Goal: Task Accomplishment & Management: Complete application form

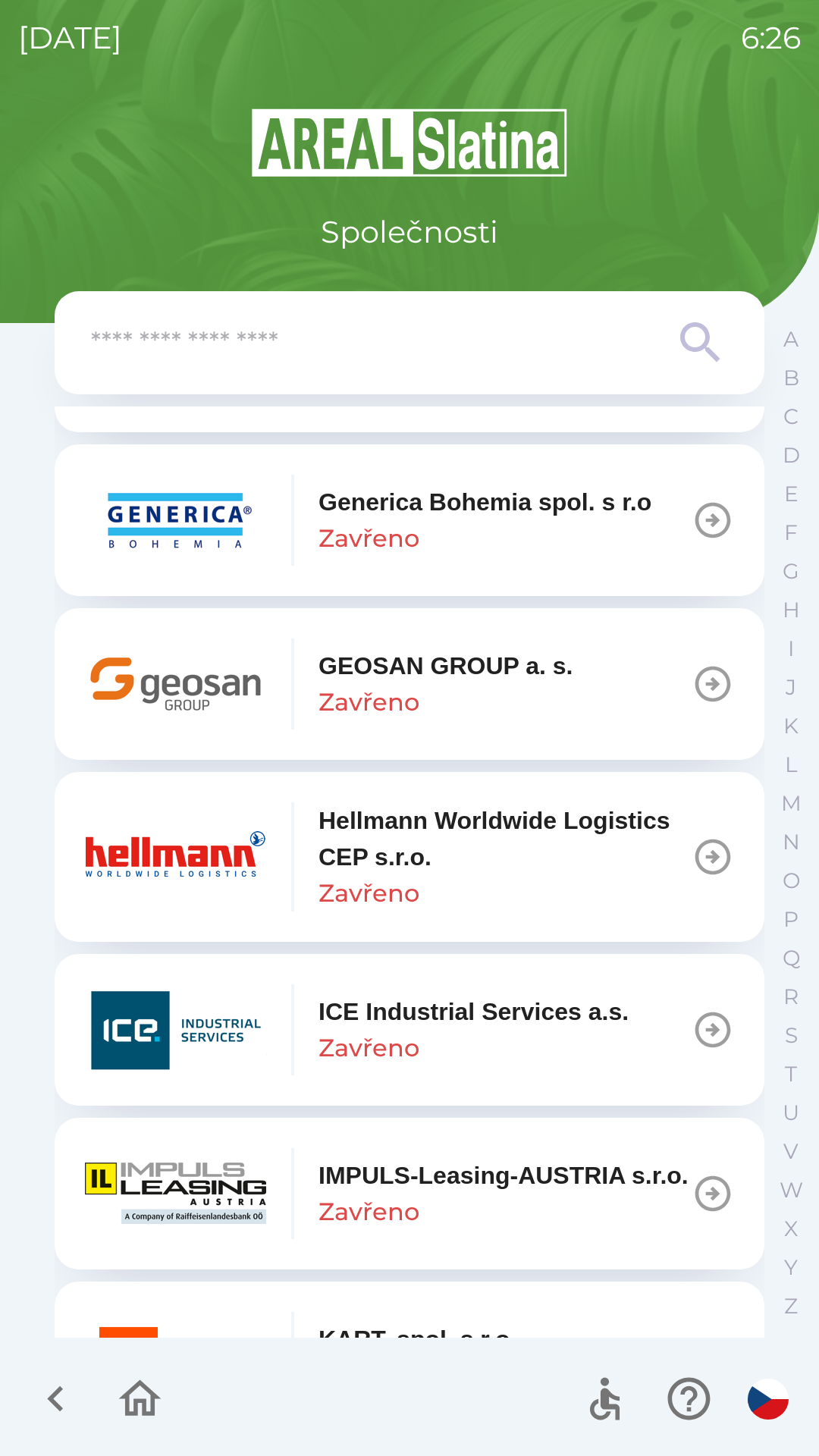
scroll to position [5245, 0]
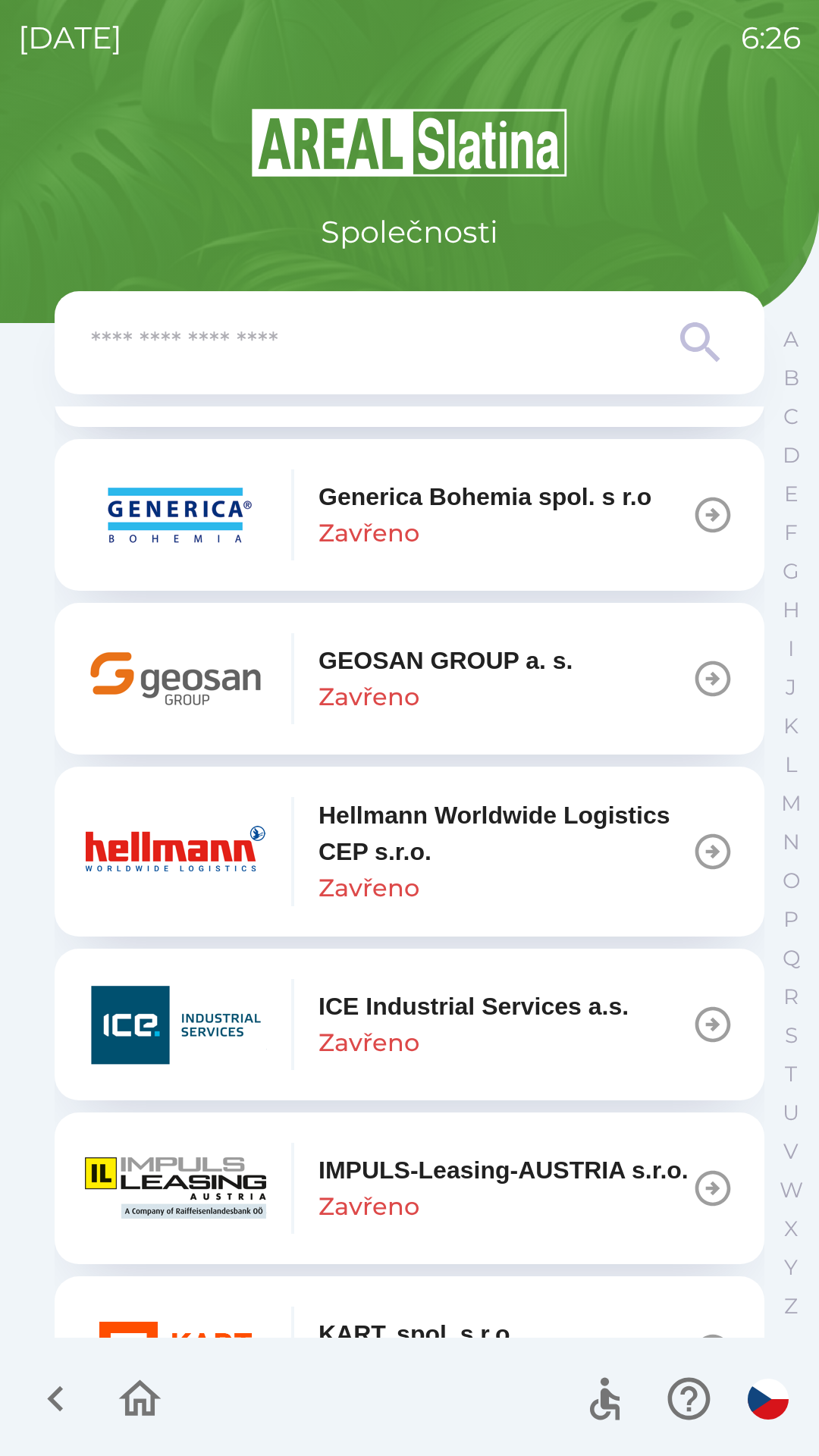
click at [538, 679] on p "GEOSAN GROUP a. s." at bounding box center [446, 661] width 255 height 36
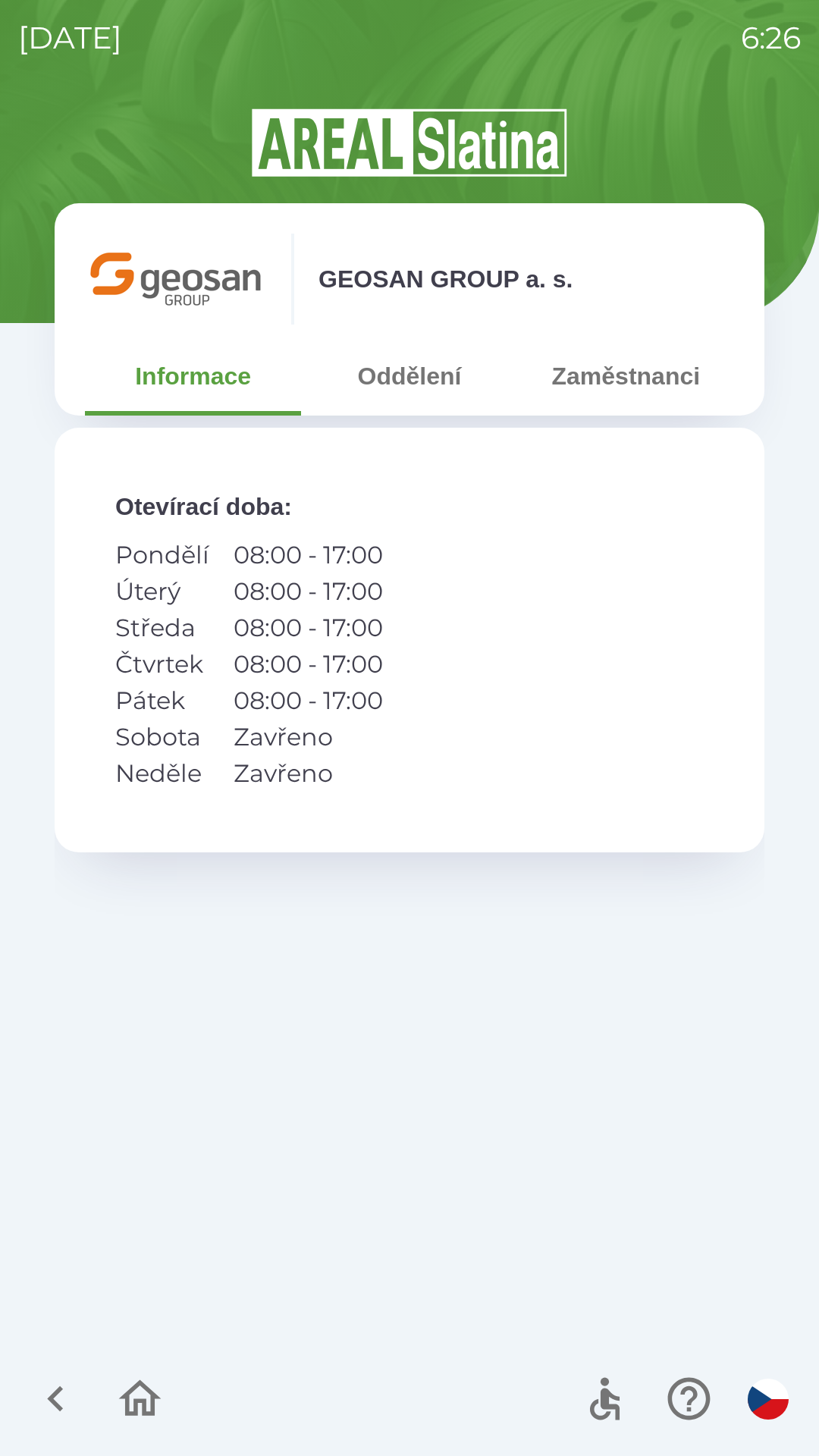
click at [611, 401] on button "Zaměstnanci" at bounding box center [625, 375] width 216 height 55
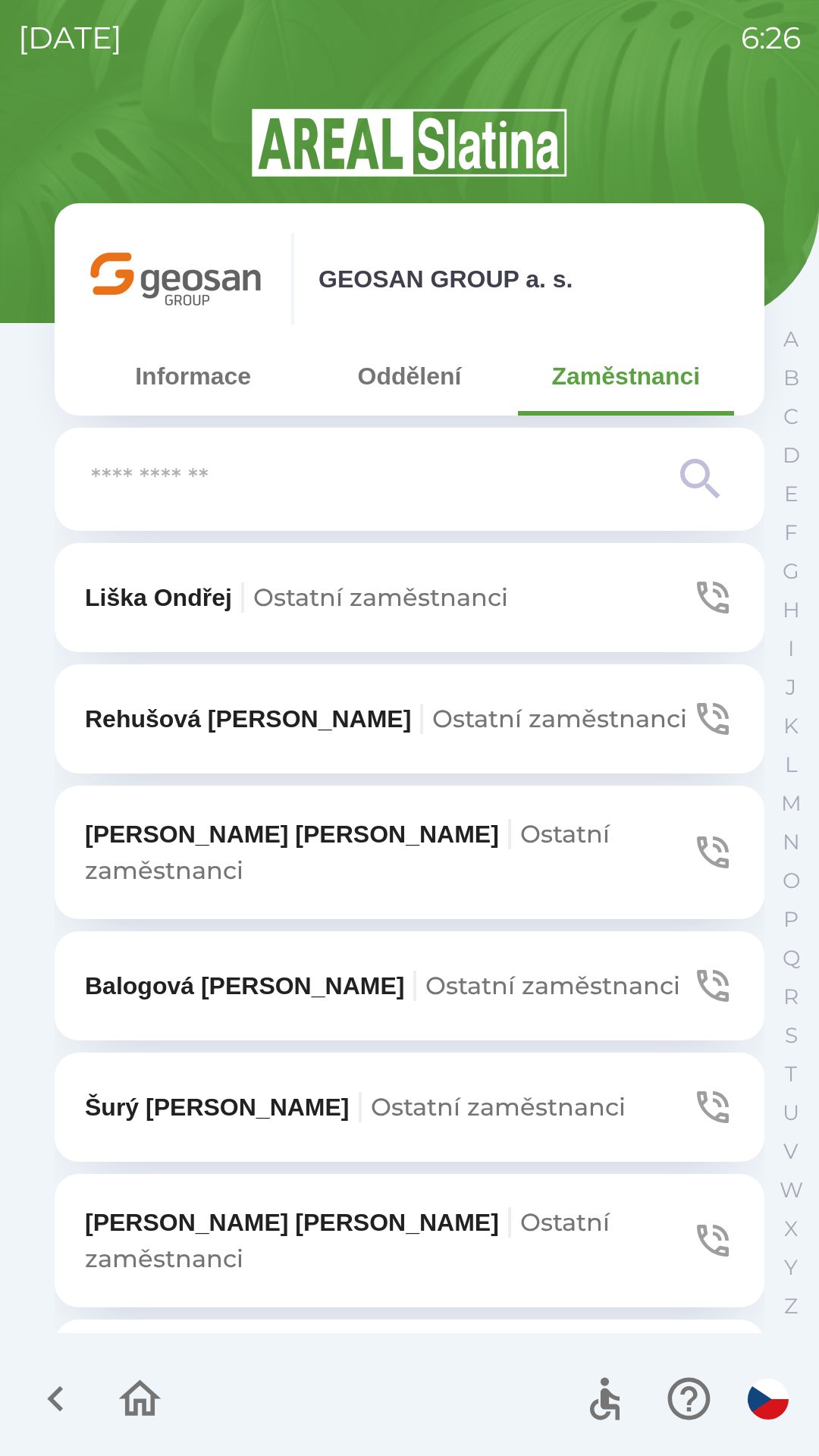
click at [697, 1091] on icon "button" at bounding box center [713, 1107] width 32 height 32
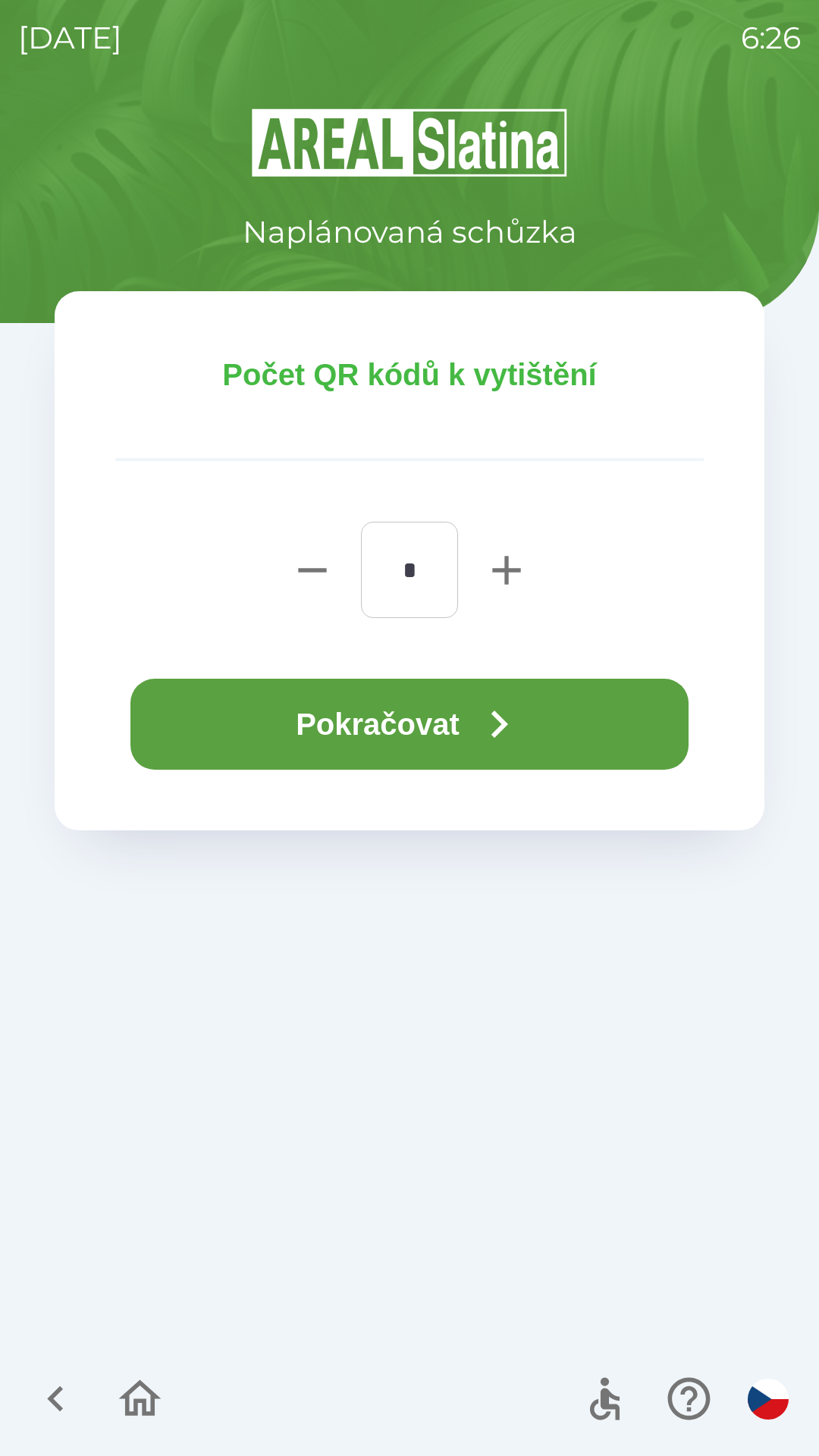
click at [504, 578] on icon "button" at bounding box center [506, 570] width 48 height 48
click at [510, 574] on icon "button" at bounding box center [506, 570] width 48 height 48
click at [511, 570] on icon "button" at bounding box center [506, 569] width 28 height 28
type input "*"
click at [401, 726] on button "Pokračovat" at bounding box center [410, 724] width 558 height 91
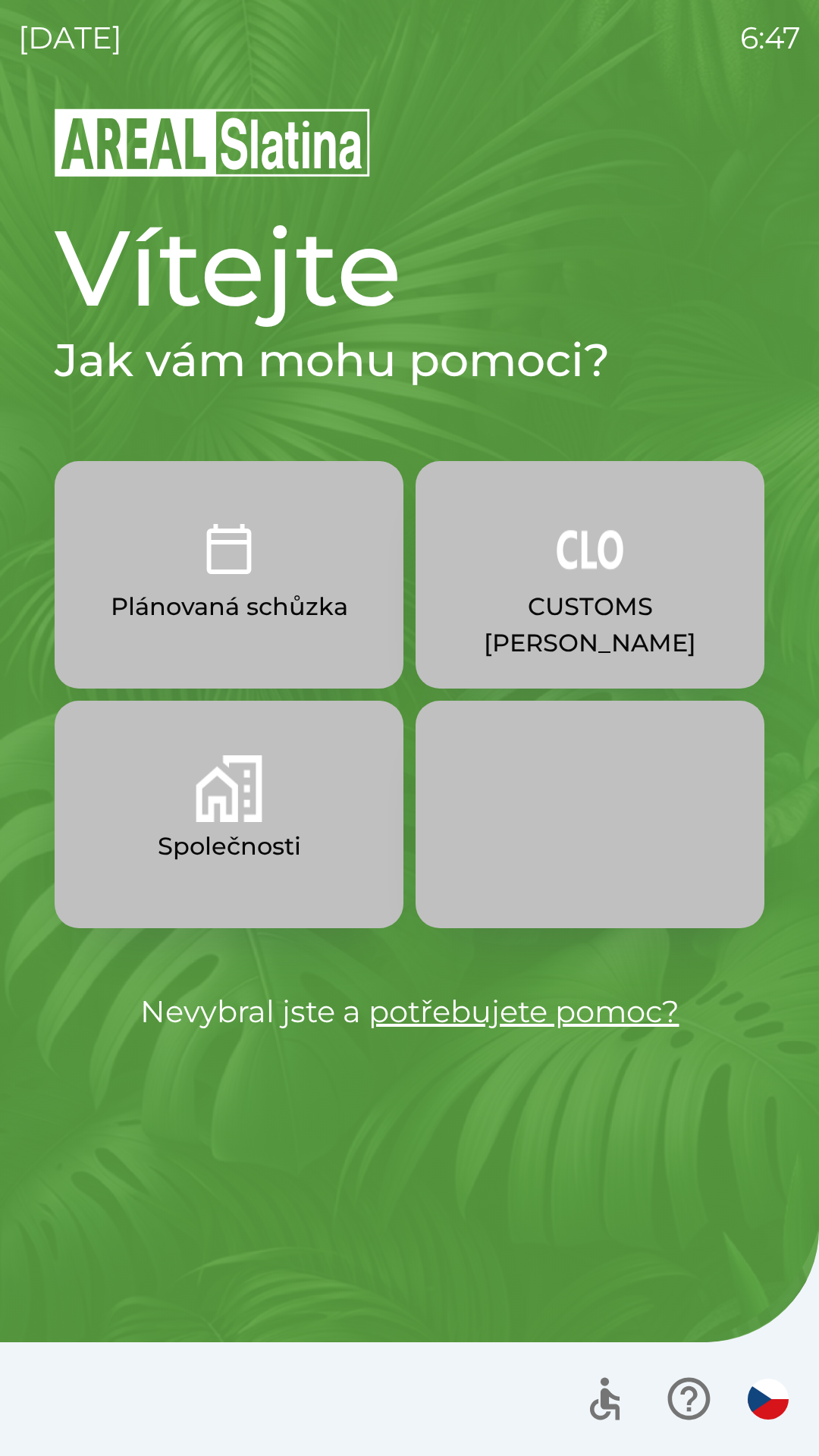
click at [255, 814] on img "button" at bounding box center [229, 788] width 66 height 66
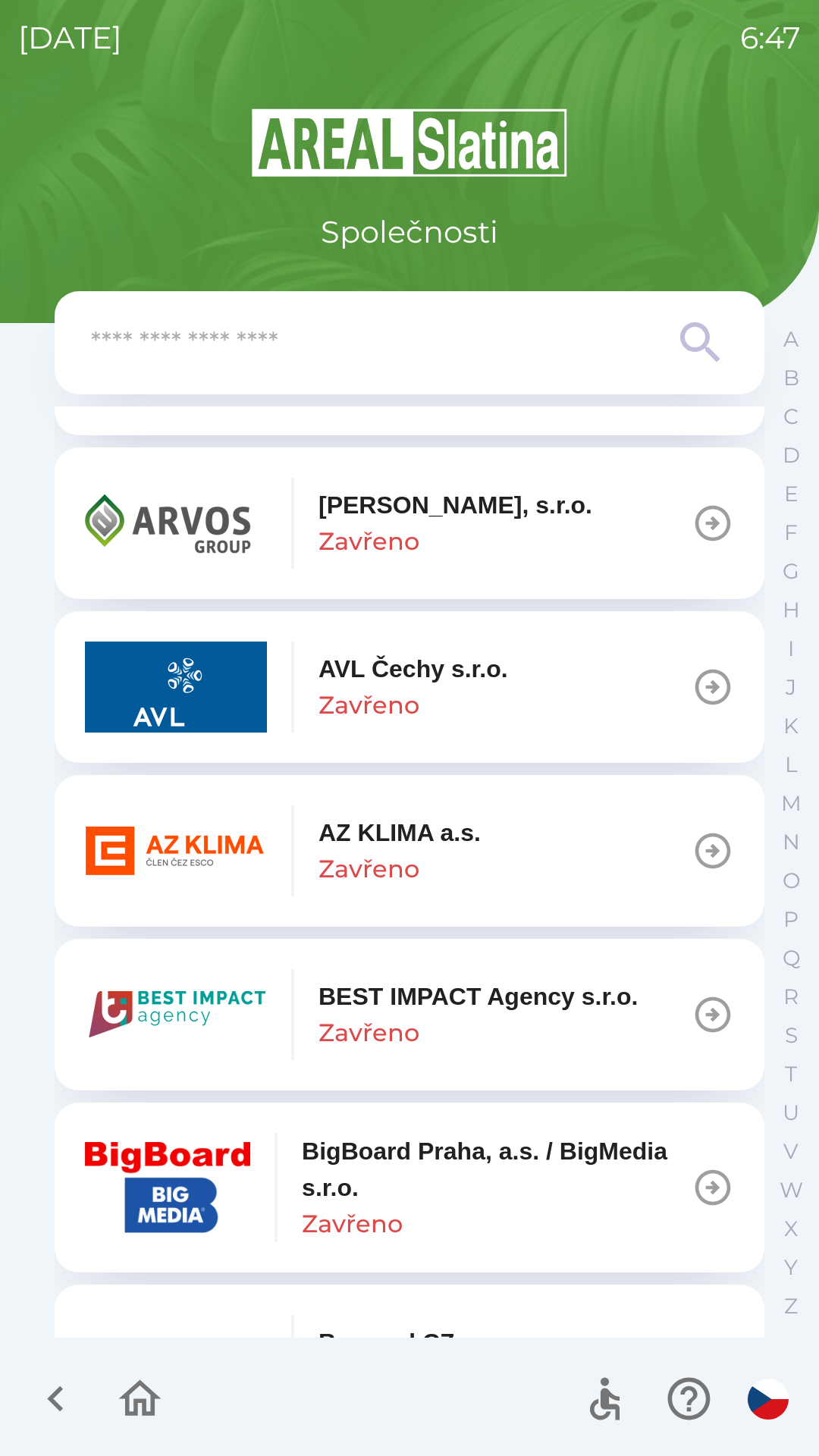
scroll to position [1307, 0]
click at [522, 835] on button "AZ KLIMA a.s. Zavřeno" at bounding box center [410, 850] width 710 height 152
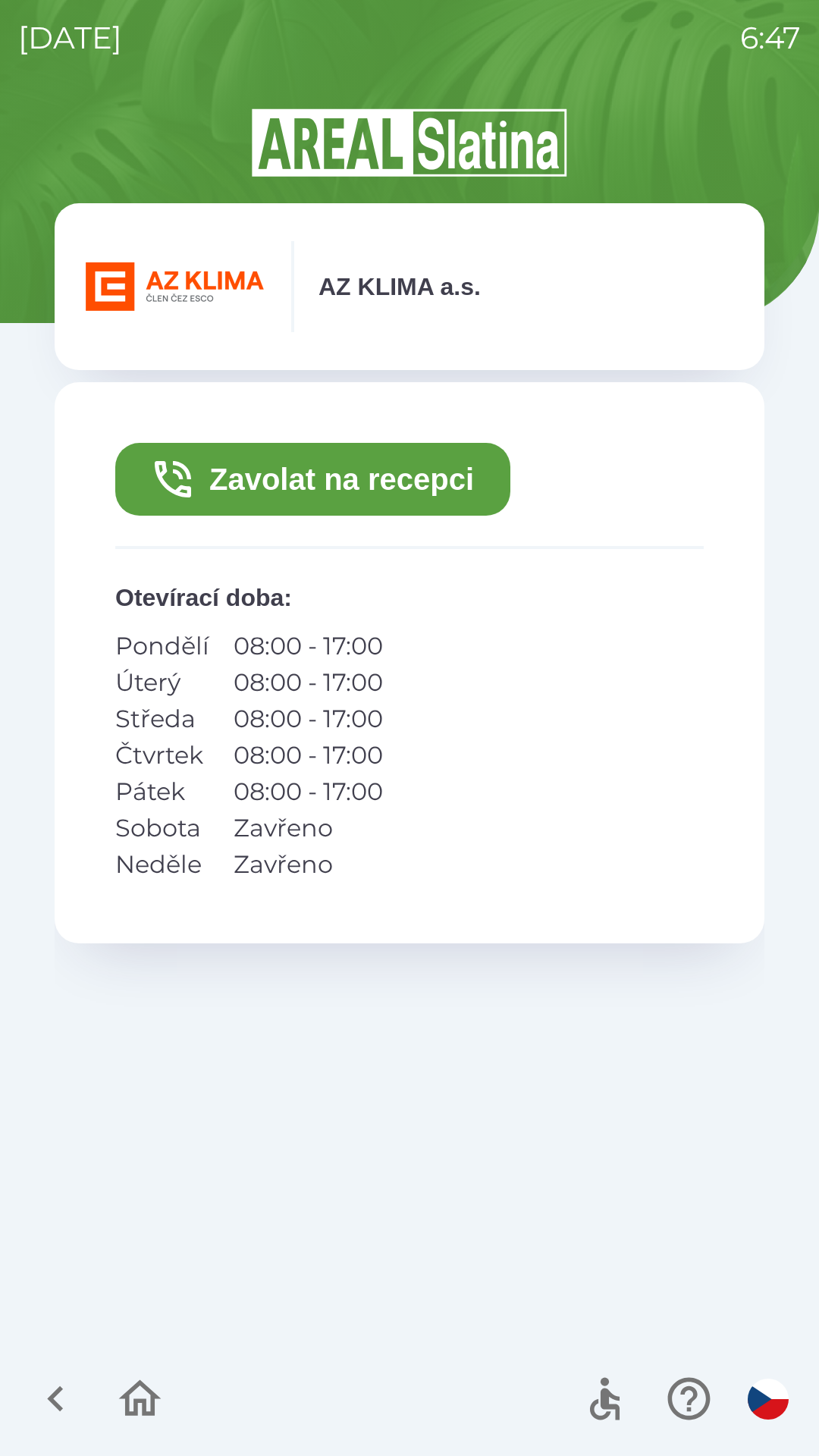
click at [738, 1219] on div "Zavolat na recepci Otevírací doba : Pondělí 08:00 - 17:00 Úterý 08:00 - 17:00 S…" at bounding box center [410, 858] width 710 height 951
click at [153, 1395] on icon "button" at bounding box center [141, 1398] width 43 height 36
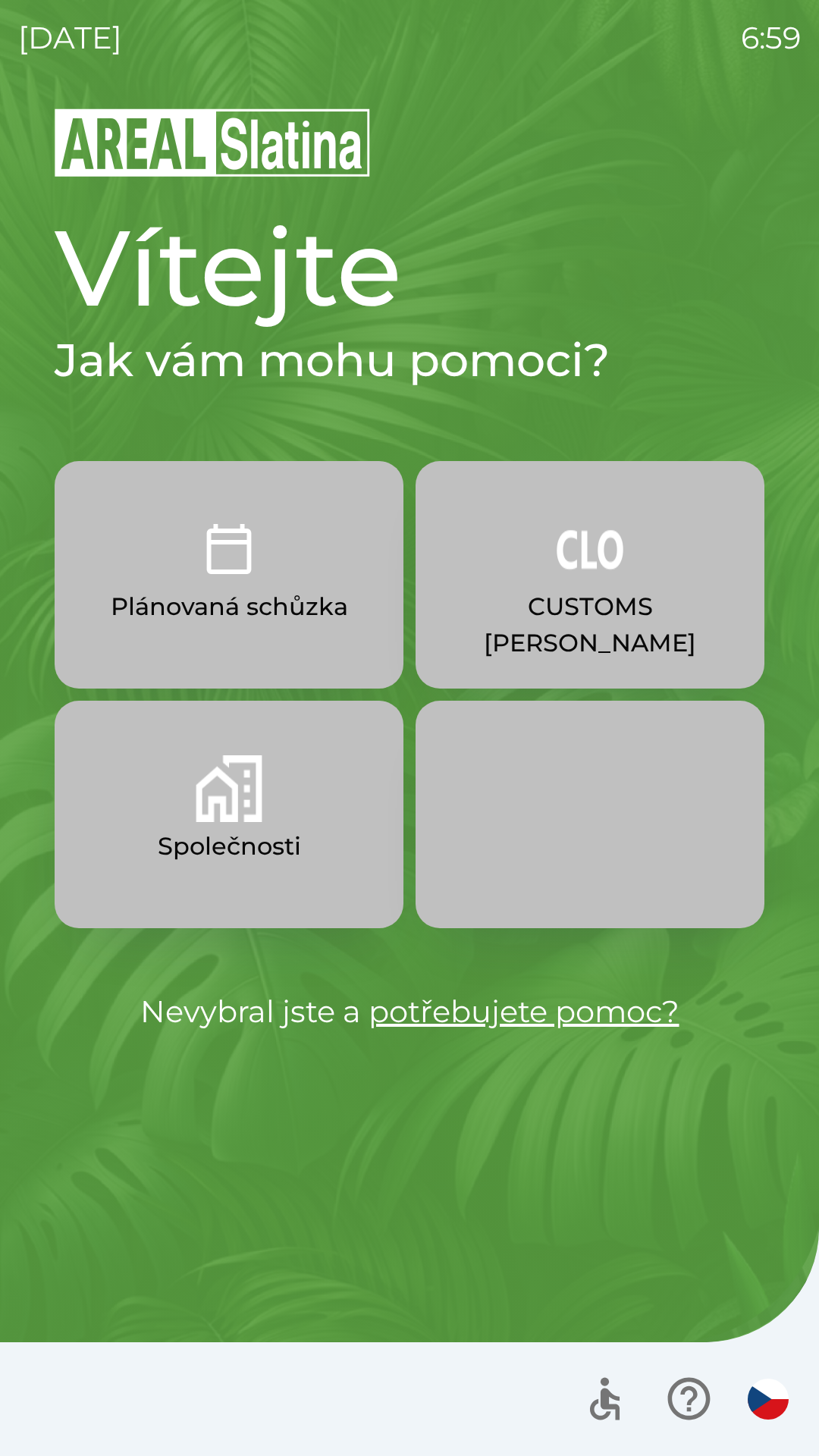
click at [597, 547] on img "button" at bounding box center [590, 549] width 66 height 66
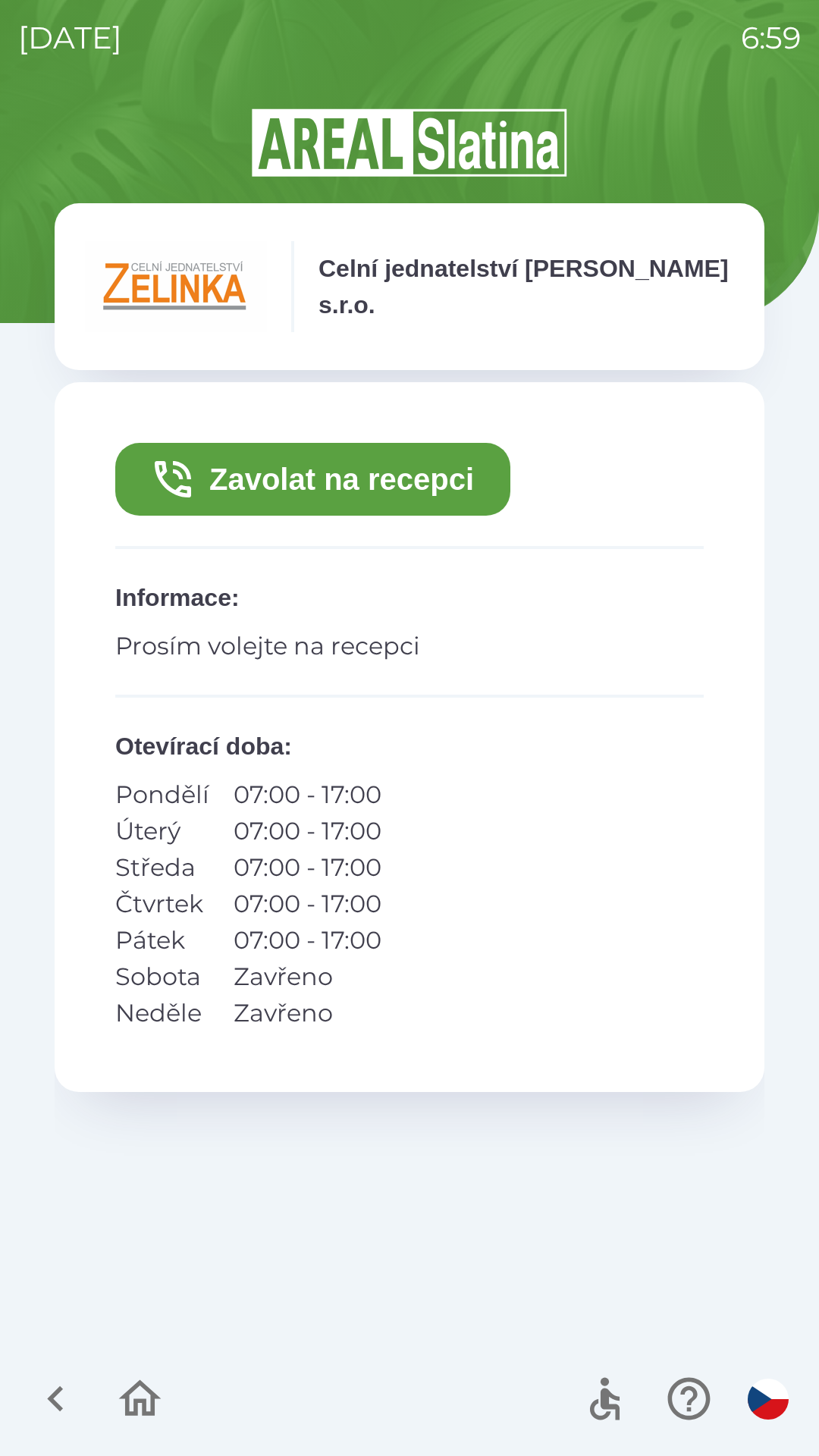
click at [319, 465] on button "Zavolat na recepci" at bounding box center [313, 479] width 395 height 73
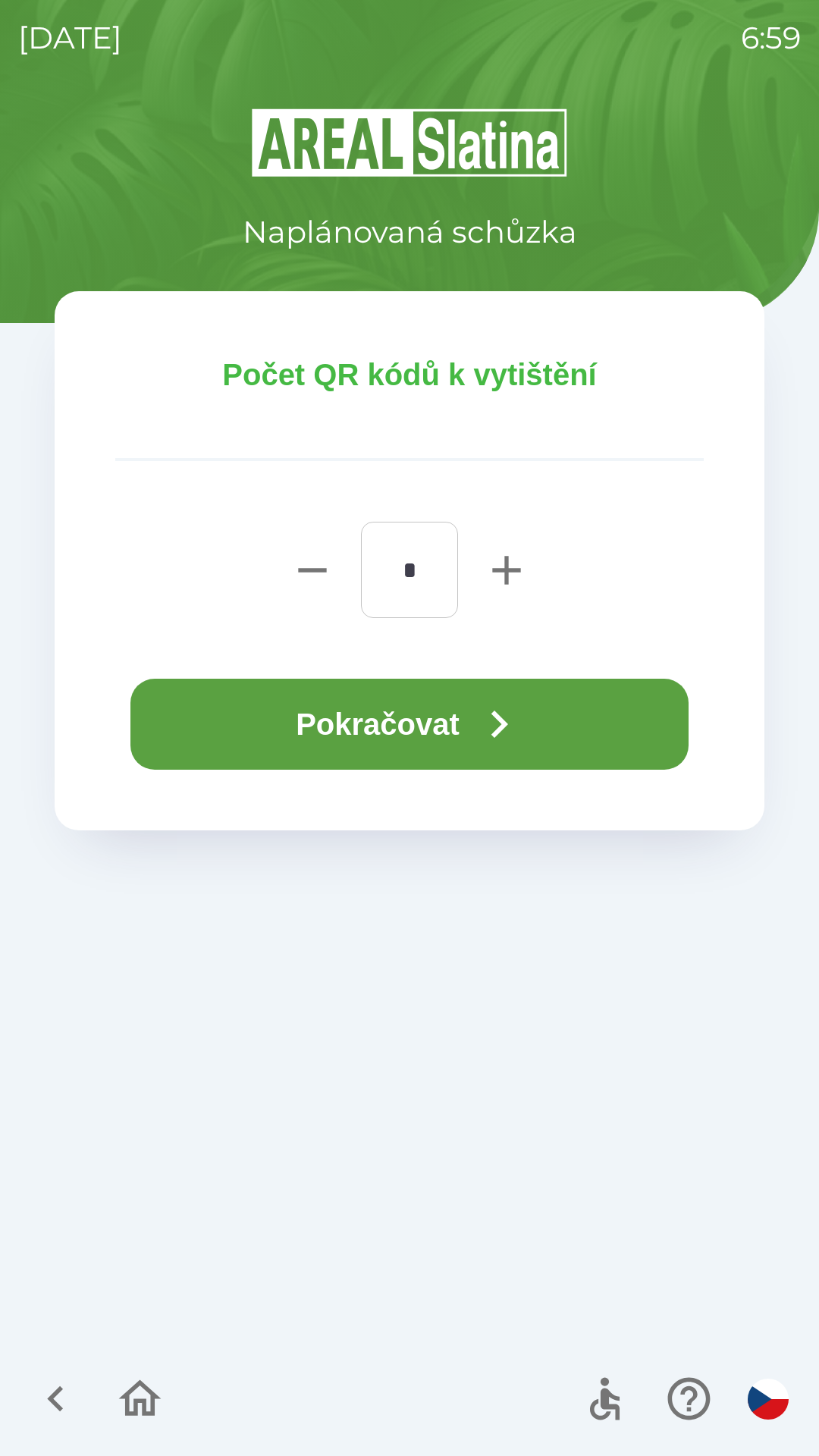
click at [504, 571] on icon "button" at bounding box center [506, 569] width 28 height 28
click at [510, 568] on icon "button" at bounding box center [506, 569] width 28 height 28
type input "*"
click at [457, 722] on button "Pokračovat" at bounding box center [410, 724] width 558 height 91
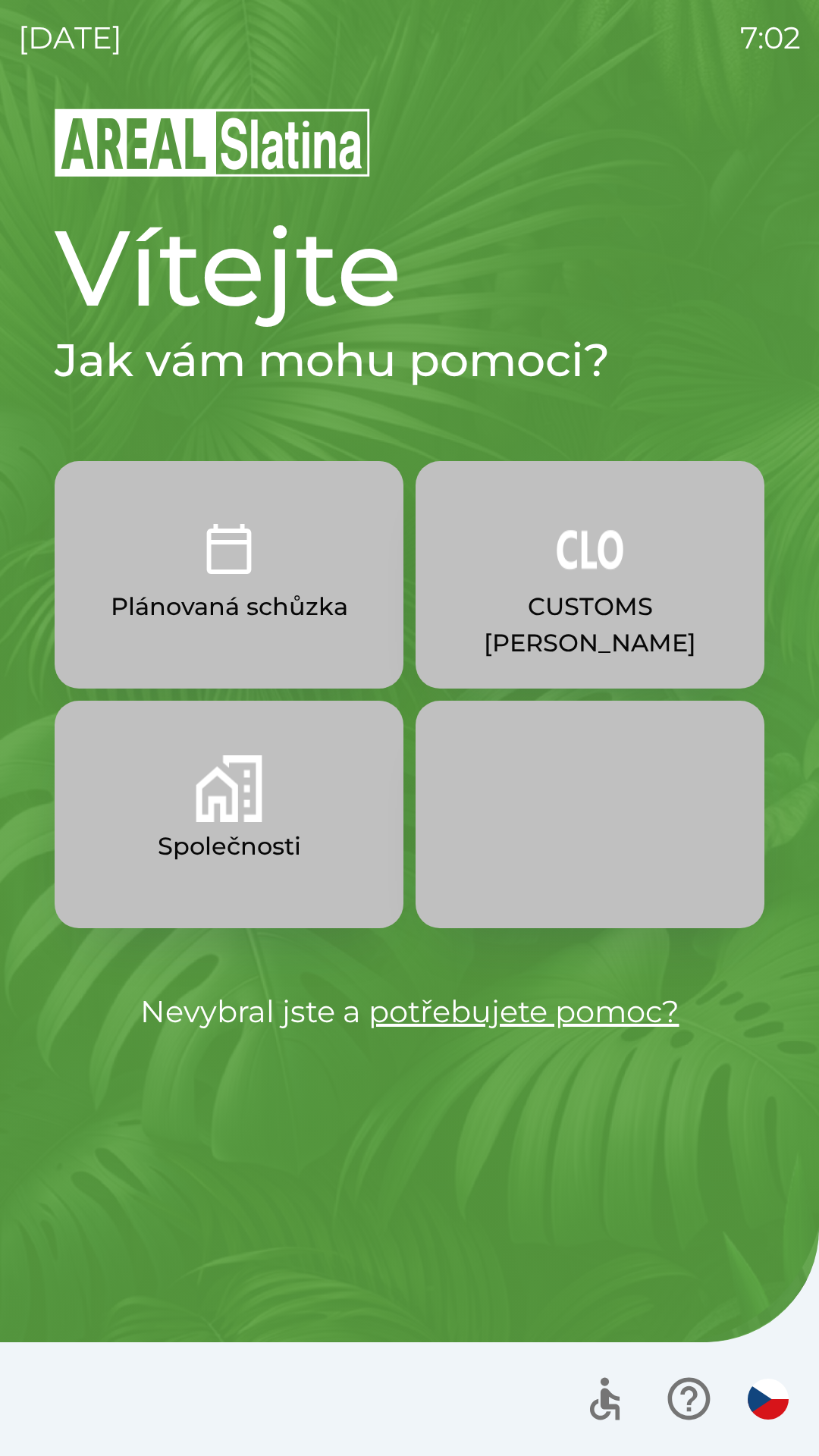
click at [569, 598] on p "CUSTOMS [PERSON_NAME]" at bounding box center [590, 624] width 276 height 73
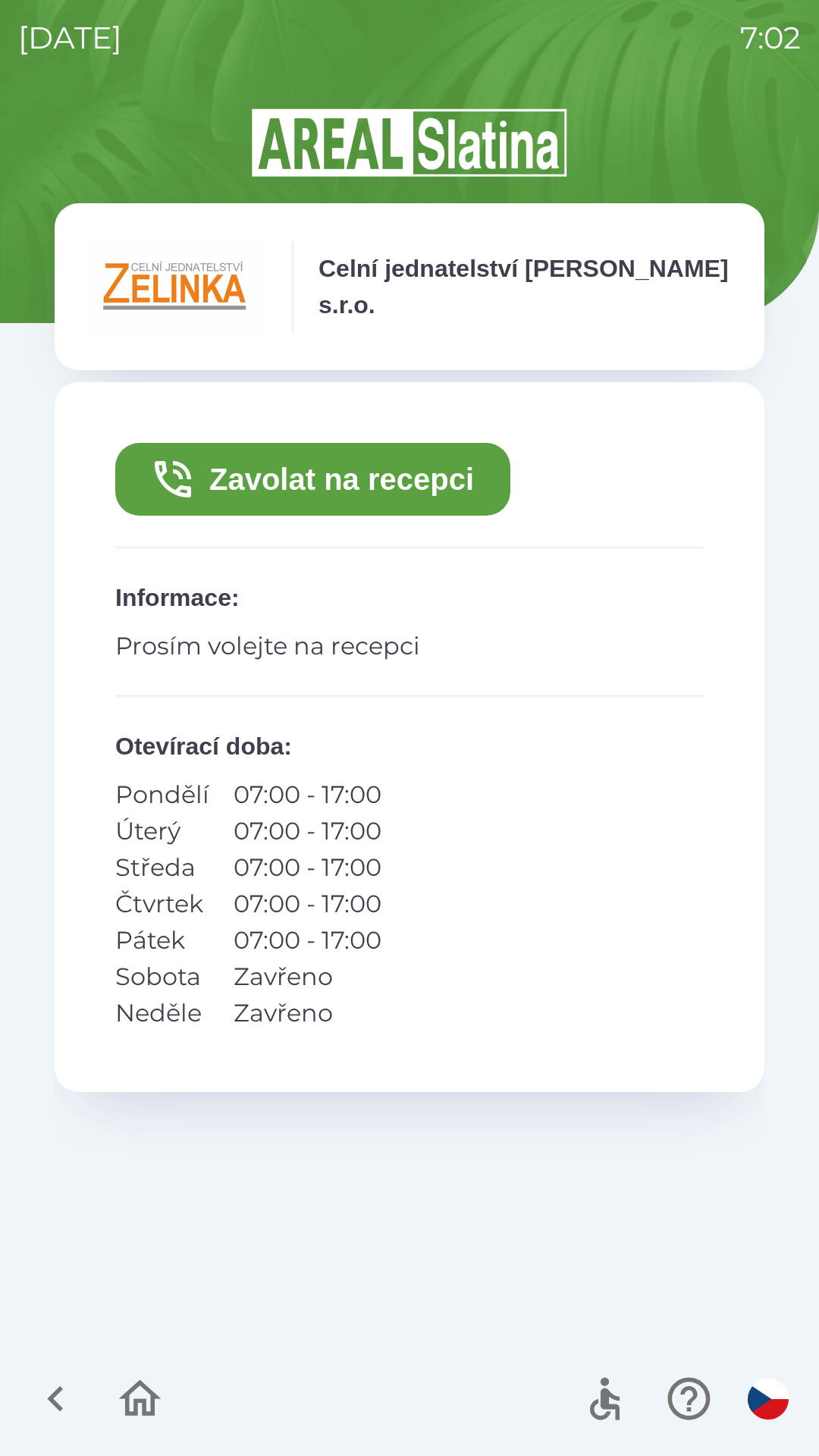
click at [123, 1367] on div at bounding box center [98, 1399] width 147 height 63
click at [134, 1424] on icon "button" at bounding box center [140, 1398] width 51 height 51
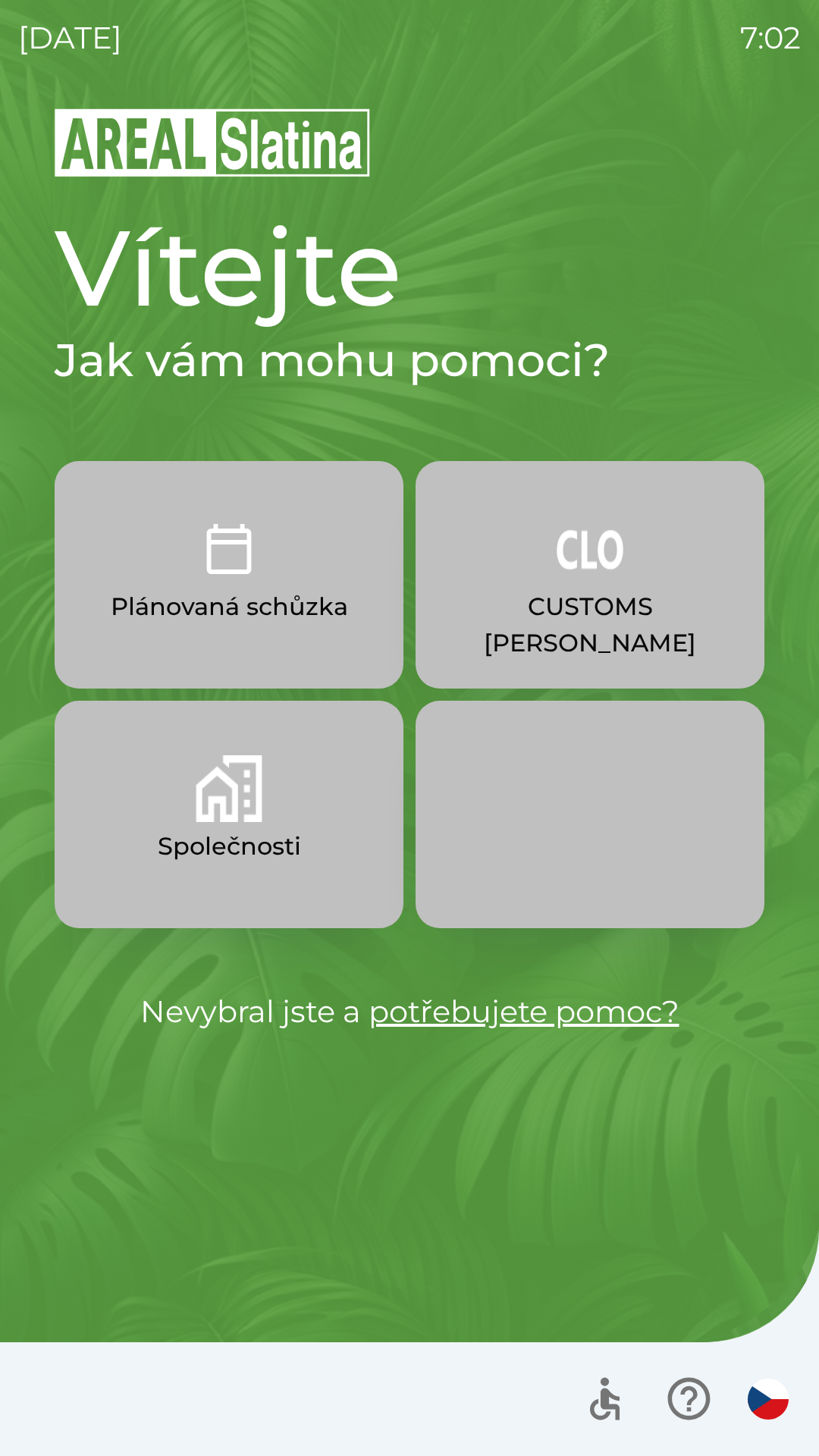
click at [137, 1390] on div at bounding box center [410, 1399] width 819 height 114
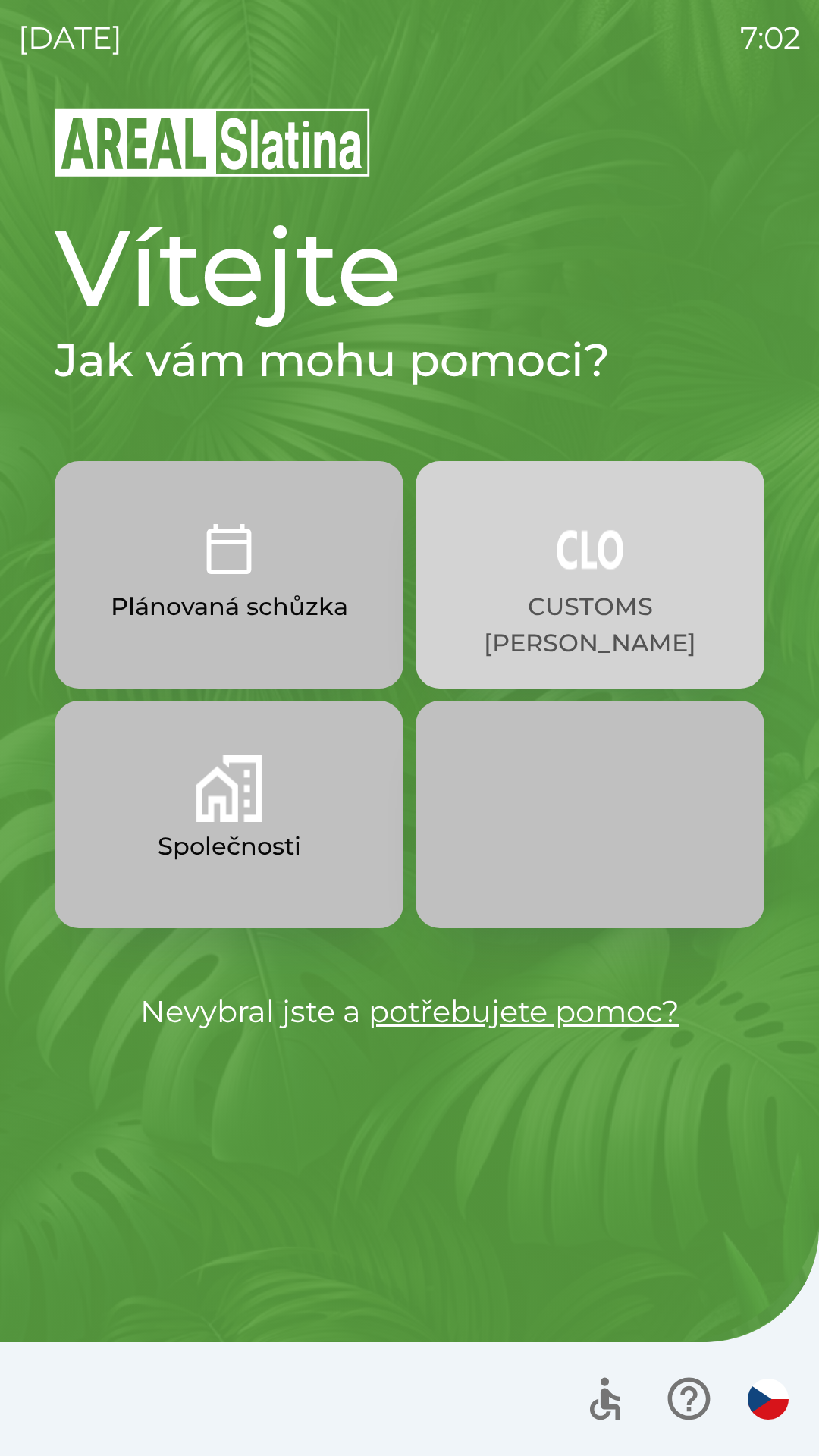
click at [551, 592] on p "CUSTOMS [PERSON_NAME]" at bounding box center [590, 624] width 276 height 73
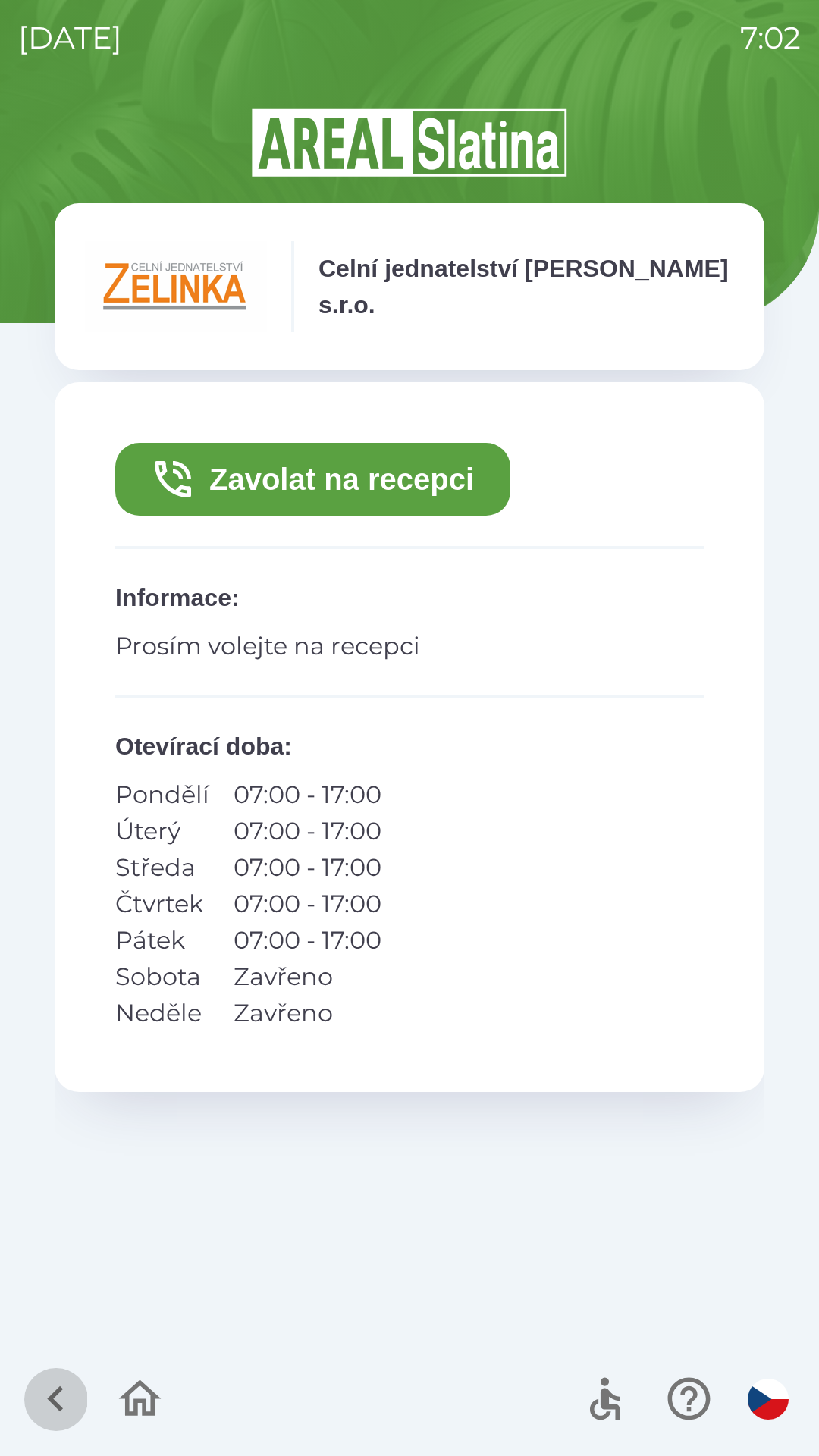
click at [76, 1409] on icon "button" at bounding box center [55, 1398] width 51 height 51
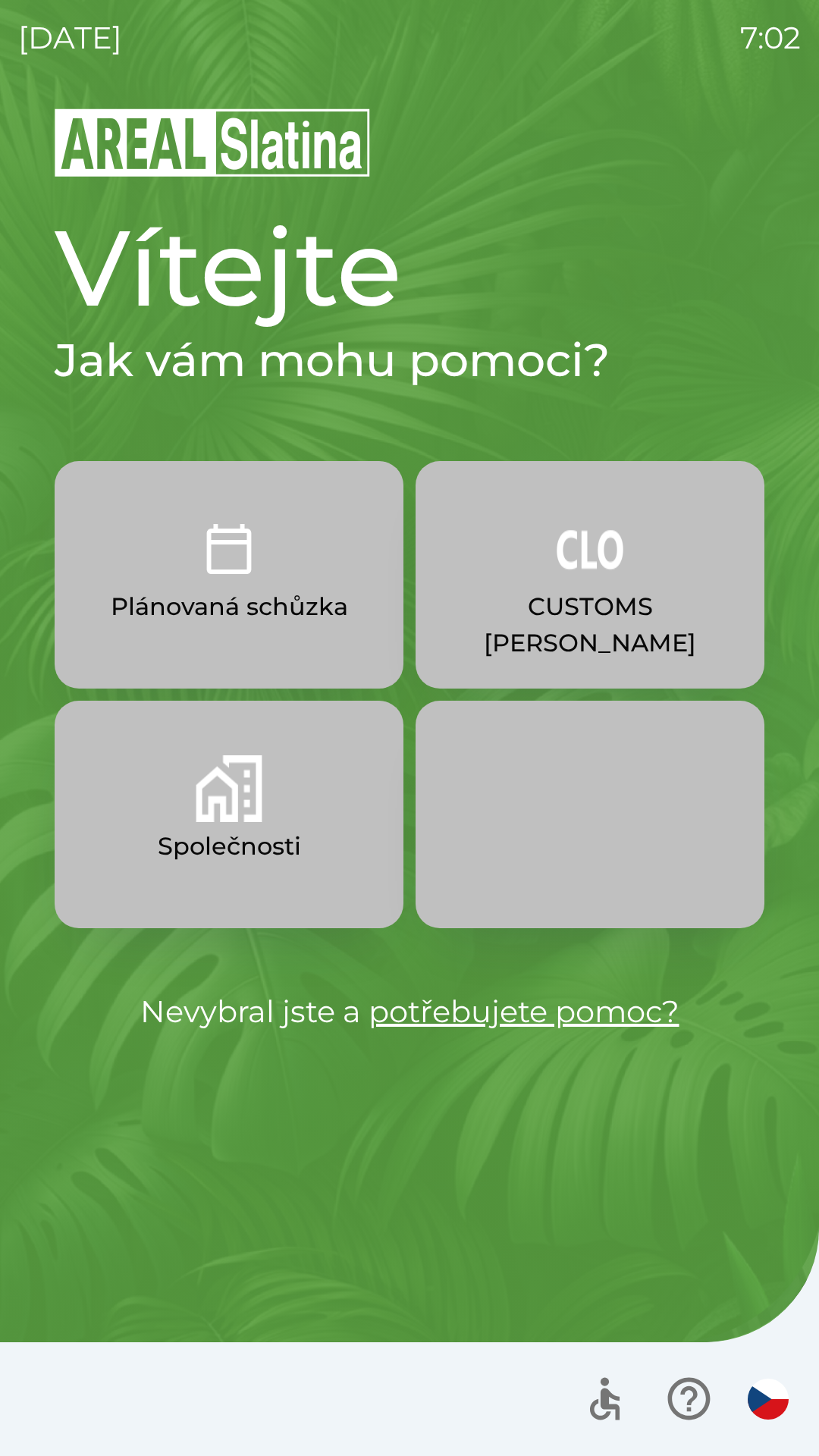
click at [48, 1408] on div at bounding box center [410, 1399] width 819 height 114
click at [588, 573] on img "button" at bounding box center [590, 549] width 66 height 66
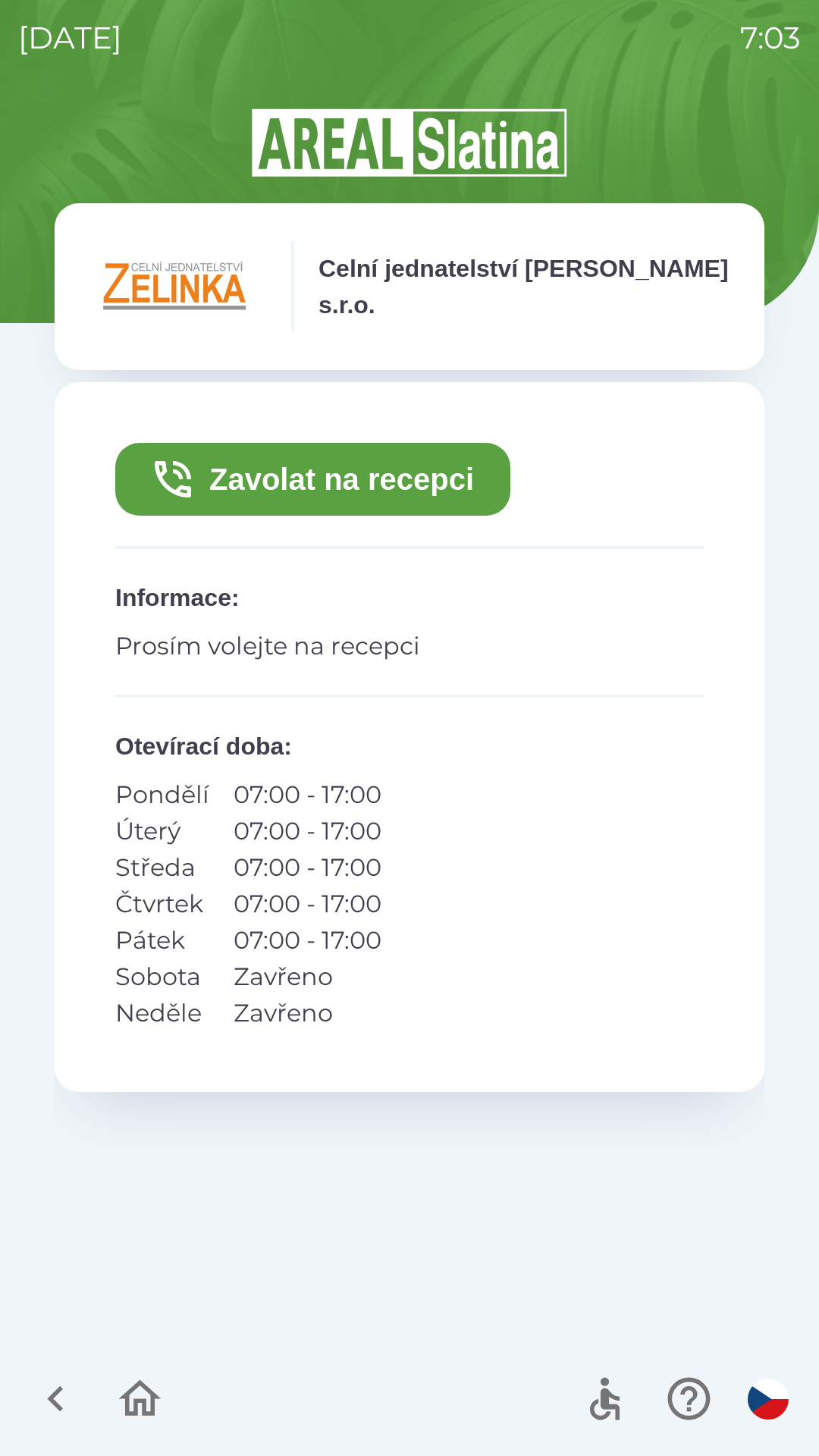
click at [356, 648] on p "Prosím volejte na recepci" at bounding box center [410, 646] width 588 height 36
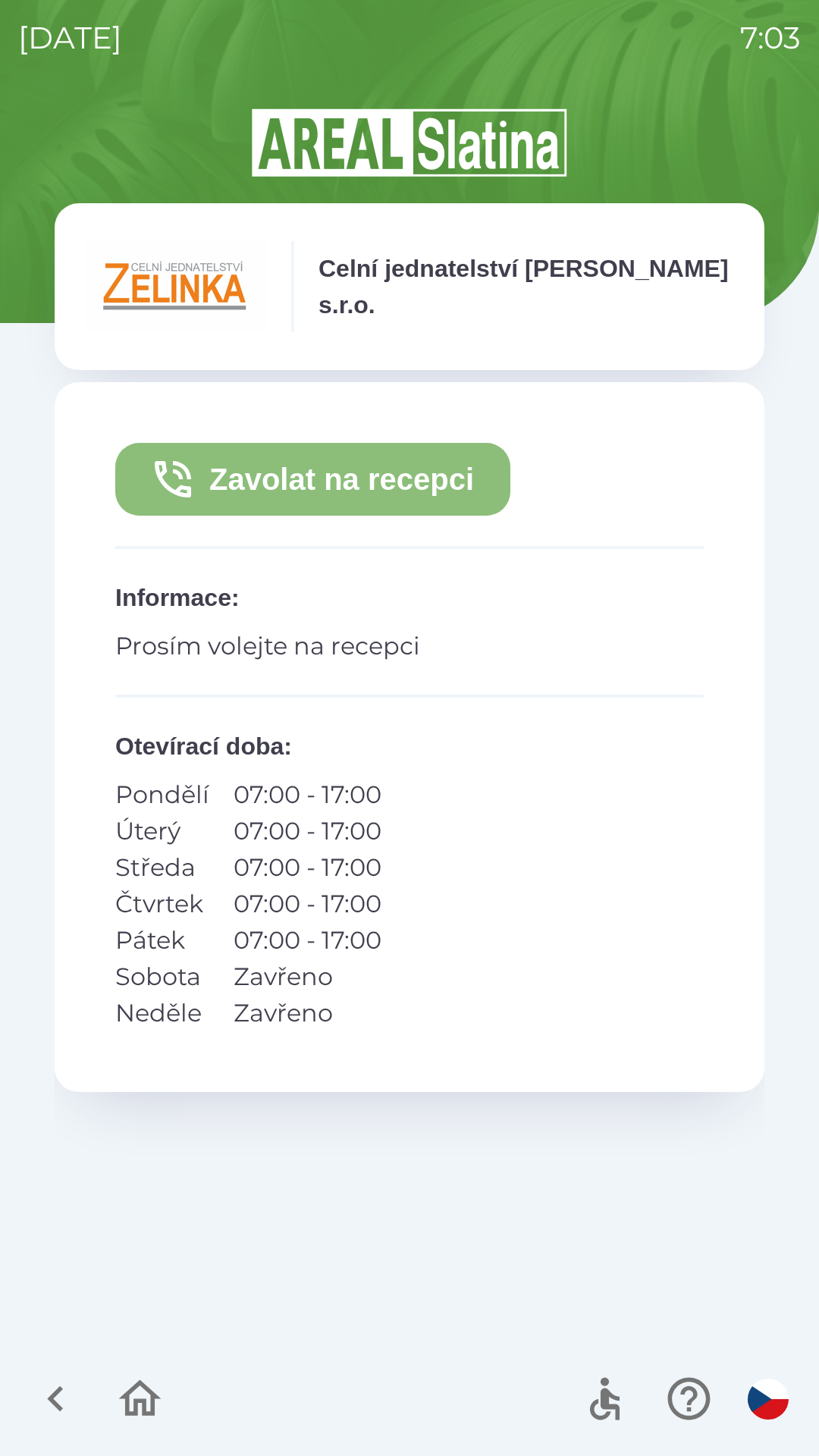
click at [380, 477] on button "Zavolat na recepci" at bounding box center [313, 479] width 395 height 73
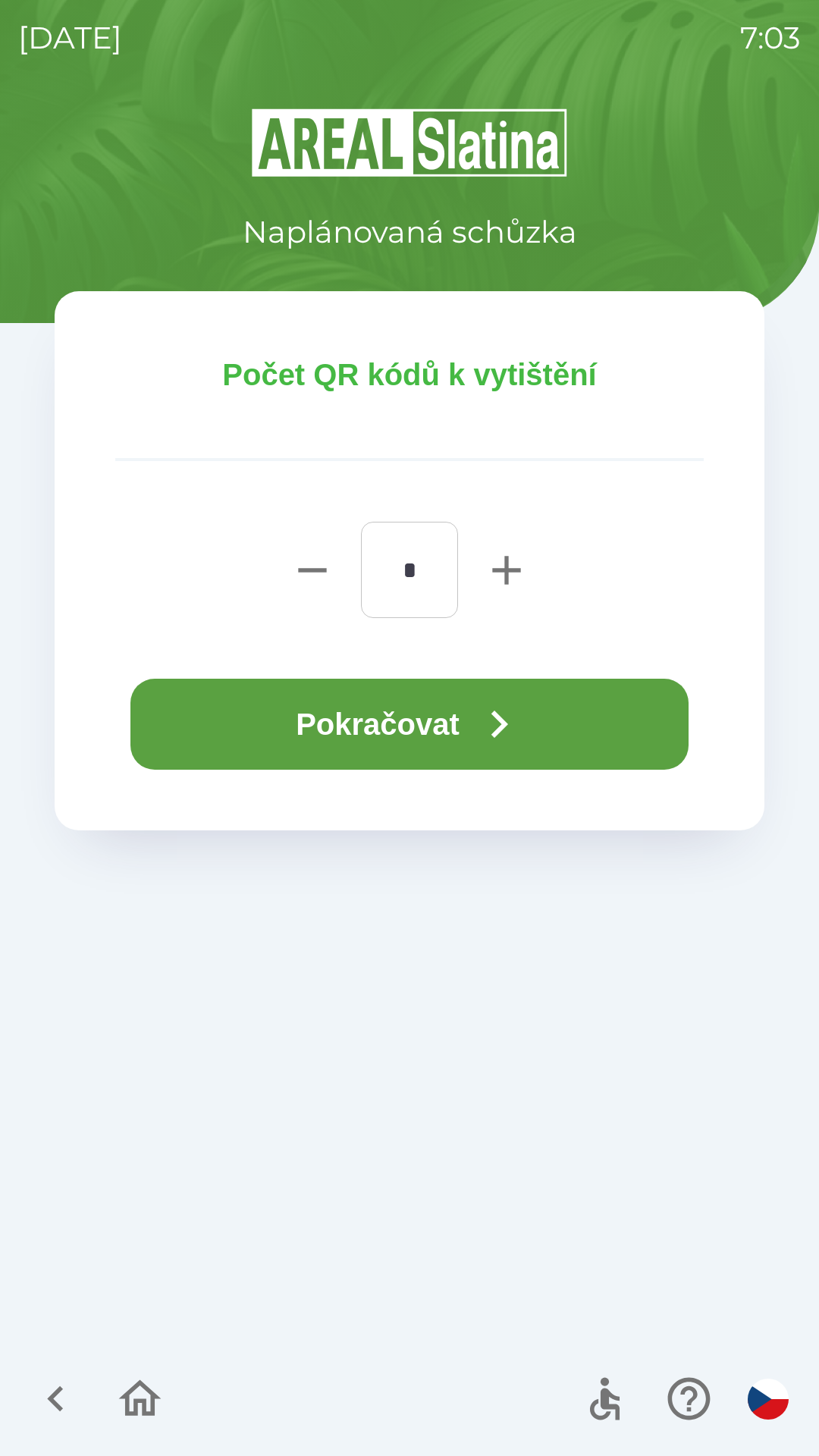
click at [506, 552] on icon "button" at bounding box center [506, 570] width 48 height 48
type input "*"
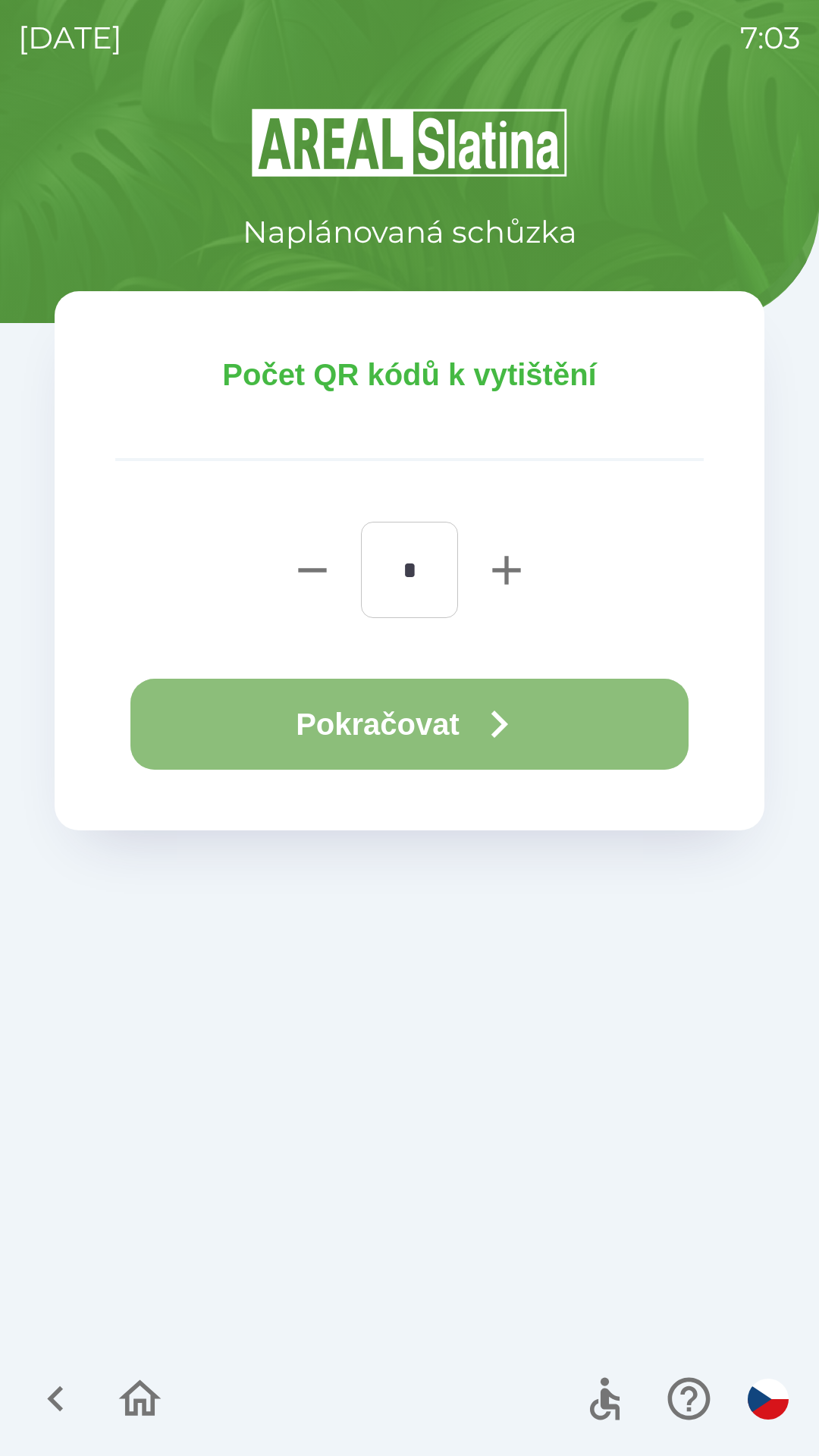
click at [402, 747] on button "Pokračovat" at bounding box center [410, 724] width 558 height 91
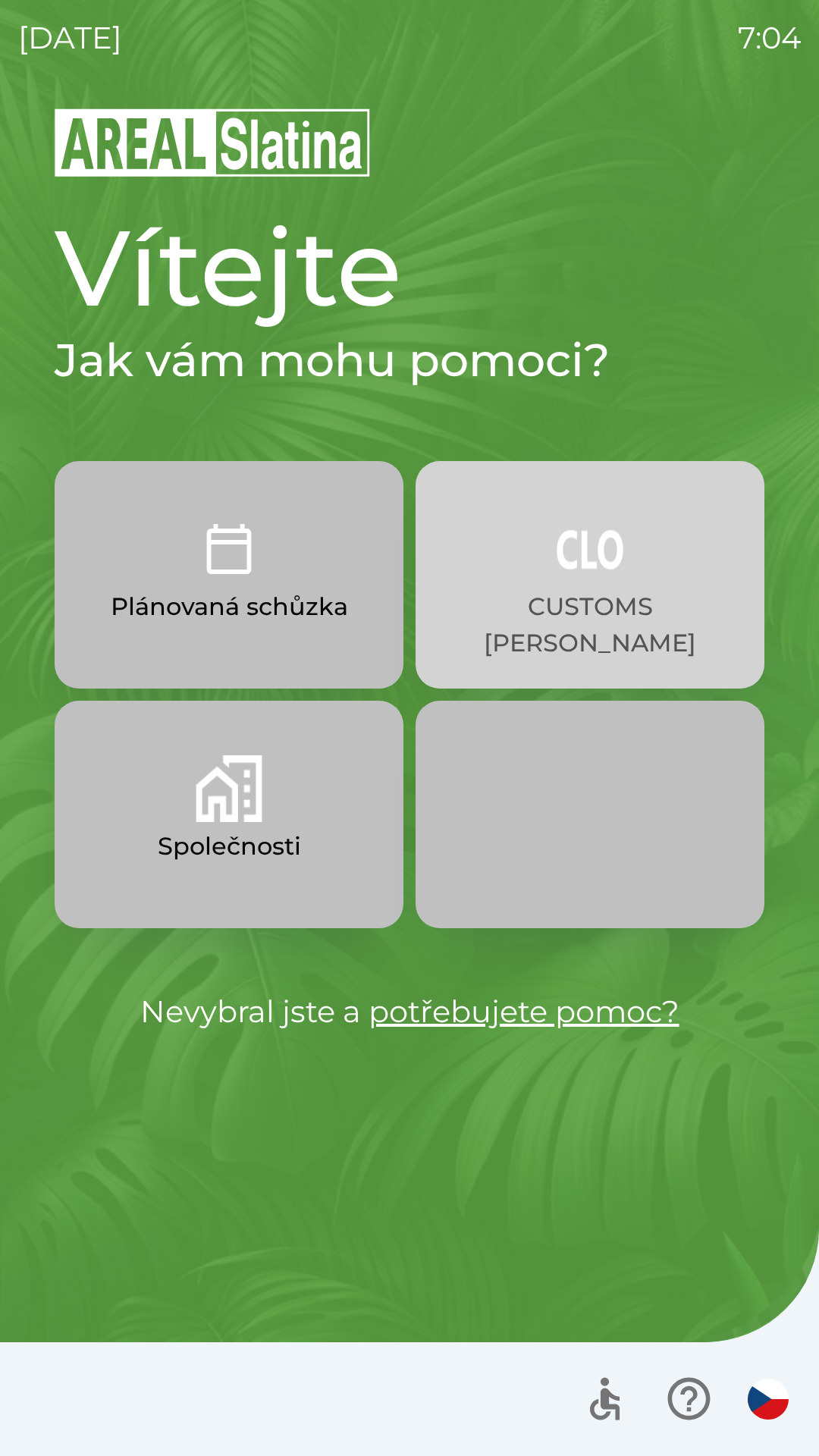
click at [601, 620] on p "CUSTOMS [PERSON_NAME]" at bounding box center [590, 624] width 276 height 73
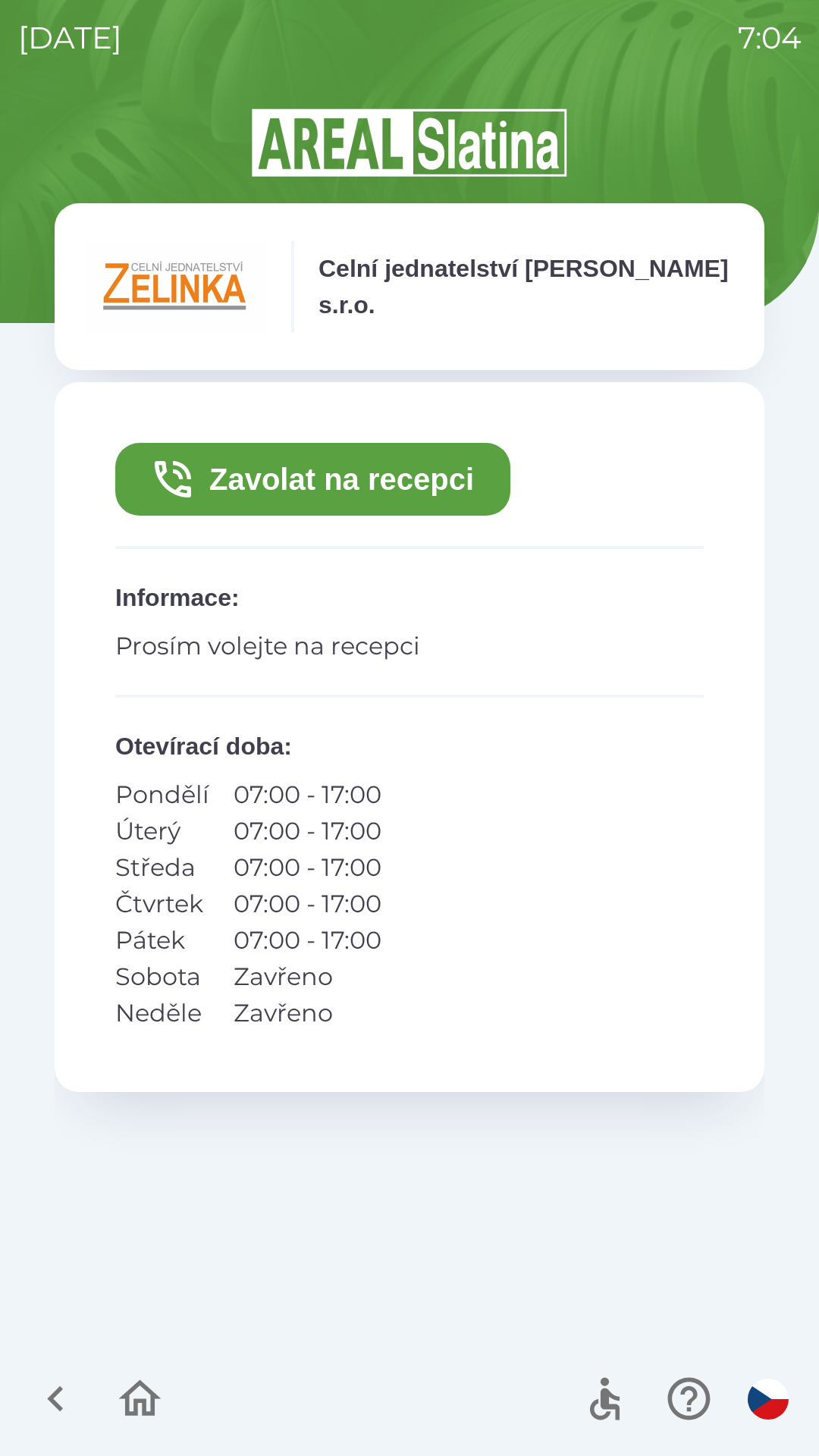
click at [428, 475] on button "Zavolat na recepci" at bounding box center [313, 479] width 395 height 73
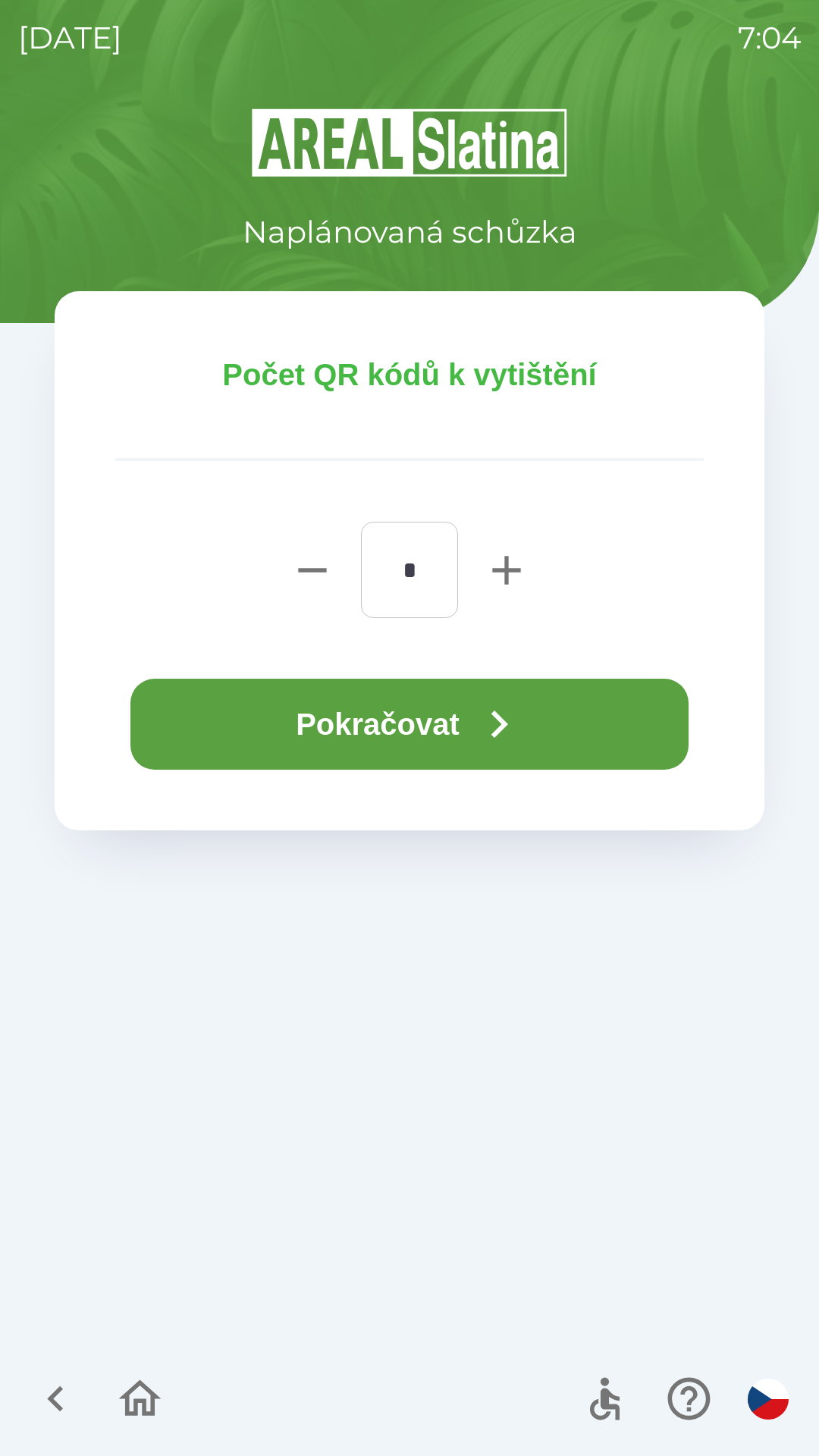
click at [416, 731] on button "Pokračovat" at bounding box center [410, 724] width 558 height 91
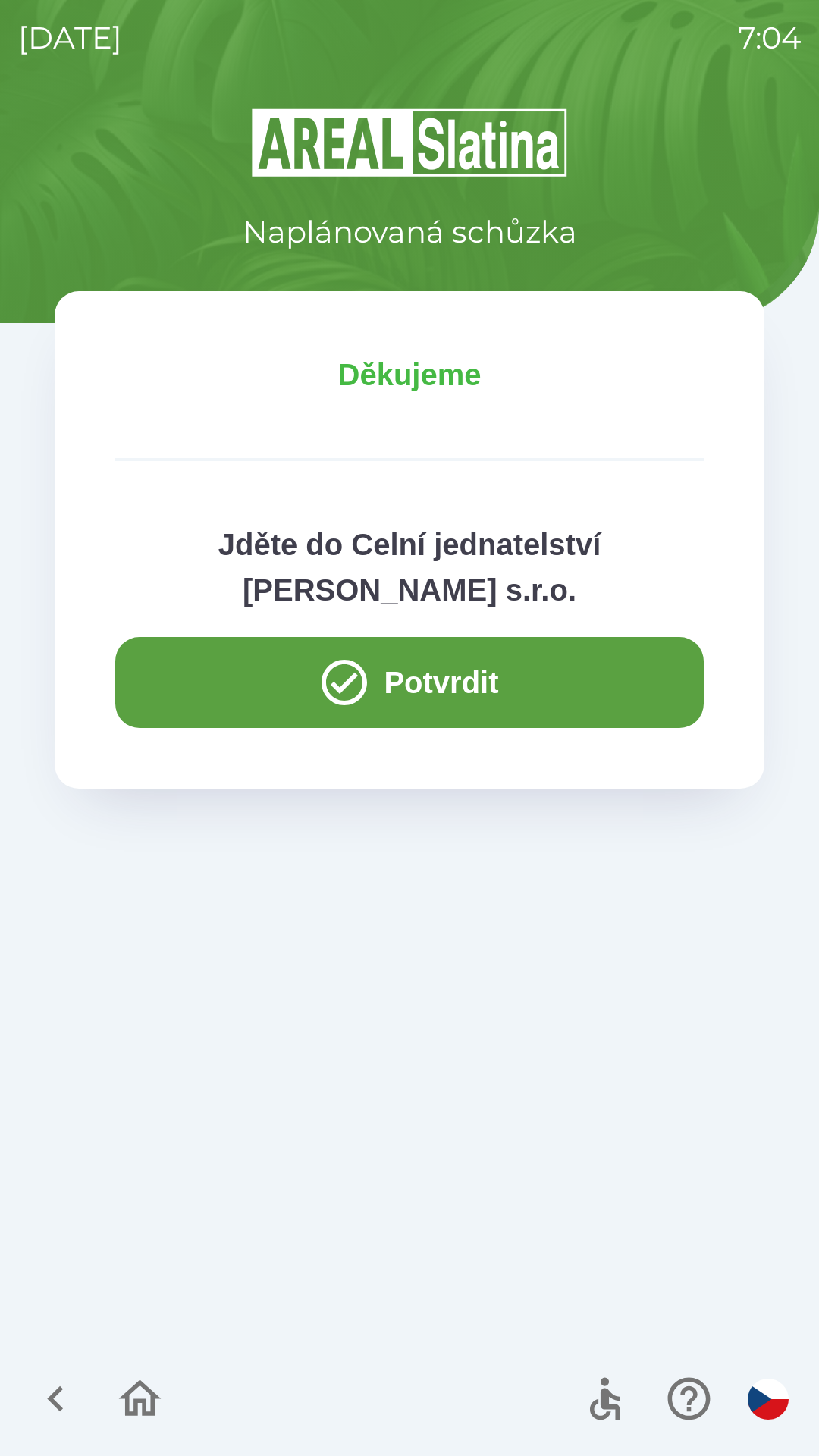
click at [441, 677] on button "Potvrdit" at bounding box center [410, 682] width 588 height 91
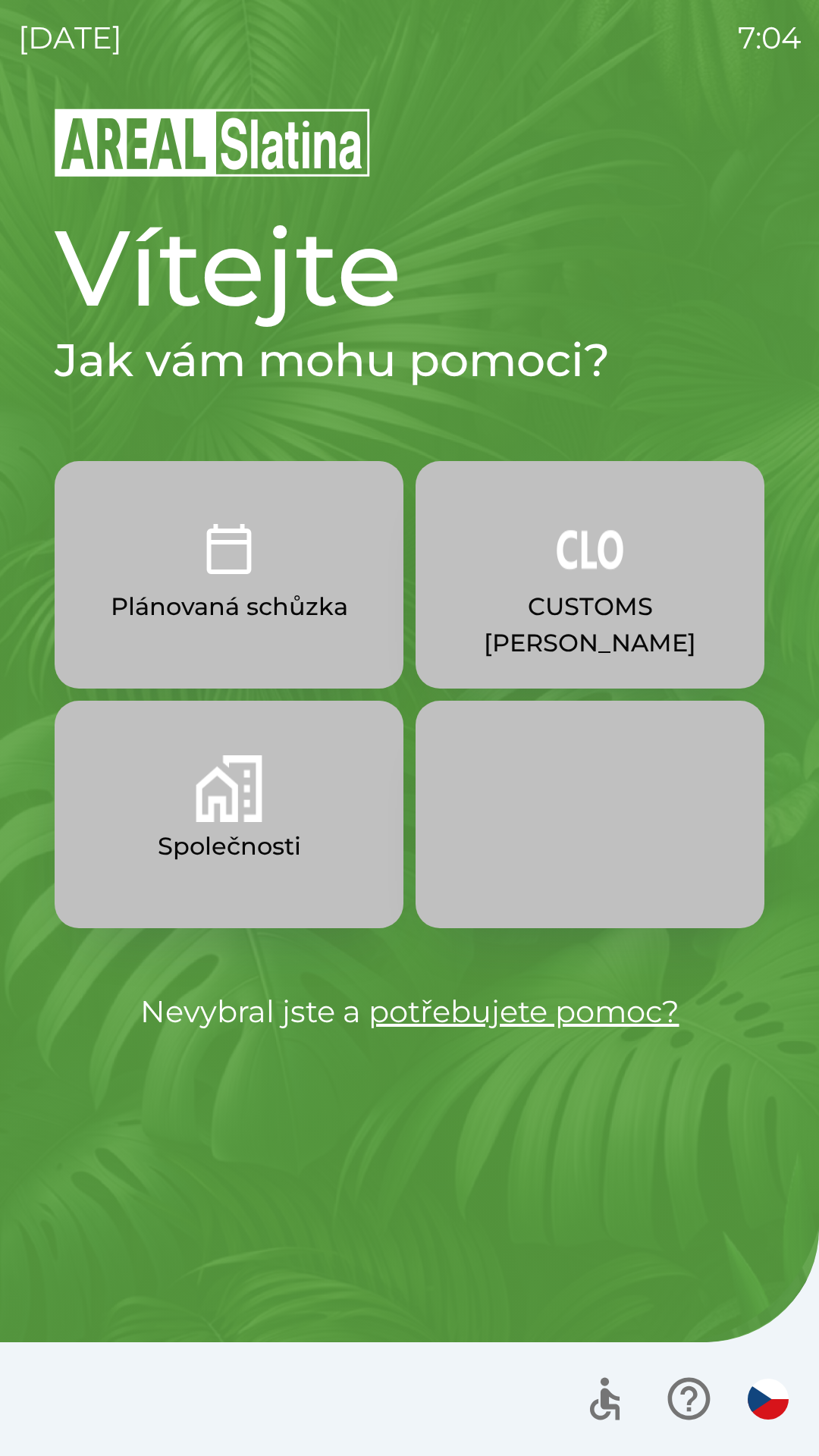
click at [557, 588] on p "CUSTOMS [PERSON_NAME]" at bounding box center [590, 624] width 276 height 73
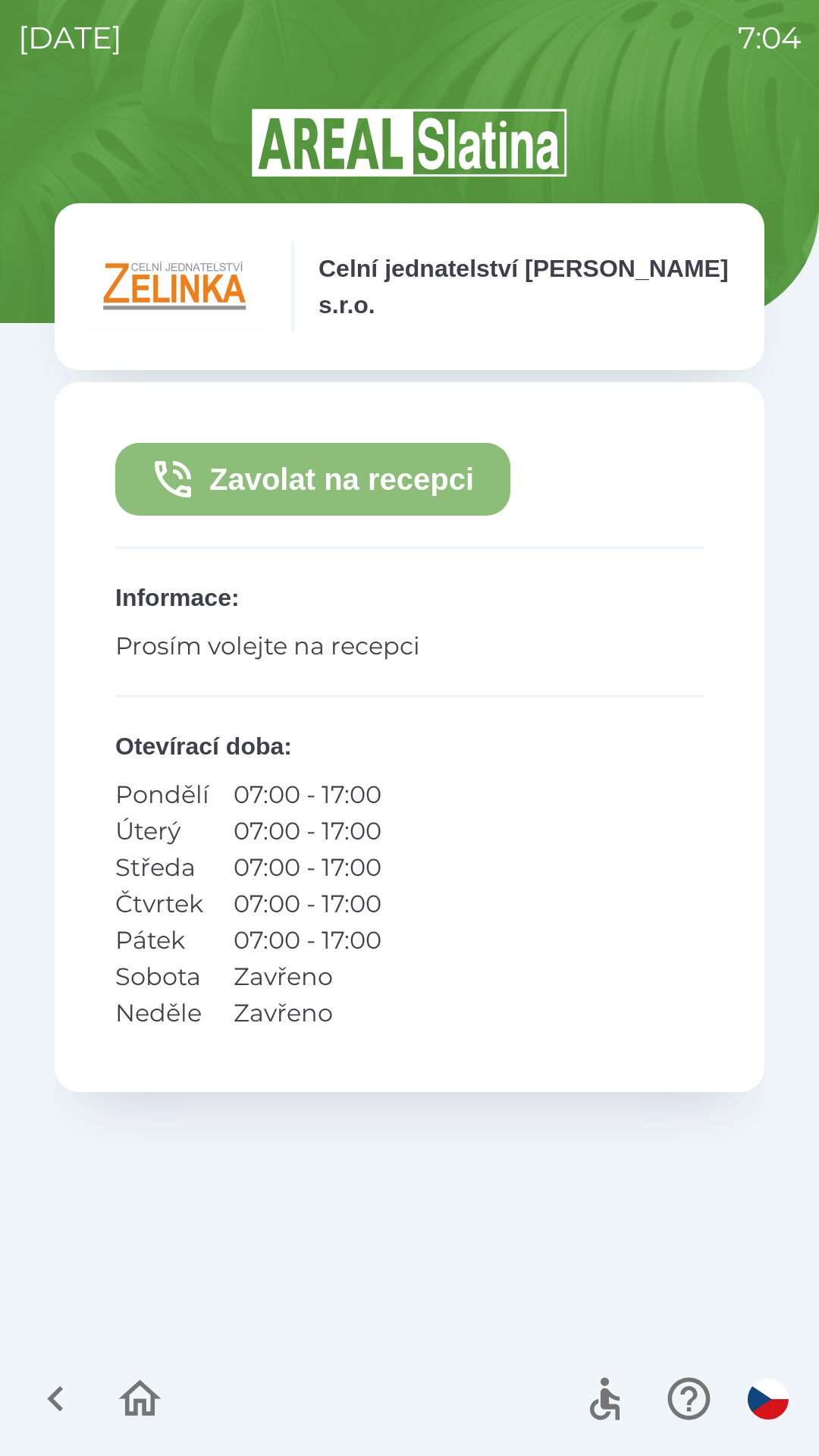
click at [357, 482] on button "Zavolat na recepci" at bounding box center [313, 479] width 395 height 73
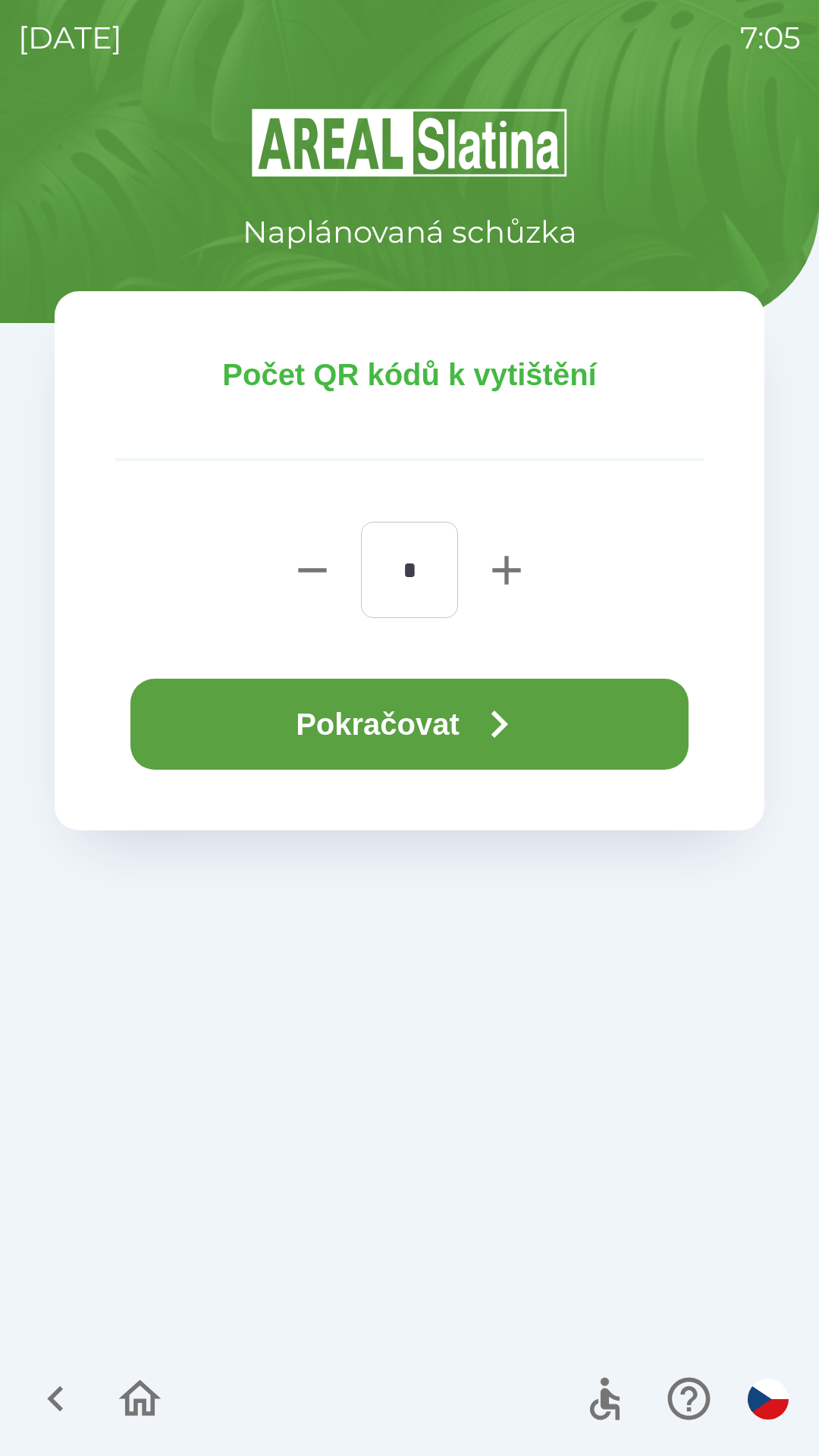
click at [505, 571] on icon "button" at bounding box center [506, 569] width 28 height 28
type input "*"
click at [474, 725] on button "Pokračovat" at bounding box center [410, 724] width 558 height 91
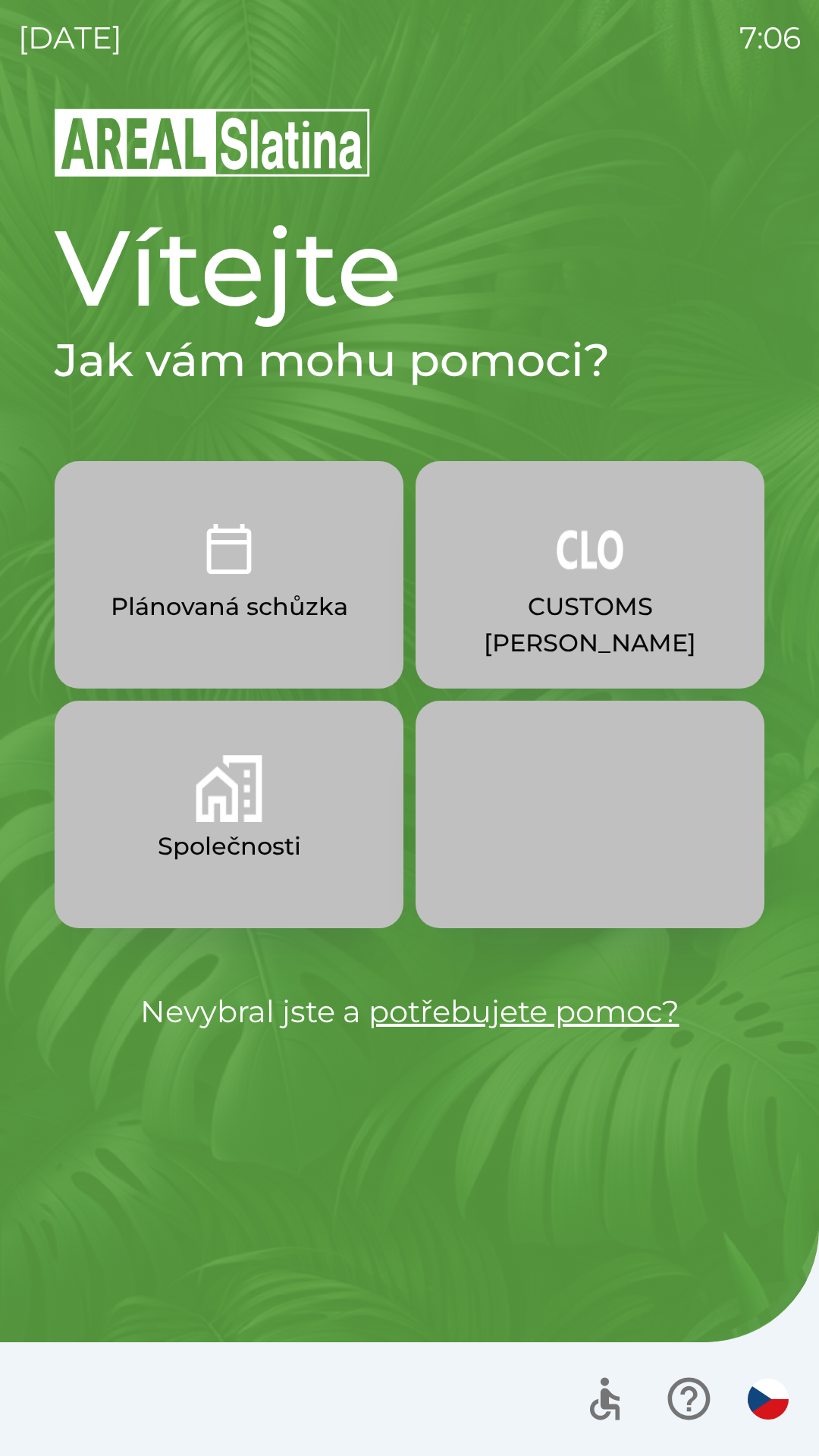
click at [620, 600] on p "CUSTOMS [PERSON_NAME]" at bounding box center [590, 624] width 276 height 73
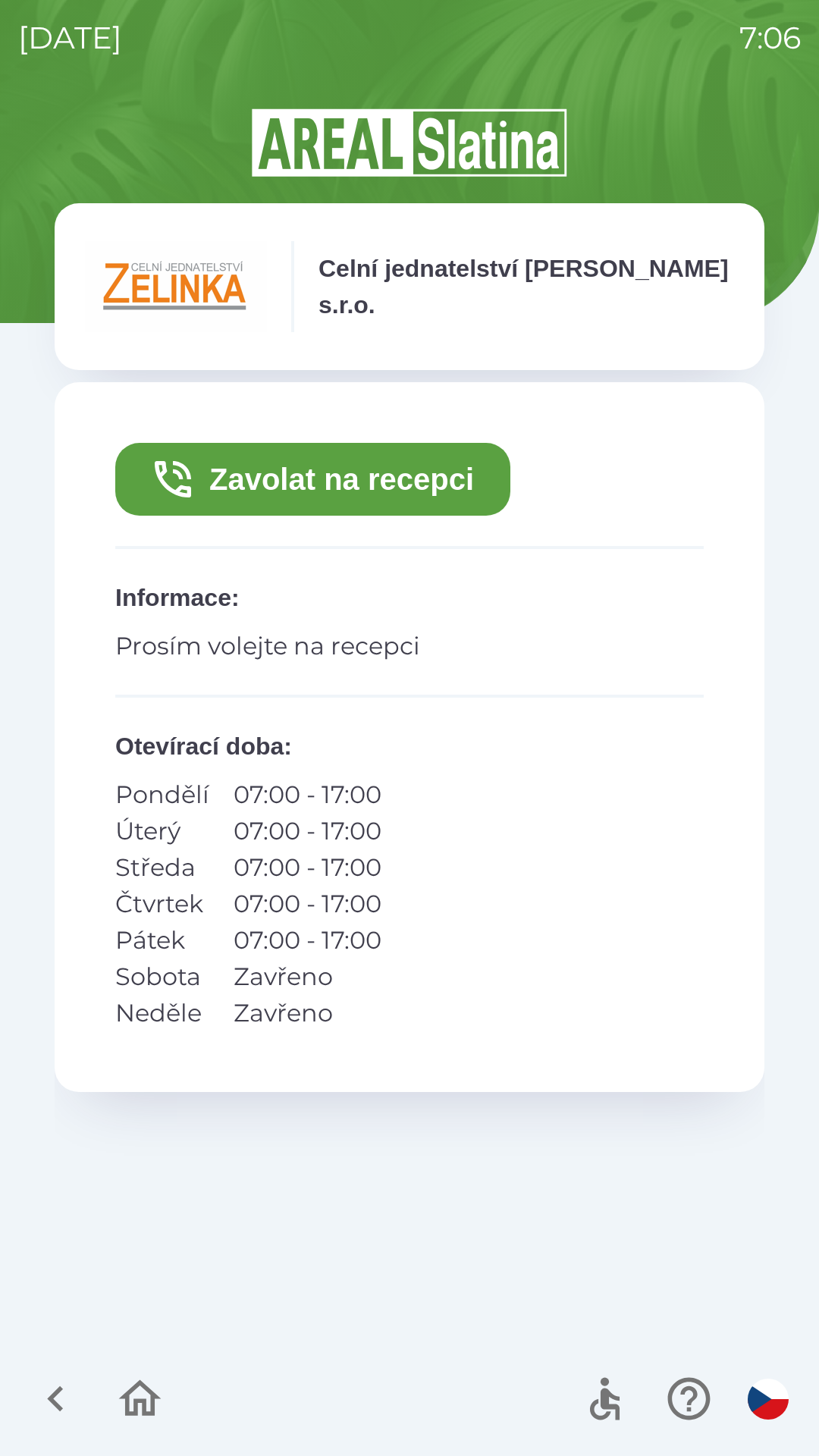
click at [398, 485] on button "Zavolat na recepci" at bounding box center [313, 479] width 395 height 73
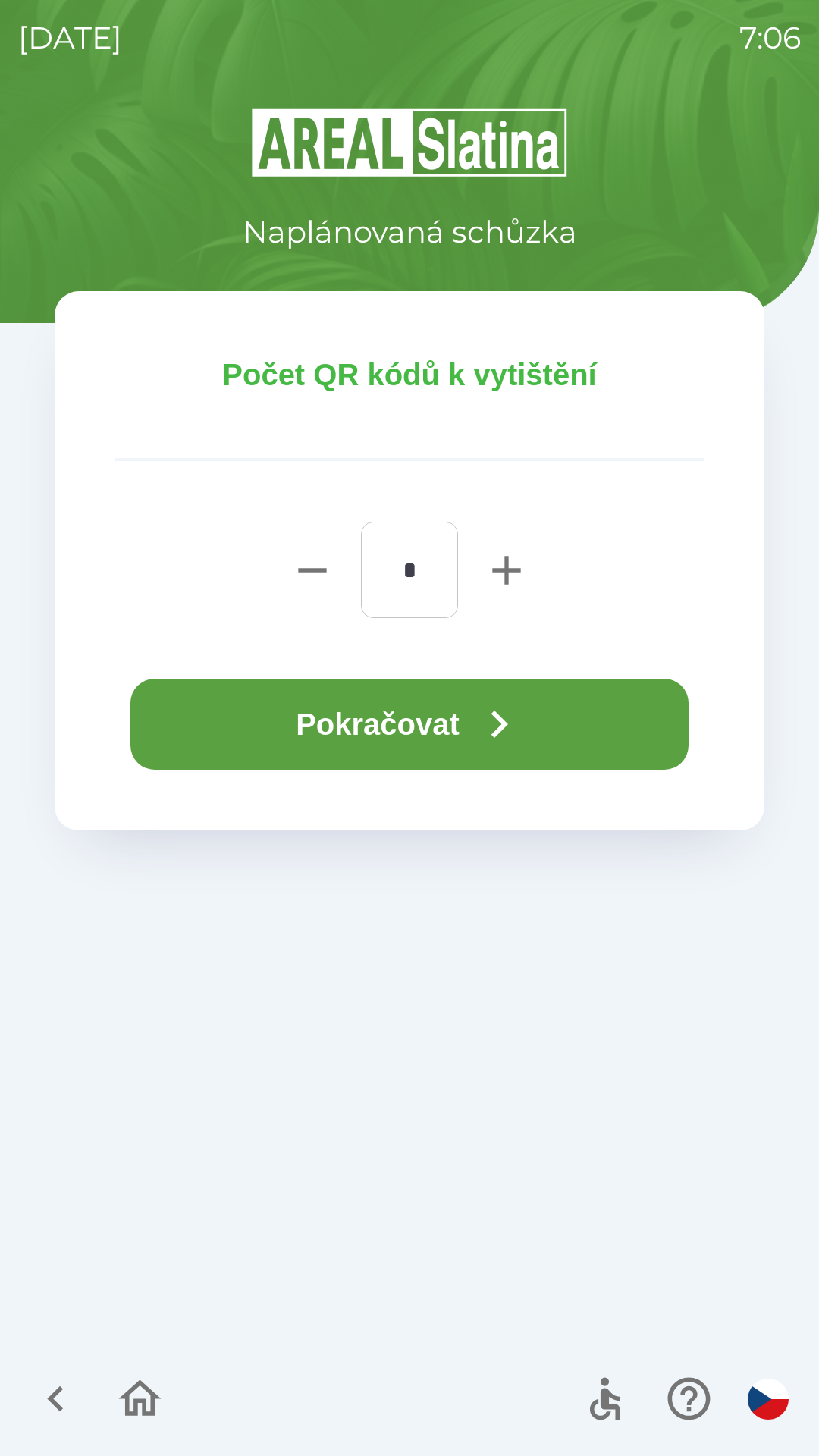
click at [451, 727] on button "Pokračovat" at bounding box center [410, 724] width 558 height 91
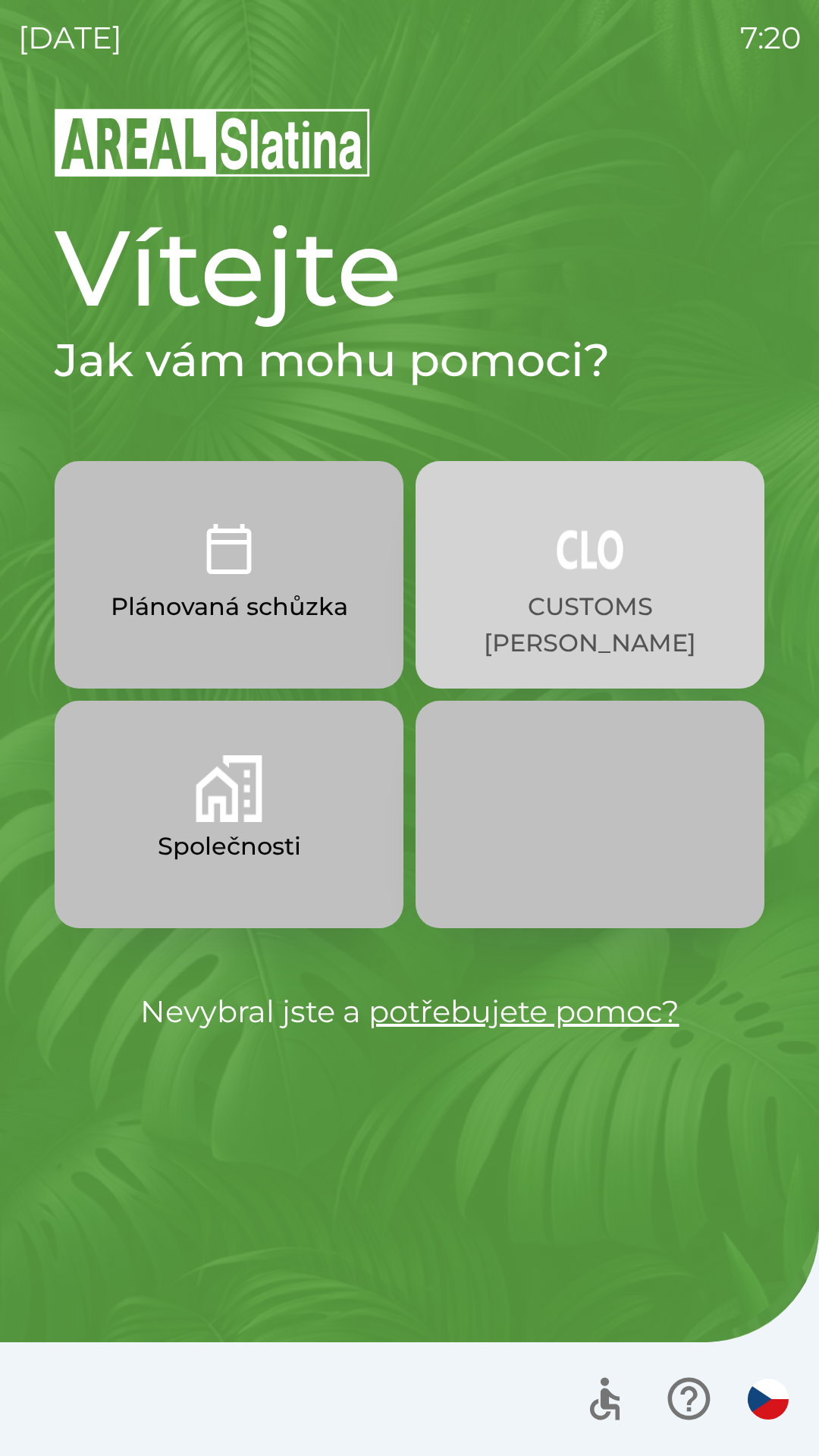
click at [587, 560] on img "button" at bounding box center [590, 549] width 66 height 66
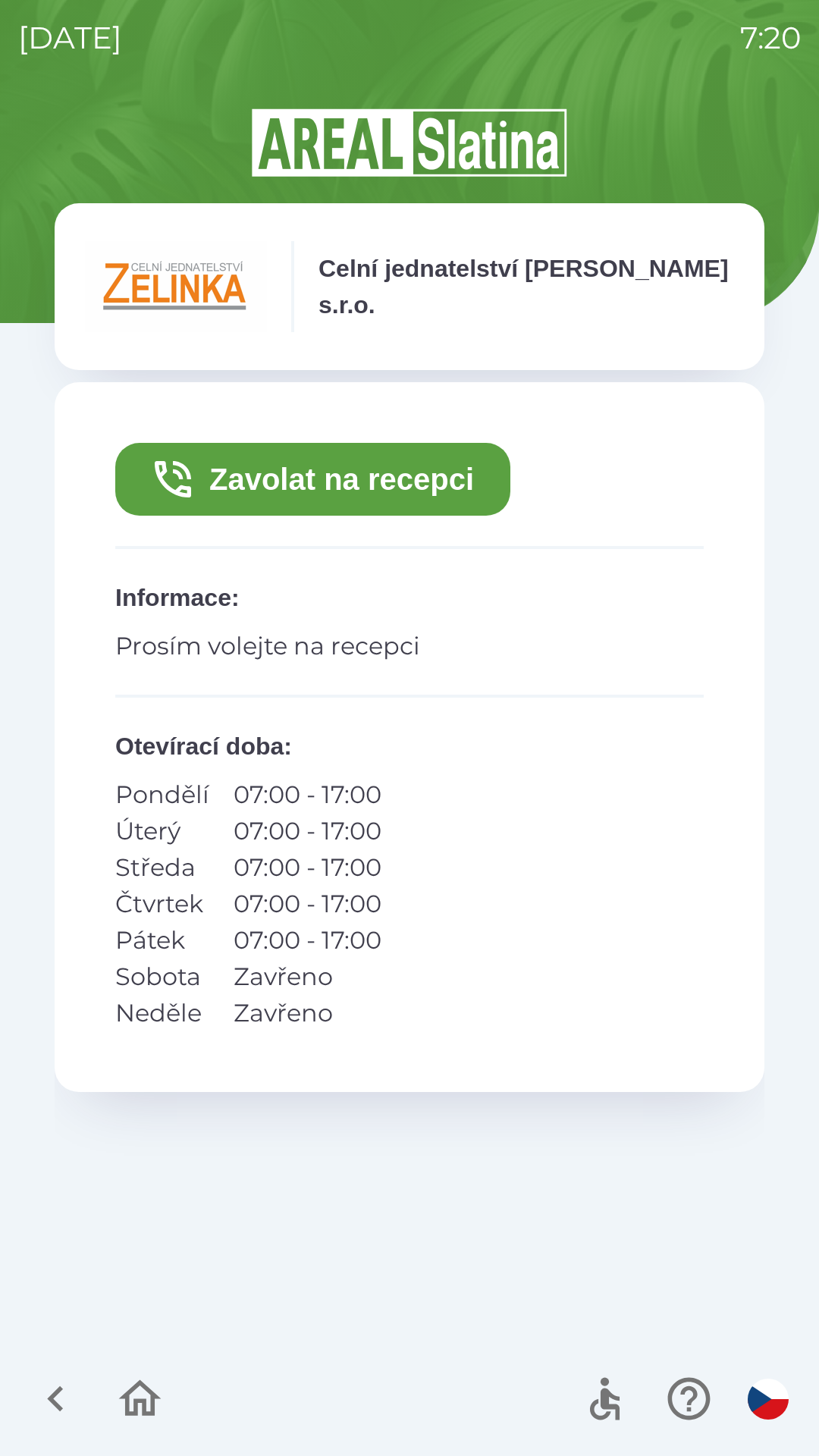
click at [172, 478] on icon "button" at bounding box center [172, 479] width 48 height 48
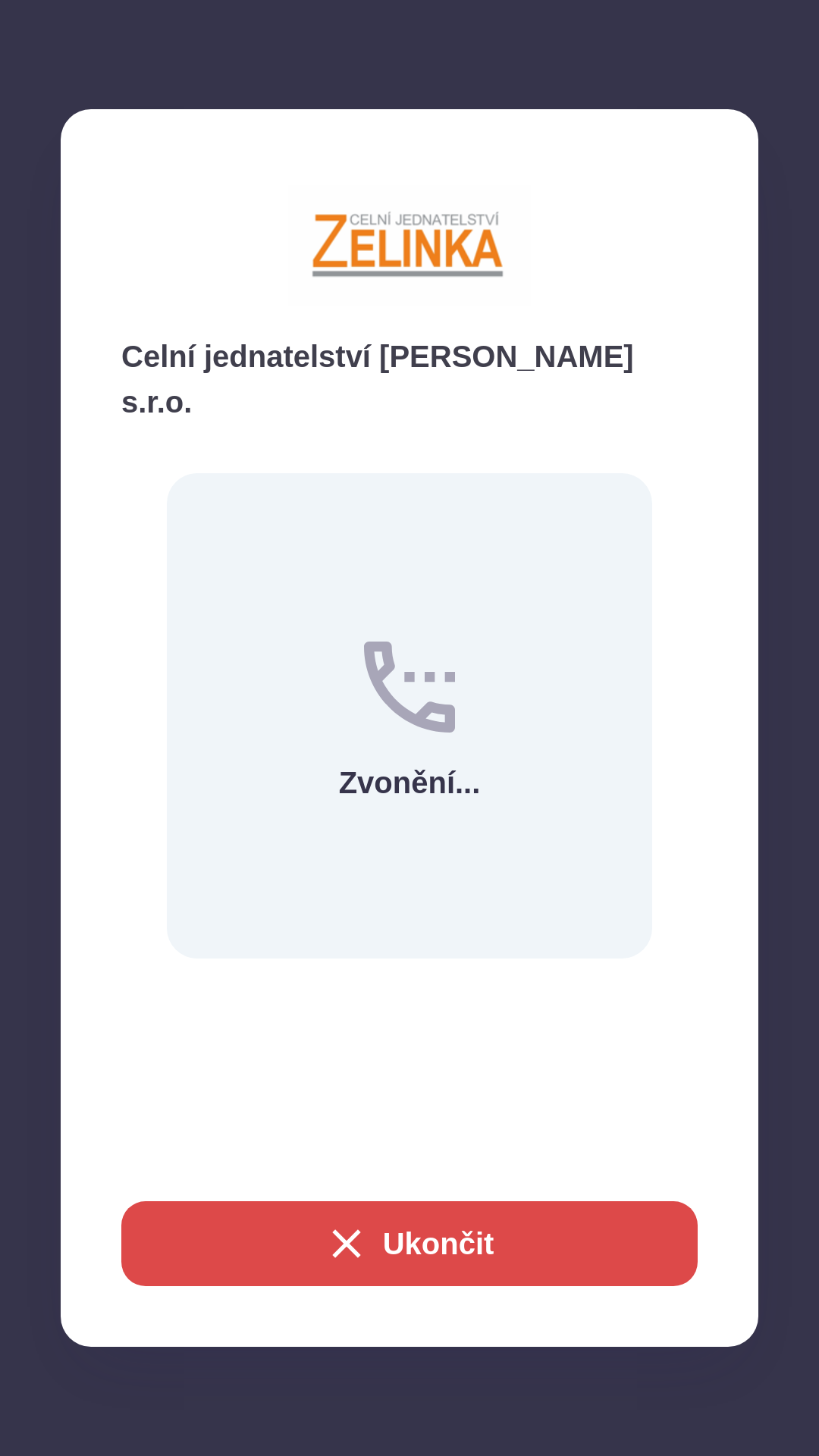
click at [448, 1249] on button "Ukončit" at bounding box center [409, 1243] width 576 height 85
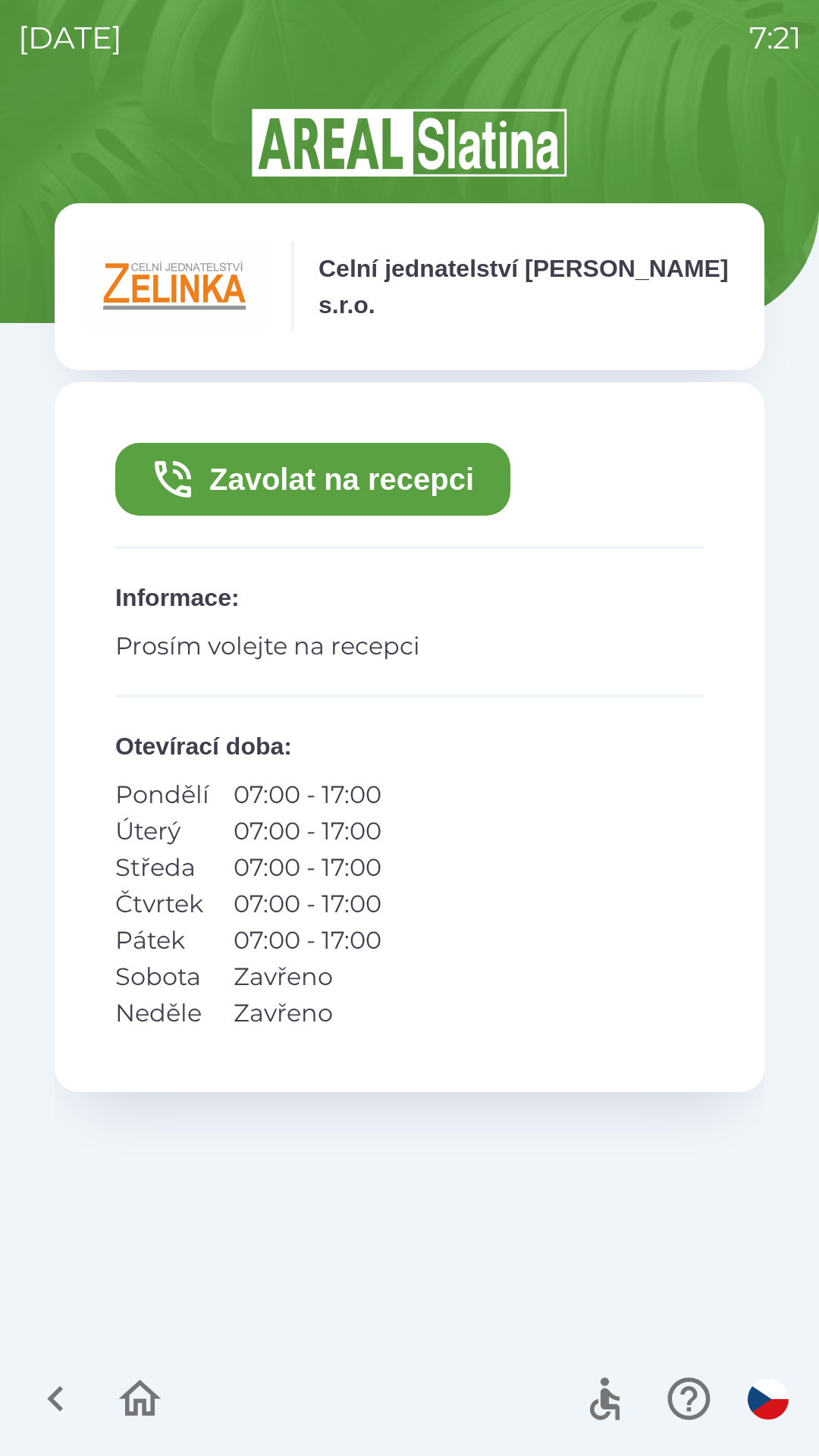
click at [172, 483] on icon "button" at bounding box center [172, 479] width 48 height 48
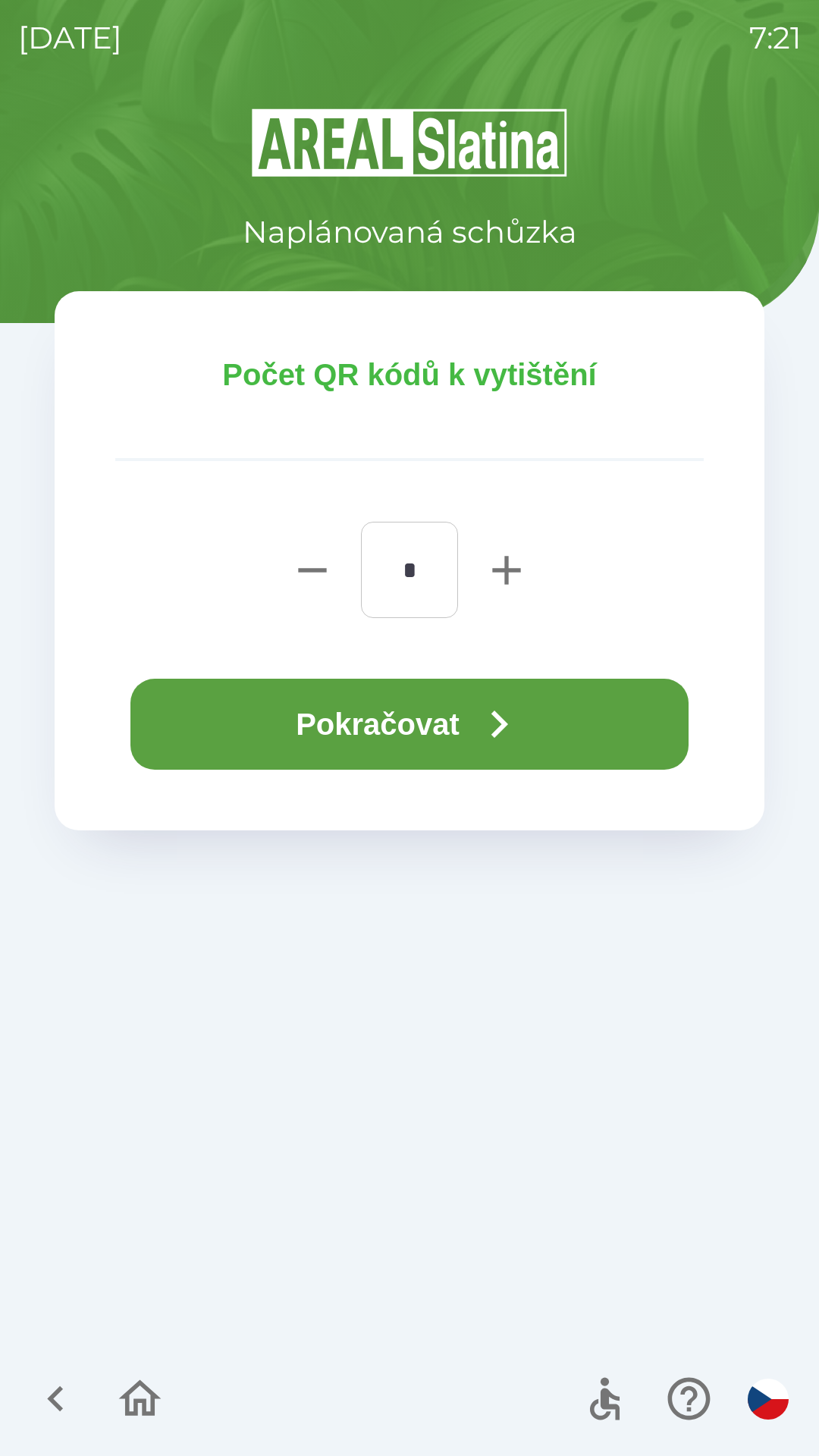
click at [508, 726] on icon "button" at bounding box center [500, 724] width 17 height 28
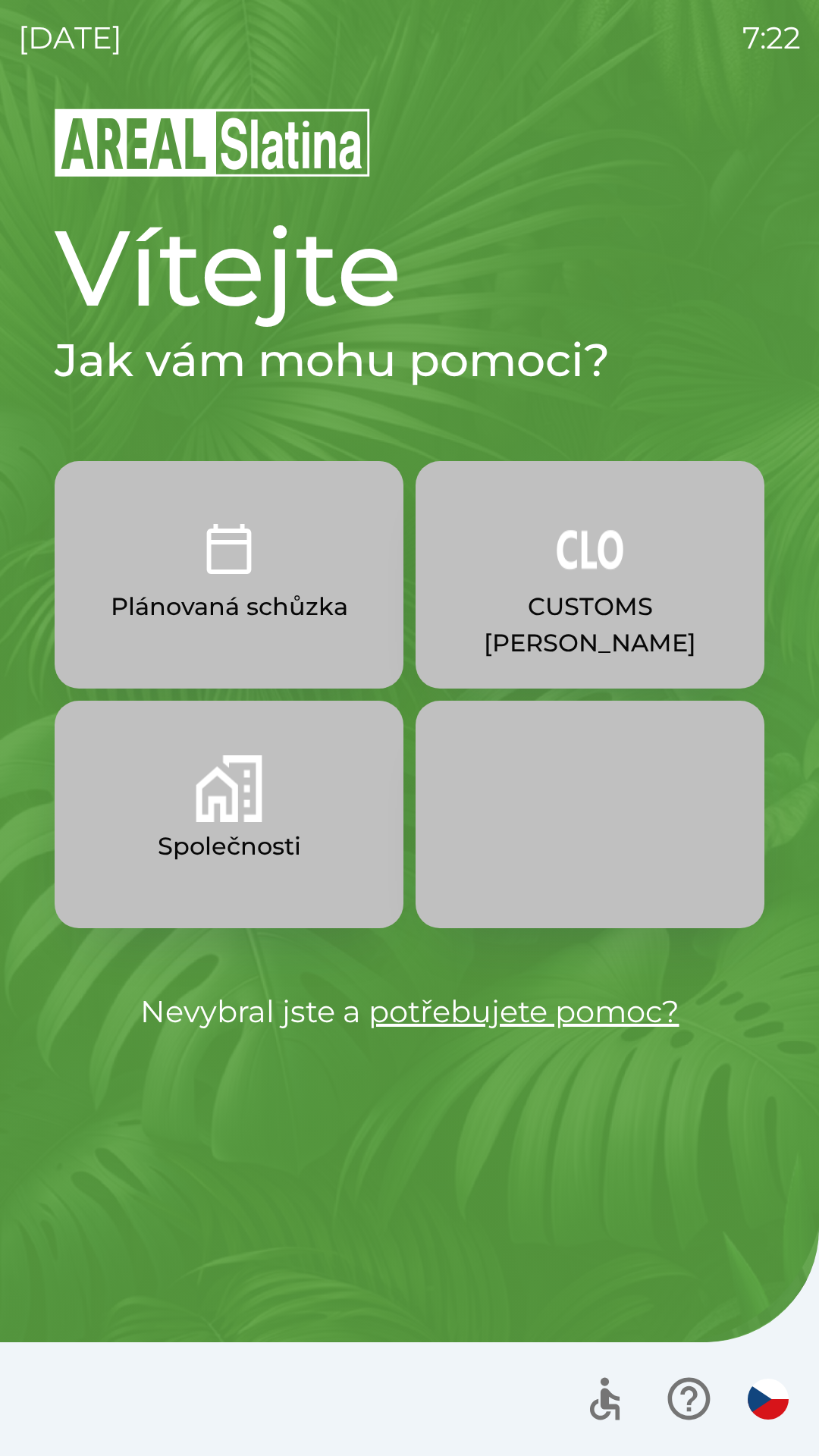
click at [610, 601] on p "CUSTOMS [PERSON_NAME]" at bounding box center [590, 624] width 276 height 73
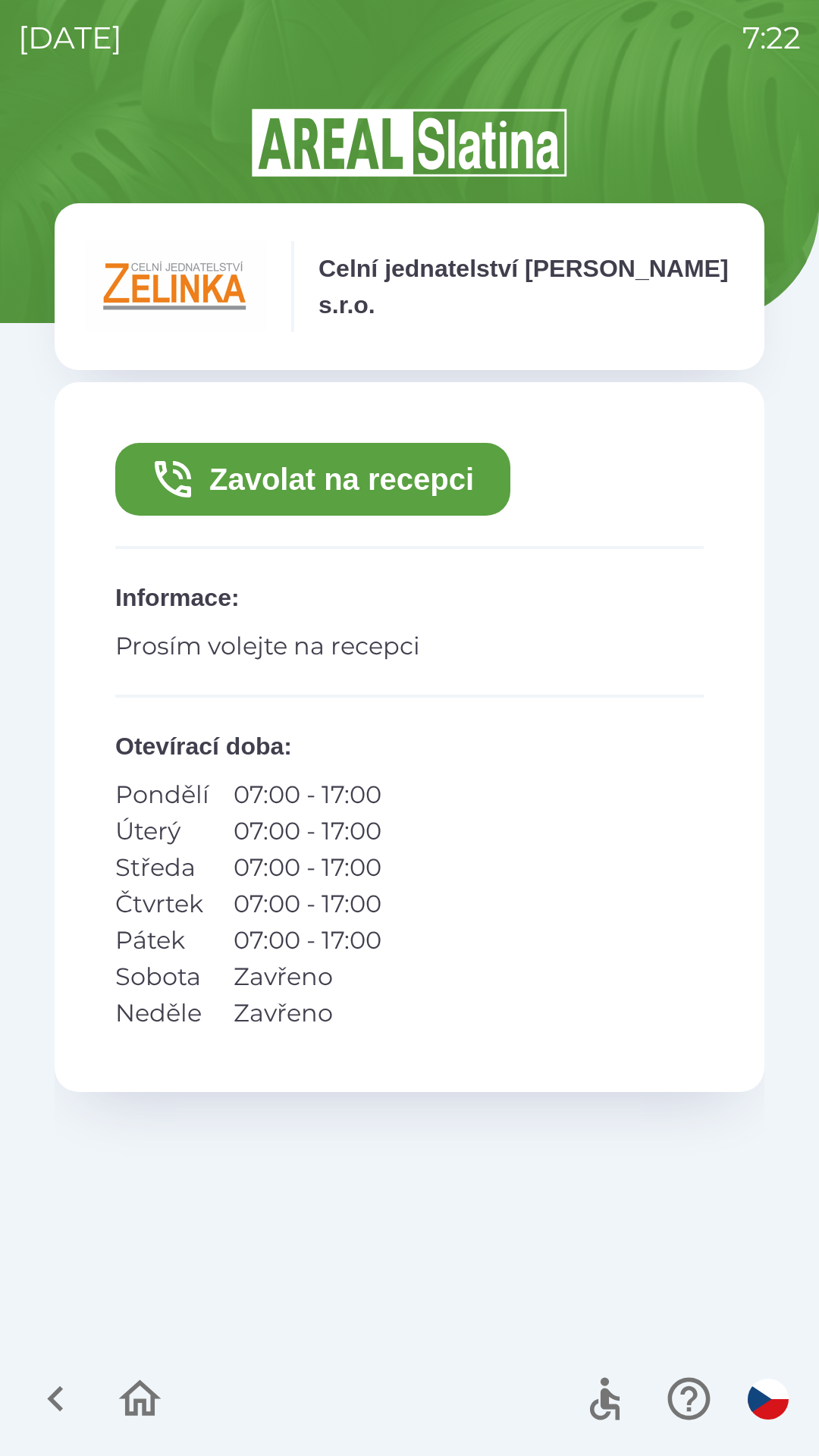
click at [371, 480] on button "Zavolat na recepci" at bounding box center [313, 479] width 395 height 73
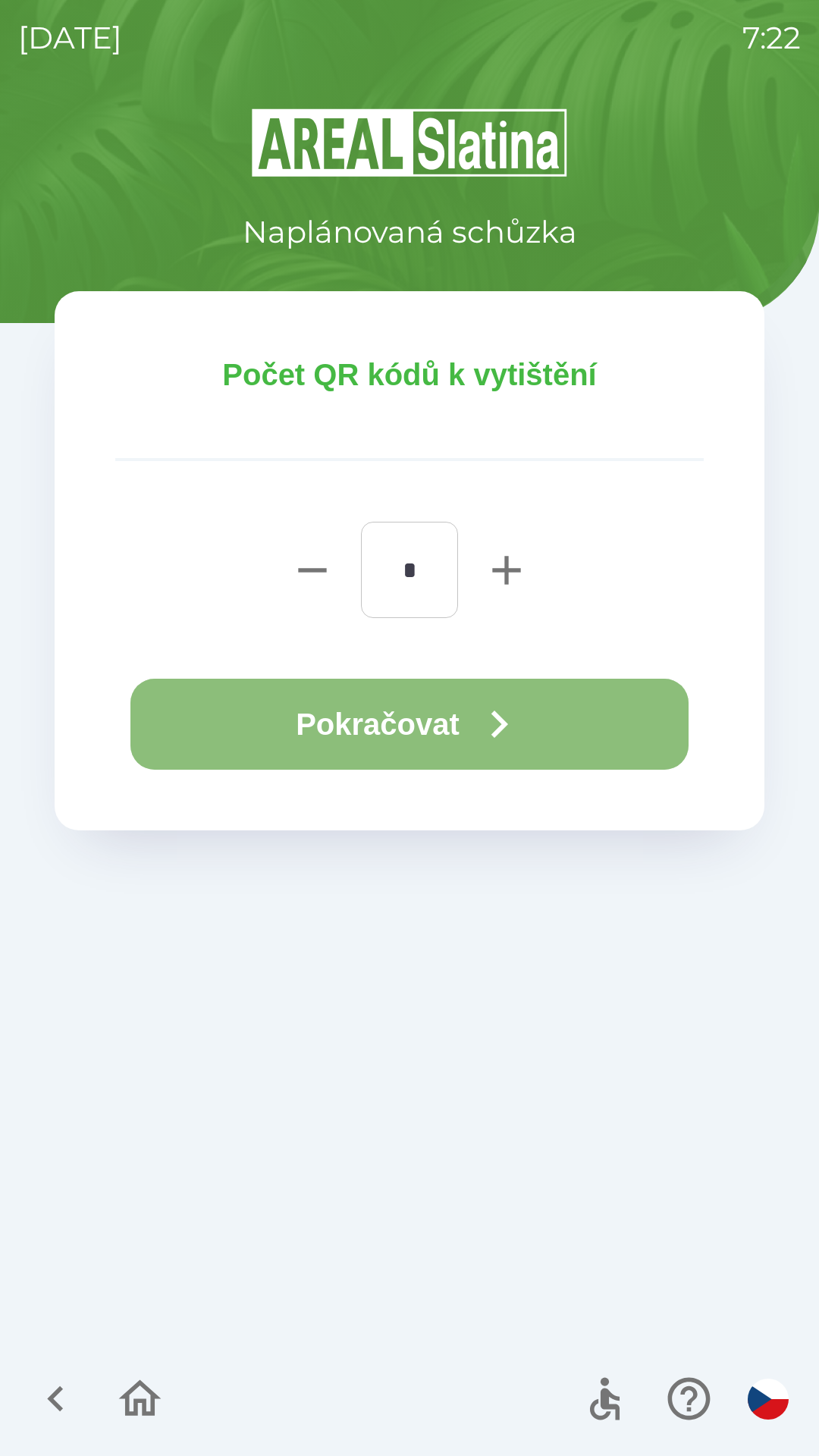
click at [459, 723] on button "Pokračovat" at bounding box center [410, 724] width 558 height 91
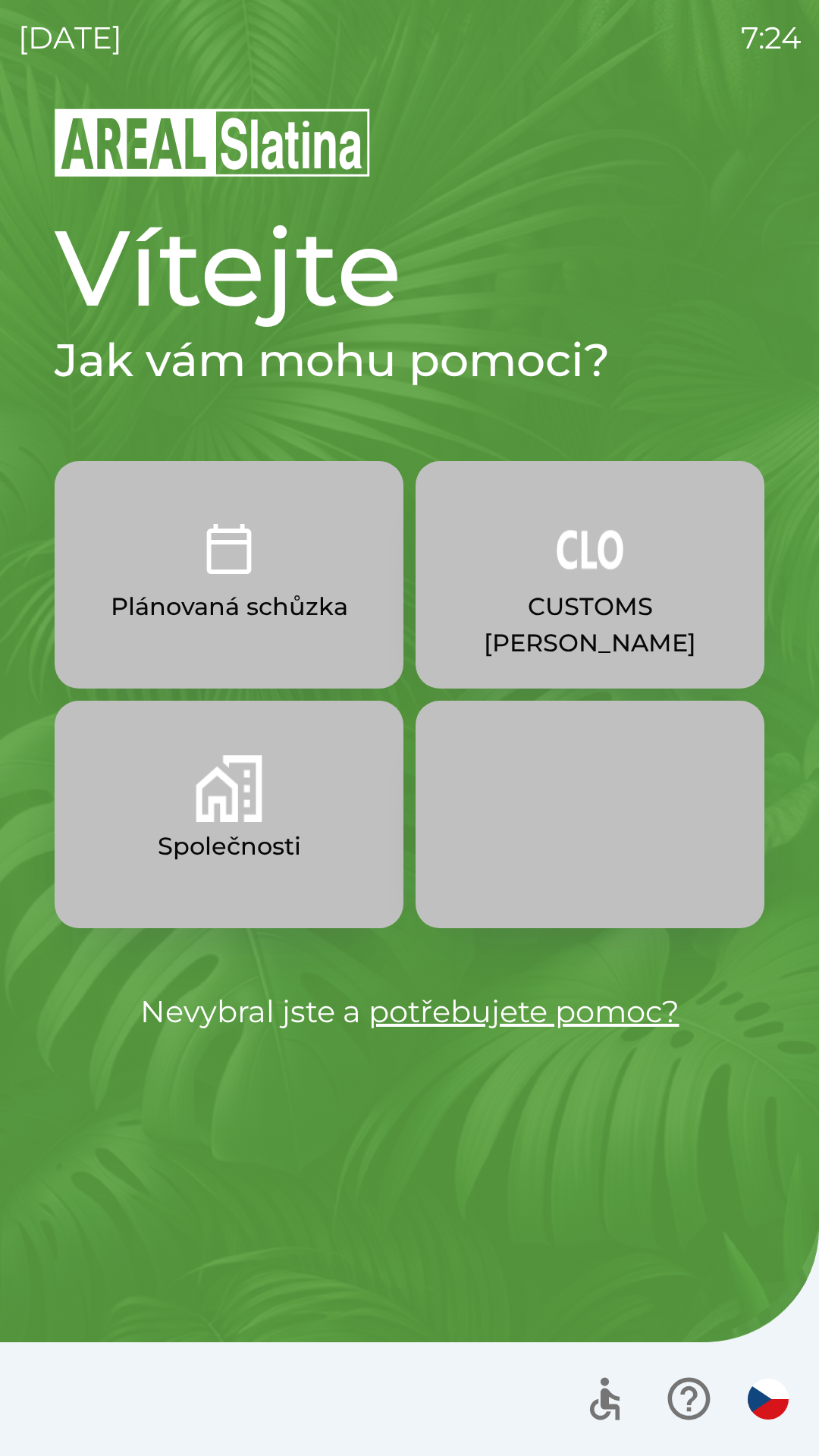
click at [583, 615] on p "CUSTOMS [PERSON_NAME]" at bounding box center [590, 624] width 276 height 73
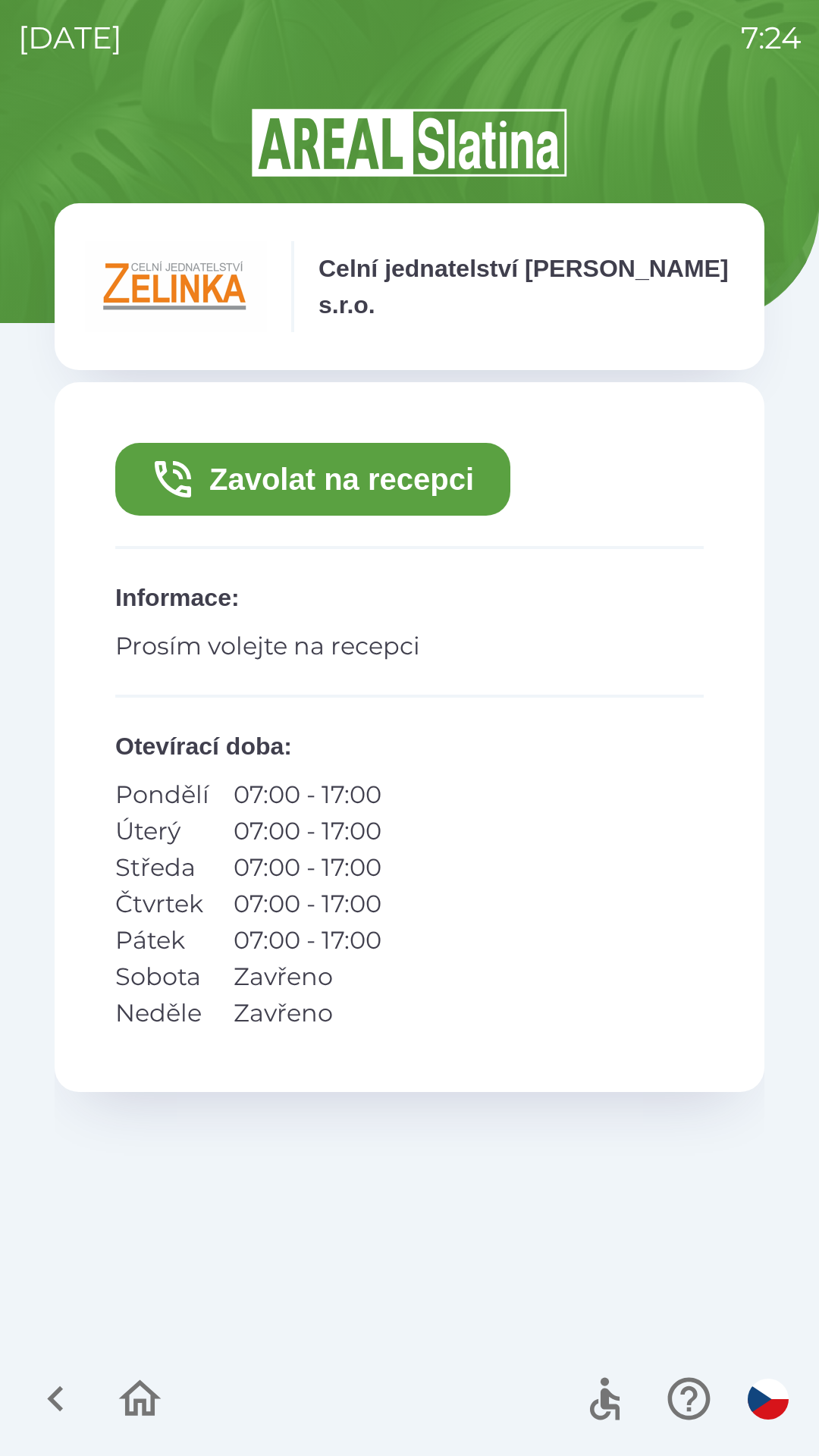
click at [383, 497] on button "Zavolat na recepci" at bounding box center [313, 479] width 395 height 73
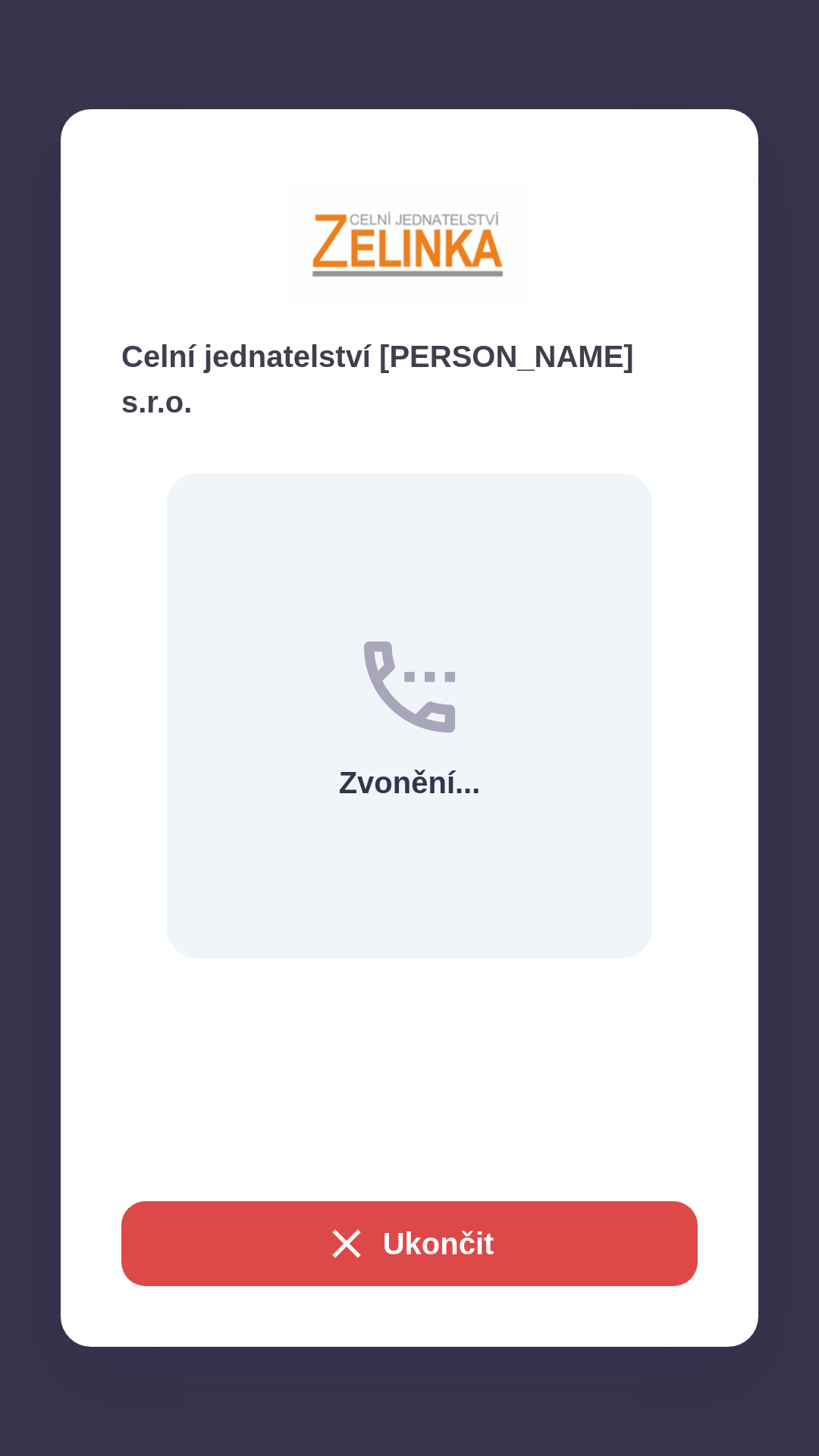
click at [383, 496] on div "Zvonění..." at bounding box center [410, 716] width 485 height 485
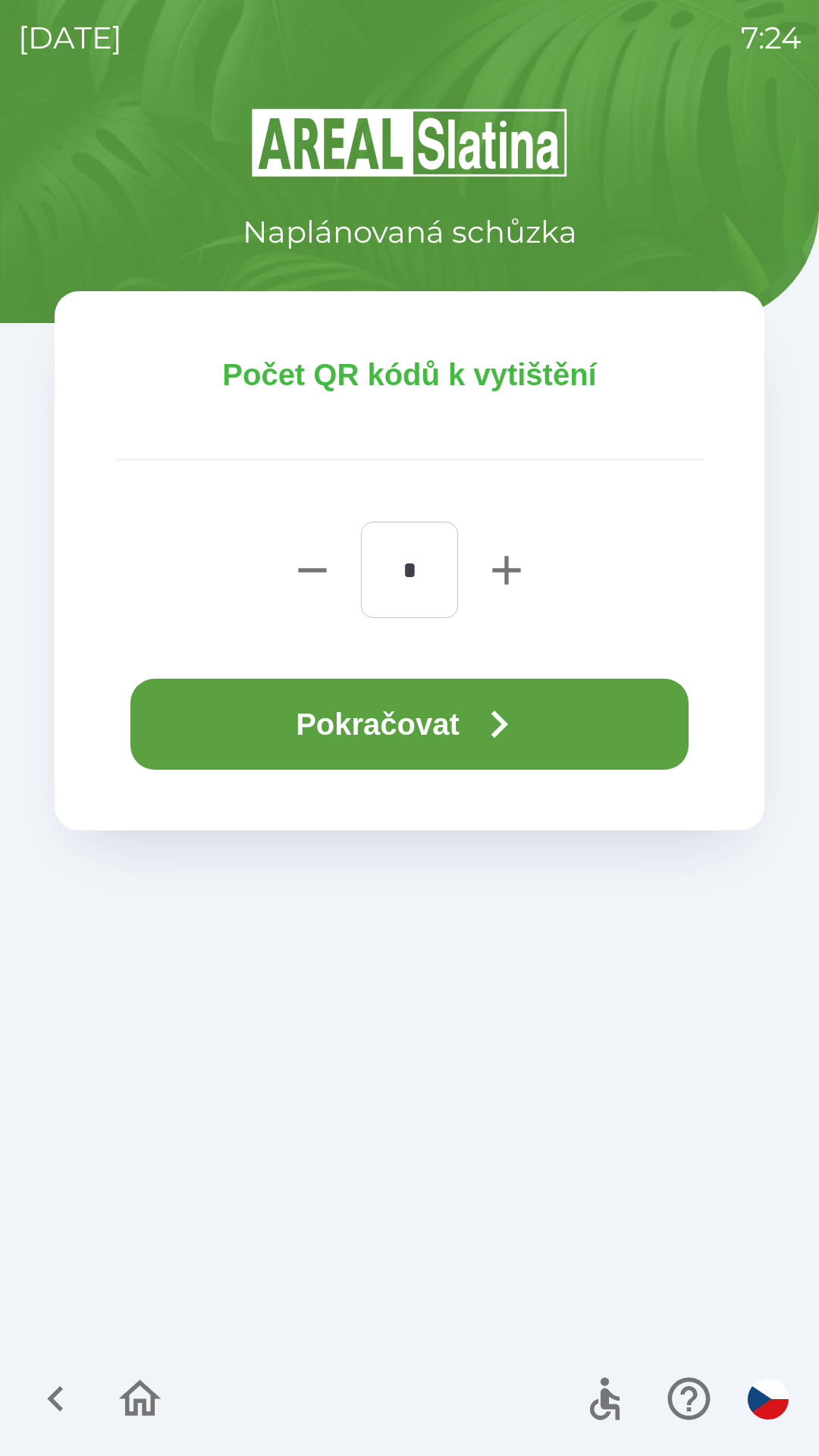
click at [432, 716] on button "Pokračovat" at bounding box center [410, 724] width 558 height 91
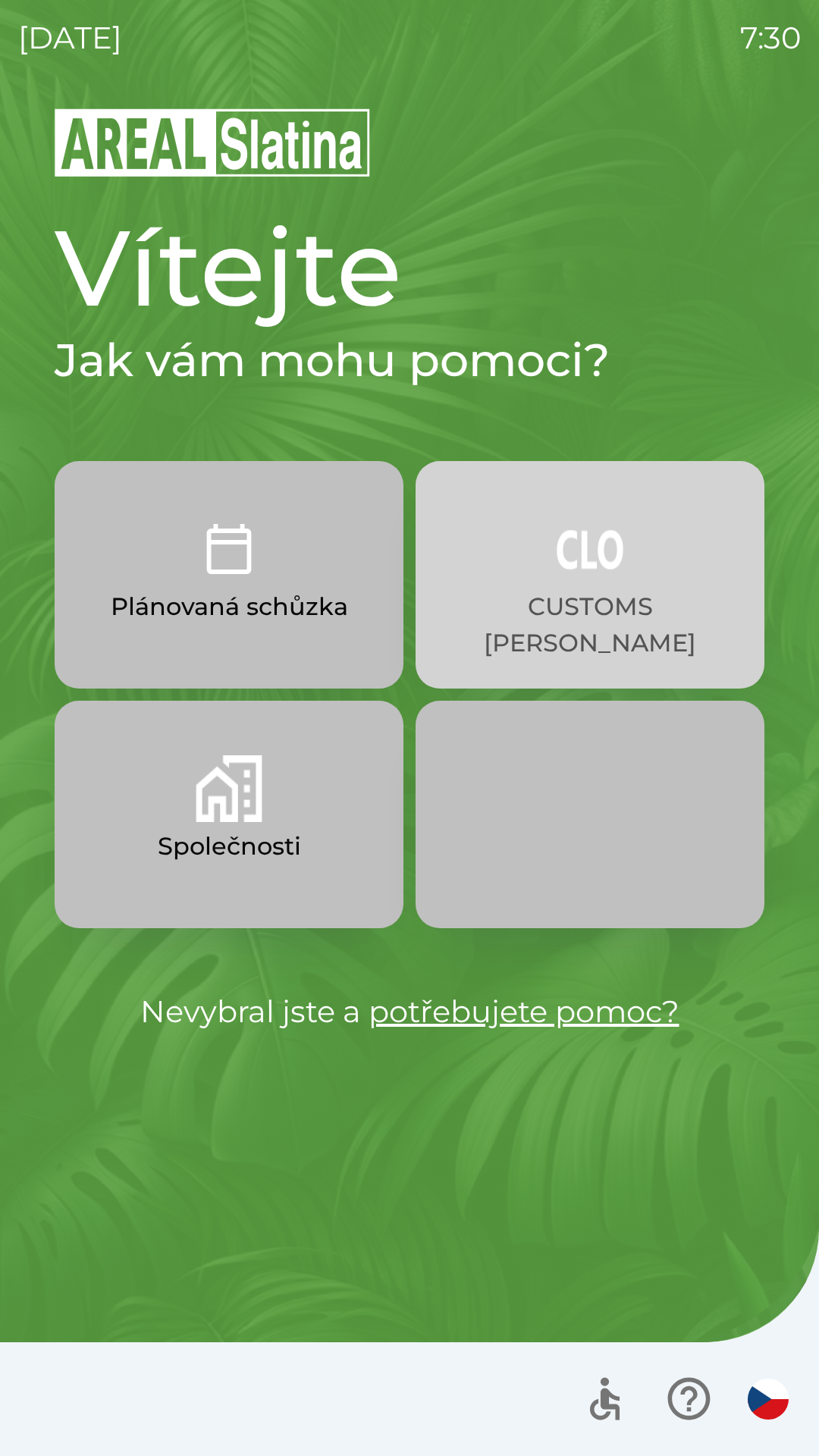
click at [522, 632] on button "CUSTOMS [PERSON_NAME]" at bounding box center [590, 575] width 349 height 228
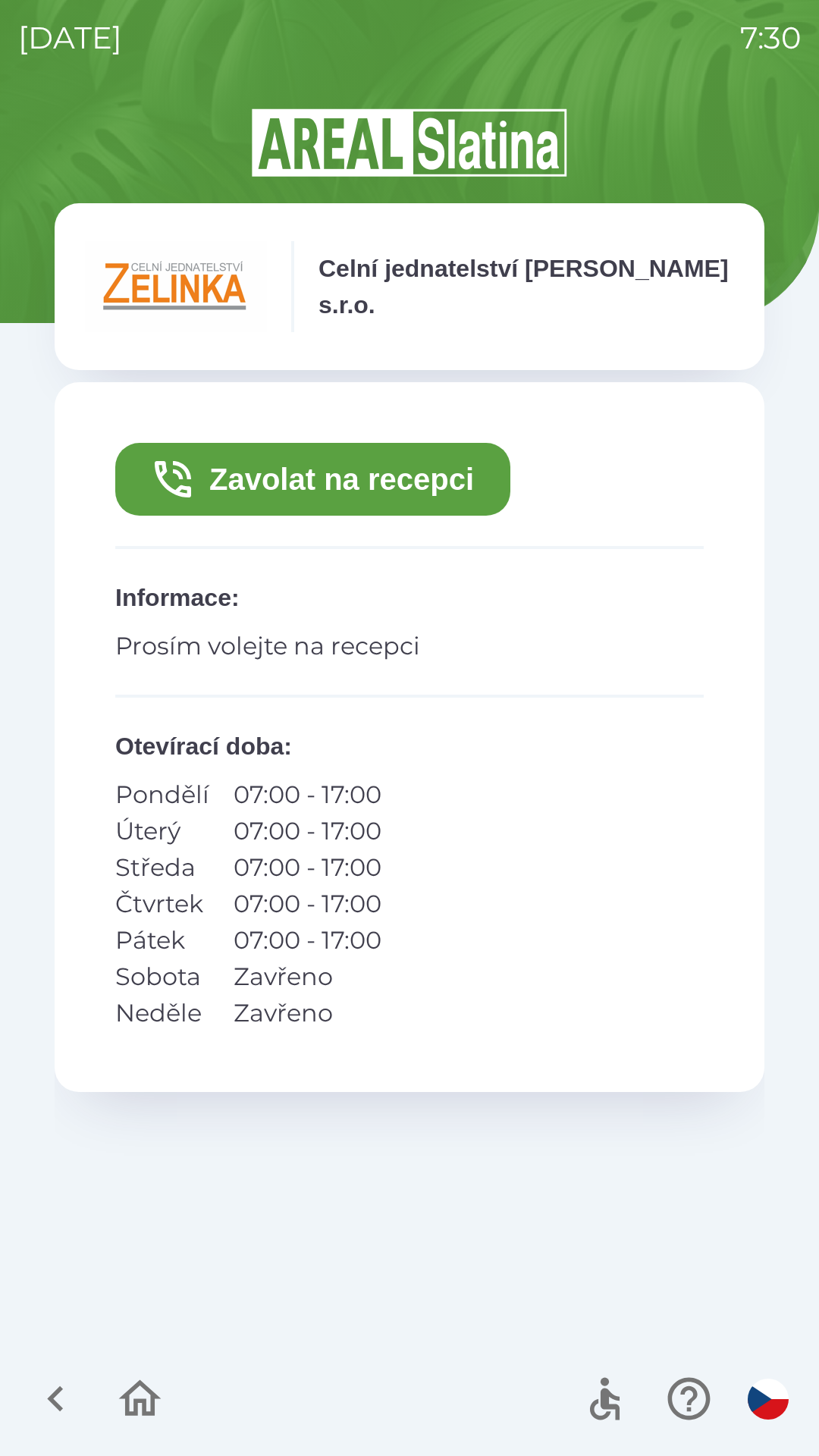
click at [309, 467] on button "Zavolat na recepci" at bounding box center [313, 479] width 395 height 73
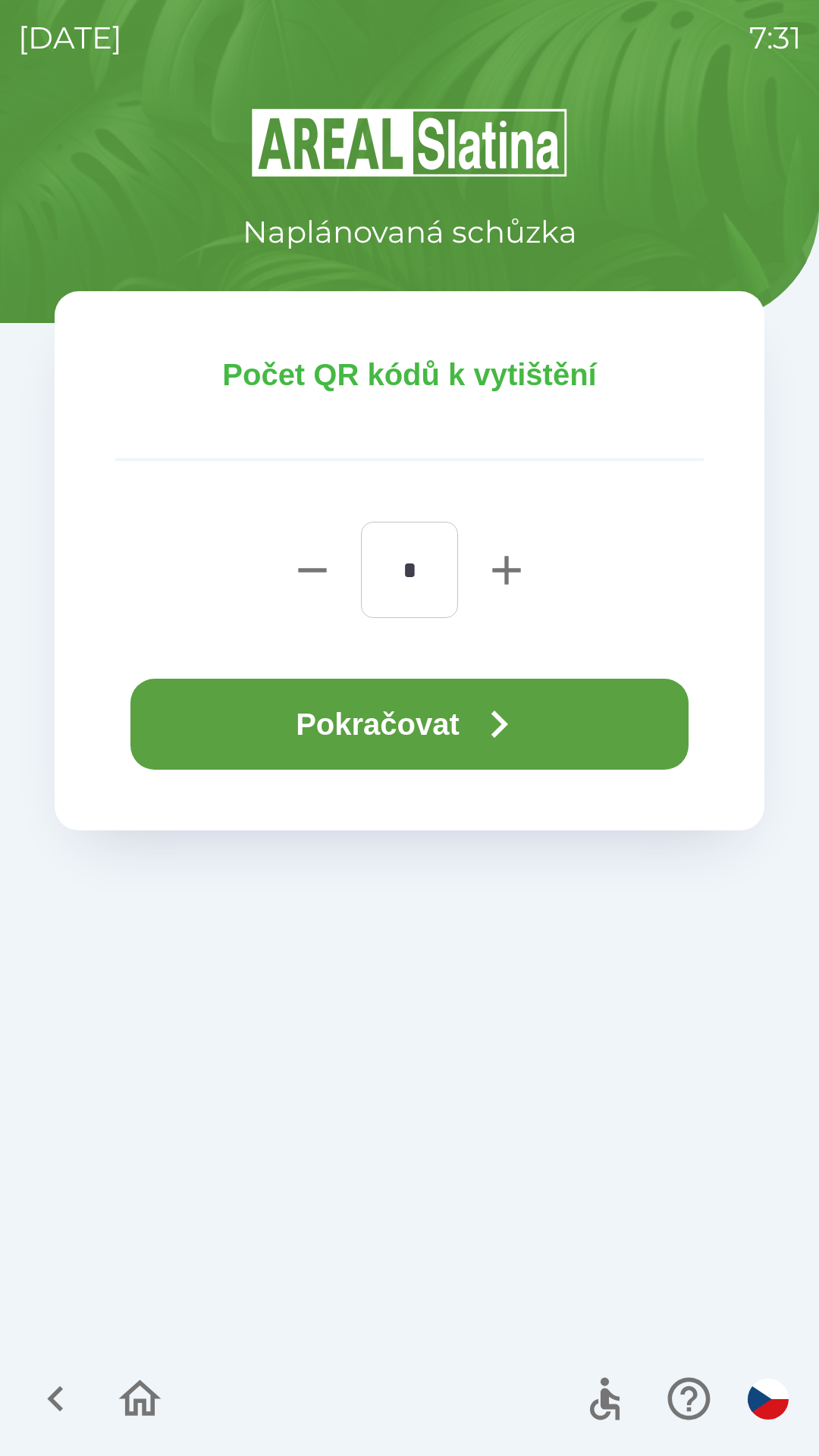
click at [310, 730] on button "Pokračovat" at bounding box center [410, 724] width 558 height 91
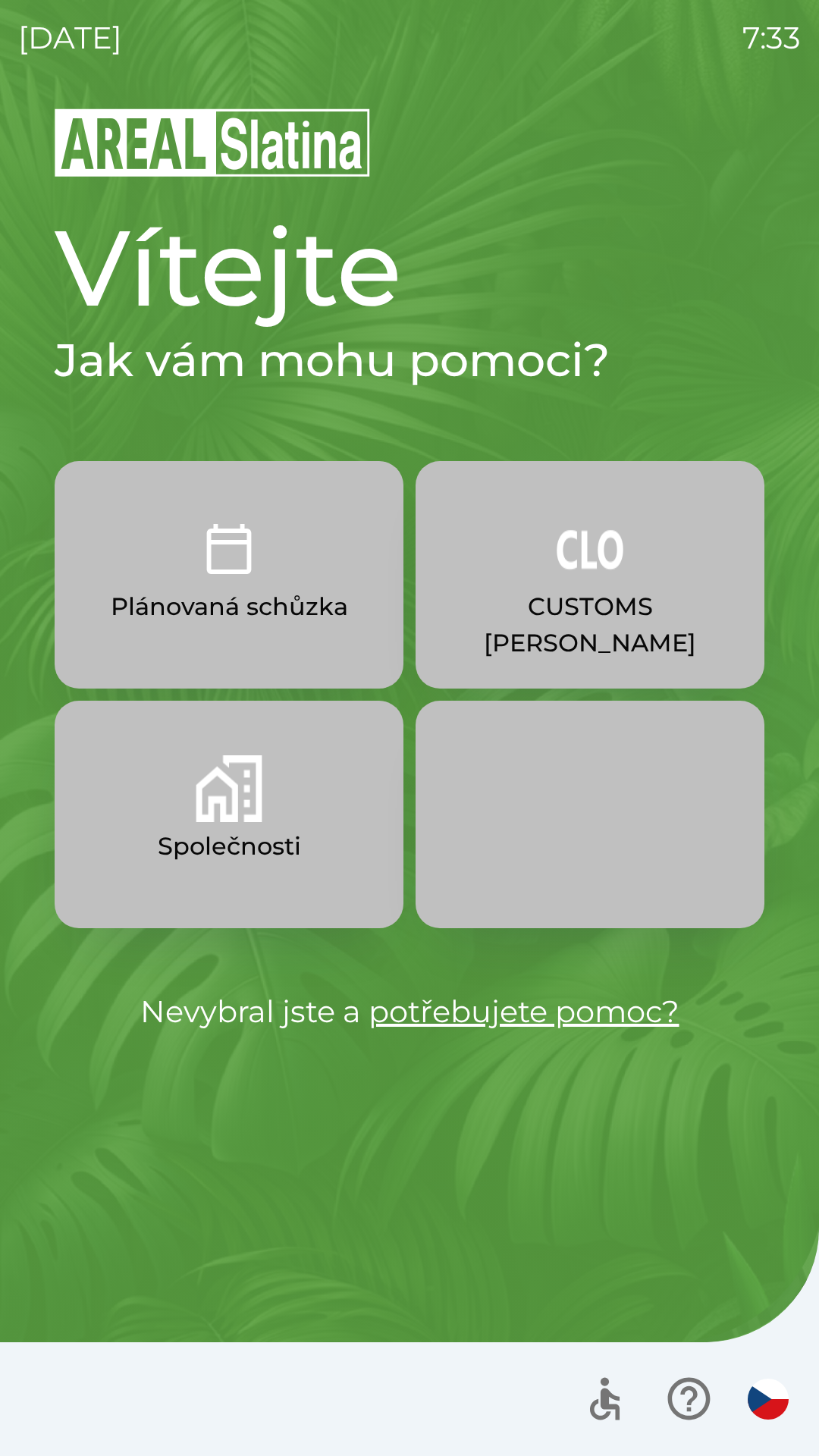
click at [556, 601] on p "CUSTOMS [PERSON_NAME]" at bounding box center [590, 624] width 276 height 73
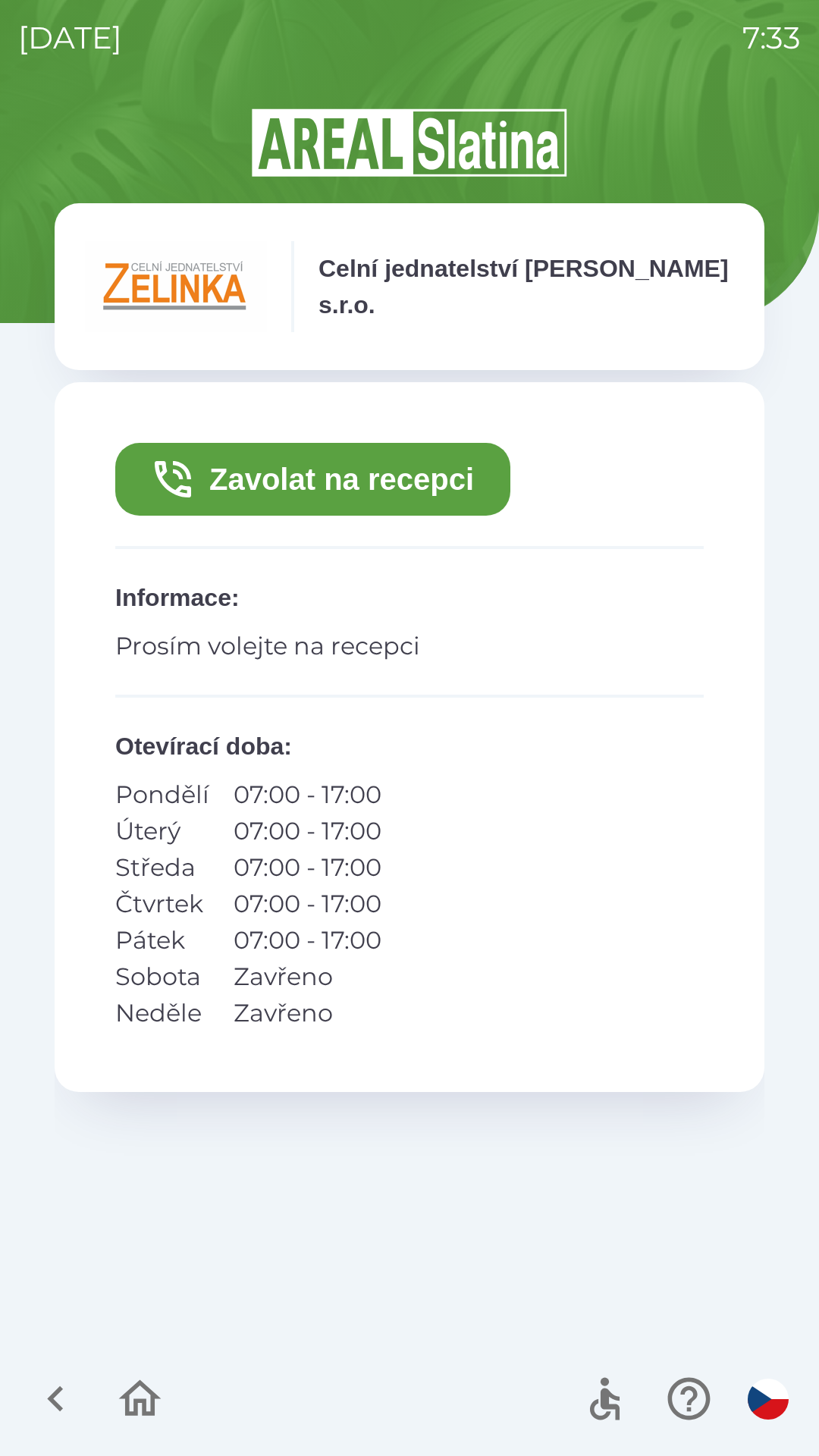
click at [357, 494] on button "Zavolat na recepci" at bounding box center [313, 479] width 395 height 73
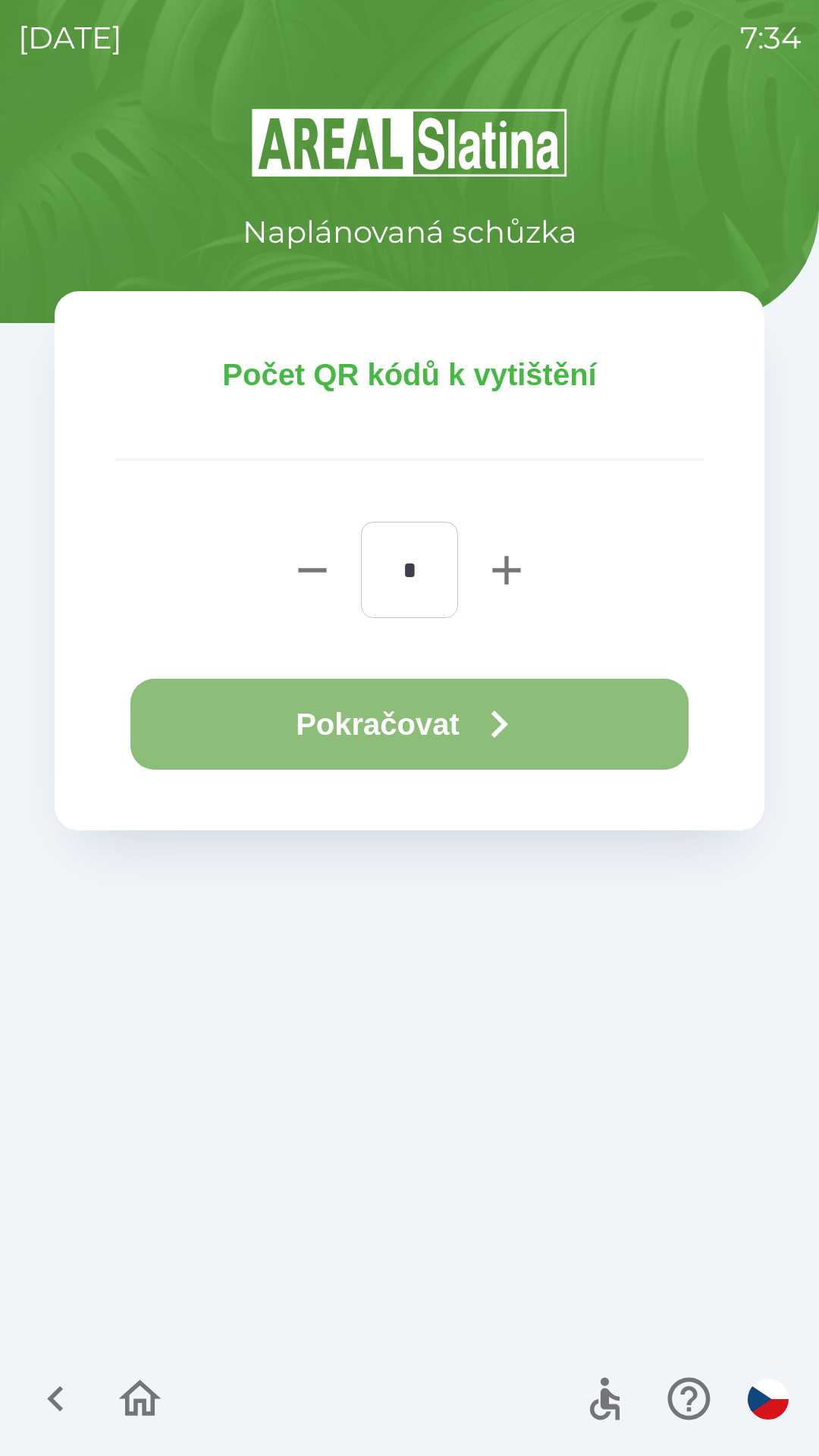
click at [411, 715] on button "Pokračovat" at bounding box center [410, 724] width 558 height 91
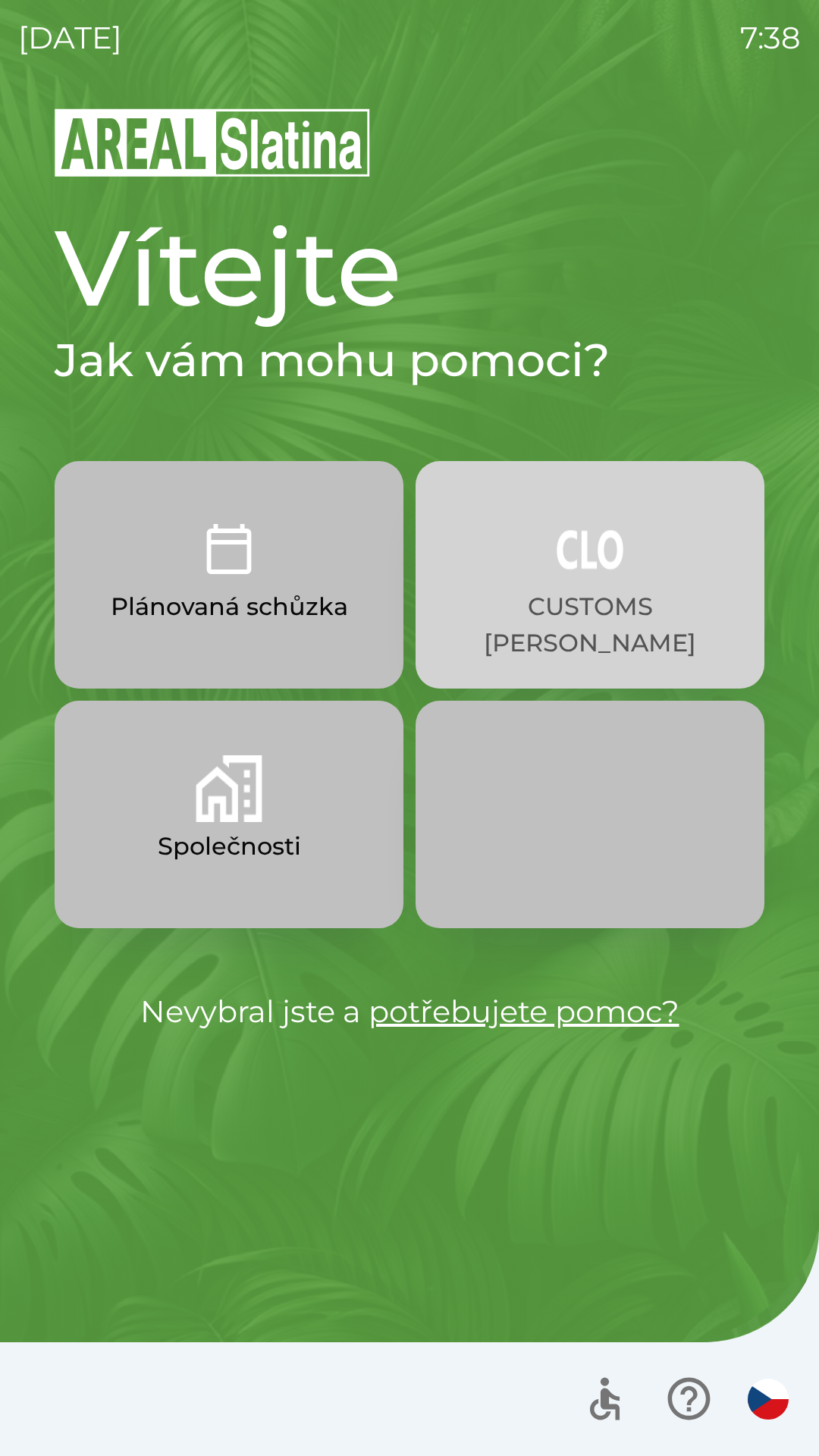
click at [582, 558] on img "button" at bounding box center [590, 549] width 66 height 66
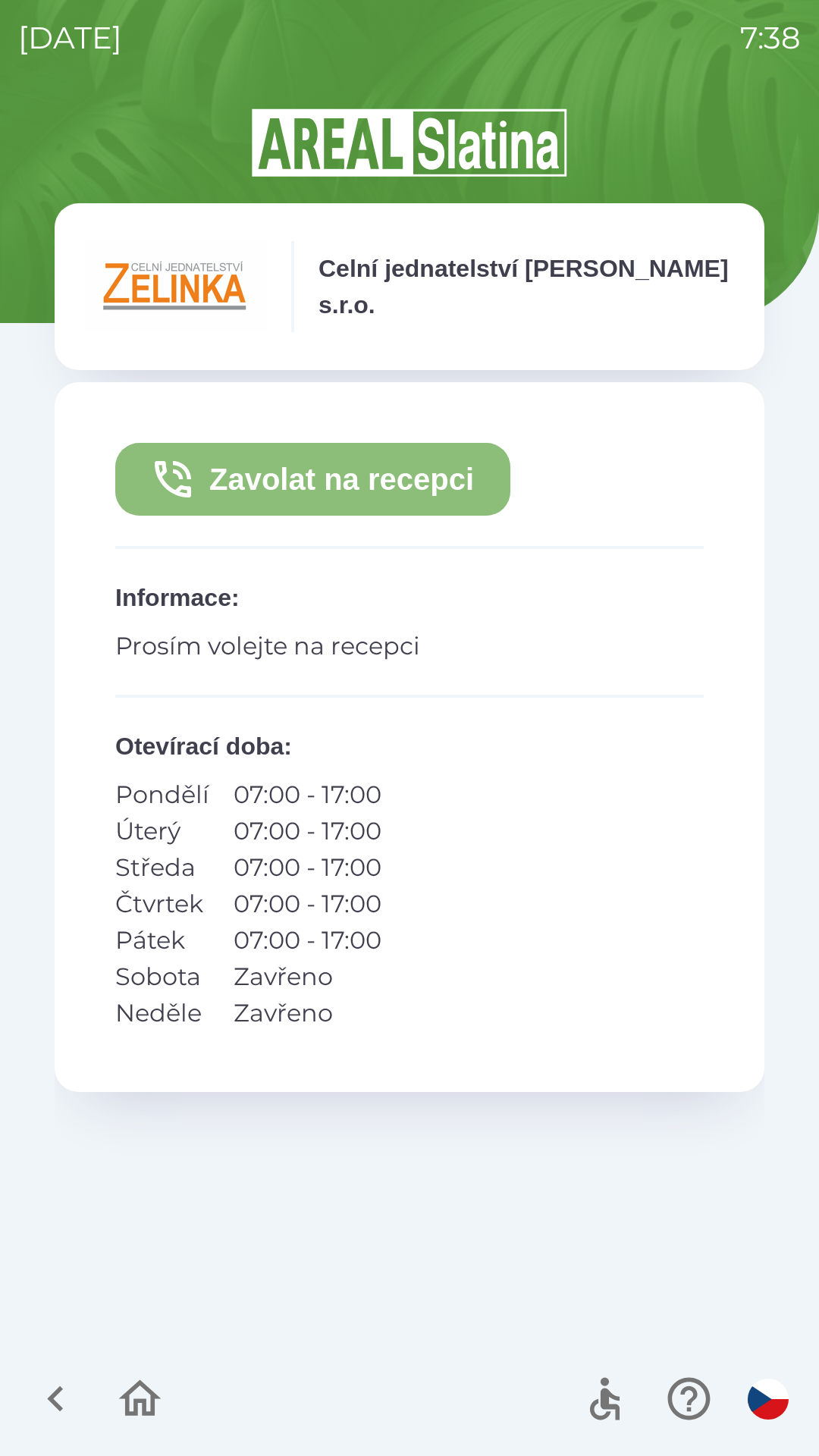
click at [319, 477] on button "Zavolat na recepci" at bounding box center [313, 479] width 395 height 73
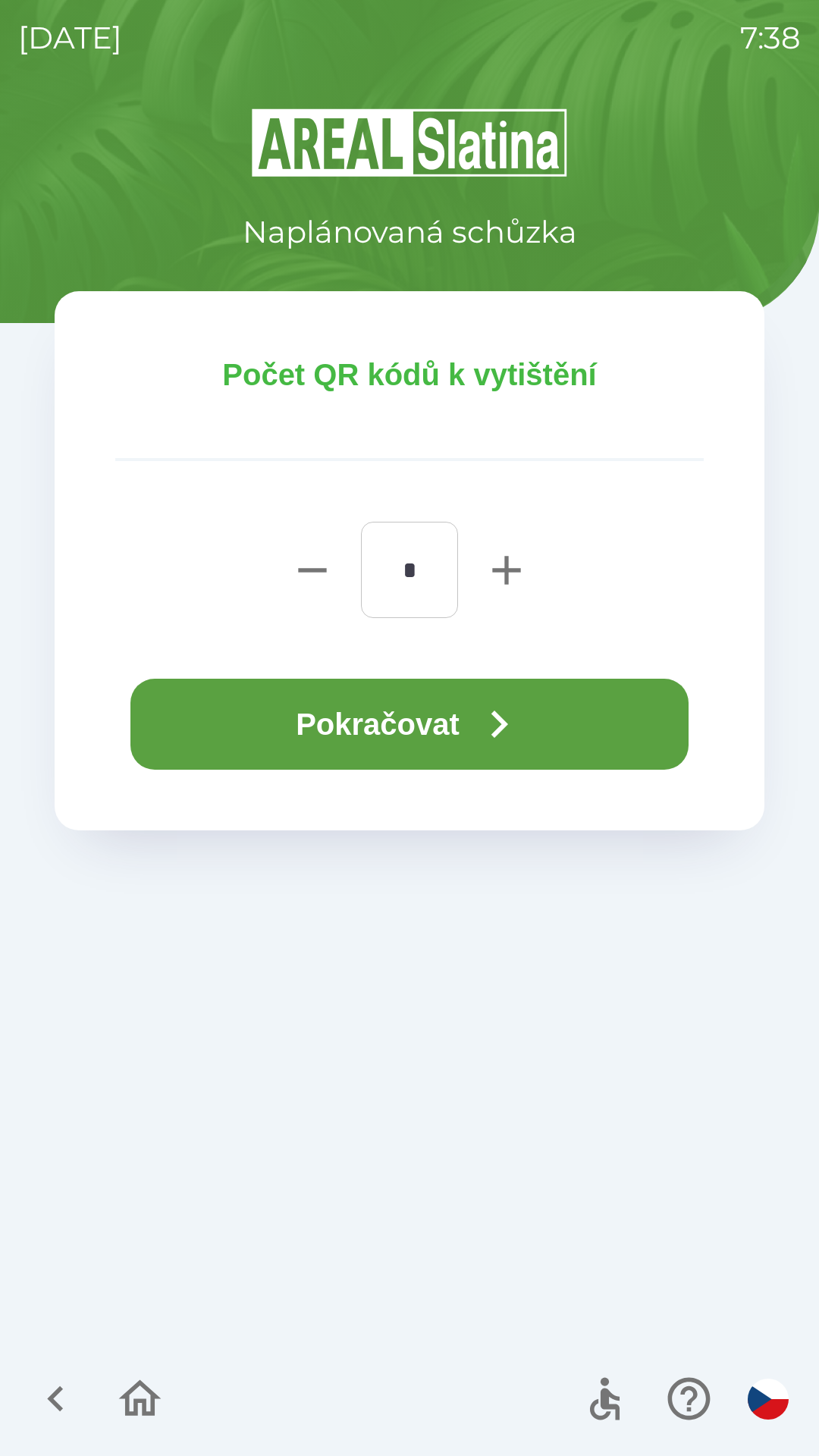
click at [418, 723] on button "Pokračovat" at bounding box center [410, 724] width 558 height 91
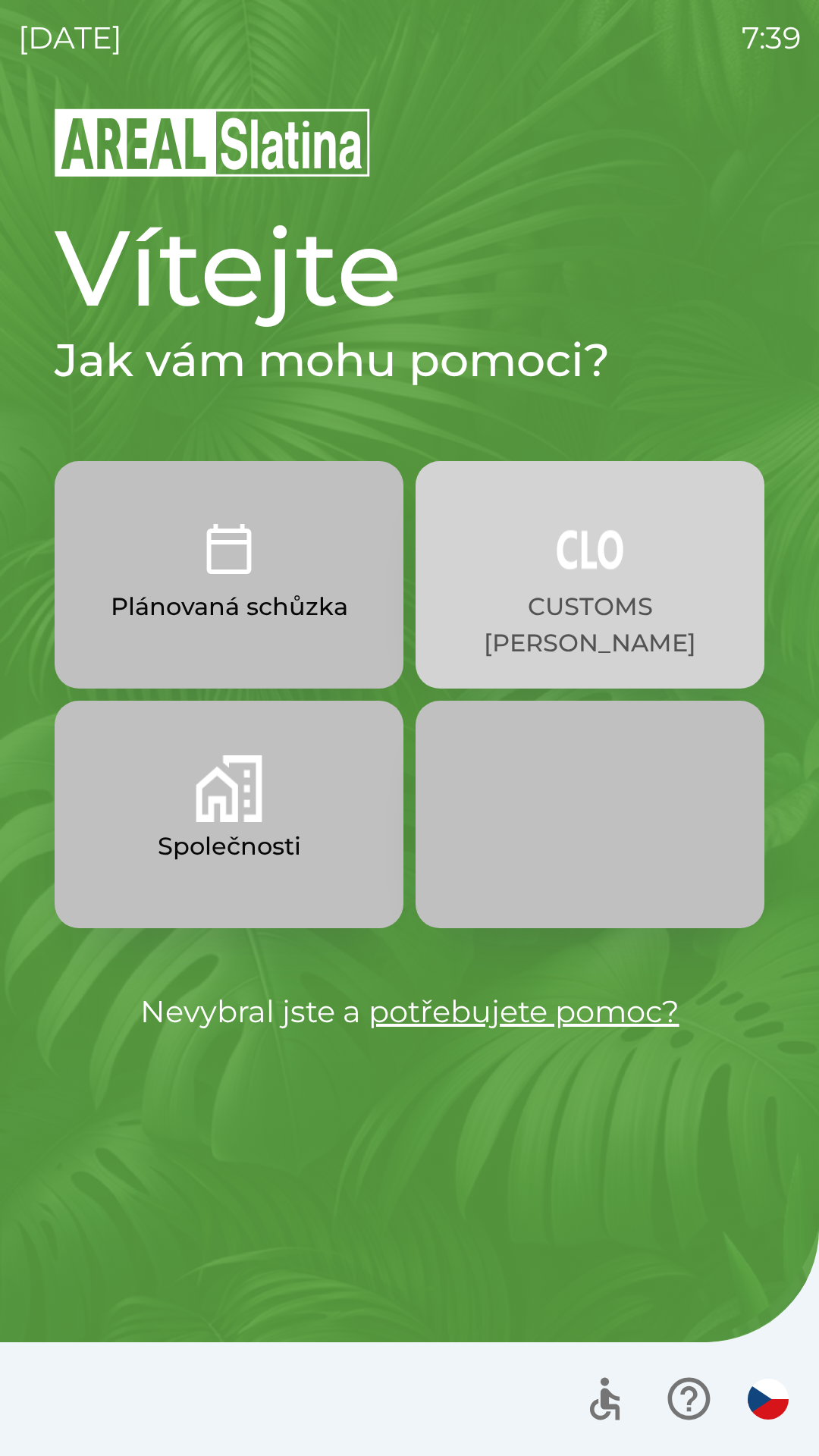
click at [566, 576] on img "button" at bounding box center [590, 549] width 66 height 66
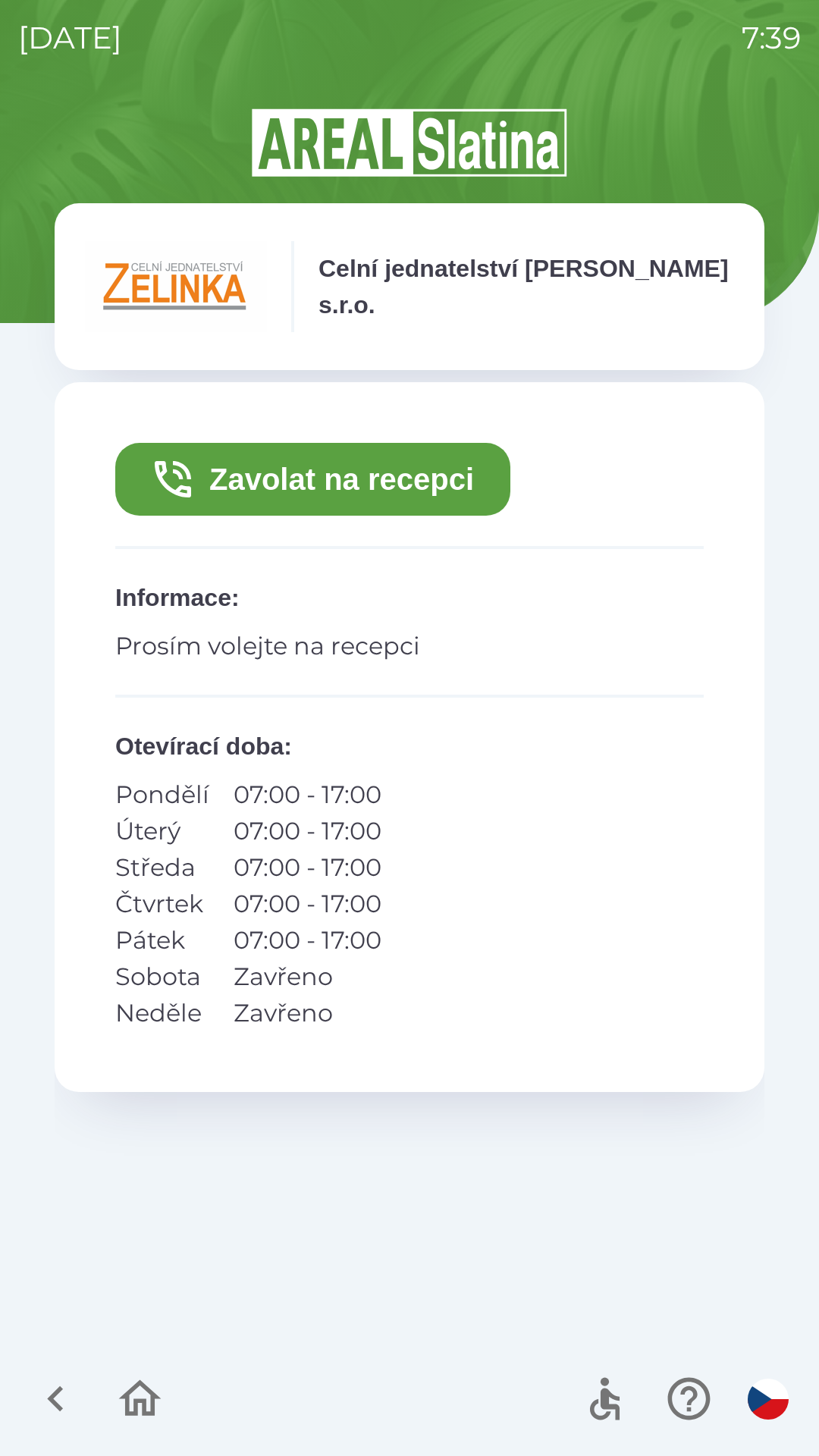
click at [358, 468] on button "Zavolat na recepci" at bounding box center [313, 479] width 395 height 73
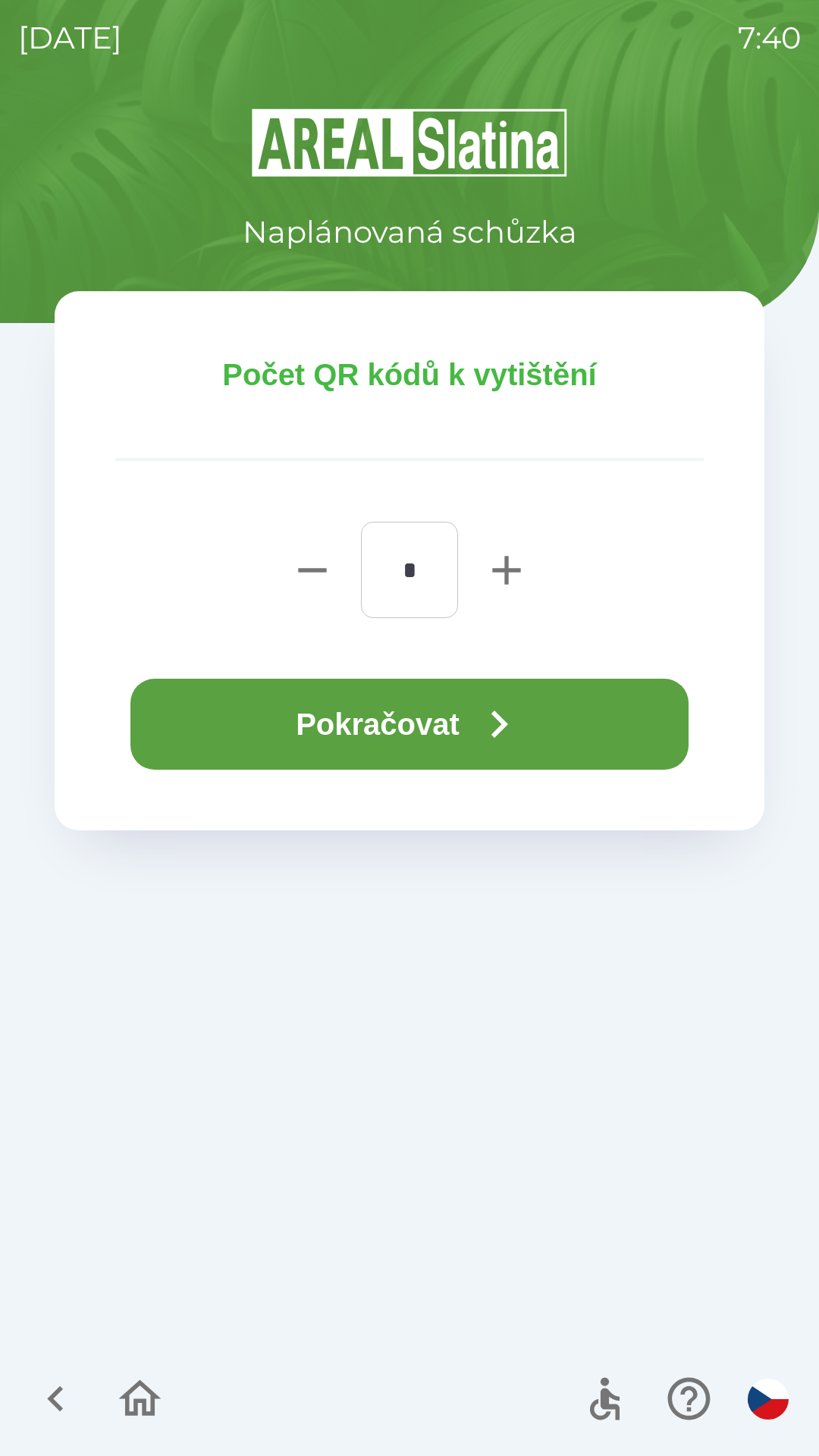
click at [463, 731] on button "Pokračovat" at bounding box center [410, 724] width 558 height 91
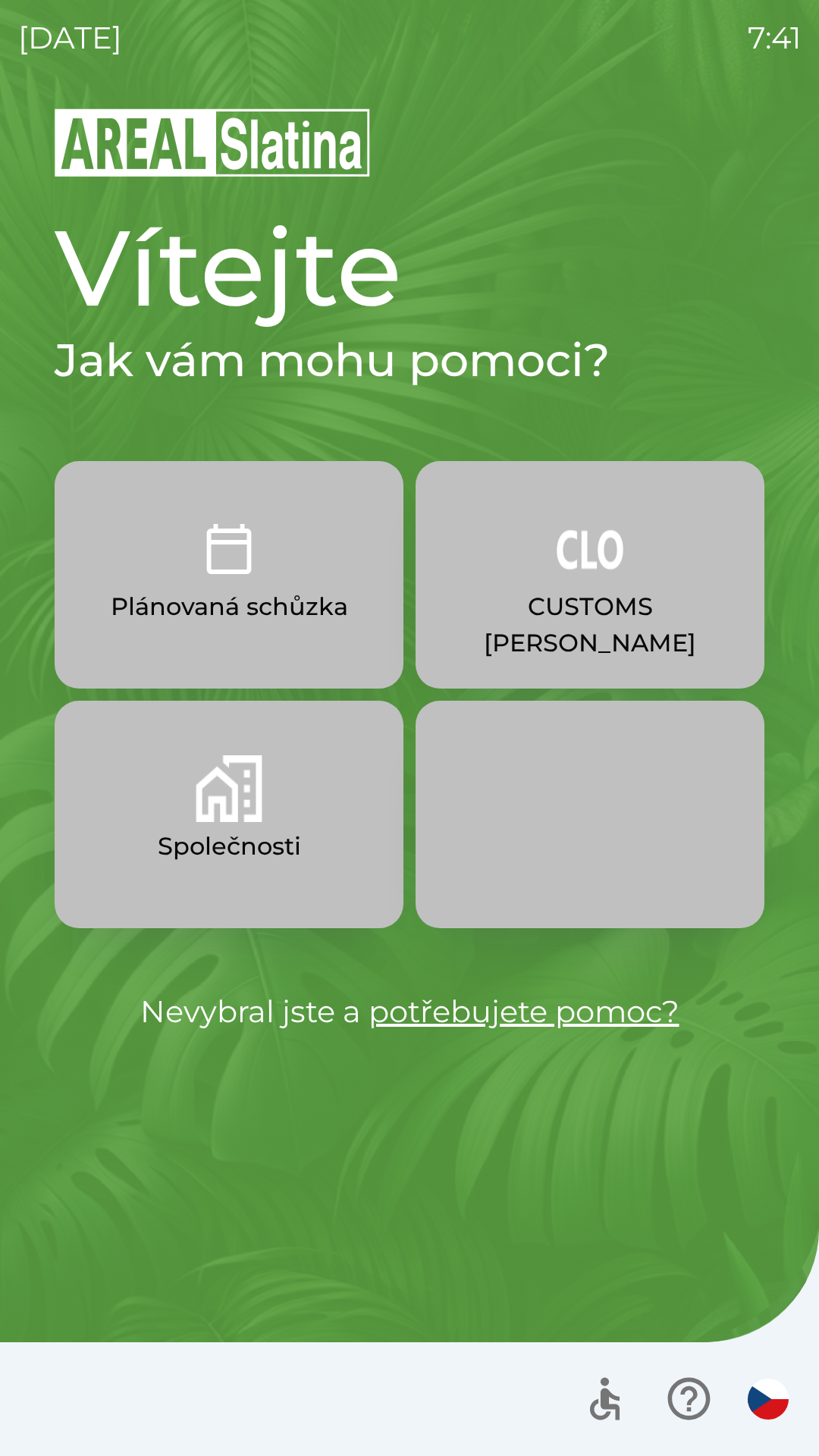
click at [496, 1024] on link "potřebujete pomoc?" at bounding box center [523, 1011] width 311 height 37
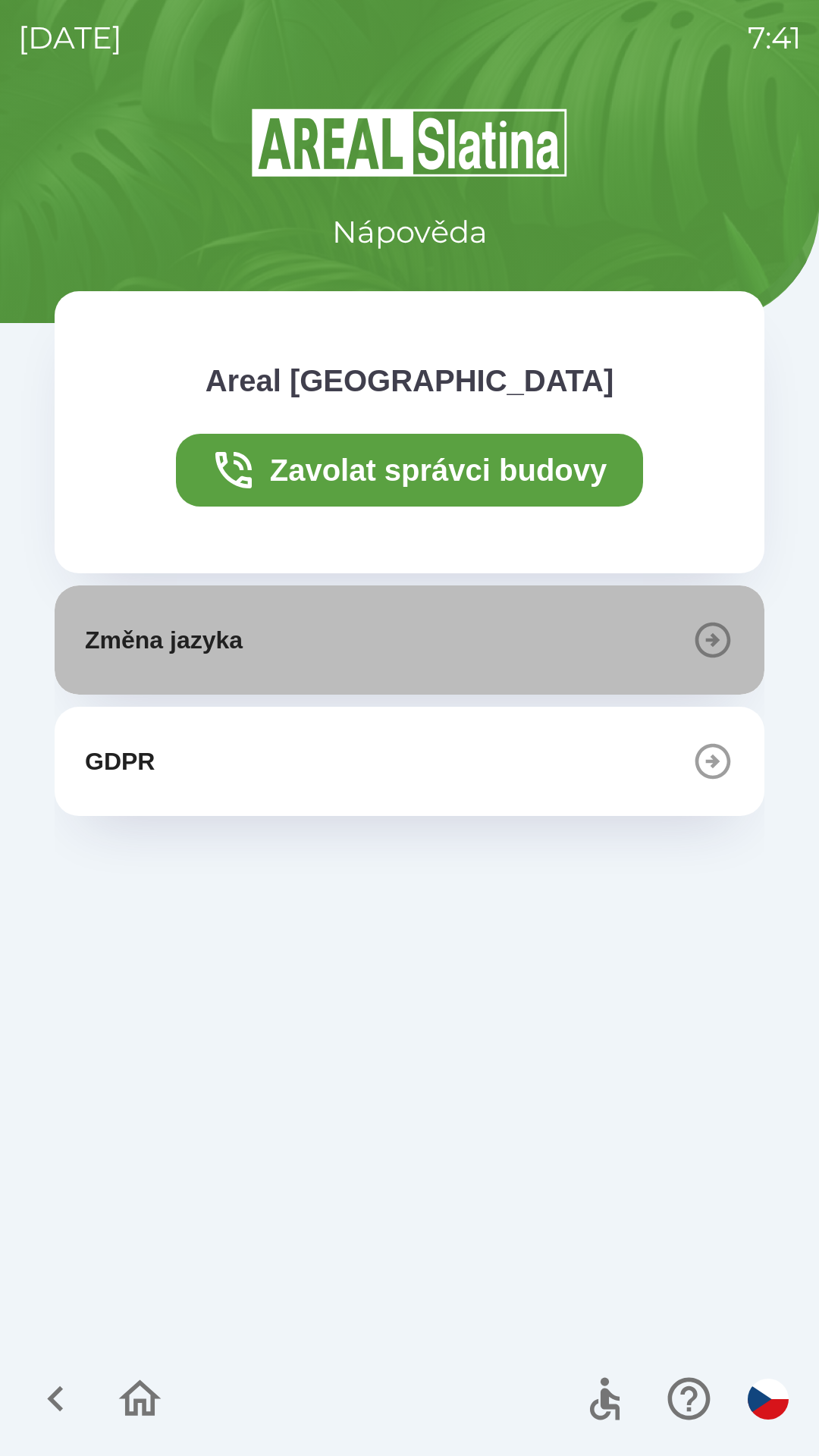
click at [508, 633] on button "Změna jazyka" at bounding box center [410, 640] width 710 height 109
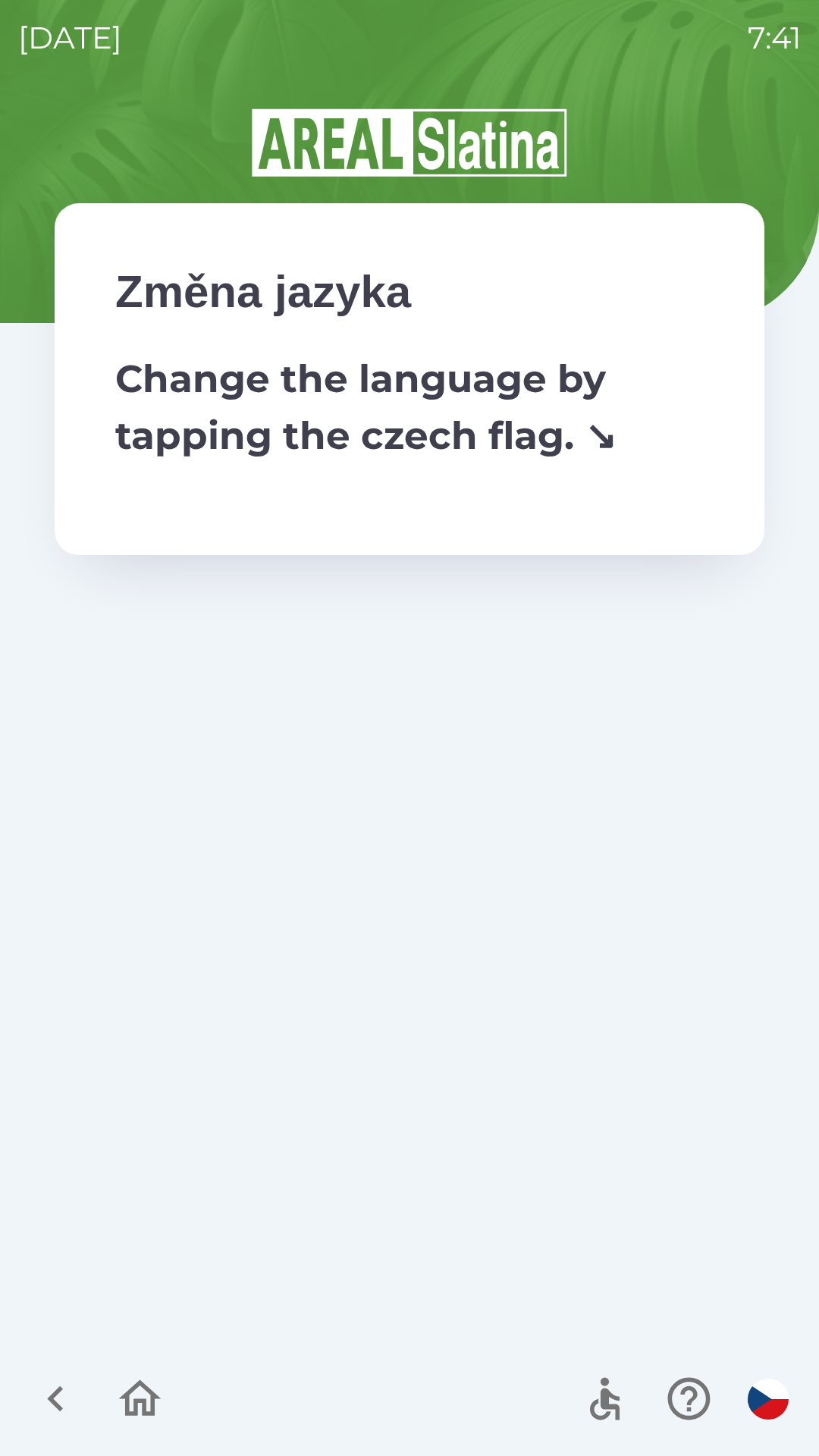
click at [62, 1389] on icon "button" at bounding box center [55, 1399] width 16 height 26
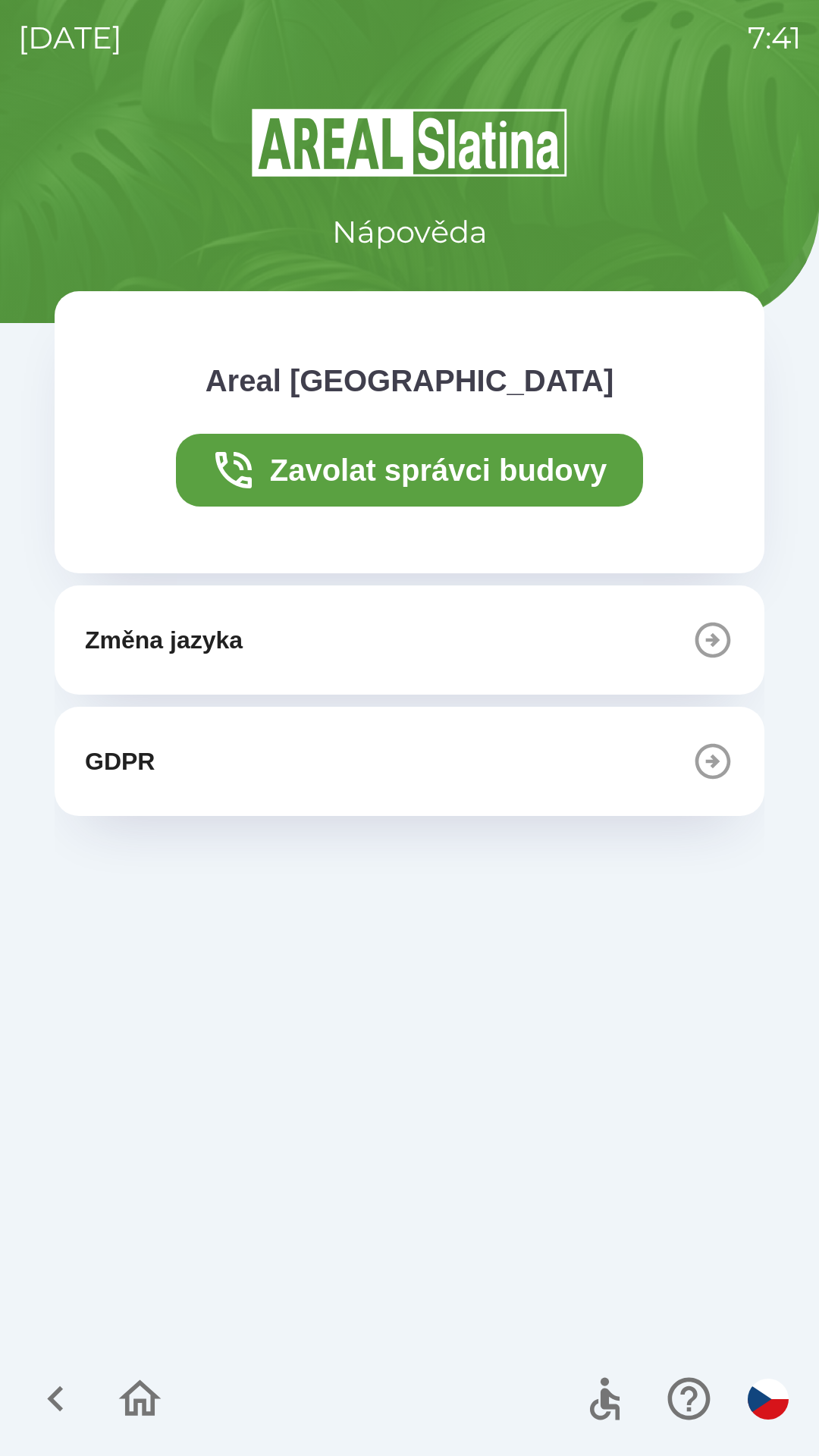
click at [720, 638] on icon "button" at bounding box center [713, 640] width 43 height 43
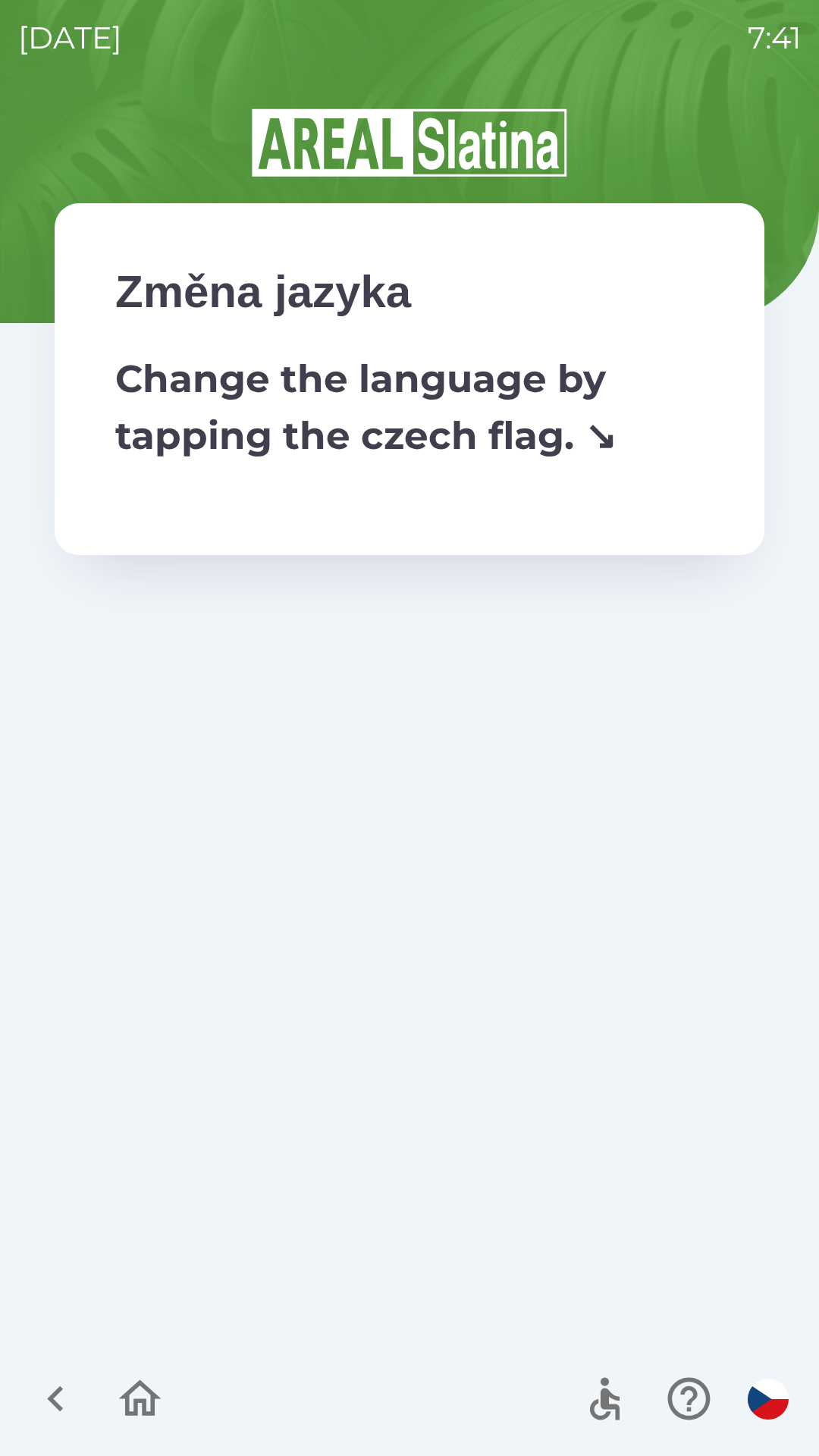
click at [636, 465] on div "Změna jazyka Change the language by tapping the czech flag. ↘" at bounding box center [410, 379] width 710 height 352
click at [693, 1390] on icon "button" at bounding box center [689, 1399] width 43 height 43
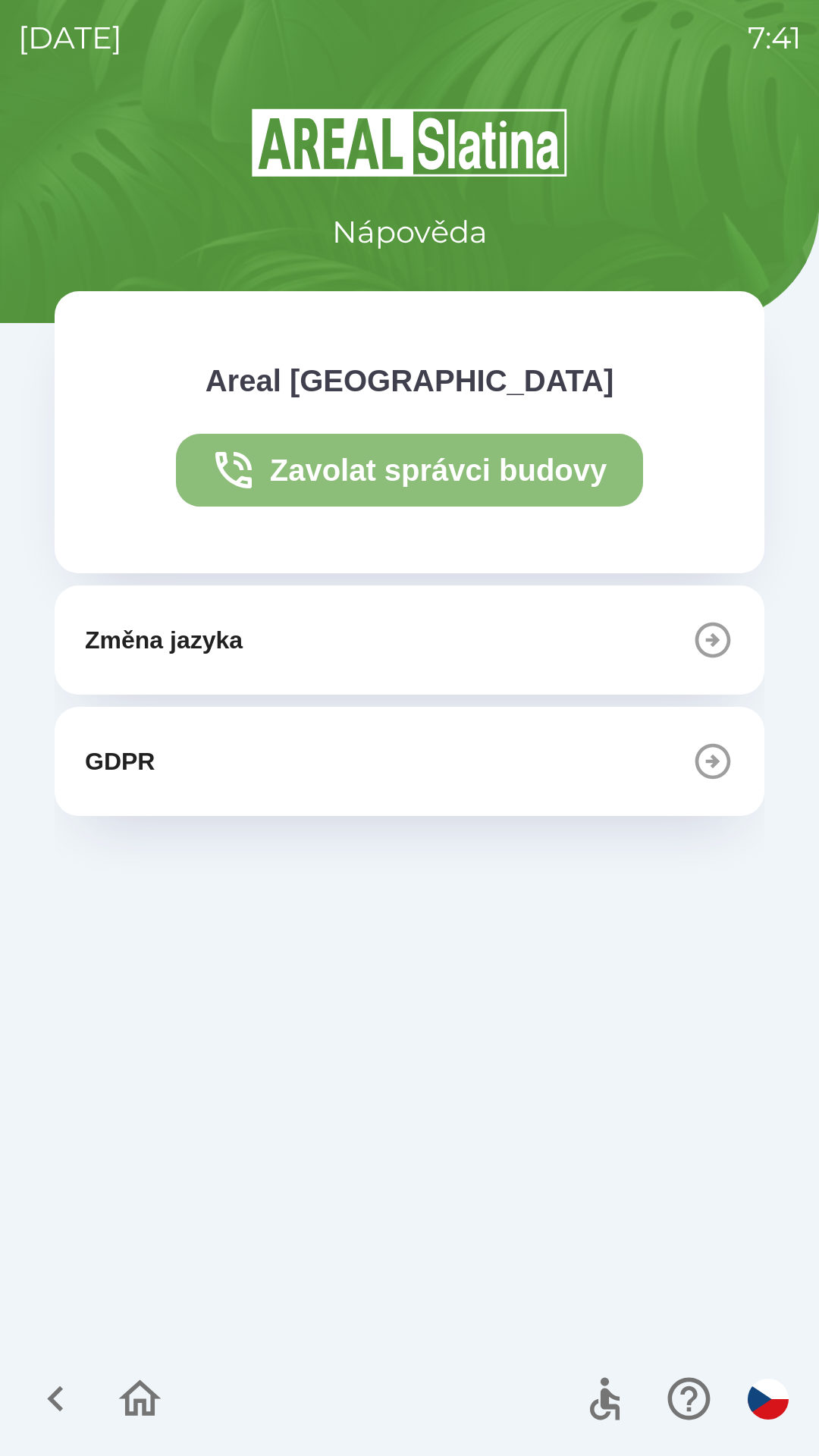
click at [508, 478] on button "Zavolat správci budovy" at bounding box center [410, 470] width 468 height 73
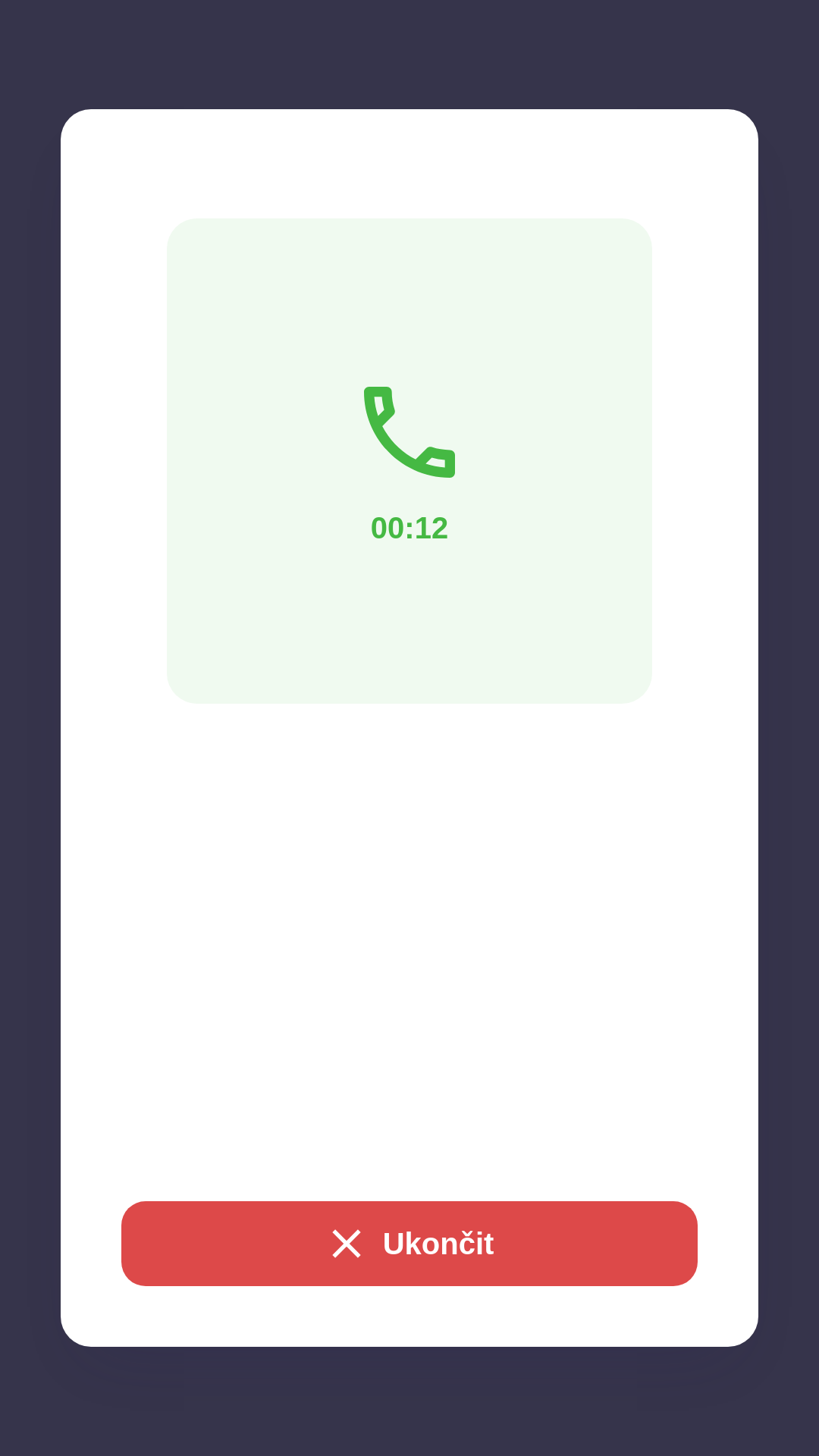
click at [579, 1238] on button "Ukončit" at bounding box center [409, 1243] width 576 height 85
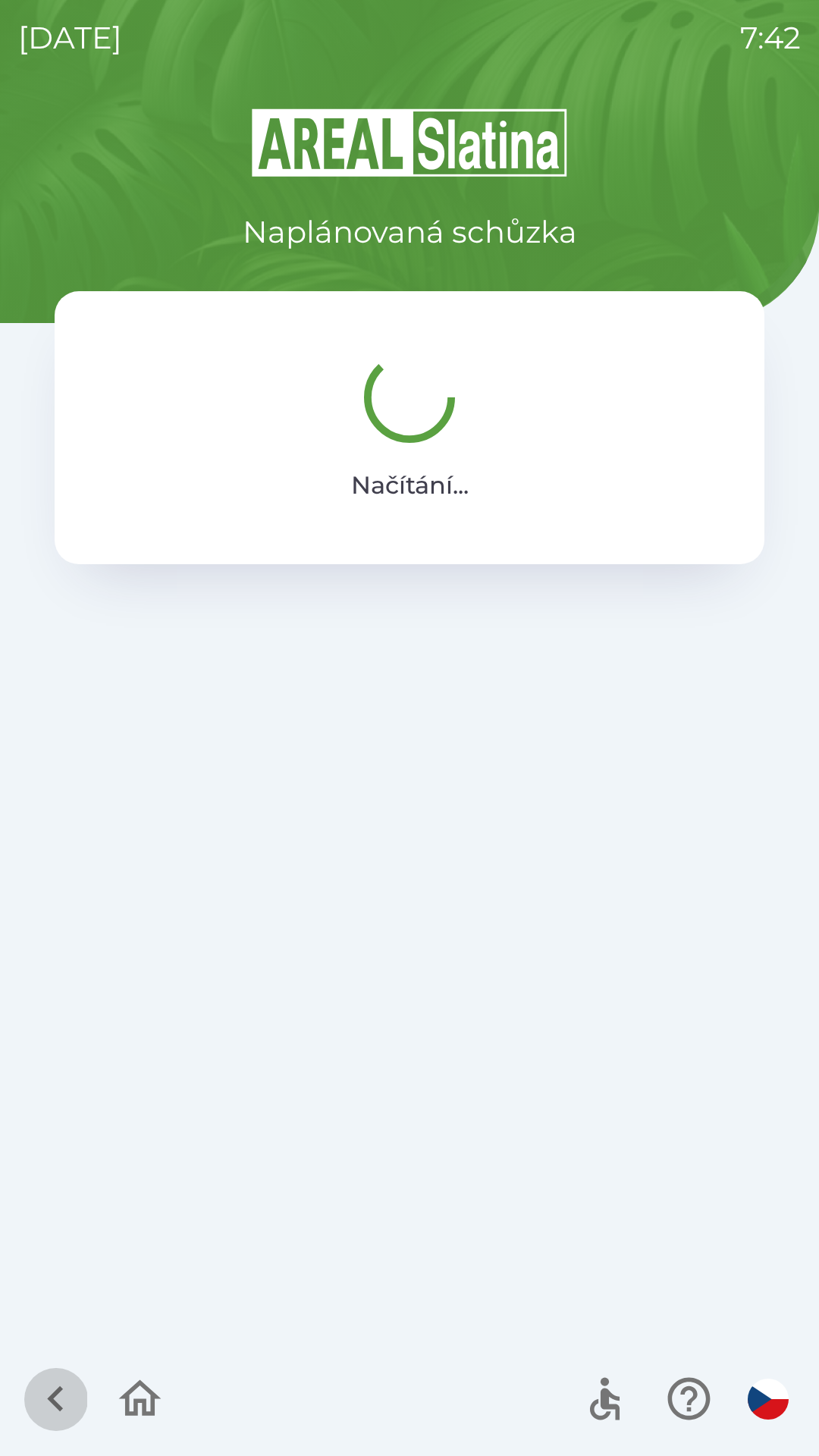
click at [62, 1379] on icon "button" at bounding box center [55, 1398] width 51 height 51
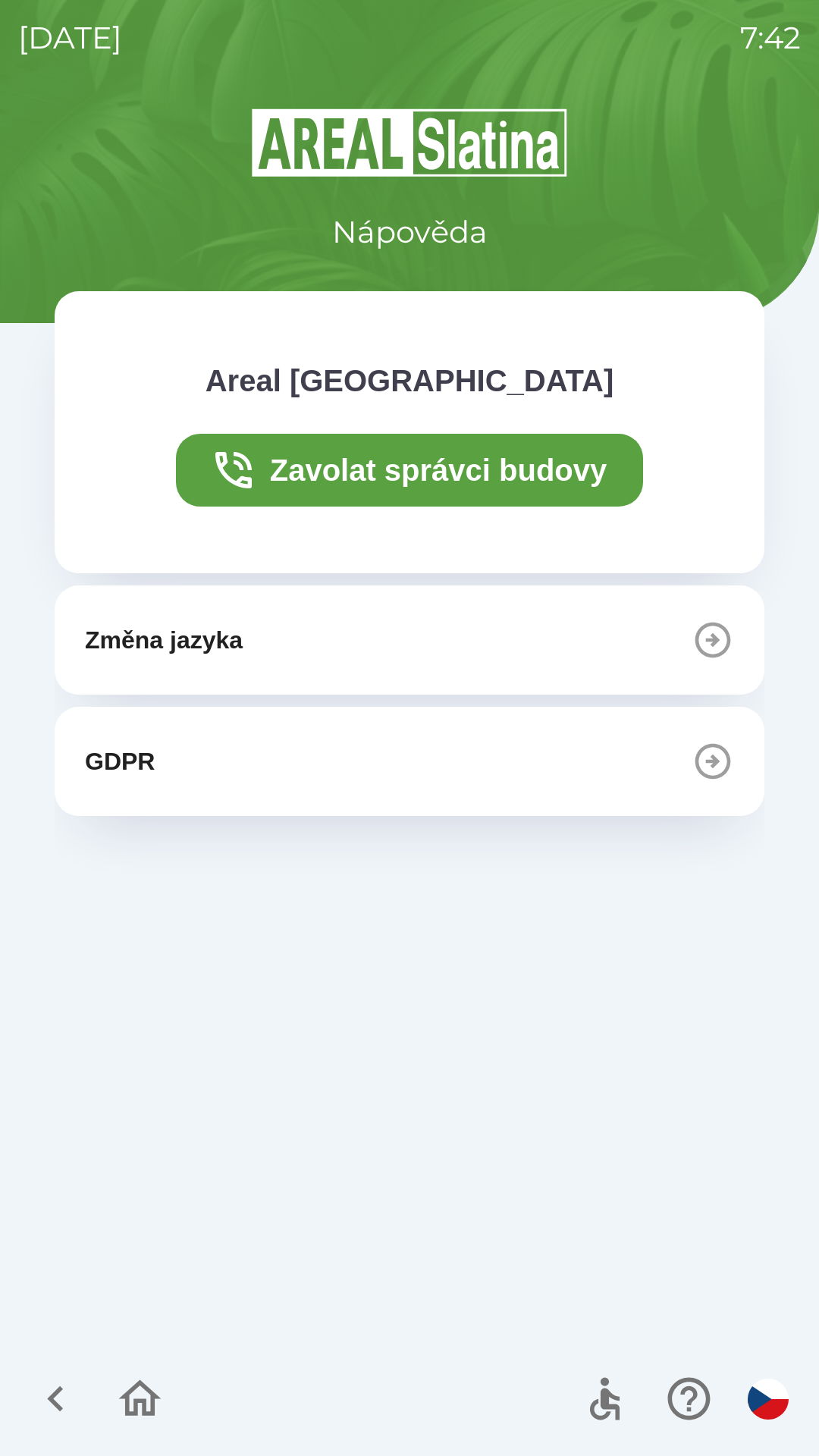
click at [688, 785] on button "GDPR" at bounding box center [410, 761] width 710 height 109
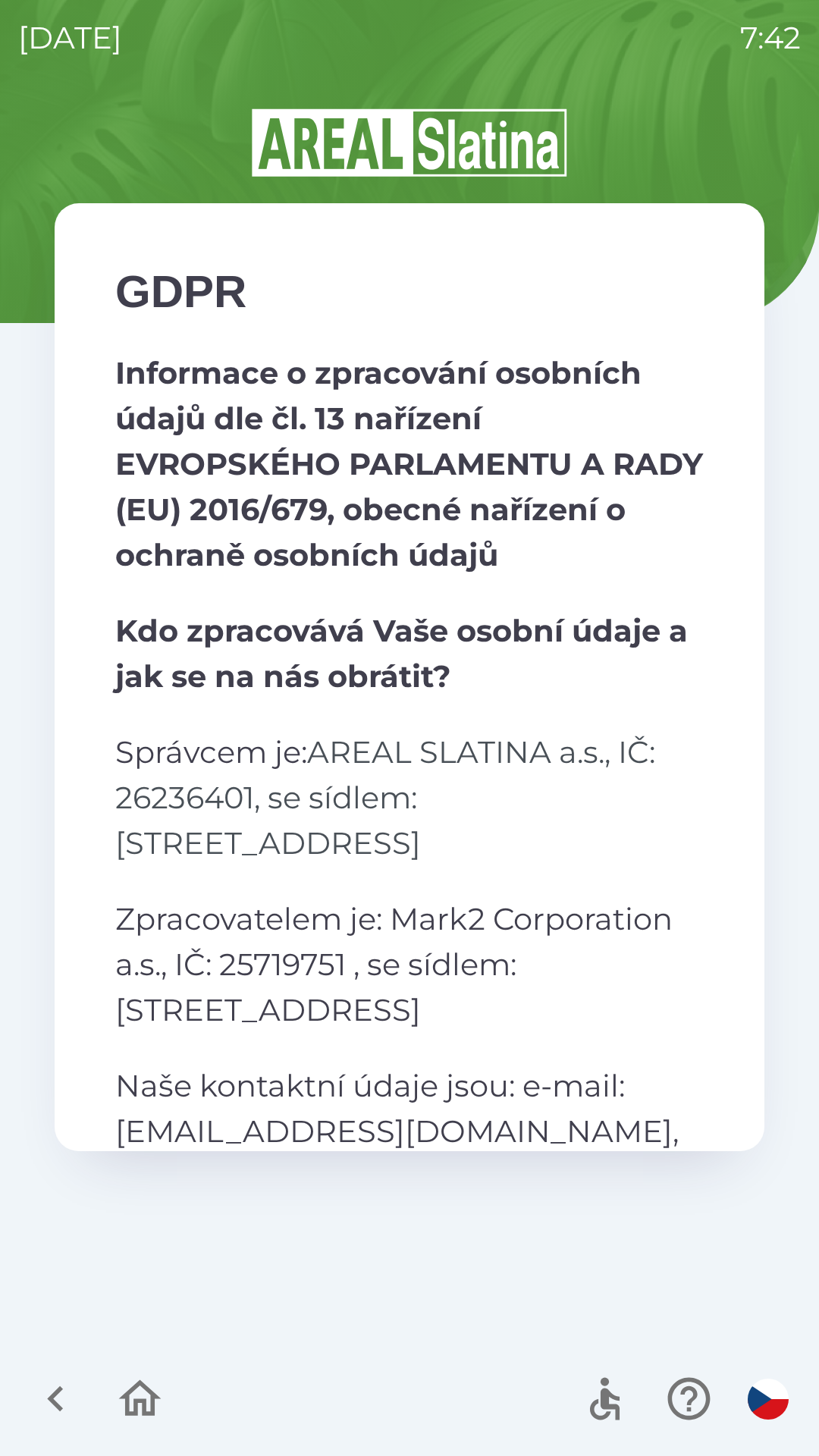
click at [62, 1409] on icon "button" at bounding box center [55, 1398] width 51 height 51
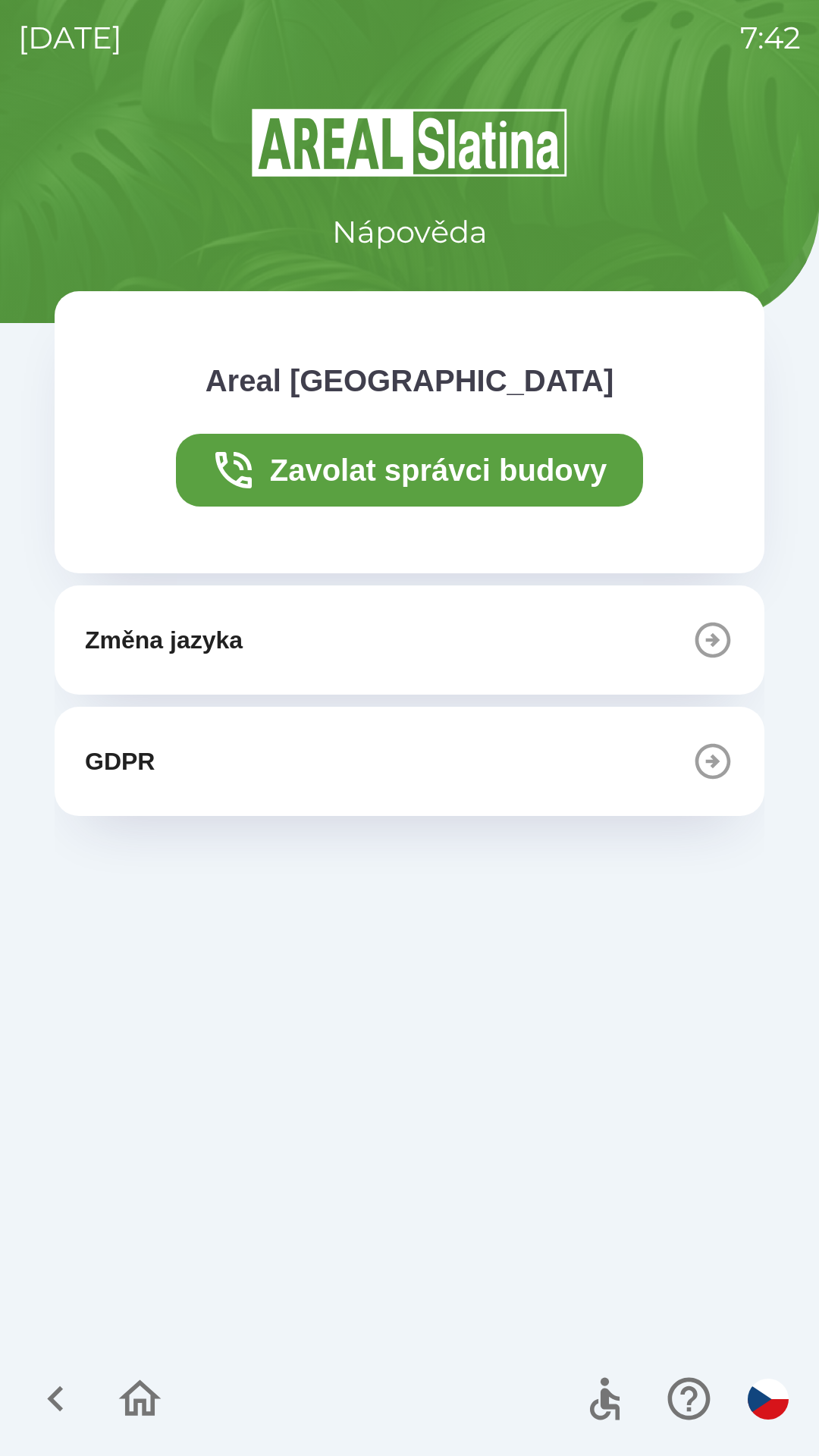
click at [719, 771] on icon "button" at bounding box center [713, 761] width 43 height 43
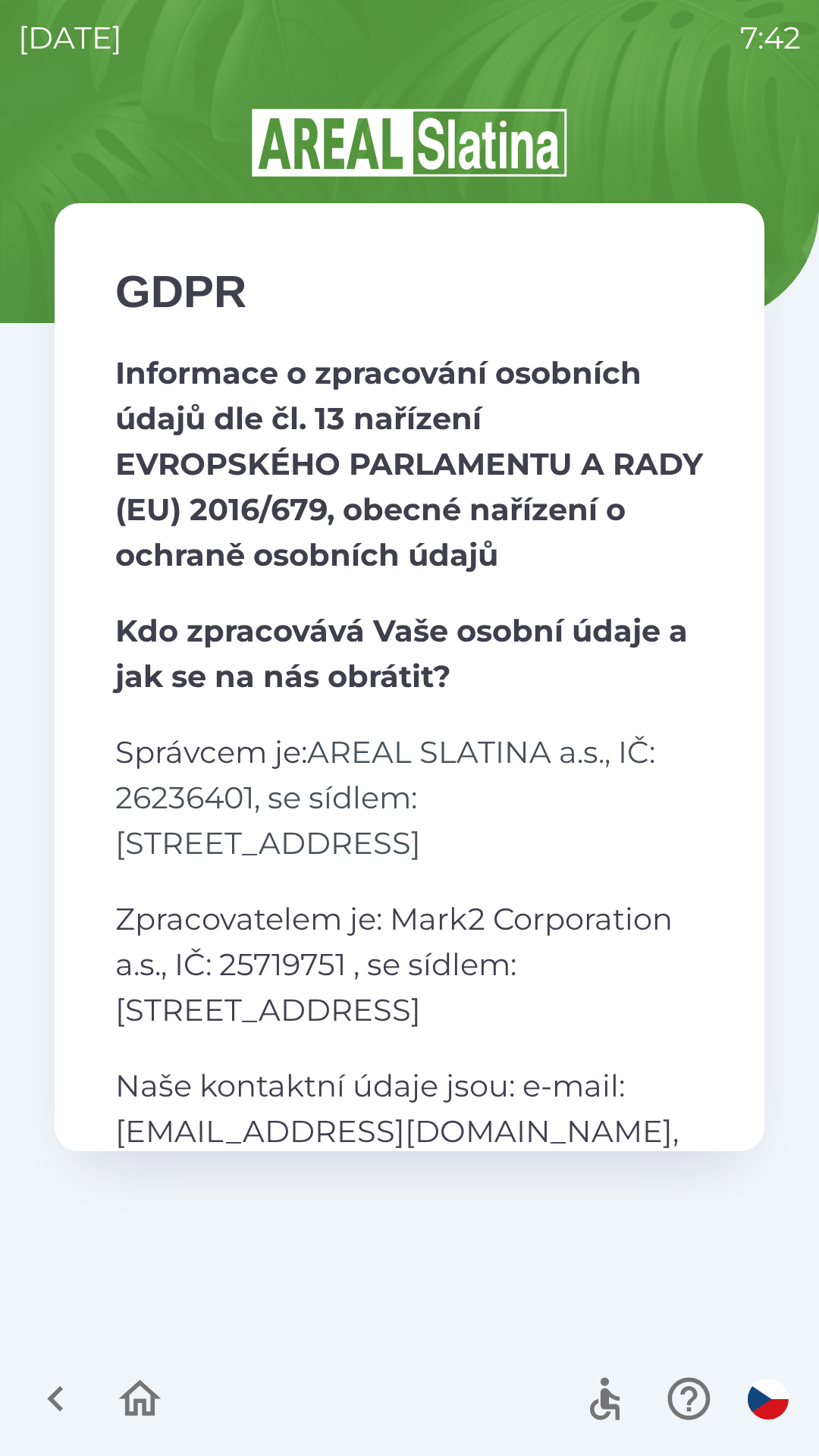
click at [689, 1389] on icon "button" at bounding box center [689, 1399] width 43 height 43
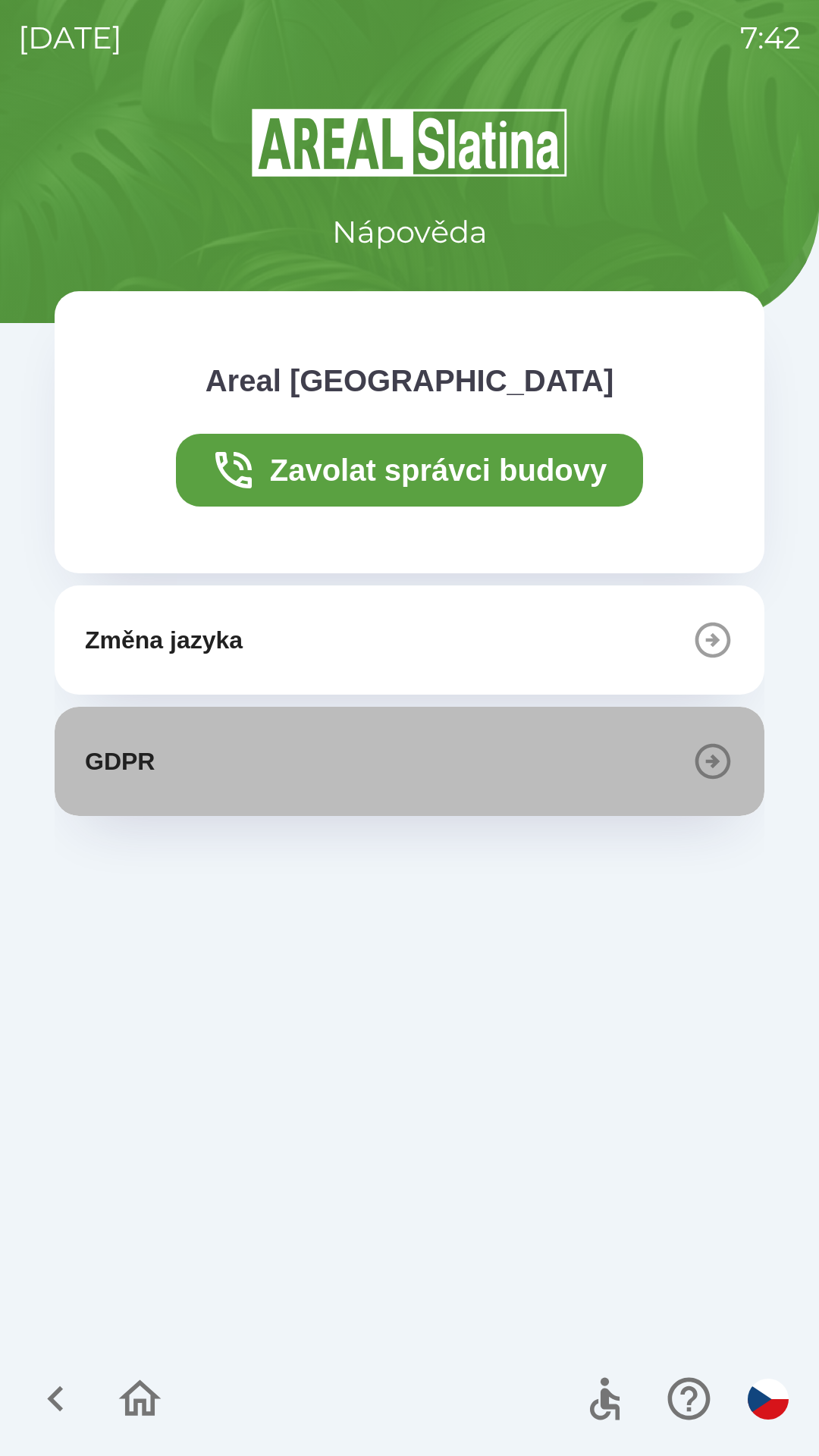
click at [709, 760] on icon "button" at bounding box center [713, 761] width 36 height 36
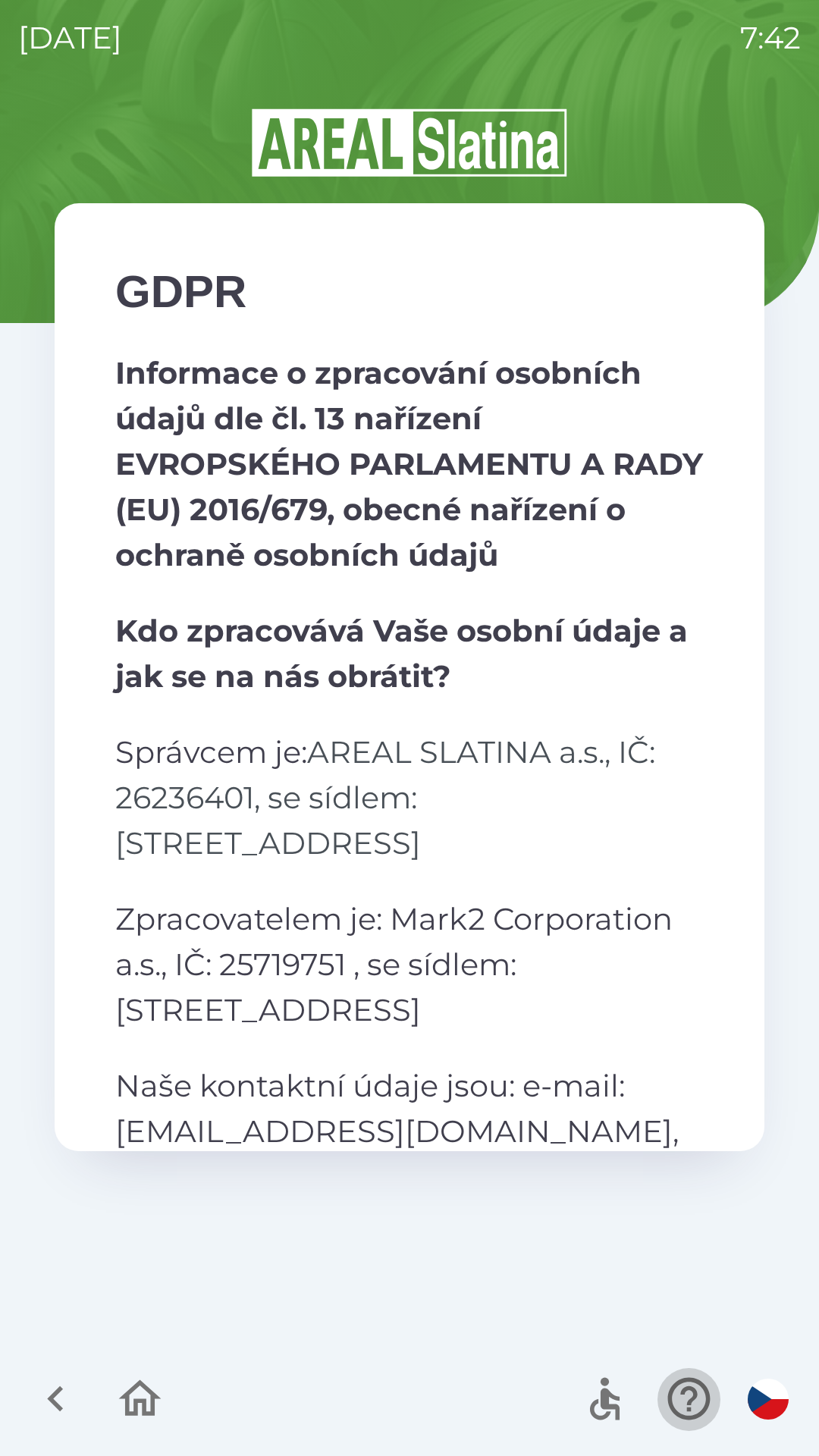
click at [695, 1377] on icon "button" at bounding box center [689, 1398] width 51 height 51
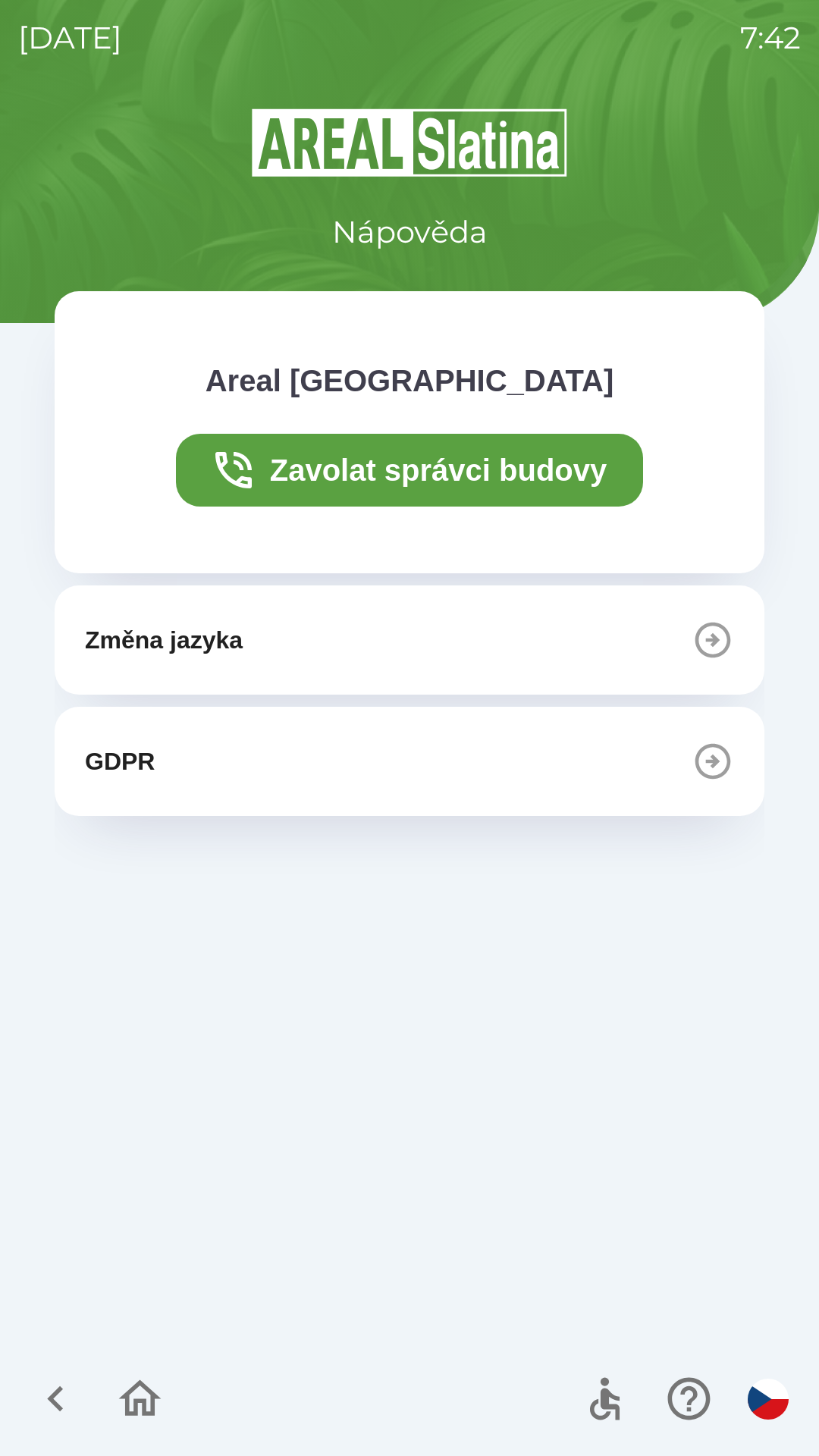
click at [764, 1392] on img "button" at bounding box center [768, 1399] width 41 height 41
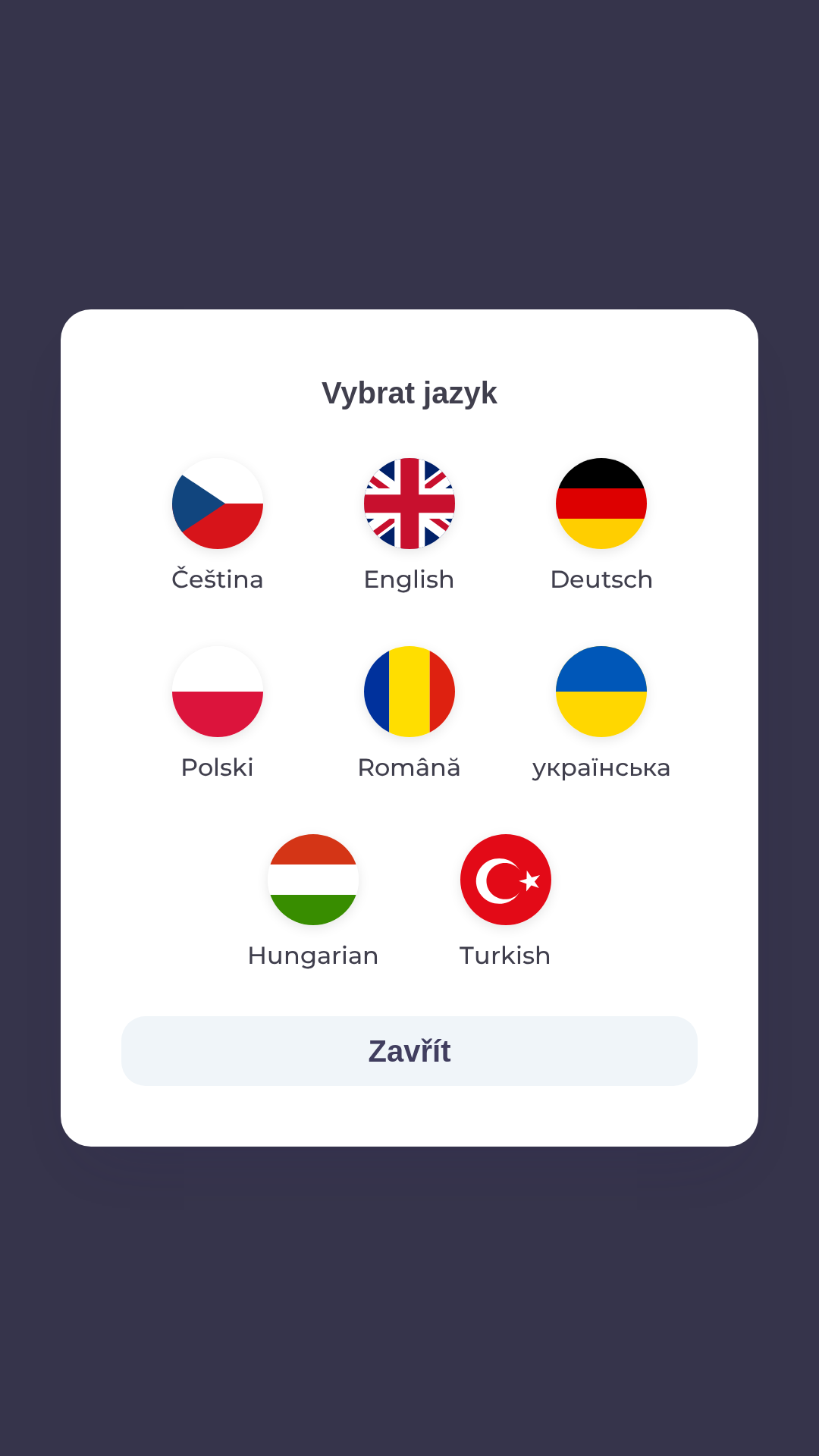
click at [504, 1053] on button "Zavřít" at bounding box center [409, 1051] width 576 height 70
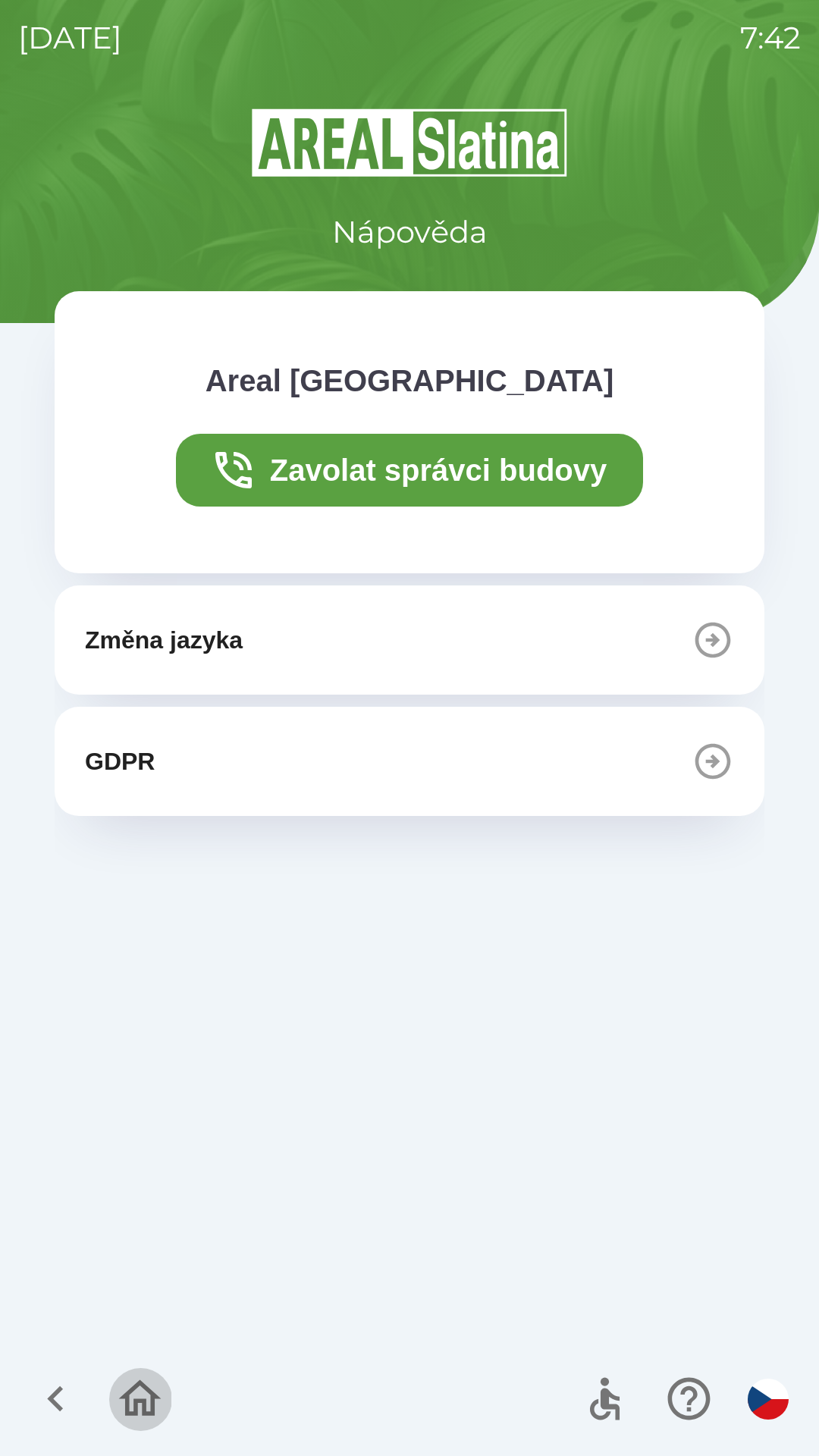
click at [139, 1389] on icon "button" at bounding box center [140, 1398] width 51 height 51
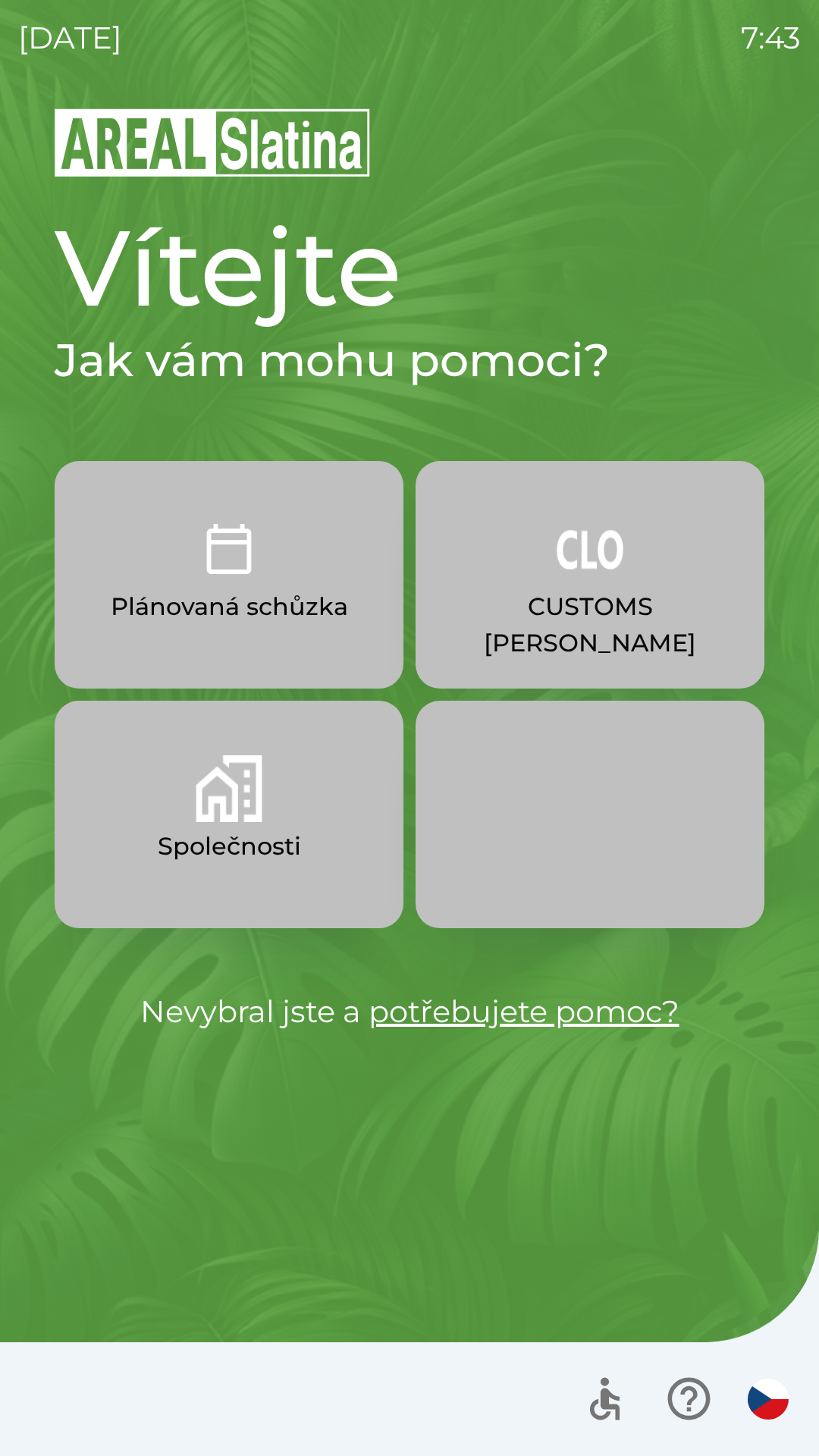
click at [323, 853] on button "Společnosti" at bounding box center [228, 814] width 349 height 228
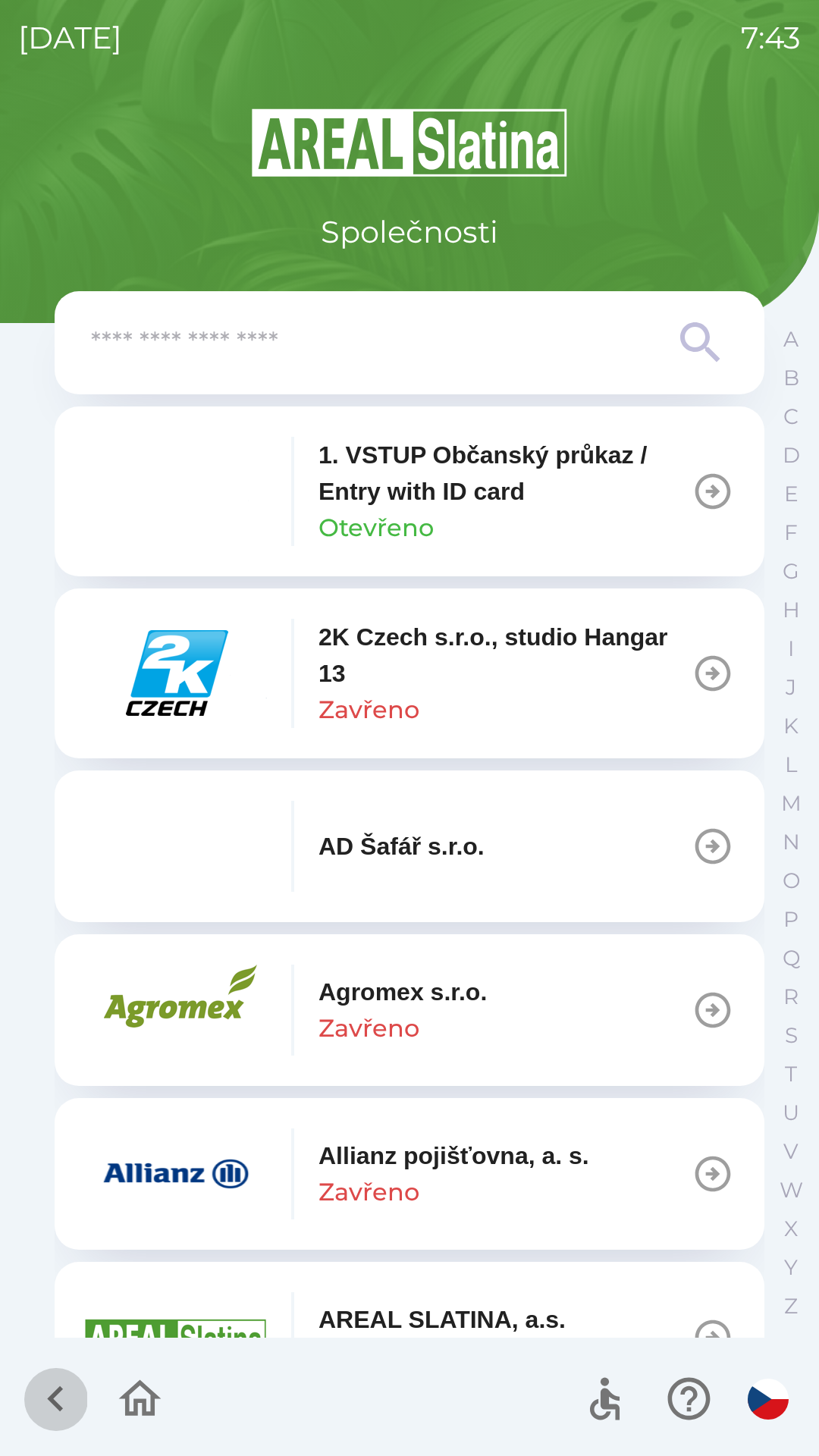
click at [46, 1379] on icon "button" at bounding box center [55, 1398] width 51 height 51
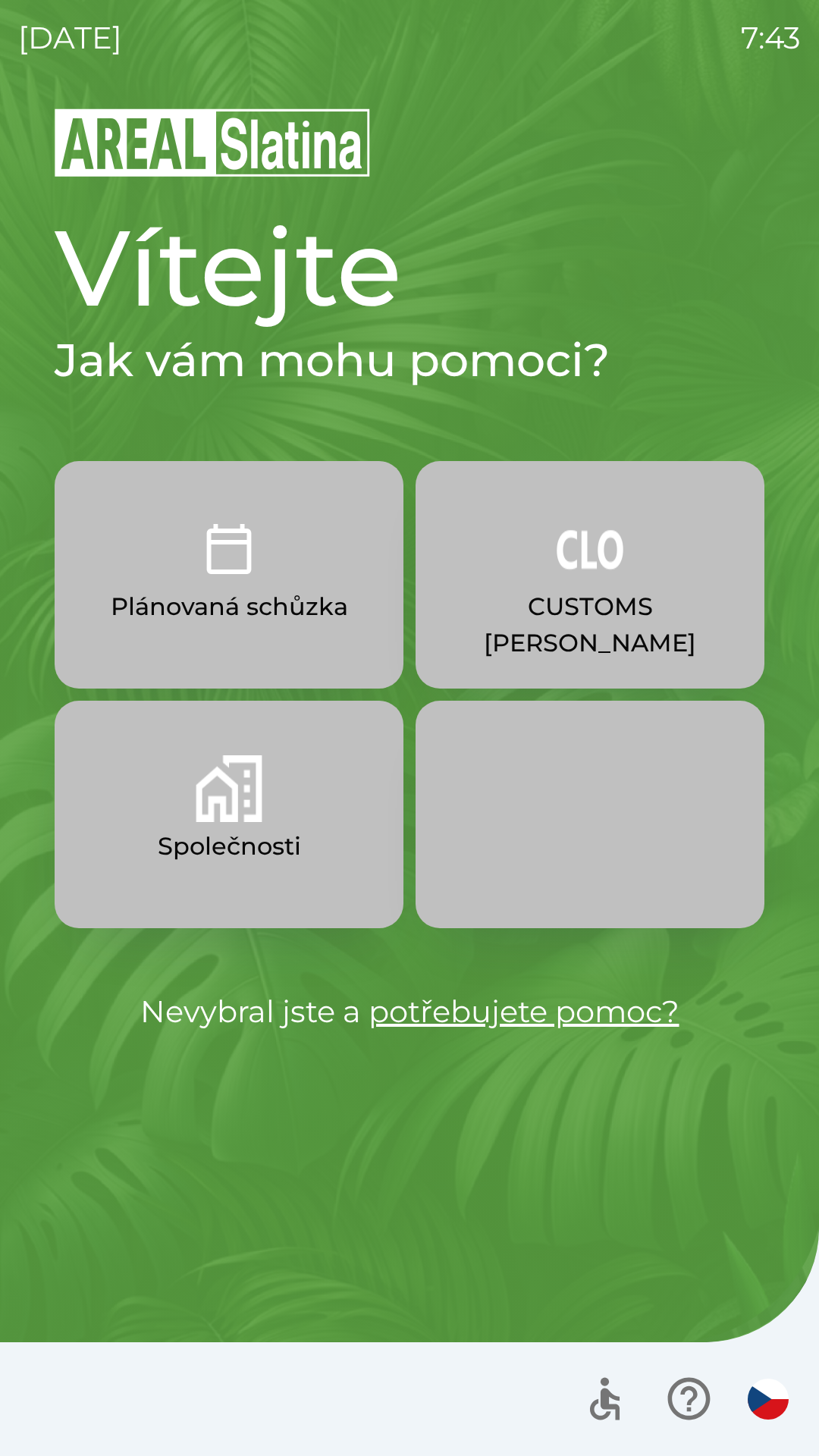
click at [612, 589] on p "CUSTOMS [PERSON_NAME]" at bounding box center [590, 624] width 276 height 73
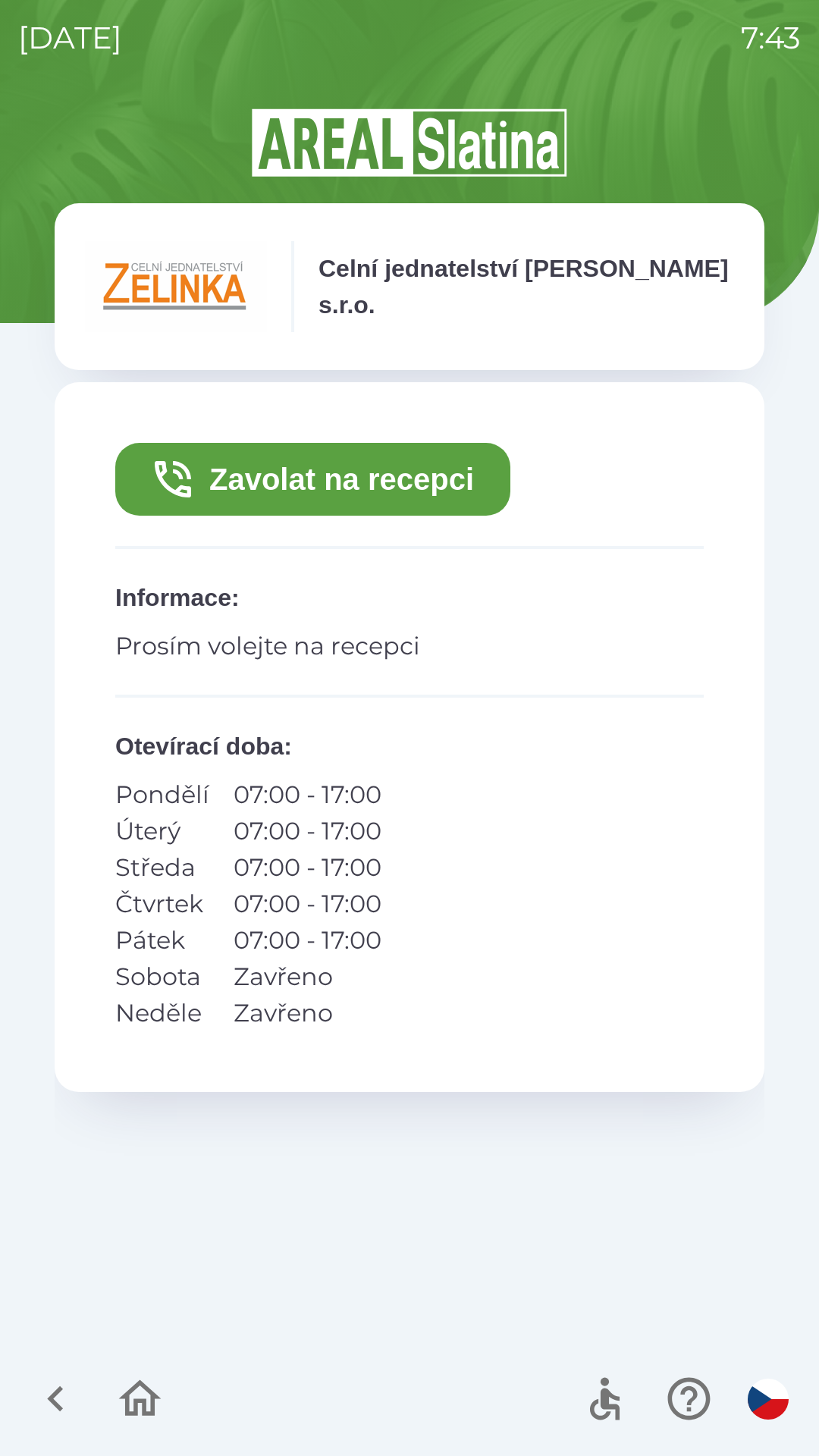
click at [394, 479] on button "Zavolat na recepci" at bounding box center [313, 479] width 395 height 73
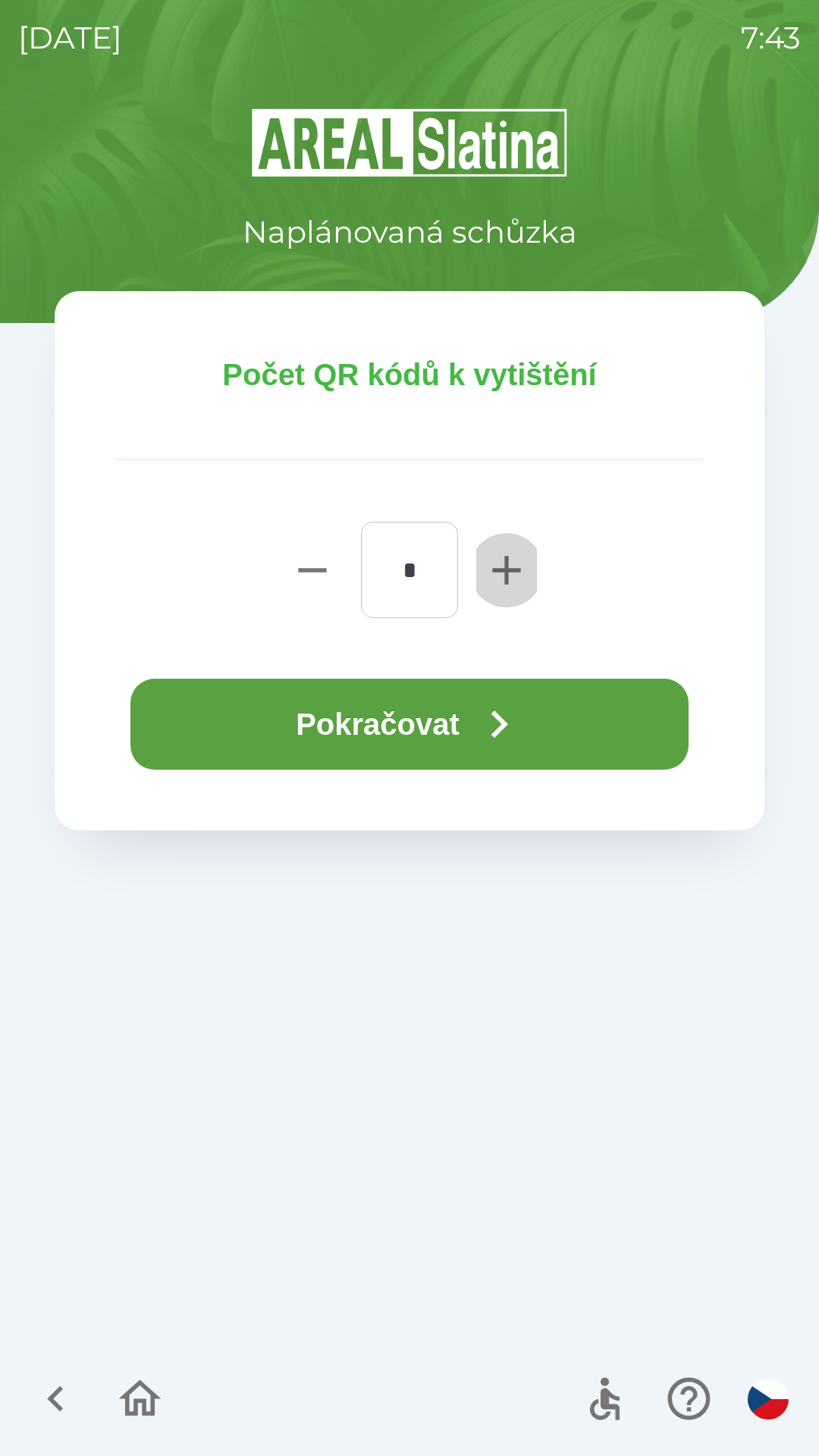
click at [498, 586] on icon "button" at bounding box center [506, 570] width 48 height 48
type input "*"
click at [432, 717] on button "Pokračovat" at bounding box center [410, 724] width 558 height 91
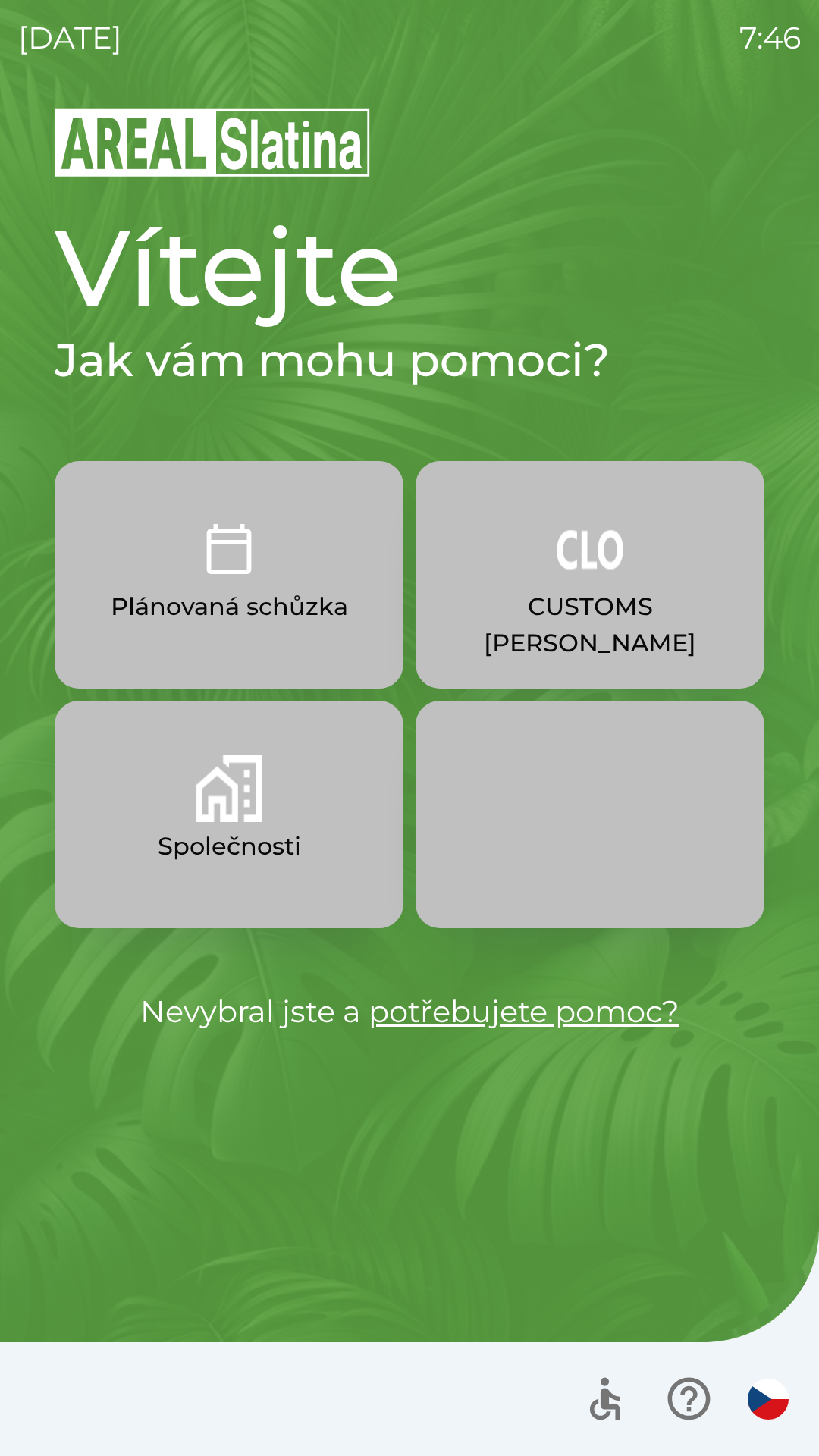
click at [602, 598] on p "CUSTOMS [PERSON_NAME]" at bounding box center [590, 624] width 276 height 73
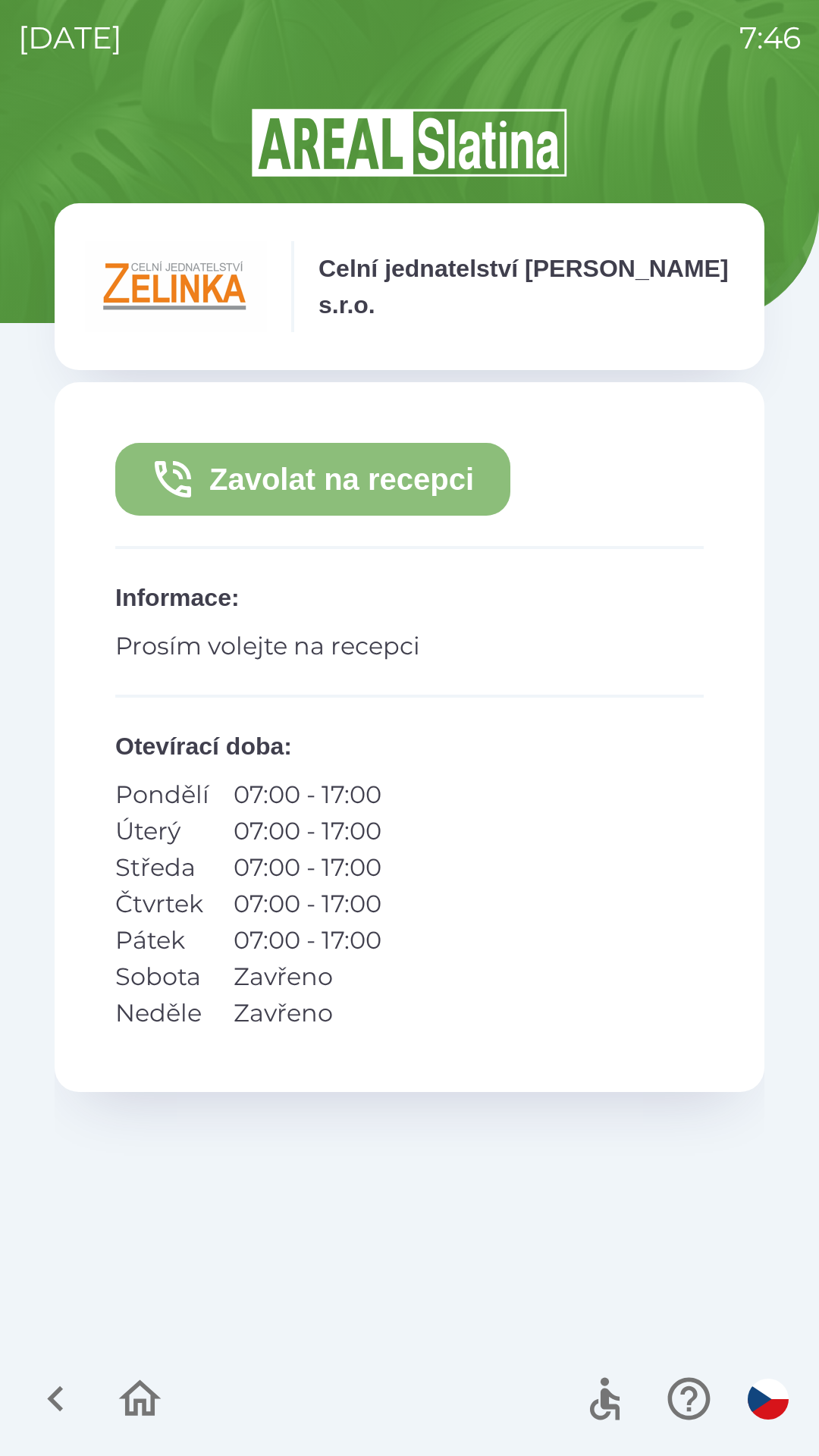
click at [381, 489] on button "Zavolat na recepci" at bounding box center [313, 479] width 395 height 73
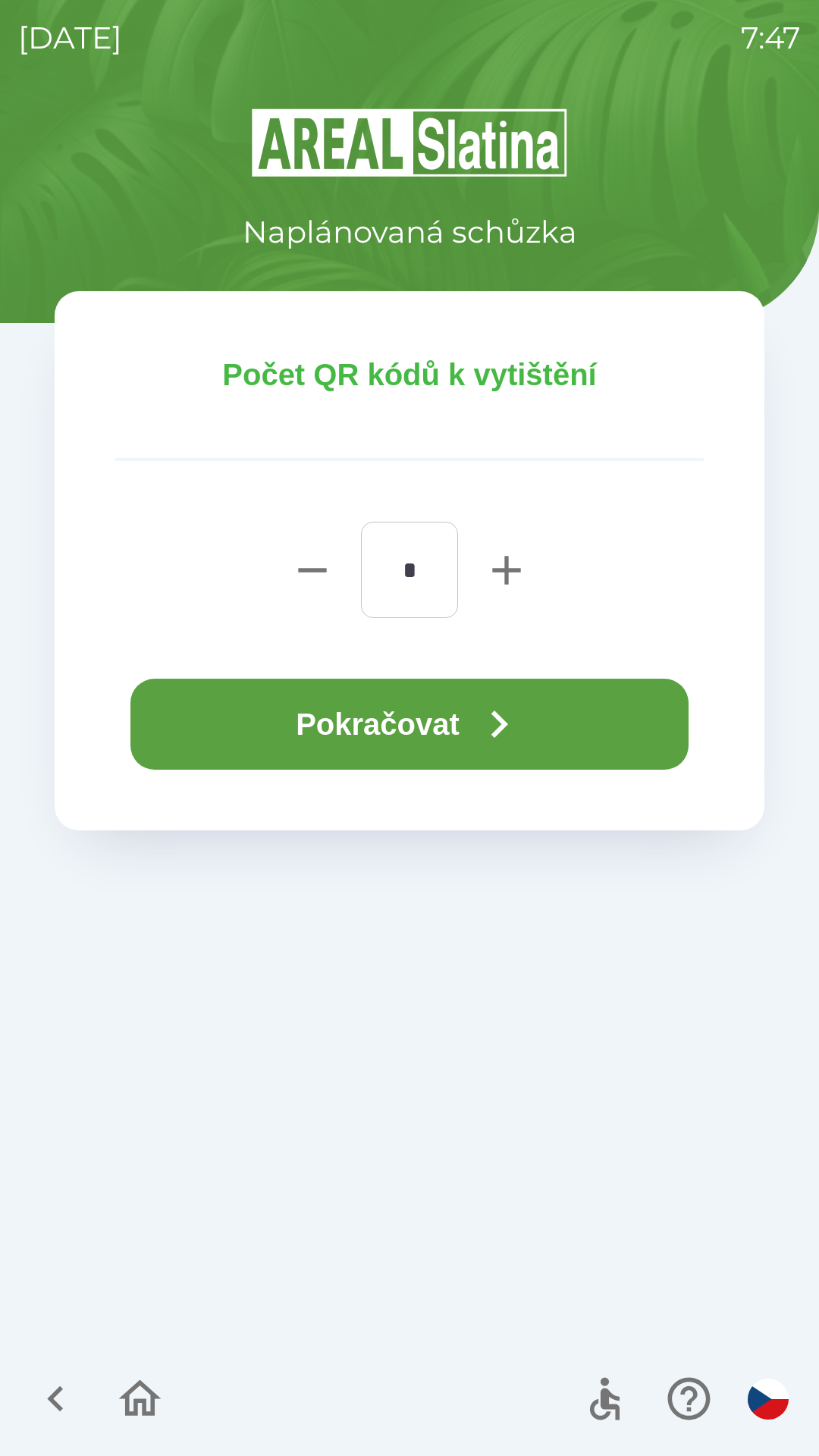
click at [522, 572] on icon "button" at bounding box center [506, 570] width 48 height 48
type input "*"
click at [510, 733] on icon "button" at bounding box center [499, 724] width 55 height 55
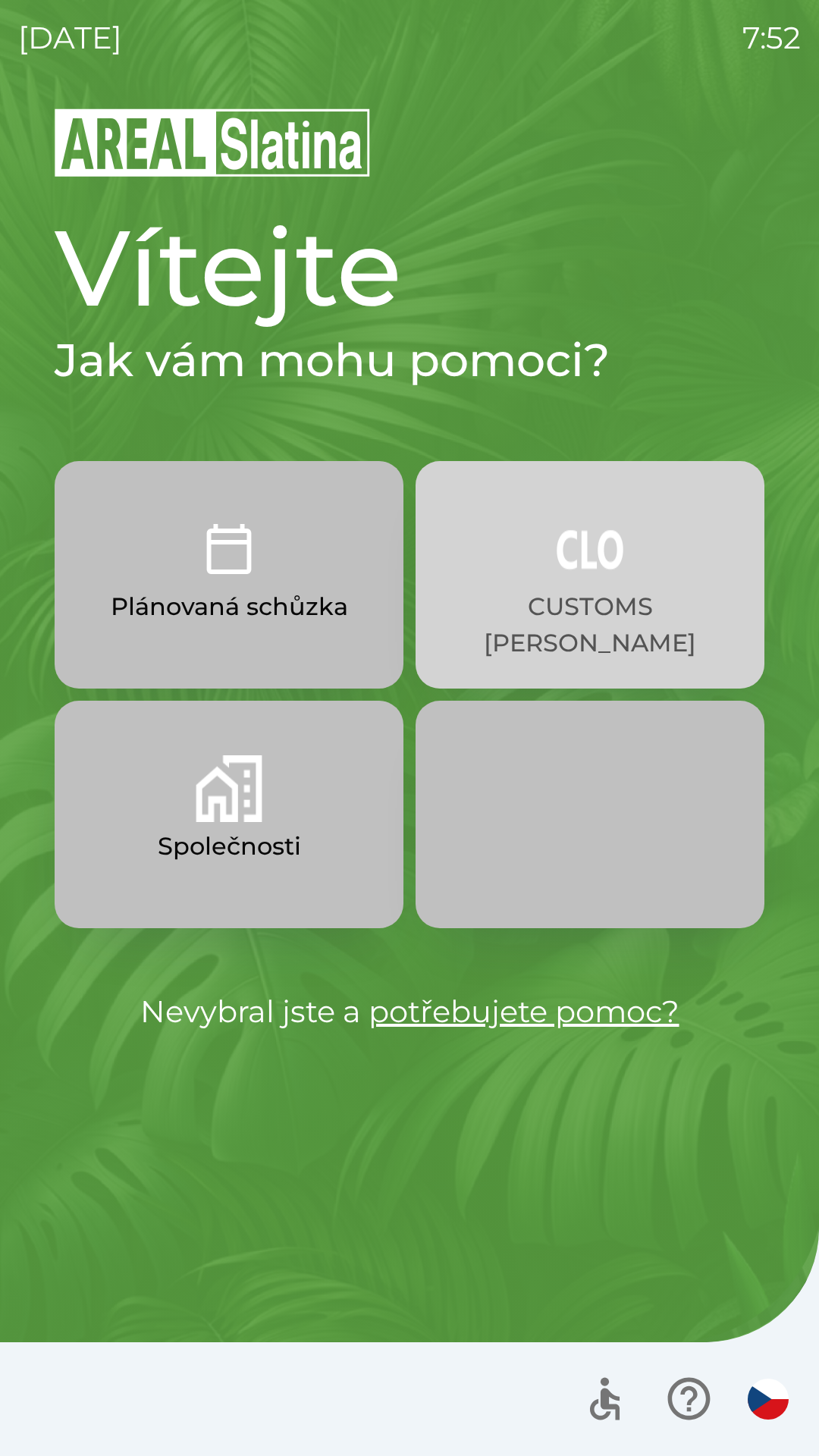
click at [557, 599] on p "CUSTOMS [PERSON_NAME]" at bounding box center [590, 624] width 276 height 73
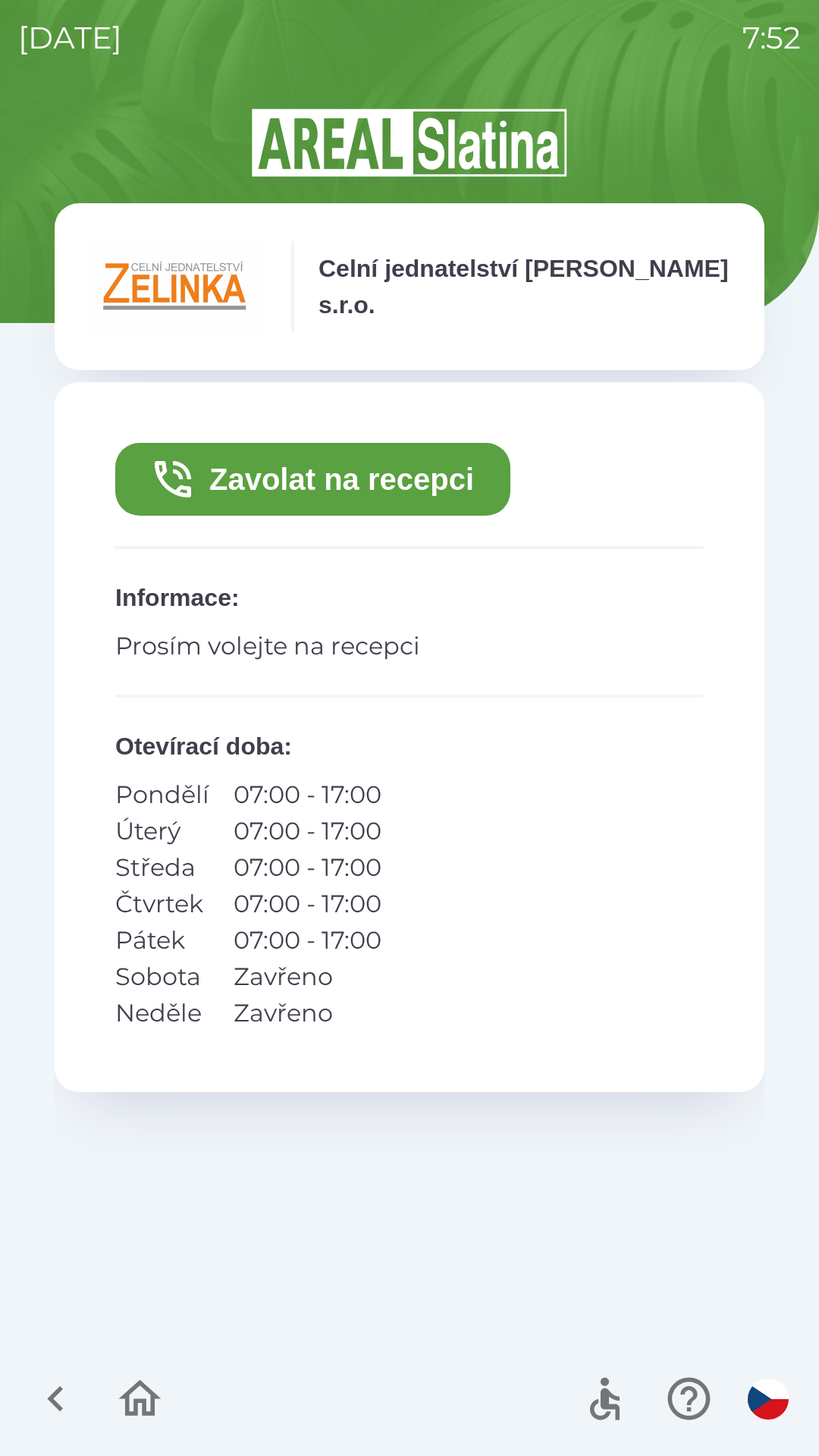
click at [381, 491] on button "Zavolat na recepci" at bounding box center [313, 479] width 395 height 73
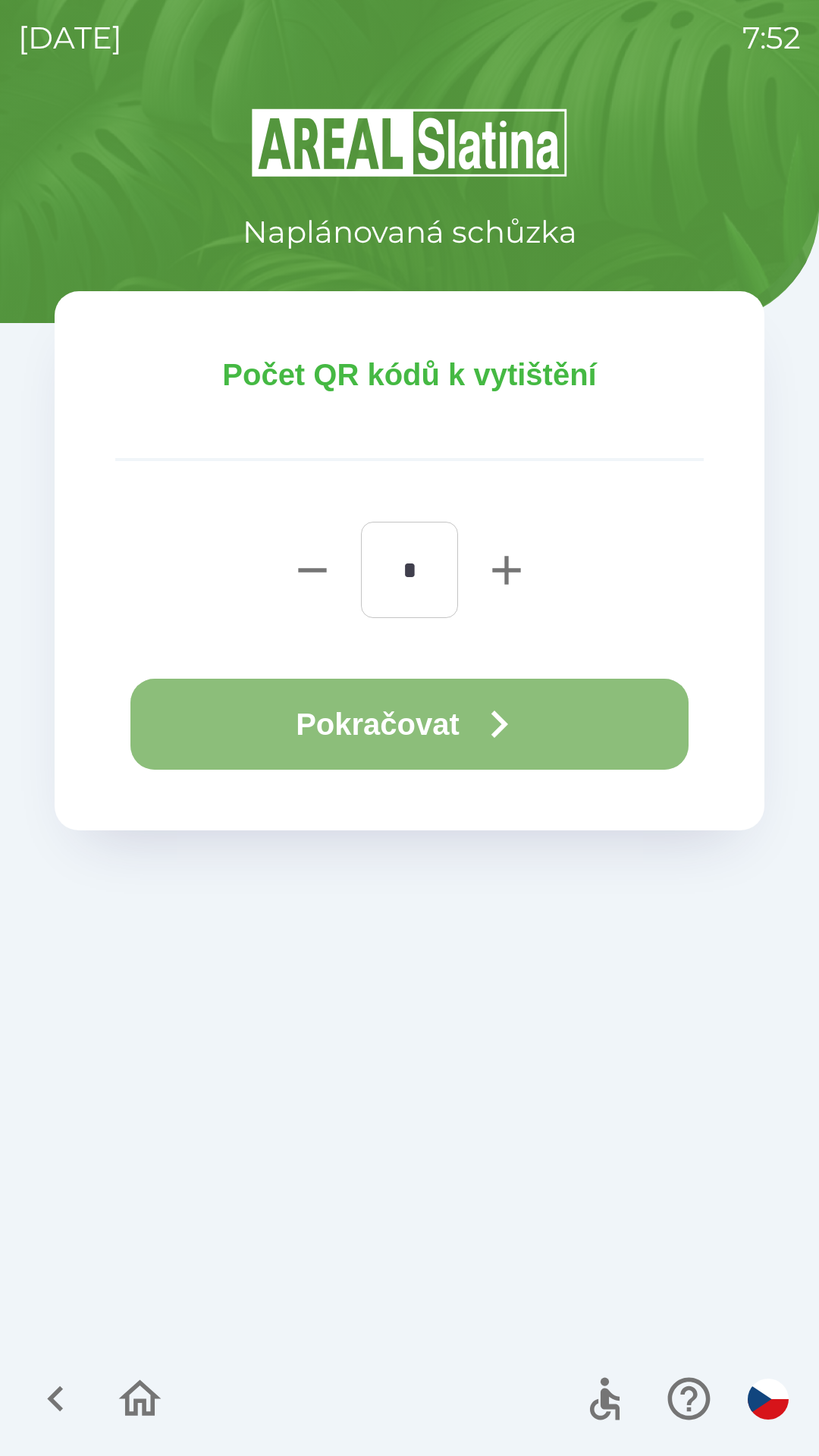
click at [446, 732] on button "Pokračovat" at bounding box center [410, 724] width 558 height 91
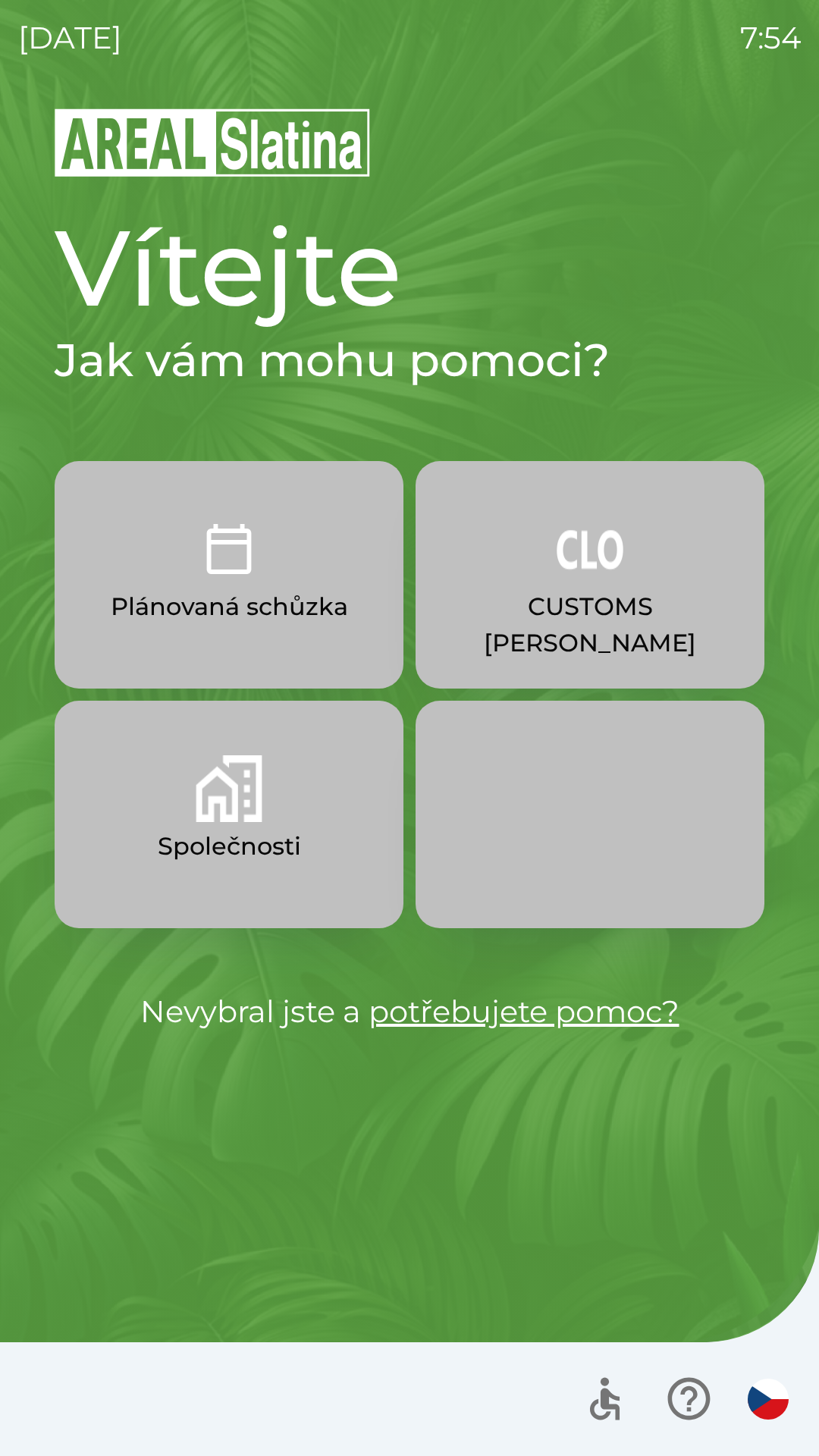
click at [595, 615] on p "CUSTOMS [PERSON_NAME]" at bounding box center [590, 624] width 276 height 73
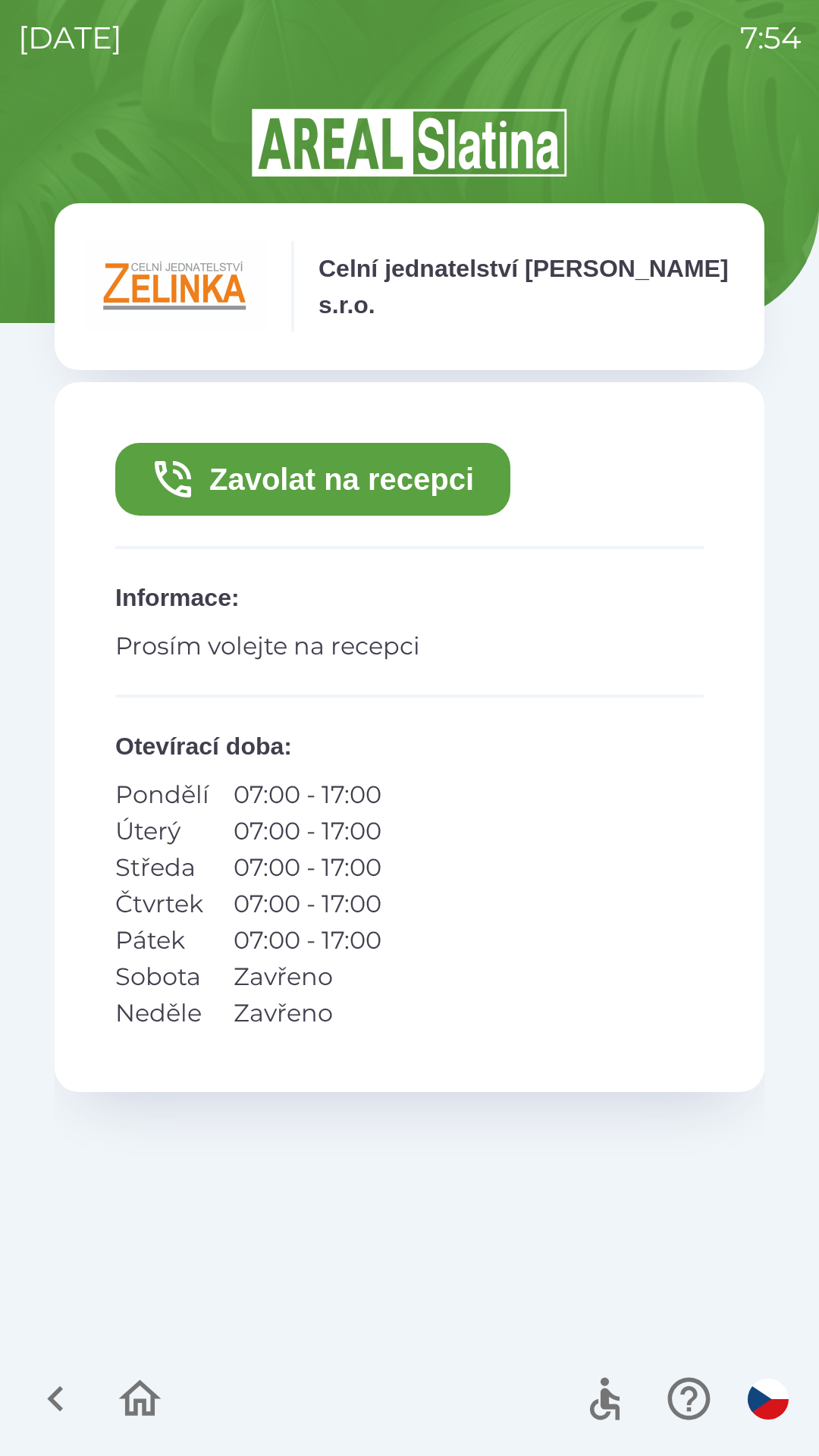
click at [648, 312] on div "Celní jednatelství [PERSON_NAME] s.r.o." at bounding box center [409, 286] width 649 height 91
click at [47, 1379] on icon "button" at bounding box center [55, 1398] width 51 height 51
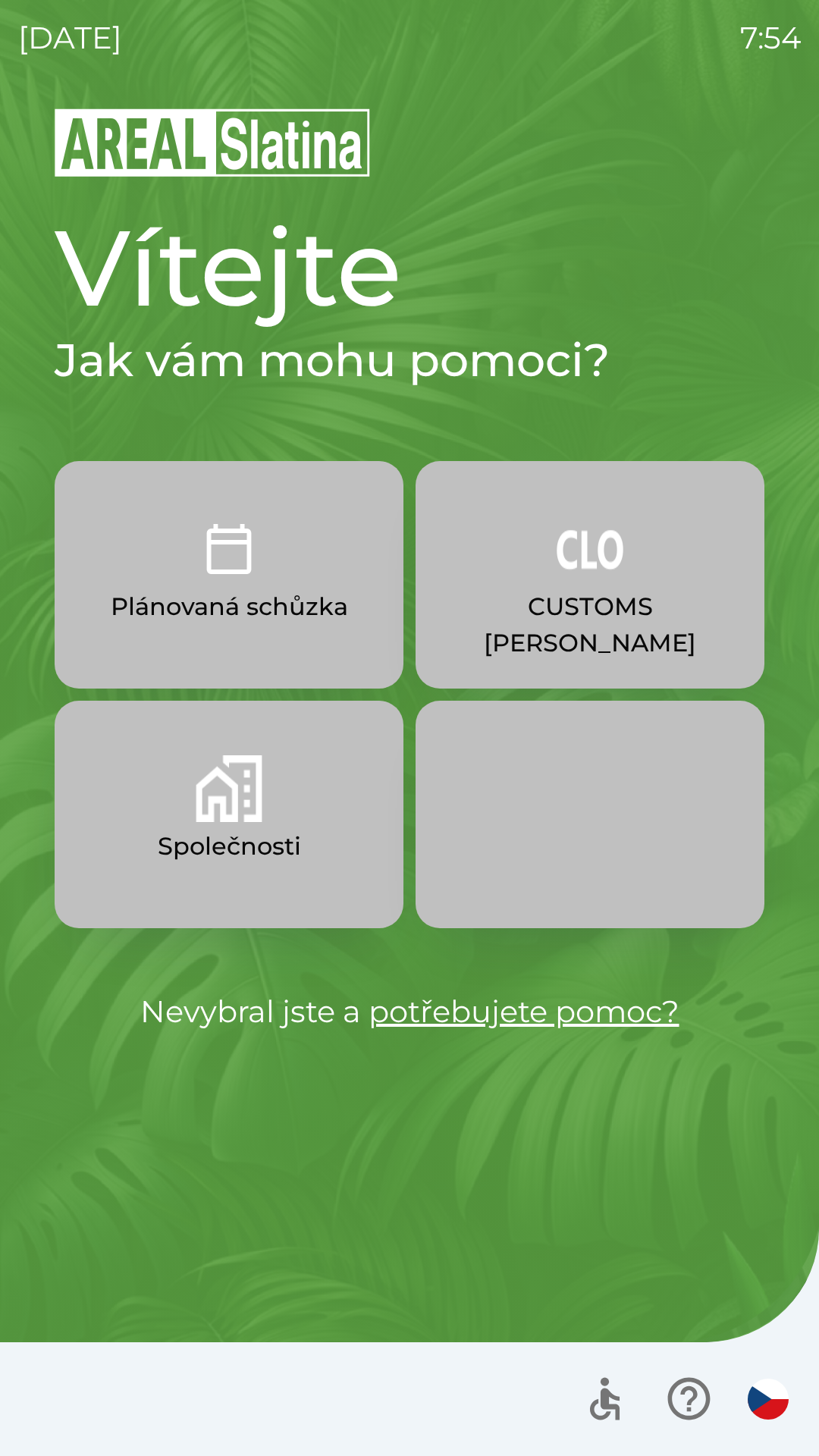
click at [184, 795] on button "Společnosti" at bounding box center [228, 814] width 349 height 228
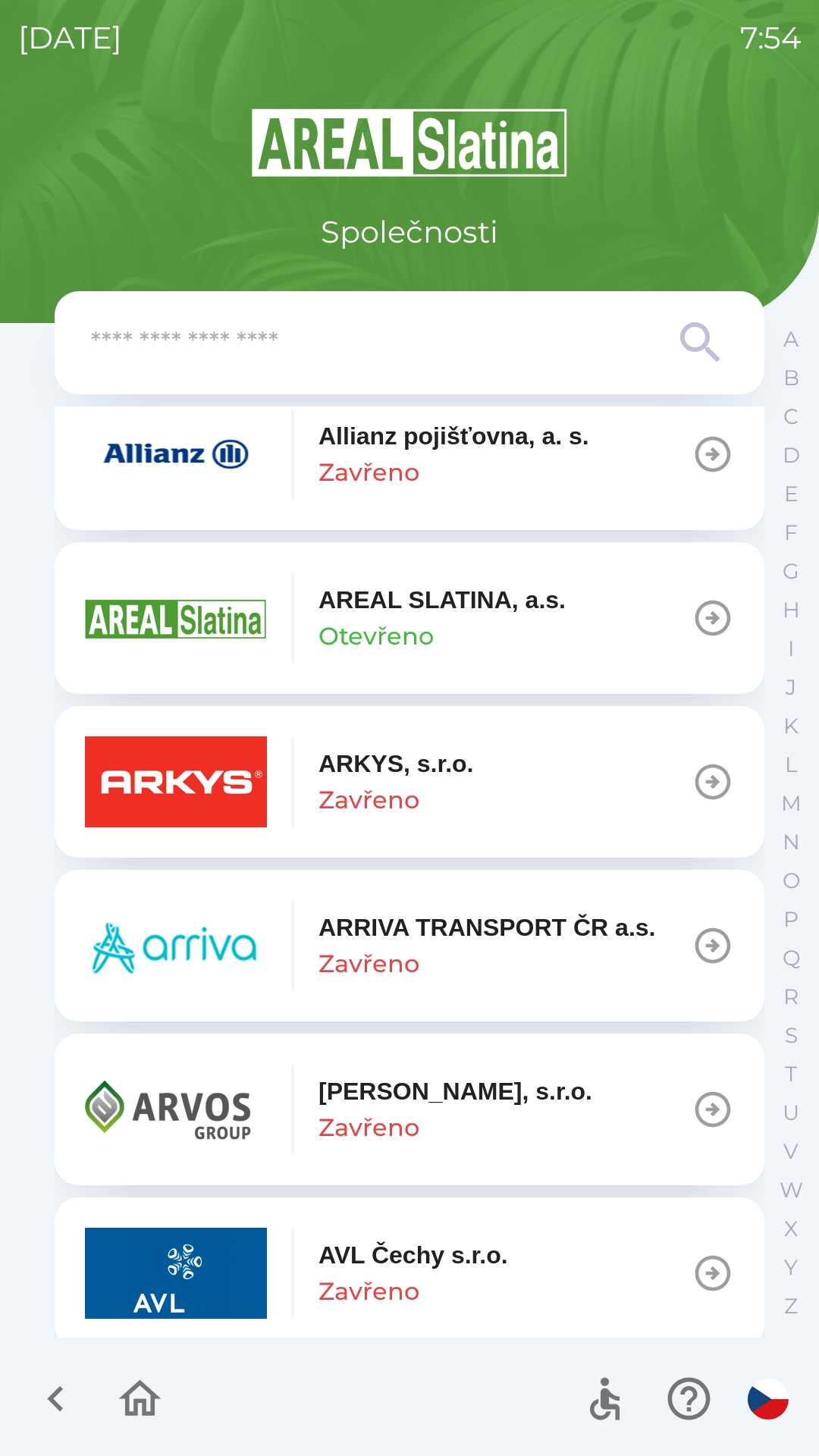
scroll to position [721, 0]
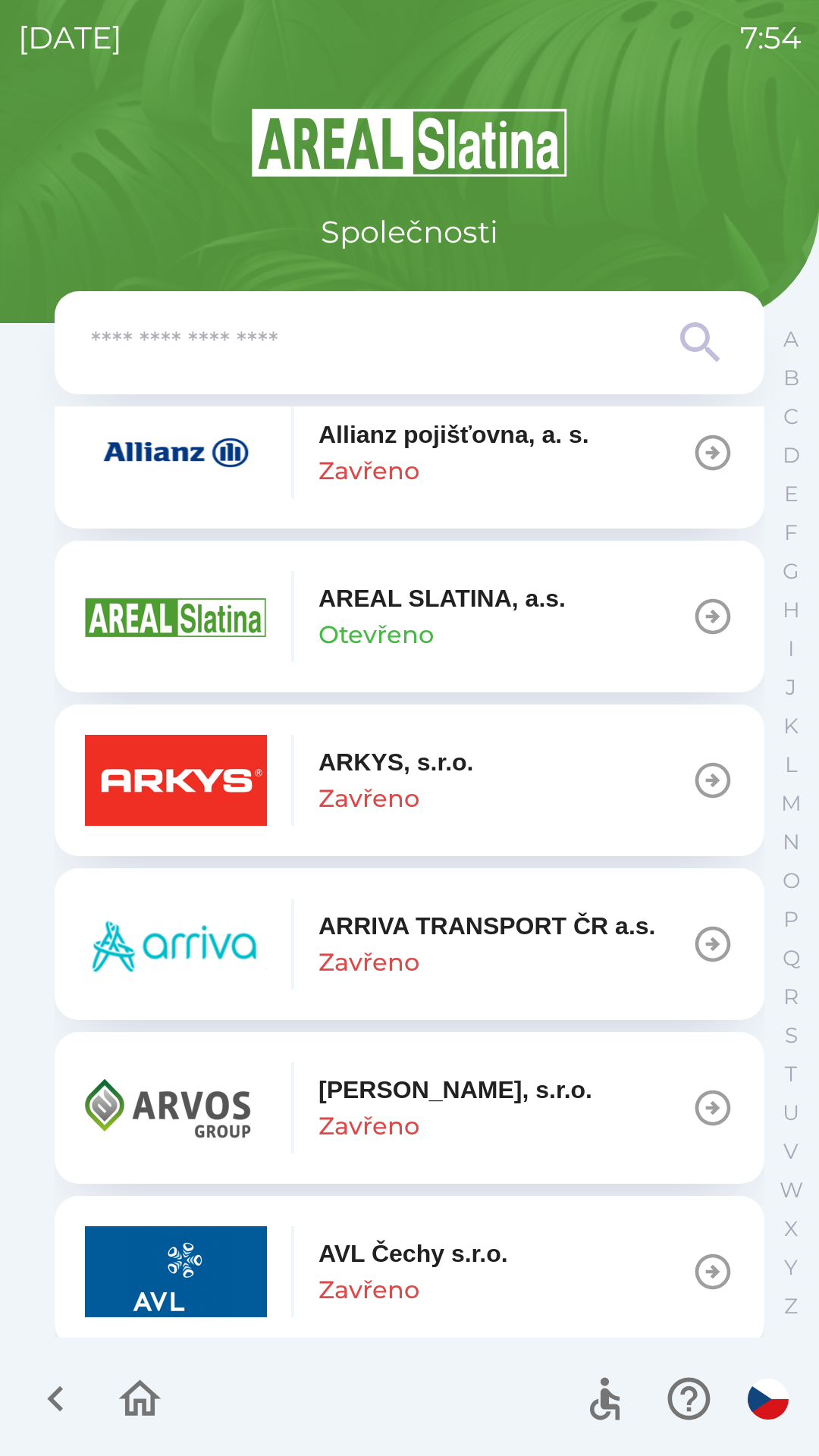
click at [179, 1019] on button "ARRIVA TRANSPORT ČR a.s. Zavřeno" at bounding box center [410, 944] width 710 height 152
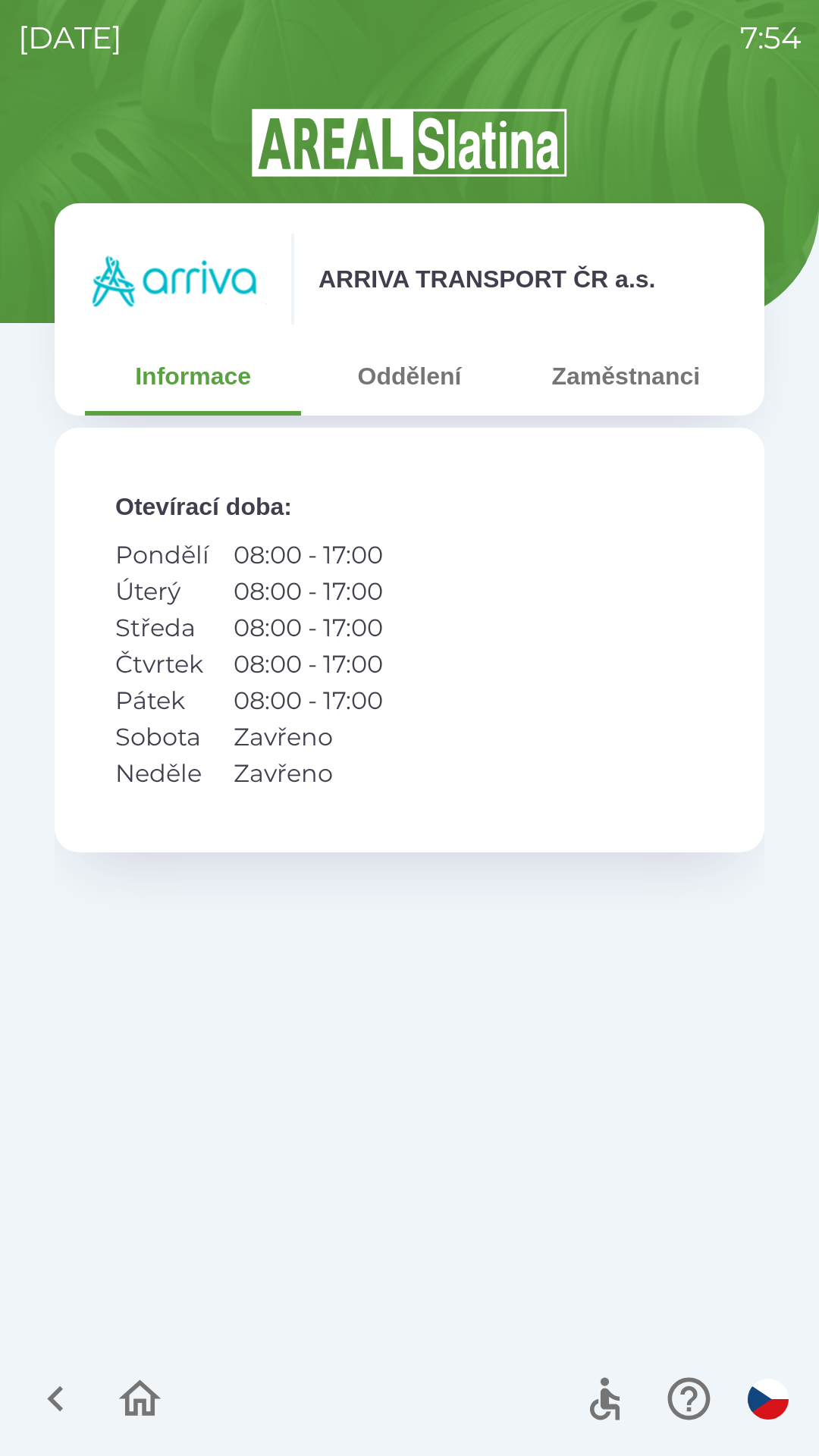
click at [55, 1392] on icon "button" at bounding box center [55, 1399] width 16 height 26
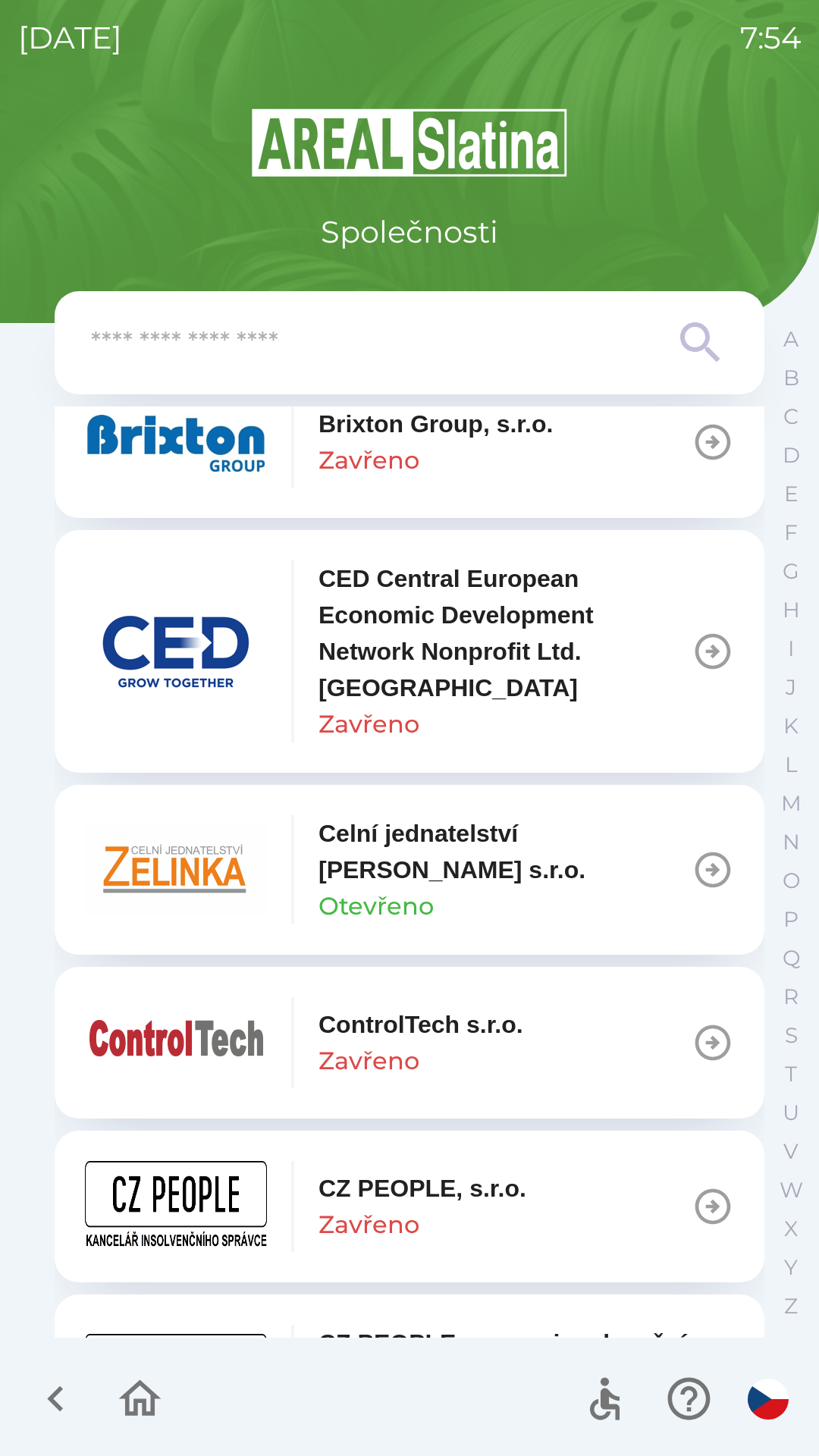
scroll to position [2412, 0]
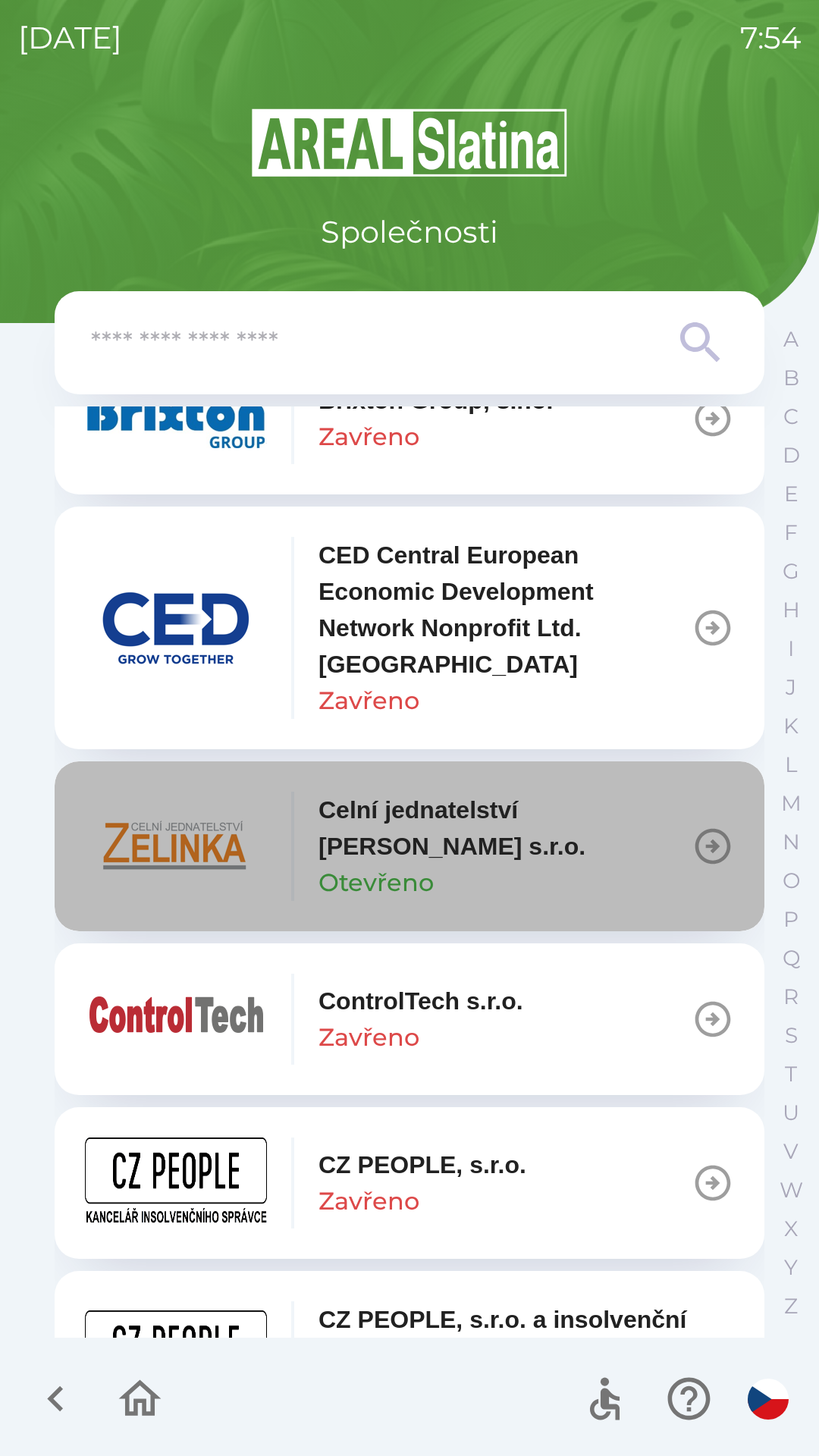
click at [413, 836] on p "Celní jednatelství [PERSON_NAME] s.r.o." at bounding box center [505, 828] width 373 height 73
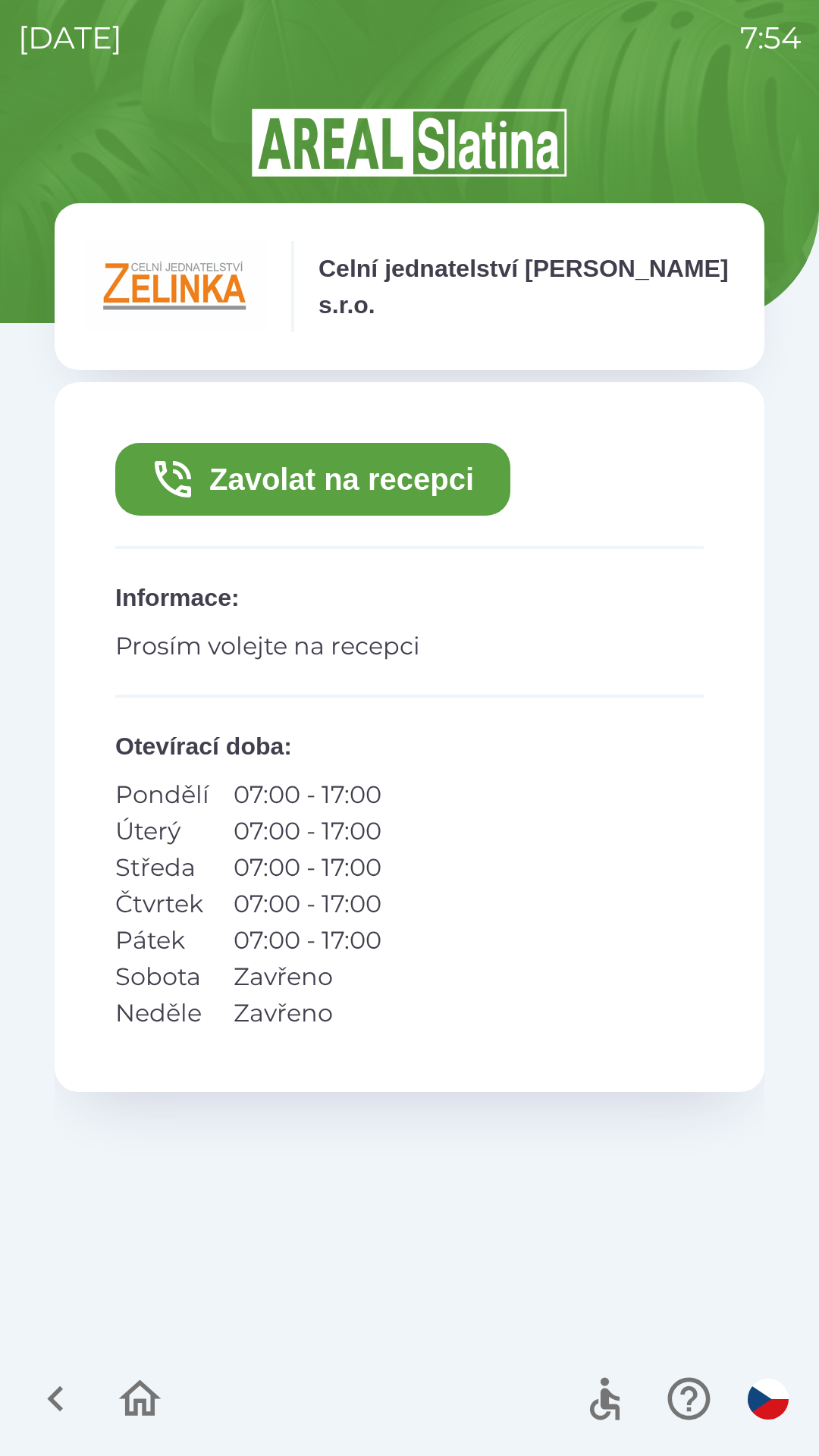
click at [459, 465] on button "Zavolat na recepci" at bounding box center [313, 479] width 395 height 73
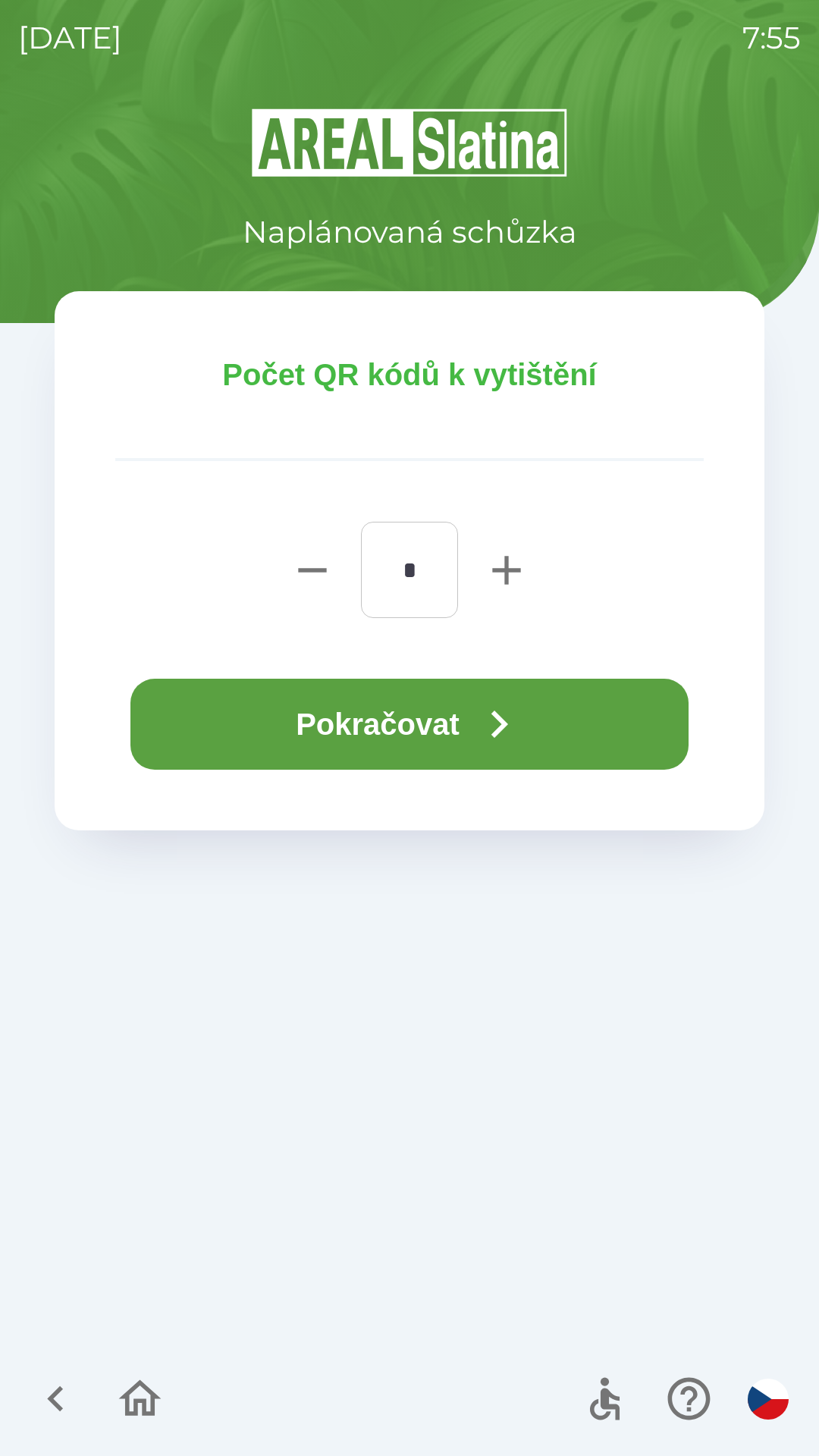
click at [488, 716] on icon "button" at bounding box center [499, 724] width 55 height 55
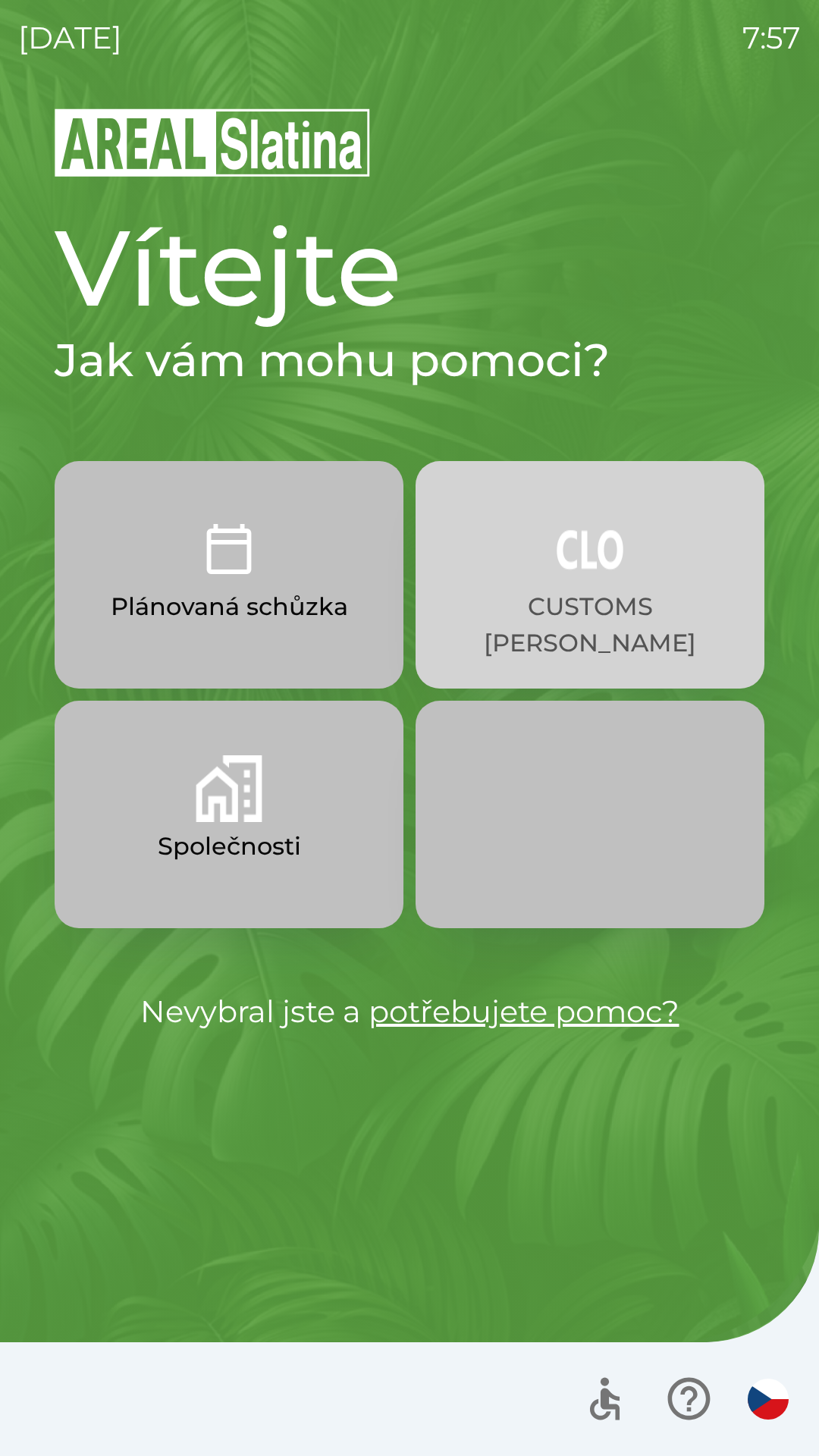
click at [583, 586] on button "CUSTOMS [PERSON_NAME]" at bounding box center [590, 575] width 349 height 228
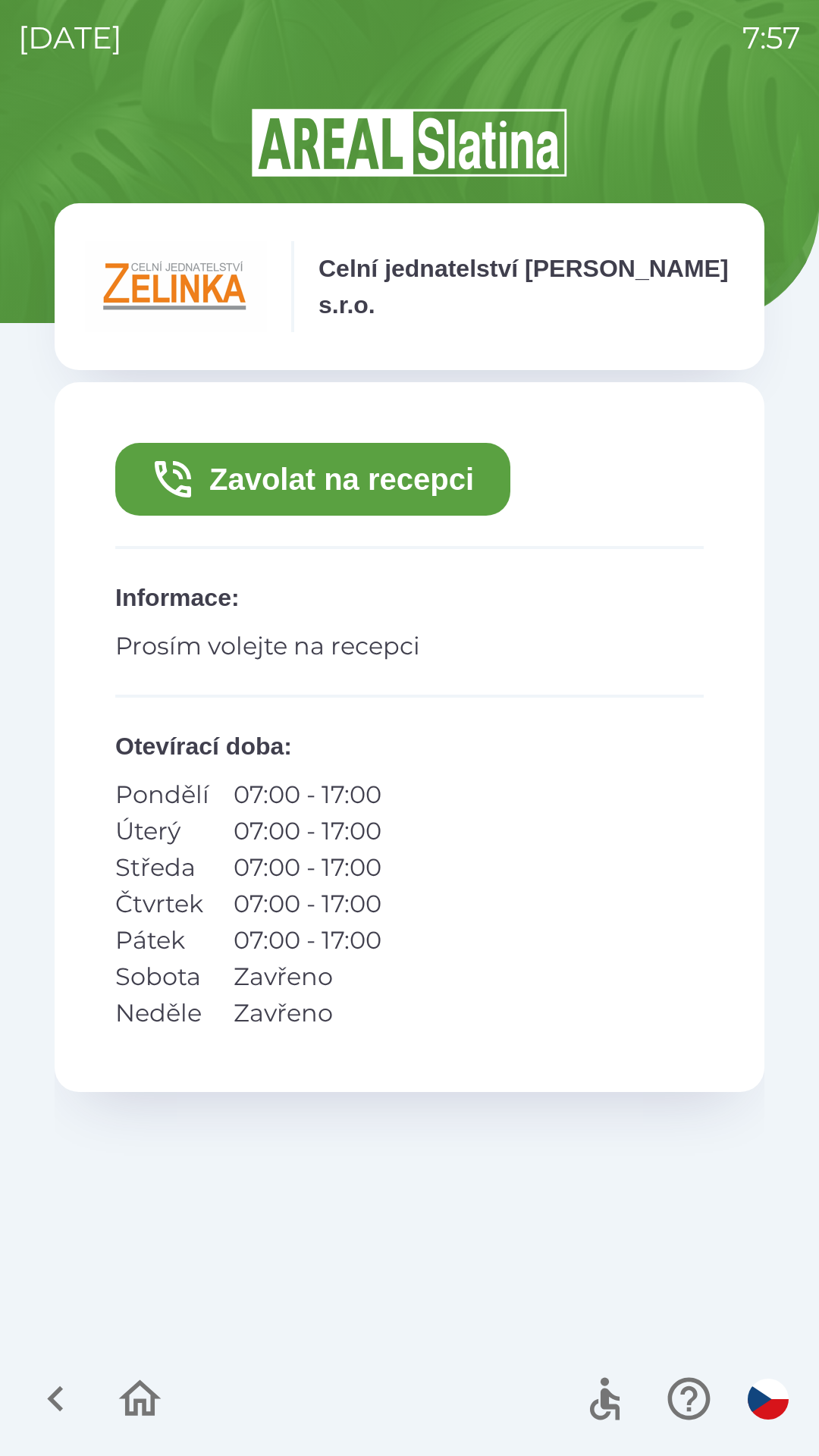
click at [411, 475] on button "Zavolat na recepci" at bounding box center [313, 479] width 395 height 73
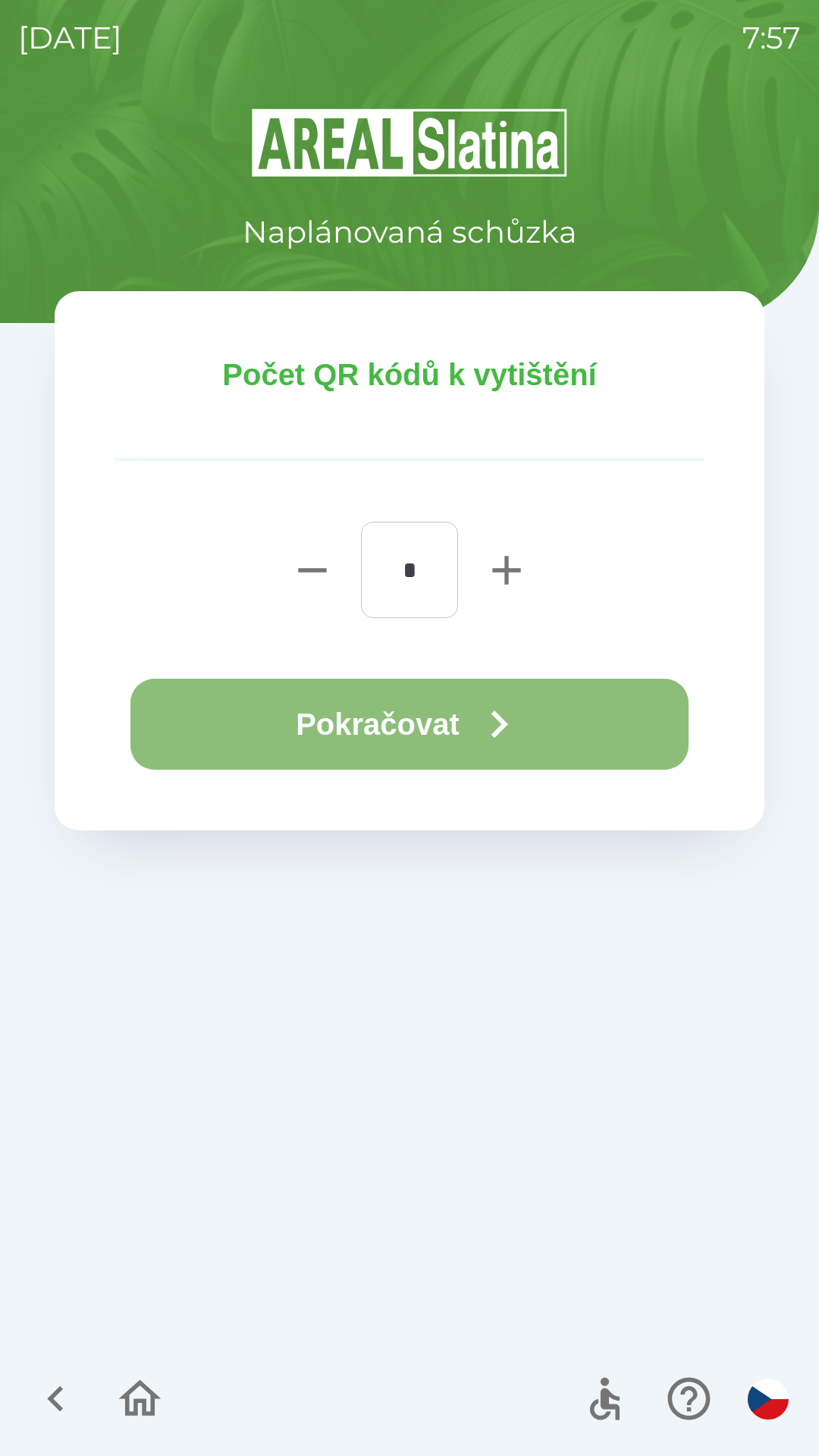
click at [474, 712] on button "Pokračovat" at bounding box center [410, 724] width 558 height 91
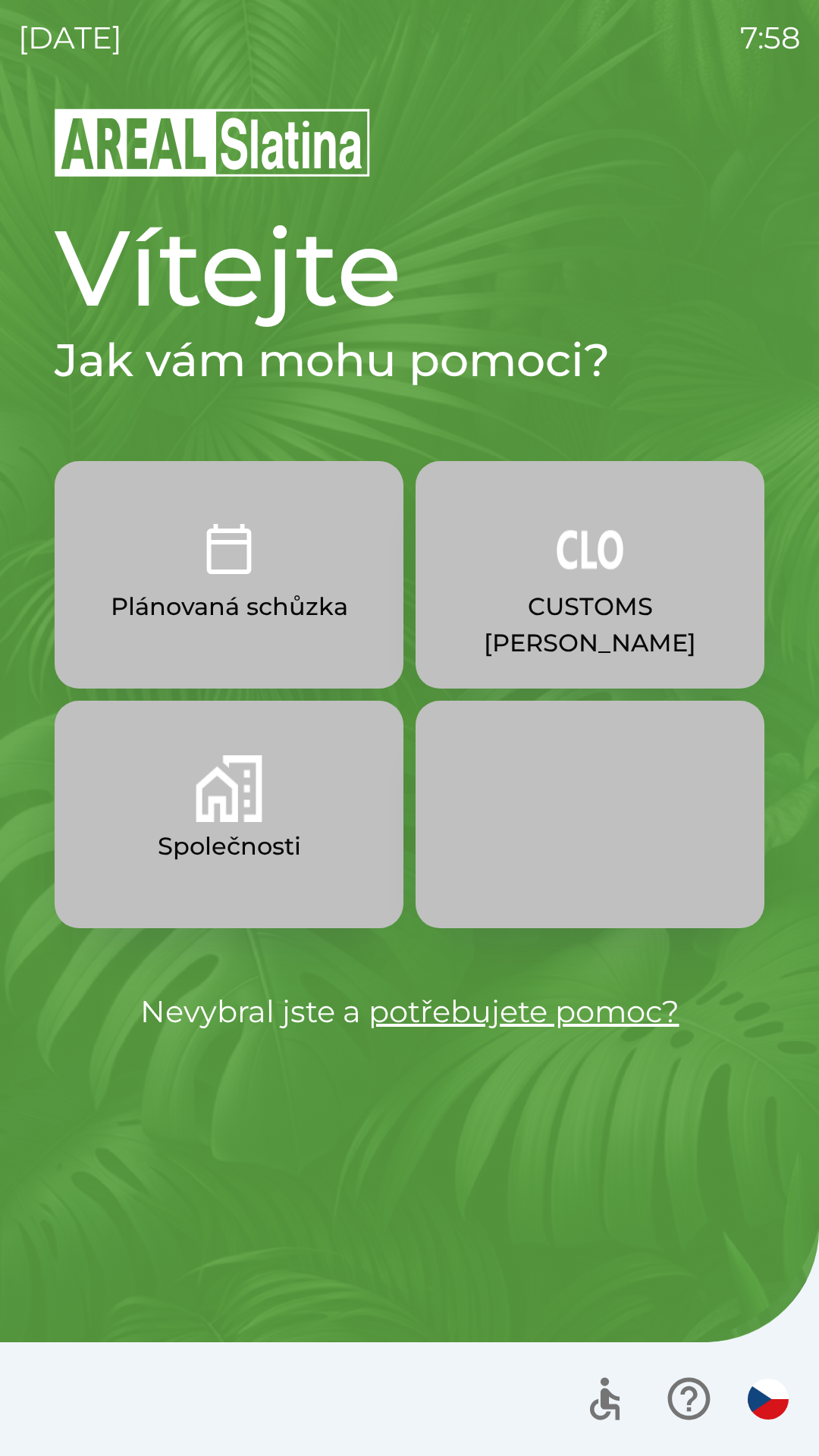
click at [277, 851] on p "Společnosti" at bounding box center [229, 847] width 143 height 36
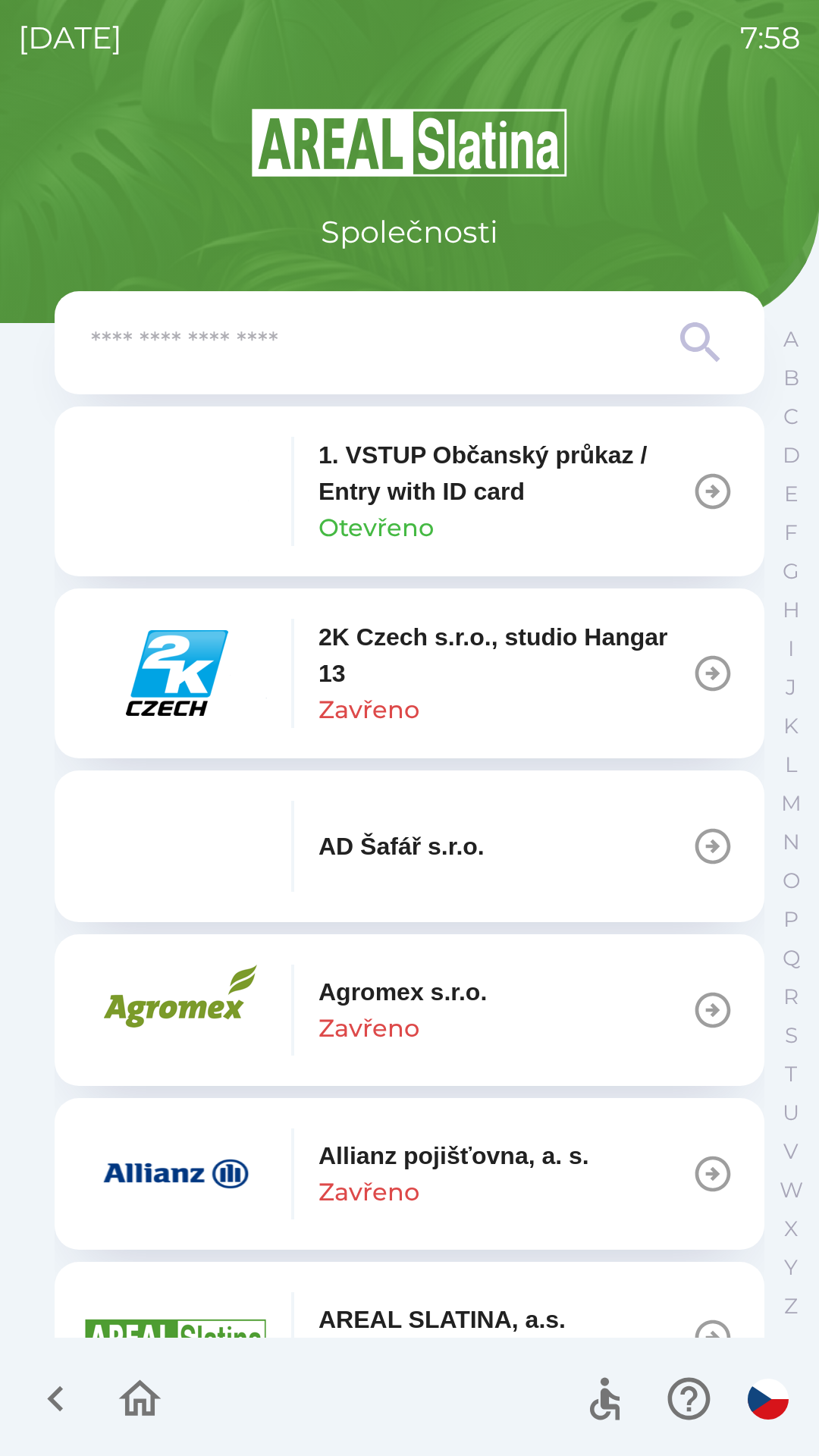
click at [357, 327] on input "text" at bounding box center [379, 343] width 576 height 42
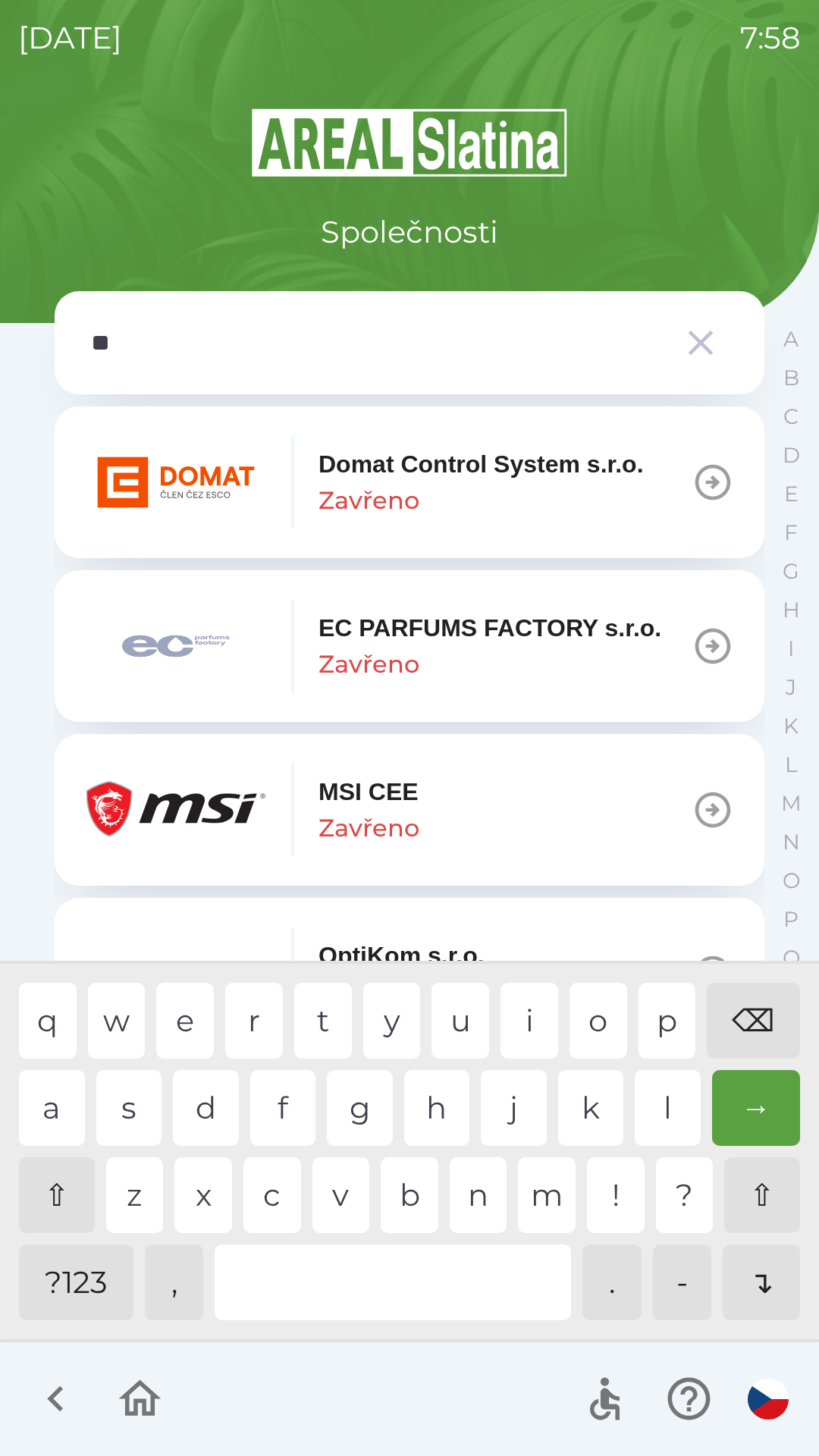
type input "***"
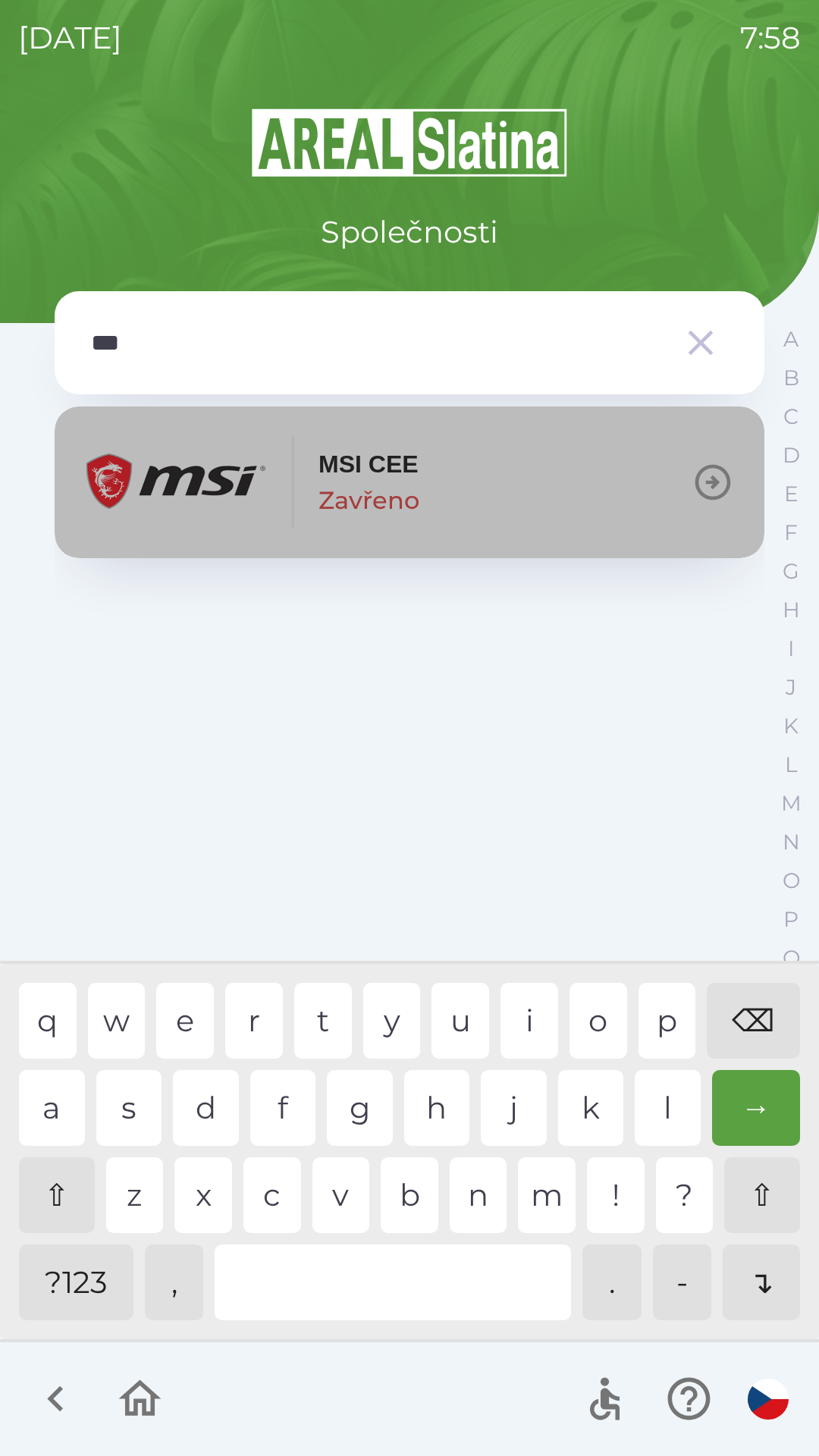
click at [200, 496] on img "button" at bounding box center [176, 482] width 182 height 91
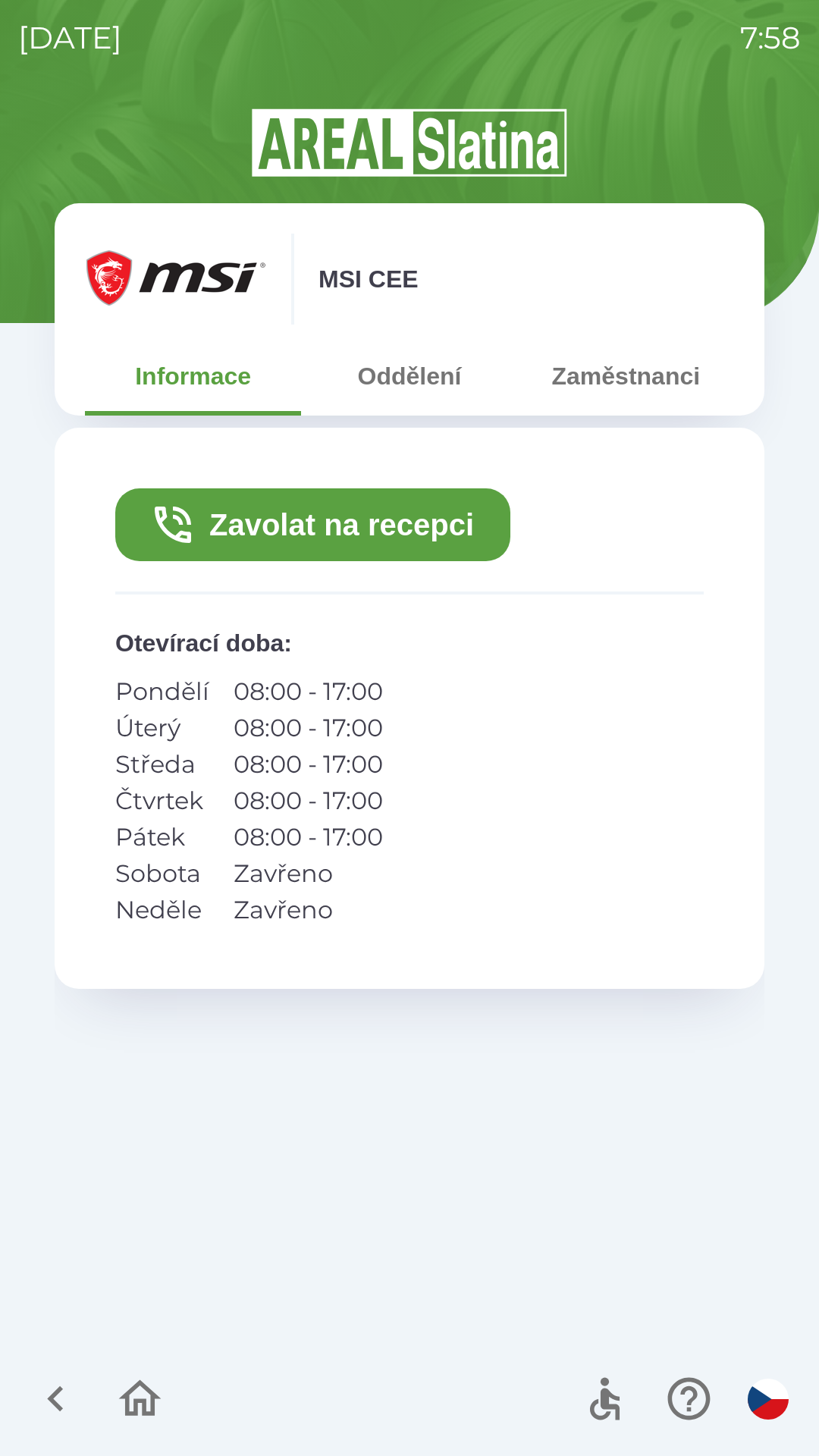
click at [429, 401] on button "Oddělení" at bounding box center [409, 375] width 216 height 55
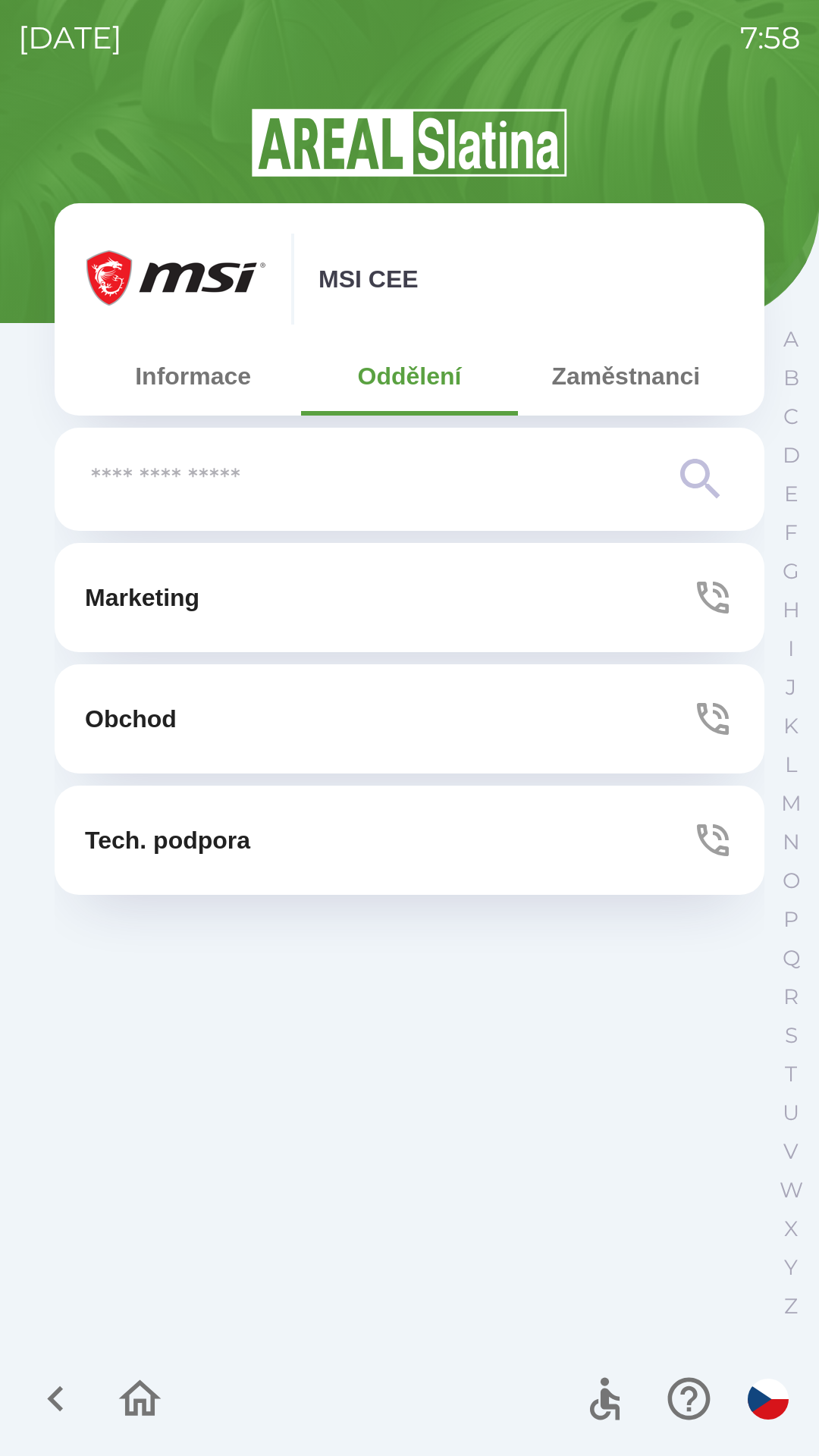
click at [596, 386] on button "Zaměstnanci" at bounding box center [625, 375] width 216 height 55
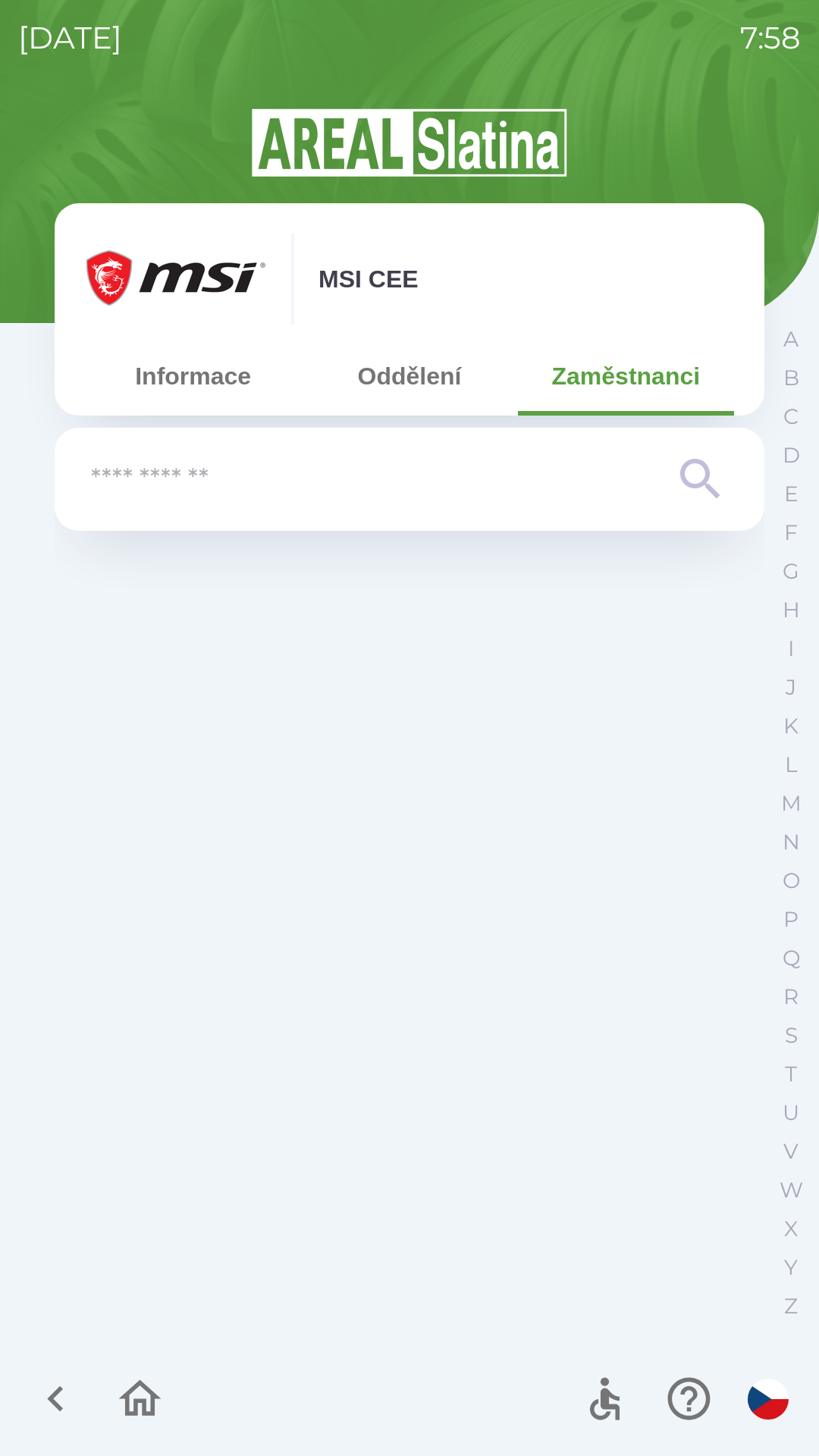
click at [138, 1395] on icon "button" at bounding box center [140, 1398] width 51 height 51
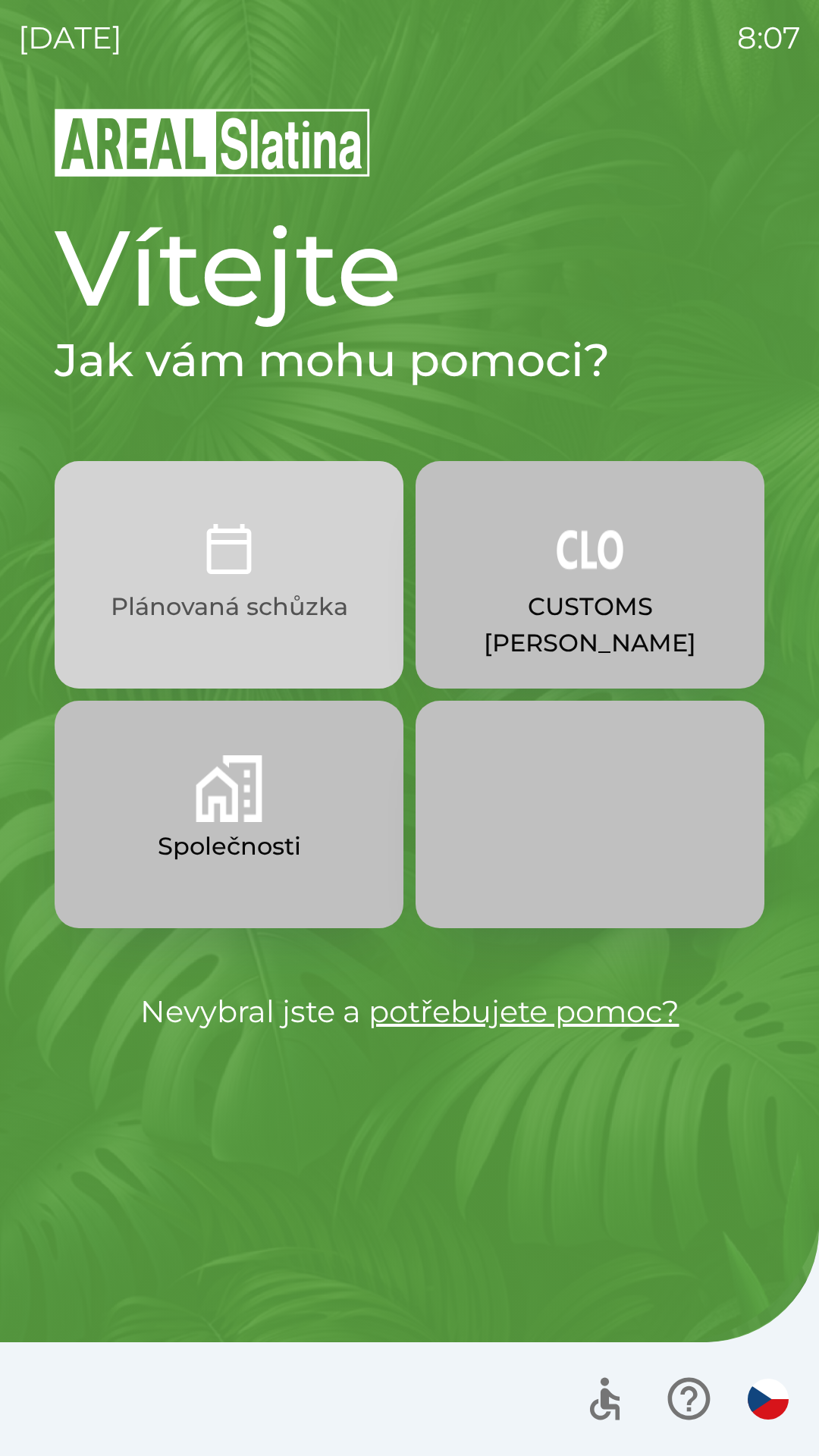
click at [258, 577] on img "button" at bounding box center [229, 549] width 66 height 66
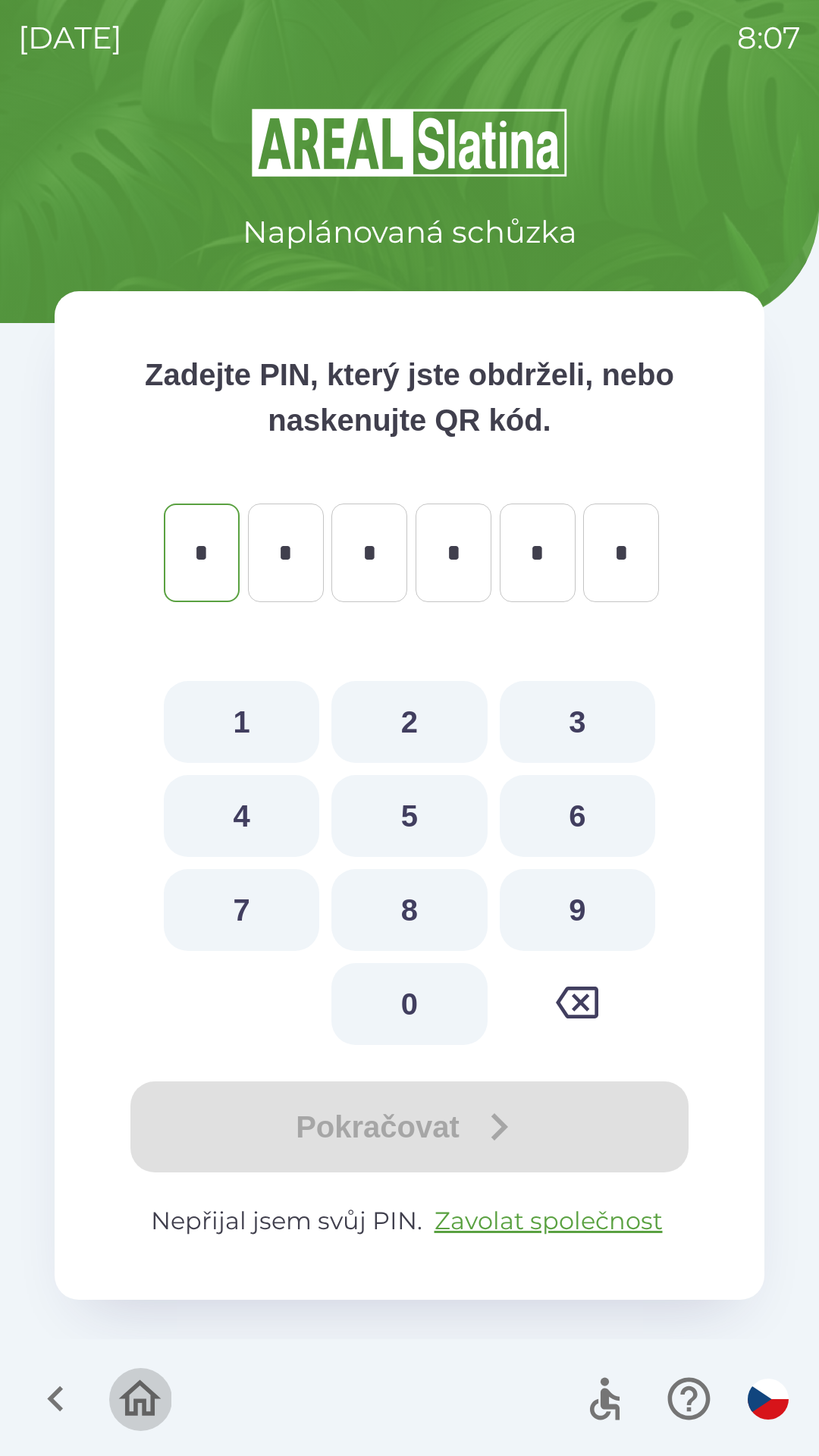
click at [138, 1392] on icon "button" at bounding box center [140, 1398] width 51 height 51
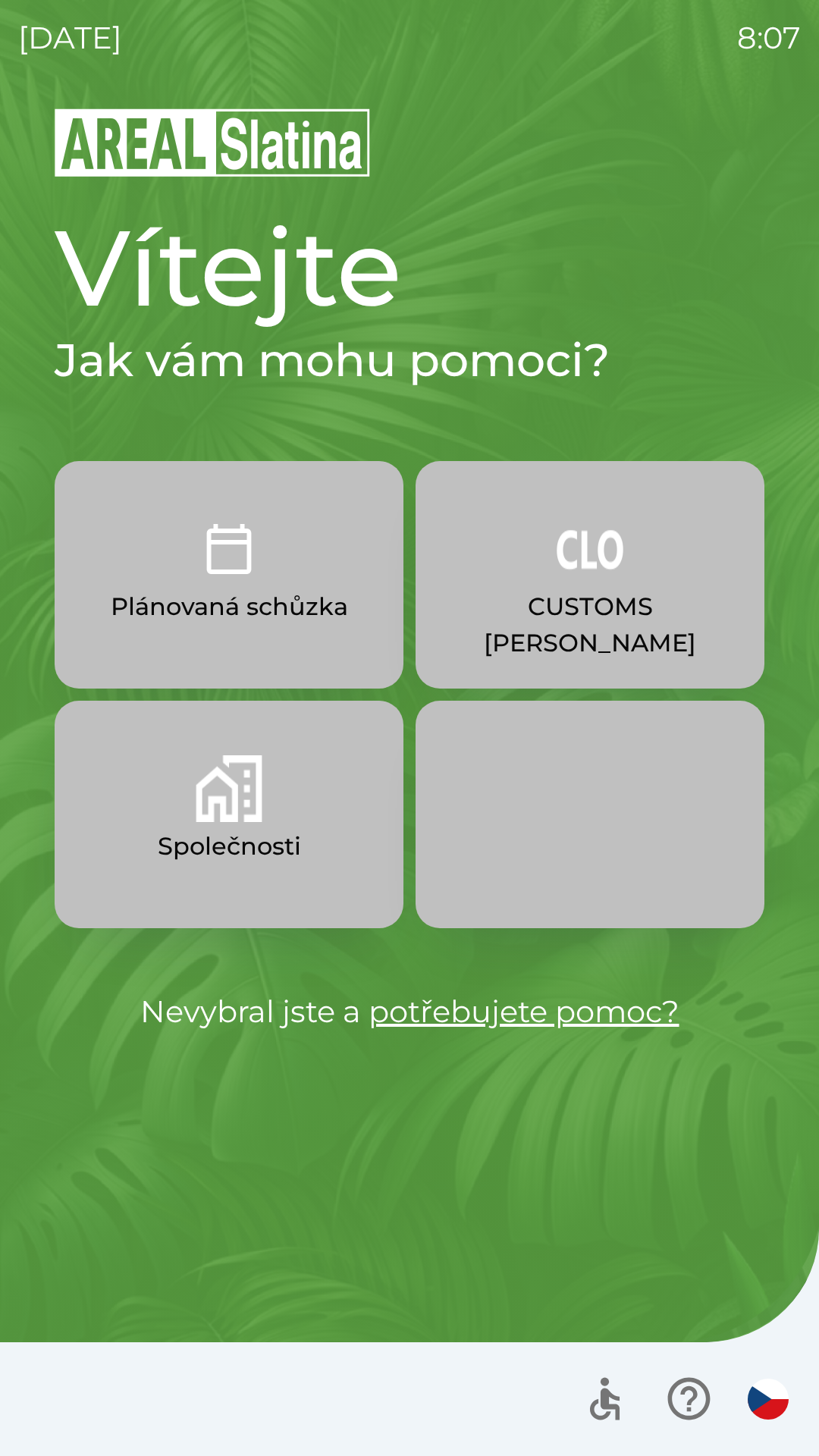
click at [227, 839] on p "Společnosti" at bounding box center [229, 847] width 143 height 36
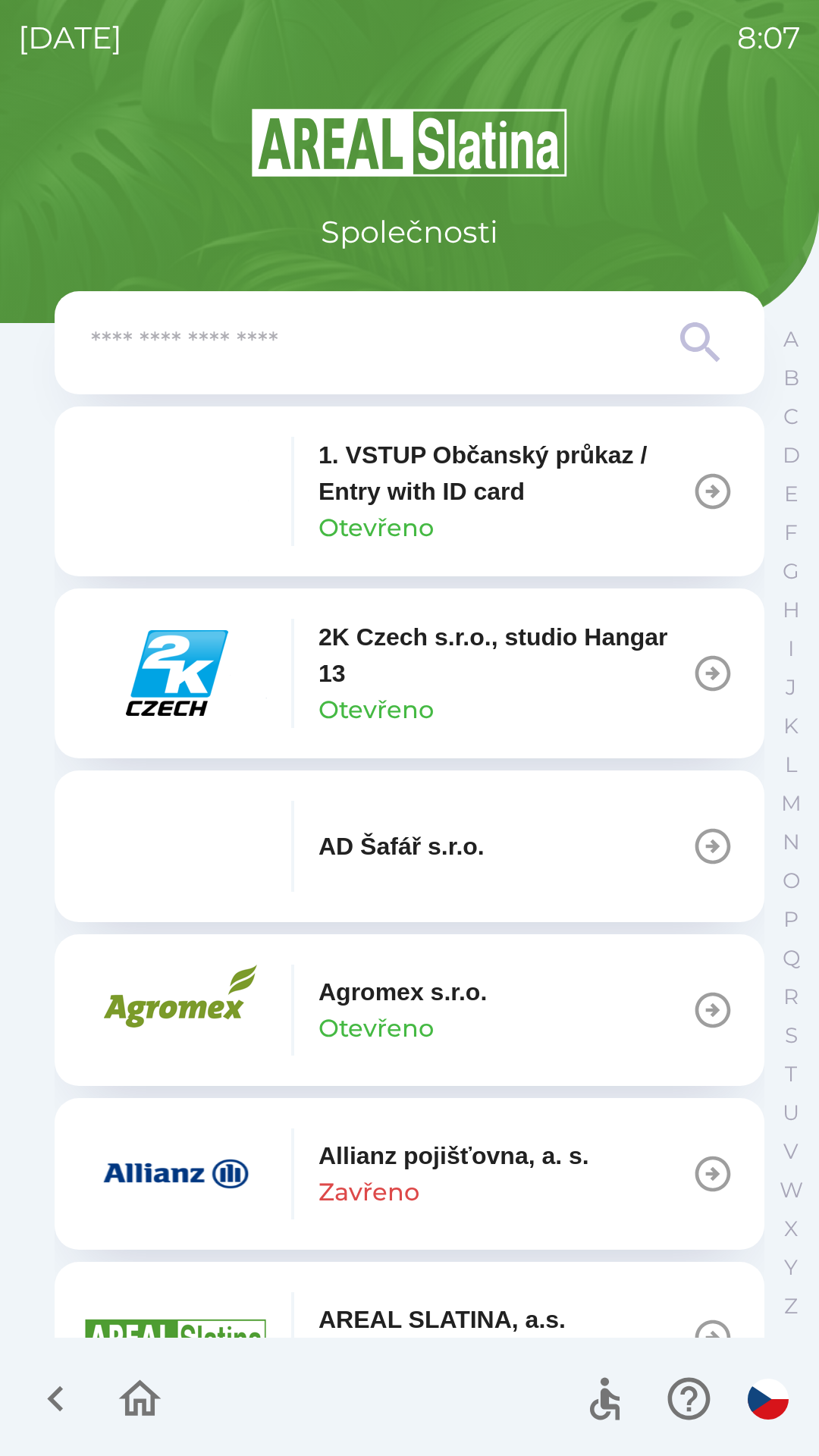
click at [212, 341] on input "text" at bounding box center [379, 343] width 576 height 42
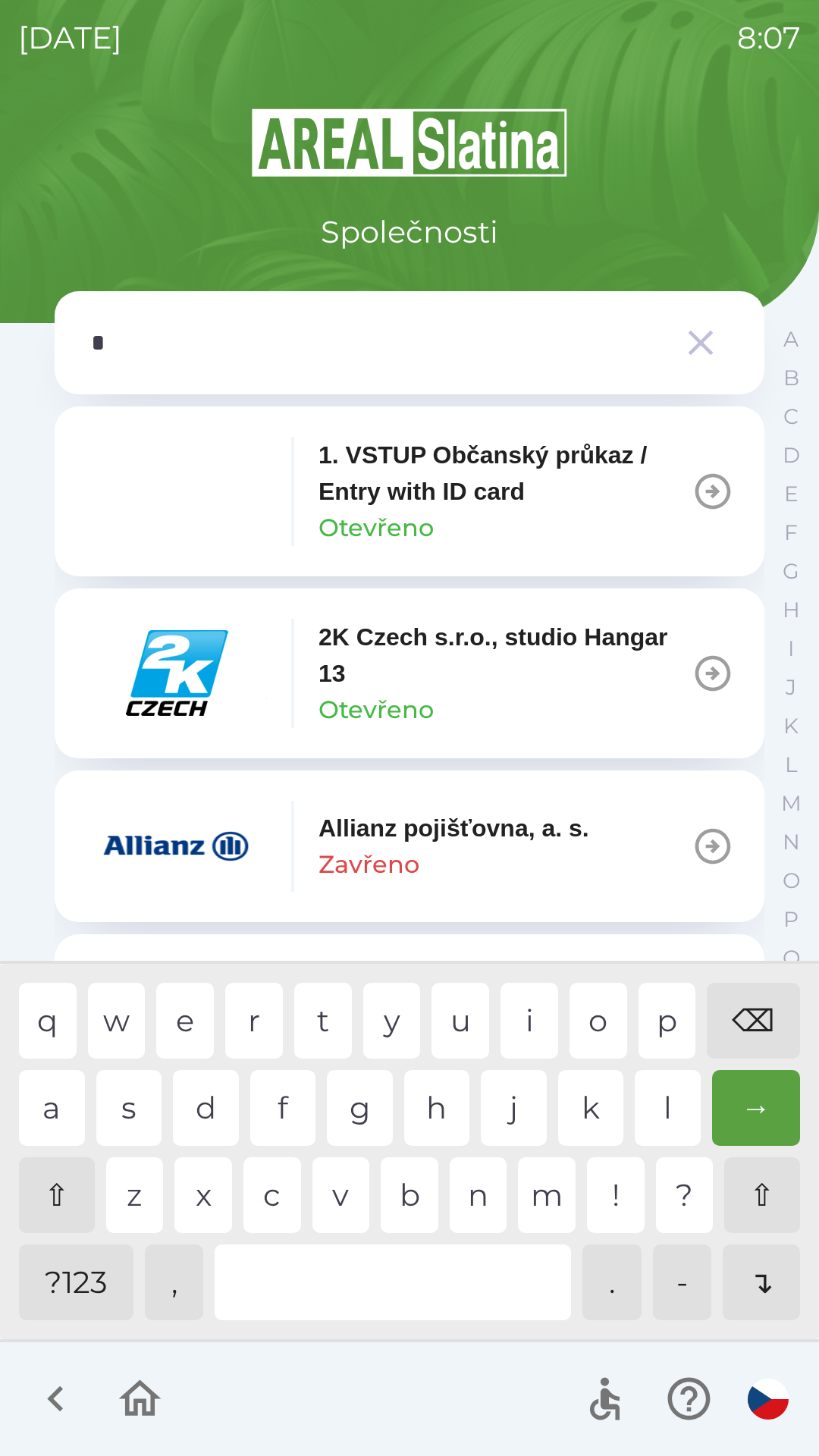
click at [481, 1196] on div "n" at bounding box center [478, 1195] width 58 height 76
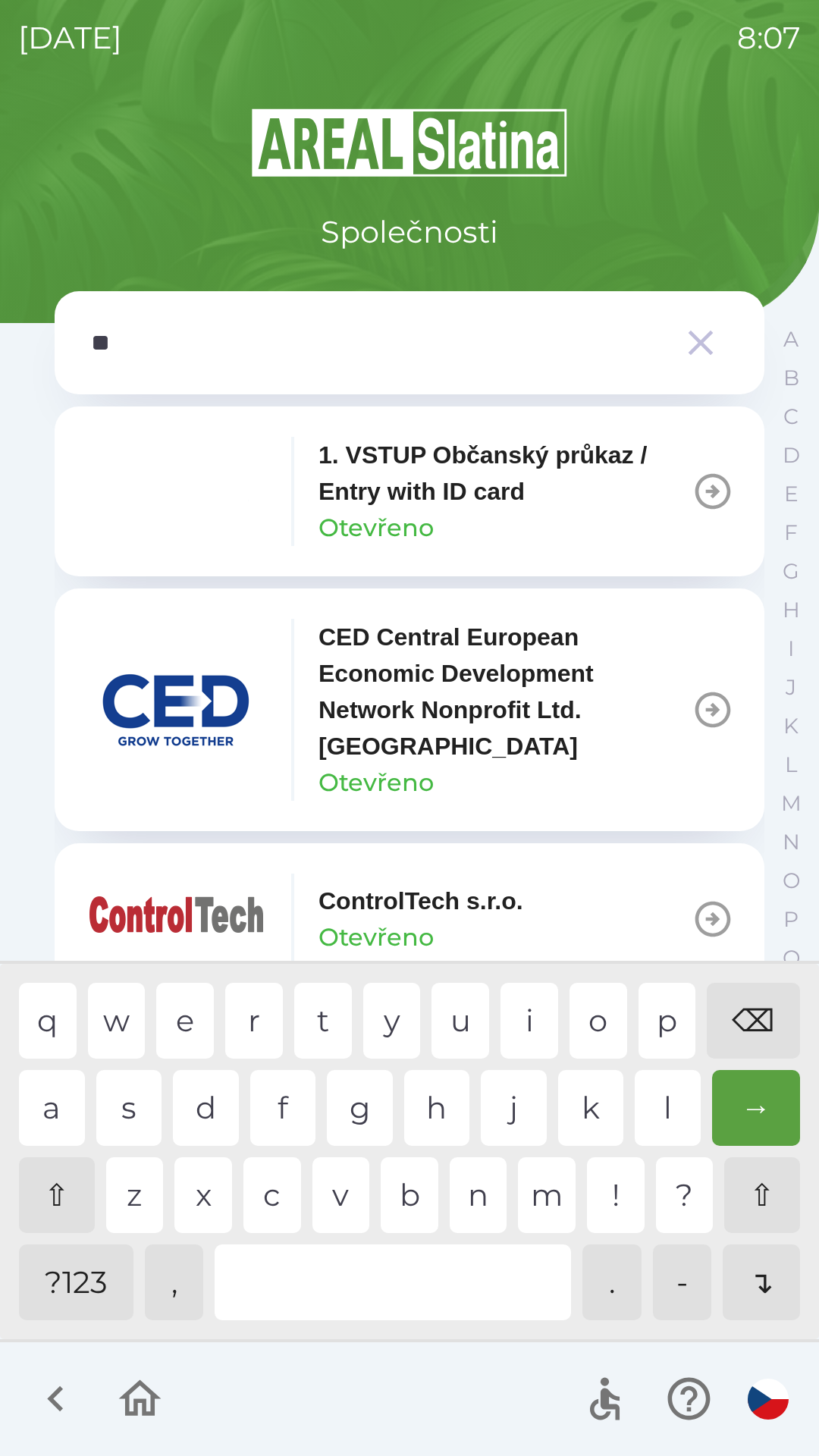
type input "***"
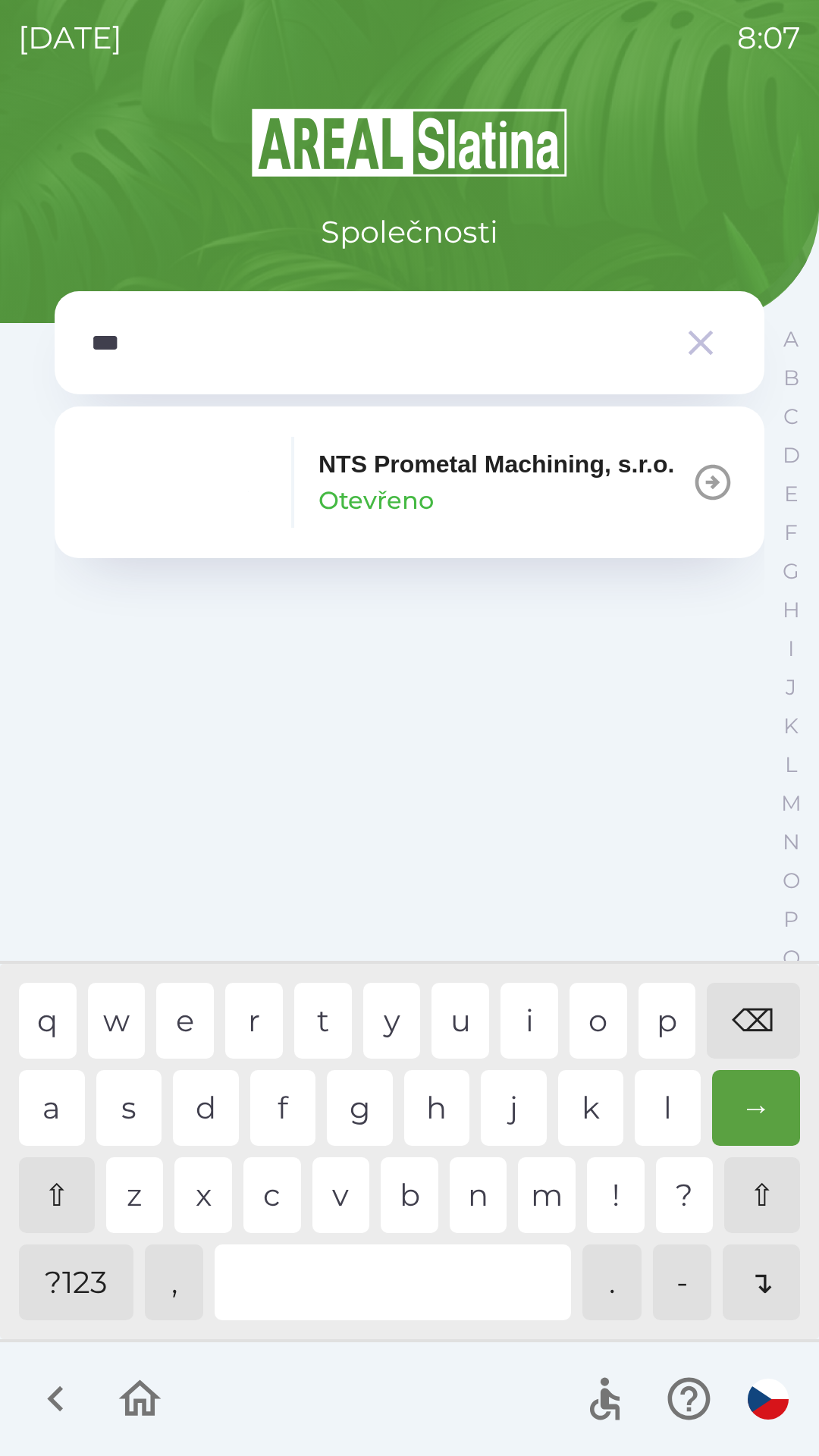
click at [126, 1111] on div "s" at bounding box center [129, 1108] width 66 height 76
click at [435, 468] on p "NTS Prometal Machining, s.r.o." at bounding box center [496, 464] width 356 height 36
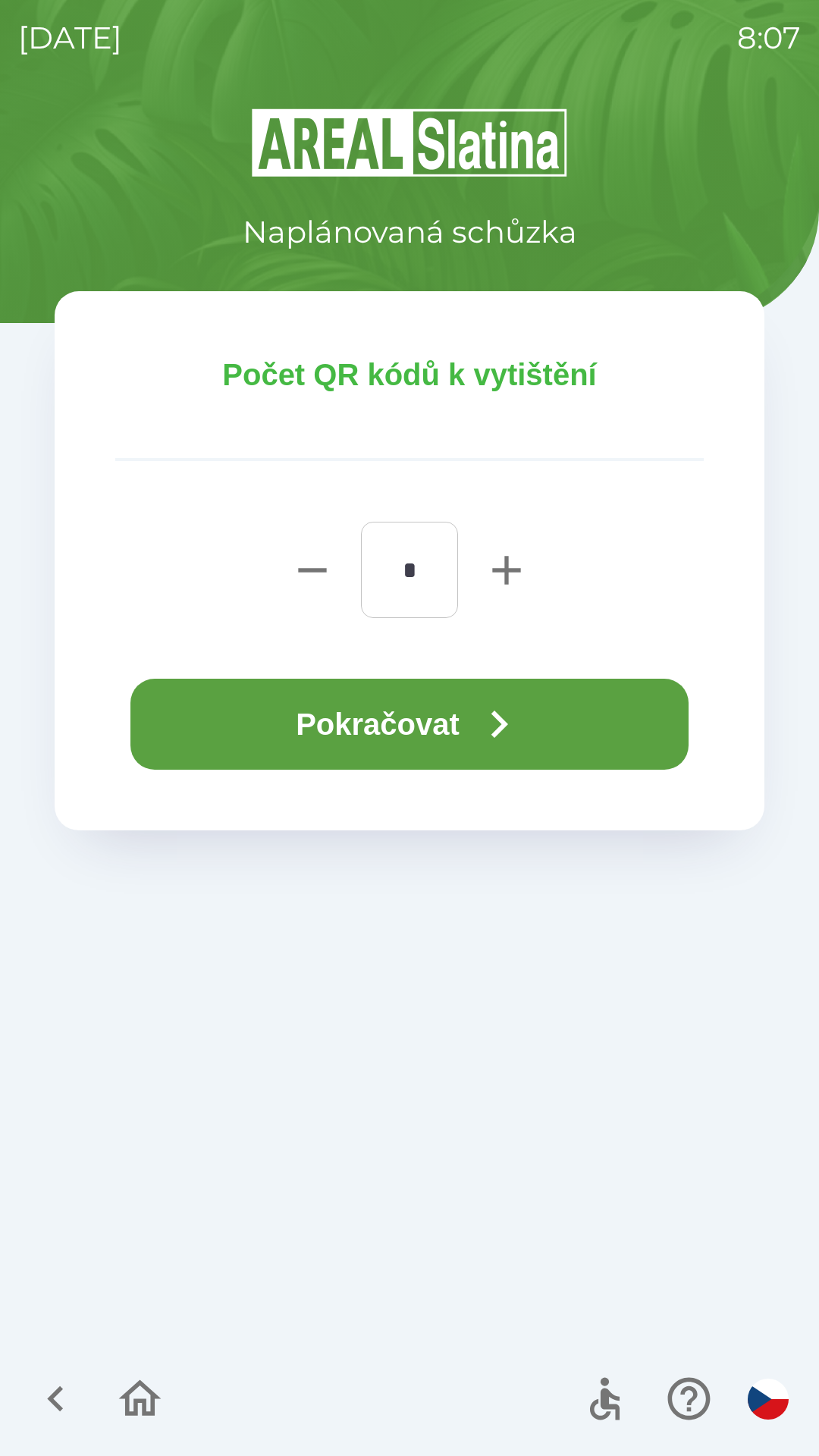
click at [451, 728] on button "Pokračovat" at bounding box center [410, 724] width 558 height 91
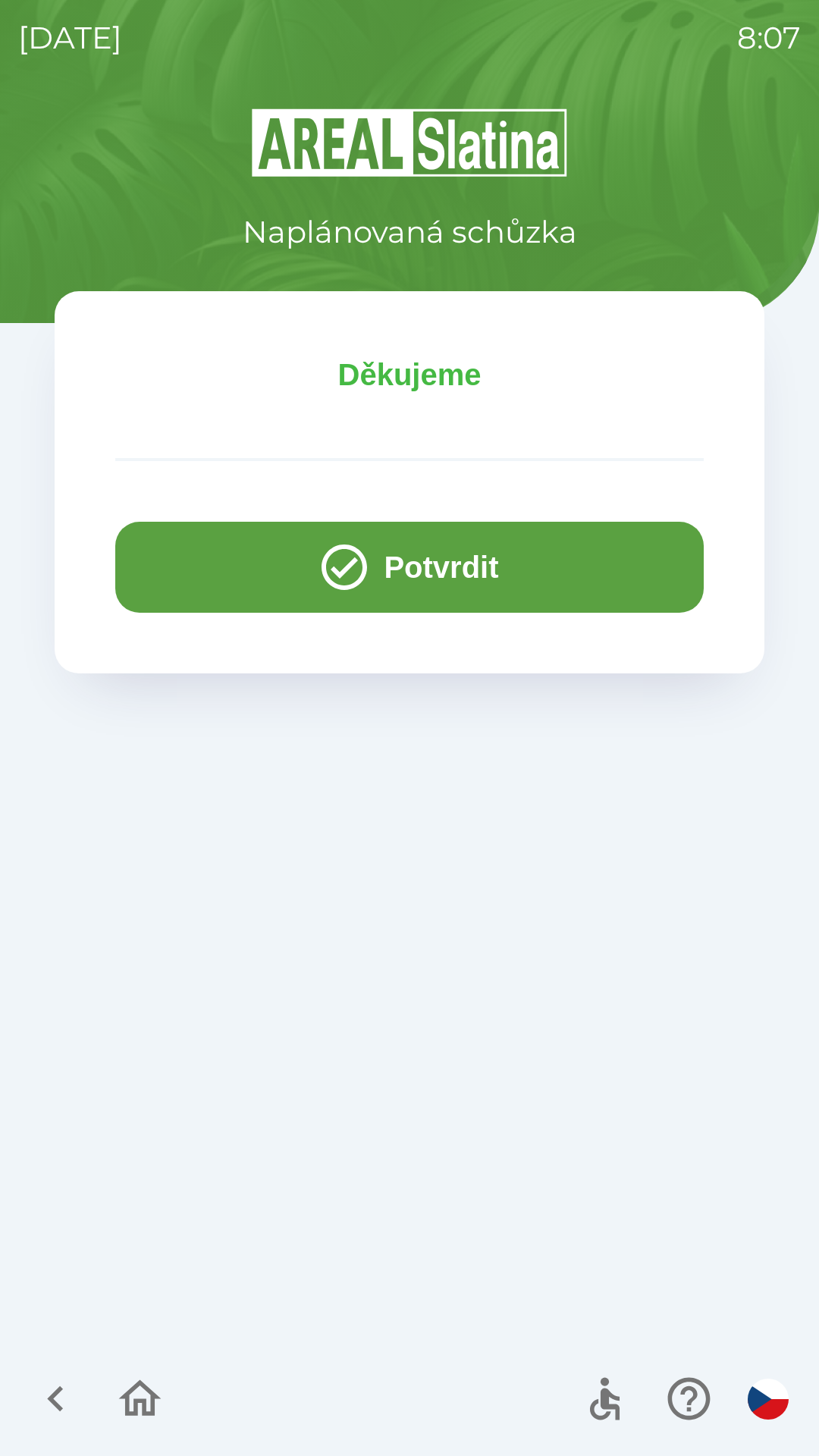
click at [466, 567] on button "Potvrdit" at bounding box center [410, 567] width 588 height 91
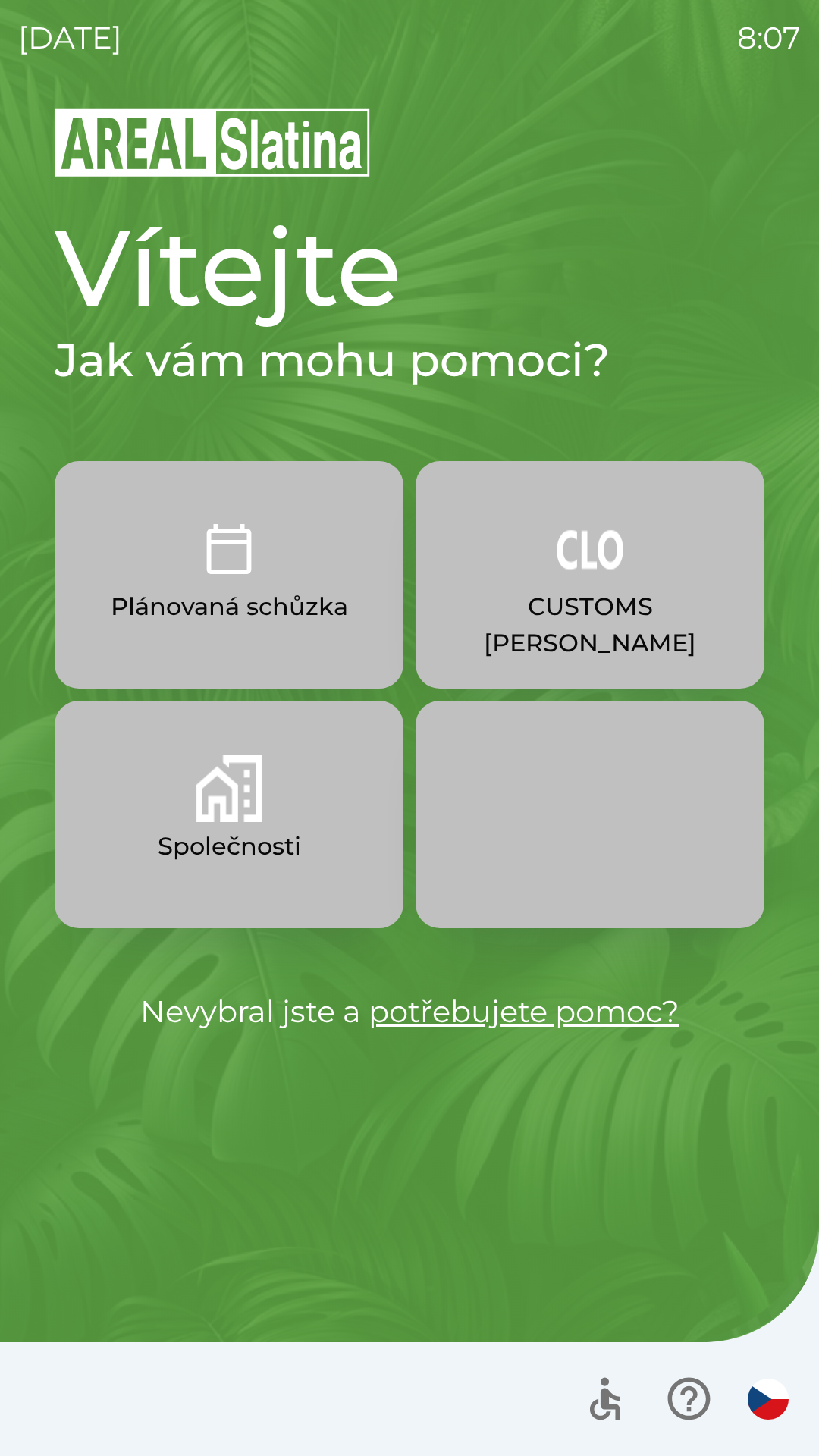
click at [267, 848] on p "Společnosti" at bounding box center [229, 847] width 143 height 36
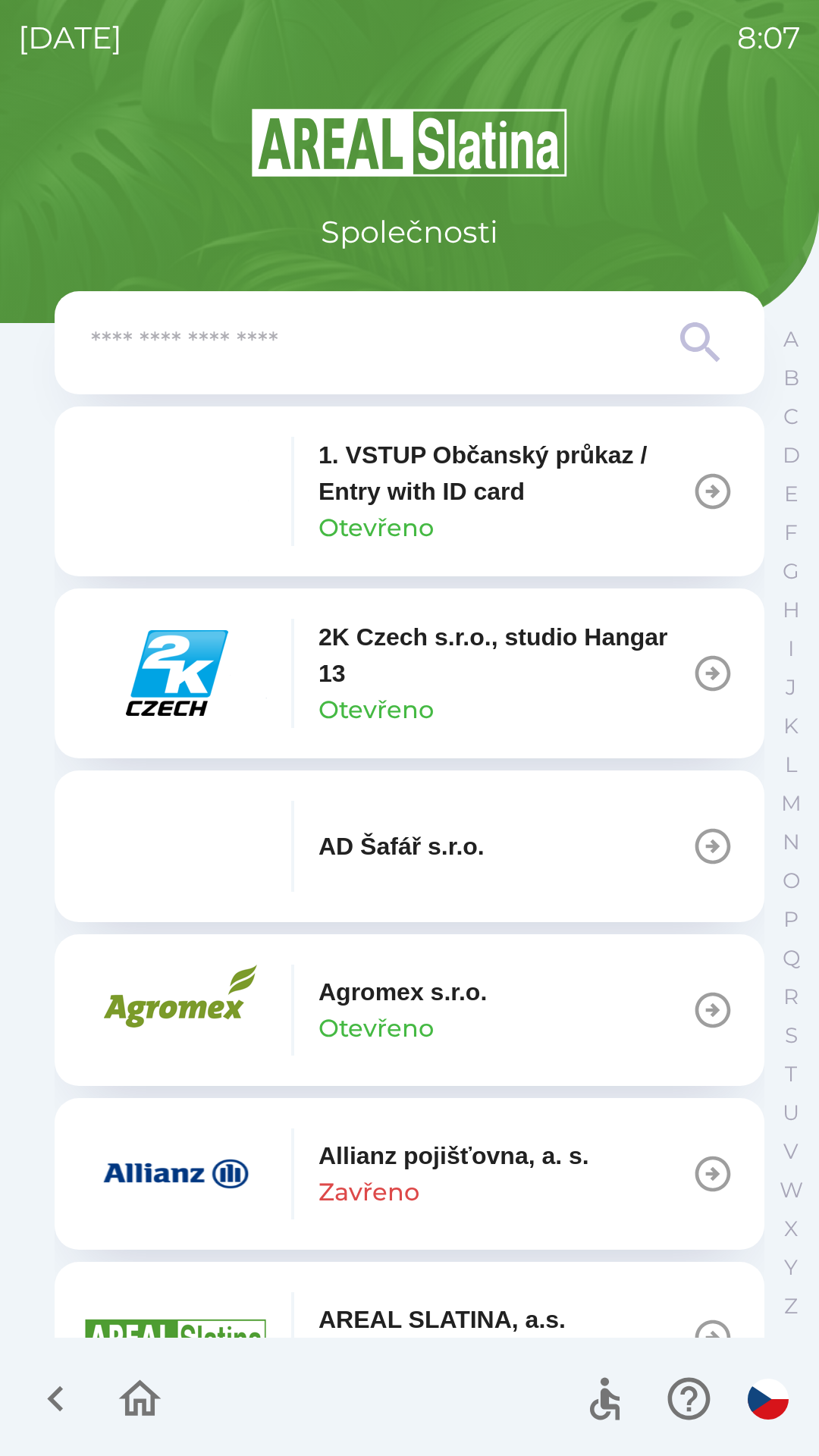
click at [385, 353] on input "text" at bounding box center [379, 343] width 576 height 42
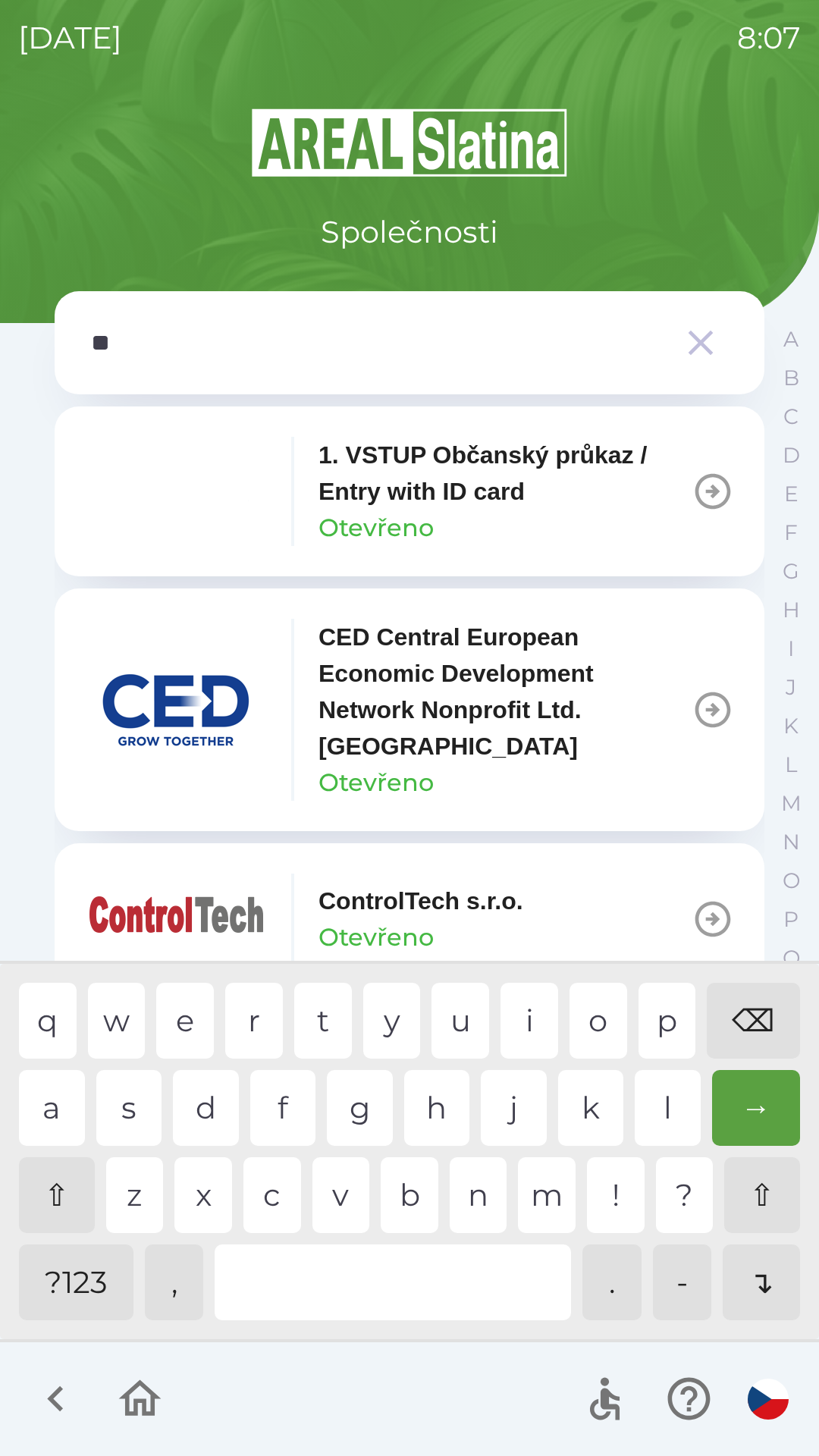
click at [319, 1024] on div "t" at bounding box center [323, 1020] width 58 height 76
type input "***"
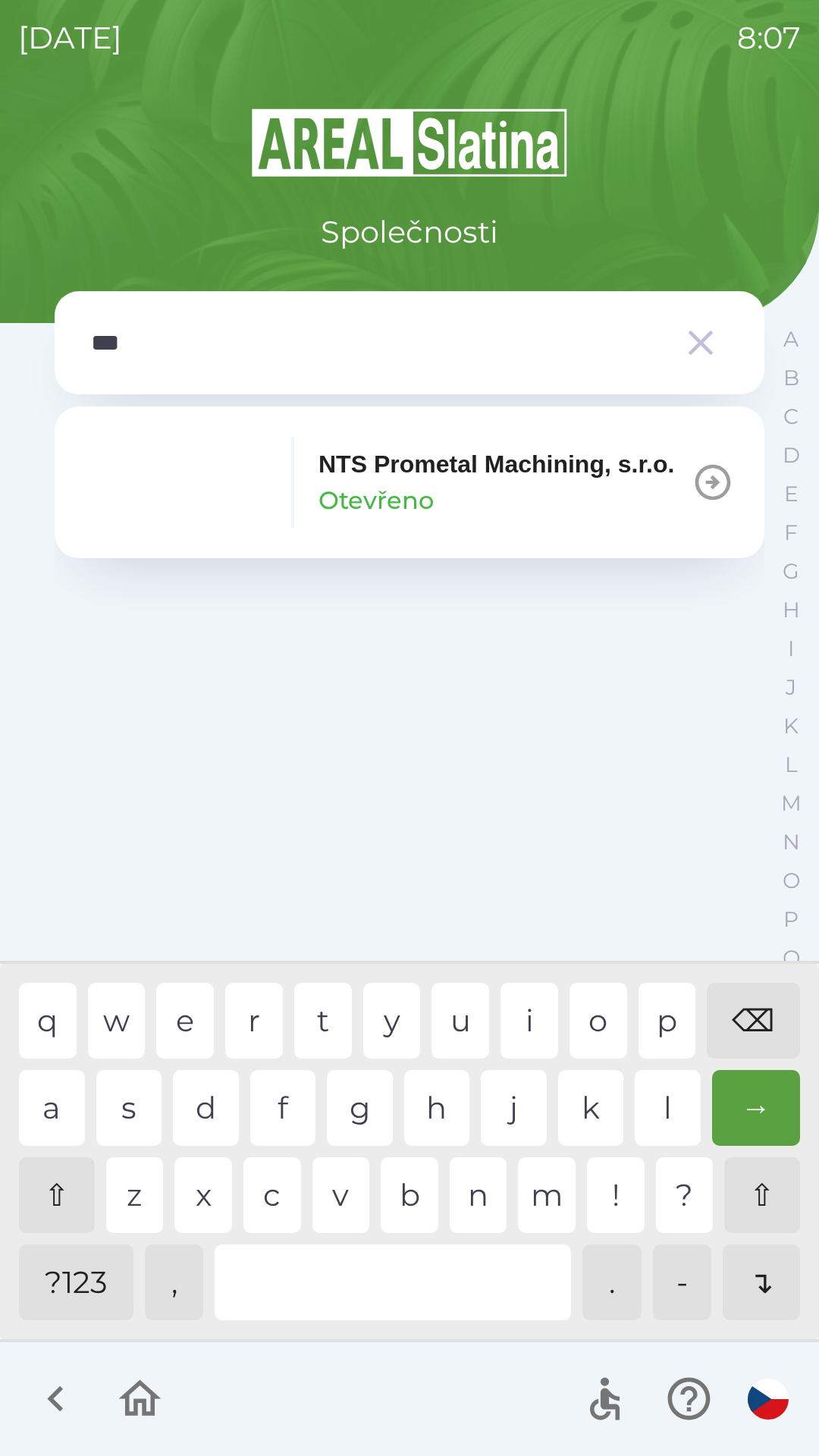
click at [137, 1101] on div "s" at bounding box center [129, 1108] width 66 height 76
click at [507, 459] on p "NTS Prometal Machining, s.r.o." at bounding box center [496, 464] width 356 height 36
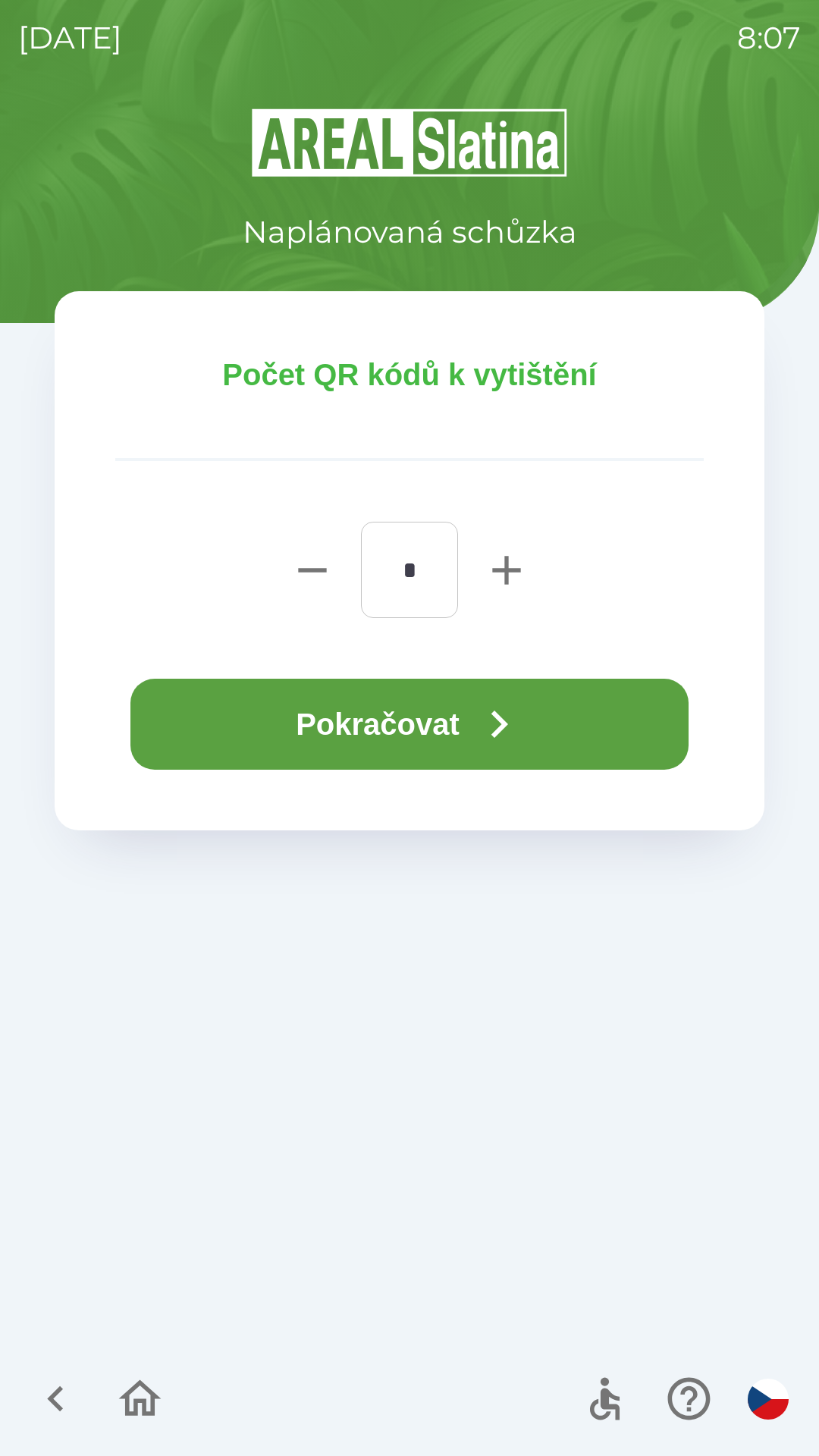
click at [451, 727] on button "Pokračovat" at bounding box center [410, 724] width 558 height 91
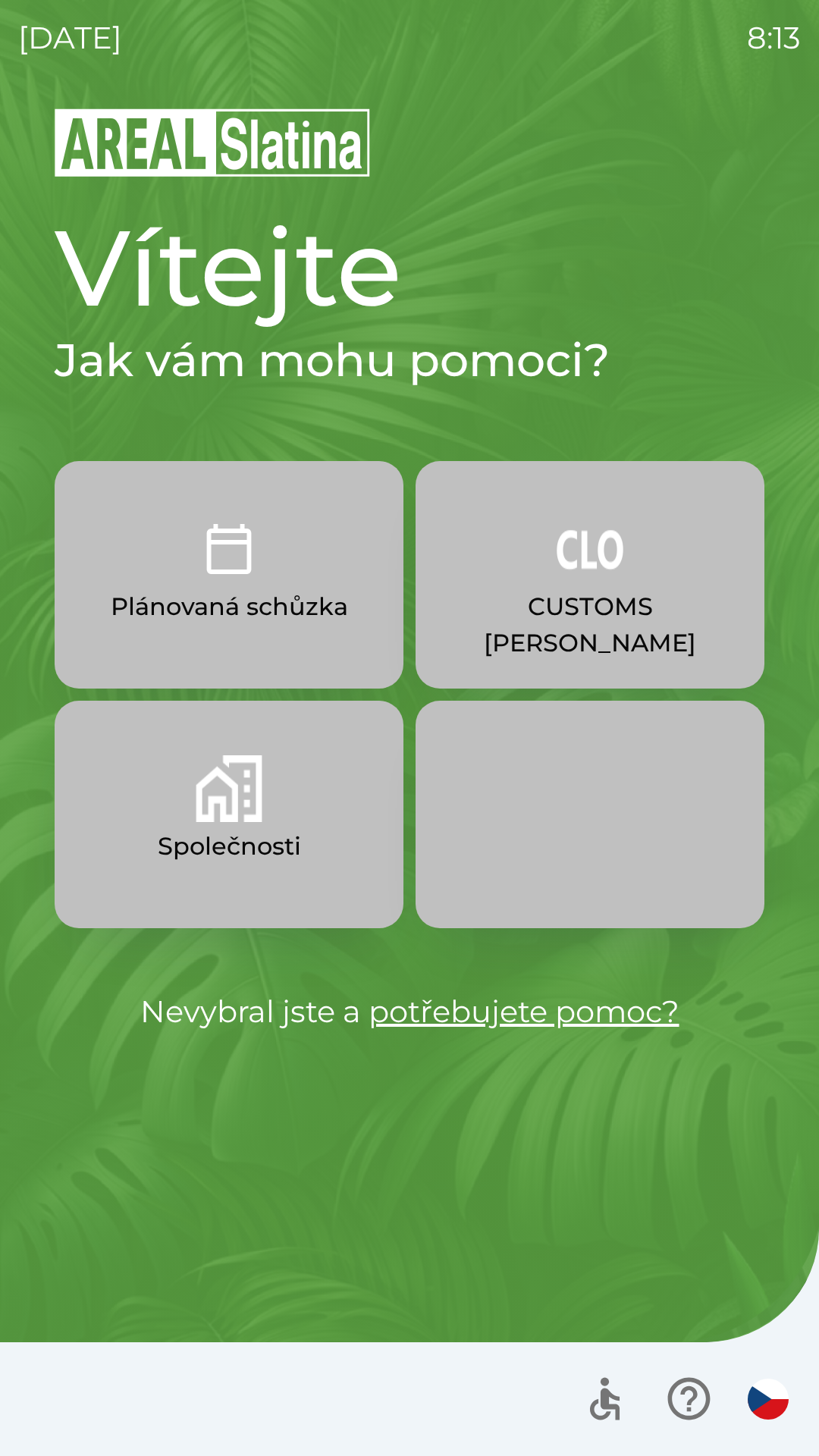
click at [234, 818] on img "button" at bounding box center [229, 788] width 66 height 66
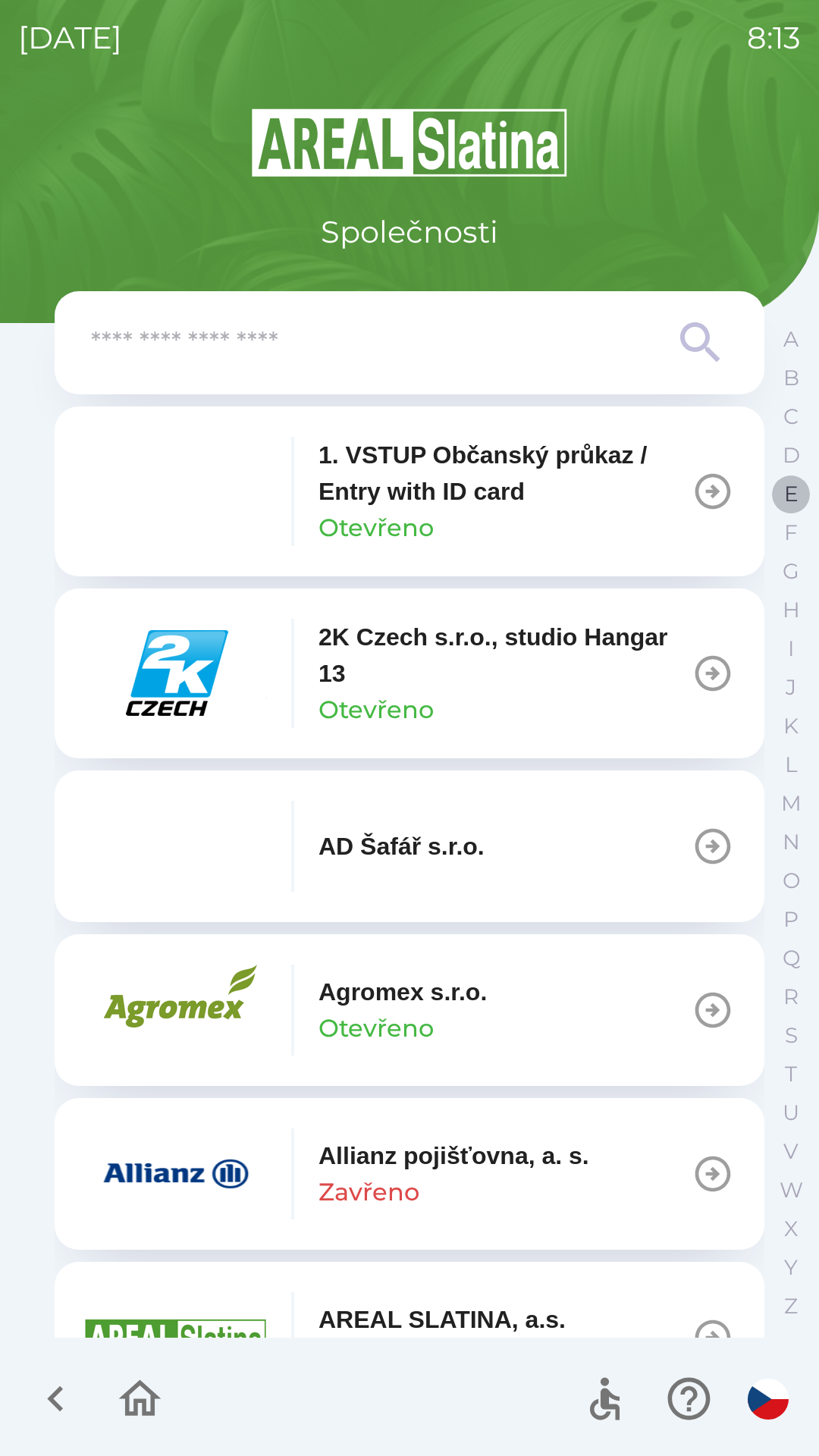
click at [789, 498] on p "E" at bounding box center [791, 494] width 14 height 27
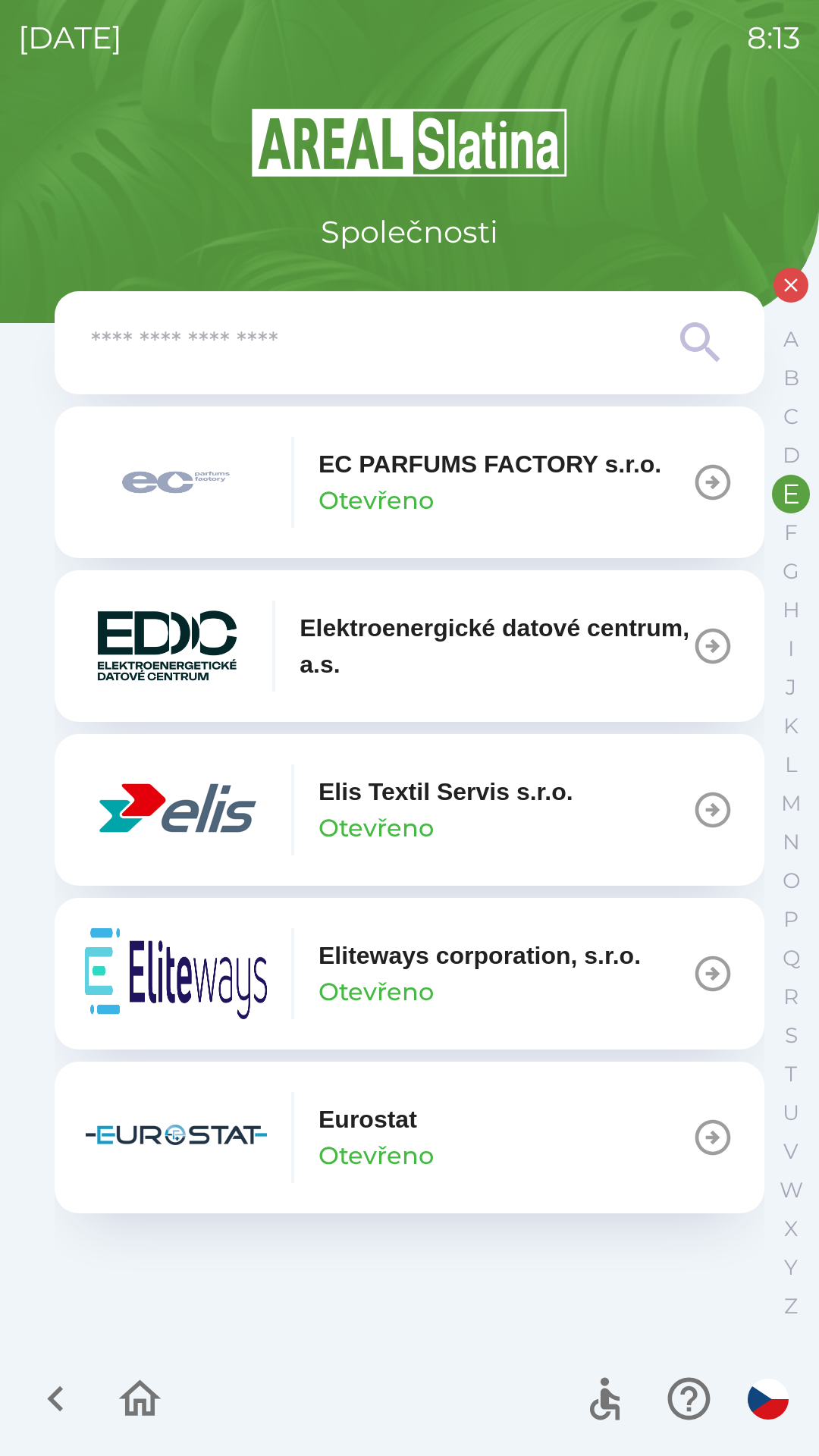
click at [400, 785] on p "Elis Textil Servis s.r.o." at bounding box center [446, 792] width 255 height 36
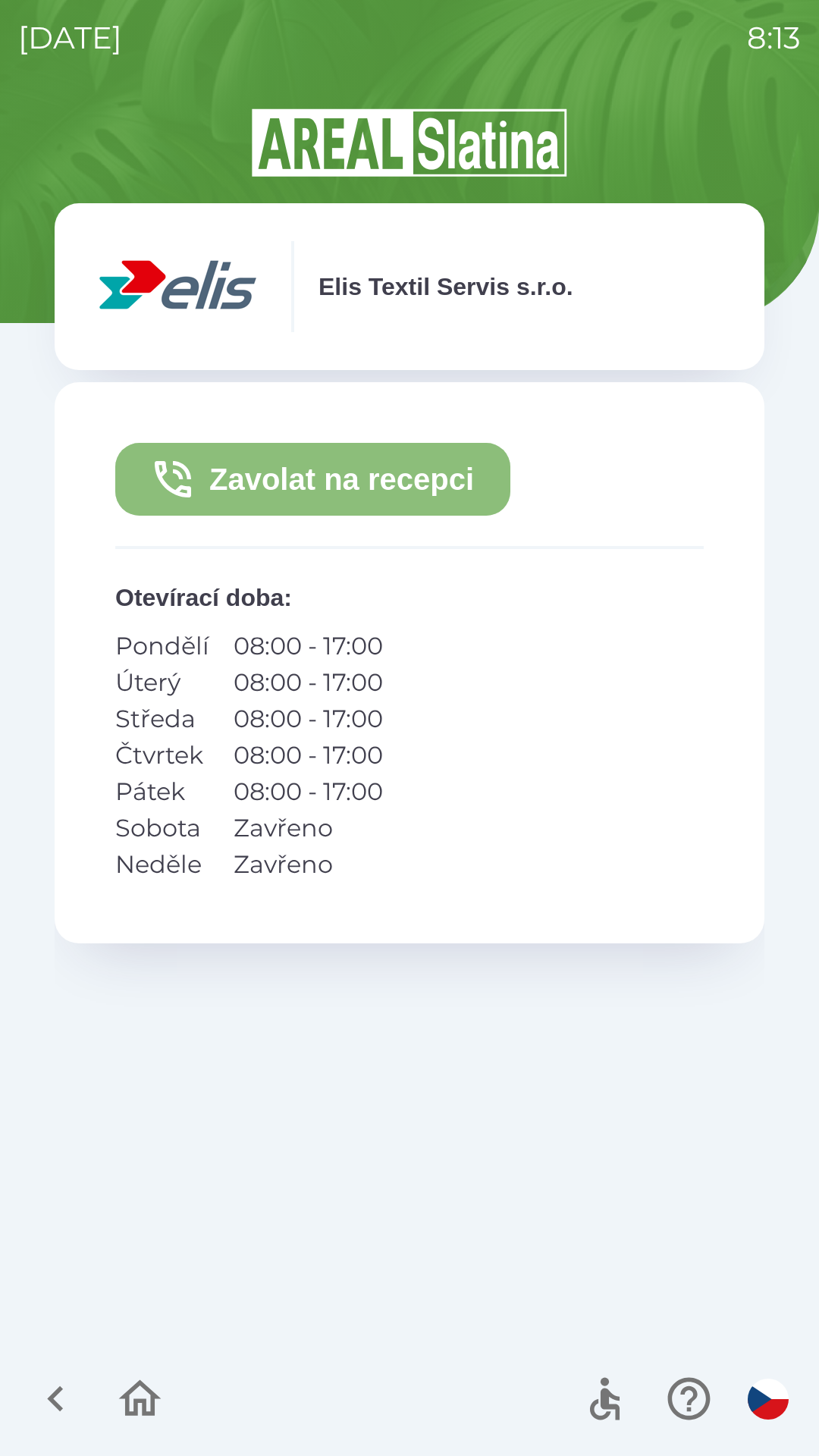
click at [317, 493] on button "Zavolat na recepci" at bounding box center [313, 479] width 395 height 73
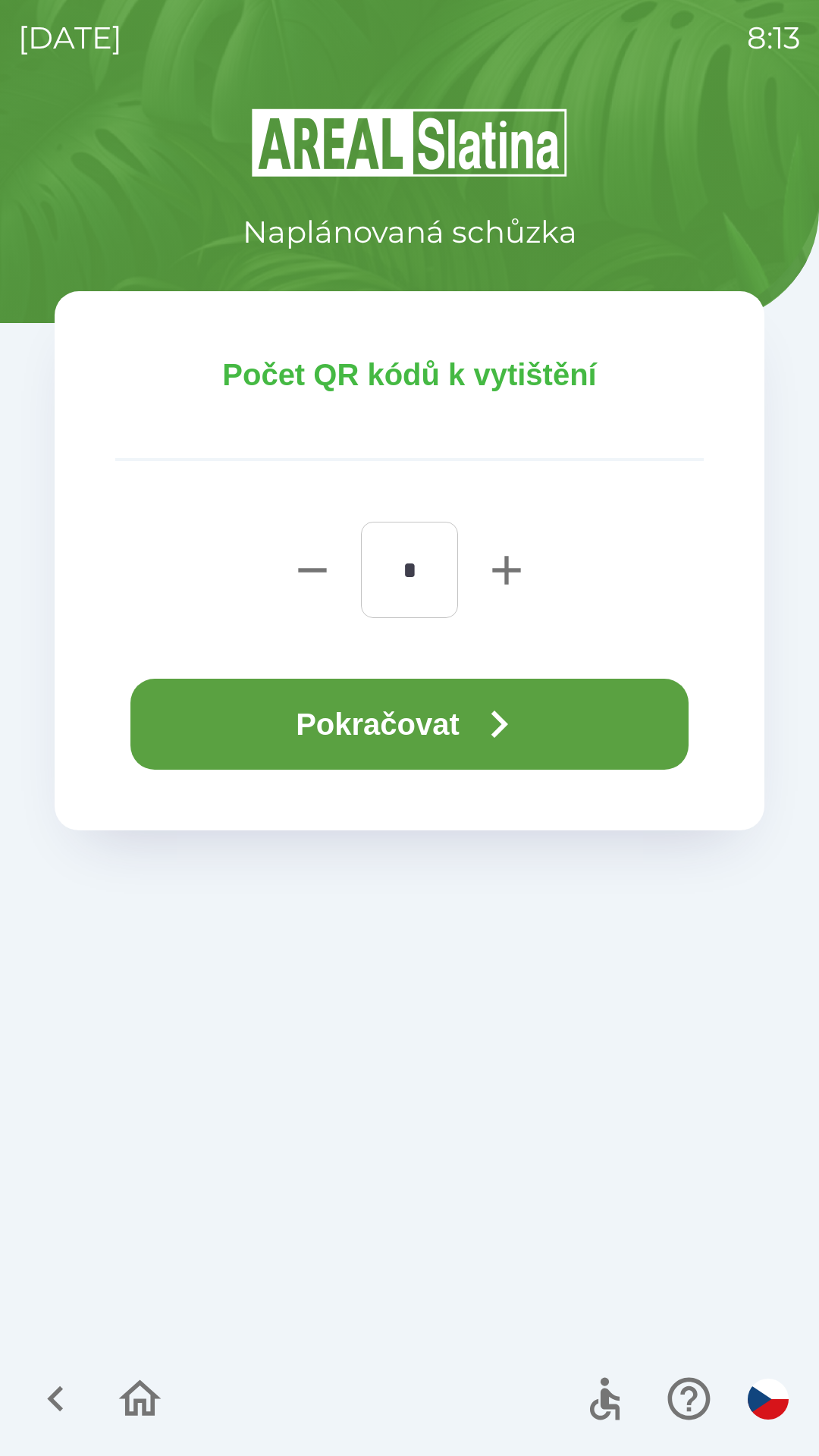
click at [401, 724] on button "Pokračovat" at bounding box center [410, 724] width 558 height 91
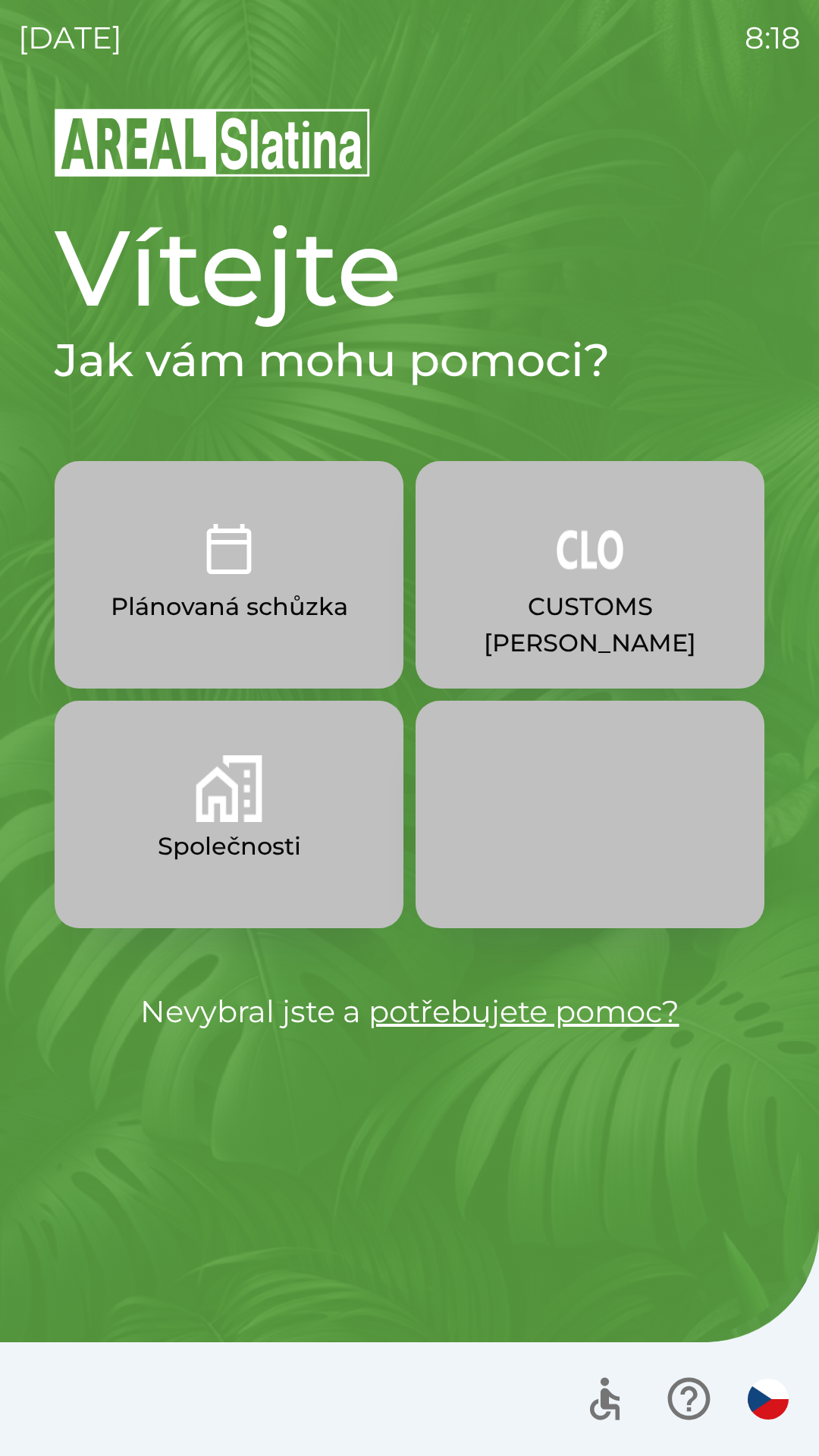
click at [571, 912] on button "button" at bounding box center [590, 814] width 349 height 228
click at [182, 1284] on div "Vítejte Jak vám mohu pomoci? Plánovaná schůzka CUSTOMS [PERSON_NAME] Společnost…" at bounding box center [410, 781] width 783 height 1350
click at [6, 1435] on div at bounding box center [410, 1399] width 819 height 114
click at [573, 574] on img "button" at bounding box center [590, 549] width 66 height 66
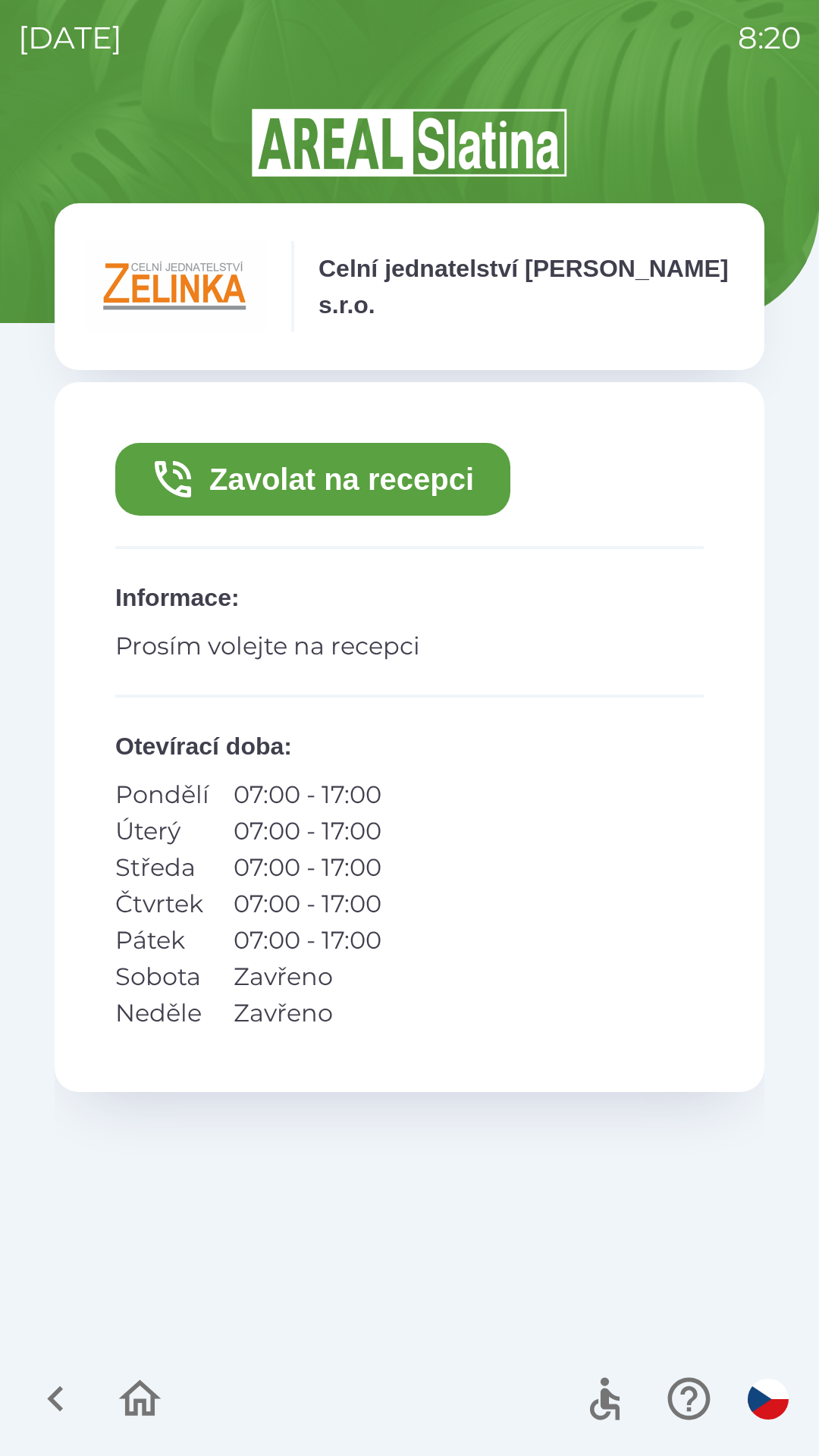
click at [433, 476] on button "Zavolat na recepci" at bounding box center [313, 479] width 395 height 73
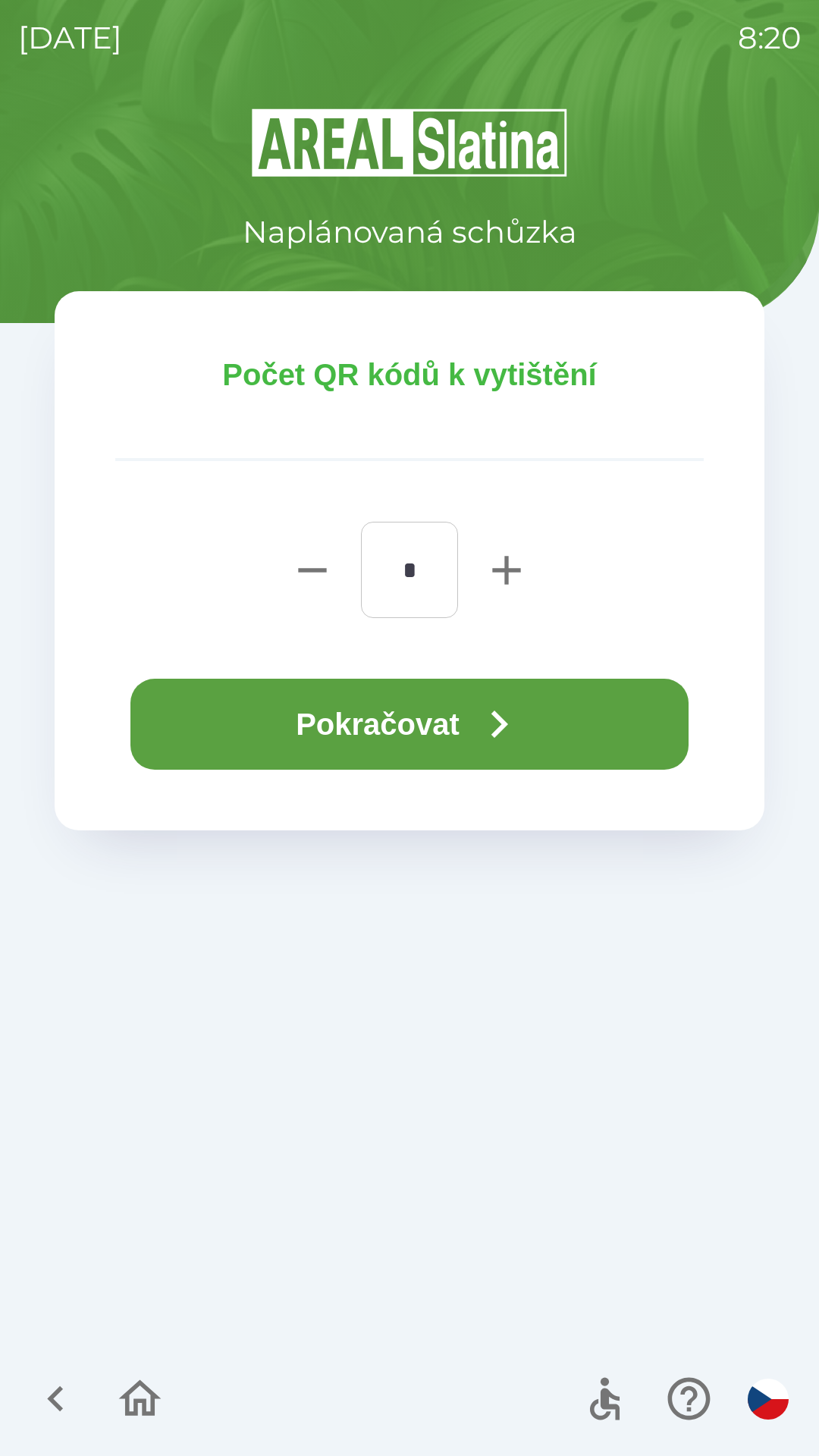
click at [540, 722] on button "Pokračovat" at bounding box center [410, 724] width 558 height 91
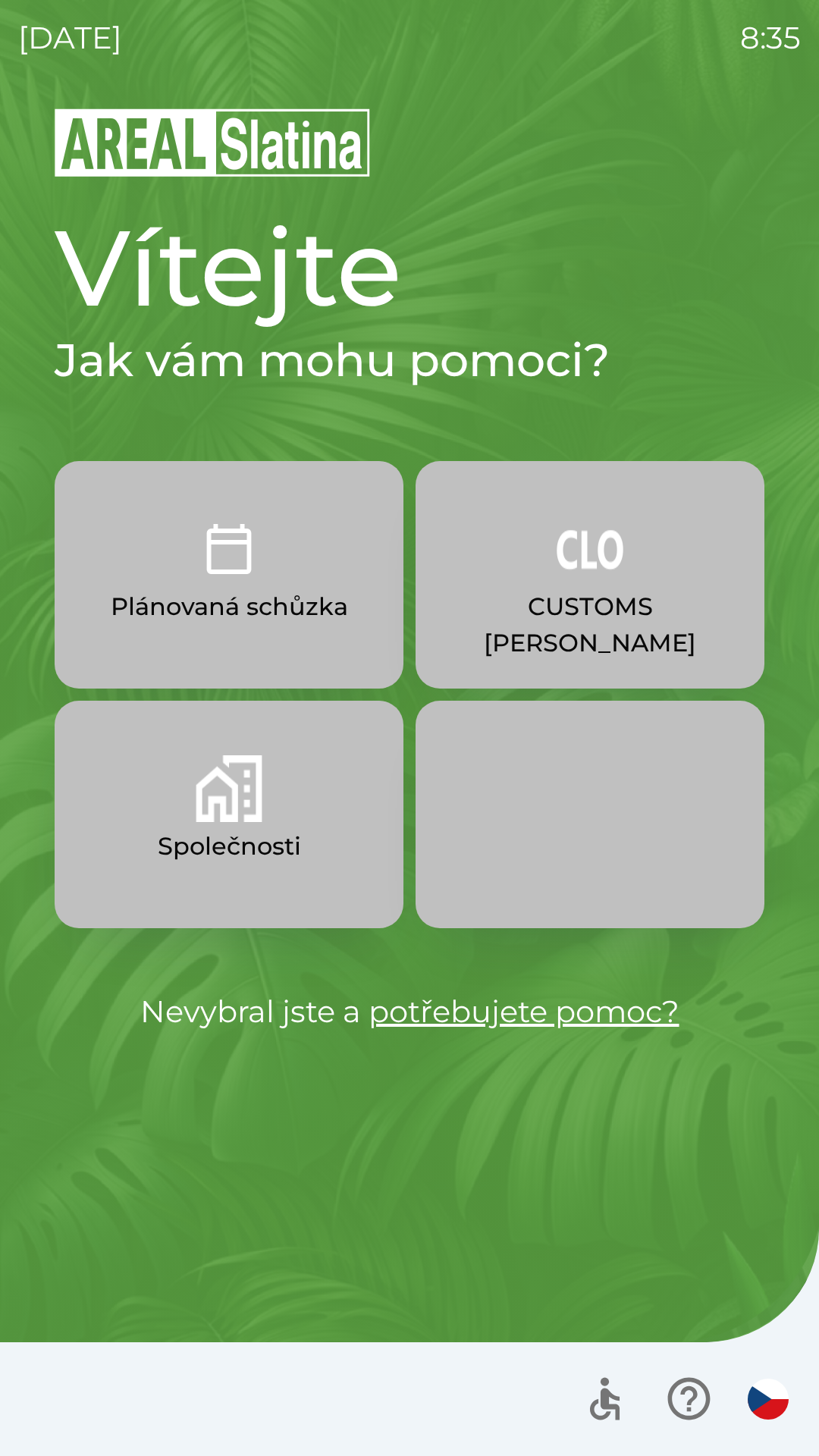
click at [568, 575] on img "button" at bounding box center [590, 549] width 66 height 66
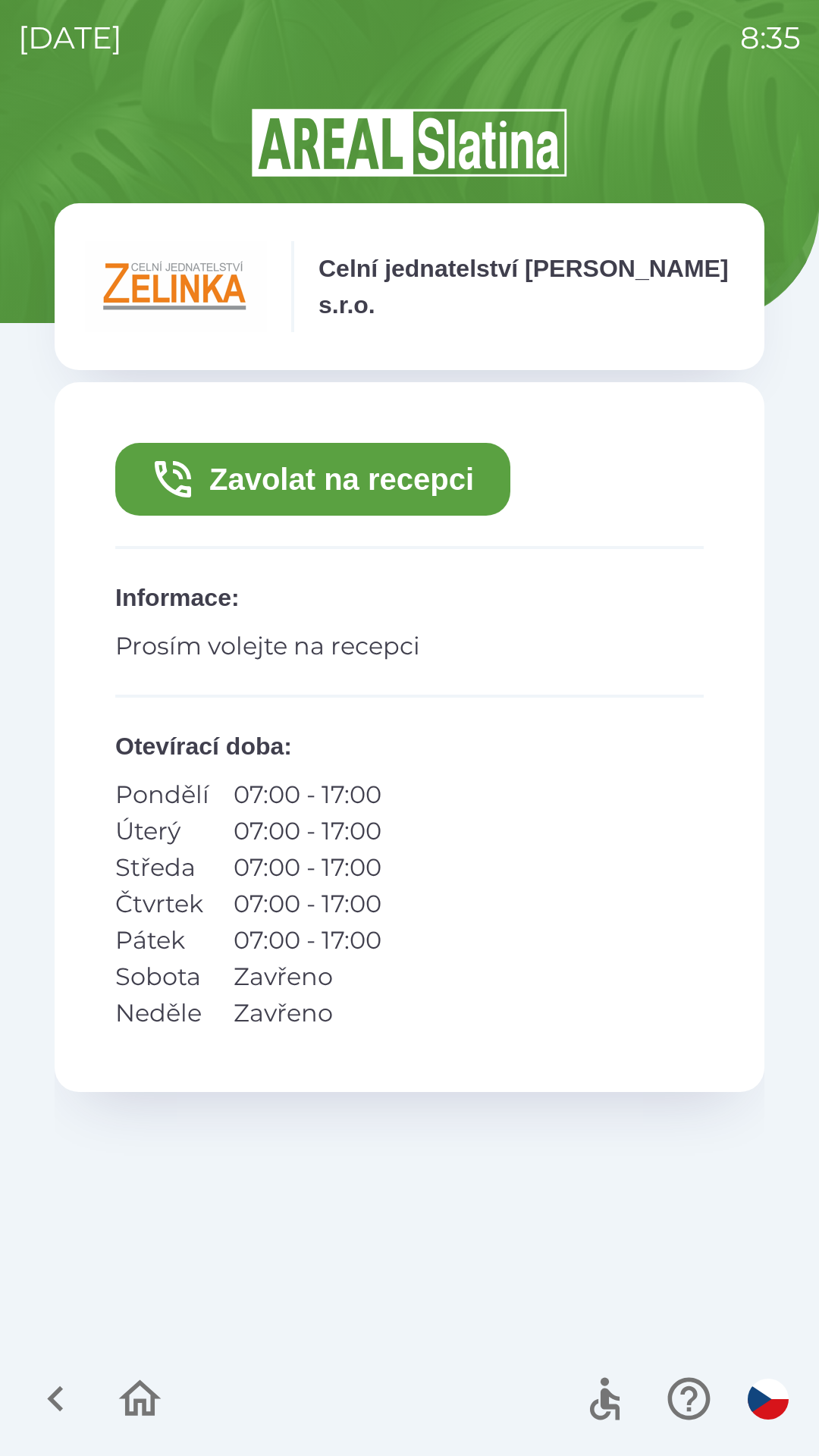
click at [316, 482] on button "Zavolat na recepci" at bounding box center [313, 479] width 395 height 73
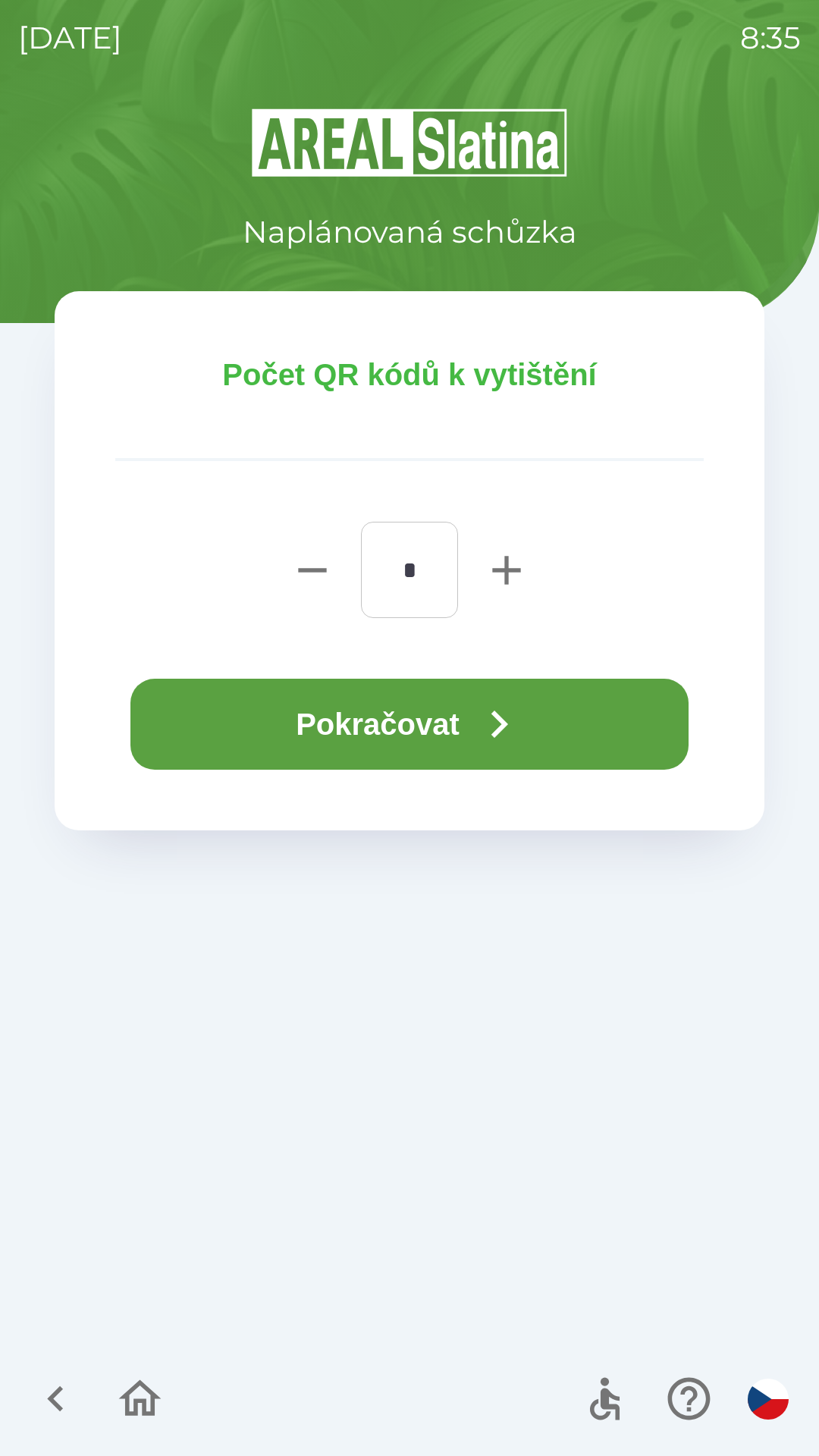
click at [293, 725] on button "Pokračovat" at bounding box center [410, 724] width 558 height 91
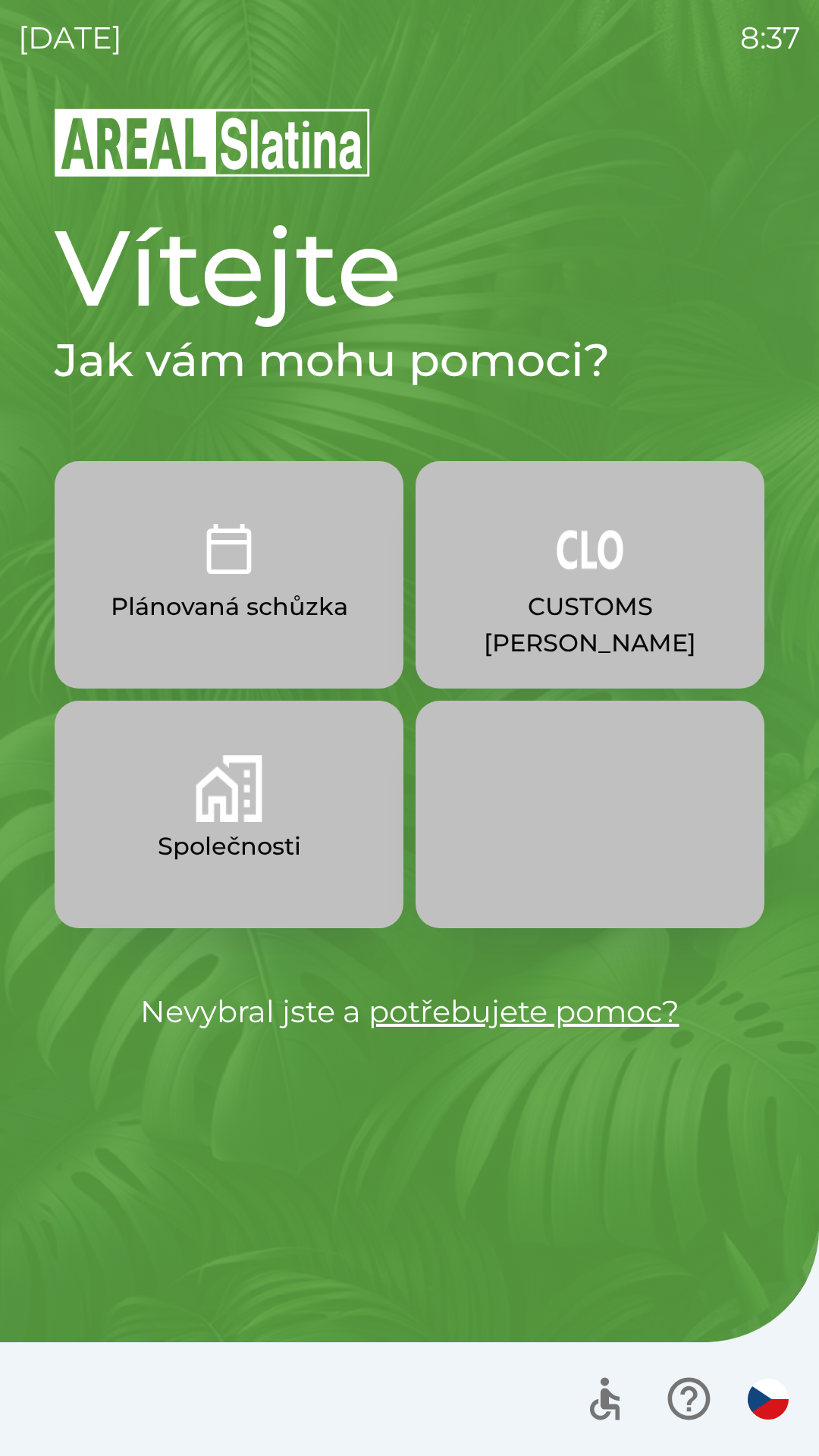
click at [587, 575] on img "button" at bounding box center [590, 549] width 66 height 66
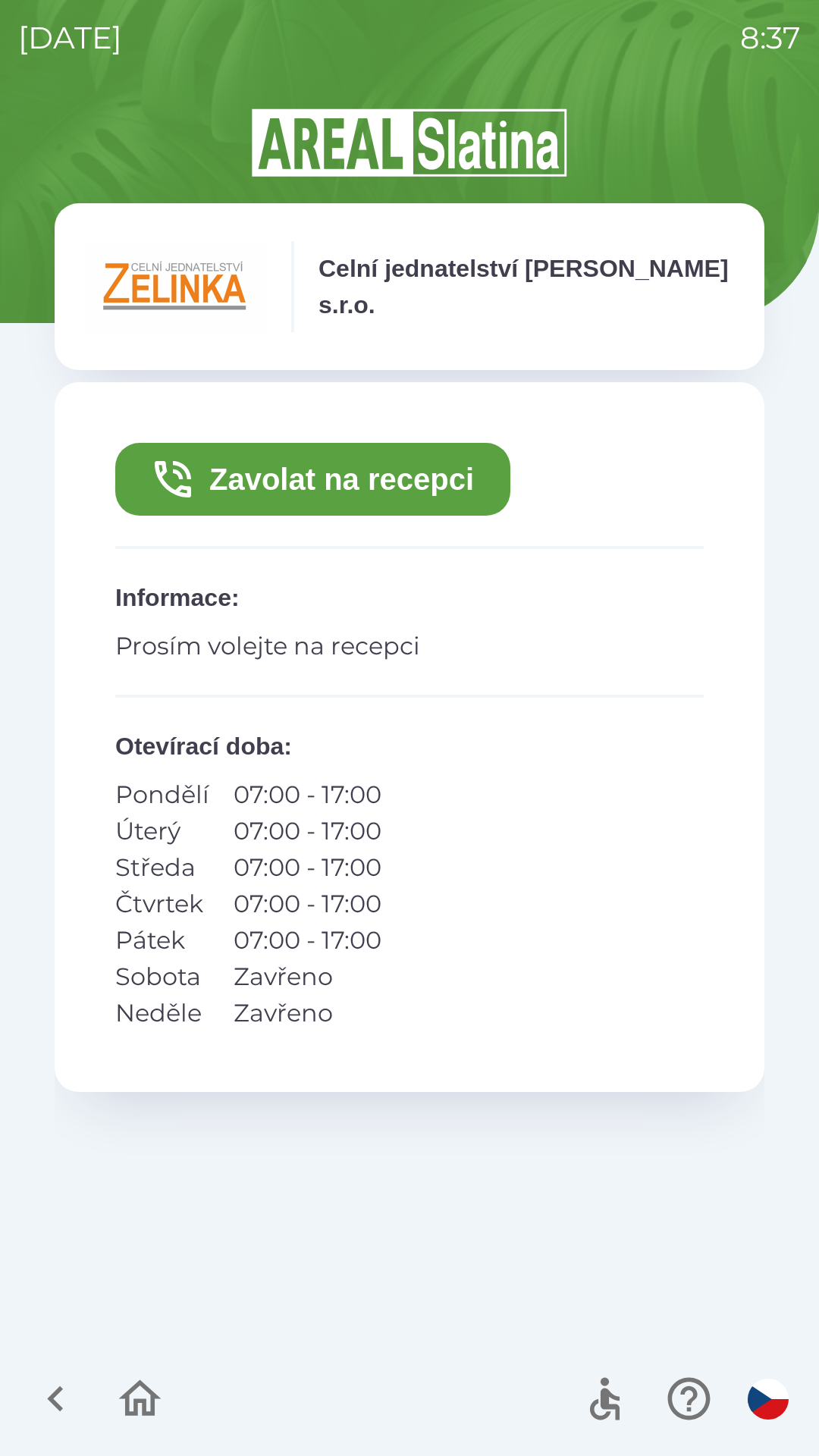
click at [436, 468] on button "Zavolat na recepci" at bounding box center [313, 479] width 395 height 73
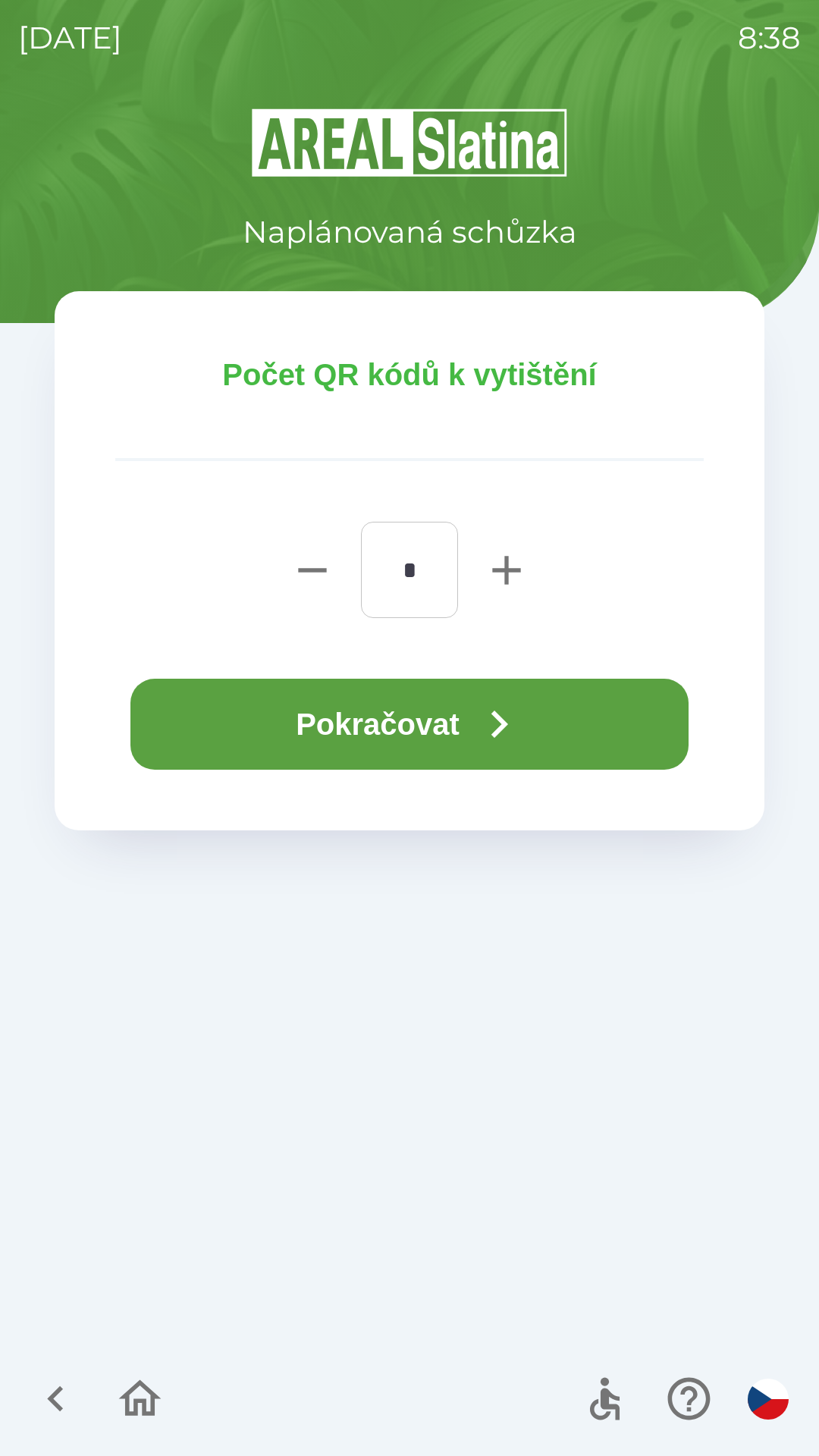
click at [480, 715] on icon "button" at bounding box center [499, 724] width 55 height 55
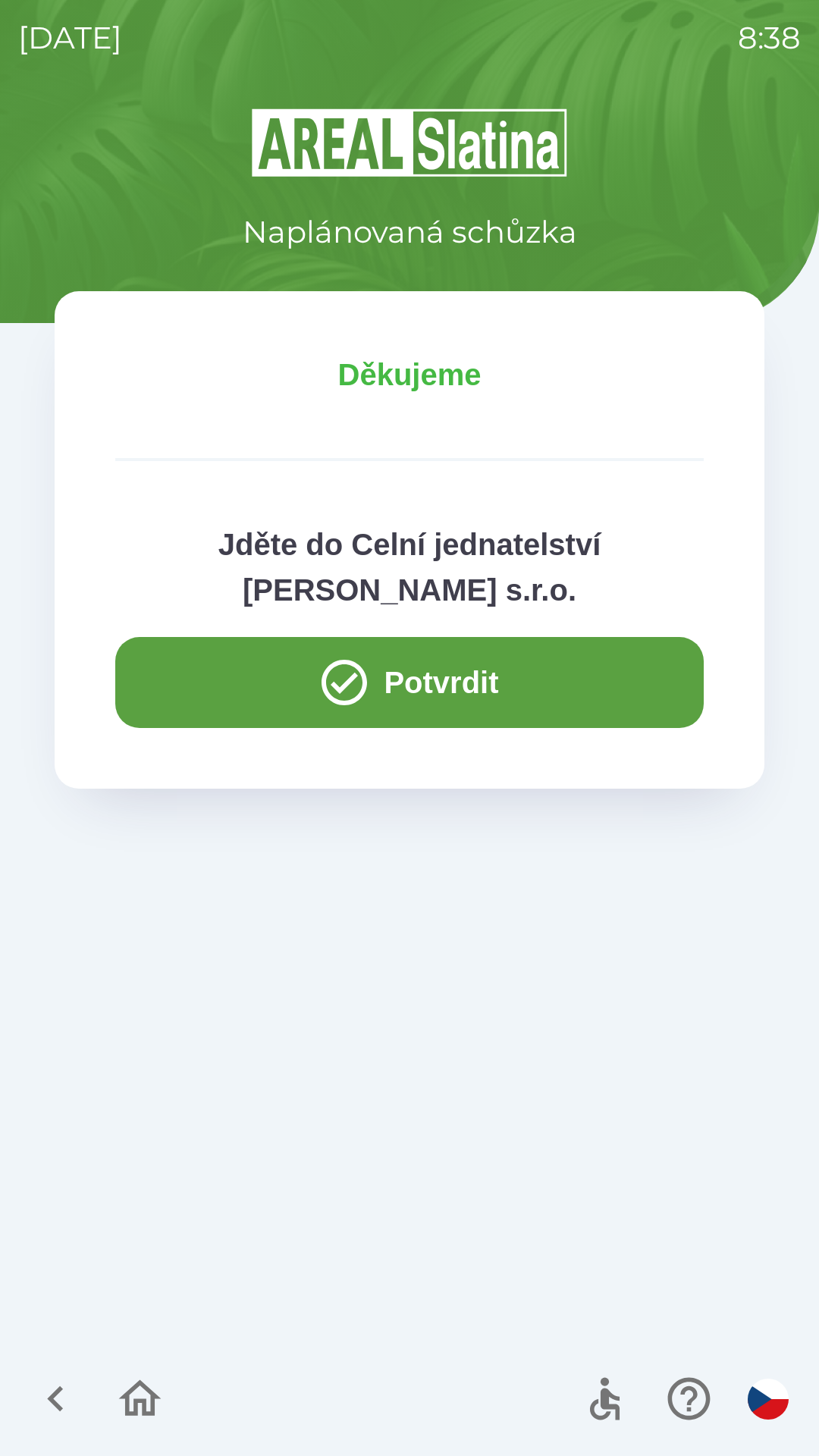
click at [459, 680] on button "Potvrdit" at bounding box center [410, 682] width 588 height 91
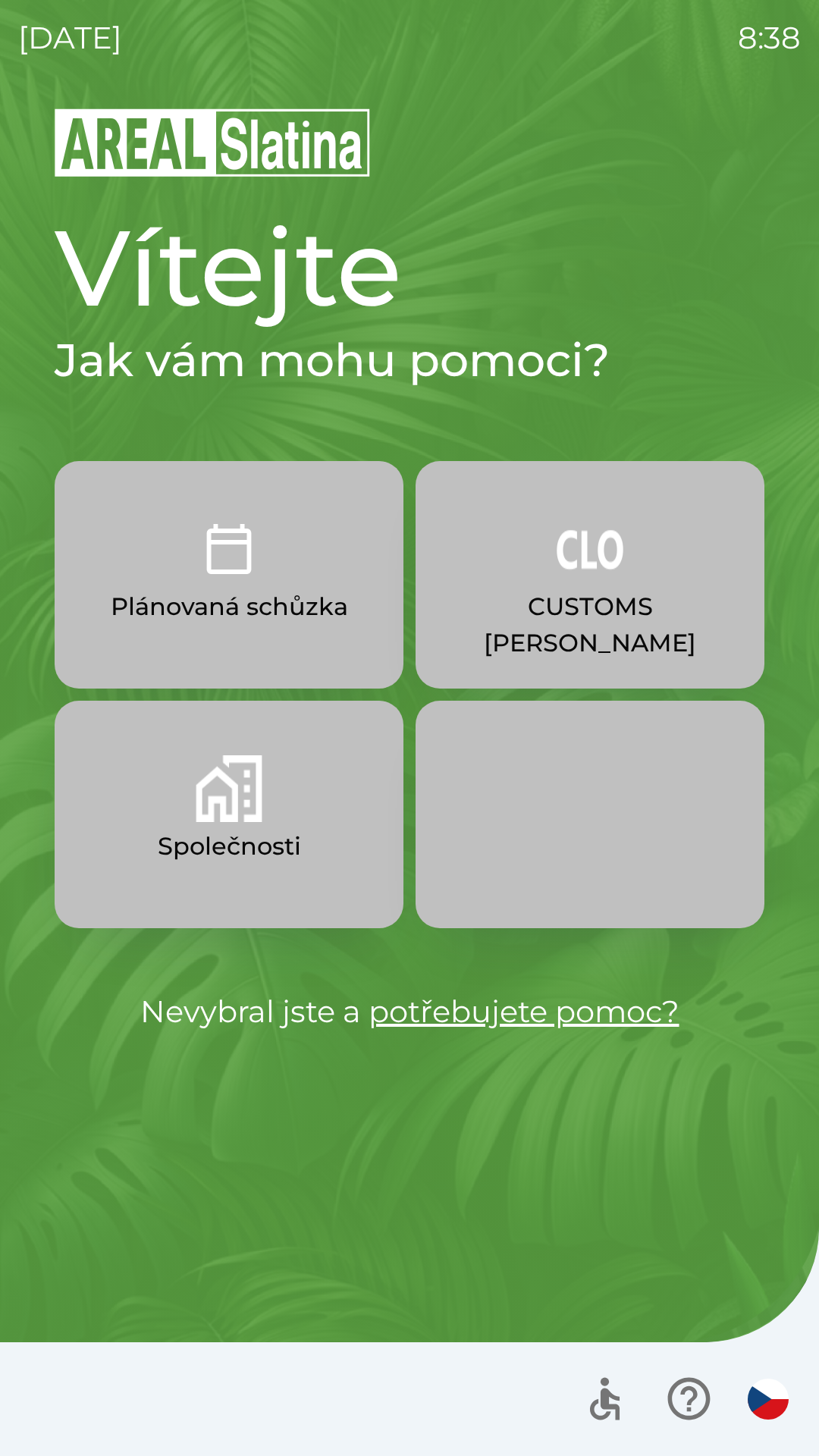
click at [296, 820] on button "Společnosti" at bounding box center [228, 814] width 349 height 228
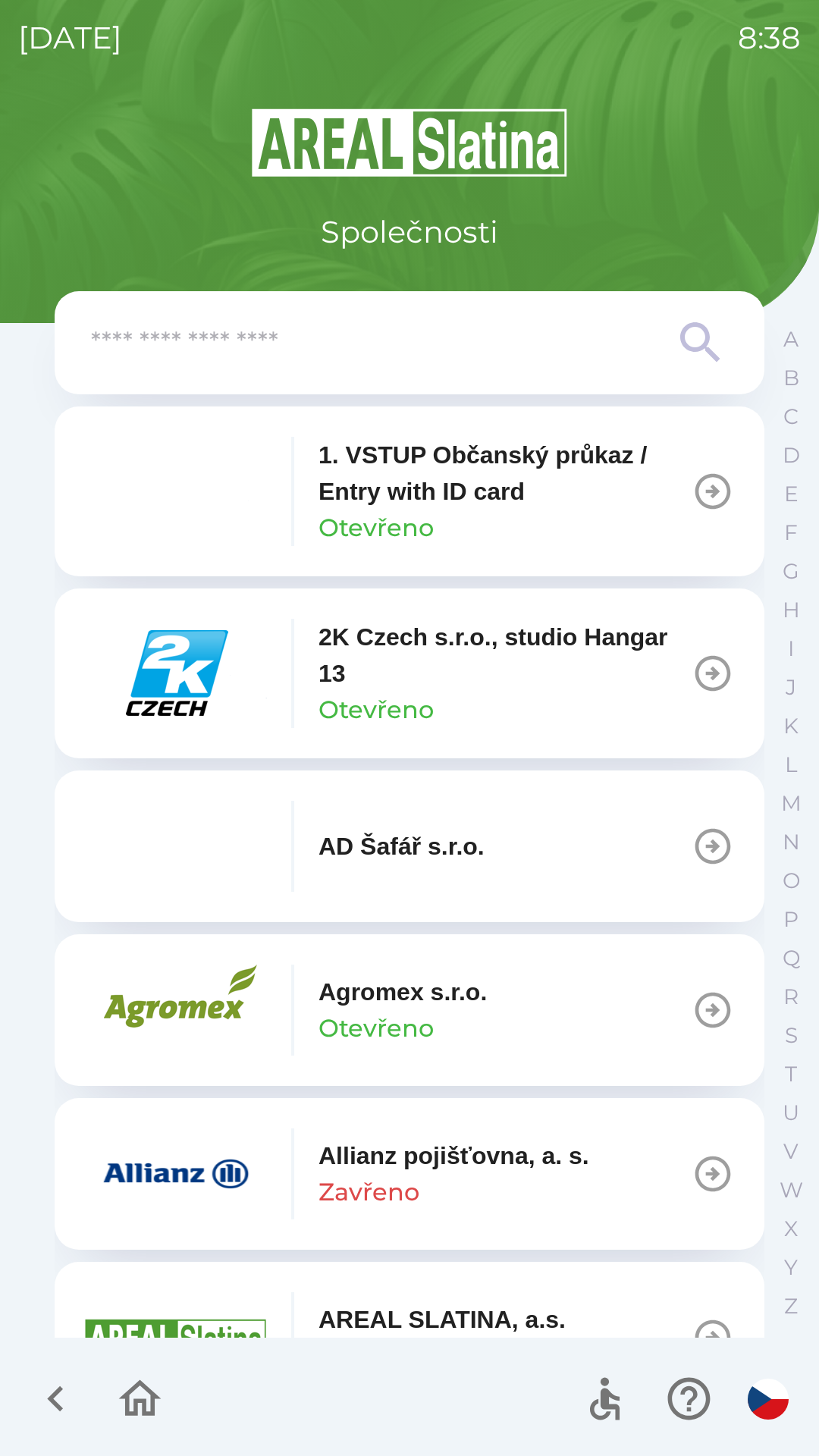
click at [463, 345] on input "text" at bounding box center [379, 343] width 576 height 42
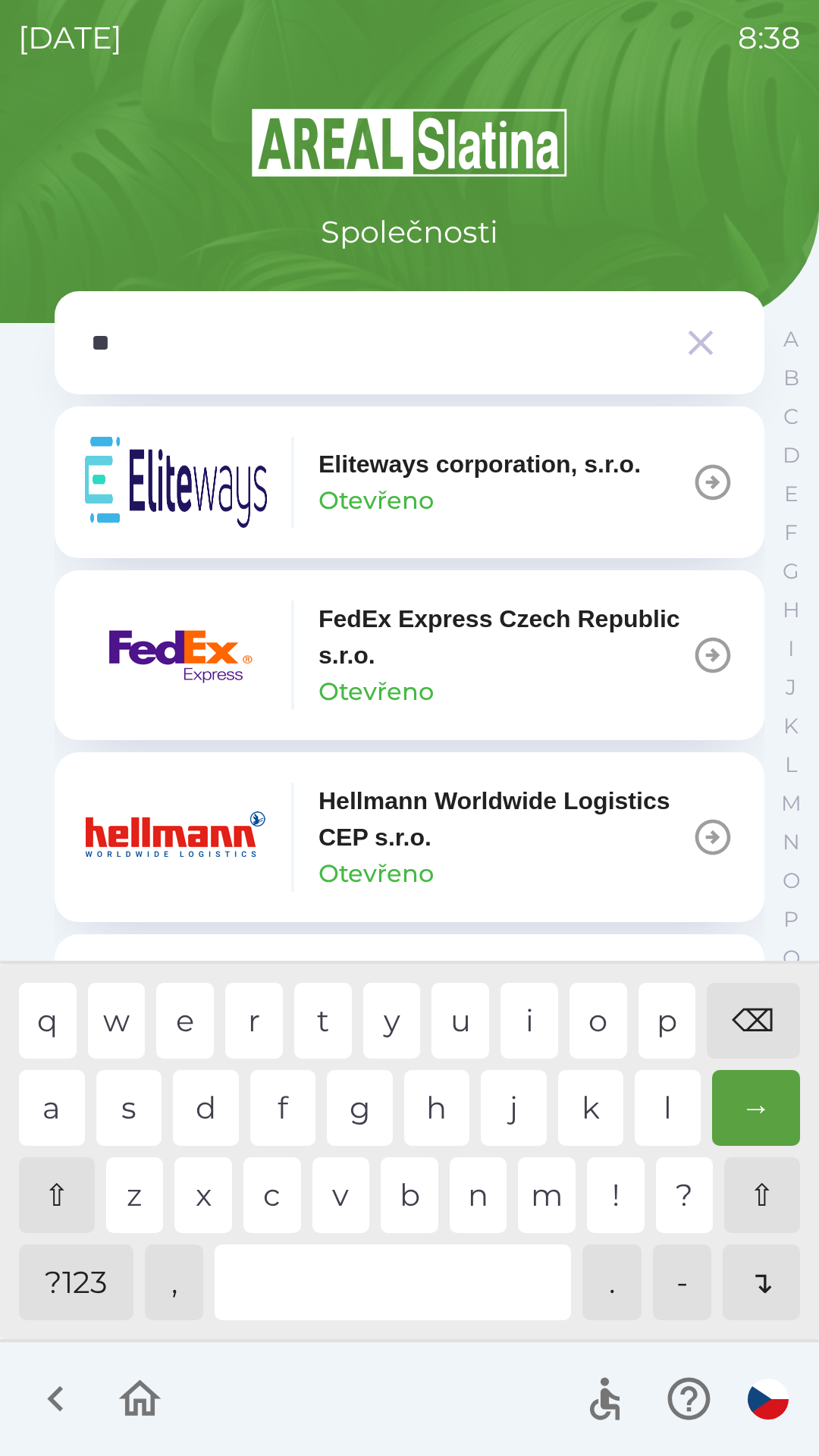
click at [272, 1190] on div "c" at bounding box center [272, 1195] width 58 height 76
type input "***"
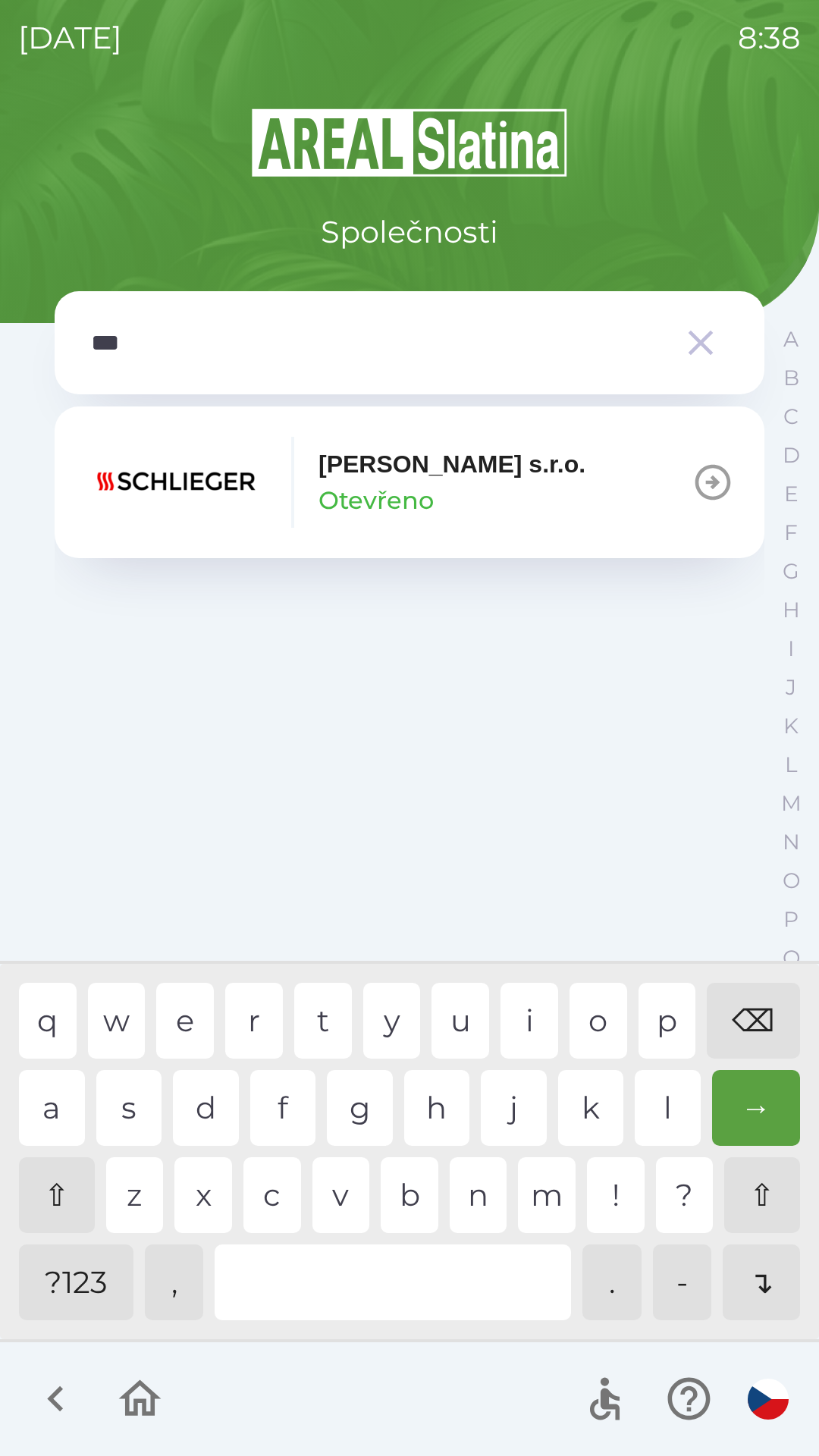
click at [705, 478] on icon "button" at bounding box center [713, 482] width 43 height 43
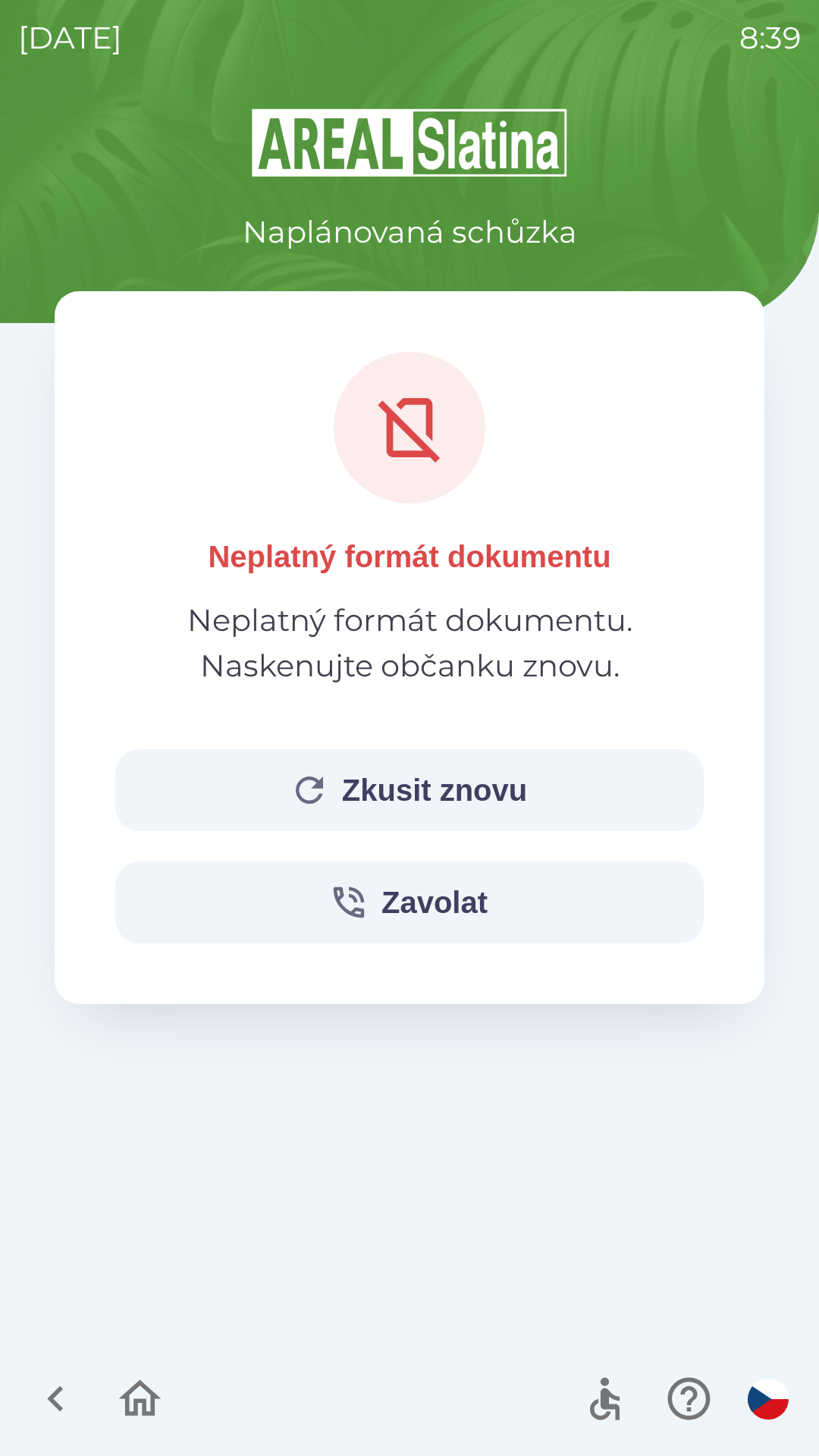
click at [482, 797] on button "Zkusit znovu" at bounding box center [410, 790] width 588 height 82
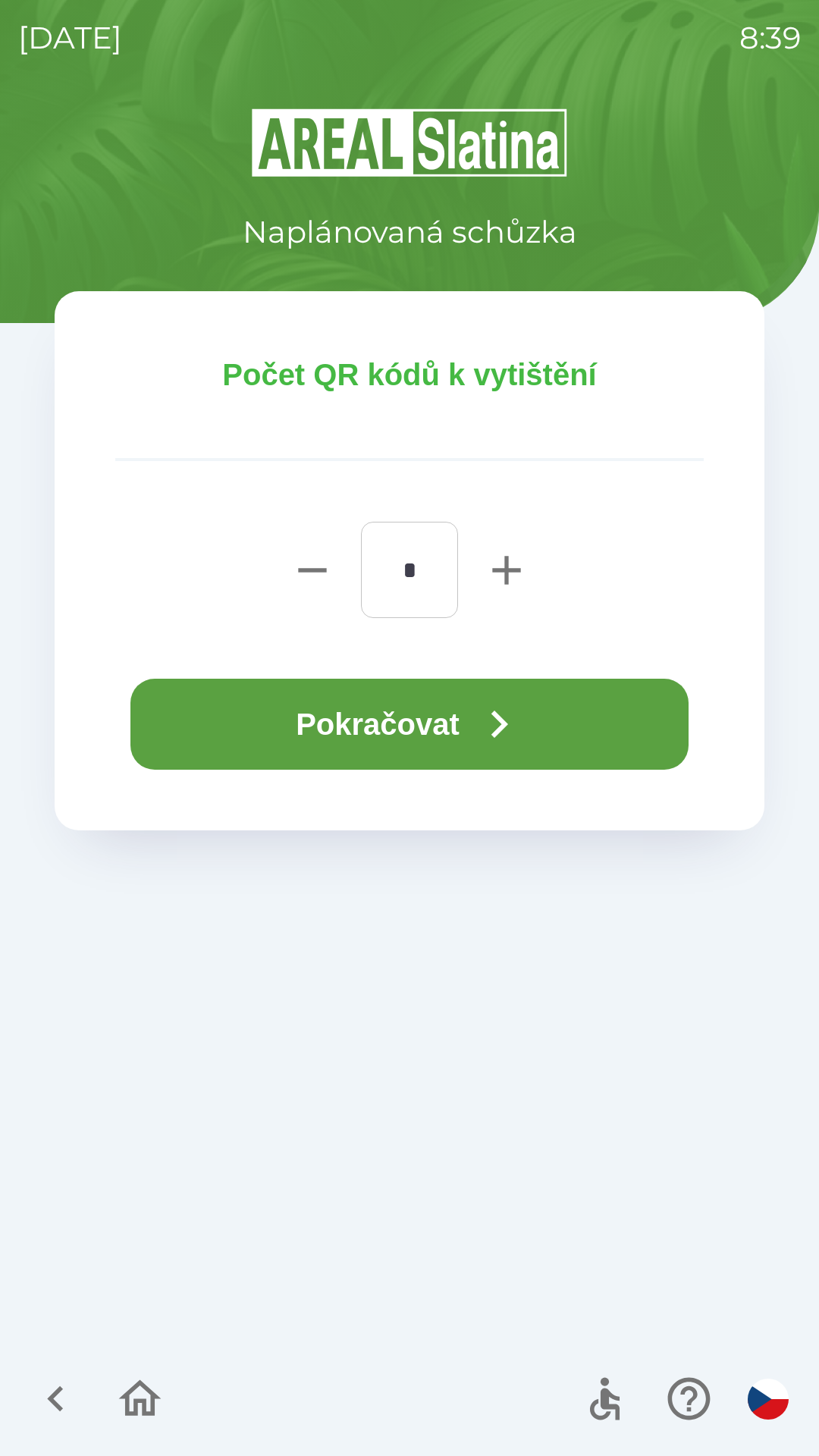
click at [504, 576] on icon "button" at bounding box center [506, 570] width 48 height 48
type input "*"
click at [475, 708] on button "Pokračovat" at bounding box center [410, 724] width 558 height 91
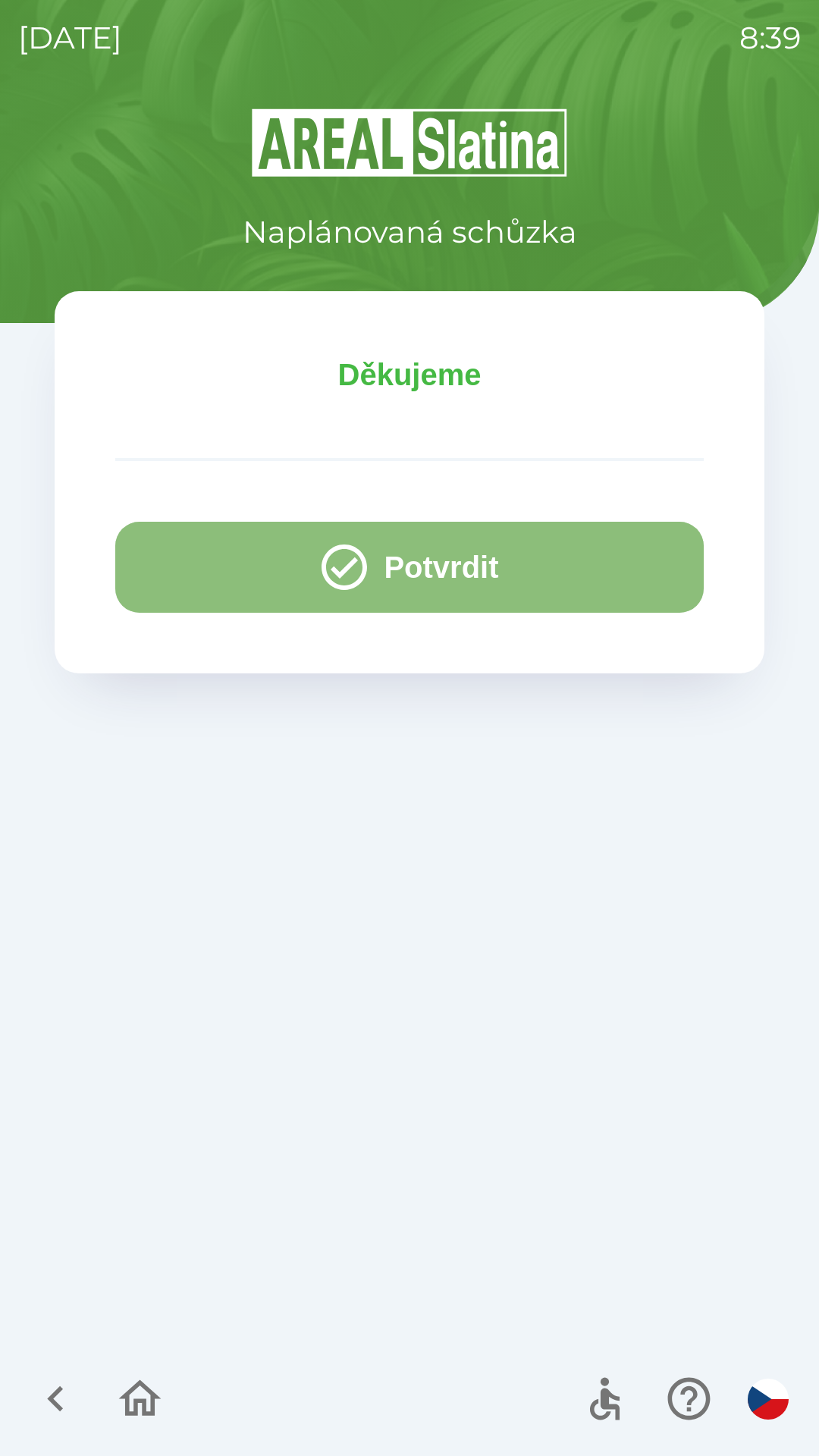
click at [441, 556] on button "Potvrdit" at bounding box center [410, 567] width 588 height 91
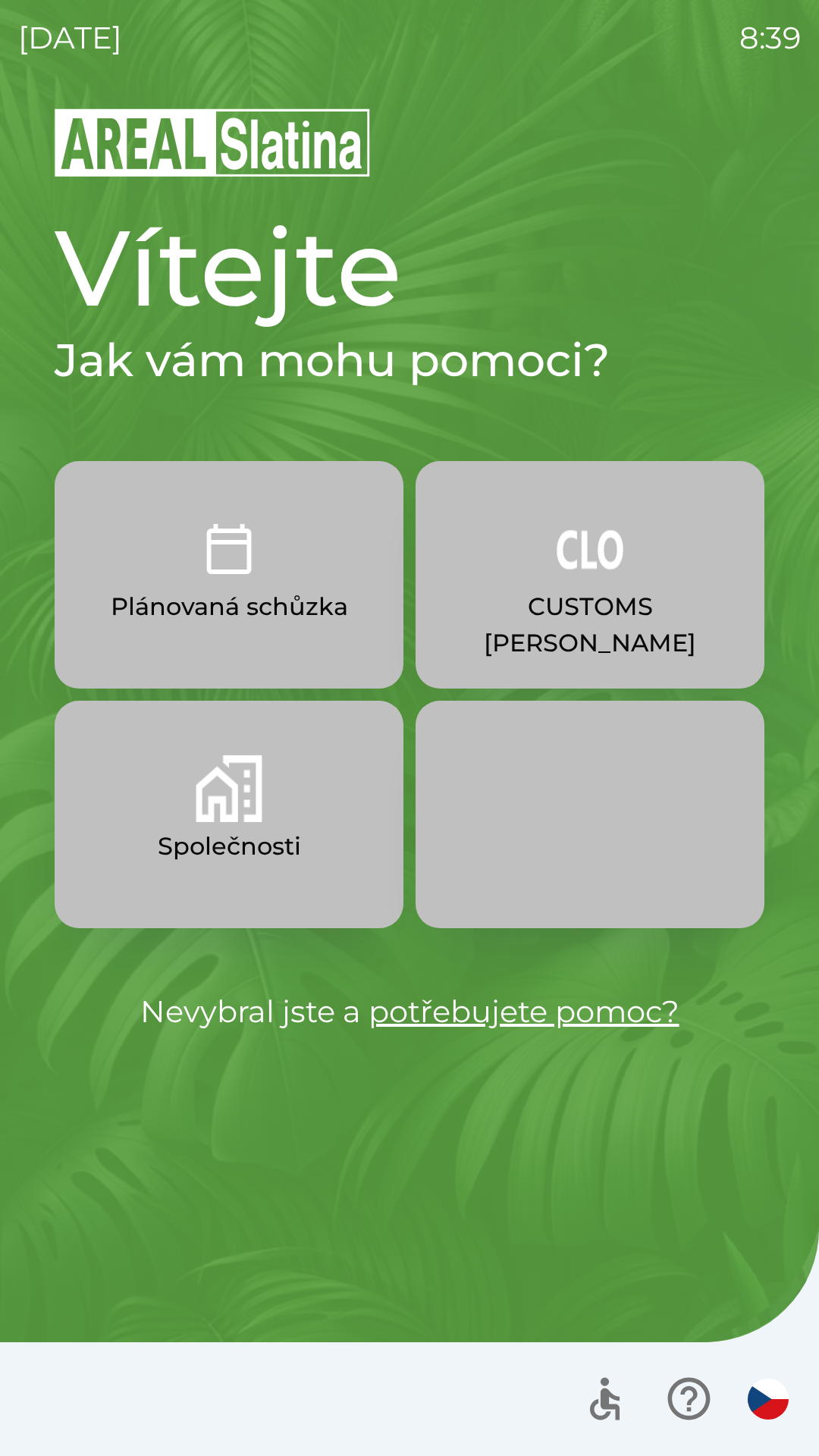
click at [612, 571] on img "button" at bounding box center [590, 549] width 66 height 66
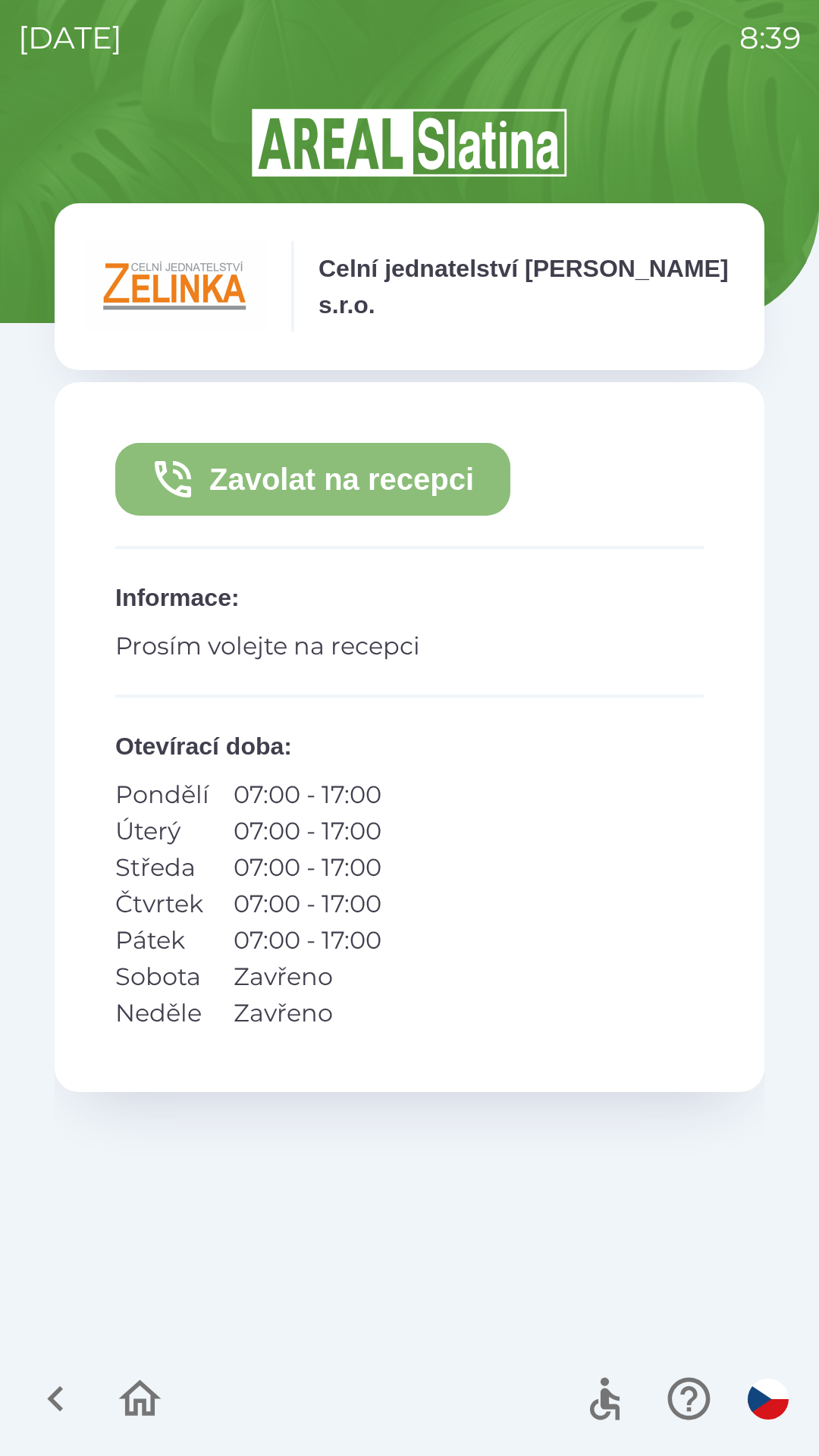
click at [402, 476] on button "Zavolat na recepci" at bounding box center [313, 479] width 395 height 73
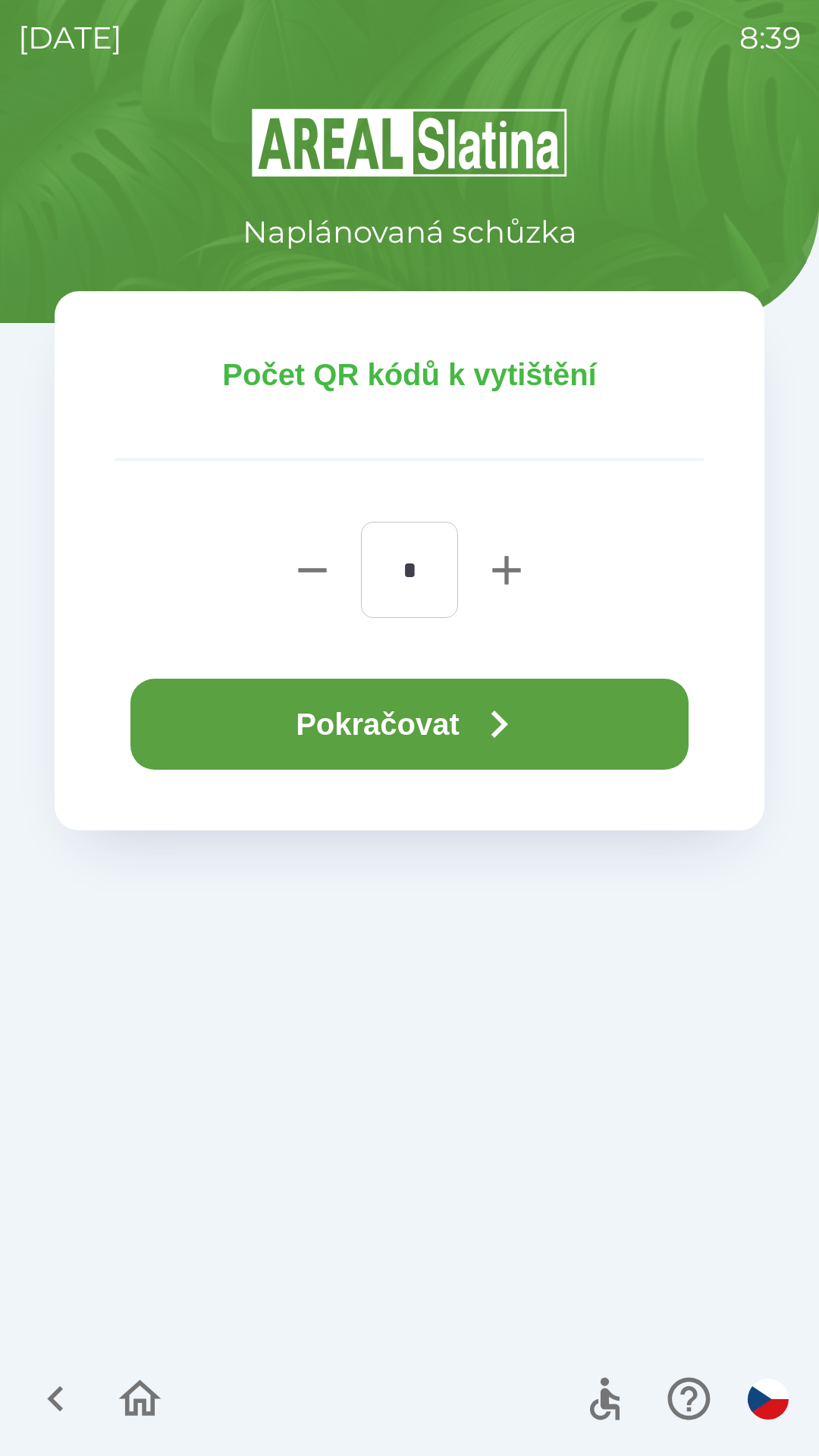
click at [494, 722] on icon "button" at bounding box center [499, 724] width 55 height 55
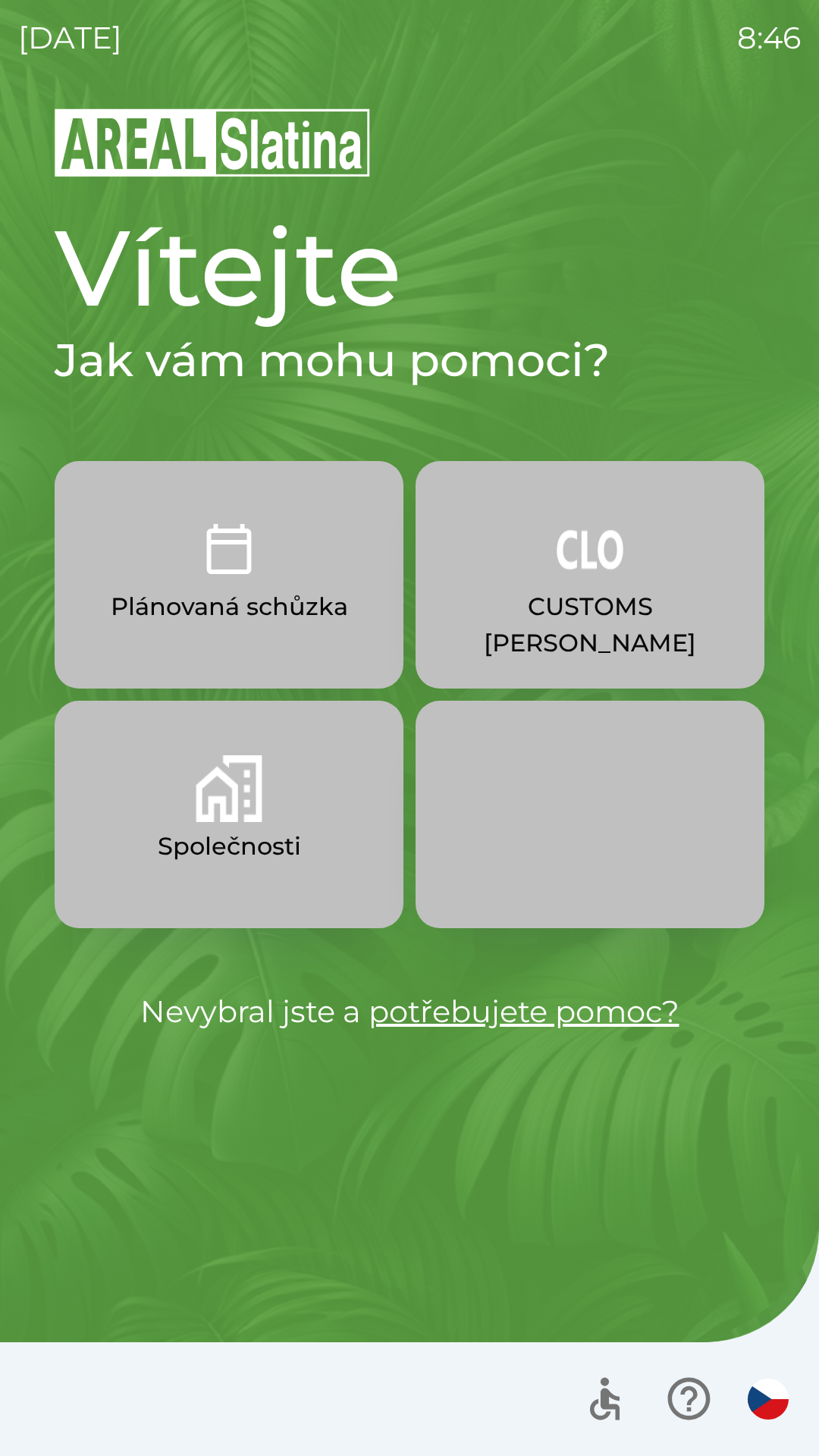
click at [243, 820] on img "button" at bounding box center [229, 788] width 66 height 66
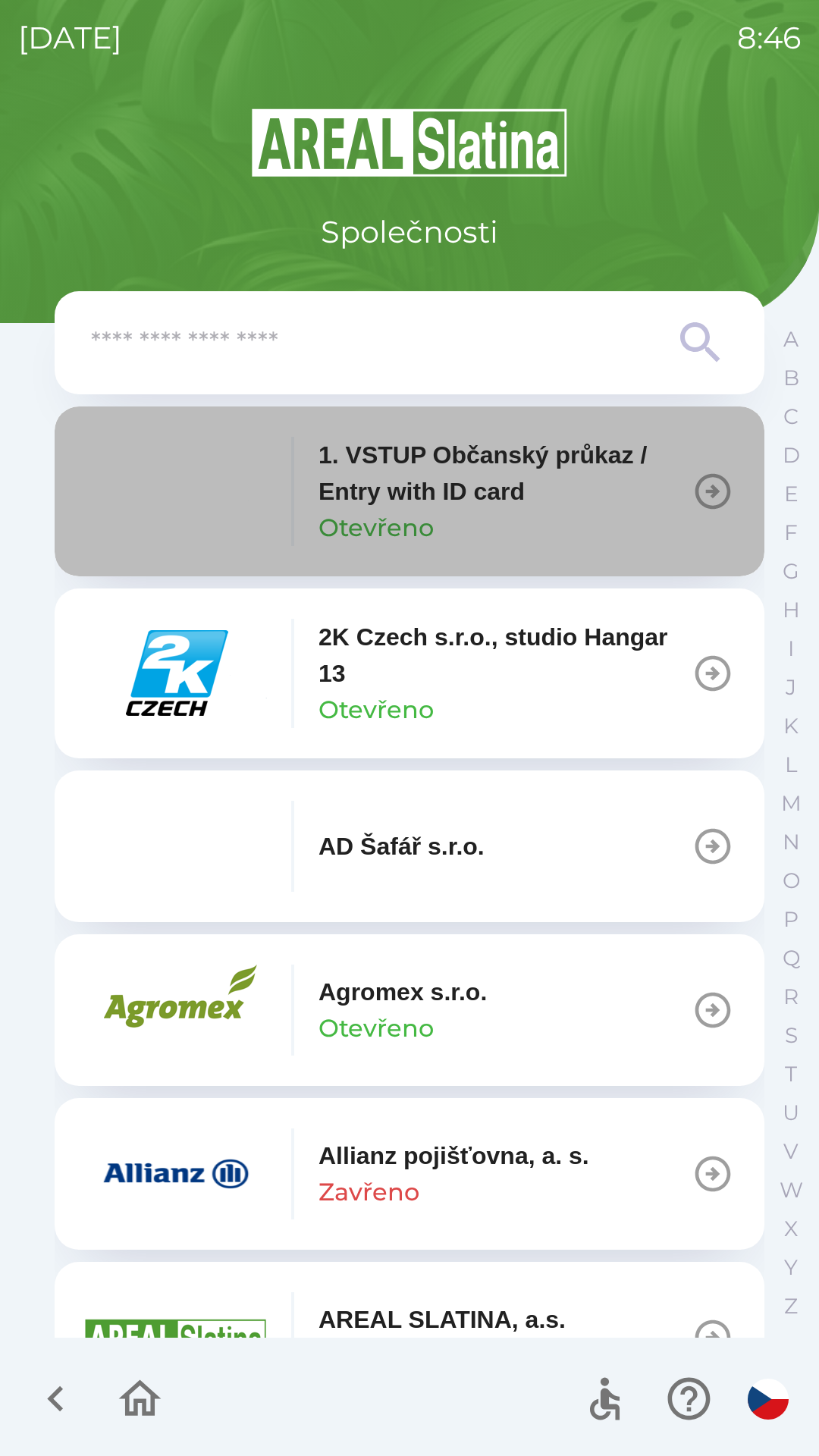
click at [697, 485] on icon "button" at bounding box center [713, 492] width 43 height 43
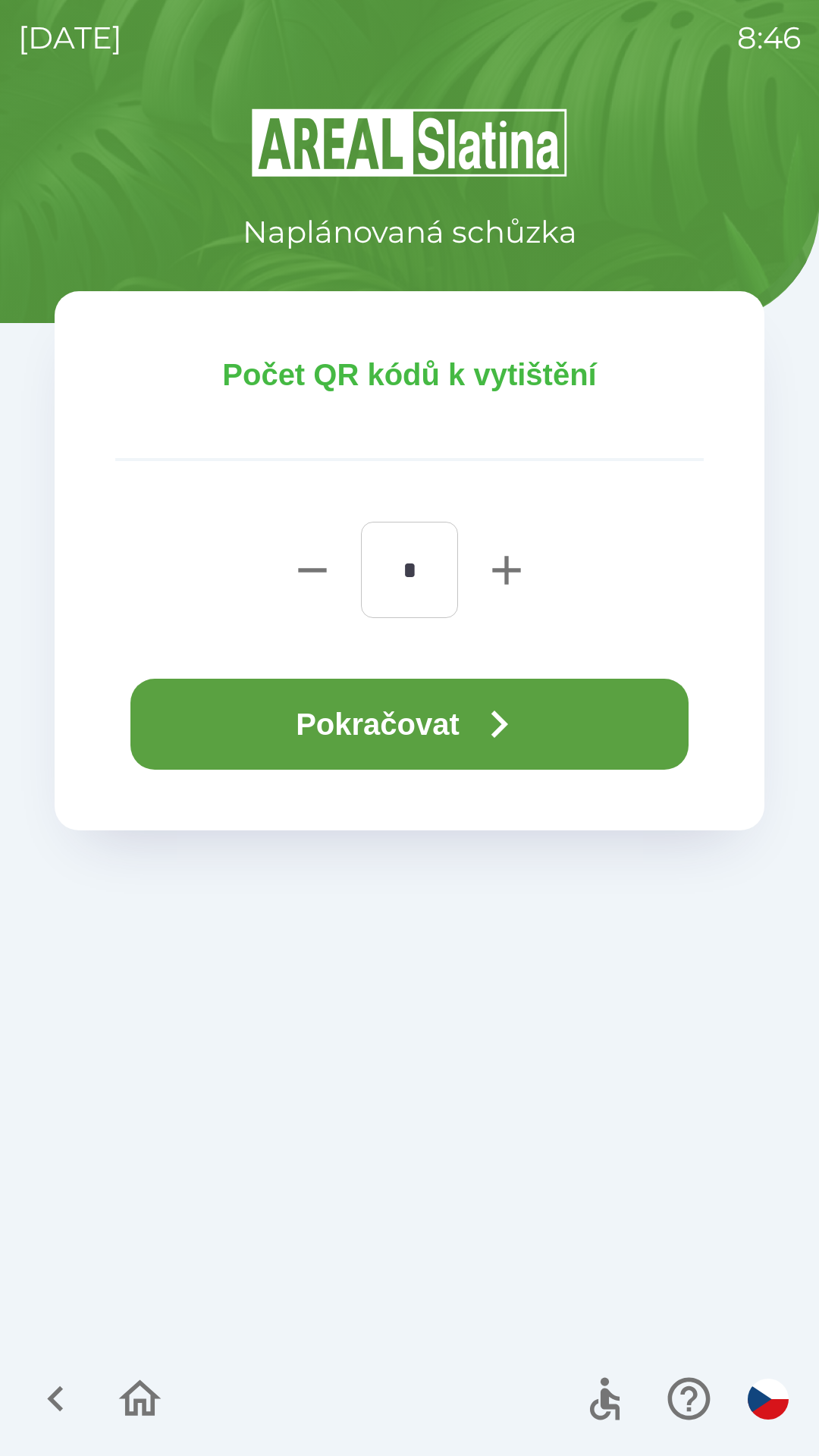
click at [462, 747] on button "Pokračovat" at bounding box center [410, 724] width 558 height 91
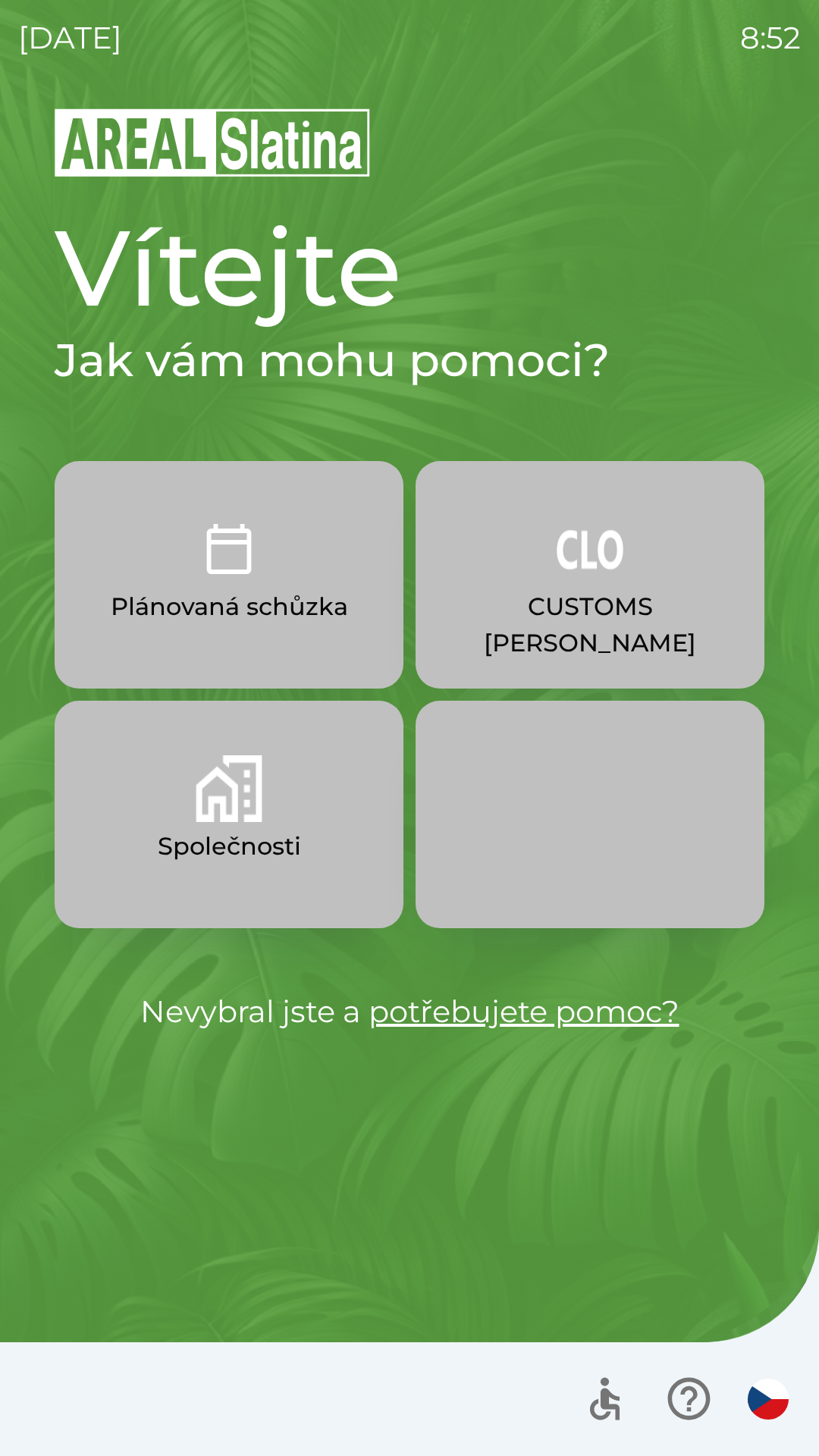
click at [618, 616] on p "CUSTOMS [PERSON_NAME]" at bounding box center [590, 624] width 276 height 73
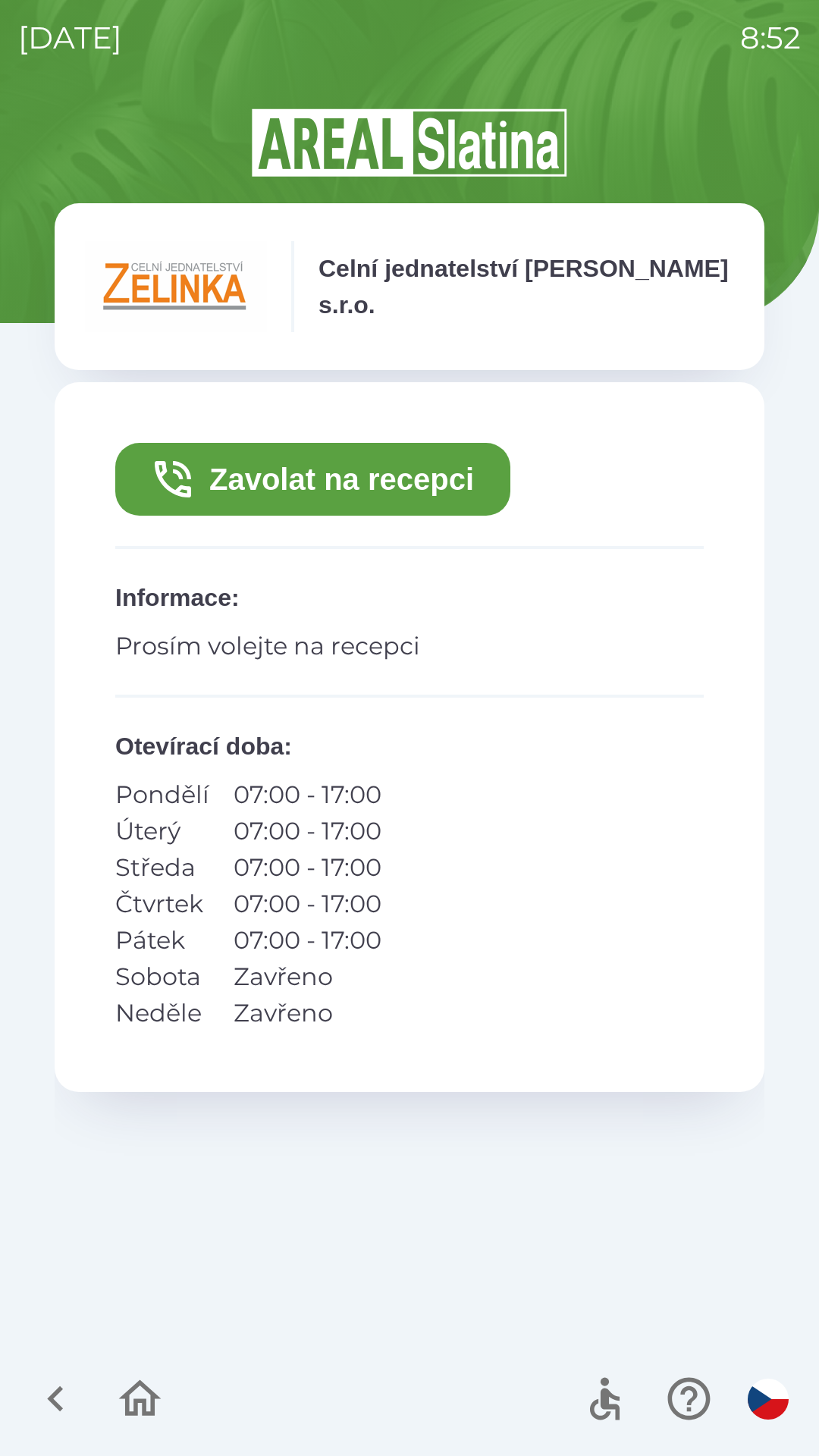
click at [379, 464] on button "Zavolat na recepci" at bounding box center [313, 479] width 395 height 73
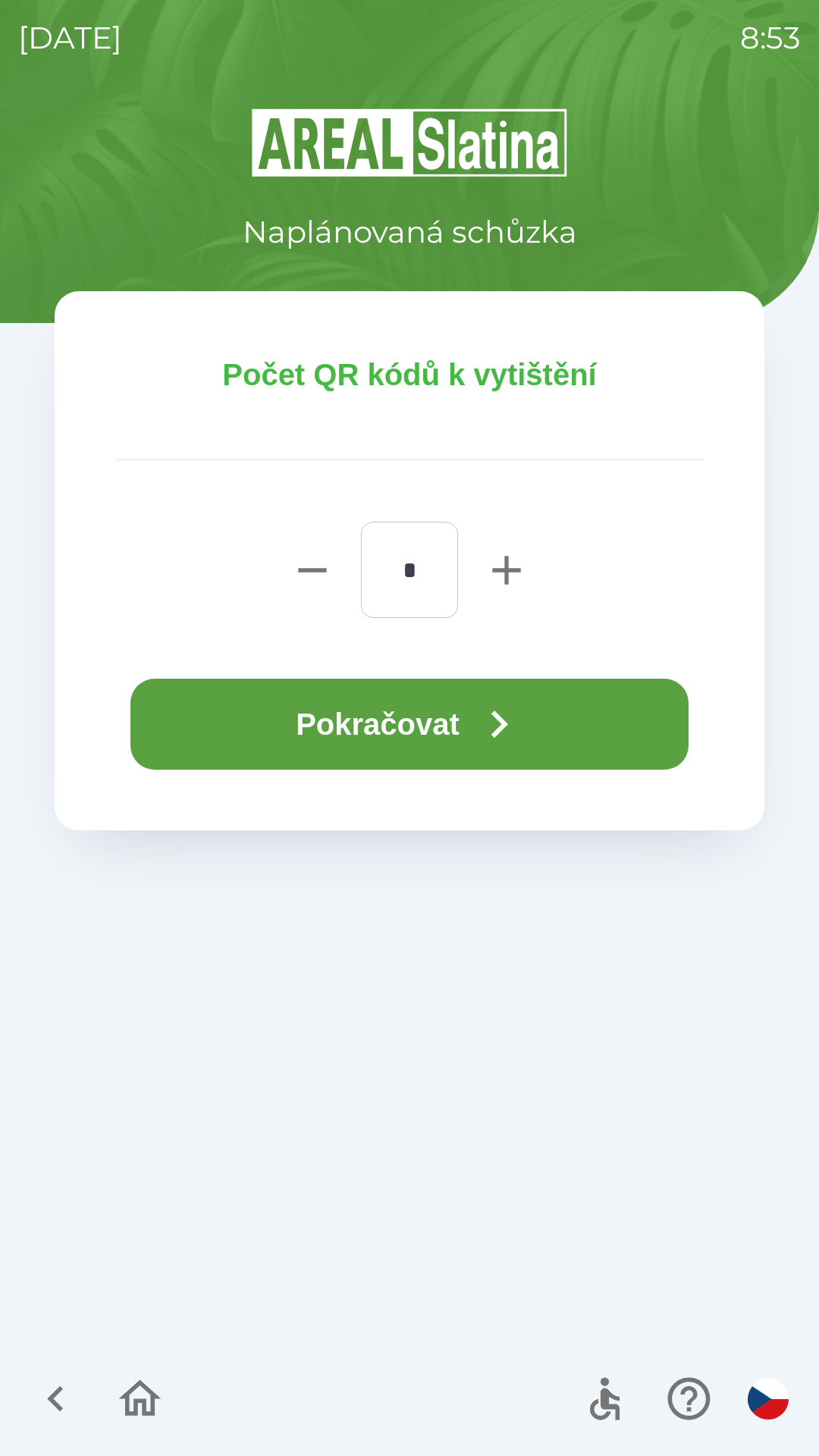
click at [413, 716] on button "Pokračovat" at bounding box center [410, 724] width 558 height 91
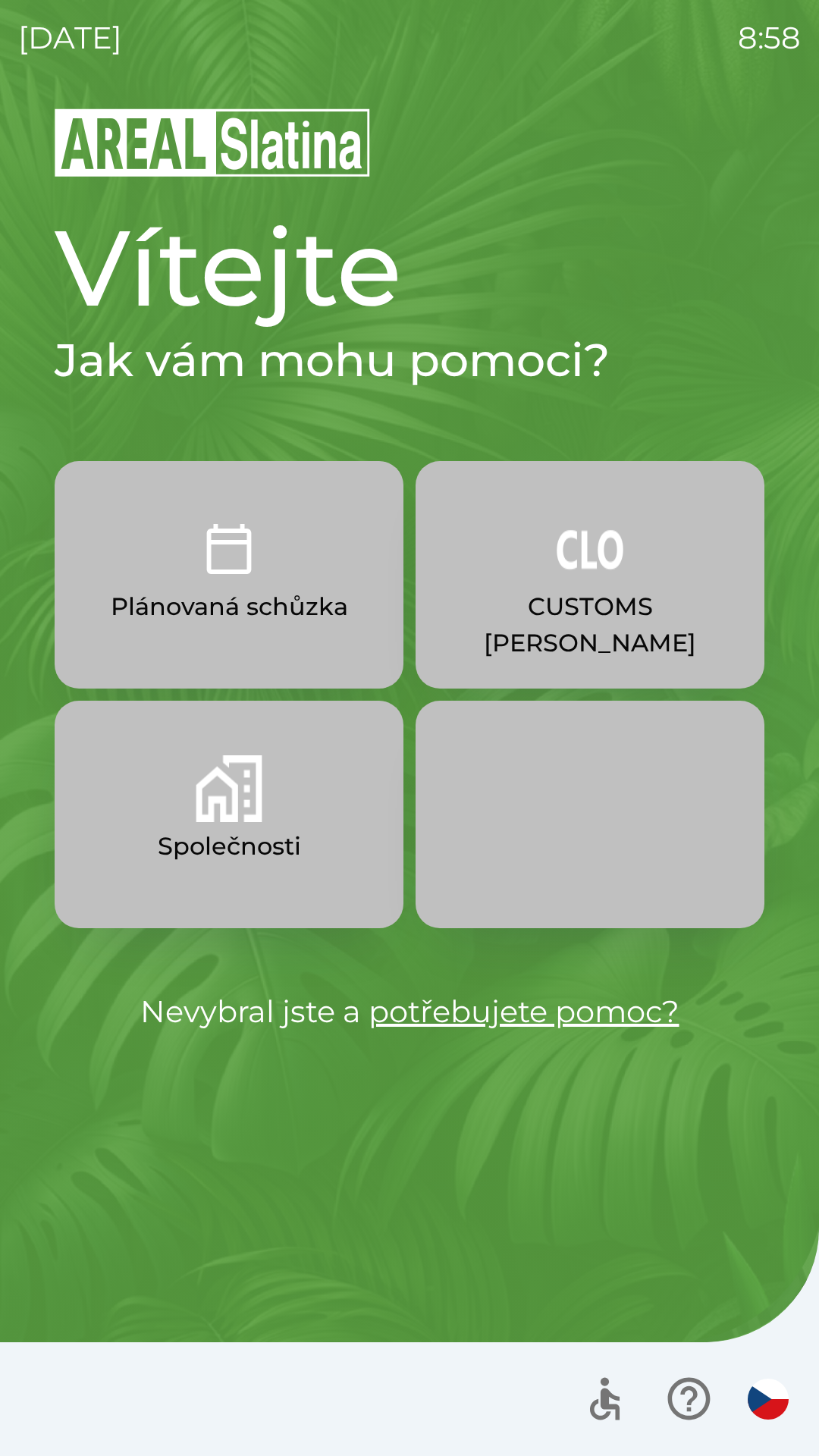
click at [164, 849] on p "Společnosti" at bounding box center [229, 847] width 143 height 36
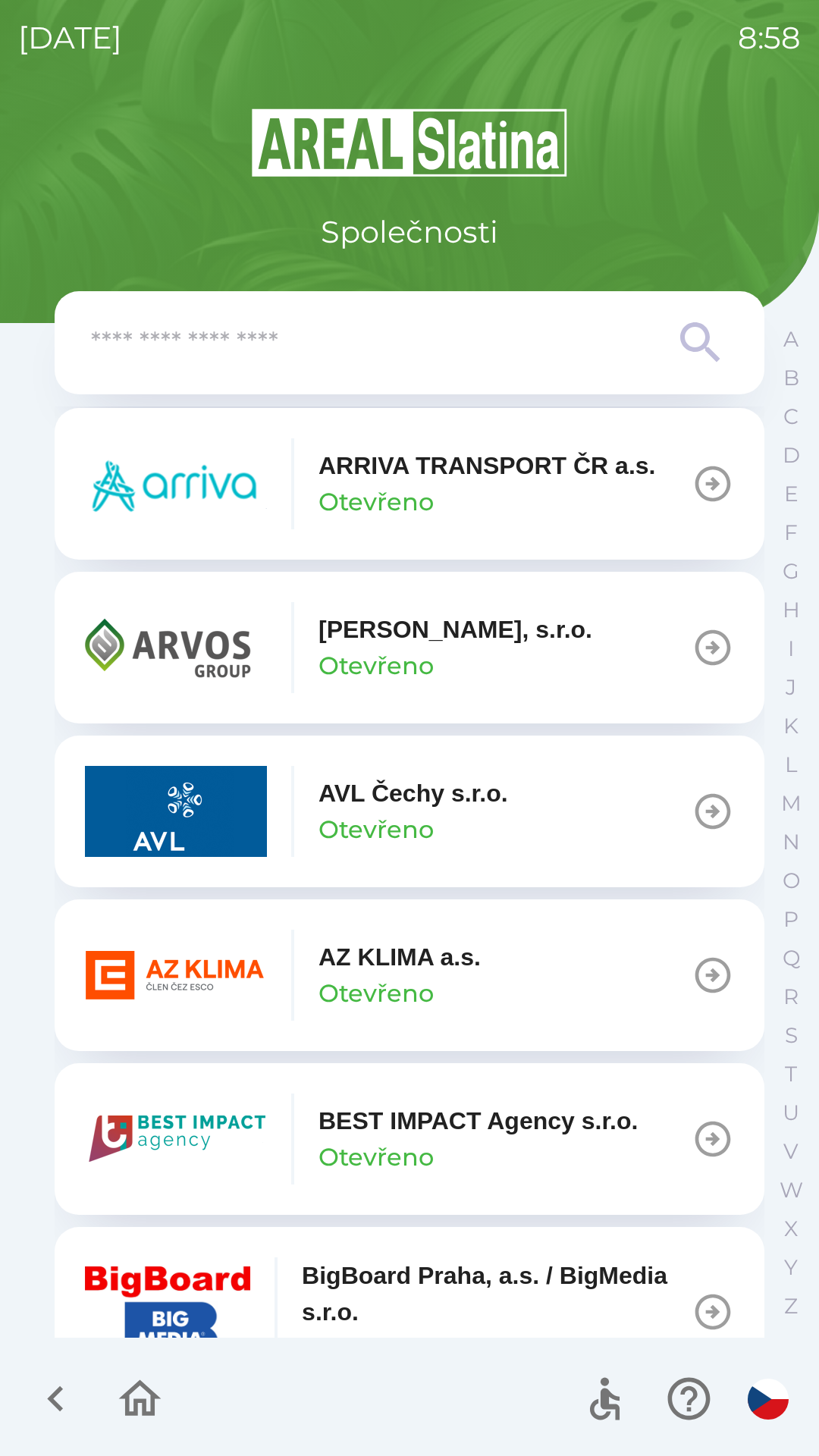
scroll to position [1183, 0]
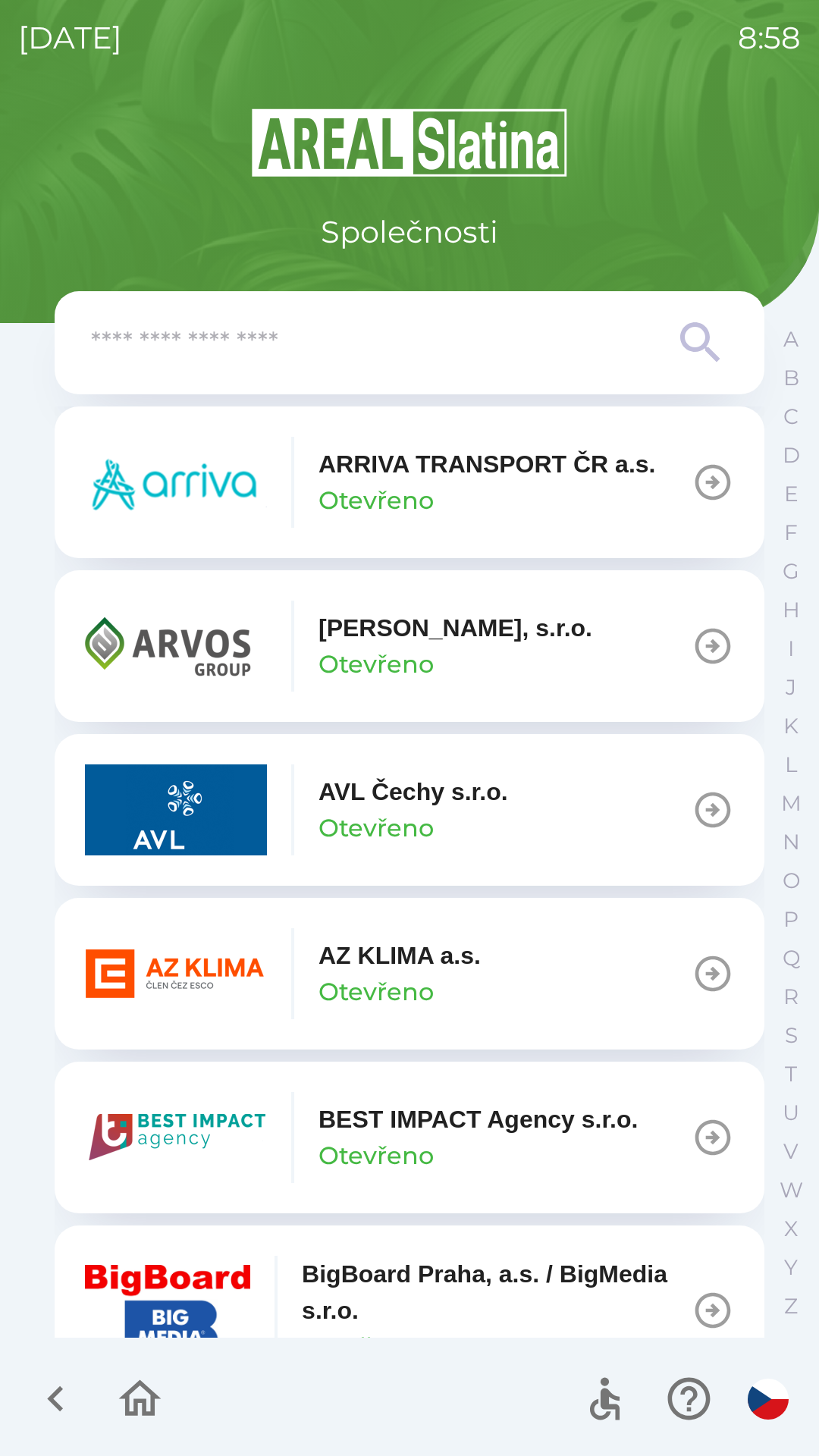
click at [184, 970] on img "button" at bounding box center [176, 973] width 182 height 91
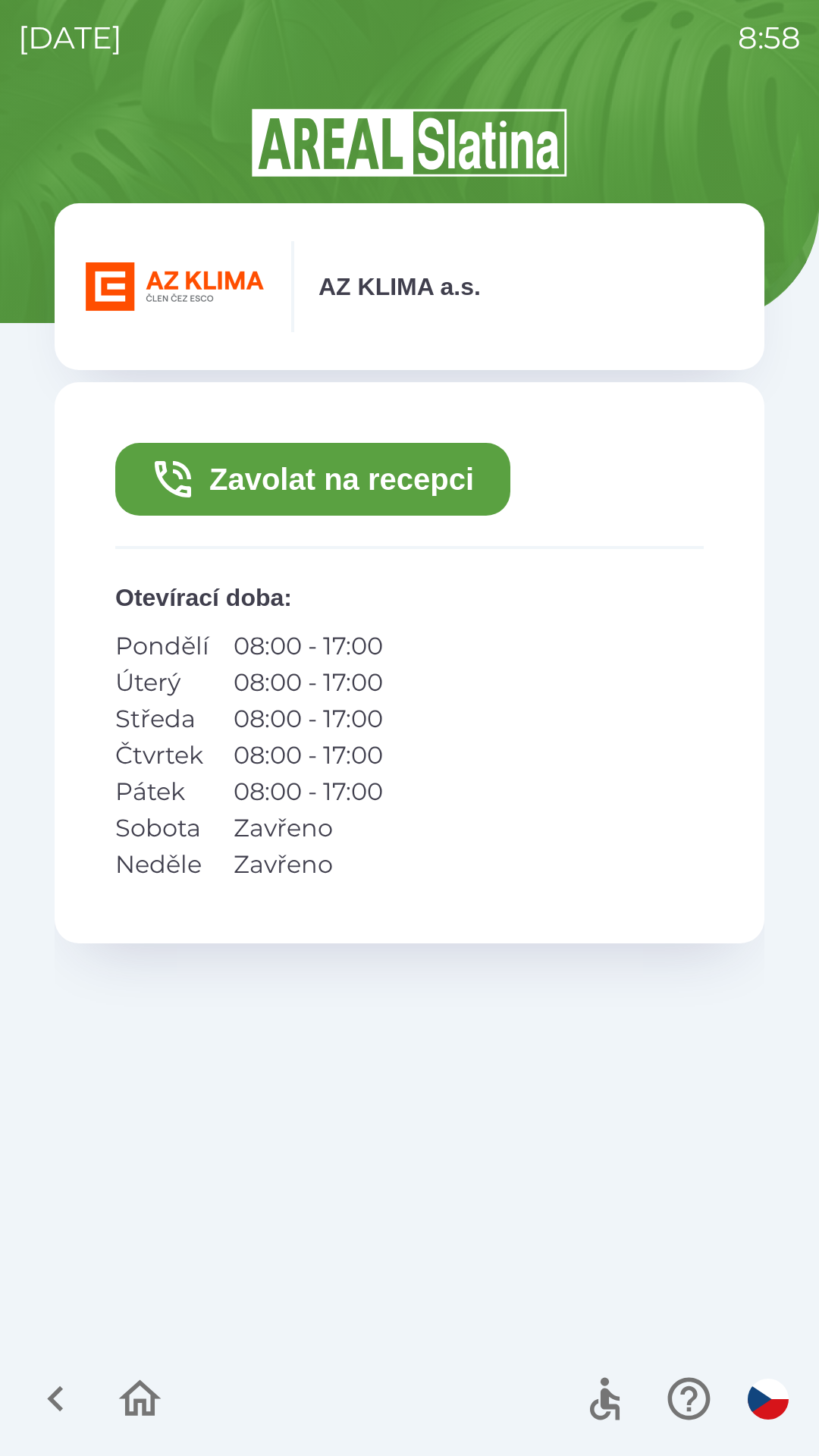
click at [291, 475] on button "Zavolat na recepci" at bounding box center [313, 479] width 395 height 73
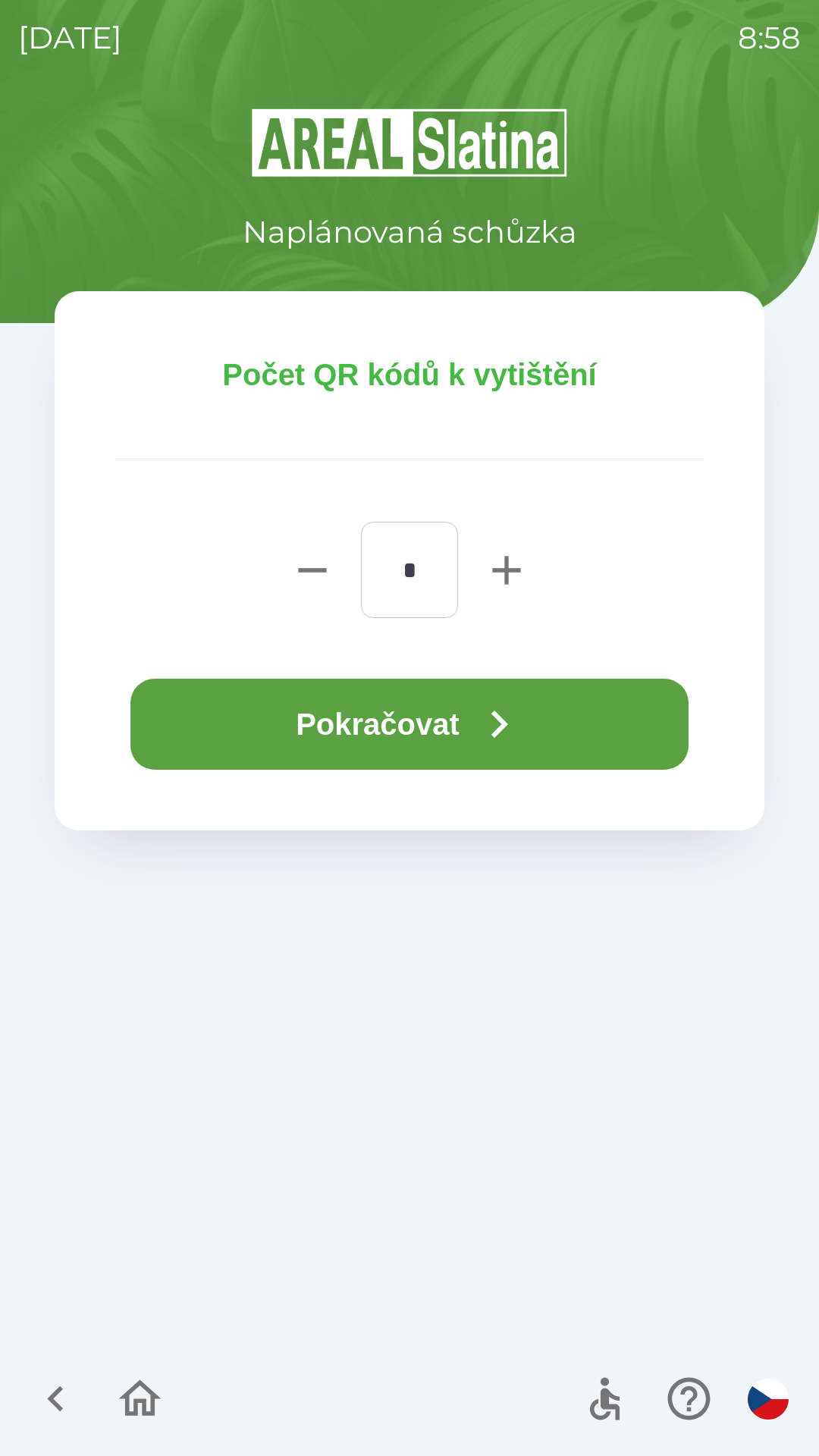
click at [523, 711] on icon "button" at bounding box center [499, 724] width 55 height 55
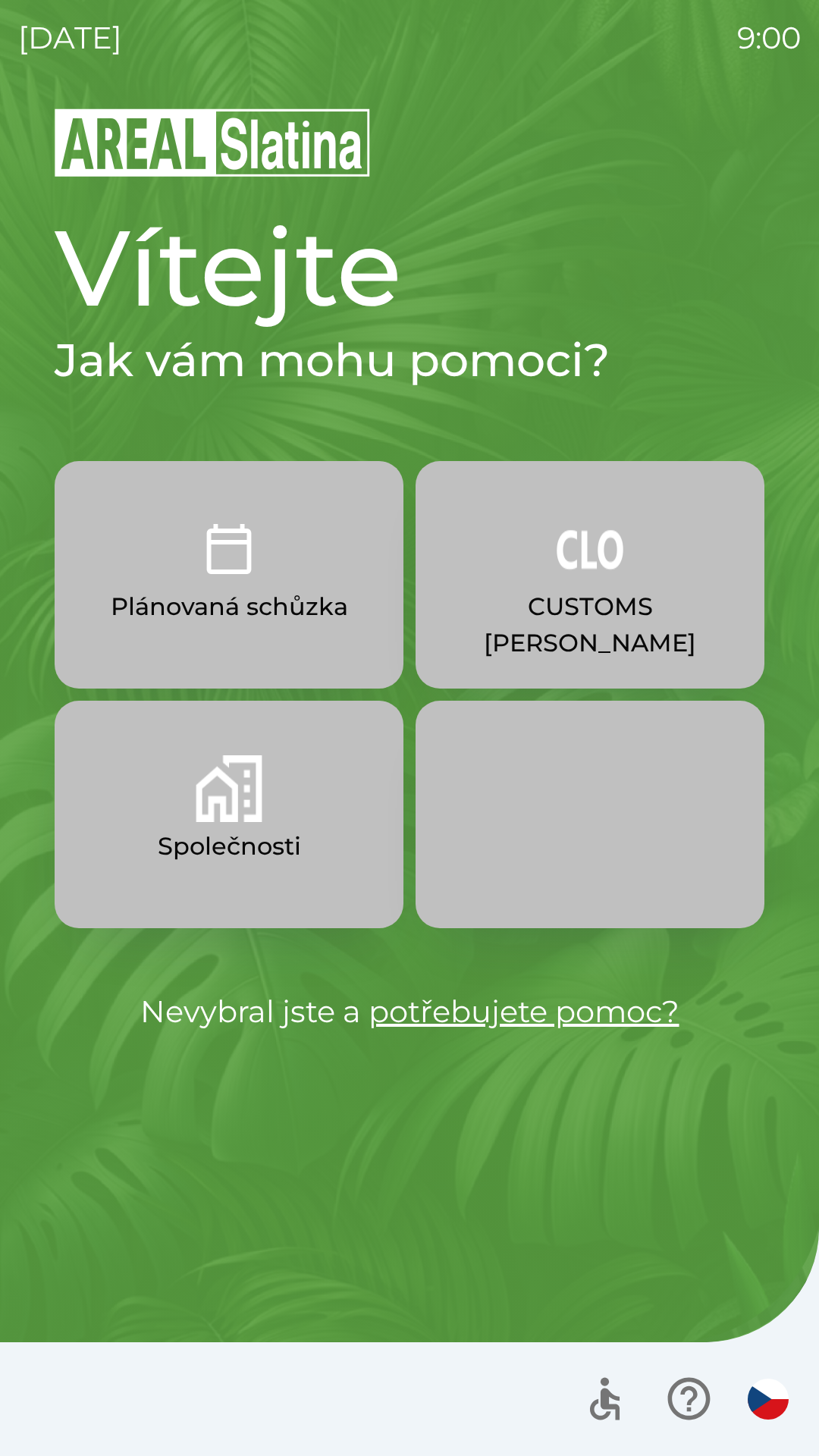
click at [613, 602] on p "CUSTOMS [PERSON_NAME]" at bounding box center [590, 624] width 276 height 73
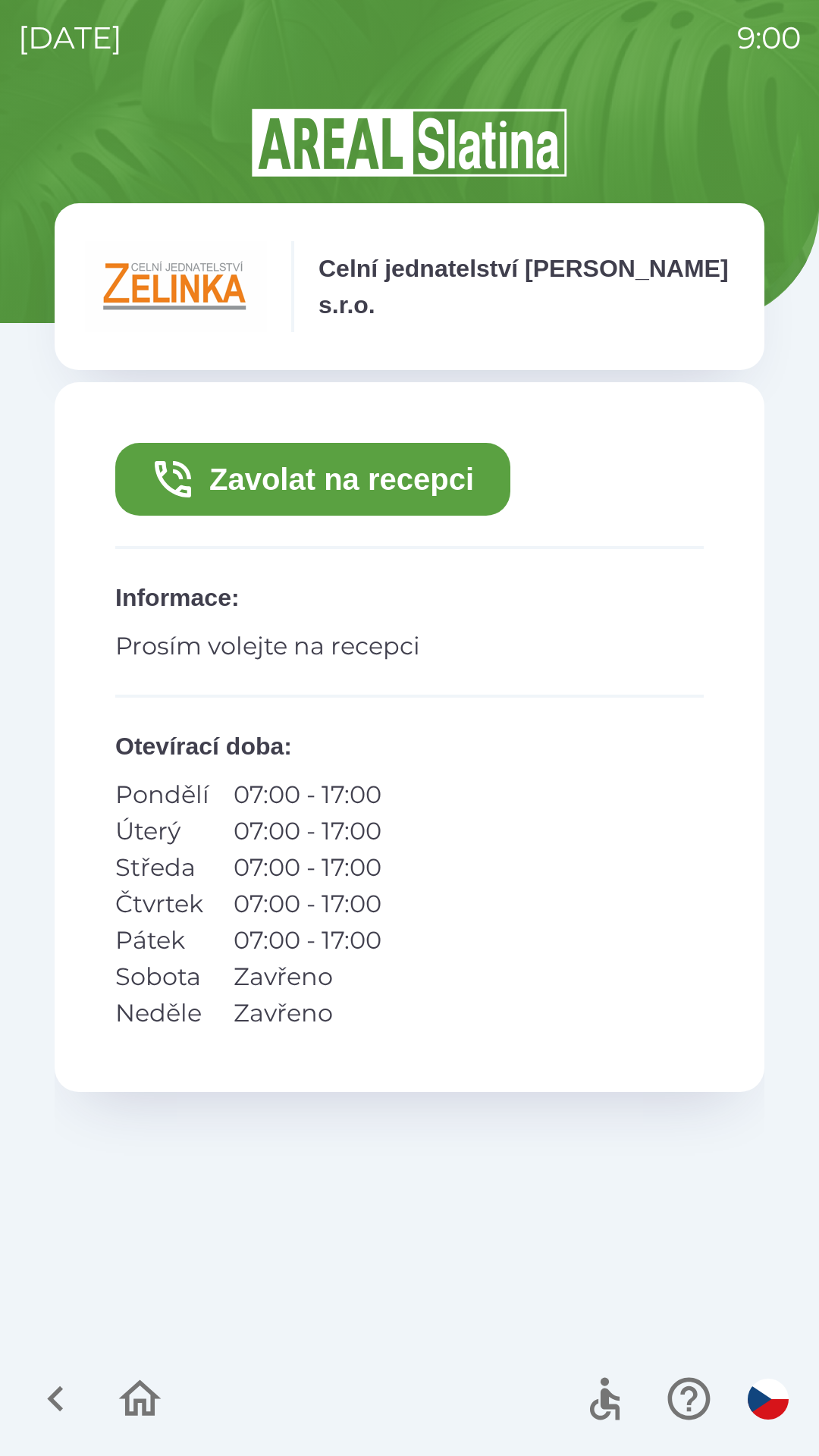
click at [443, 475] on button "Zavolat na recepci" at bounding box center [313, 479] width 395 height 73
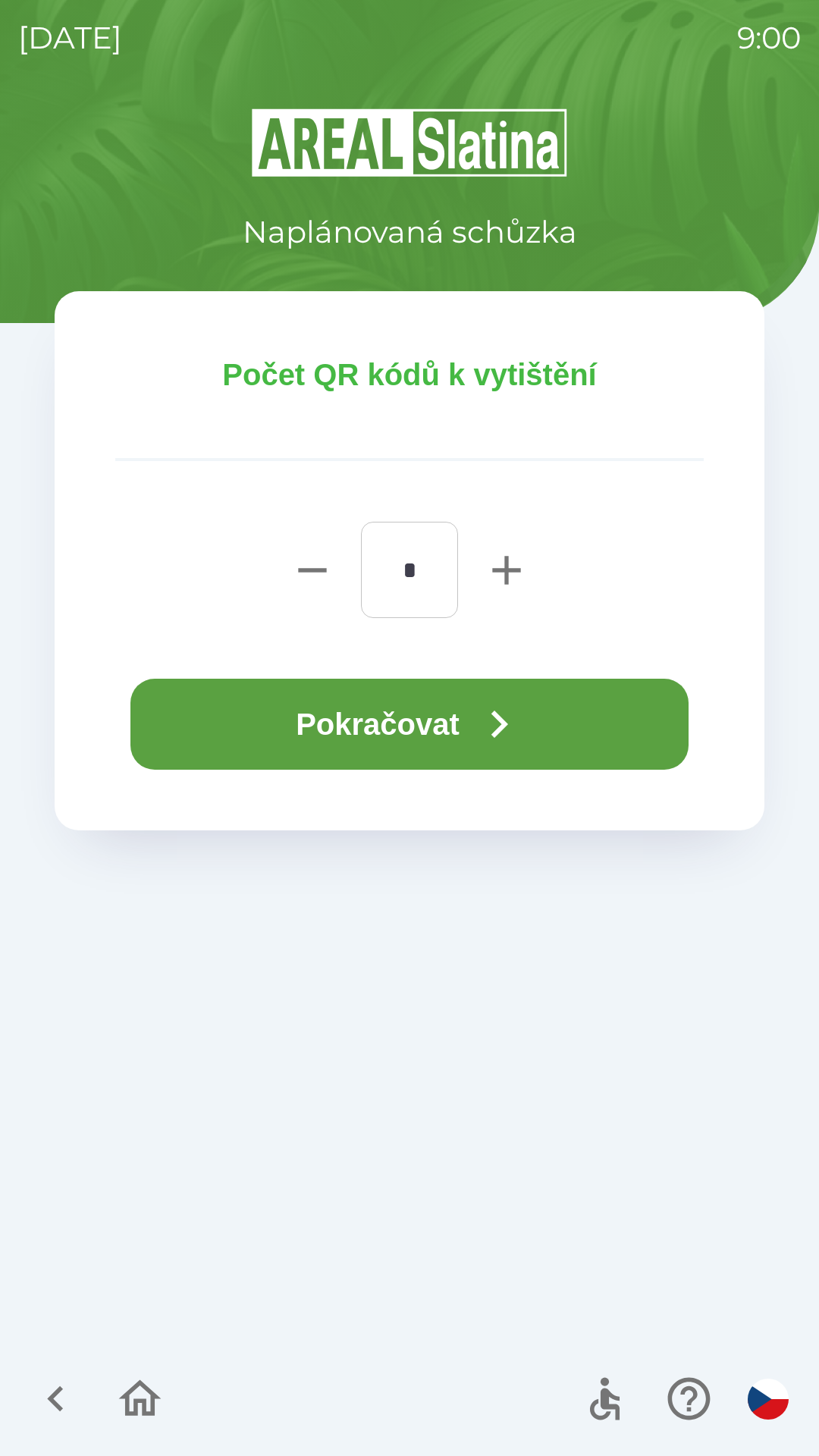
click at [507, 732] on icon "button" at bounding box center [499, 724] width 55 height 55
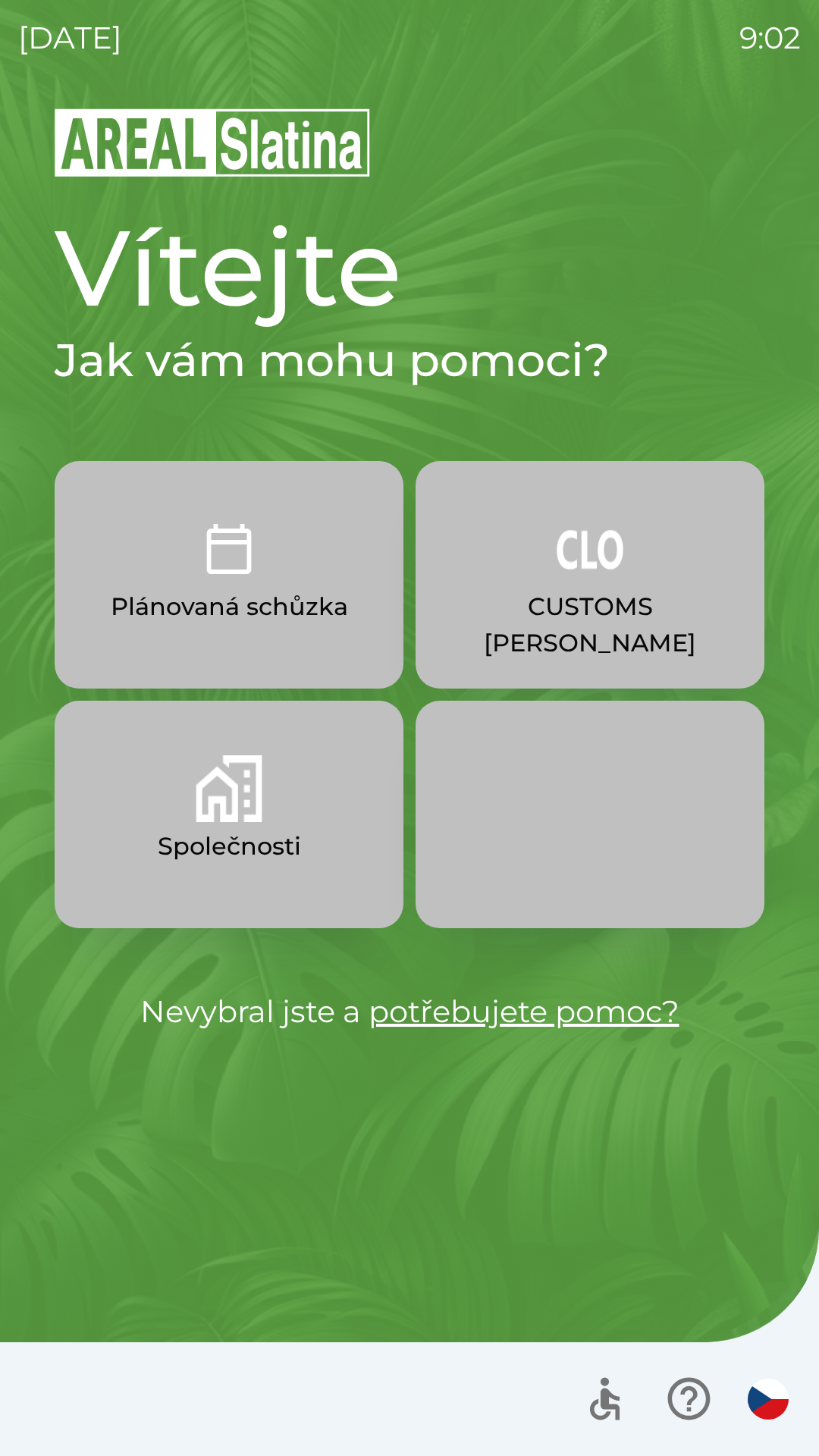
click at [587, 556] on img "button" at bounding box center [590, 549] width 66 height 66
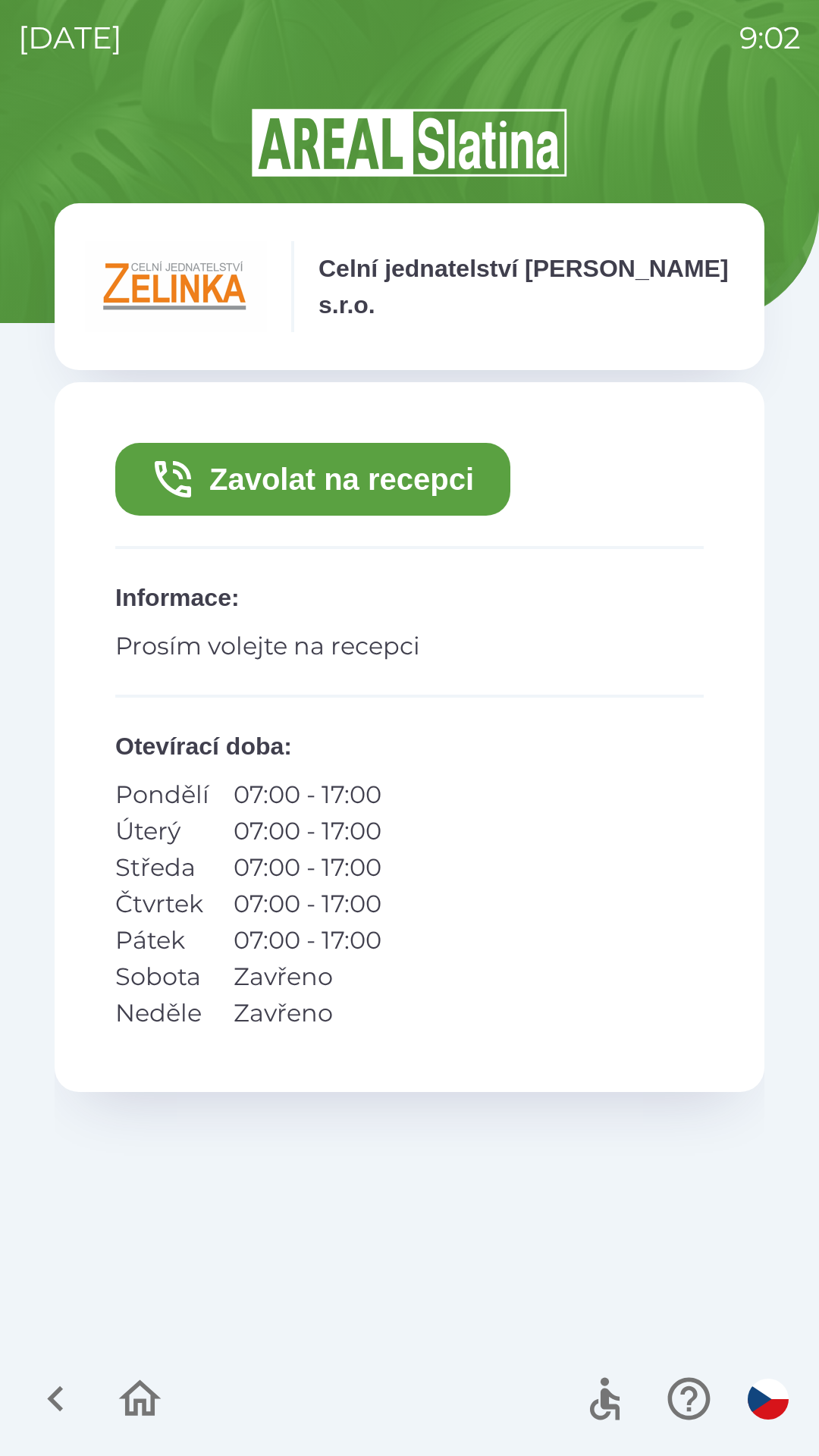
click at [457, 496] on button "Zavolat na recepci" at bounding box center [313, 479] width 395 height 73
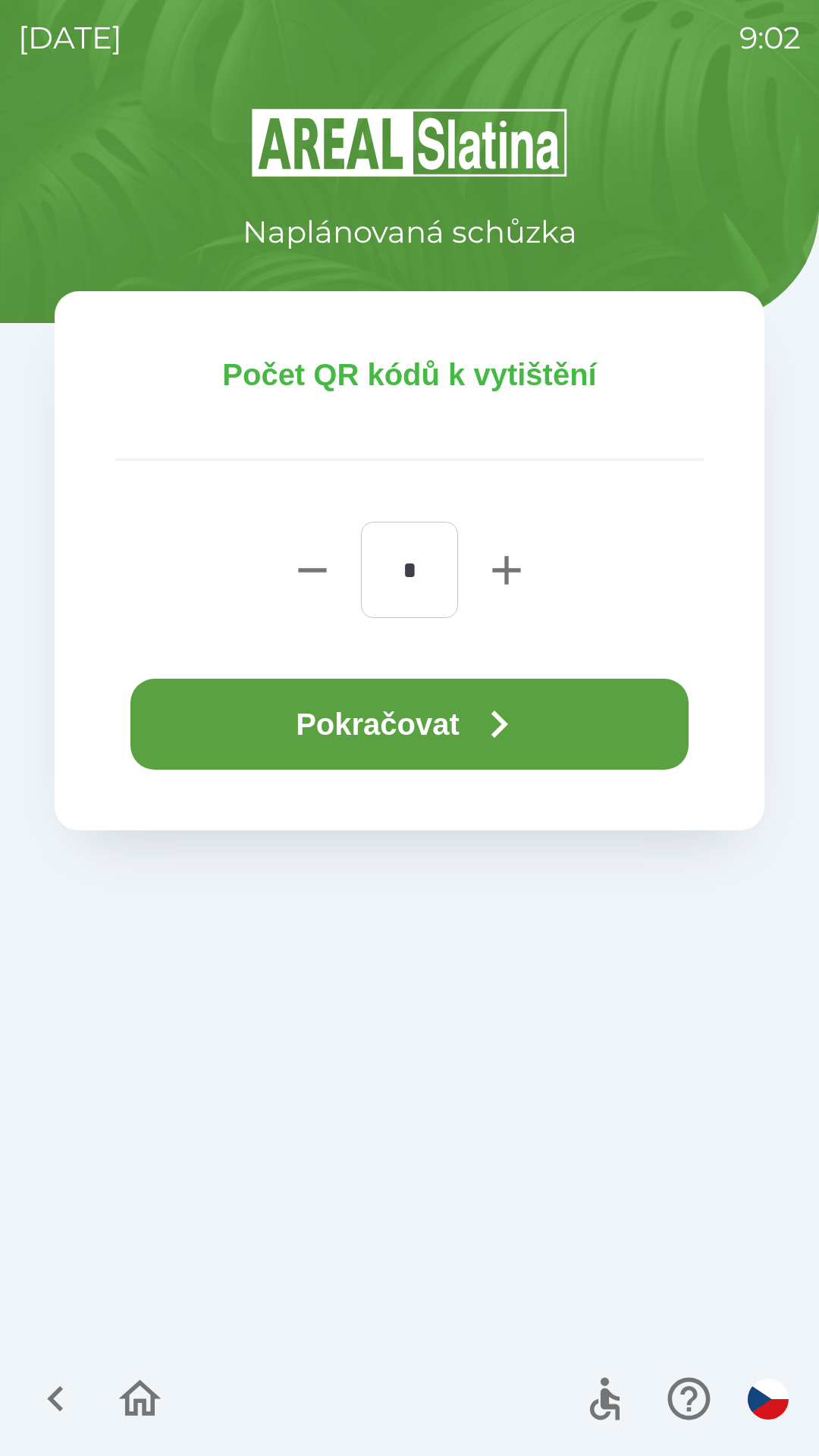
click at [506, 567] on icon "button" at bounding box center [506, 569] width 28 height 28
type input "*"
click at [413, 717] on button "Pokračovat" at bounding box center [410, 724] width 558 height 91
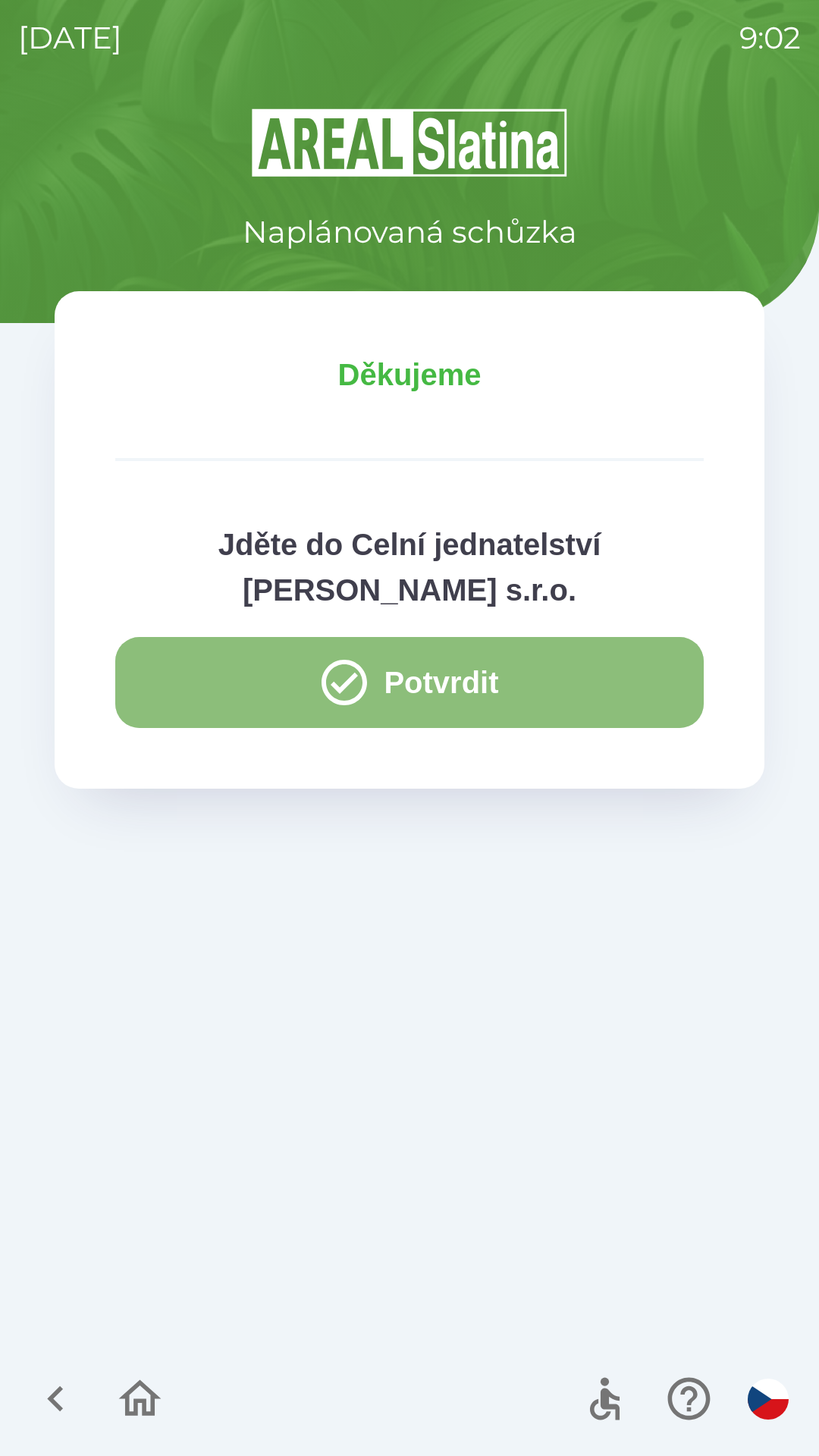
click at [355, 685] on icon "button" at bounding box center [344, 682] width 55 height 55
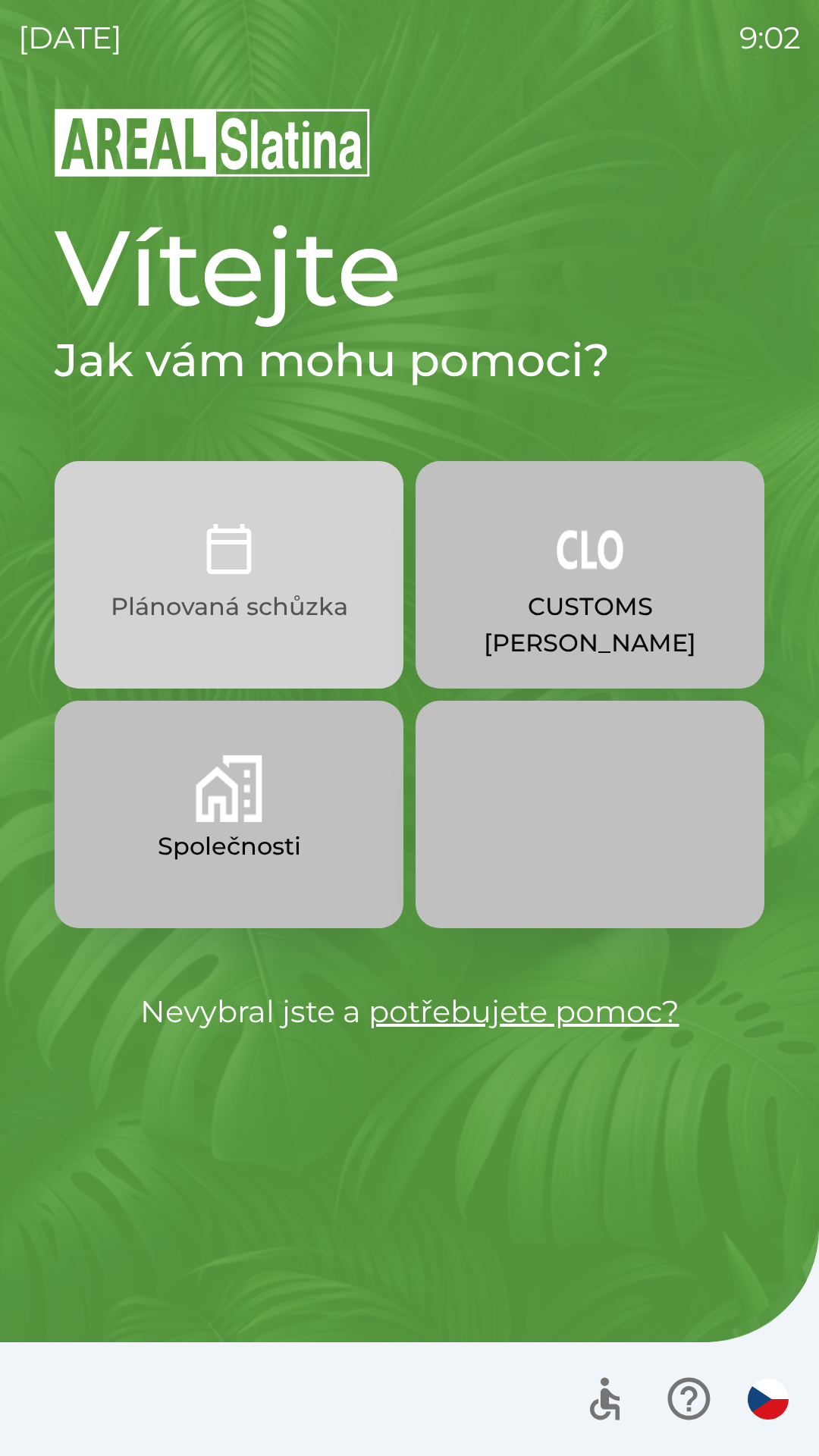
click at [231, 559] on img "button" at bounding box center [229, 549] width 66 height 66
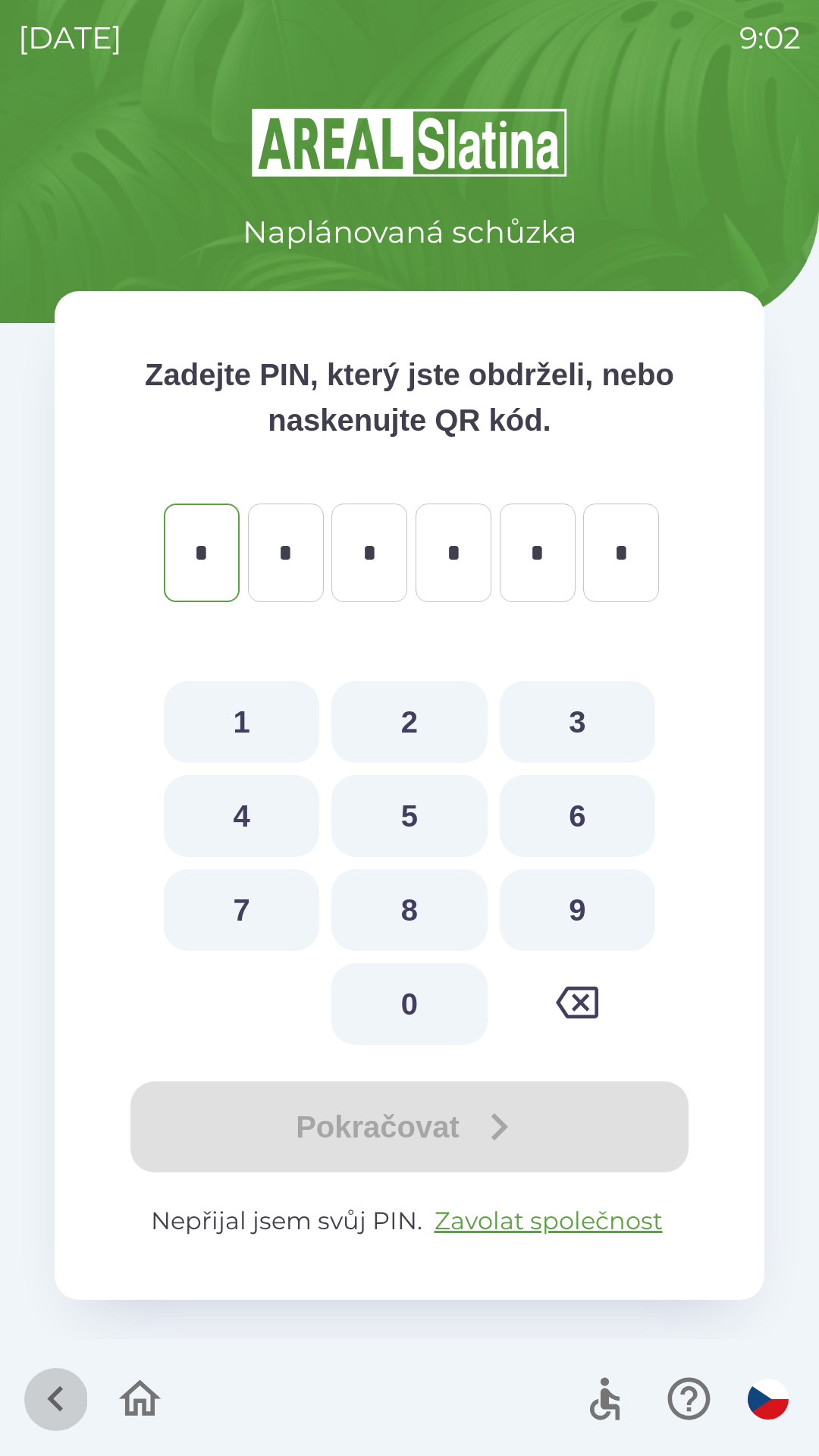
click at [62, 1390] on icon "button" at bounding box center [55, 1399] width 16 height 26
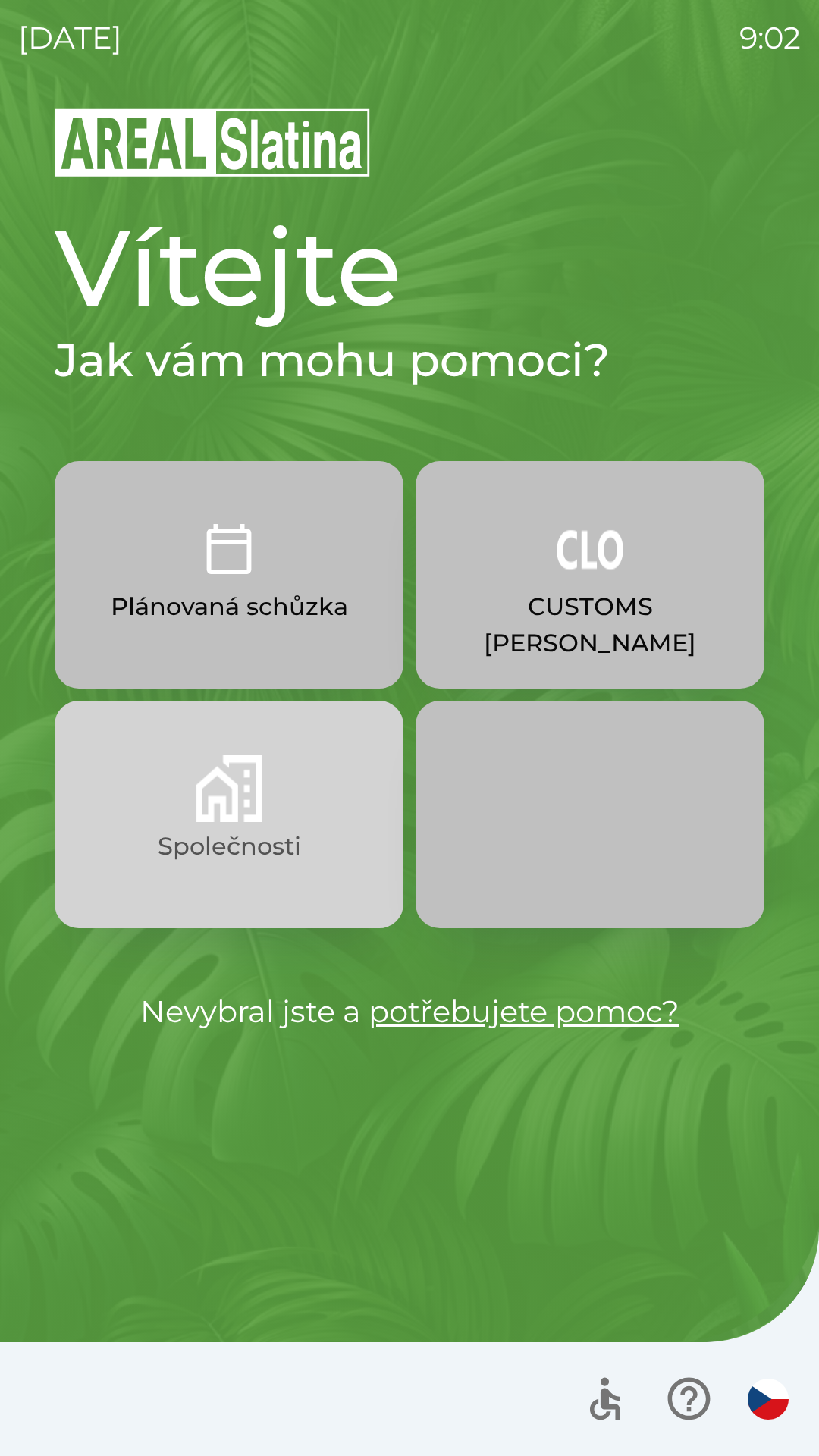
click at [233, 801] on img "button" at bounding box center [229, 788] width 66 height 66
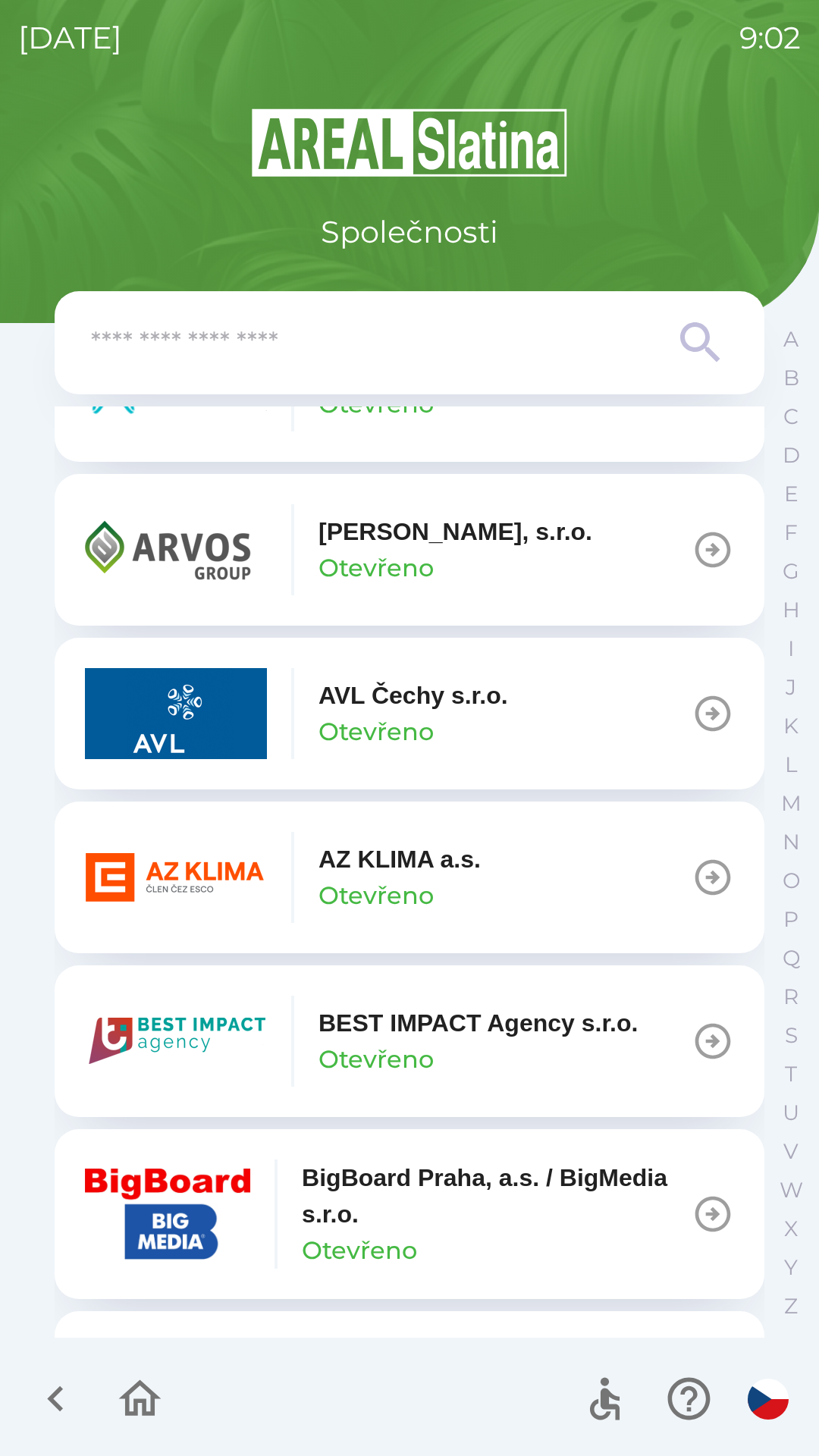
scroll to position [1281, 0]
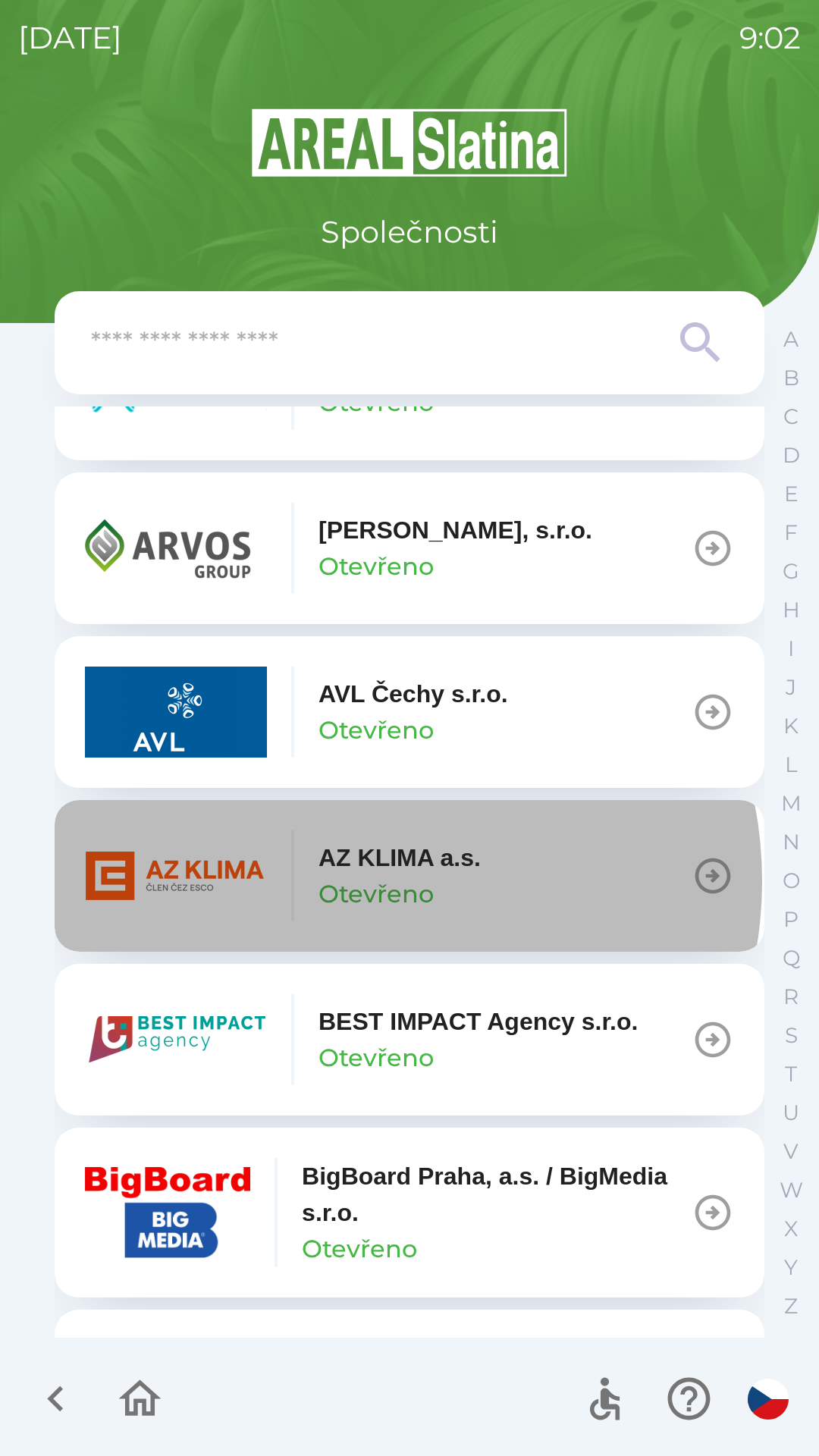
click at [357, 881] on p "Otevřeno" at bounding box center [376, 894] width 115 height 36
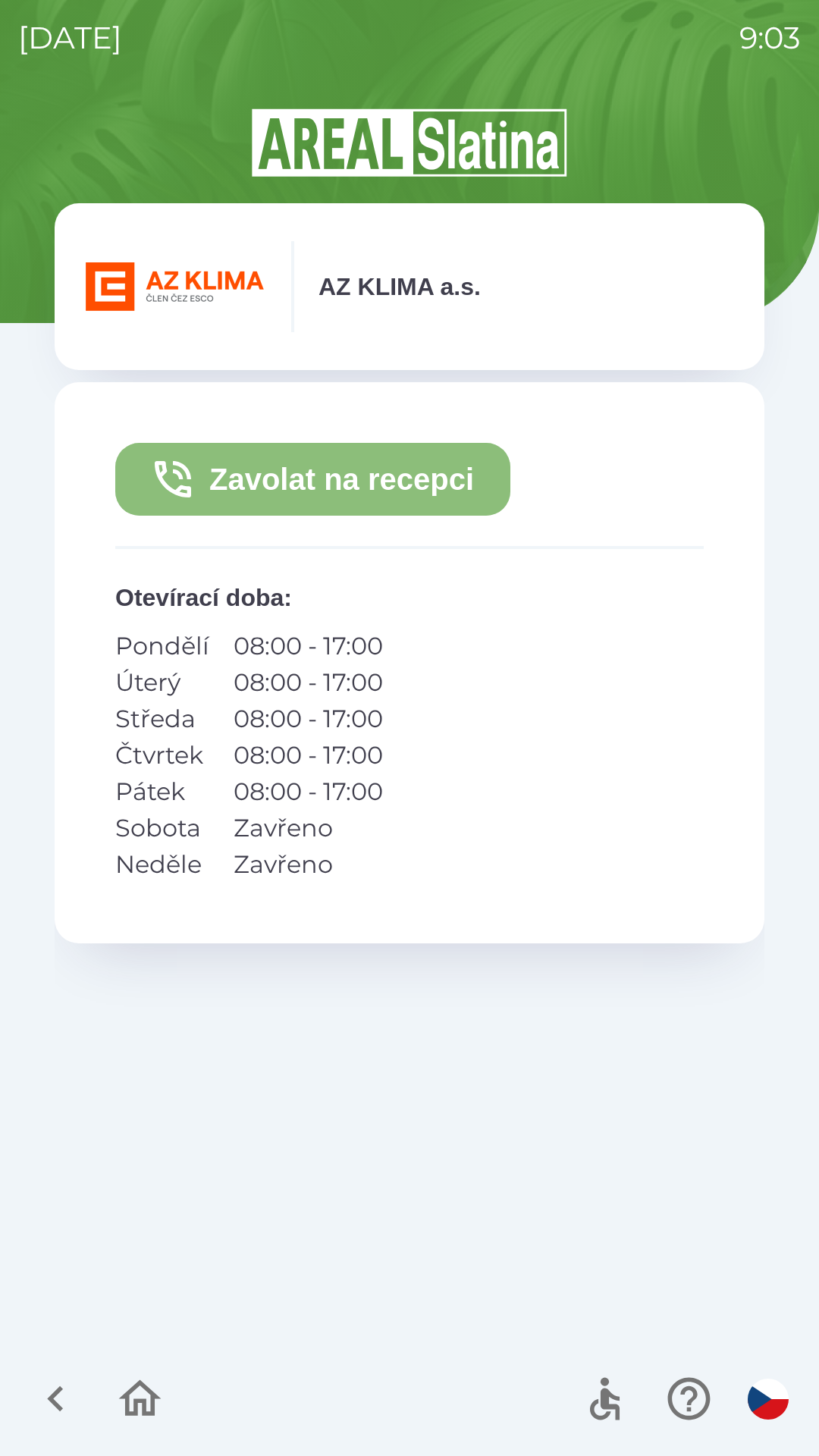
click at [336, 470] on button "Zavolat na recepci" at bounding box center [313, 479] width 395 height 73
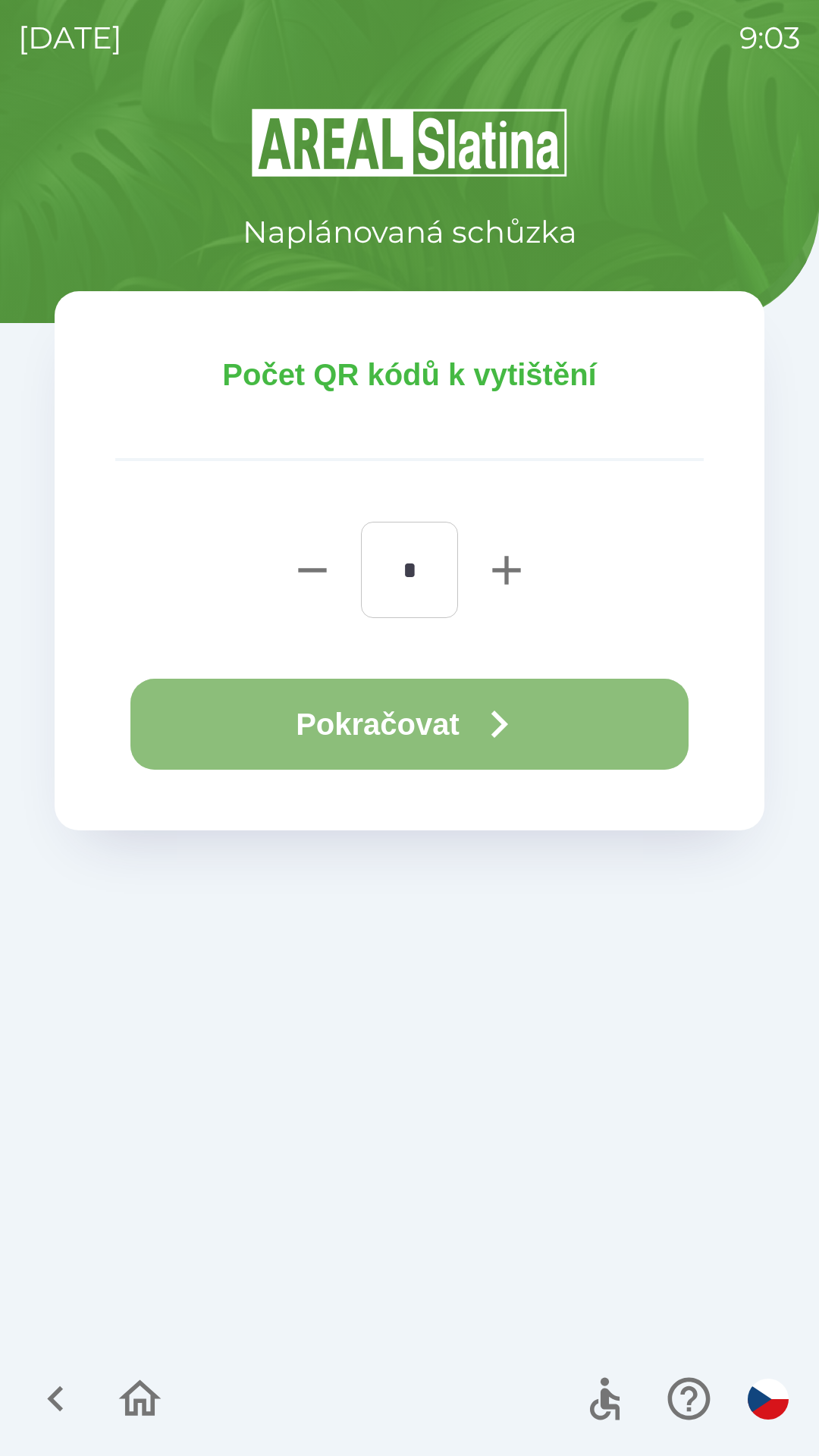
click at [432, 712] on button "Pokračovat" at bounding box center [410, 724] width 558 height 91
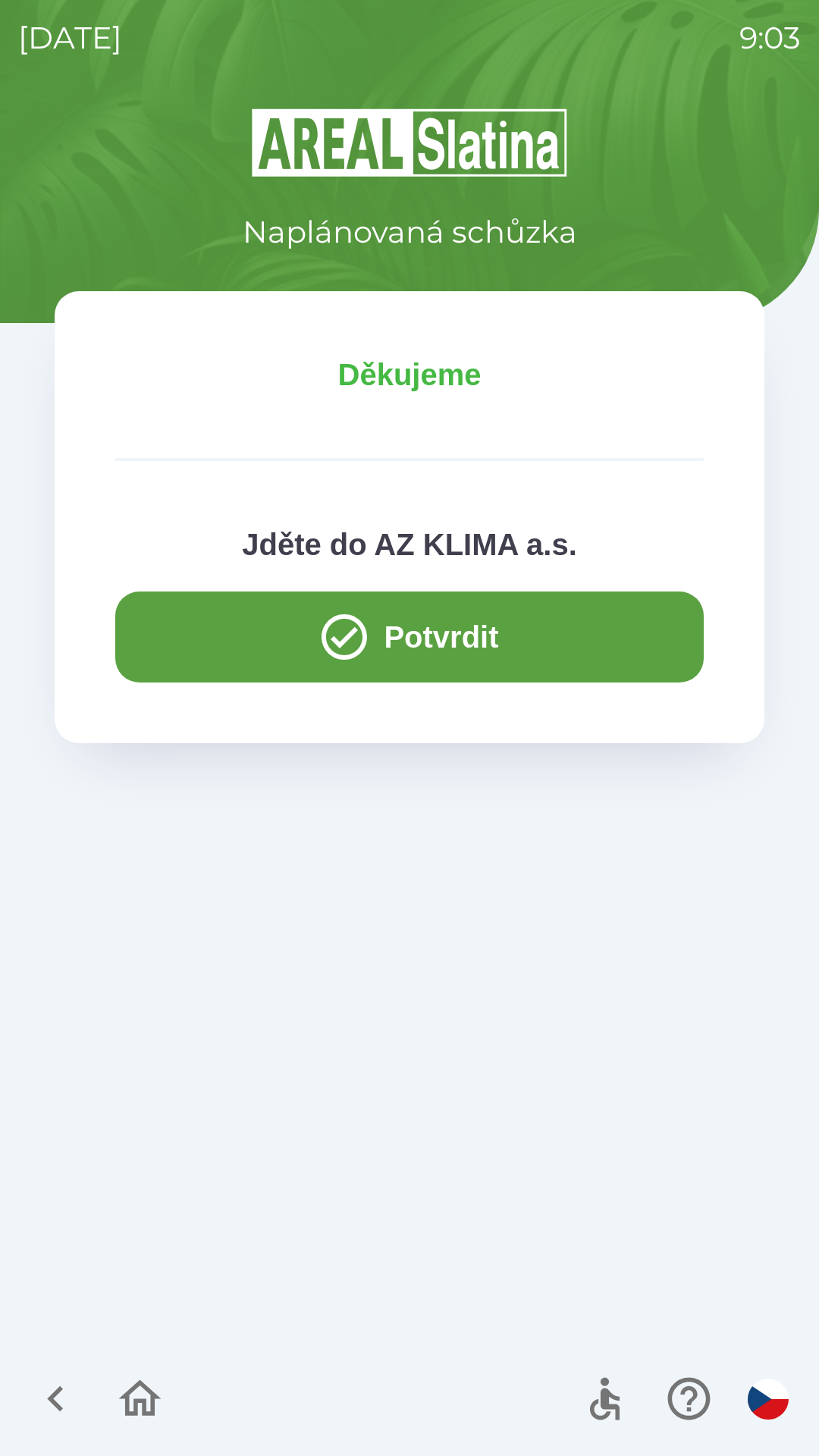
click at [417, 630] on button "Potvrdit" at bounding box center [410, 636] width 588 height 91
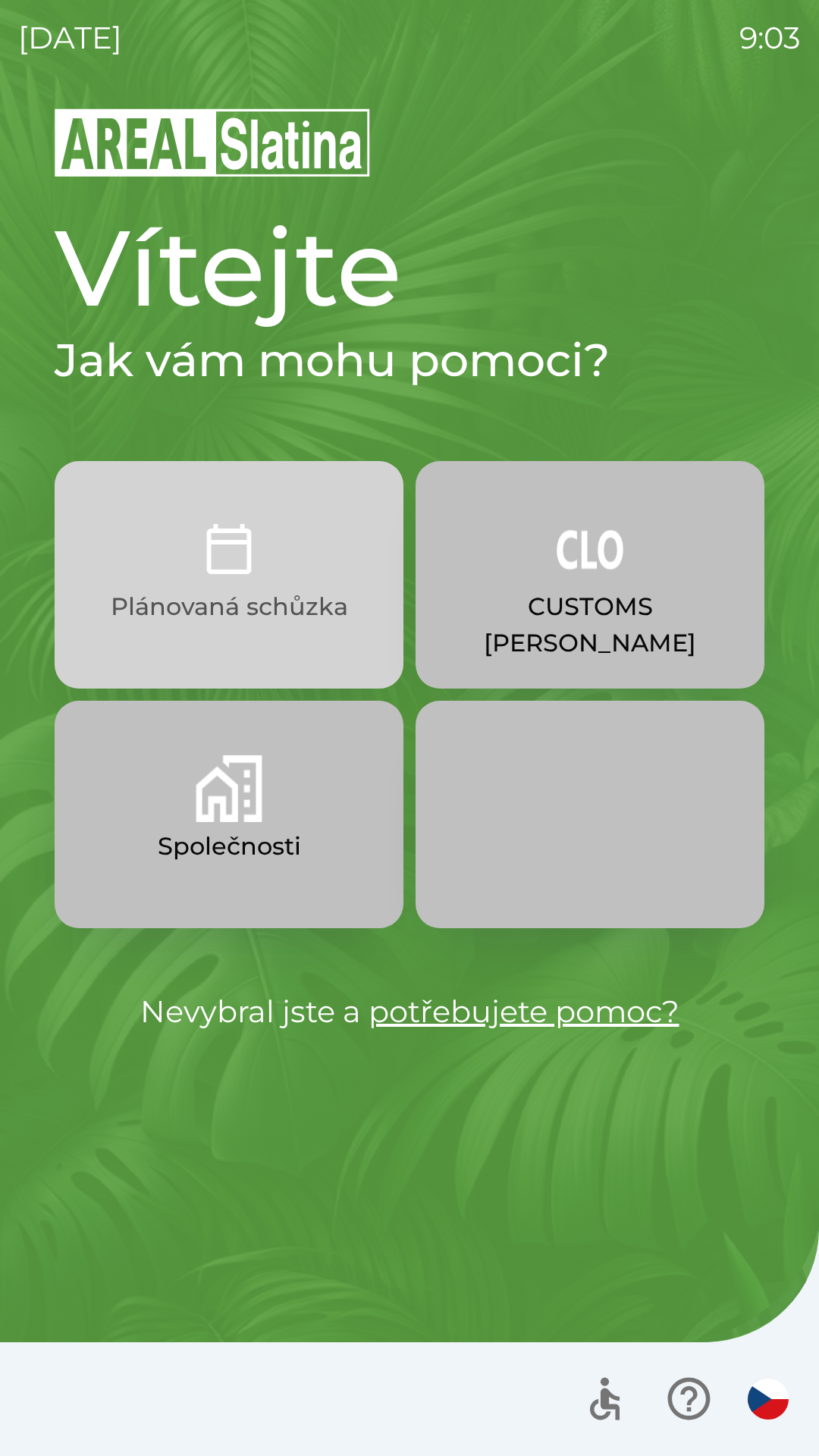
click at [273, 577] on button "Plánovaná schůzka" at bounding box center [228, 575] width 349 height 228
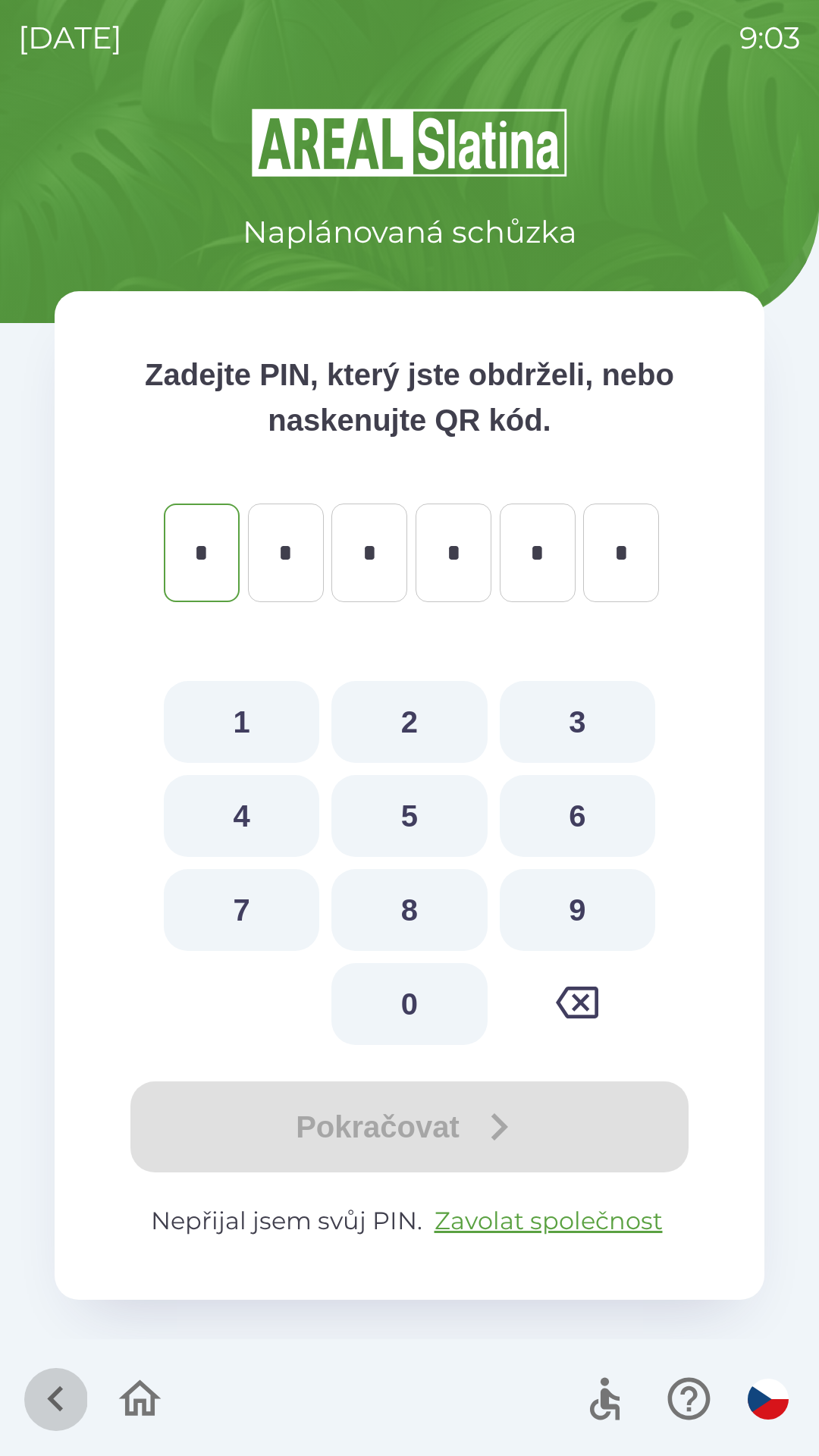
click at [44, 1405] on icon "button" at bounding box center [55, 1398] width 51 height 51
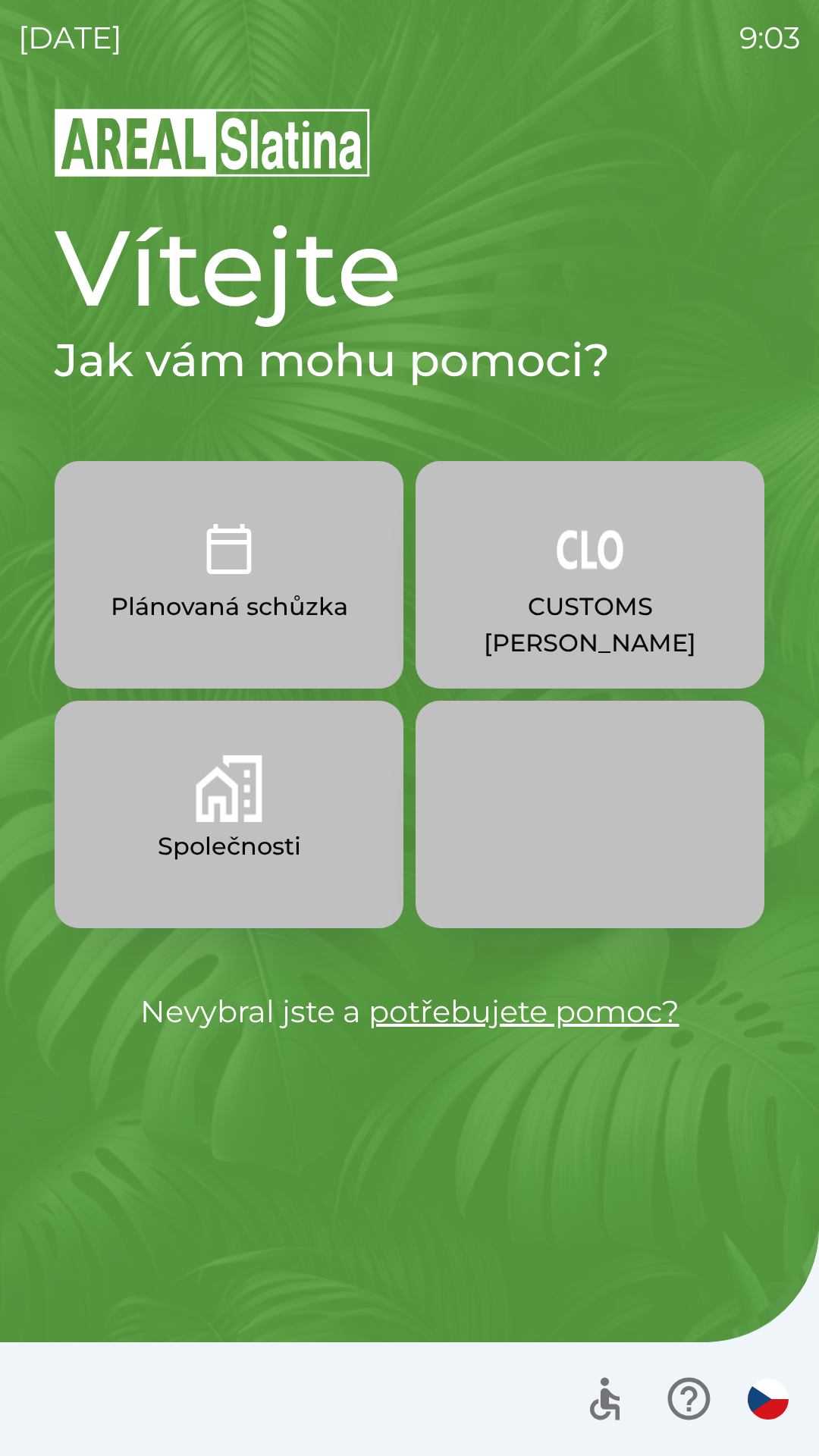
click at [231, 792] on img "button" at bounding box center [229, 788] width 66 height 66
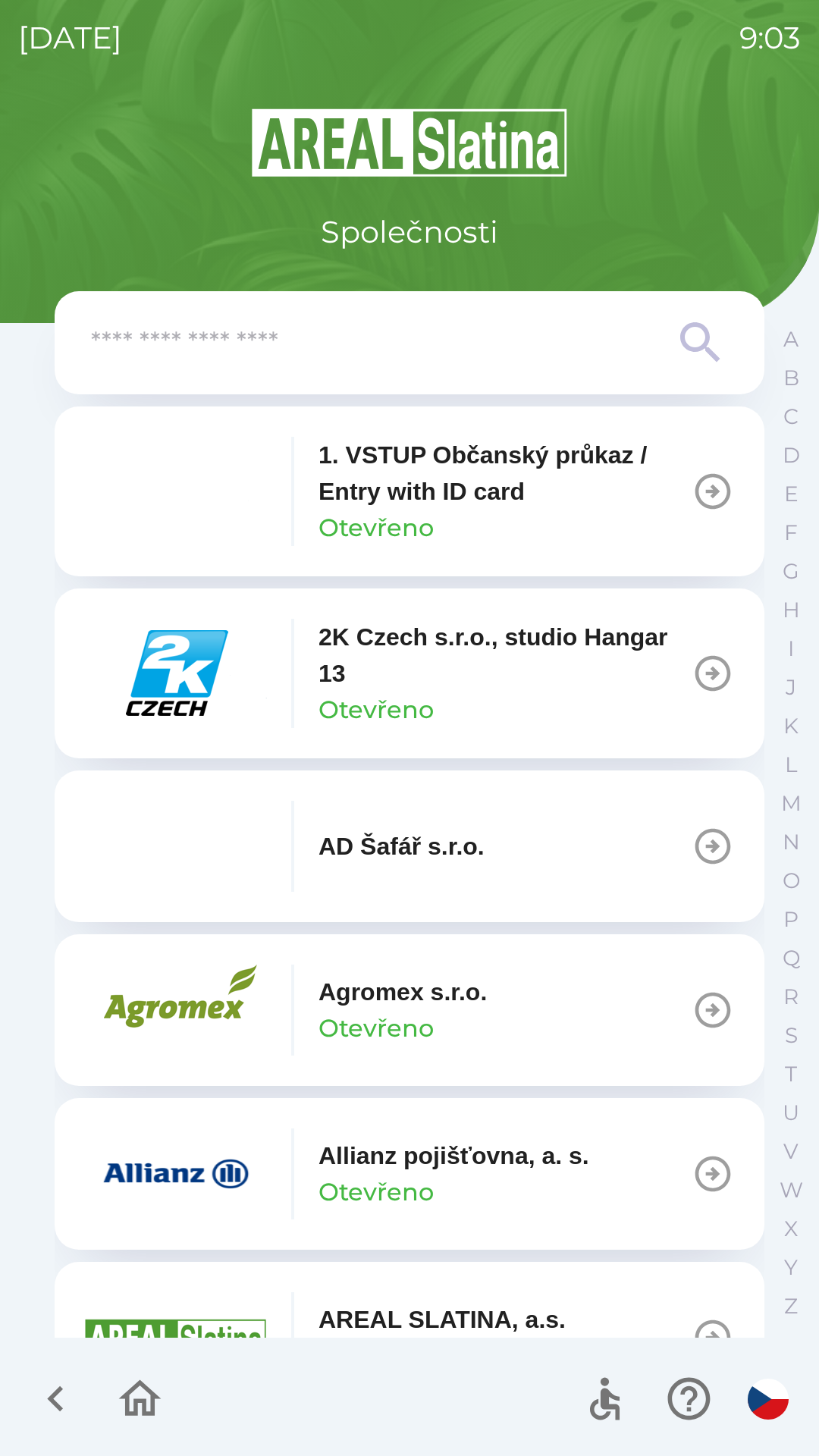
click at [200, 341] on input "text" at bounding box center [379, 343] width 576 height 42
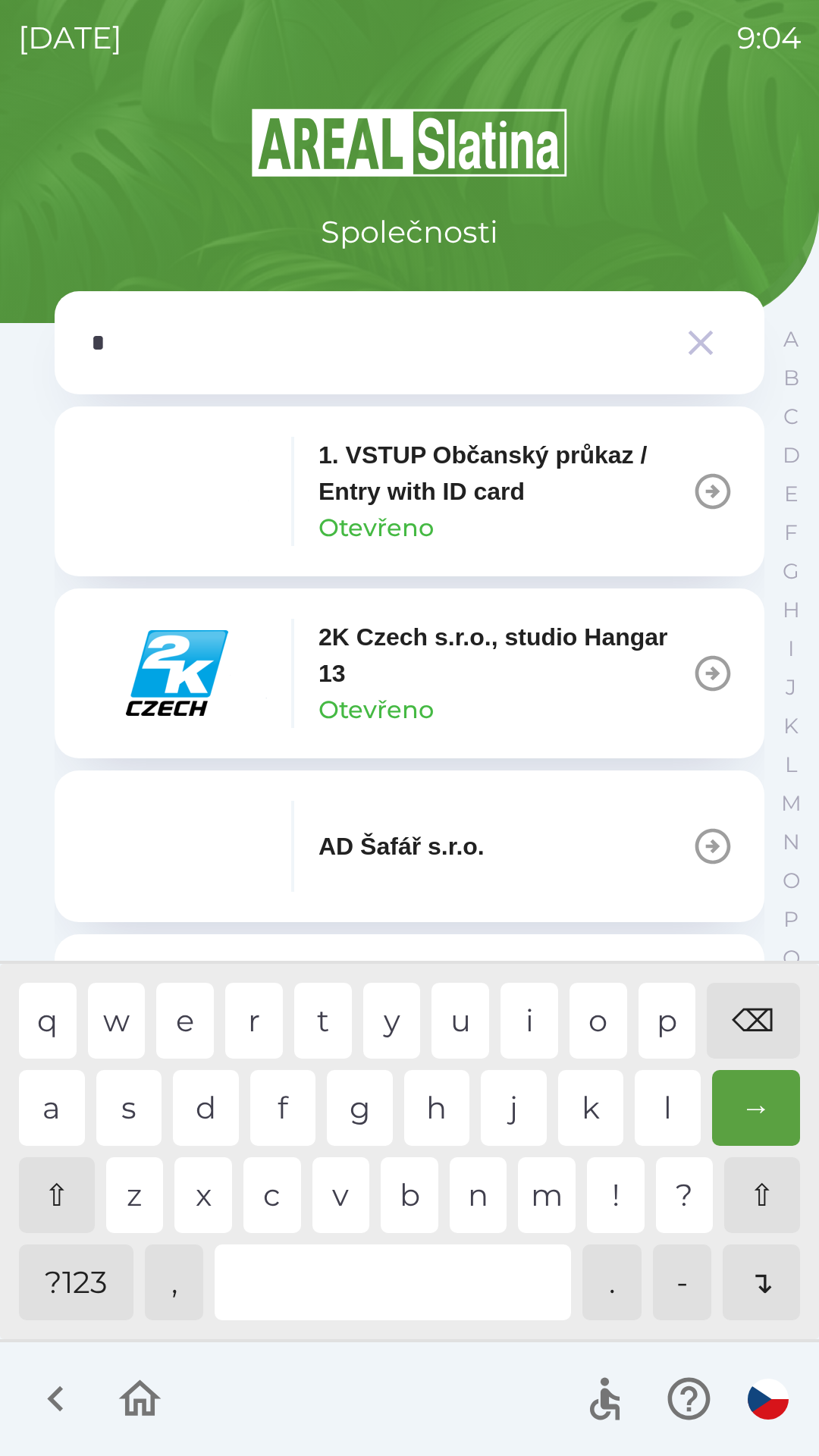
type input "**"
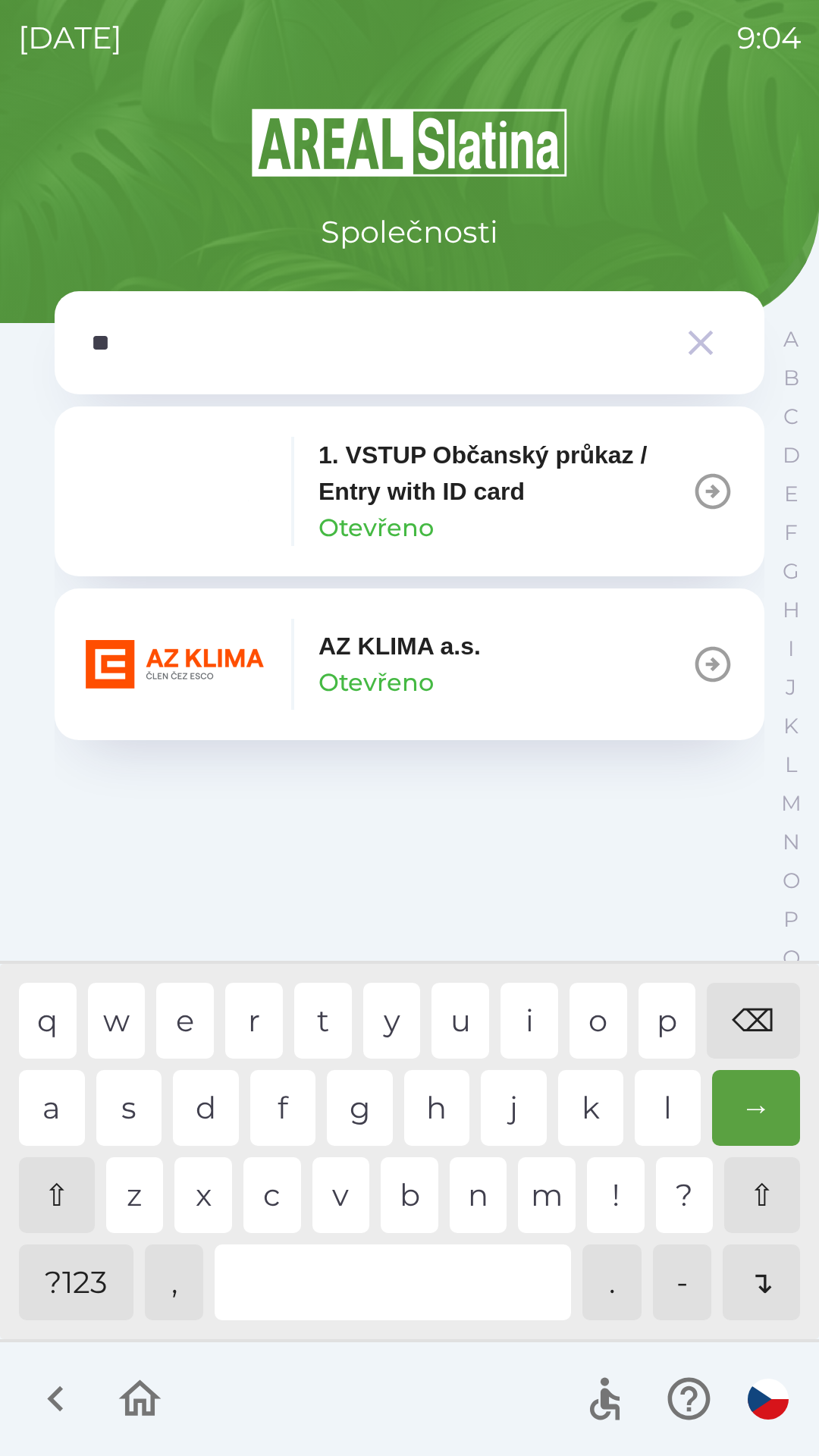
click at [187, 662] on img "button" at bounding box center [176, 664] width 182 height 91
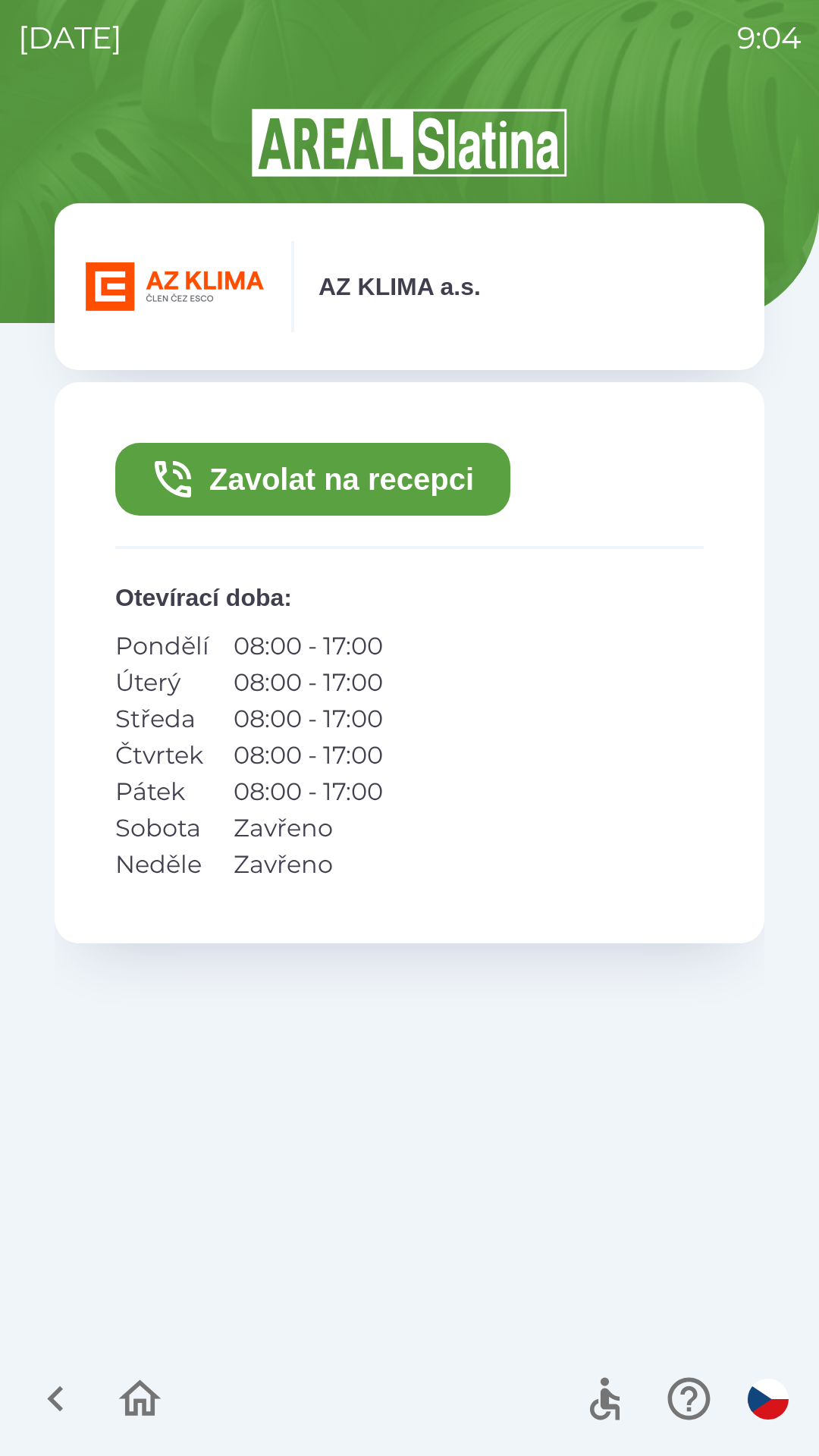
click at [294, 475] on button "Zavolat na recepci" at bounding box center [313, 479] width 395 height 73
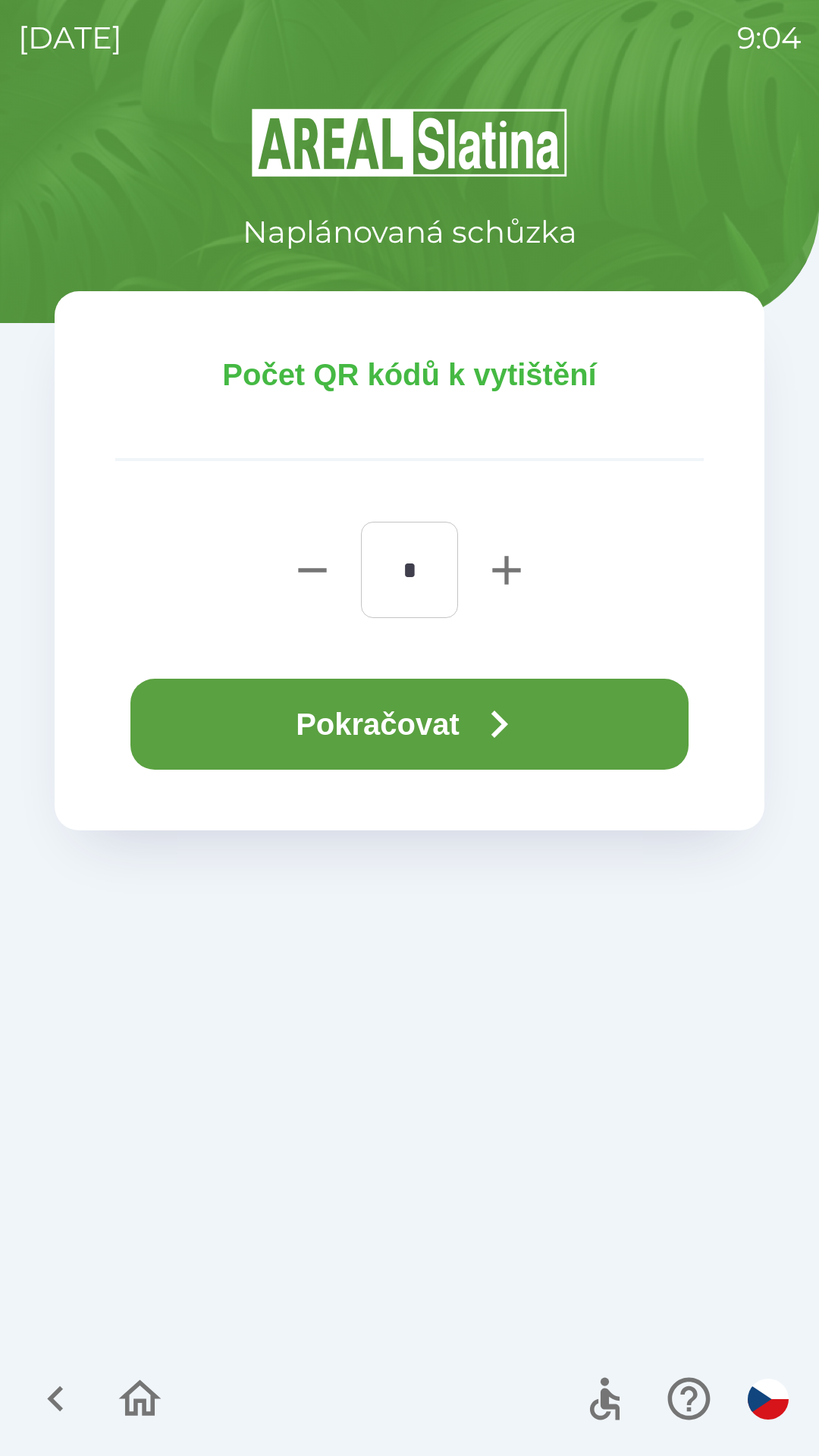
click at [340, 746] on button "Pokračovat" at bounding box center [410, 724] width 558 height 91
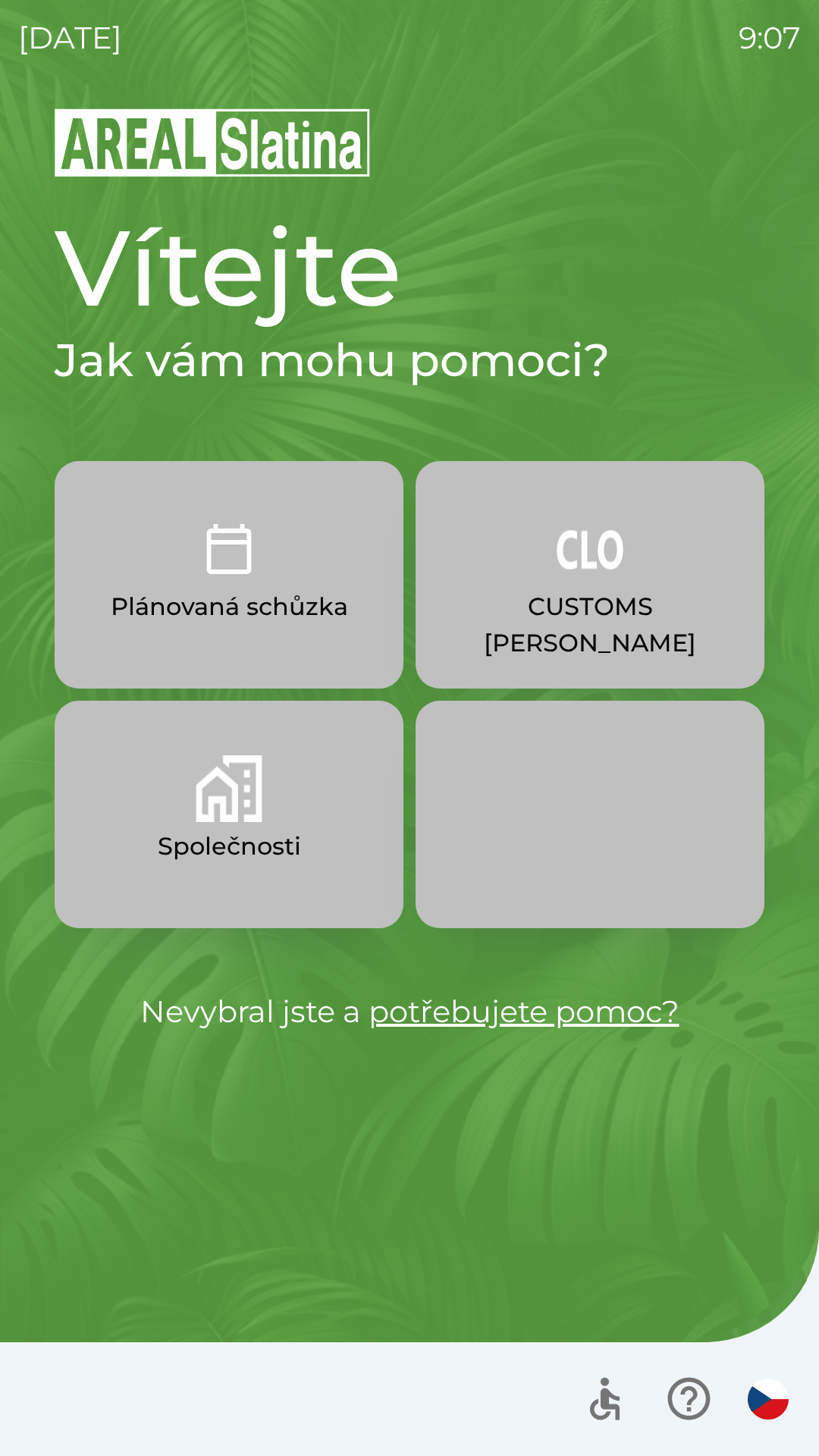
click at [183, 779] on button "Společnosti" at bounding box center [228, 814] width 349 height 228
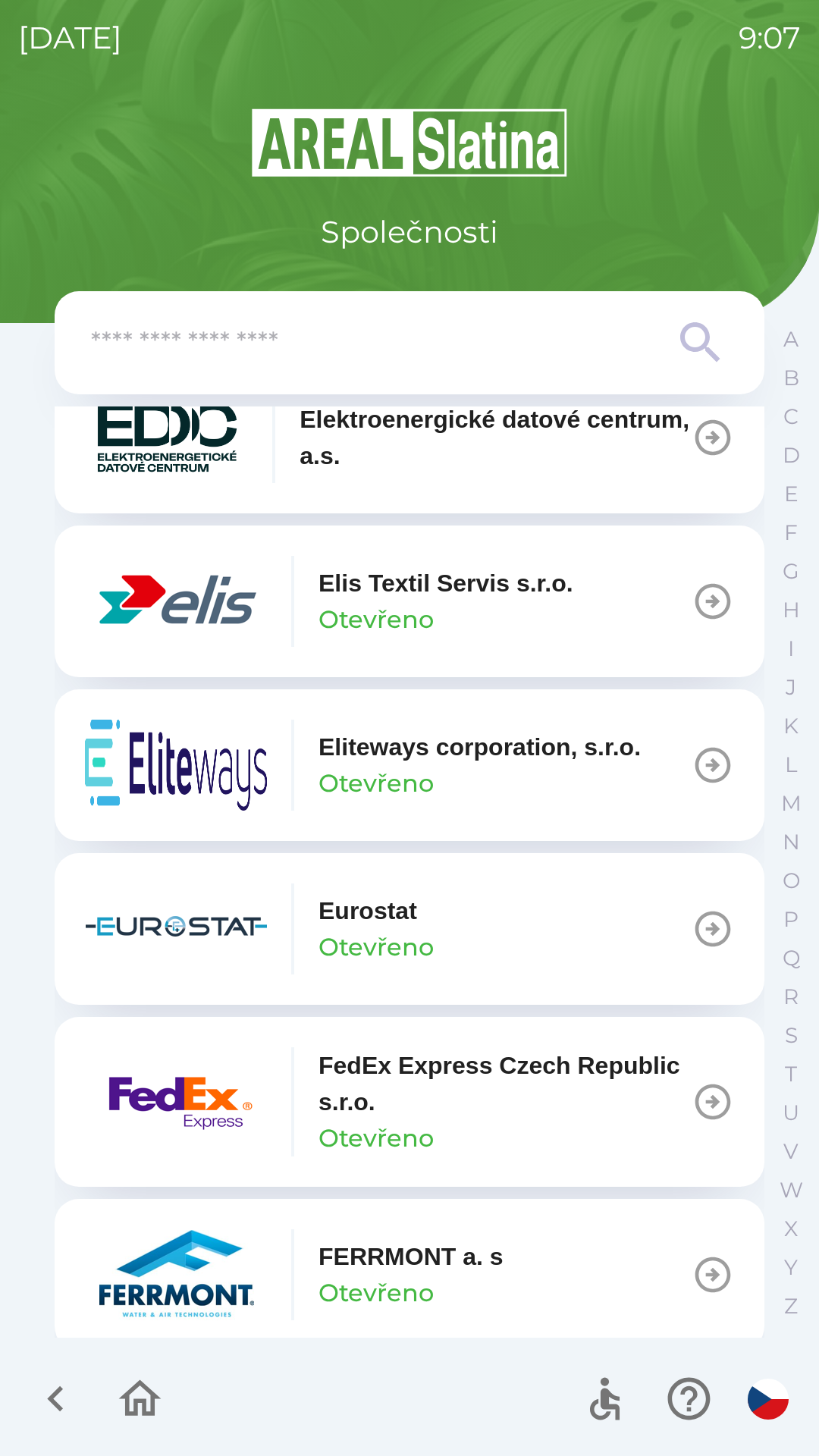
scroll to position [4314, 0]
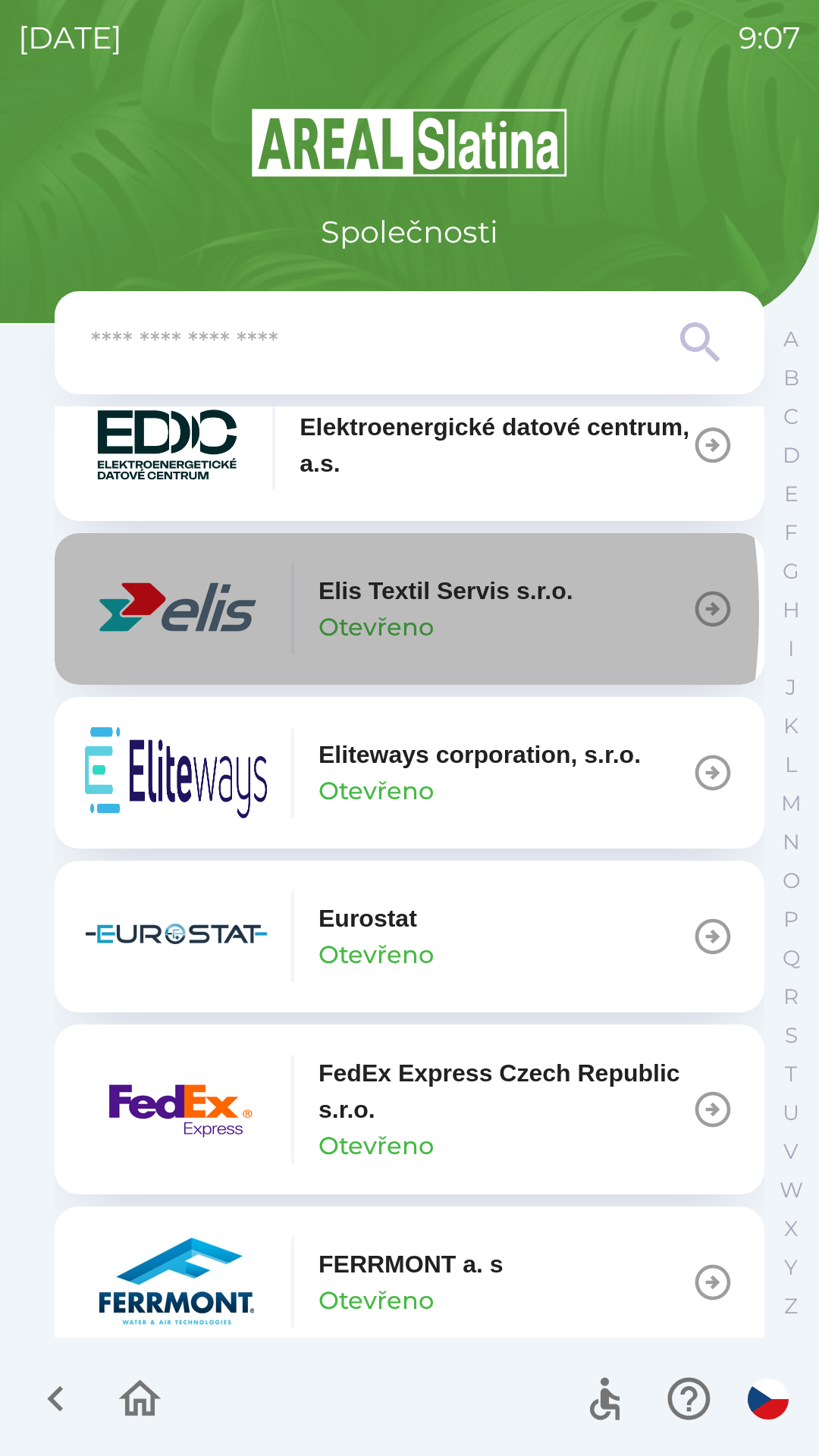
click at [164, 630] on img "button" at bounding box center [176, 609] width 182 height 91
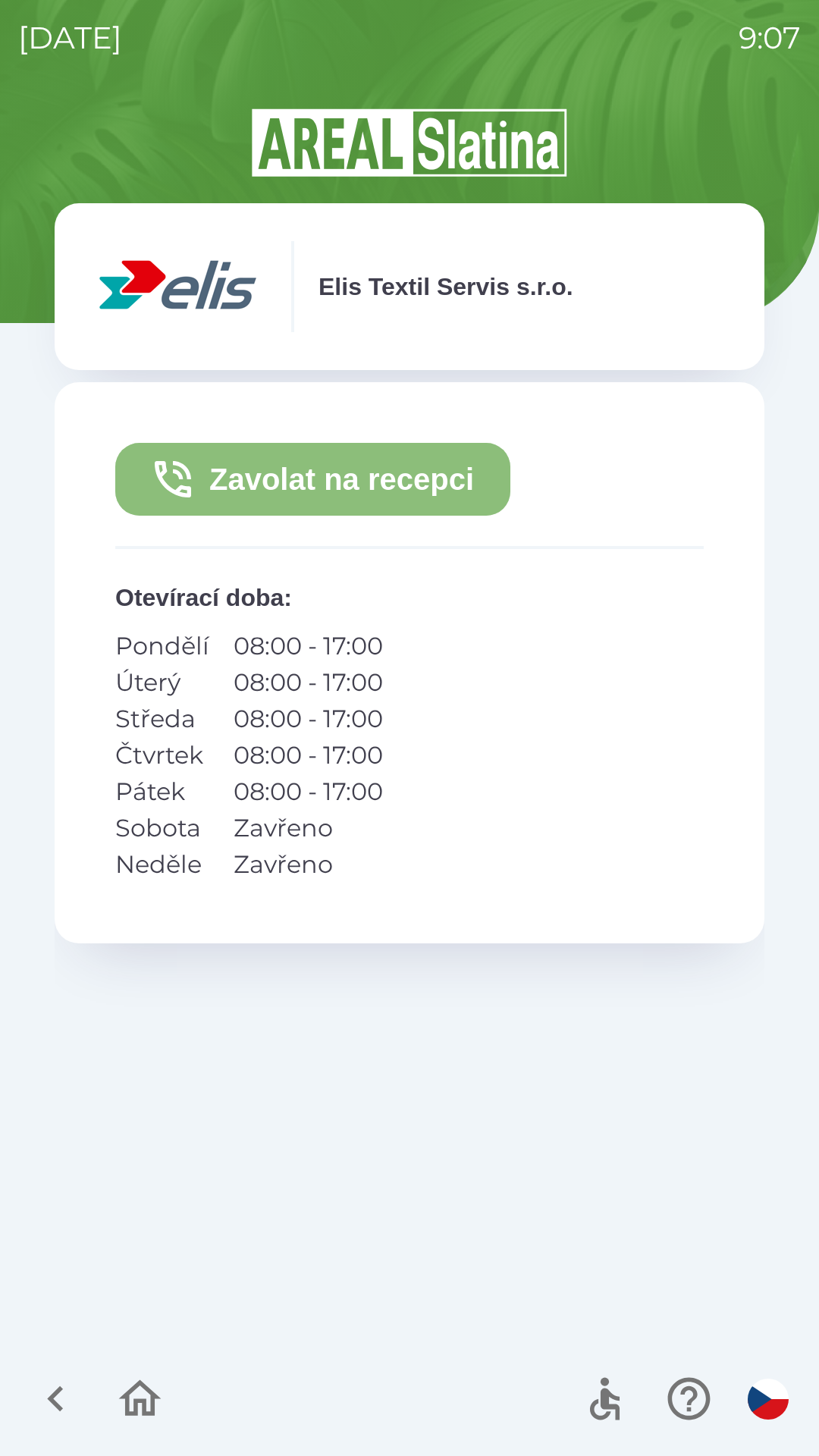
click at [216, 508] on button "Zavolat na recepci" at bounding box center [313, 479] width 395 height 73
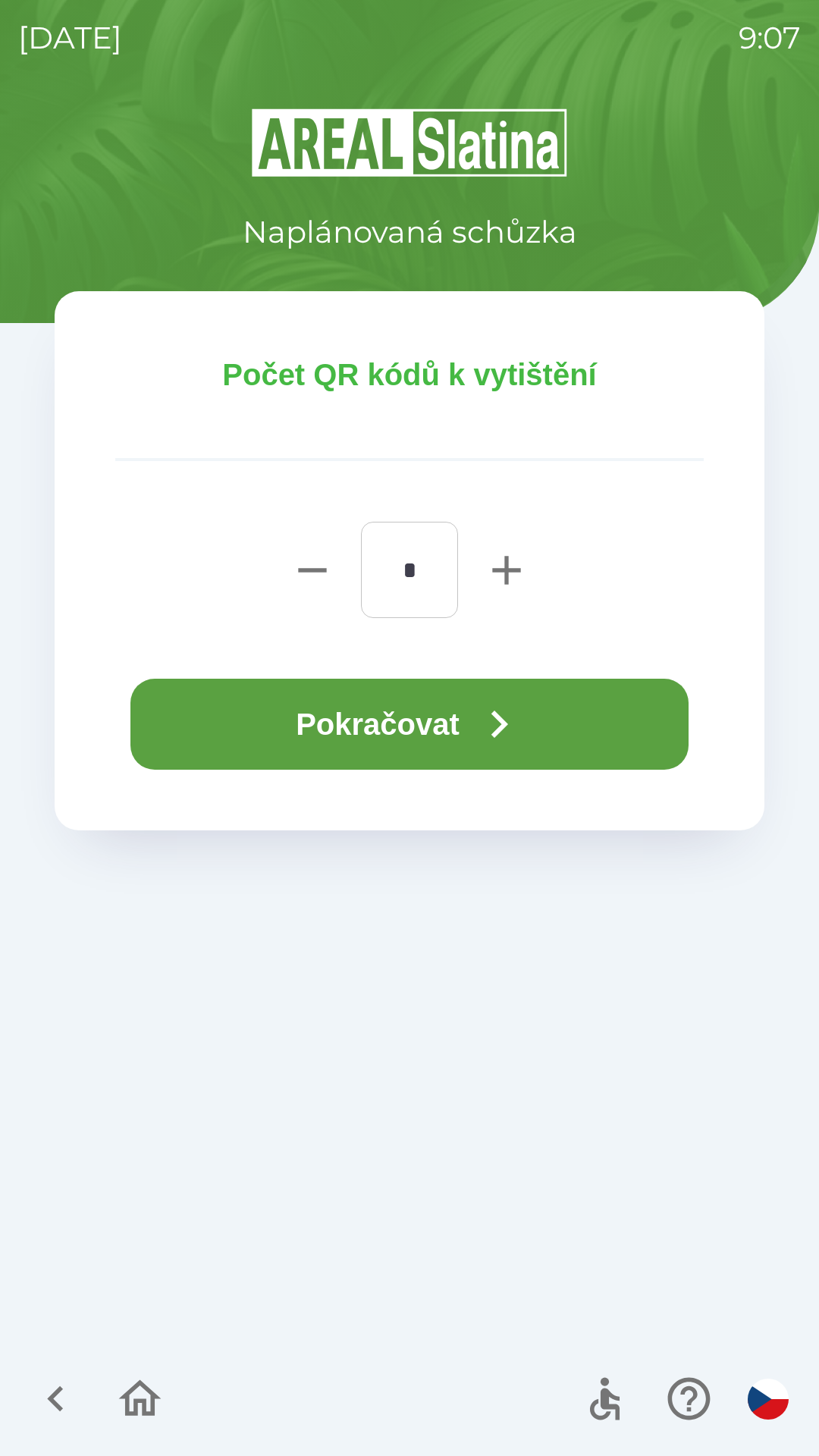
click at [440, 710] on button "Pokračovat" at bounding box center [410, 724] width 558 height 91
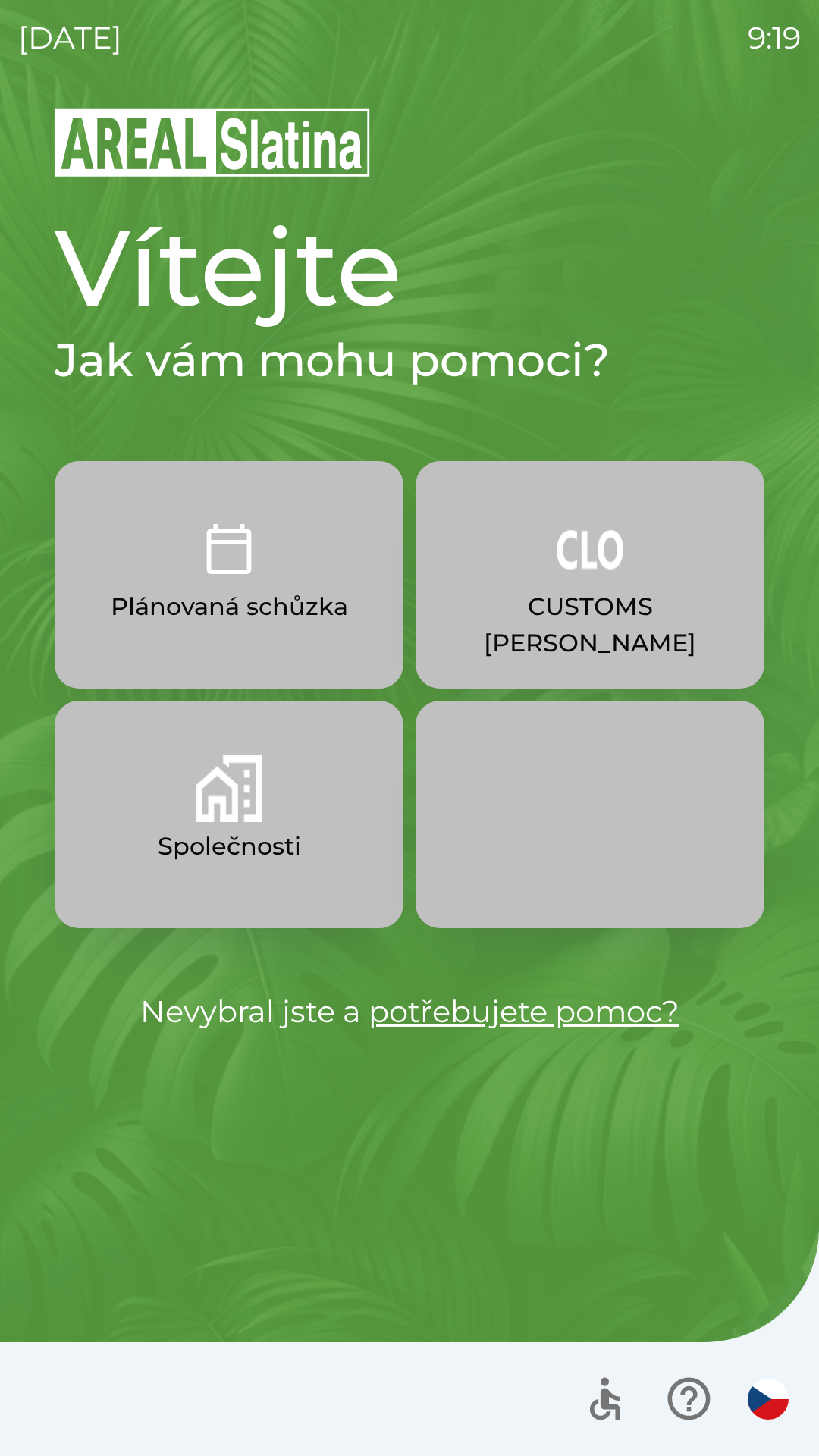
click at [508, 648] on button "CUSTOMS [PERSON_NAME]" at bounding box center [590, 575] width 349 height 228
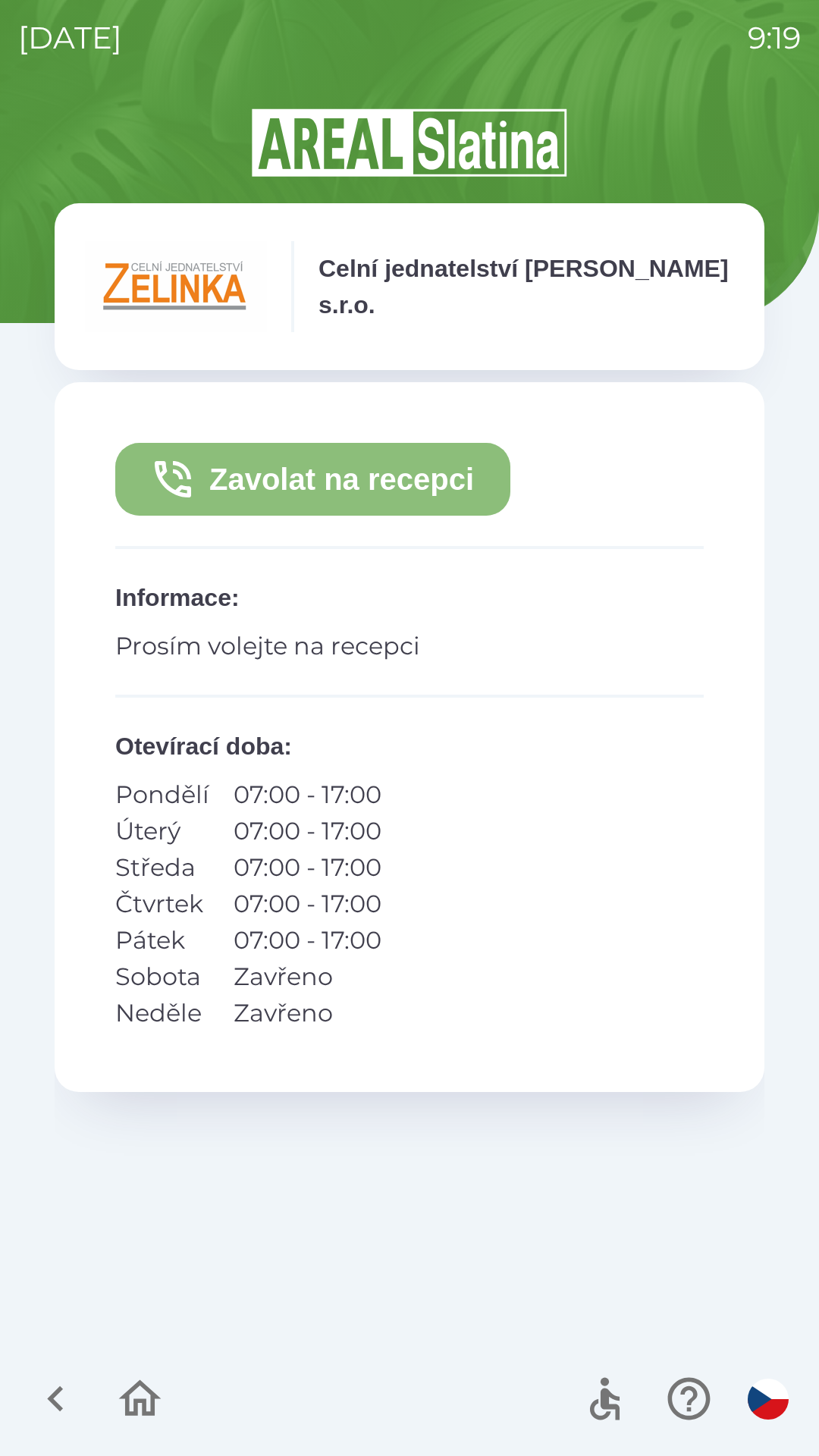
click at [410, 509] on button "Zavolat na recepci" at bounding box center [313, 479] width 395 height 73
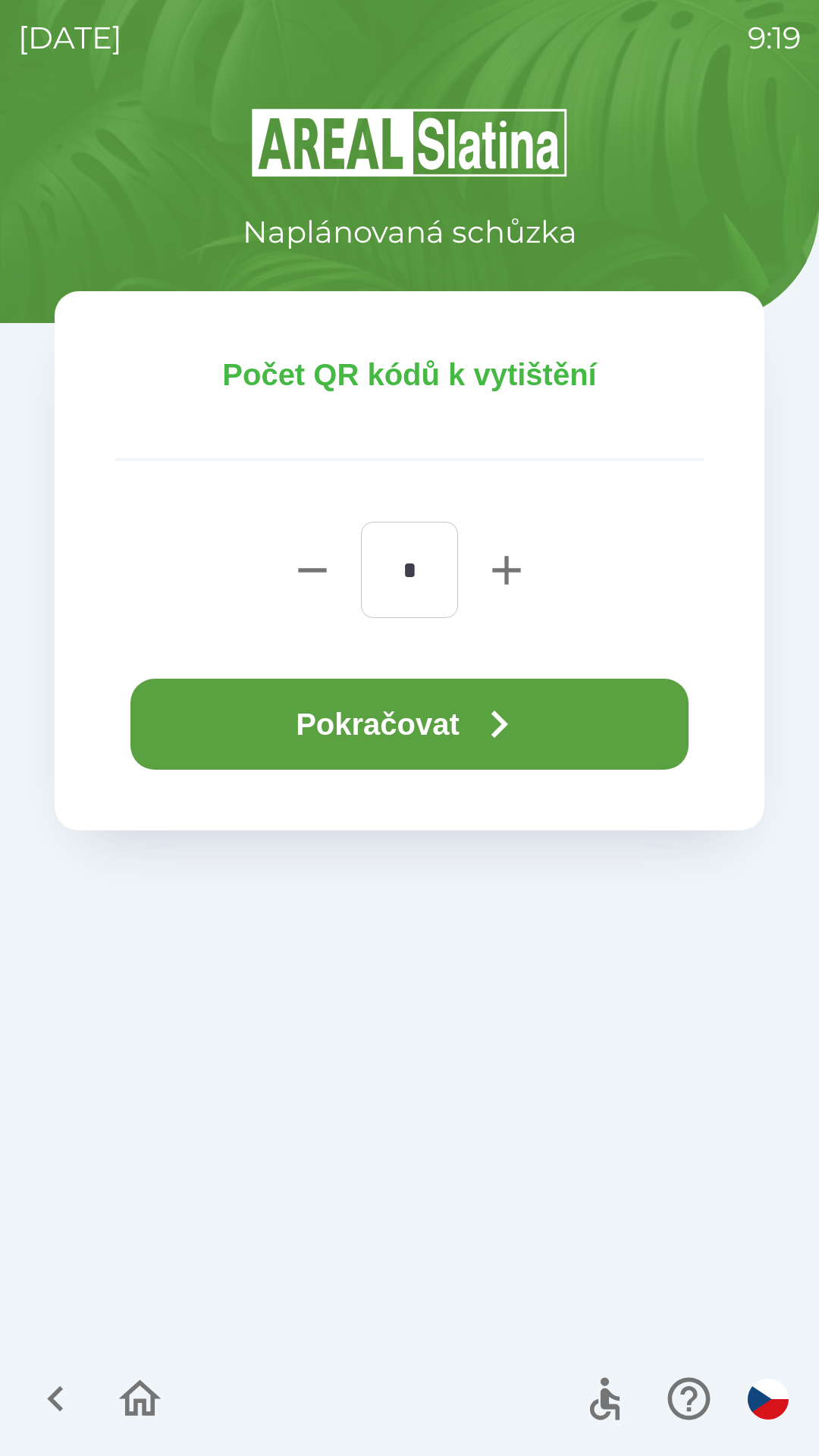
click at [557, 722] on button "Pokračovat" at bounding box center [410, 724] width 558 height 91
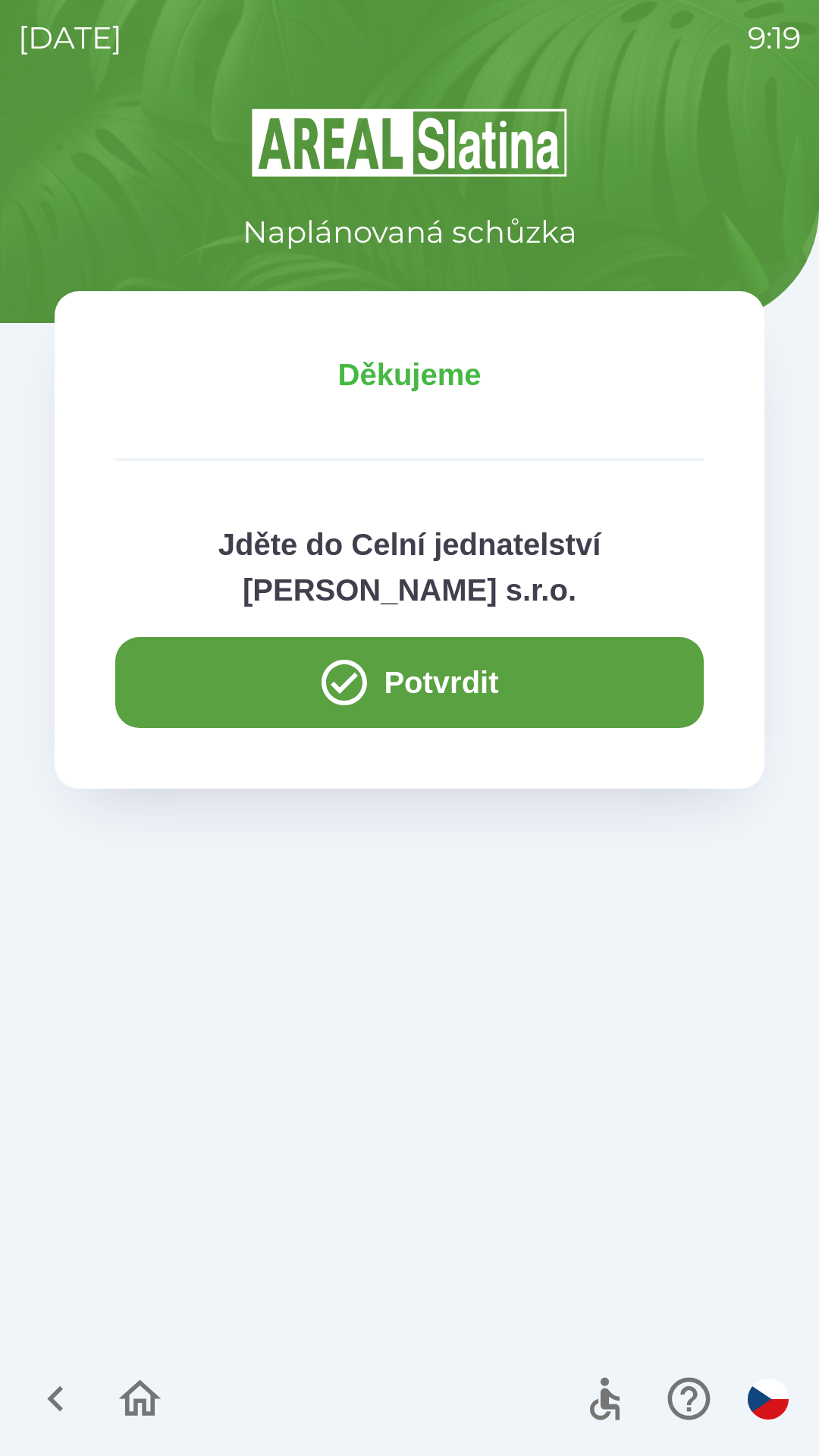
click at [396, 701] on button "Potvrdit" at bounding box center [410, 682] width 588 height 91
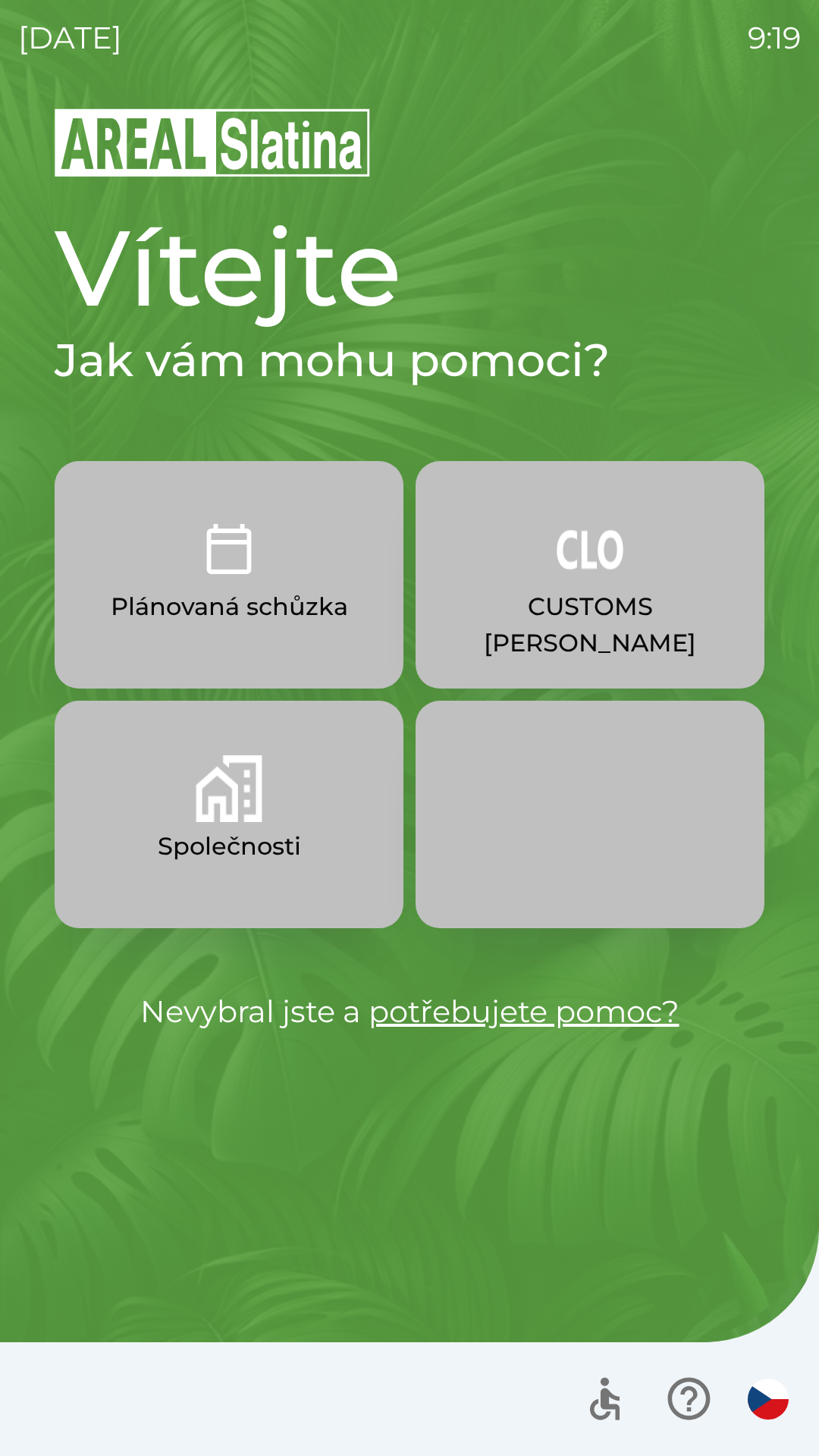
click at [244, 810] on img "button" at bounding box center [229, 788] width 66 height 66
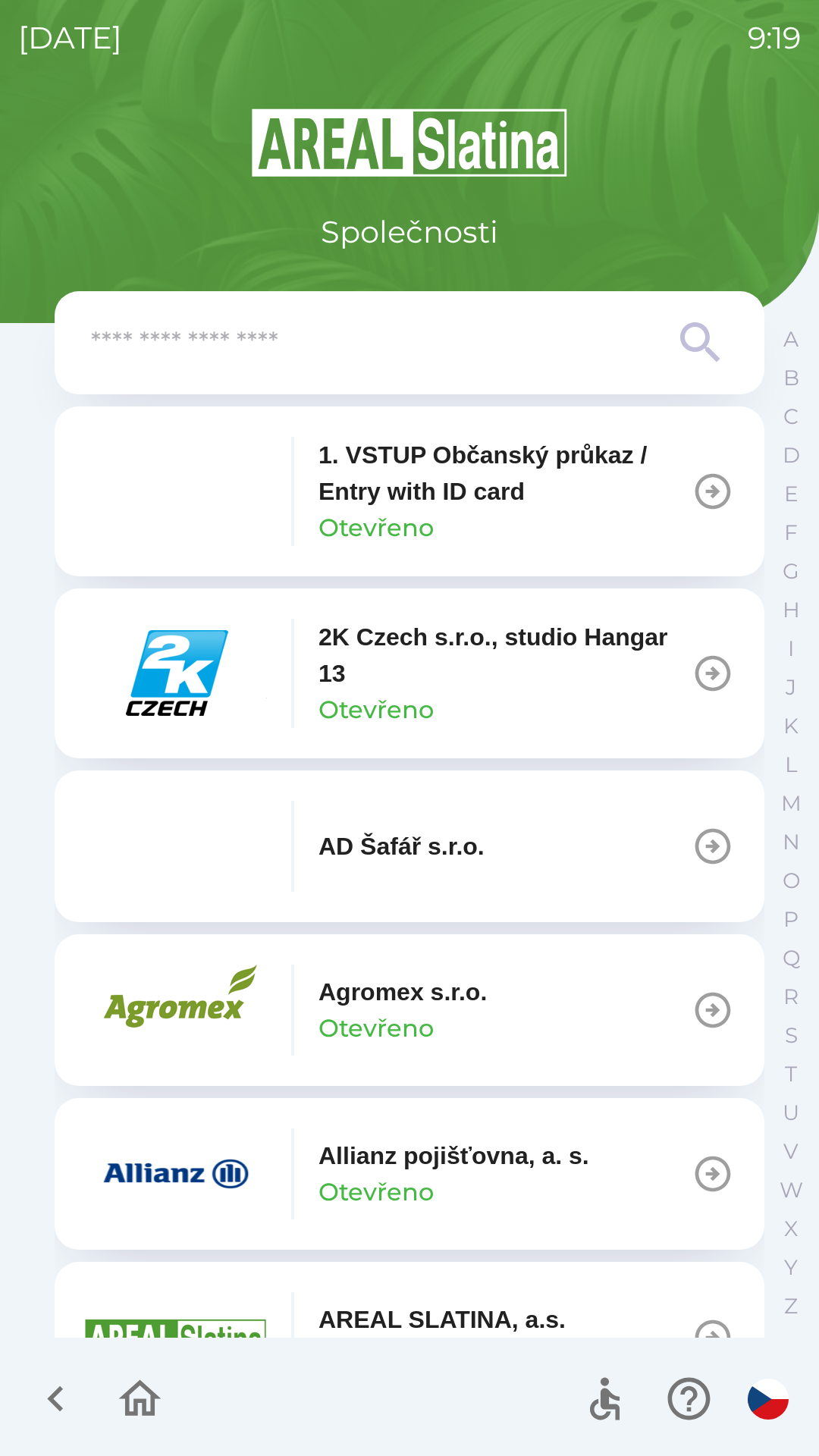
click at [461, 962] on button "Agromex s.r.o. Otevřeno" at bounding box center [410, 1010] width 710 height 152
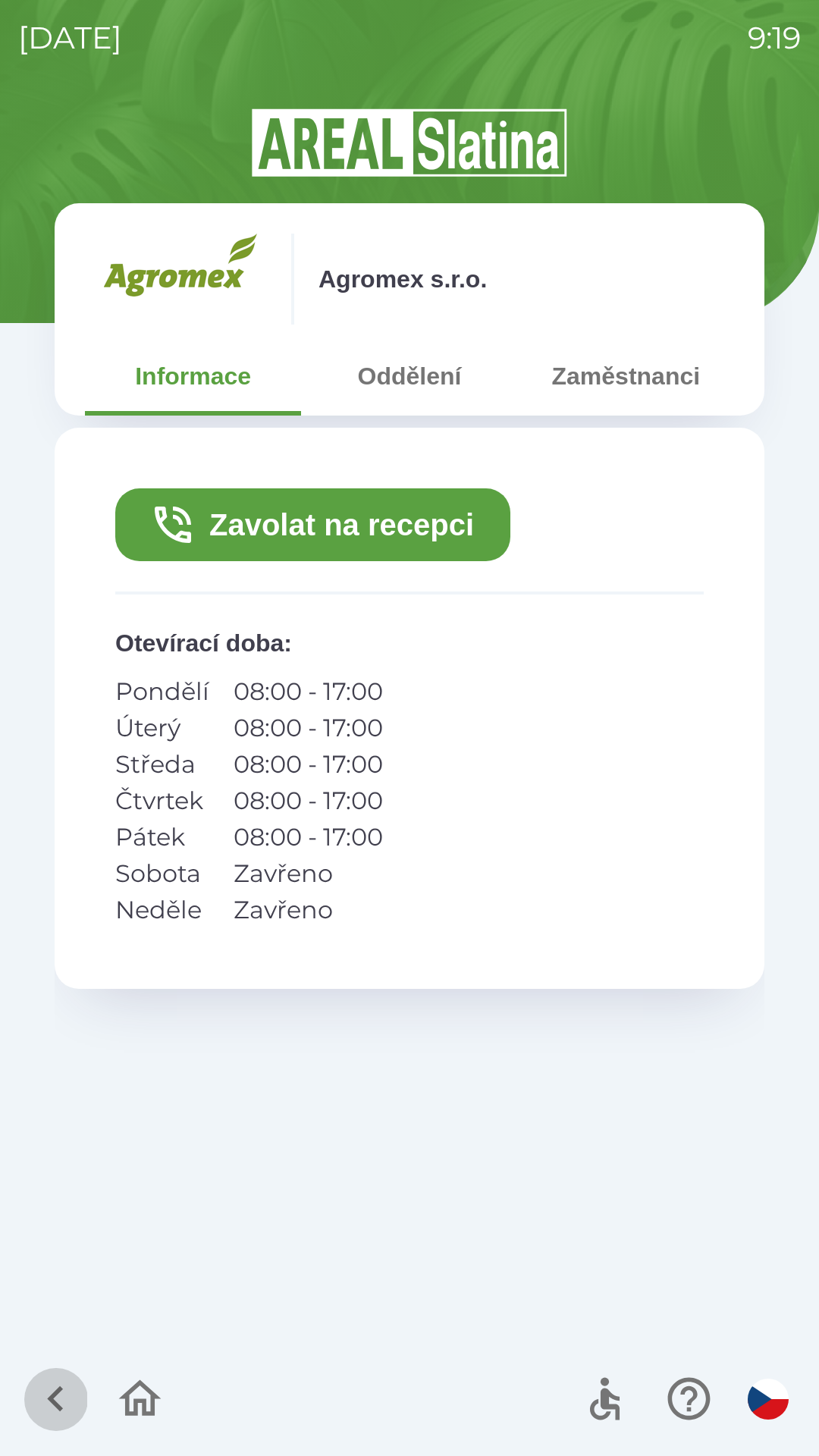
click at [47, 1381] on icon "button" at bounding box center [55, 1398] width 51 height 51
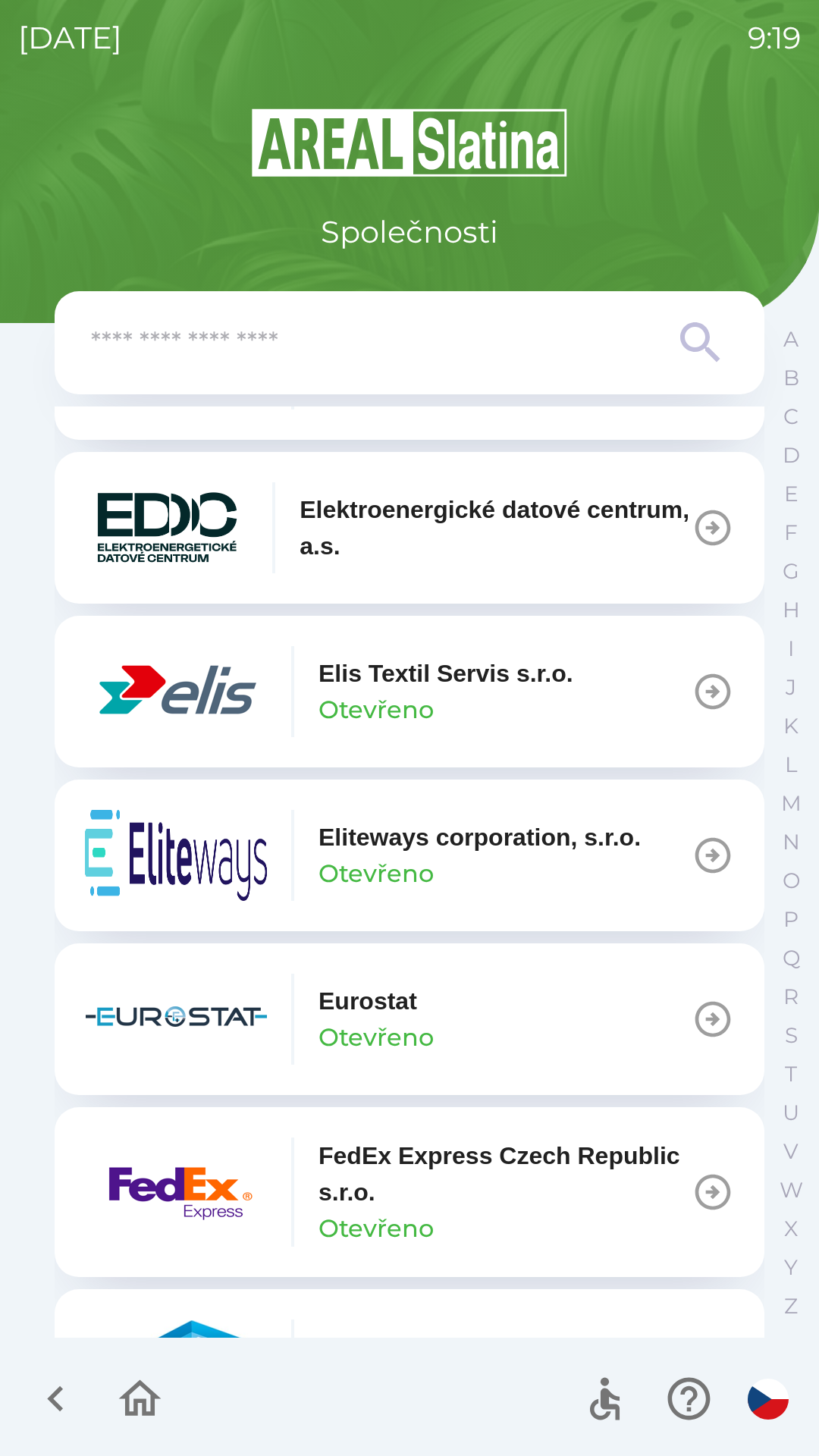
scroll to position [4232, 0]
click at [481, 691] on p "Elis Textil Servis s.r.o." at bounding box center [446, 673] width 255 height 36
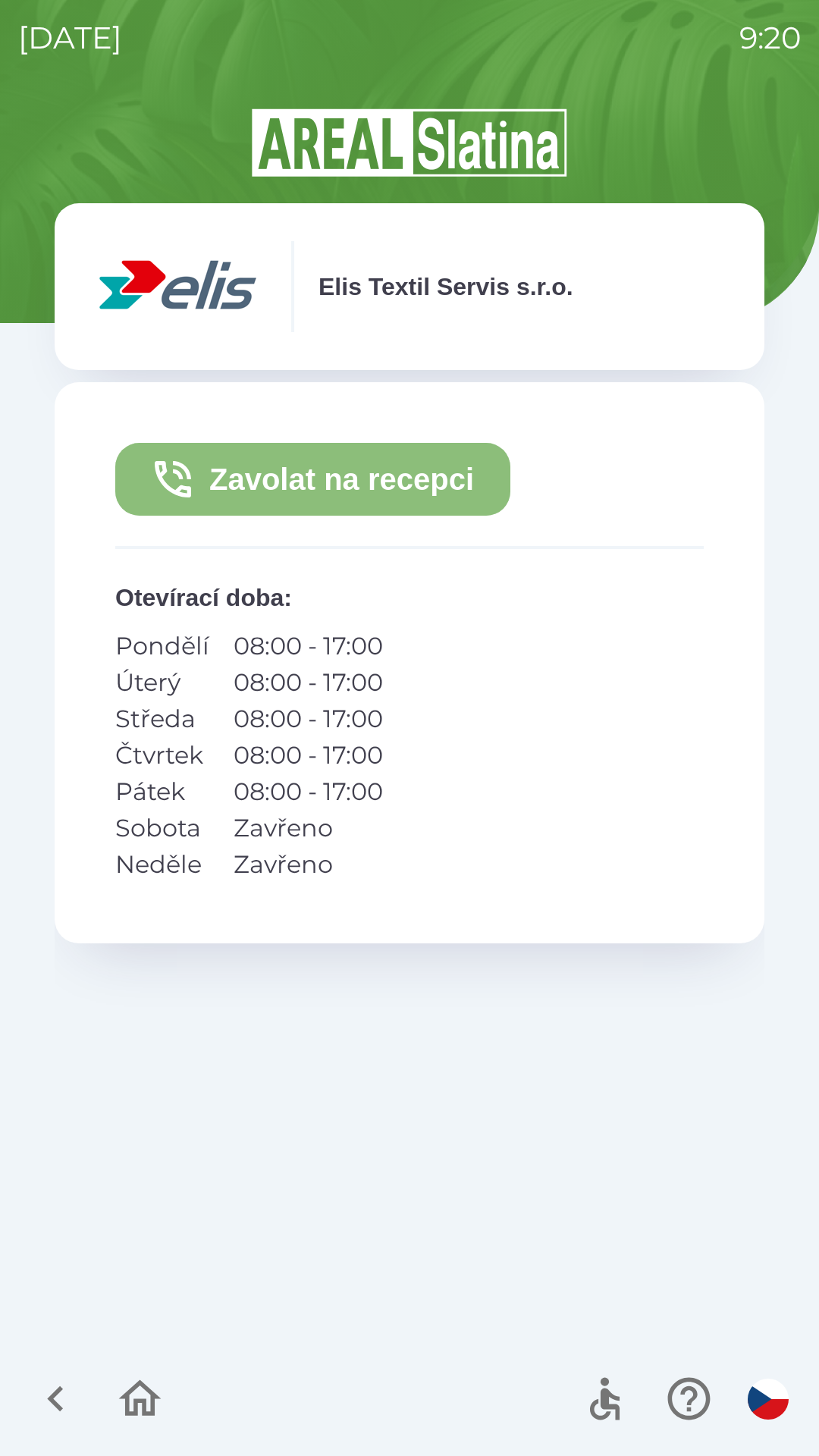
click at [357, 485] on button "Zavolat na recepci" at bounding box center [313, 479] width 395 height 73
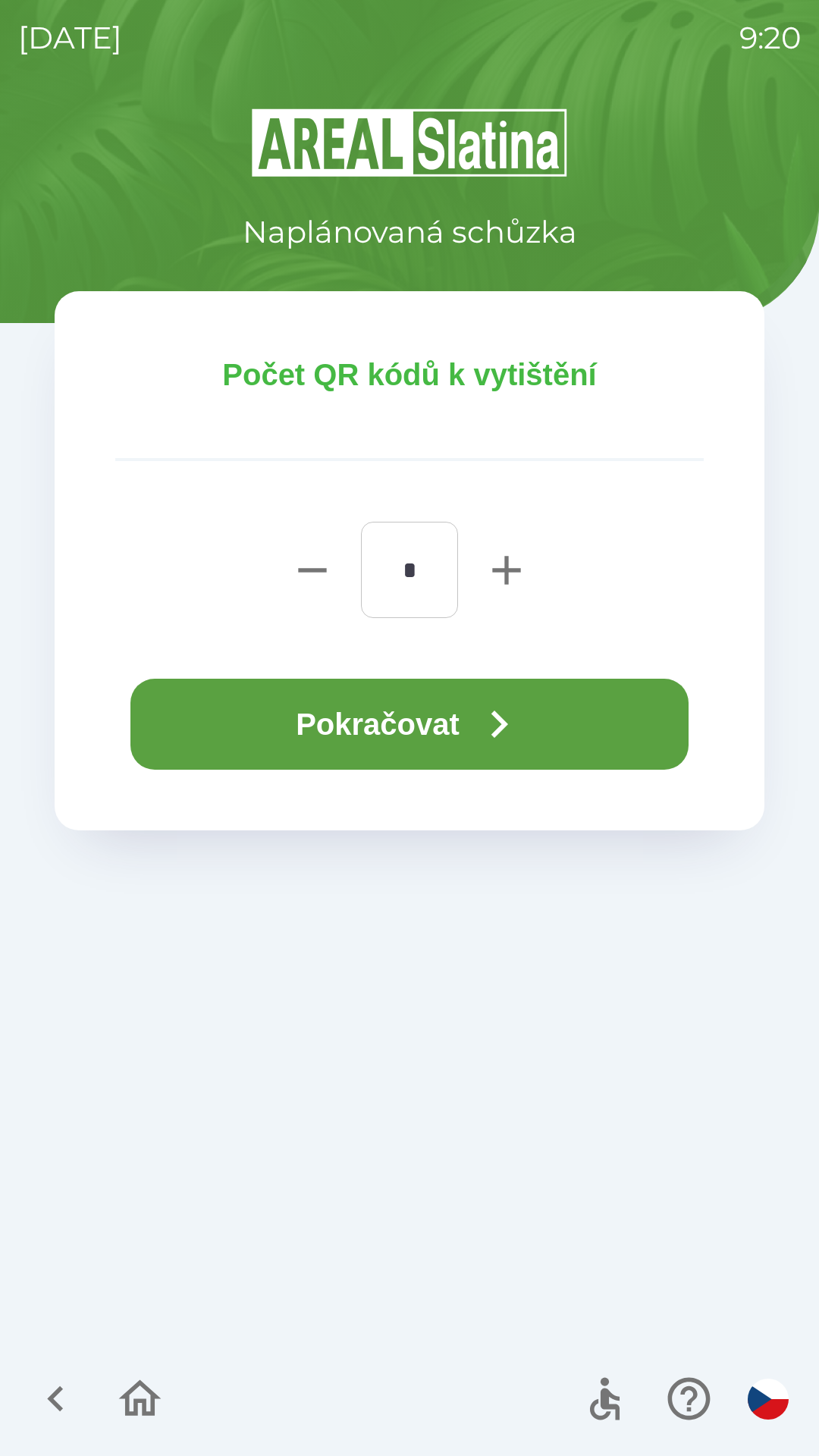
click at [447, 724] on button "Pokračovat" at bounding box center [410, 724] width 558 height 91
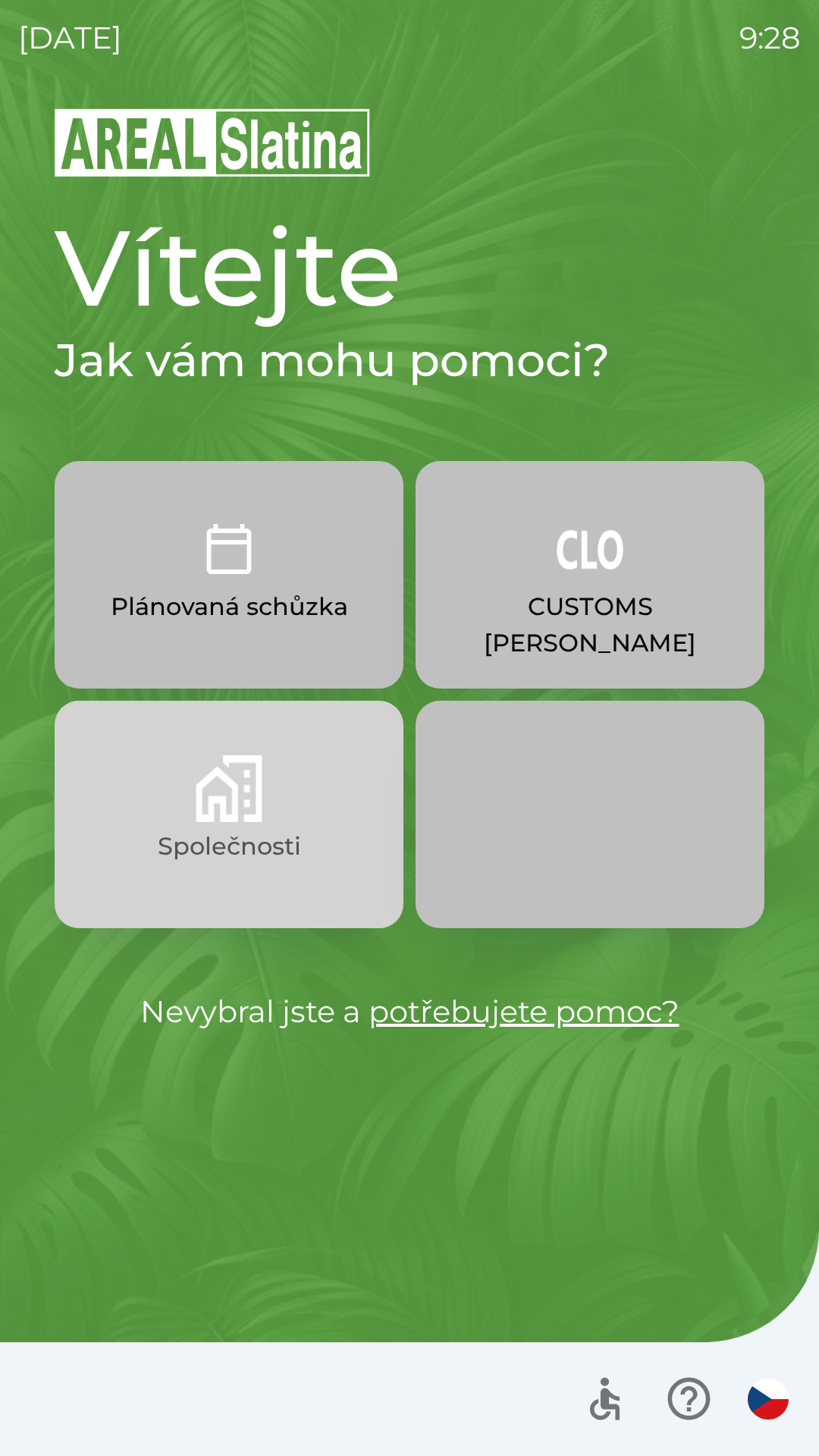
click at [225, 794] on img "button" at bounding box center [229, 788] width 66 height 66
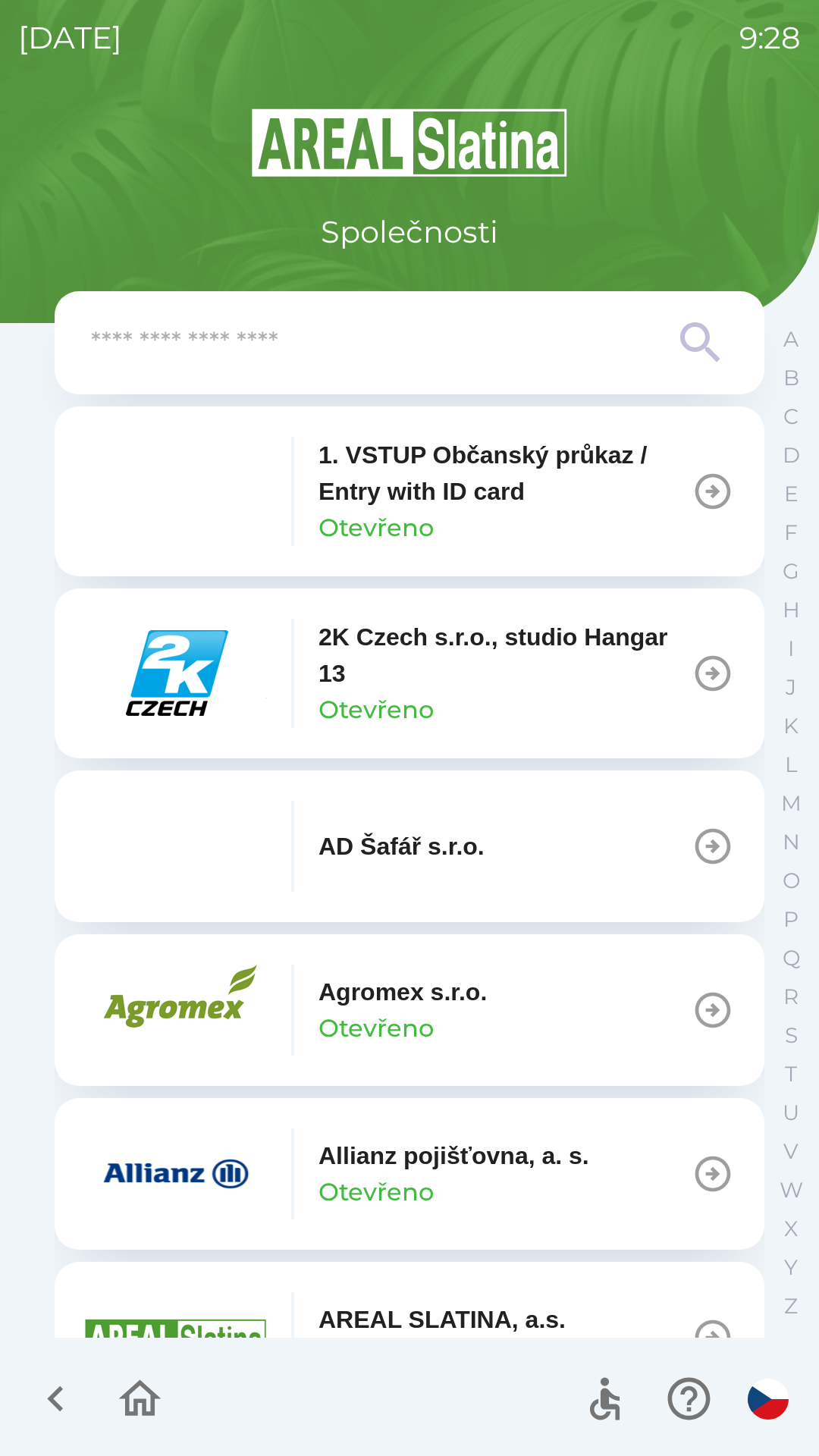
click at [153, 335] on input "text" at bounding box center [379, 343] width 576 height 42
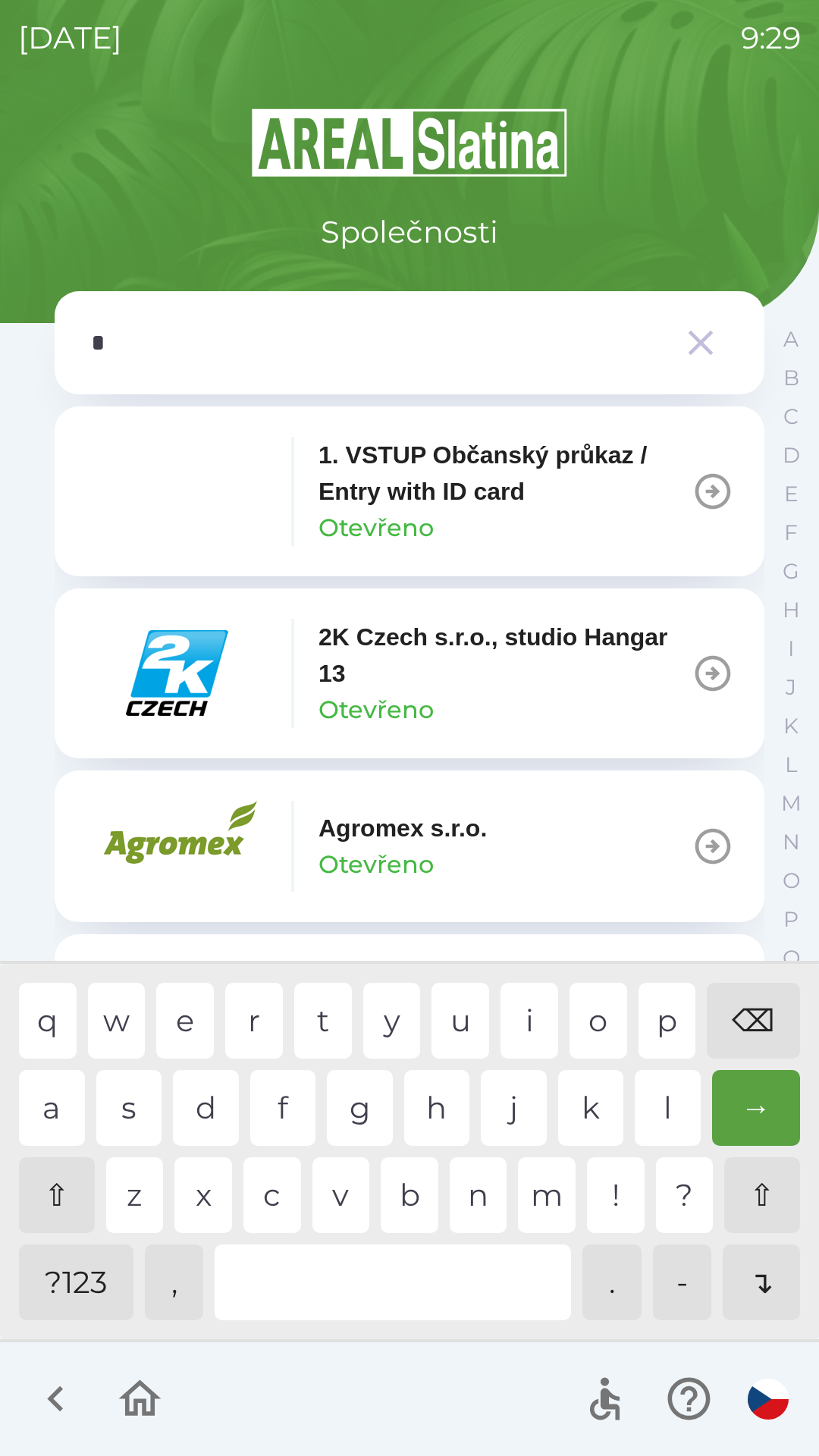
click at [183, 1011] on div "e" at bounding box center [185, 1020] width 58 height 76
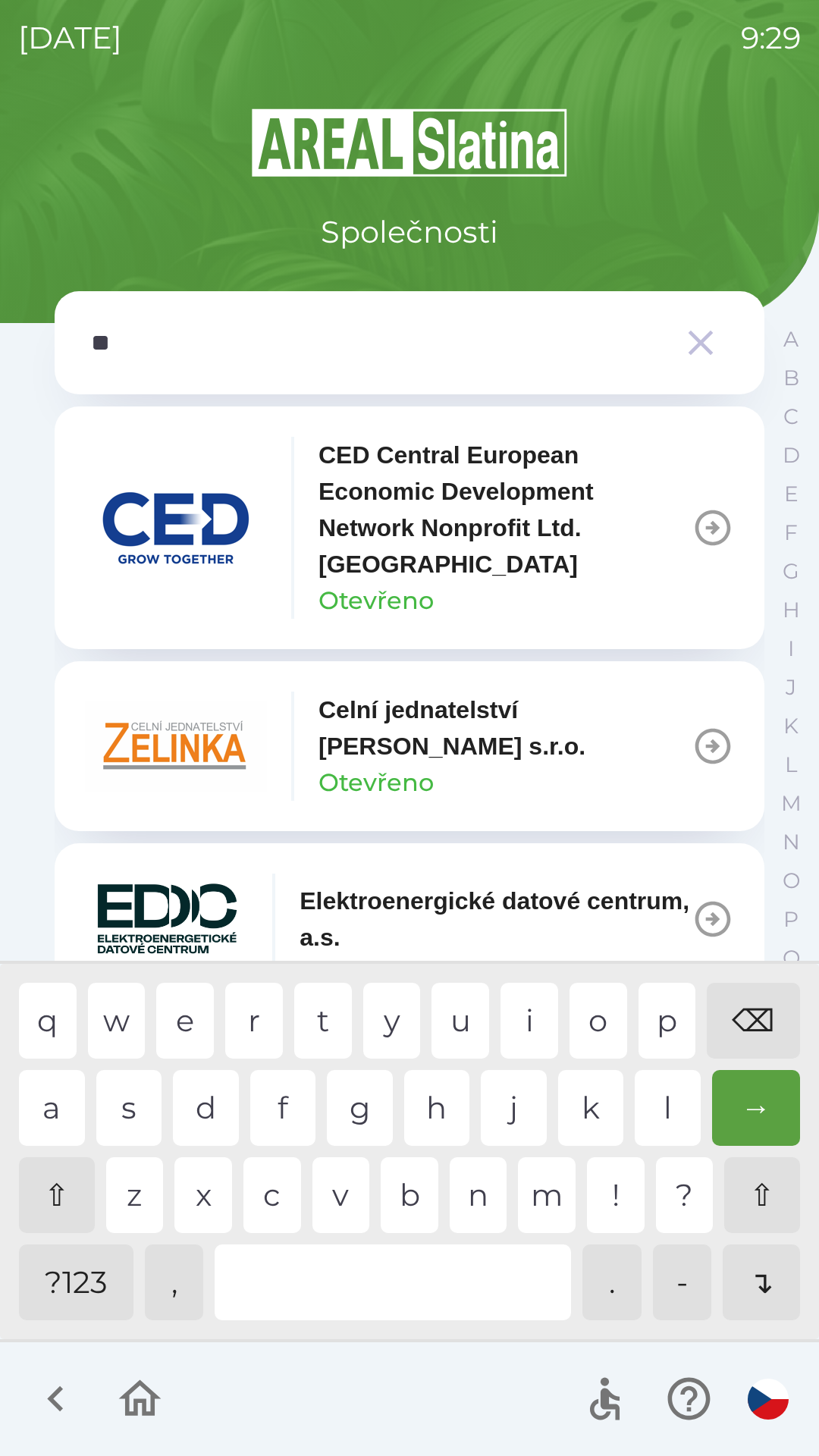
click at [665, 1111] on div "l" at bounding box center [667, 1108] width 66 height 76
type input "***"
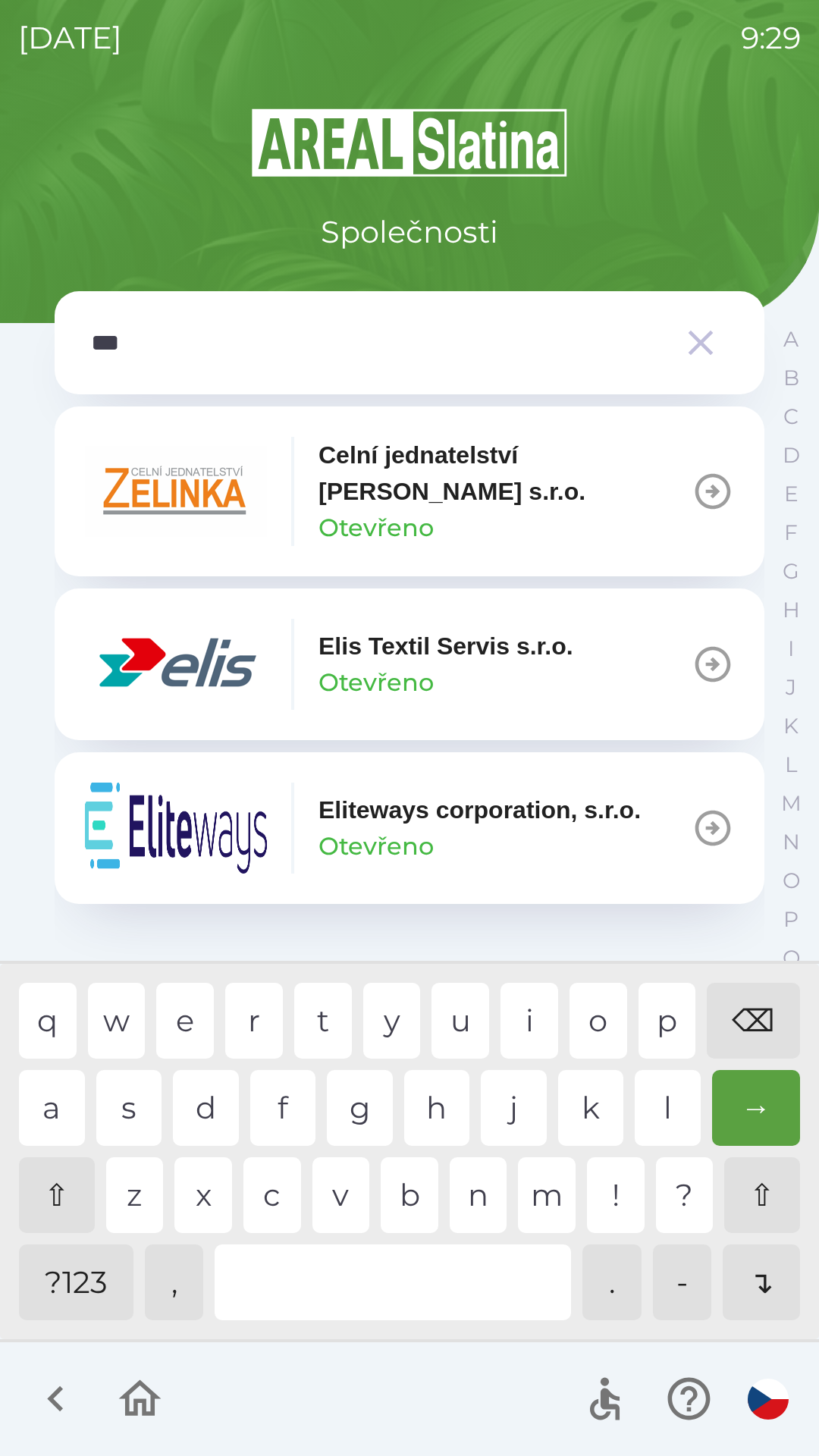
click at [550, 1011] on div "i" at bounding box center [529, 1020] width 58 height 76
click at [291, 646] on div "button" at bounding box center [292, 664] width 3 height 91
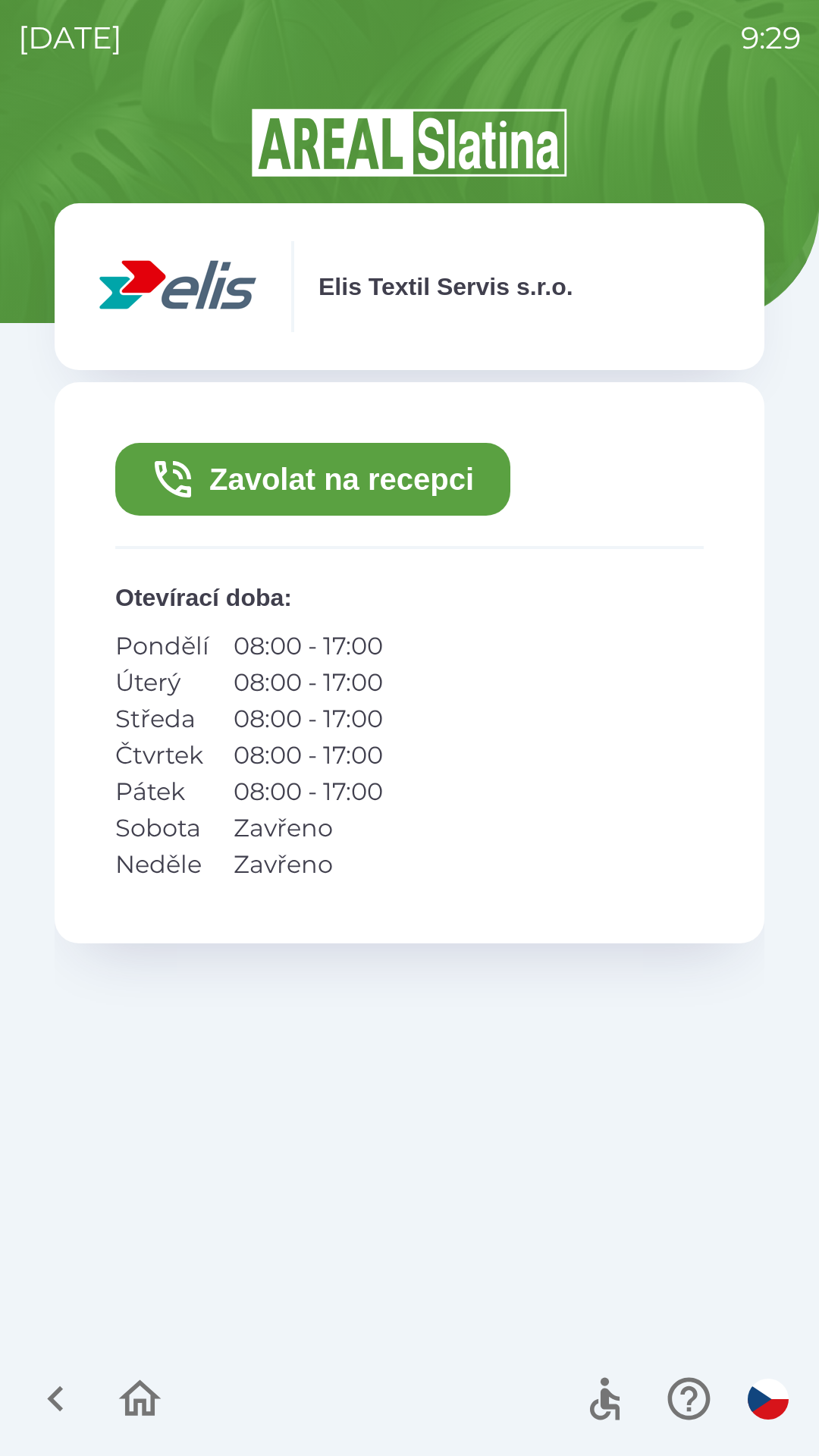
click at [206, 470] on button "Zavolat na recepci" at bounding box center [313, 479] width 395 height 73
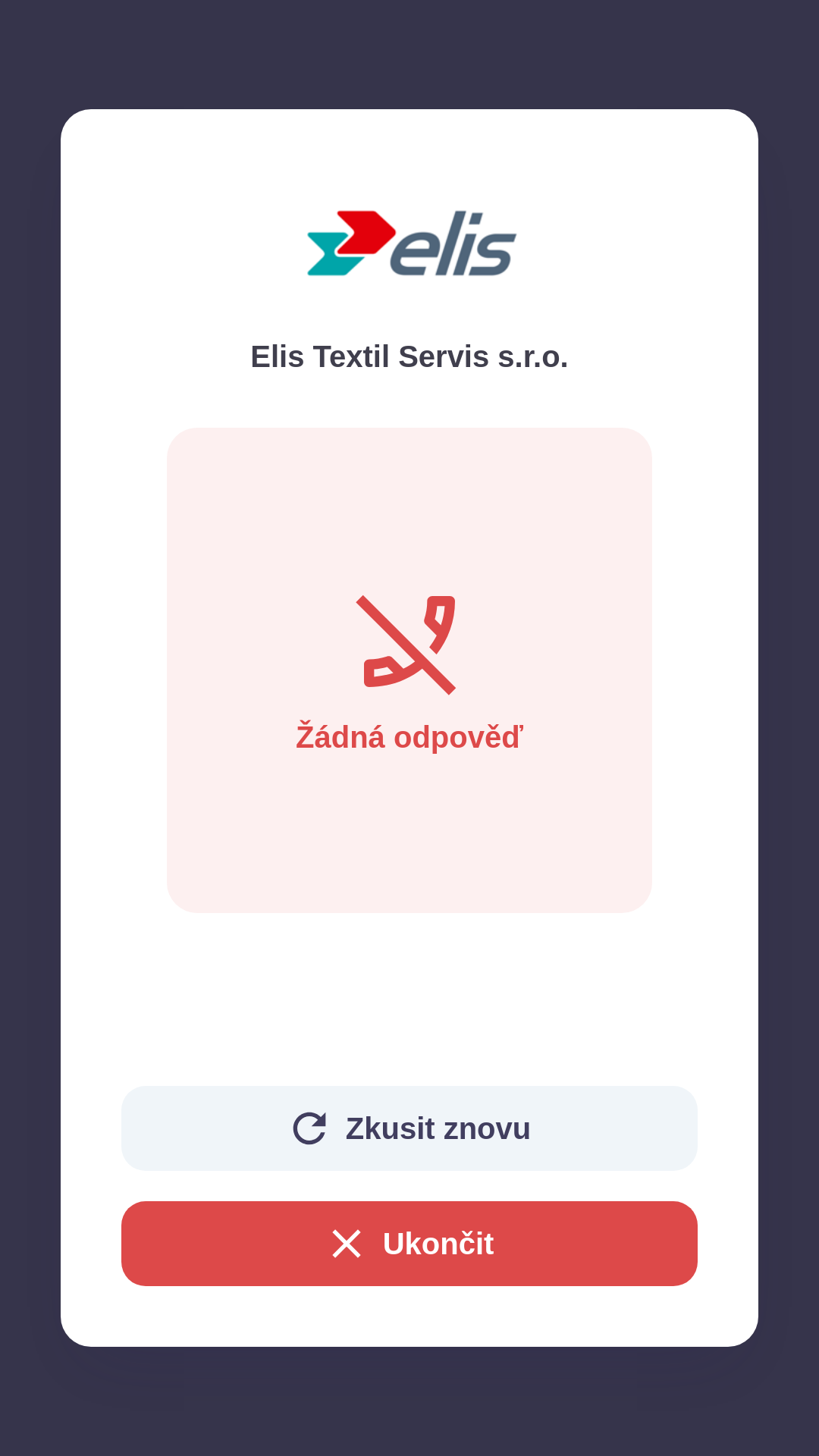
click at [476, 1228] on button "Ukončit" at bounding box center [409, 1243] width 576 height 85
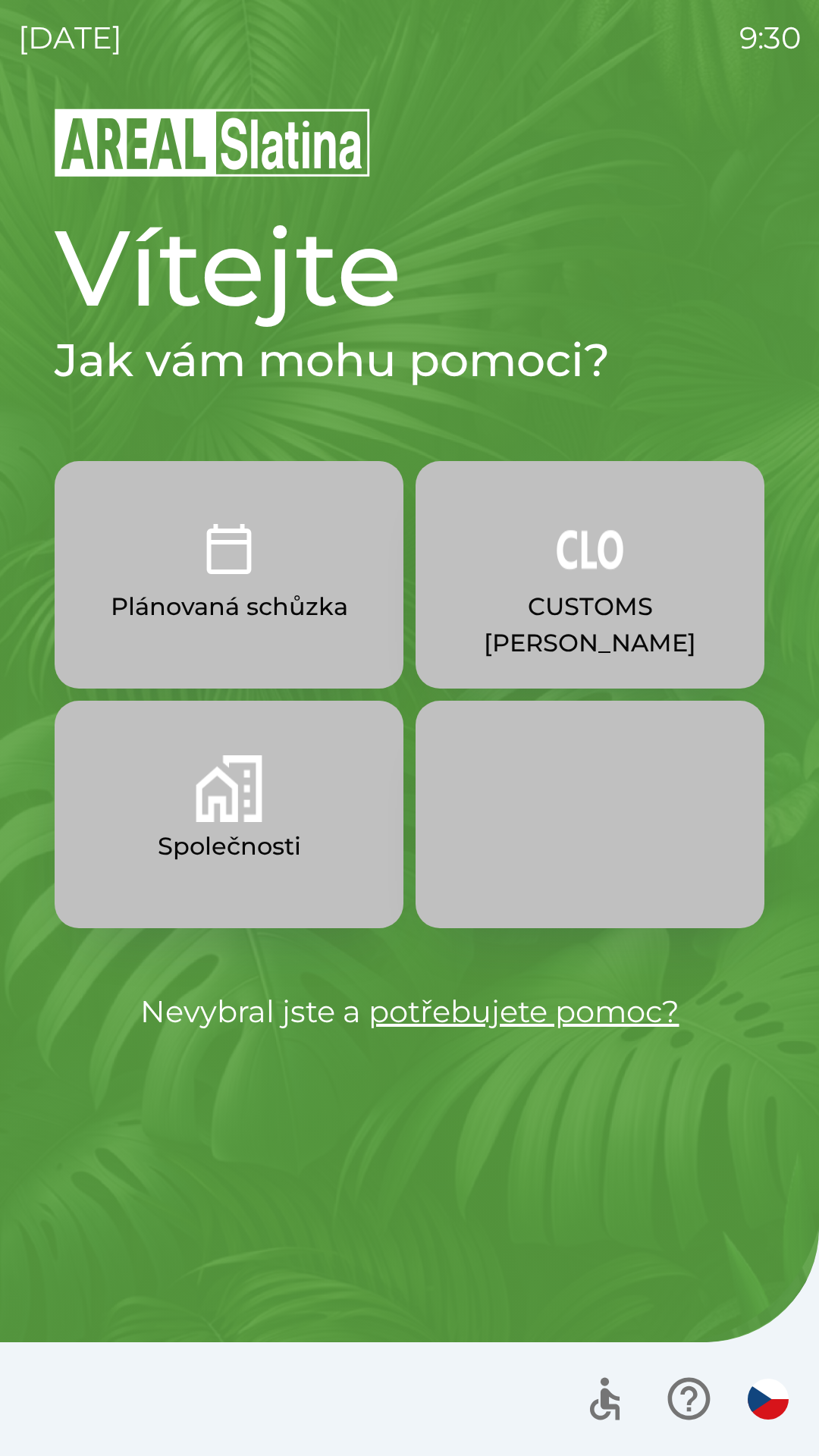
click at [602, 594] on p "CUSTOMS [PERSON_NAME]" at bounding box center [590, 624] width 276 height 73
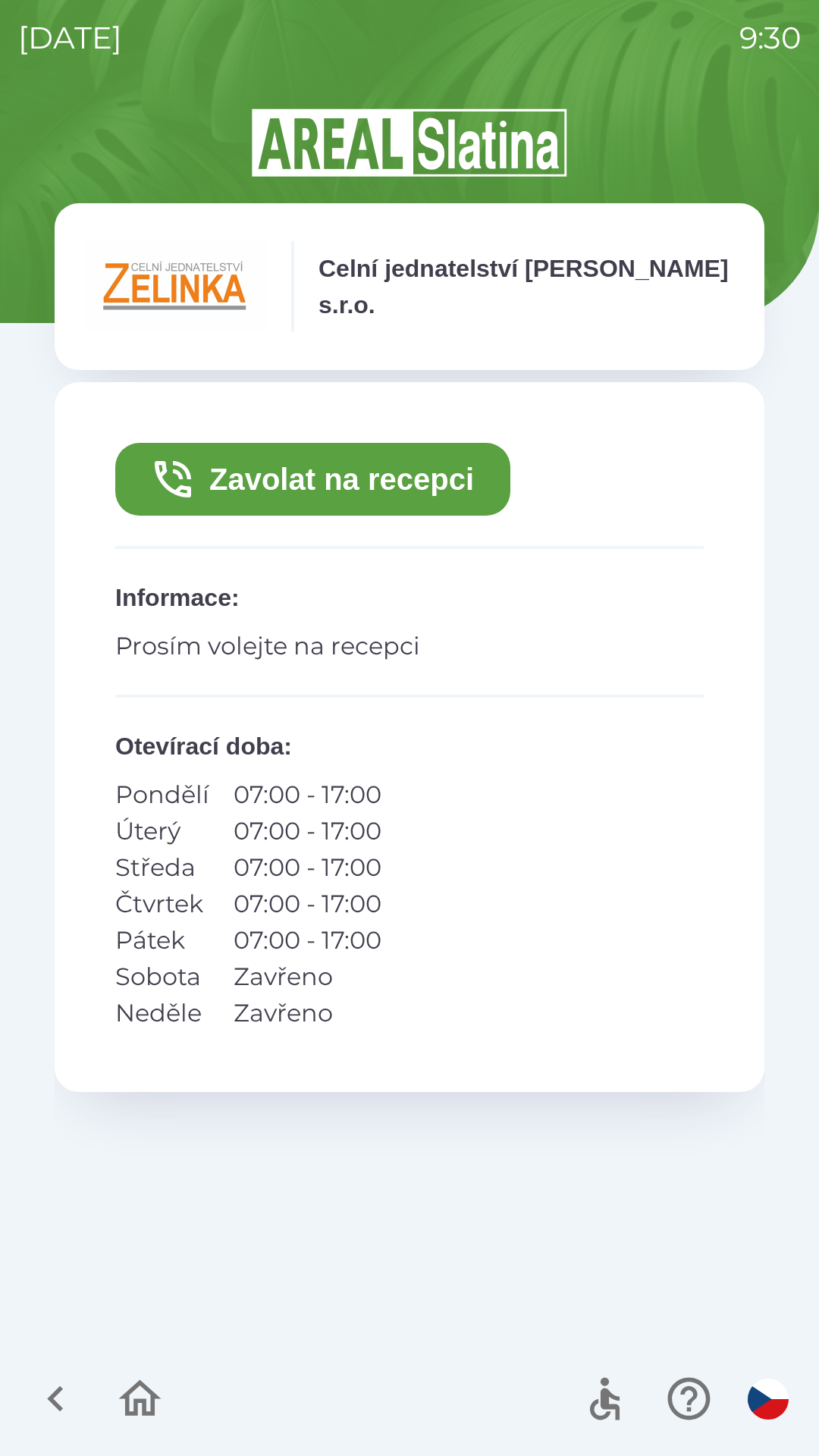
click at [367, 469] on button "Zavolat na recepci" at bounding box center [313, 479] width 395 height 73
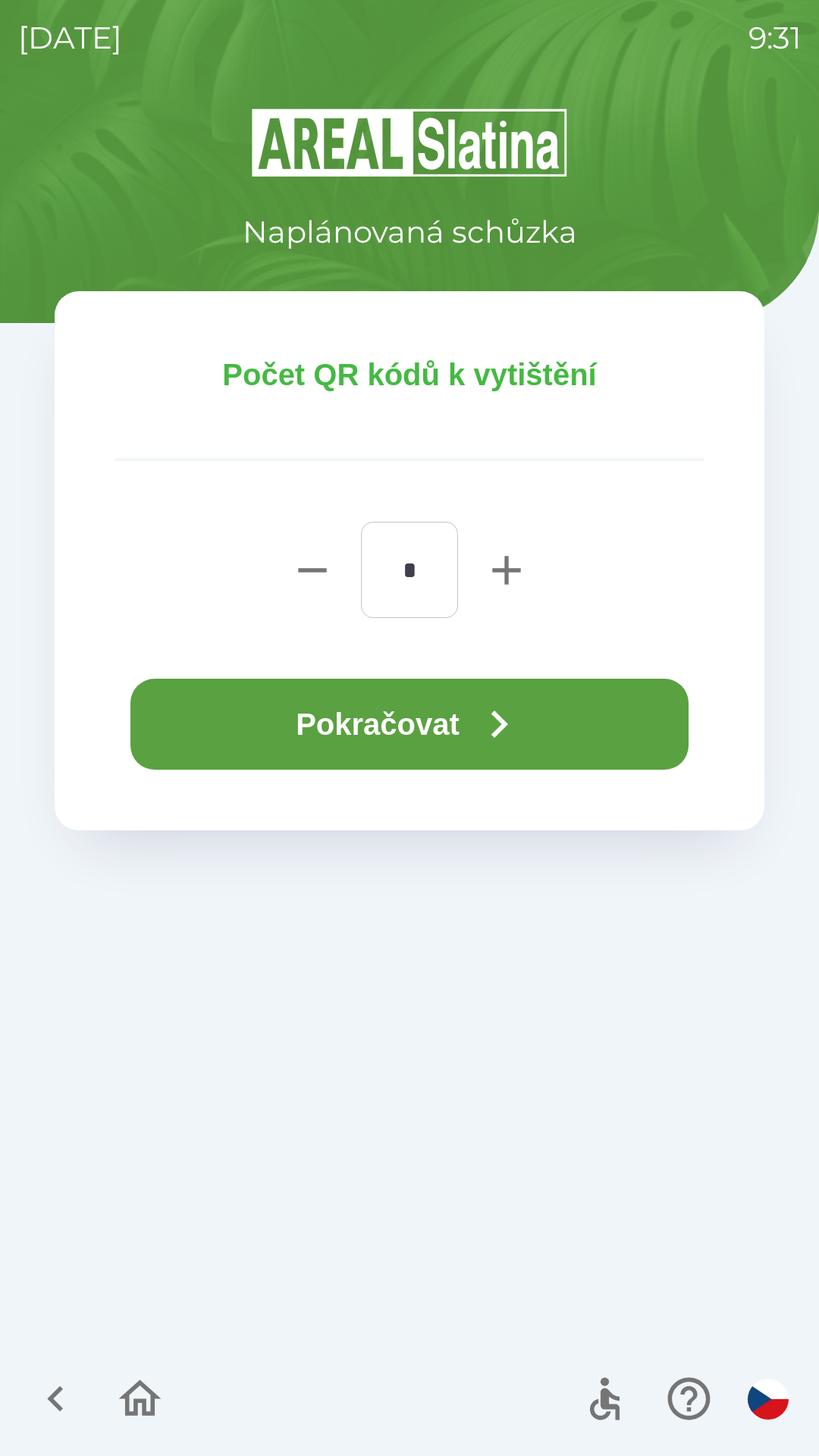
click at [418, 726] on button "Pokračovat" at bounding box center [410, 724] width 558 height 91
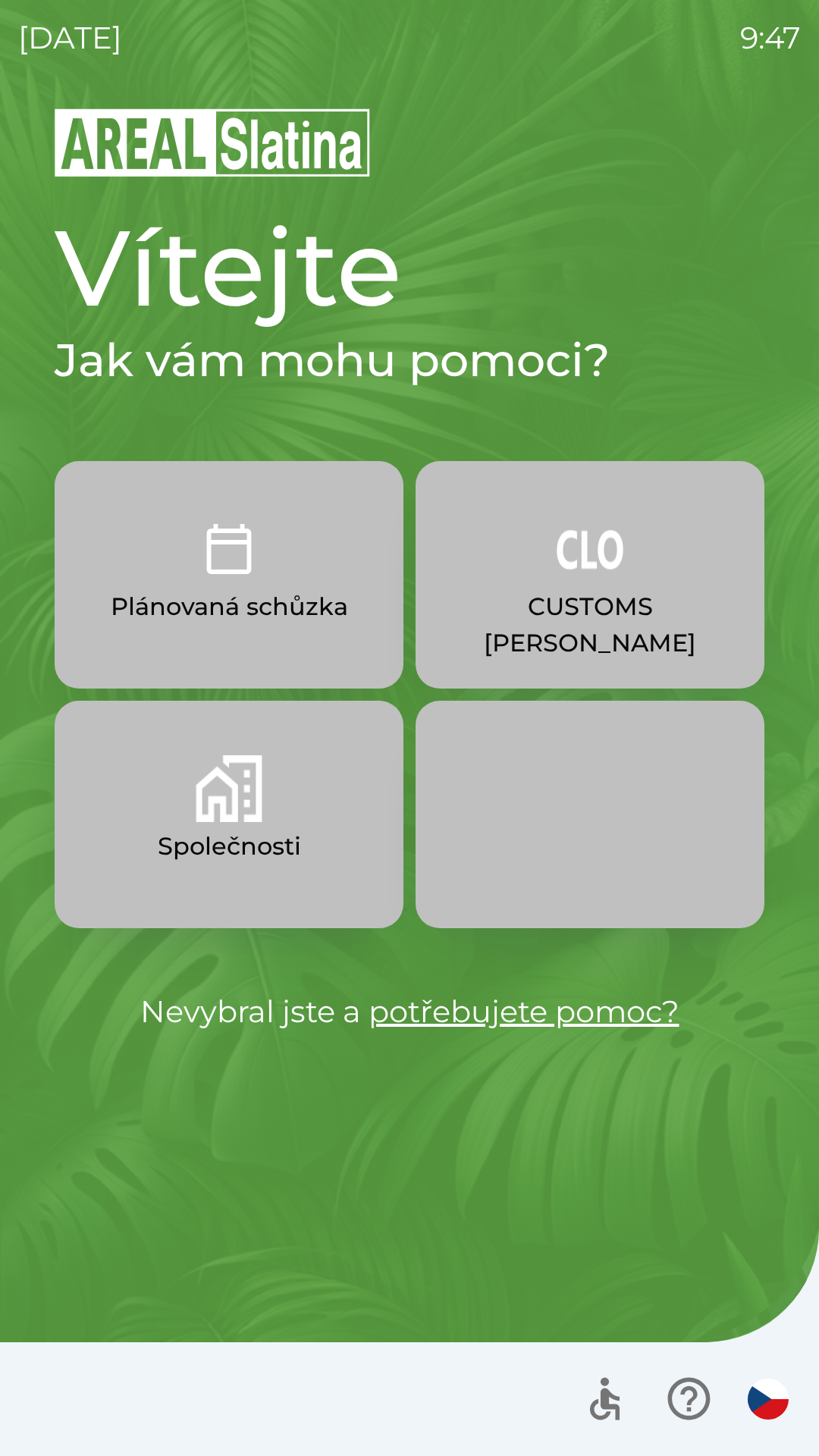
click at [232, 792] on img "button" at bounding box center [229, 788] width 66 height 66
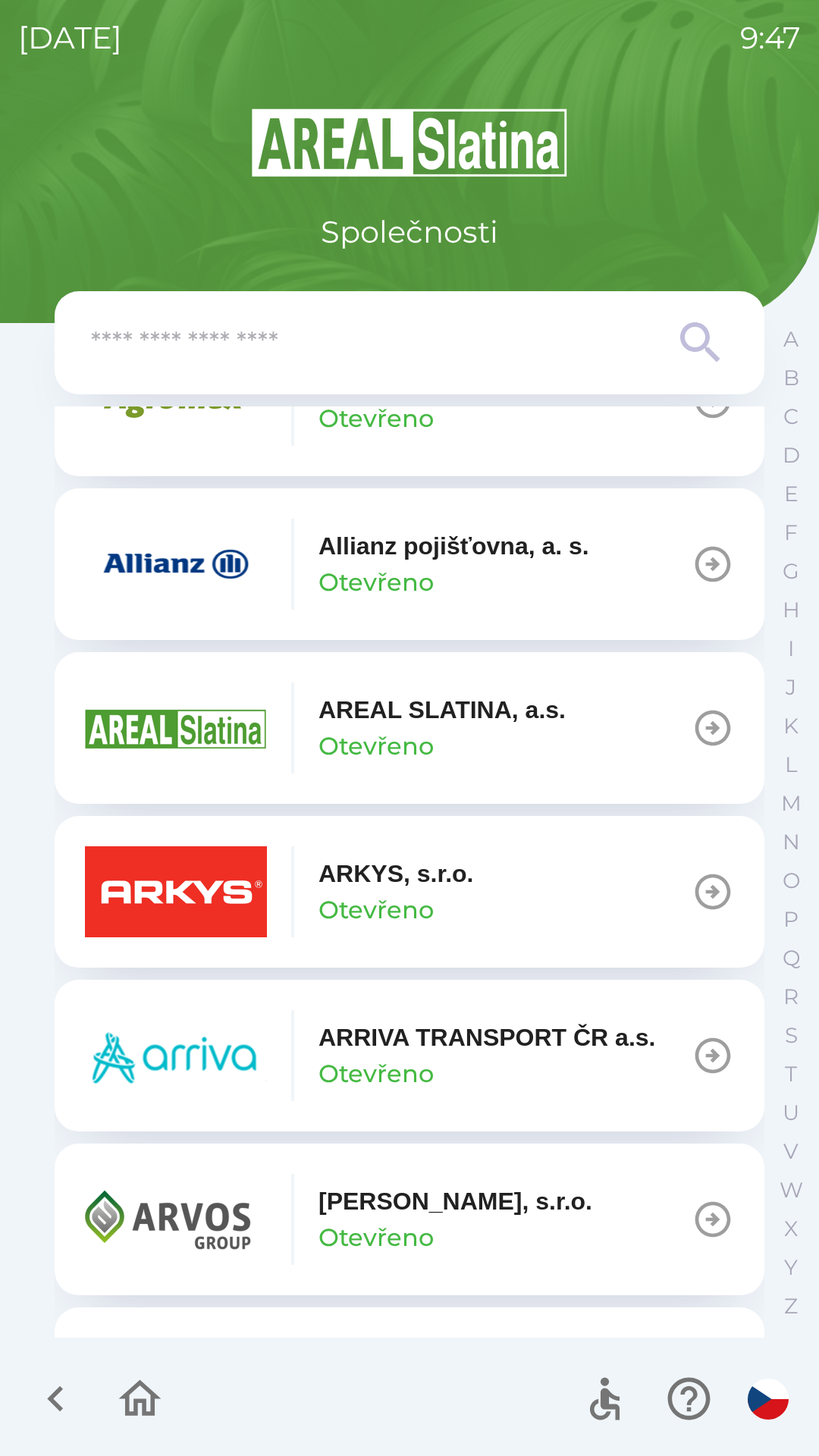
scroll to position [654, 0]
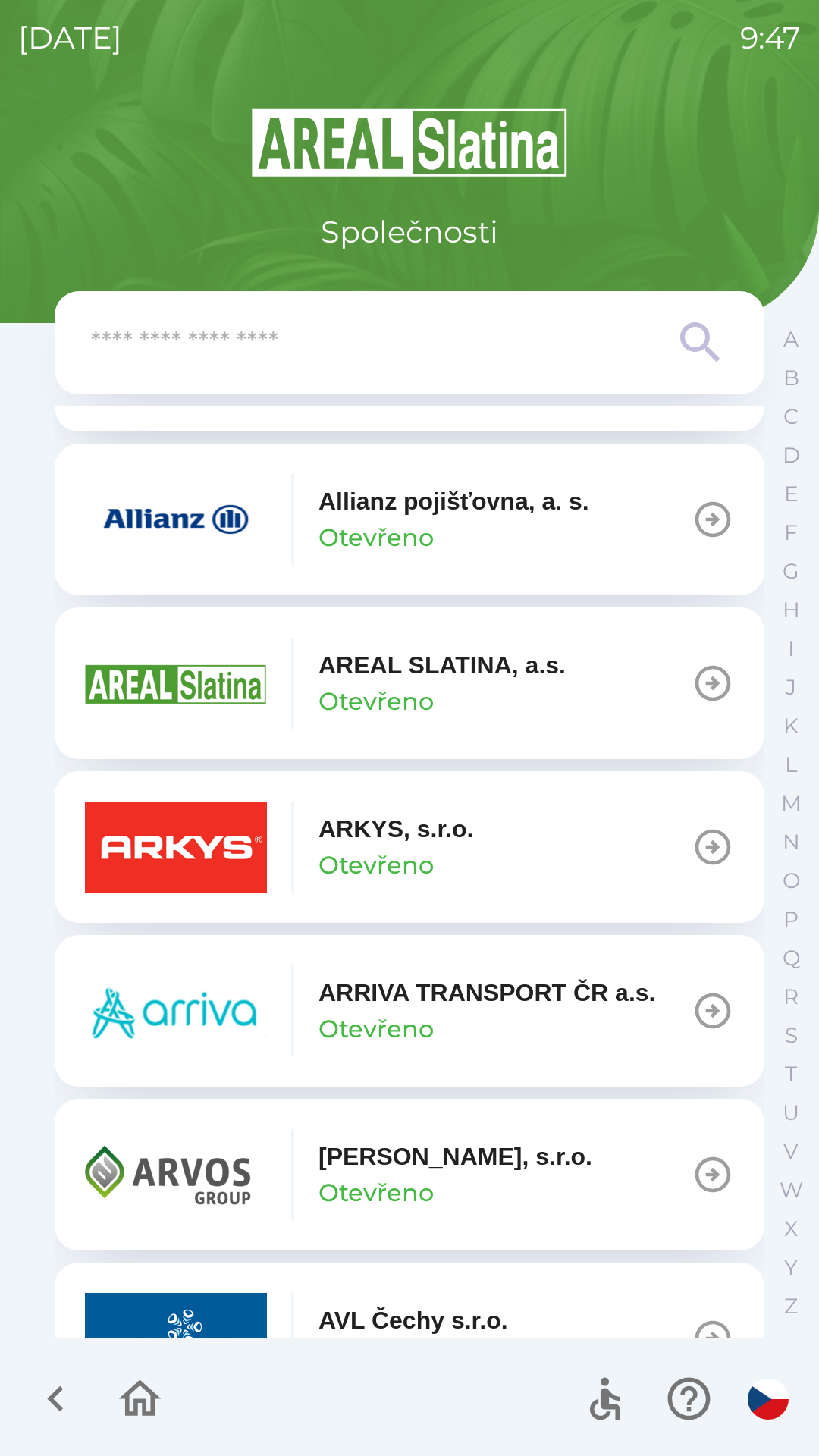
click at [694, 1176] on icon "button" at bounding box center [713, 1175] width 43 height 43
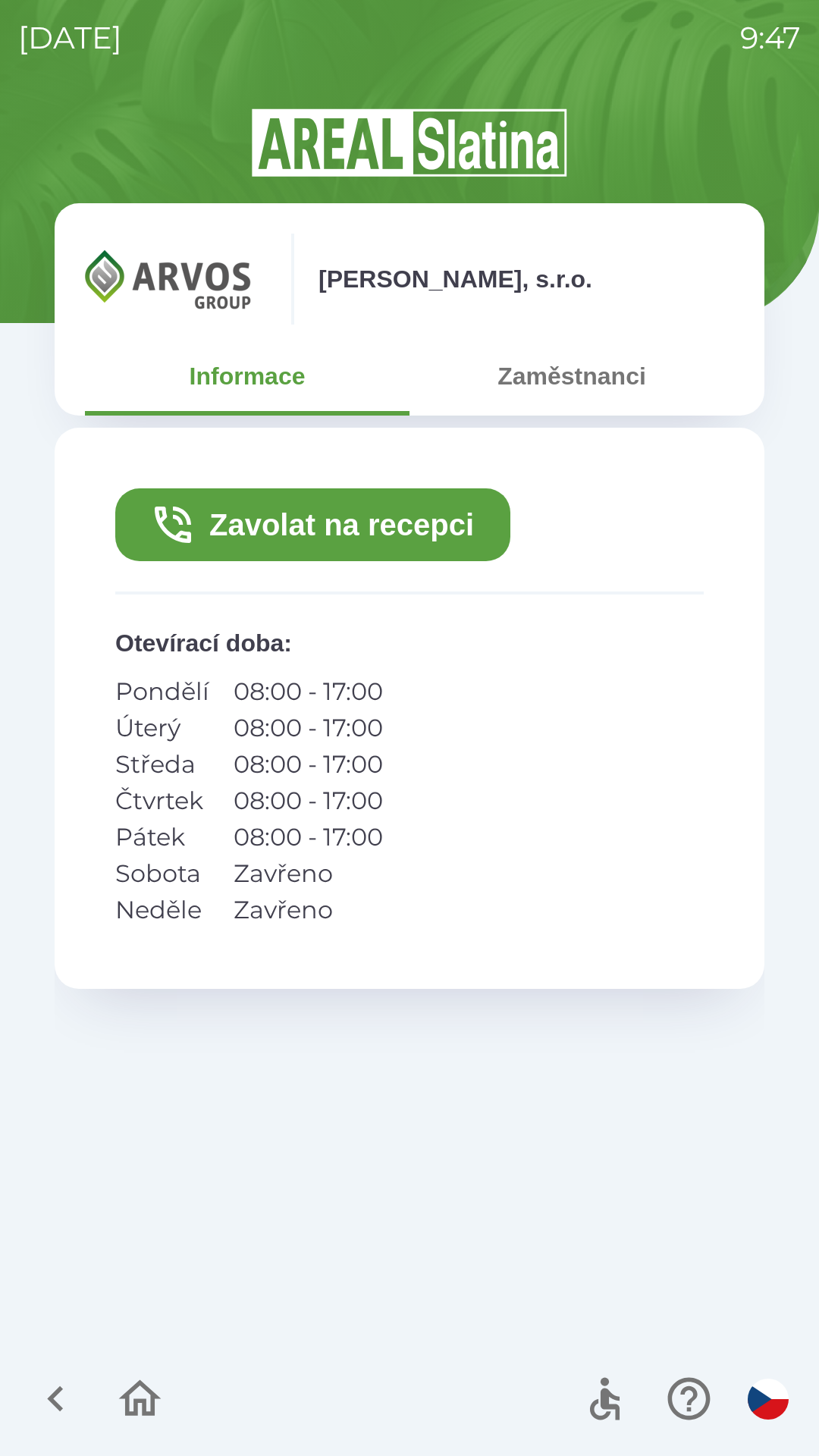
click at [296, 528] on button "Zavolat na recepci" at bounding box center [313, 525] width 395 height 73
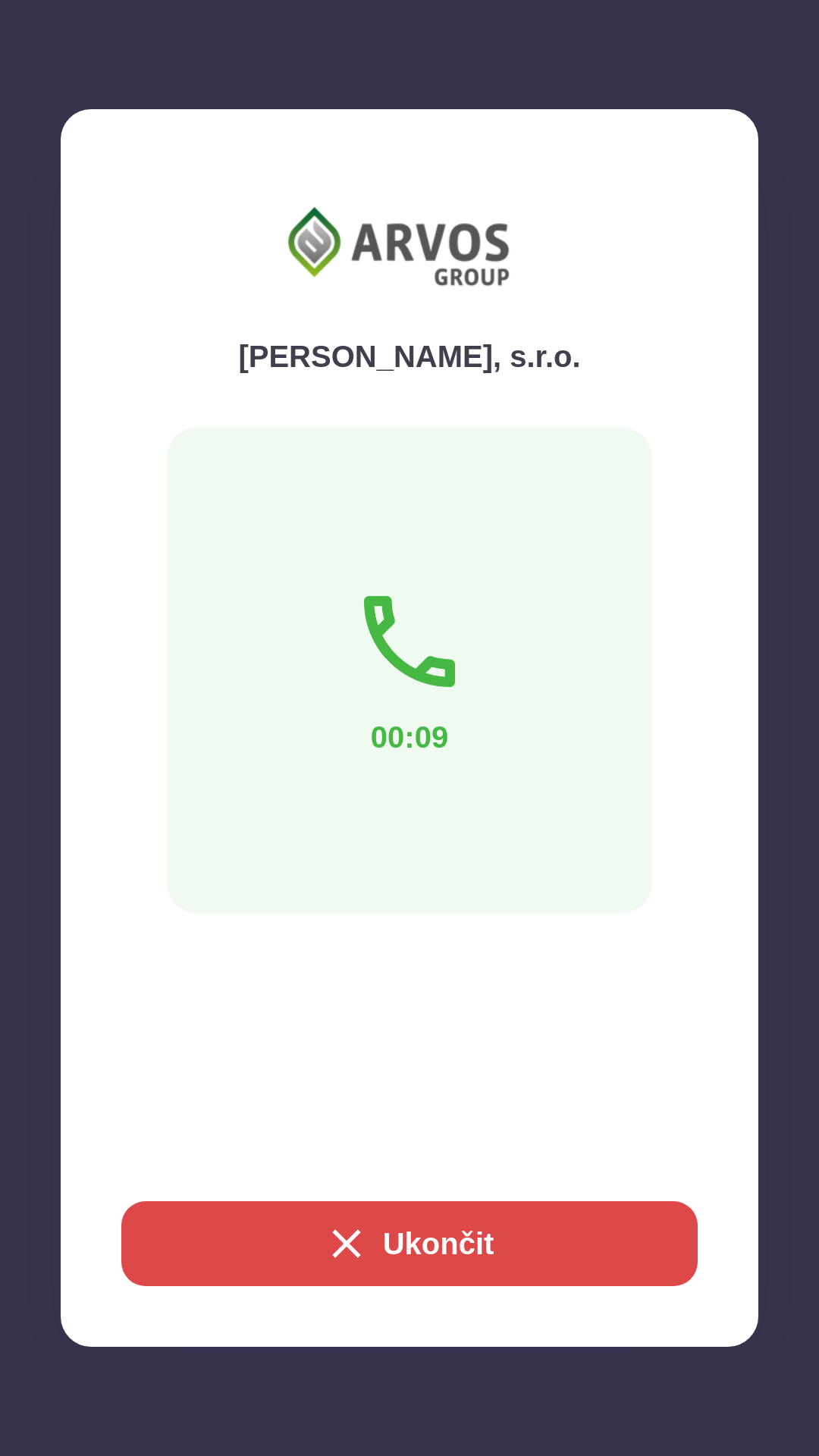
click at [333, 1237] on icon "button" at bounding box center [345, 1243] width 28 height 28
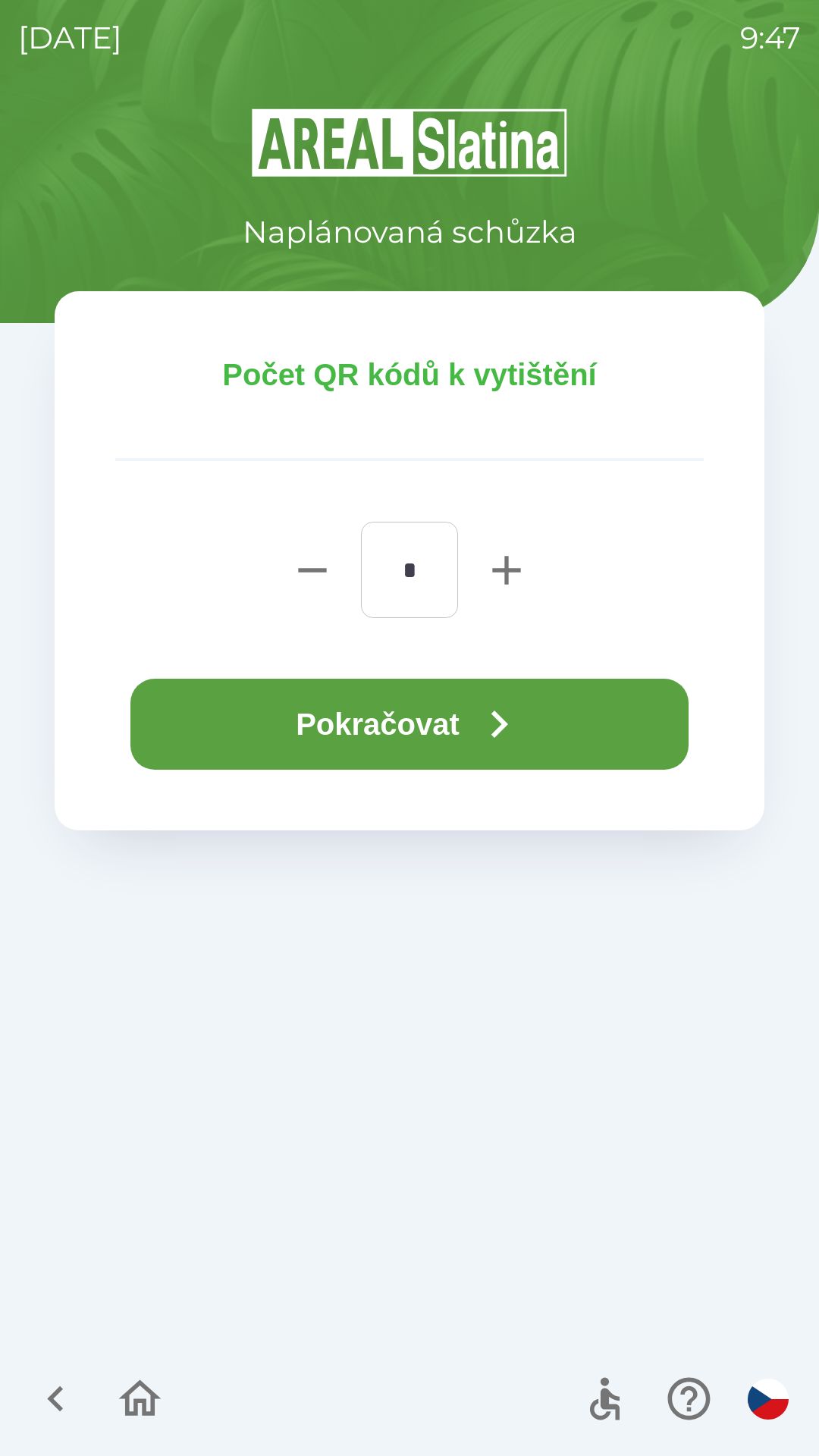
click at [364, 737] on button "Pokračovat" at bounding box center [410, 724] width 558 height 91
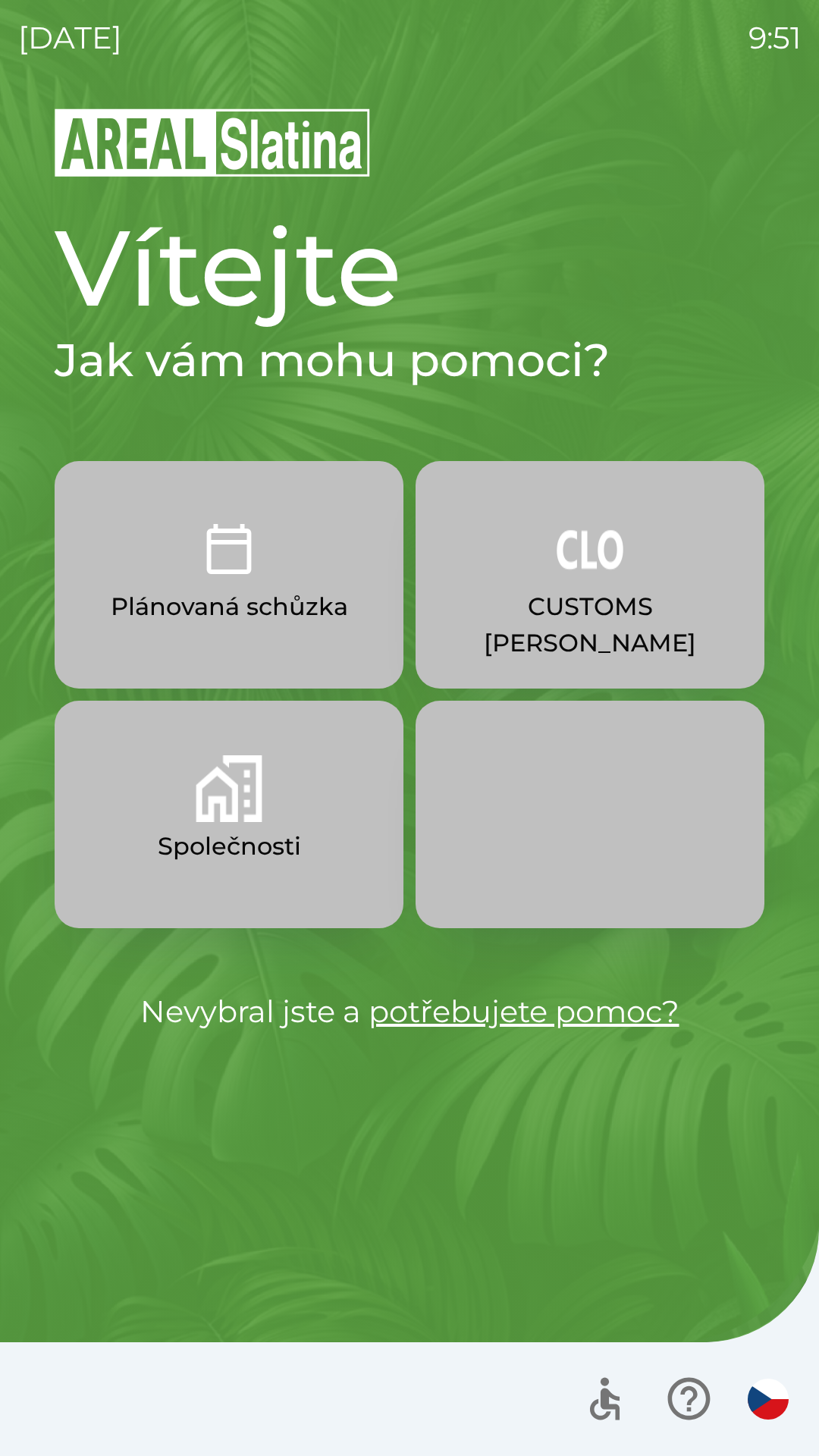
click at [153, 832] on button "Společnosti" at bounding box center [228, 814] width 349 height 228
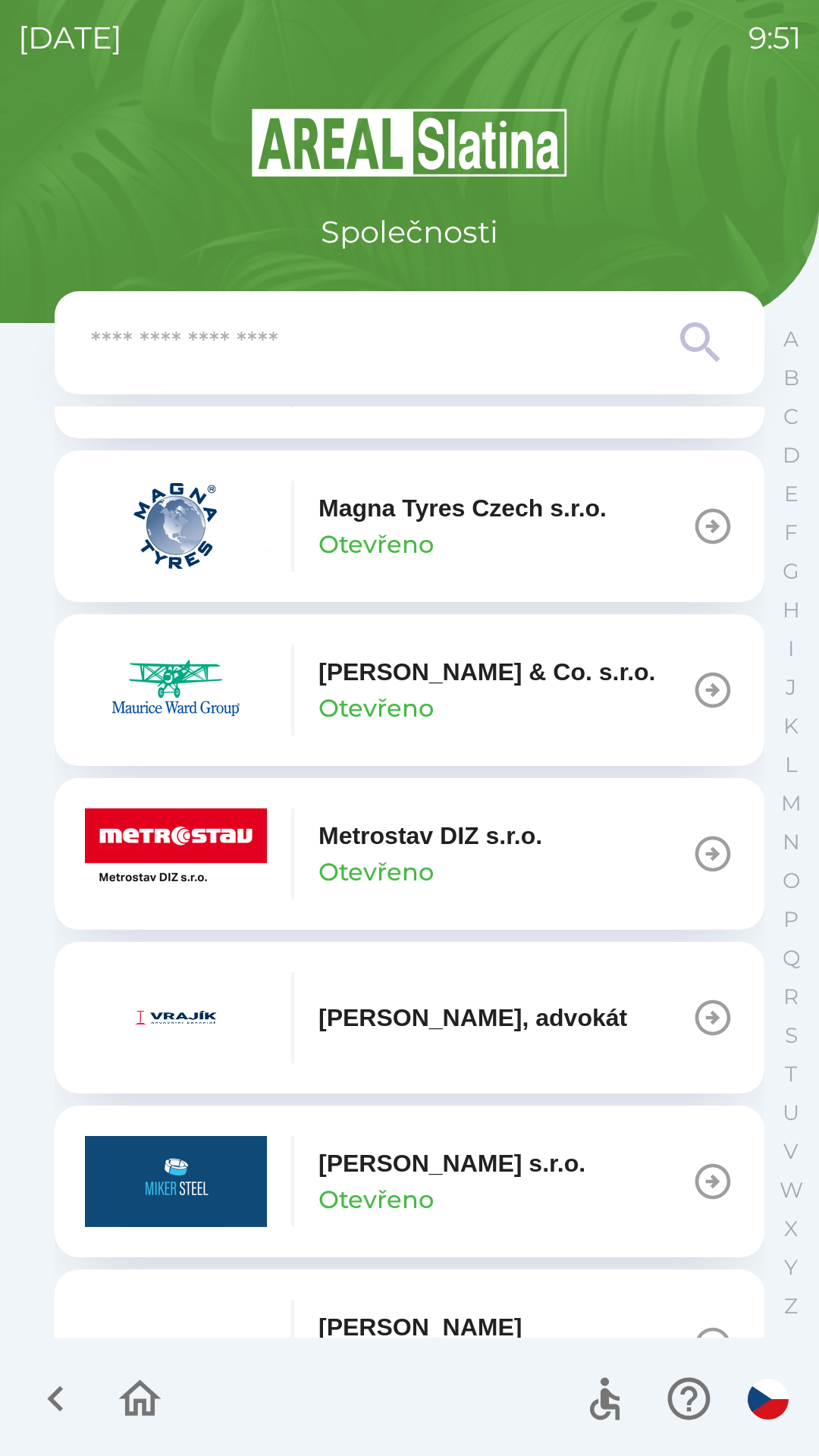
scroll to position [6603, 0]
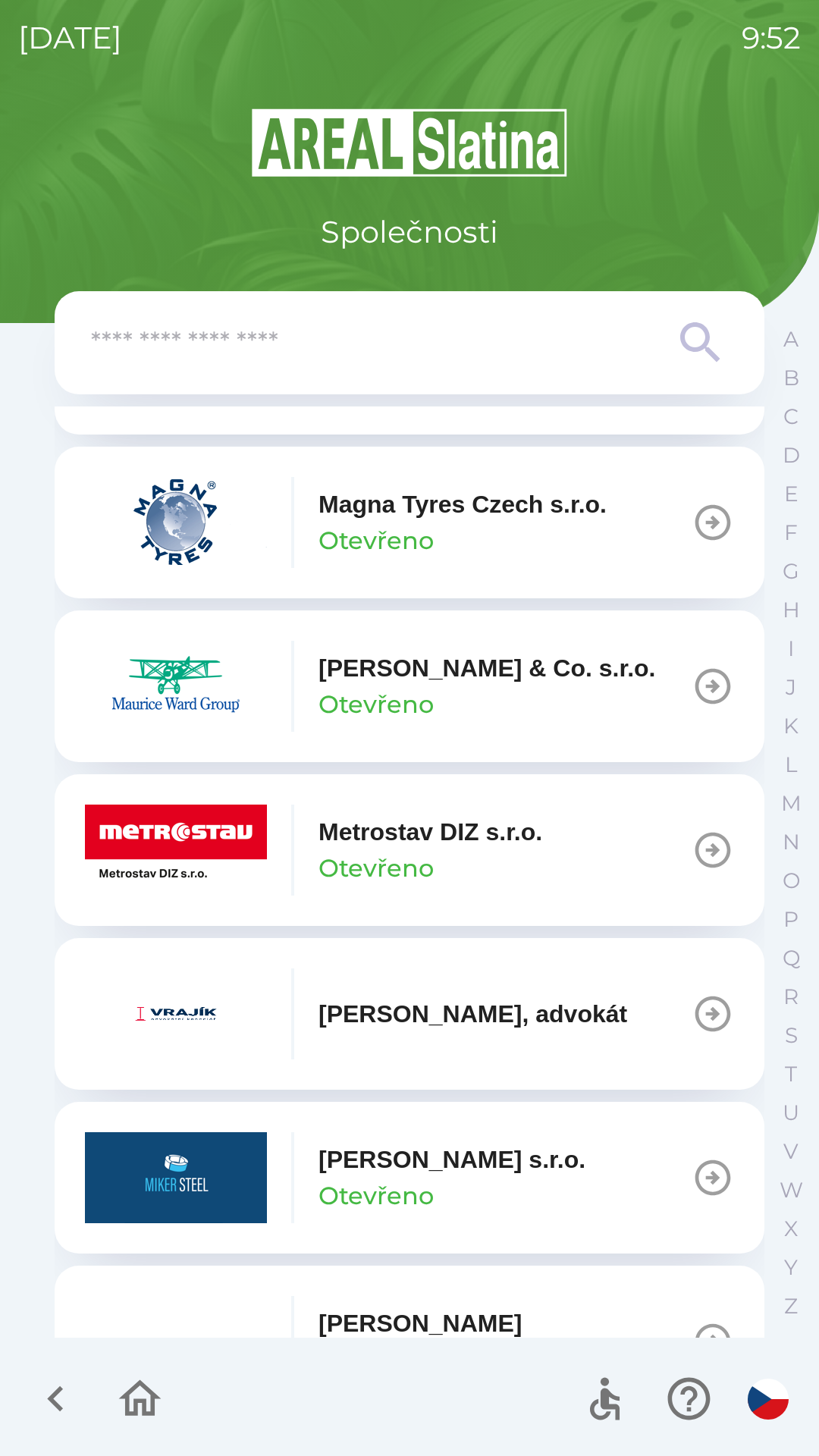
click at [215, 854] on img "button" at bounding box center [176, 850] width 182 height 91
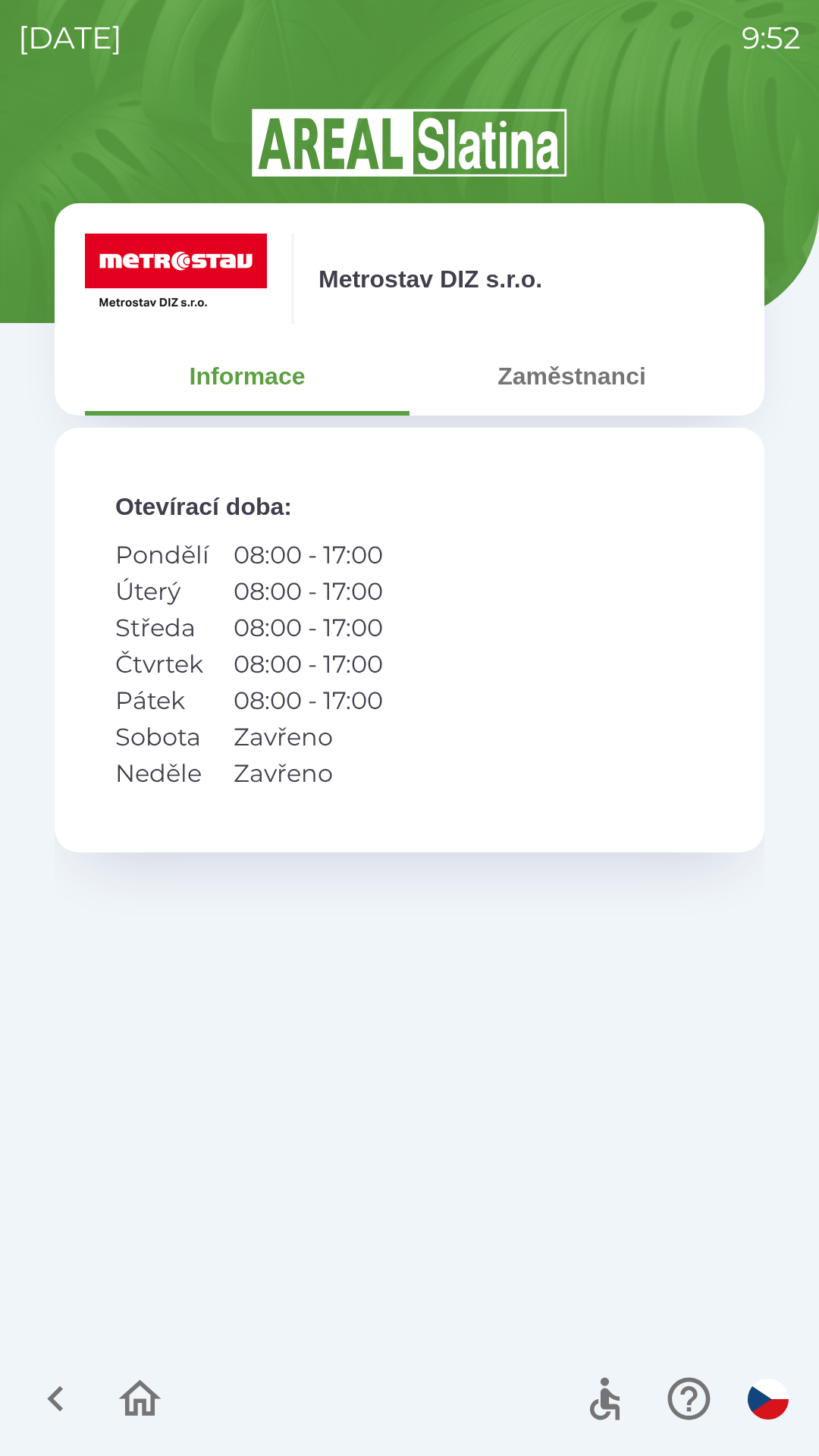
click at [411, 322] on div "Metrostav DIZ s.r.o." at bounding box center [409, 278] width 649 height 91
click at [220, 251] on img at bounding box center [176, 278] width 182 height 91
click at [474, 663] on div "Otevírací doba : Pondělí 08:00 - 17:00 Úterý 08:00 - 17:00 Středa 08:00 - 17:00…" at bounding box center [410, 639] width 710 height 424
click at [568, 384] on button "Zaměstnanci" at bounding box center [572, 375] width 325 height 55
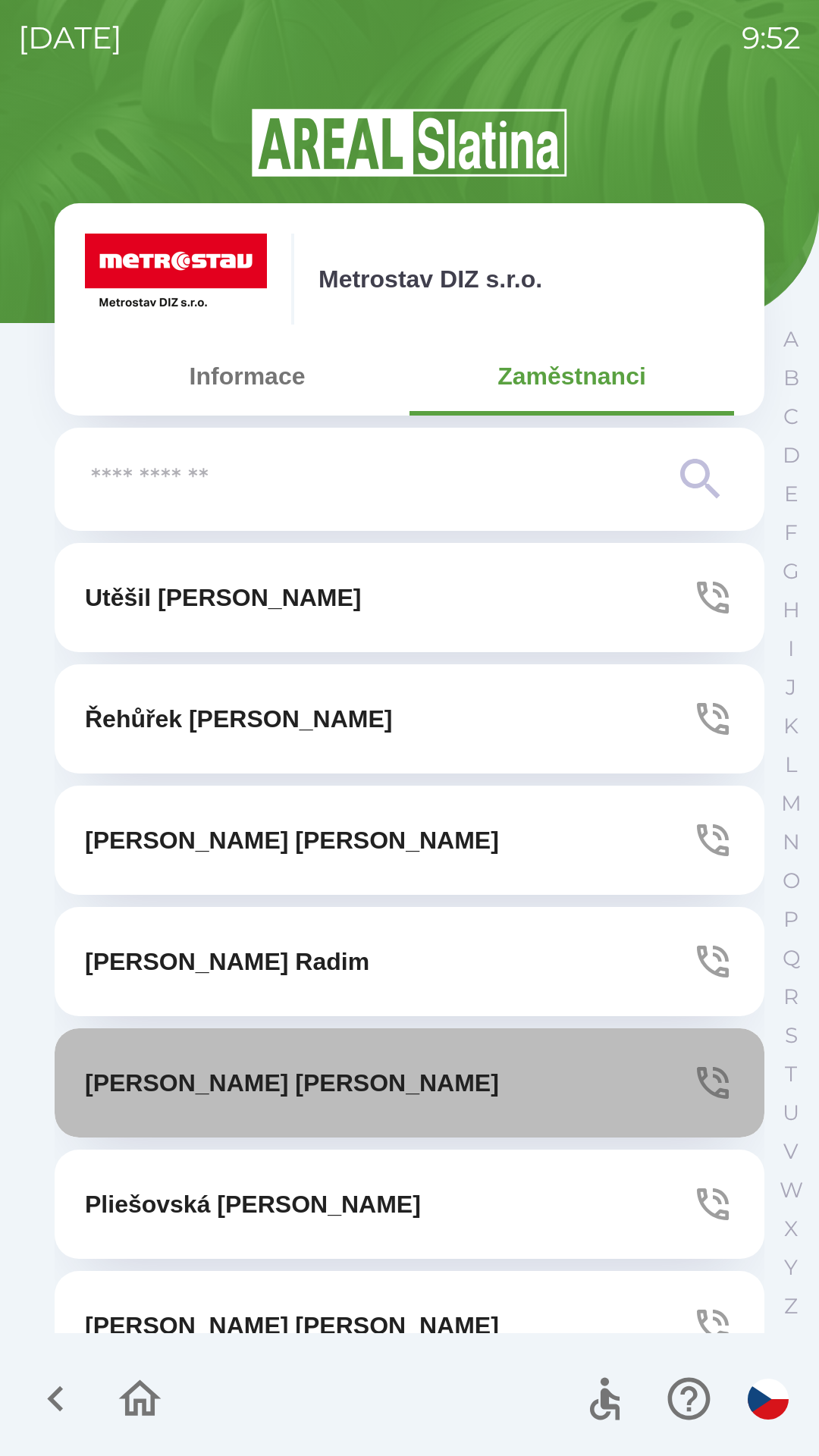
click at [697, 1070] on icon "button" at bounding box center [713, 1083] width 32 height 32
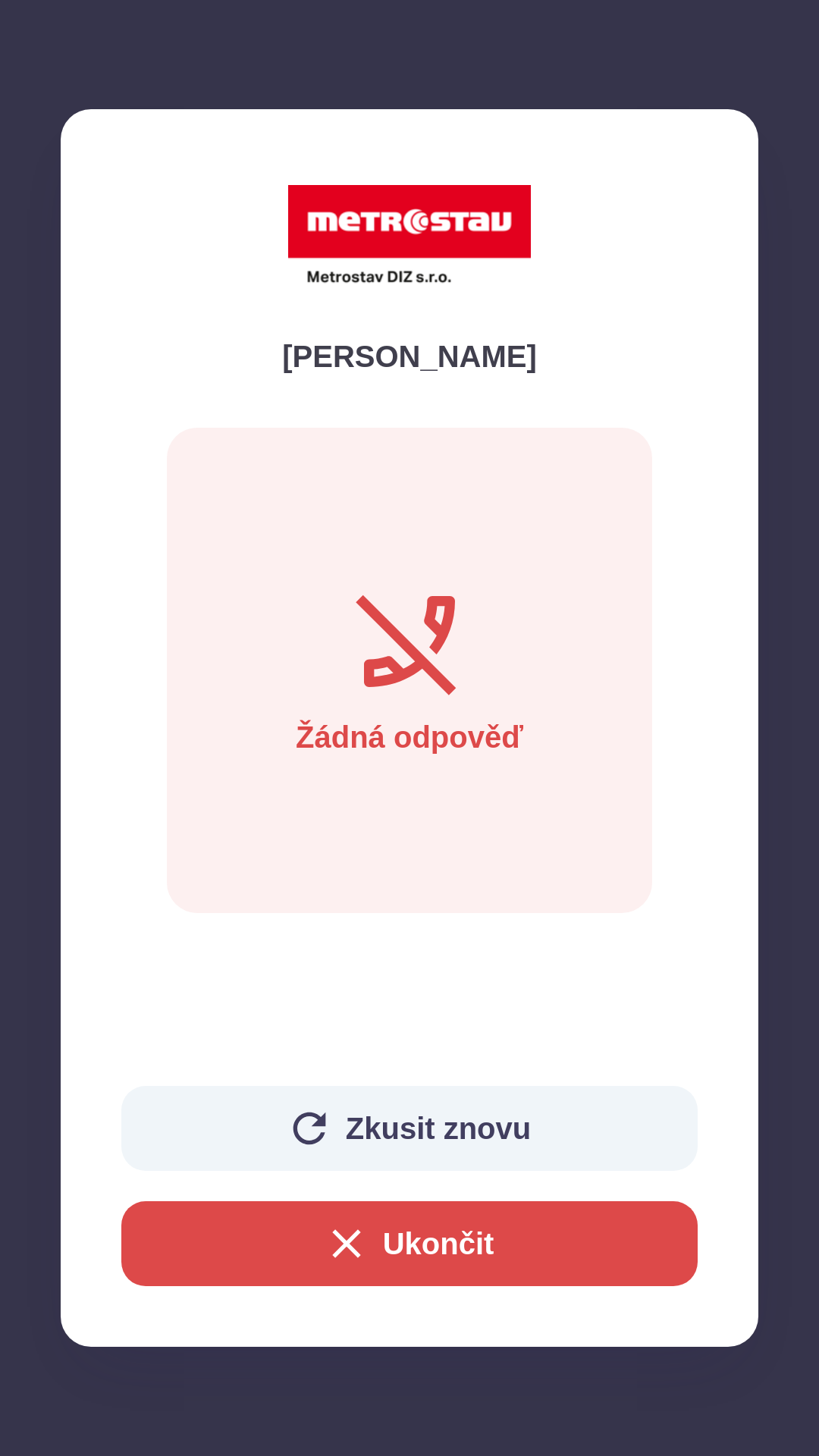
click at [420, 1241] on button "Ukončit" at bounding box center [409, 1243] width 576 height 85
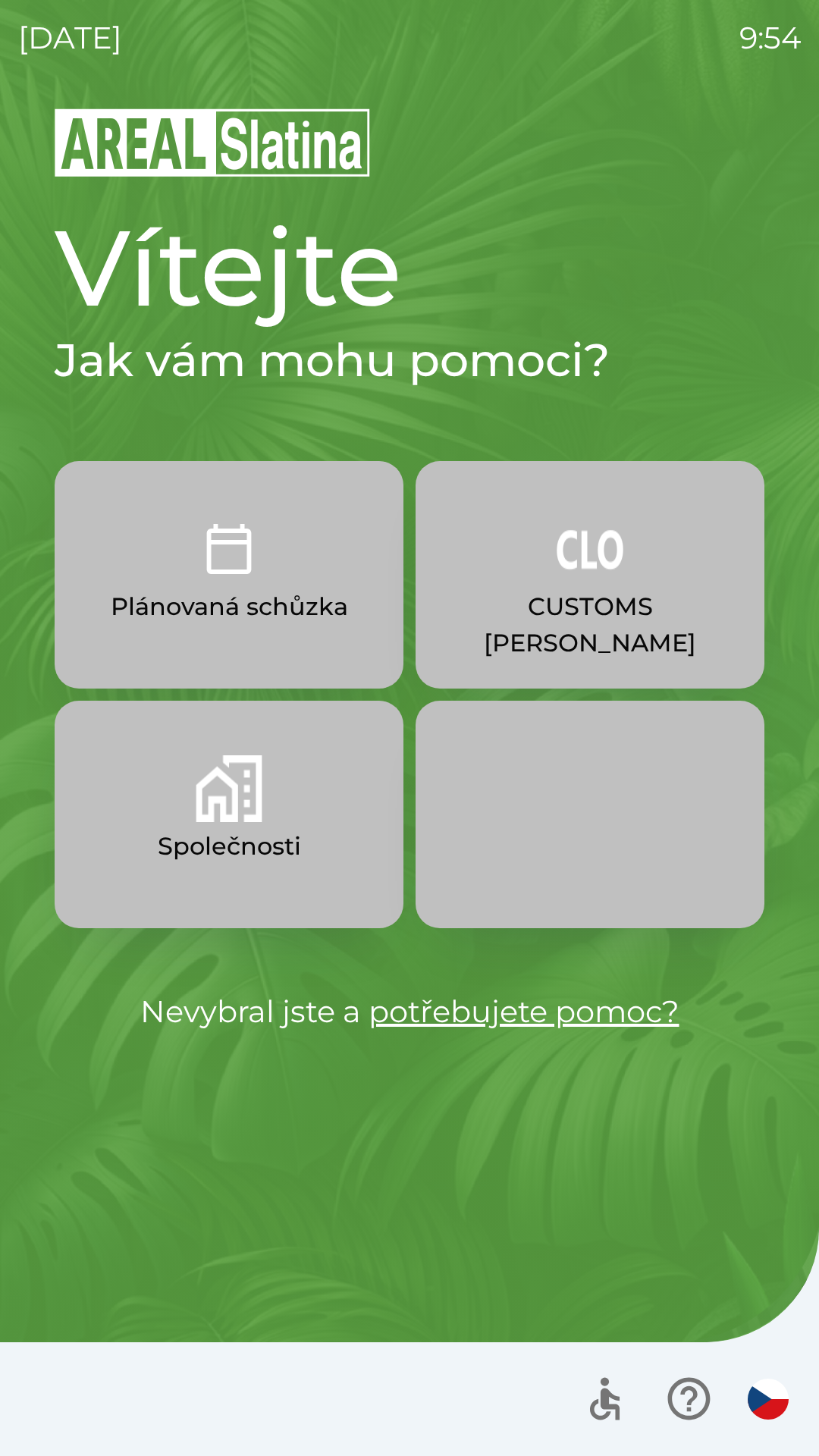
click at [308, 552] on button "Plánovaná schůzka" at bounding box center [228, 575] width 349 height 228
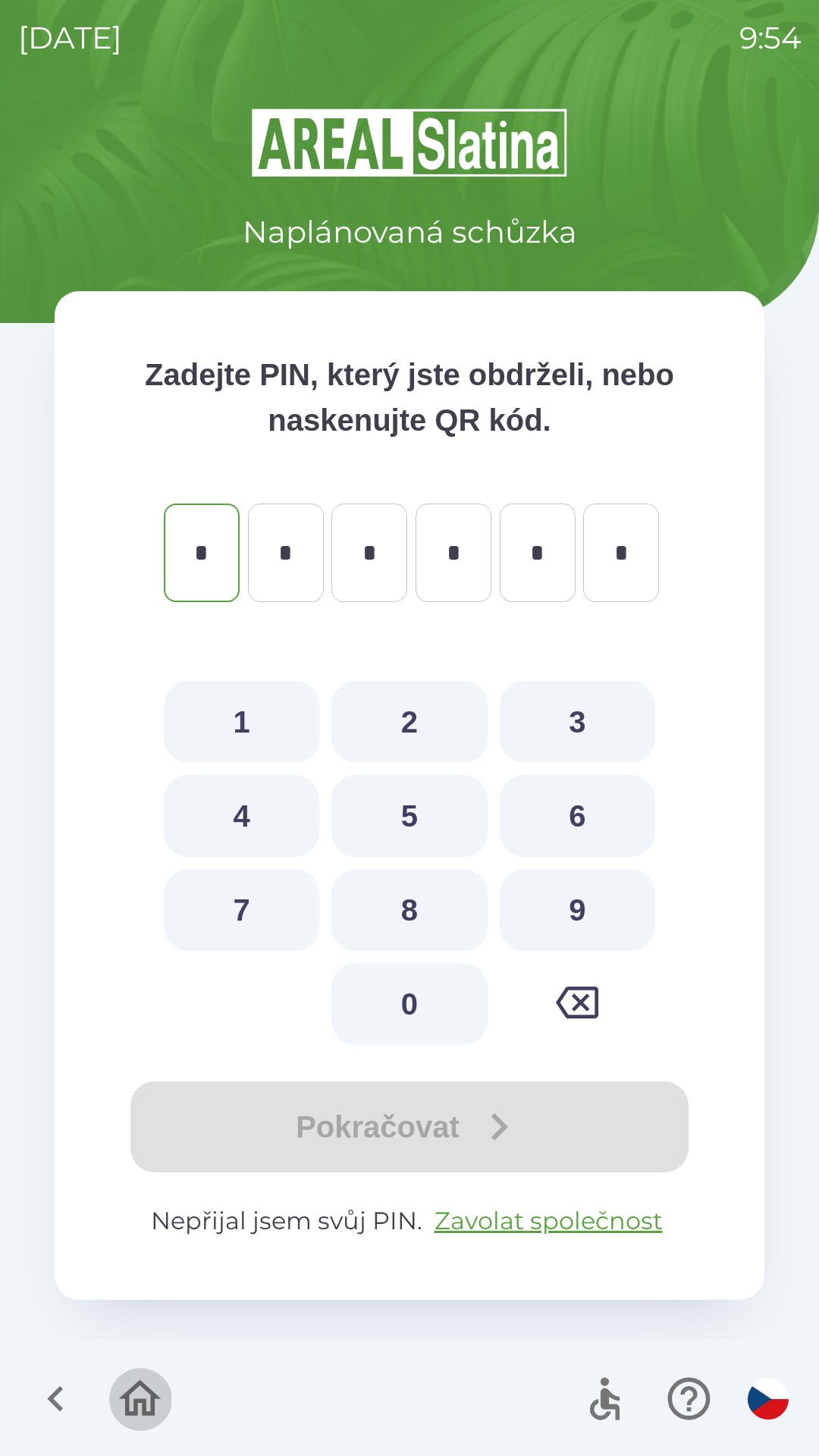
click at [140, 1393] on icon "button" at bounding box center [140, 1398] width 51 height 51
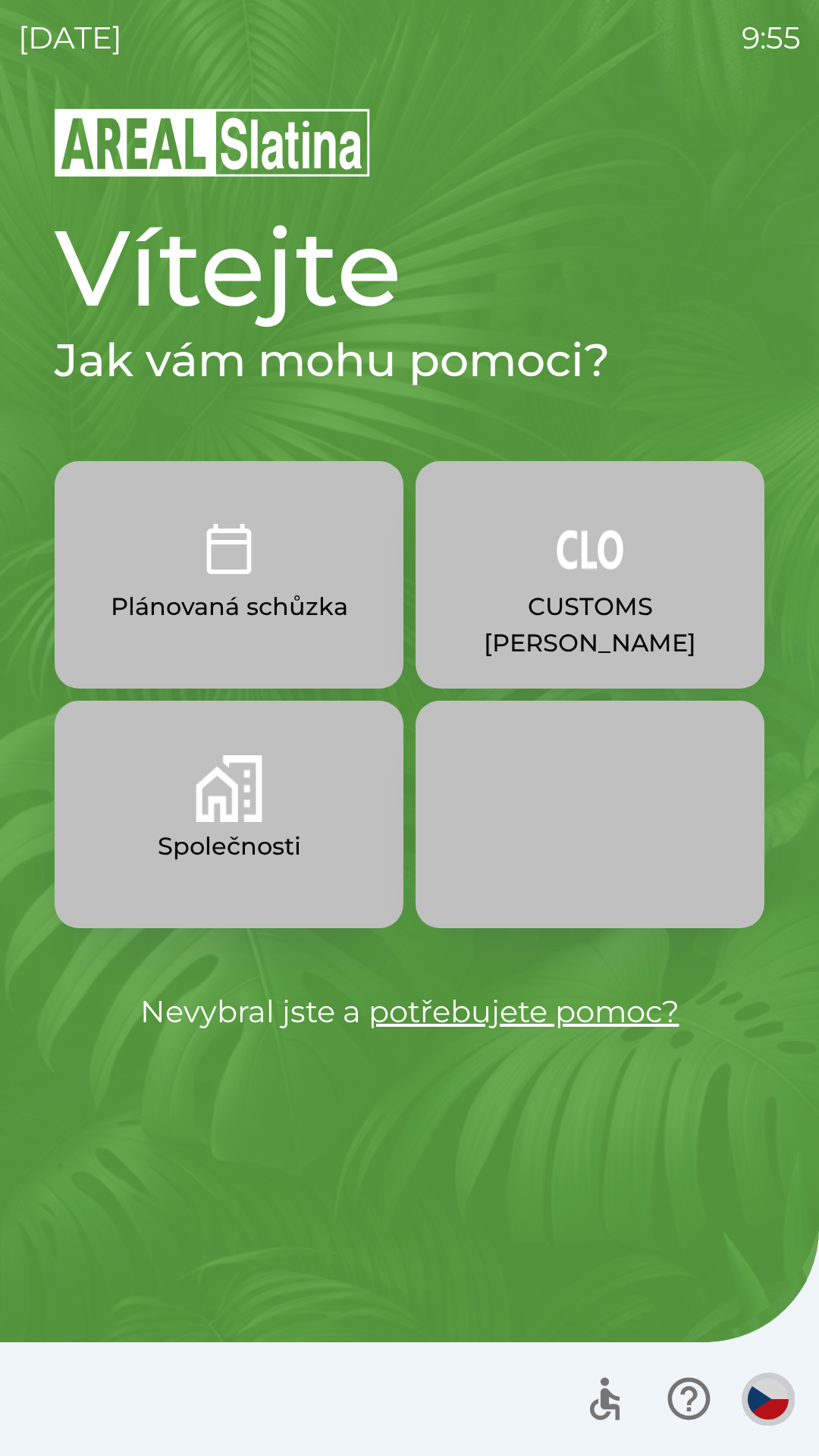
click at [757, 1392] on img "button" at bounding box center [768, 1399] width 41 height 41
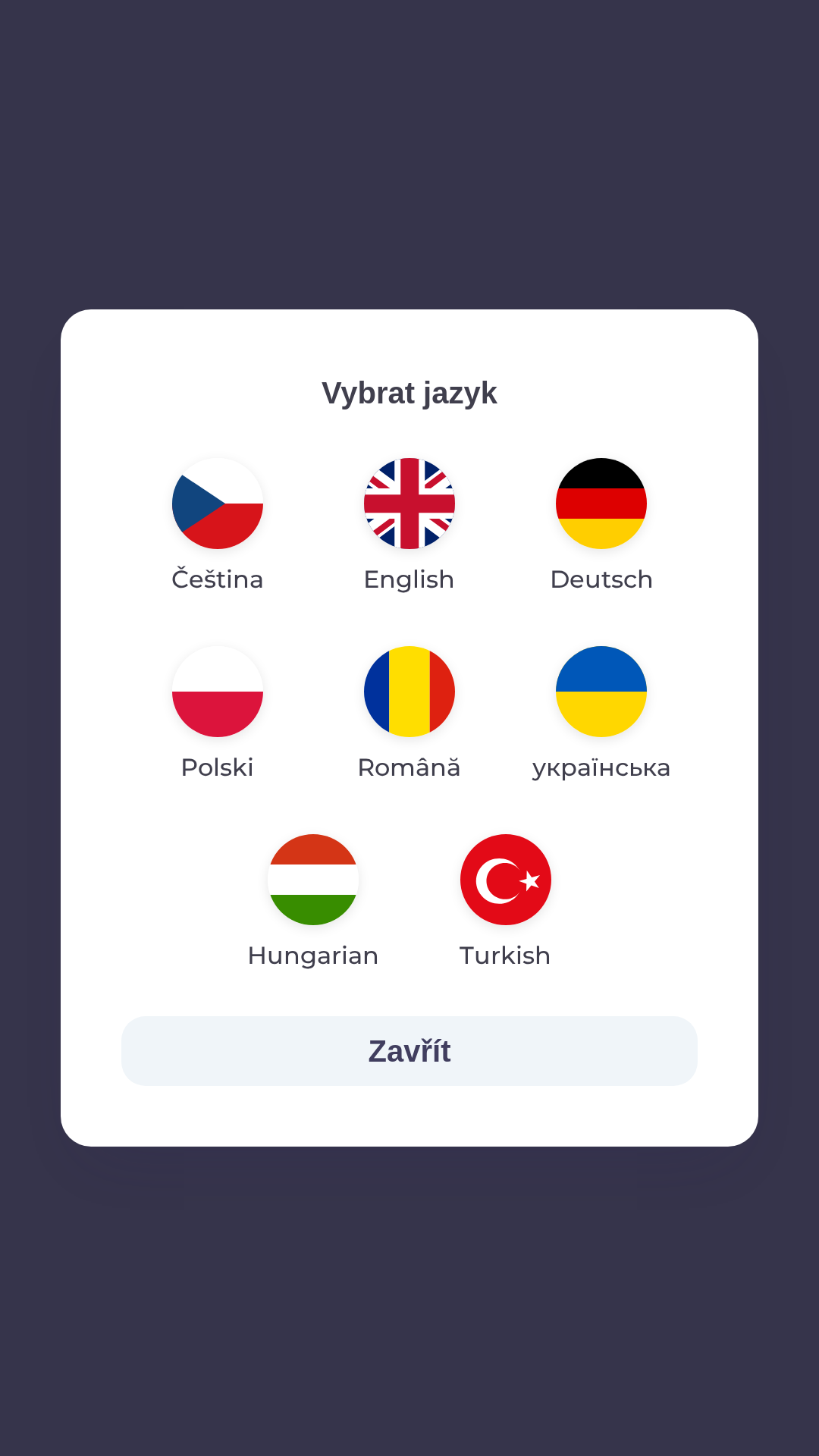
click at [417, 498] on img "button" at bounding box center [409, 503] width 91 height 91
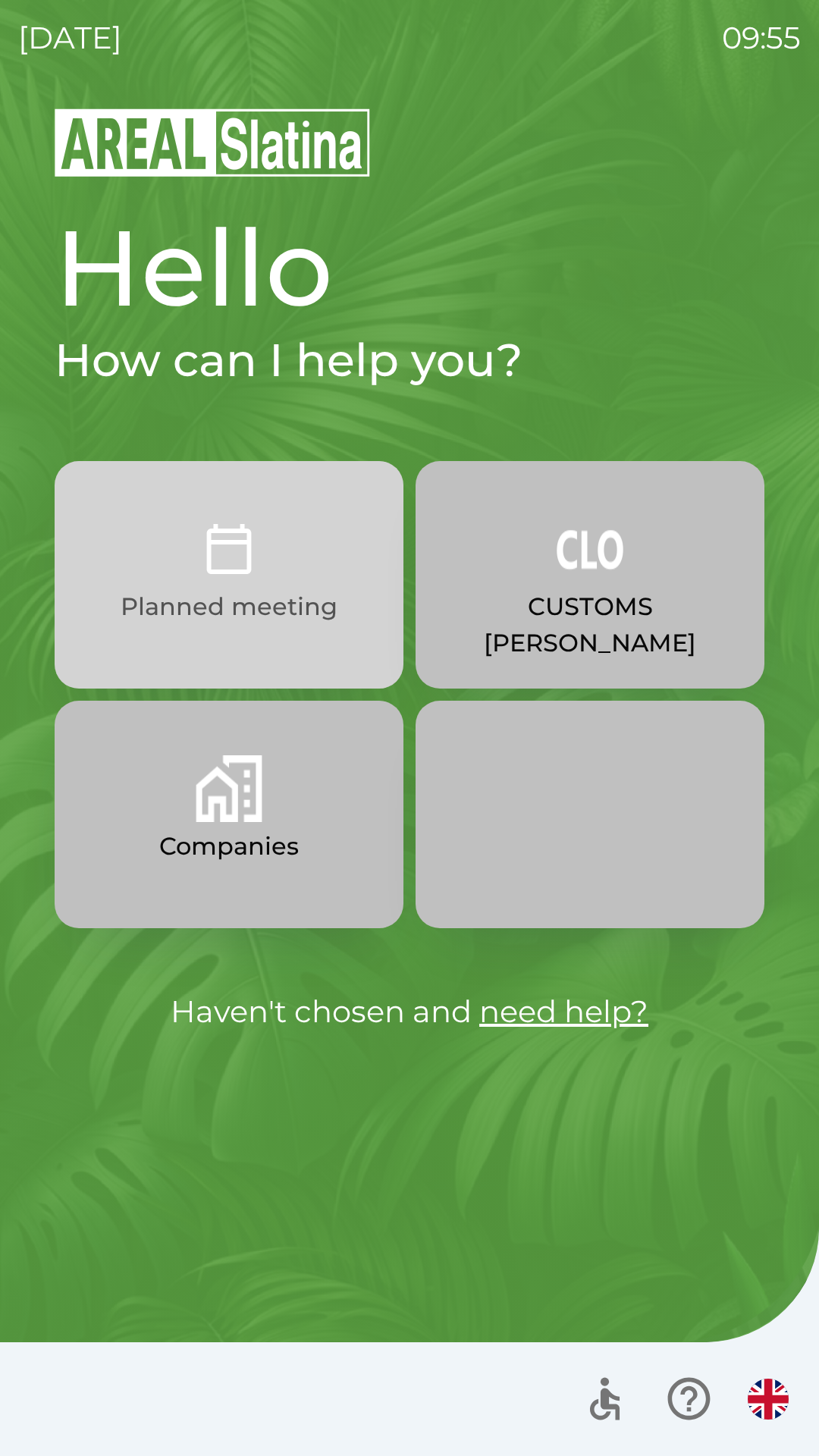
click at [308, 635] on button "Planned meeting" at bounding box center [228, 575] width 349 height 228
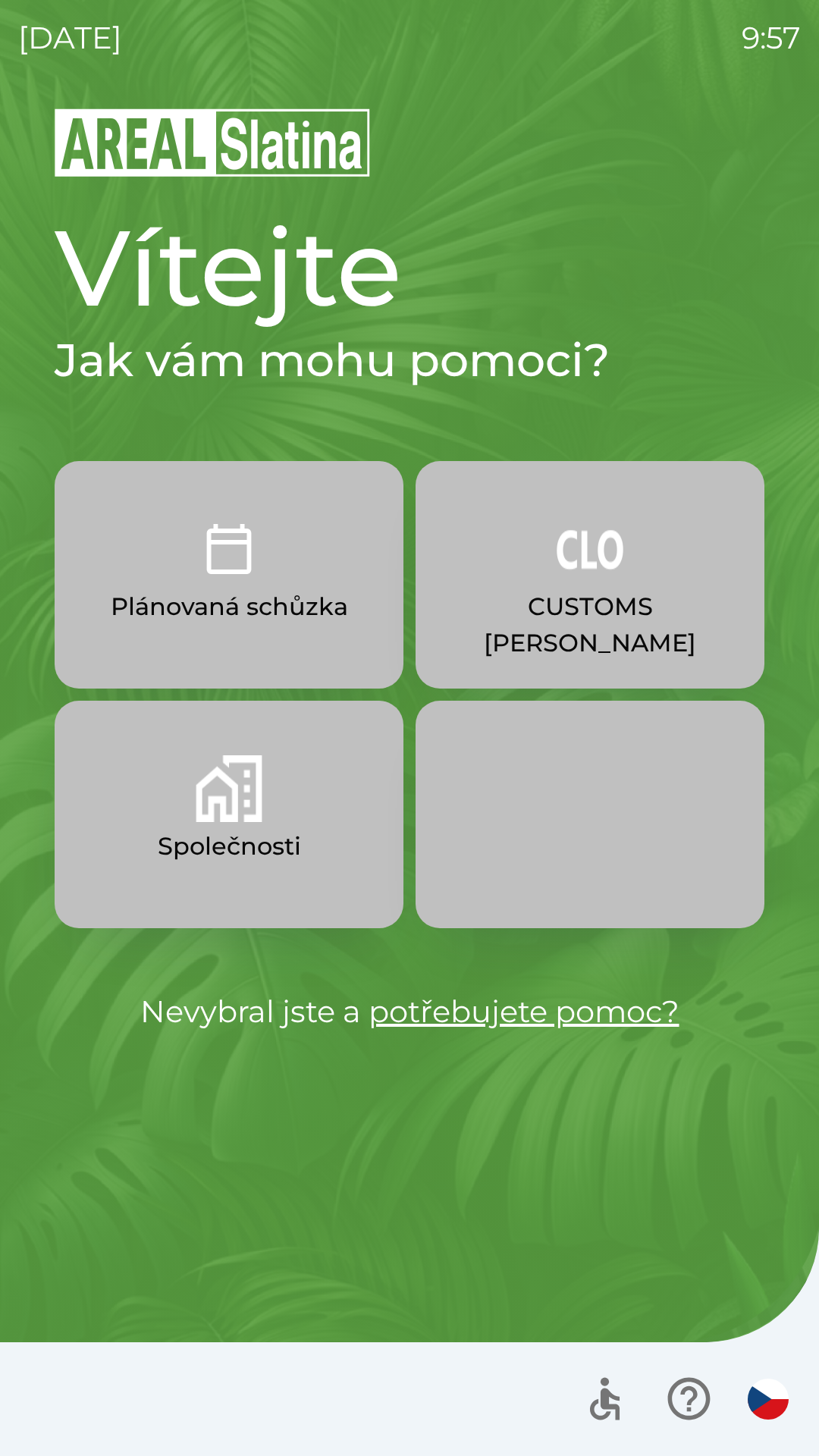
click at [232, 802] on img "button" at bounding box center [229, 788] width 66 height 66
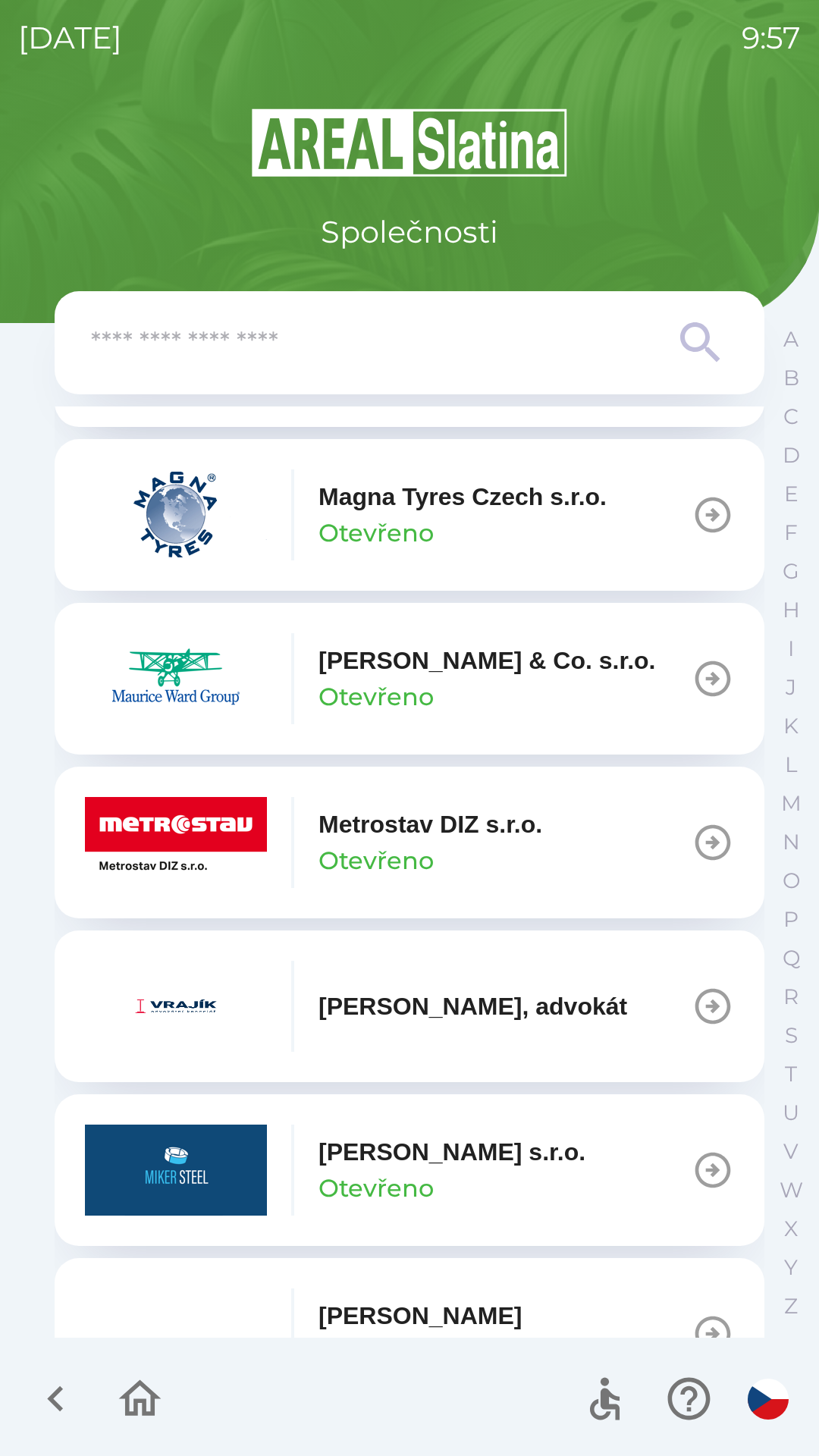
scroll to position [6611, 0]
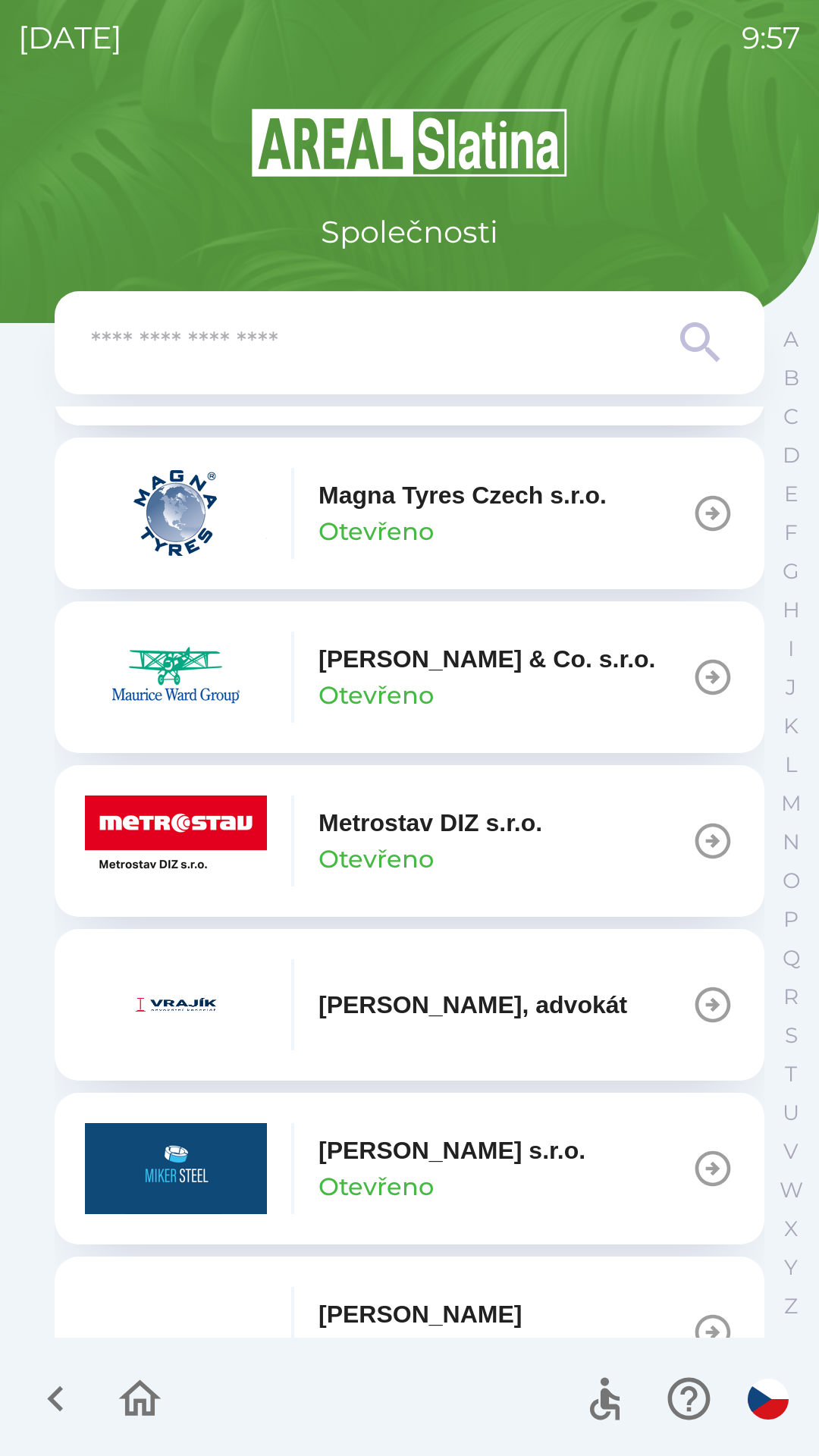
click at [474, 841] on p "Metrostav DIZ s.r.o." at bounding box center [430, 823] width 224 height 36
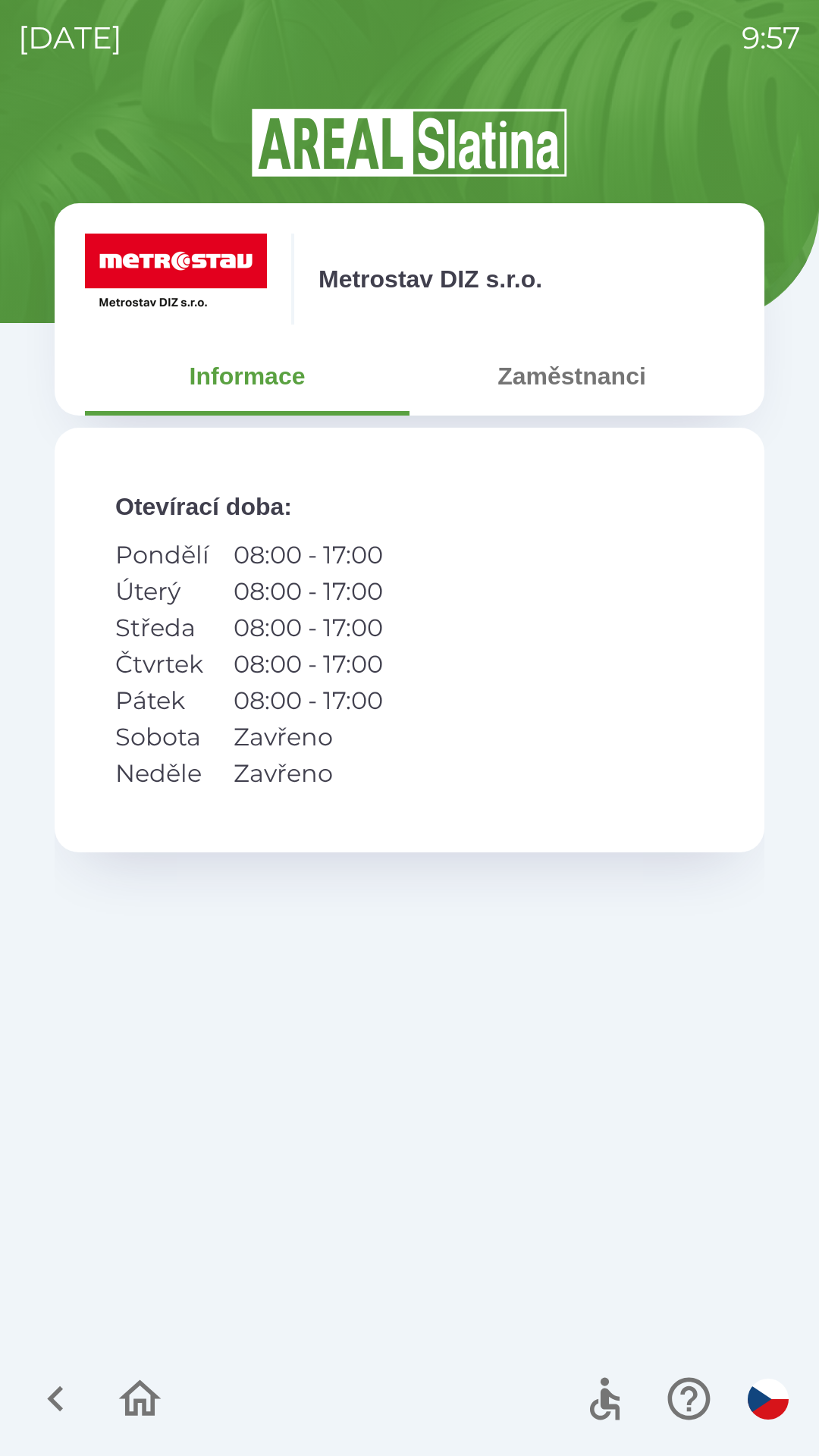
click at [580, 383] on button "Zaměstnanci" at bounding box center [572, 375] width 325 height 55
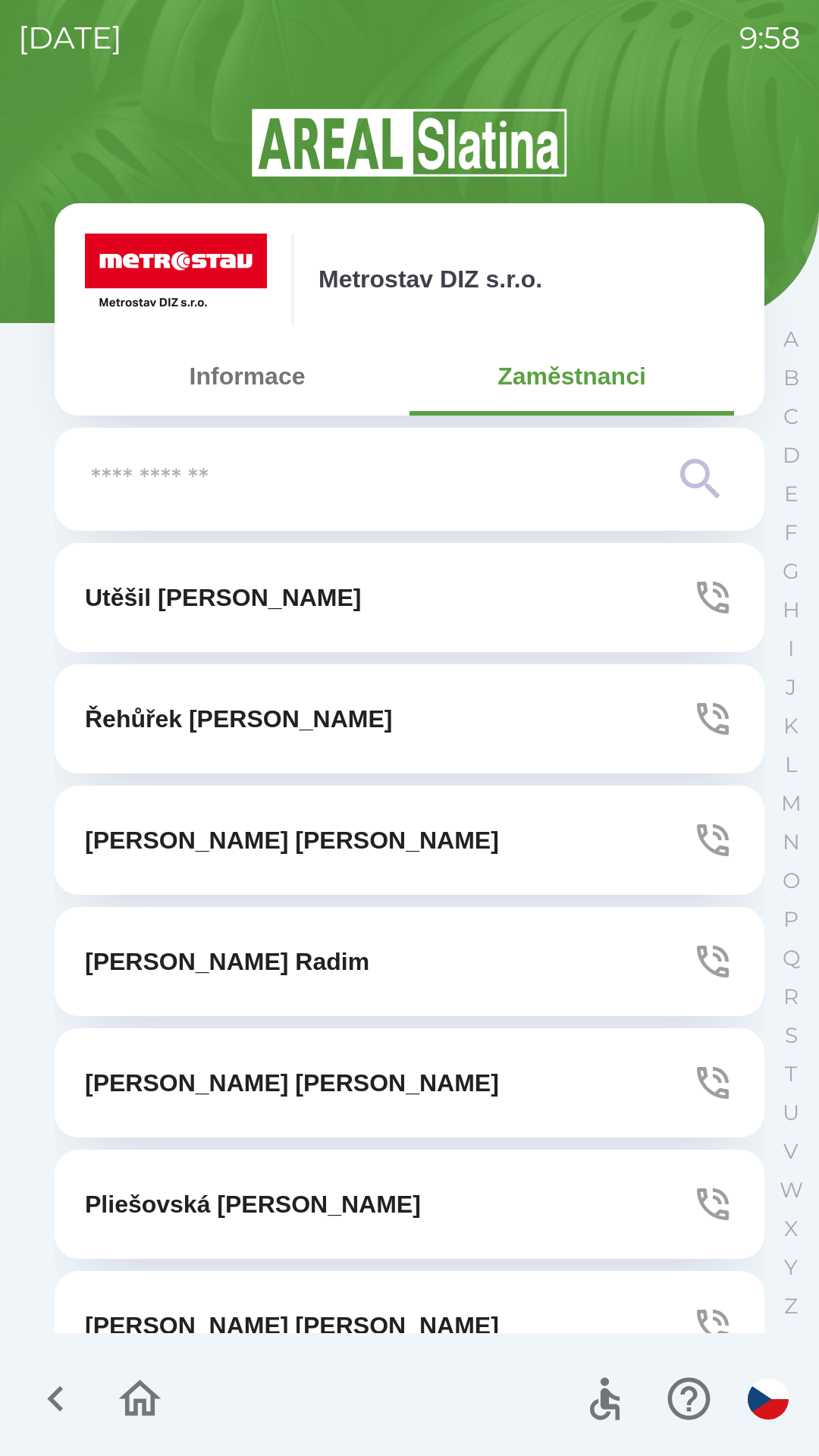
click at [704, 1081] on icon "button" at bounding box center [713, 1083] width 43 height 43
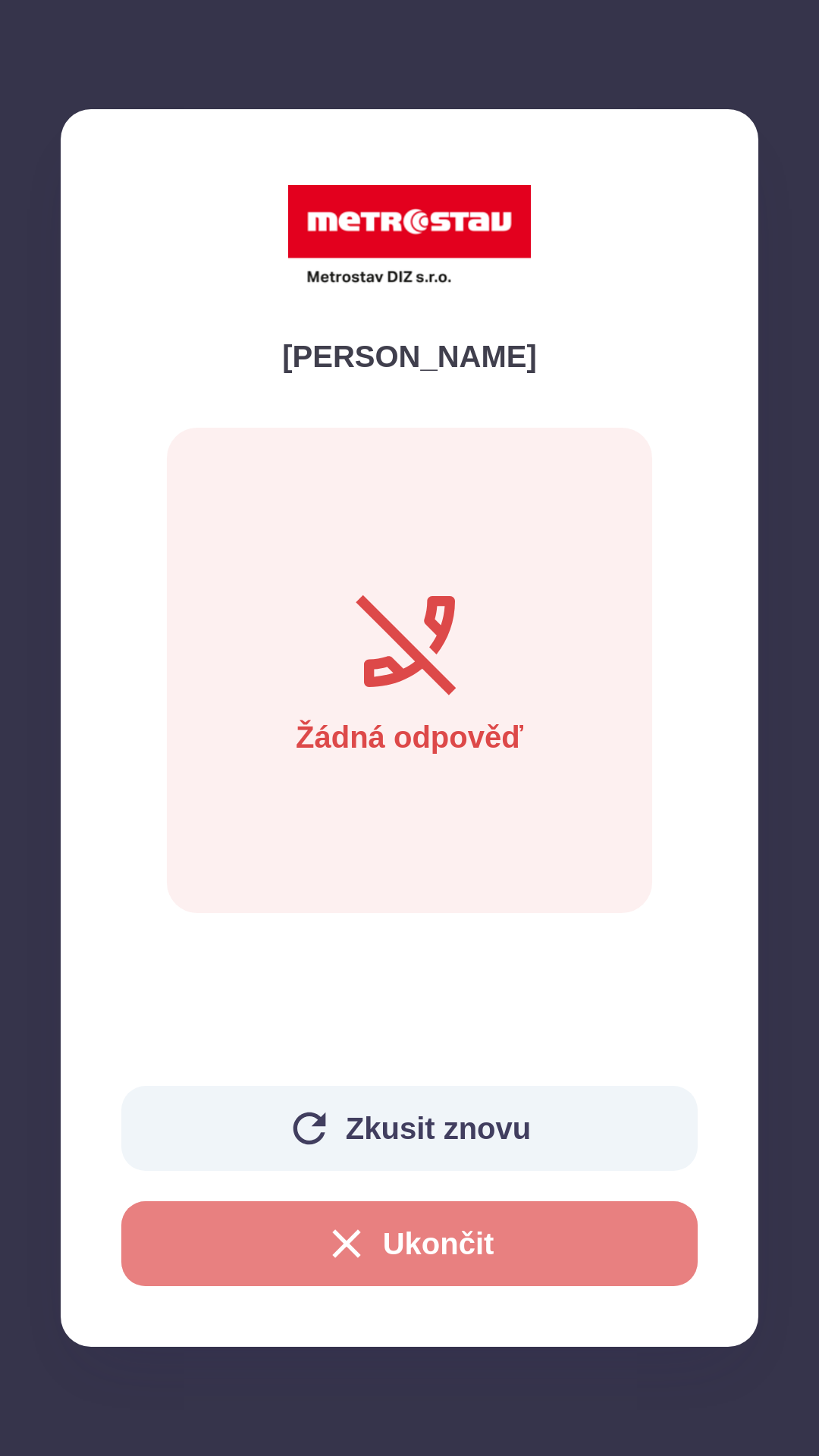
click at [350, 1249] on icon "button" at bounding box center [346, 1243] width 48 height 48
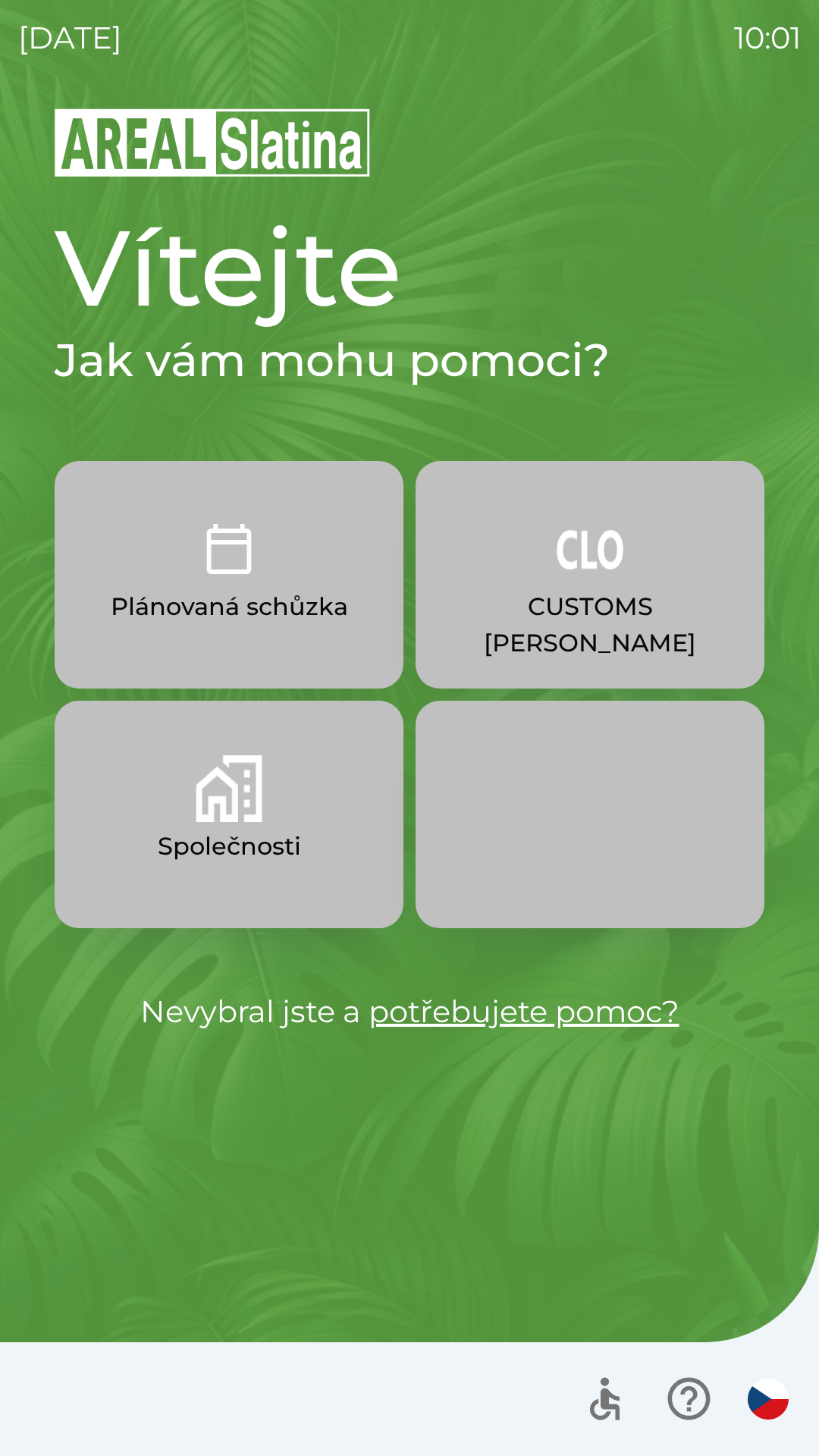
click at [196, 798] on img "button" at bounding box center [229, 788] width 66 height 66
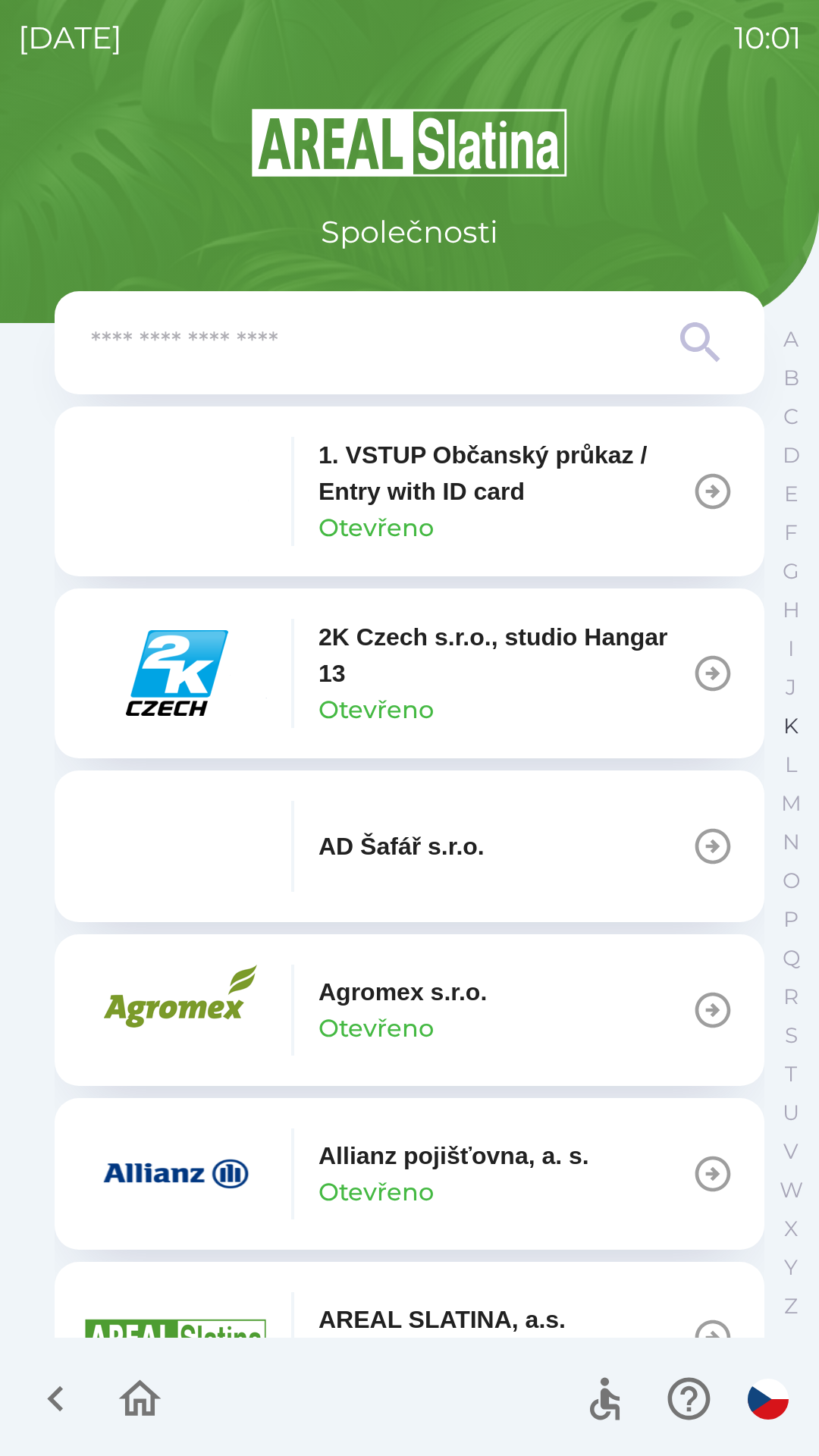
click at [791, 718] on p "K" at bounding box center [791, 726] width 15 height 27
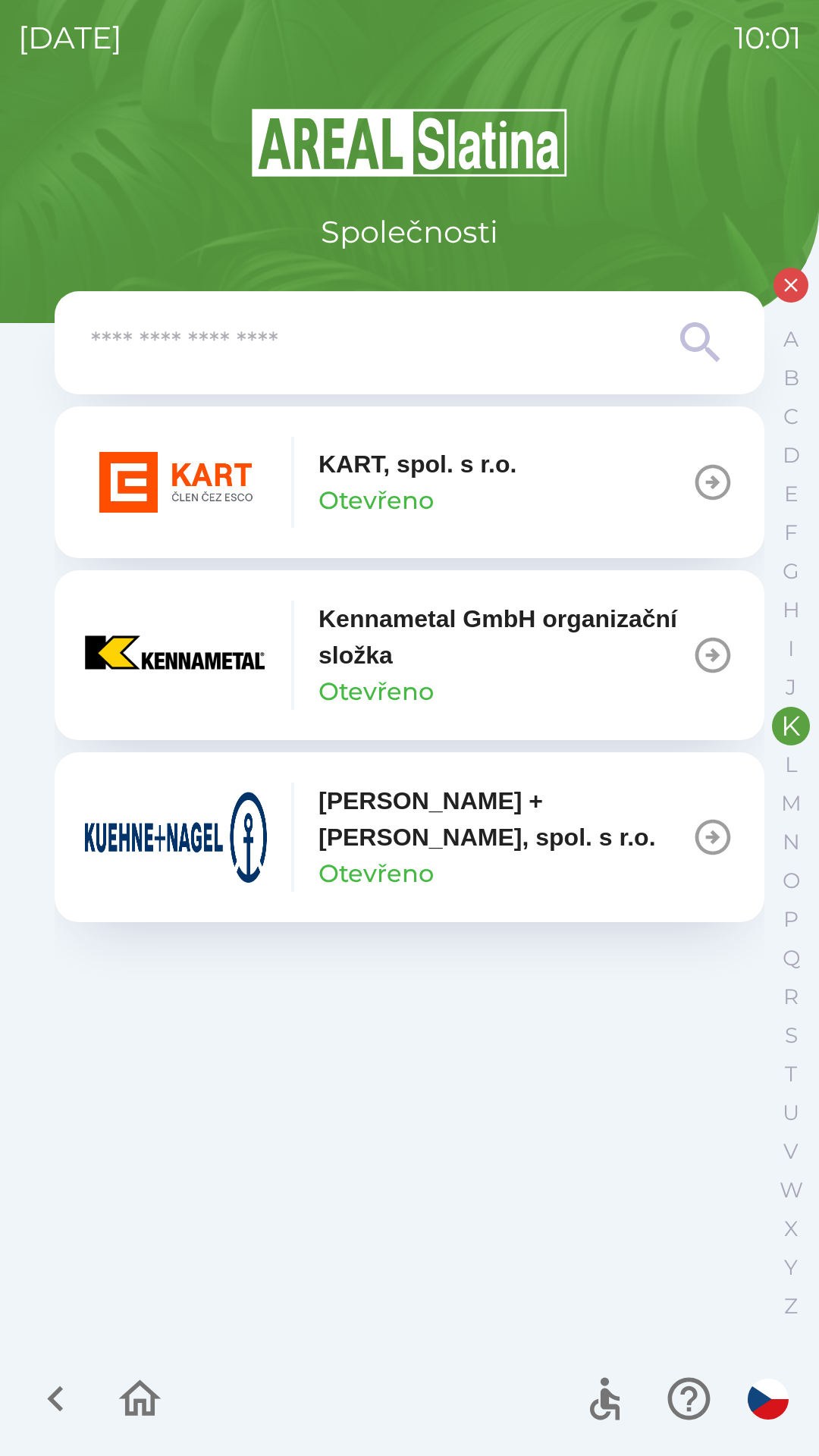
click at [711, 645] on icon "button" at bounding box center [713, 655] width 43 height 43
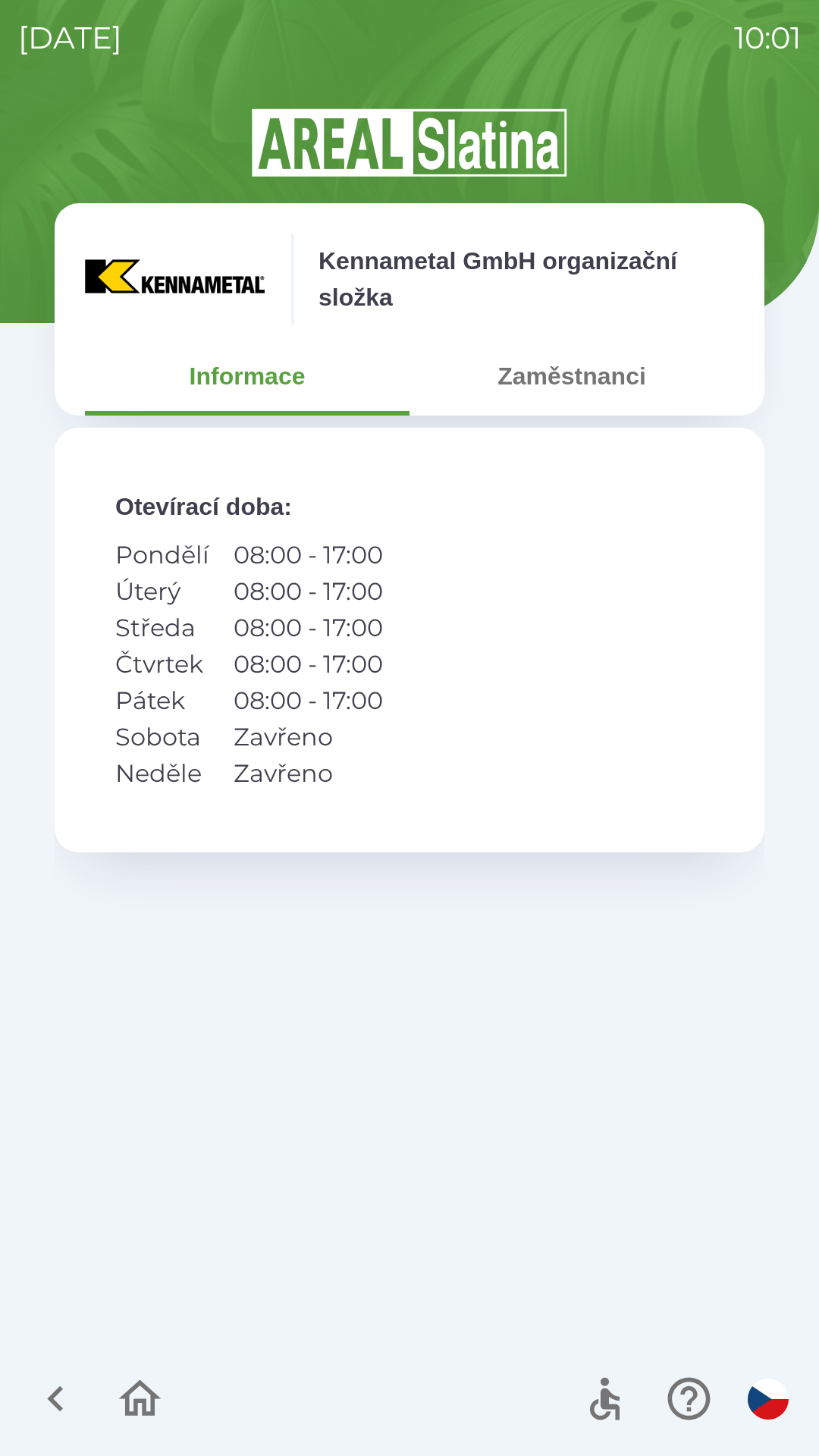
click at [559, 383] on button "Zaměstnanci" at bounding box center [572, 375] width 325 height 55
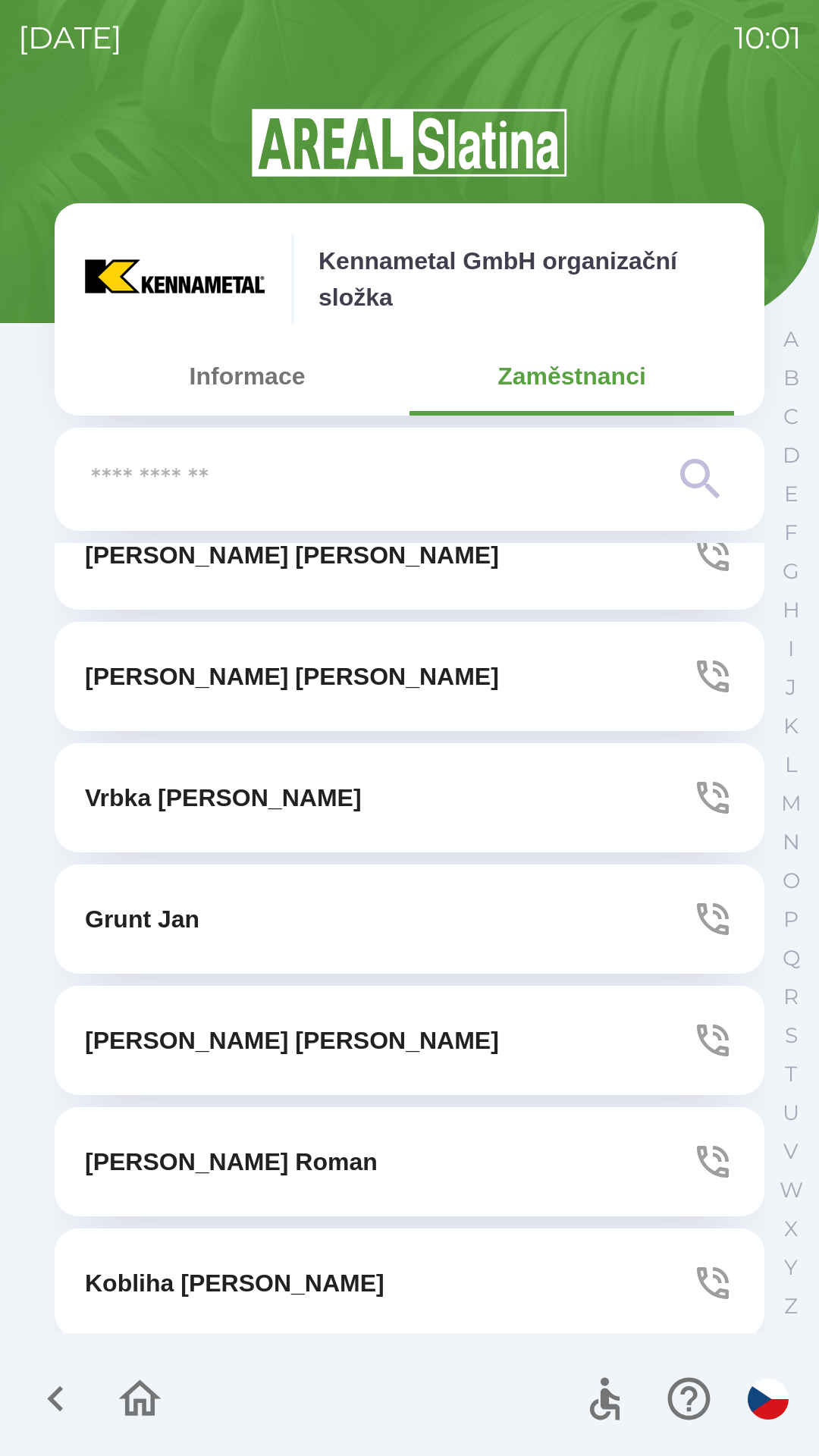
scroll to position [1135, 0]
click at [31, 1420] on icon "button" at bounding box center [55, 1398] width 51 height 51
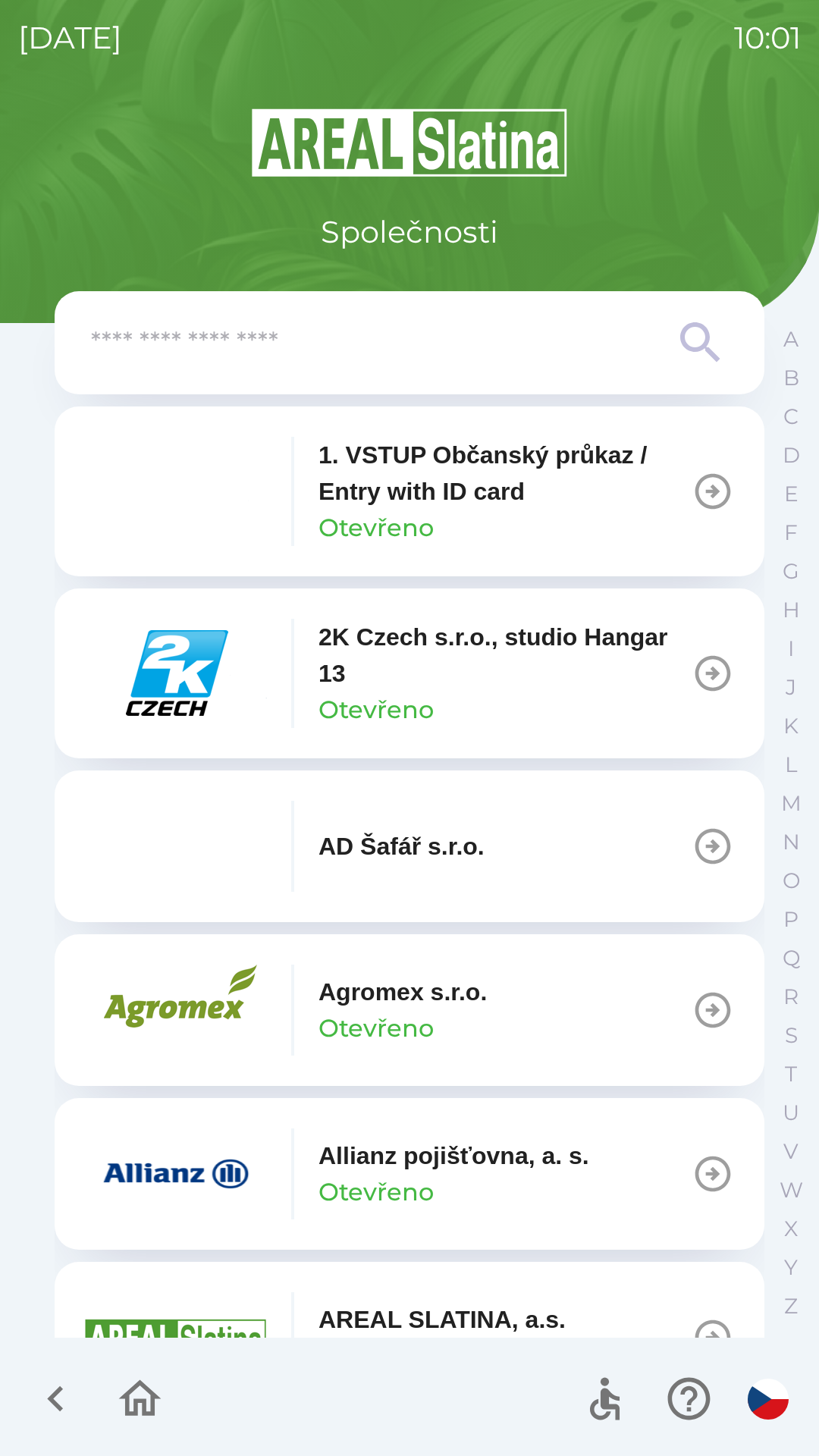
click at [45, 1408] on icon "button" at bounding box center [55, 1398] width 51 height 51
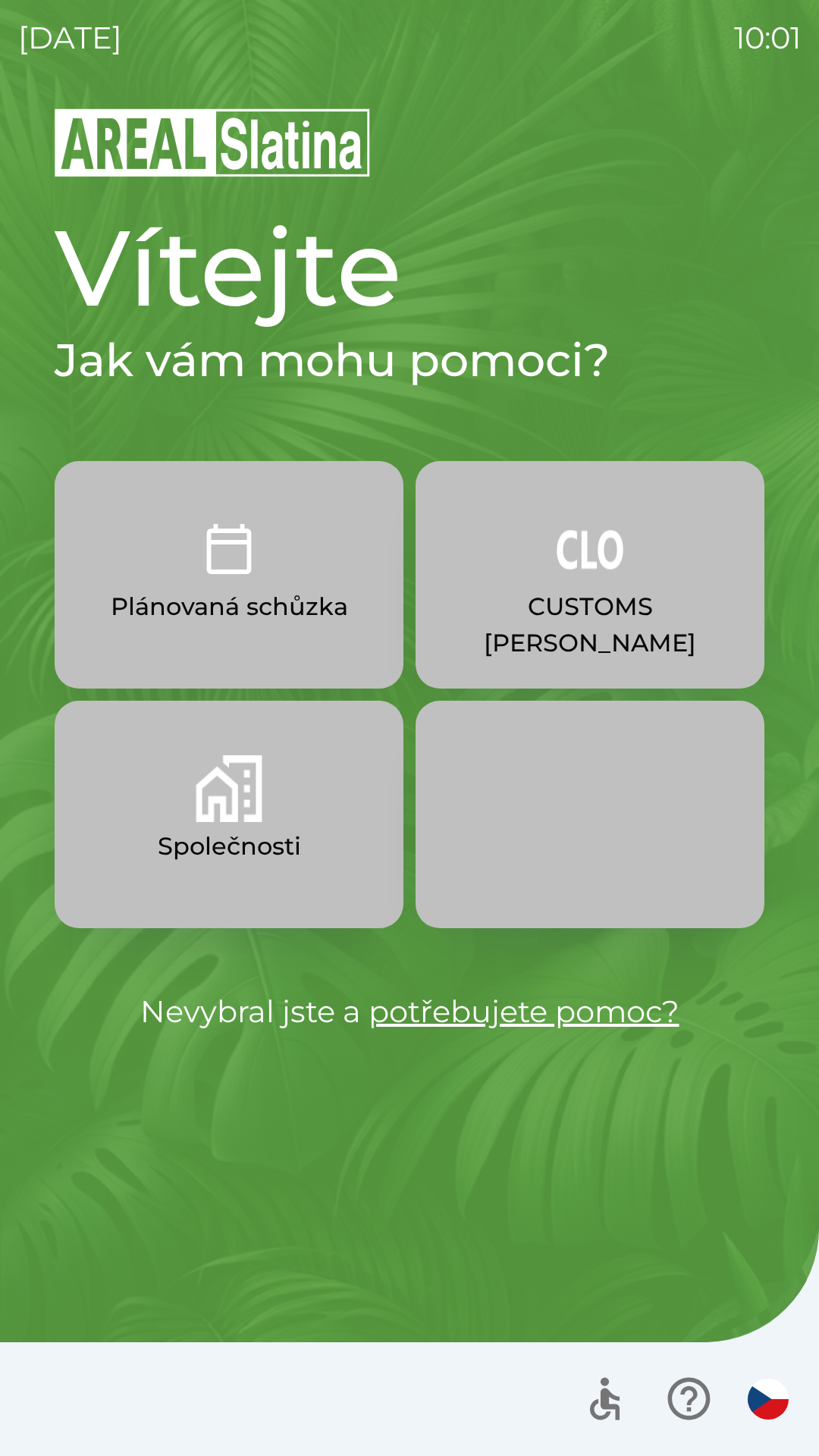
click at [182, 817] on button "Společnosti" at bounding box center [228, 814] width 349 height 228
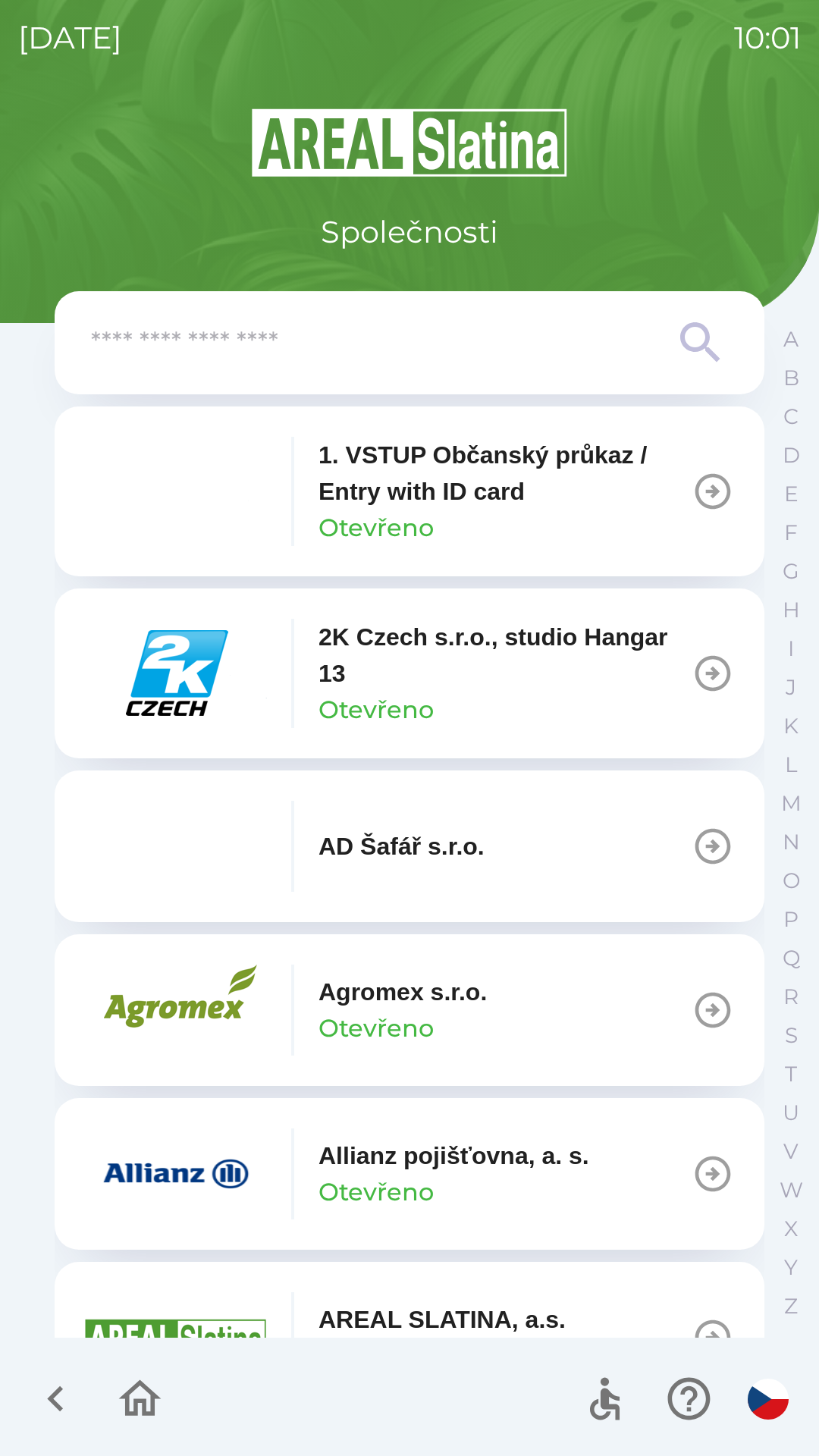
click at [558, 495] on p "1. VSTUP Občanský průkaz / Entry with ID card" at bounding box center [505, 473] width 373 height 73
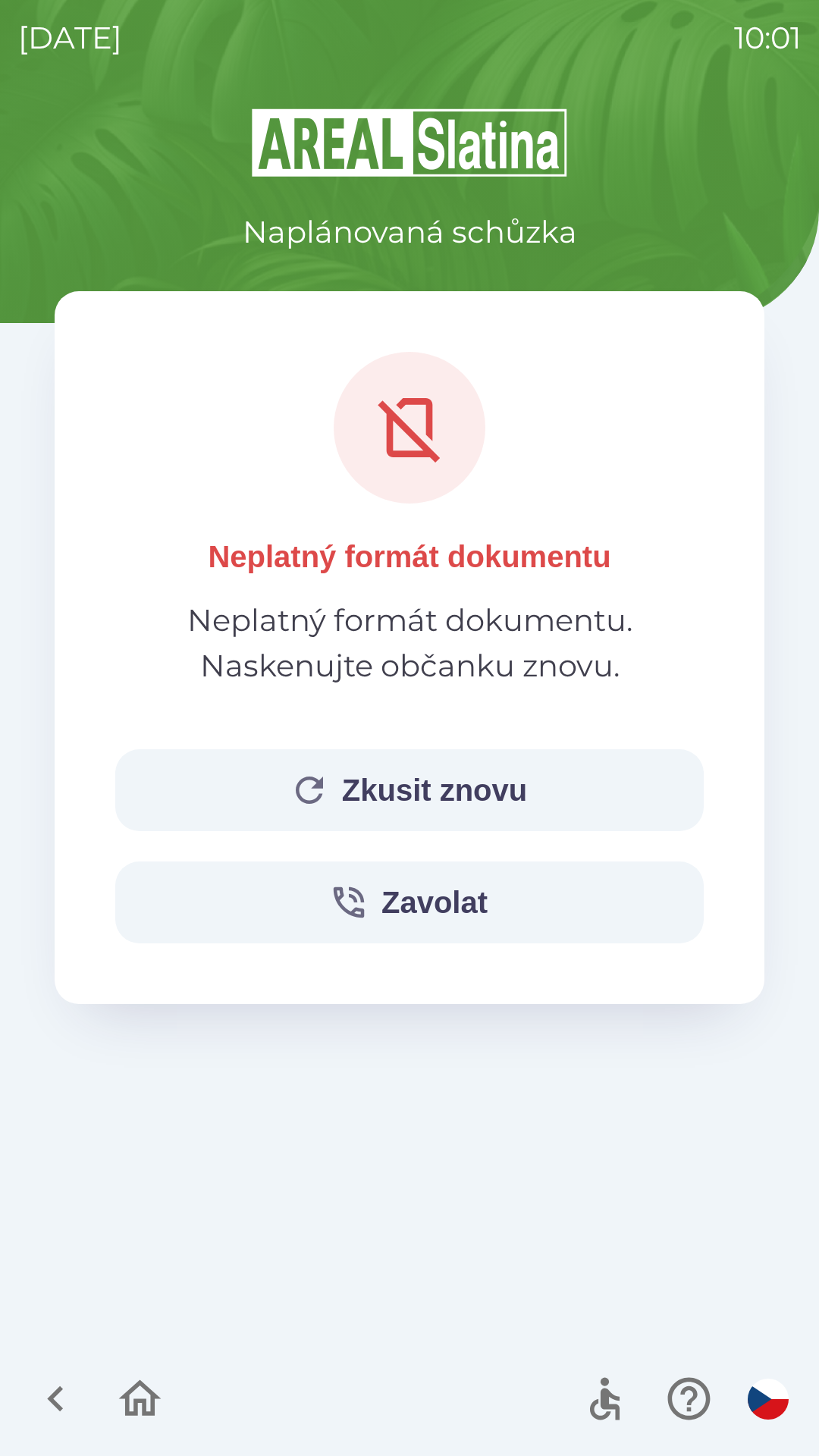
click at [250, 786] on button "Zkusit znovu" at bounding box center [410, 790] width 588 height 82
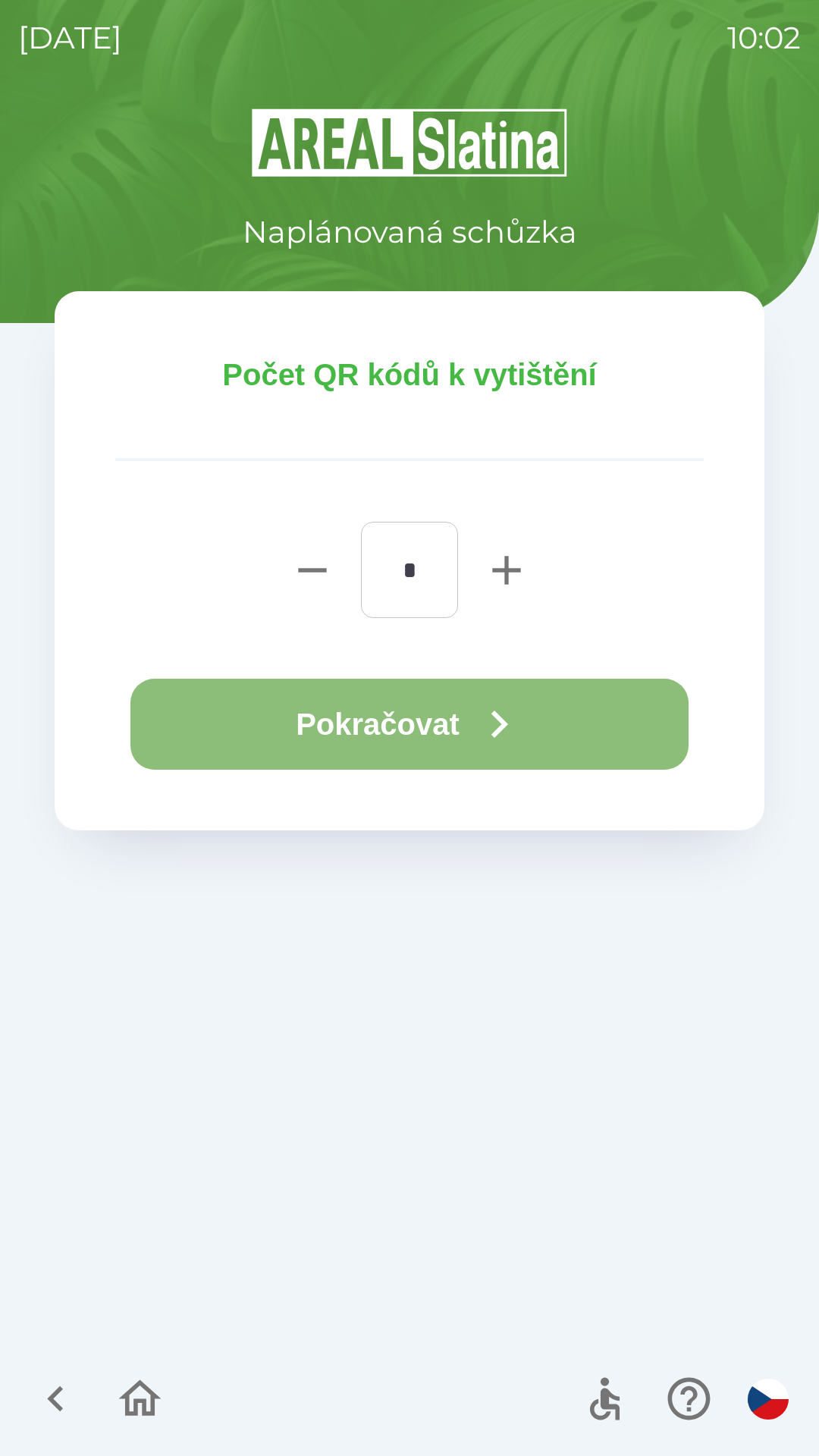
click at [319, 715] on button "Pokračovat" at bounding box center [410, 724] width 558 height 91
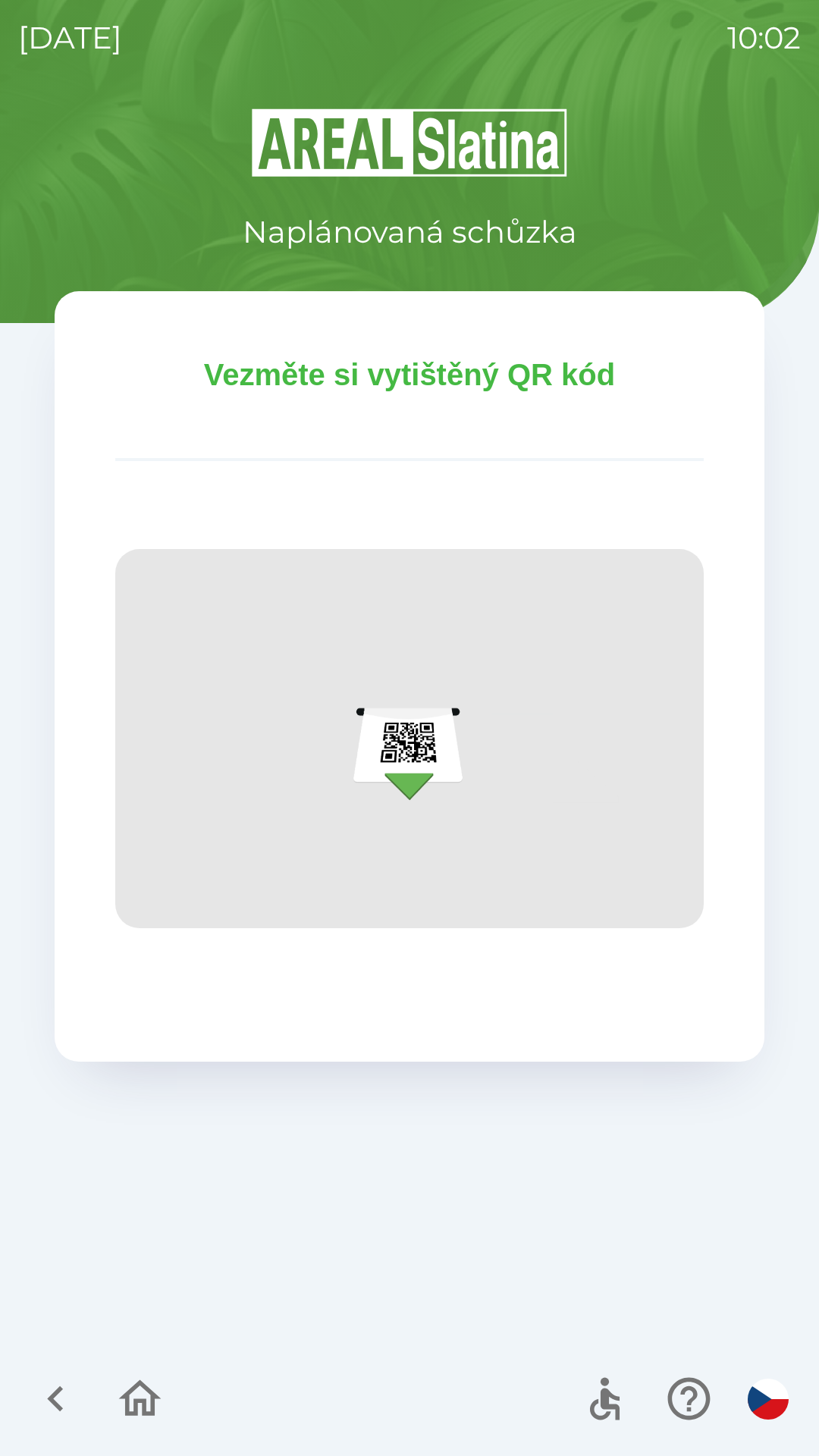
click at [58, 1389] on icon "button" at bounding box center [55, 1399] width 16 height 26
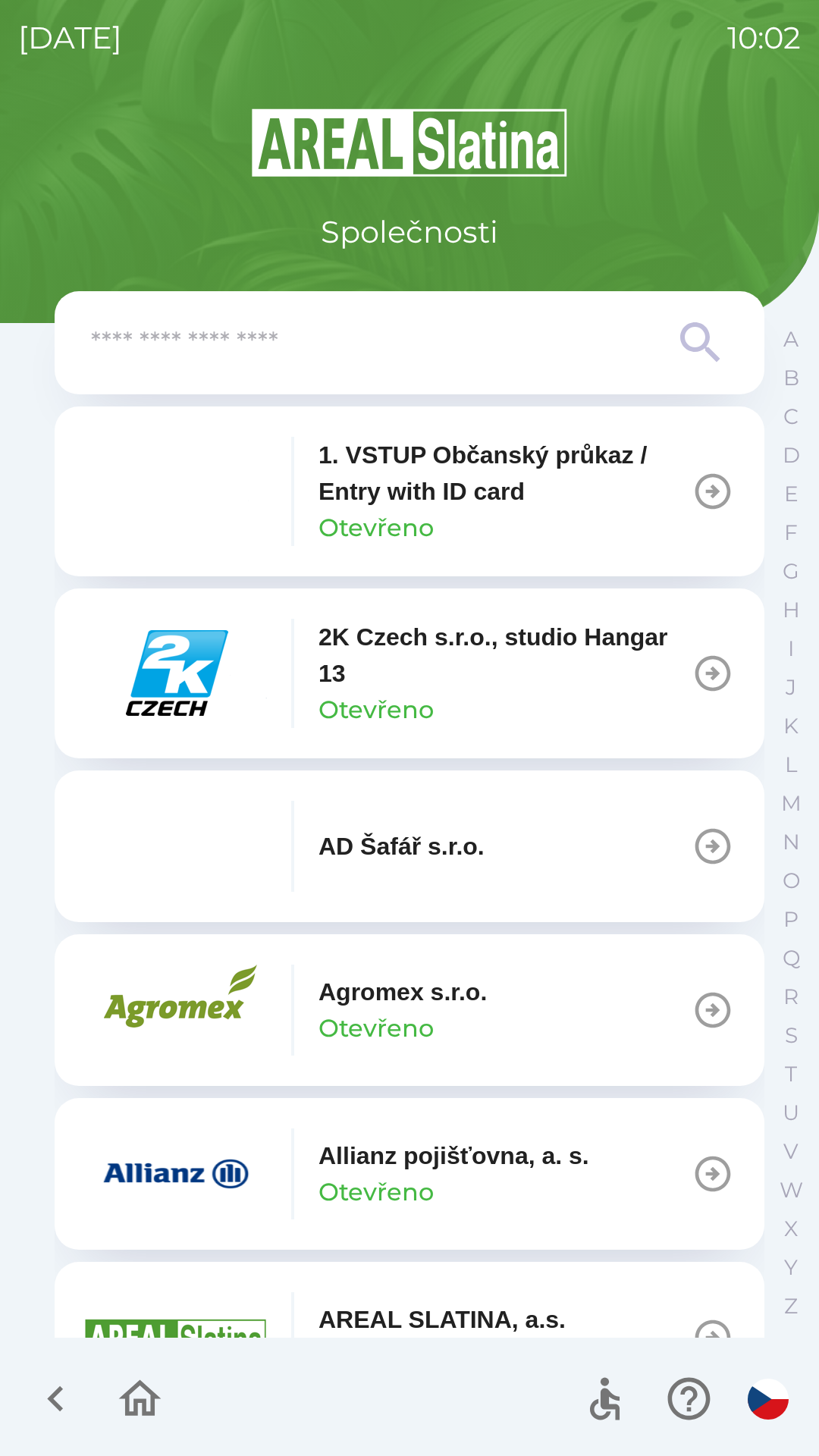
click at [46, 1399] on icon "button" at bounding box center [55, 1398] width 51 height 51
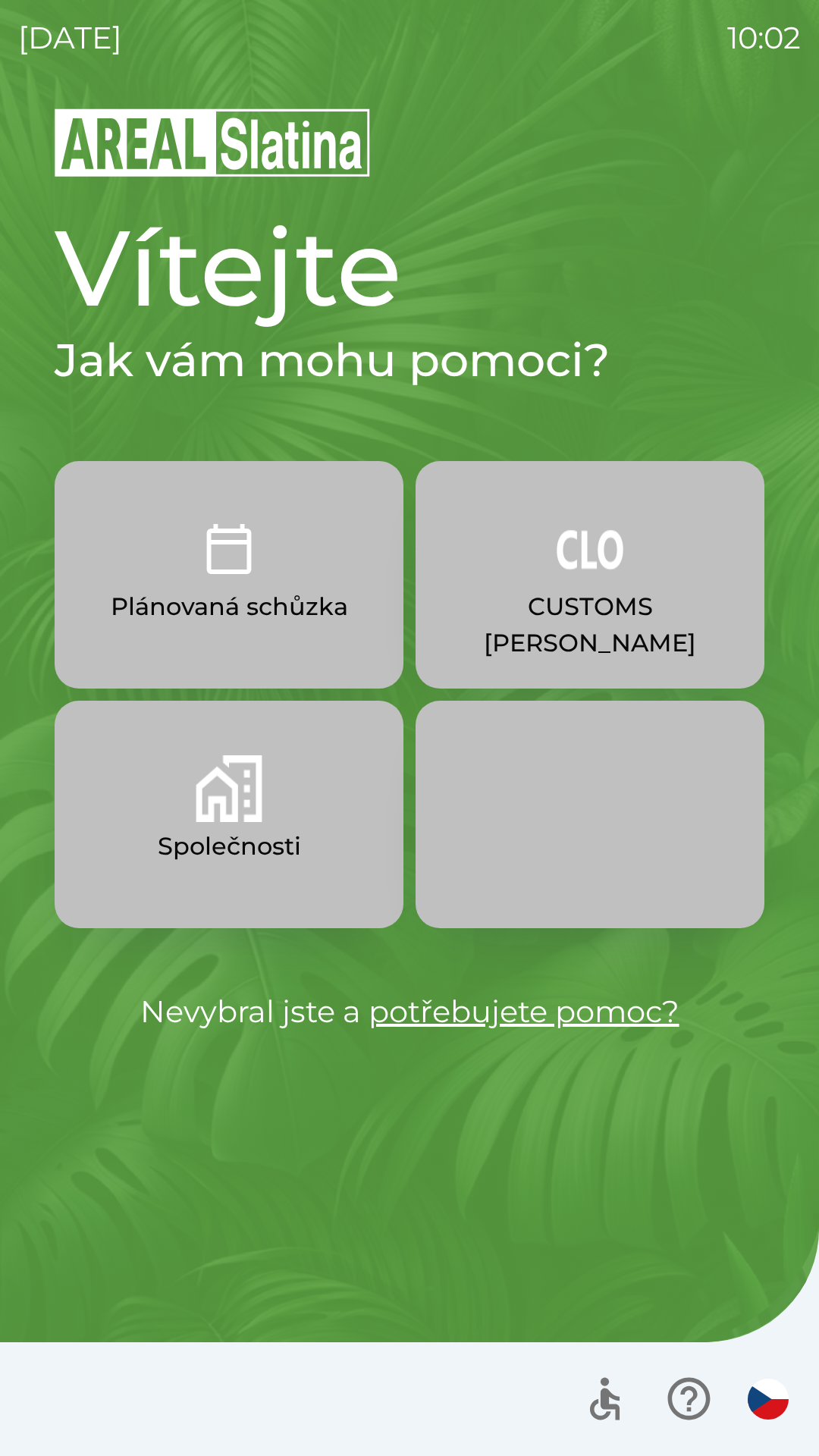
click at [515, 614] on p "CUSTOMS [PERSON_NAME]" at bounding box center [590, 624] width 276 height 73
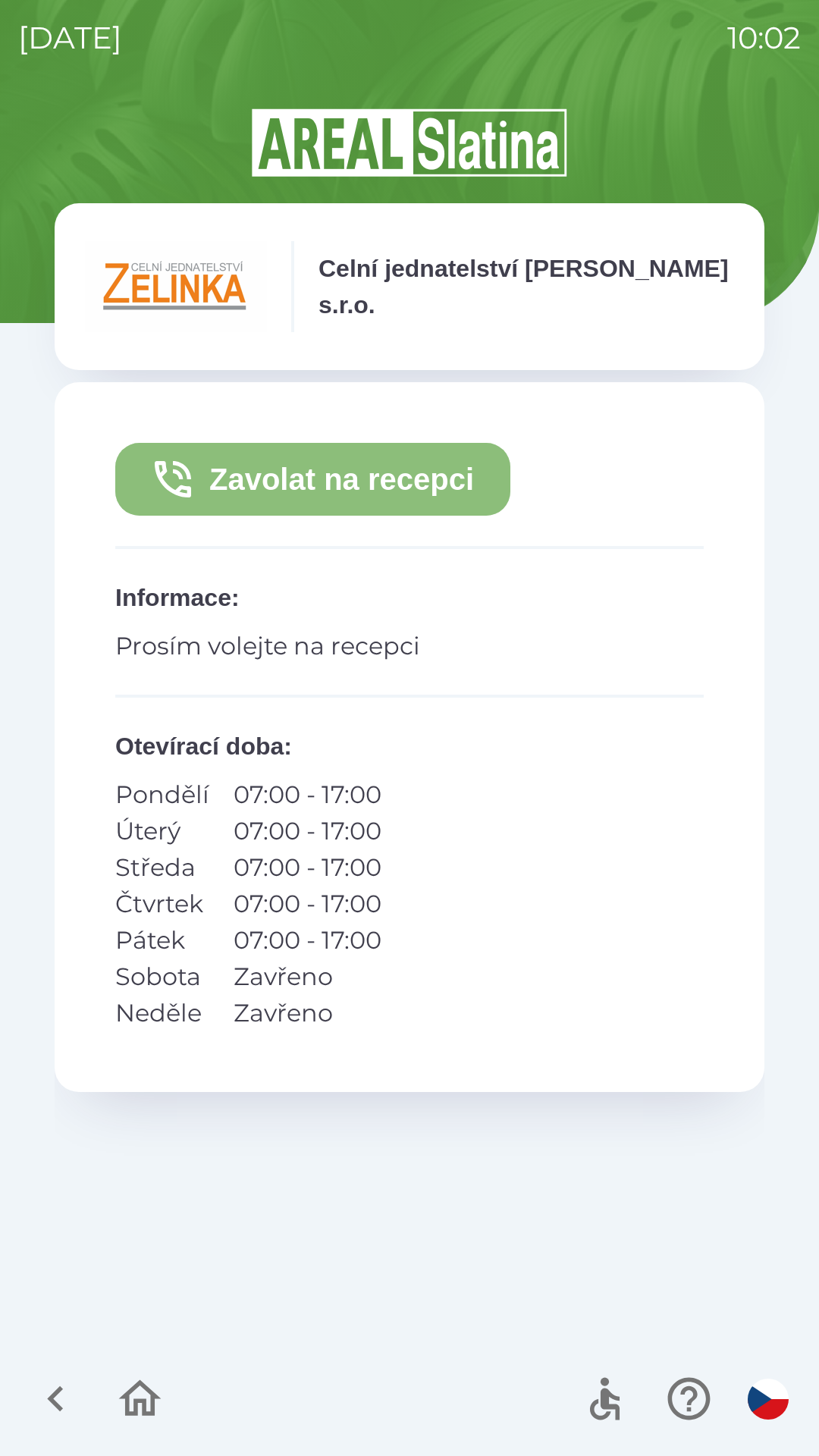
click at [280, 492] on button "Zavolat na recepci" at bounding box center [313, 479] width 395 height 73
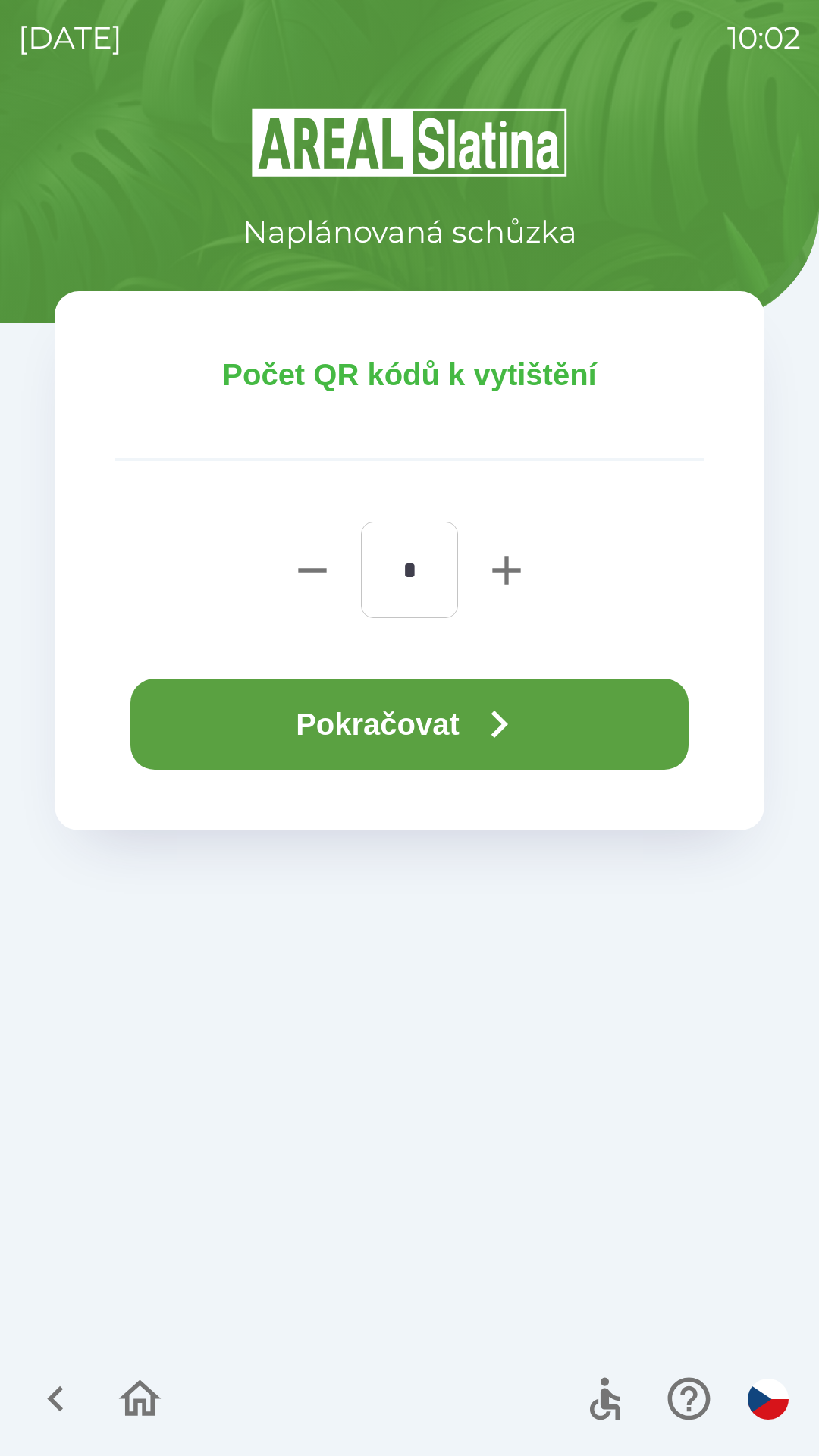
click at [493, 568] on icon "button" at bounding box center [506, 570] width 48 height 48
click at [493, 570] on icon "button" at bounding box center [506, 570] width 48 height 48
type input "*"
click at [381, 715] on button "Pokračovat" at bounding box center [410, 724] width 558 height 91
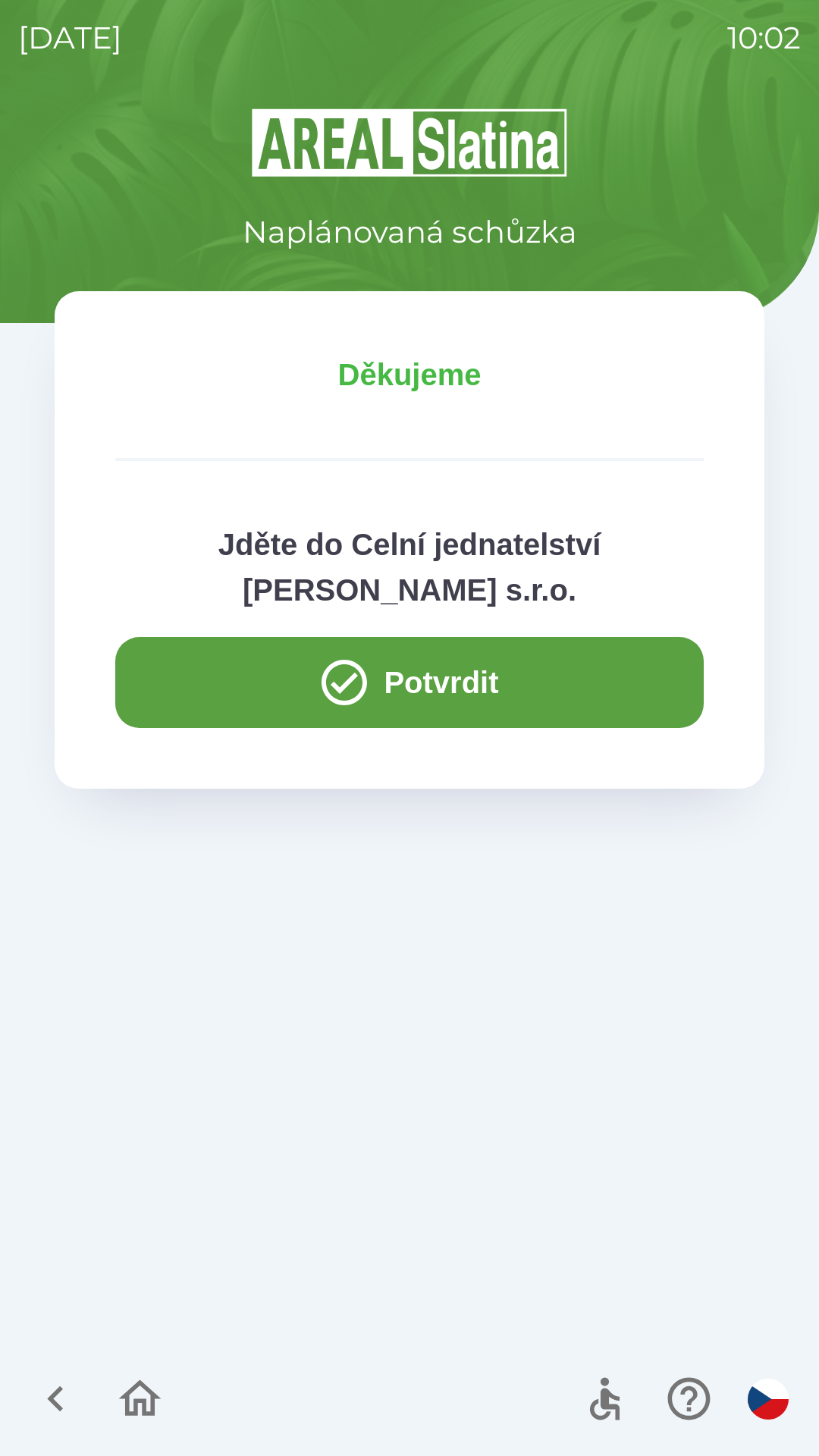
click at [150, 1405] on icon "button" at bounding box center [140, 1398] width 51 height 51
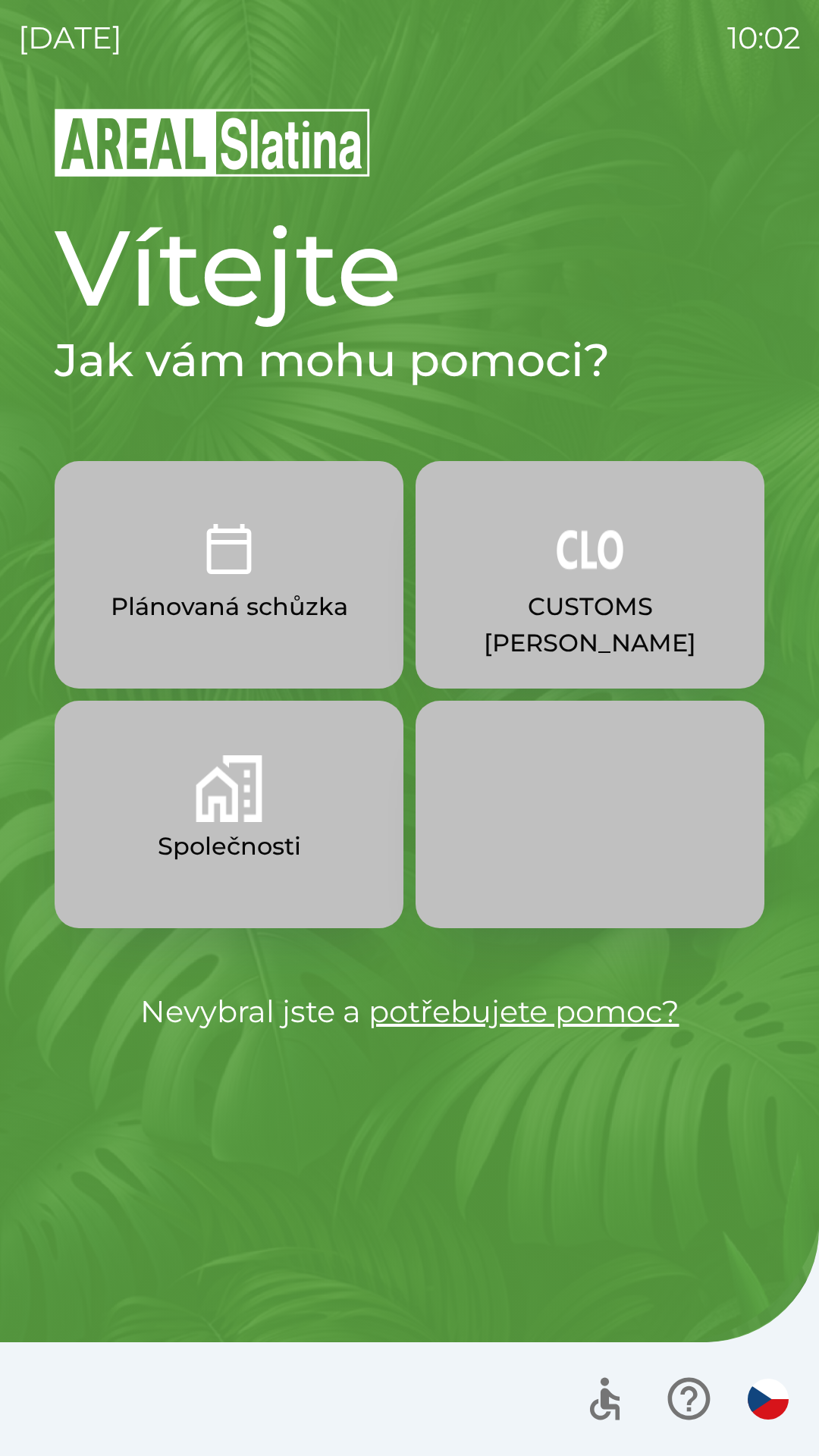
click at [184, 774] on button "Společnosti" at bounding box center [228, 814] width 349 height 228
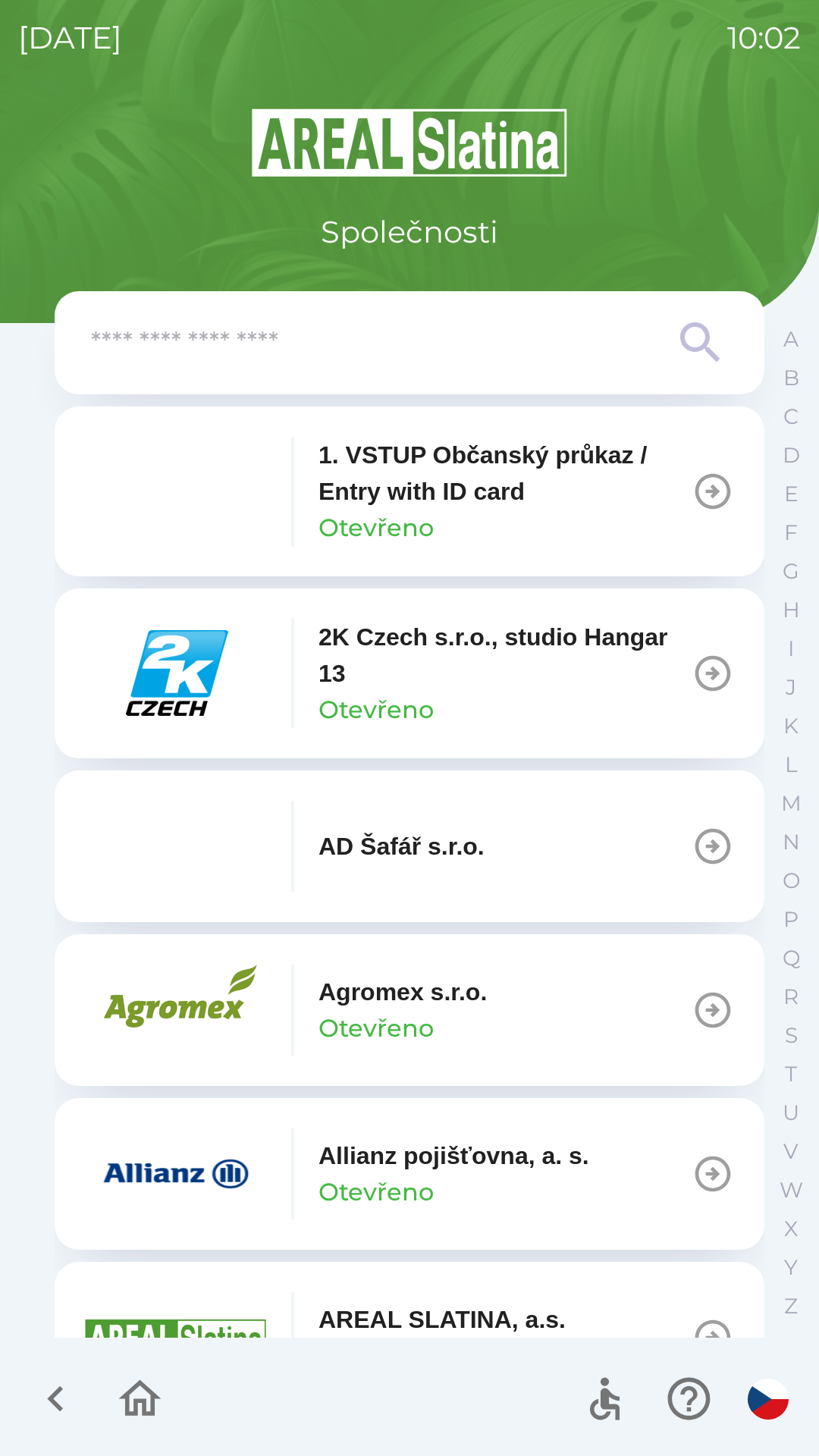
click at [187, 352] on input "text" at bounding box center [379, 343] width 576 height 42
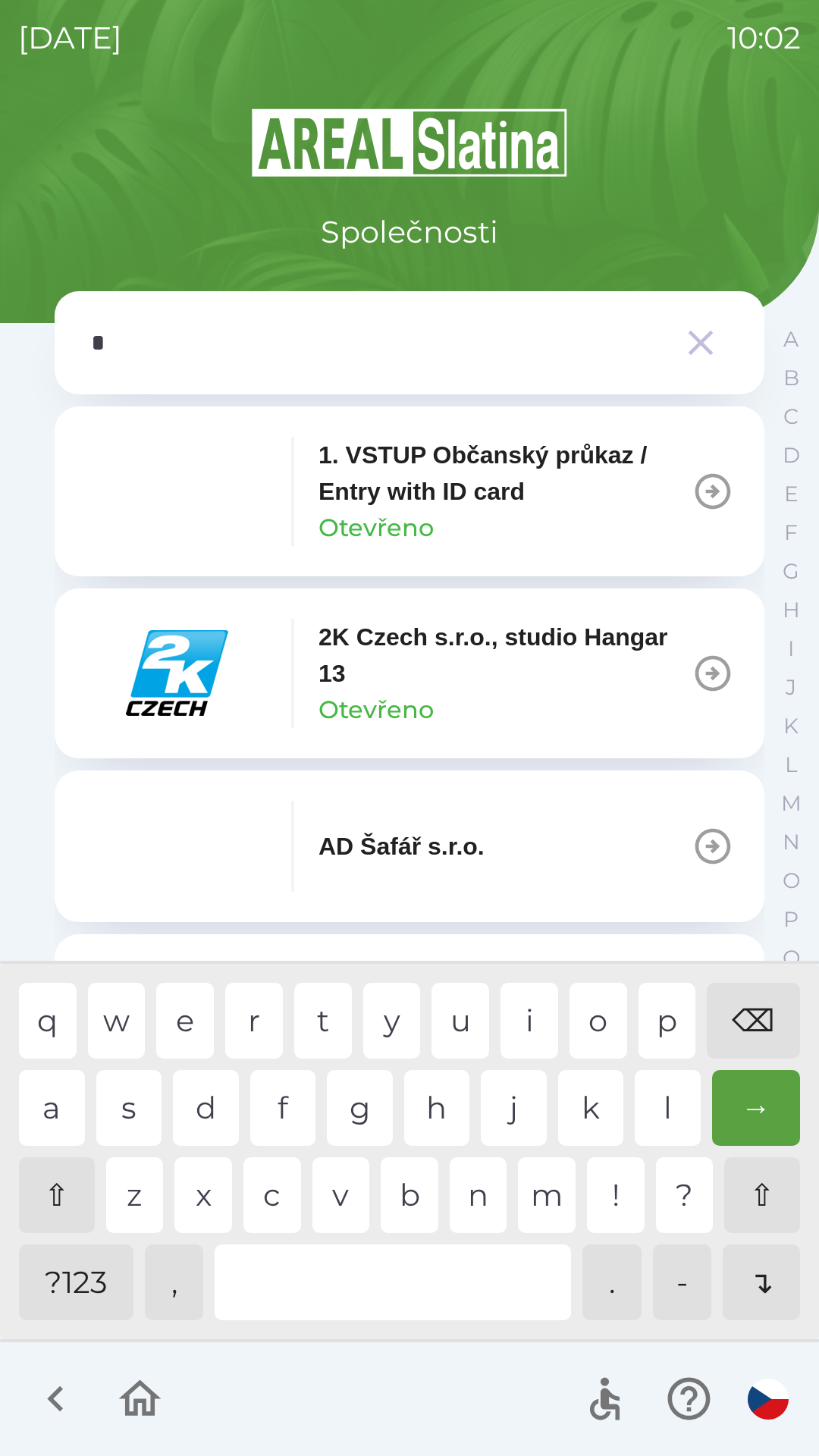
click at [61, 1109] on div "a" at bounding box center [51, 1108] width 66 height 76
type input "***"
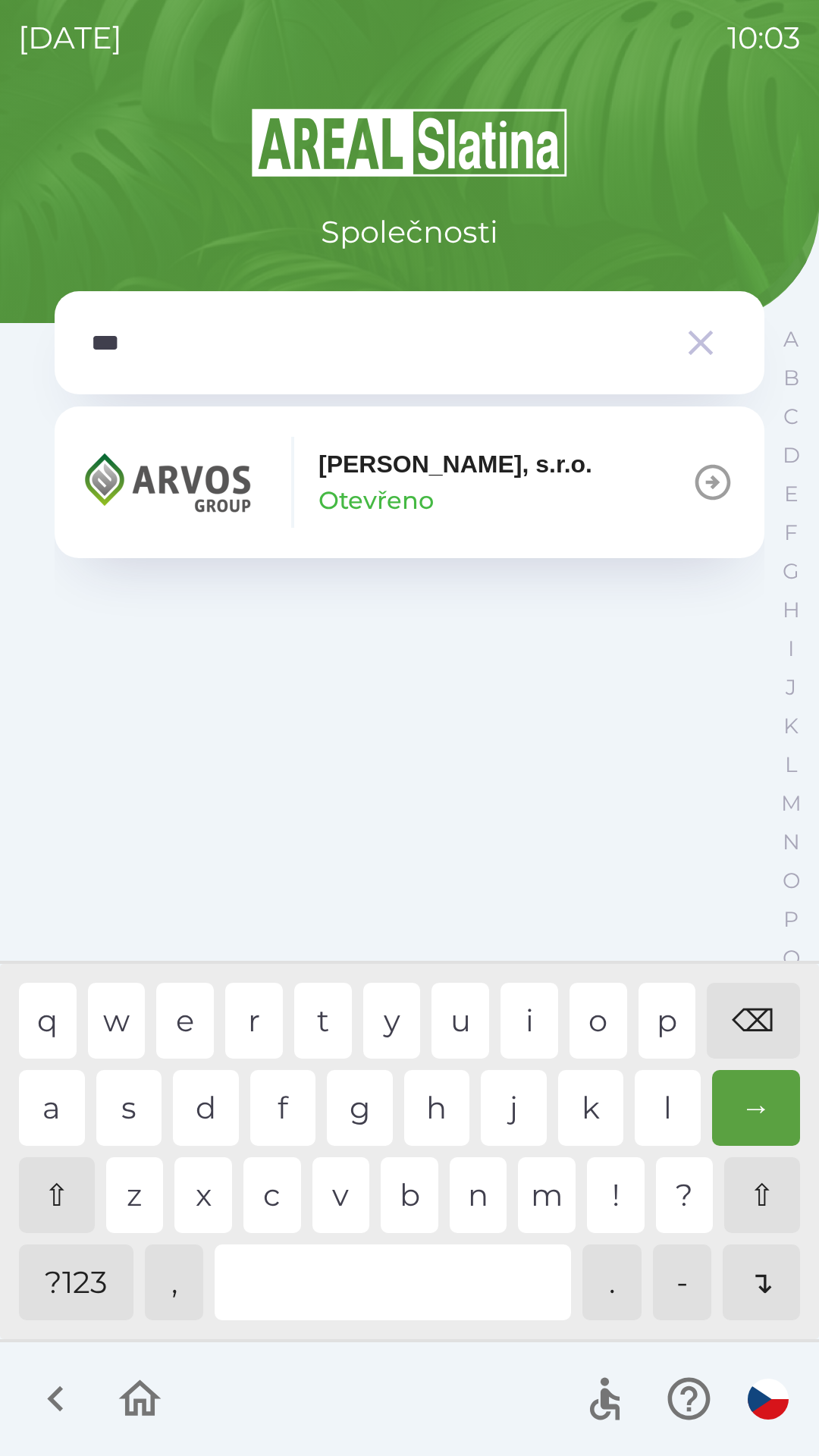
click at [332, 1190] on div "v" at bounding box center [341, 1195] width 58 height 76
click at [235, 496] on img "button" at bounding box center [176, 482] width 182 height 91
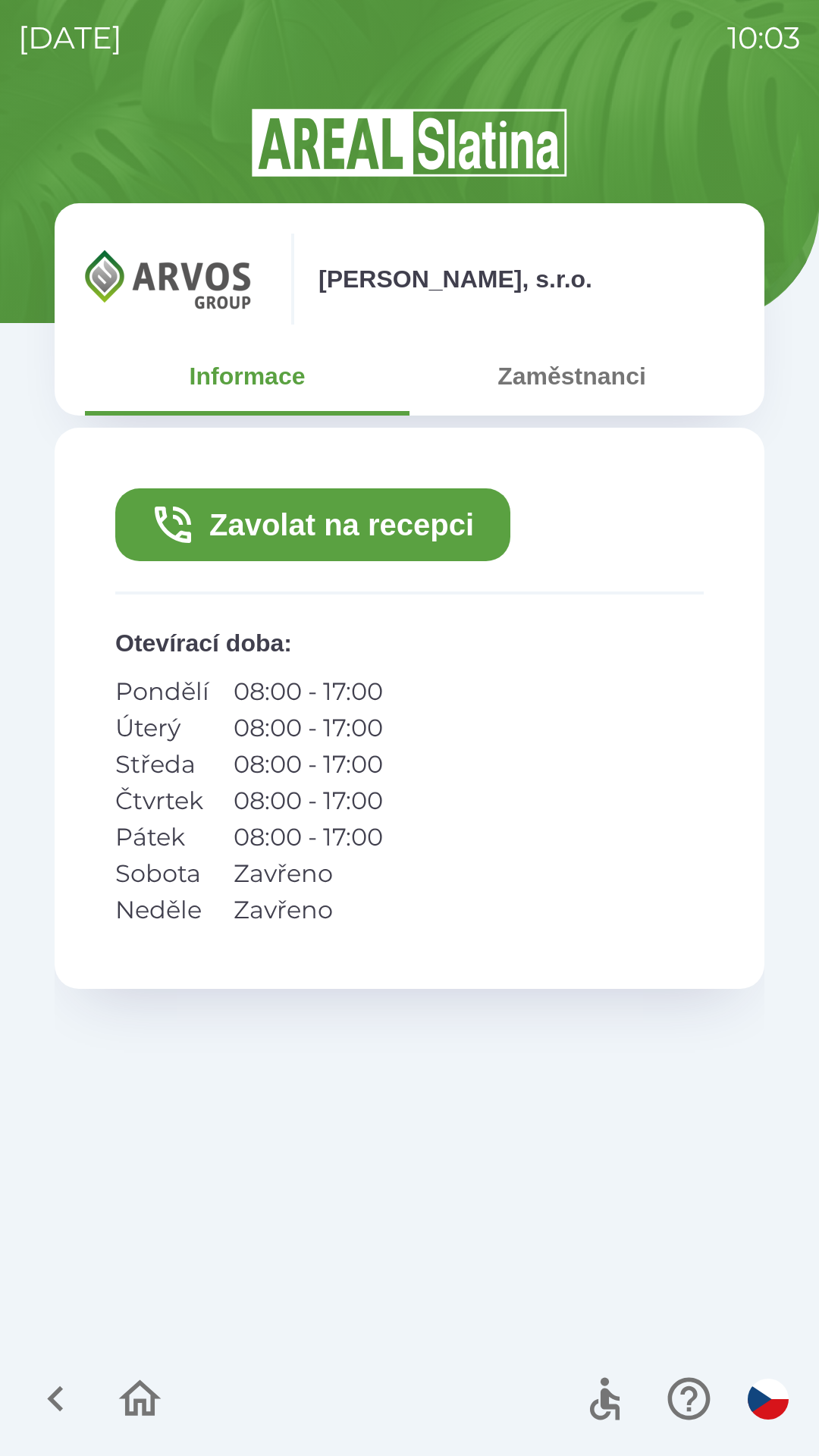
click at [274, 525] on button "Zavolat na recepci" at bounding box center [313, 525] width 395 height 73
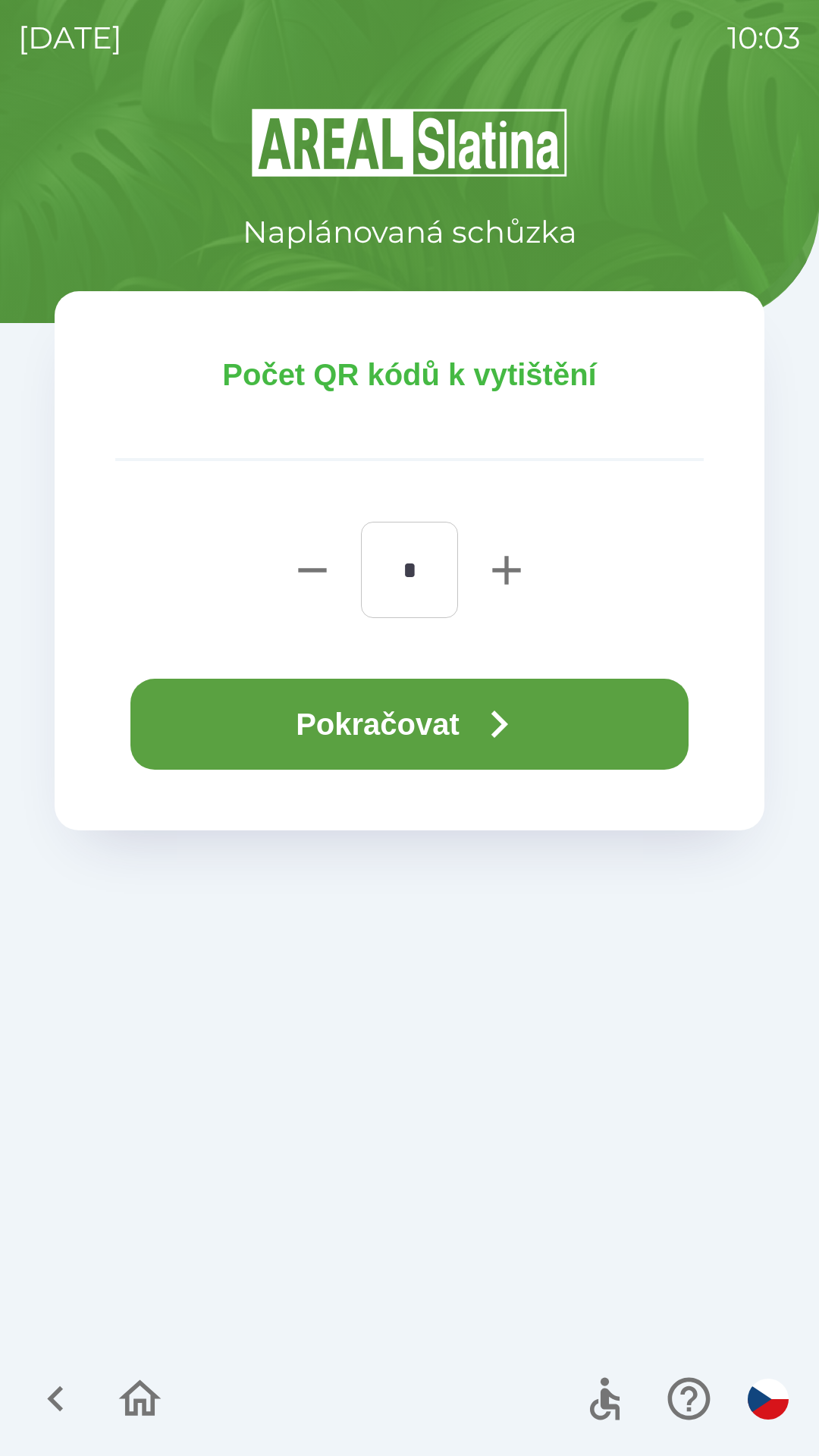
click at [398, 711] on button "Pokračovat" at bounding box center [410, 724] width 558 height 91
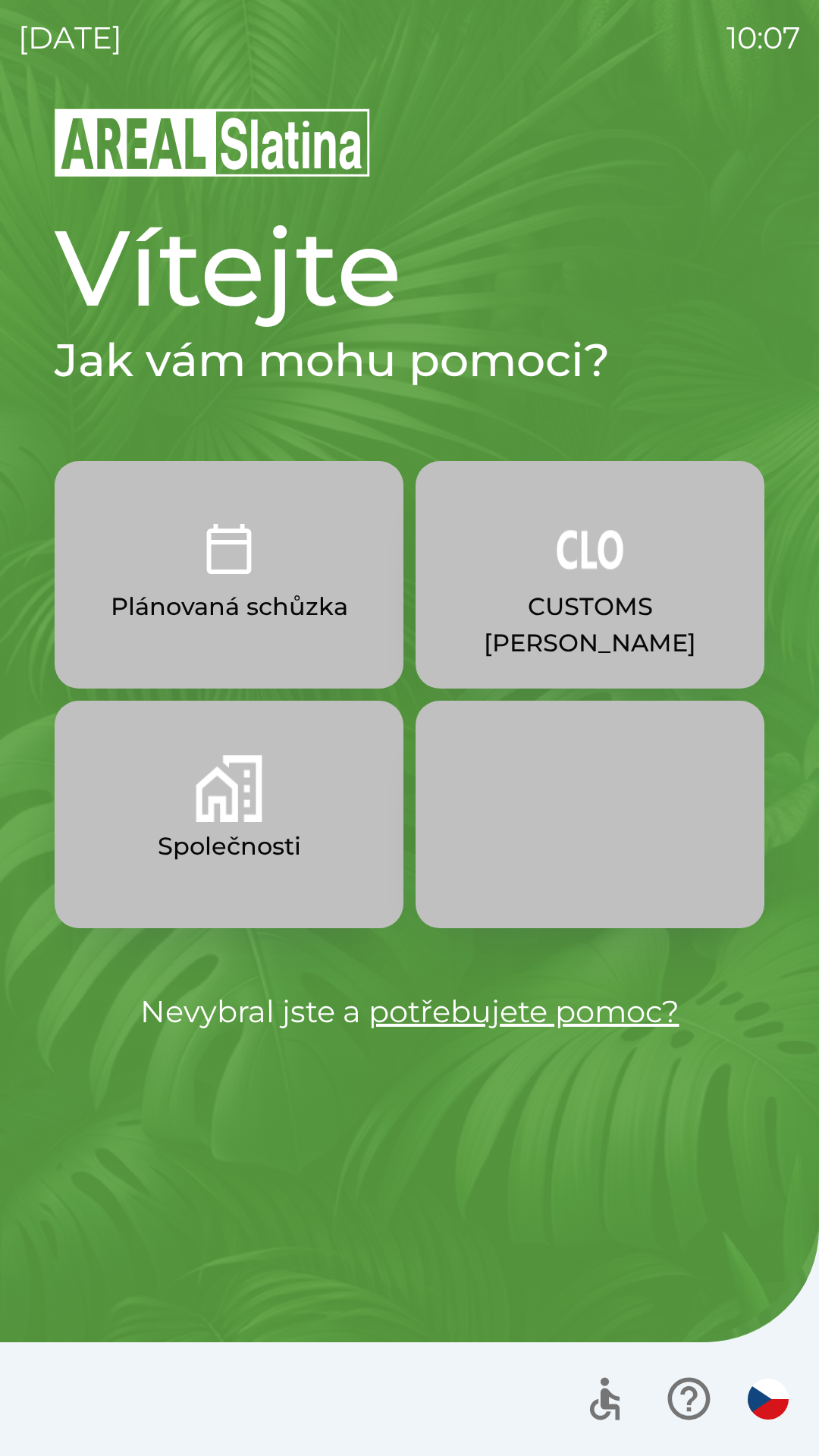
click at [768, 1394] on img "button" at bounding box center [768, 1399] width 41 height 41
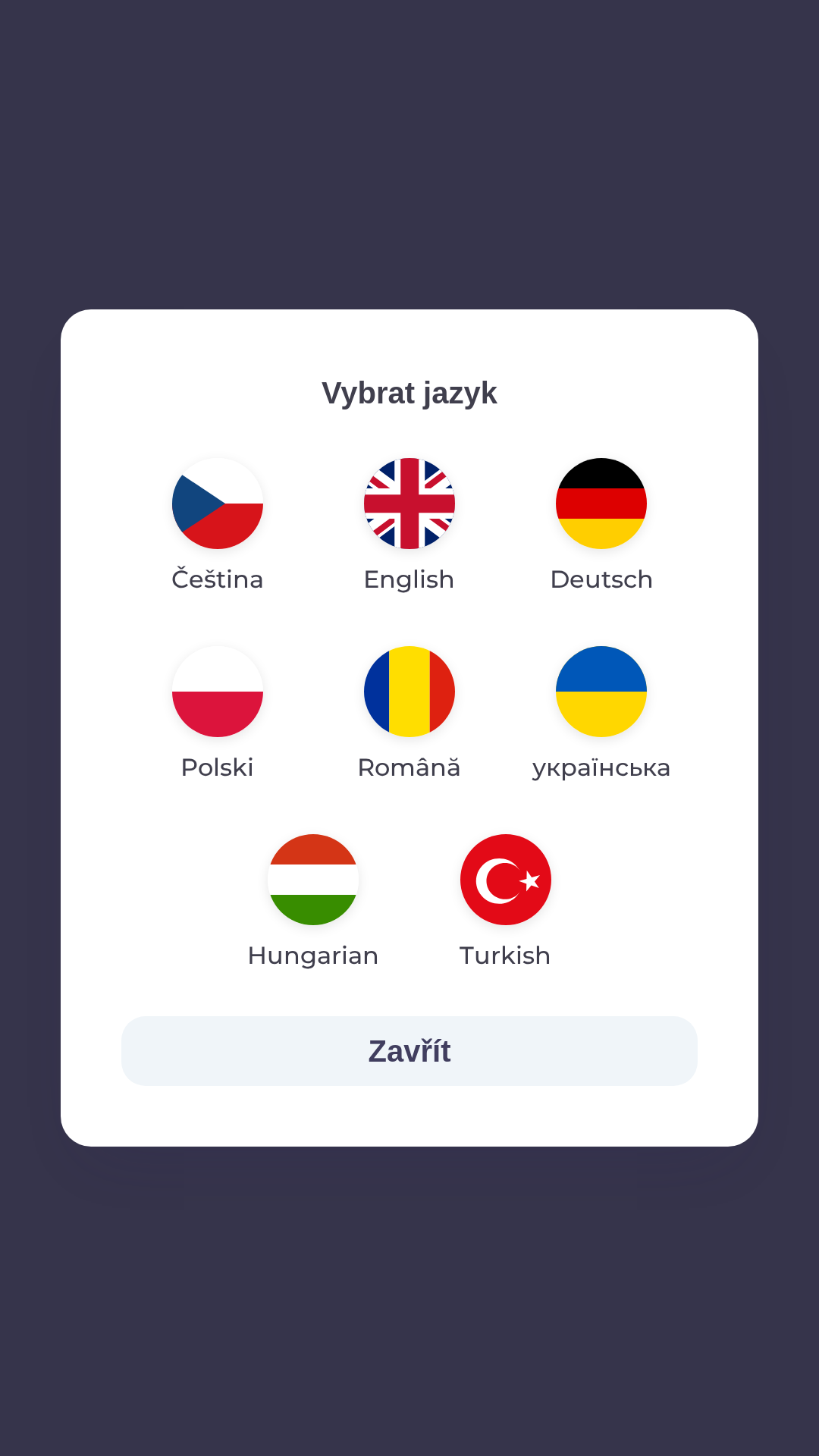
click at [225, 698] on img "button" at bounding box center [217, 691] width 91 height 91
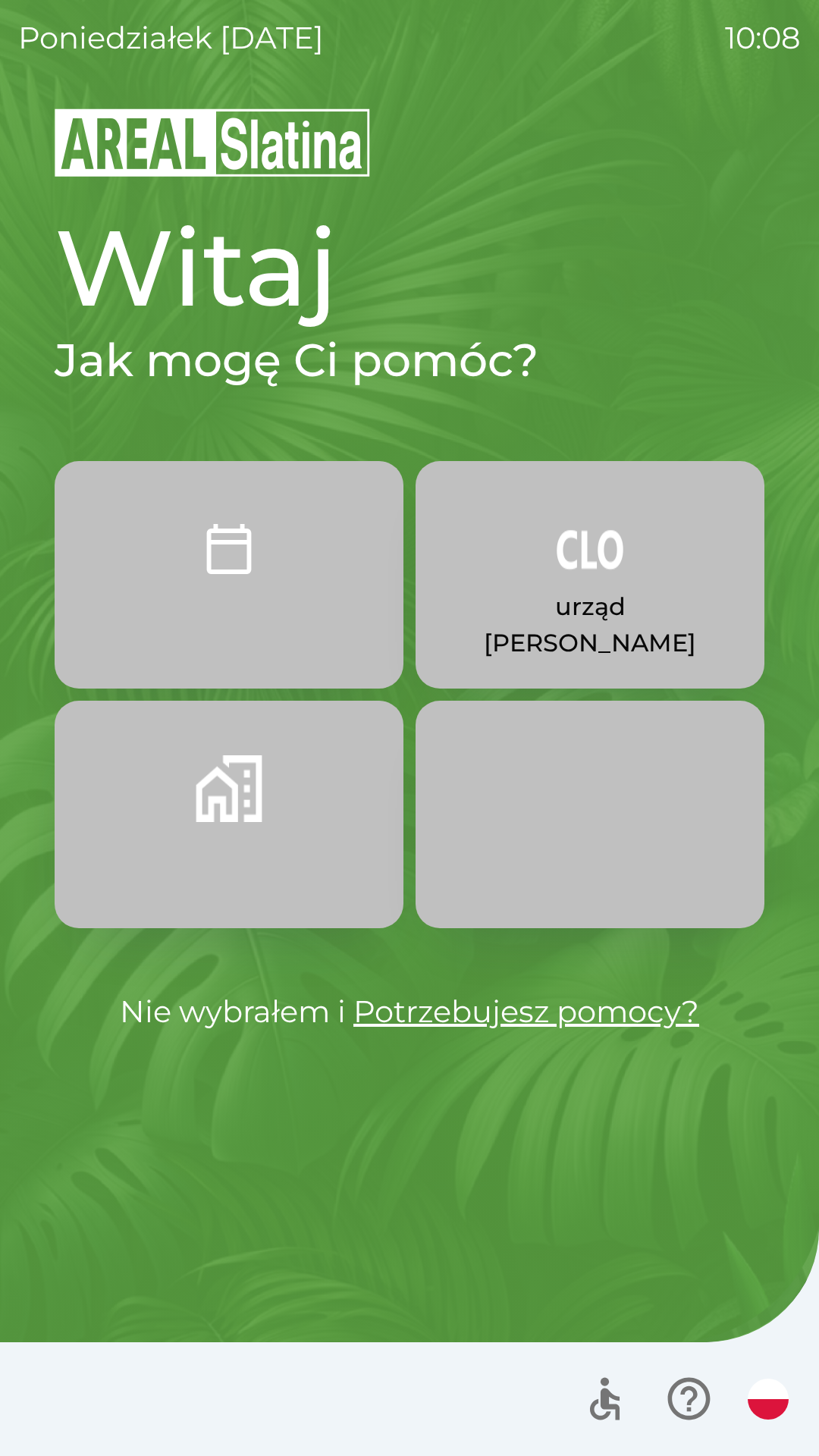
click at [175, 802] on button "button" at bounding box center [228, 814] width 349 height 228
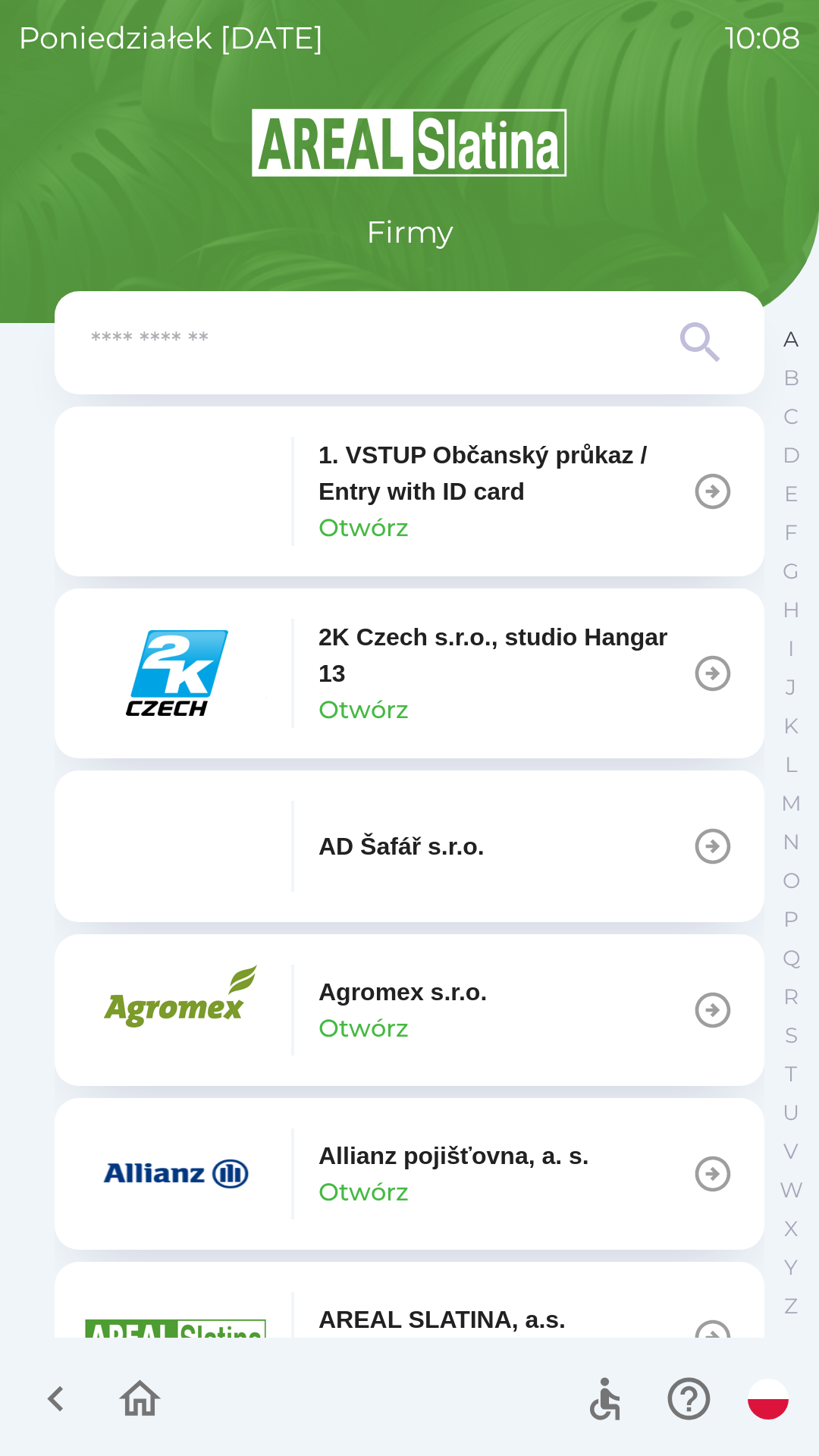
click at [778, 344] on button "A" at bounding box center [791, 339] width 38 height 39
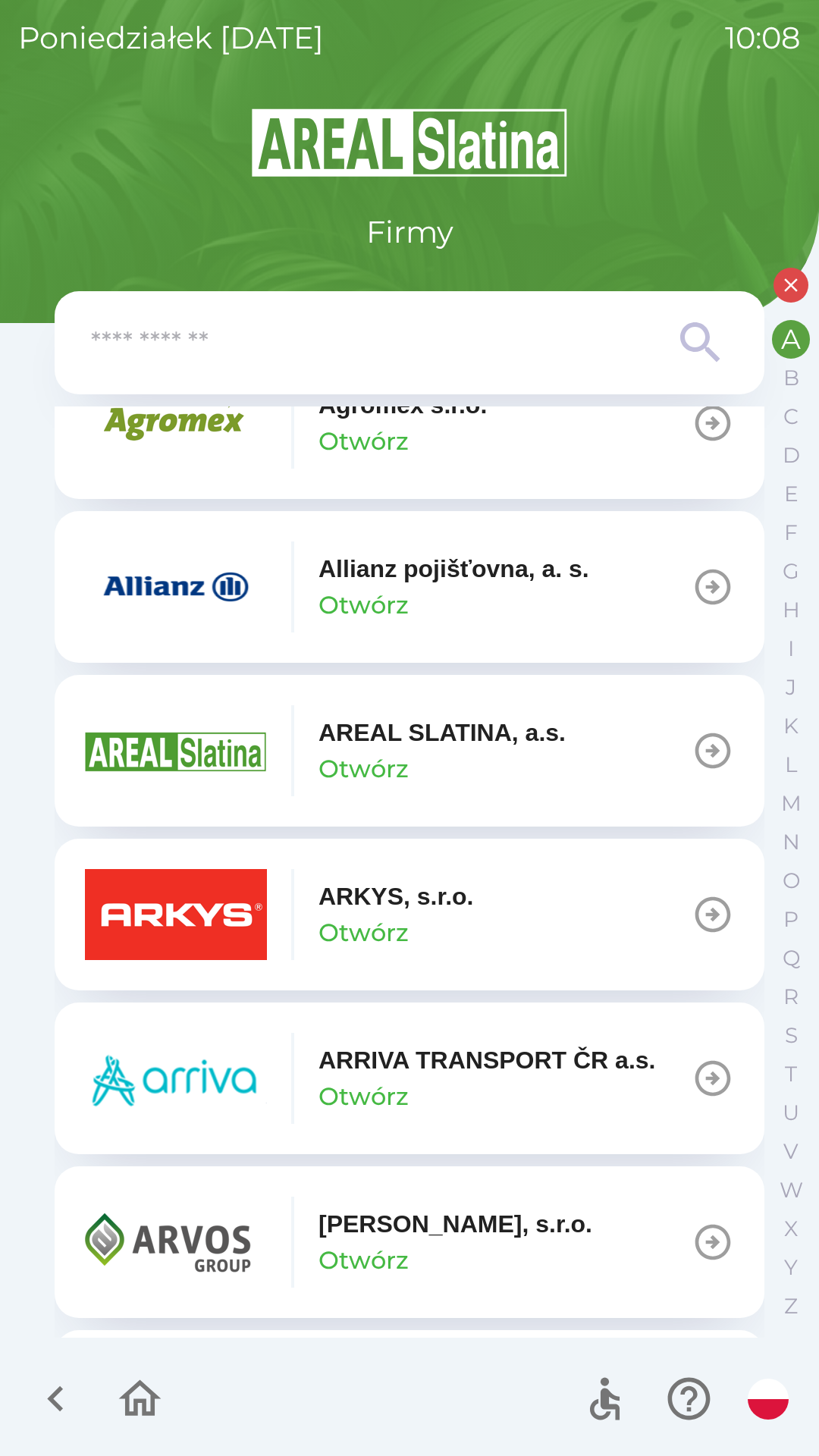
scroll to position [531, 0]
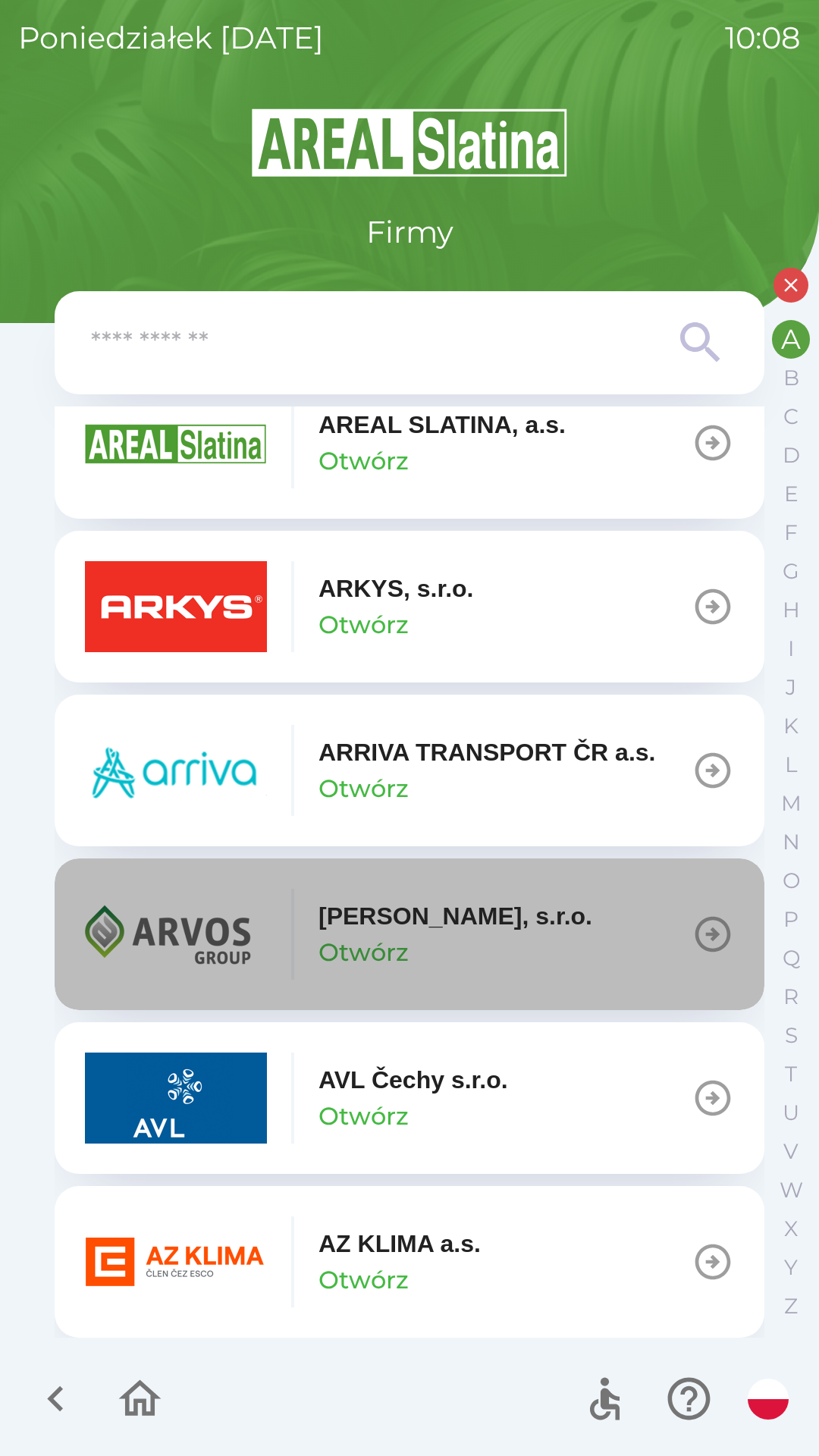
click at [430, 940] on div "[PERSON_NAME], [PERSON_NAME][GEOGRAPHIC_DATA]" at bounding box center [455, 934] width 274 height 73
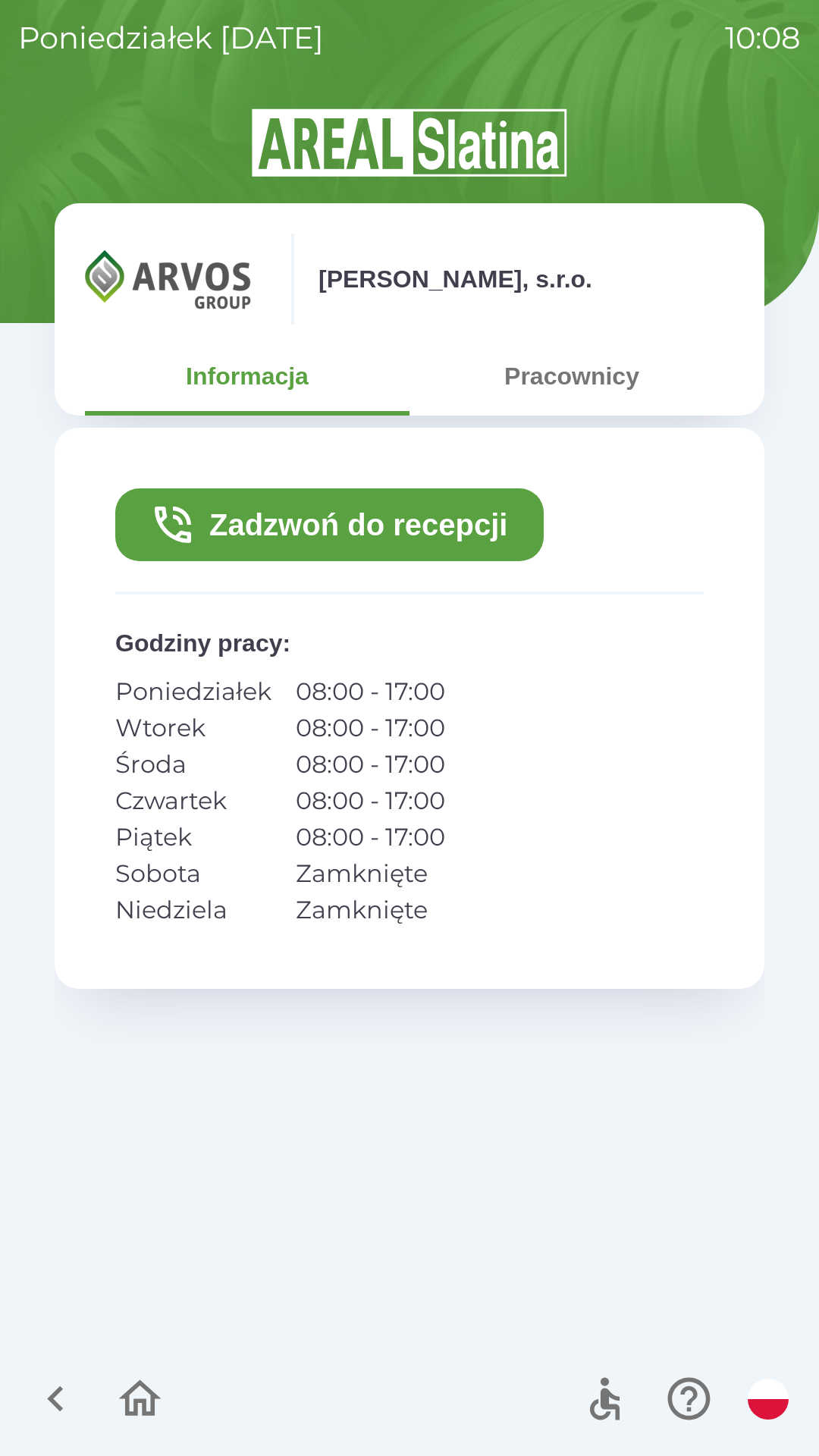
click at [320, 522] on button "Zadzwoń do recepcji" at bounding box center [330, 525] width 428 height 73
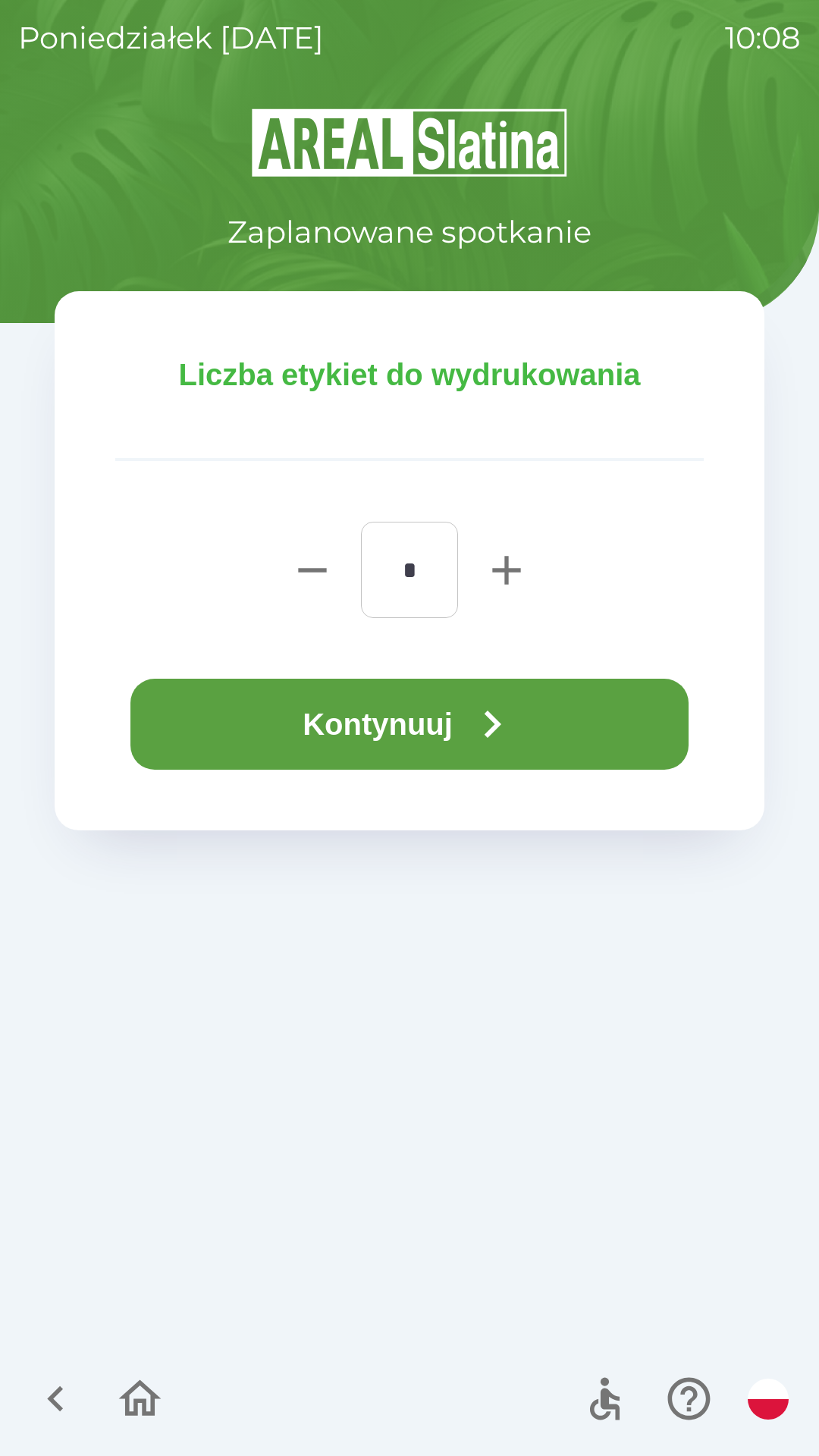
click at [317, 726] on button "Kontynuuj" at bounding box center [410, 724] width 558 height 91
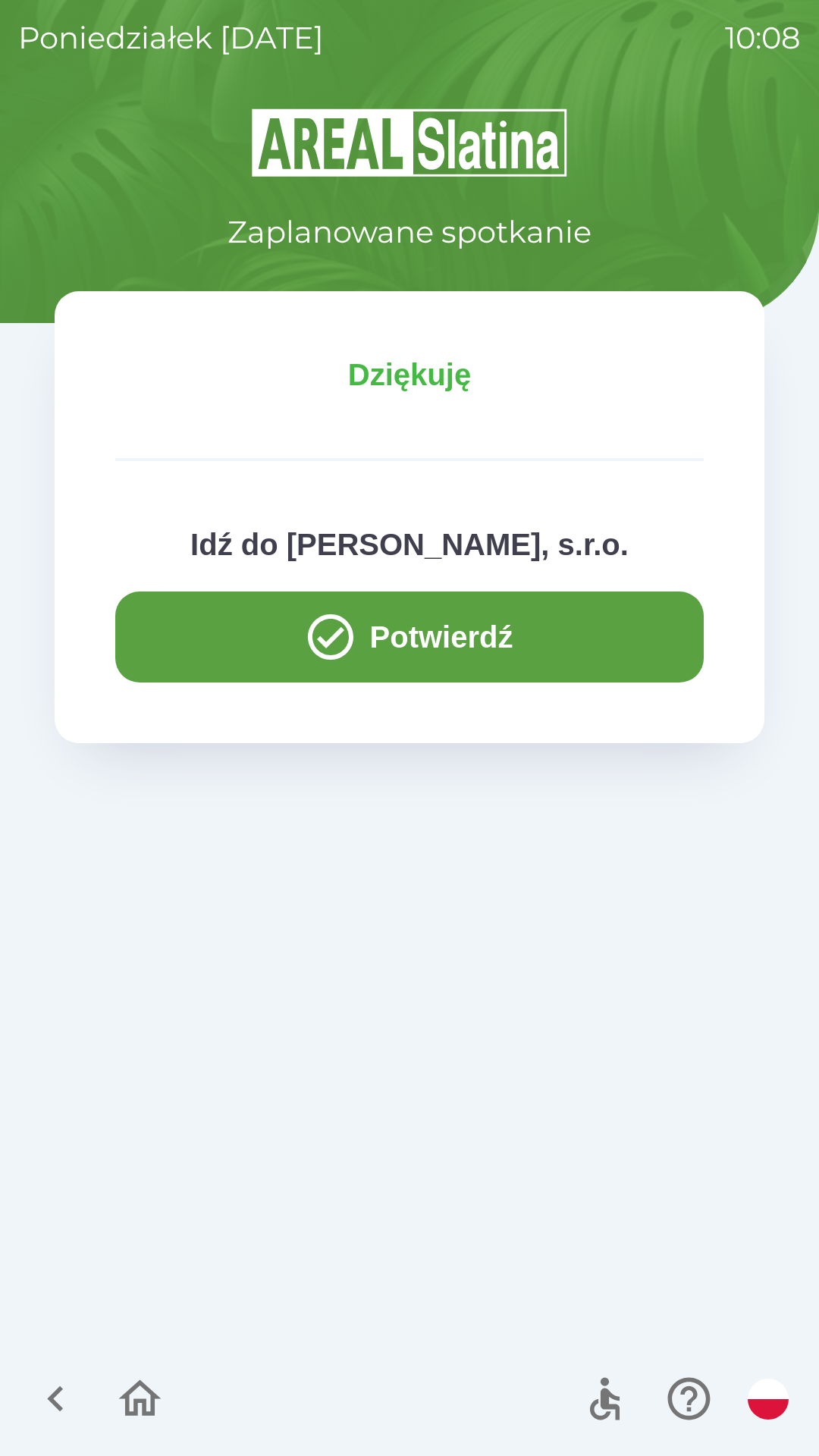
click at [762, 1398] on img "button" at bounding box center [768, 1399] width 41 height 41
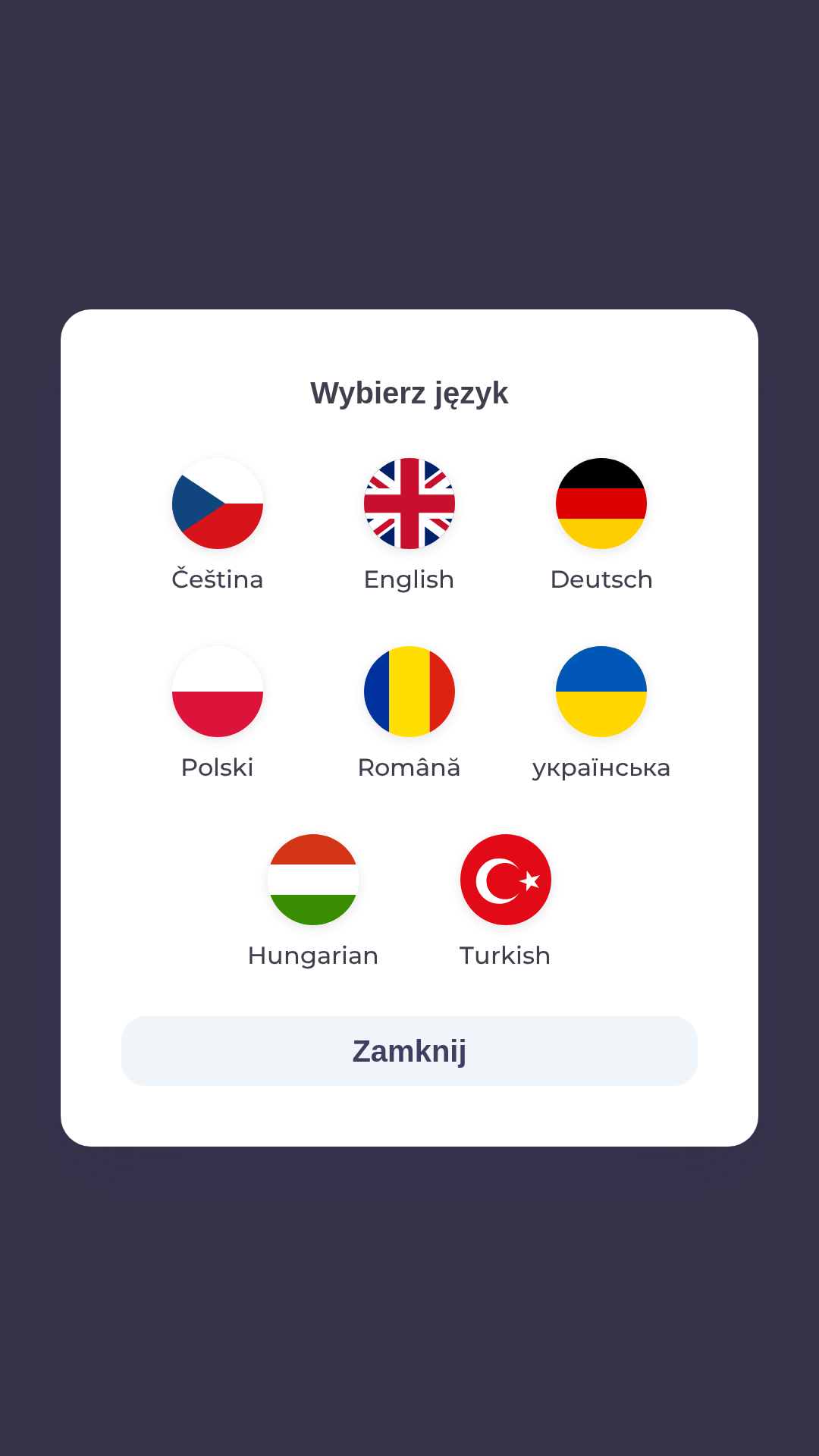
click at [213, 530] on img "button" at bounding box center [217, 503] width 91 height 91
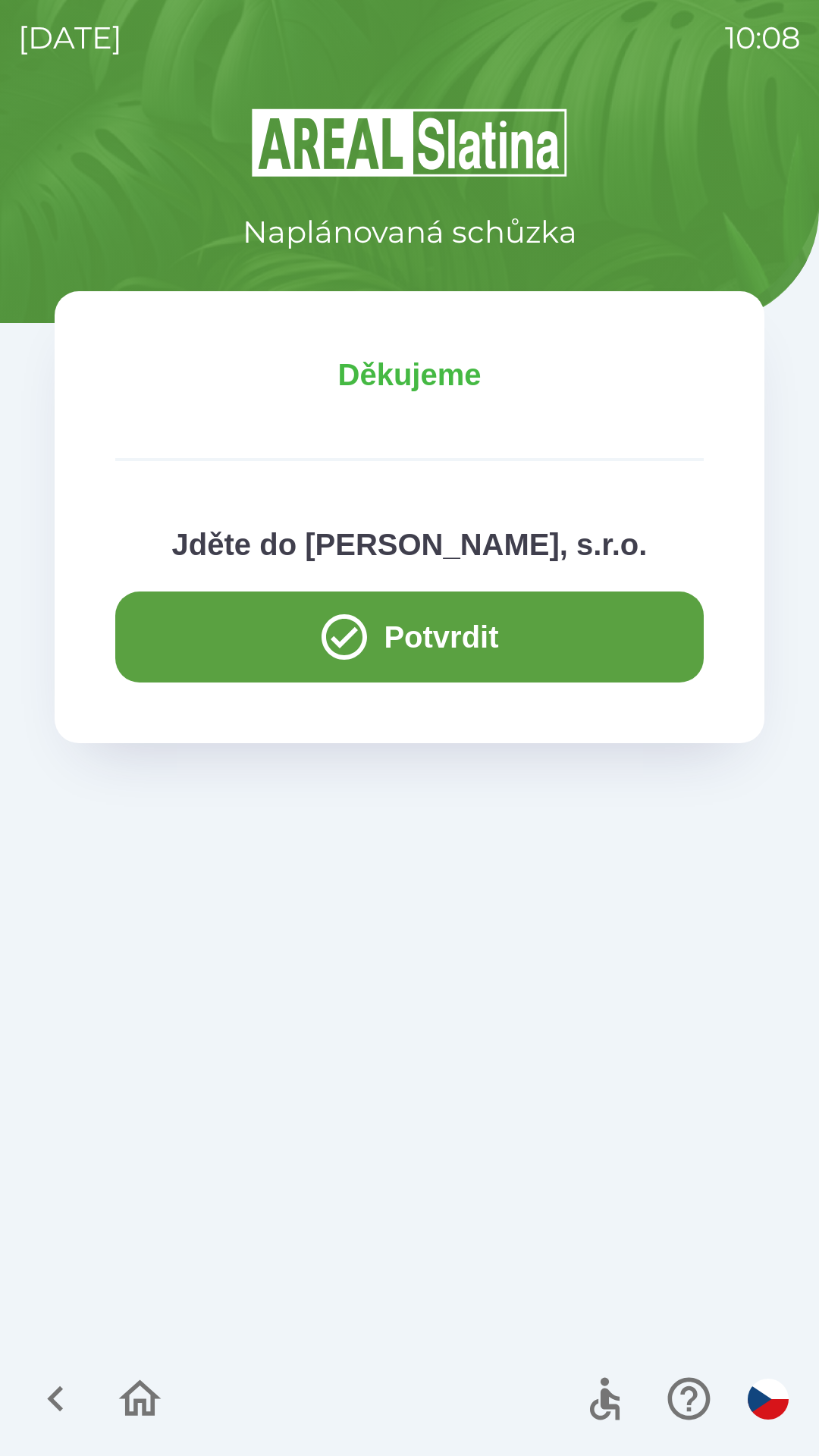
click at [183, 668] on button "Potvrdit" at bounding box center [410, 636] width 588 height 91
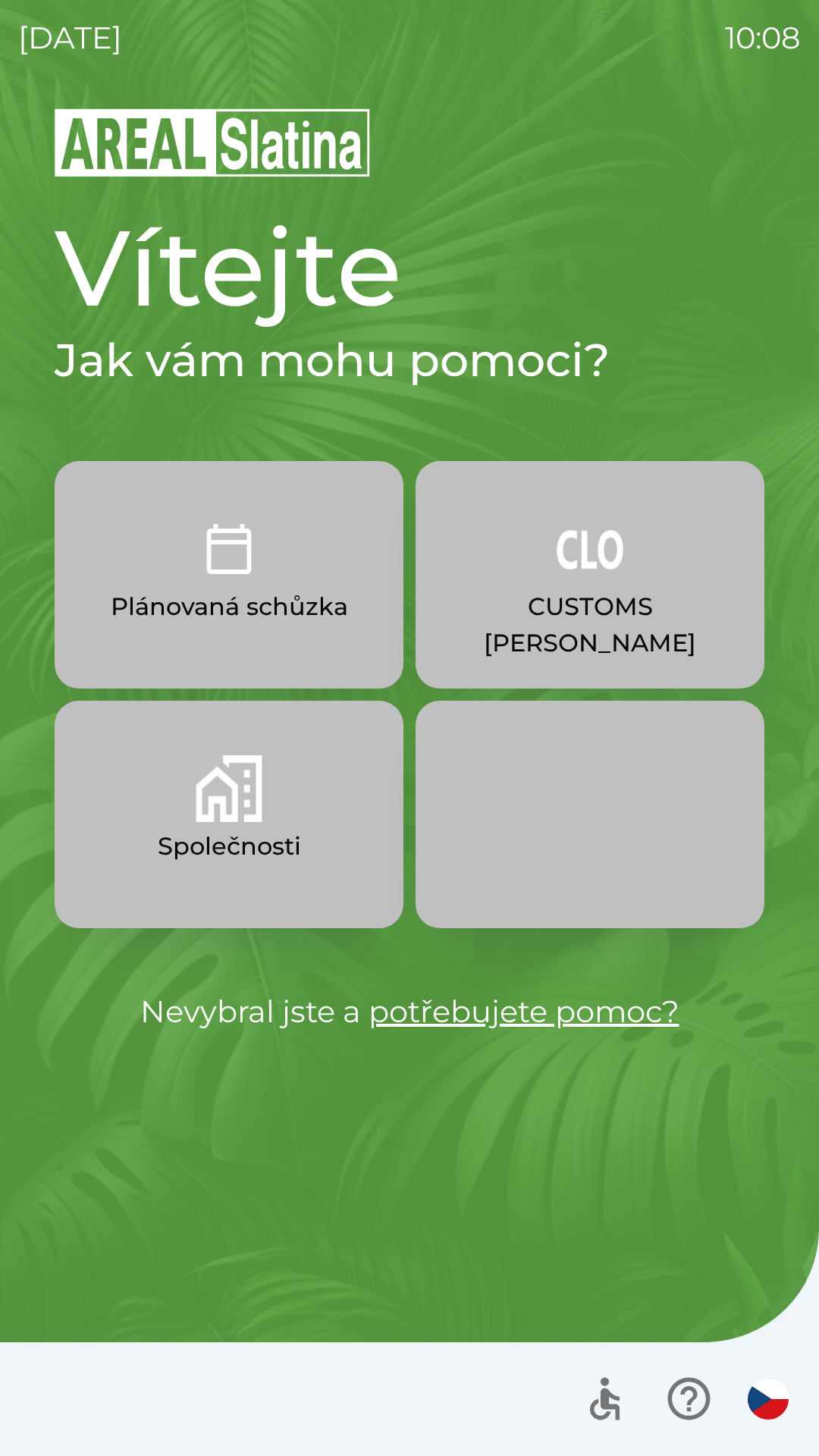
click at [53, 1416] on div at bounding box center [410, 1399] width 819 height 114
click at [296, 804] on button "Společnosti" at bounding box center [228, 814] width 349 height 228
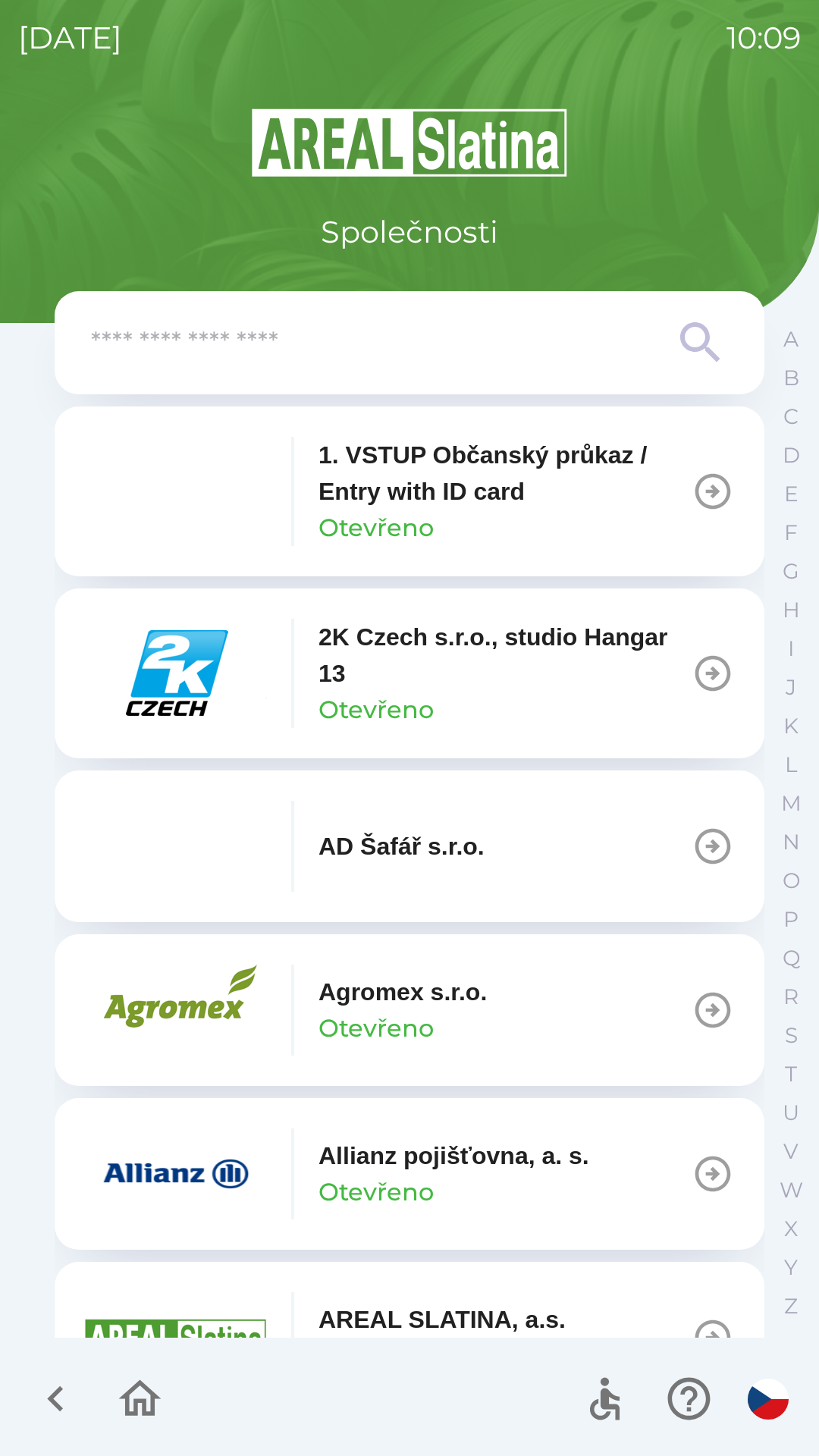
click at [431, 341] on input "text" at bounding box center [379, 343] width 576 height 42
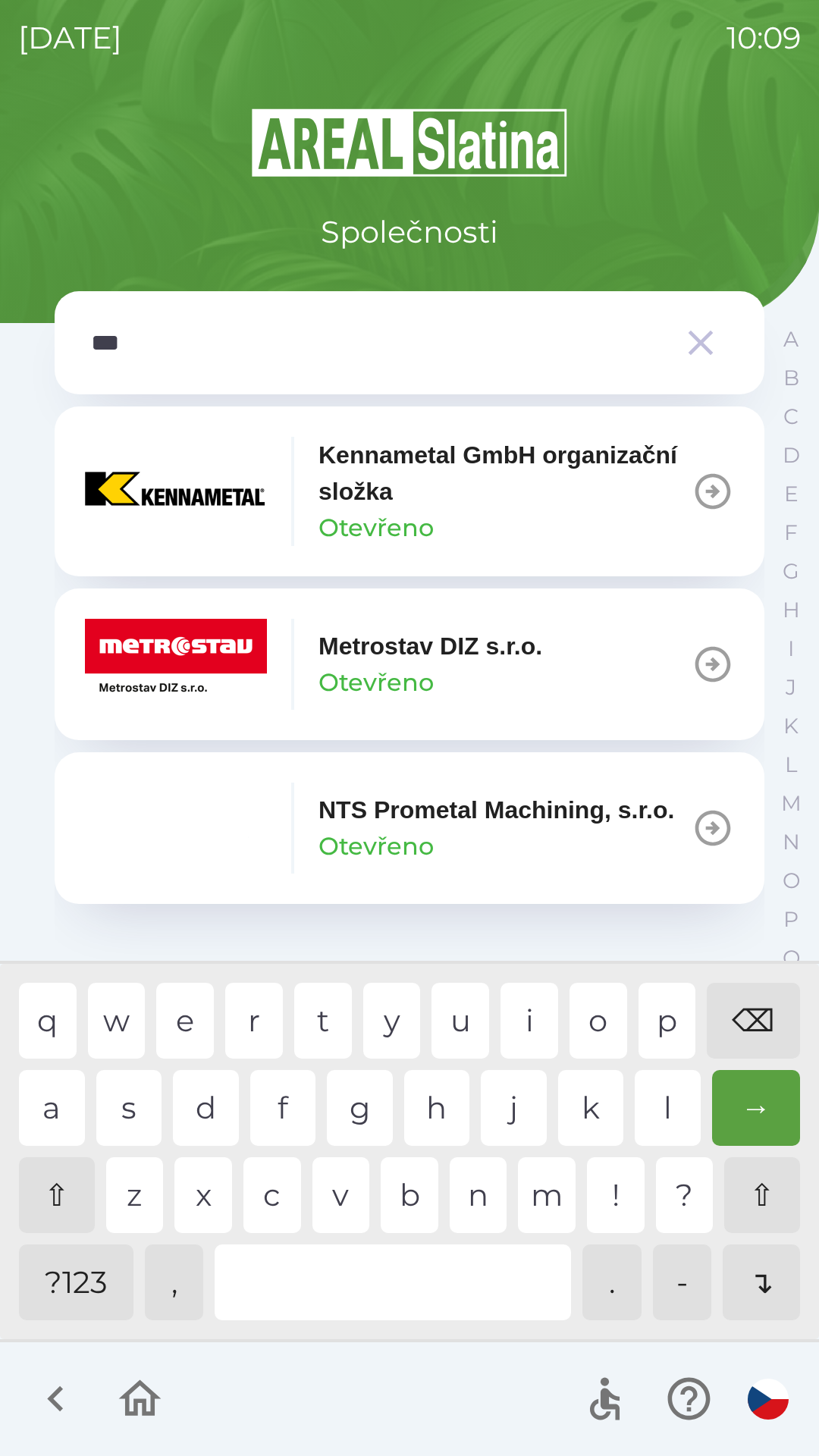
click at [321, 1021] on div "t" at bounding box center [323, 1020] width 58 height 76
type input "****"
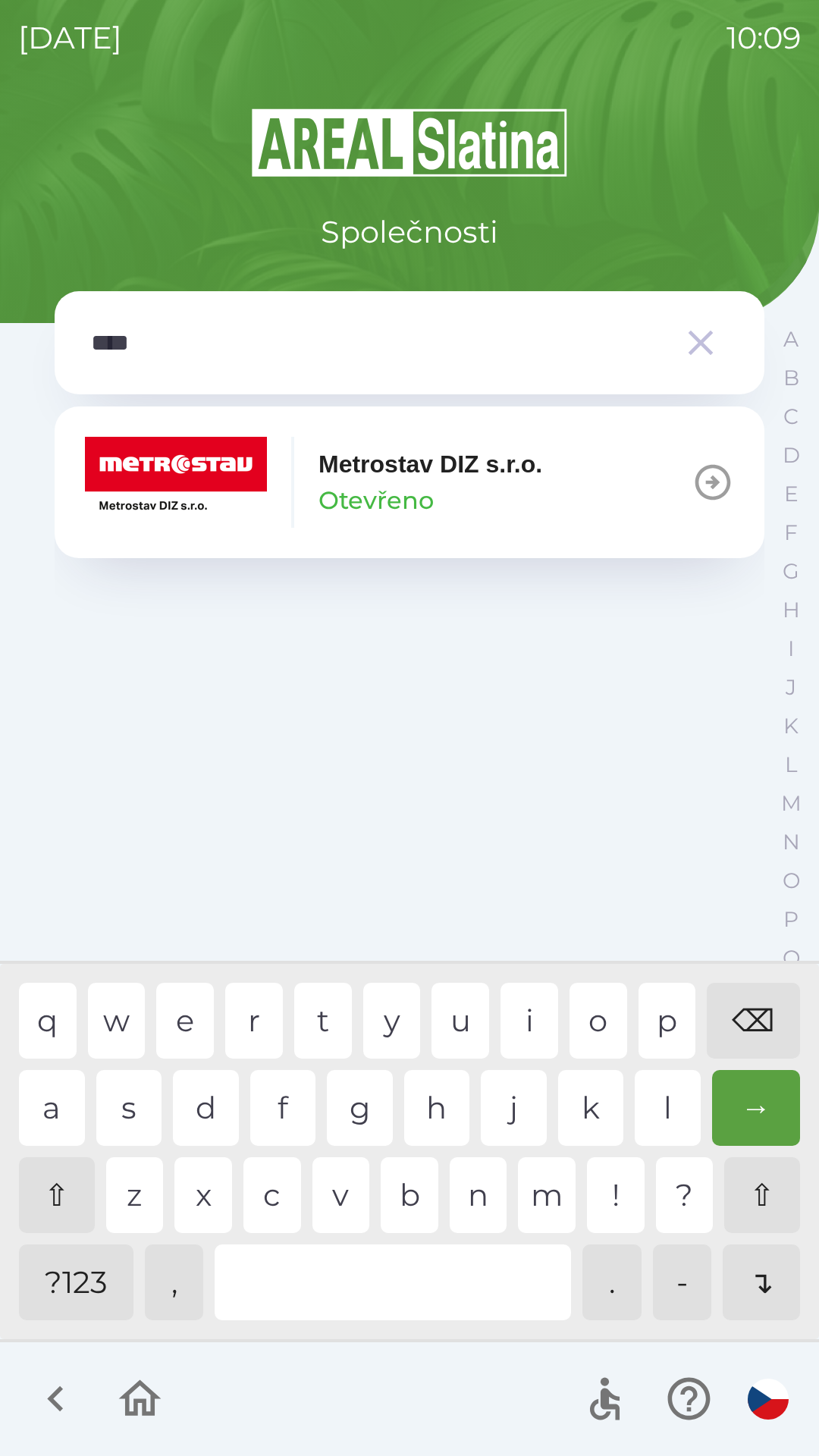
click at [251, 1017] on div "r" at bounding box center [254, 1020] width 58 height 76
click at [474, 513] on div "Metrostav DIZ s.r.o. Otevřeno" at bounding box center [430, 482] width 224 height 73
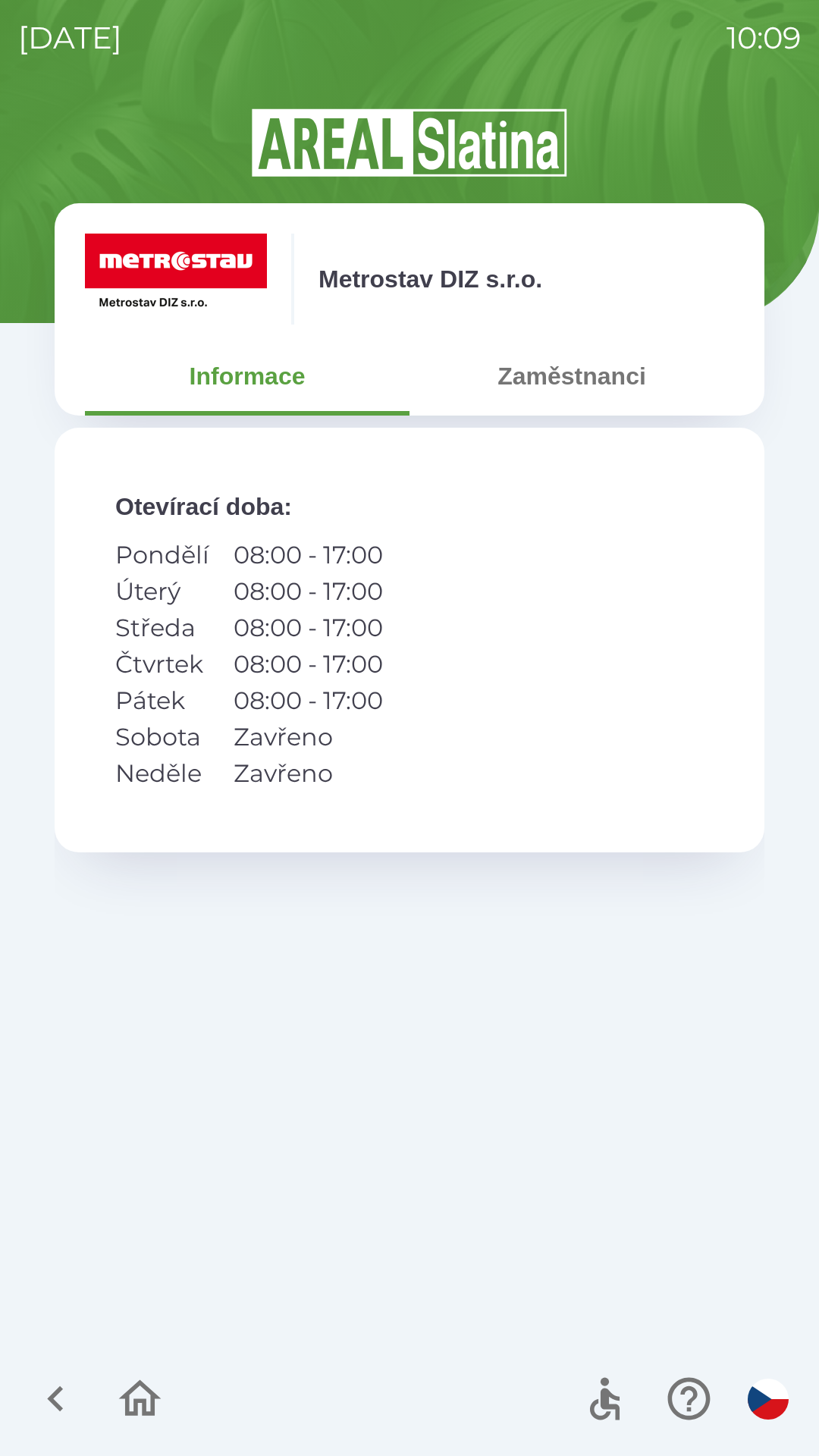
click at [590, 387] on button "Zaměstnanci" at bounding box center [572, 375] width 325 height 55
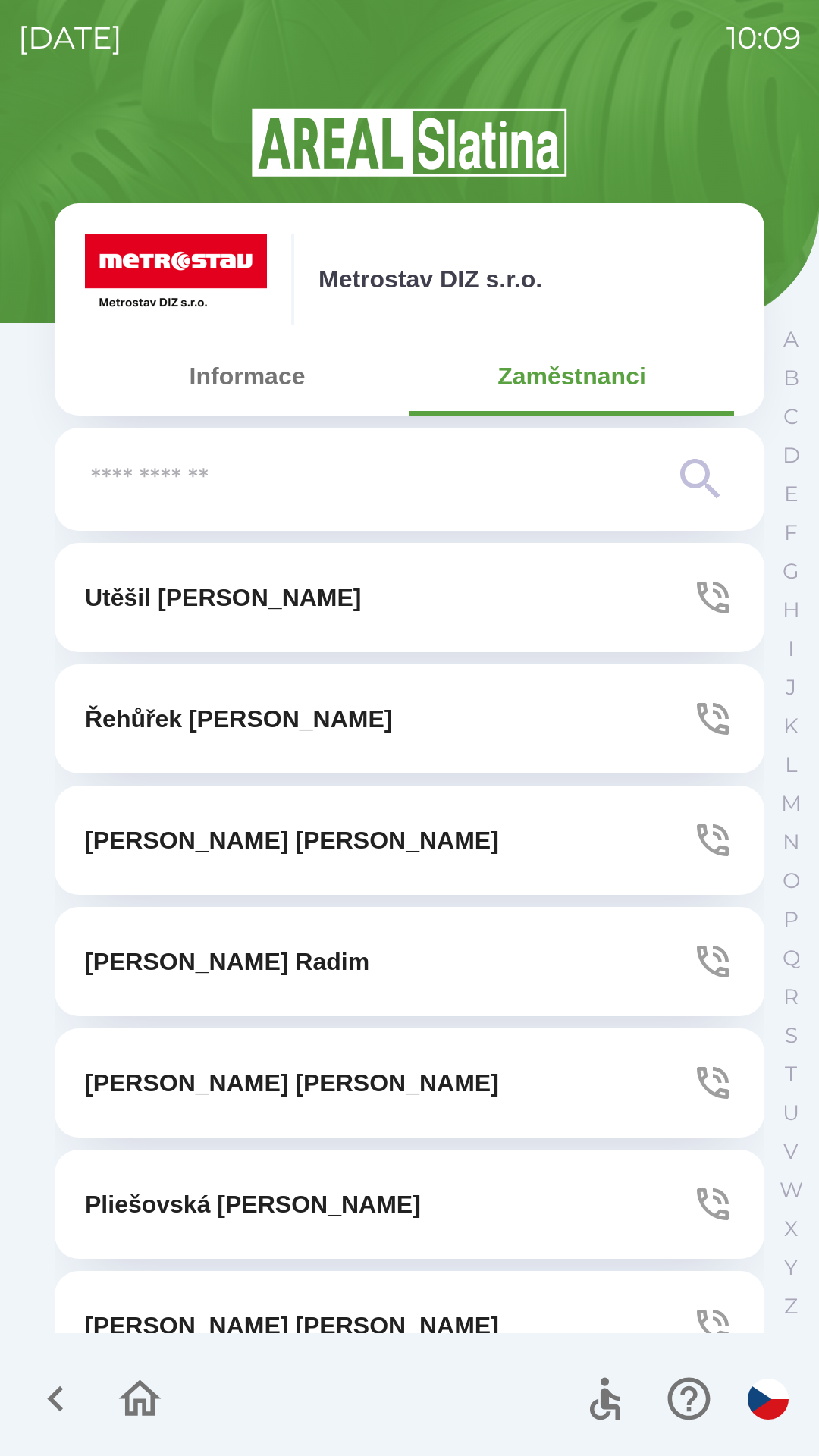
scroll to position [47, 0]
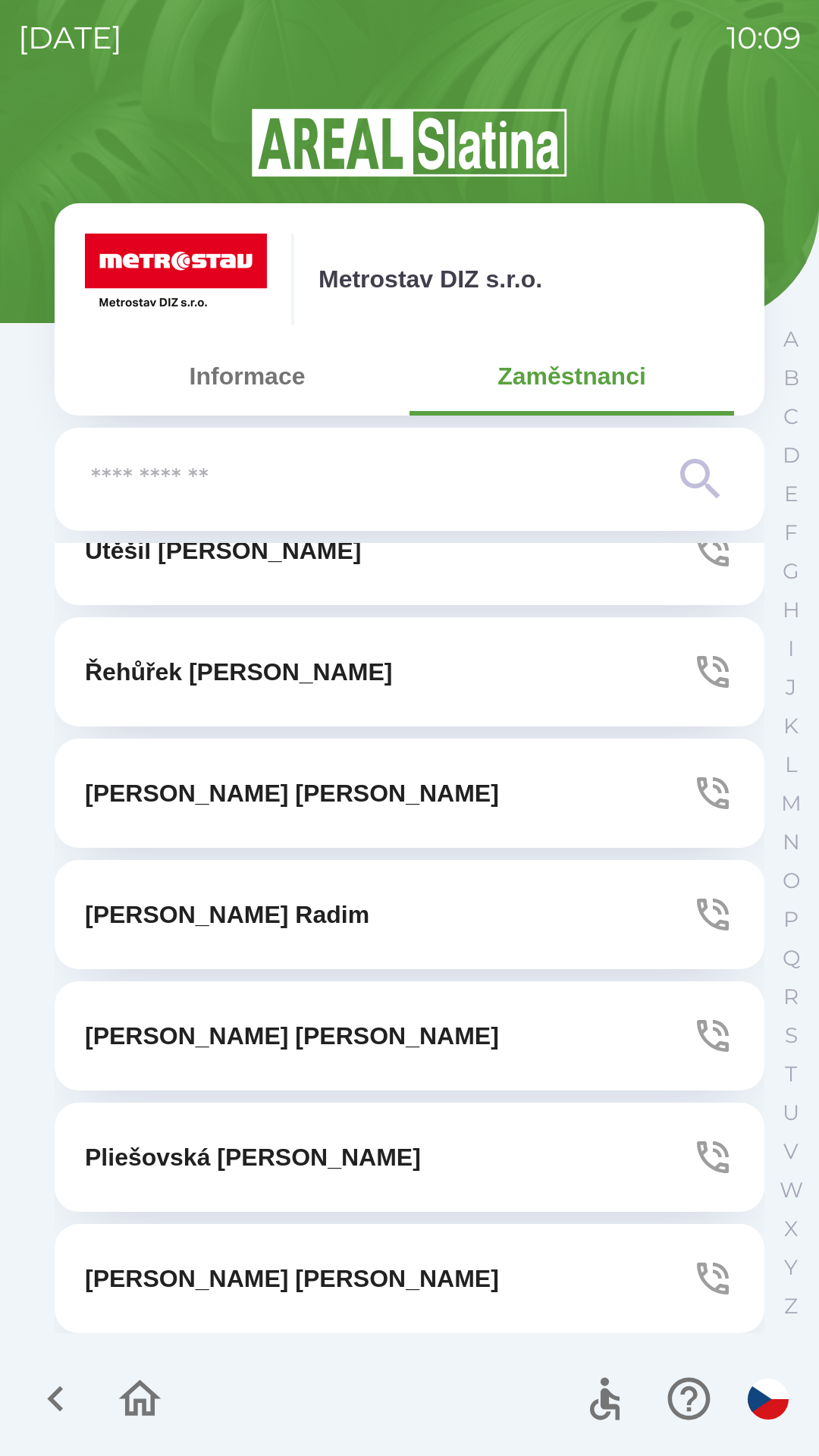
click at [697, 1038] on icon "button" at bounding box center [713, 1035] width 32 height 32
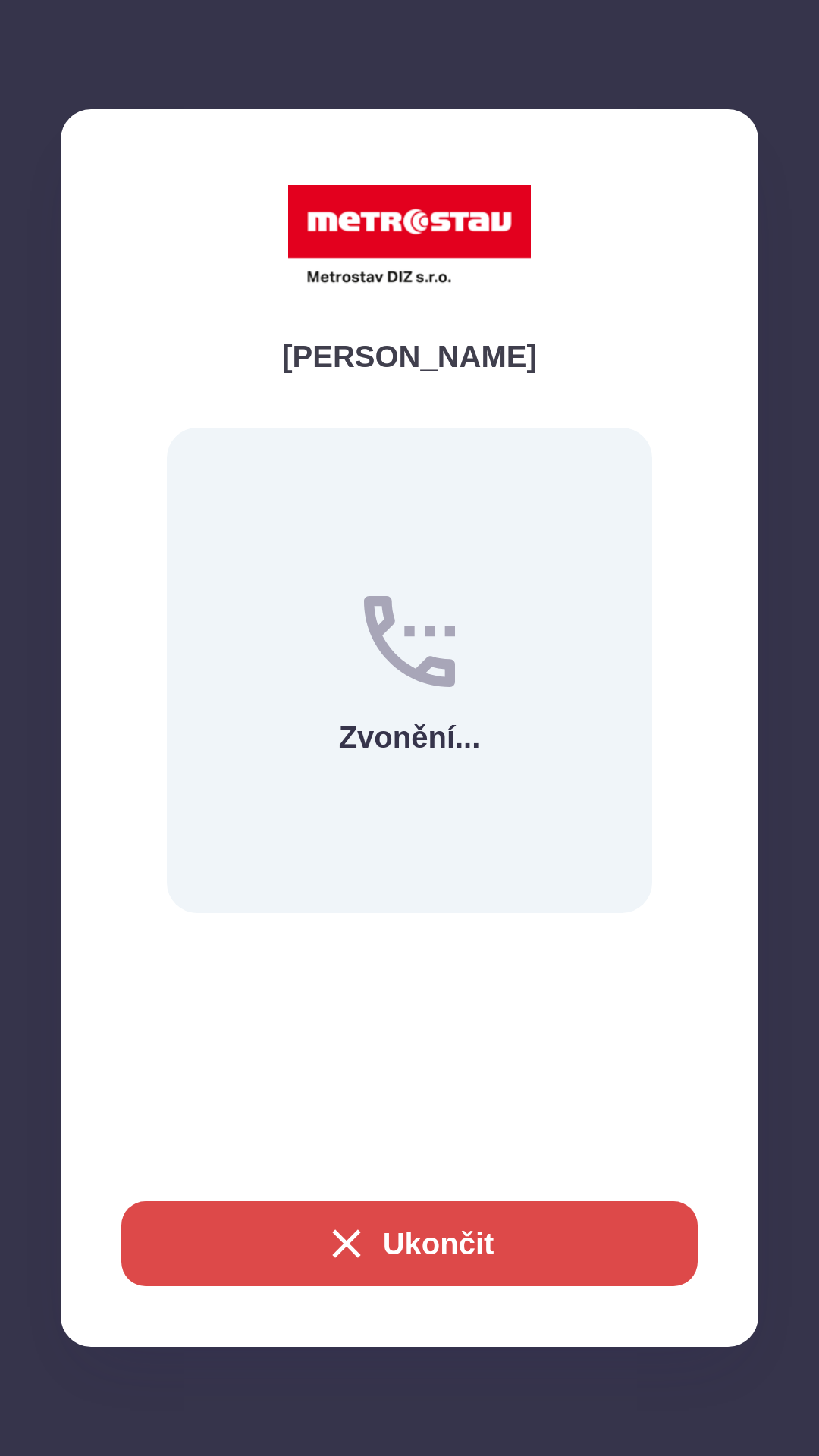
click at [448, 1236] on button "Ukončit" at bounding box center [409, 1243] width 576 height 85
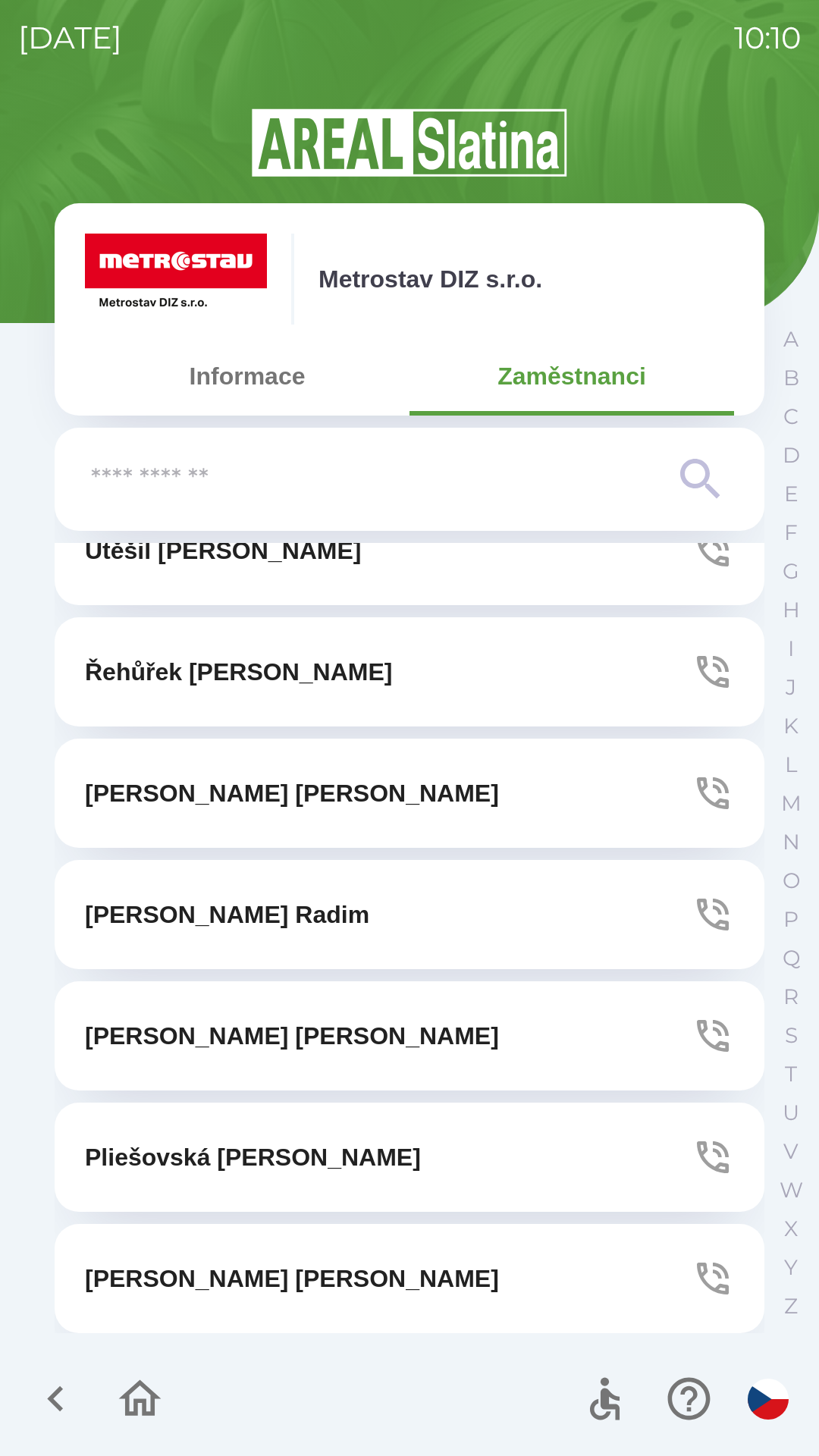
click at [26, 1408] on button "button" at bounding box center [56, 1399] width 63 height 63
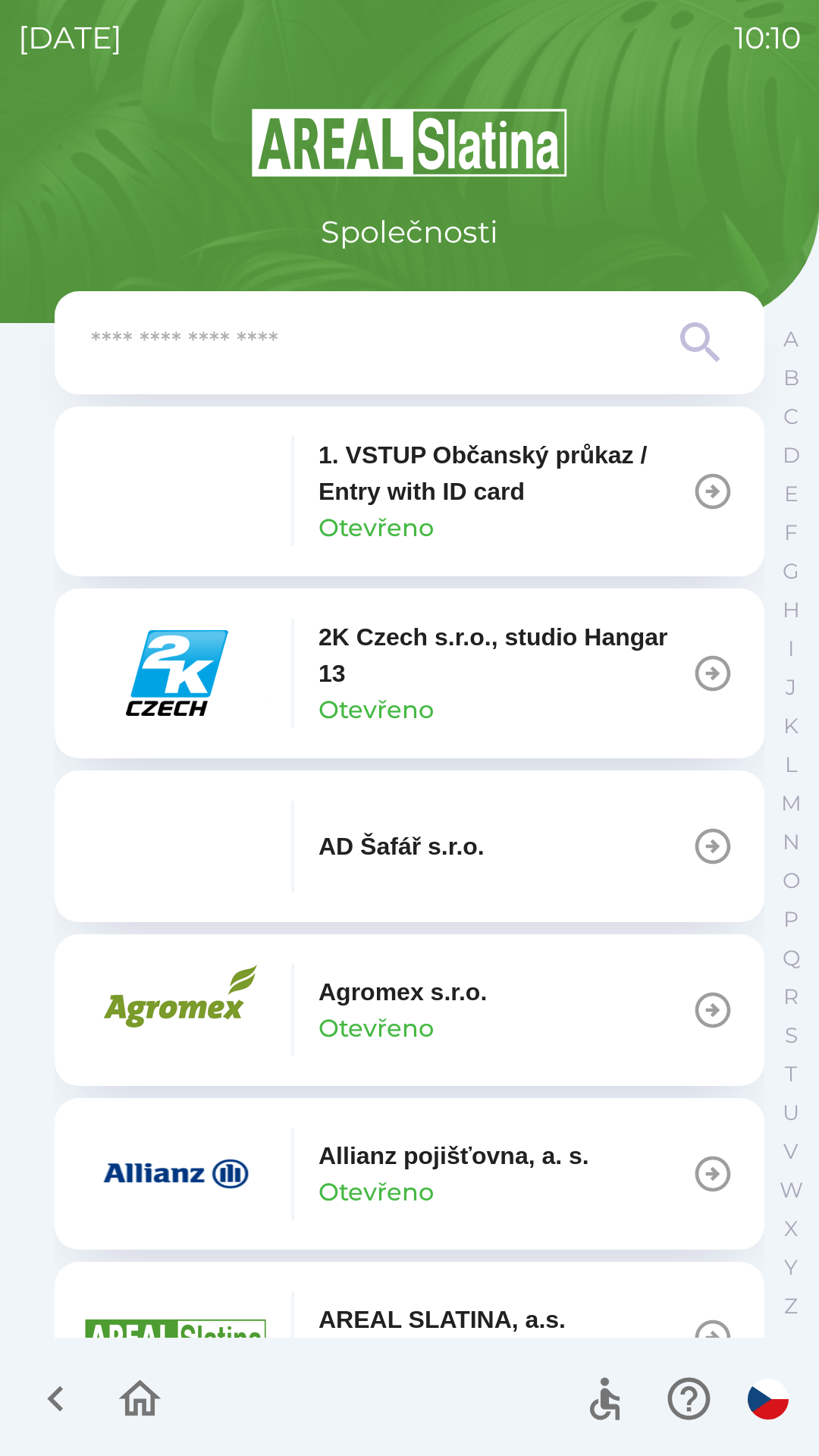
click at [44, 1404] on icon "button" at bounding box center [55, 1398] width 51 height 51
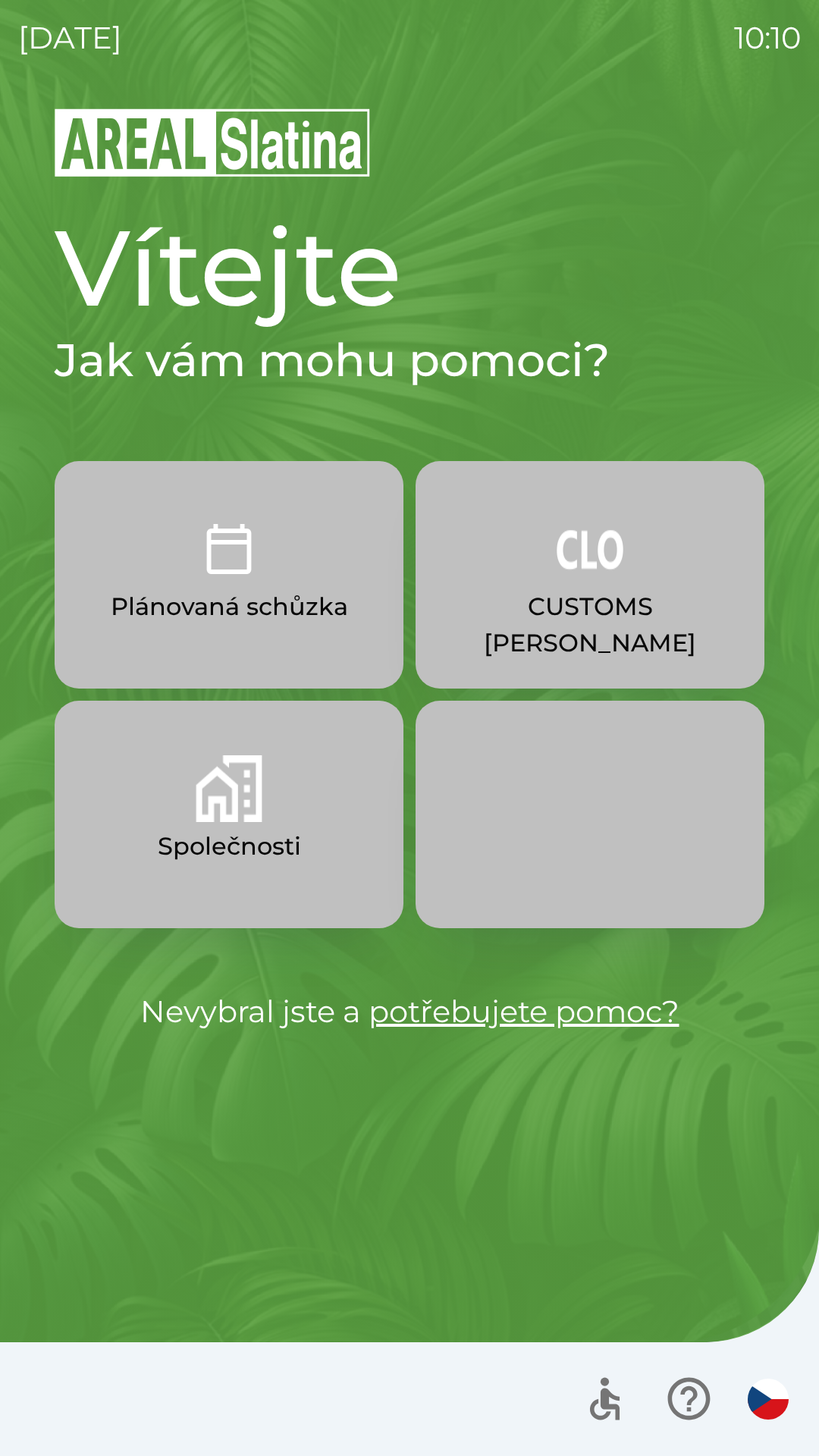
click at [203, 805] on img "button" at bounding box center [229, 788] width 66 height 66
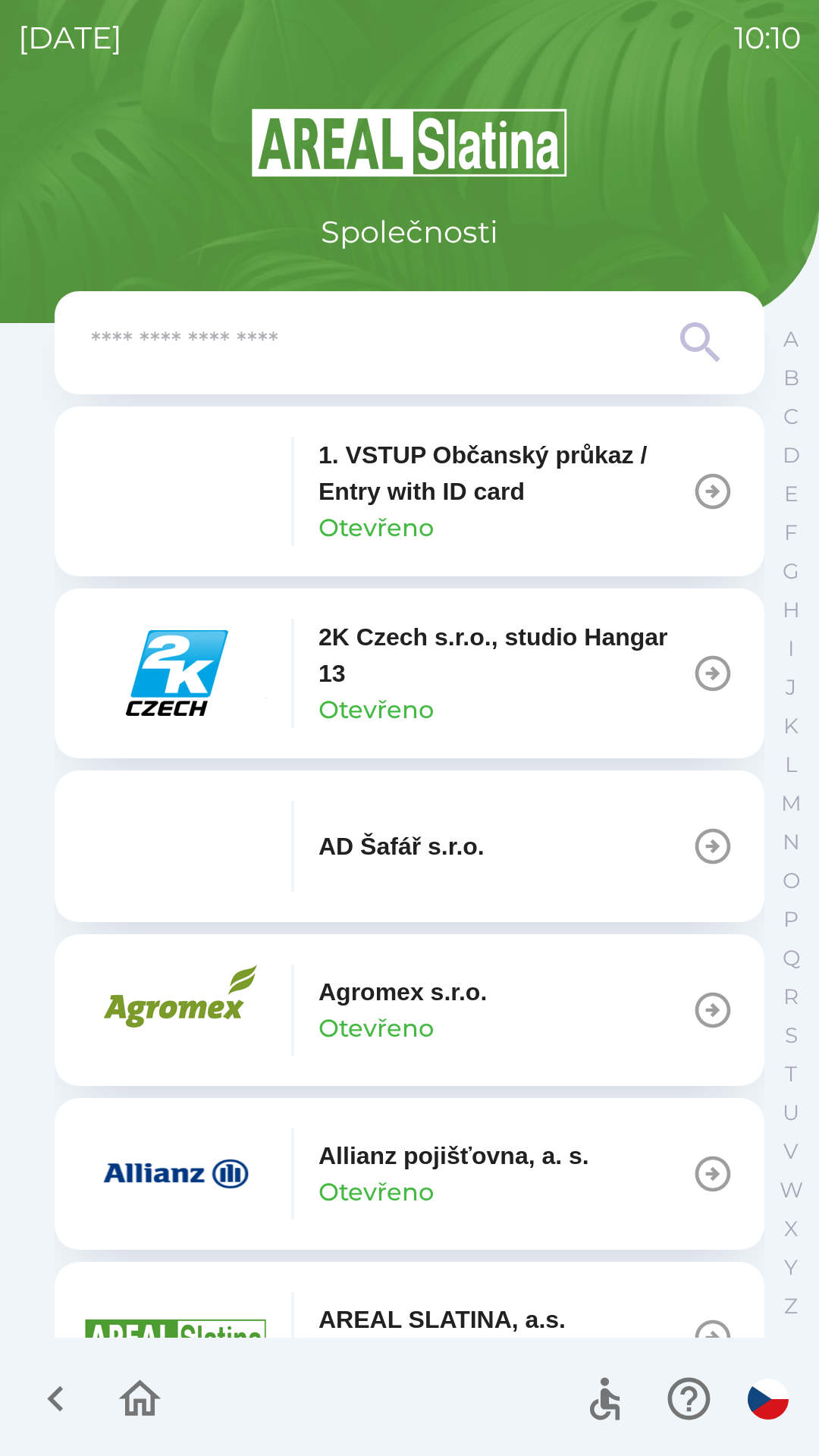
click at [429, 469] on p "1. VSTUP Občanský průkaz / Entry with ID card" at bounding box center [505, 473] width 373 height 73
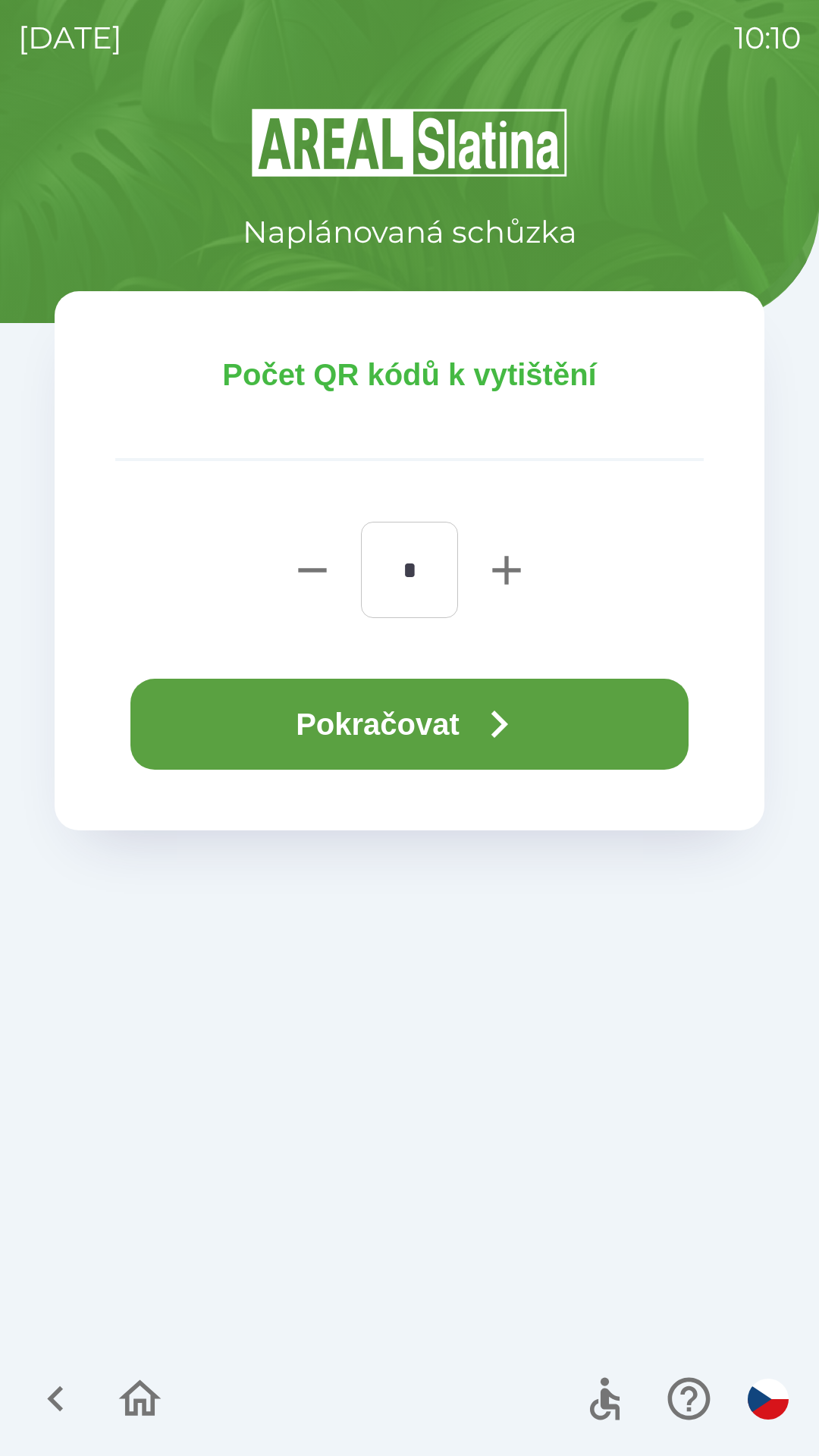
click at [372, 720] on button "Pokračovat" at bounding box center [410, 724] width 558 height 91
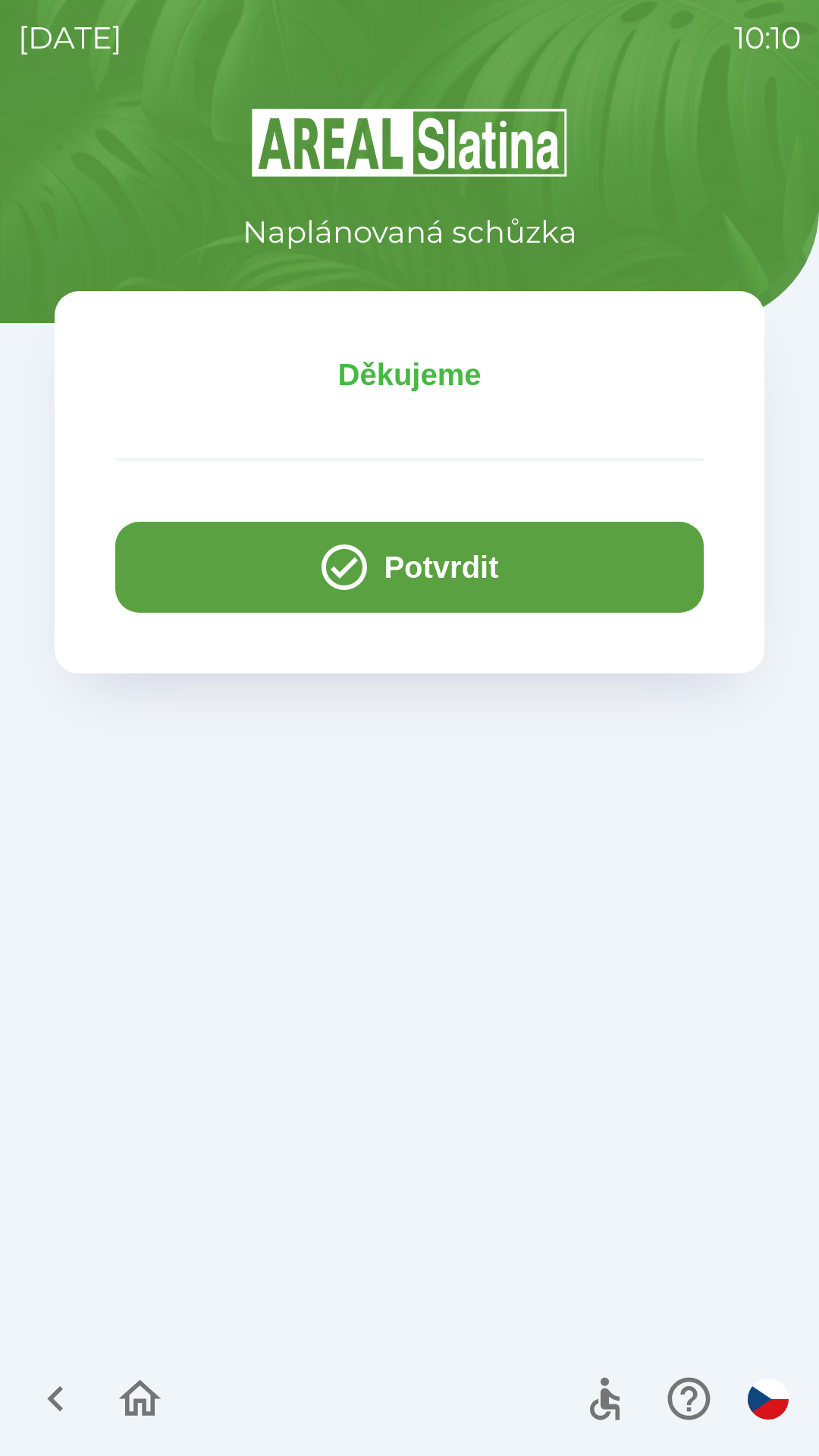
click at [183, 571] on button "Potvrdit" at bounding box center [410, 567] width 588 height 91
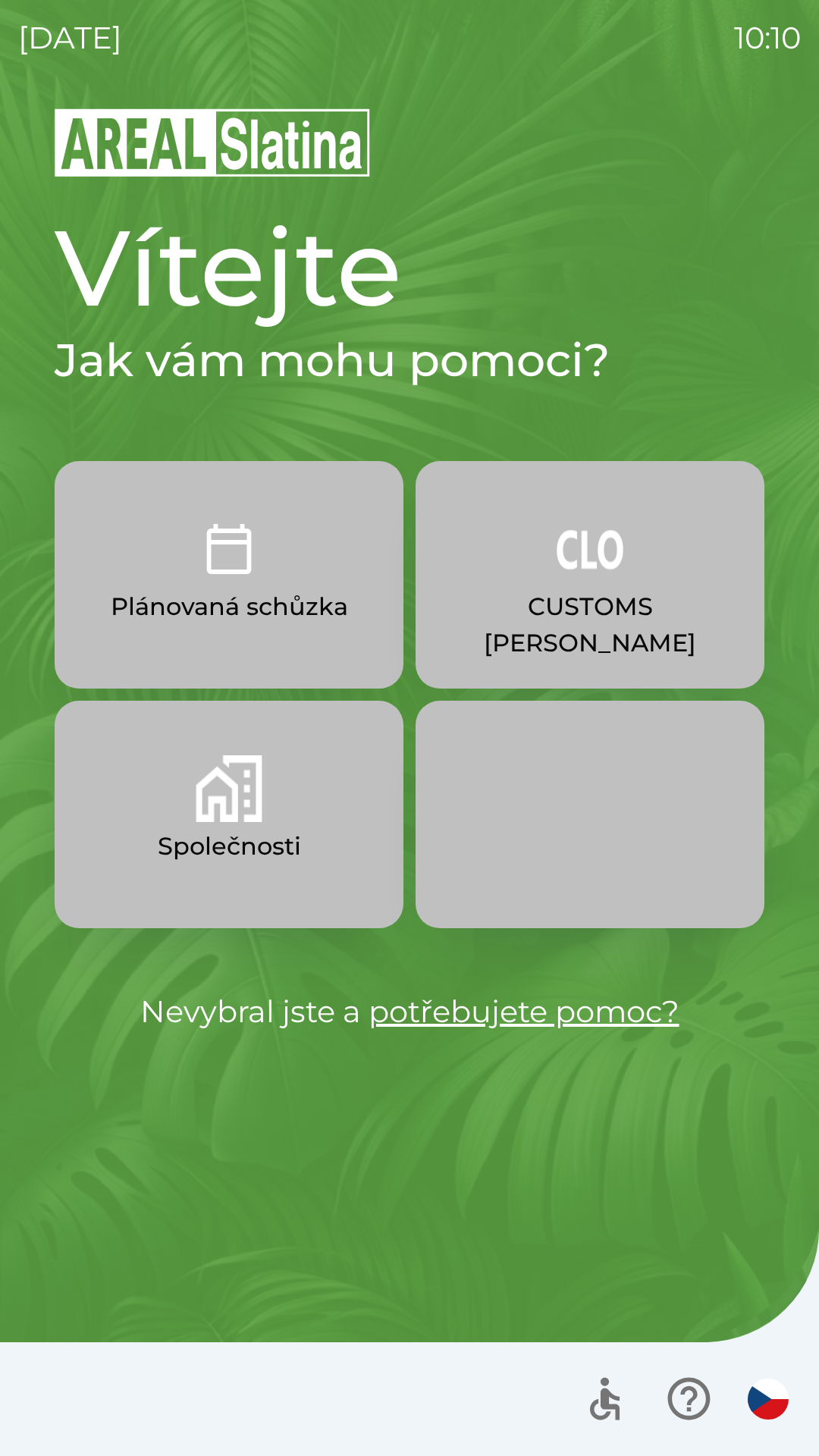
click at [599, 600] on p "CUSTOMS [PERSON_NAME]" at bounding box center [590, 624] width 276 height 73
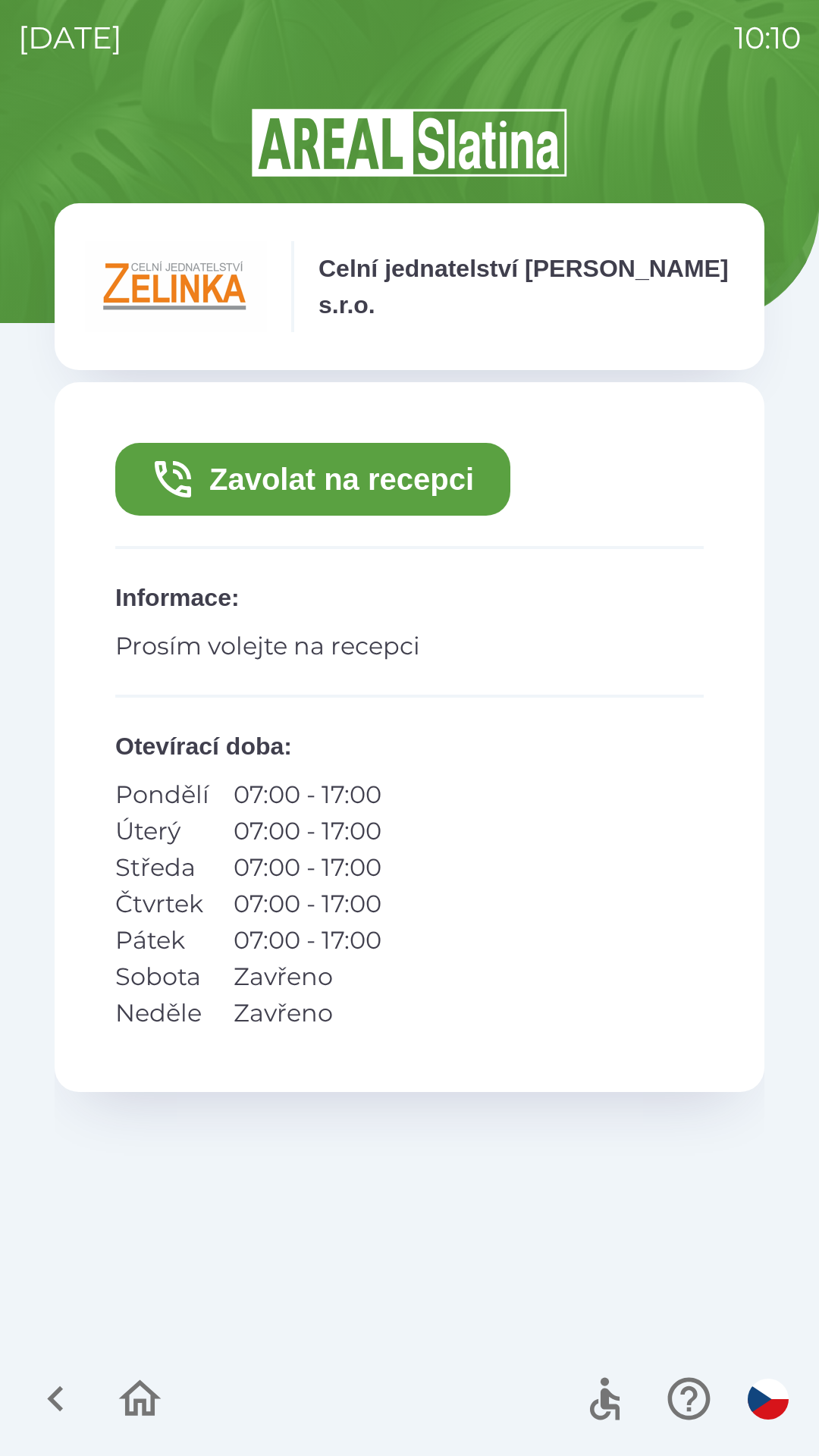
click at [432, 495] on button "Zavolat na recepci" at bounding box center [313, 479] width 395 height 73
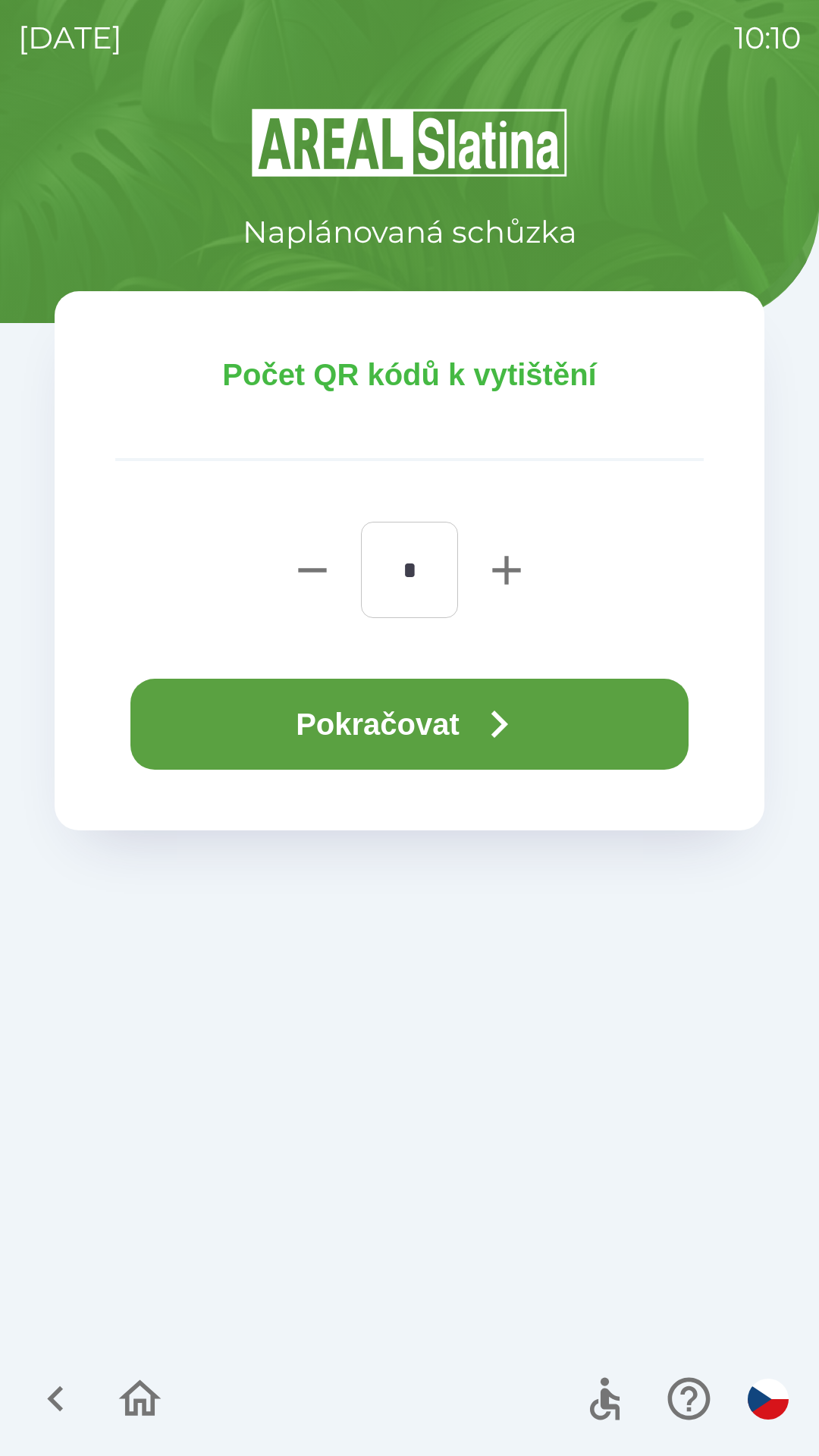
click at [445, 724] on button "Pokračovat" at bounding box center [410, 724] width 558 height 91
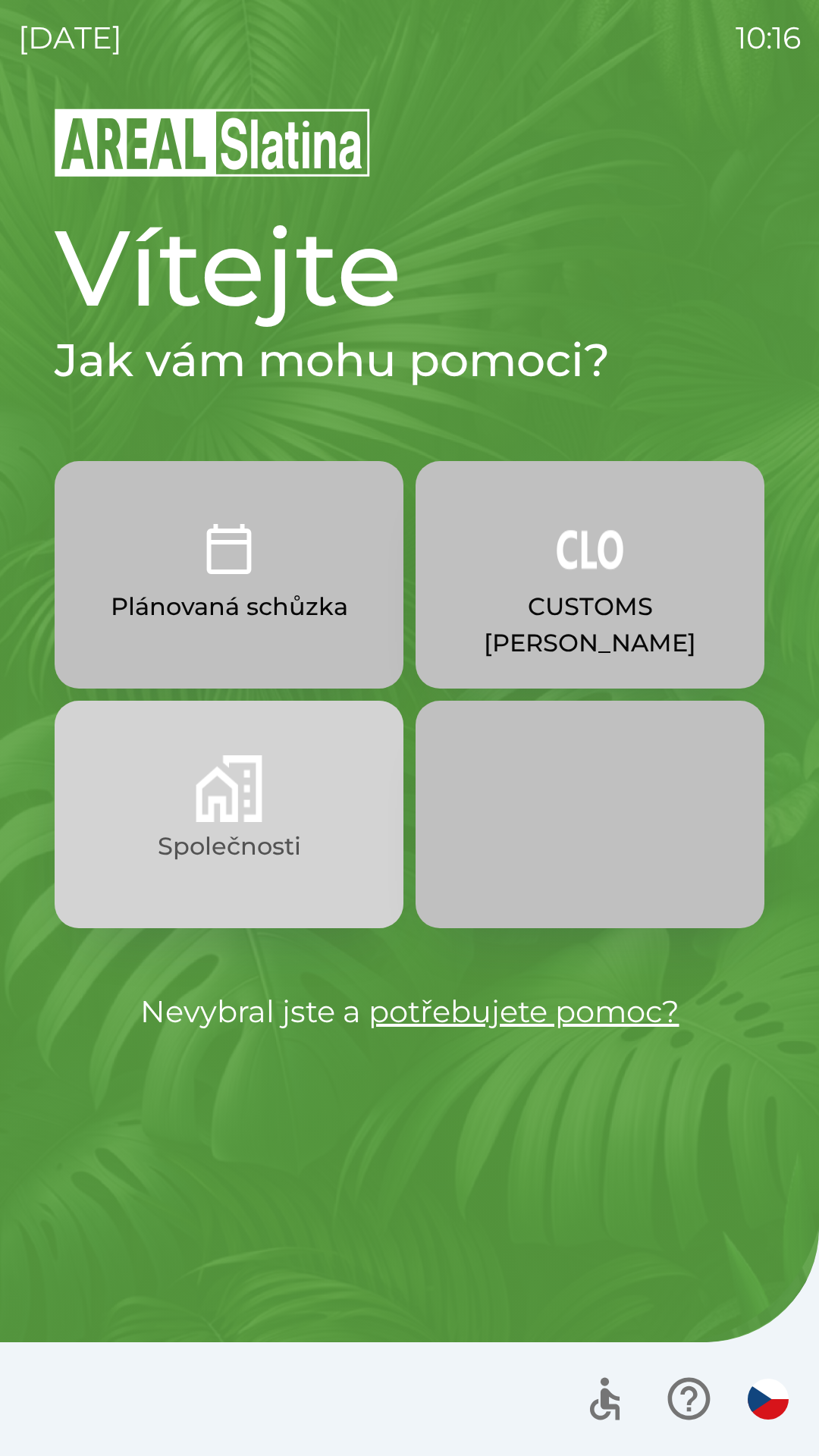
click at [229, 817] on img "button" at bounding box center [229, 788] width 66 height 66
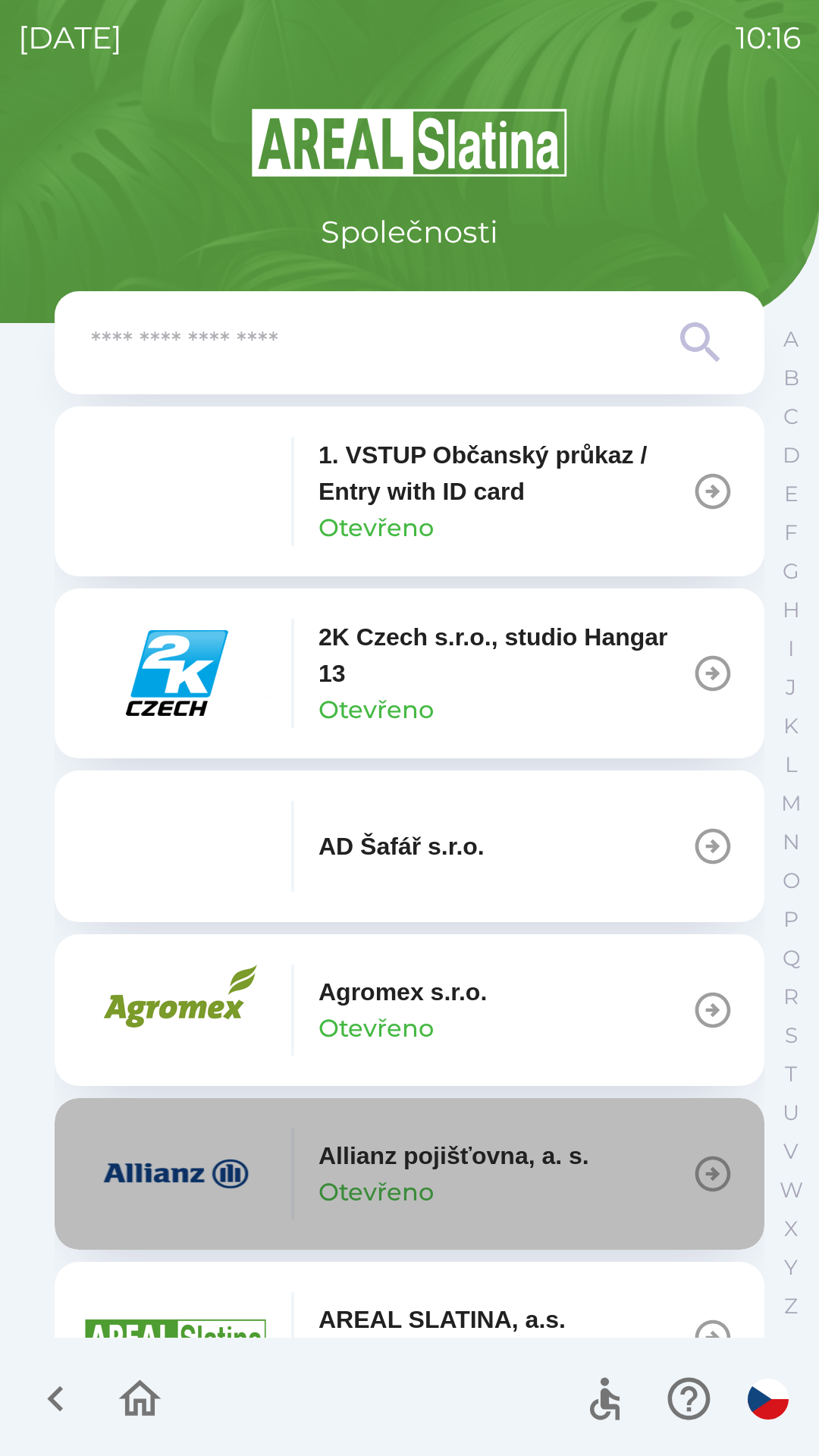
click at [462, 1179] on div "Allianz pojišťovna, a. s. Otevřeno" at bounding box center [454, 1174] width 270 height 73
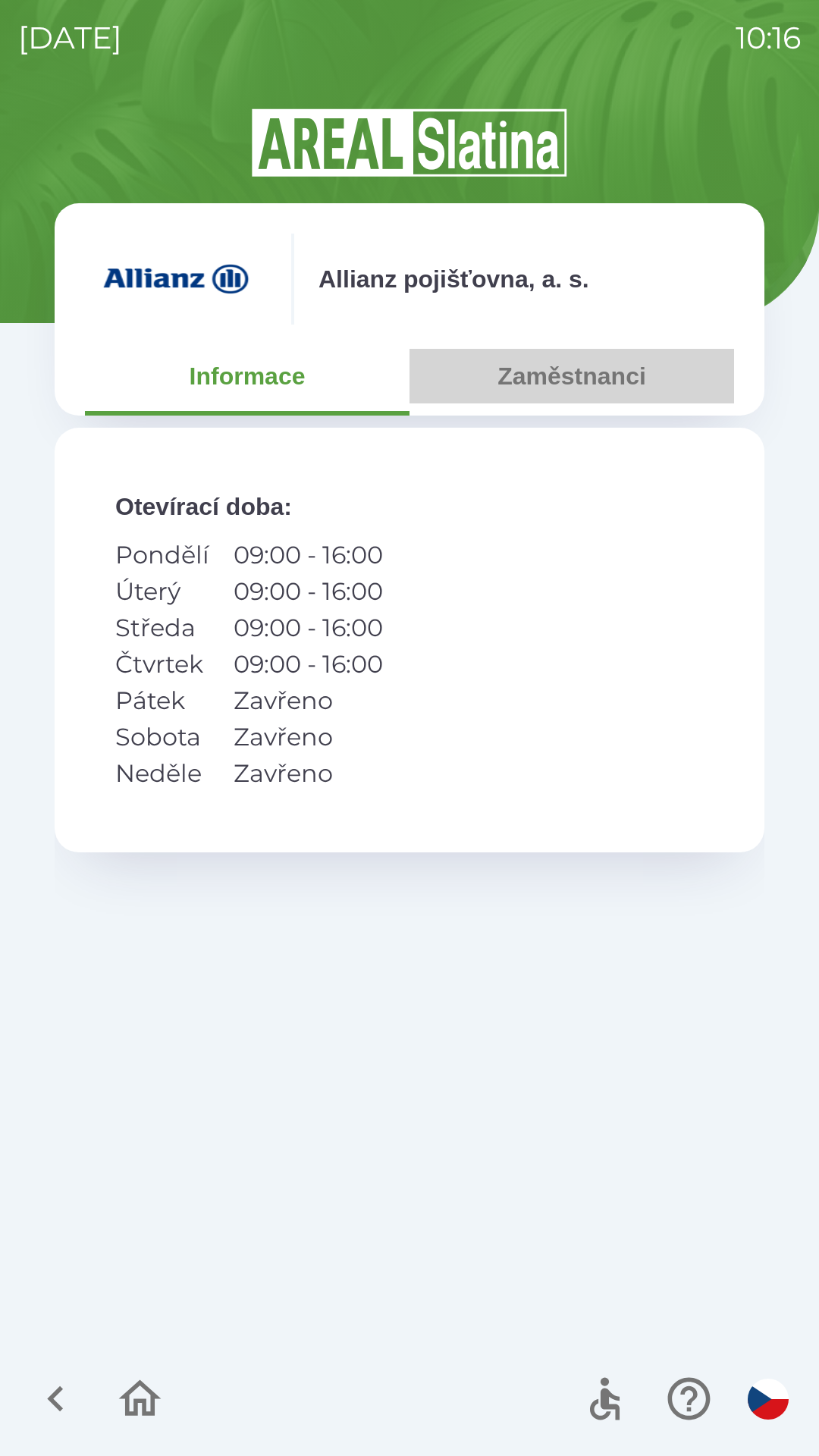
click at [550, 375] on button "Zaměstnanci" at bounding box center [572, 375] width 325 height 55
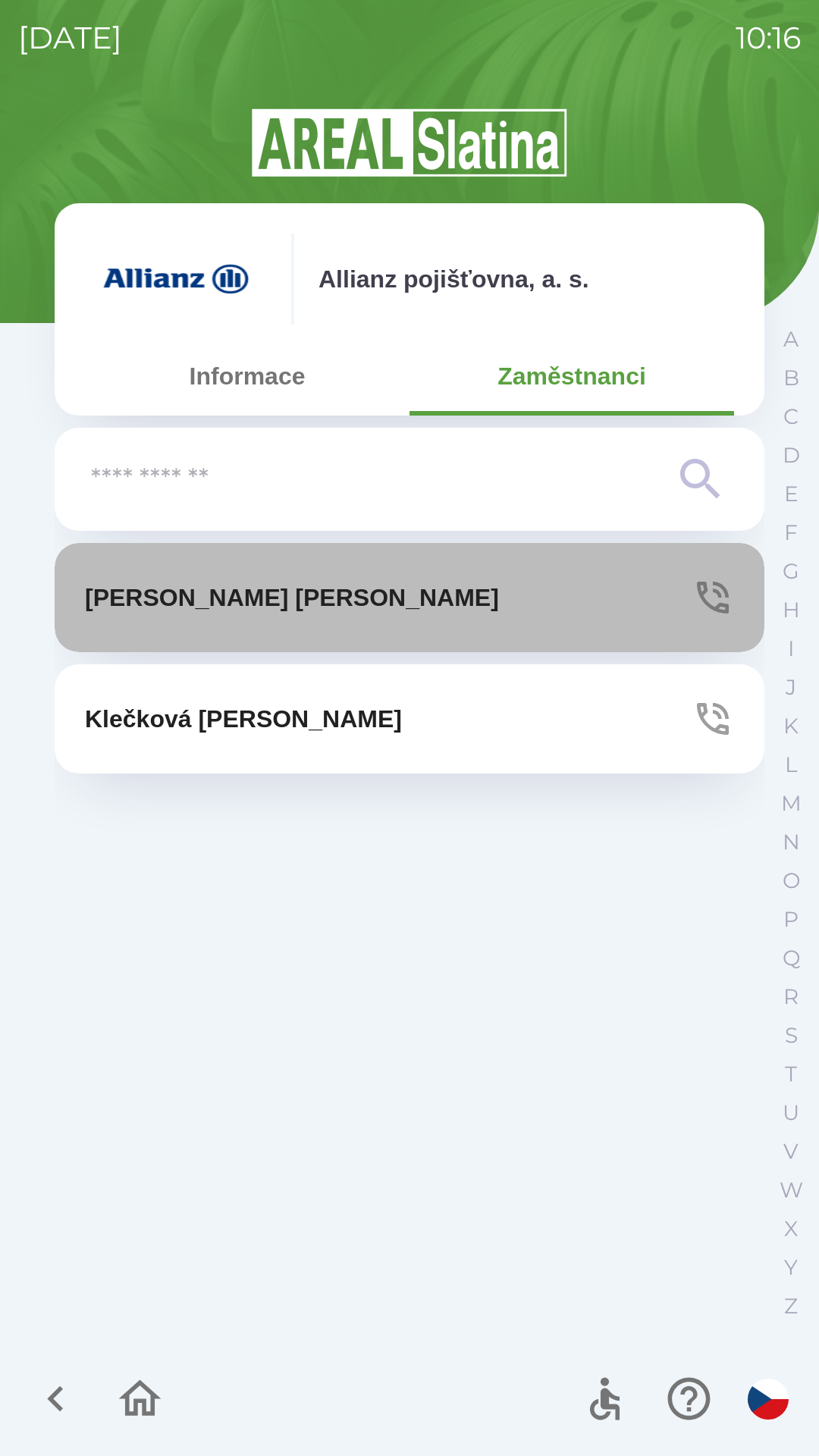
click at [475, 607] on button "[PERSON_NAME]" at bounding box center [410, 598] width 710 height 109
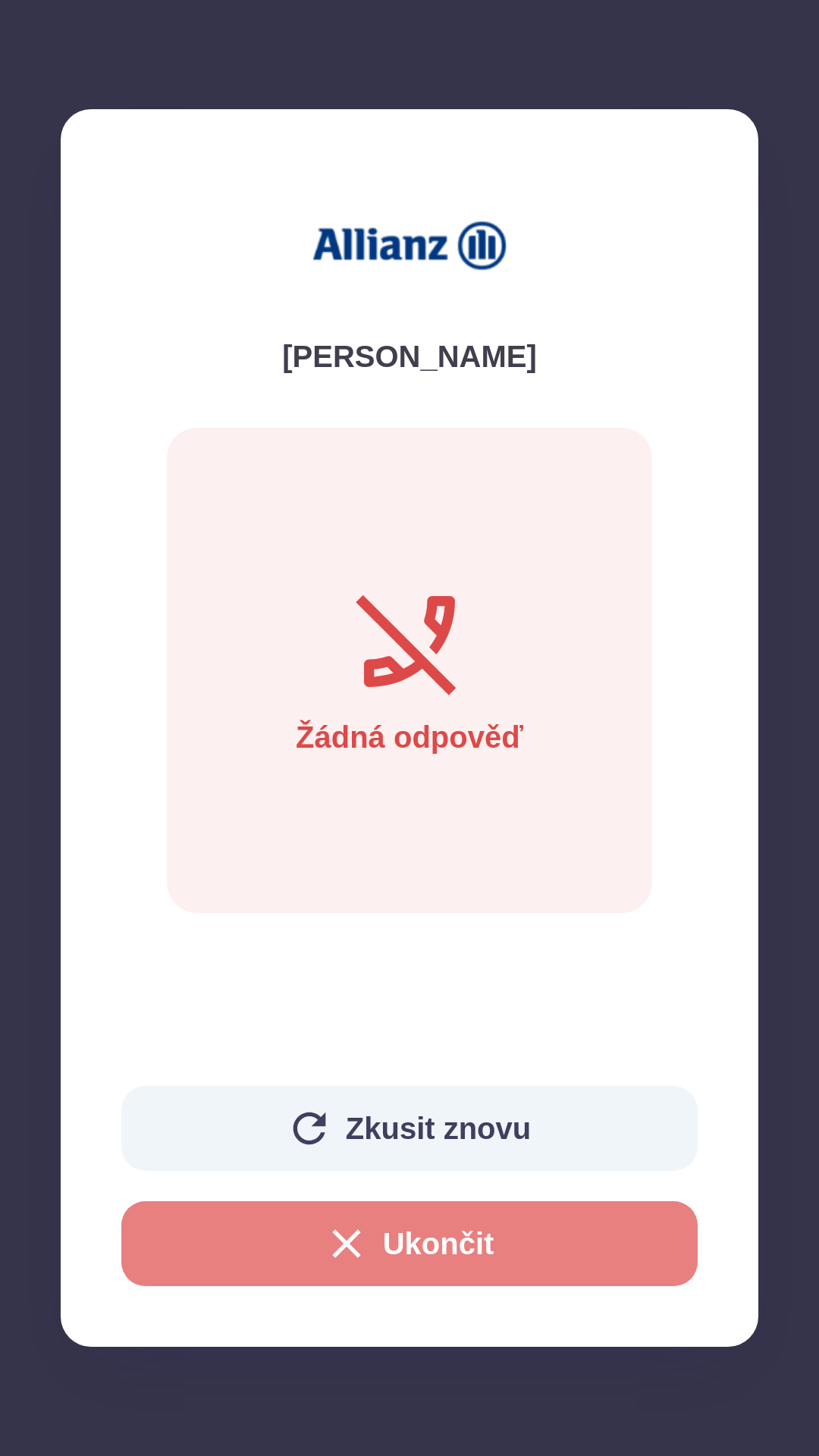
click at [449, 1240] on button "Ukončit" at bounding box center [409, 1243] width 576 height 85
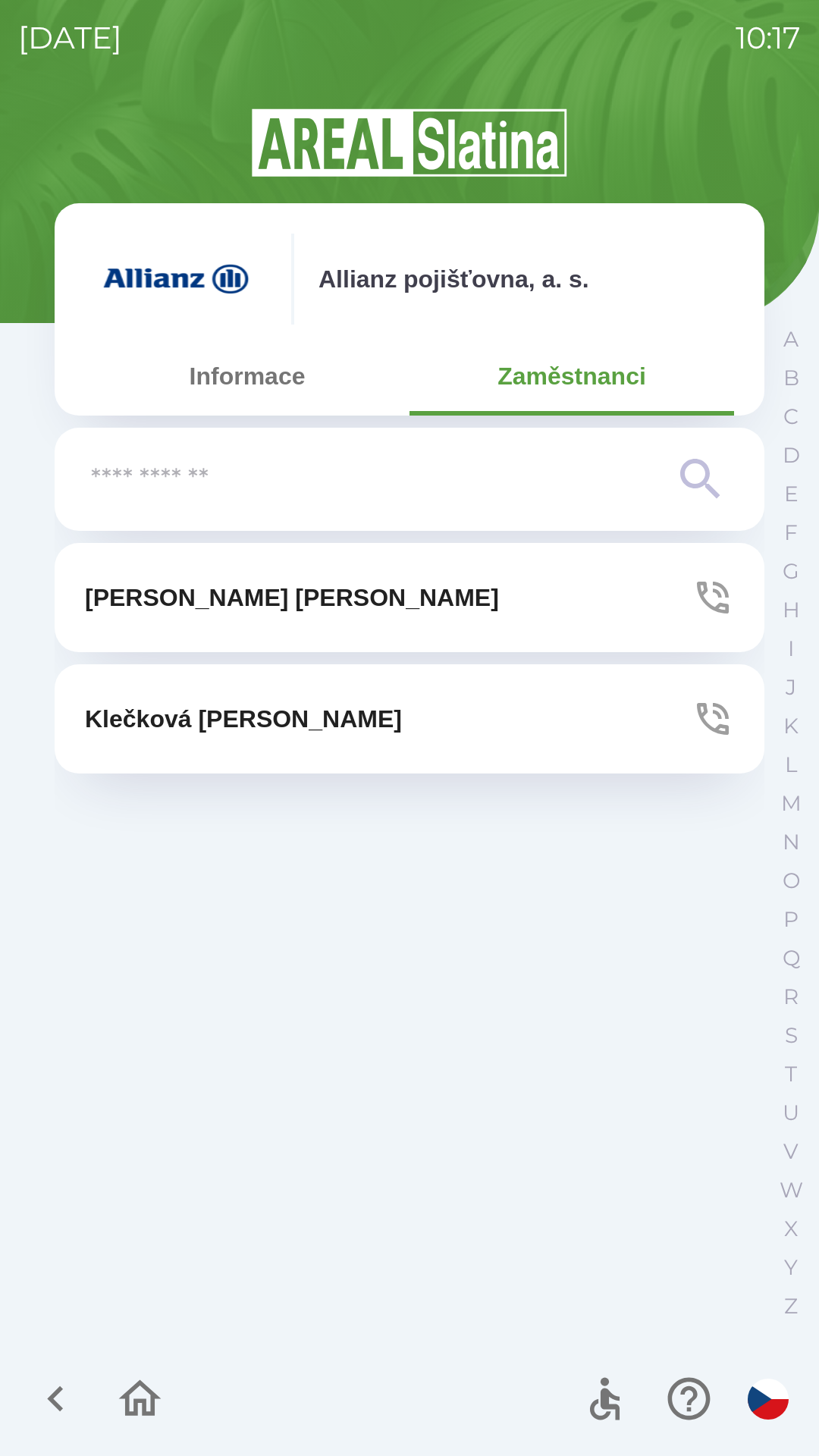
click at [183, 292] on img at bounding box center [176, 278] width 182 height 91
click at [445, 283] on p "Allianz pojišťovna, a. s." at bounding box center [454, 279] width 270 height 36
click at [233, 385] on button "Informace" at bounding box center [247, 375] width 325 height 55
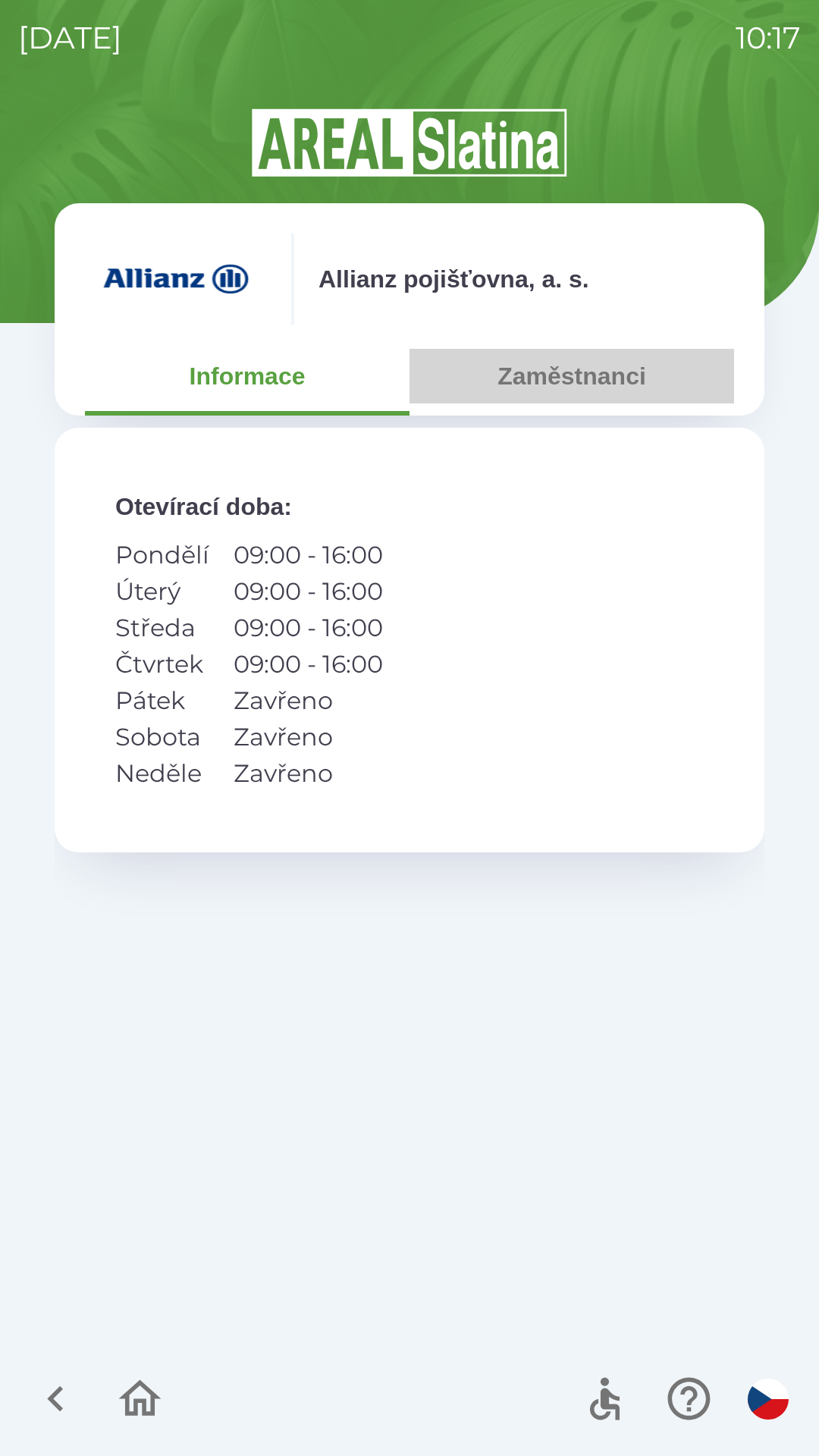
click at [557, 384] on button "Zaměstnanci" at bounding box center [572, 375] width 325 height 55
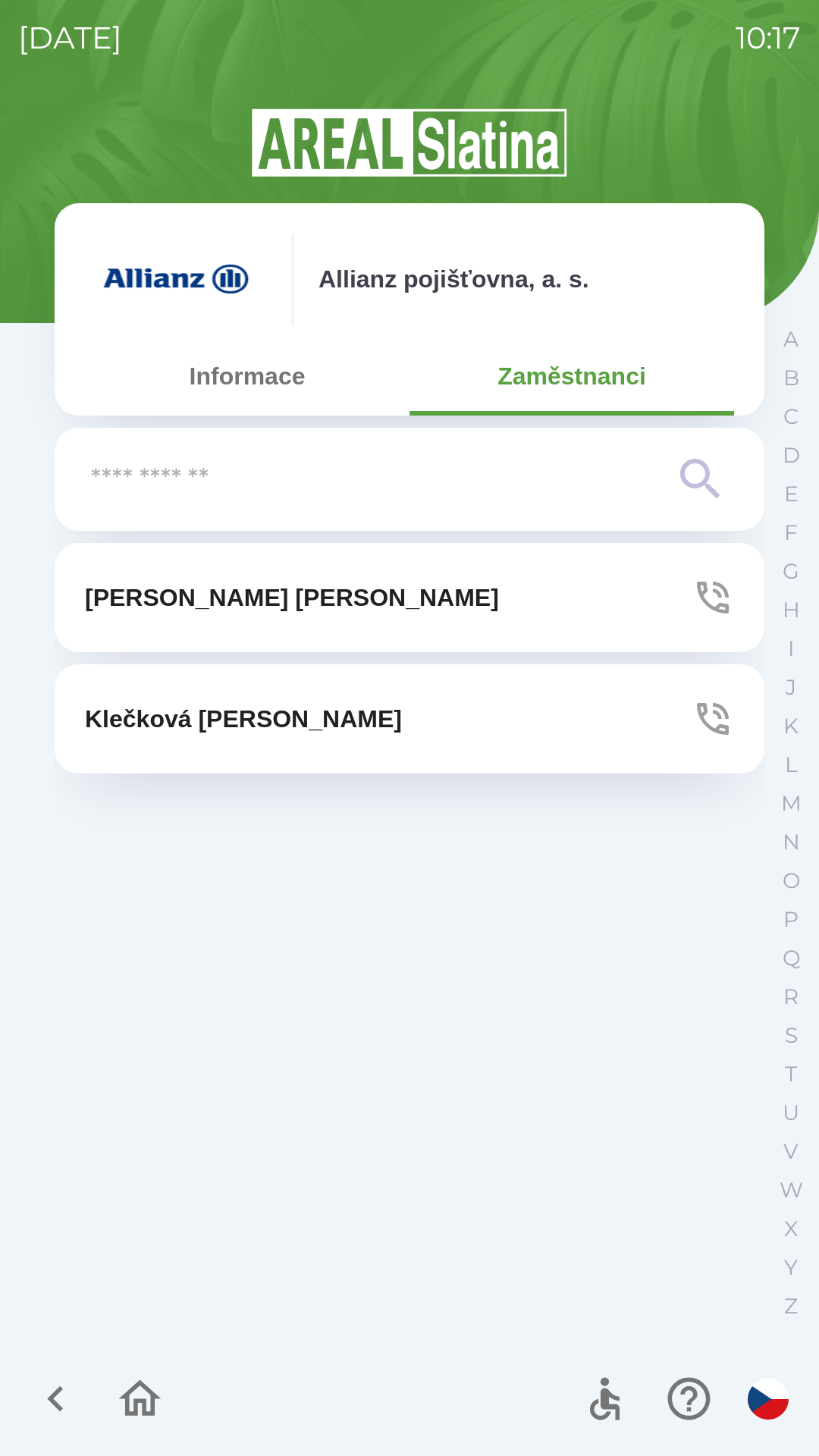
click at [471, 596] on button "[PERSON_NAME]" at bounding box center [410, 598] width 710 height 109
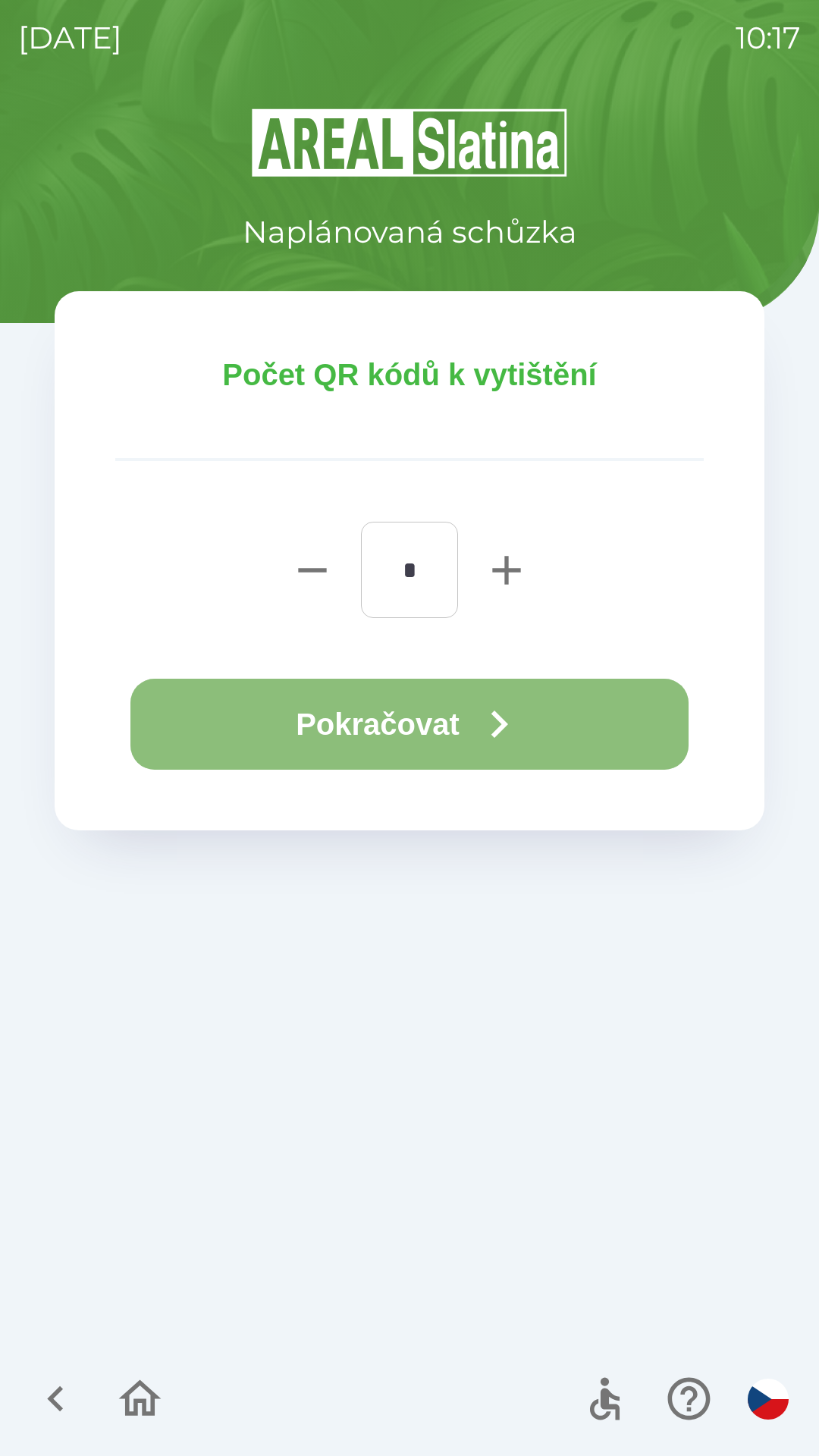
click at [431, 727] on button "Pokračovat" at bounding box center [410, 724] width 558 height 91
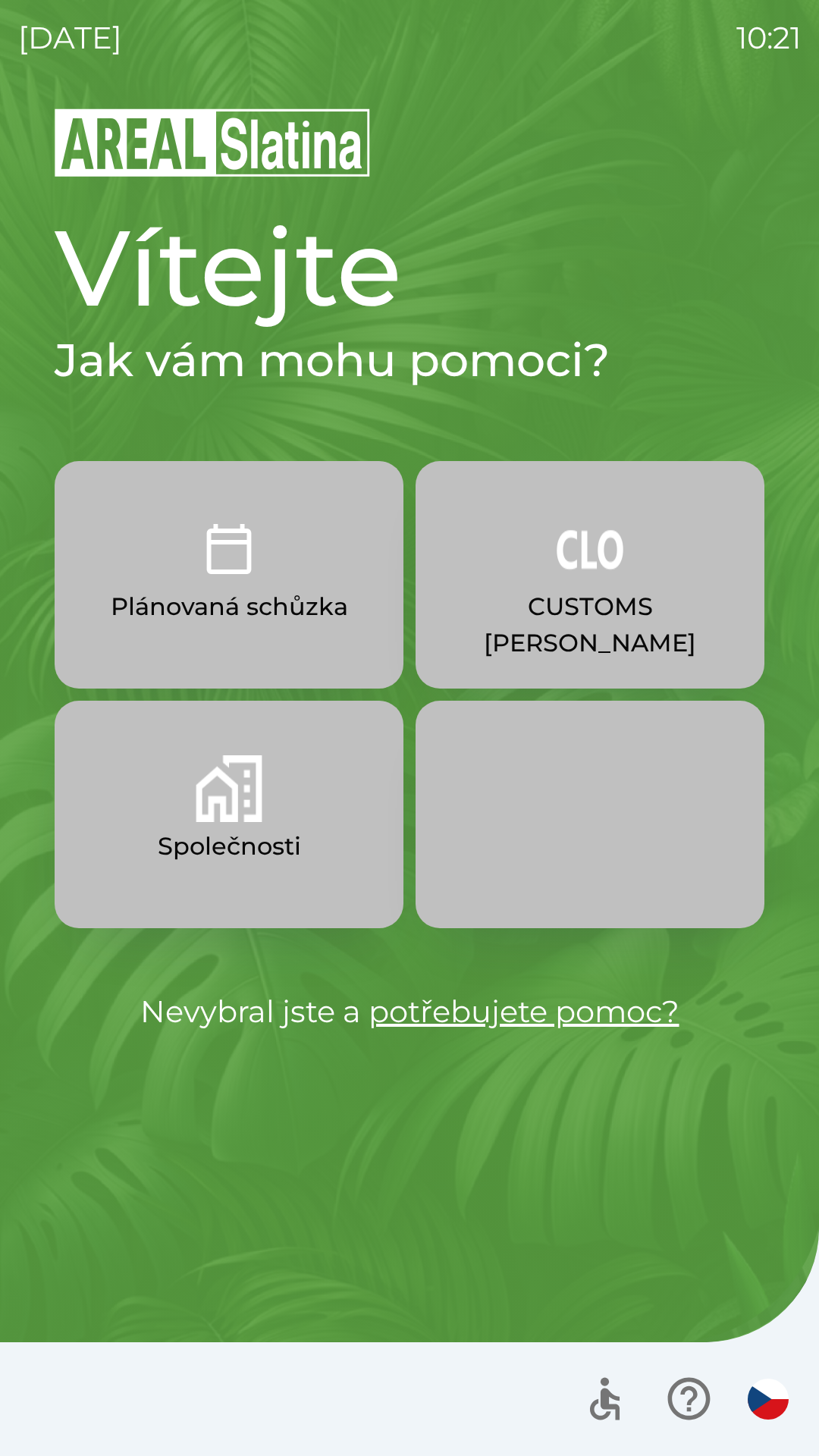
click at [270, 787] on button "Společnosti" at bounding box center [228, 814] width 349 height 228
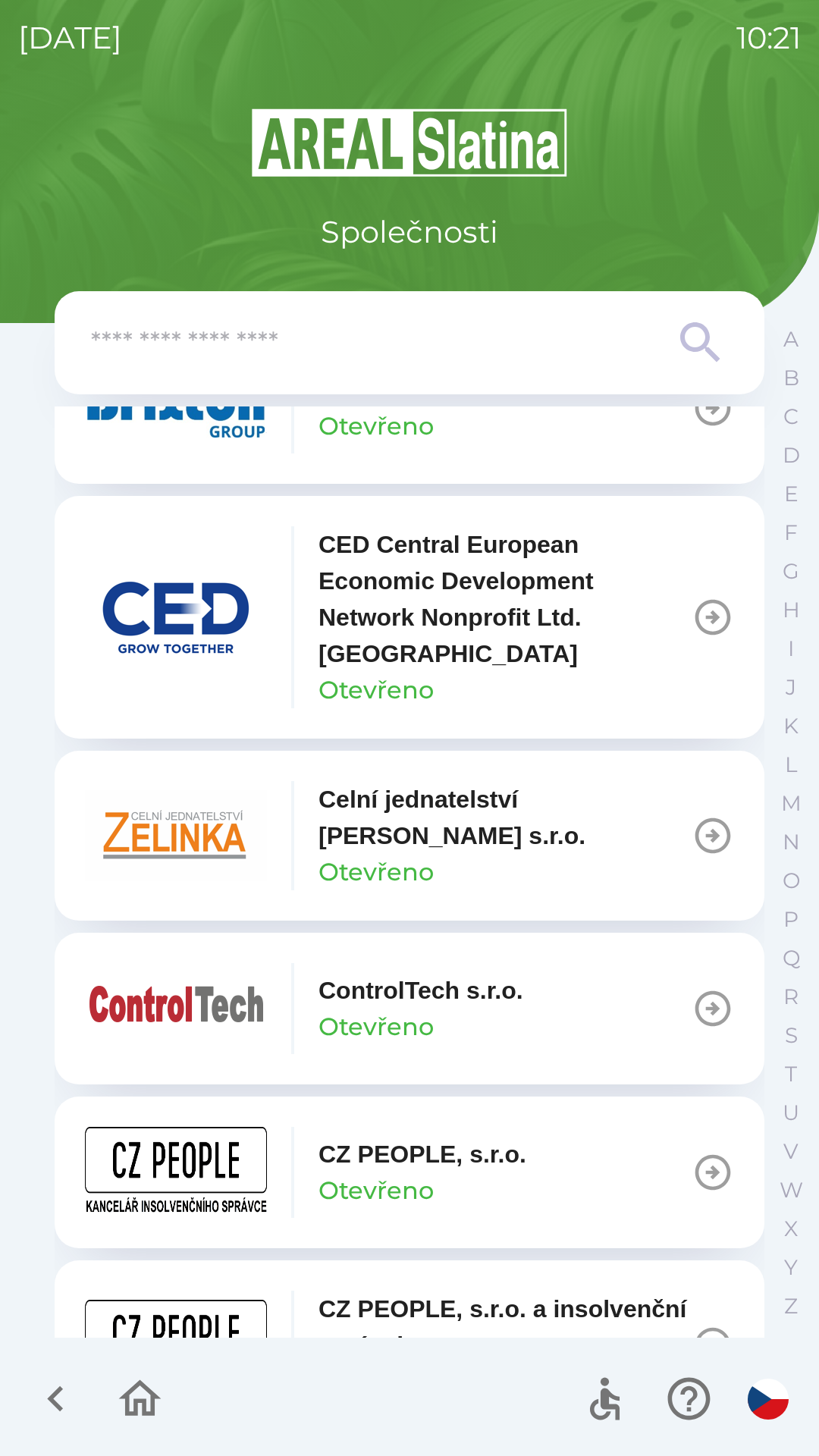
scroll to position [2425, 0]
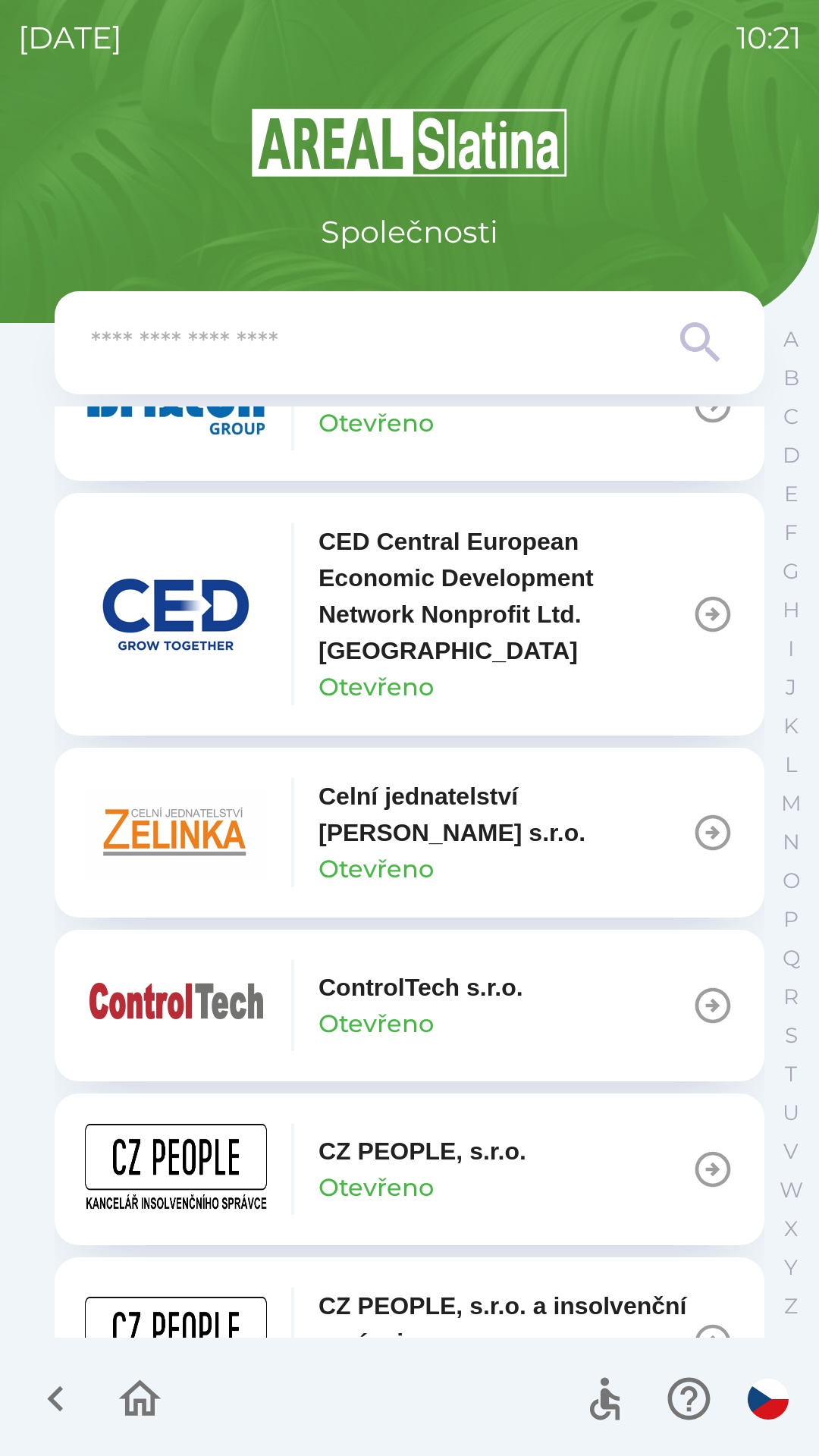
click at [476, 834] on p "Celní jednatelství [PERSON_NAME] s.r.o." at bounding box center [505, 814] width 373 height 73
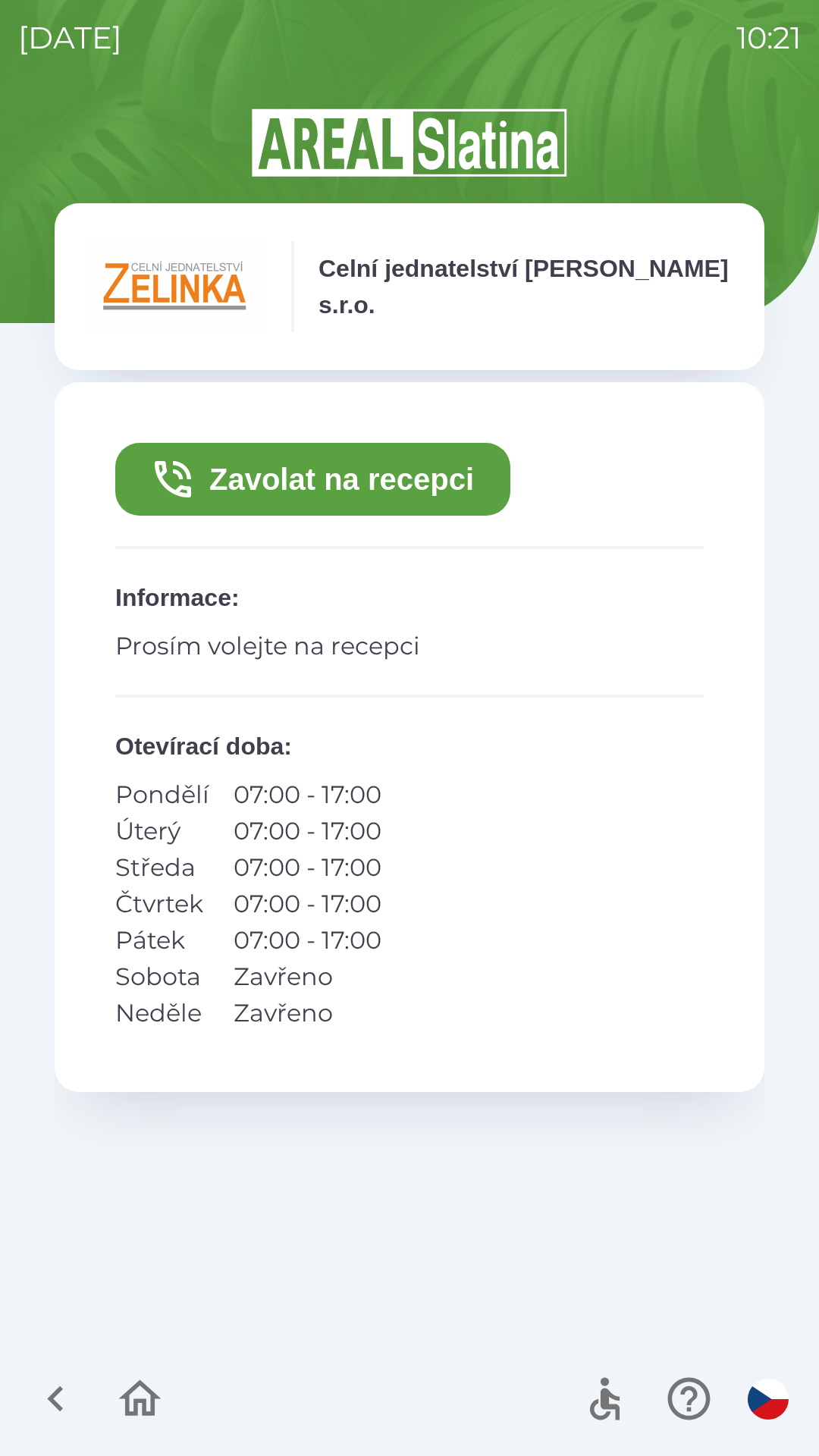
click at [382, 476] on button "Zavolat na recepci" at bounding box center [313, 479] width 395 height 73
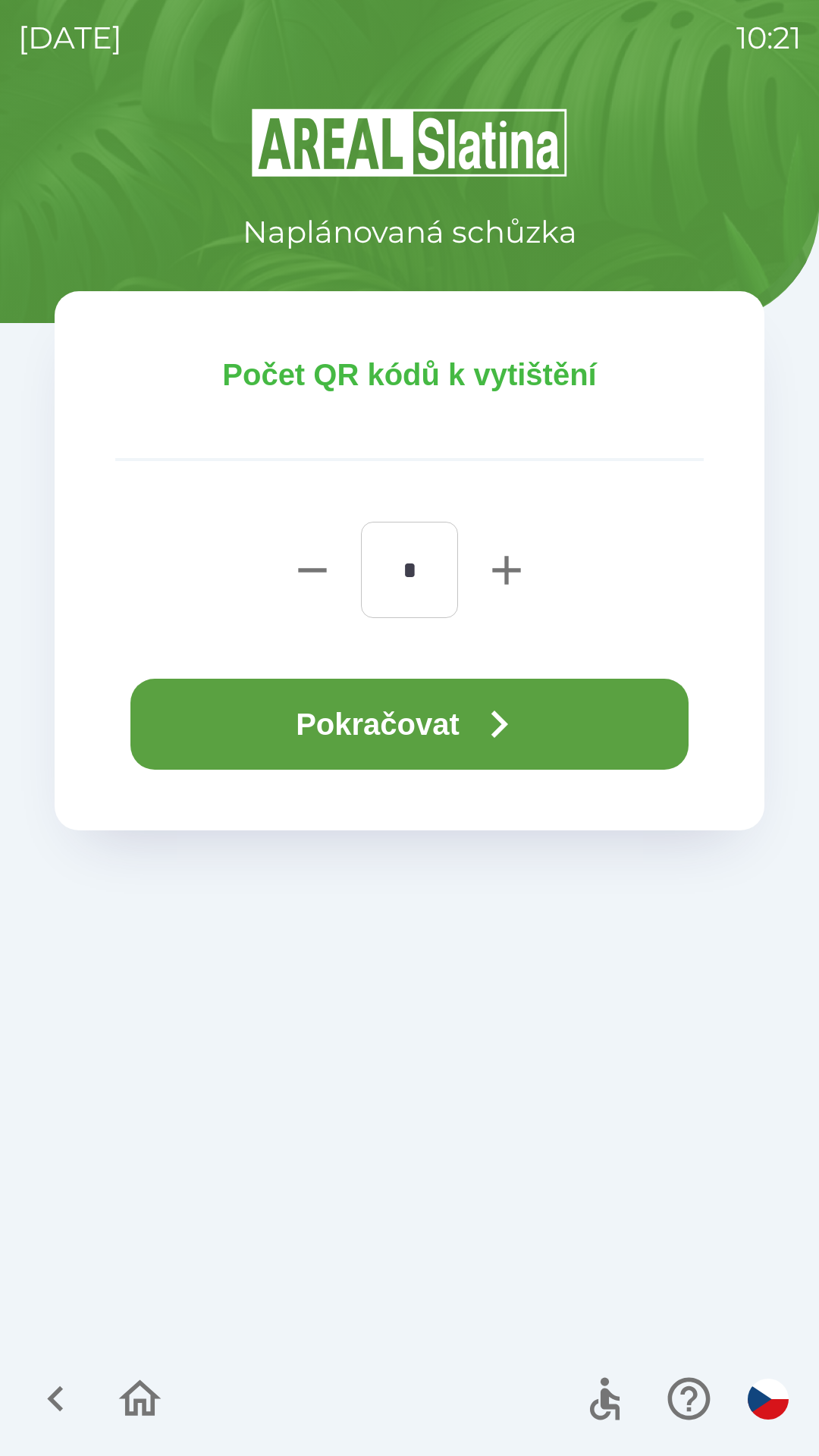
click at [479, 711] on icon "button" at bounding box center [499, 724] width 55 height 55
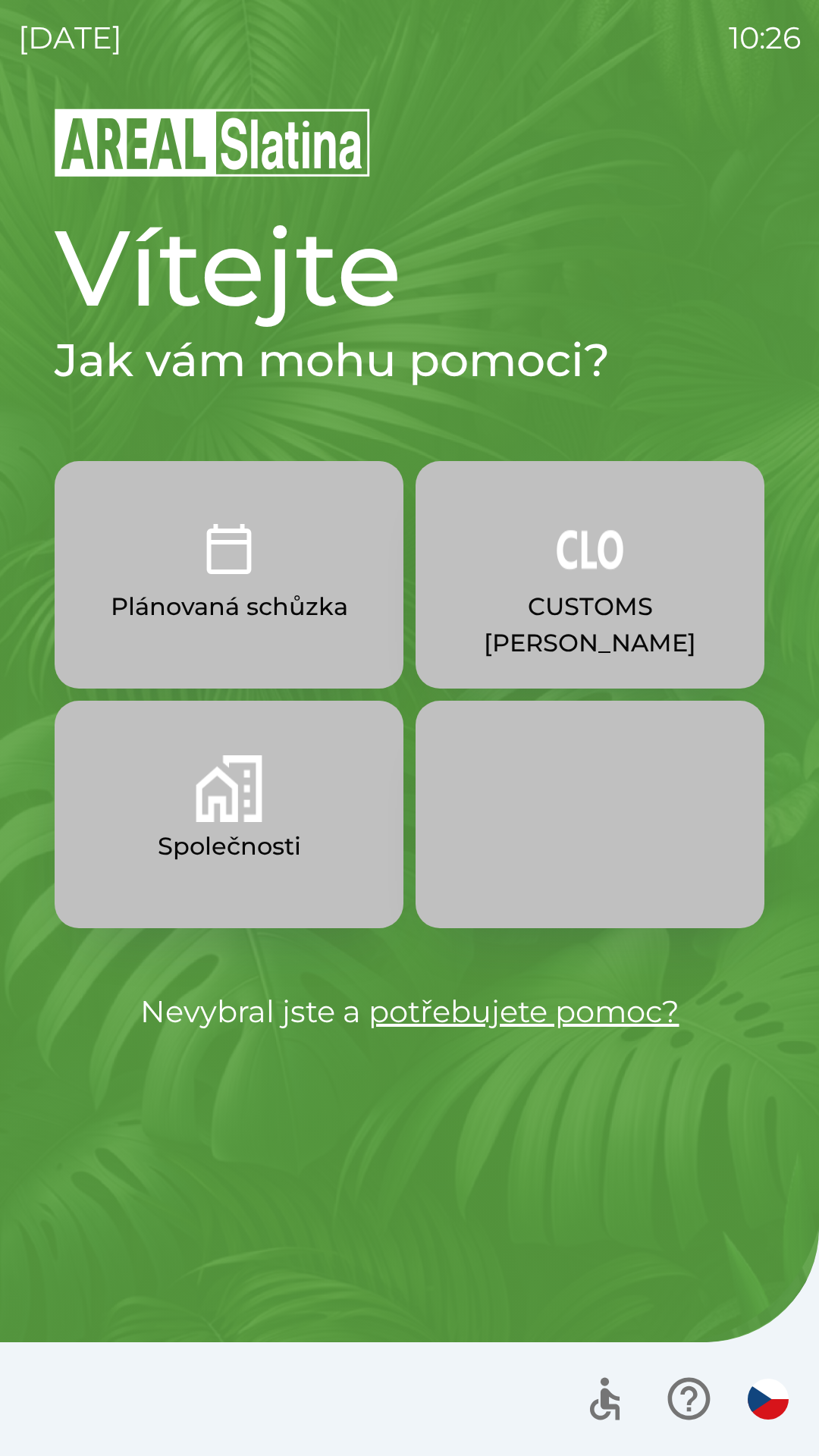
click at [604, 577] on img "button" at bounding box center [590, 549] width 66 height 66
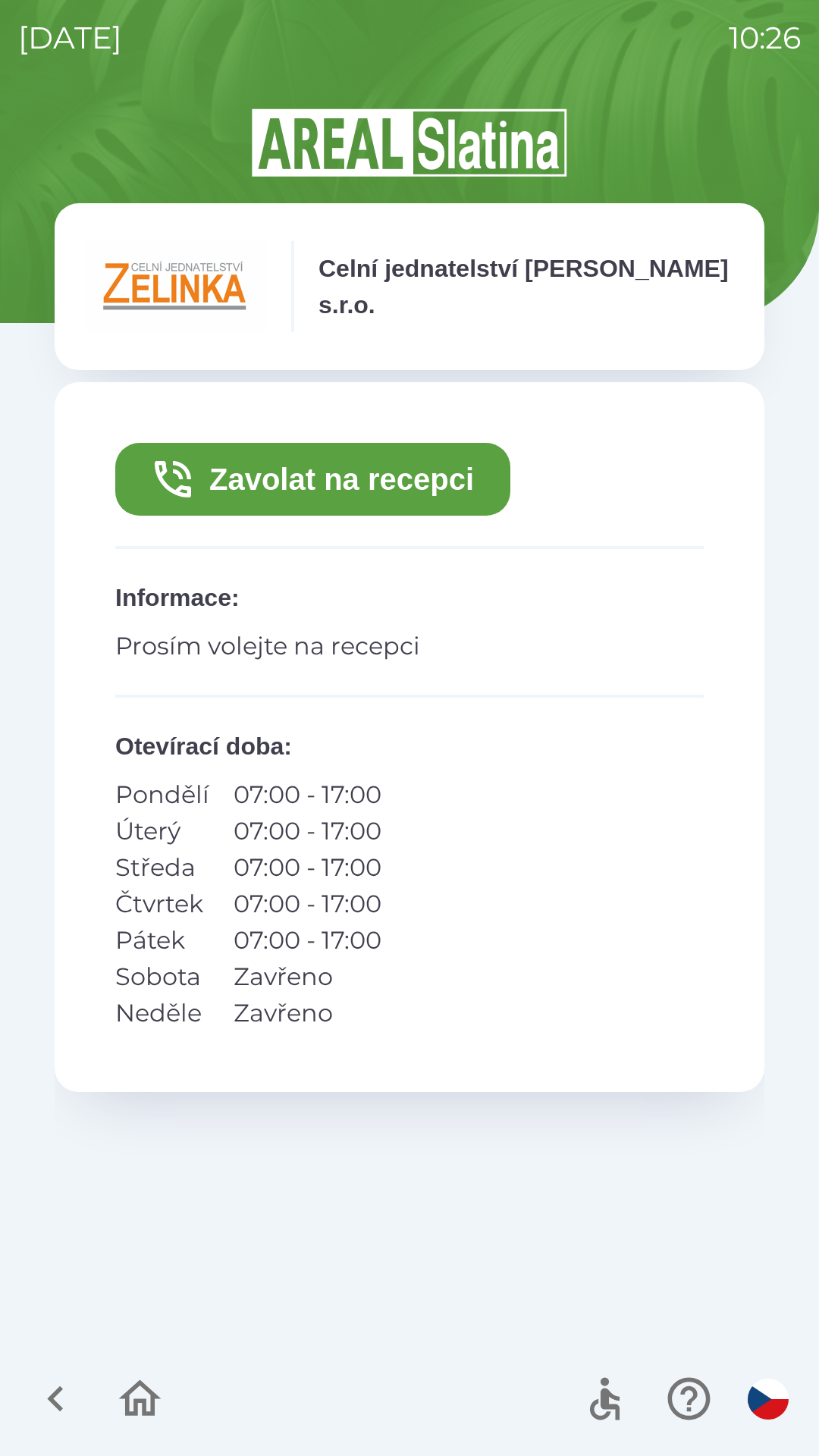
click at [388, 475] on button "Zavolat na recepci" at bounding box center [313, 479] width 395 height 73
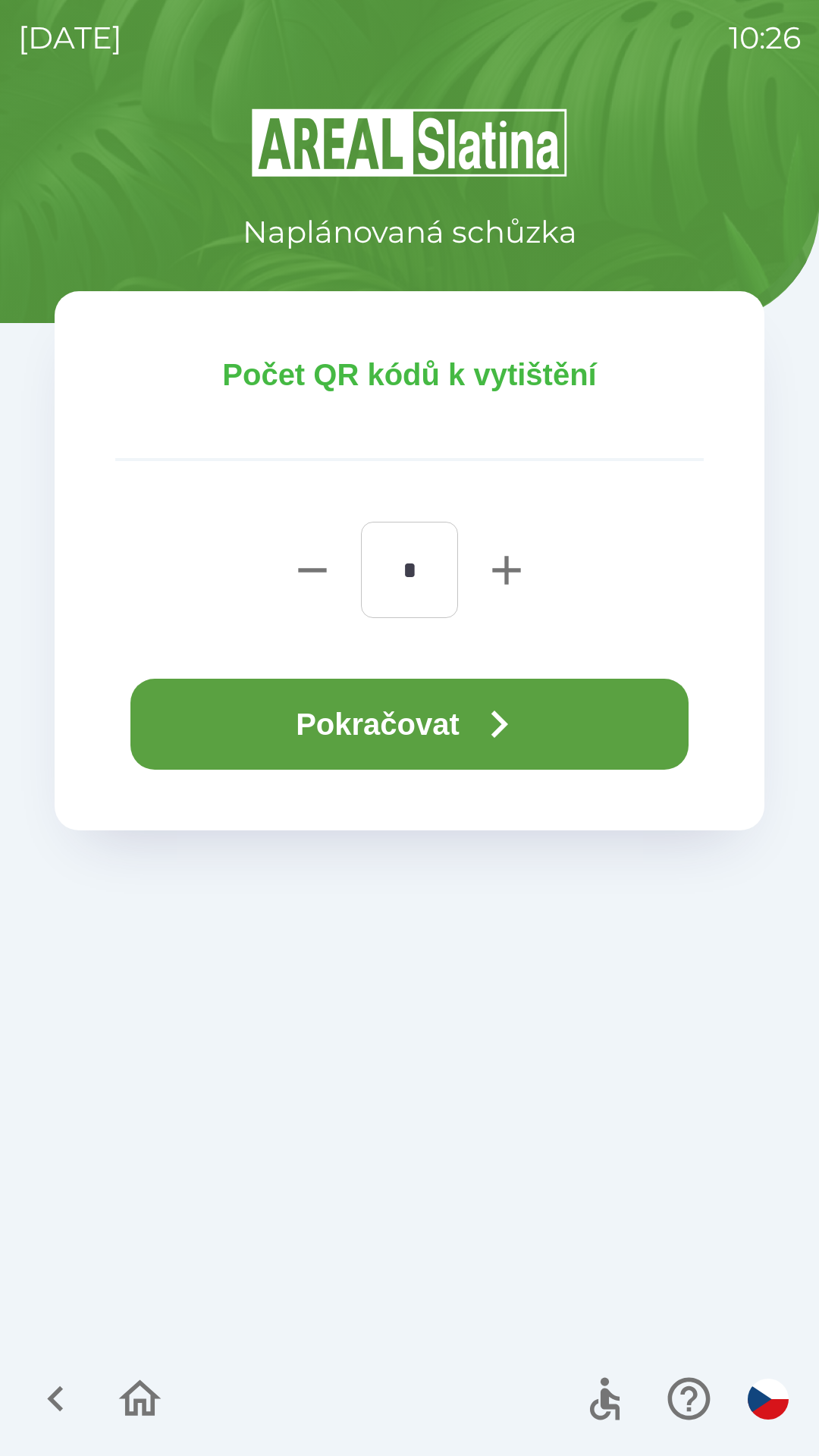
click at [510, 568] on icon "button" at bounding box center [506, 570] width 48 height 48
type input "*"
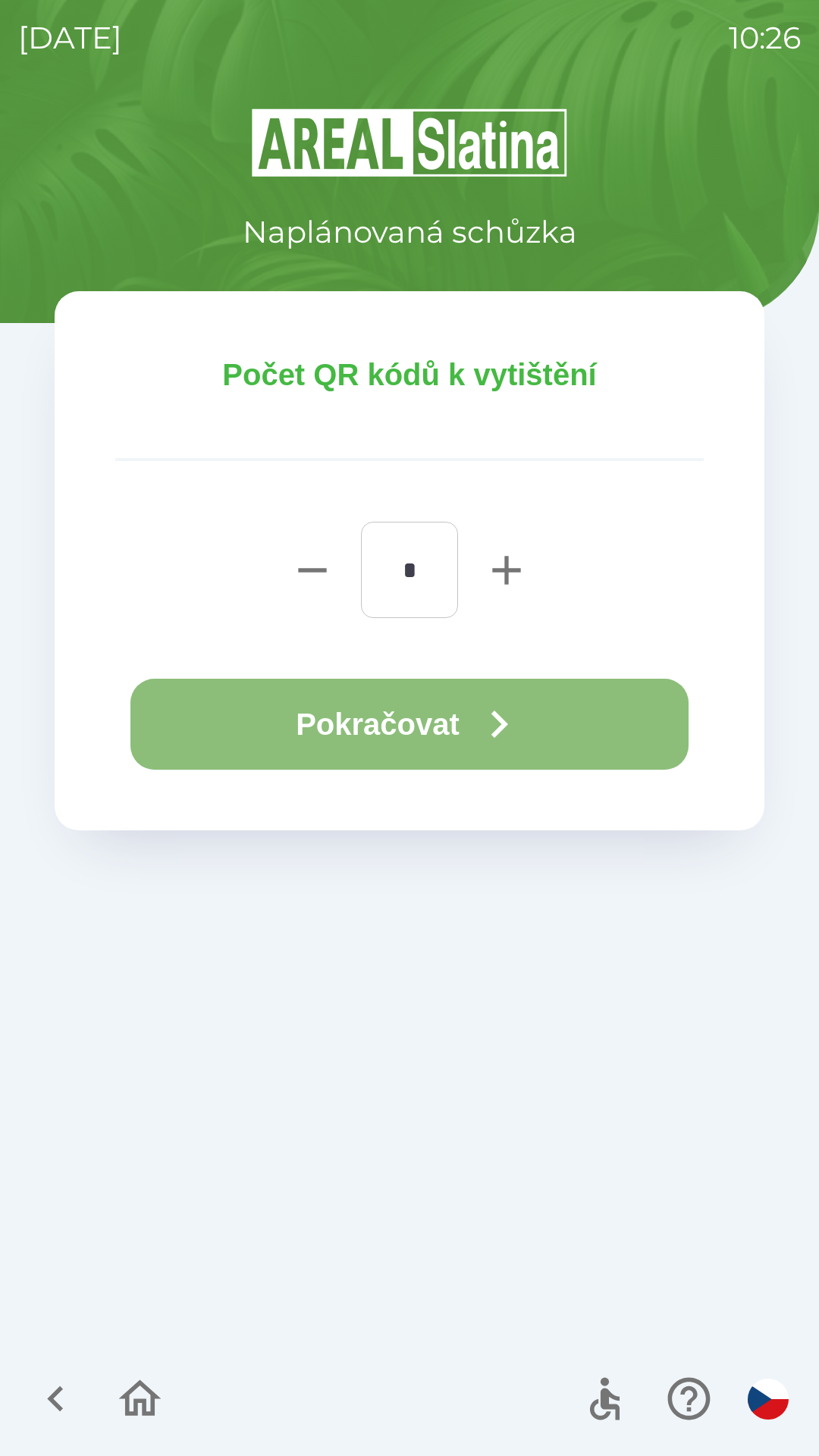
click at [507, 714] on icon "button" at bounding box center [499, 724] width 55 height 55
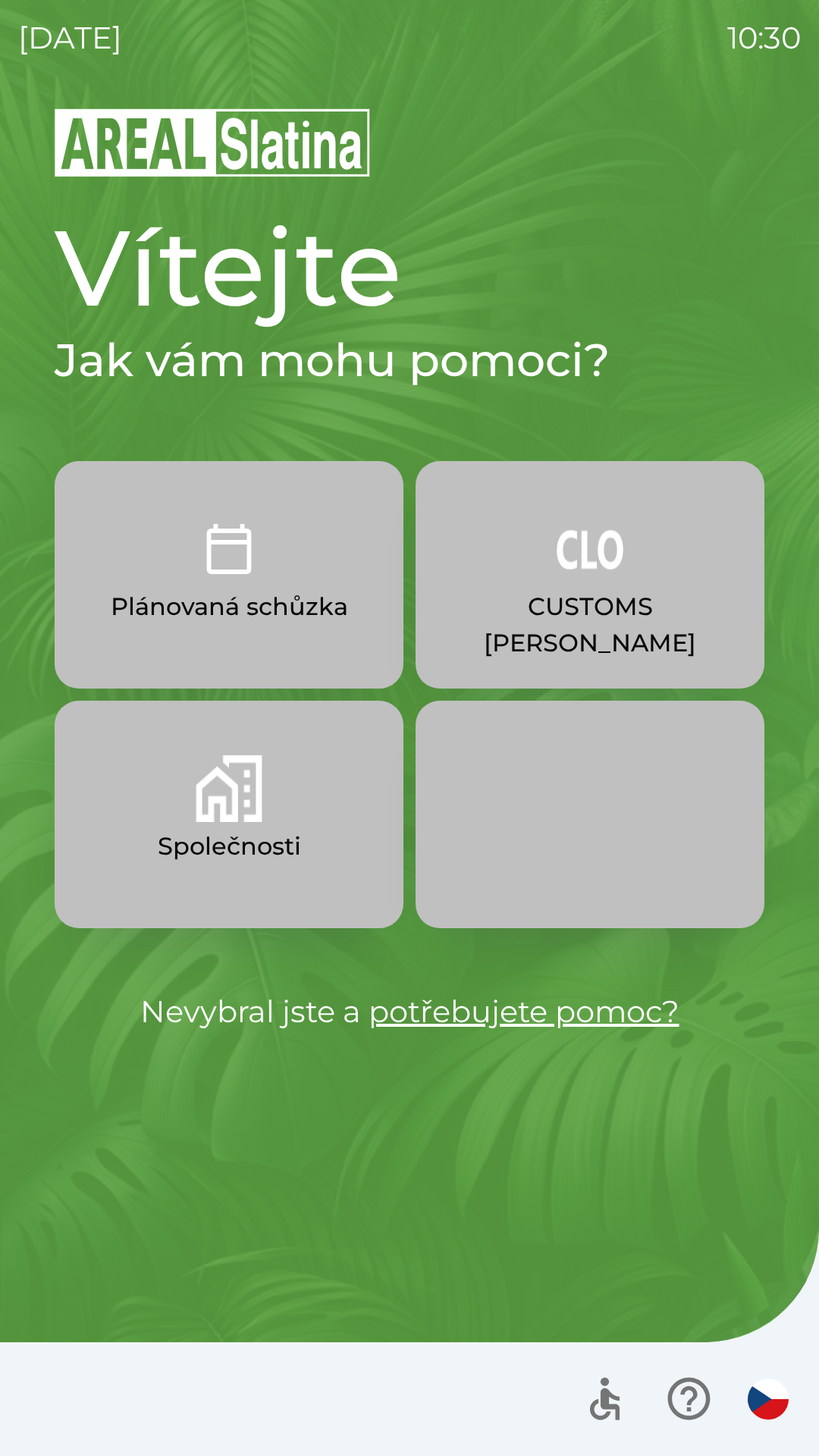
click at [564, 587] on button "CUSTOMS [PERSON_NAME]" at bounding box center [590, 575] width 349 height 228
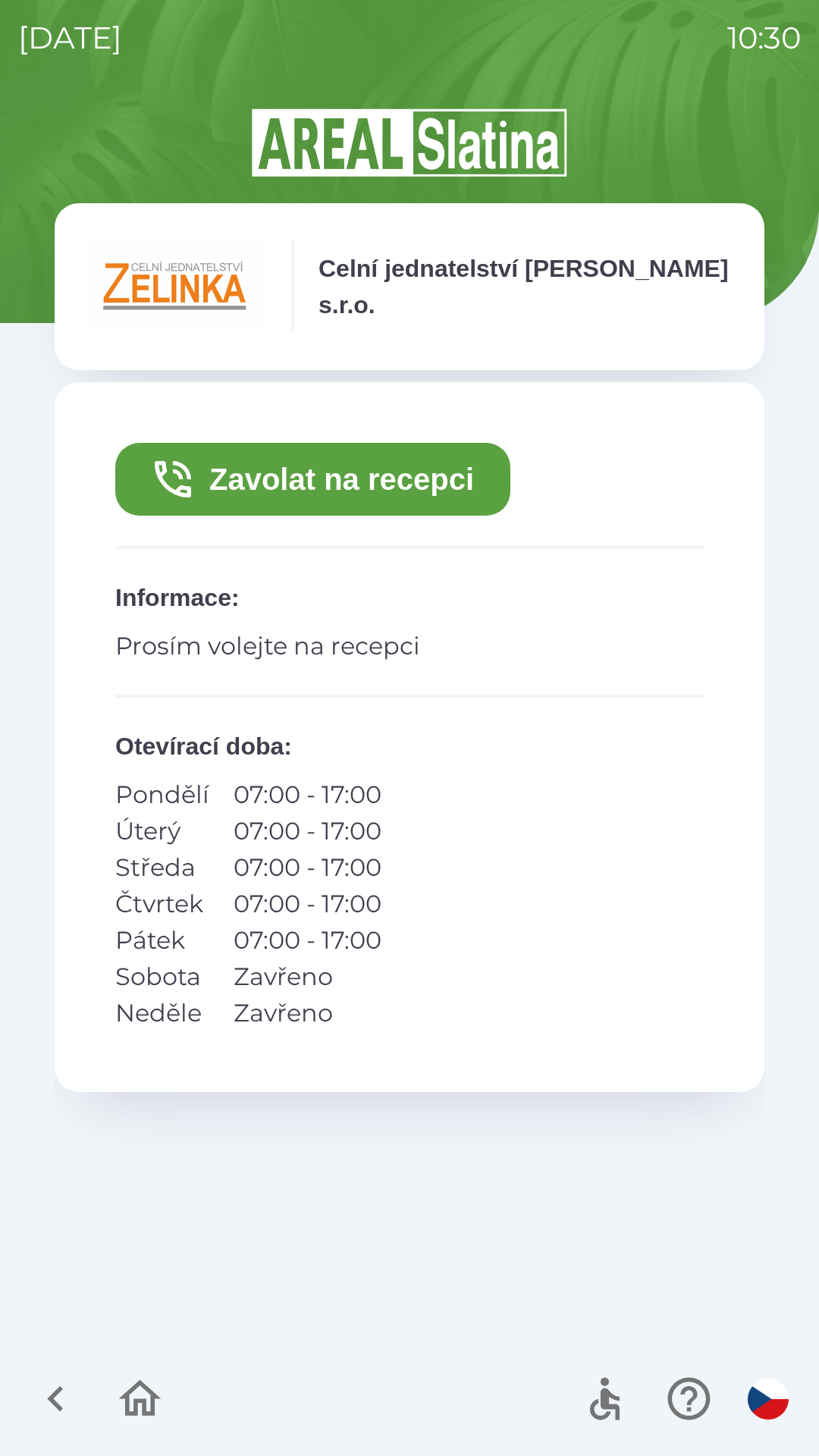
click at [324, 486] on button "Zavolat na recepci" at bounding box center [313, 479] width 395 height 73
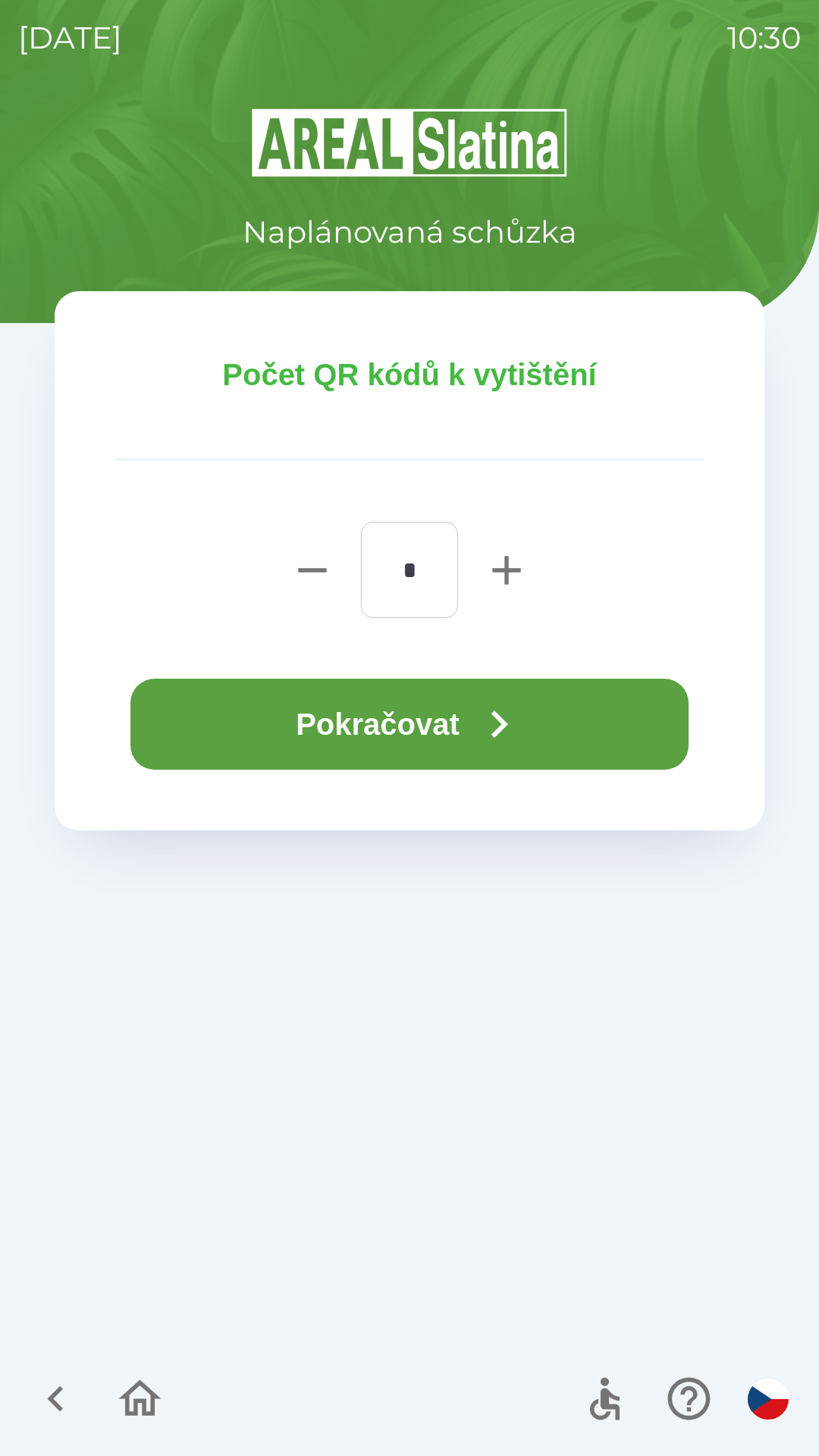
click at [508, 545] on button "button" at bounding box center [506, 570] width 61 height 96
type input "*"
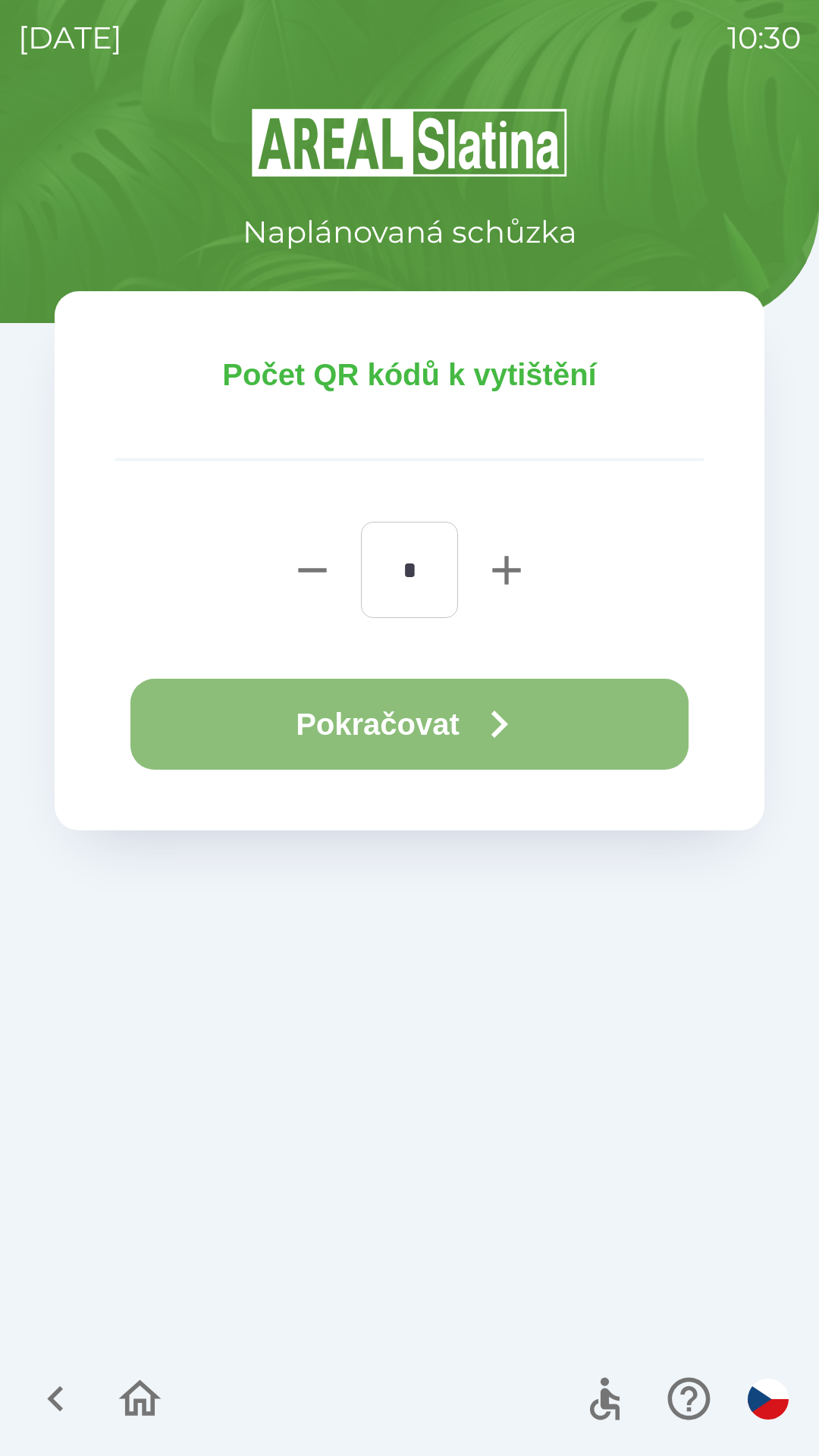
click at [431, 707] on button "Pokračovat" at bounding box center [410, 724] width 558 height 91
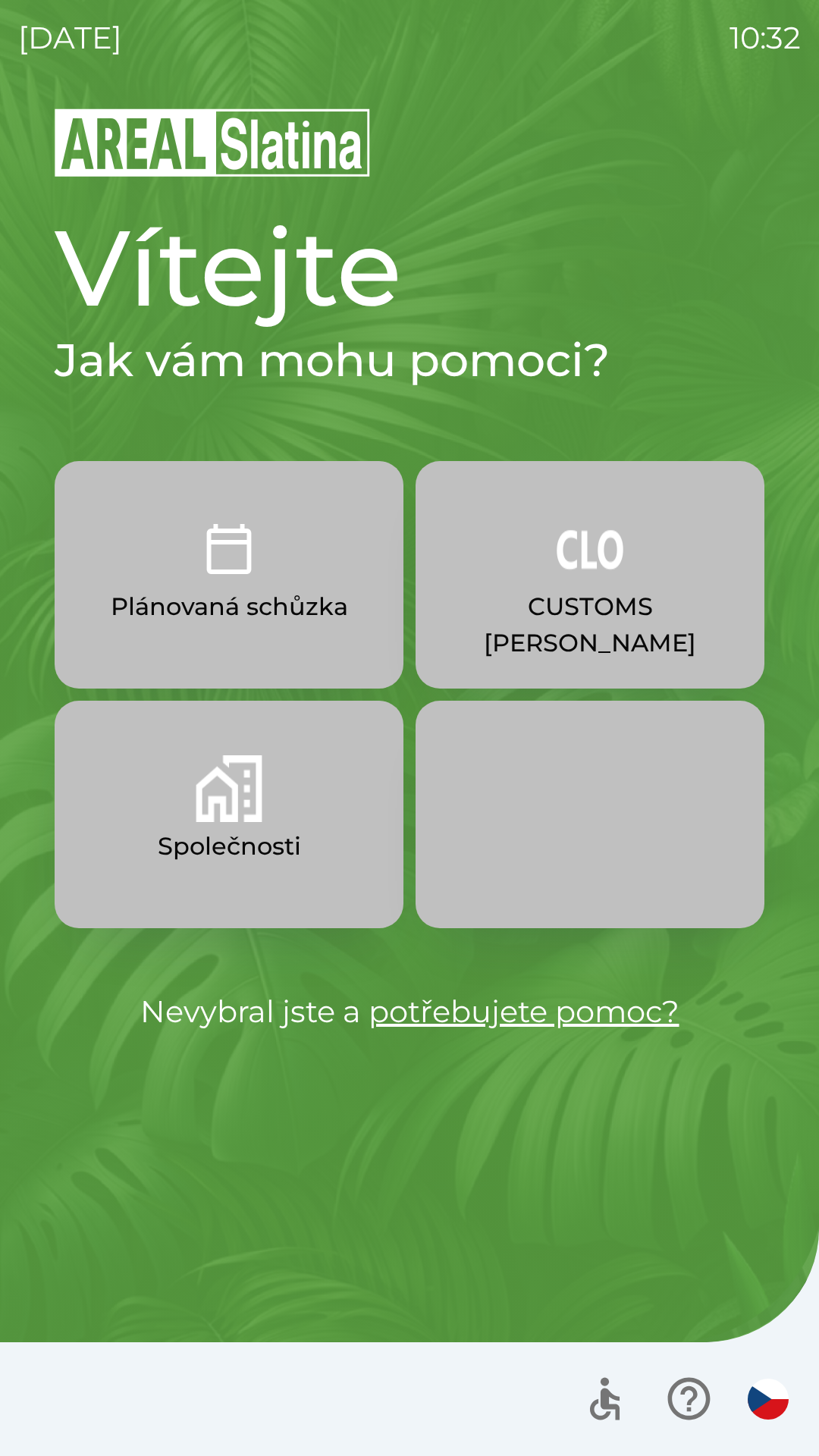
click at [538, 600] on p "CUSTOMS [PERSON_NAME]" at bounding box center [590, 624] width 276 height 73
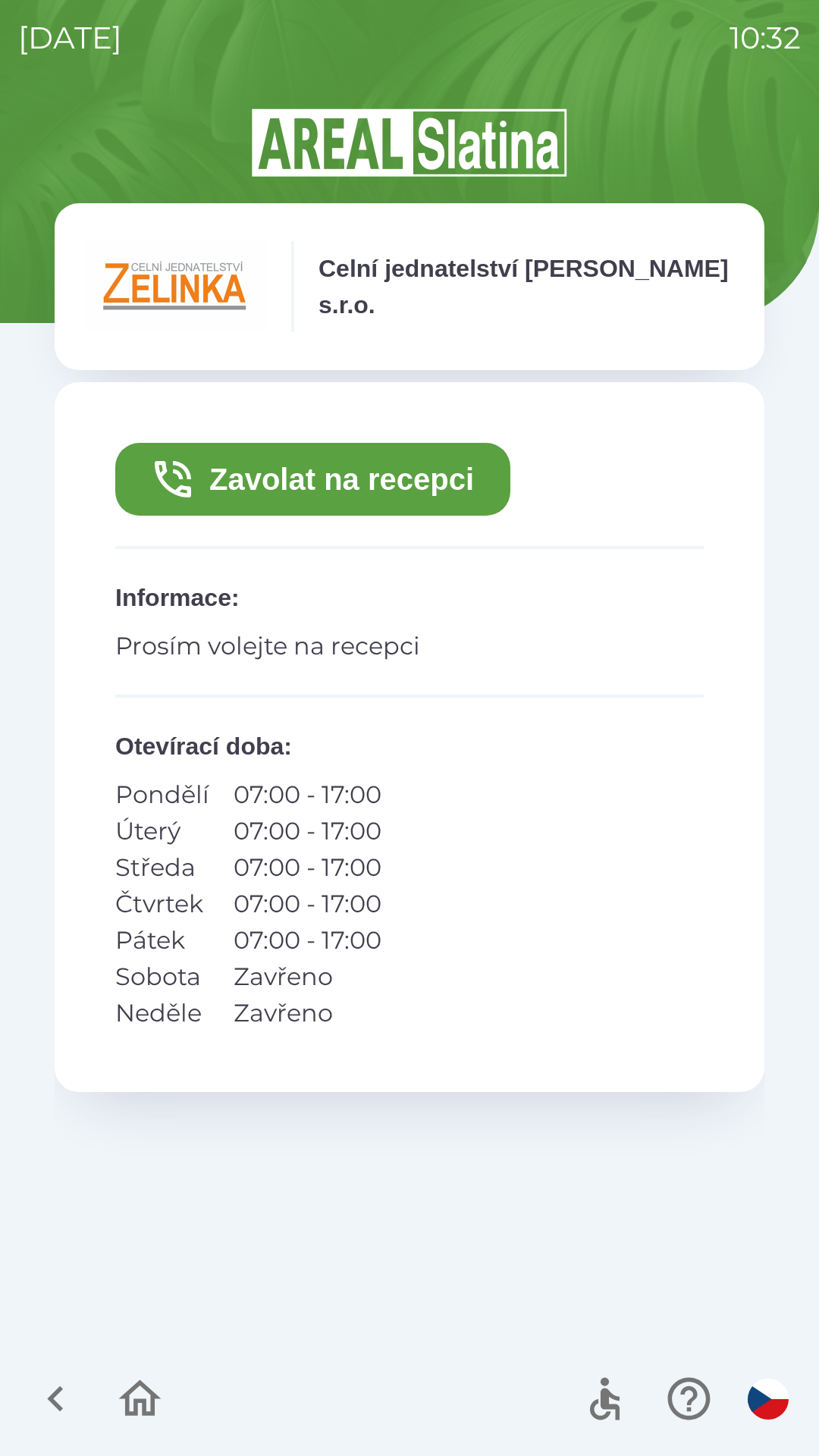
click at [274, 486] on button "Zavolat na recepci" at bounding box center [313, 479] width 395 height 73
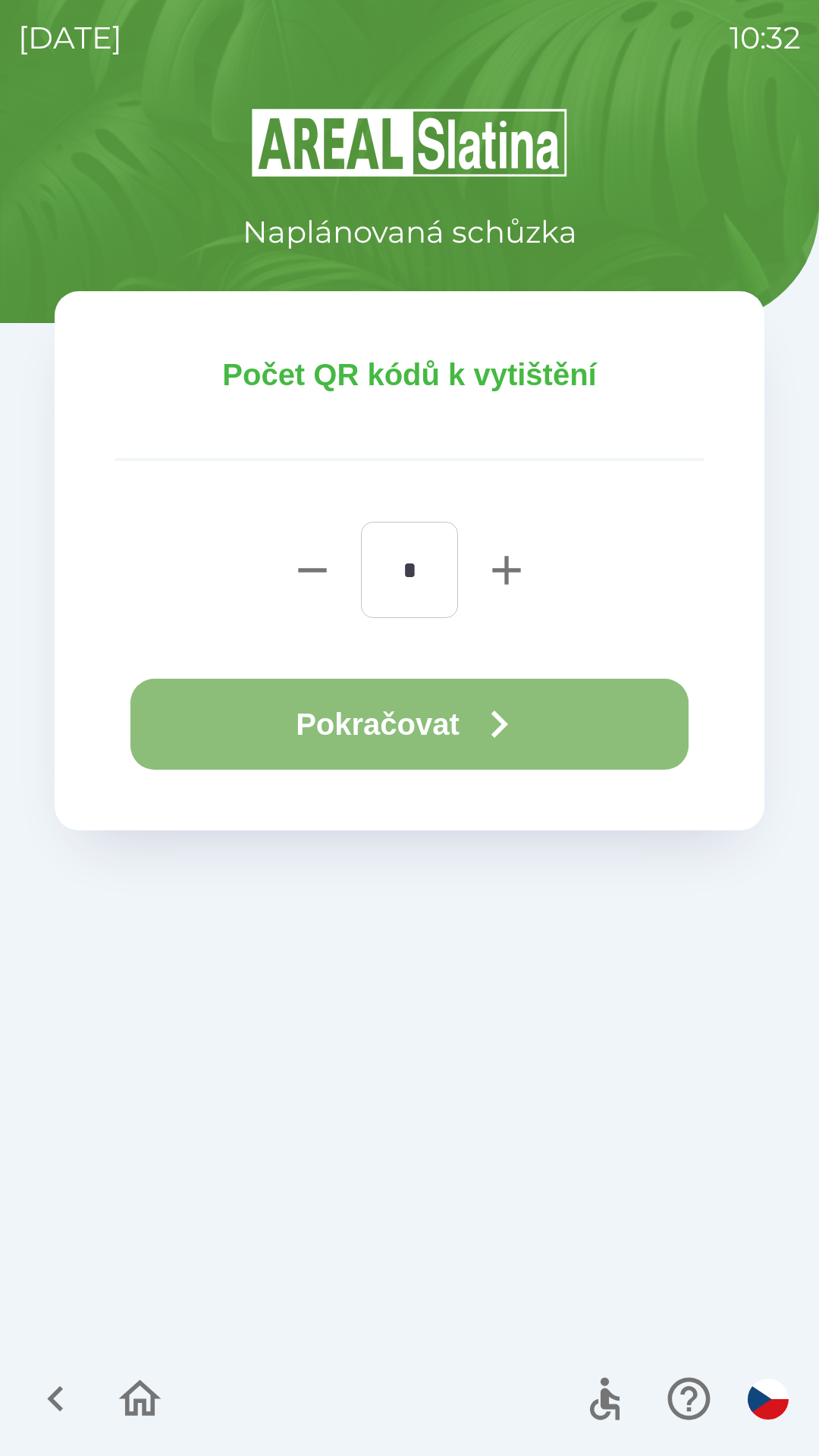
click at [382, 737] on button "Pokračovat" at bounding box center [410, 724] width 558 height 91
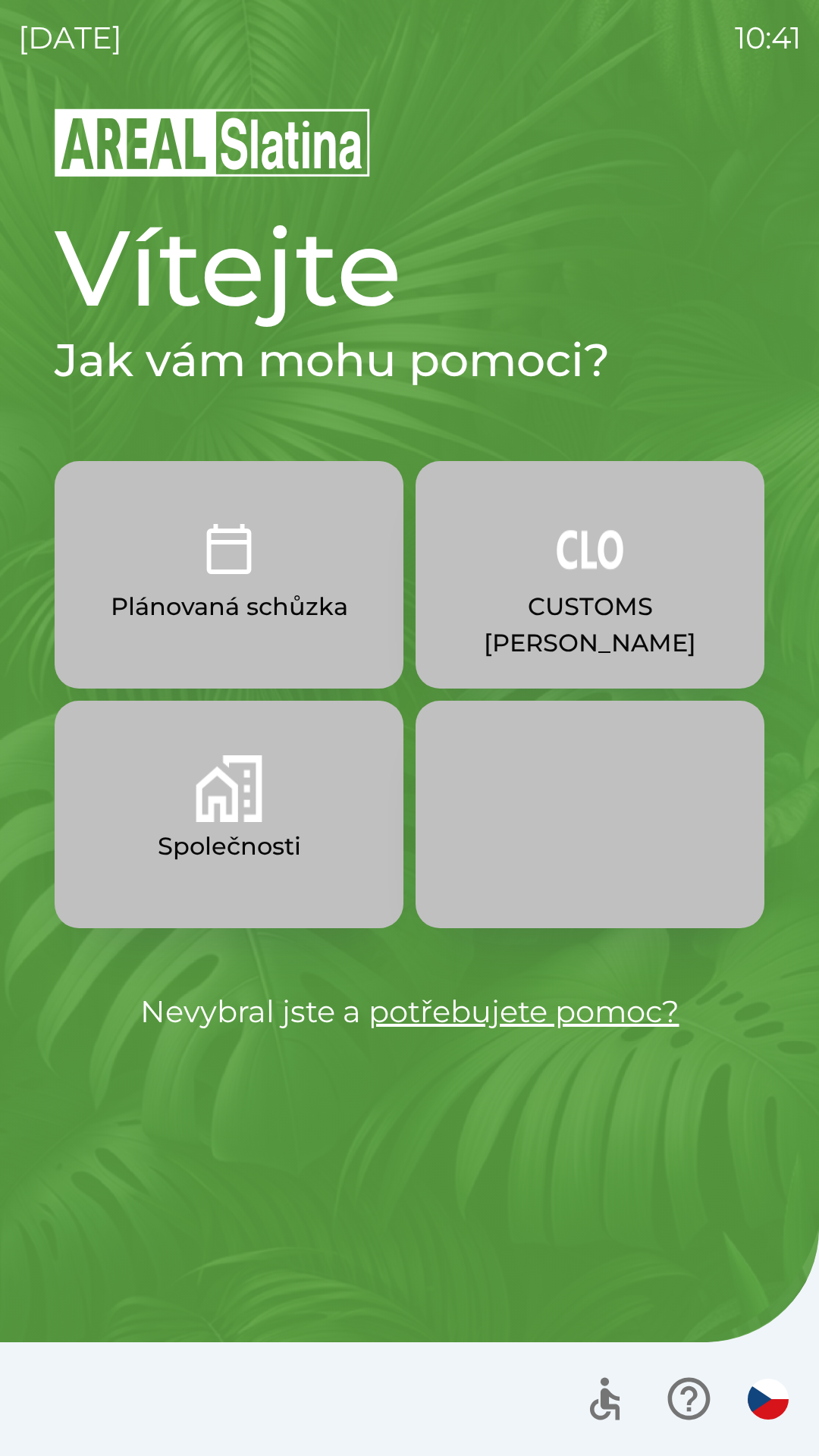
click at [281, 790] on button "Společnosti" at bounding box center [228, 814] width 349 height 228
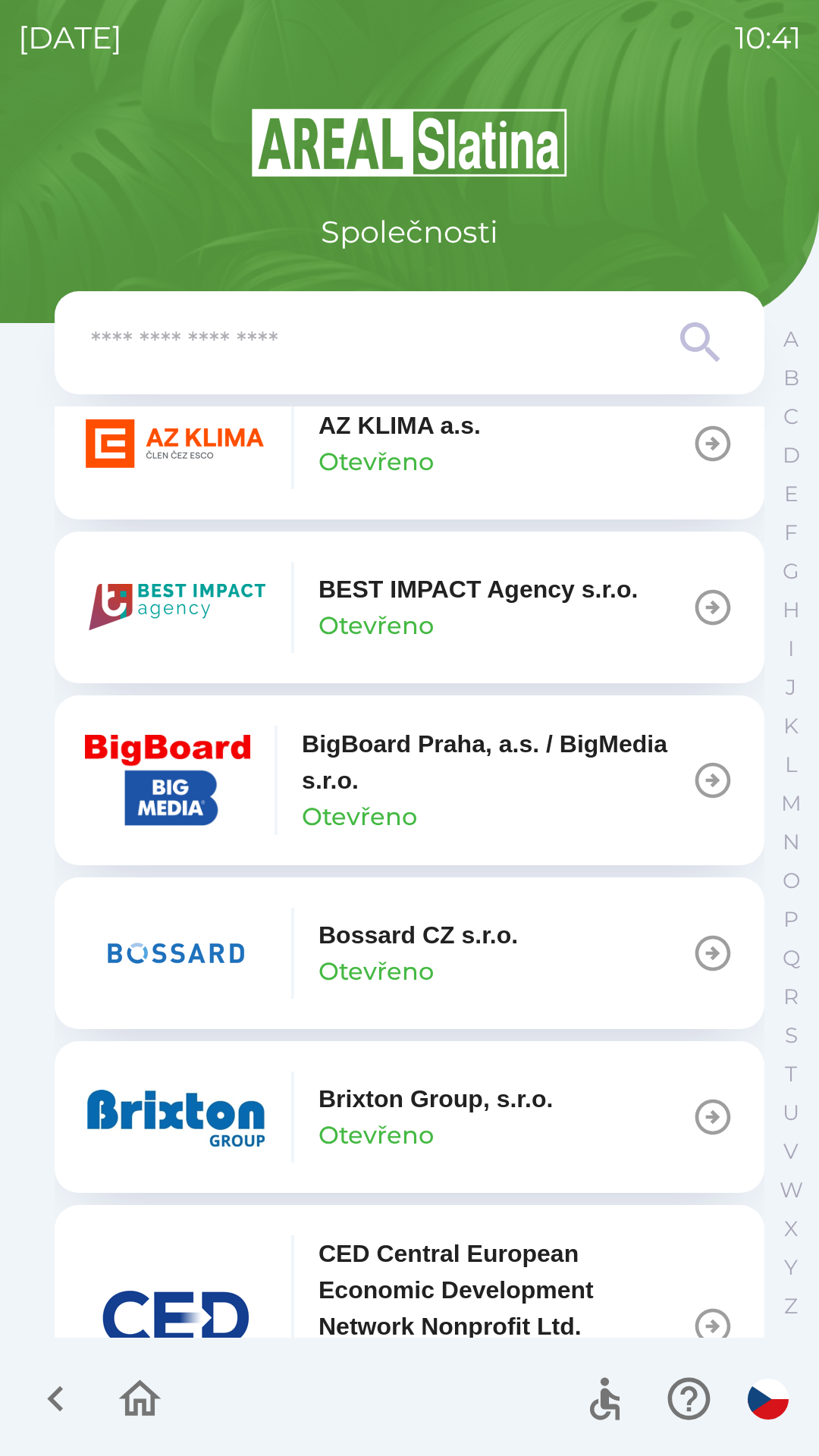
scroll to position [1717, 0]
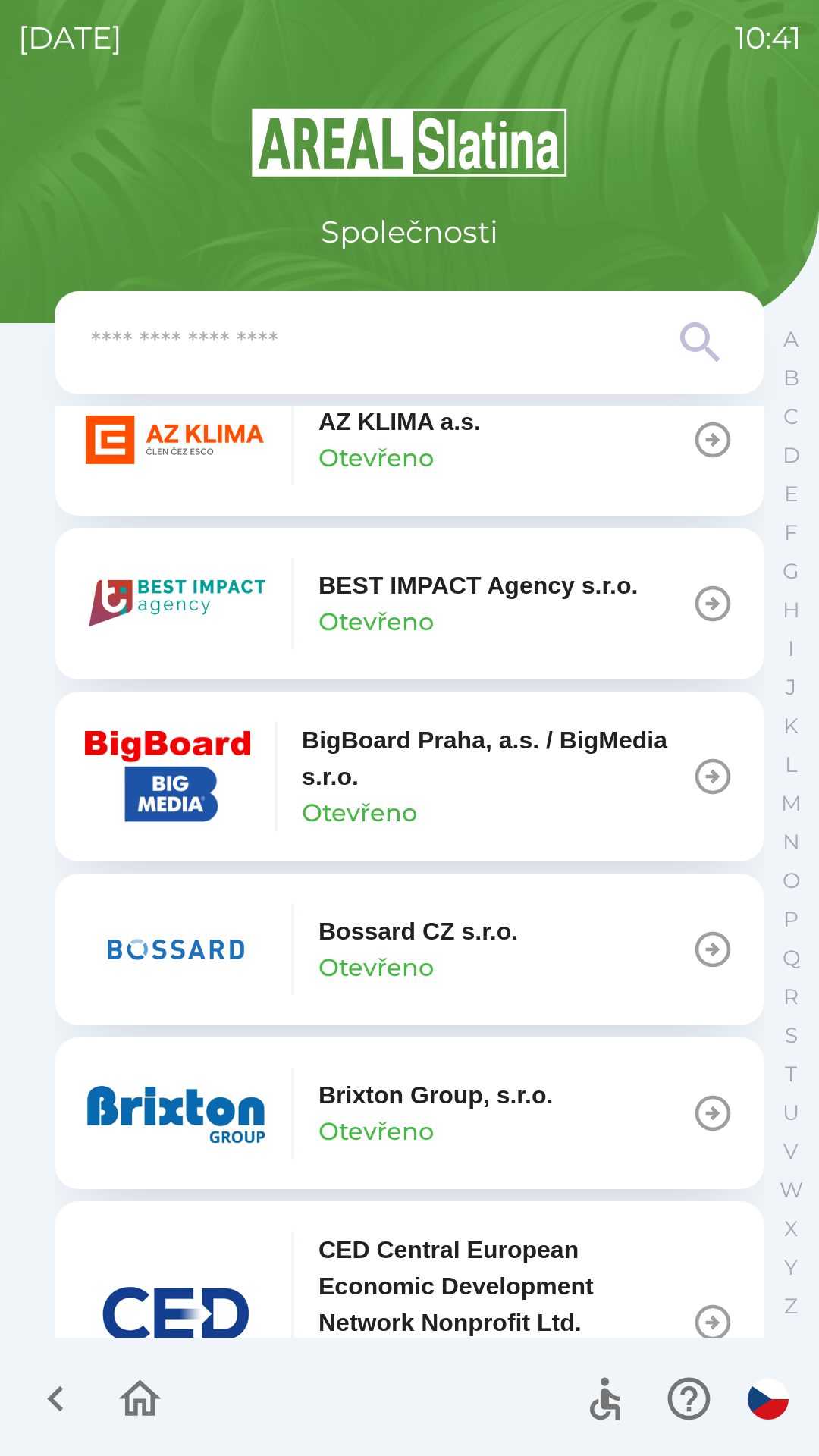
click at [488, 1110] on p "Brixton Group, s.r.o." at bounding box center [436, 1095] width 234 height 36
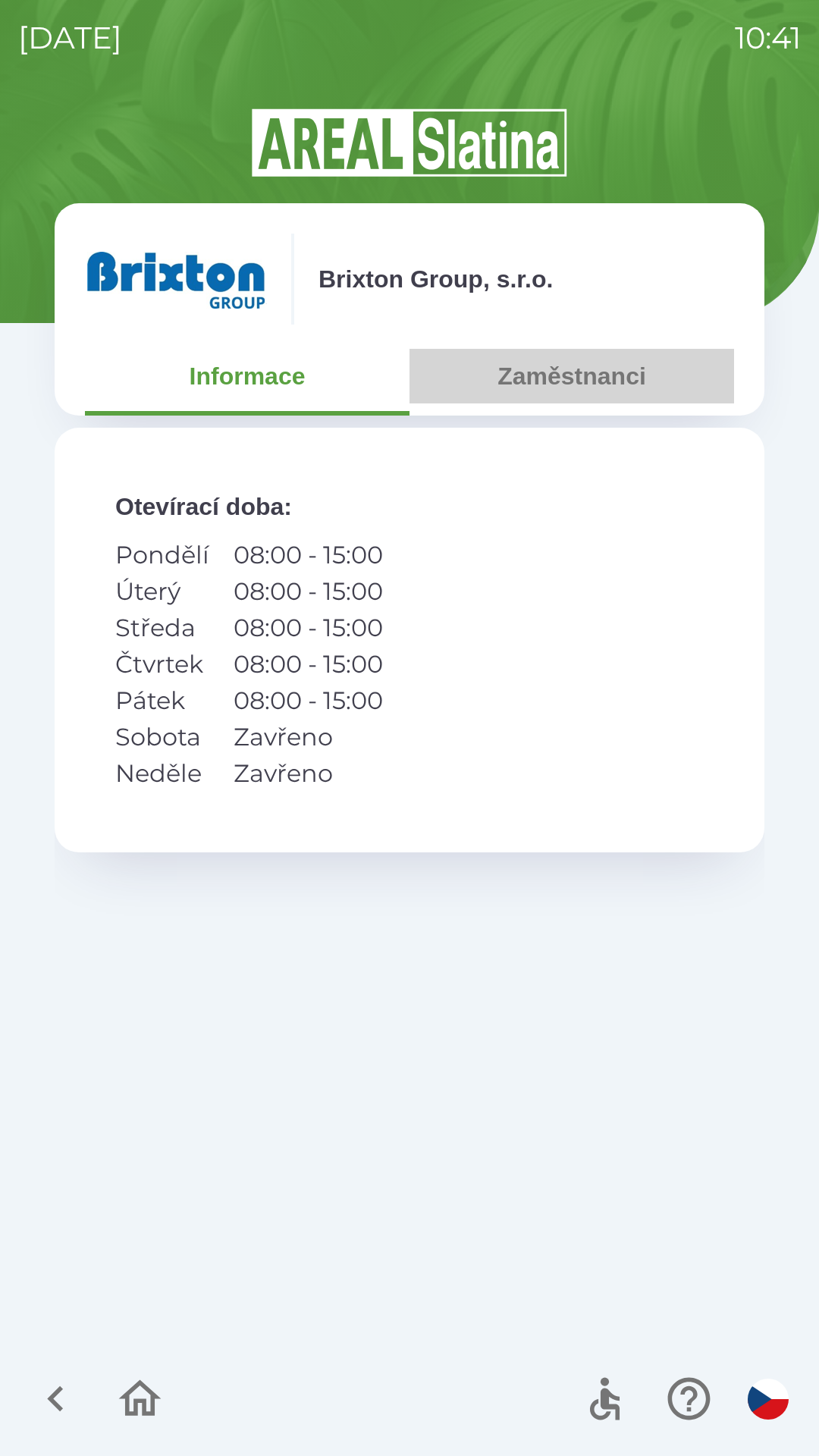
click at [583, 376] on button "Zaměstnanci" at bounding box center [572, 375] width 325 height 55
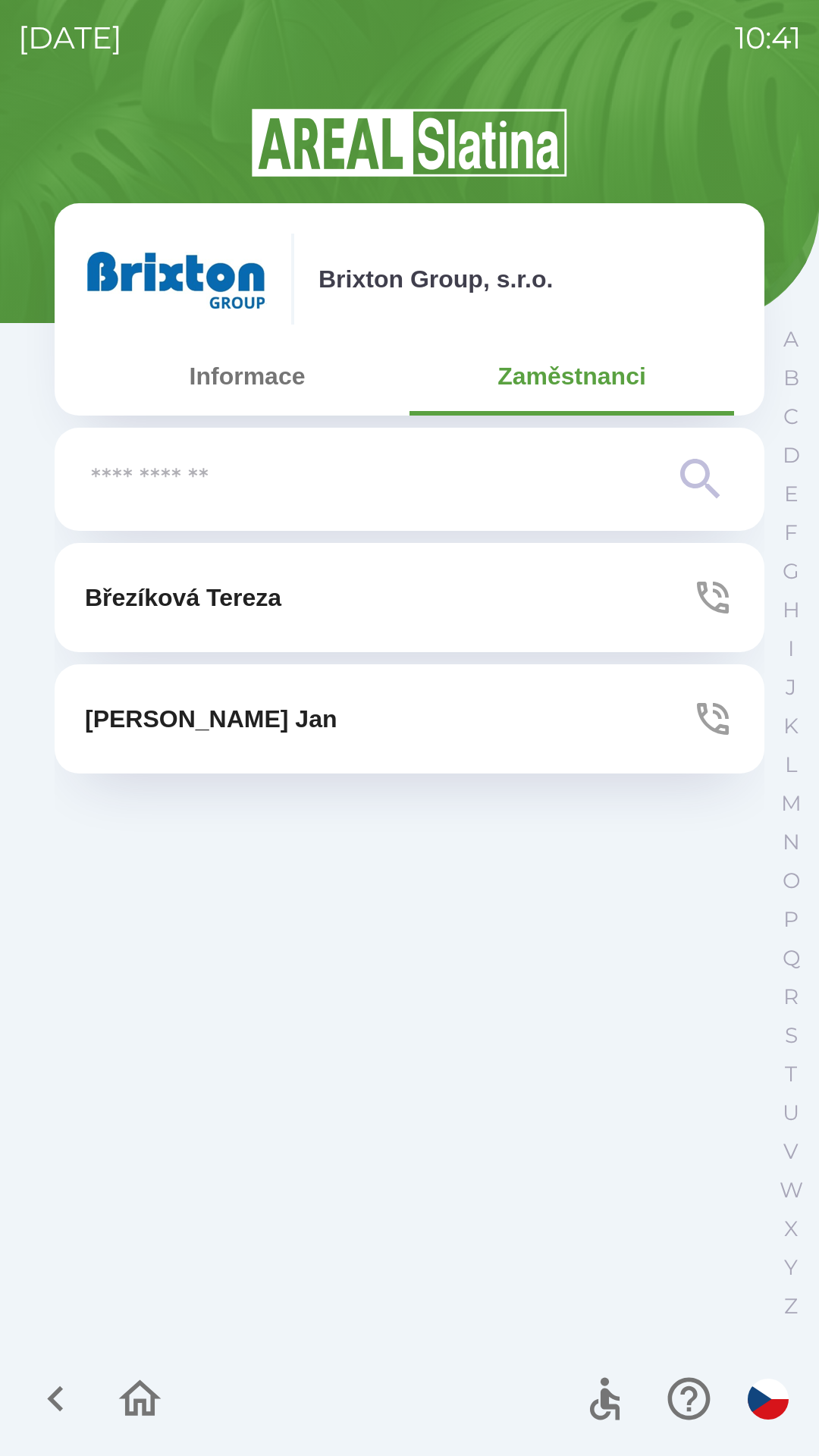
click at [273, 590] on p "[PERSON_NAME]" at bounding box center [183, 598] width 196 height 36
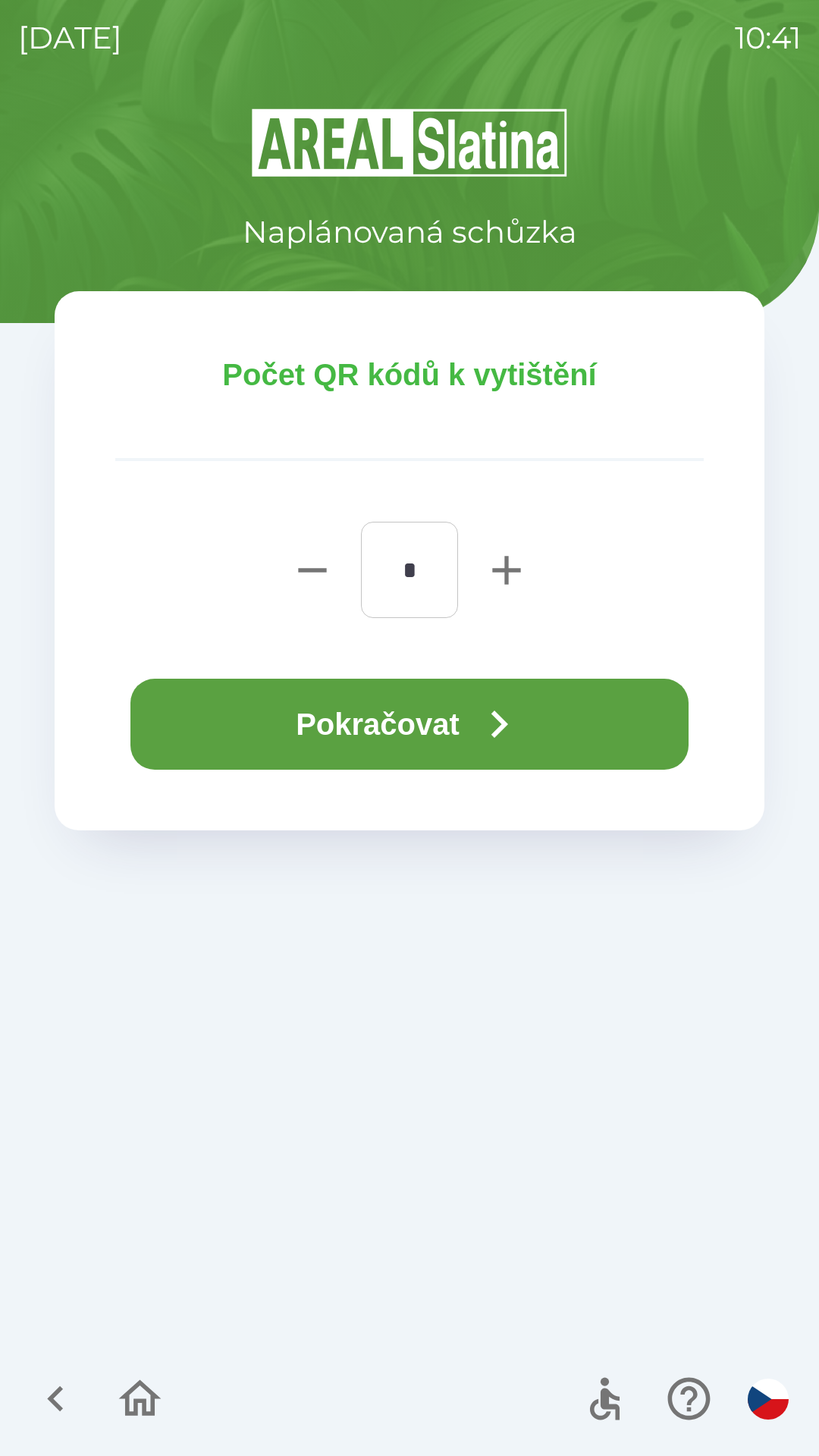
click at [402, 722] on button "Pokračovat" at bounding box center [410, 724] width 558 height 91
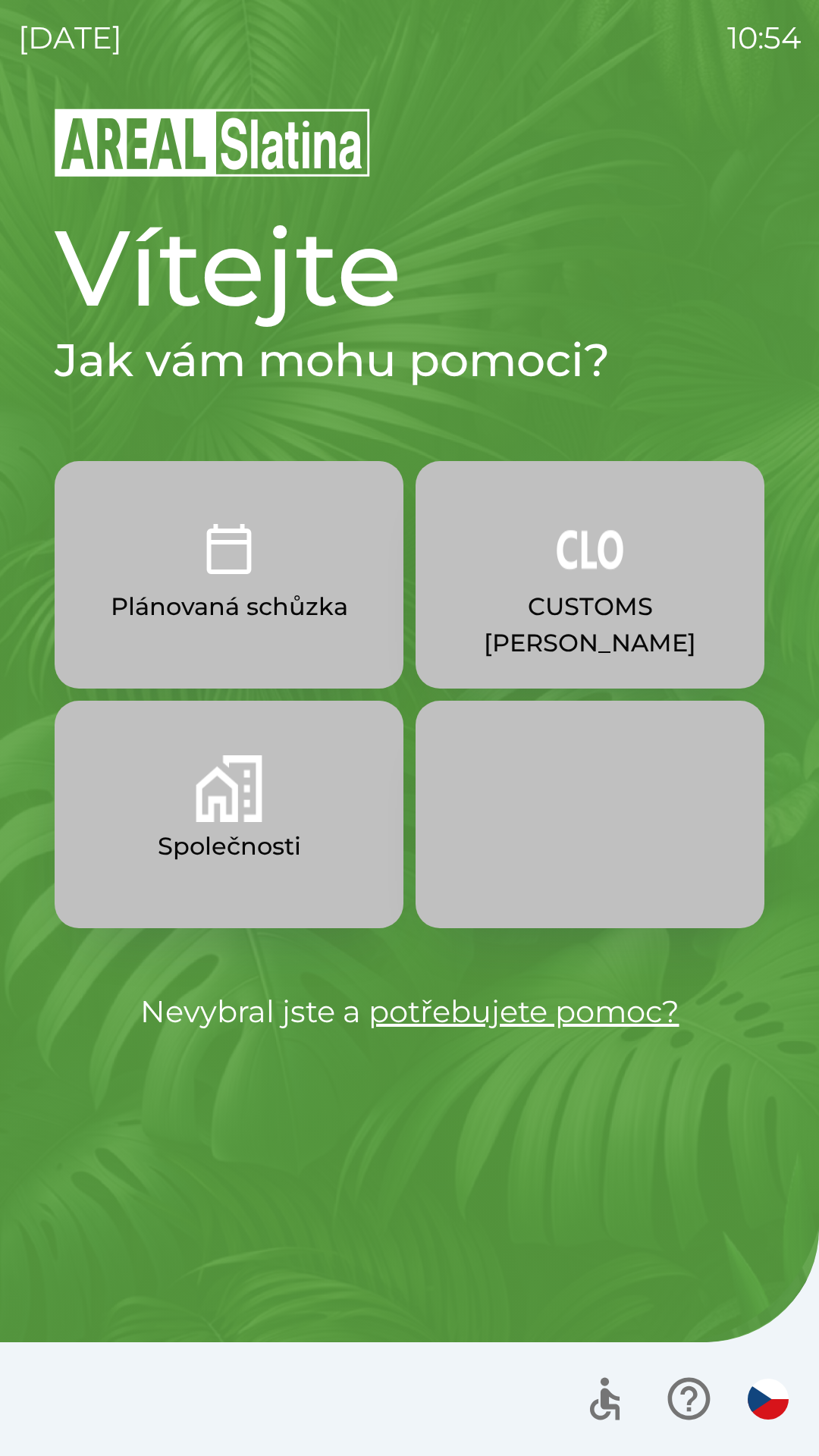
click at [587, 560] on img "button" at bounding box center [590, 549] width 66 height 66
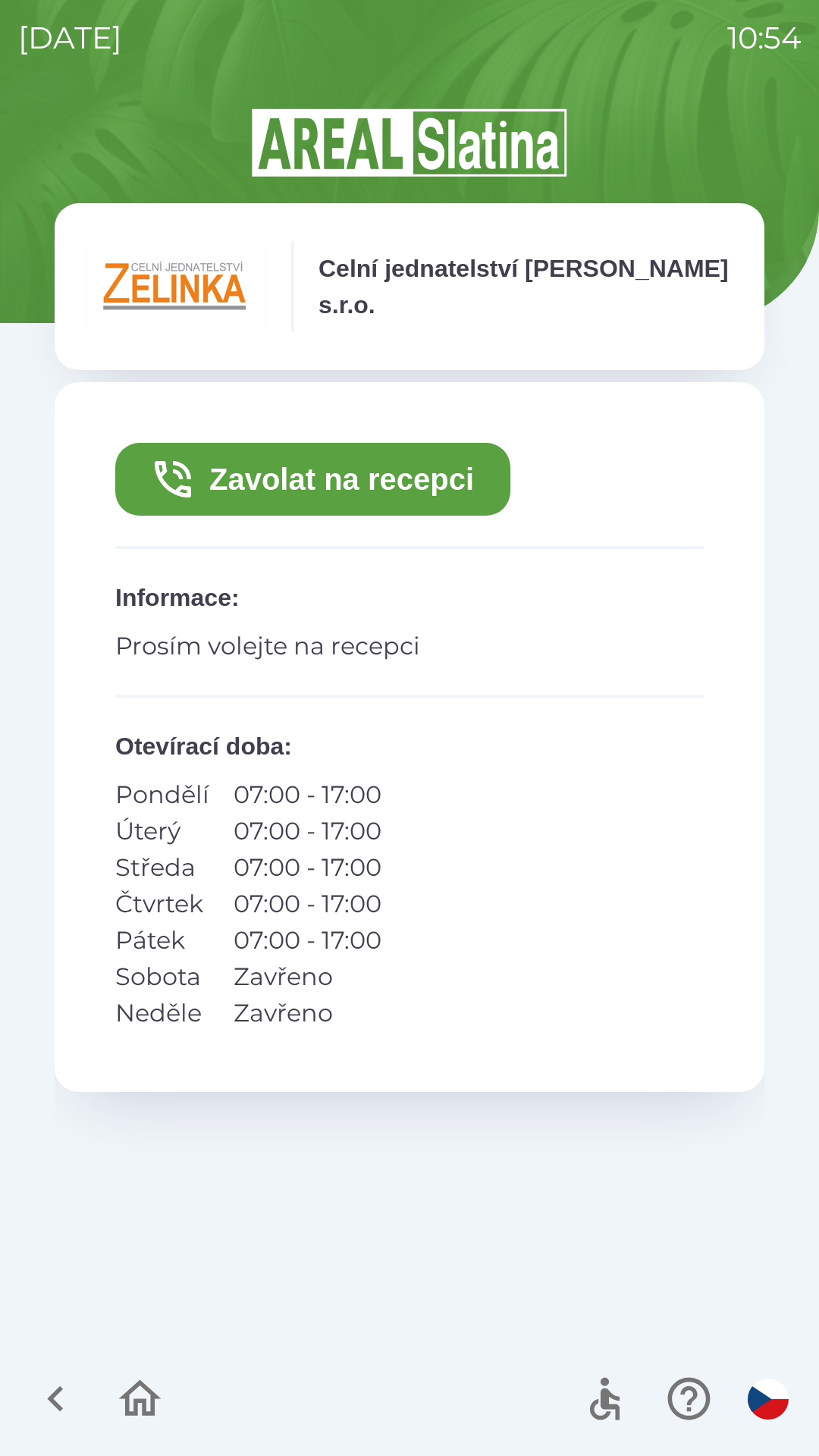
click at [288, 481] on button "Zavolat na recepci" at bounding box center [313, 479] width 395 height 73
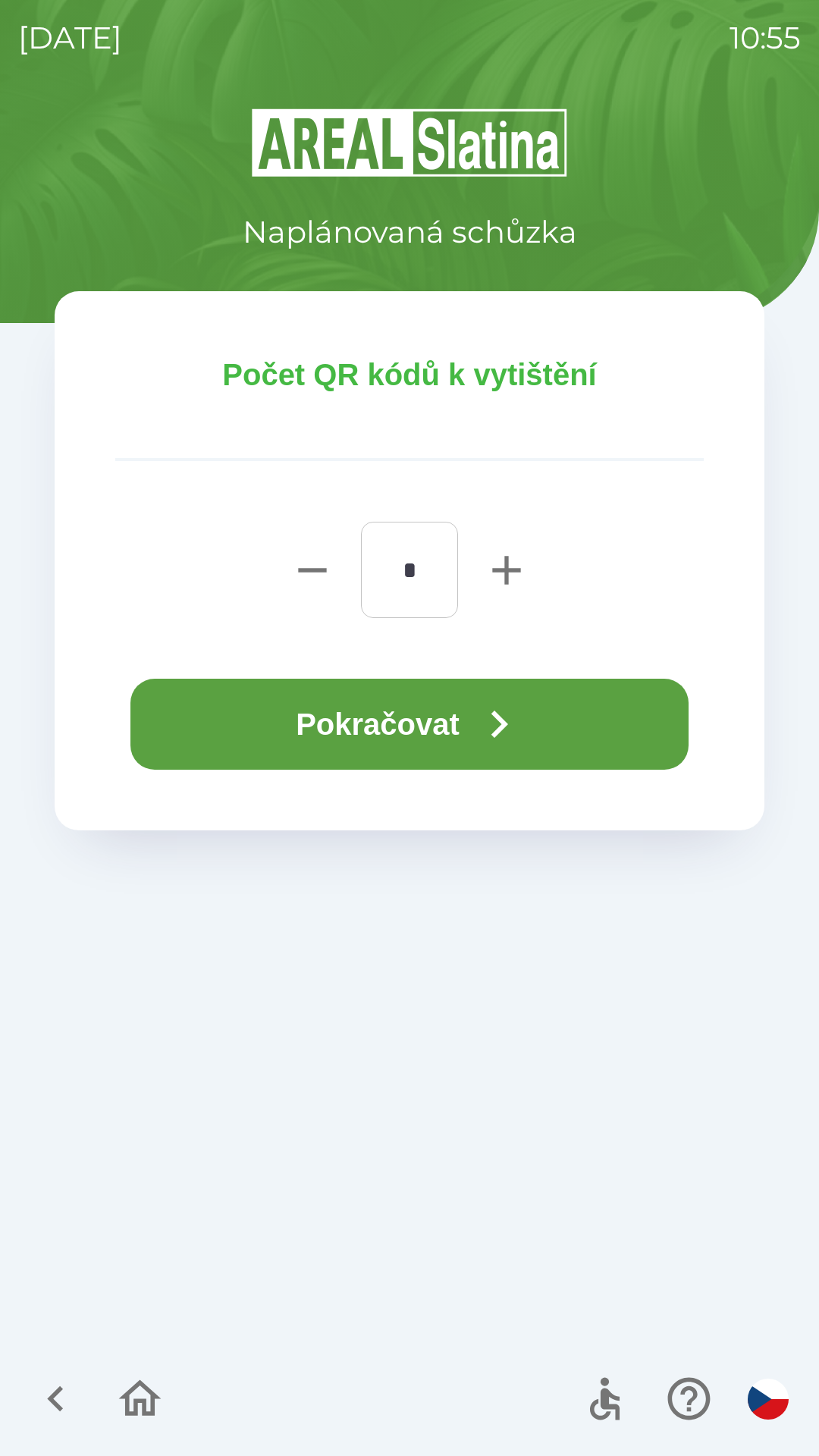
click at [417, 722] on button "Pokračovat" at bounding box center [410, 724] width 558 height 91
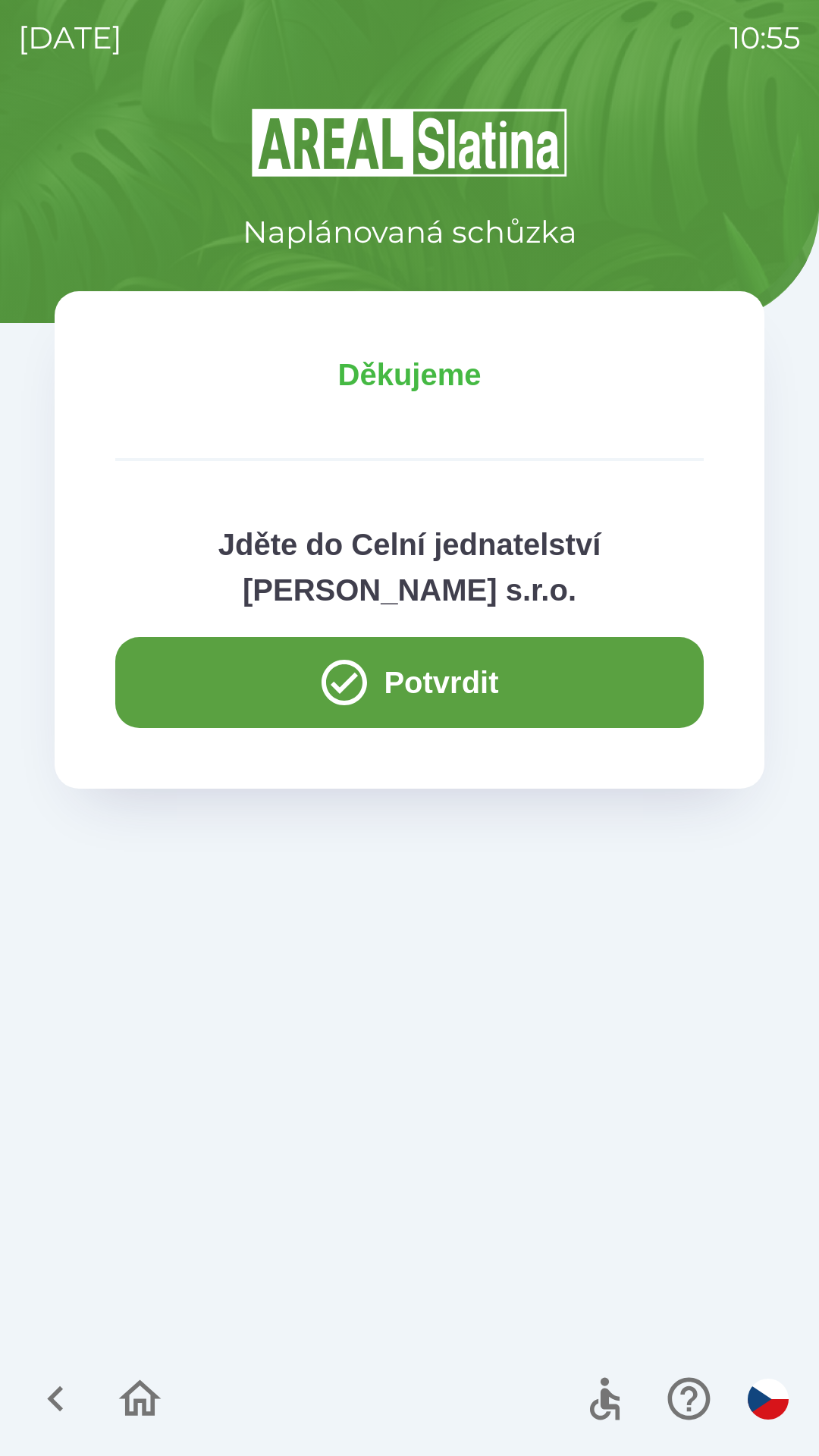
click at [217, 682] on button "Potvrdit" at bounding box center [410, 682] width 588 height 91
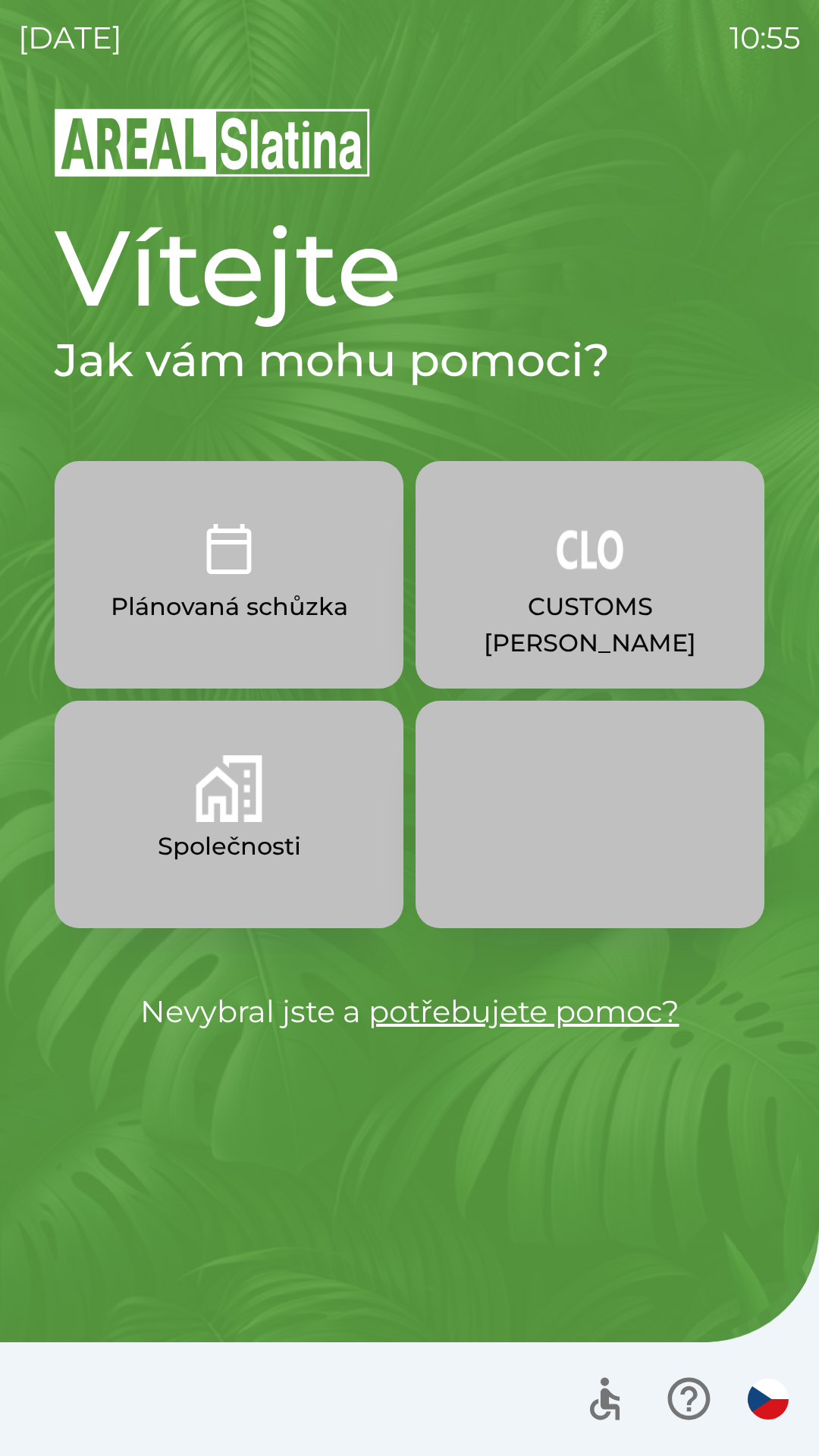
click at [141, 831] on button "Společnosti" at bounding box center [228, 814] width 349 height 228
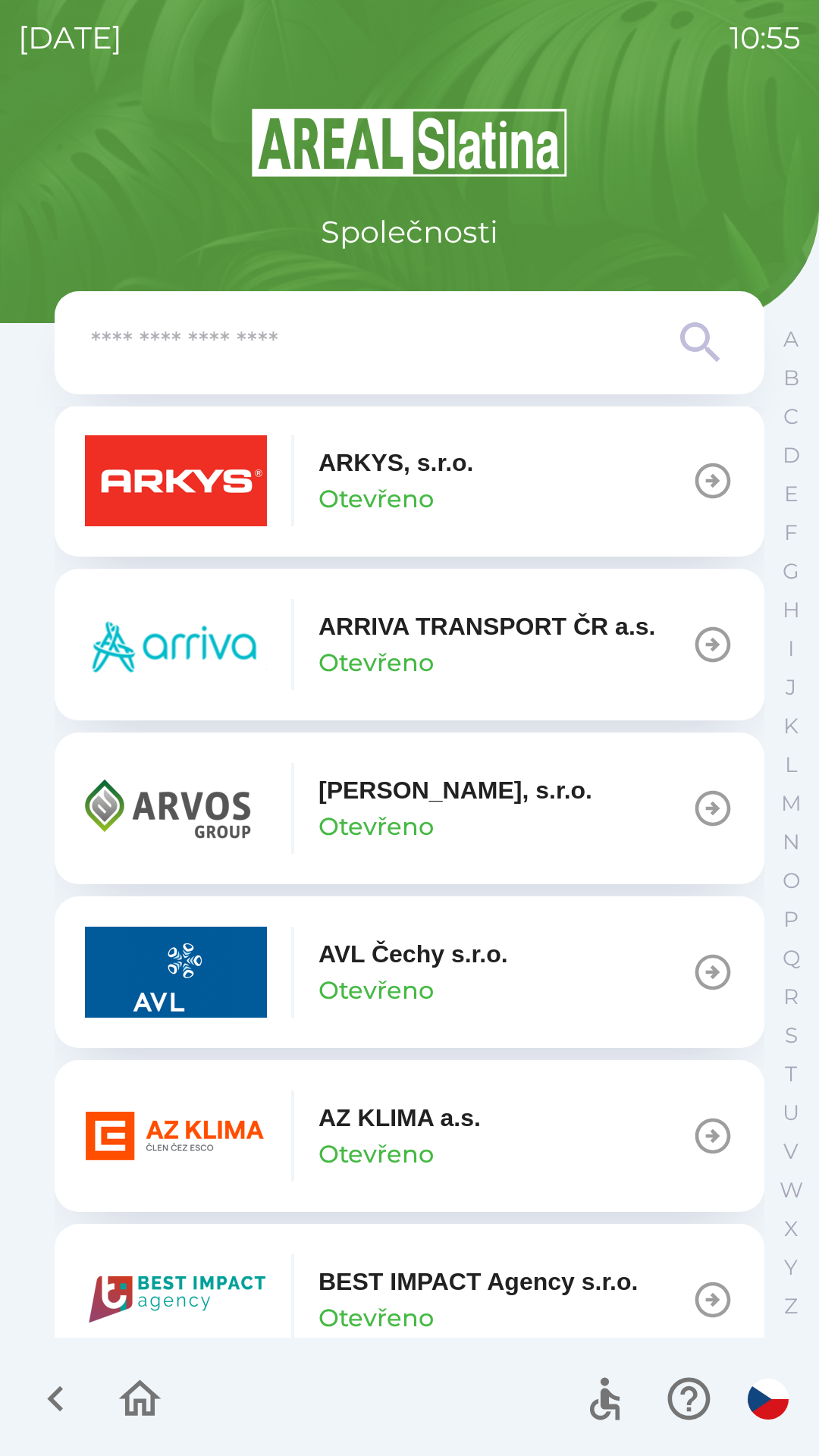
scroll to position [1024, 0]
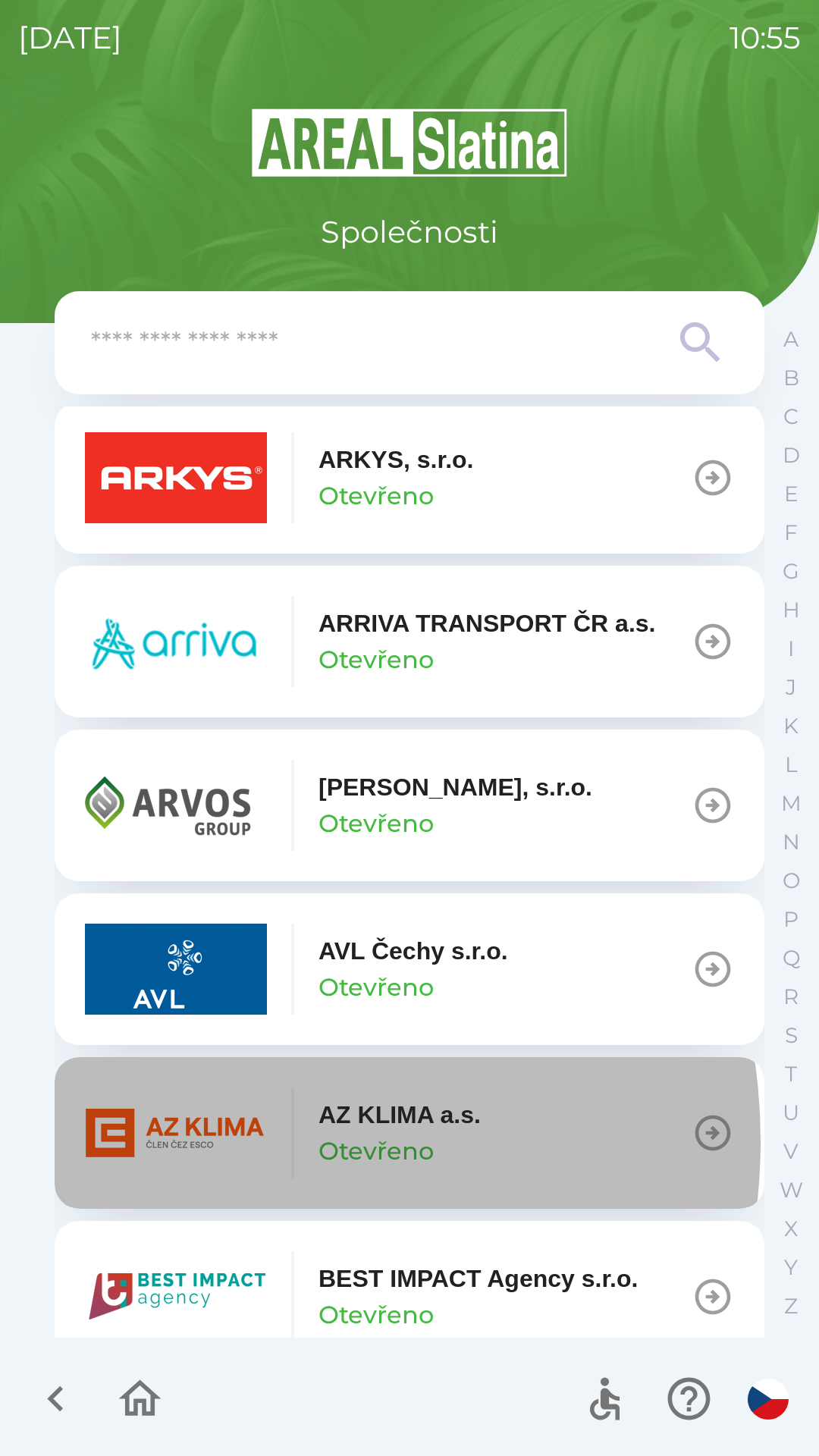
click at [202, 1141] on img "button" at bounding box center [176, 1133] width 182 height 91
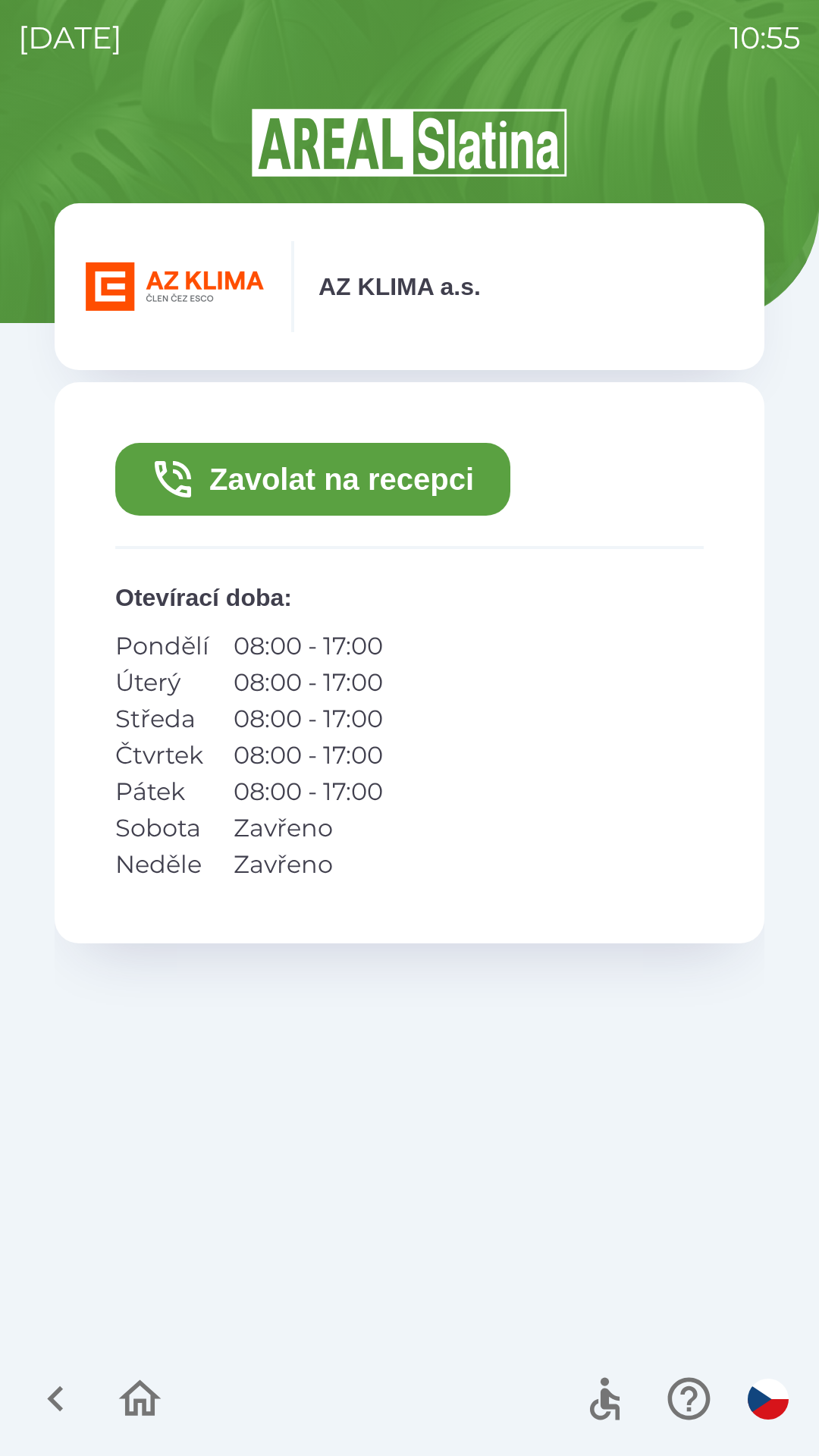
click at [399, 477] on button "Zavolat na recepci" at bounding box center [313, 479] width 395 height 73
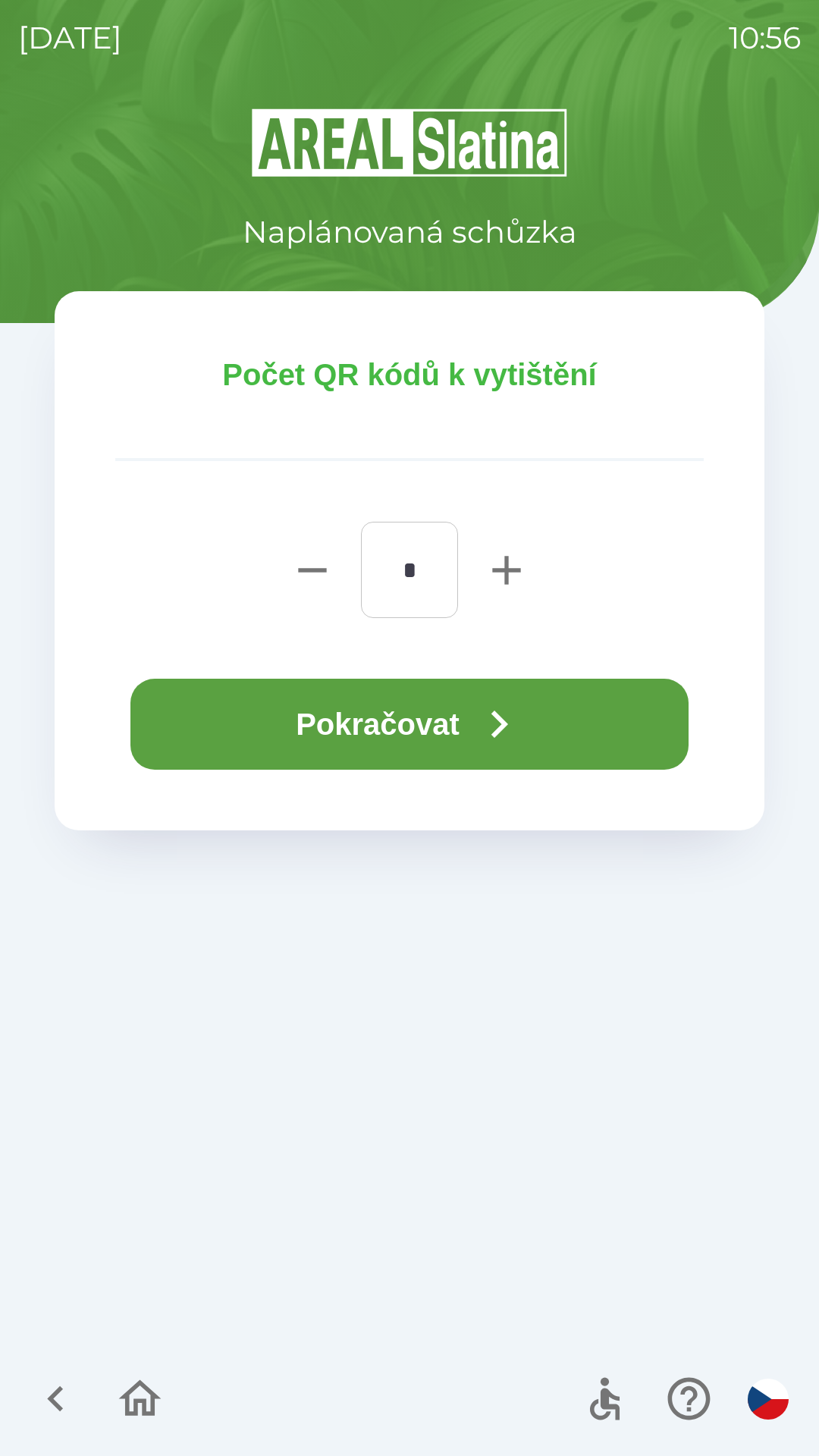
click at [441, 716] on button "Pokračovat" at bounding box center [410, 724] width 558 height 91
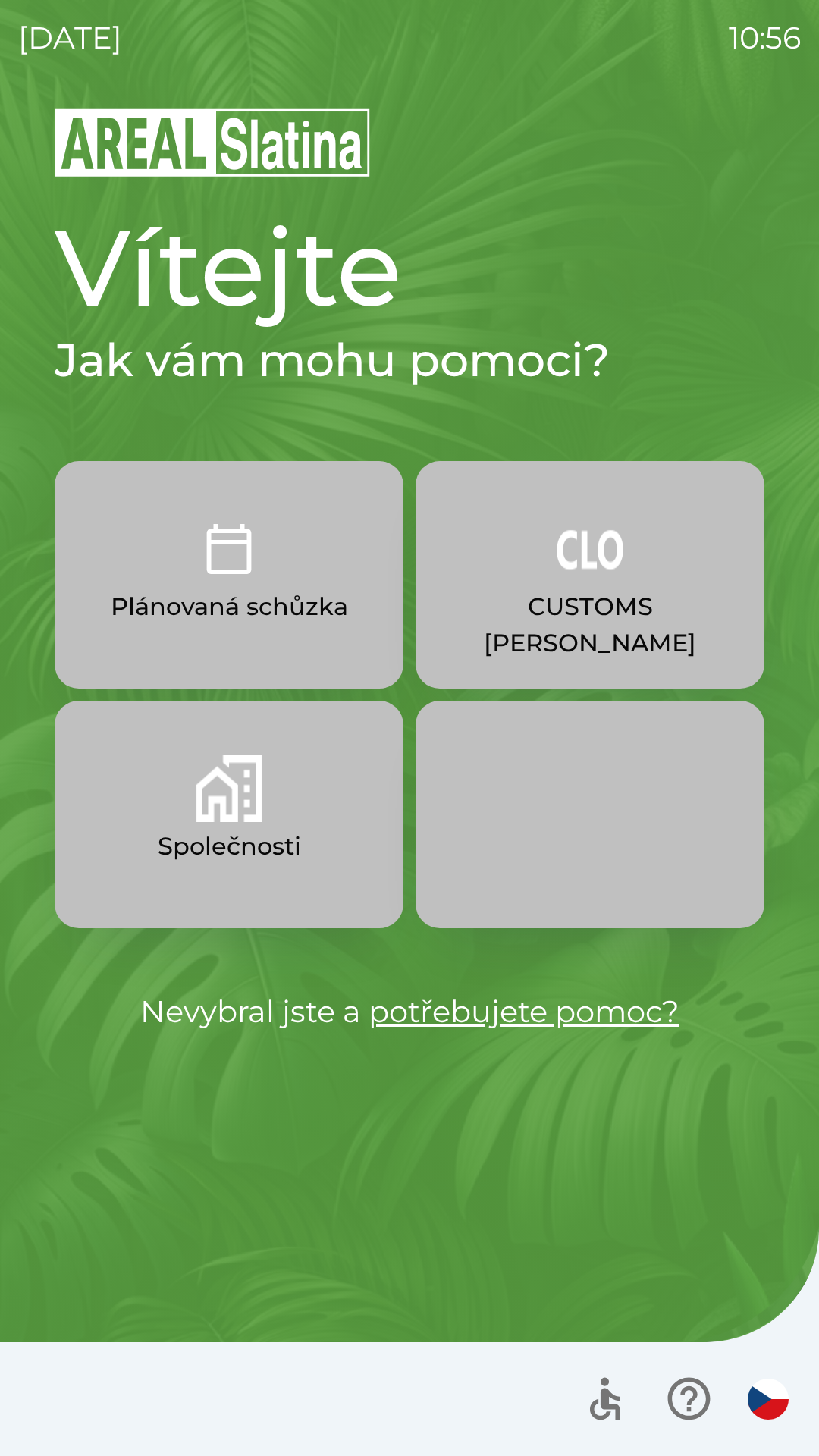
click at [181, 807] on button "Společnosti" at bounding box center [228, 814] width 349 height 228
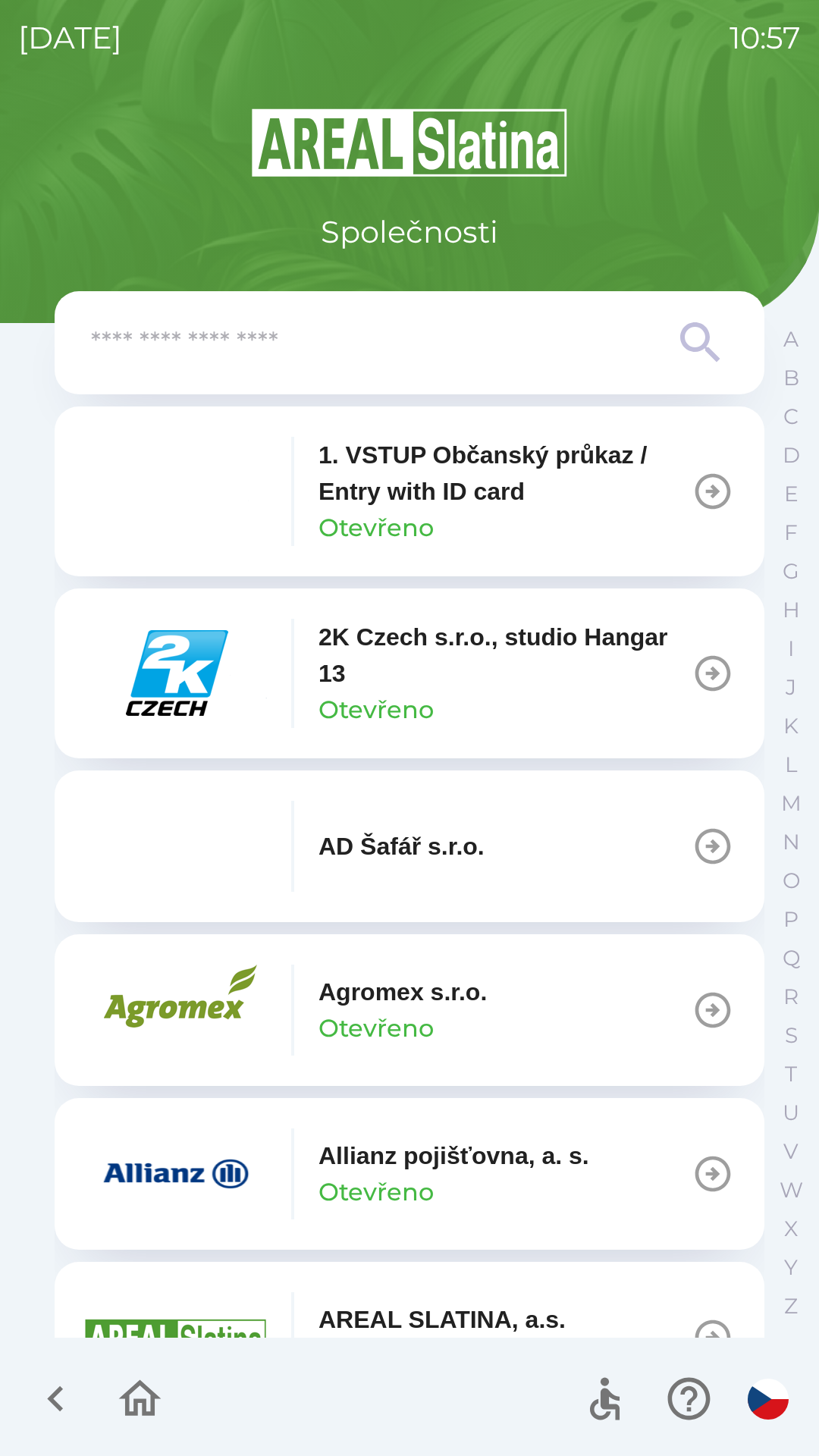
click at [774, 1411] on img "button" at bounding box center [768, 1399] width 41 height 41
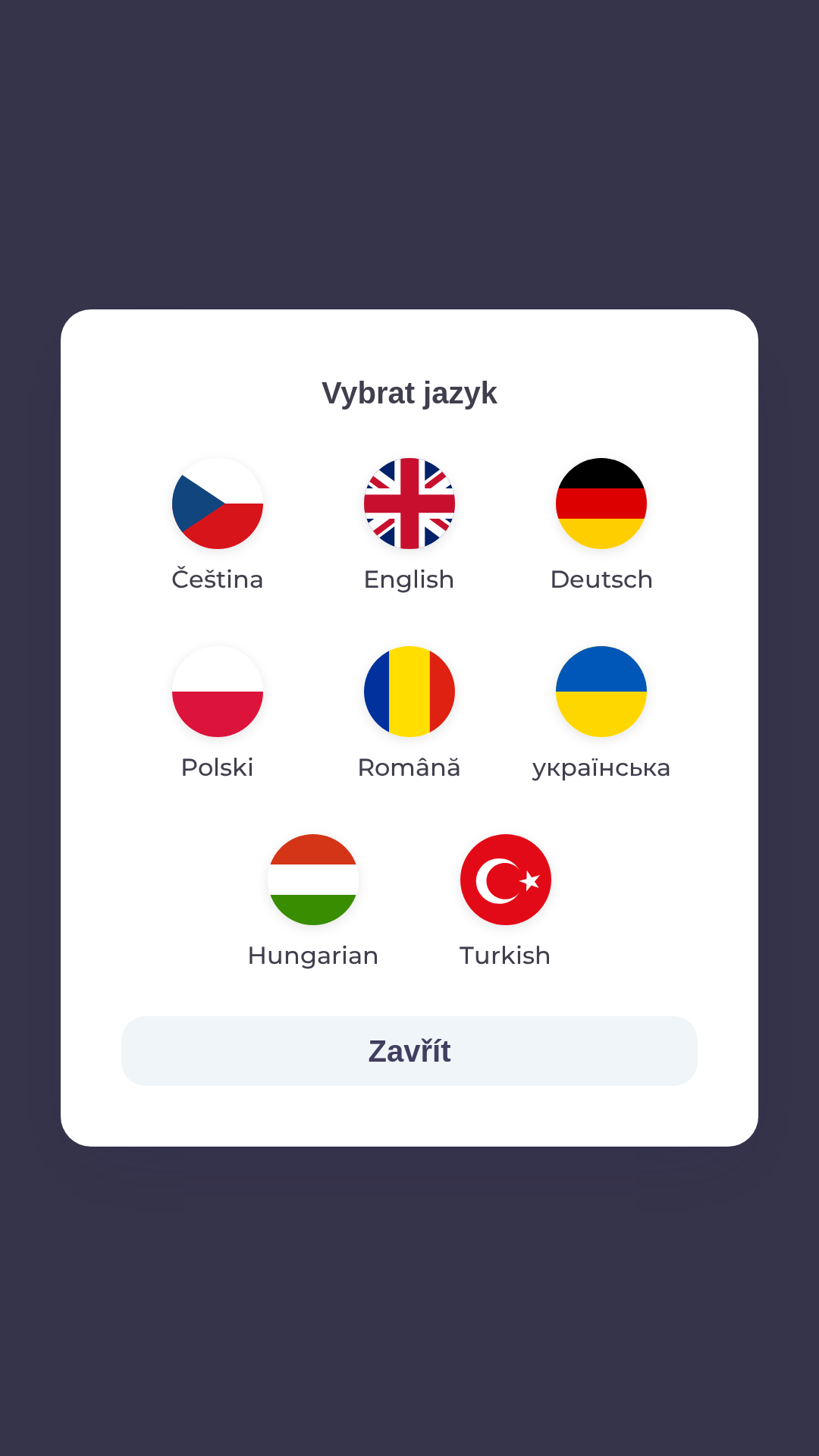
click at [398, 493] on img "button" at bounding box center [409, 503] width 91 height 91
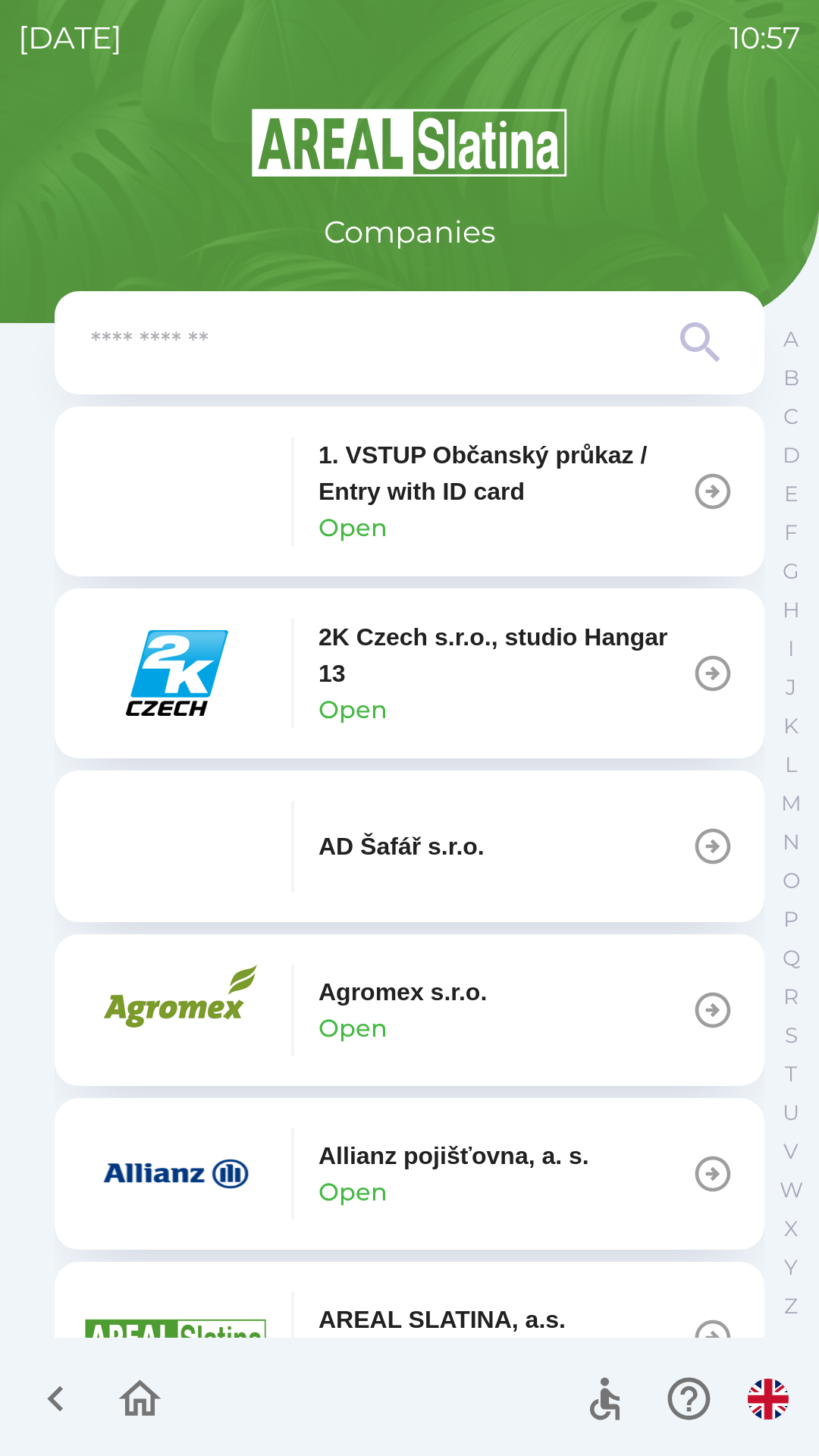
click at [56, 1405] on icon "button" at bounding box center [55, 1399] width 16 height 26
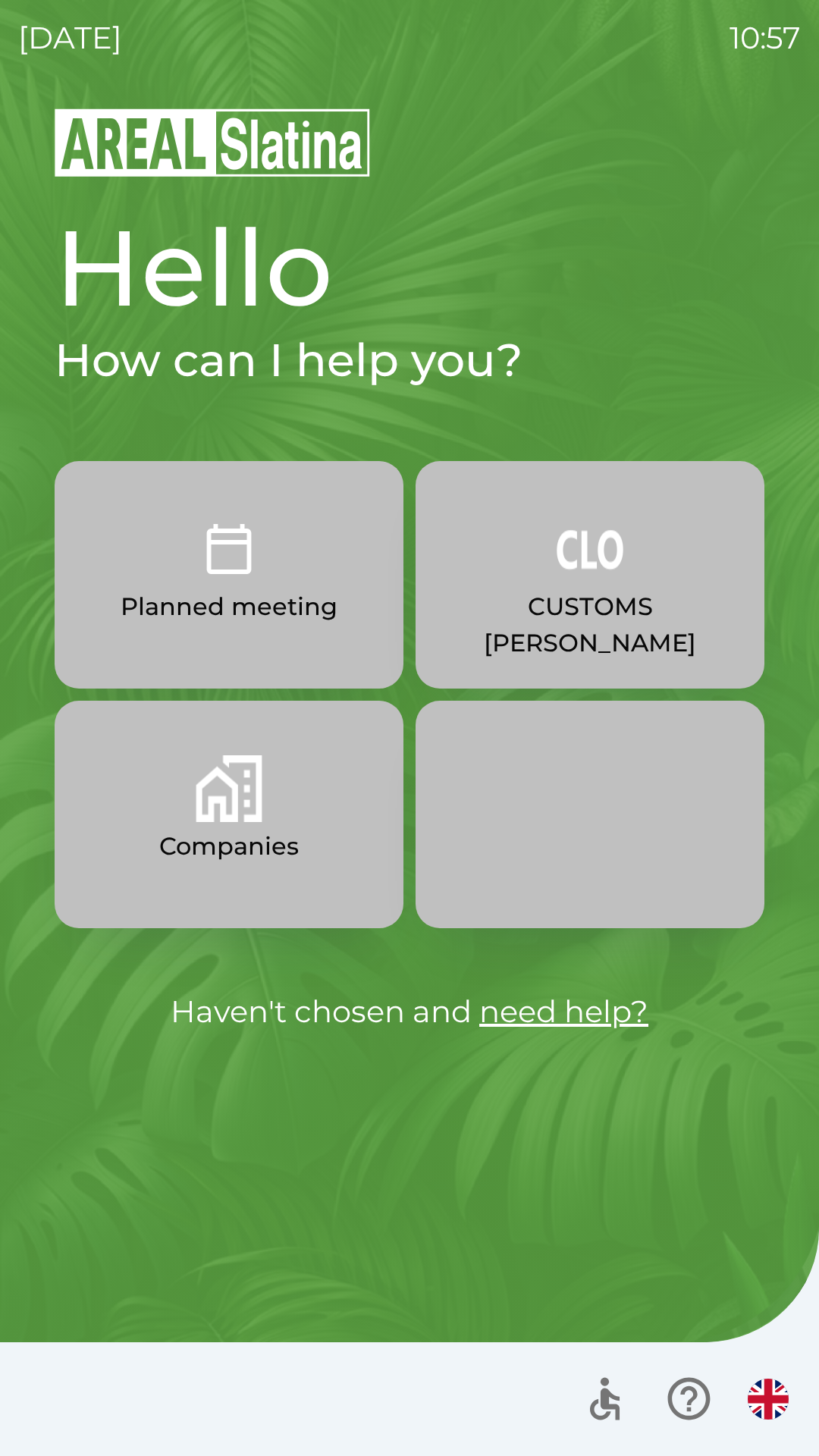
click at [336, 850] on button "Companies" at bounding box center [228, 814] width 349 height 228
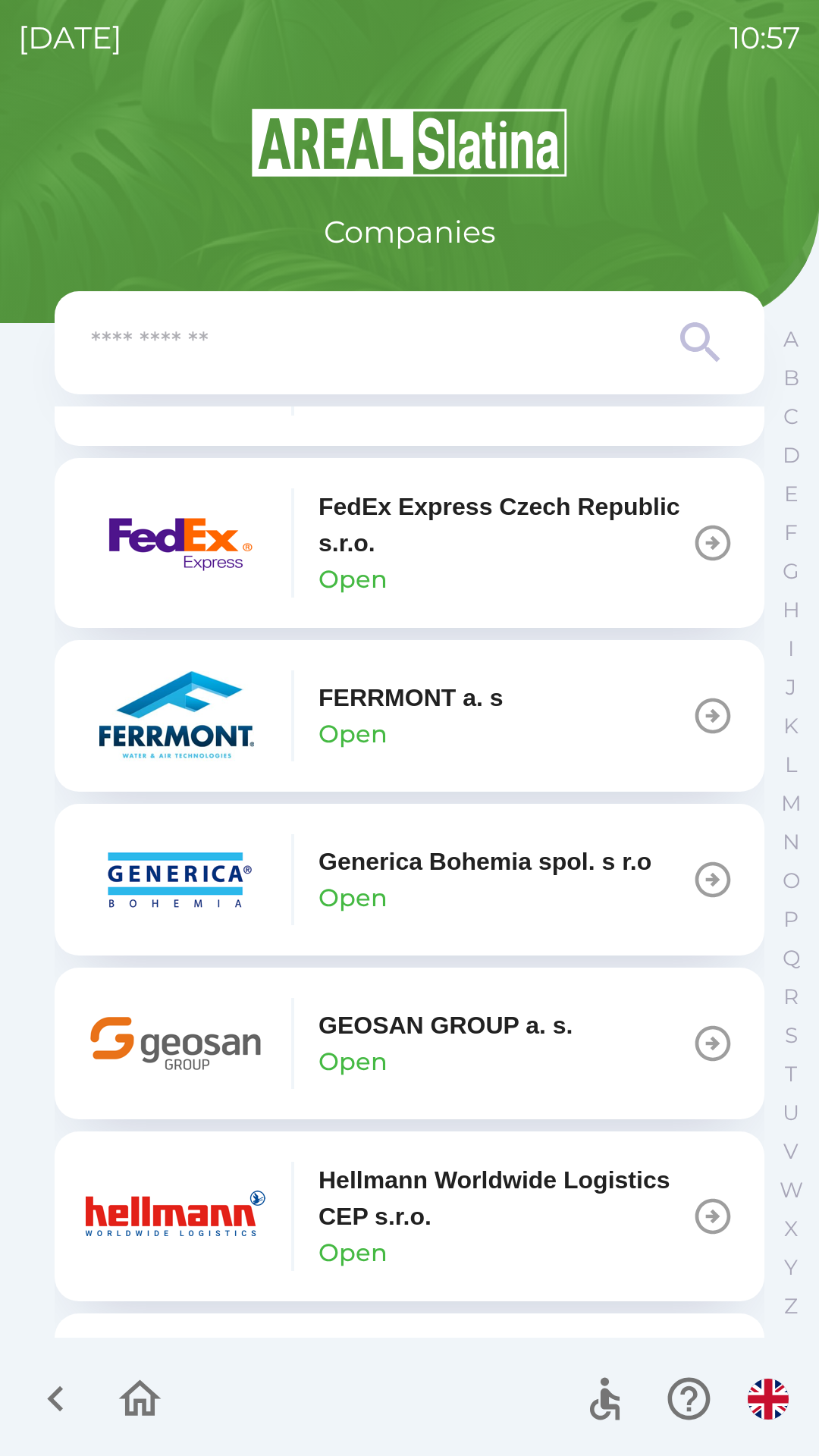
scroll to position [4887, 0]
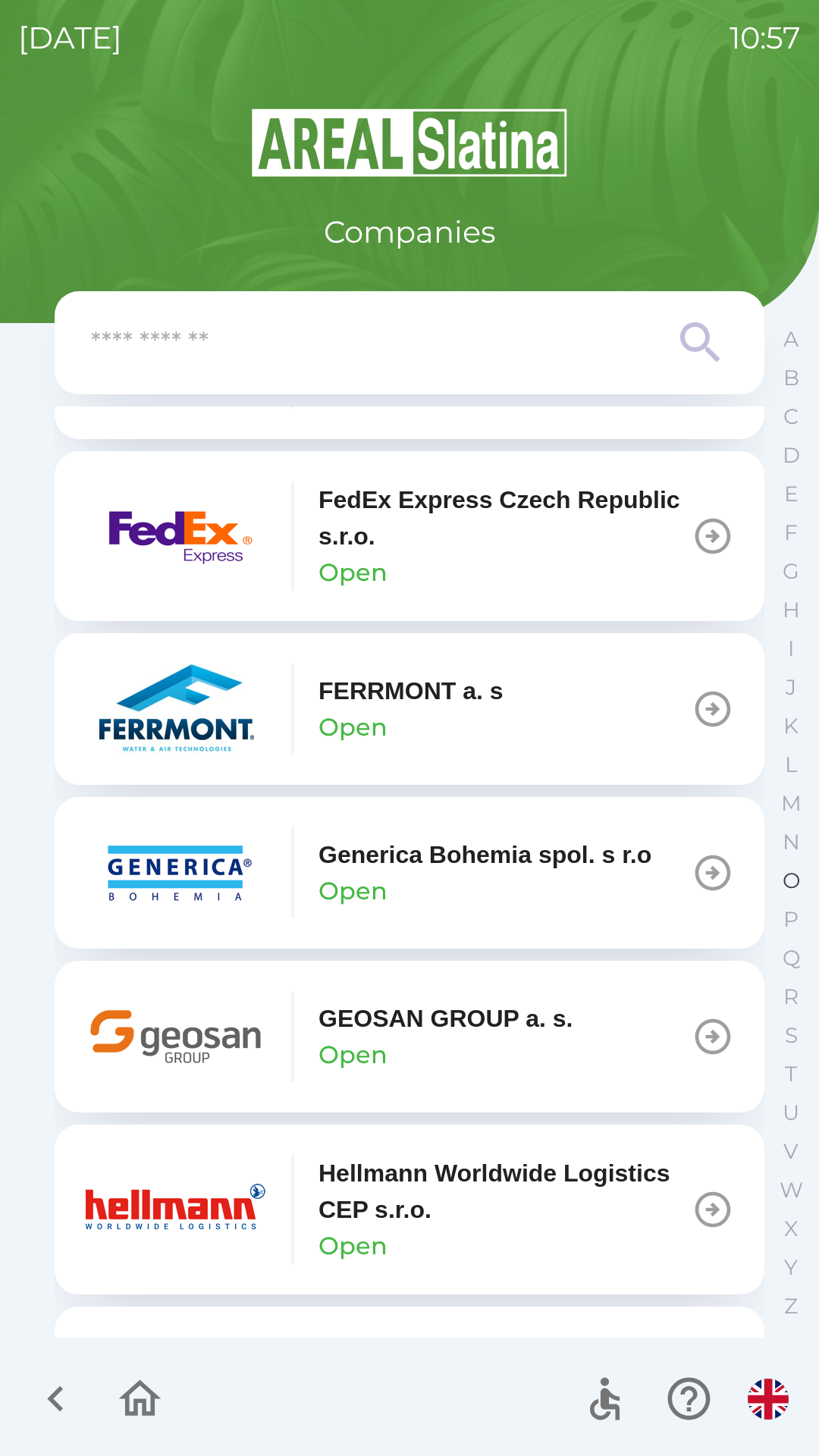
click at [783, 883] on p "O" at bounding box center [791, 881] width 17 height 27
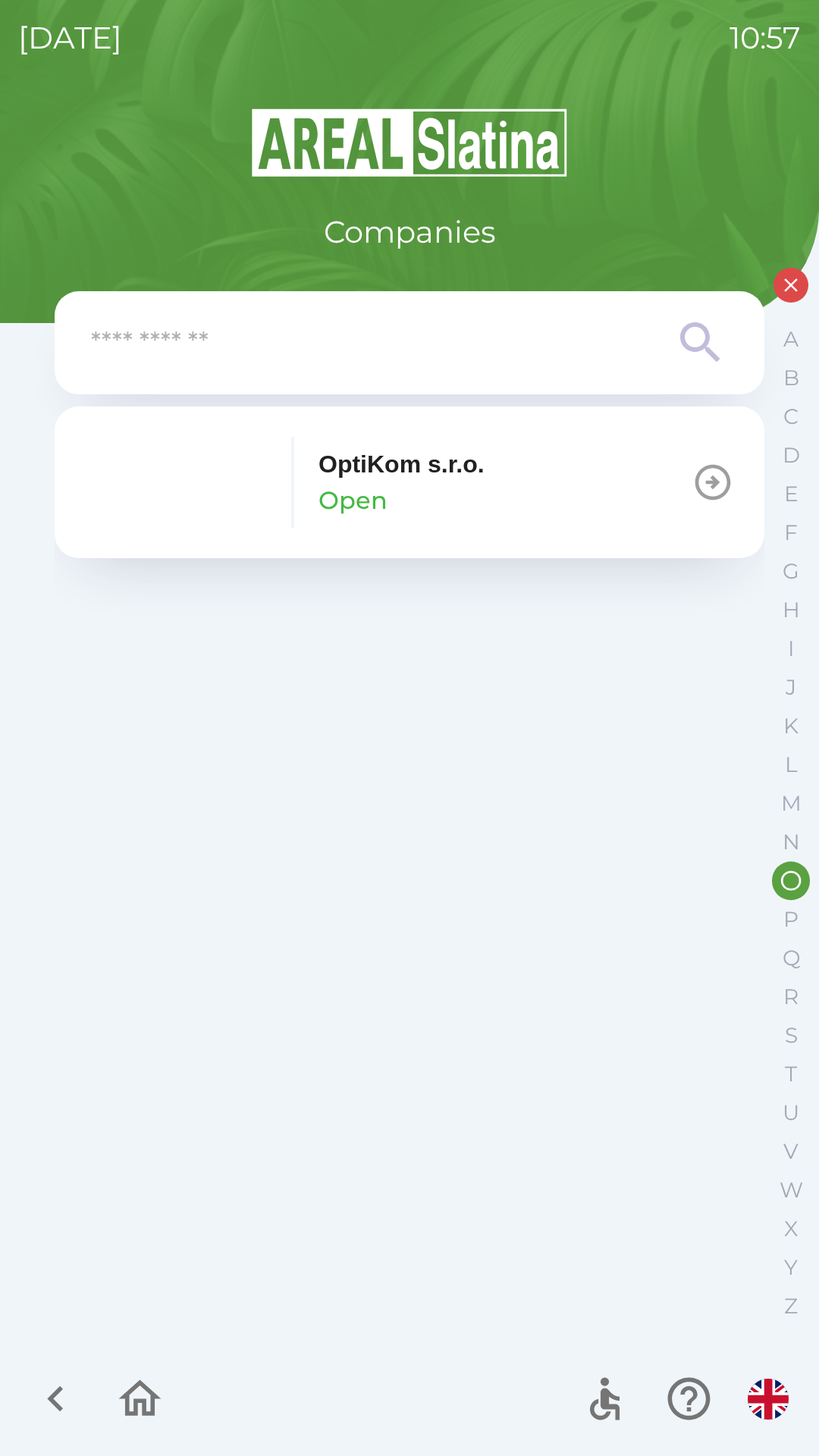
click at [791, 298] on button "button" at bounding box center [791, 285] width 35 height 35
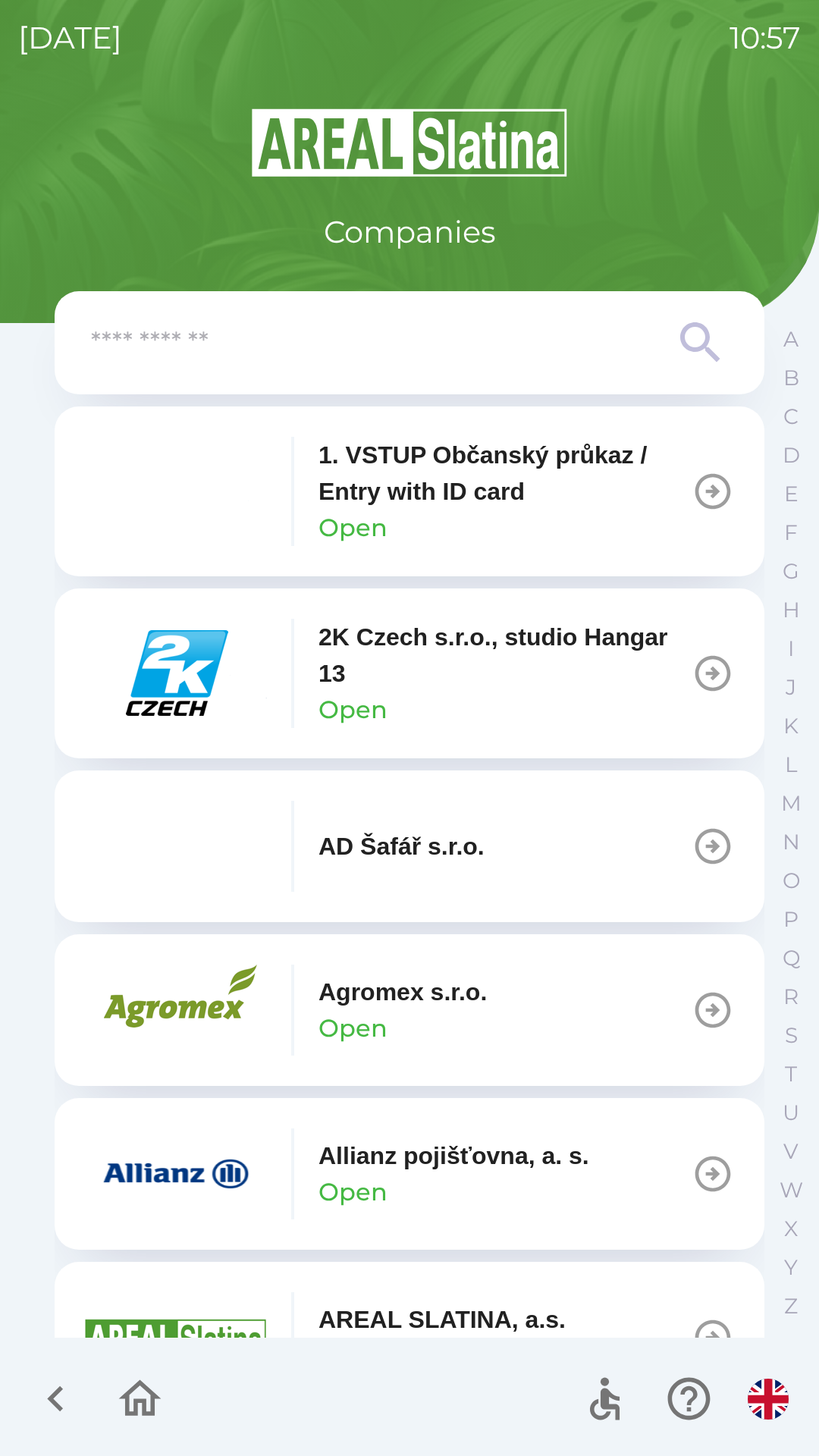
click at [27, 1389] on button "button" at bounding box center [56, 1399] width 63 height 63
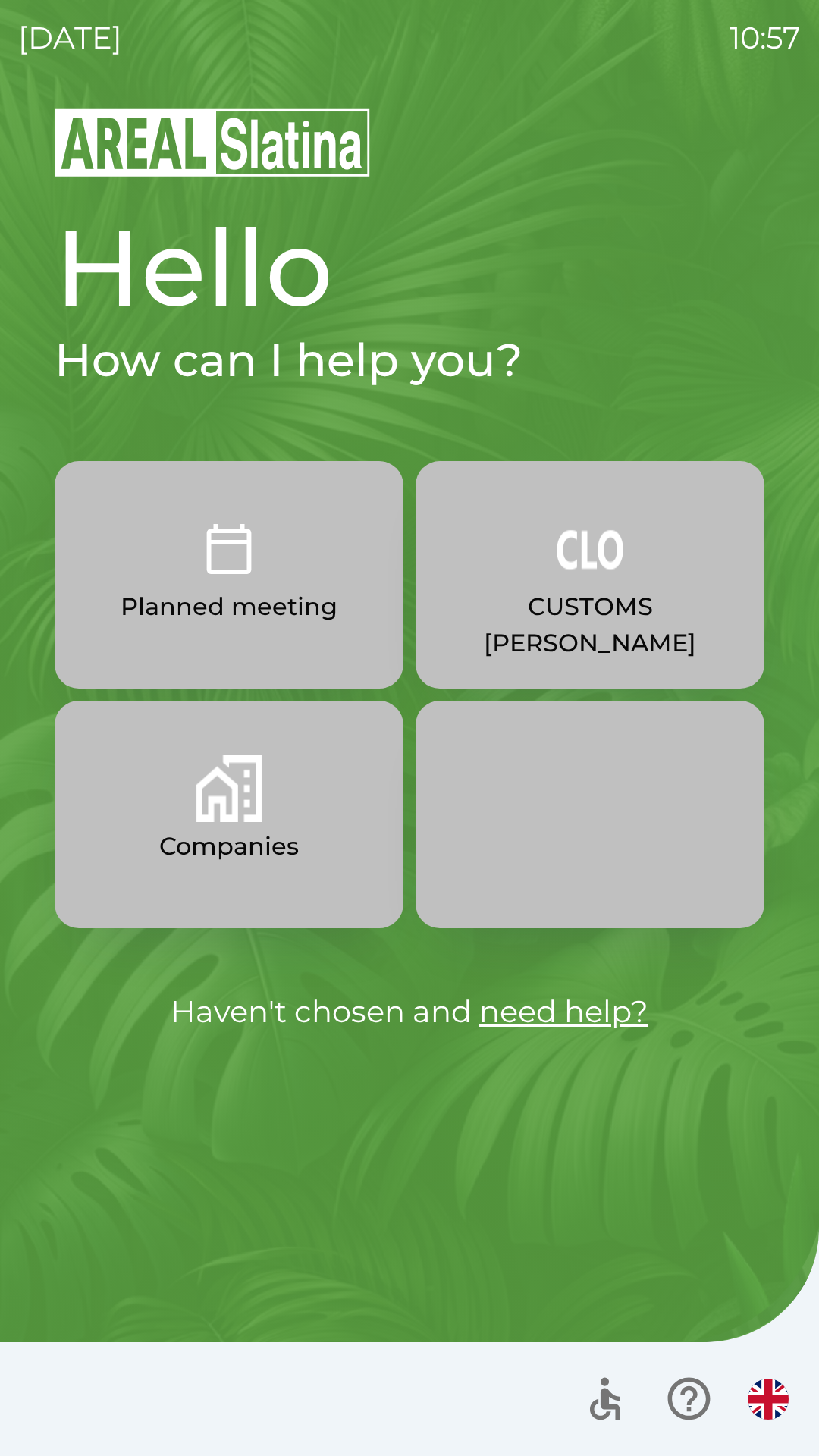
click at [599, 571] on img "button" at bounding box center [590, 549] width 66 height 66
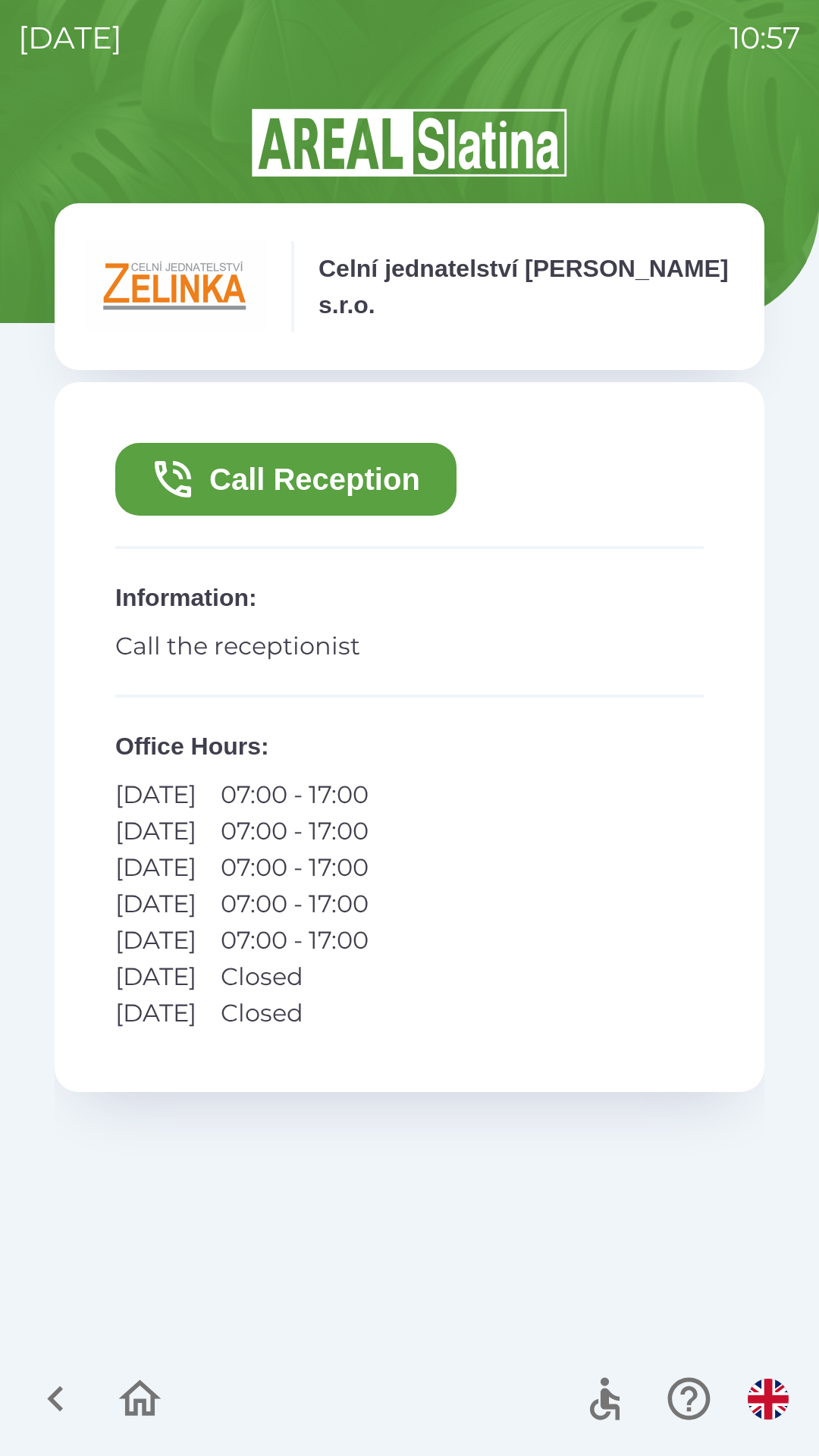
click at [402, 485] on button "Call Reception" at bounding box center [286, 479] width 342 height 73
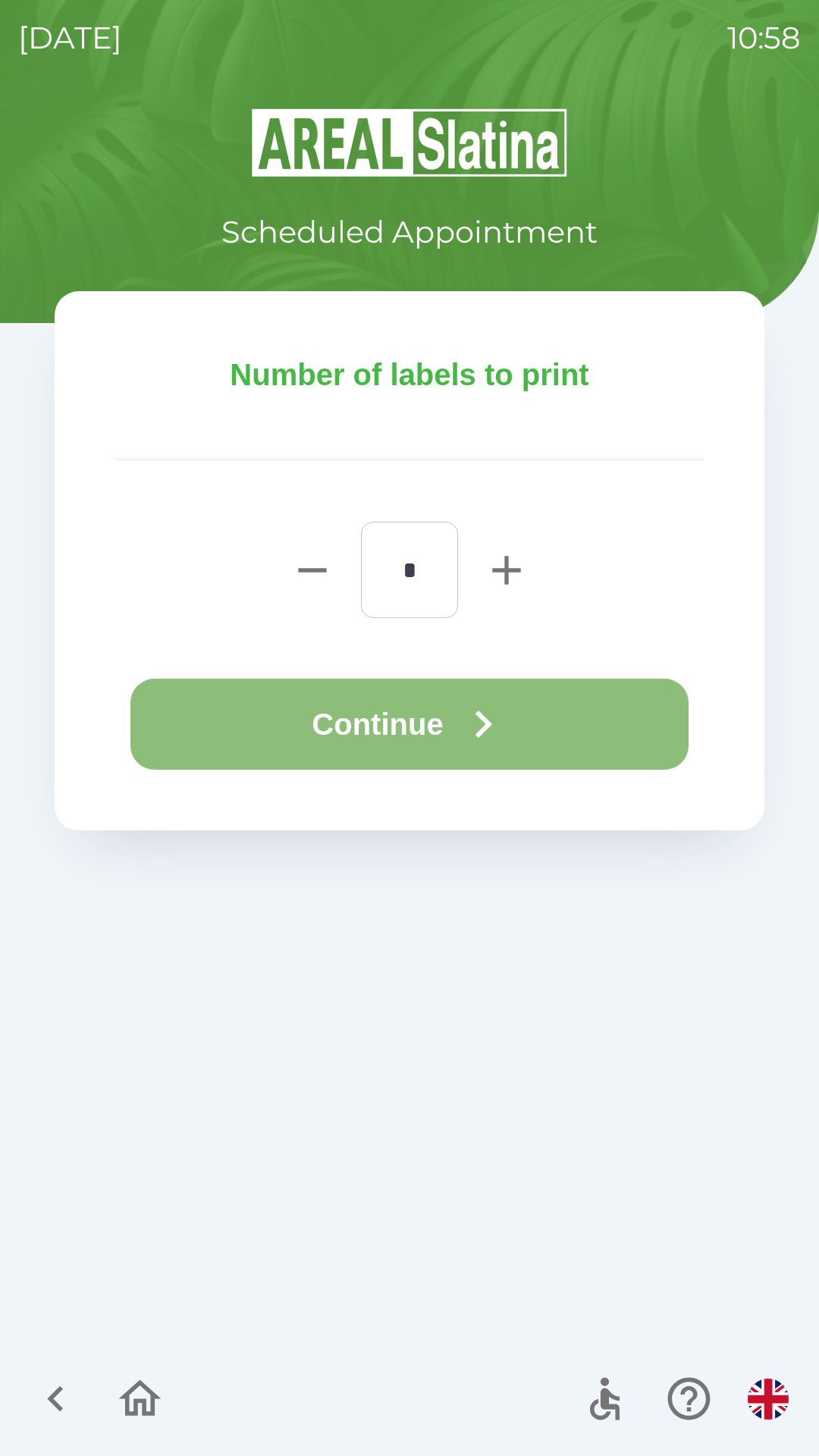
click at [496, 715] on icon "button" at bounding box center [483, 724] width 55 height 55
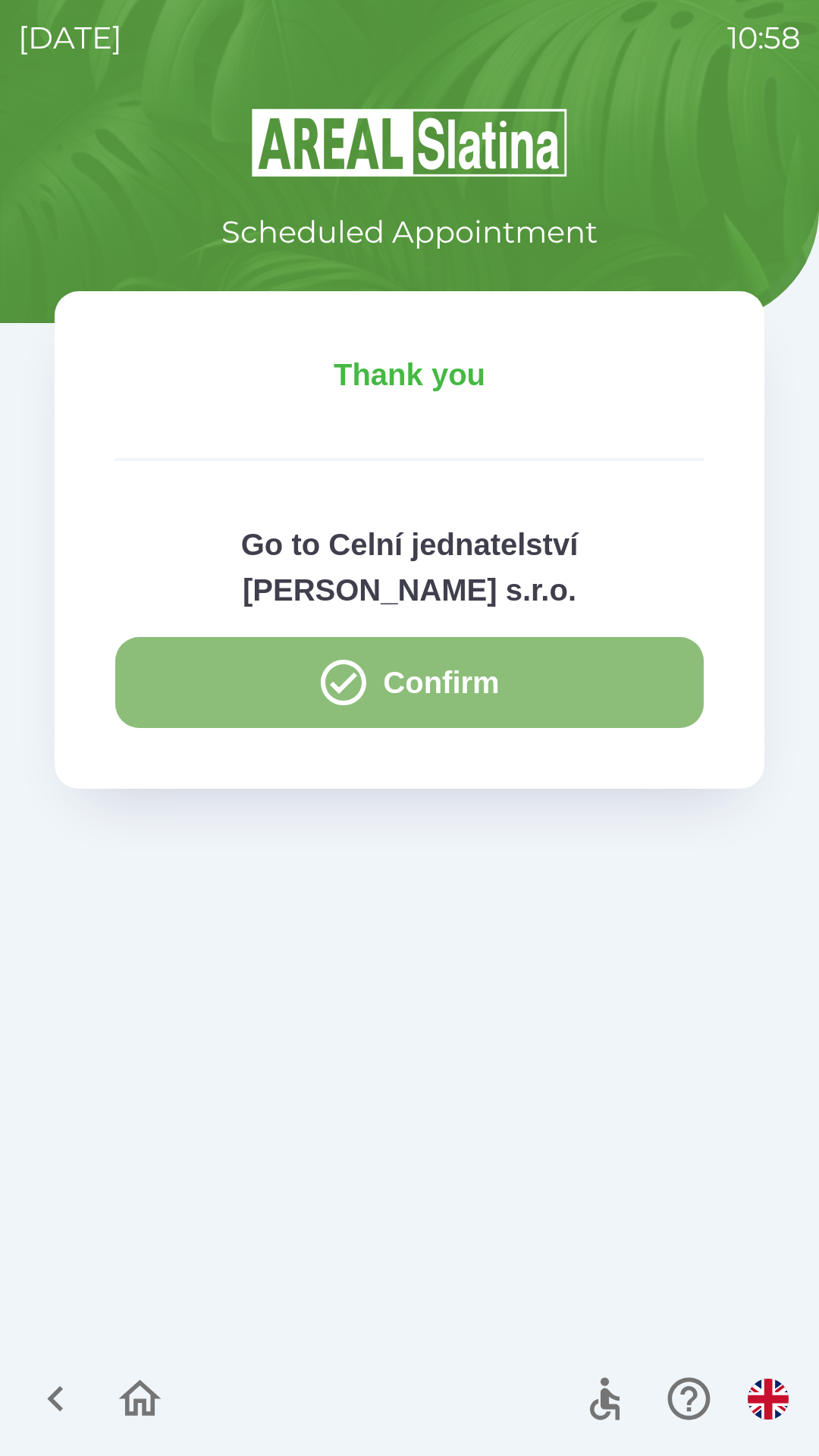
click at [342, 655] on icon "button" at bounding box center [343, 682] width 55 height 55
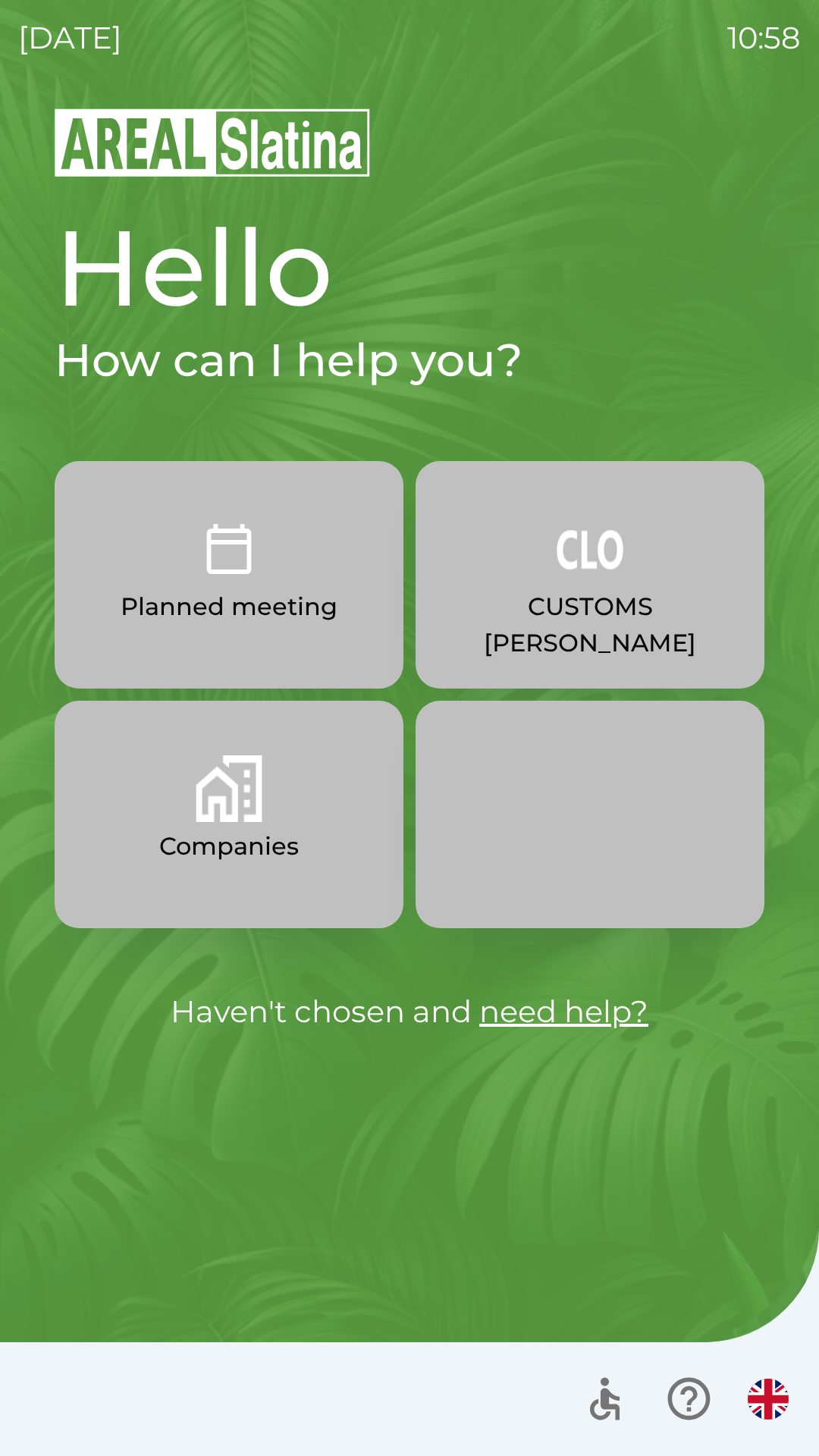
click at [764, 1398] on img "button" at bounding box center [768, 1399] width 41 height 41
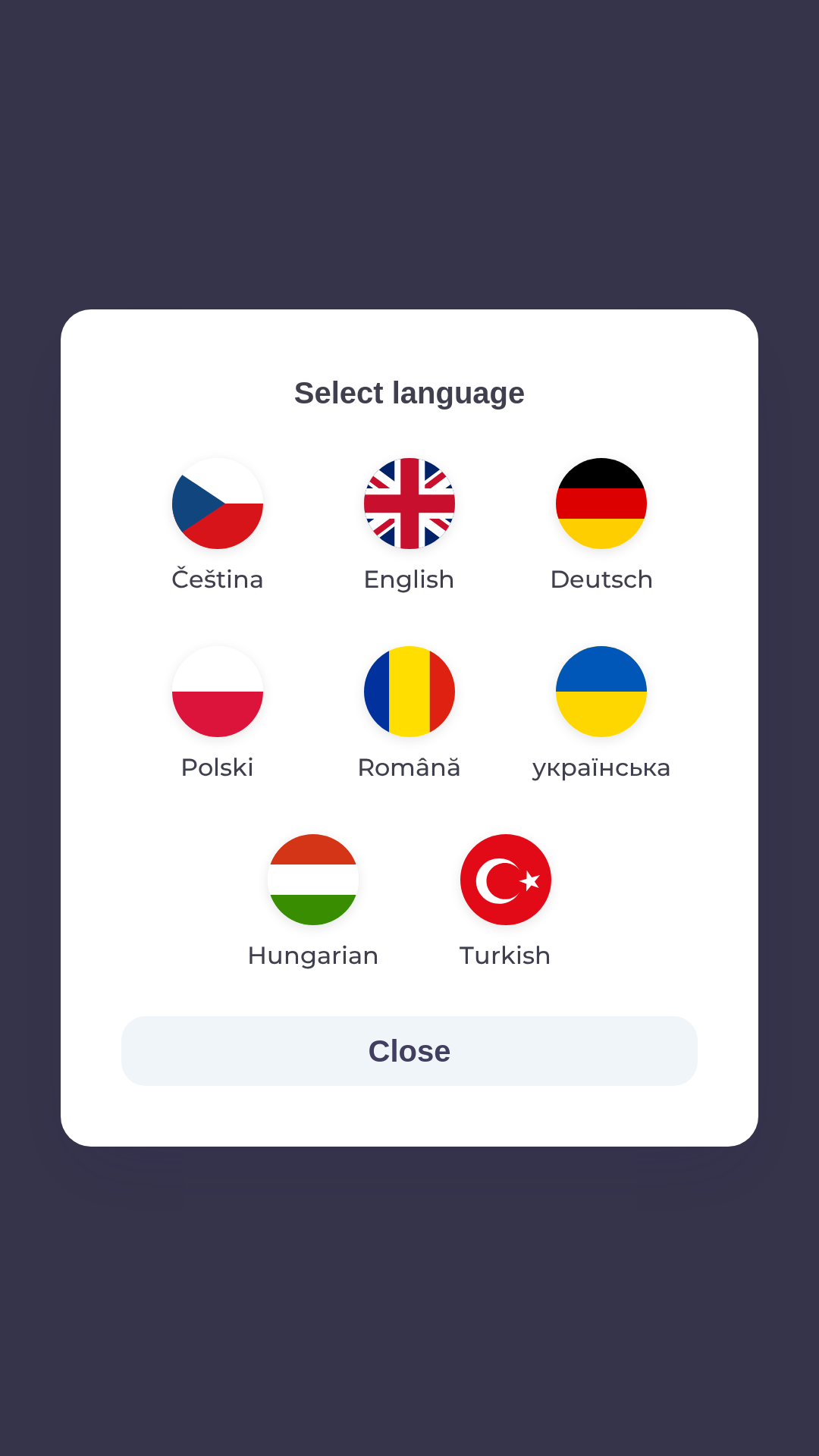
click at [209, 495] on img "button" at bounding box center [217, 503] width 91 height 91
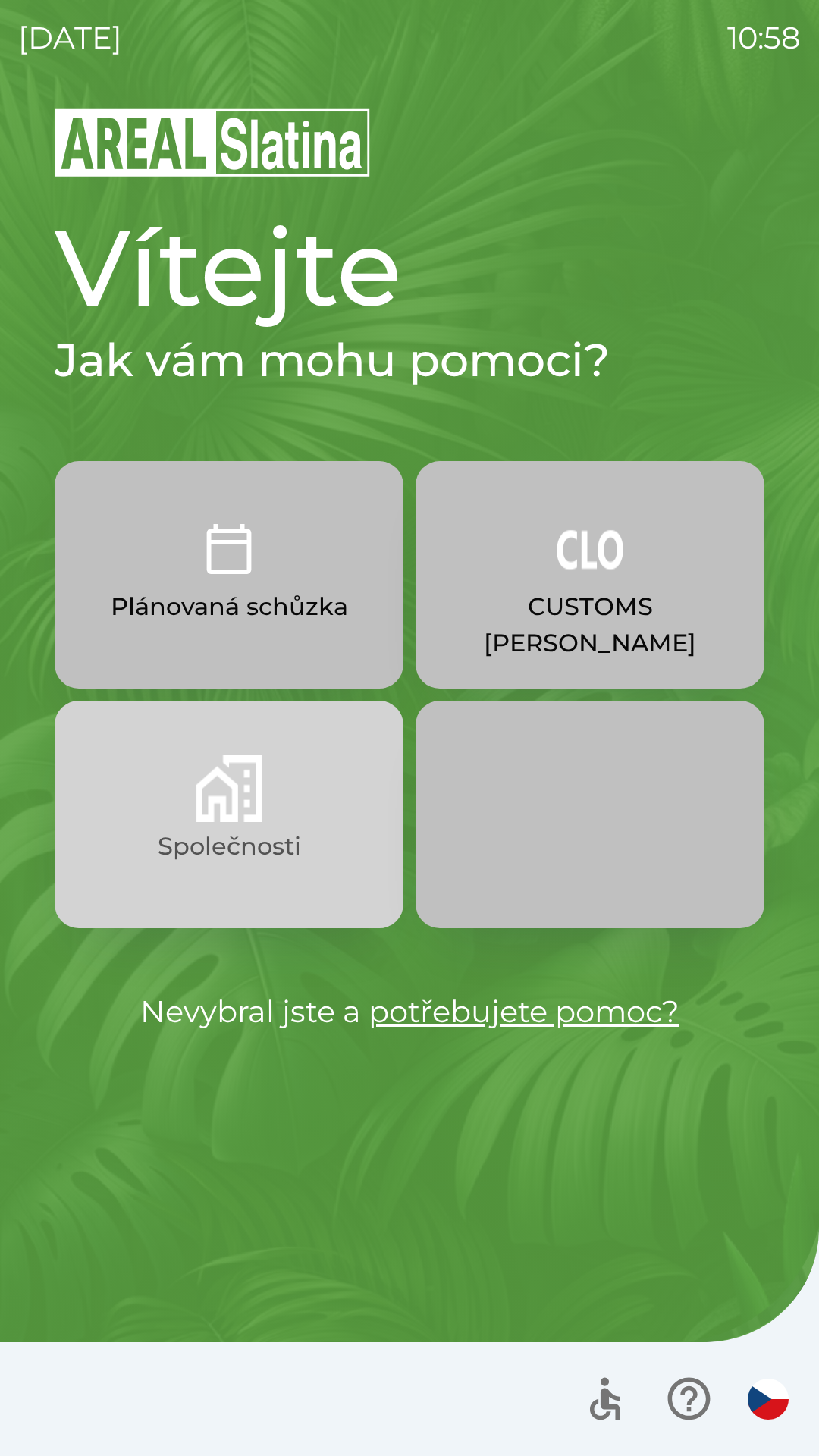
click at [214, 773] on img "button" at bounding box center [229, 788] width 66 height 66
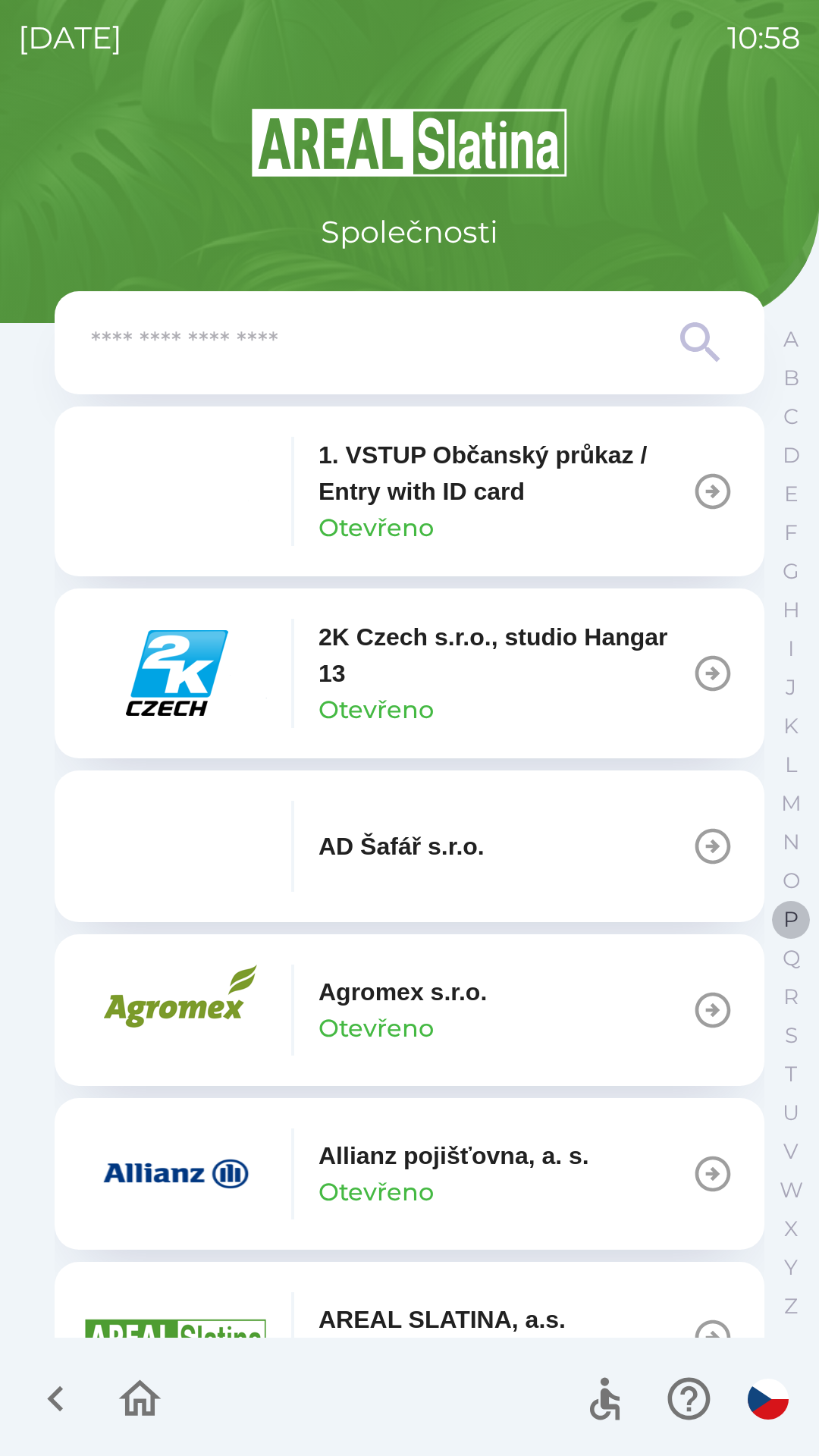
click at [789, 915] on p "P" at bounding box center [791, 919] width 15 height 27
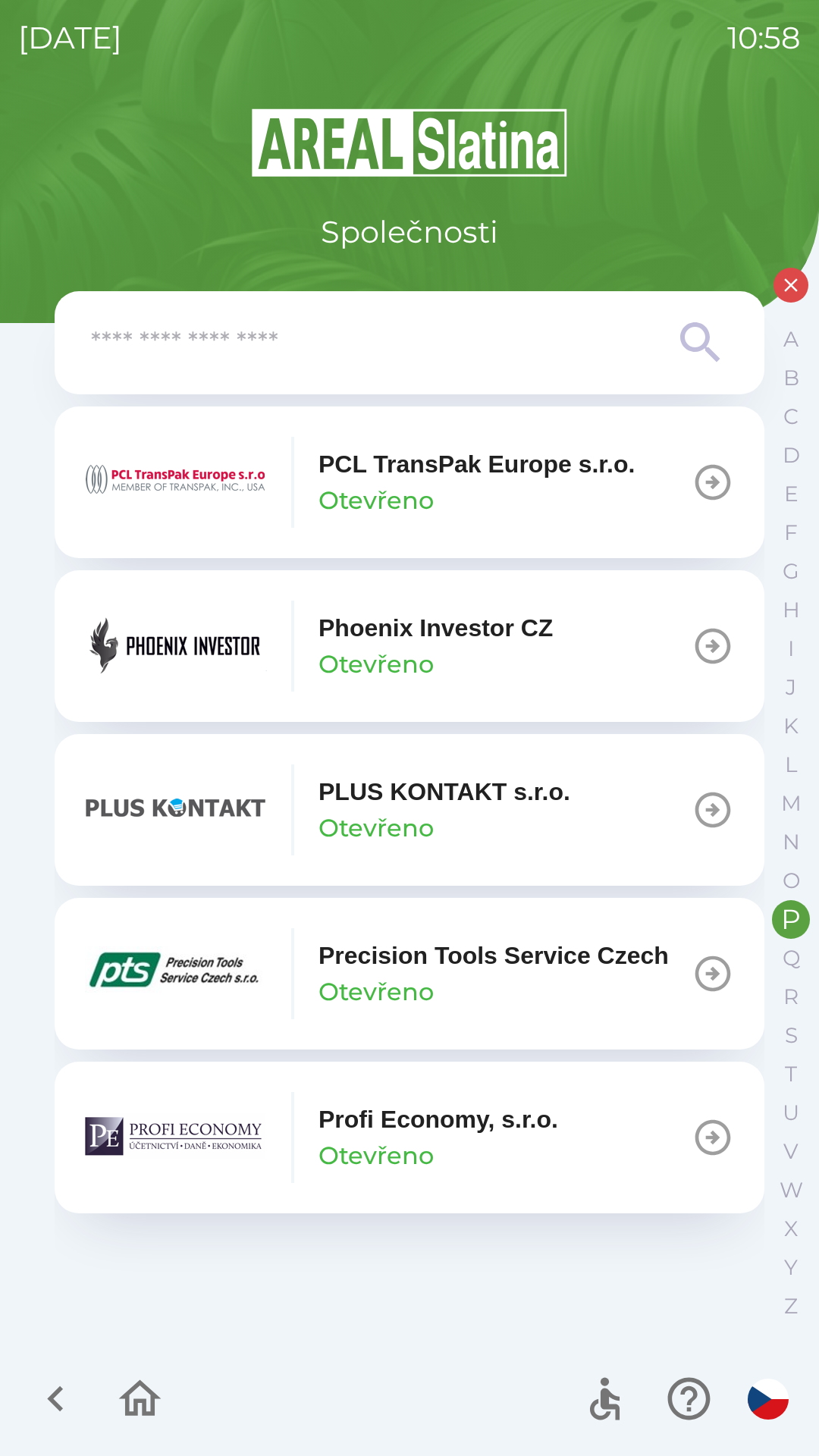
click at [196, 647] on img "button" at bounding box center [176, 646] width 182 height 91
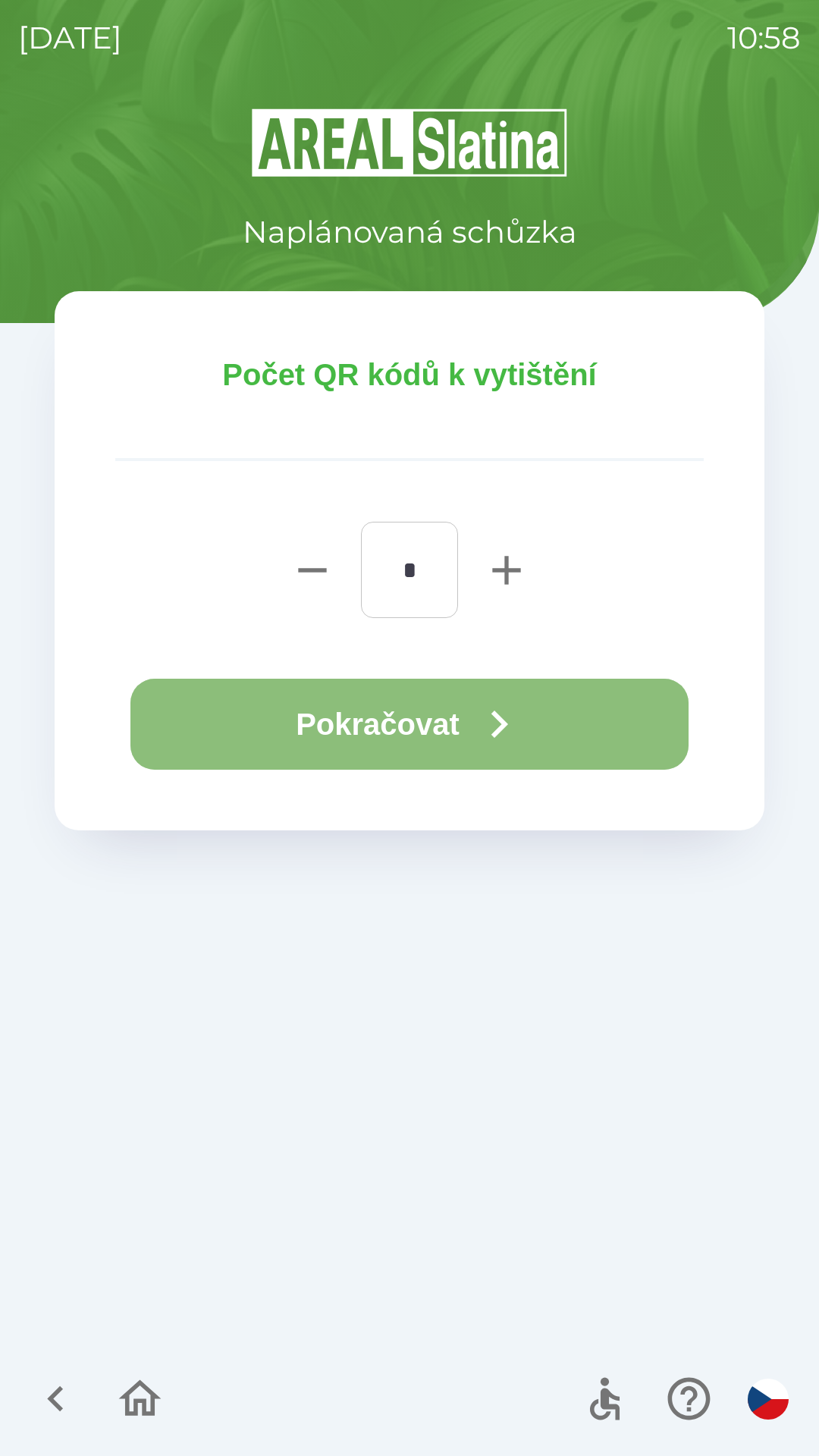
click at [359, 717] on button "Pokračovat" at bounding box center [410, 724] width 558 height 91
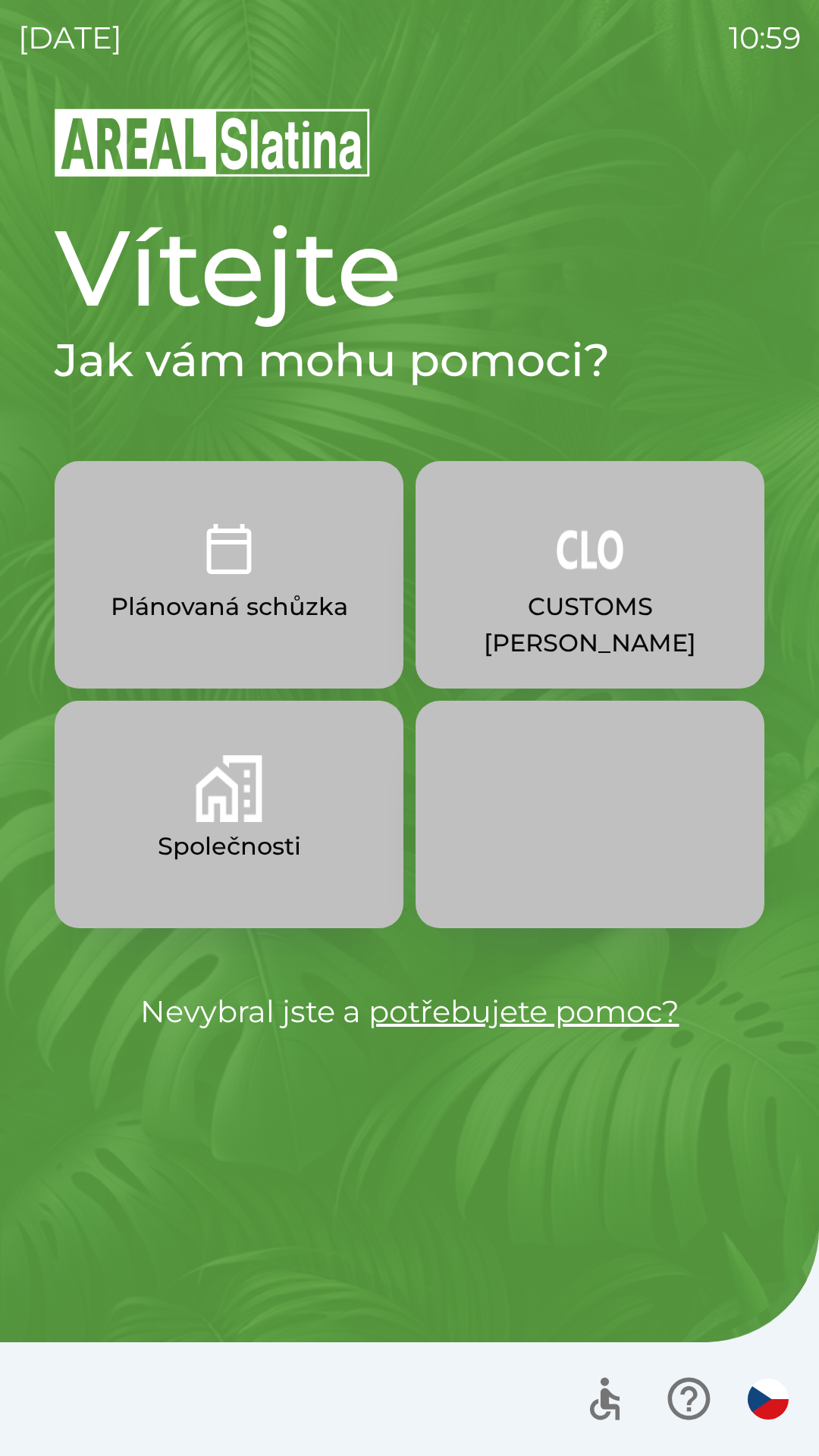
click at [765, 1392] on img "button" at bounding box center [768, 1399] width 41 height 41
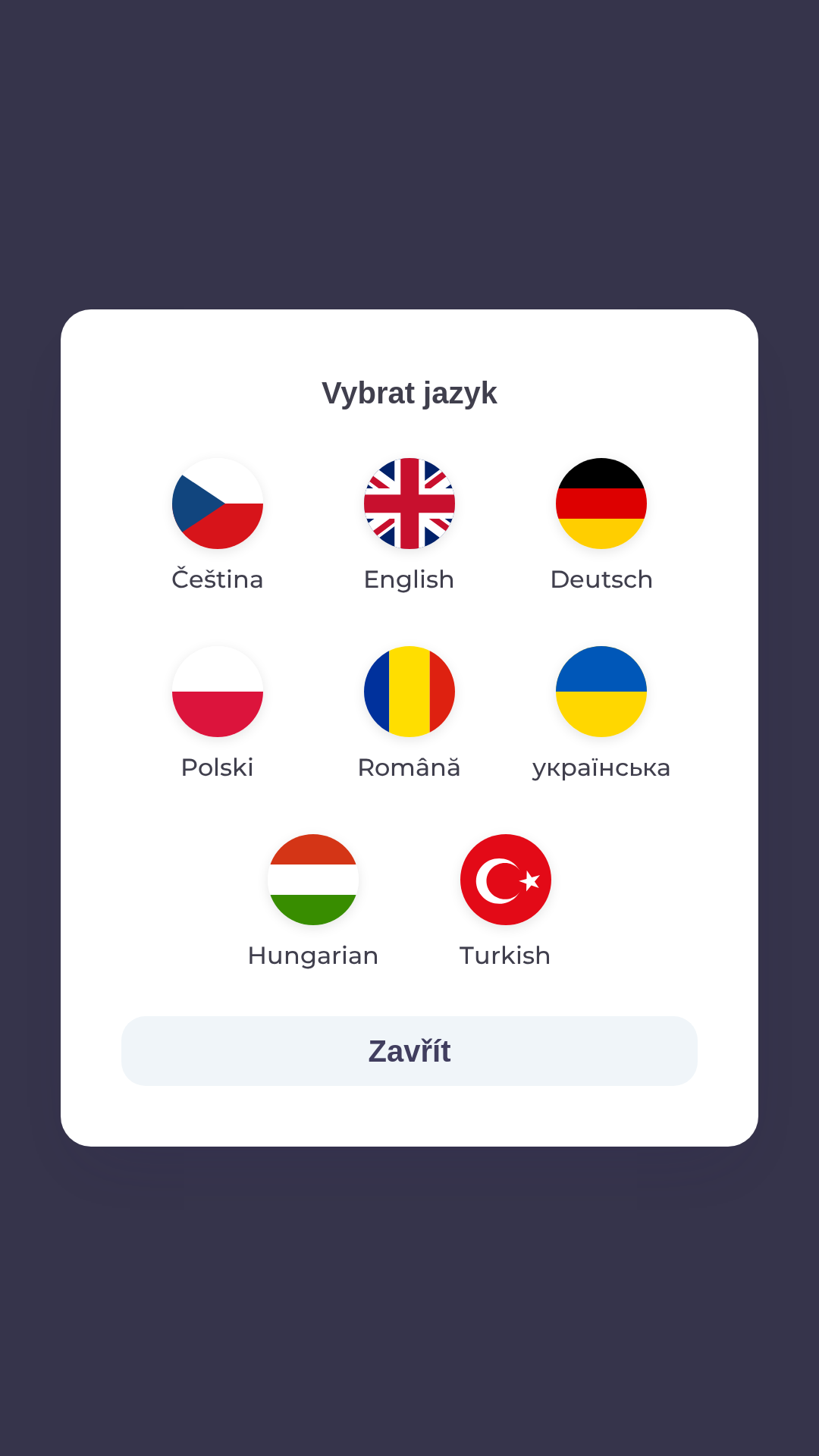
click at [419, 513] on img "button" at bounding box center [409, 503] width 91 height 91
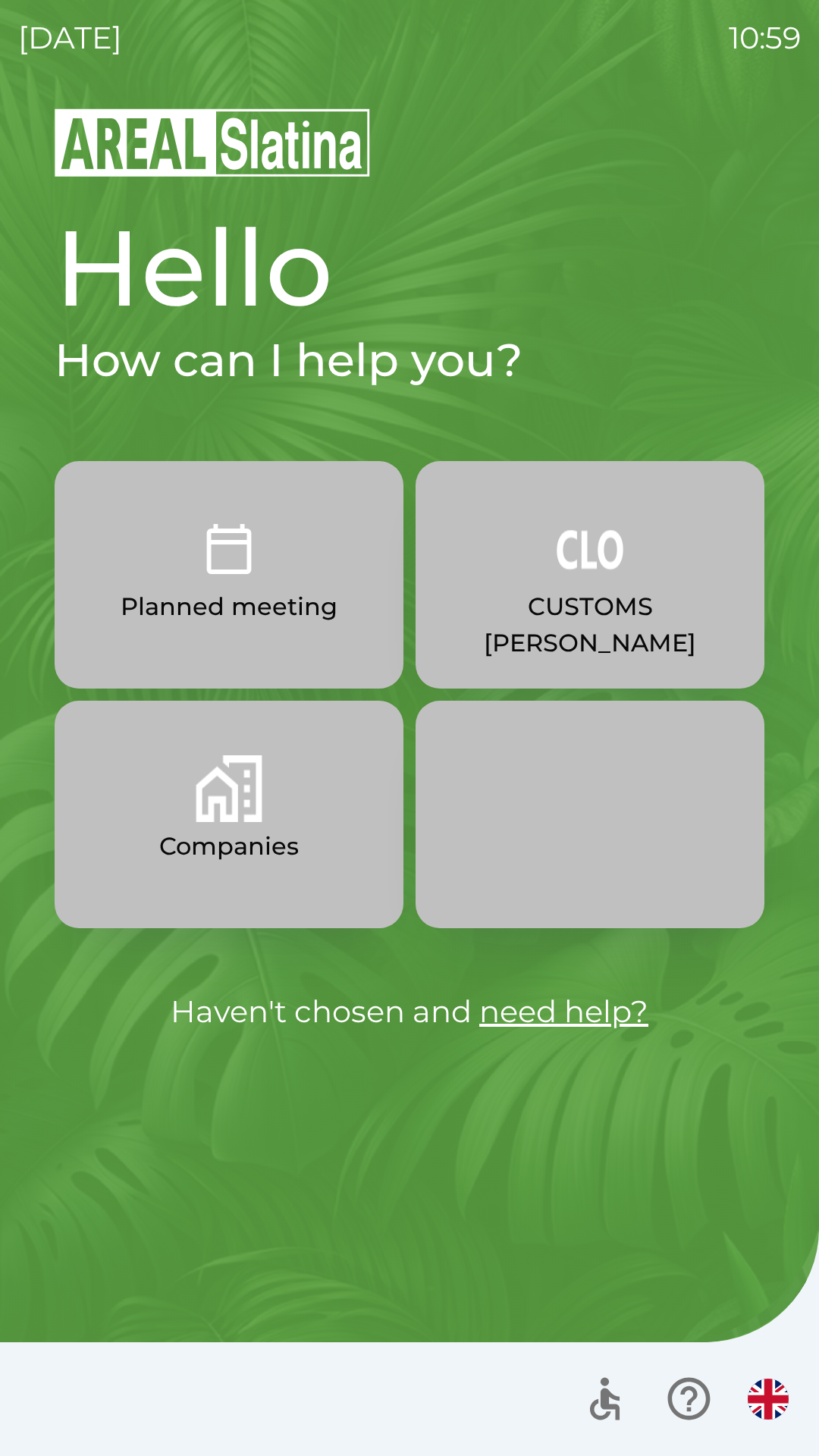
click at [137, 658] on button "Planned meeting" at bounding box center [228, 575] width 349 height 228
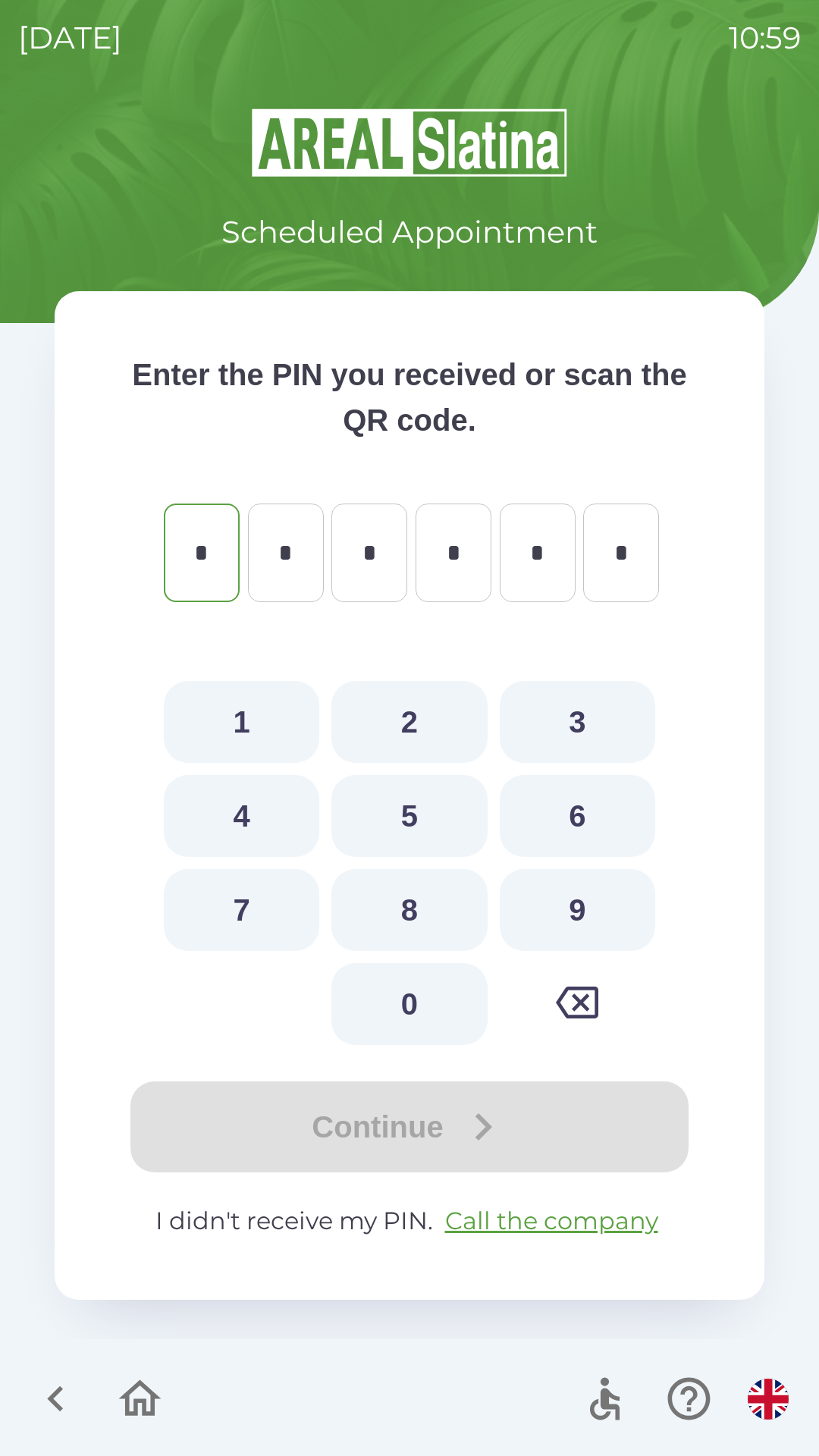
click at [123, 1397] on icon "button" at bounding box center [141, 1398] width 43 height 36
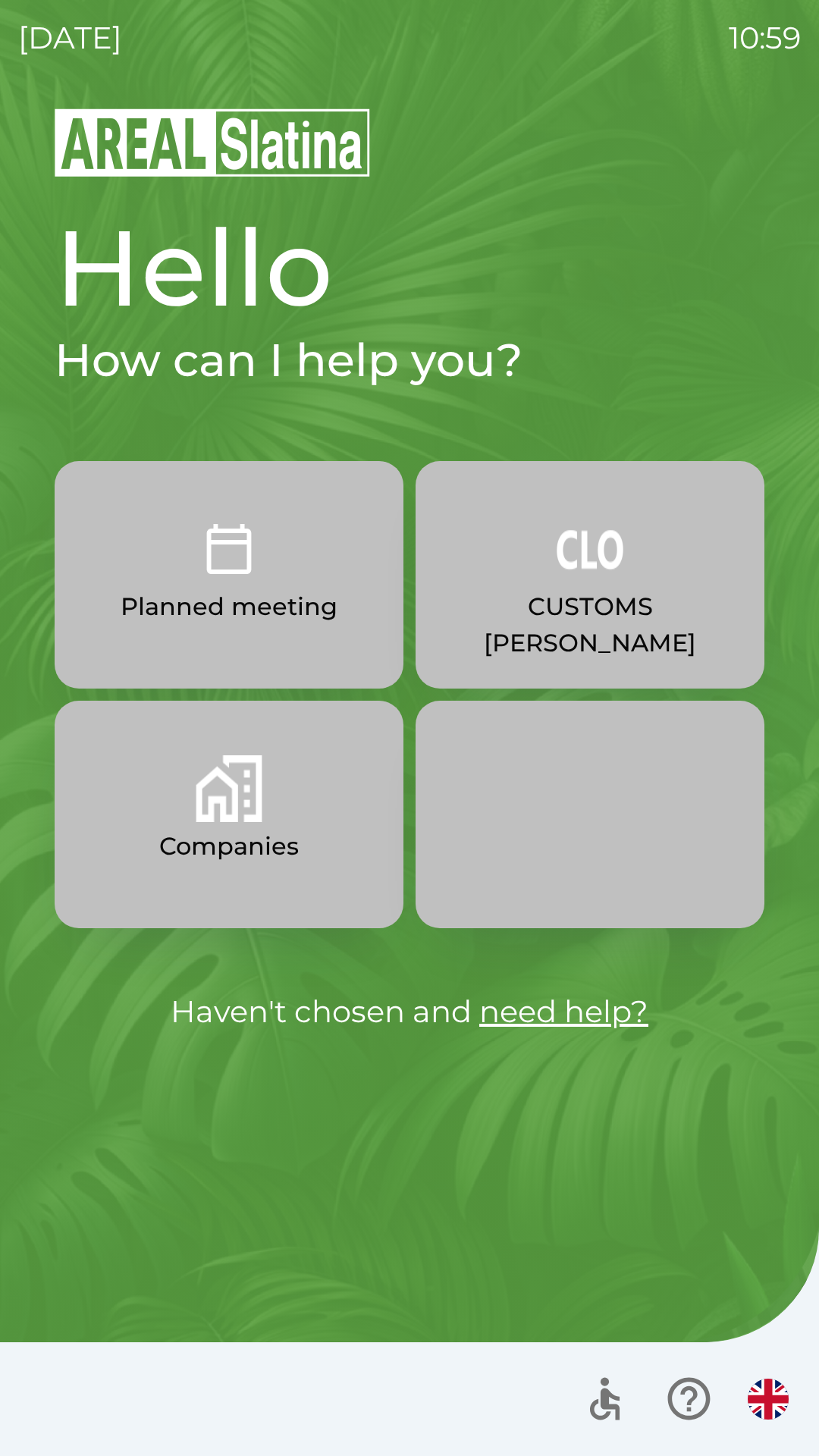
click at [211, 832] on p "Companies" at bounding box center [228, 847] width 140 height 36
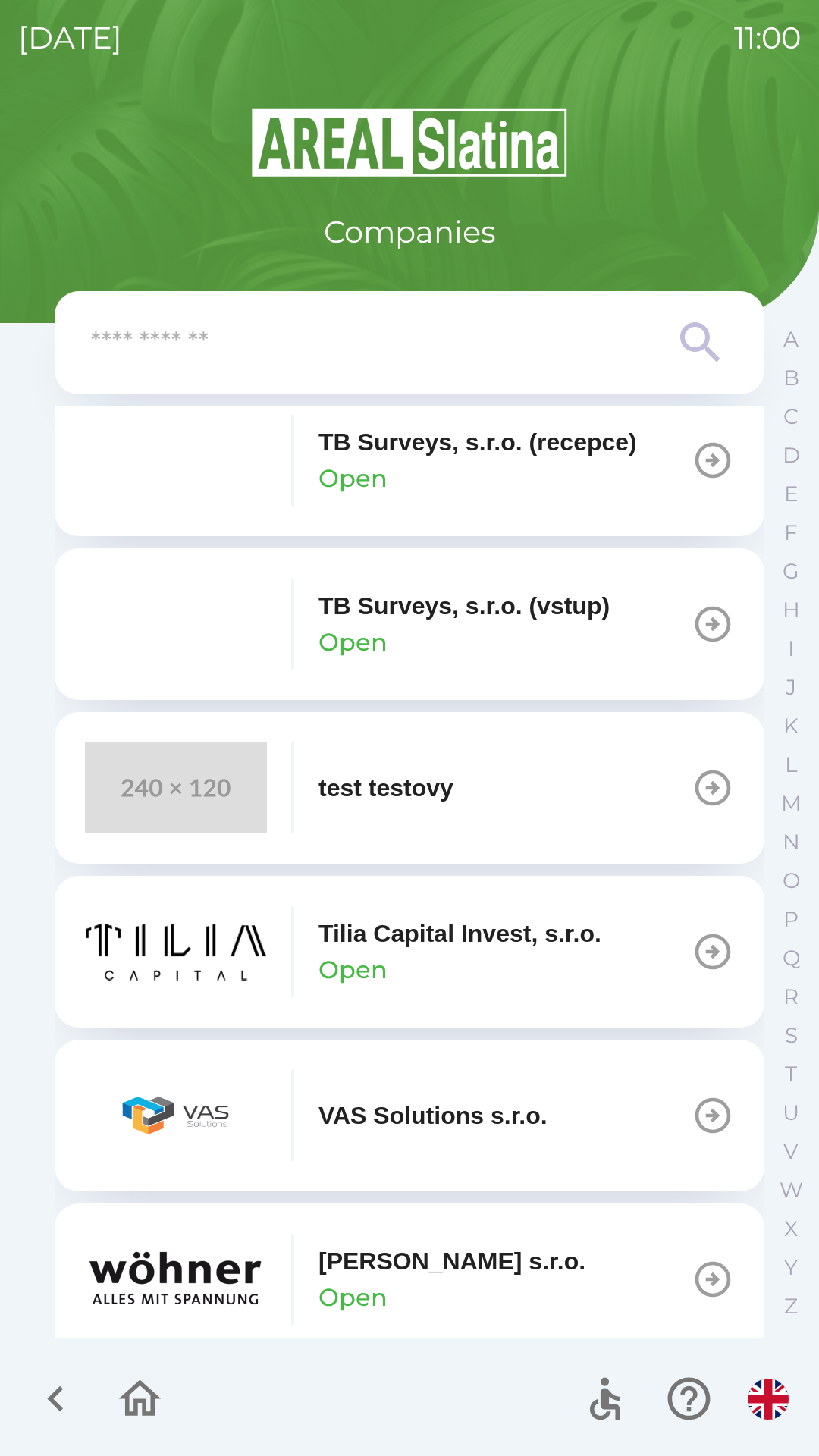
scroll to position [10431, 0]
click at [327, 330] on input "text" at bounding box center [379, 343] width 576 height 42
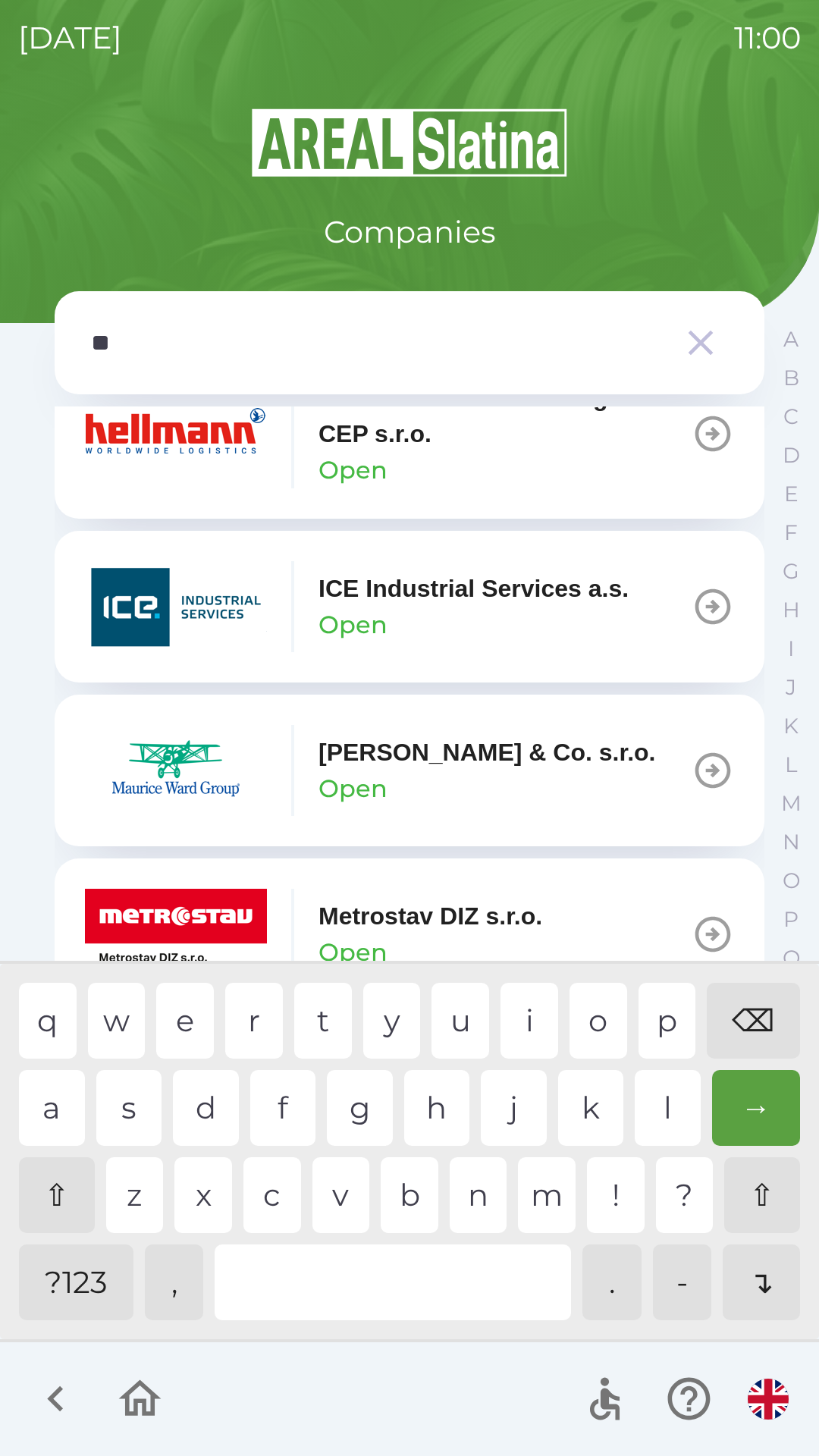
scroll to position [0, 0]
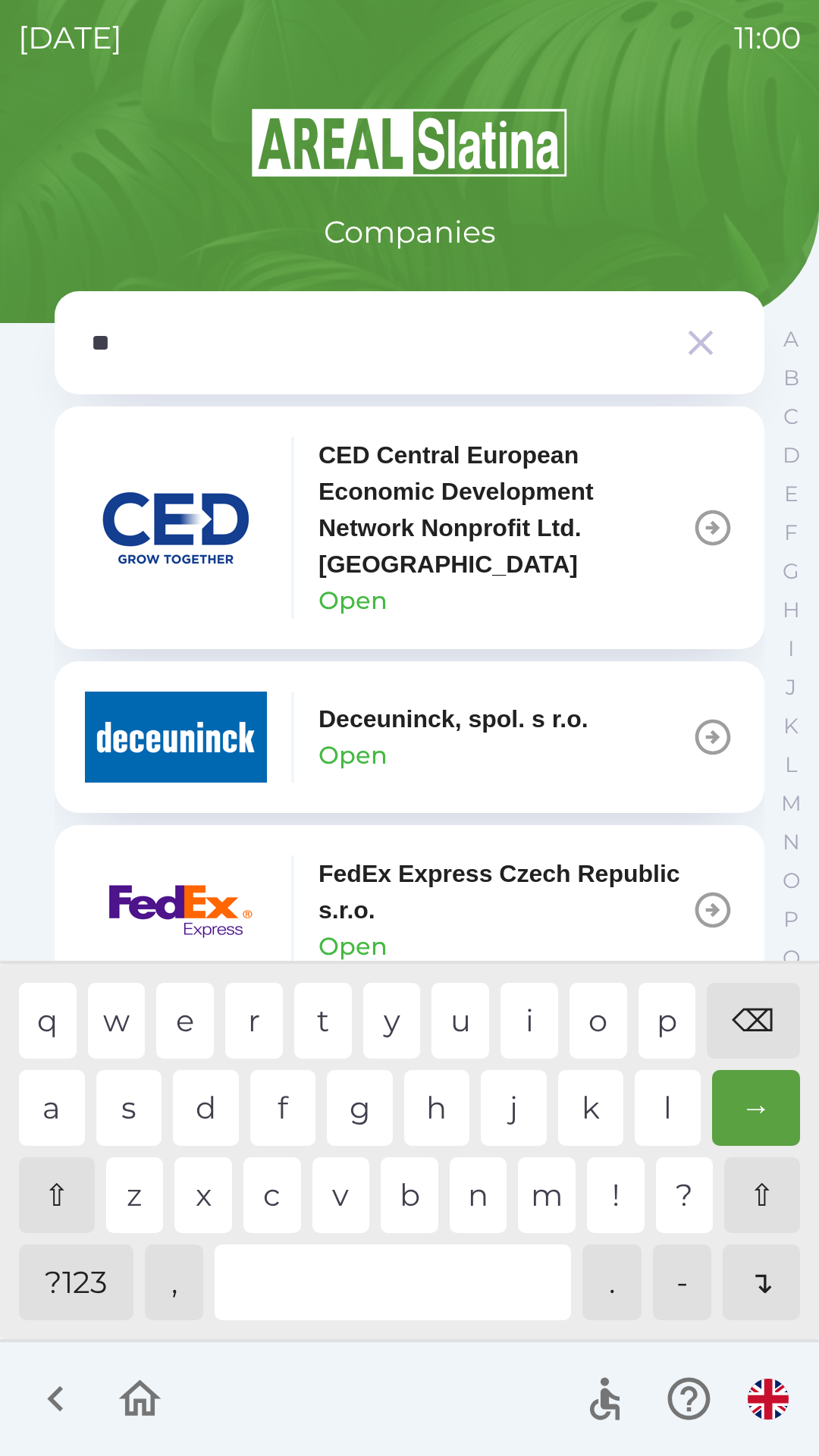
type input "*"
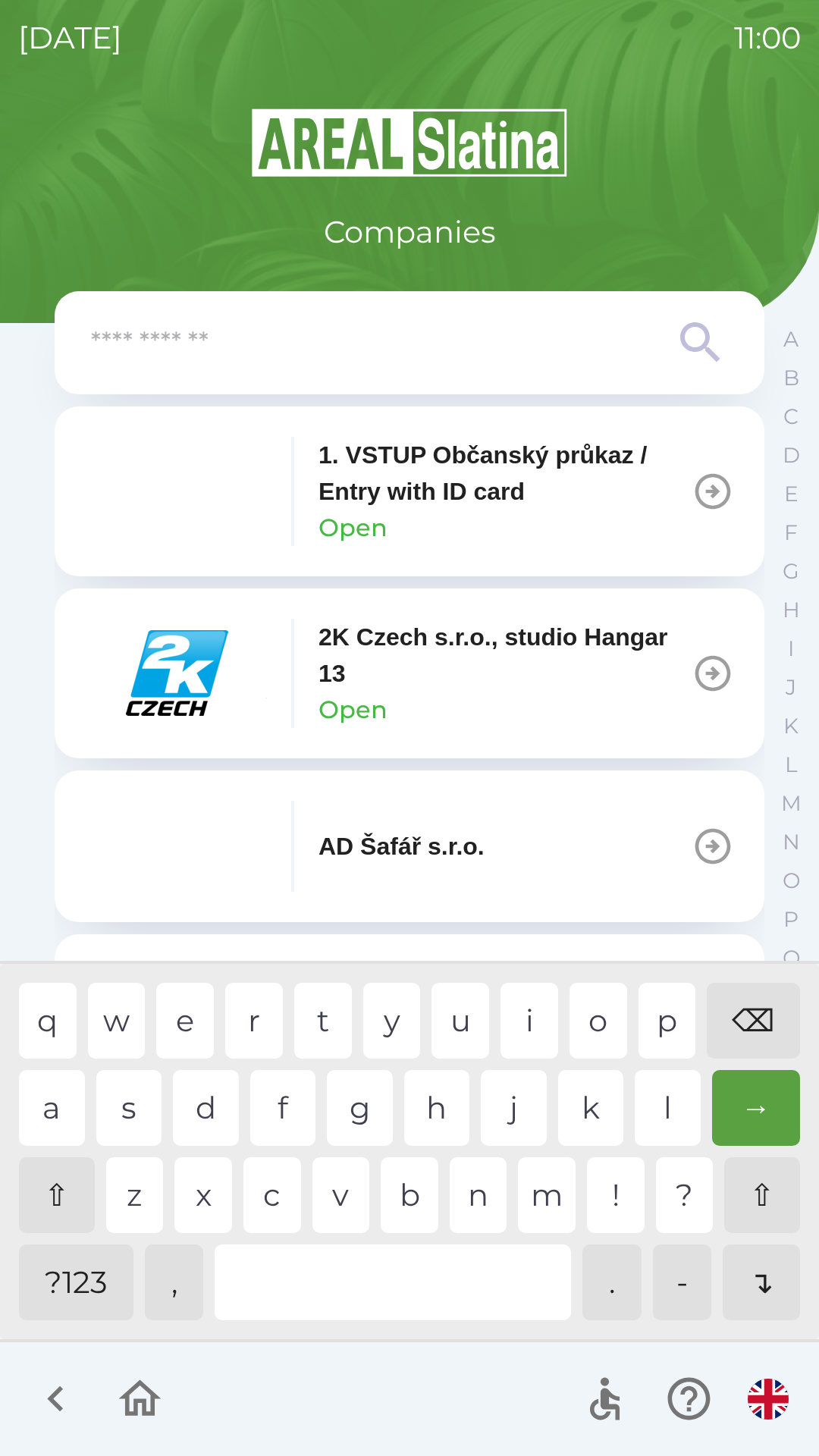
click at [757, 1032] on div "⌫" at bounding box center [753, 1020] width 93 height 76
click at [752, 1023] on div "⌫" at bounding box center [753, 1020] width 93 height 76
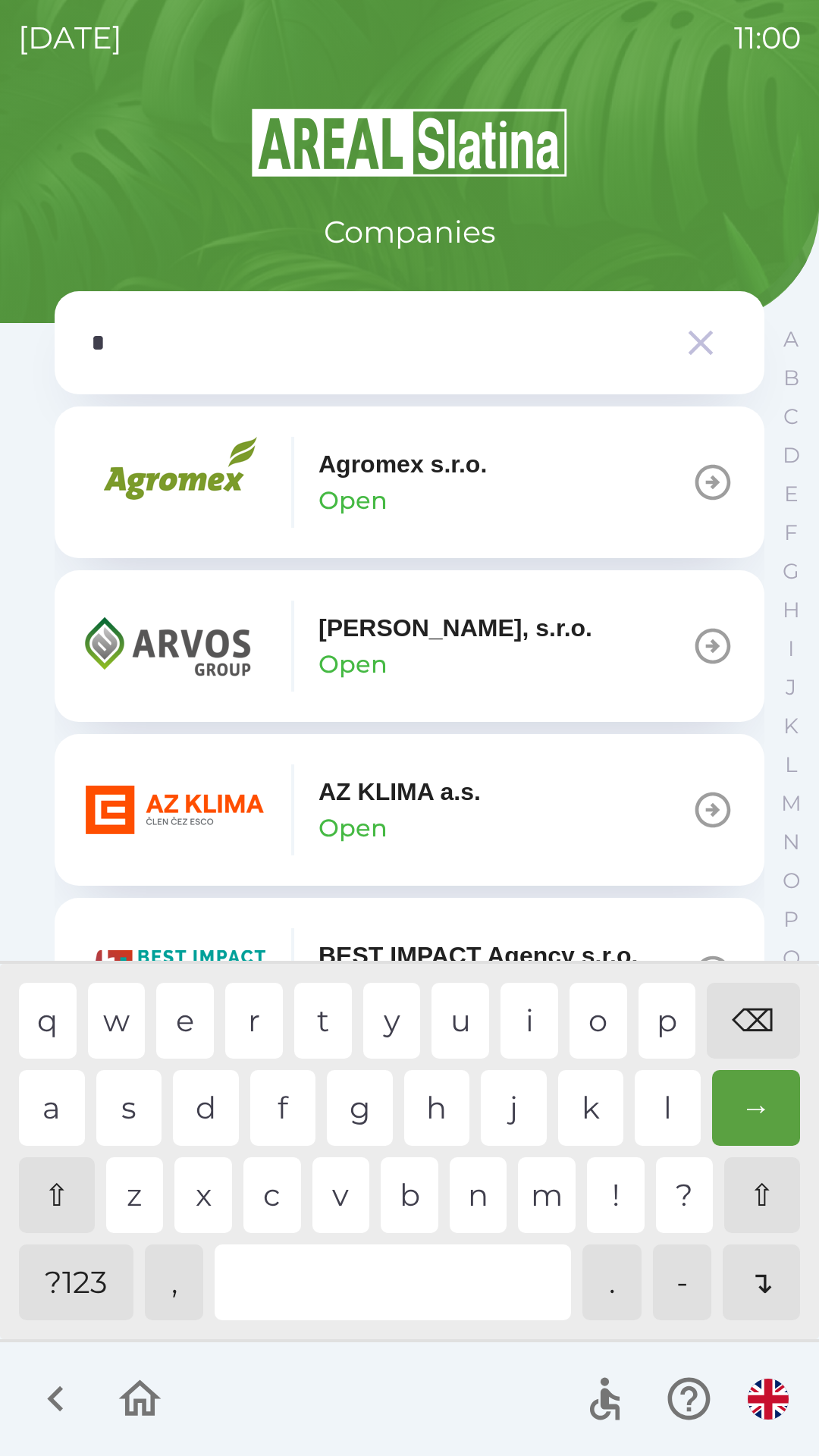
click at [553, 1166] on div "m" at bounding box center [546, 1195] width 58 height 76
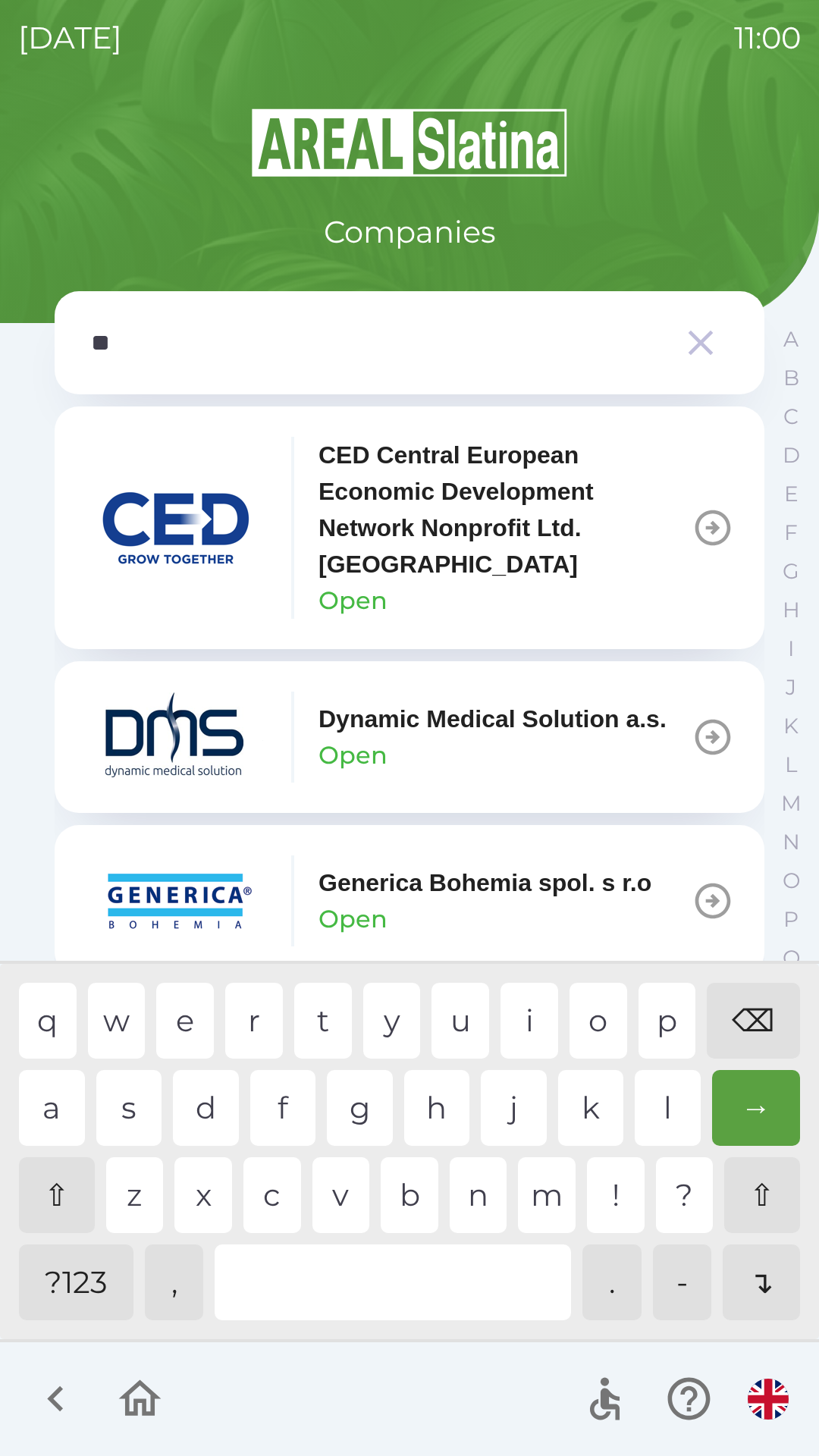
click at [549, 1018] on div "i" at bounding box center [529, 1020] width 58 height 76
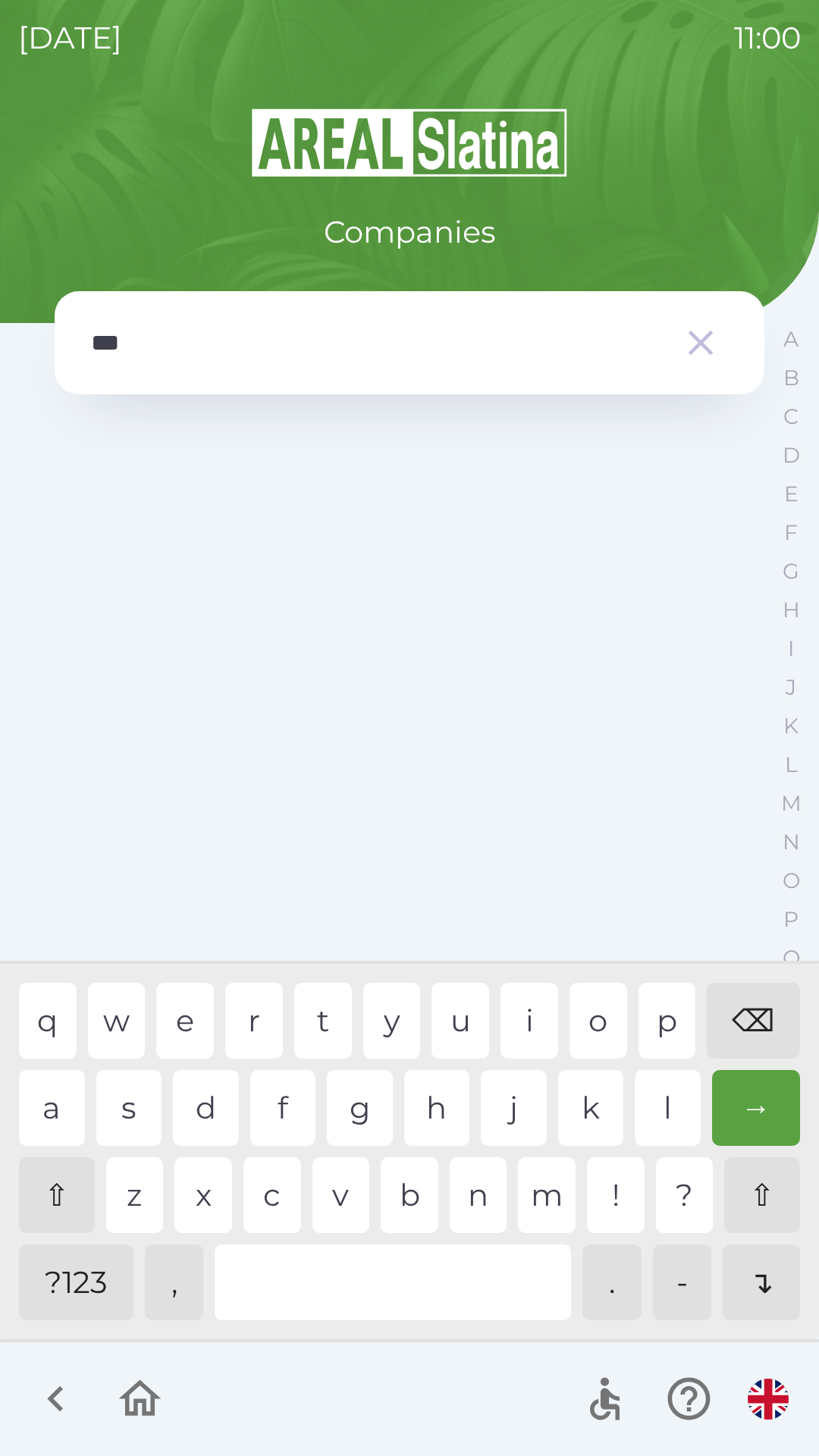
click at [464, 1177] on div "n" at bounding box center [478, 1195] width 58 height 76
click at [522, 1039] on div "i" at bounding box center [529, 1020] width 58 height 76
click at [766, 1010] on div "⌫" at bounding box center [753, 1020] width 93 height 76
click at [140, 1096] on div "s" at bounding box center [129, 1108] width 66 height 76
click at [394, 1027] on div "y" at bounding box center [392, 1020] width 58 height 76
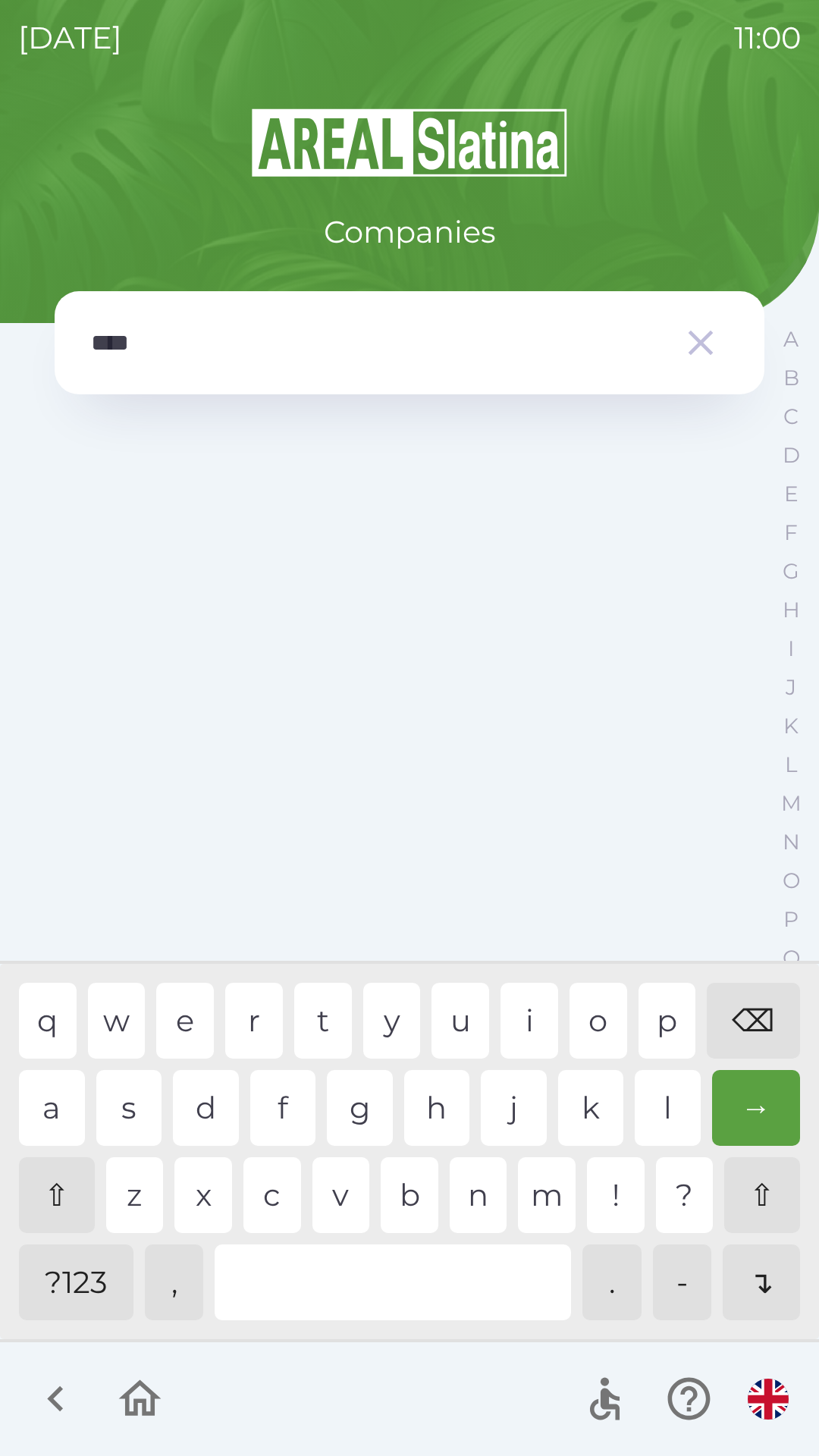
click at [753, 1018] on div "⌫" at bounding box center [753, 1020] width 93 height 76
type input "*"
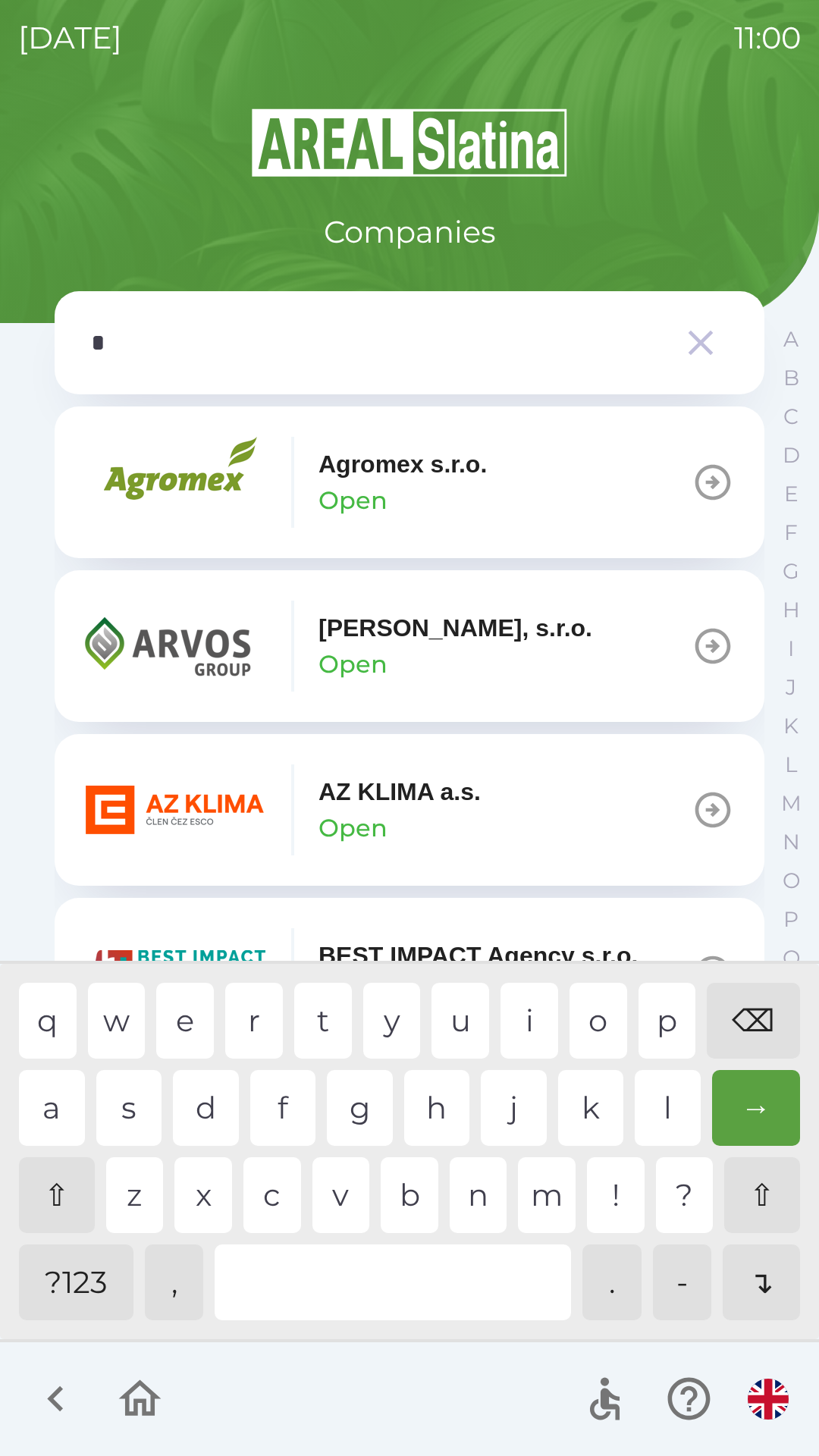
click at [741, 1023] on div "⌫" at bounding box center [753, 1020] width 93 height 76
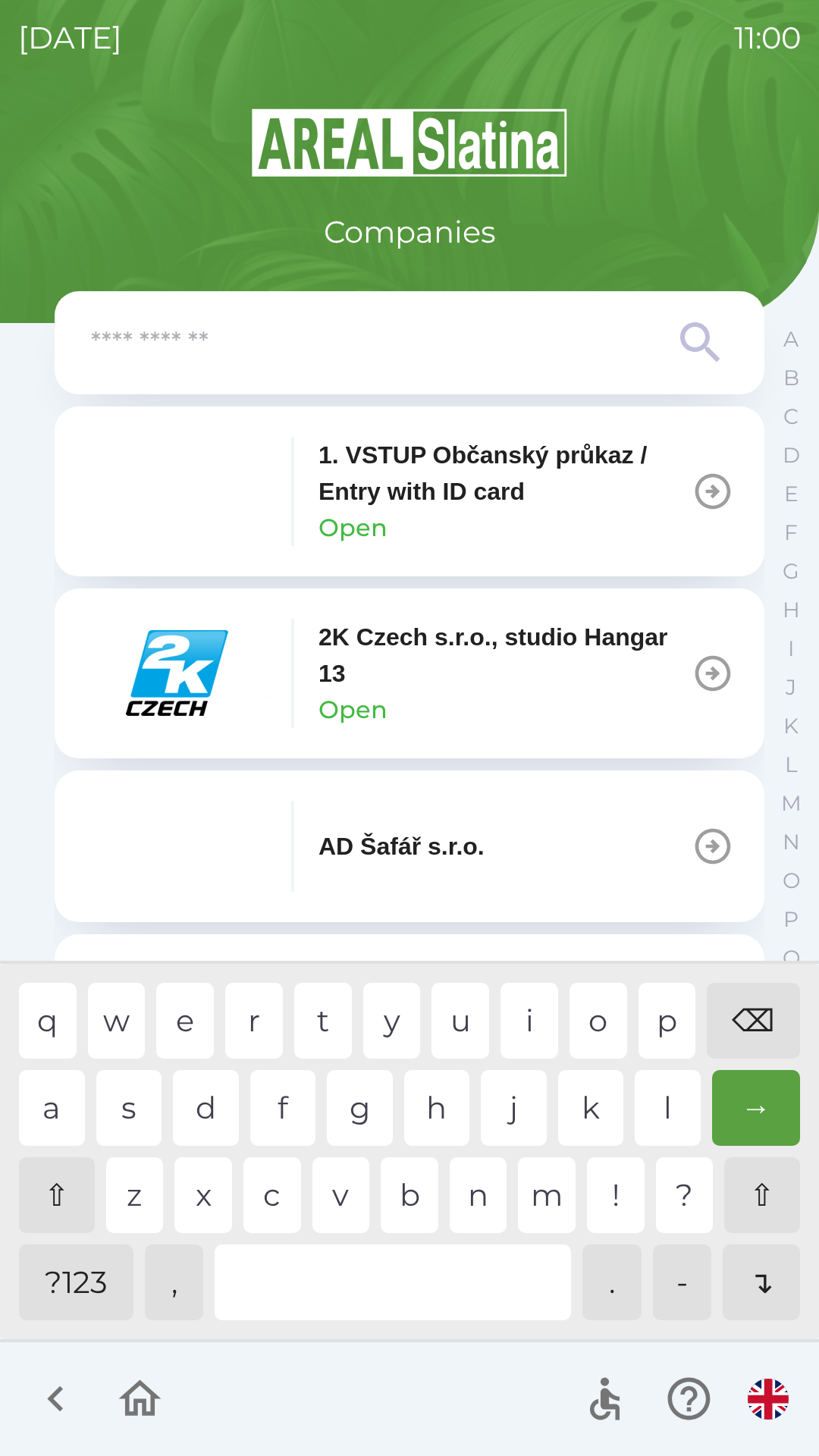
click at [740, 1033] on div "⌫" at bounding box center [753, 1020] width 93 height 76
click at [751, 1036] on div "⌫" at bounding box center [753, 1020] width 93 height 76
click at [751, 1034] on div "⌫" at bounding box center [753, 1020] width 93 height 76
click at [766, 1375] on button "button" at bounding box center [768, 1398] width 53 height 53
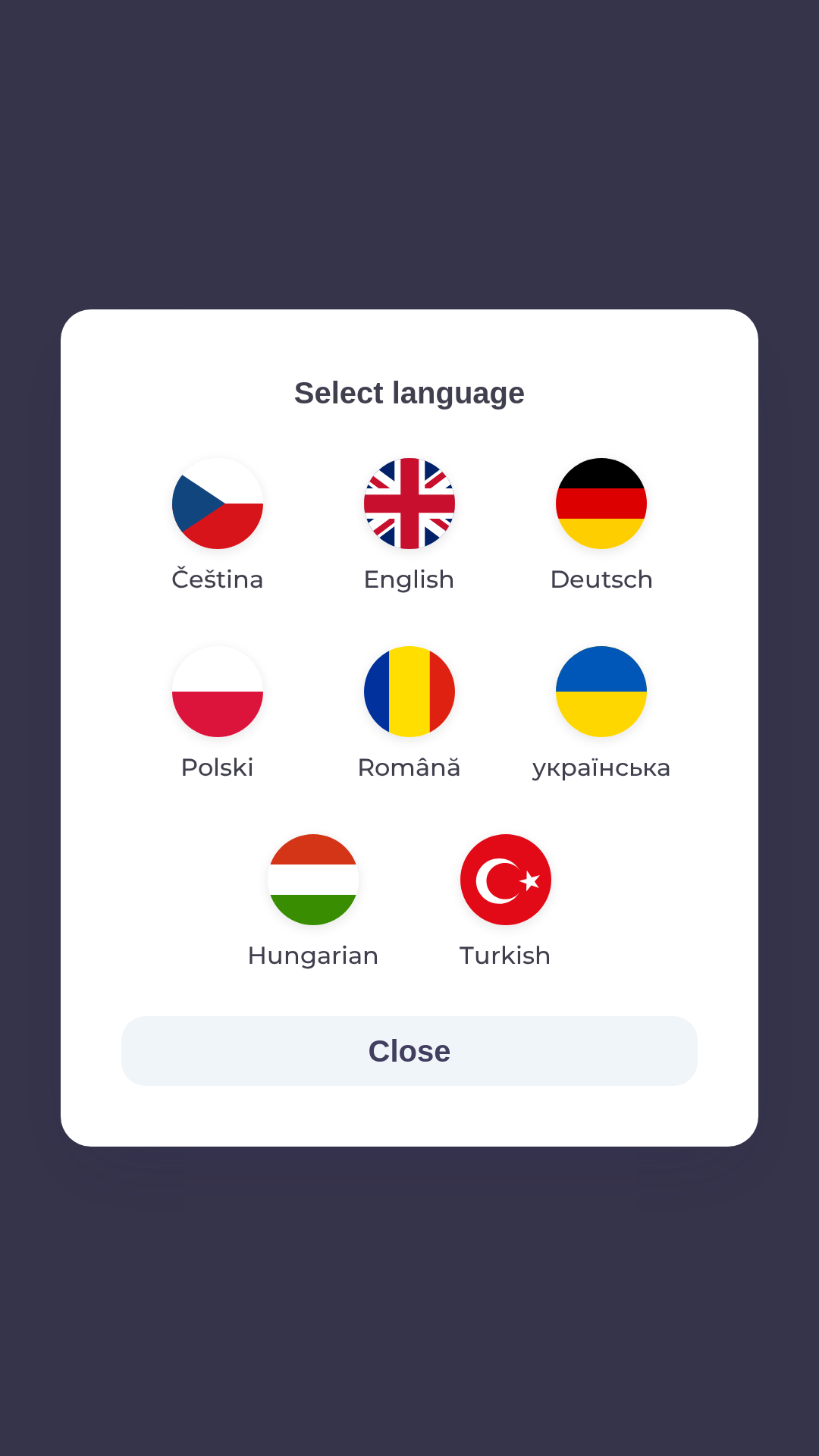
click at [554, 1035] on button "Close" at bounding box center [409, 1051] width 576 height 70
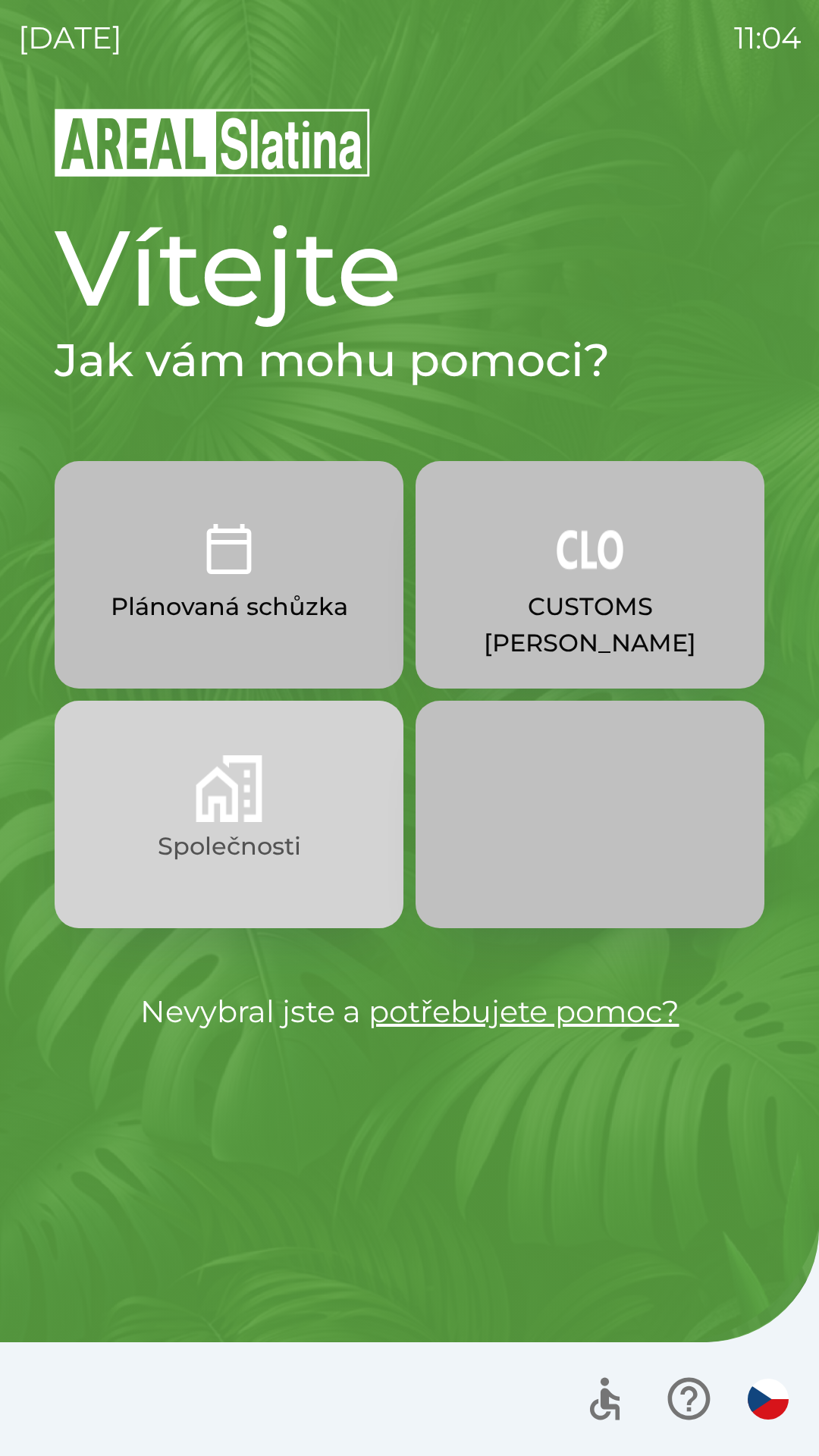
click at [218, 817] on img "button" at bounding box center [229, 788] width 66 height 66
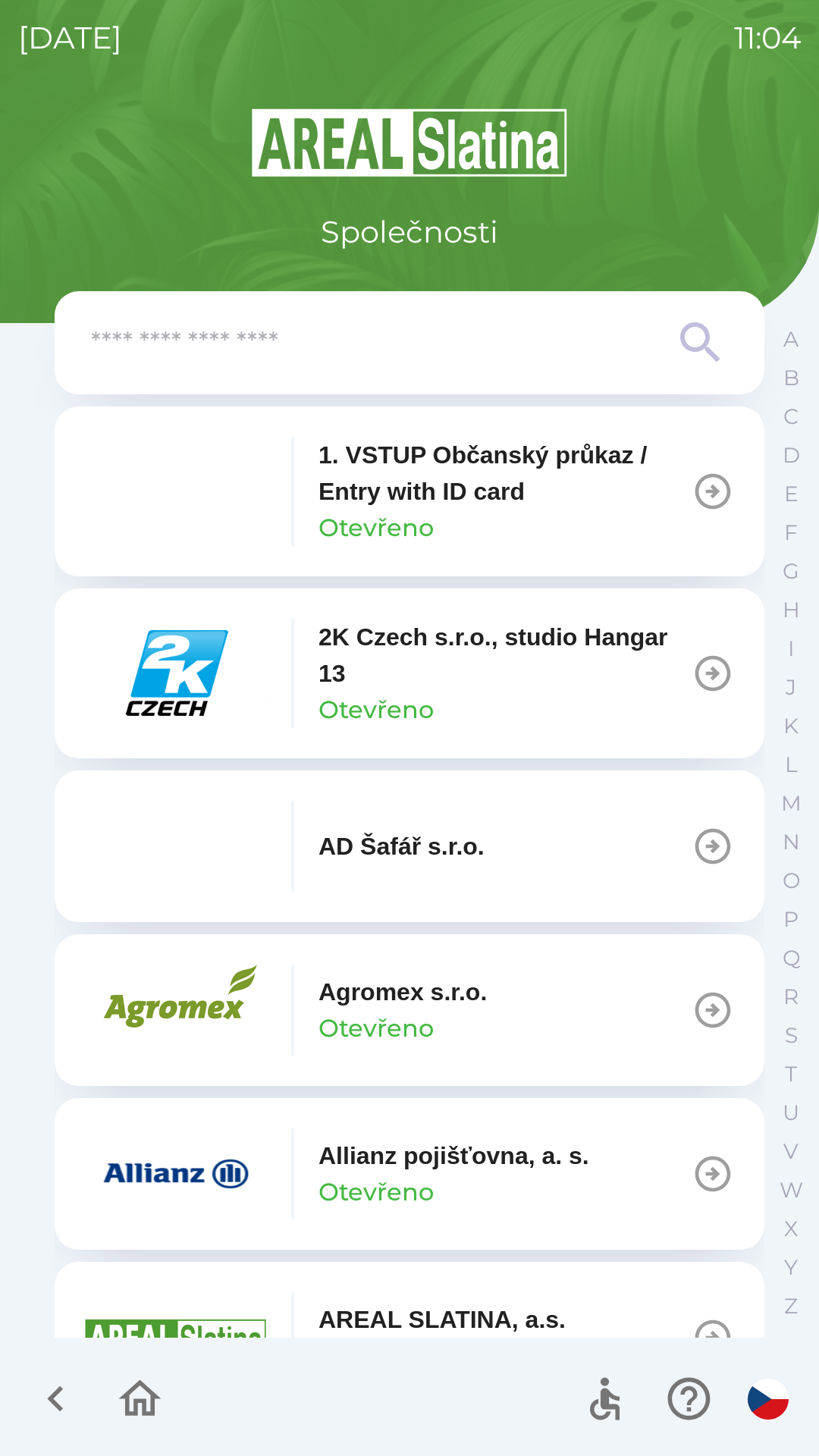
click at [196, 1174] on img "button" at bounding box center [176, 1173] width 182 height 91
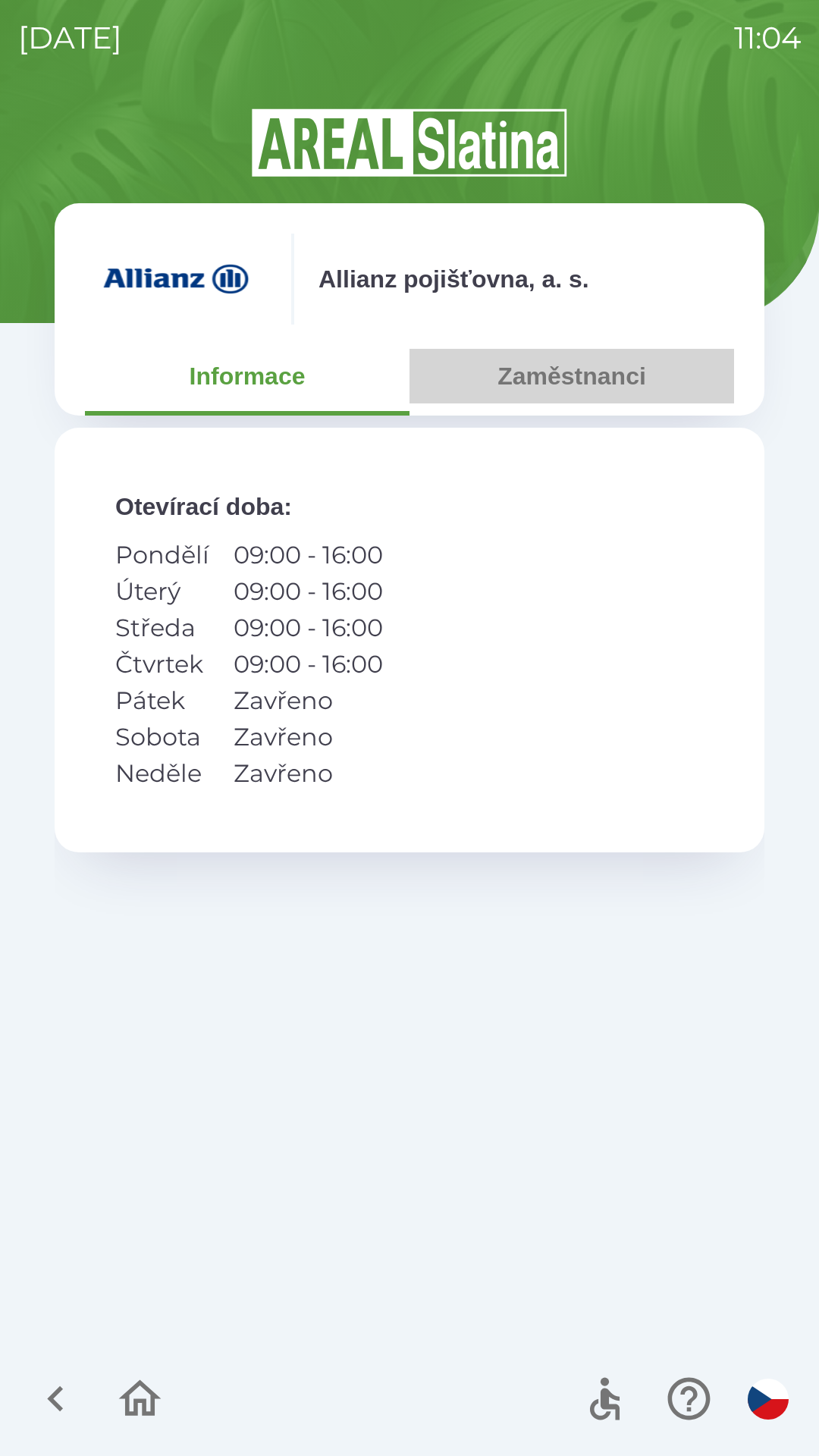
click at [584, 372] on button "Zaměstnanci" at bounding box center [572, 375] width 325 height 55
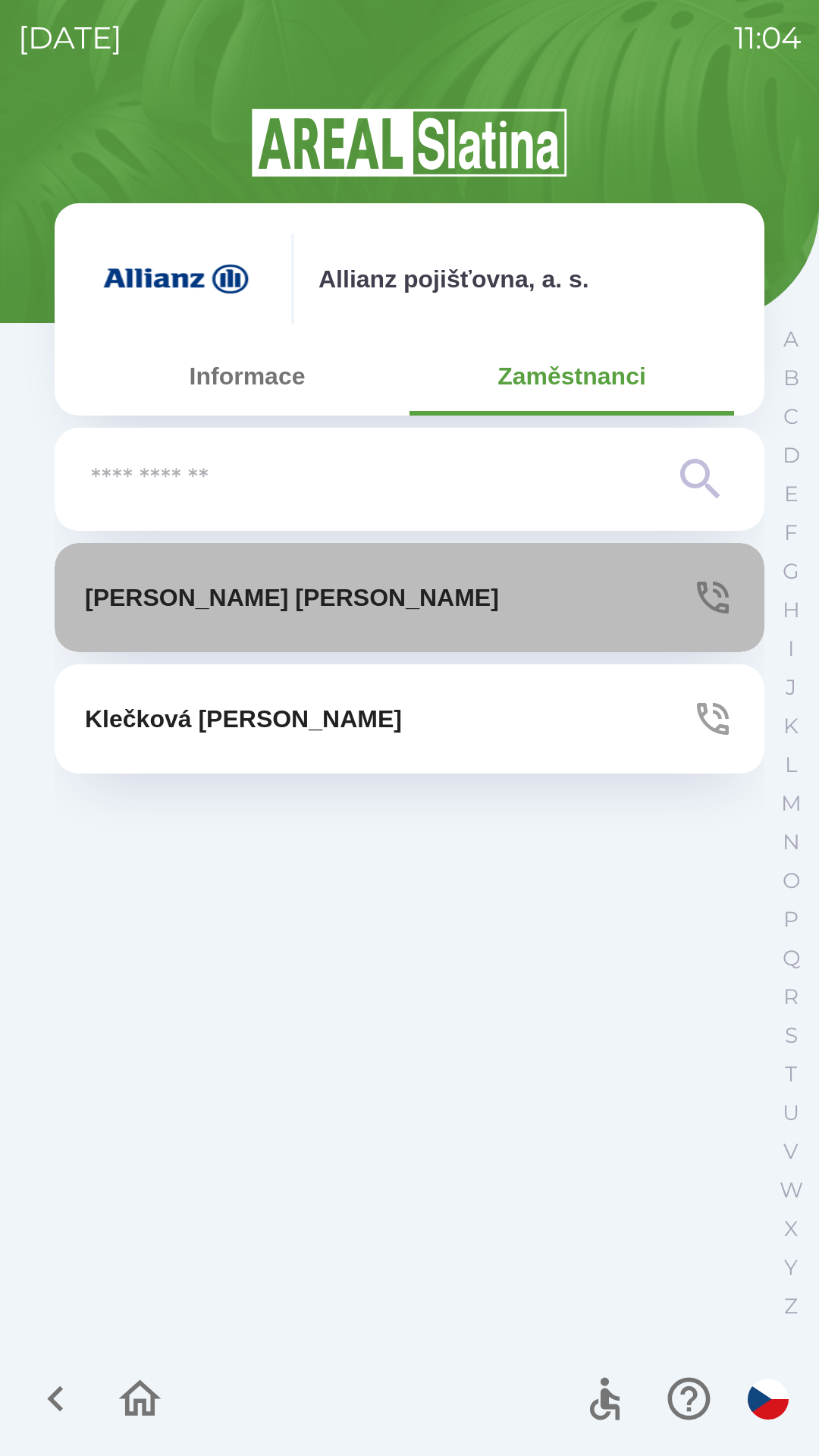
click at [164, 605] on p "[PERSON_NAME]" at bounding box center [292, 598] width 414 height 36
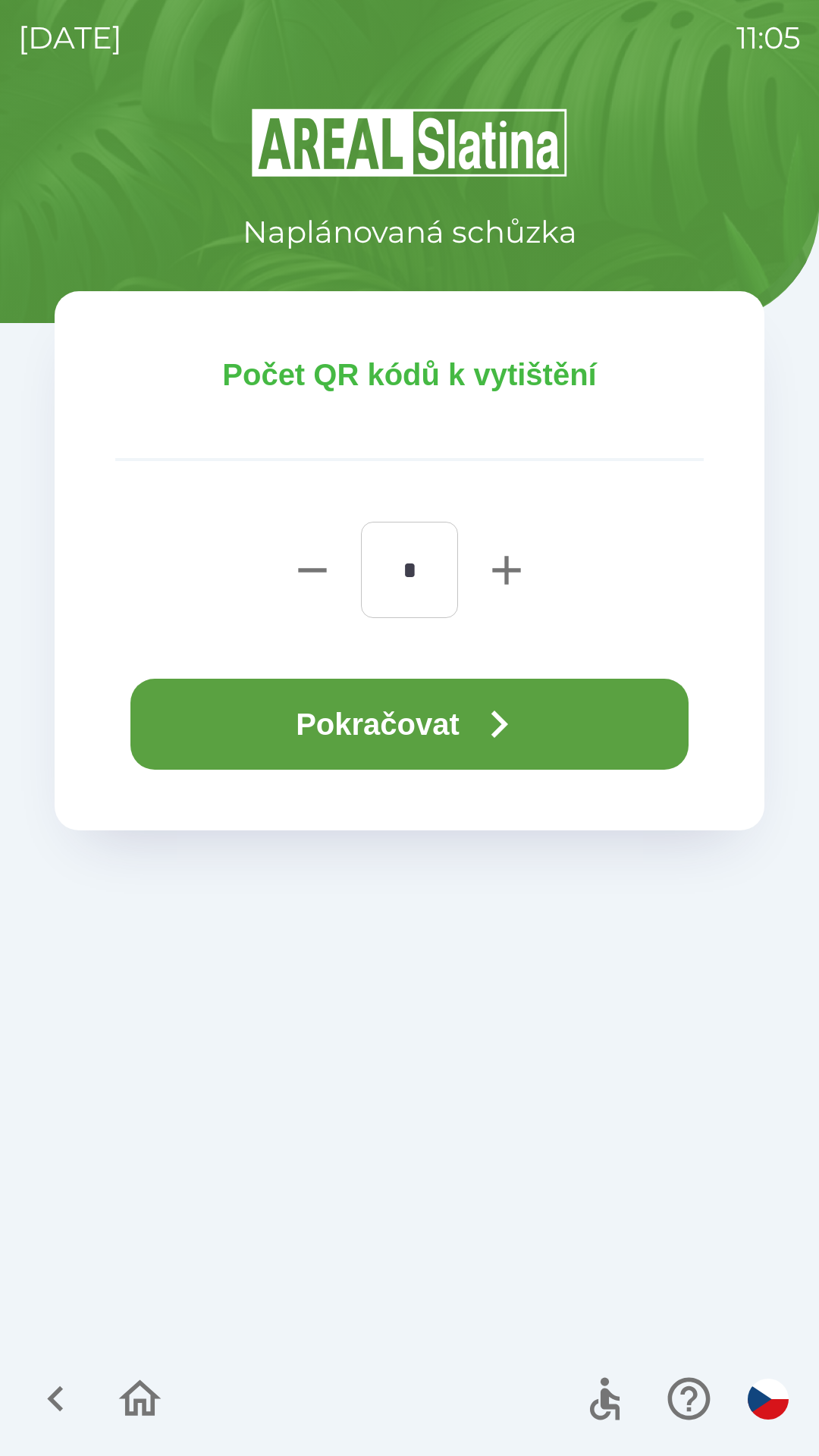
click at [420, 730] on button "Pokračovat" at bounding box center [410, 724] width 558 height 91
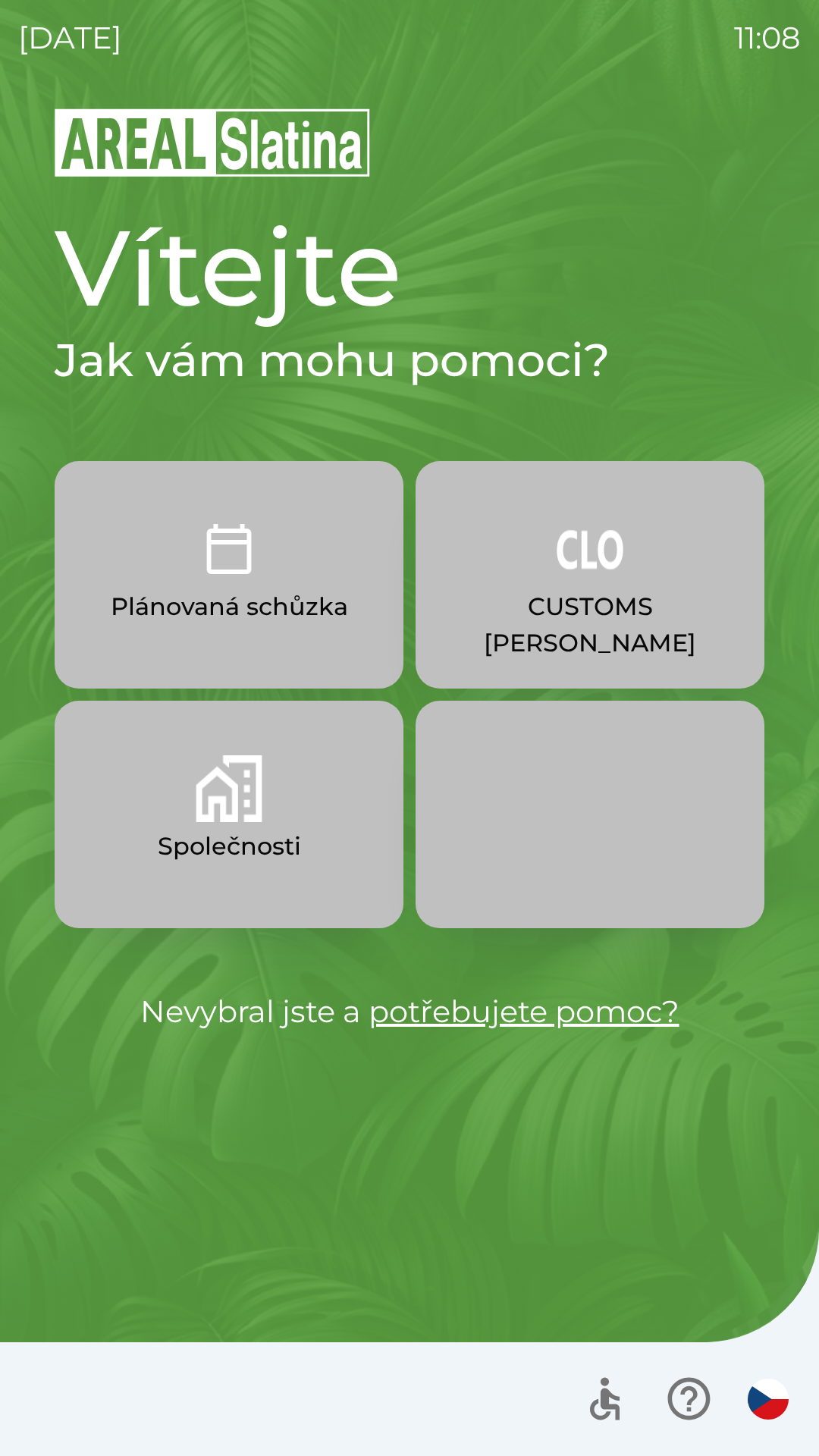
click at [526, 530] on button "CUSTOMS [PERSON_NAME]" at bounding box center [590, 575] width 349 height 228
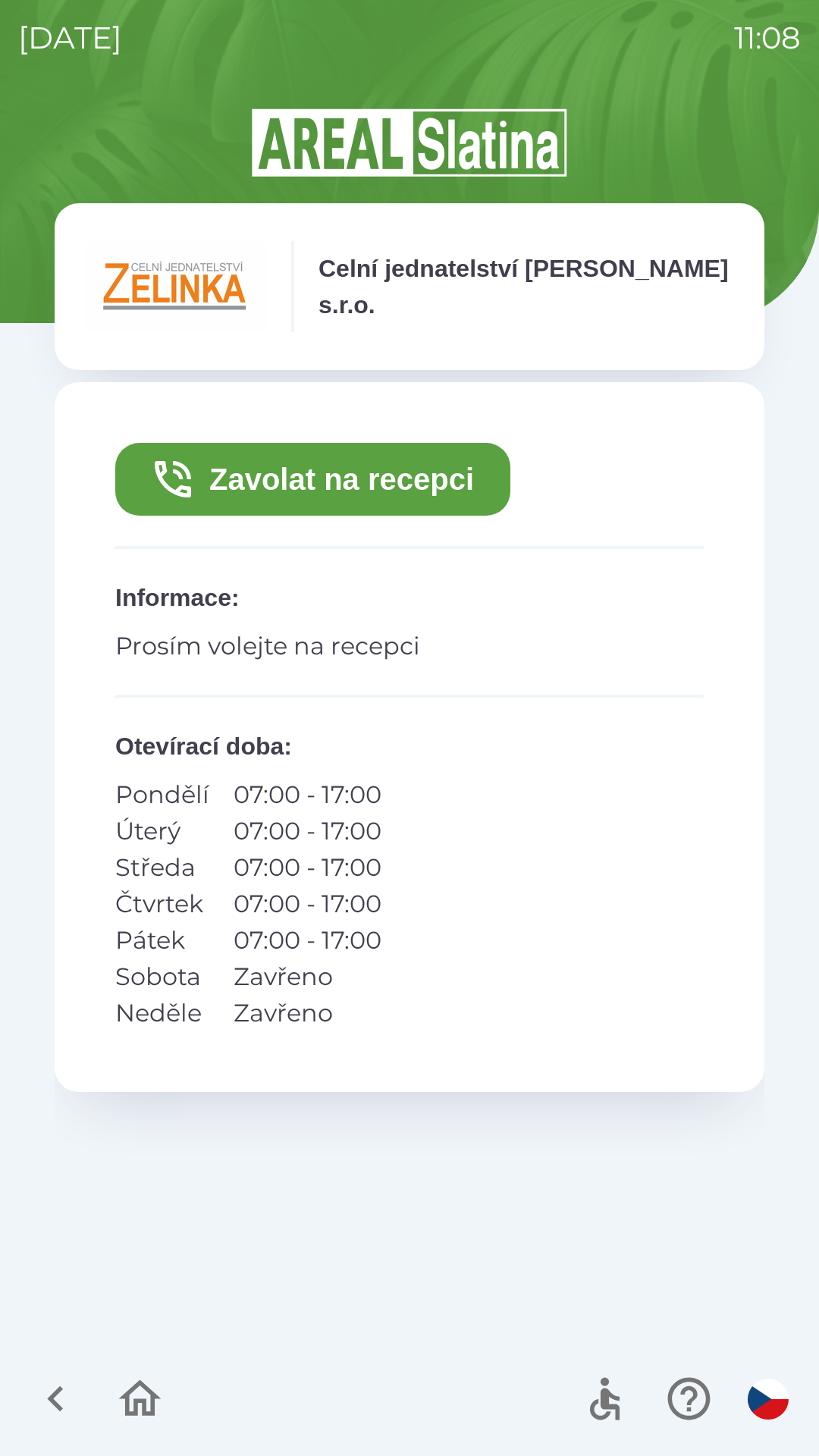
click at [383, 477] on button "Zavolat na recepci" at bounding box center [313, 479] width 395 height 73
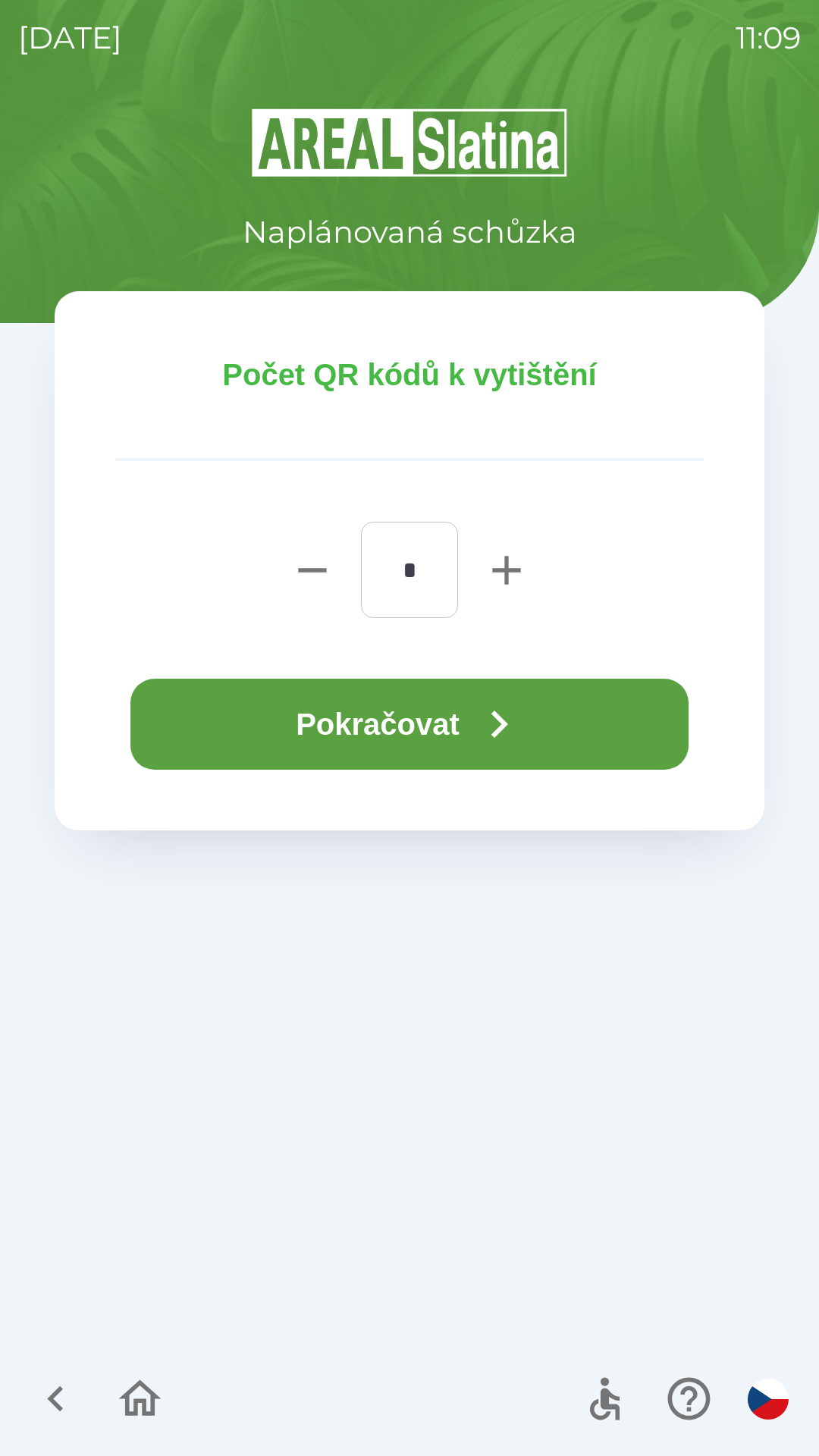
click at [496, 556] on icon "button" at bounding box center [506, 570] width 48 height 48
type input "*"
click at [434, 722] on button "Pokračovat" at bounding box center [410, 724] width 558 height 91
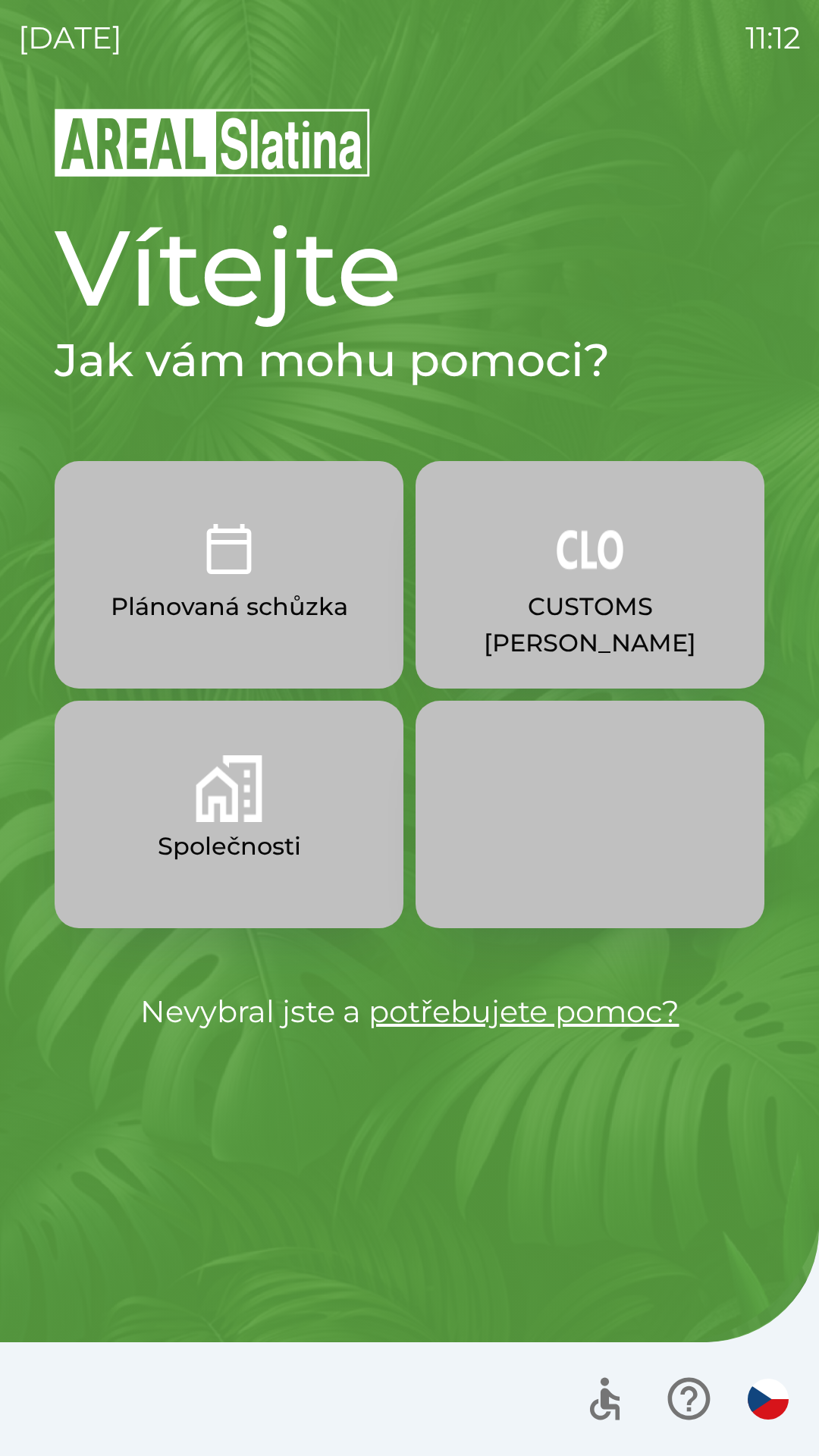
click at [513, 633] on button "CUSTOMS [PERSON_NAME]" at bounding box center [590, 575] width 349 height 228
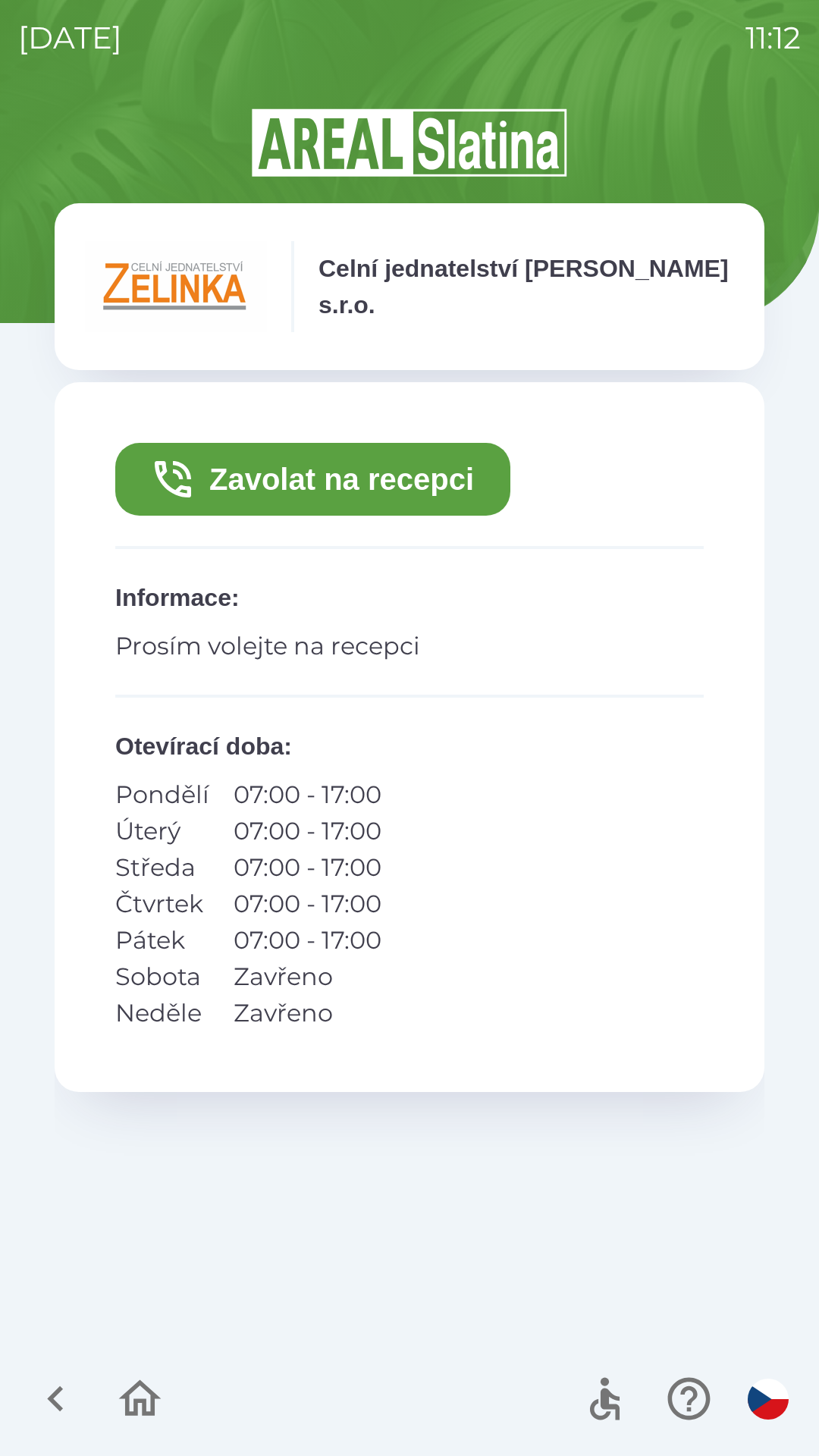
click at [433, 481] on button "Zavolat na recepci" at bounding box center [313, 479] width 395 height 73
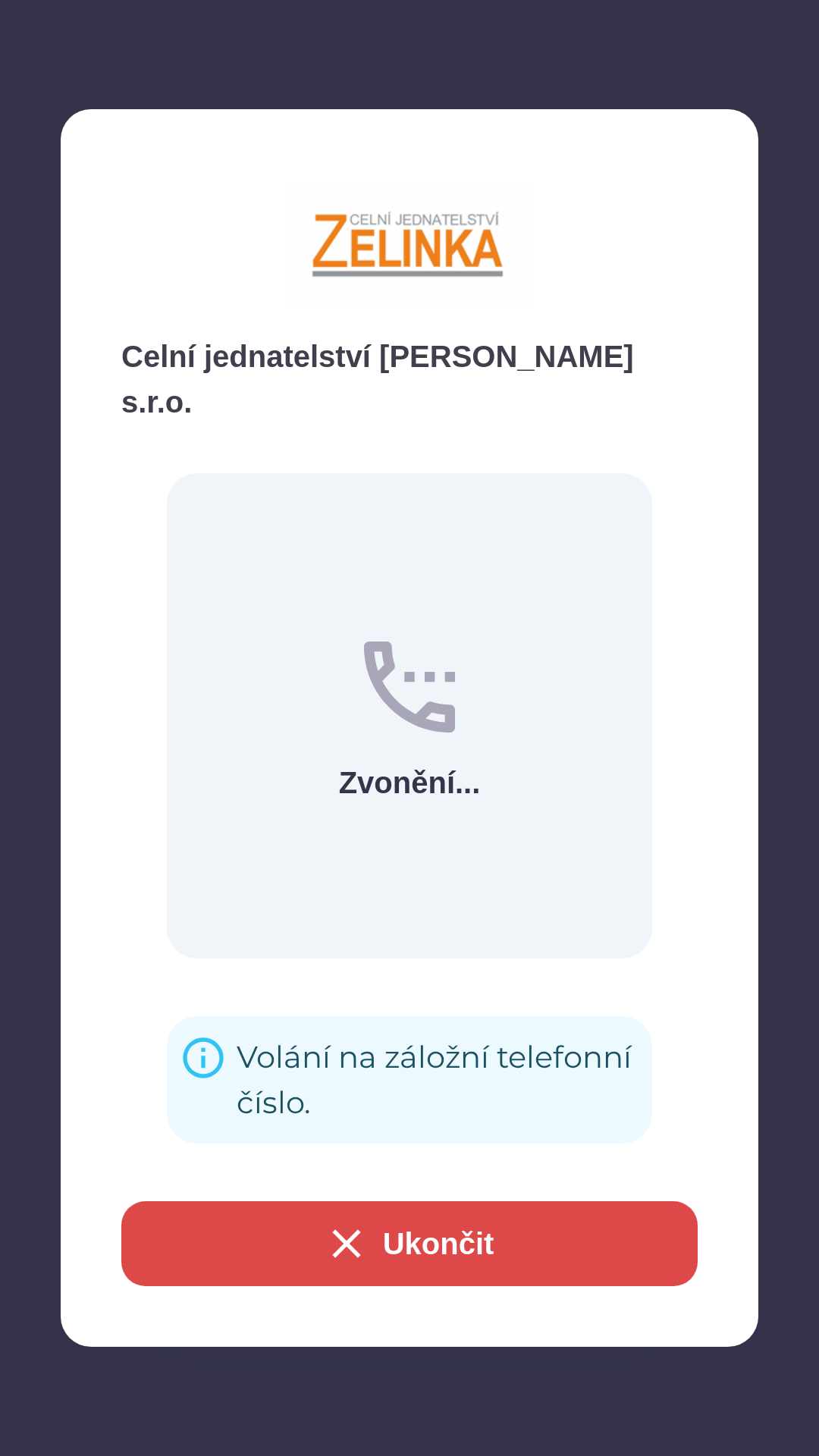
click at [398, 1243] on button "Ukončit" at bounding box center [409, 1243] width 576 height 85
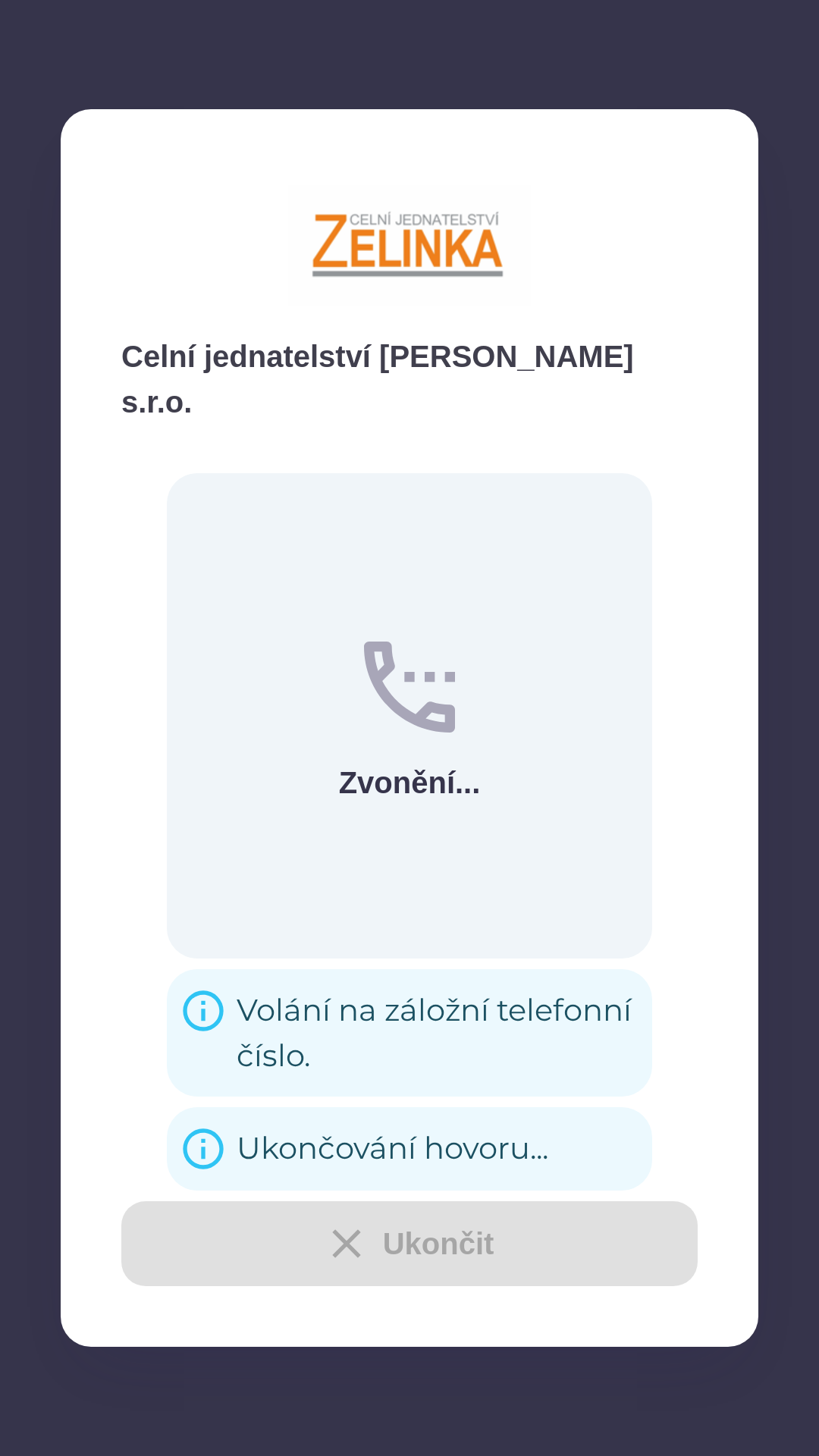
click at [420, 268] on img at bounding box center [410, 246] width 243 height 152
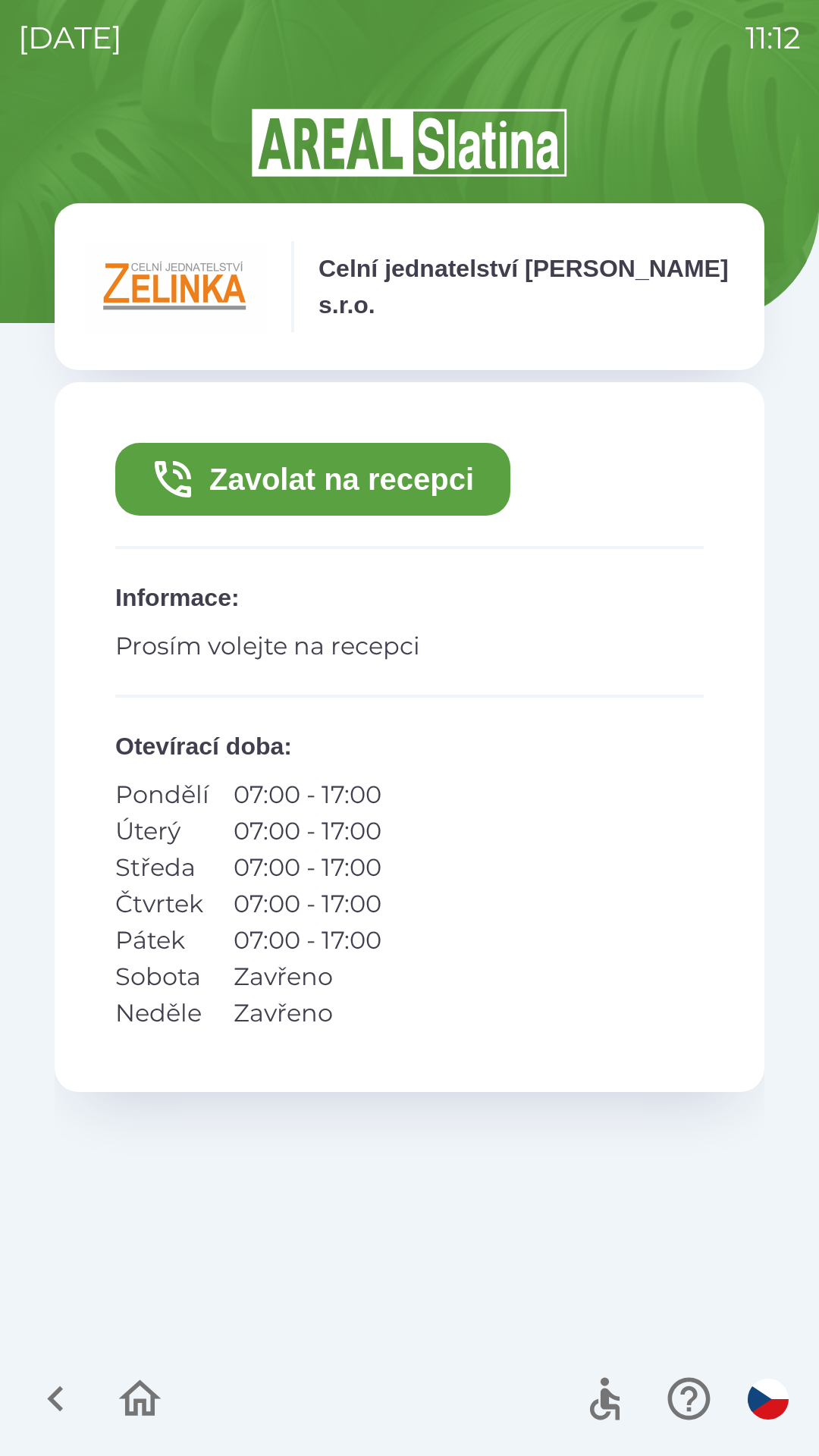
click at [419, 361] on div "Celní jednatelství [PERSON_NAME] s.r.o. Informace" at bounding box center [410, 286] width 710 height 167
click at [432, 483] on button "Zavolat na recepci" at bounding box center [313, 479] width 395 height 73
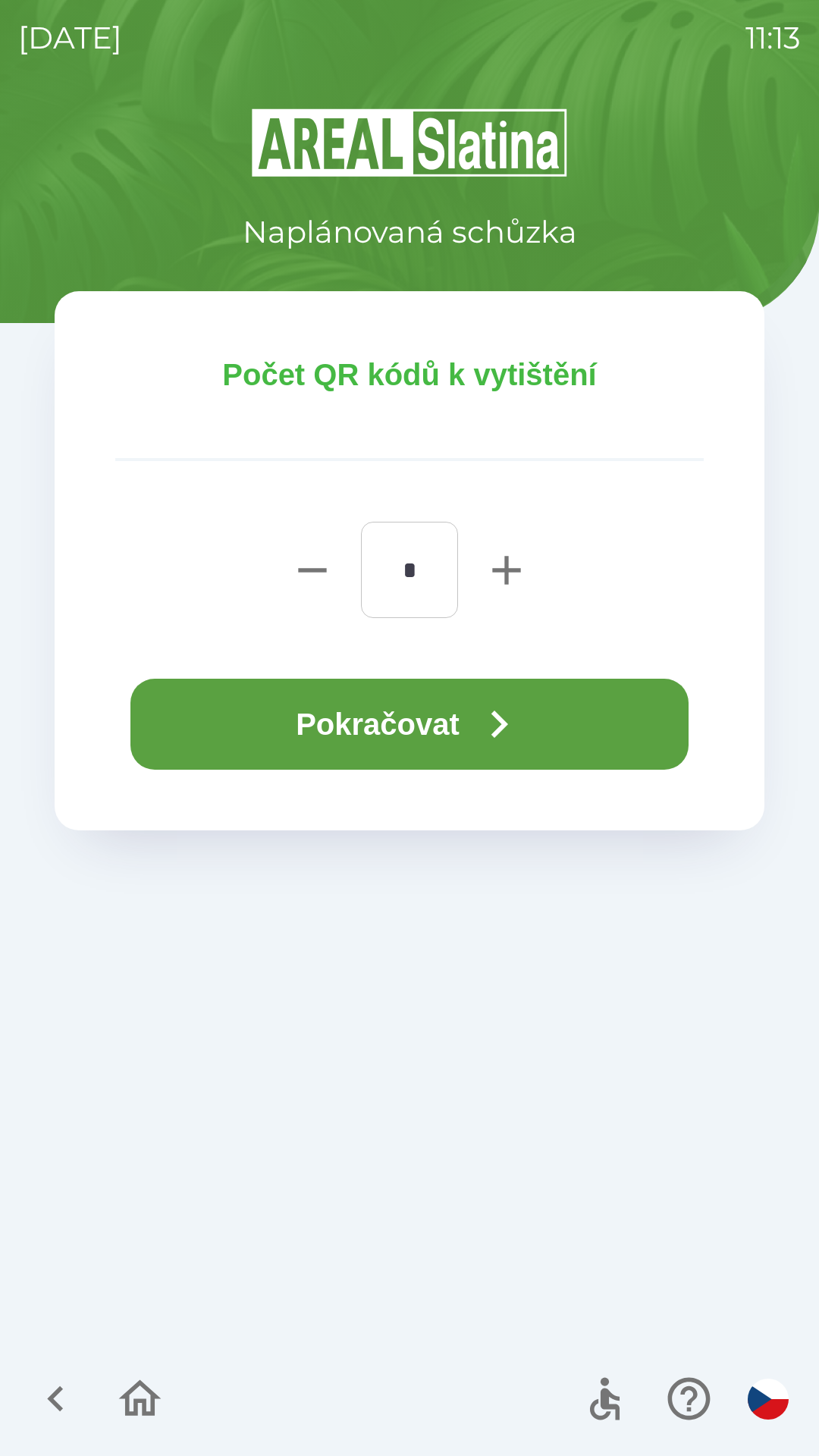
click at [479, 715] on icon "button" at bounding box center [499, 724] width 55 height 55
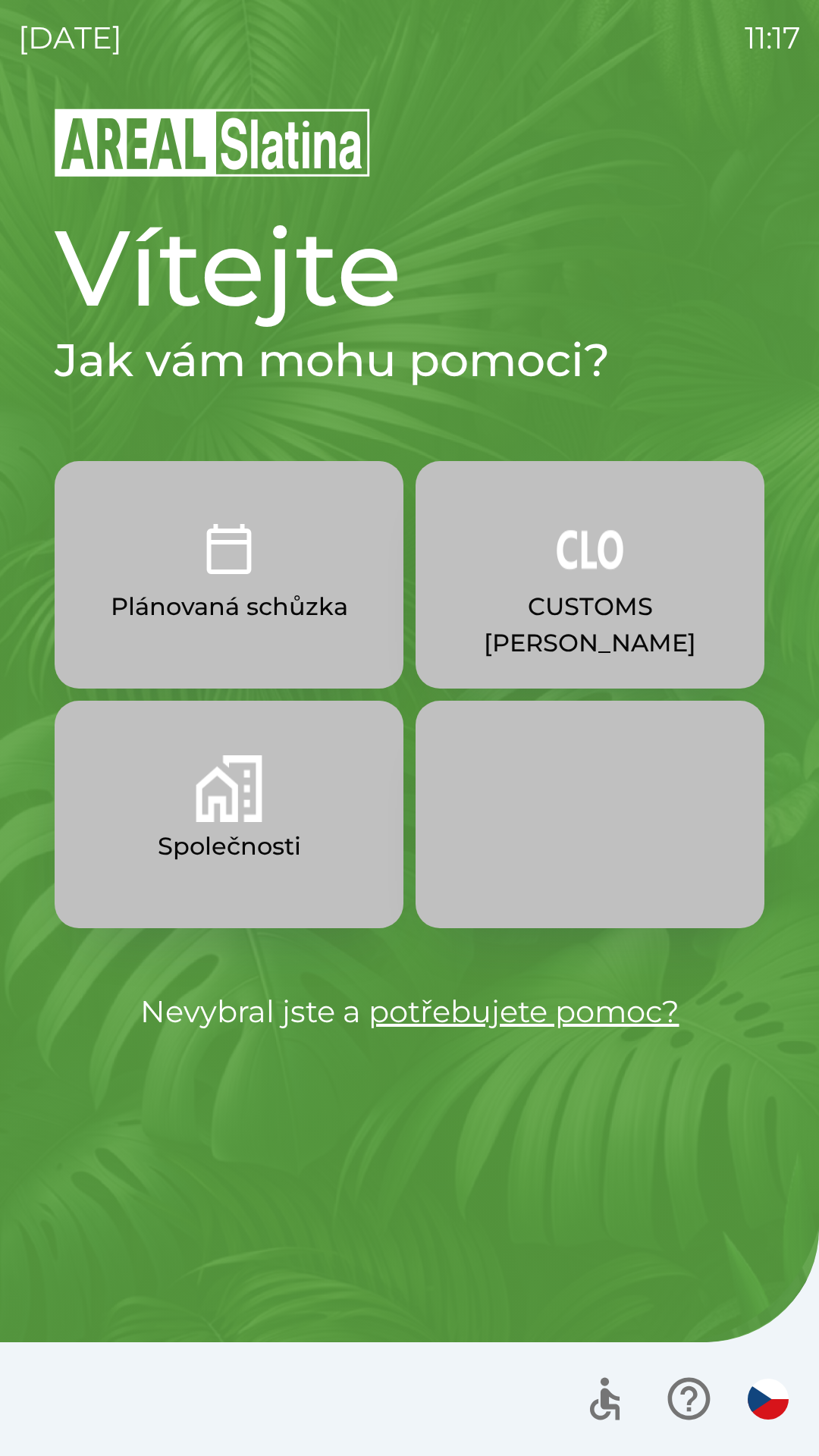
click at [551, 588] on p "CUSTOMS [PERSON_NAME]" at bounding box center [590, 624] width 276 height 73
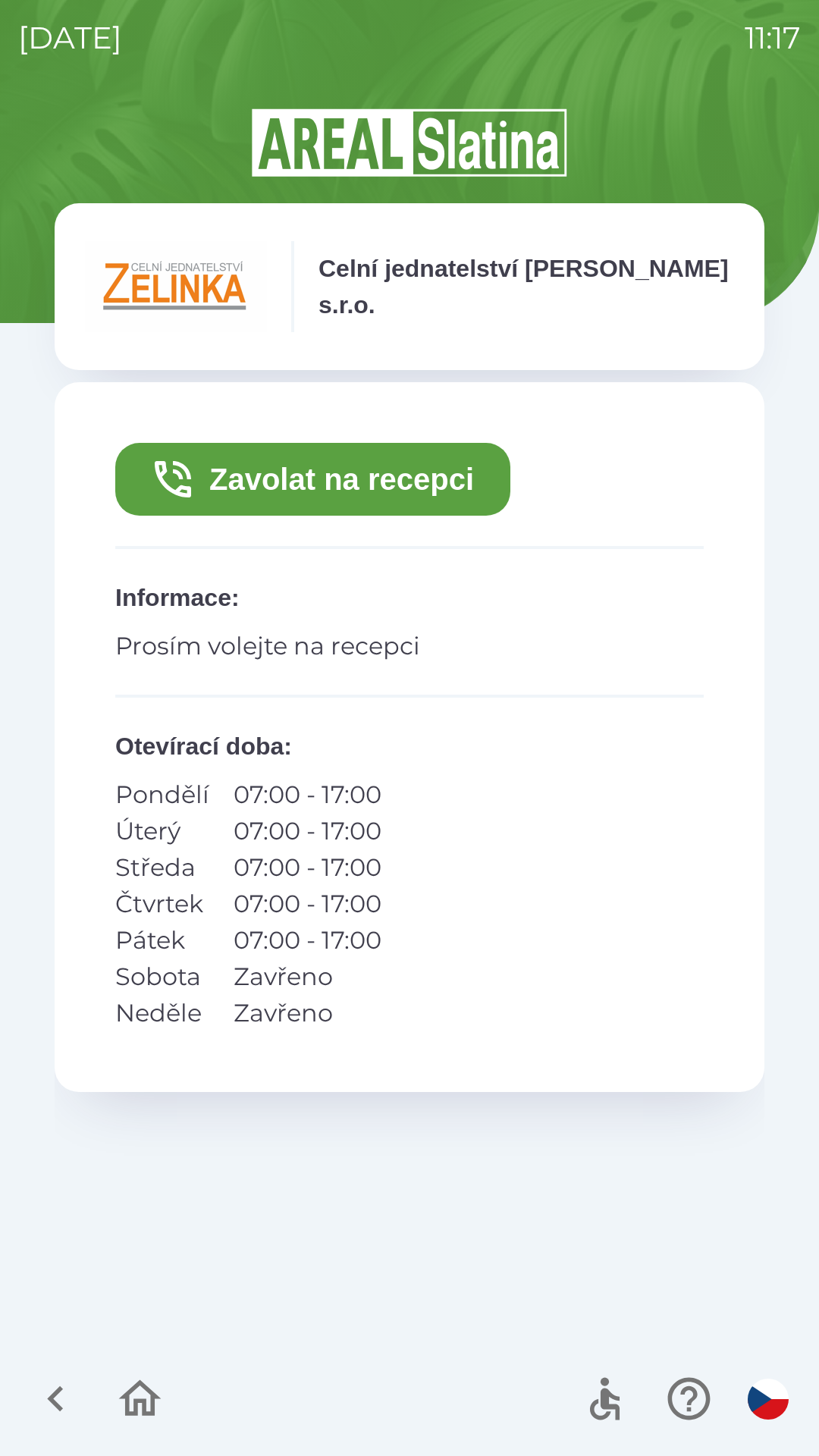
click at [359, 491] on button "Zavolat na recepci" at bounding box center [313, 479] width 395 height 73
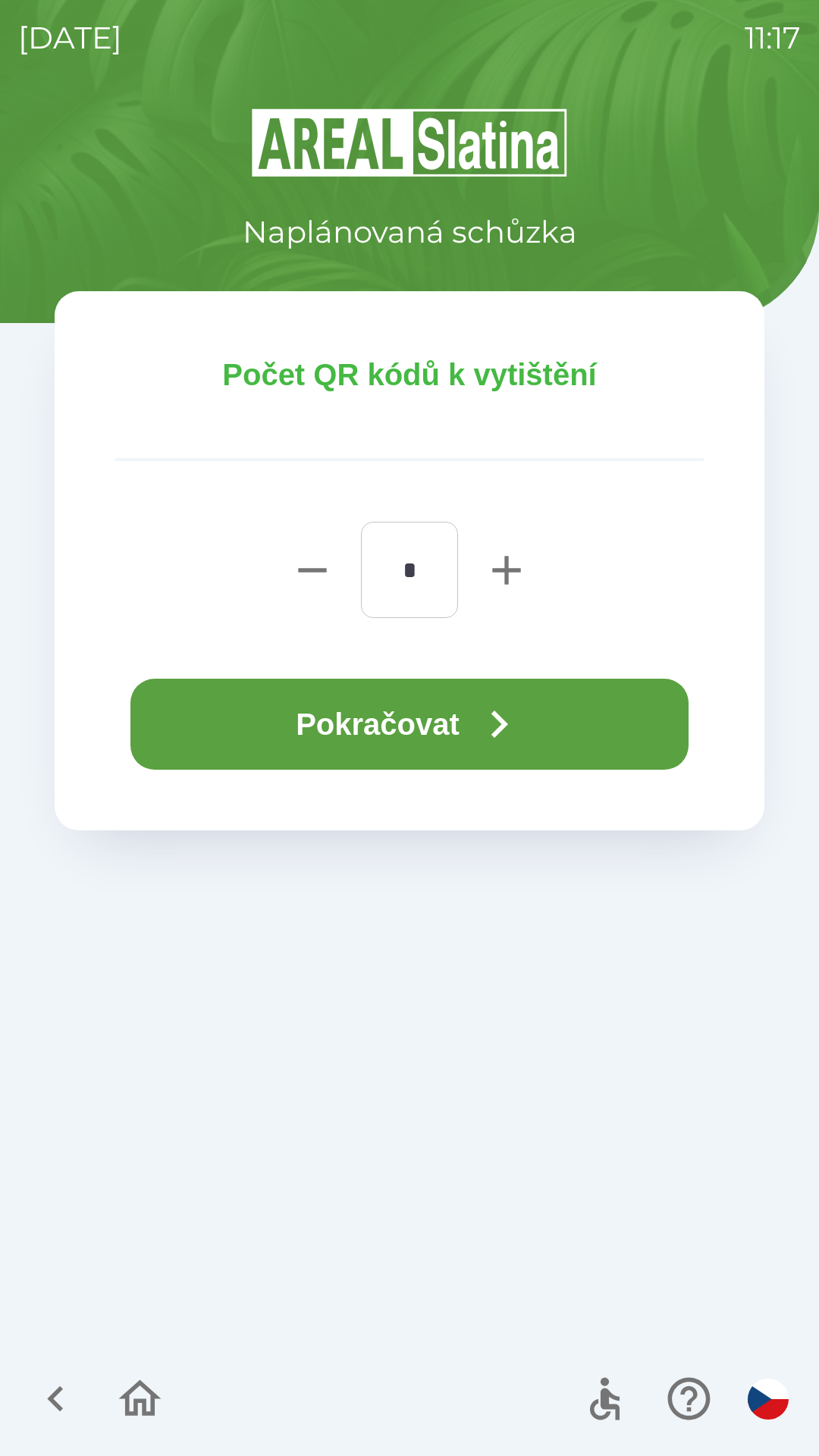
click at [430, 758] on button "Pokračovat" at bounding box center [410, 724] width 558 height 91
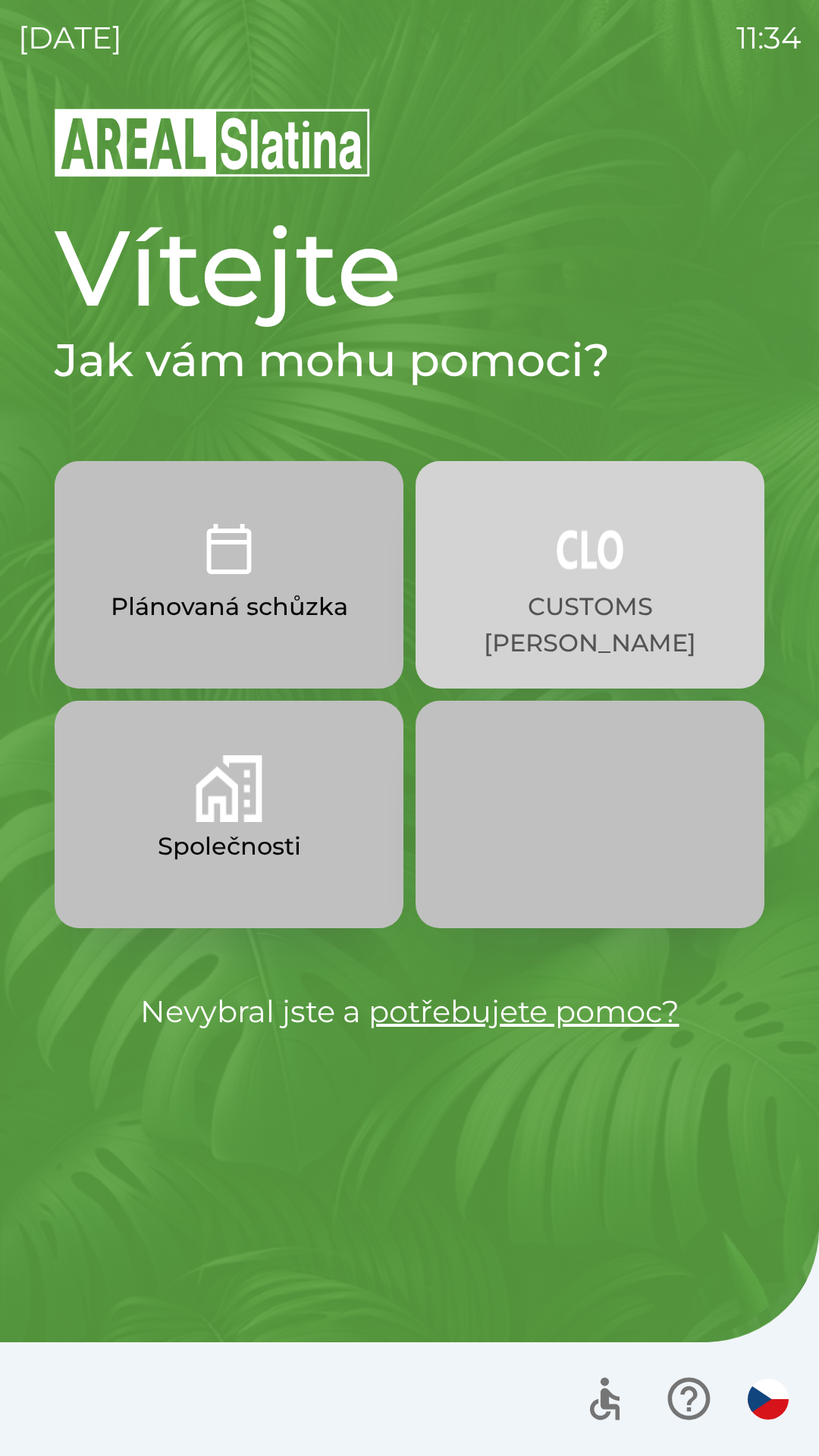
click at [595, 588] on p "CUSTOMS [PERSON_NAME]" at bounding box center [590, 624] width 276 height 73
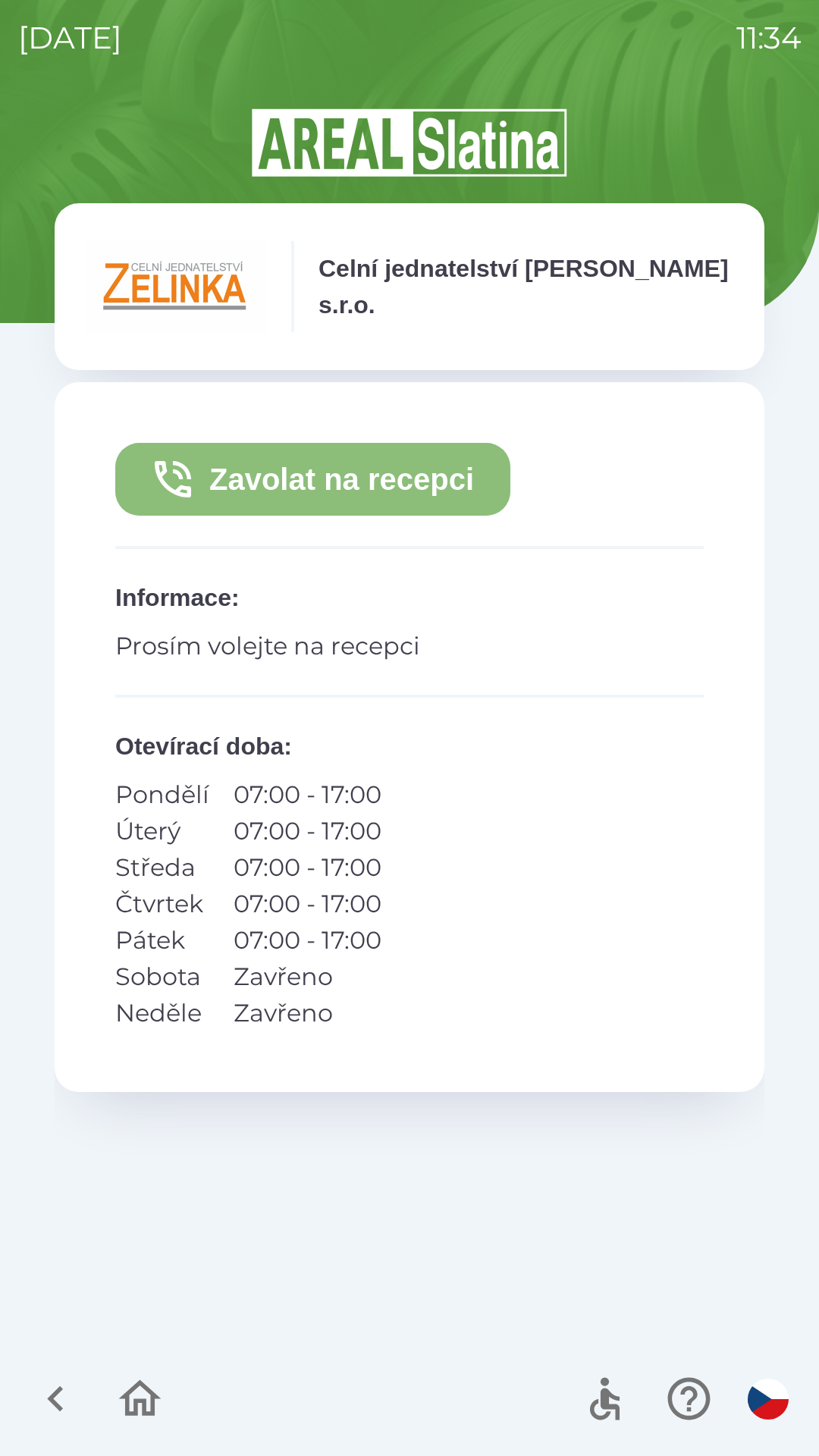
click at [464, 478] on button "Zavolat na recepci" at bounding box center [313, 479] width 395 height 73
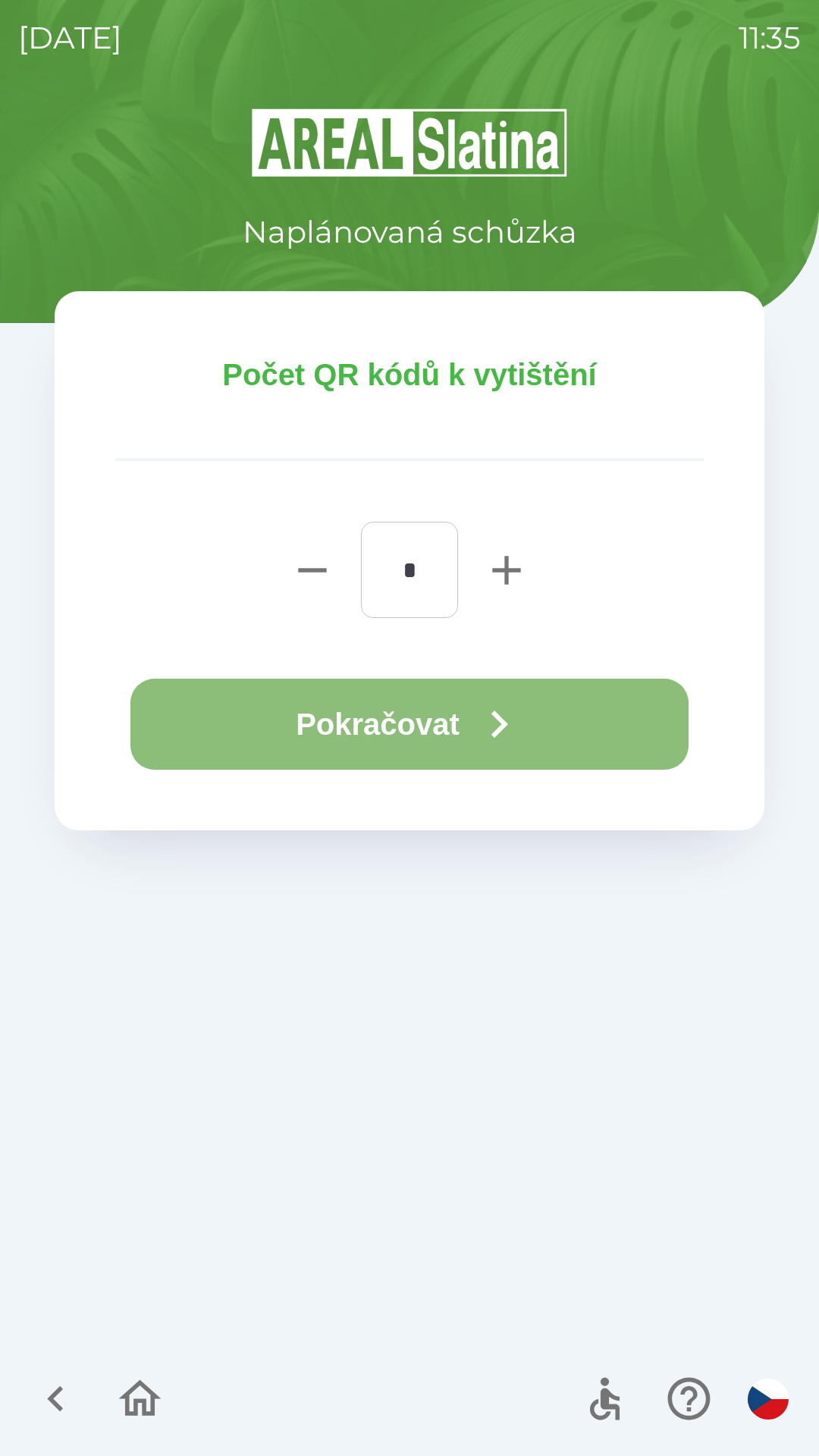
click at [465, 727] on button "Pokračovat" at bounding box center [410, 724] width 558 height 91
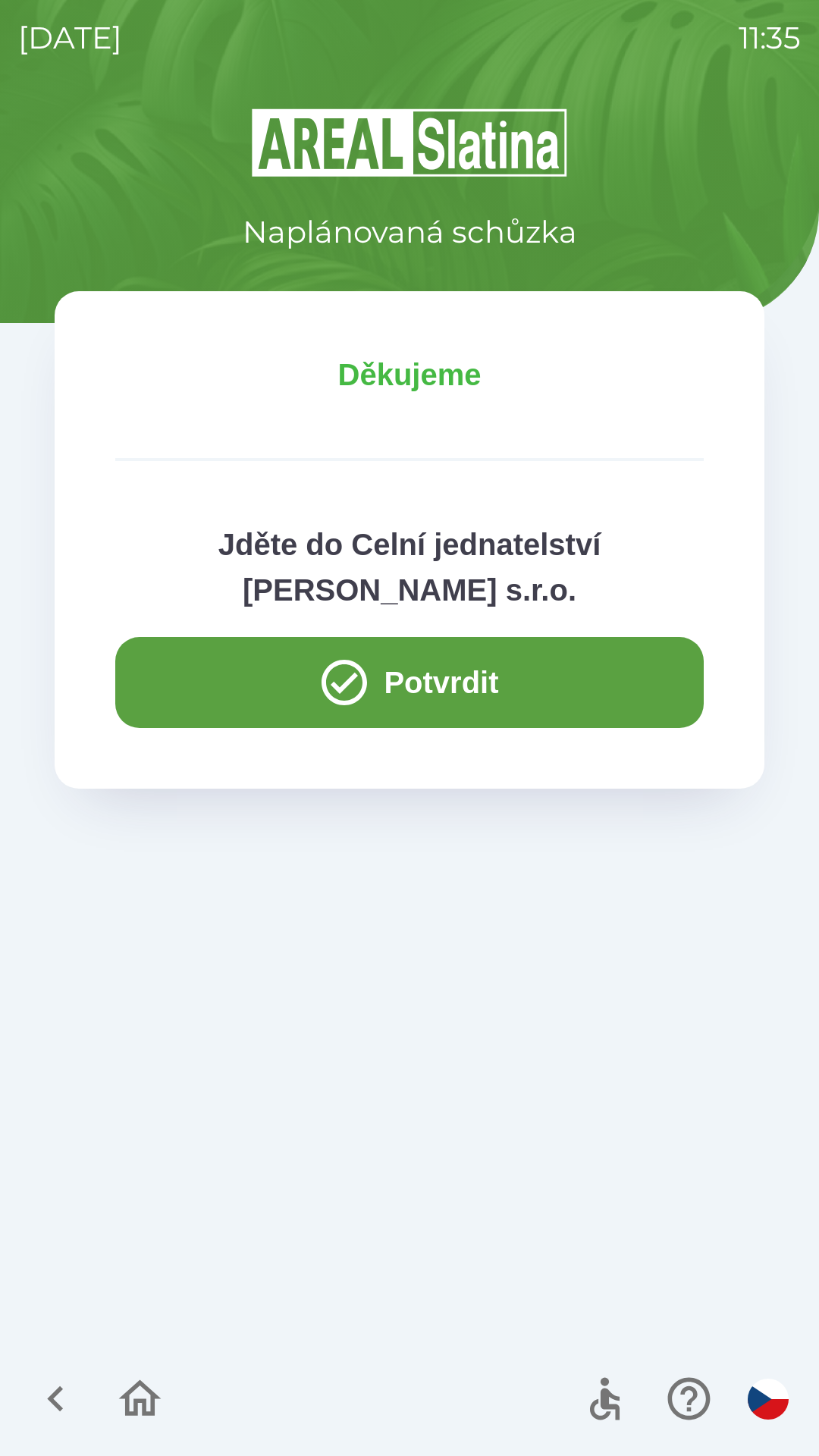
click at [737, 1209] on div "Naplánovaná schůzka Děkujeme Jděte do Celní jednatelství [PERSON_NAME] s.r.o. P…" at bounding box center [410, 781] width 783 height 1350
click at [139, 1378] on icon "button" at bounding box center [140, 1398] width 51 height 51
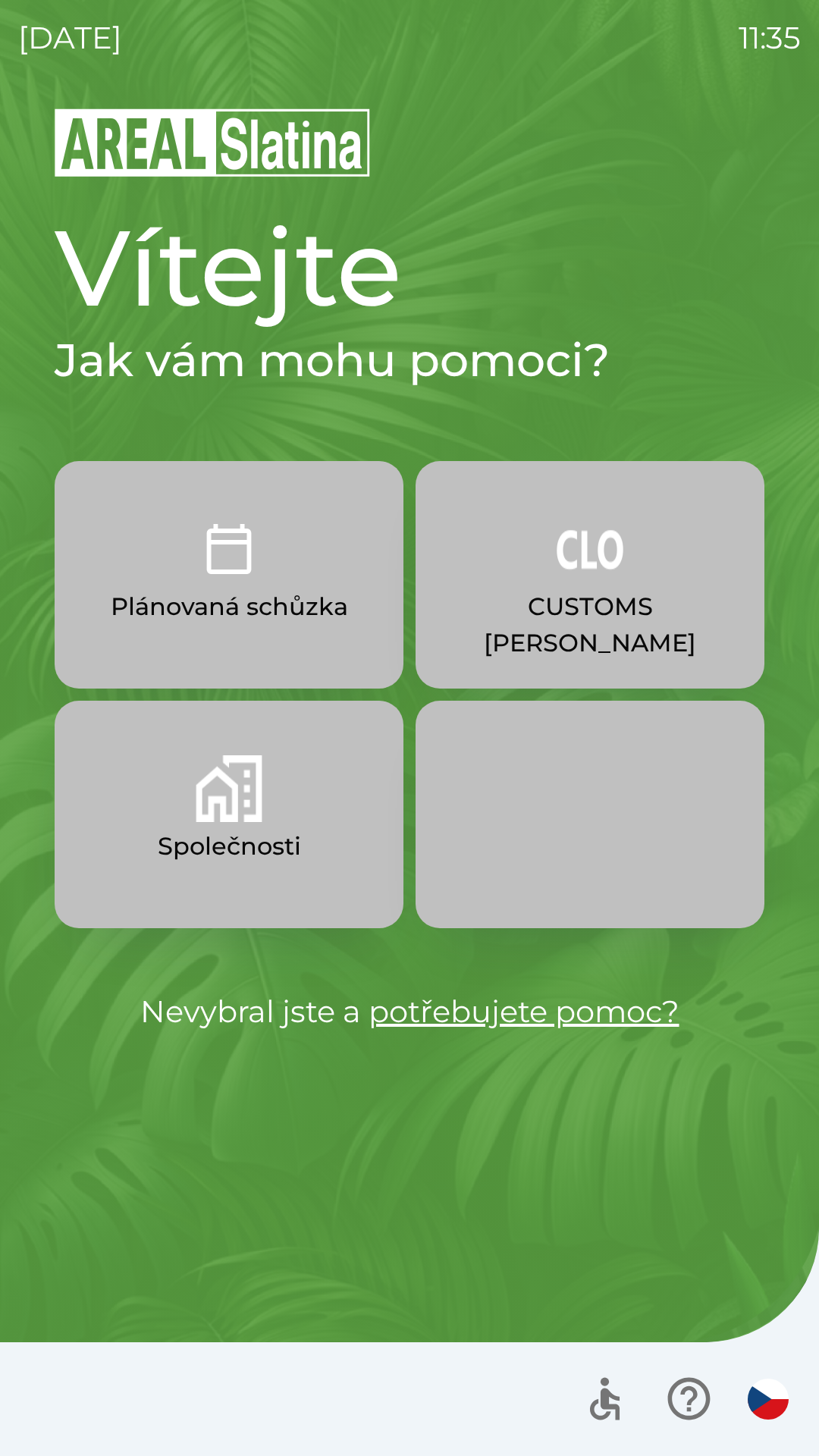
click at [296, 839] on p "Společnosti" at bounding box center [229, 847] width 143 height 36
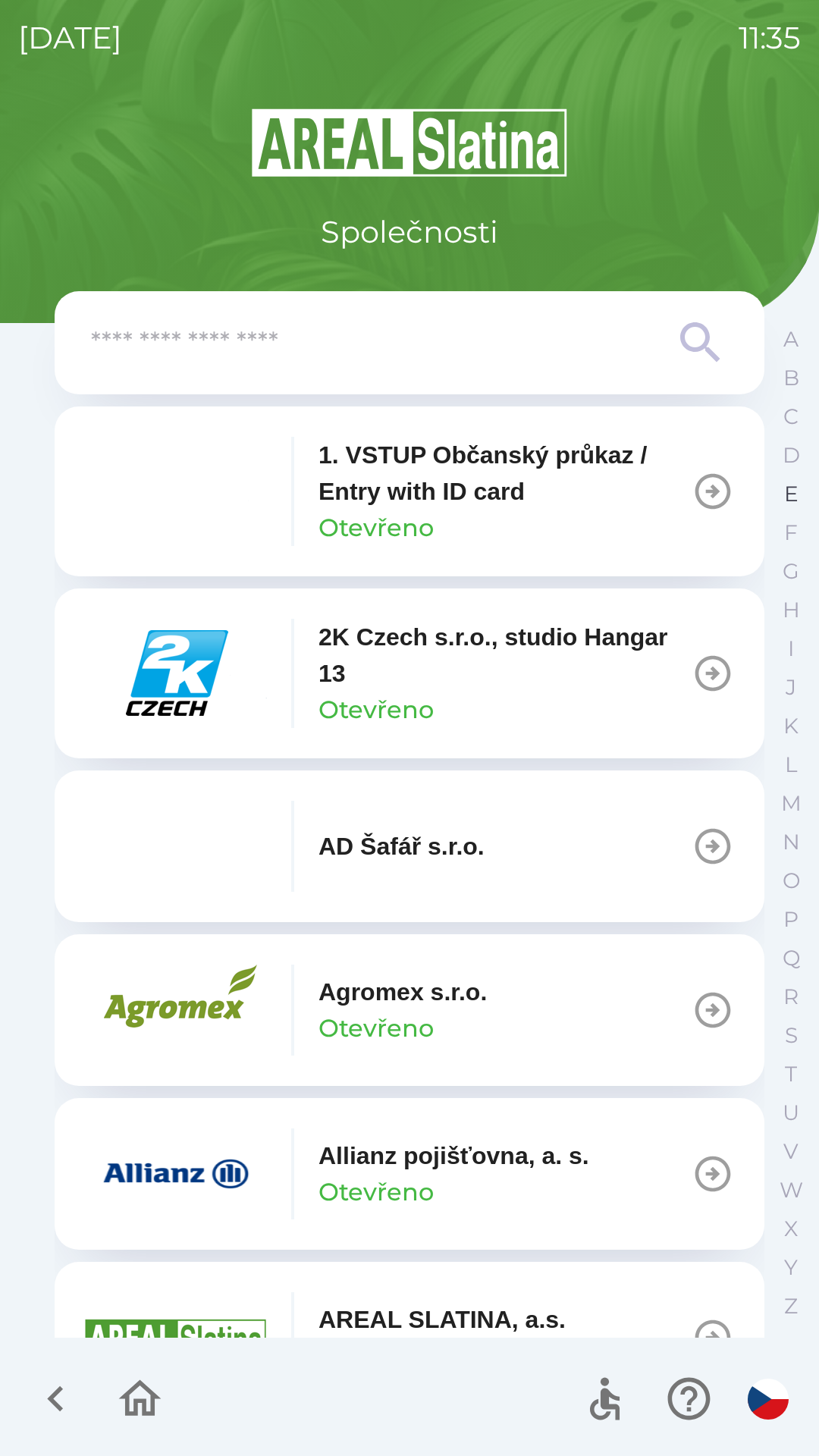
click at [787, 495] on p "E" at bounding box center [791, 494] width 14 height 27
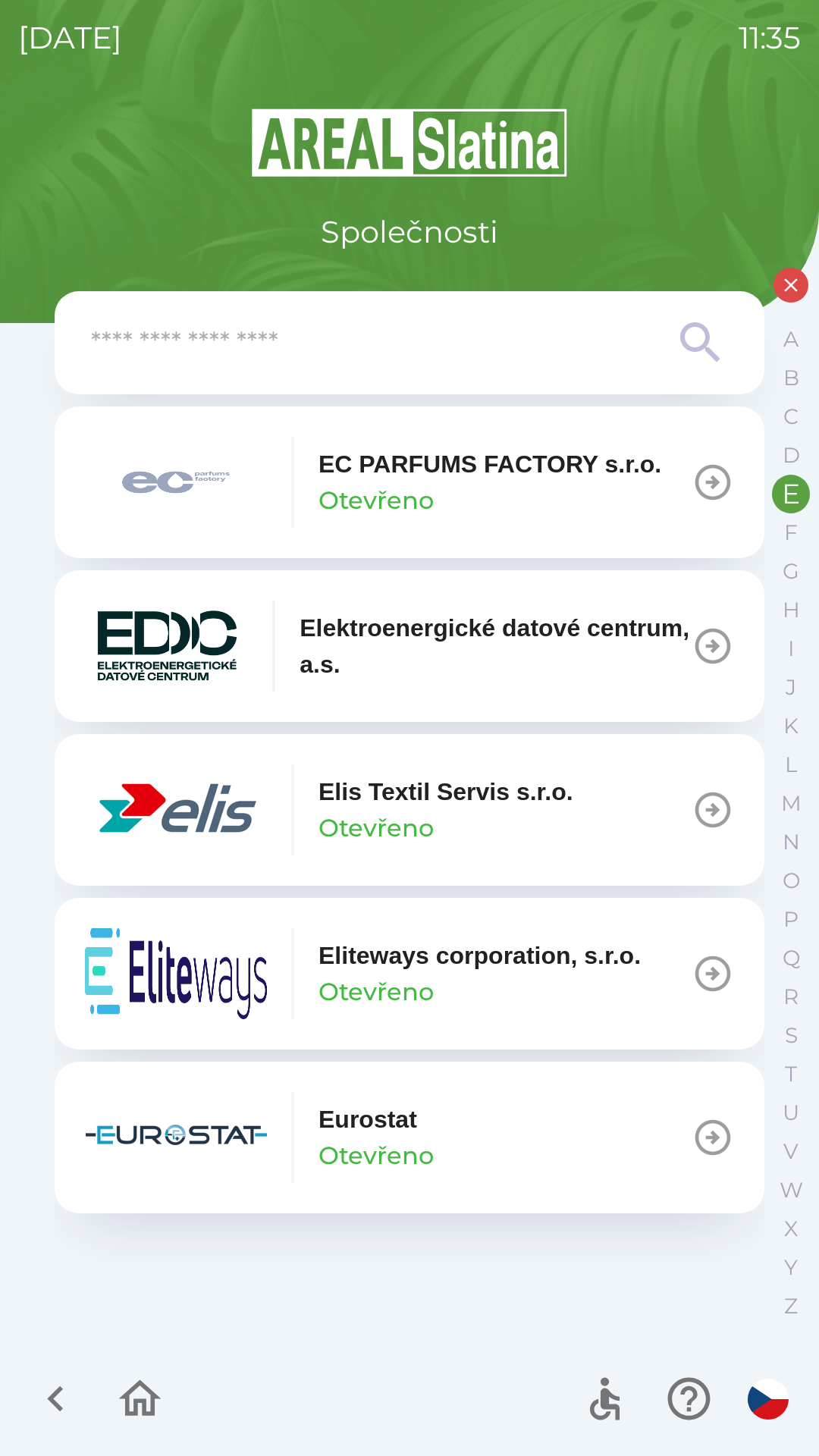
click at [539, 816] on div "Elis Textil Servis s.r.o. Otevřeno" at bounding box center [446, 810] width 255 height 73
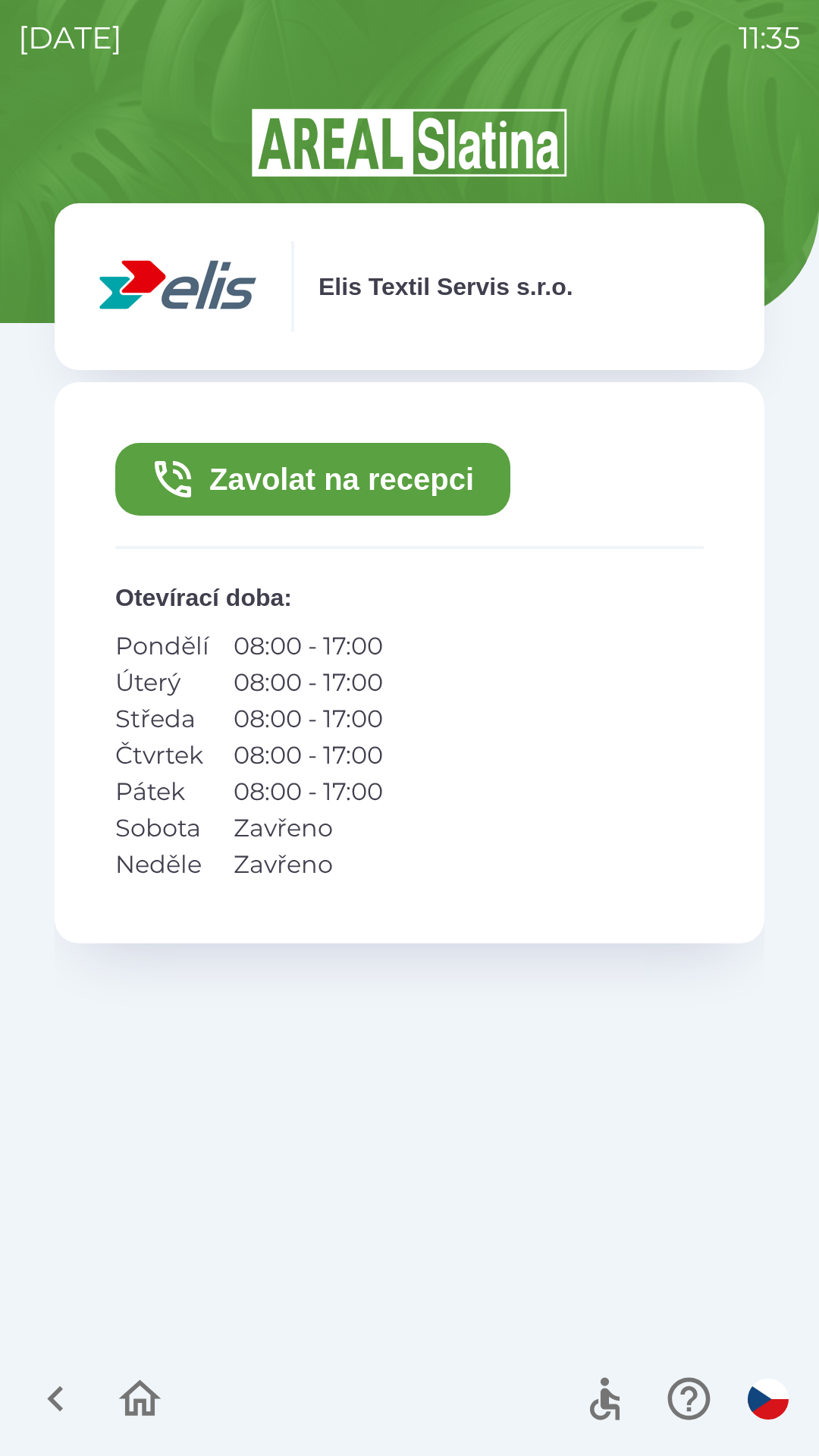
click at [420, 469] on button "Zavolat na recepci" at bounding box center [313, 479] width 395 height 73
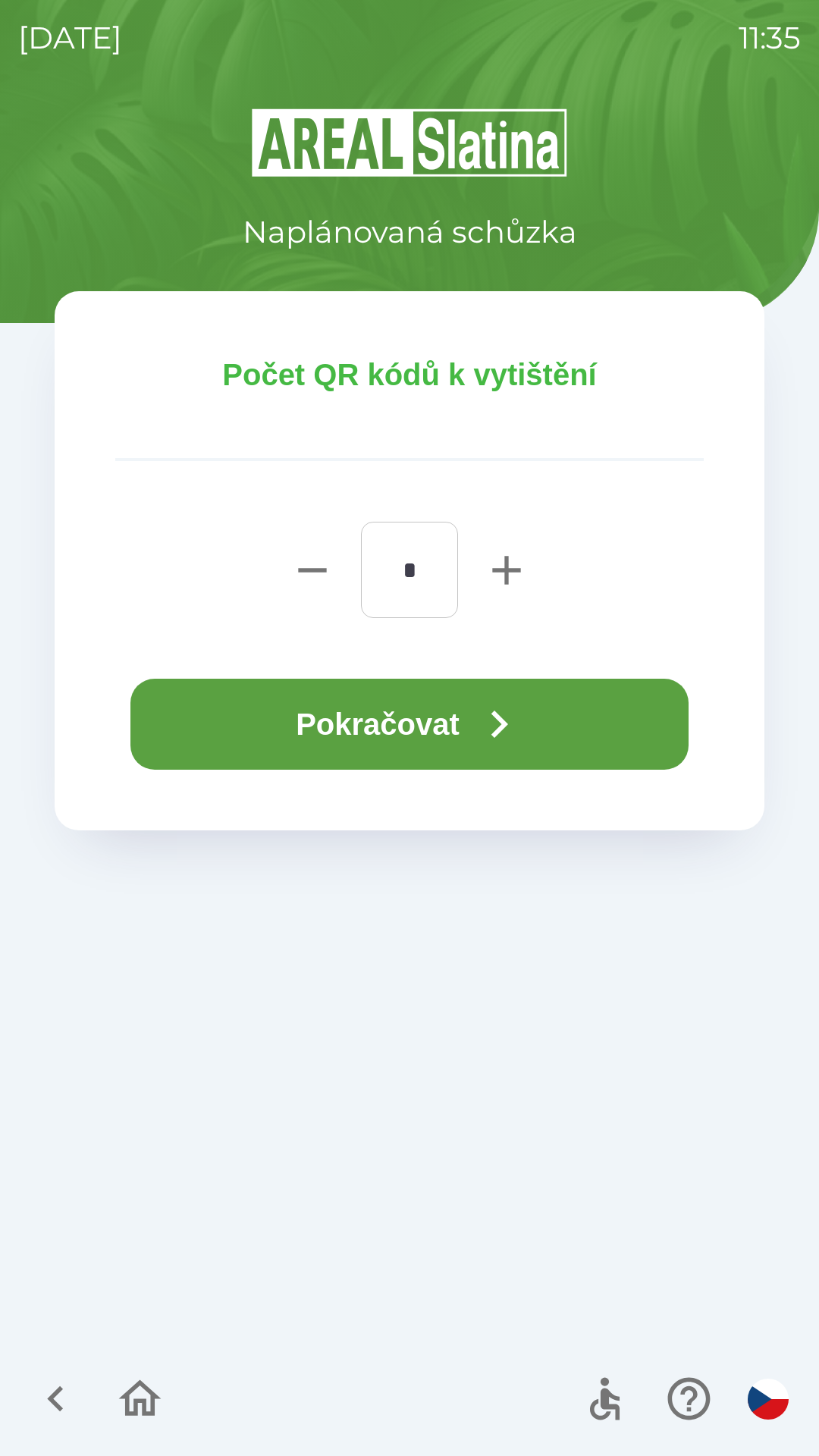
click at [521, 718] on icon "button" at bounding box center [499, 724] width 55 height 55
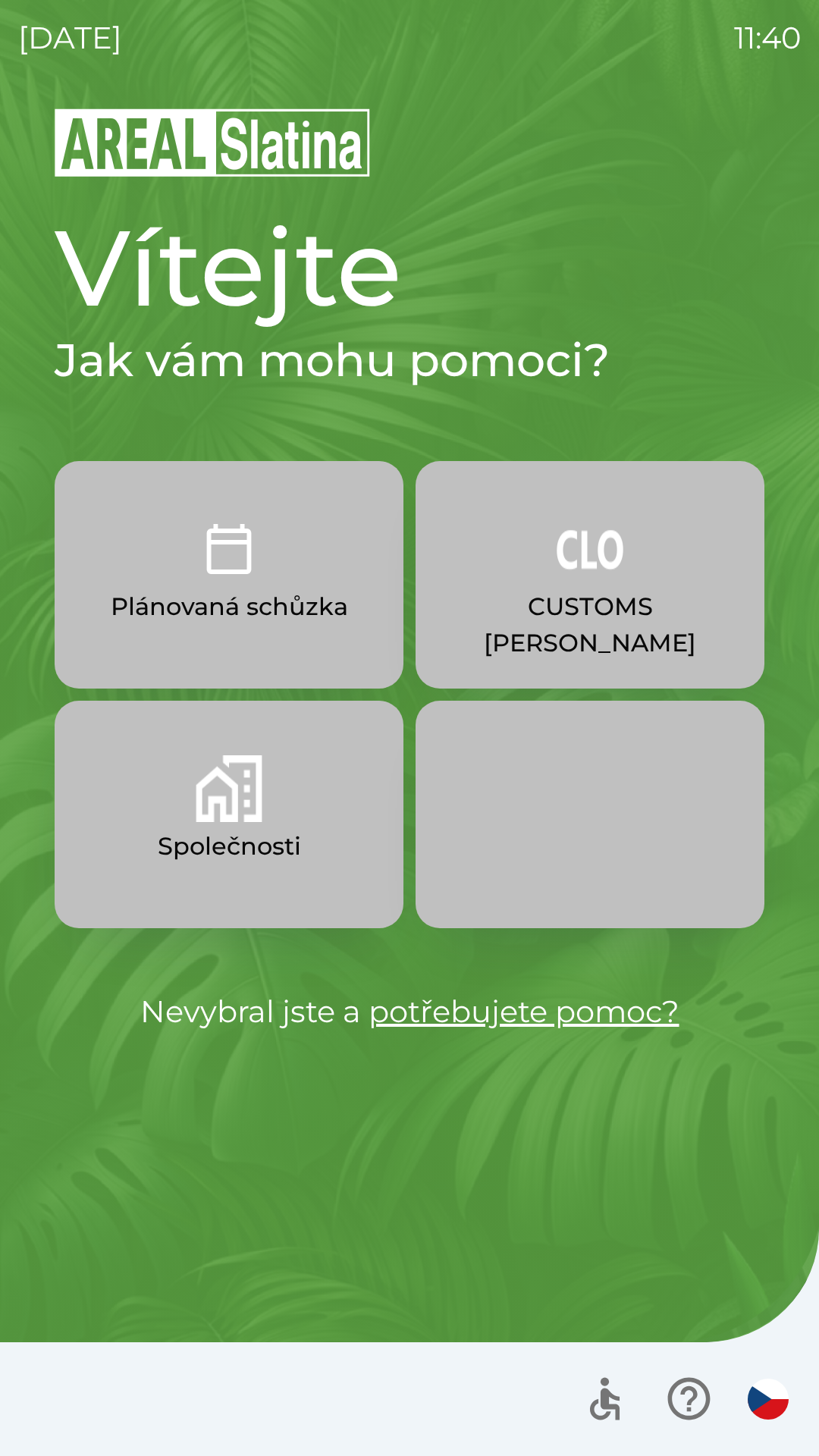
click at [571, 591] on p "CUSTOMS [PERSON_NAME]" at bounding box center [590, 624] width 276 height 73
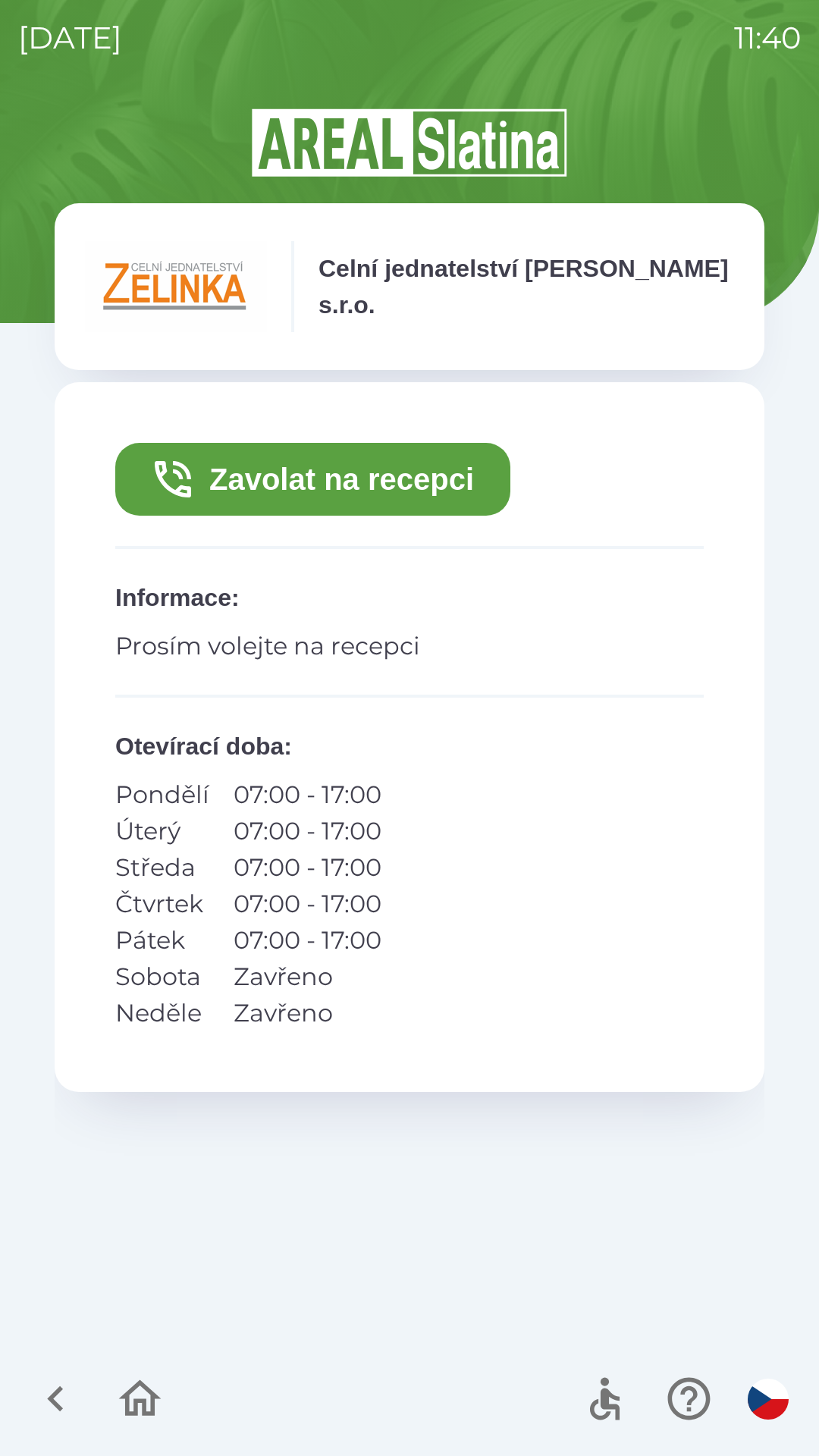
click at [411, 480] on button "Zavolat na recepci" at bounding box center [313, 479] width 395 height 73
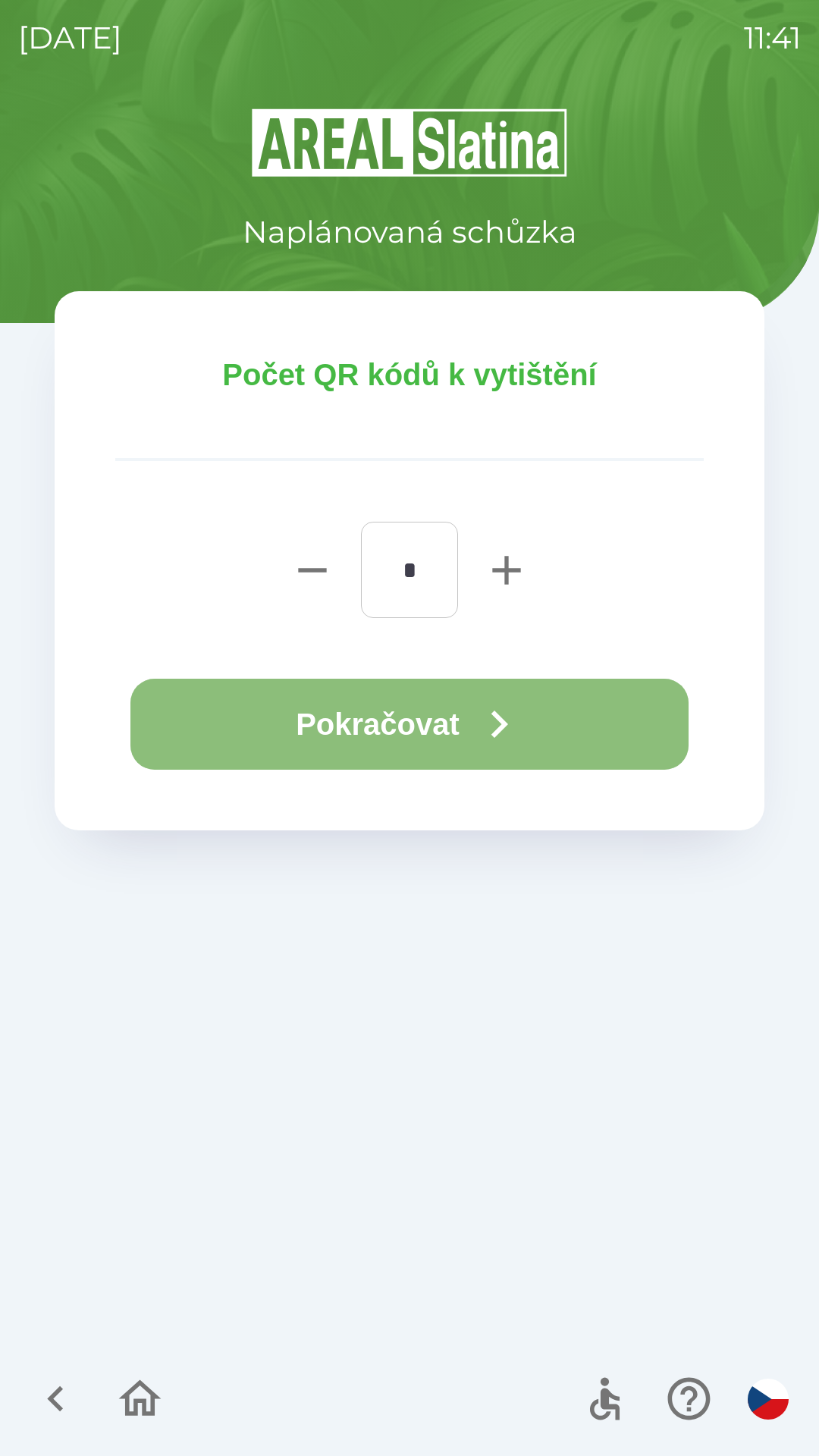
click at [457, 717] on button "Pokračovat" at bounding box center [410, 724] width 558 height 91
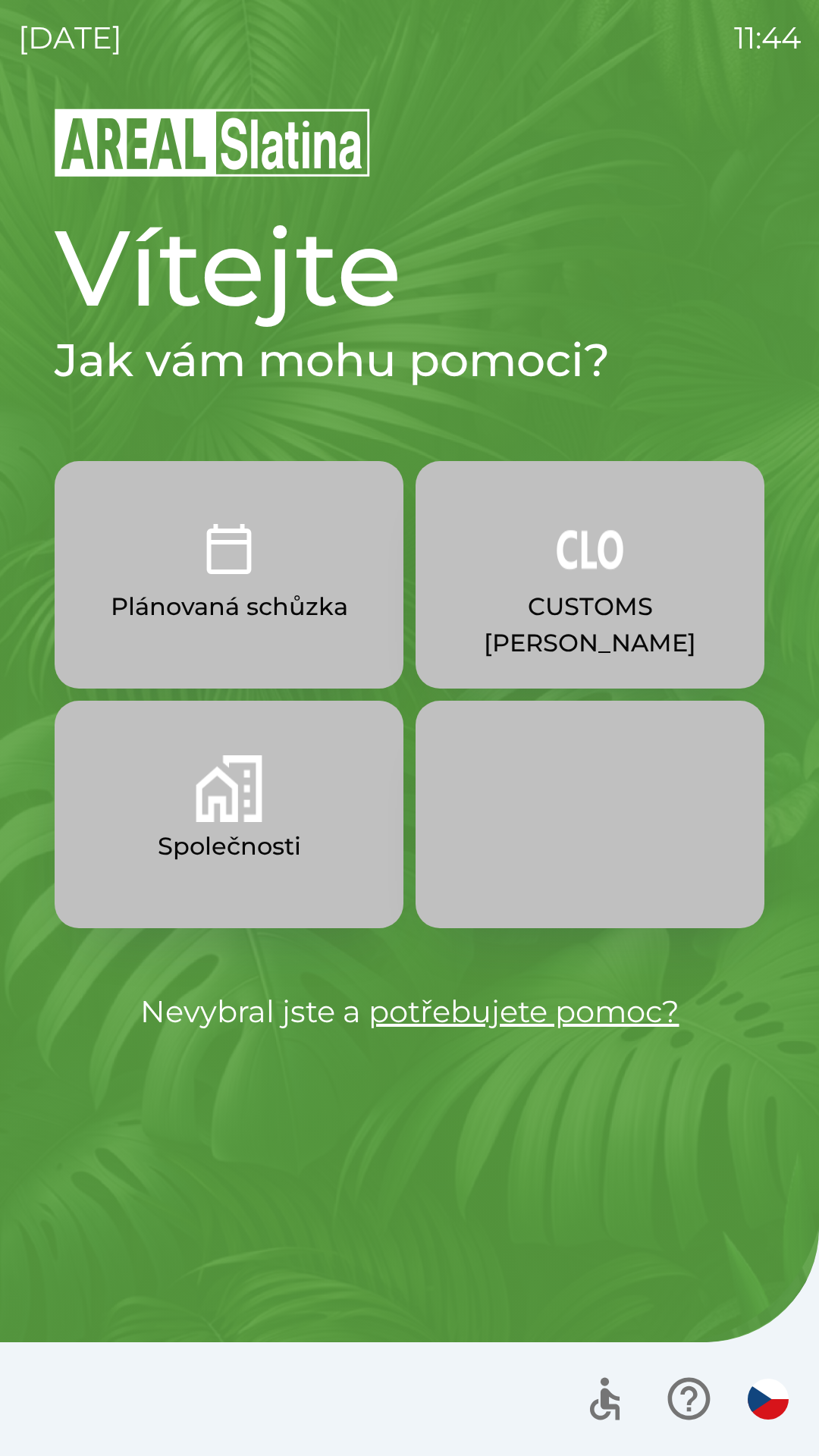
click at [598, 584] on button "CUSTOMS [PERSON_NAME]" at bounding box center [590, 575] width 349 height 228
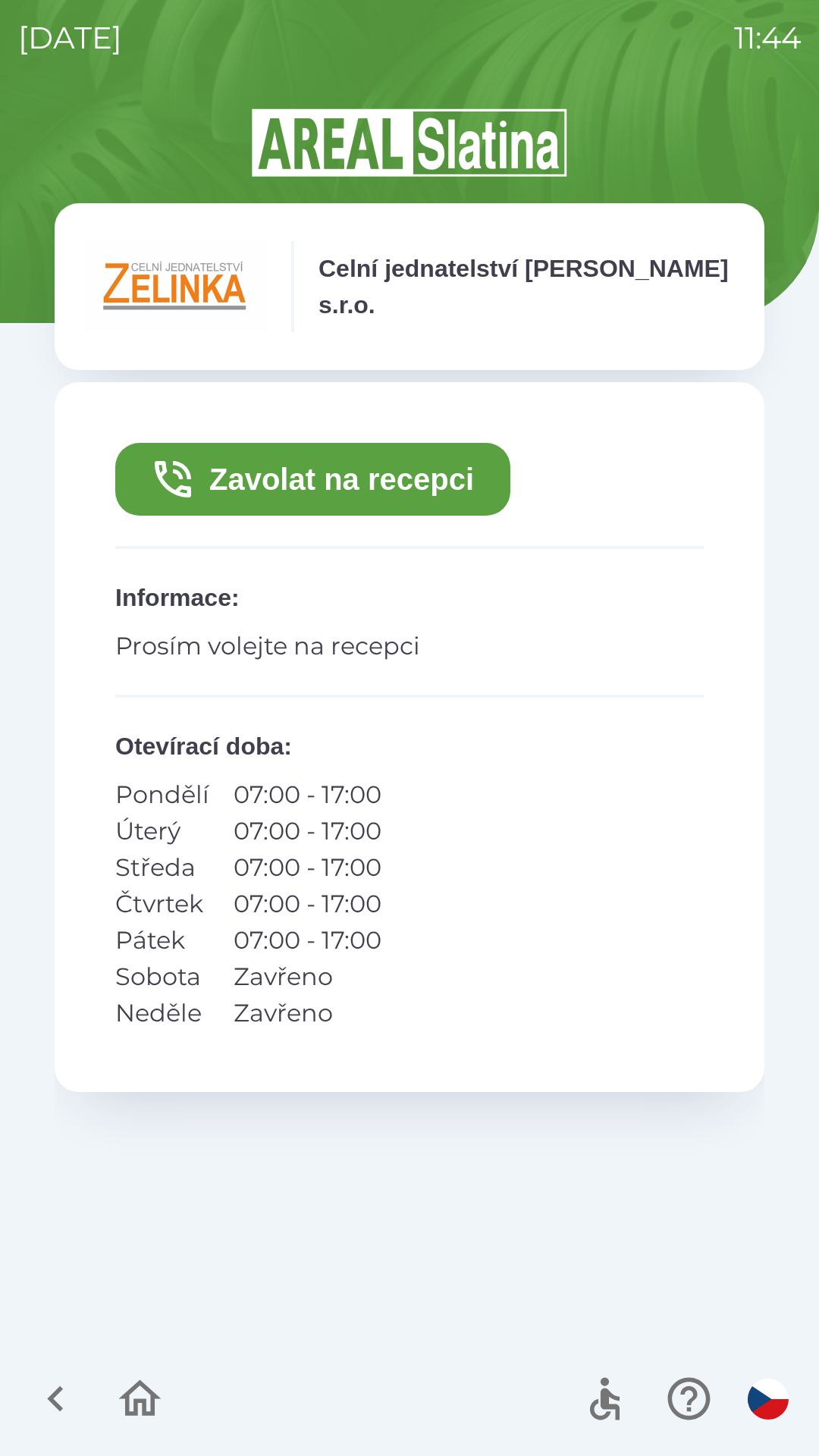
click at [343, 482] on button "Zavolat na recepci" at bounding box center [313, 479] width 395 height 73
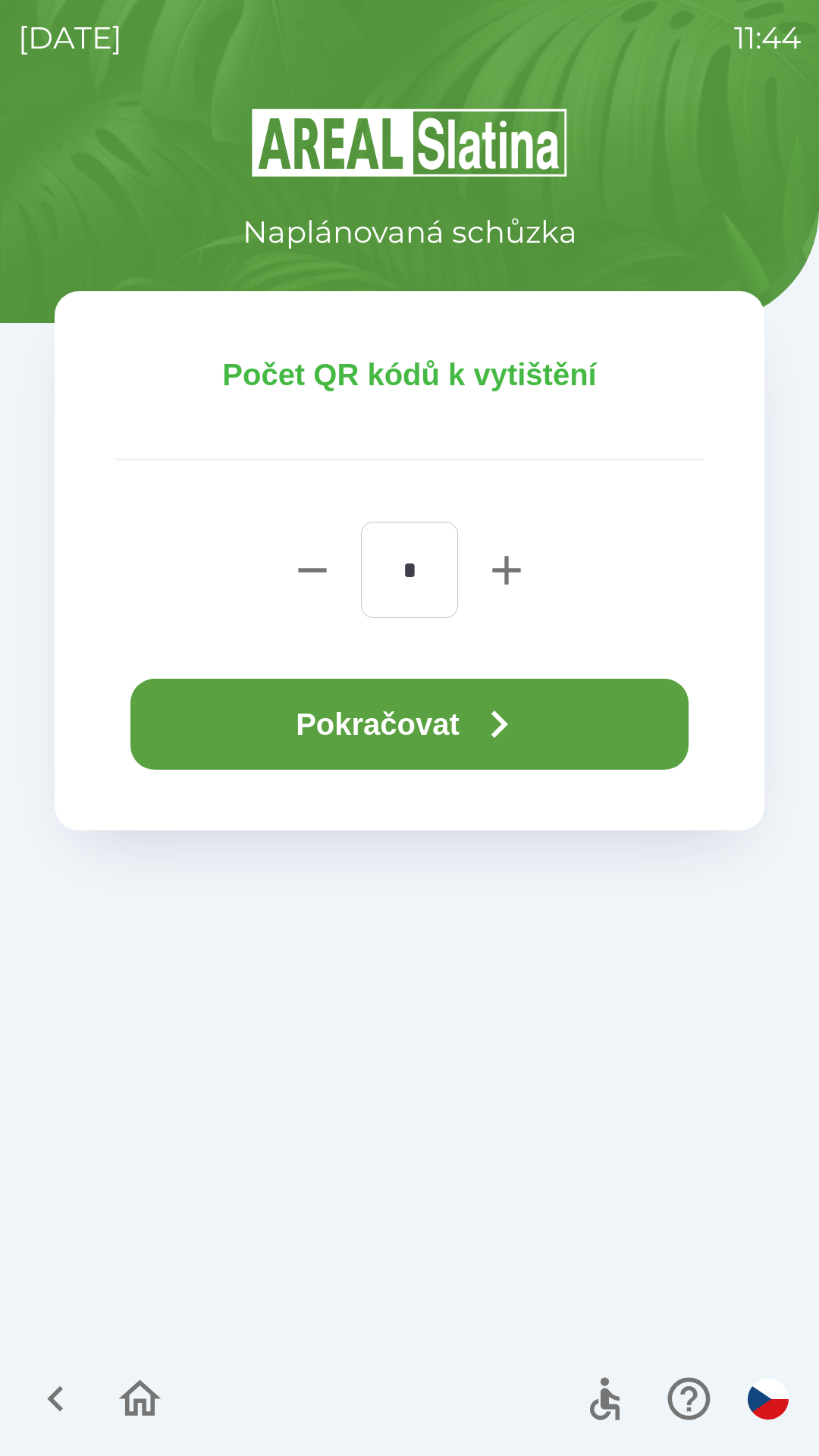
click at [415, 713] on button "Pokračovat" at bounding box center [410, 724] width 558 height 91
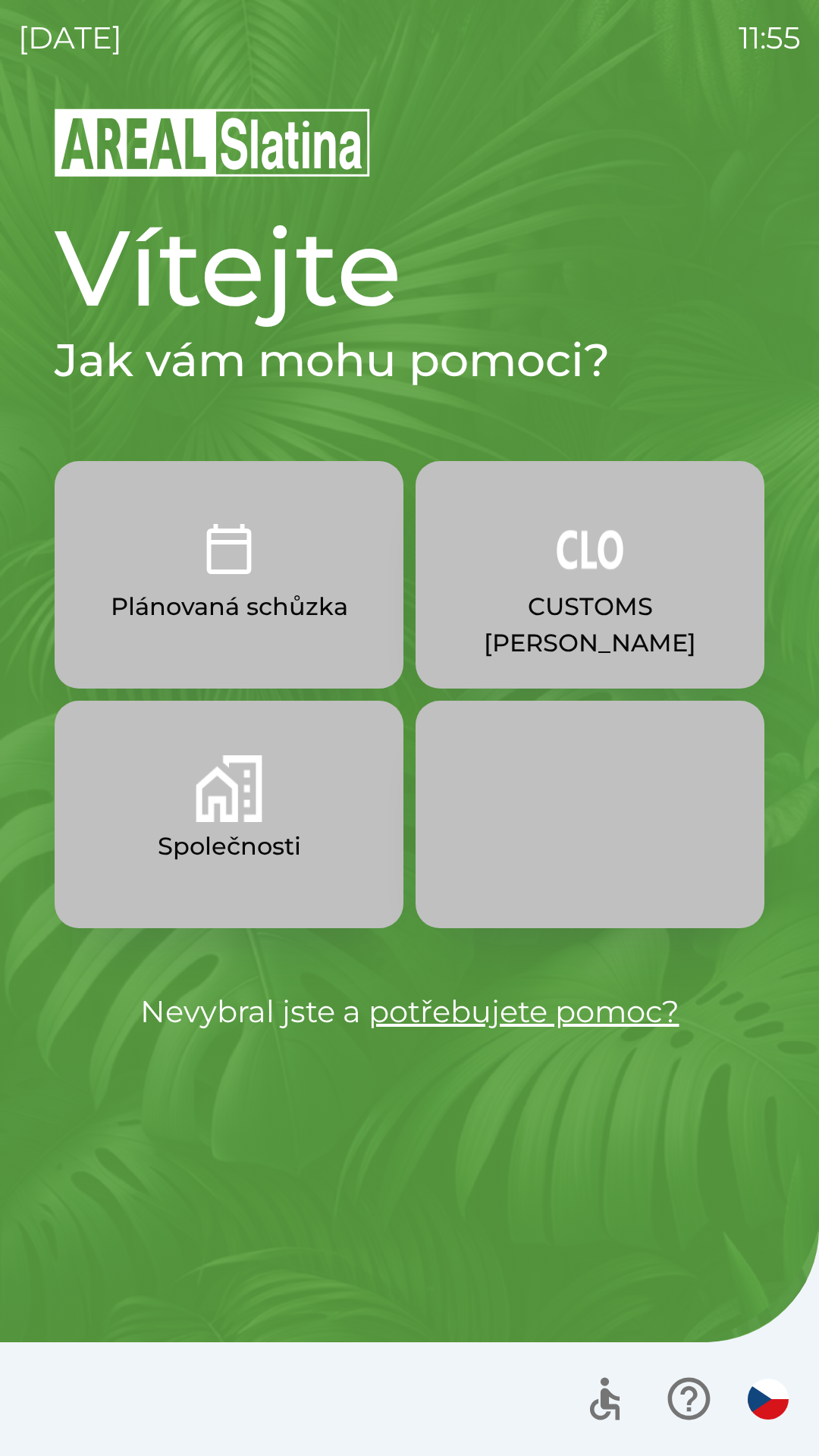
click at [215, 802] on img "button" at bounding box center [229, 788] width 66 height 66
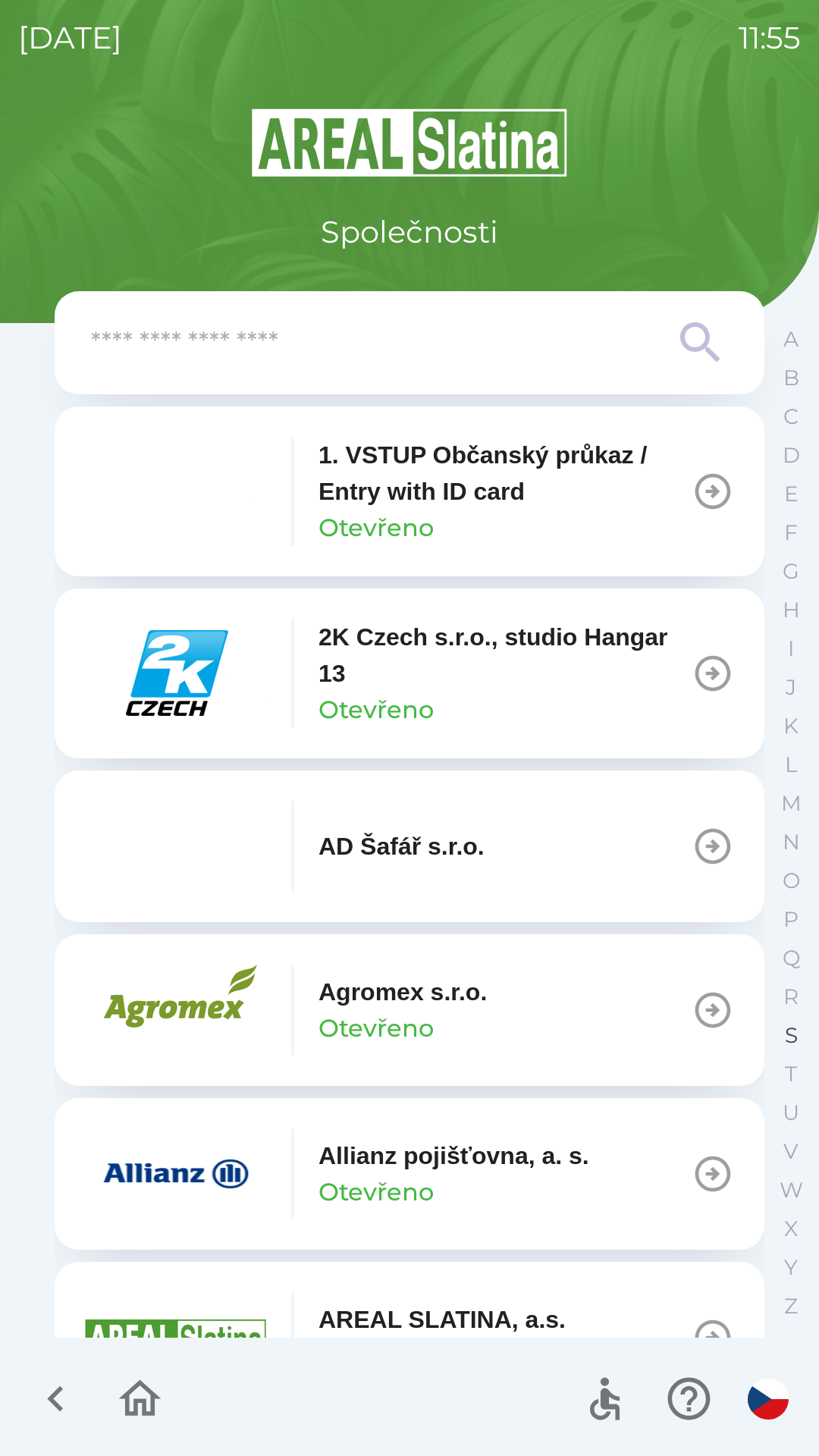
click at [790, 1042] on p "S" at bounding box center [791, 1035] width 13 height 27
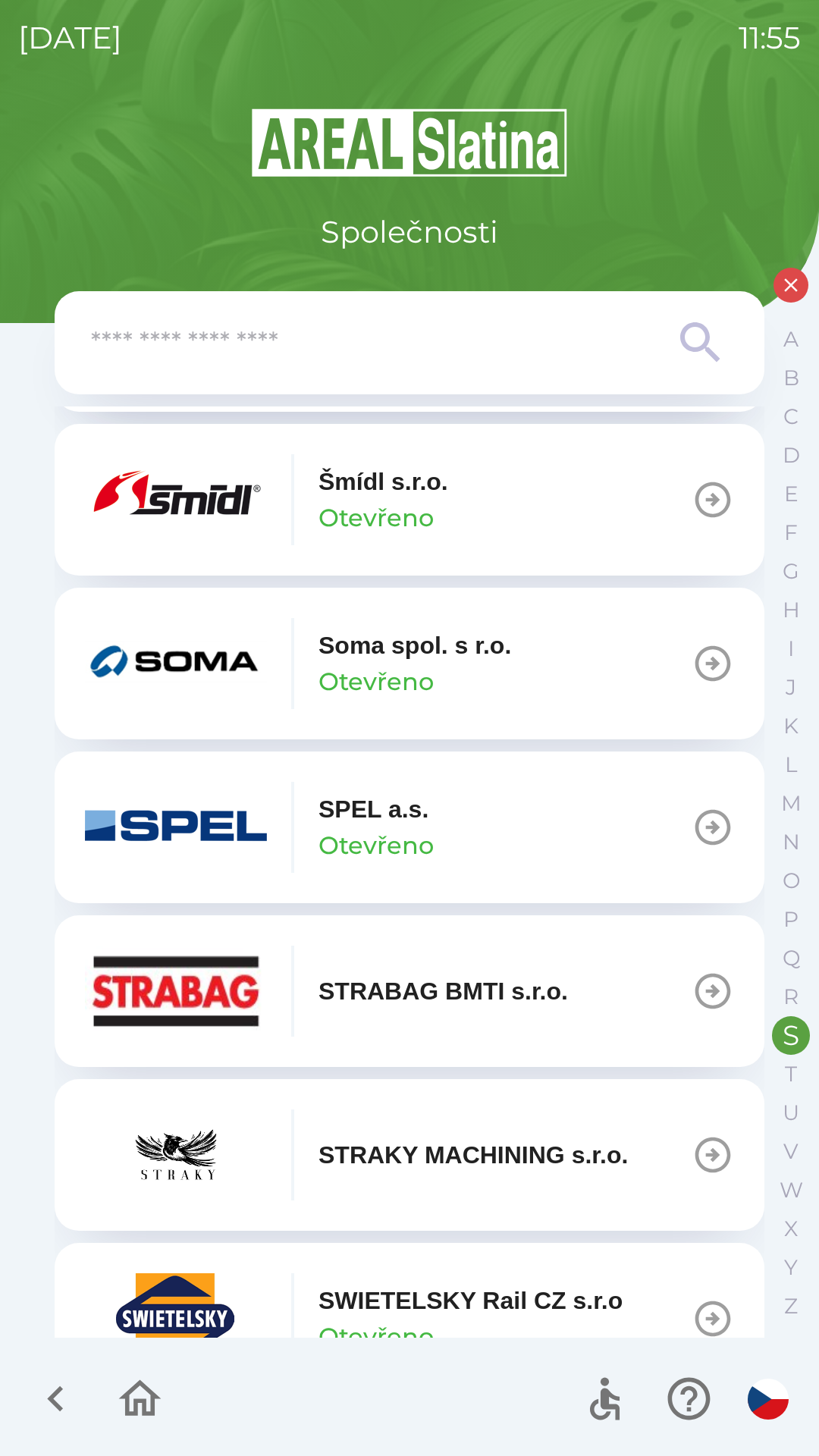
scroll to position [367, 0]
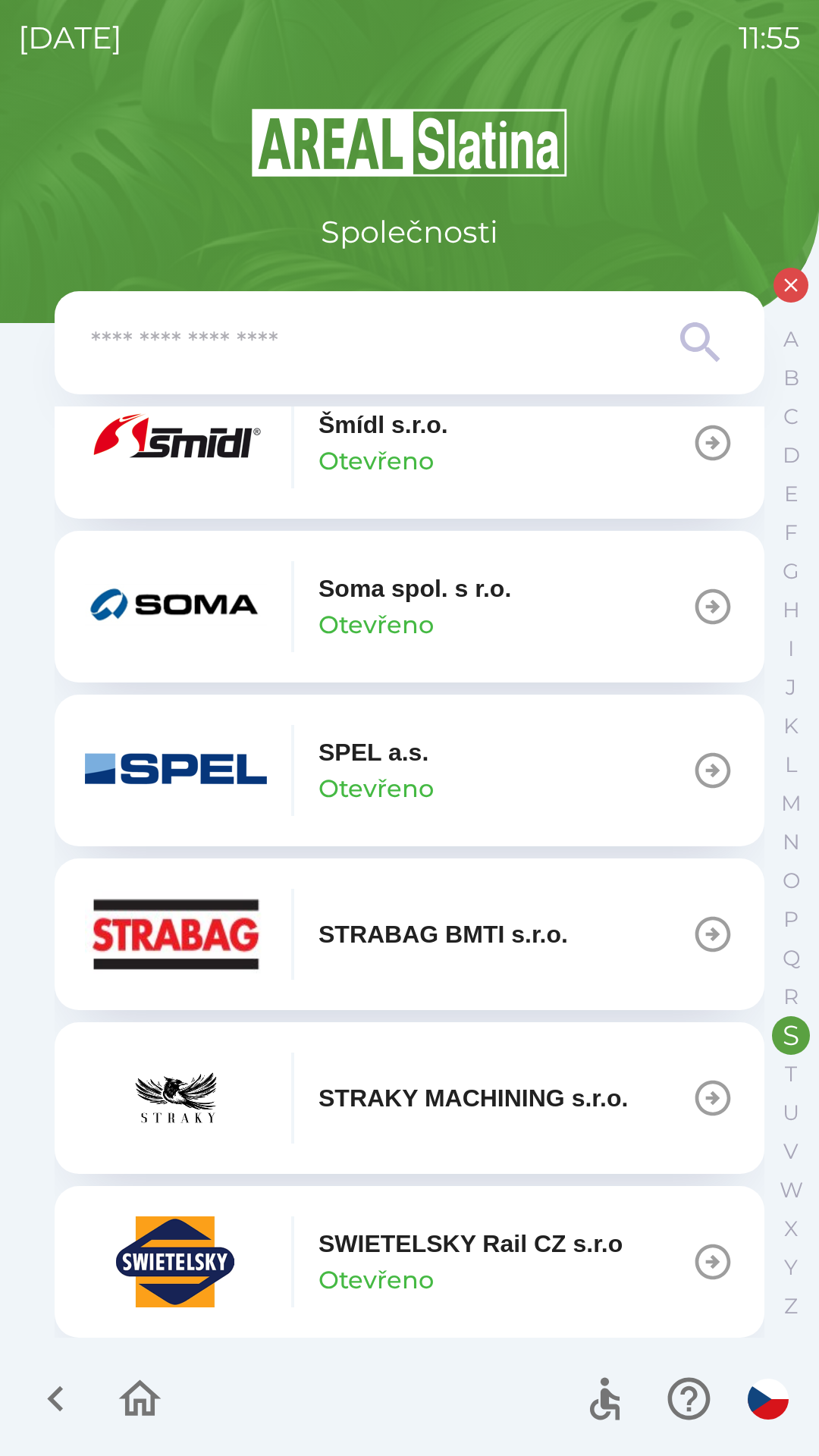
click at [277, 1266] on div "SWIETELSKY Rail CZ s.r.o Otevřeno" at bounding box center [353, 1262] width 538 height 91
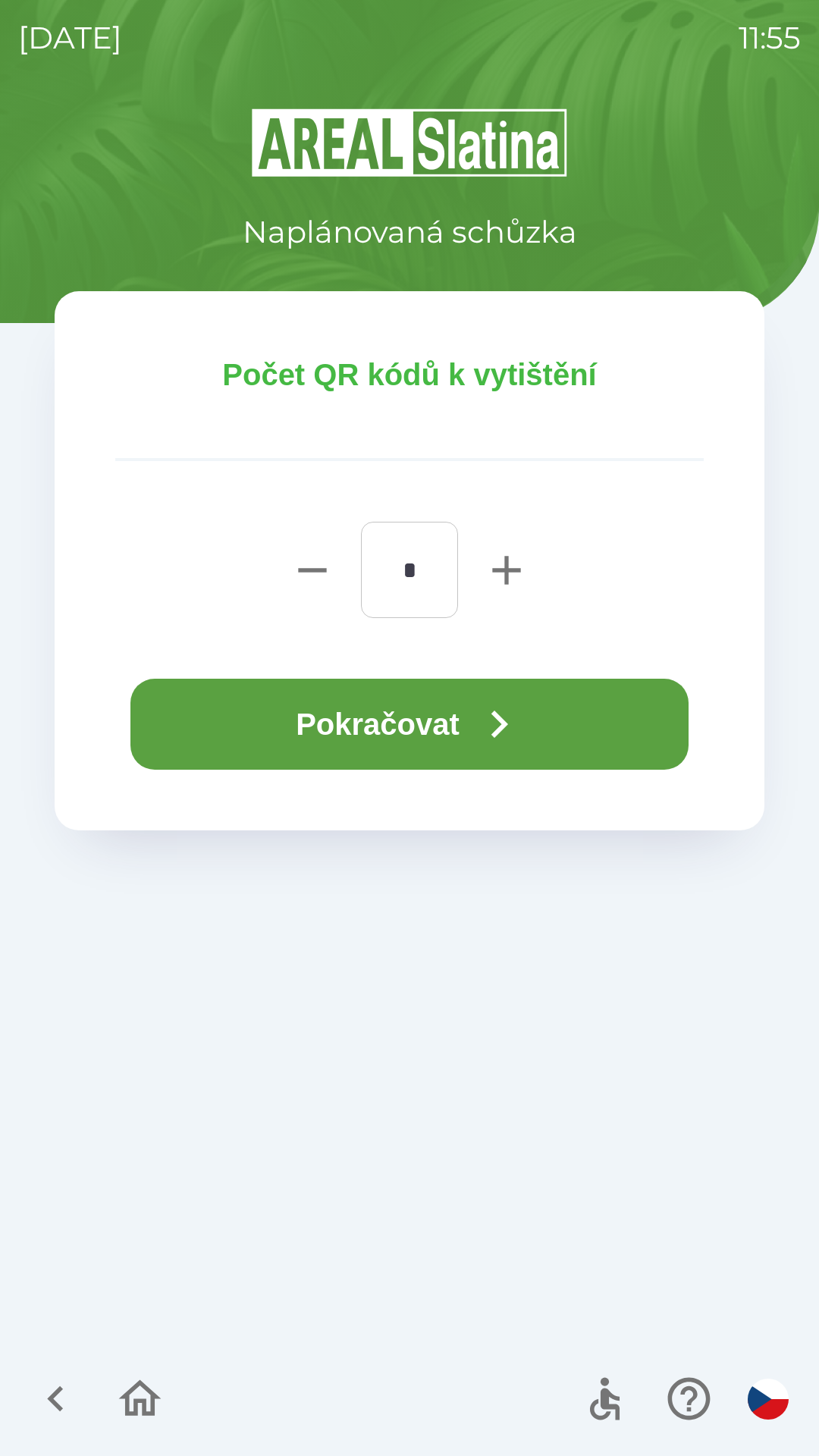
click at [368, 711] on button "Pokračovat" at bounding box center [410, 724] width 558 height 91
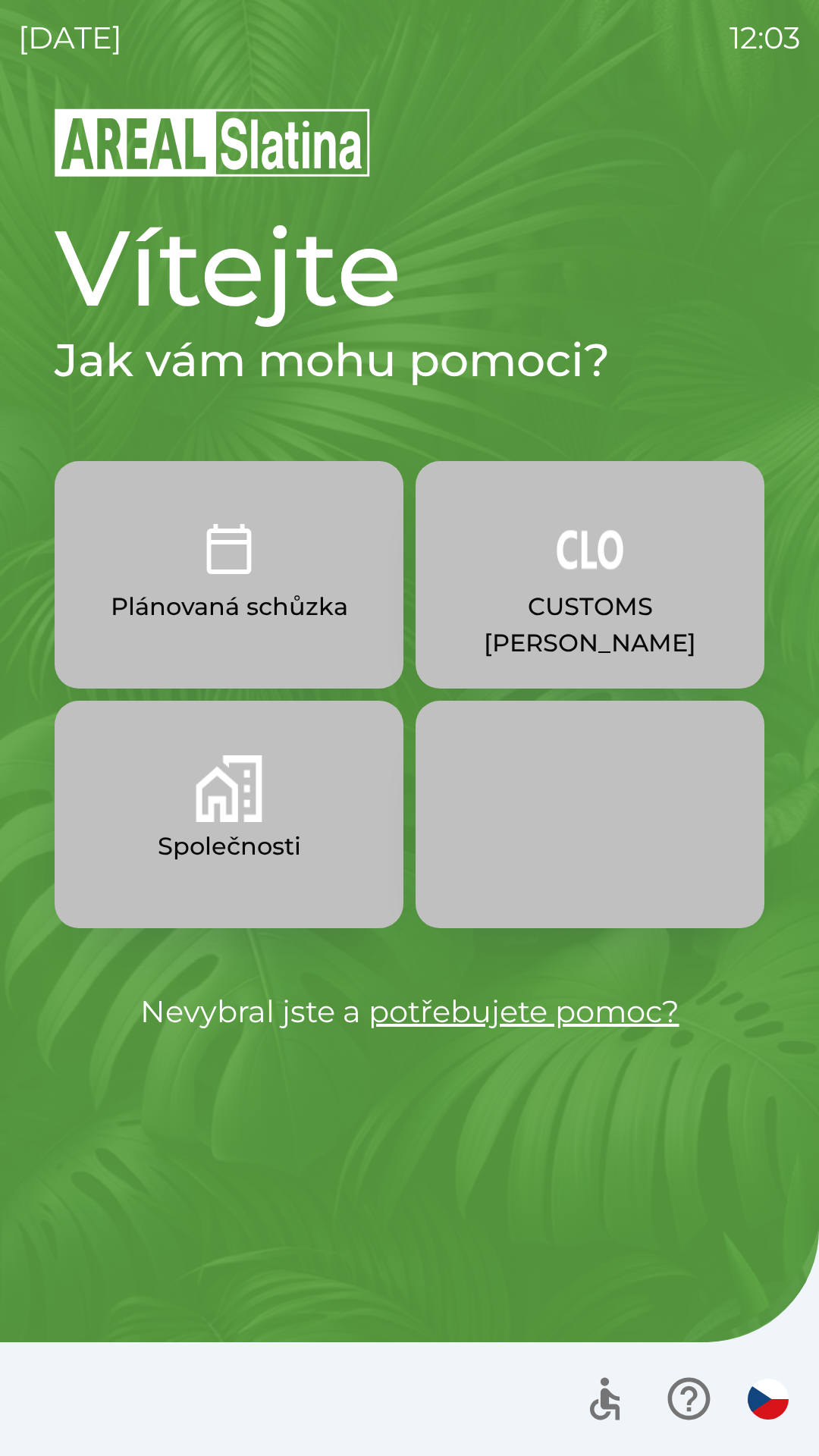
click at [580, 576] on img "button" at bounding box center [590, 549] width 66 height 66
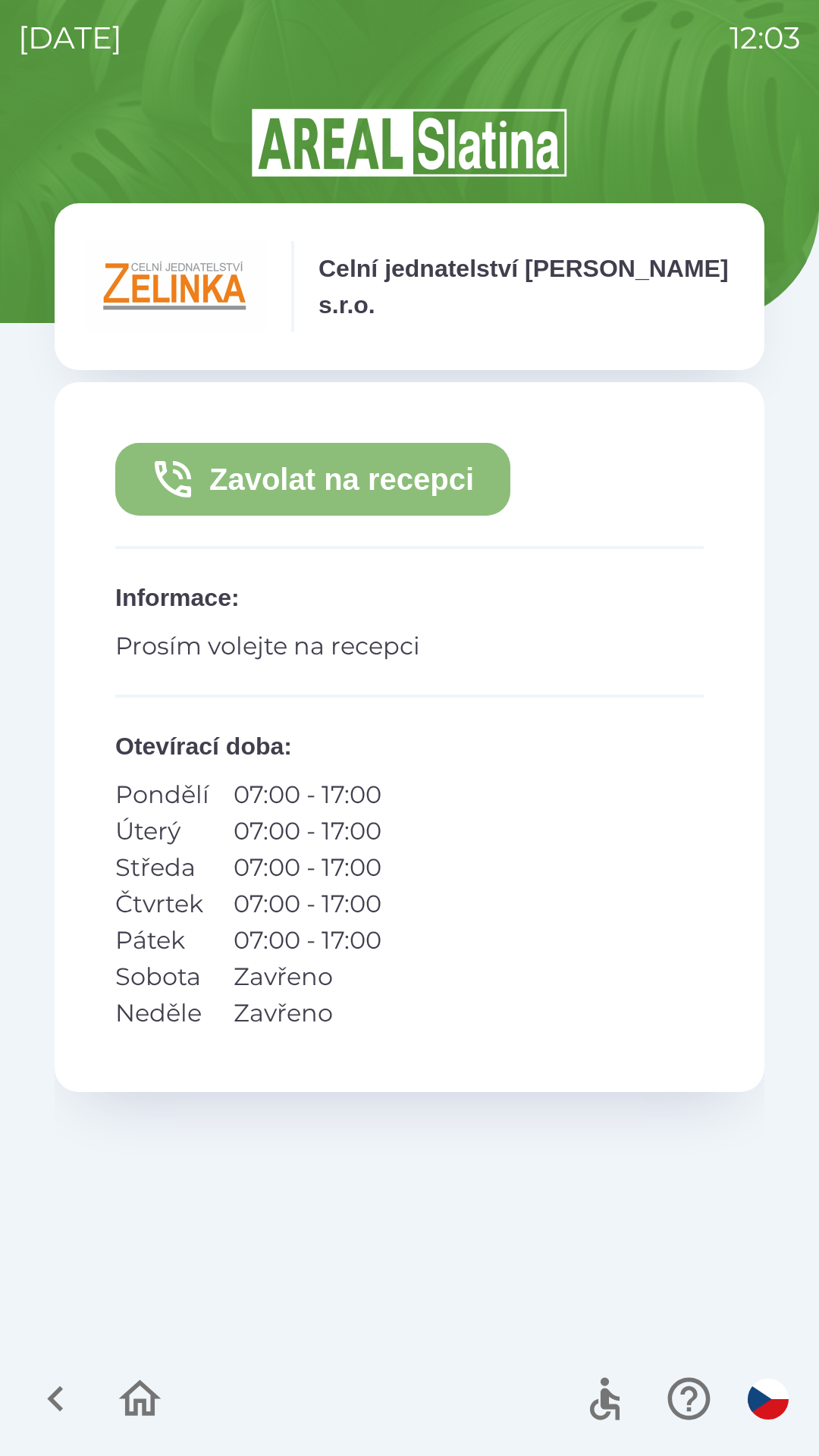
click at [404, 479] on button "Zavolat na recepci" at bounding box center [313, 479] width 395 height 73
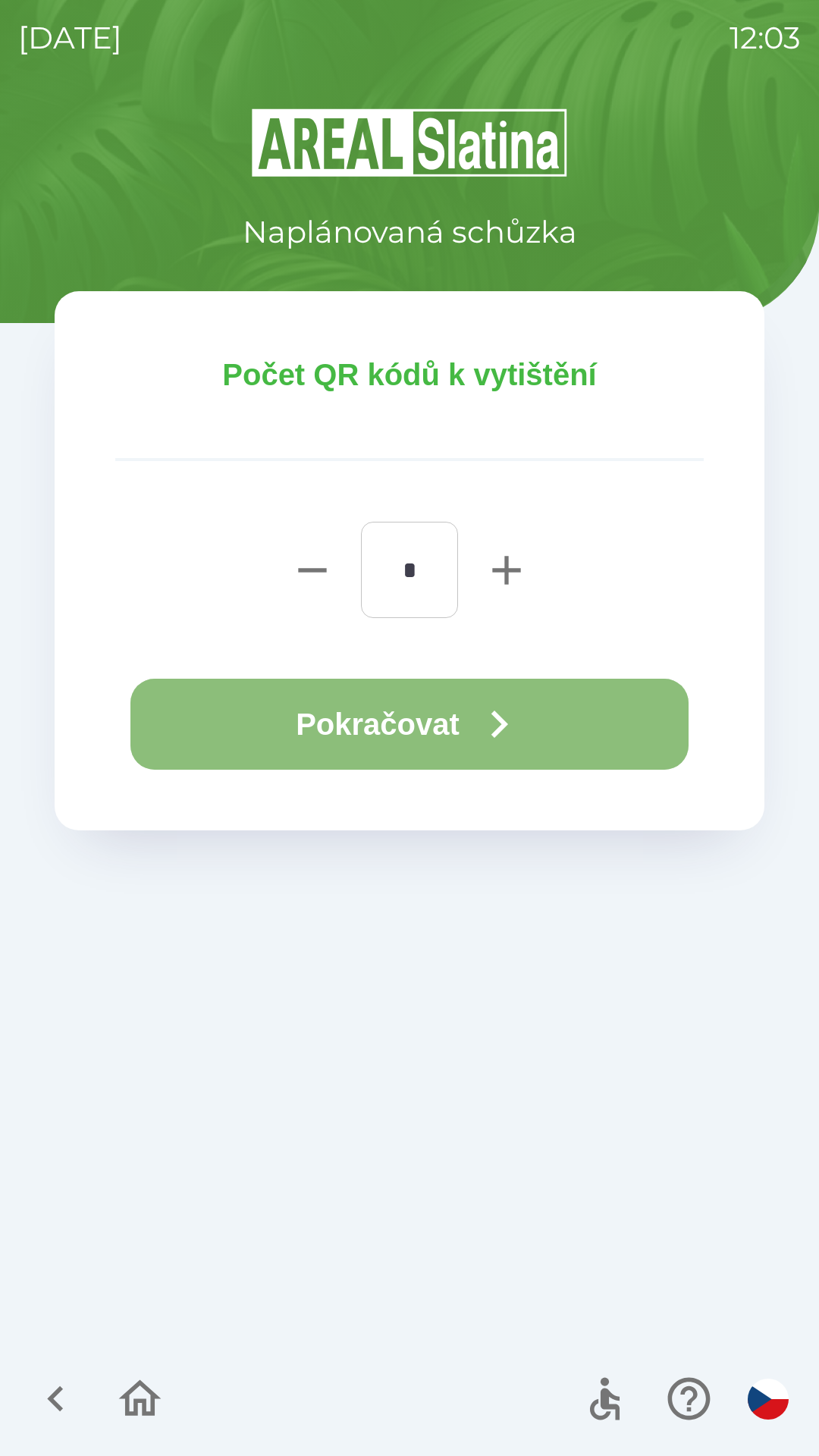
click at [451, 724] on button "Pokračovat" at bounding box center [410, 724] width 558 height 91
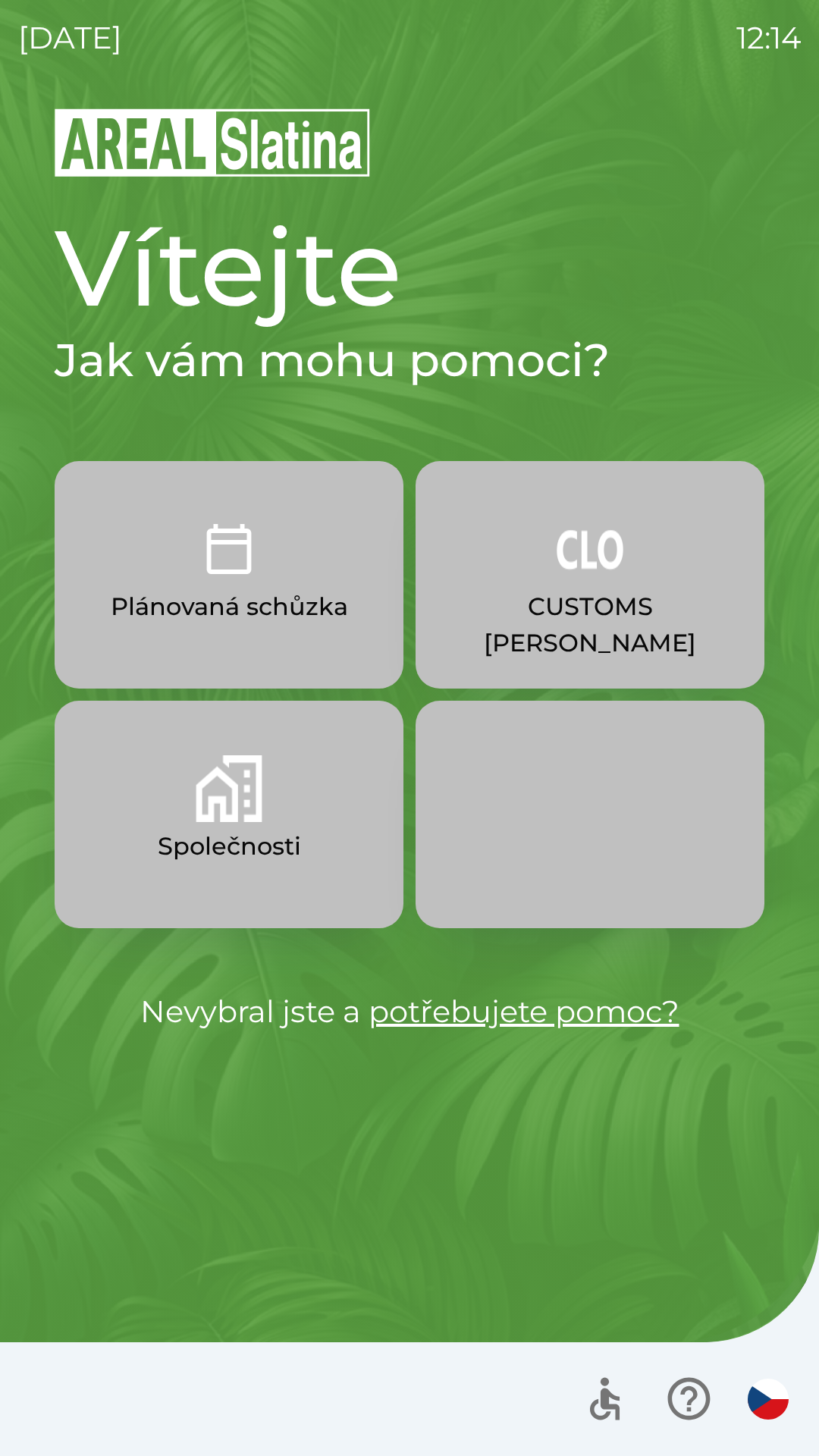
click at [217, 790] on img "button" at bounding box center [229, 788] width 66 height 66
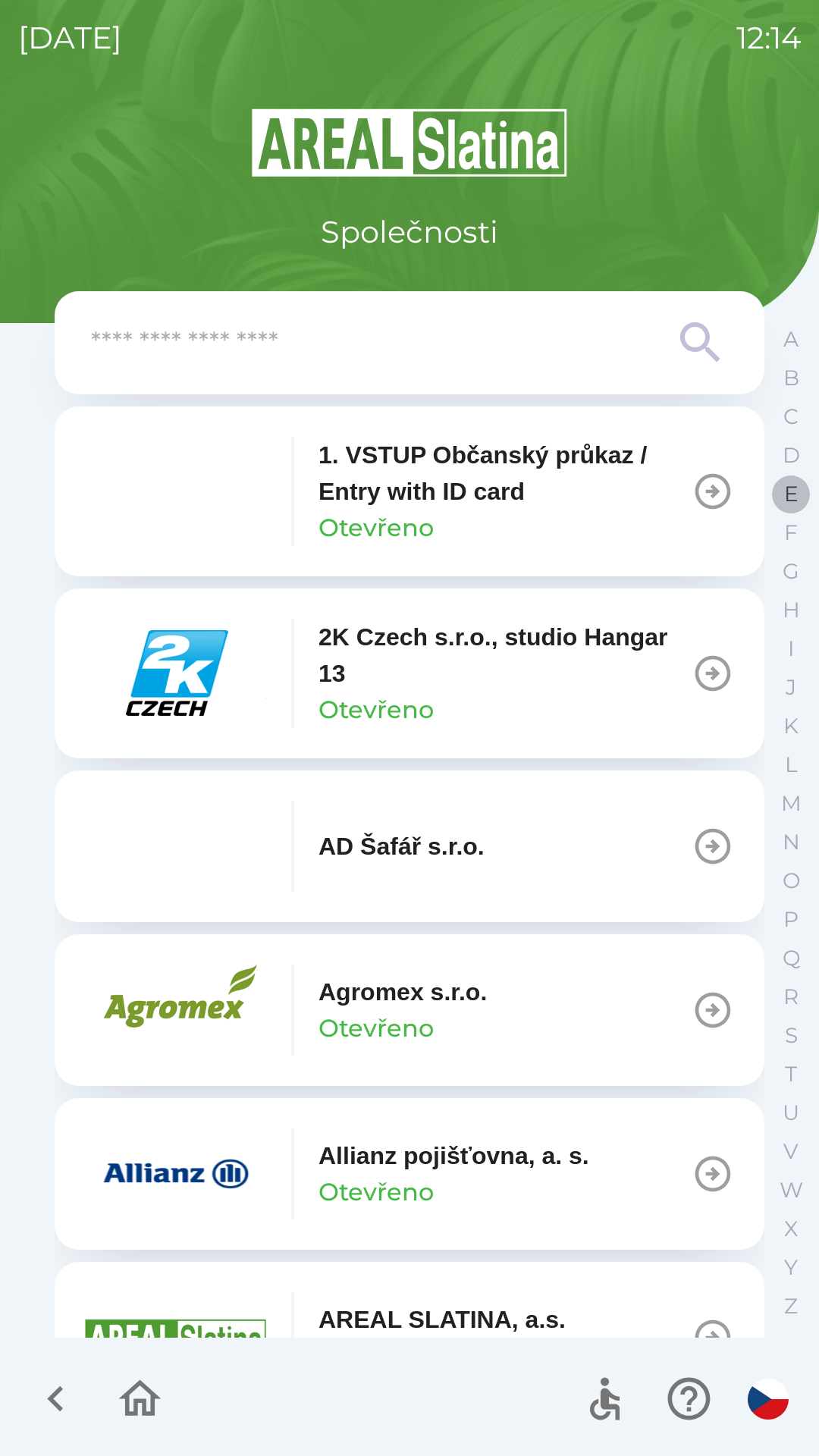
click at [788, 500] on p "E" at bounding box center [791, 494] width 14 height 27
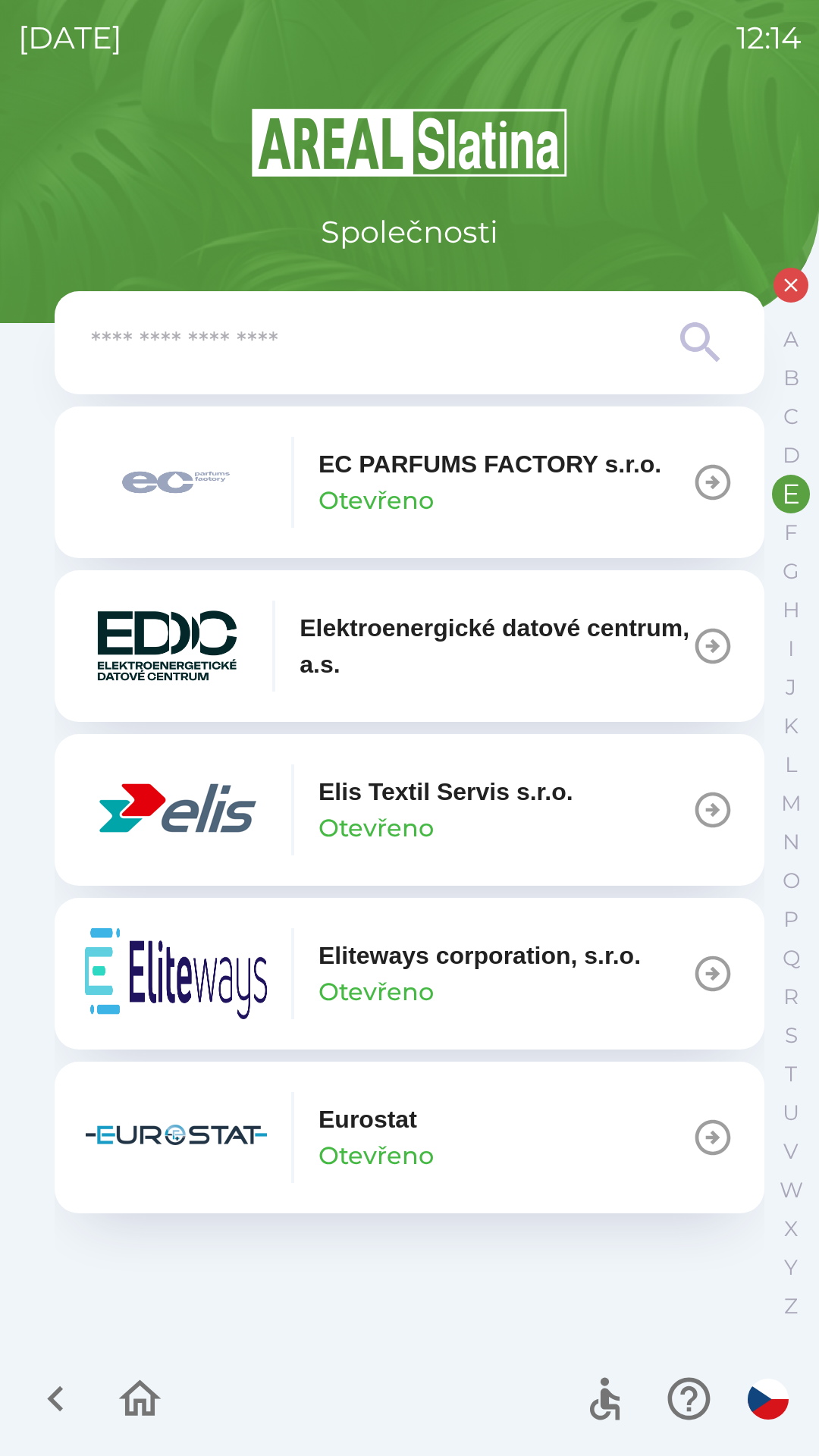
click at [720, 807] on icon "button" at bounding box center [713, 810] width 43 height 43
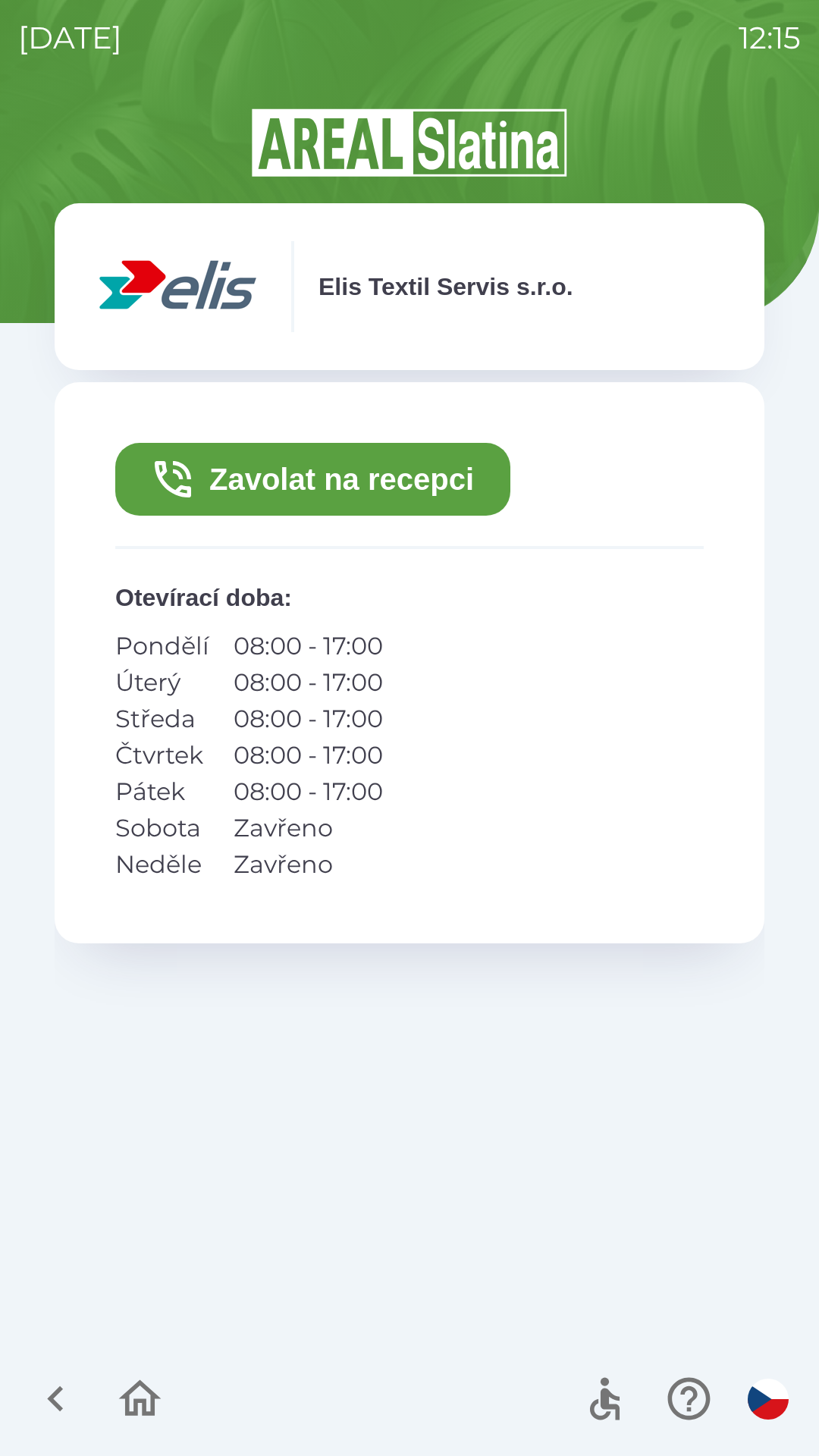
click at [202, 474] on button "Zavolat na recepci" at bounding box center [313, 479] width 395 height 73
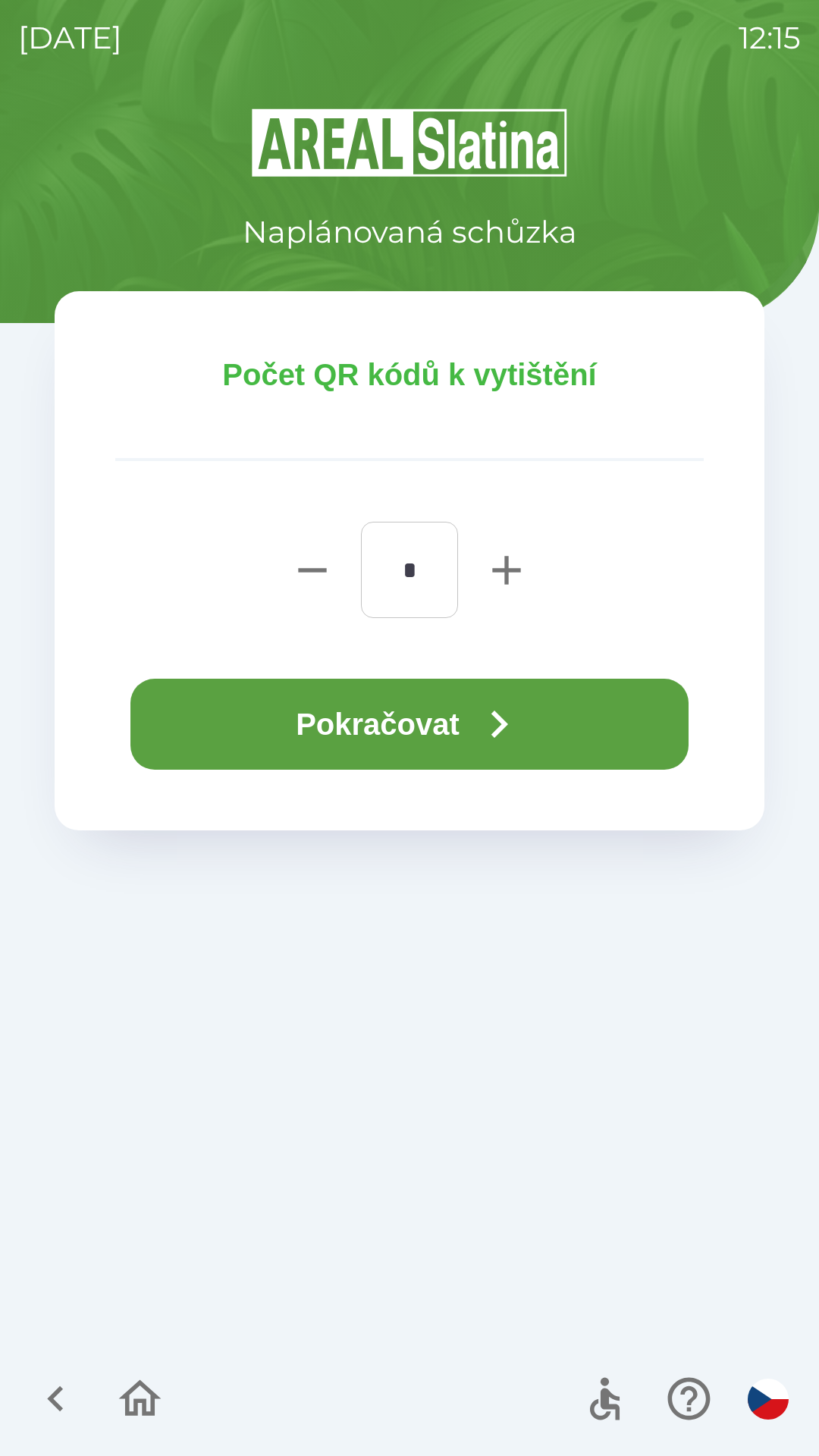
click at [457, 745] on button "Pokračovat" at bounding box center [410, 724] width 558 height 91
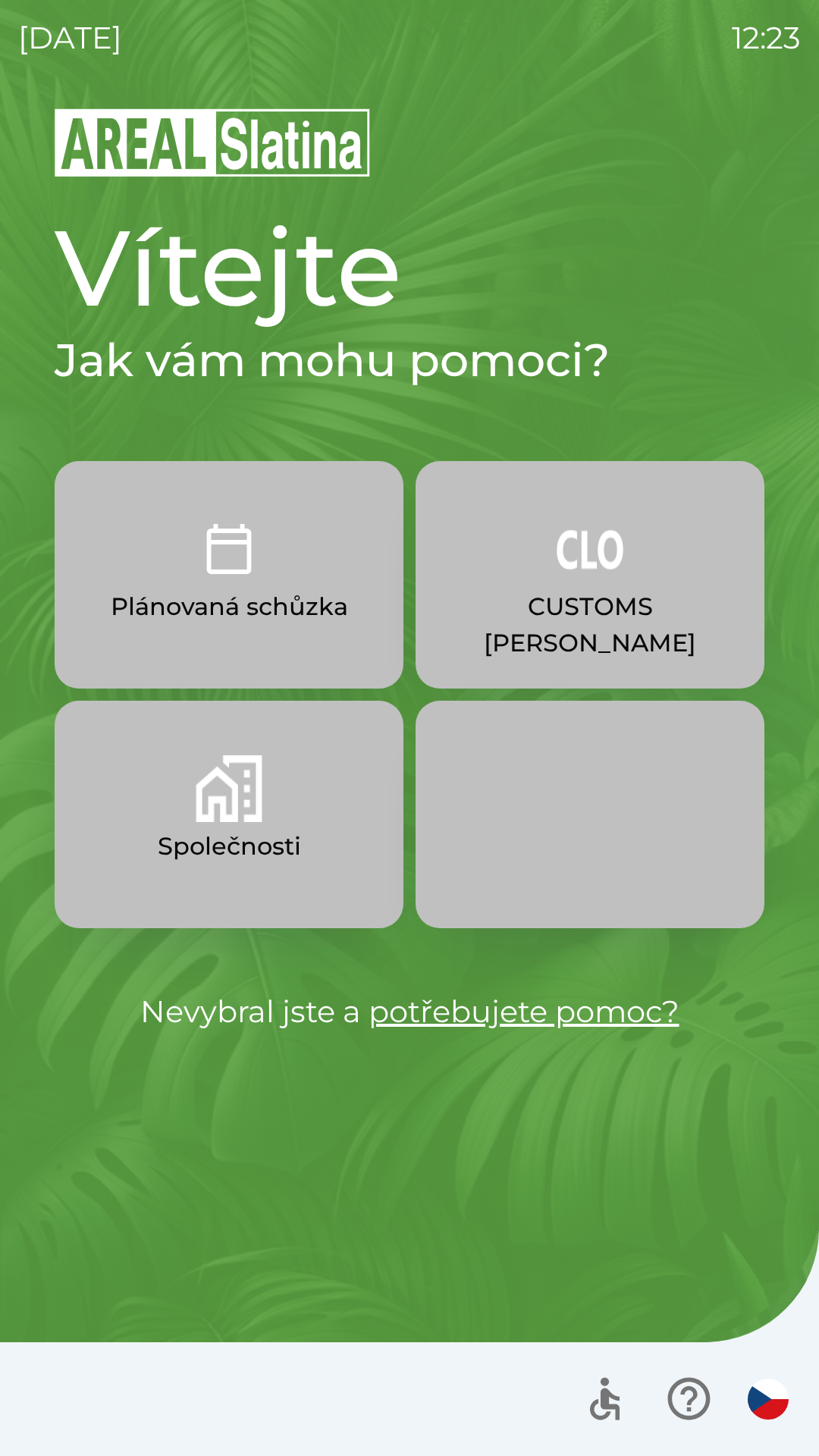
click at [541, 589] on p "CUSTOMS [PERSON_NAME]" at bounding box center [590, 624] width 276 height 73
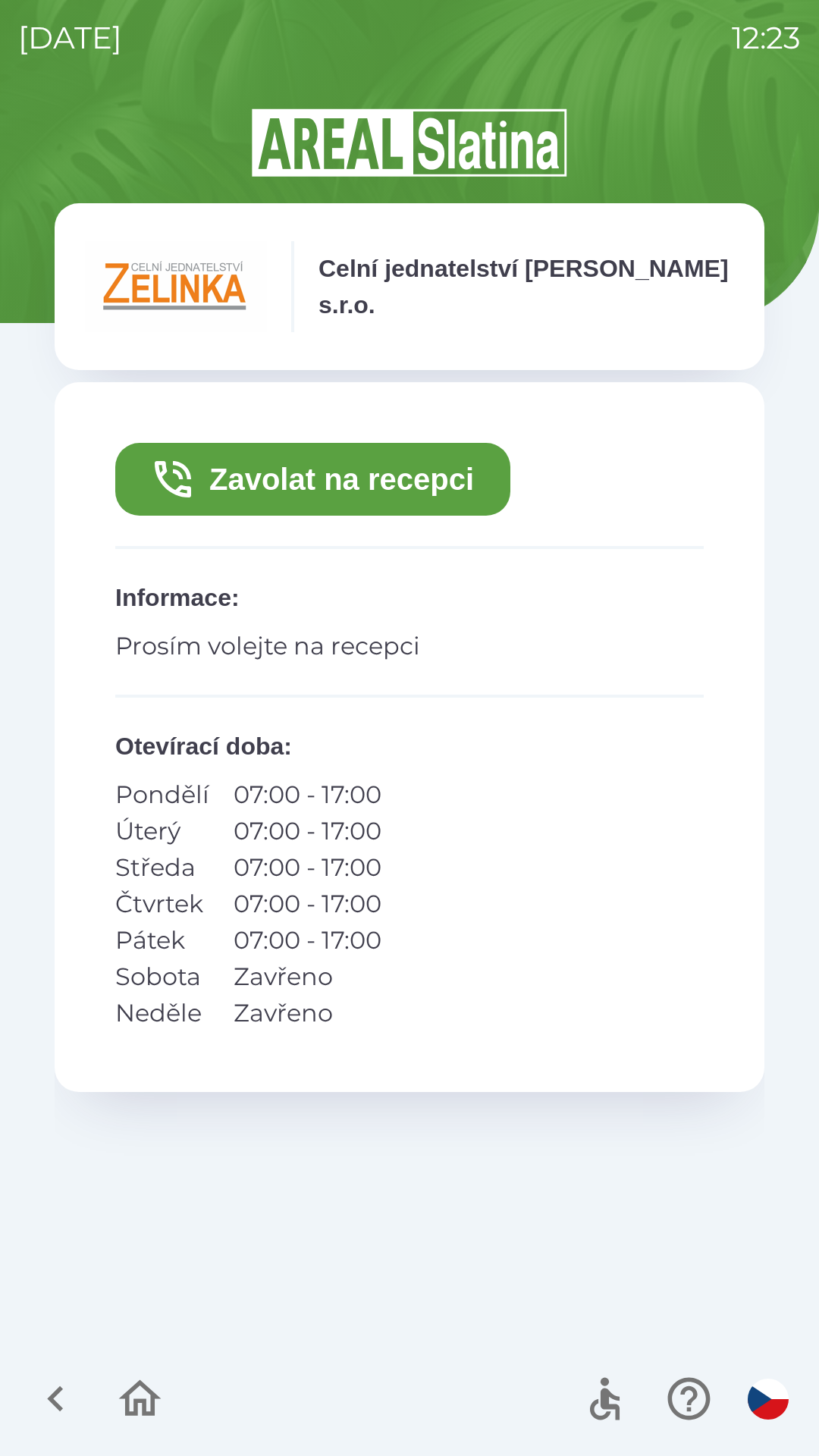
click at [414, 476] on button "Zavolat na recepci" at bounding box center [313, 479] width 395 height 73
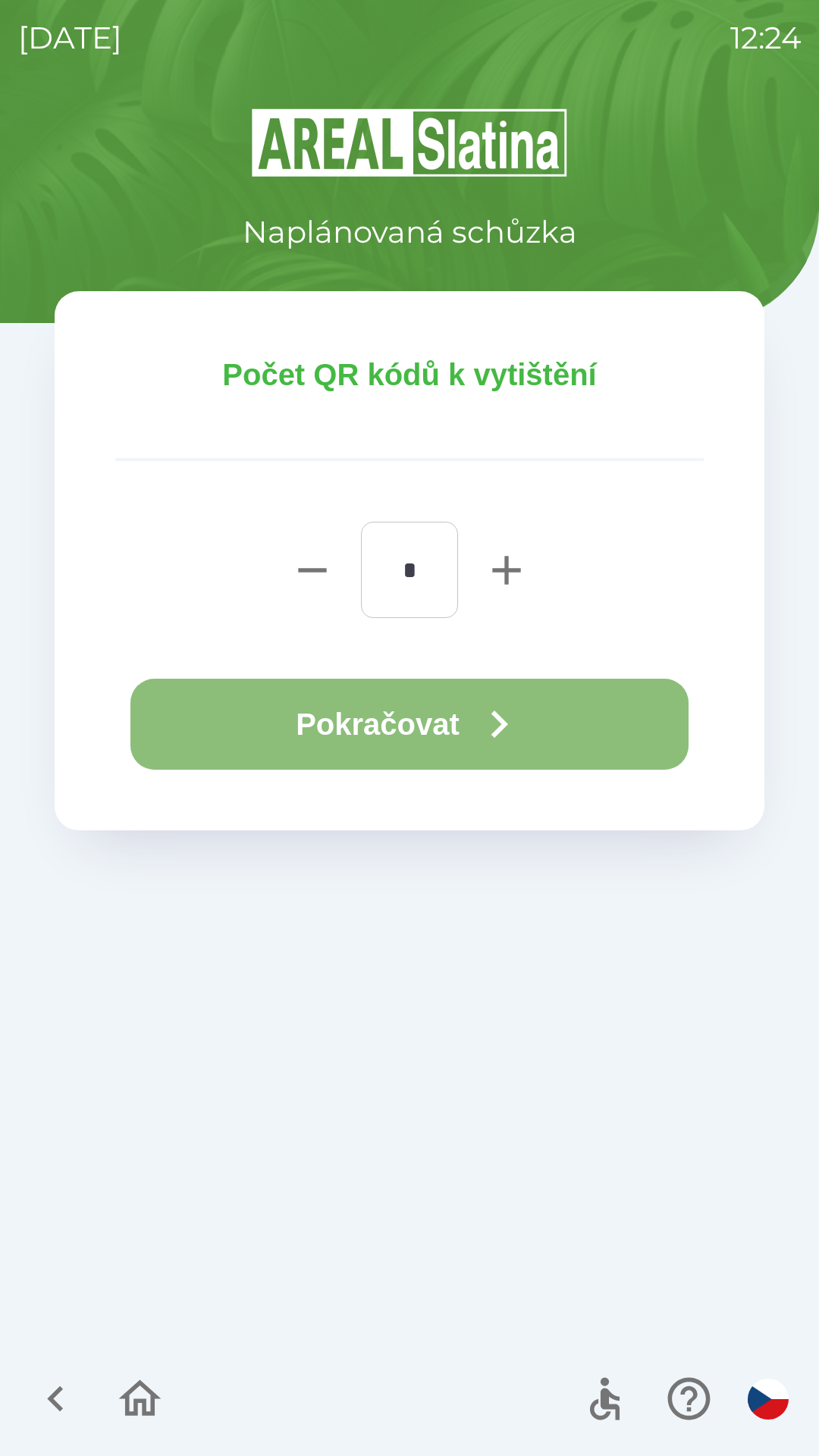
click at [418, 711] on button "Pokračovat" at bounding box center [410, 724] width 558 height 91
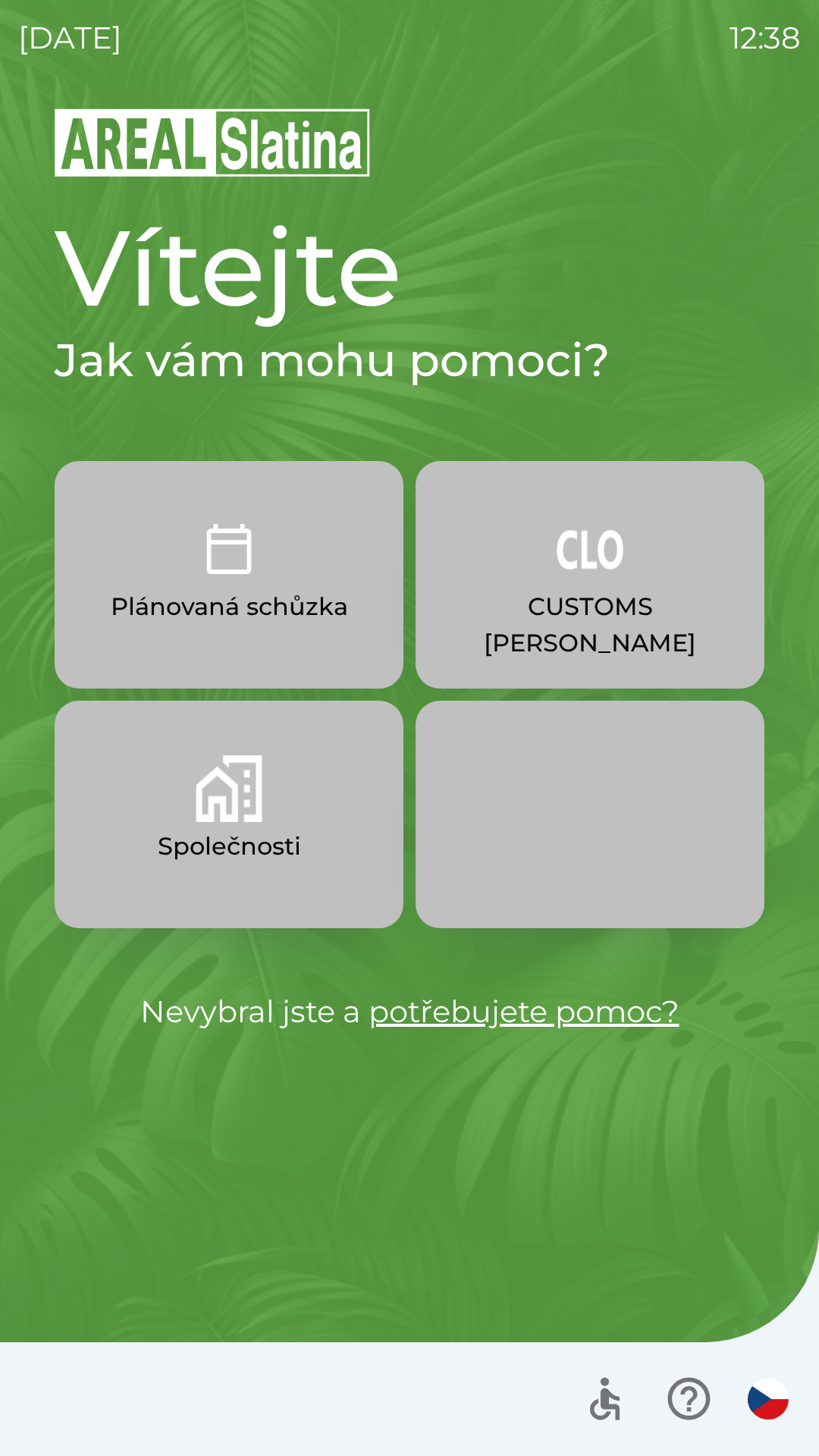
click at [525, 558] on button "CUSTOMS [PERSON_NAME]" at bounding box center [590, 575] width 349 height 228
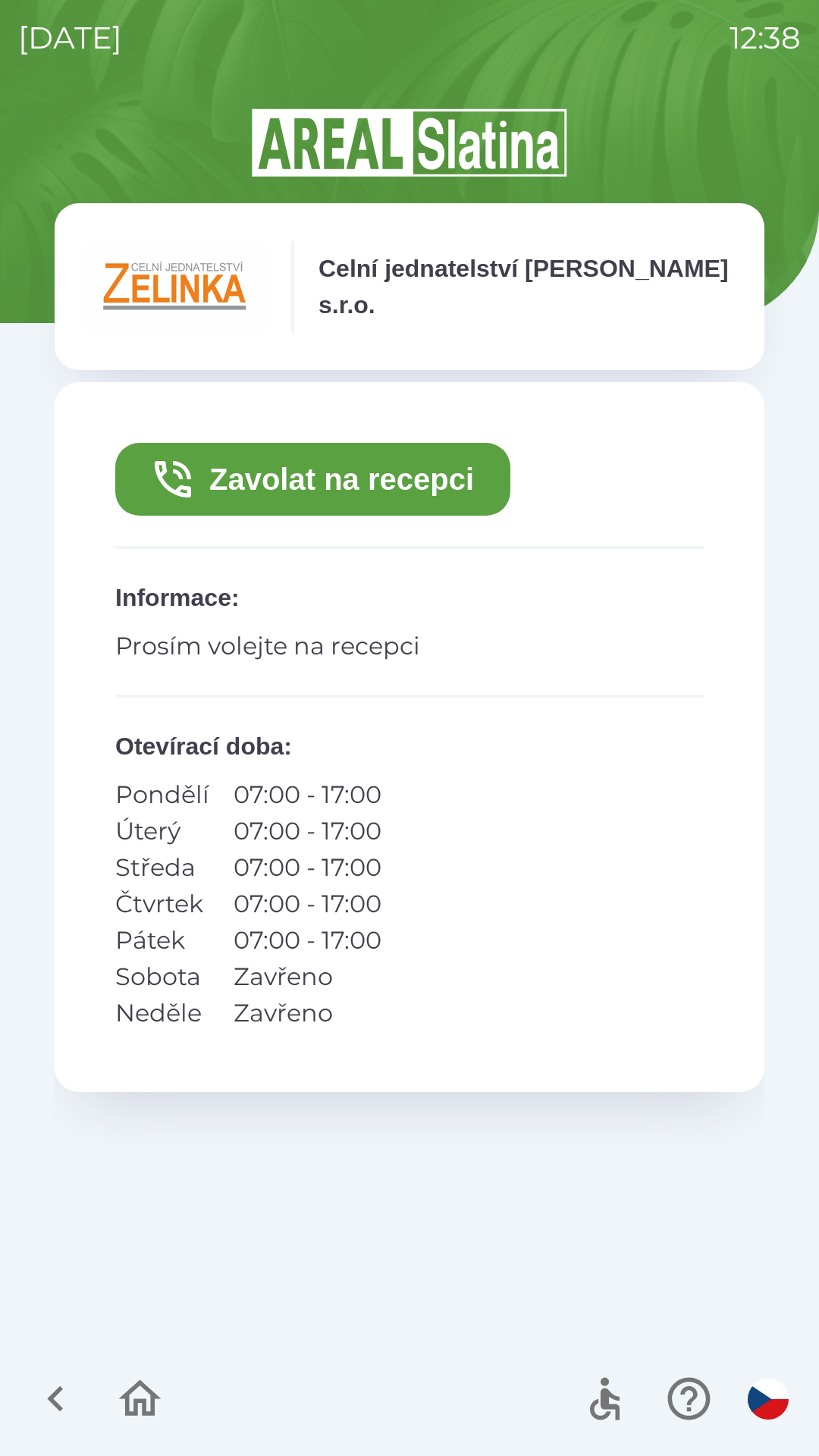
click at [318, 478] on button "Zavolat na recepci" at bounding box center [313, 479] width 395 height 73
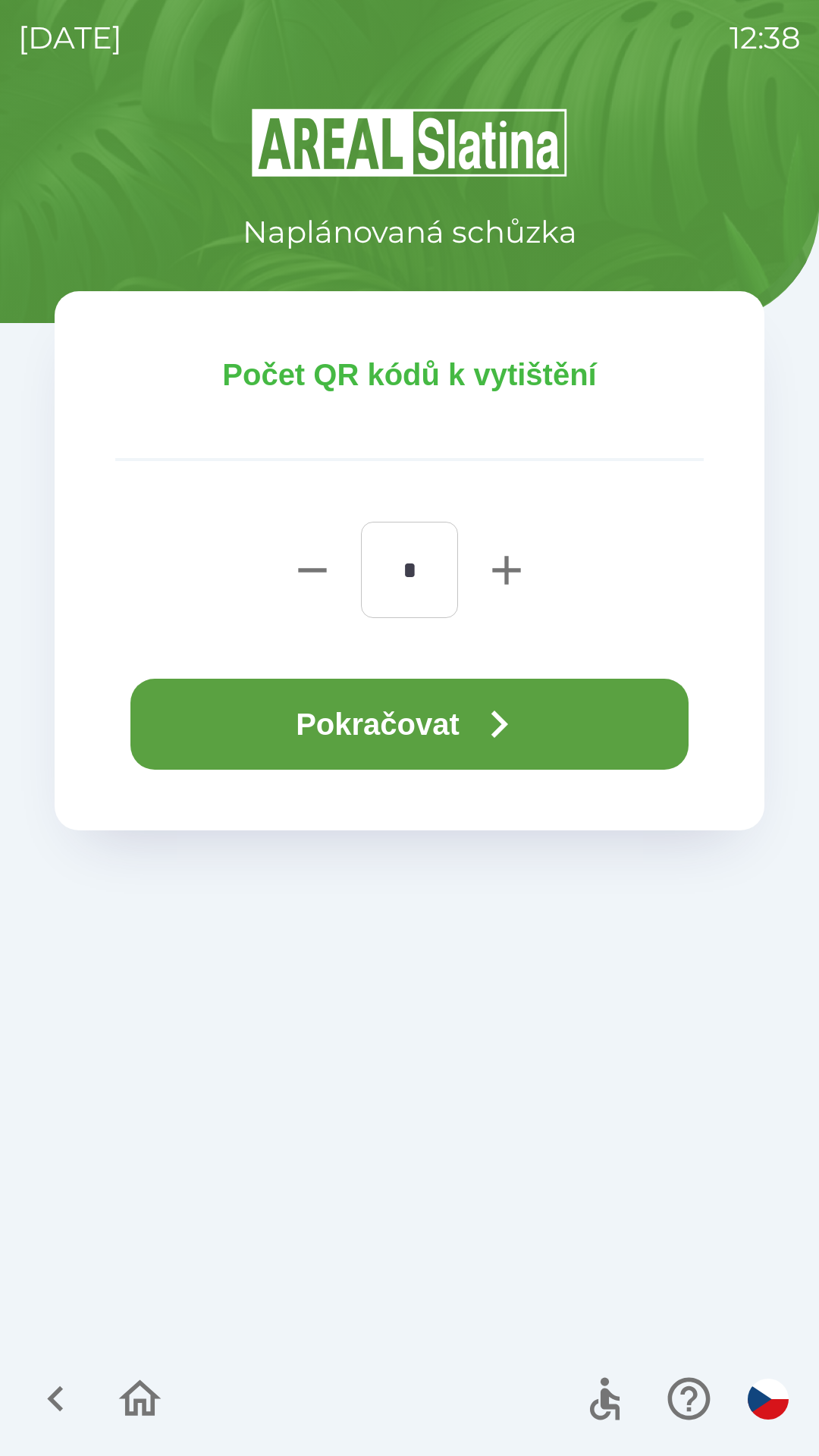
click at [432, 727] on button "Pokračovat" at bounding box center [410, 724] width 558 height 91
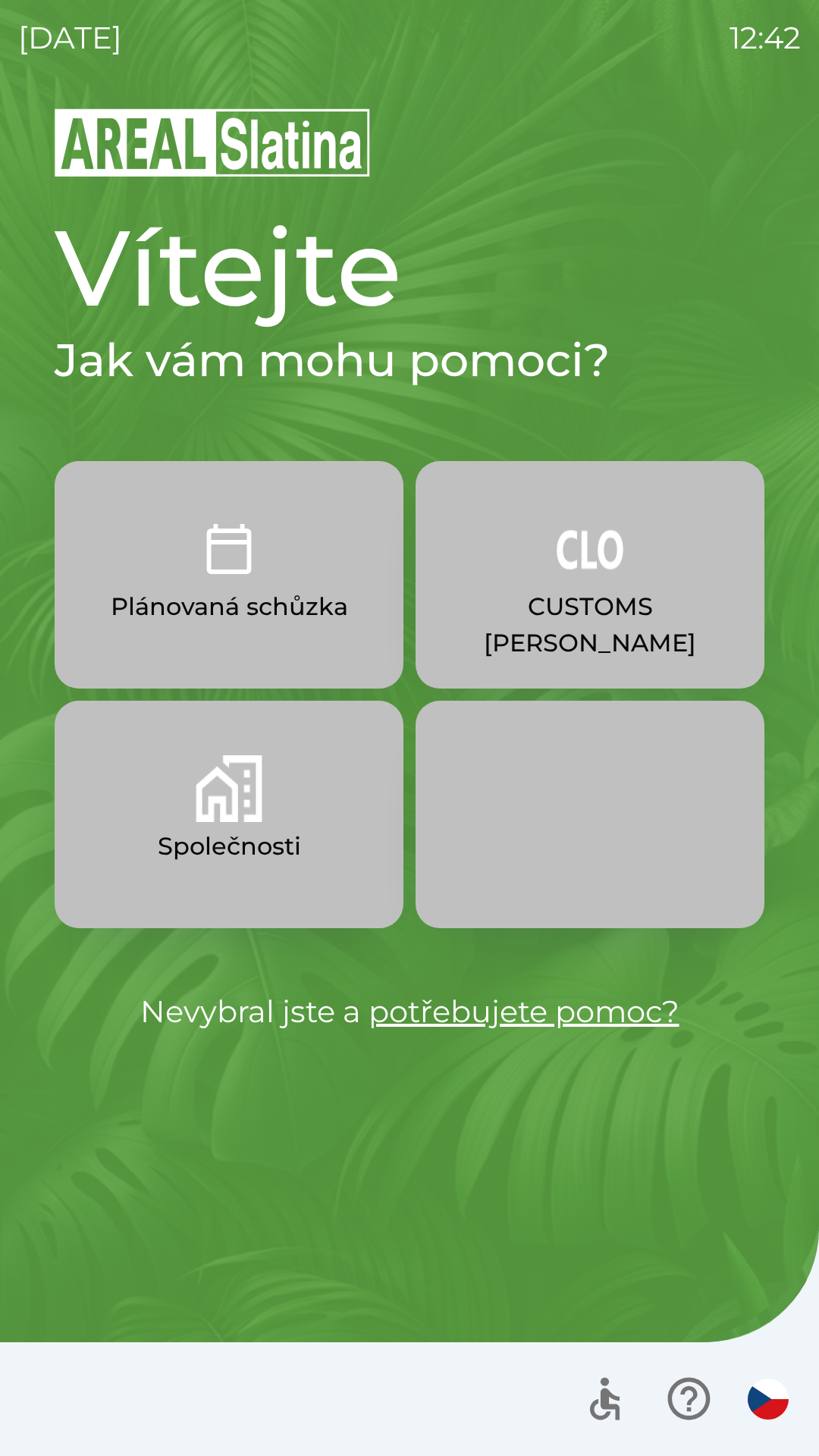
click at [568, 590] on p "CUSTOMS [PERSON_NAME]" at bounding box center [590, 624] width 276 height 73
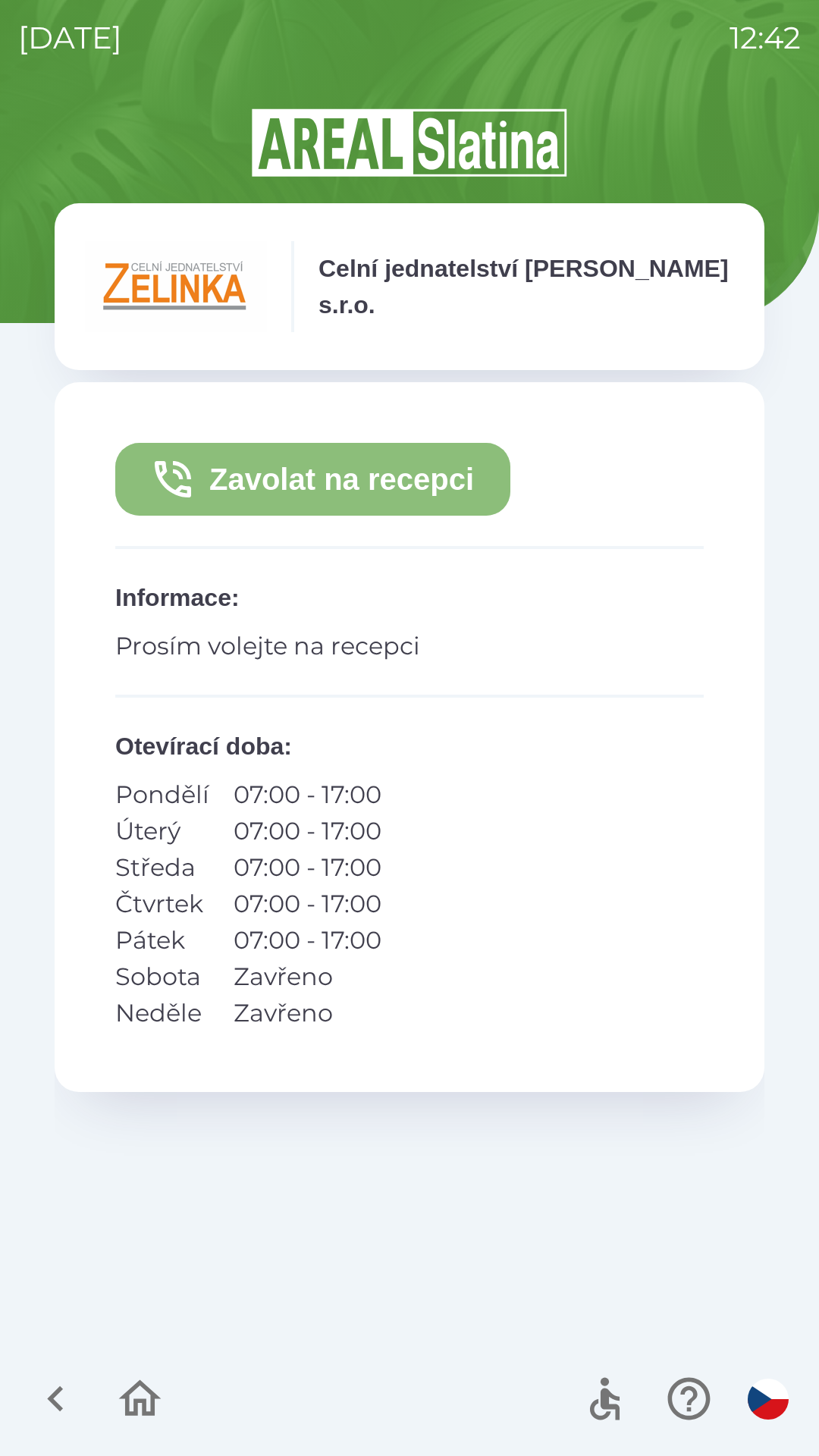
click at [389, 481] on button "Zavolat na recepci" at bounding box center [313, 479] width 395 height 73
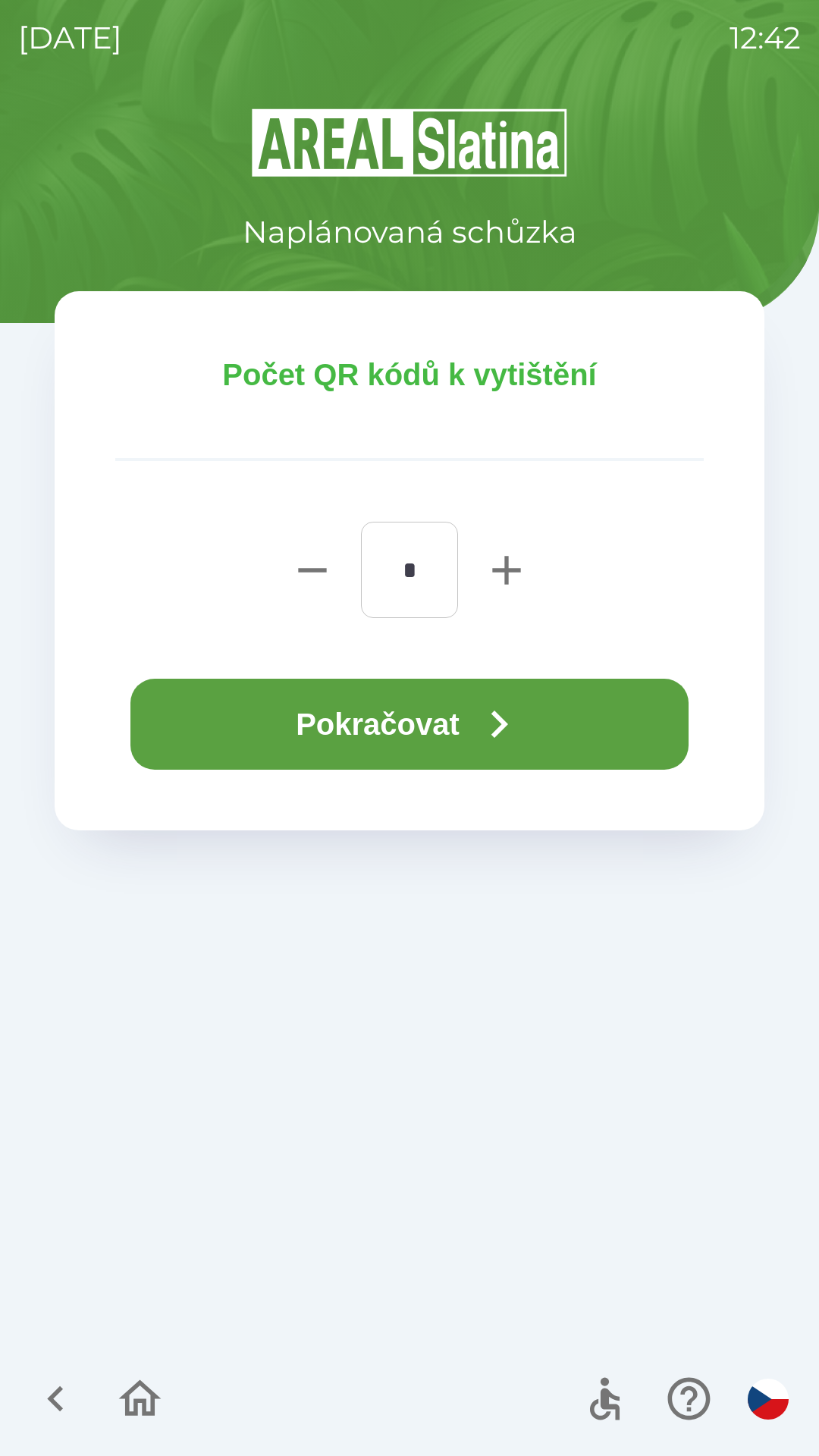
click at [480, 717] on icon "button" at bounding box center [499, 724] width 55 height 55
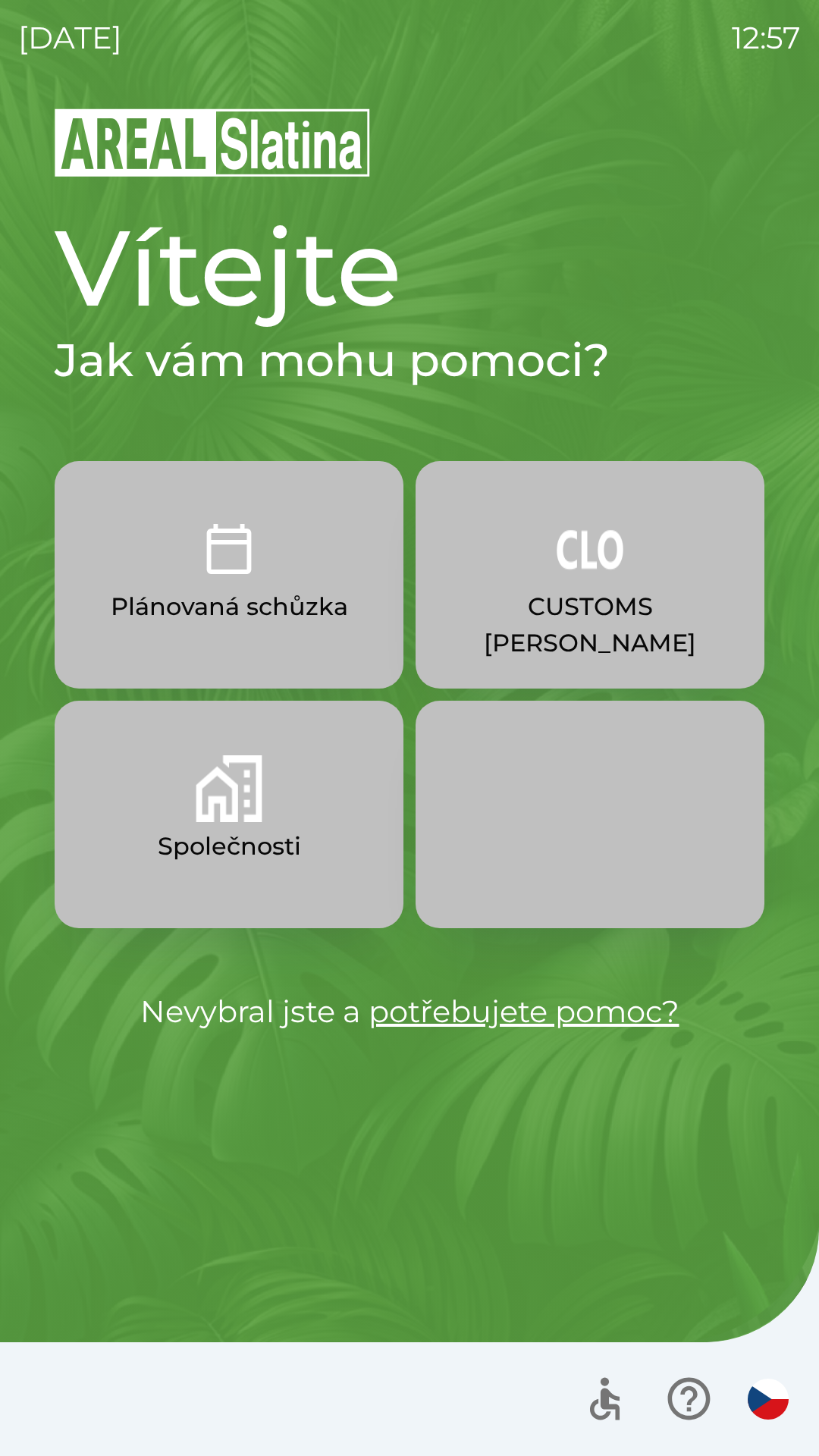
click at [596, 560] on img "button" at bounding box center [590, 549] width 66 height 66
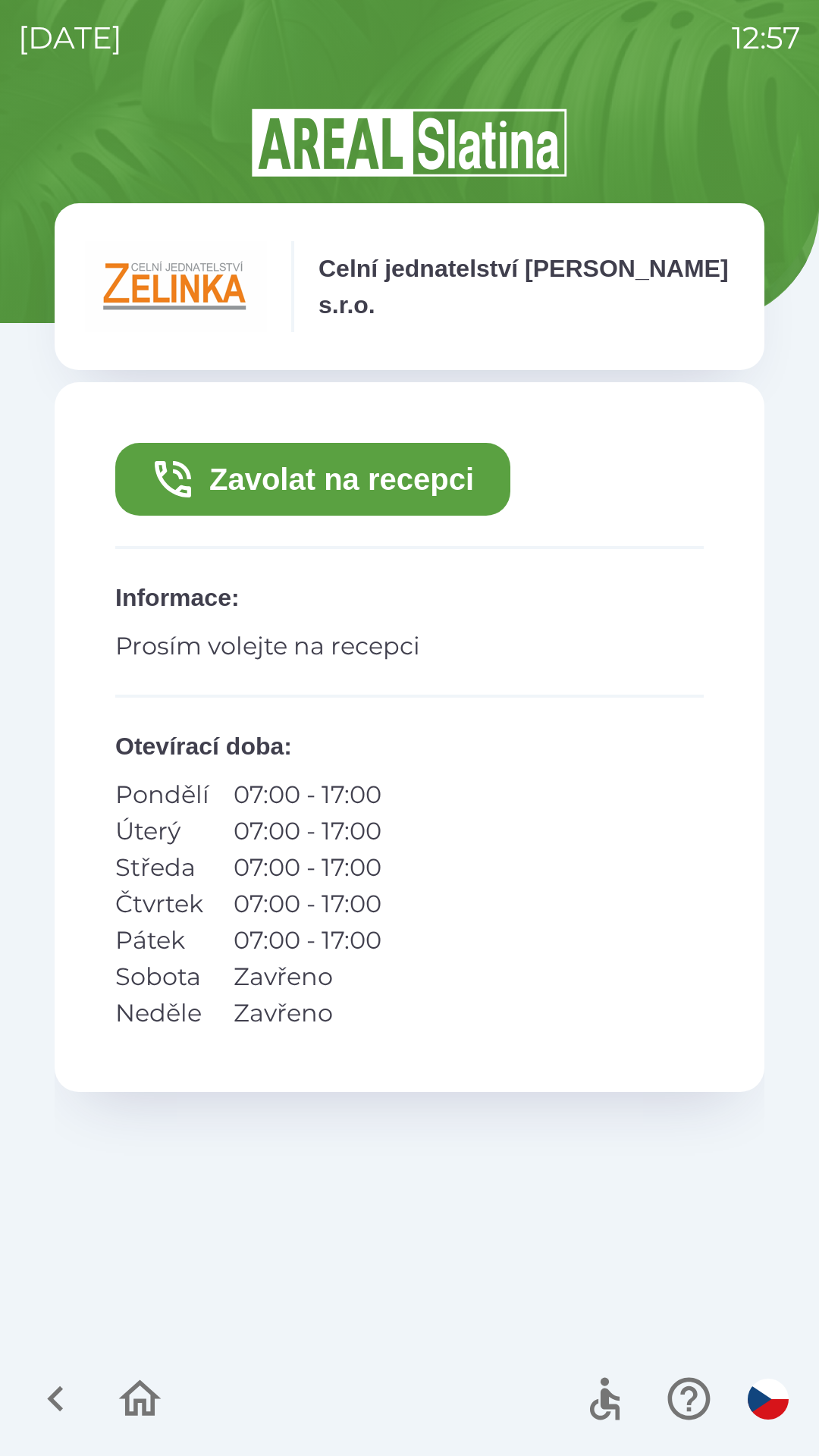
click at [368, 482] on button "Zavolat na recepci" at bounding box center [313, 479] width 395 height 73
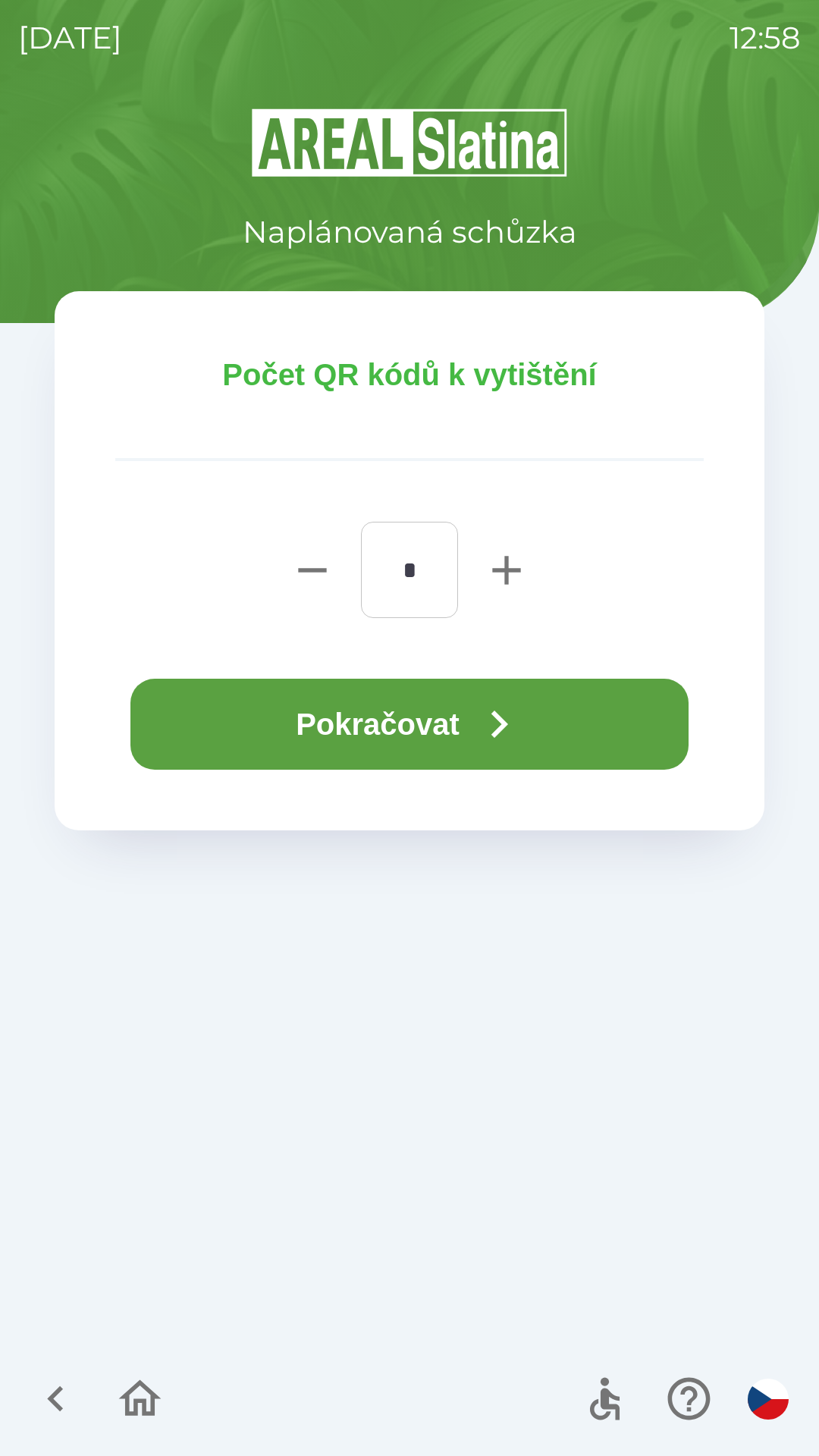
click at [428, 727] on button "Pokračovat" at bounding box center [410, 724] width 558 height 91
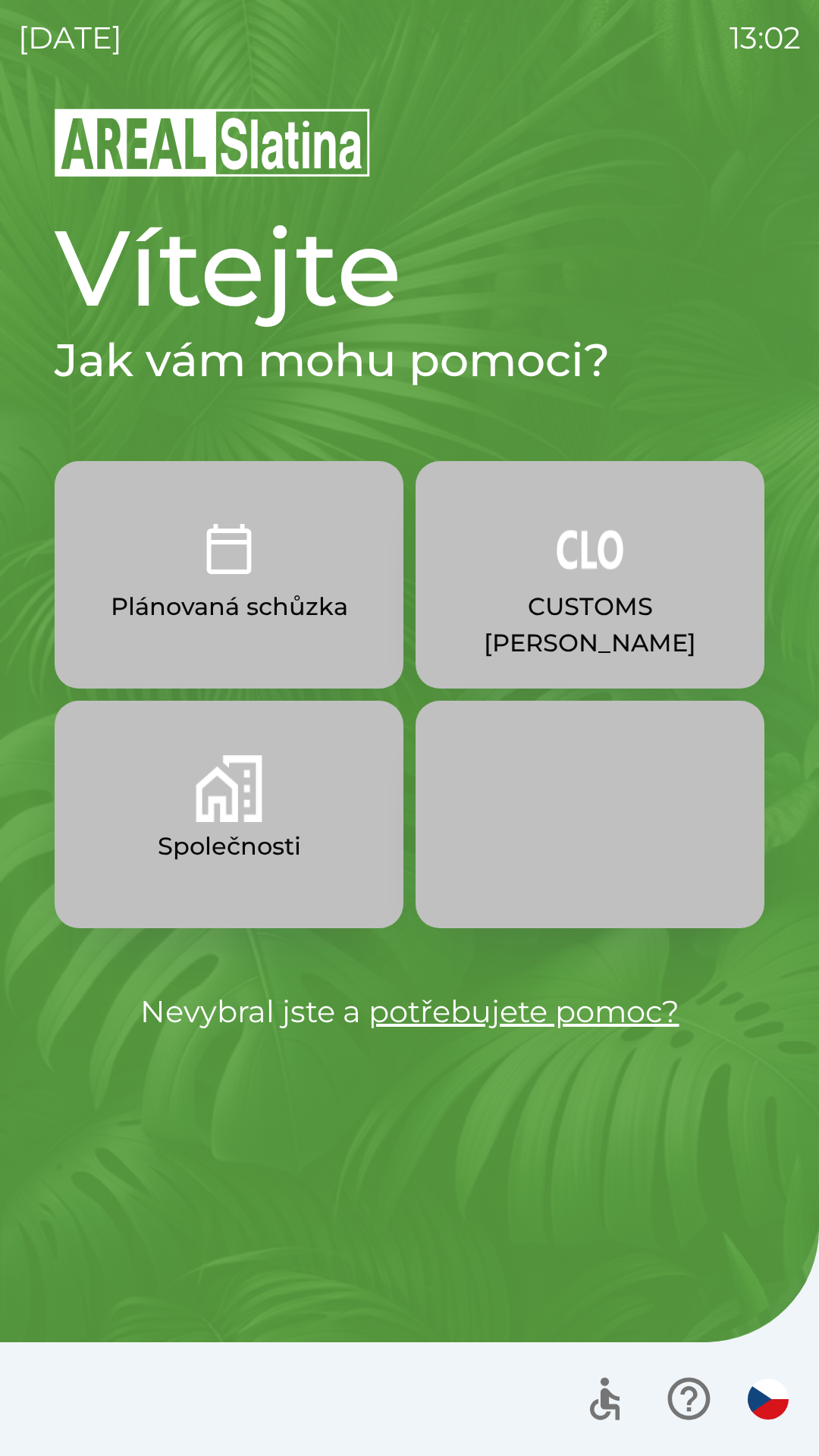
click at [569, 560] on img "button" at bounding box center [590, 549] width 66 height 66
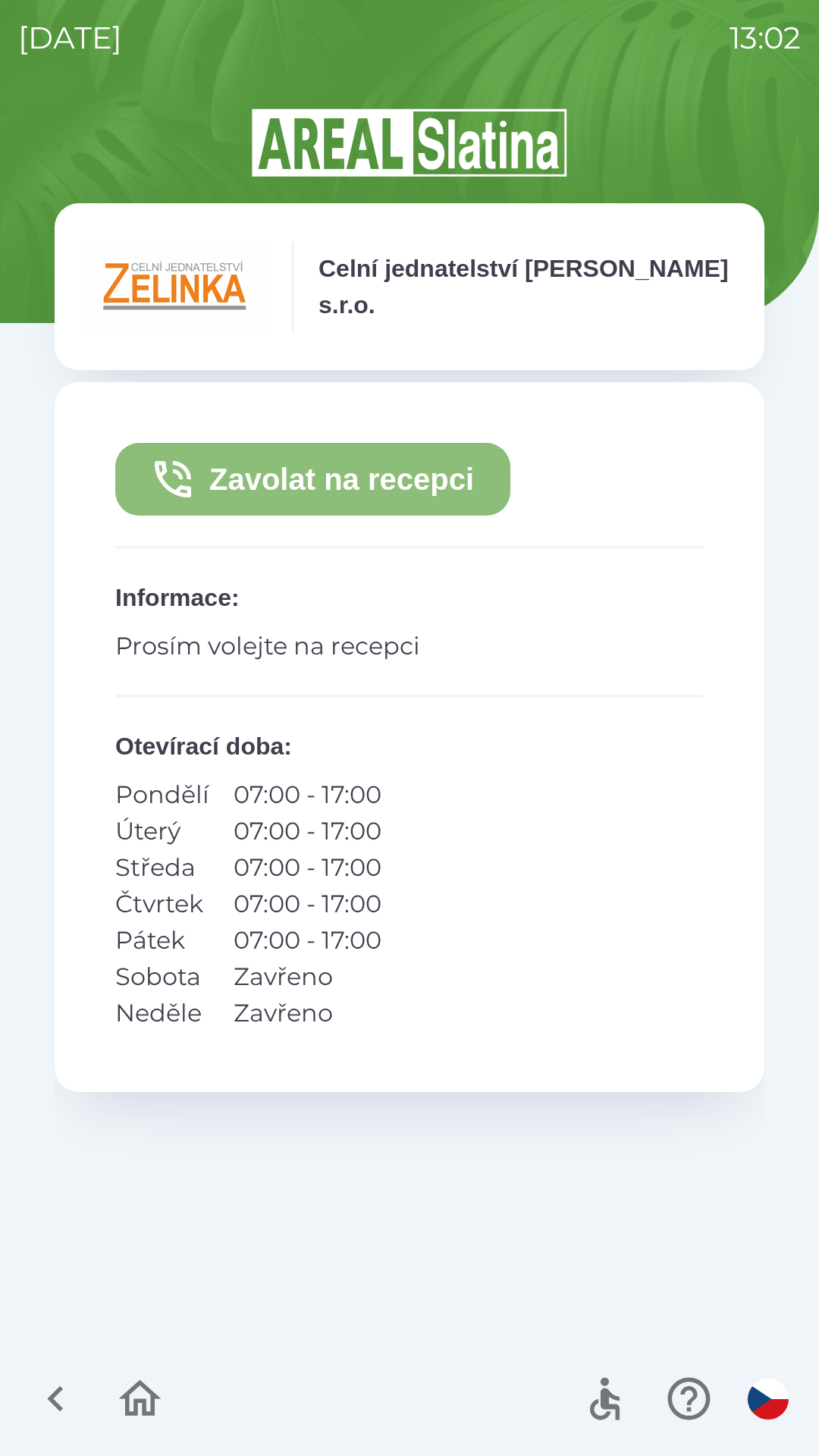
click at [380, 477] on button "Zavolat na recepci" at bounding box center [313, 479] width 395 height 73
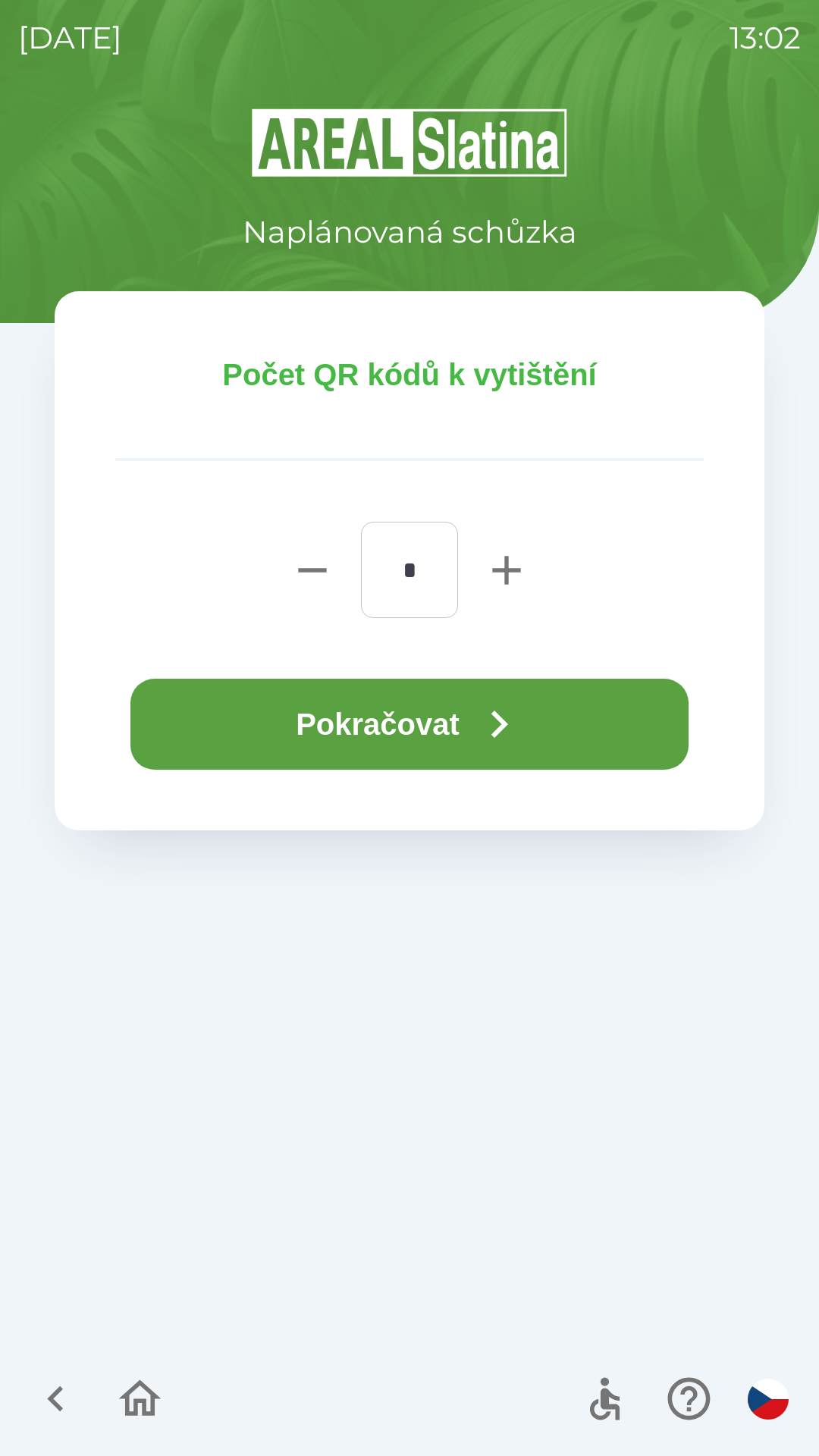
click at [417, 715] on button "Pokračovat" at bounding box center [410, 724] width 558 height 91
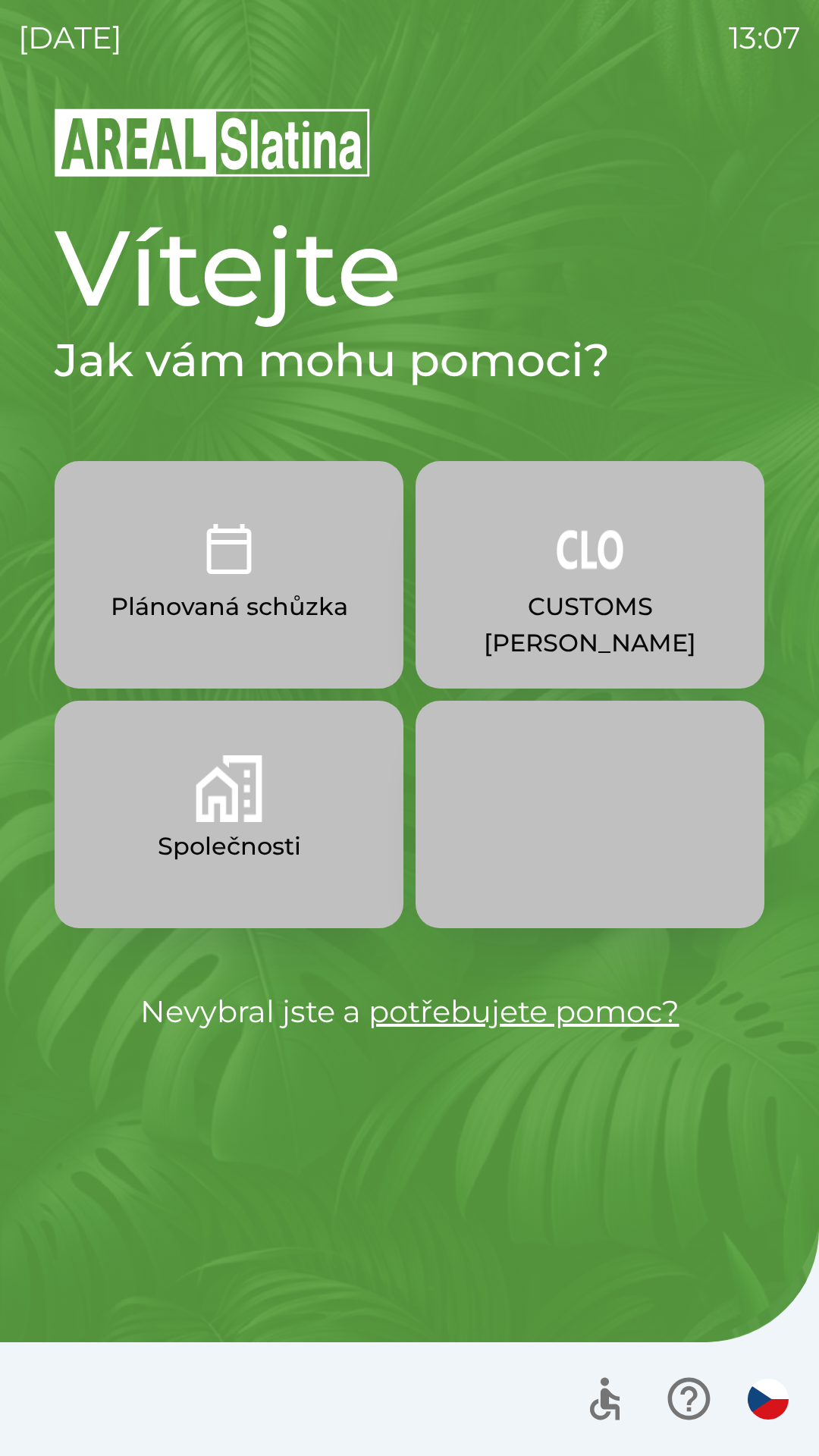
click at [272, 800] on button "Společnosti" at bounding box center [228, 814] width 349 height 228
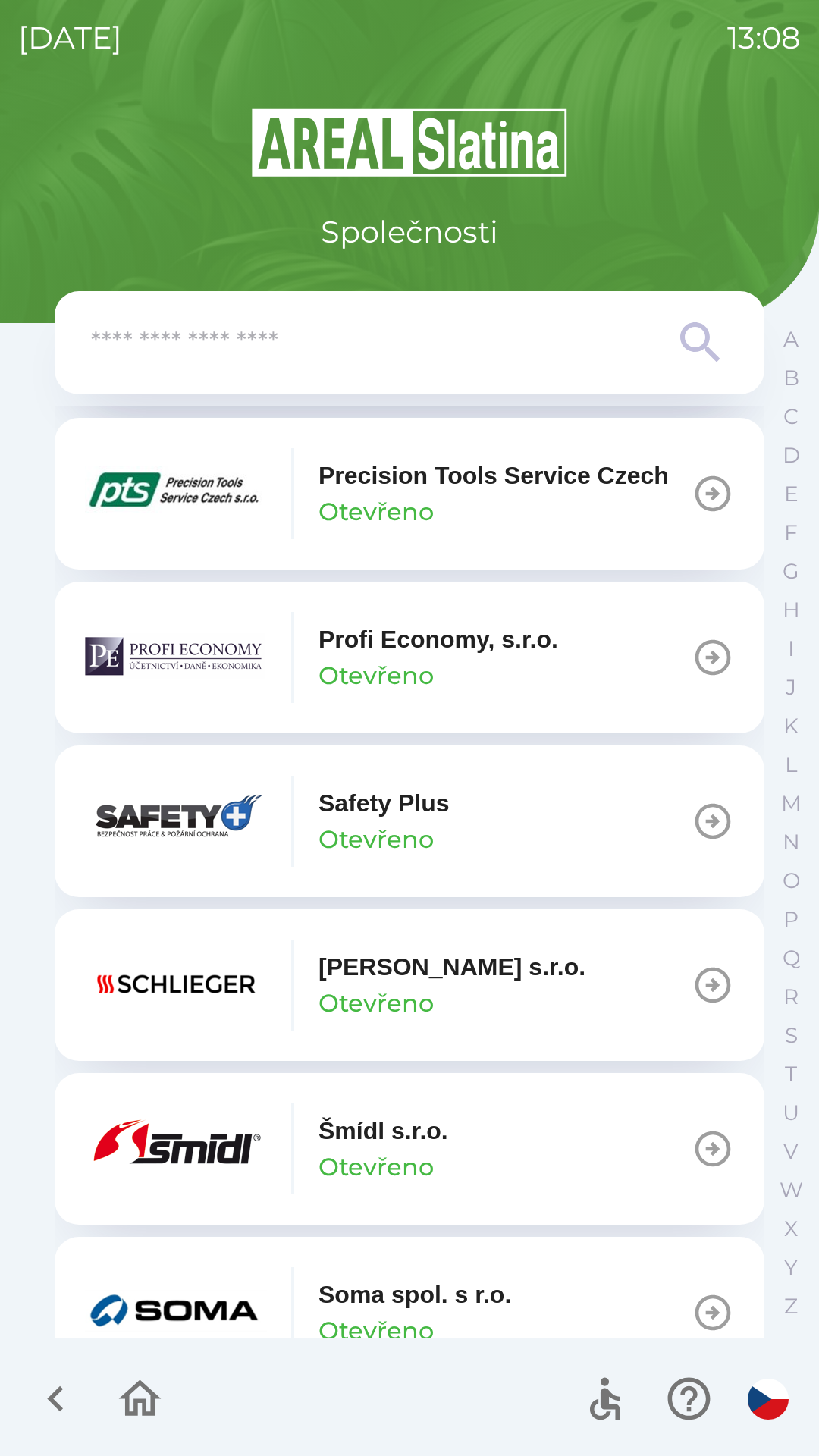
scroll to position [8792, 0]
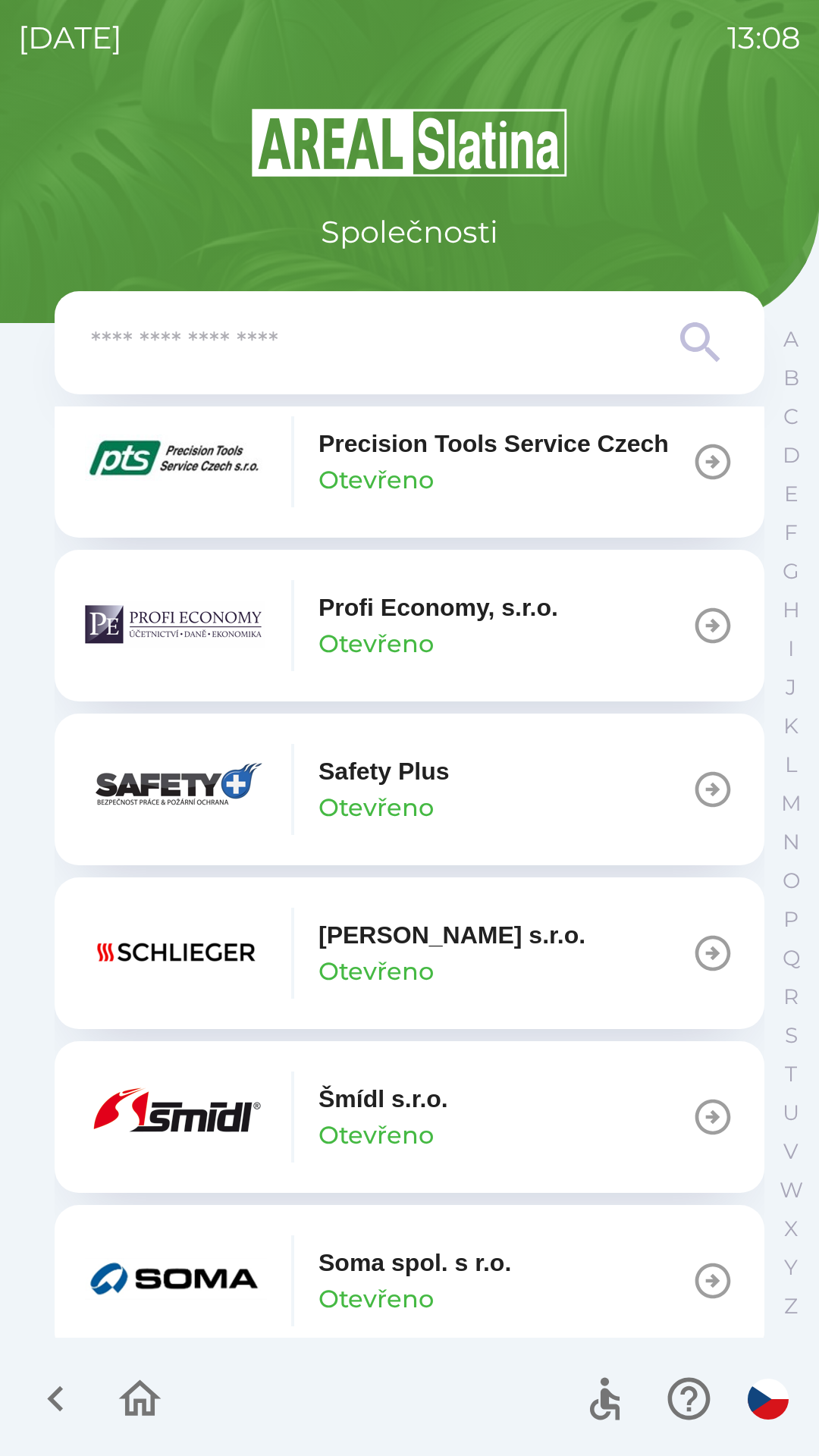
click at [458, 953] on p "[PERSON_NAME] s.r.o." at bounding box center [452, 935] width 267 height 36
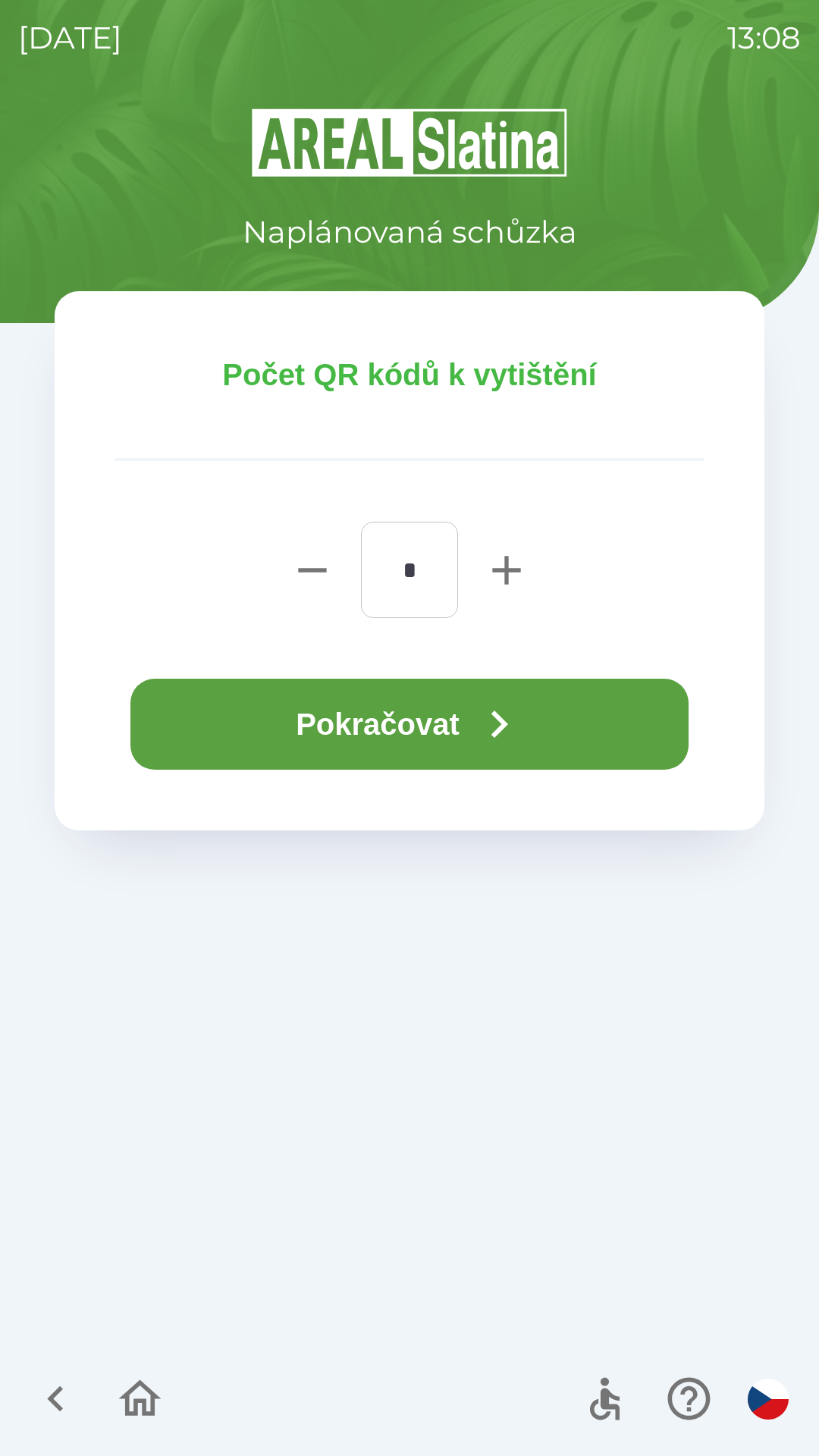
click at [487, 723] on icon "button" at bounding box center [499, 724] width 55 height 55
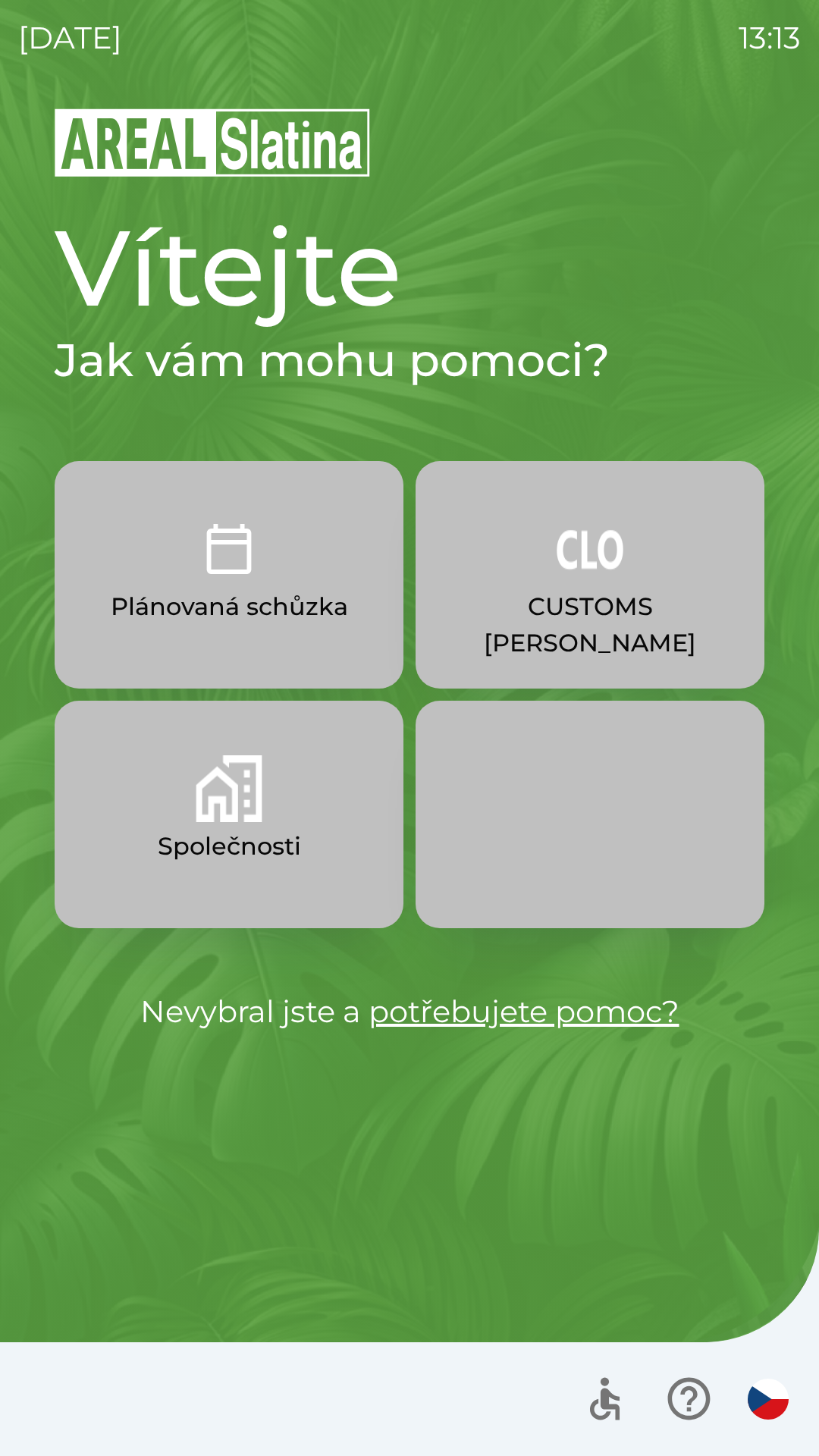
click at [758, 1401] on img "button" at bounding box center [768, 1399] width 41 height 41
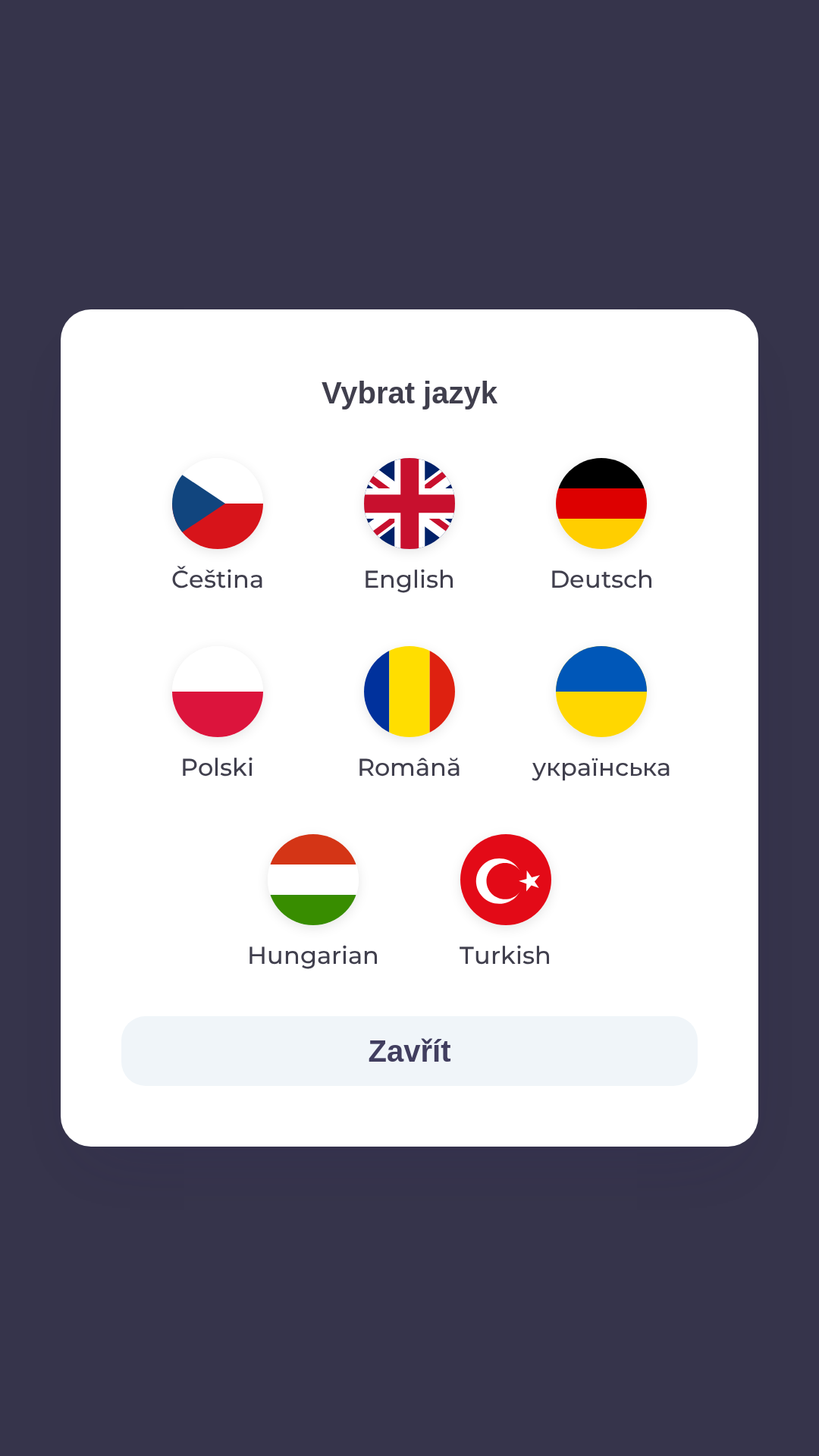
click at [401, 545] on img "button" at bounding box center [409, 503] width 91 height 91
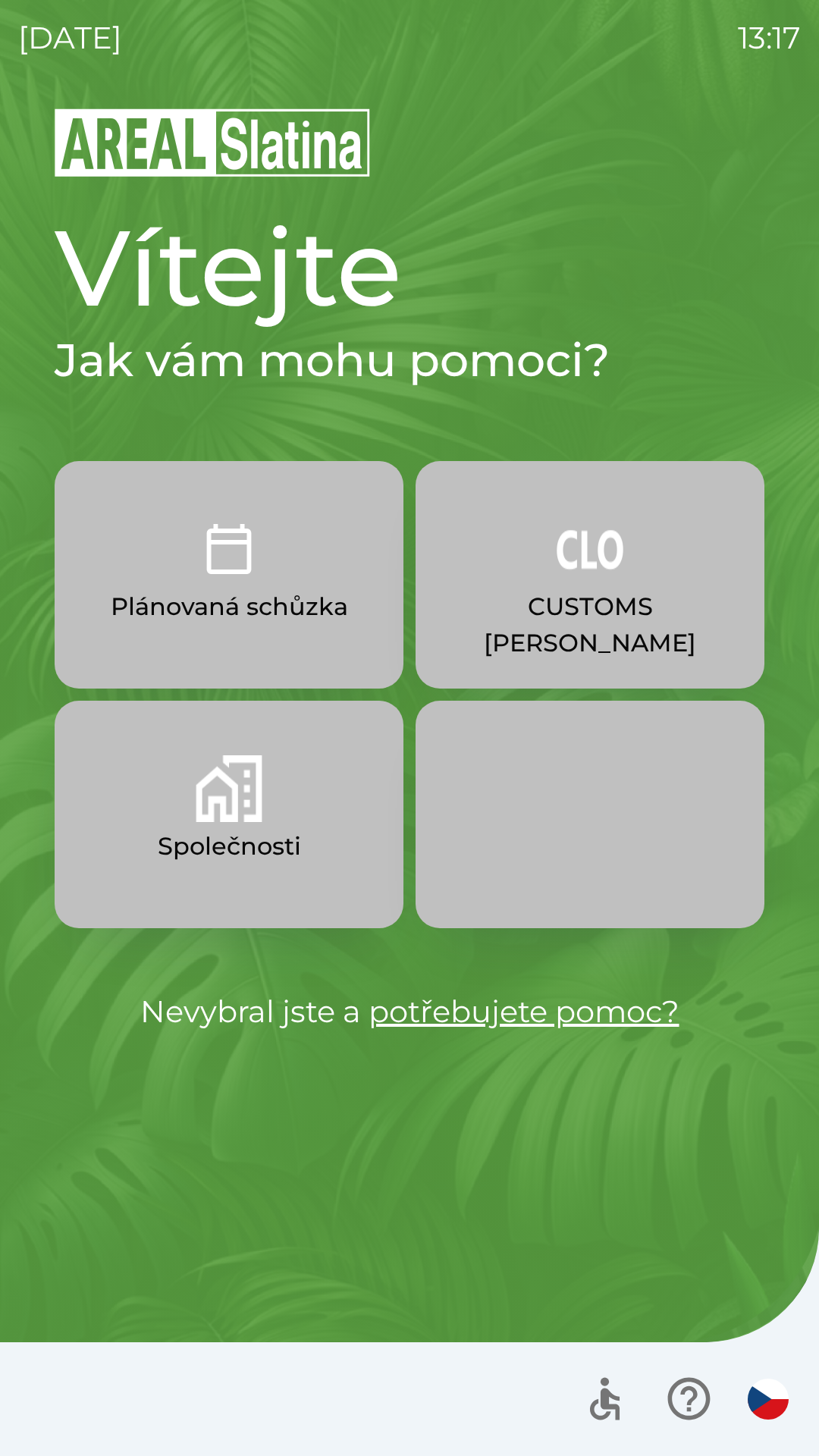
click at [241, 820] on img "button" at bounding box center [229, 788] width 66 height 66
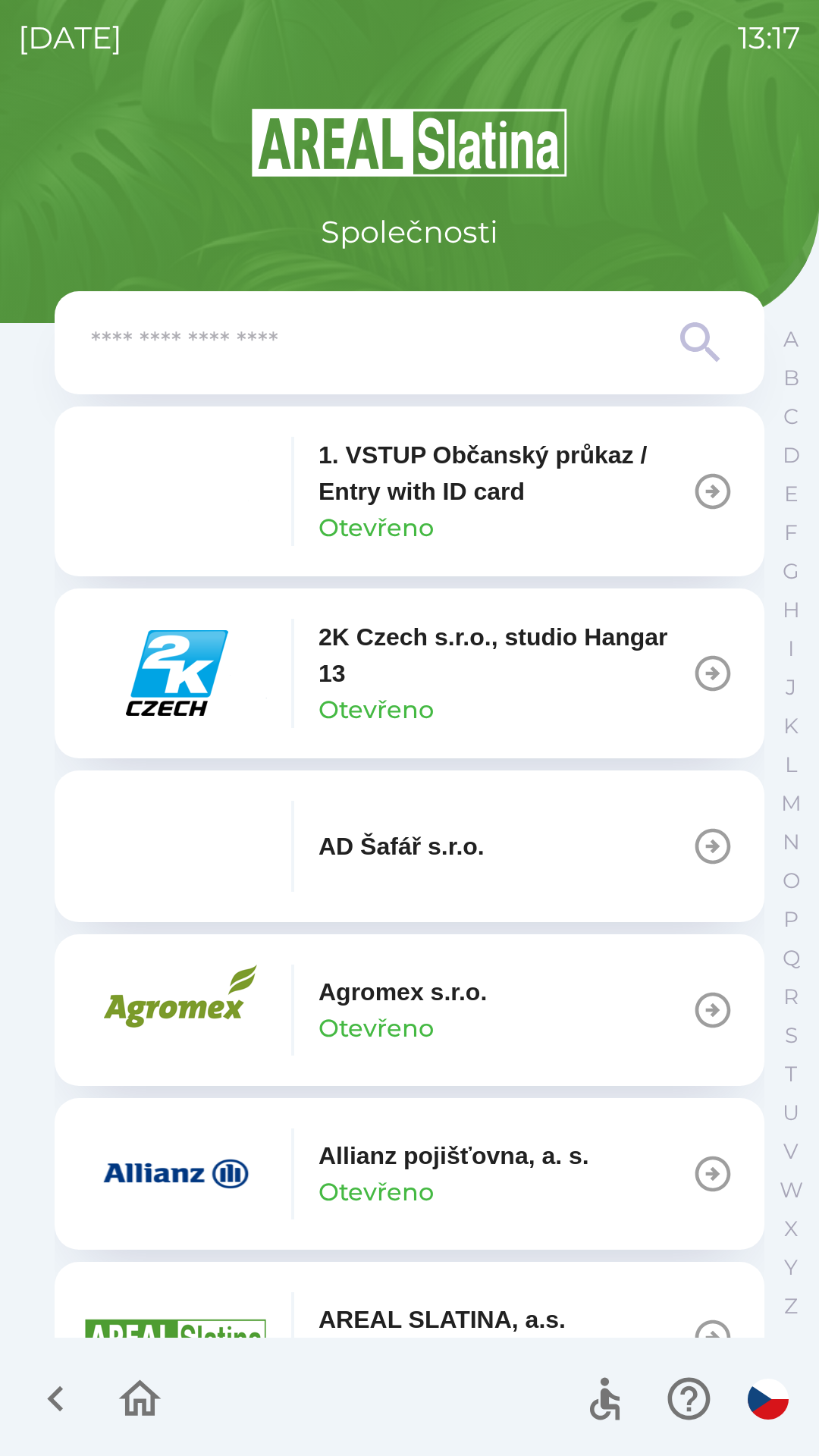
click at [304, 341] on input "text" at bounding box center [379, 343] width 576 height 42
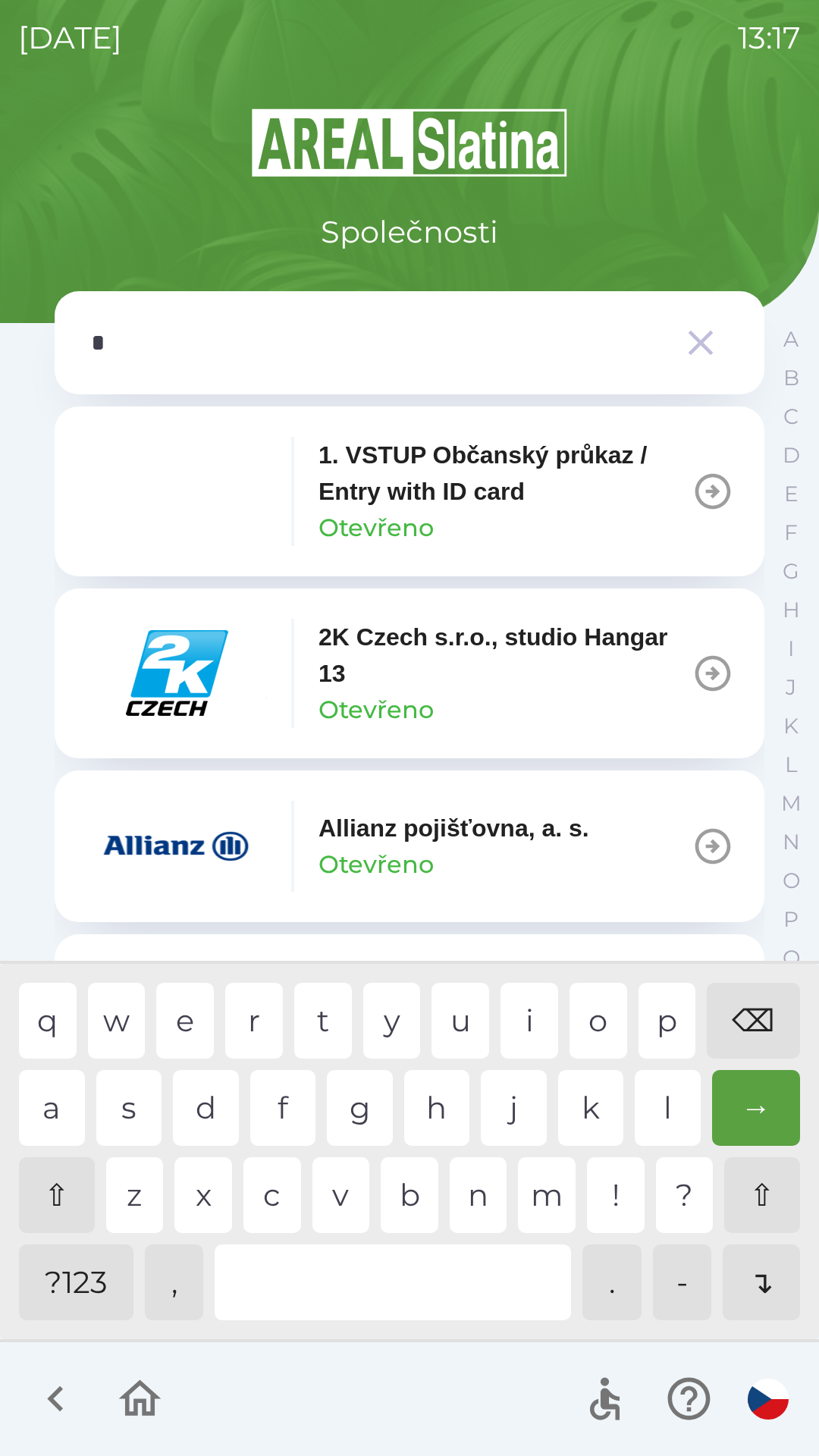
click at [323, 1013] on div "t" at bounding box center [323, 1020] width 58 height 76
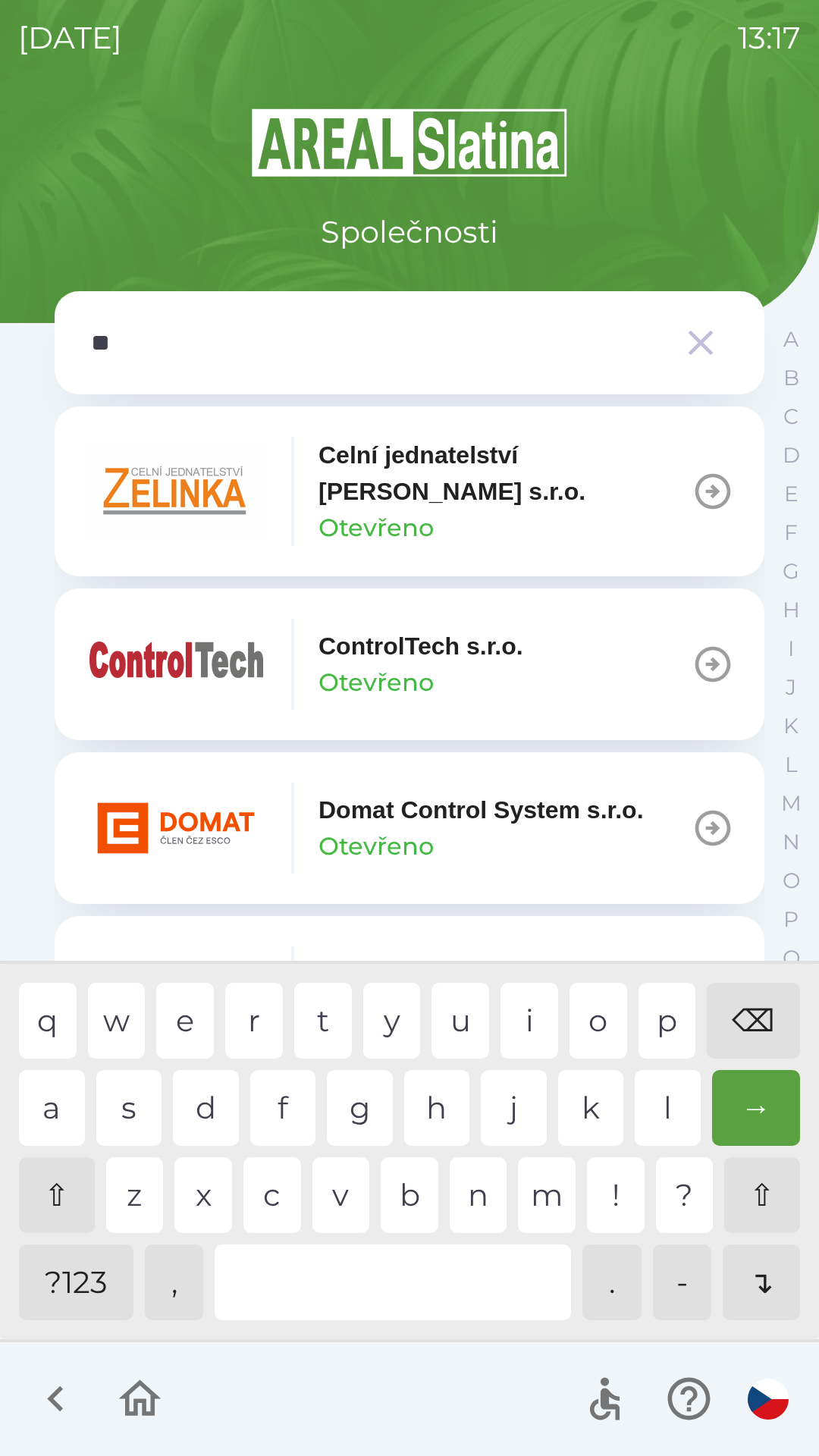
click at [184, 1020] on div "e" at bounding box center [185, 1020] width 58 height 76
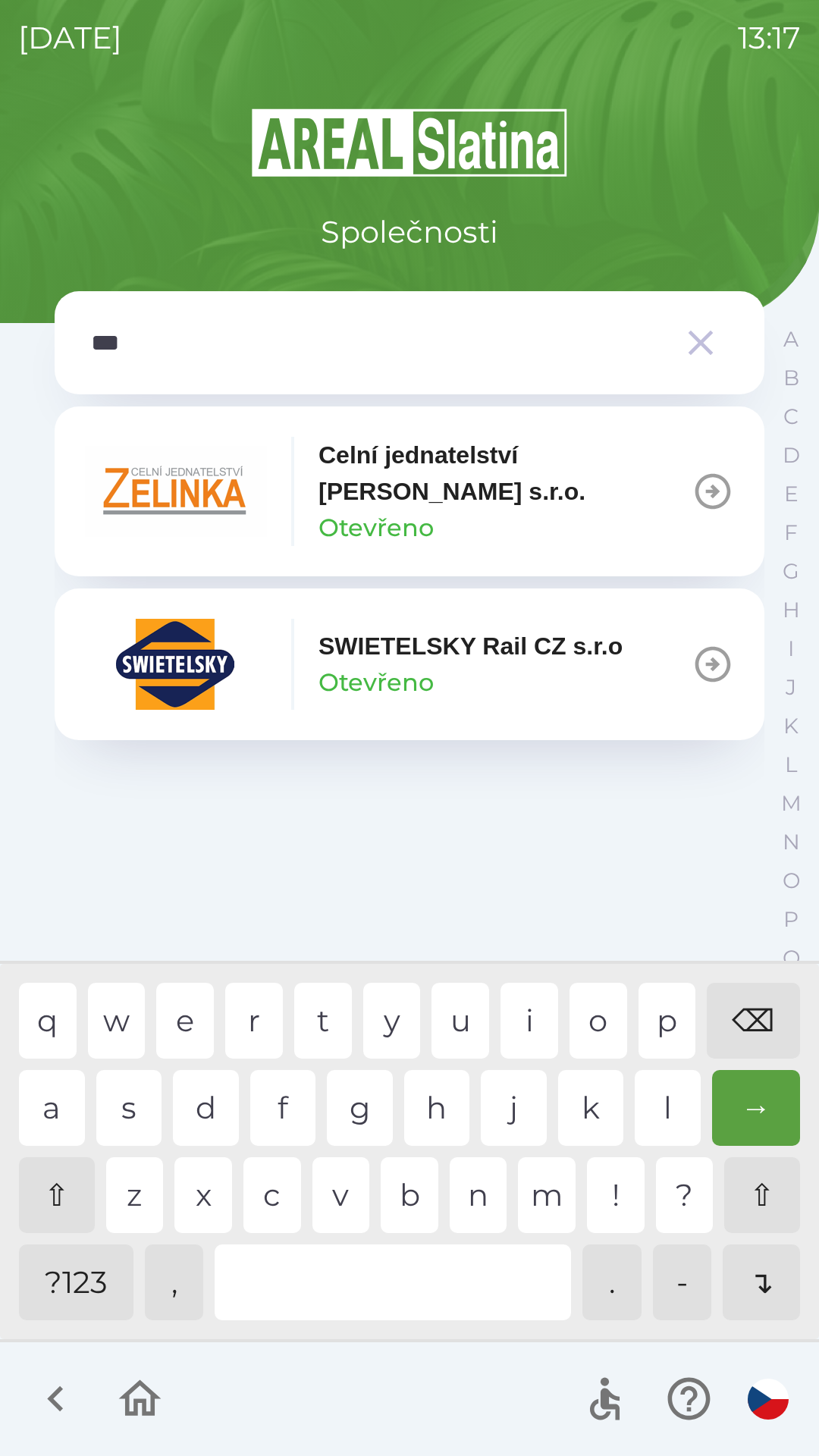
click at [675, 1115] on div "l" at bounding box center [667, 1108] width 66 height 76
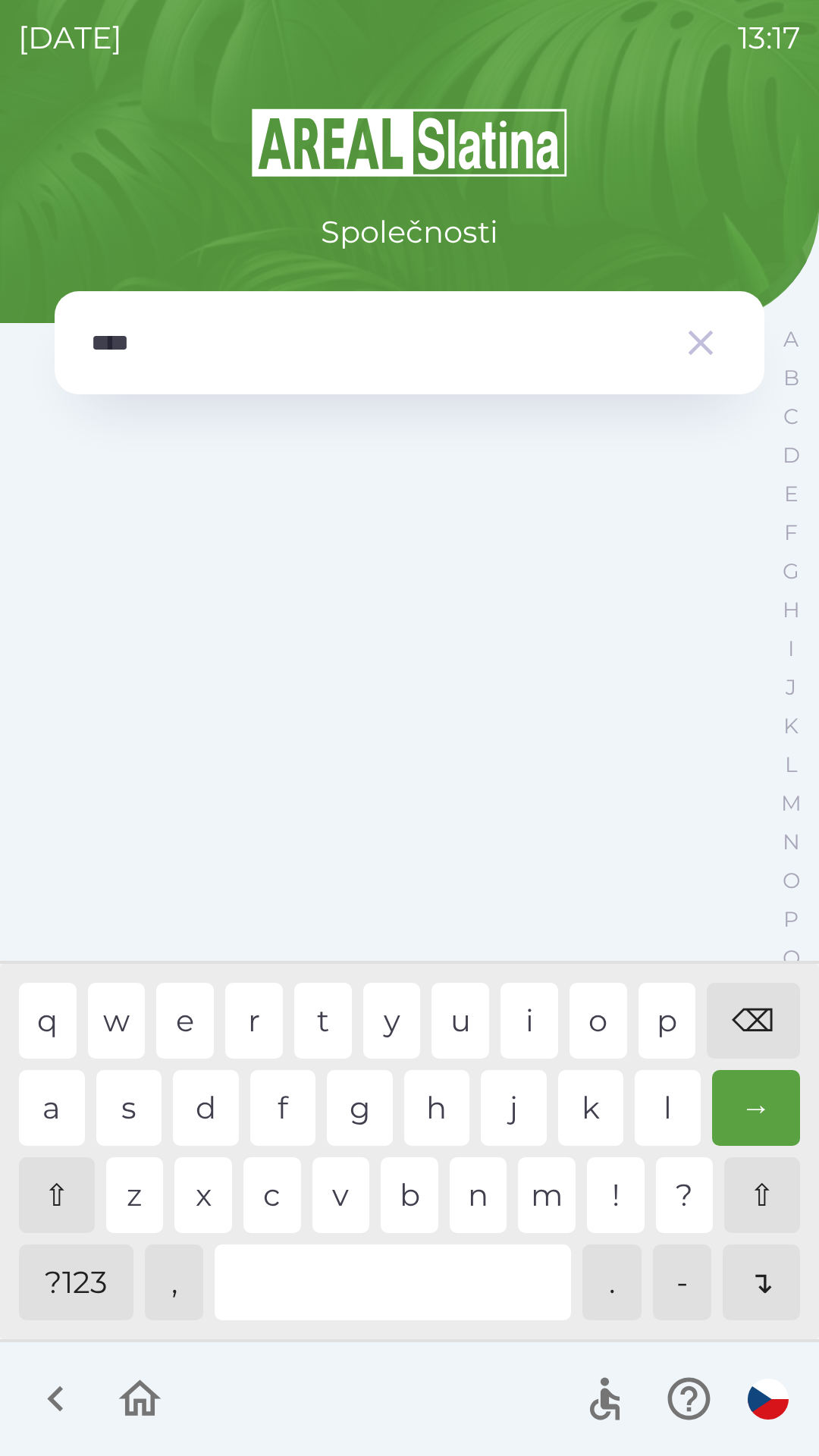
click at [196, 1003] on div "e" at bounding box center [185, 1020] width 58 height 76
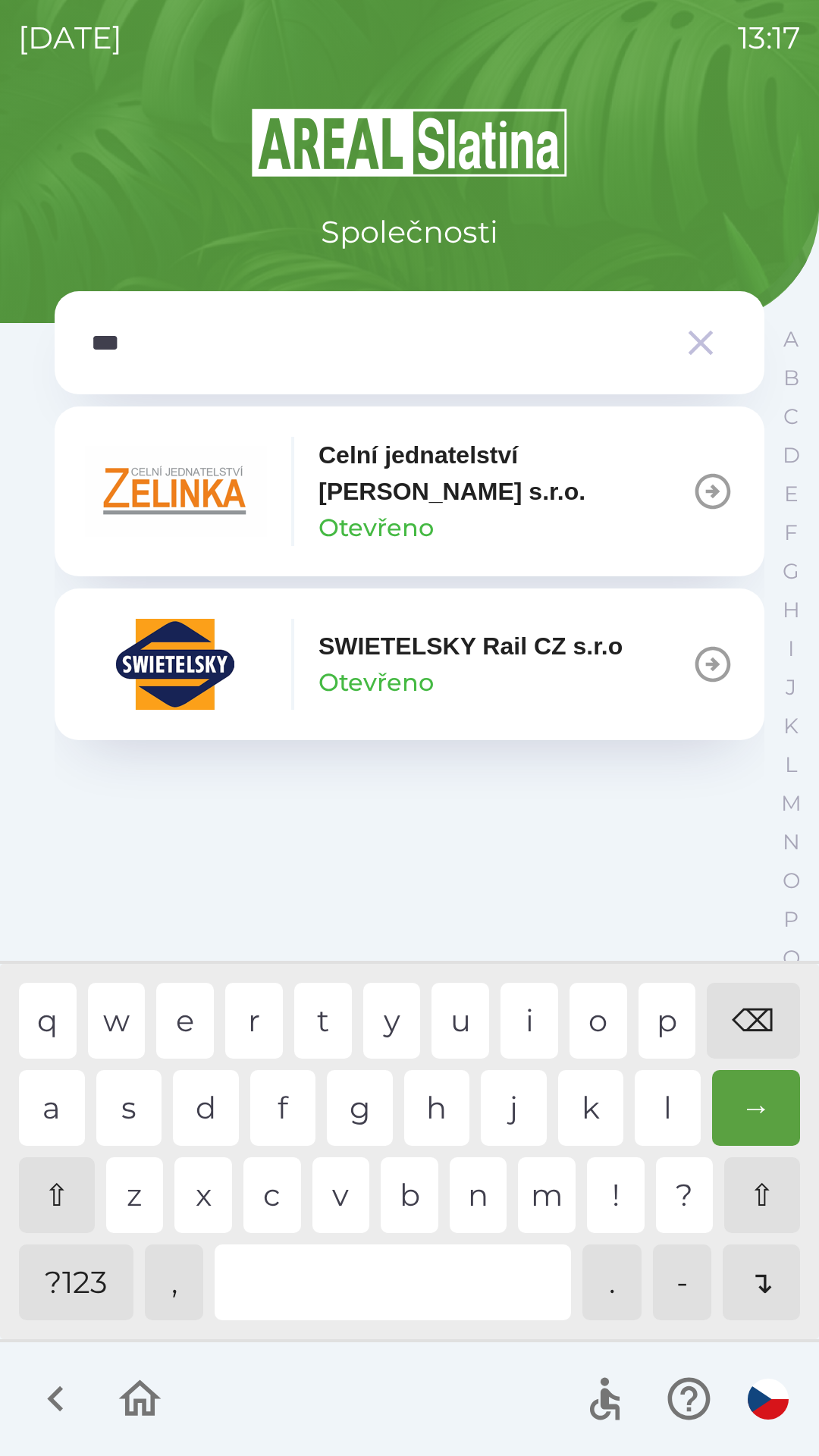
click at [737, 1016] on div "⌫" at bounding box center [753, 1020] width 93 height 76
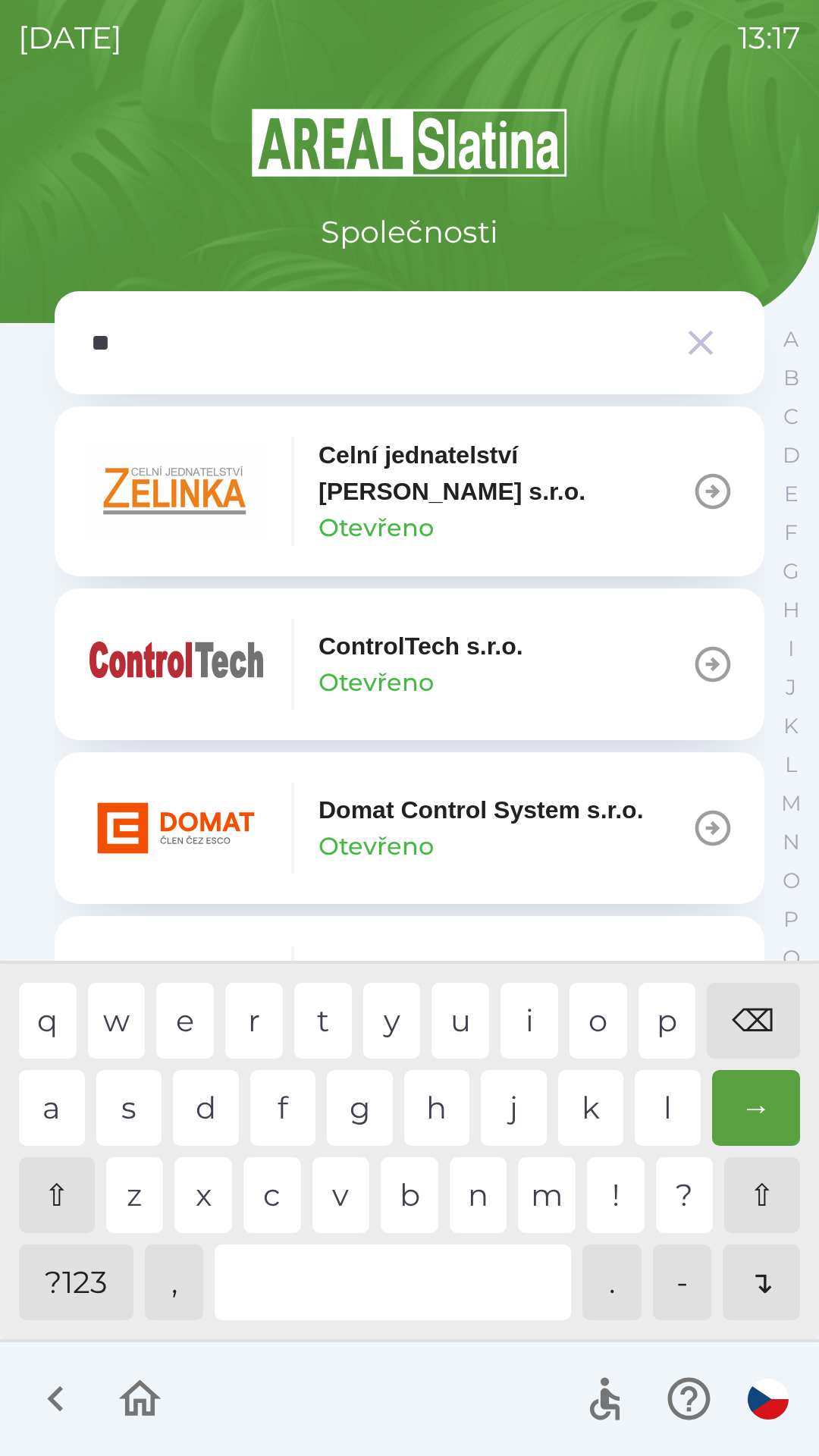
type input "*"
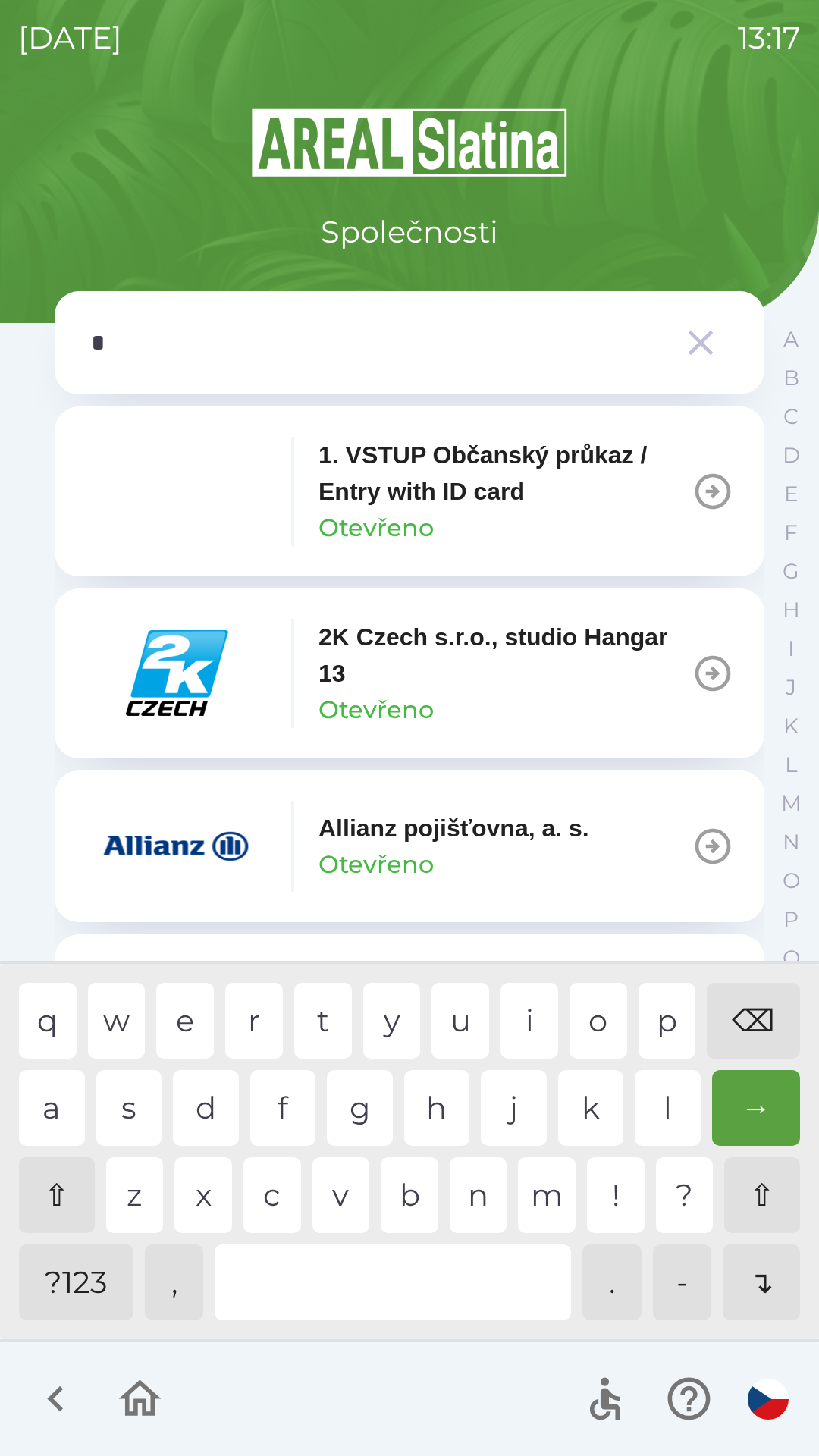
click at [739, 1024] on div "⌫" at bounding box center [753, 1020] width 93 height 76
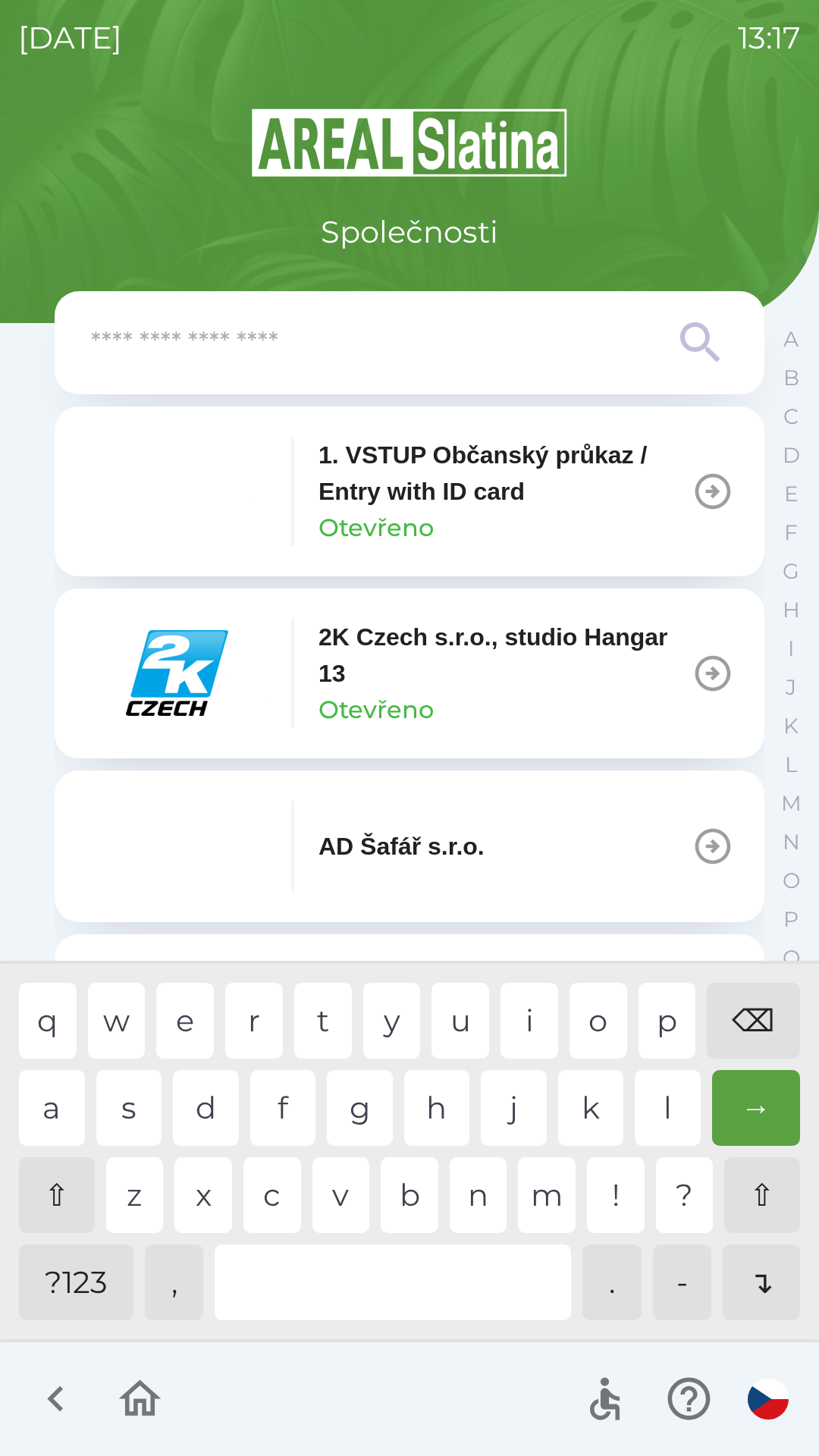
click at [737, 1028] on div "⌫" at bounding box center [753, 1020] width 93 height 76
click at [734, 1026] on div "⌫" at bounding box center [753, 1020] width 93 height 76
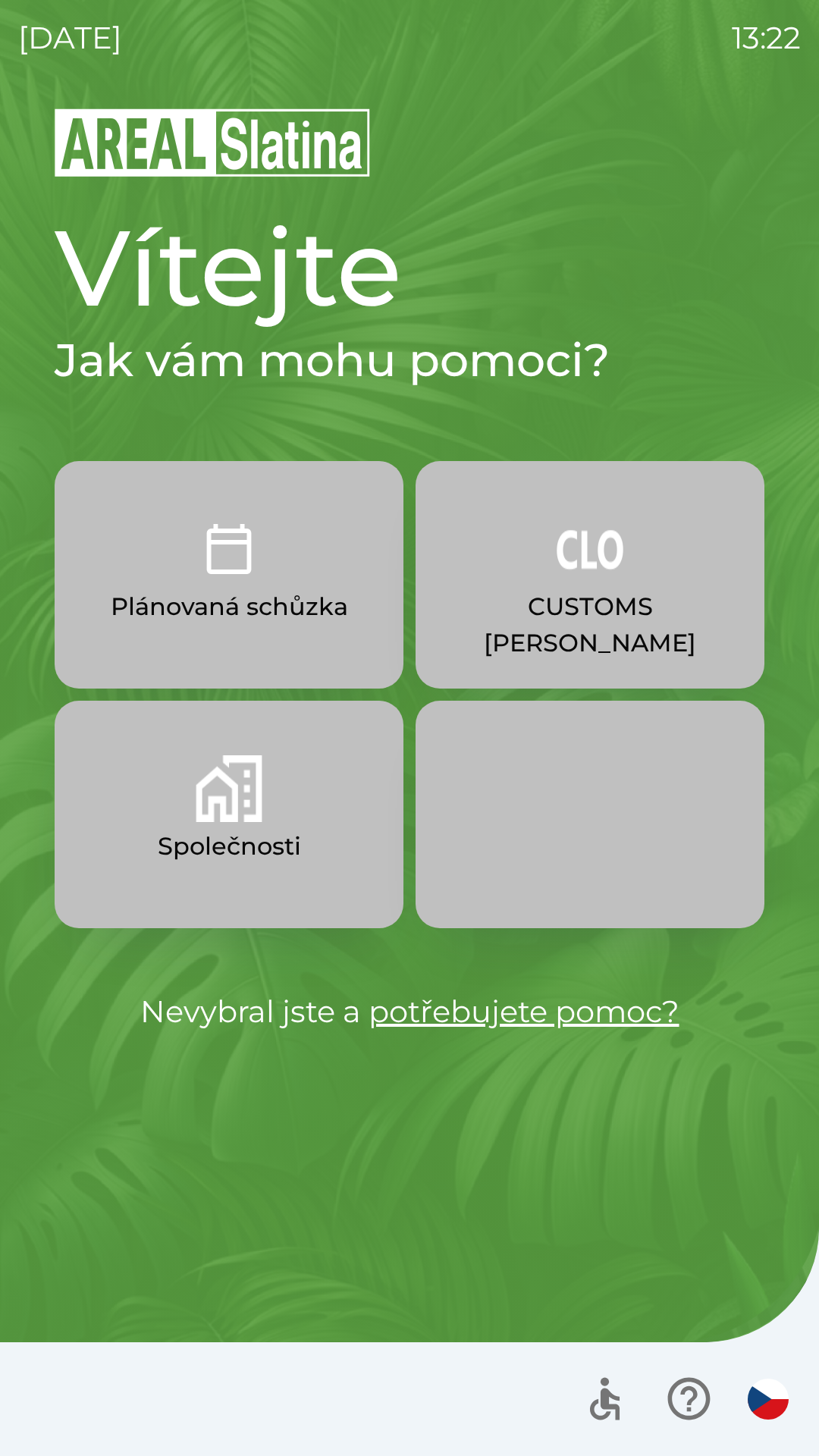
click at [233, 814] on img "button" at bounding box center [229, 788] width 66 height 66
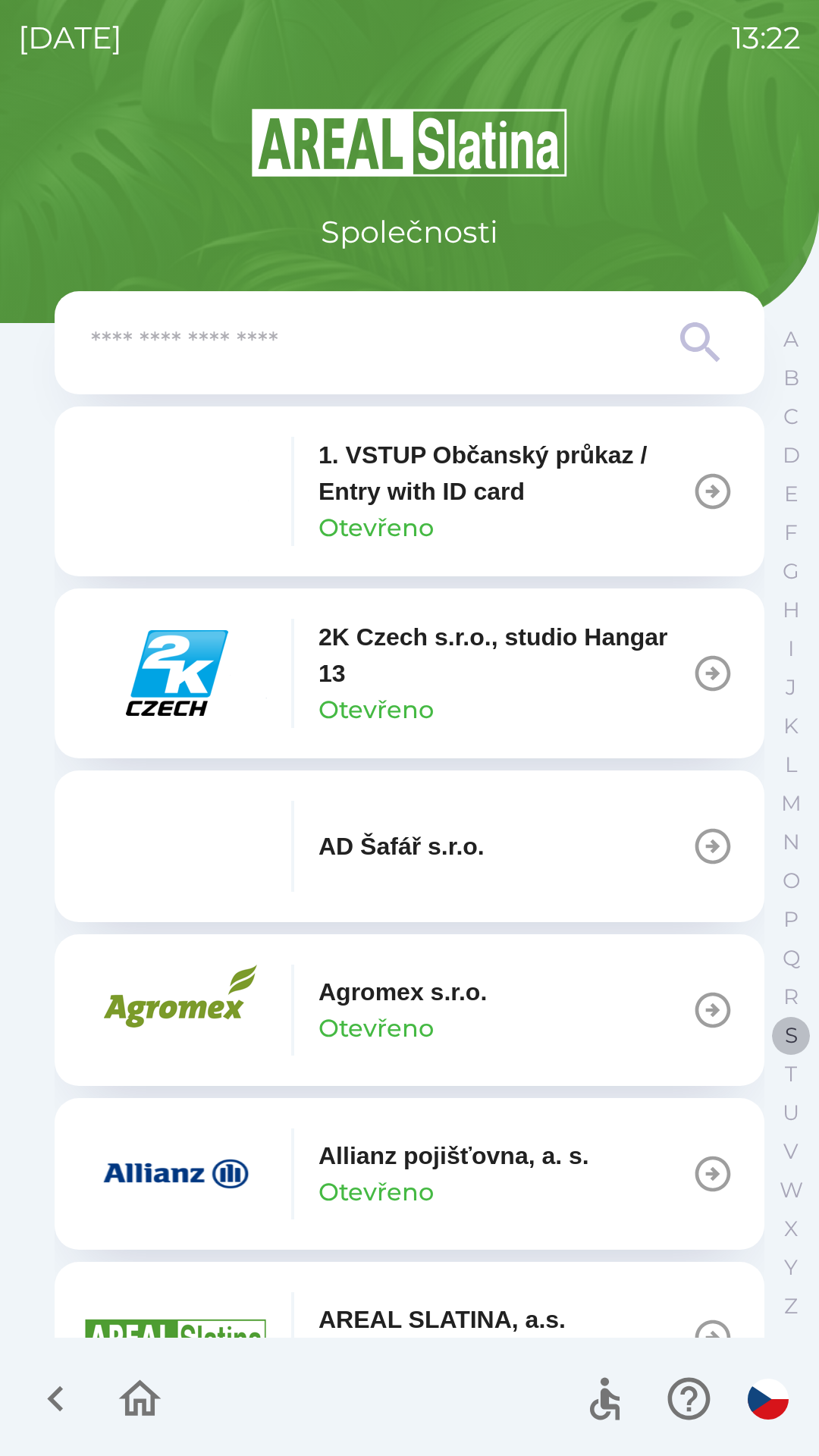
click at [783, 1024] on button "S" at bounding box center [791, 1035] width 38 height 39
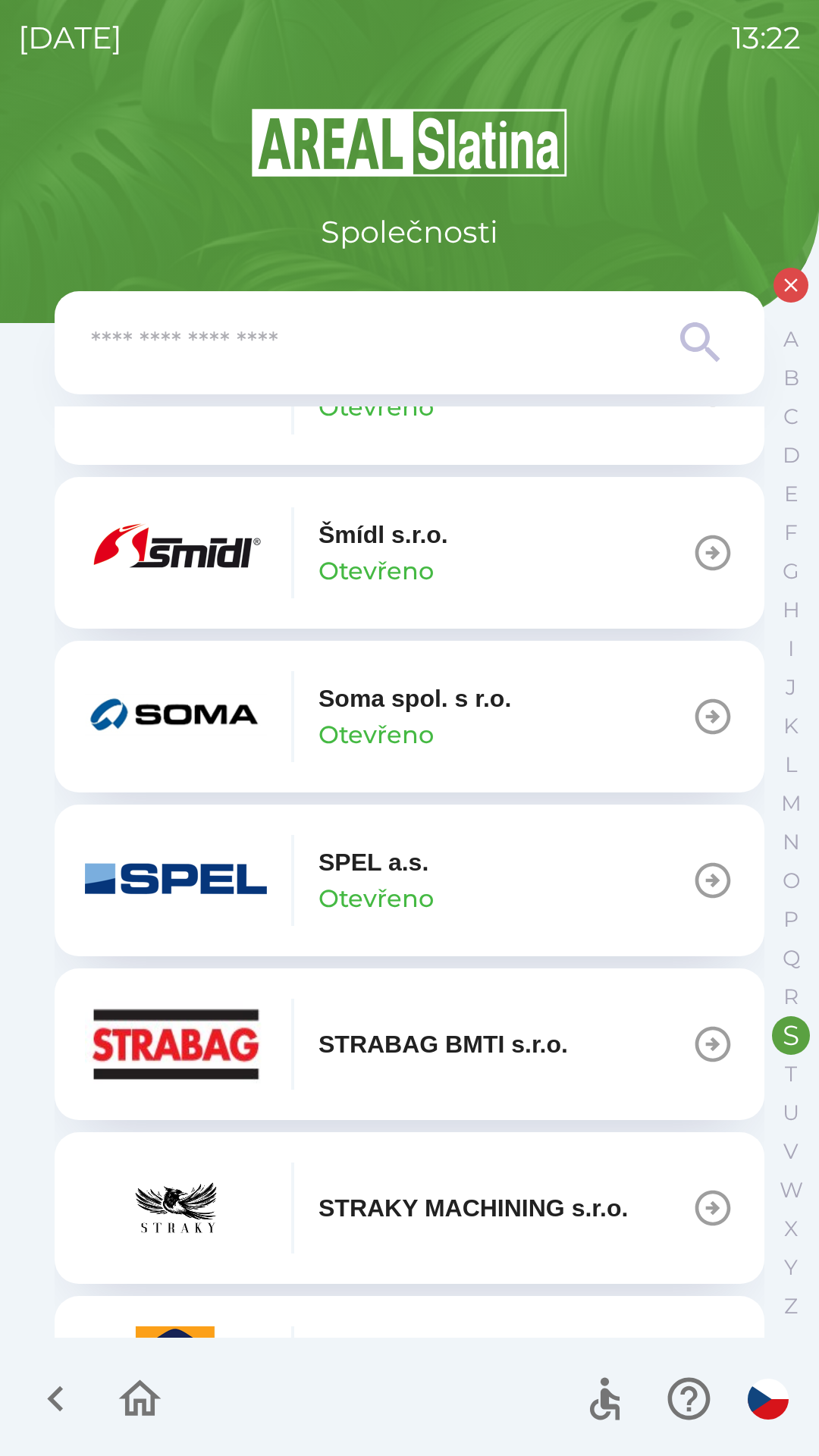
scroll to position [367, 0]
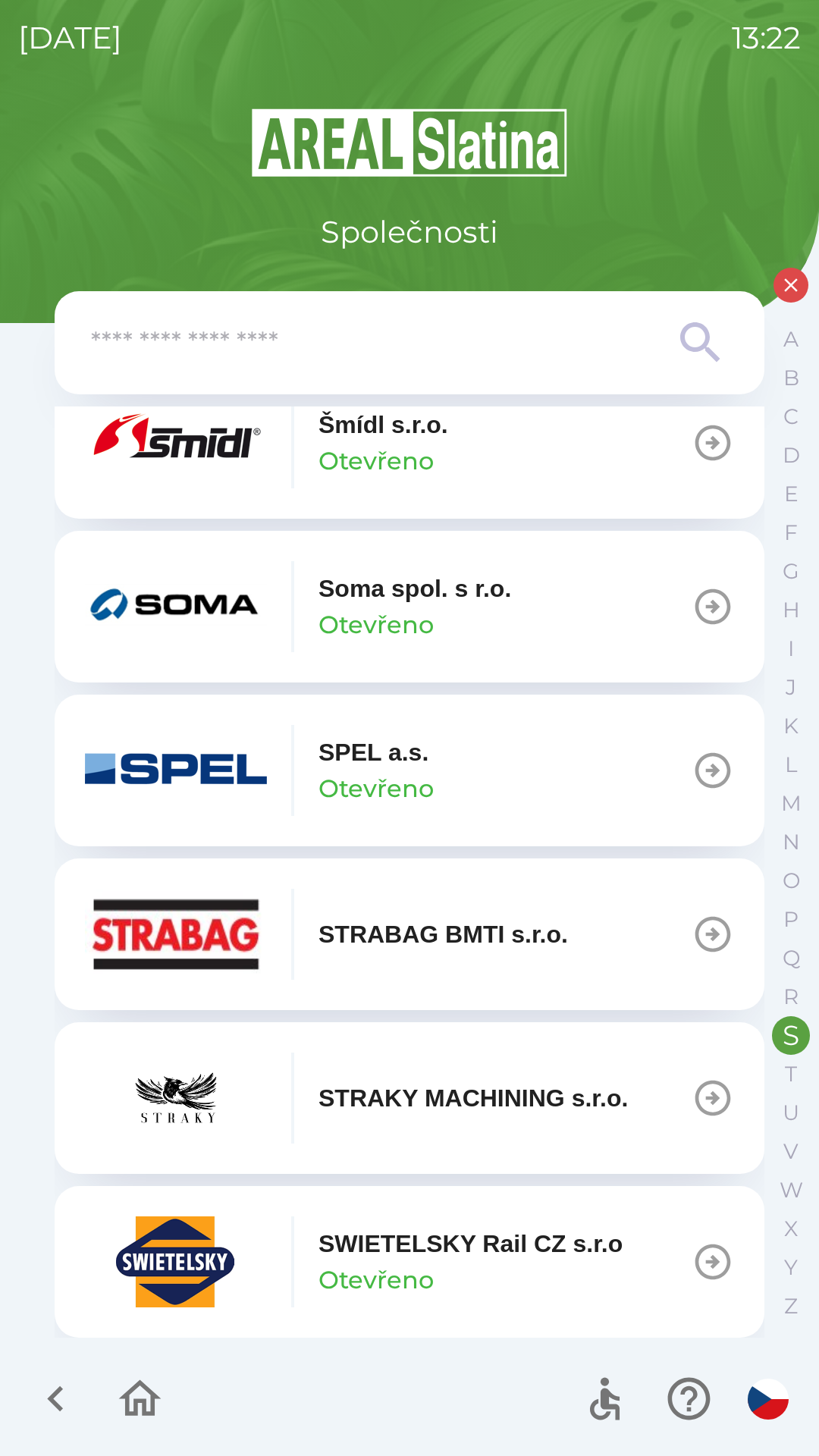
click at [434, 1270] on div "SWIETELSKY Rail CZ s.r.o Otevřeno" at bounding box center [470, 1262] width 304 height 73
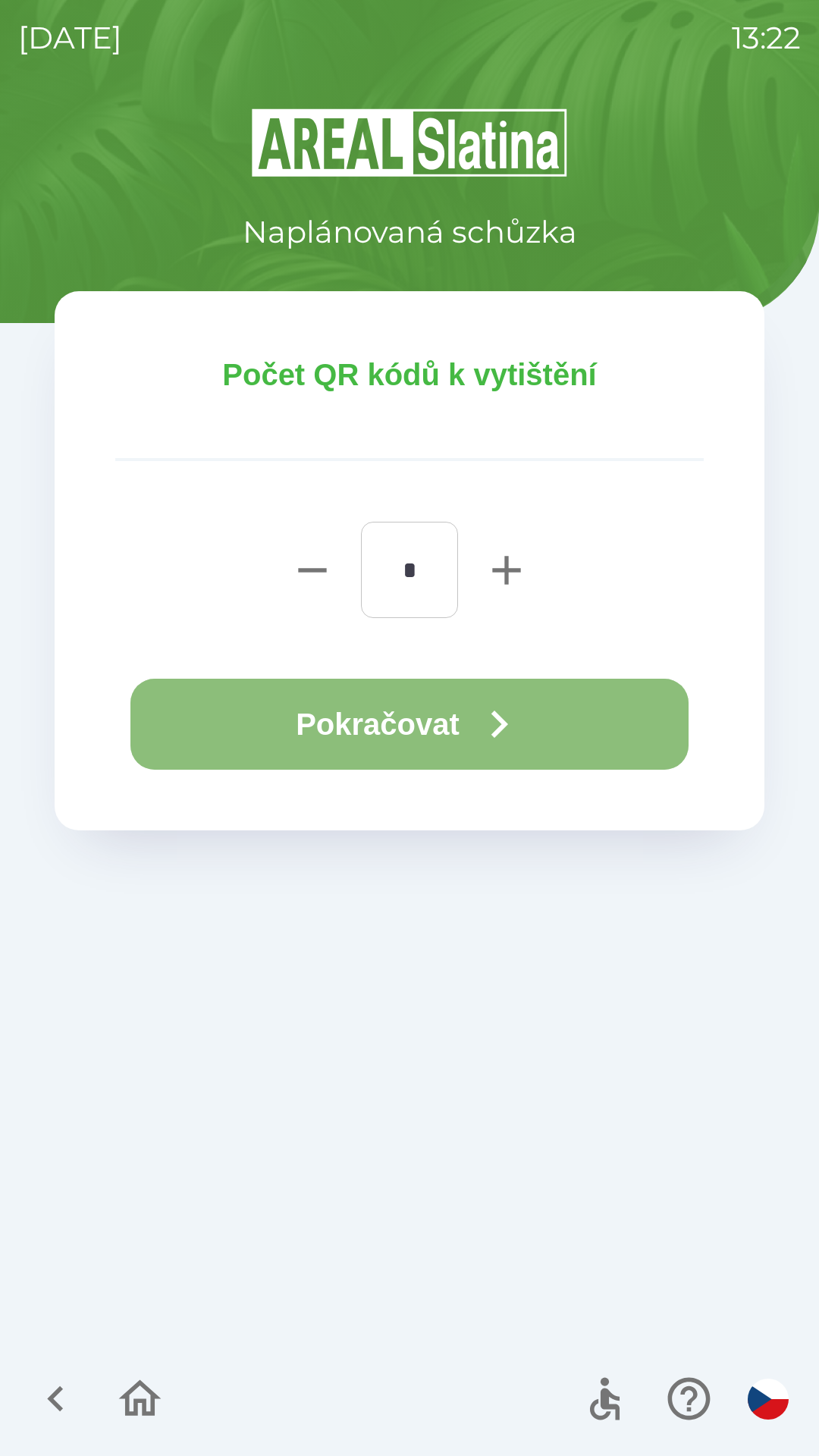
click at [474, 756] on button "Pokračovat" at bounding box center [410, 724] width 558 height 91
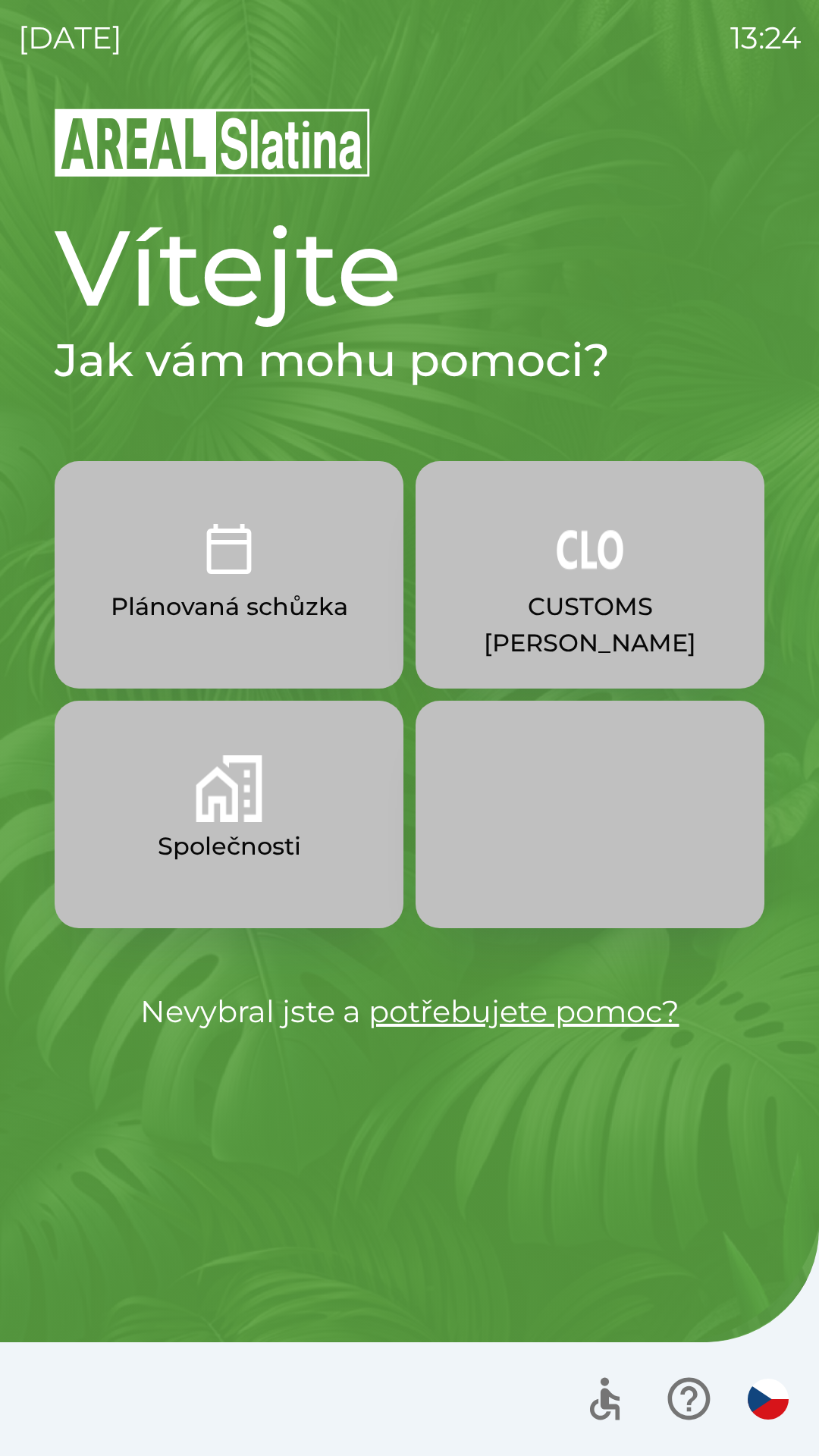
click at [210, 820] on img "button" at bounding box center [229, 788] width 66 height 66
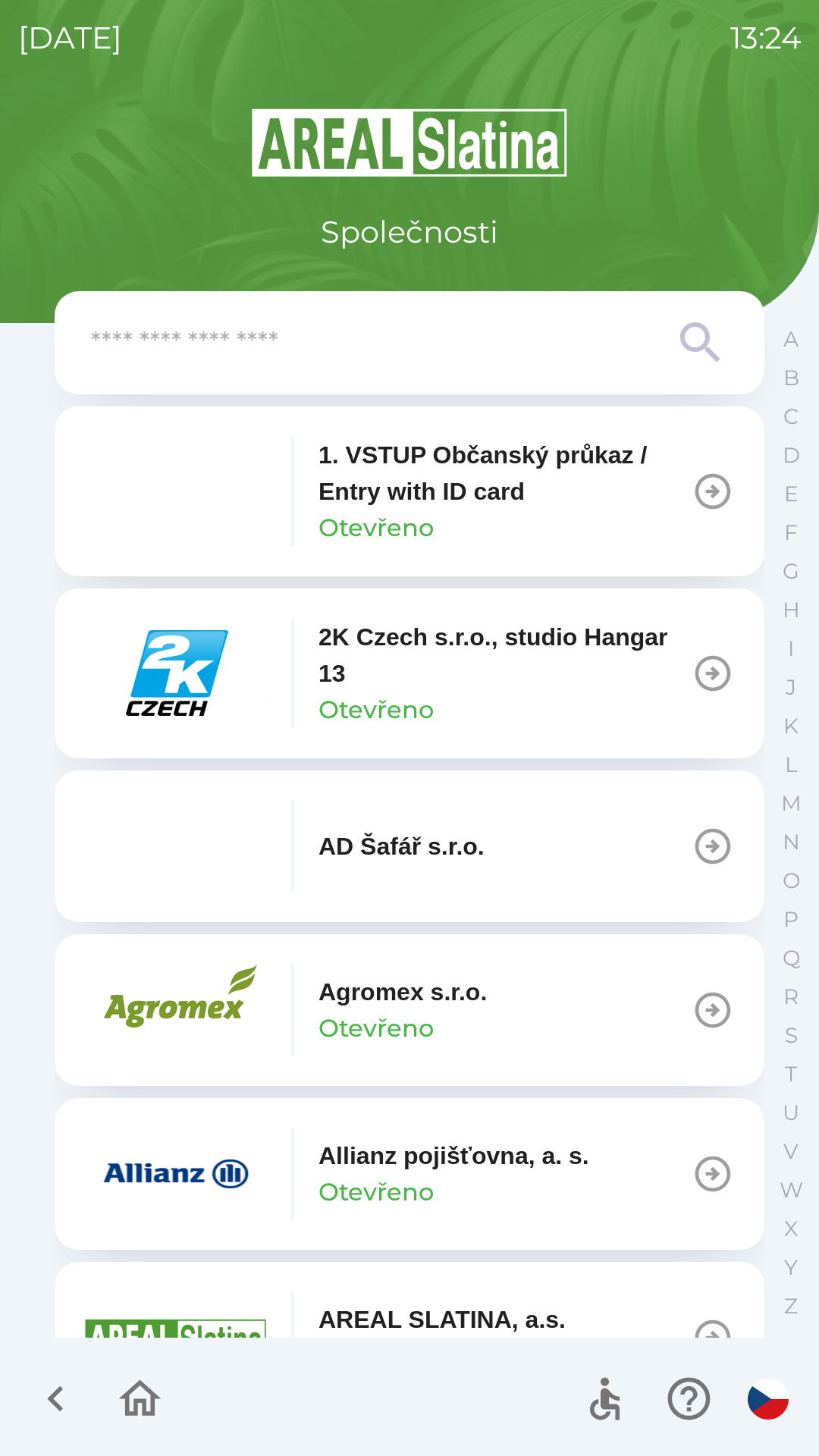
click at [181, 662] on img "button" at bounding box center [176, 673] width 182 height 91
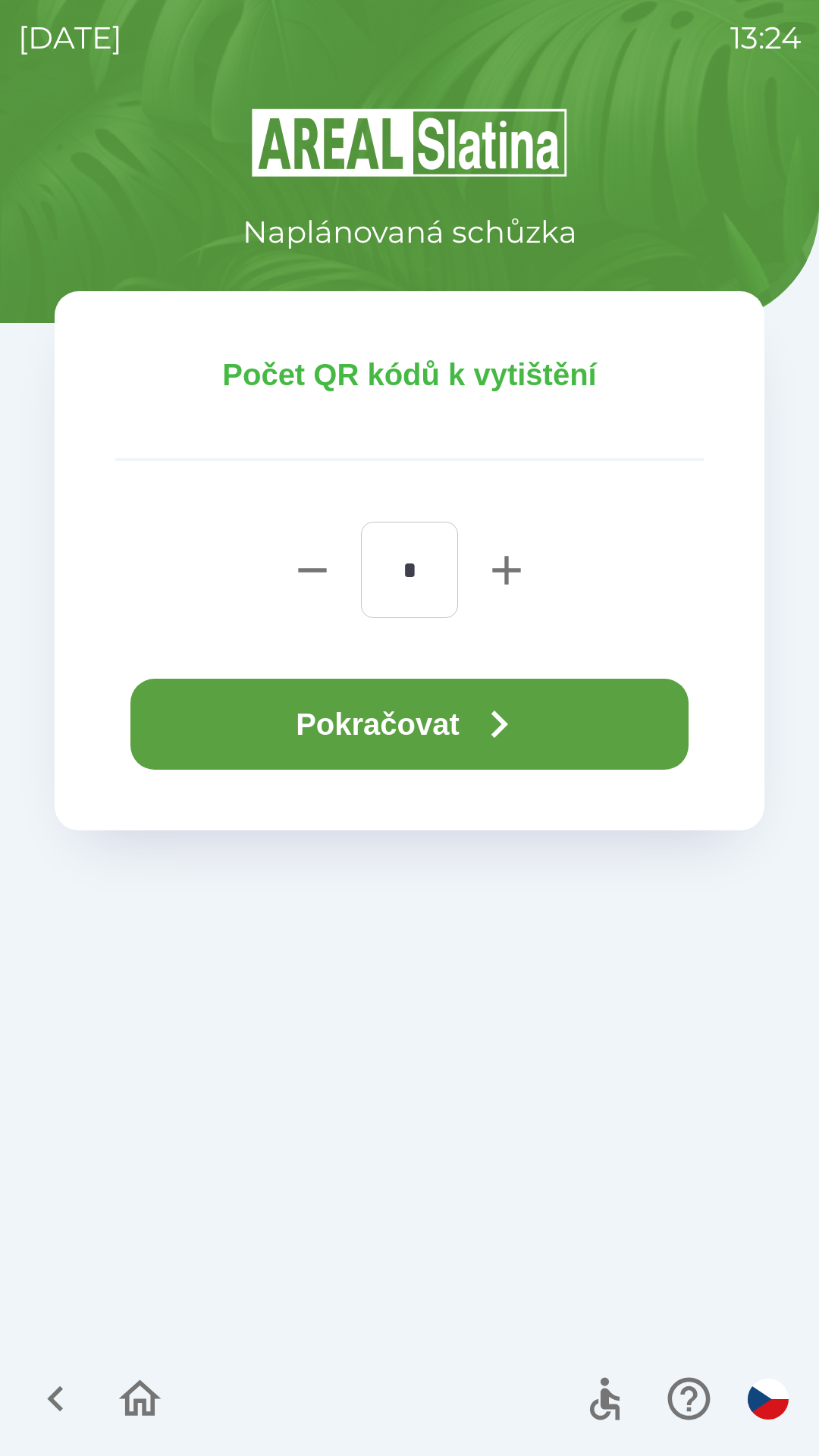
click at [473, 715] on button "Pokračovat" at bounding box center [410, 724] width 558 height 91
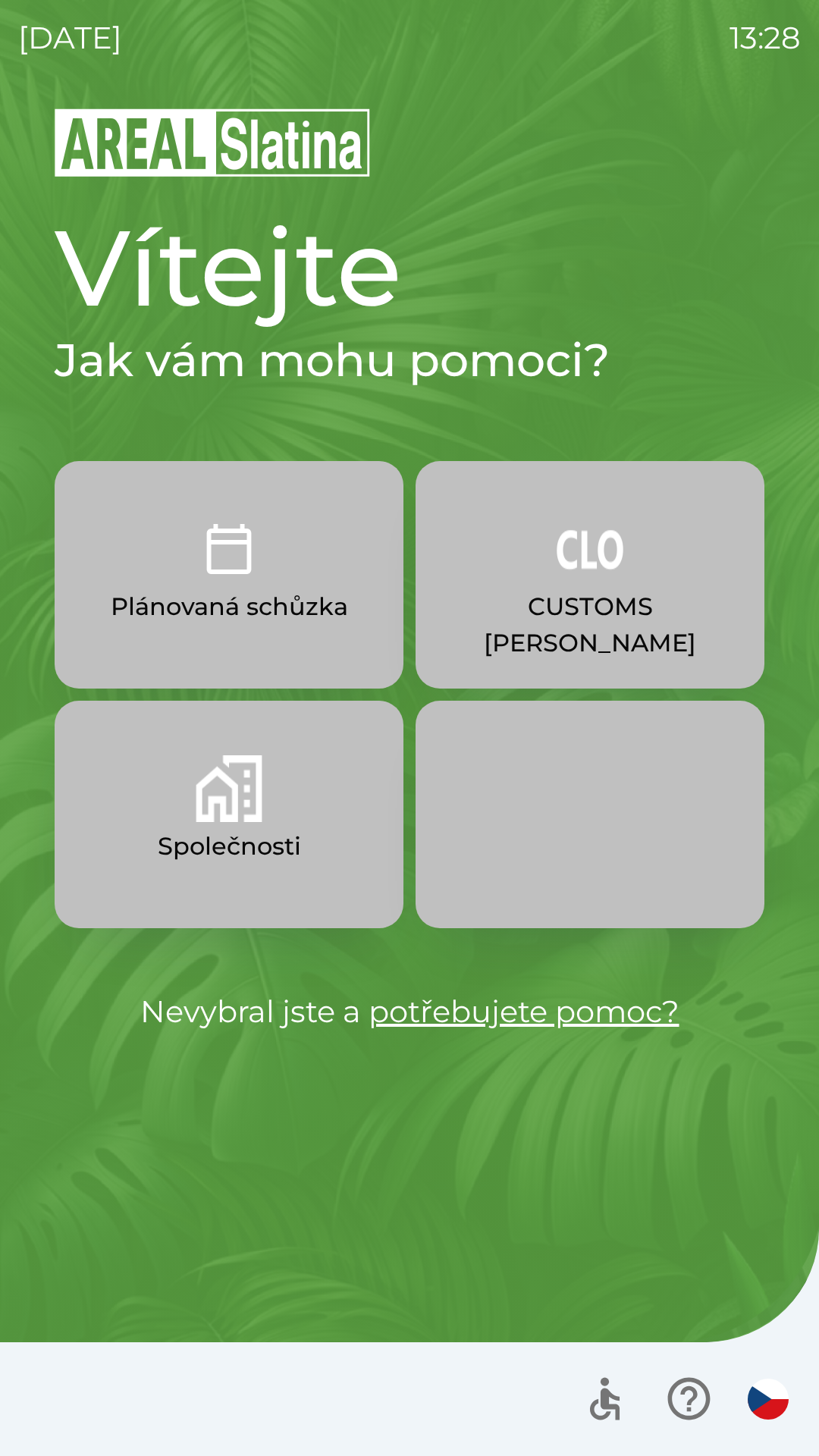
click at [265, 800] on button "Společnosti" at bounding box center [228, 814] width 349 height 228
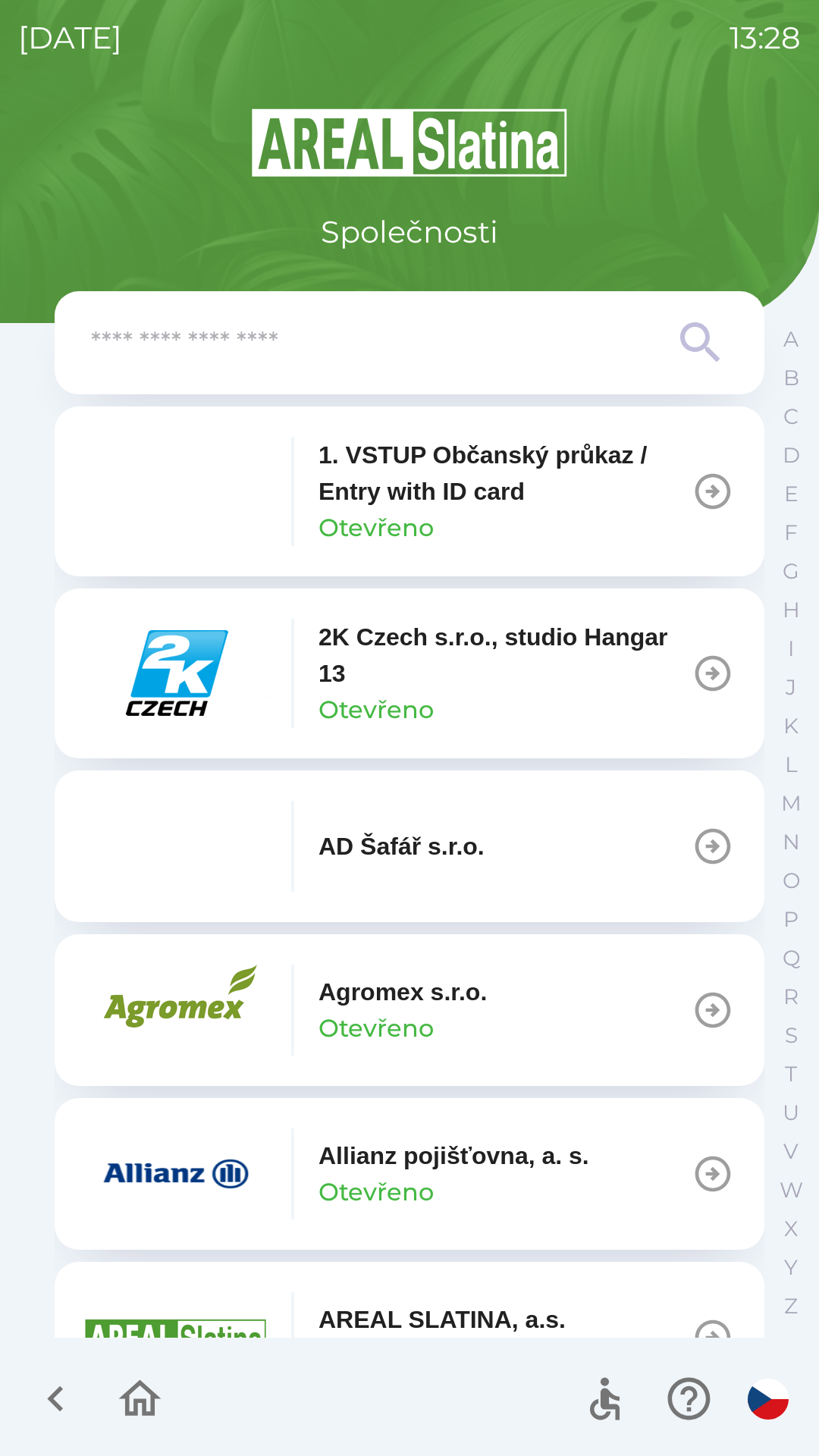
click at [688, 353] on icon at bounding box center [700, 342] width 55 height 55
click at [658, 341] on input "text" at bounding box center [379, 343] width 576 height 42
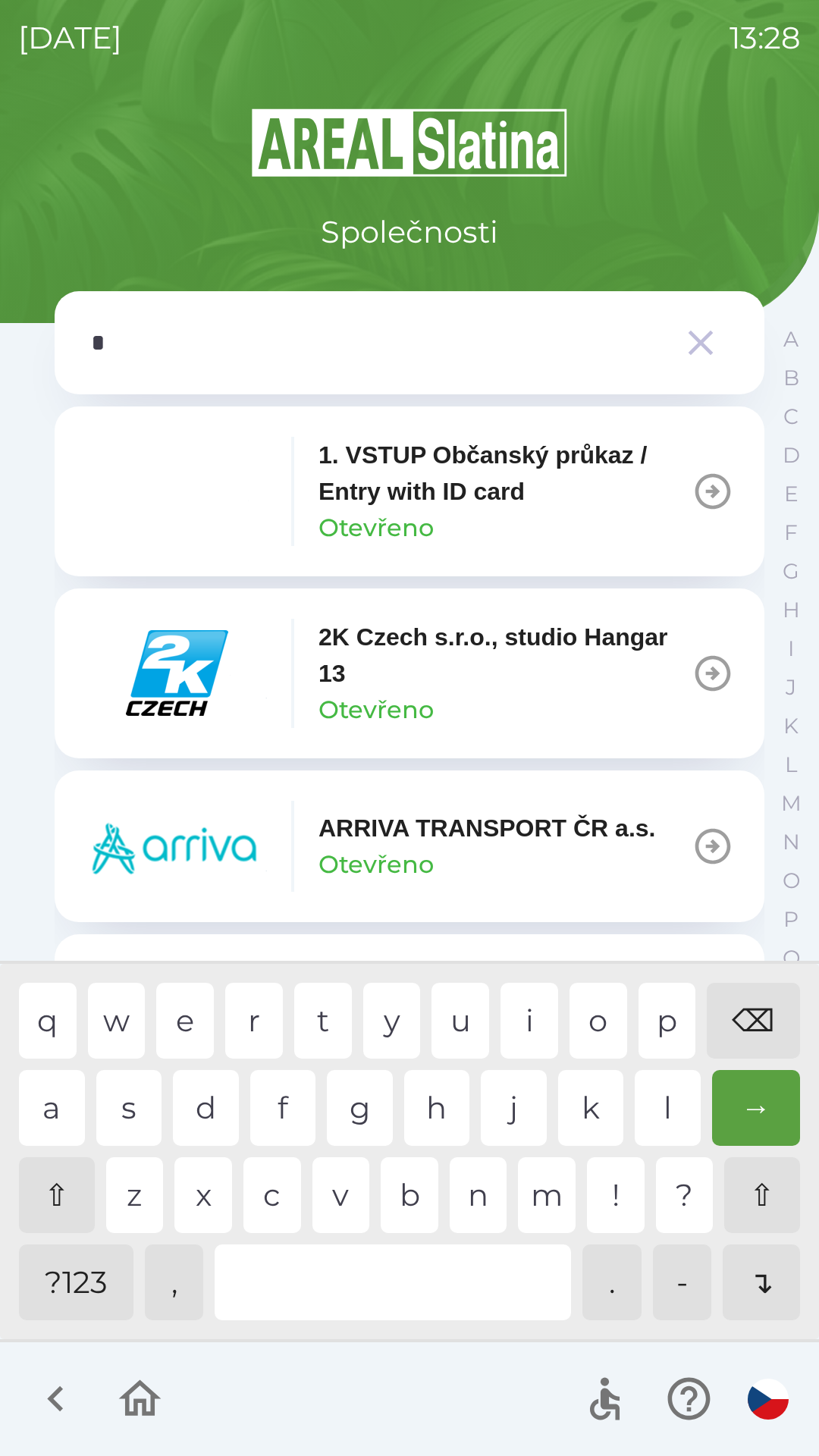
click at [750, 1003] on div "⌫" at bounding box center [753, 1020] width 93 height 76
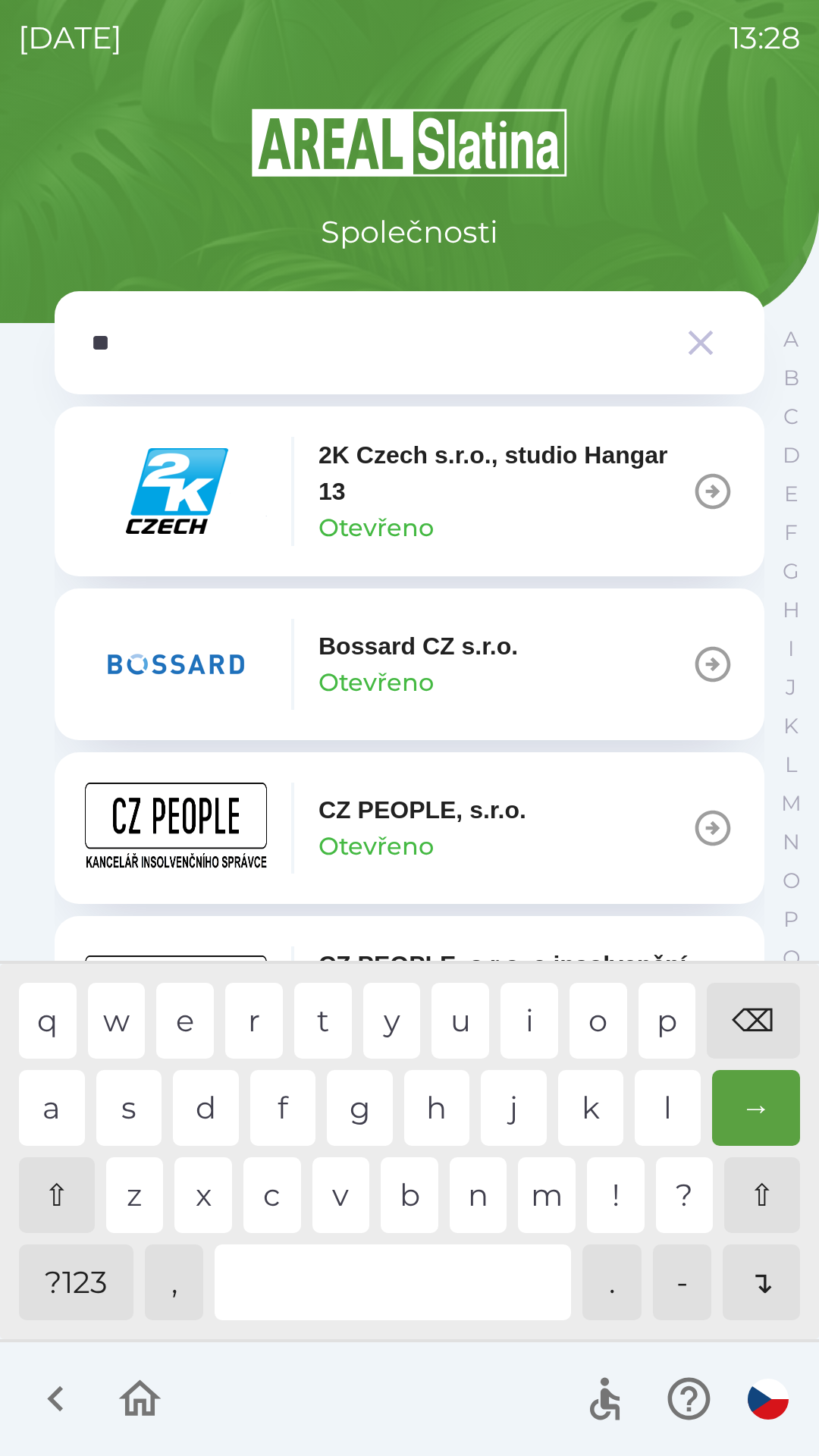
click at [135, 1181] on div "z" at bounding box center [134, 1195] width 58 height 76
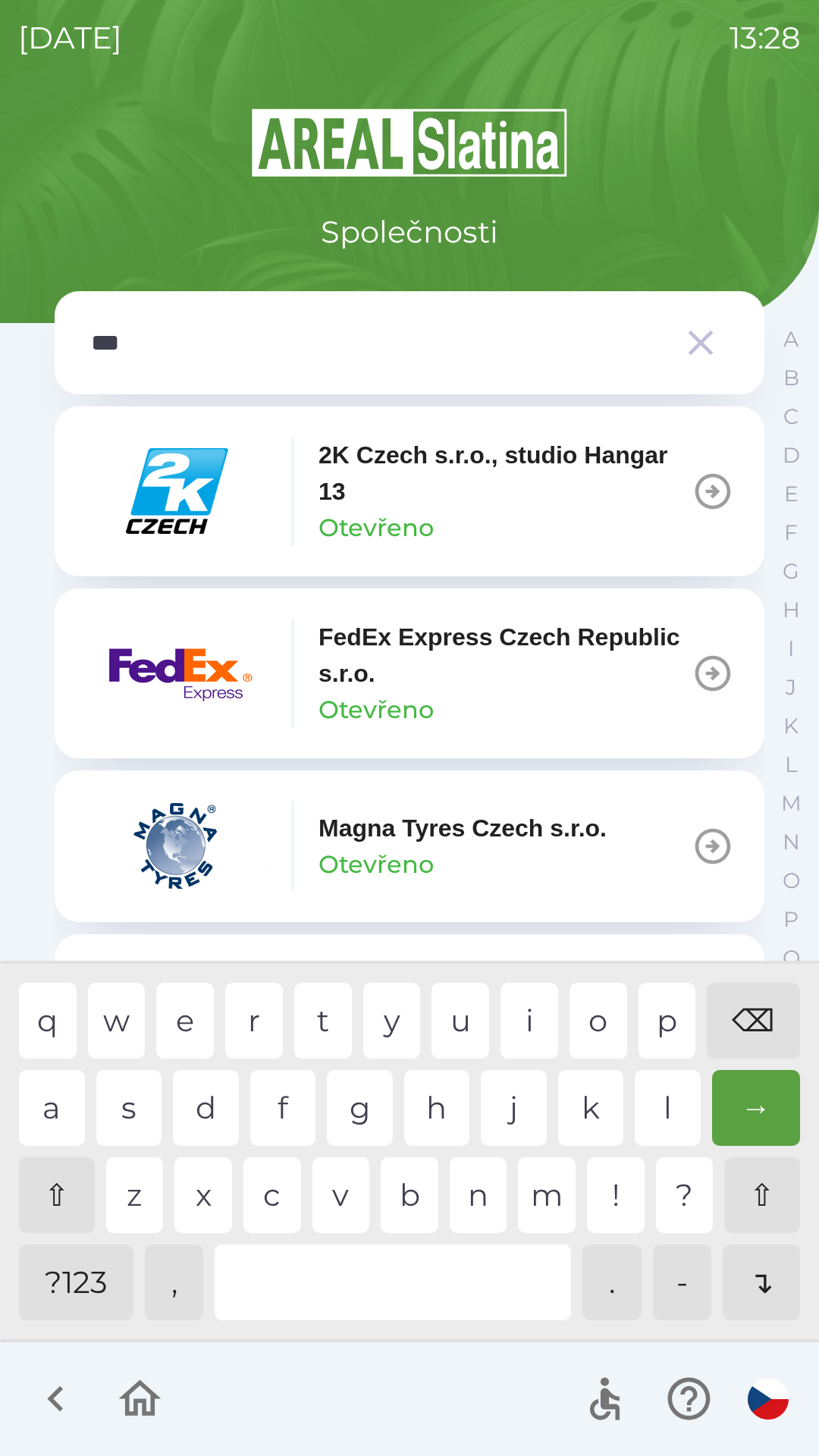
click at [187, 1003] on div "e" at bounding box center [185, 1020] width 58 height 76
type input "*****"
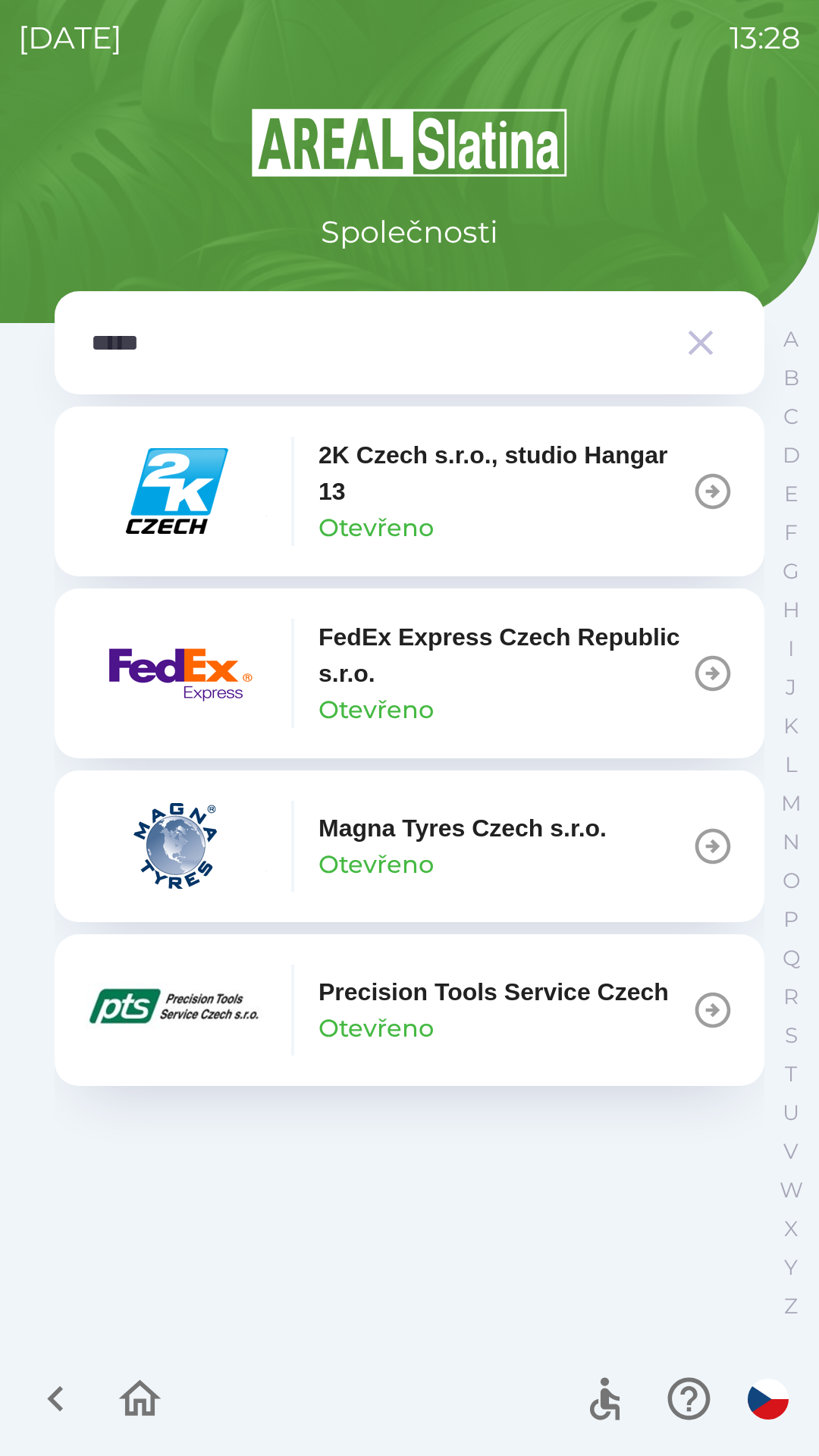
click at [768, 1284] on div "Společnosti ***** 2K Czech s.r.o., studio Hangar 13 Otevřeno FedEx Express Czec…" at bounding box center [410, 781] width 783 height 1350
click at [721, 343] on icon "button" at bounding box center [701, 343] width 43 height 43
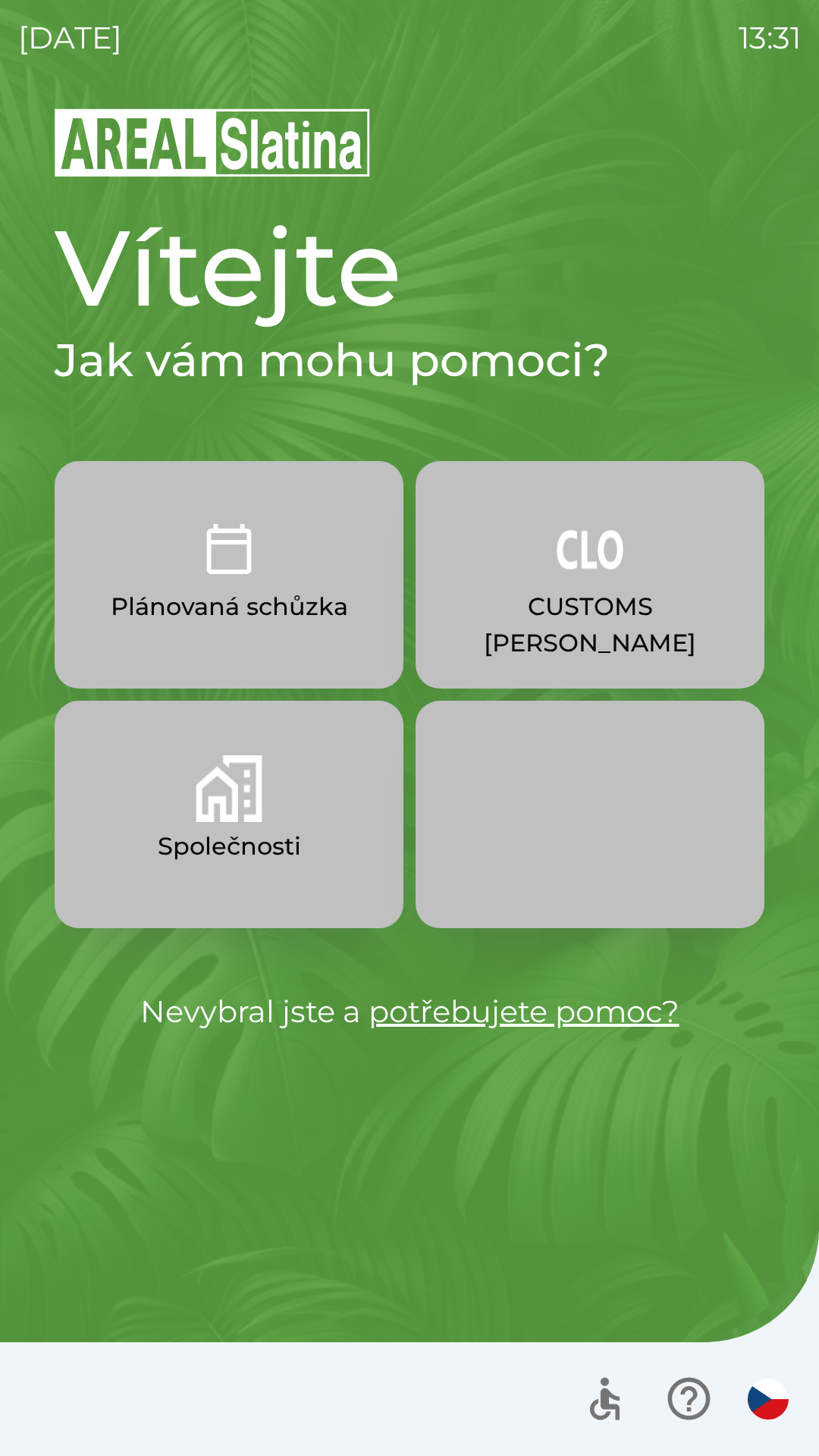
click at [610, 601] on p "CUSTOMS [PERSON_NAME]" at bounding box center [590, 624] width 276 height 73
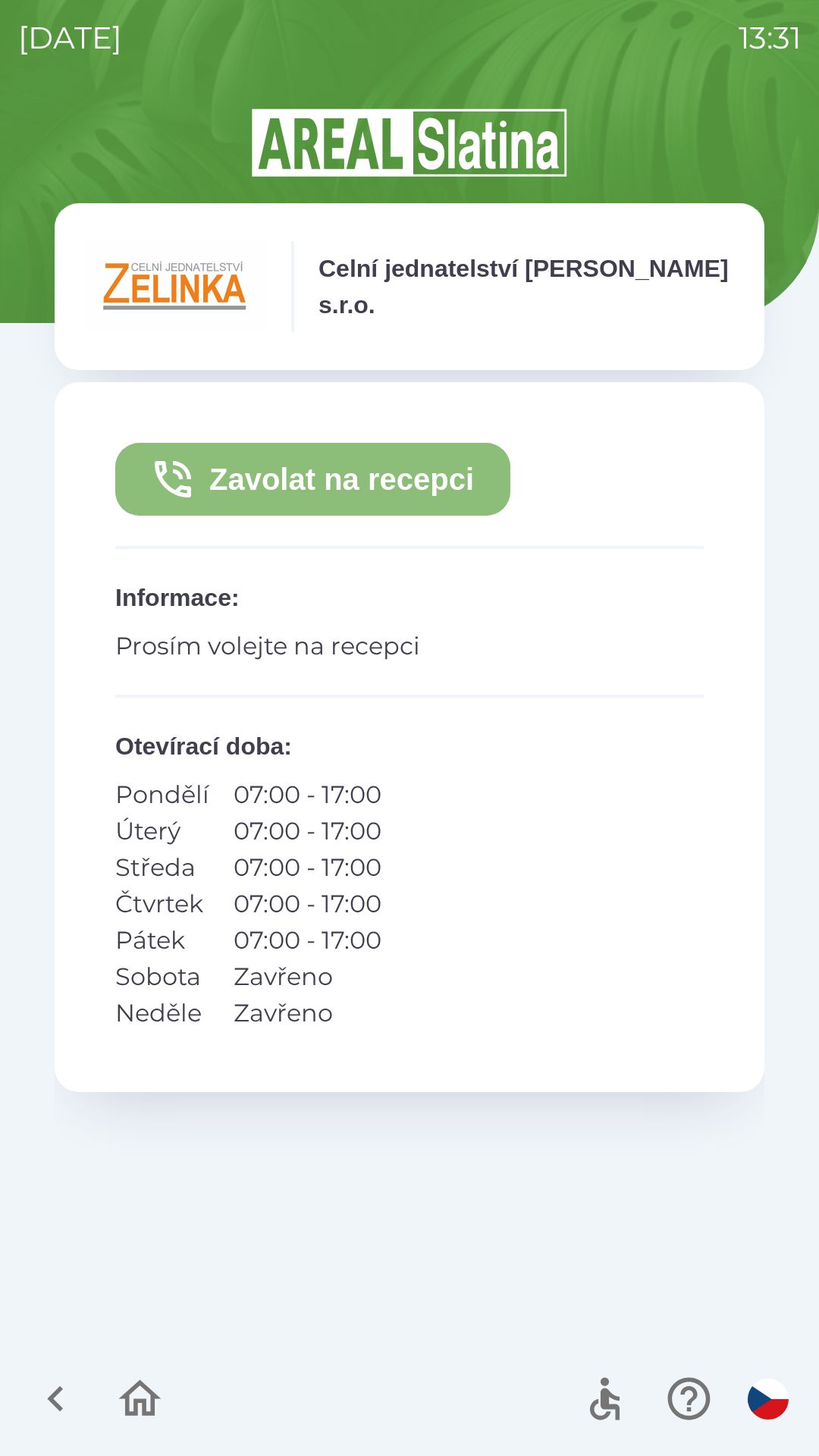
click at [432, 480] on button "Zavolat na recepci" at bounding box center [313, 479] width 395 height 73
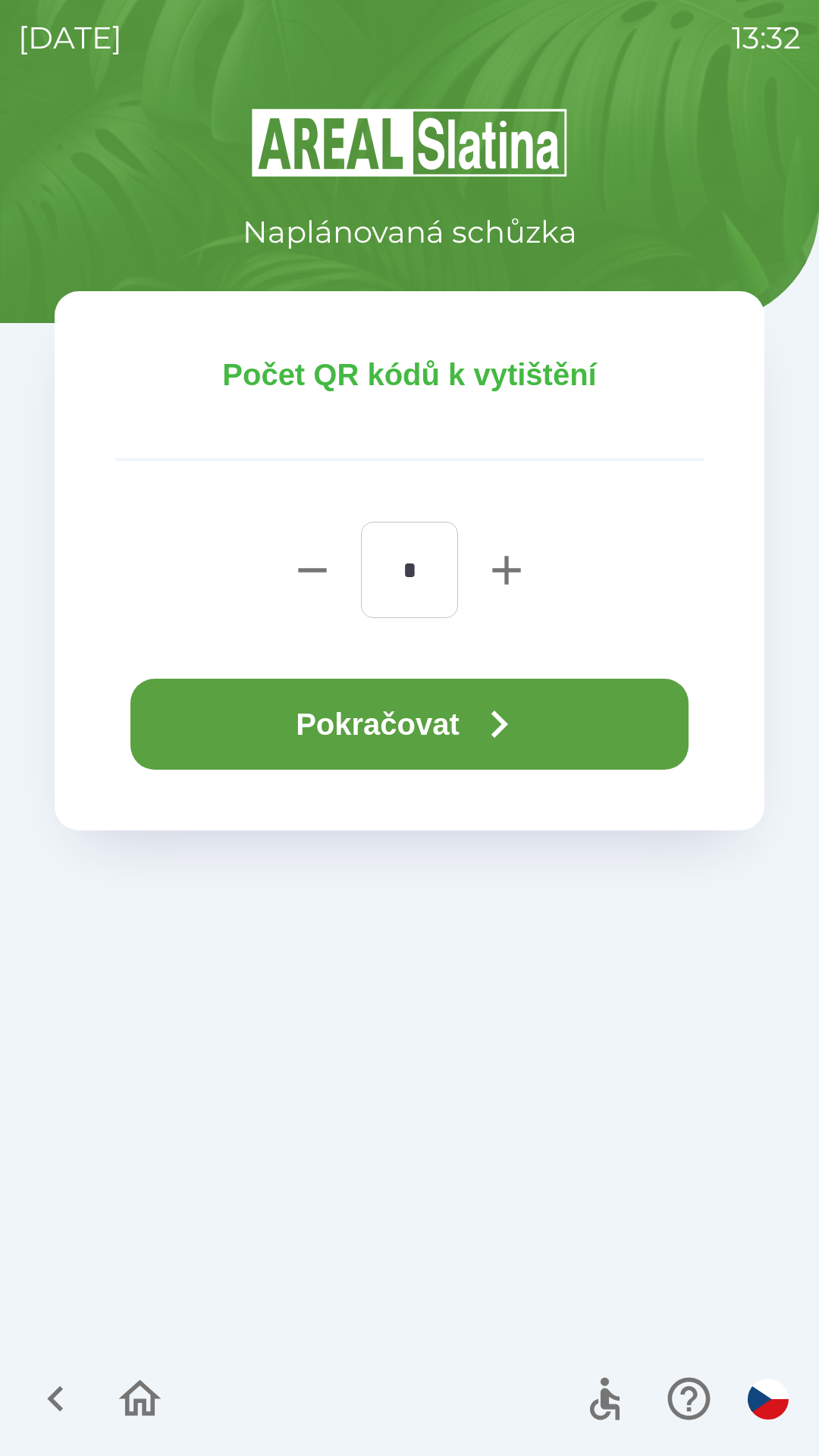
click at [493, 716] on icon "button" at bounding box center [499, 724] width 55 height 55
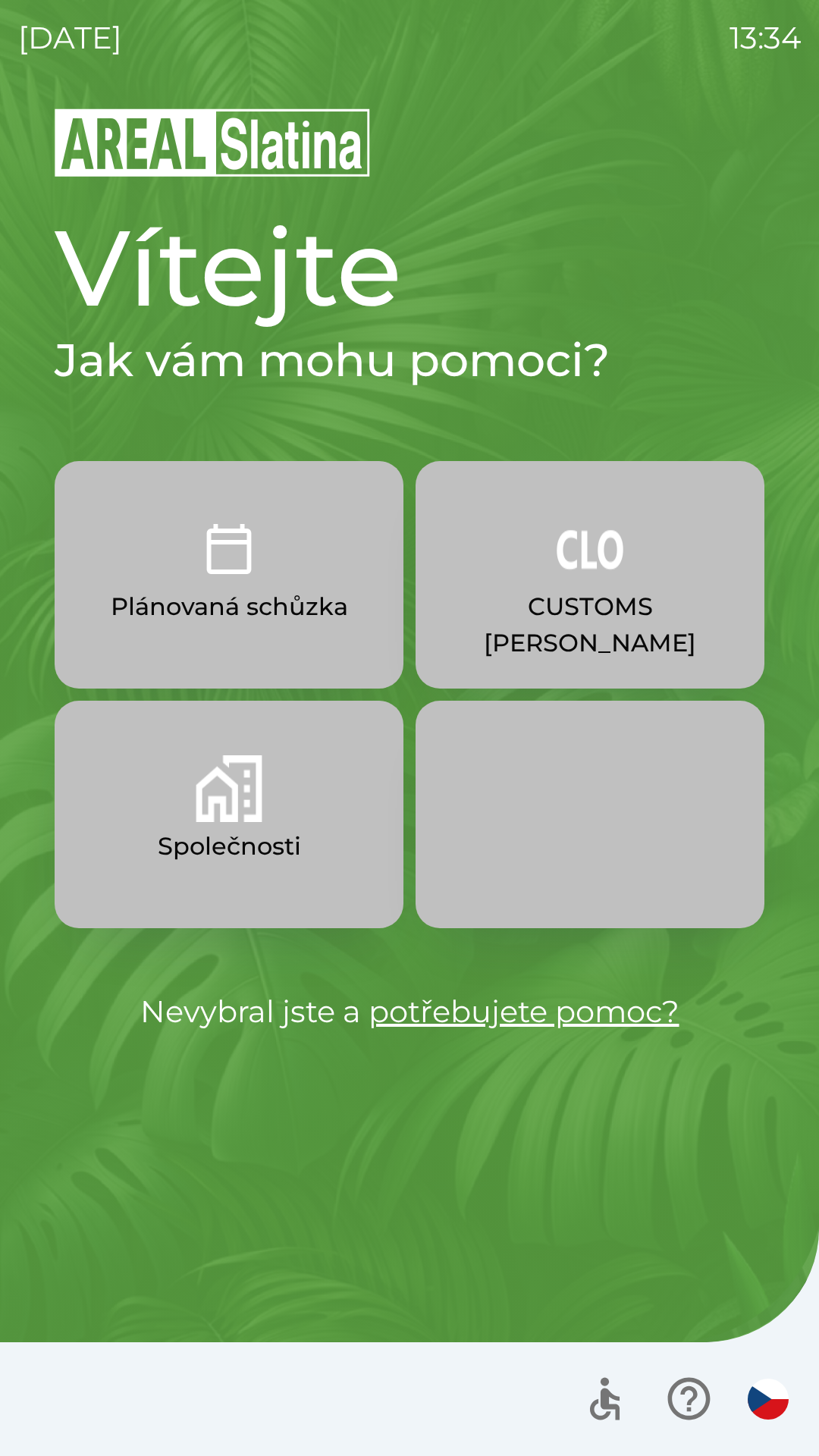
click at [272, 861] on p "Společnosti" at bounding box center [229, 847] width 143 height 36
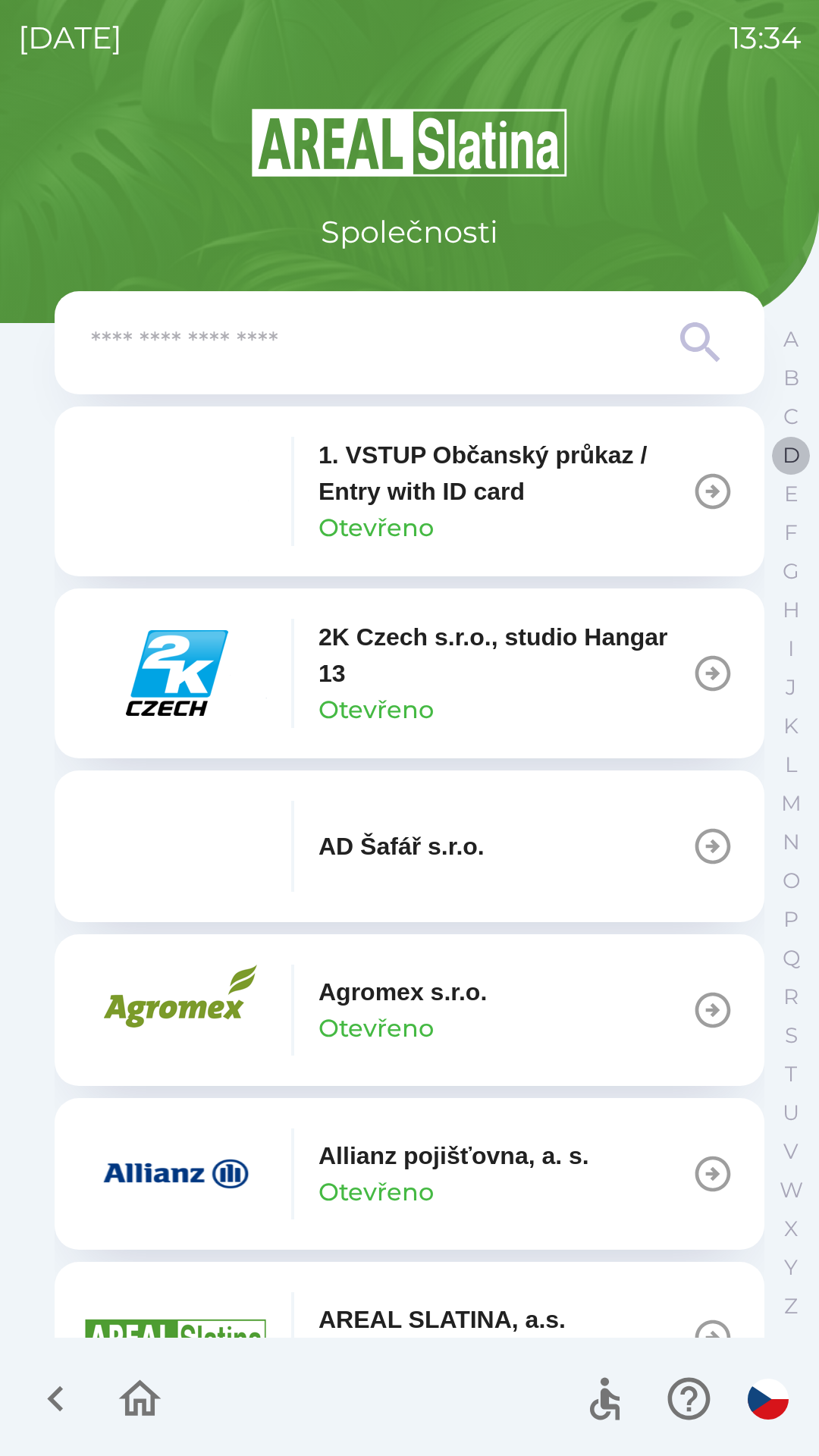
click at [787, 461] on p "D" at bounding box center [791, 455] width 17 height 27
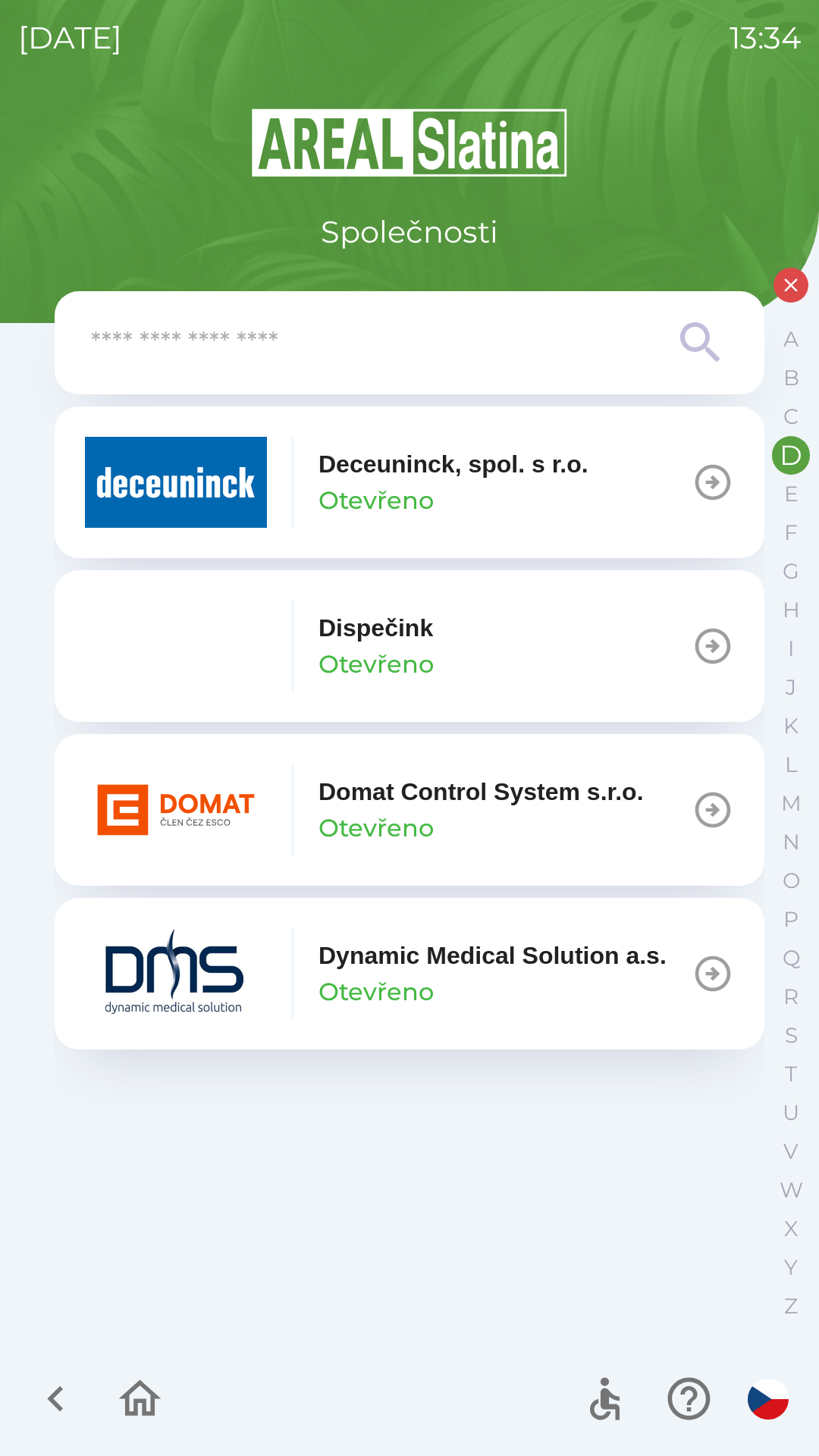
click at [697, 481] on icon "button" at bounding box center [713, 482] width 36 height 36
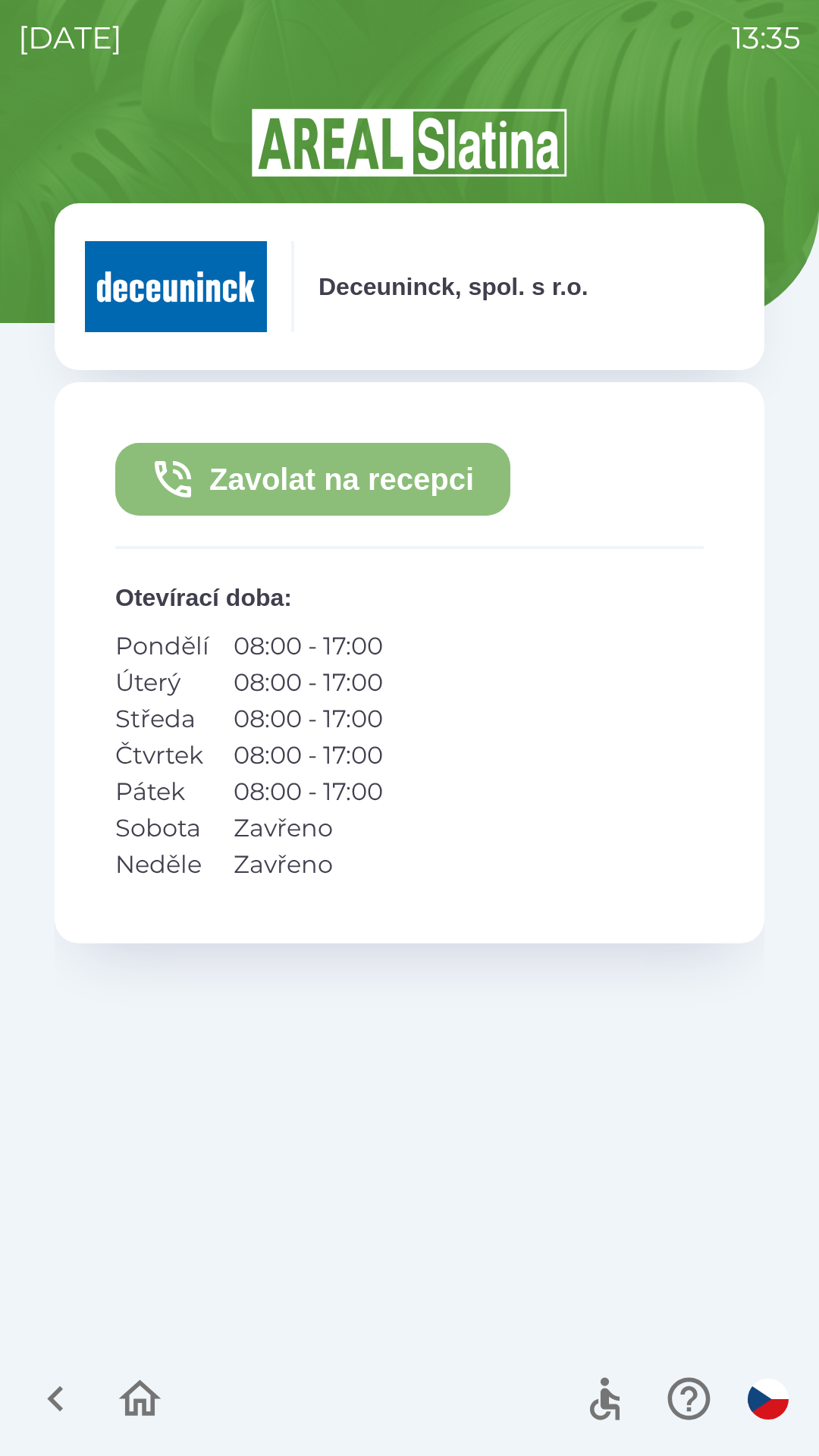
click at [397, 505] on button "Zavolat na recepci" at bounding box center [313, 479] width 395 height 73
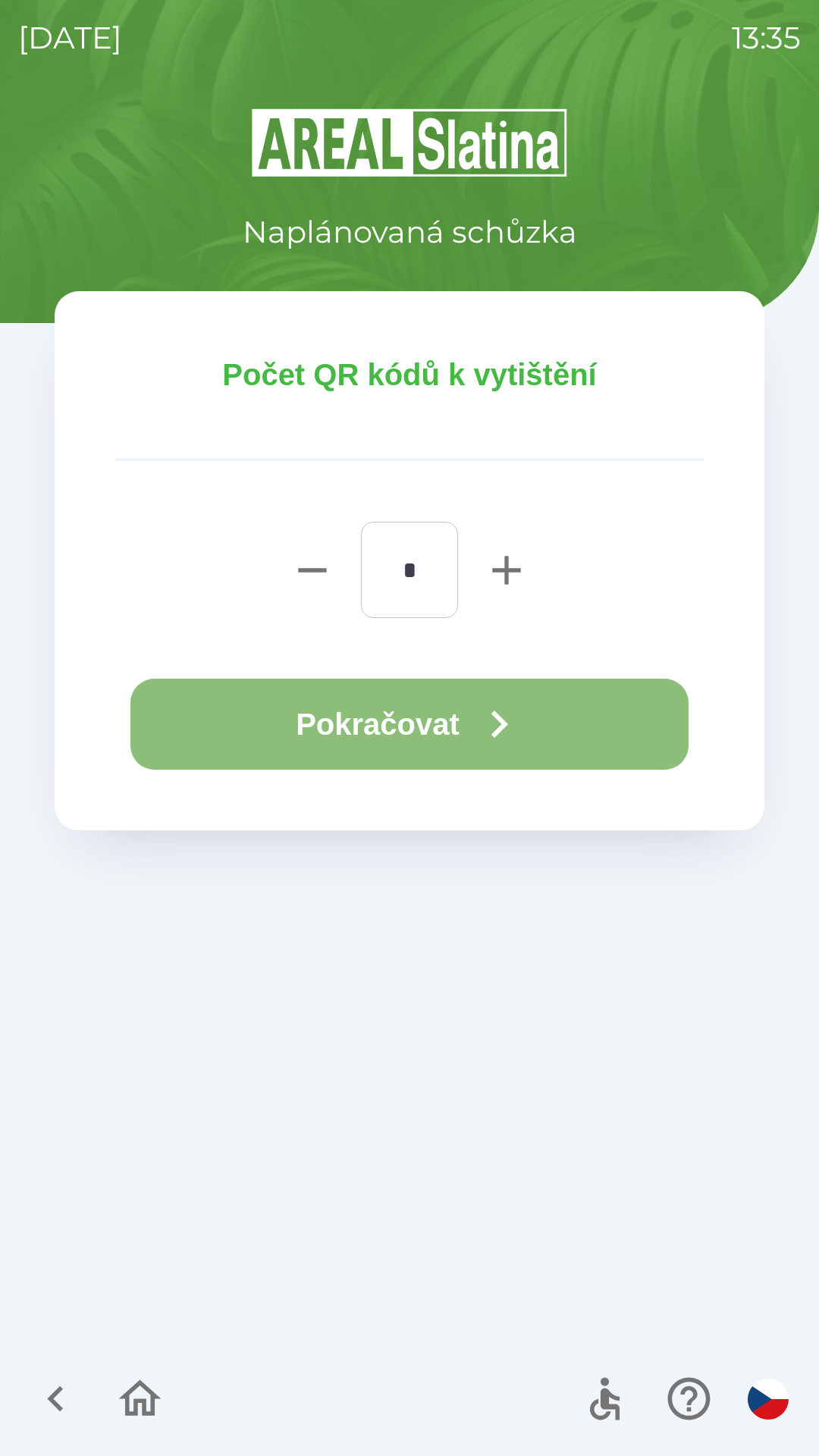
click at [398, 733] on button "Pokračovat" at bounding box center [410, 724] width 558 height 91
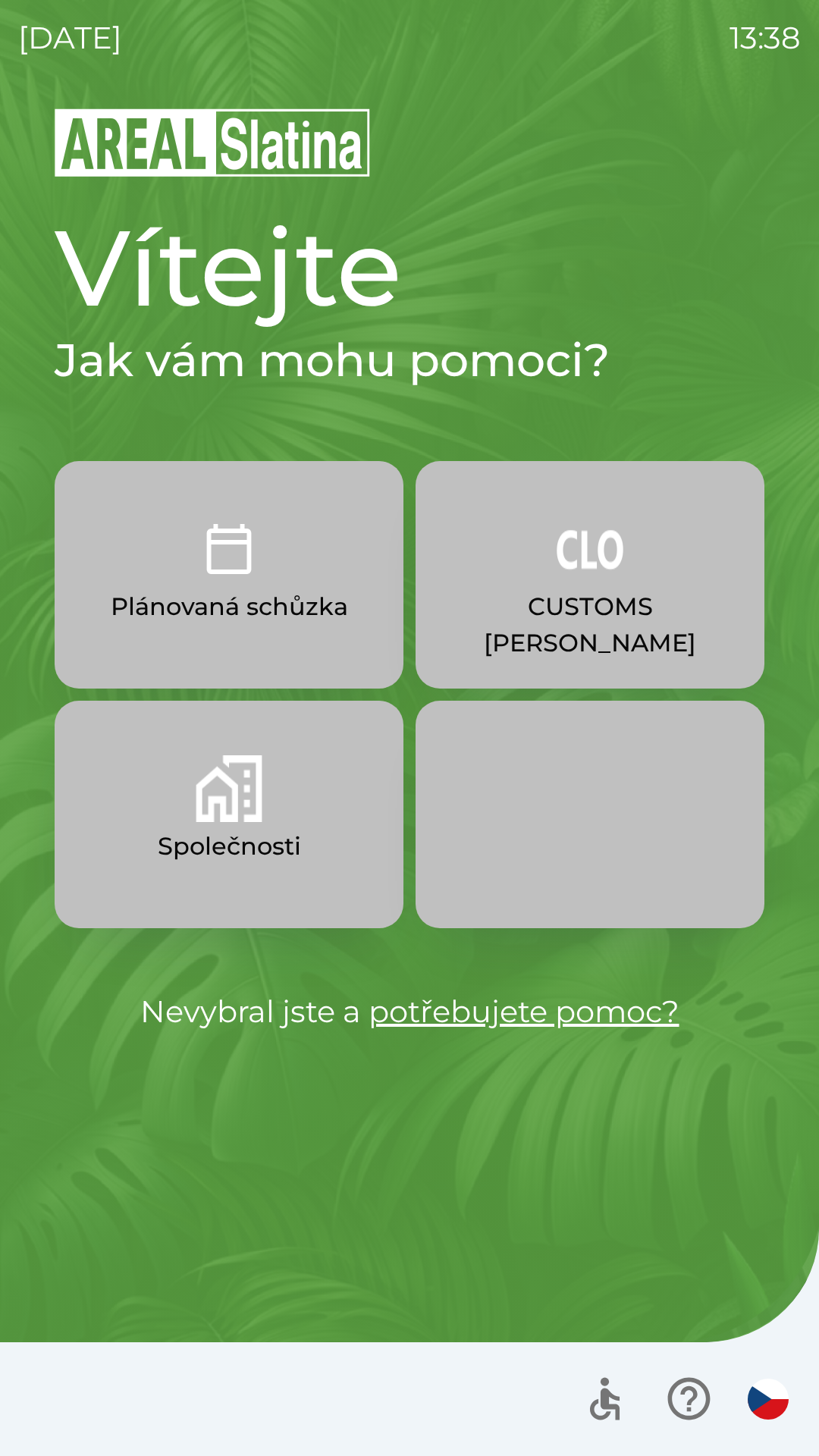
click at [243, 568] on img "button" at bounding box center [229, 549] width 66 height 66
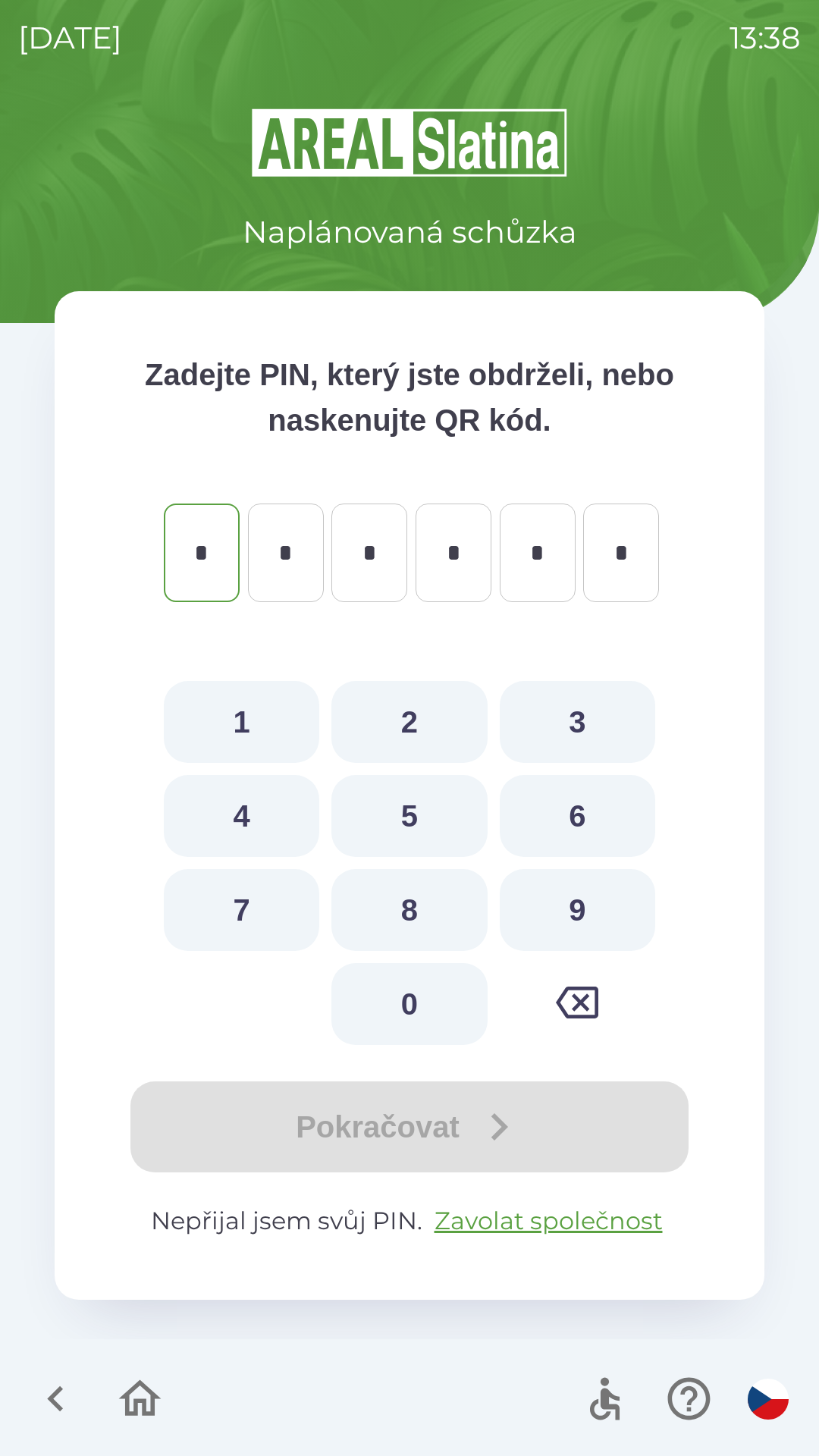
click at [47, 1382] on icon "button" at bounding box center [55, 1398] width 51 height 51
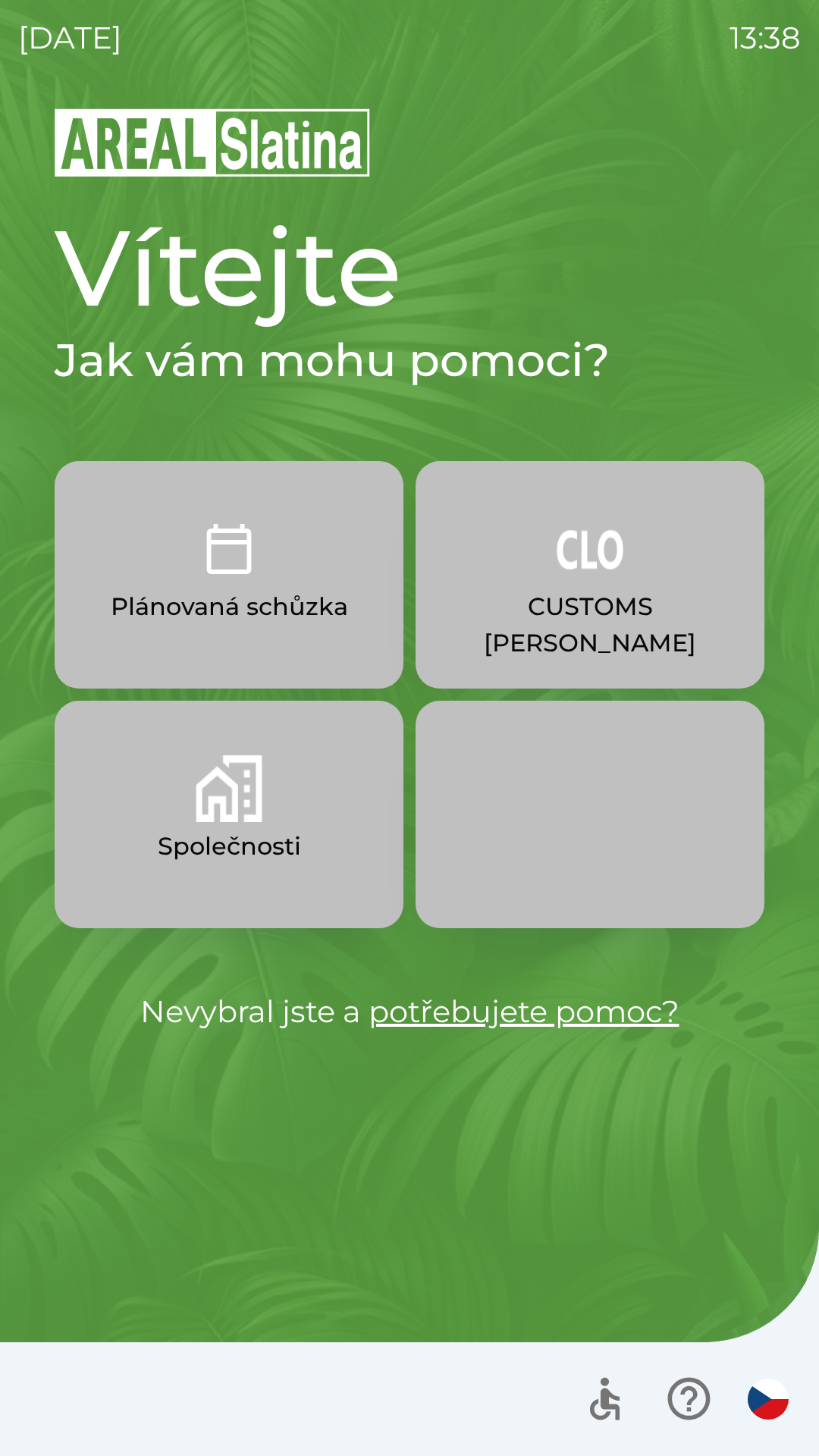
click at [279, 847] on p "Společnosti" at bounding box center [229, 847] width 143 height 36
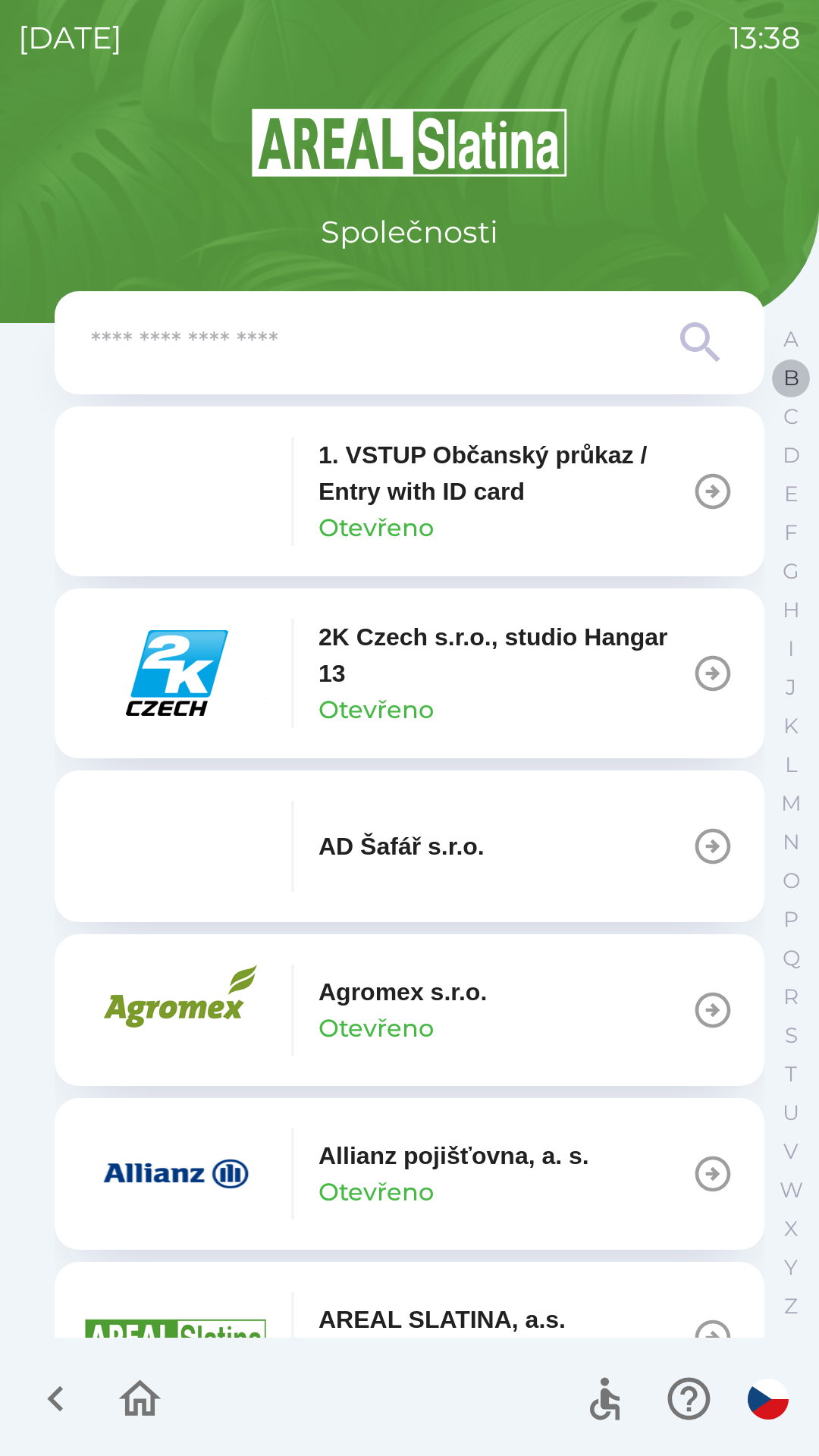
click at [787, 375] on p "B" at bounding box center [791, 378] width 16 height 27
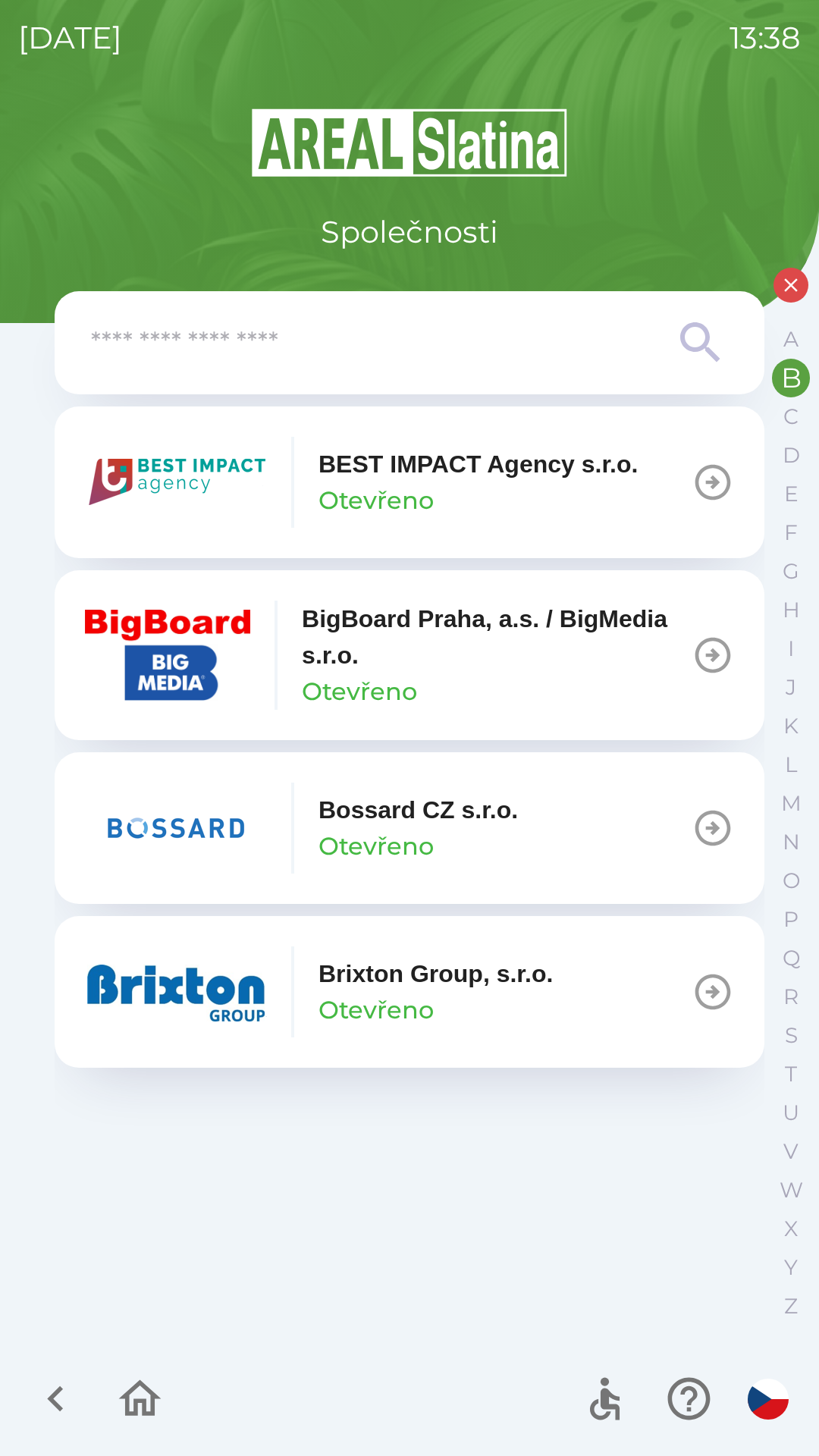
click at [414, 988] on p "Brixton Group, s.r.o." at bounding box center [436, 974] width 234 height 36
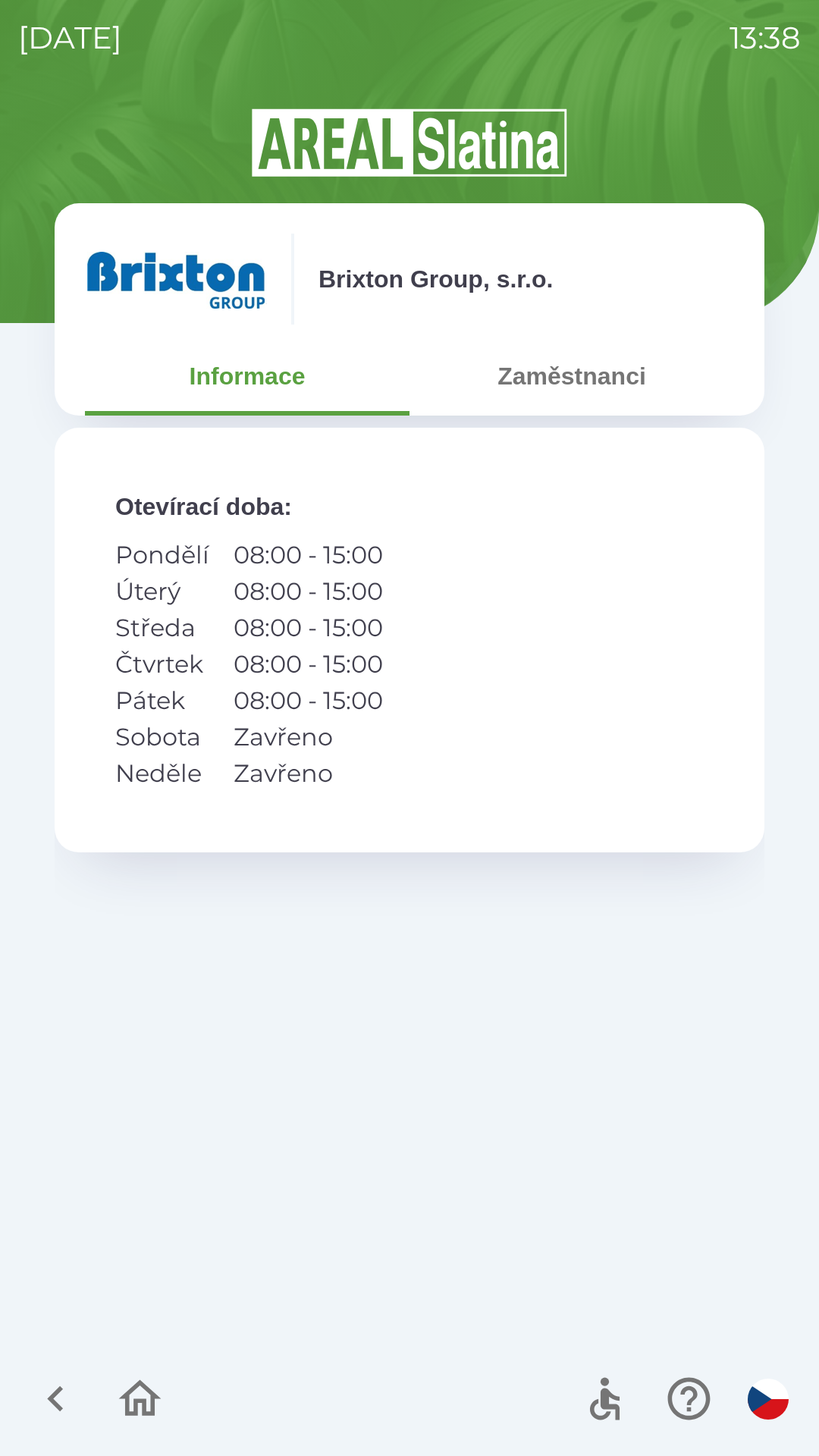
click at [599, 373] on button "Zaměstnanci" at bounding box center [572, 375] width 325 height 55
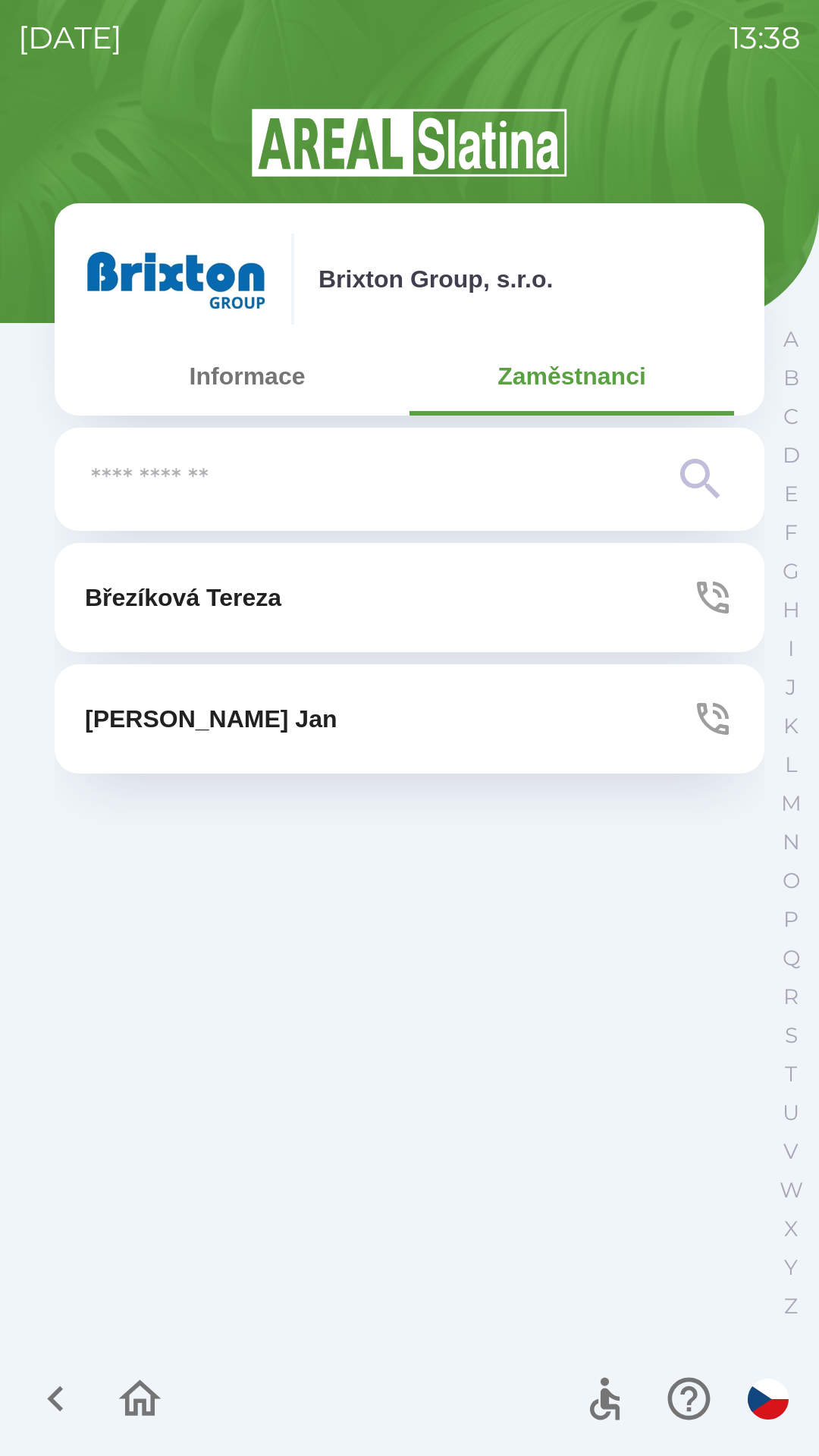
click at [304, 608] on button "[PERSON_NAME]" at bounding box center [410, 598] width 710 height 109
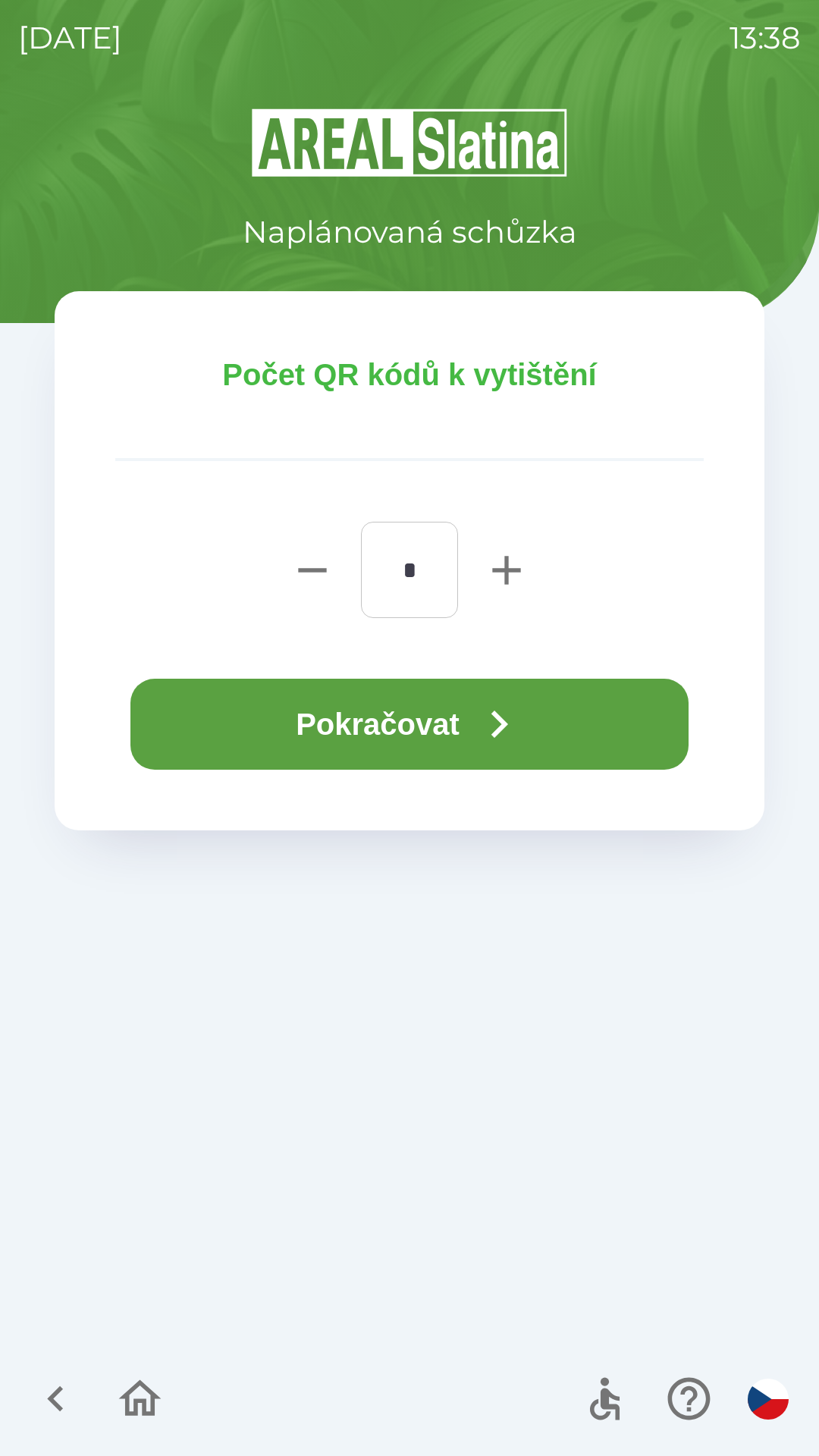
click at [387, 724] on button "Pokračovat" at bounding box center [410, 724] width 558 height 91
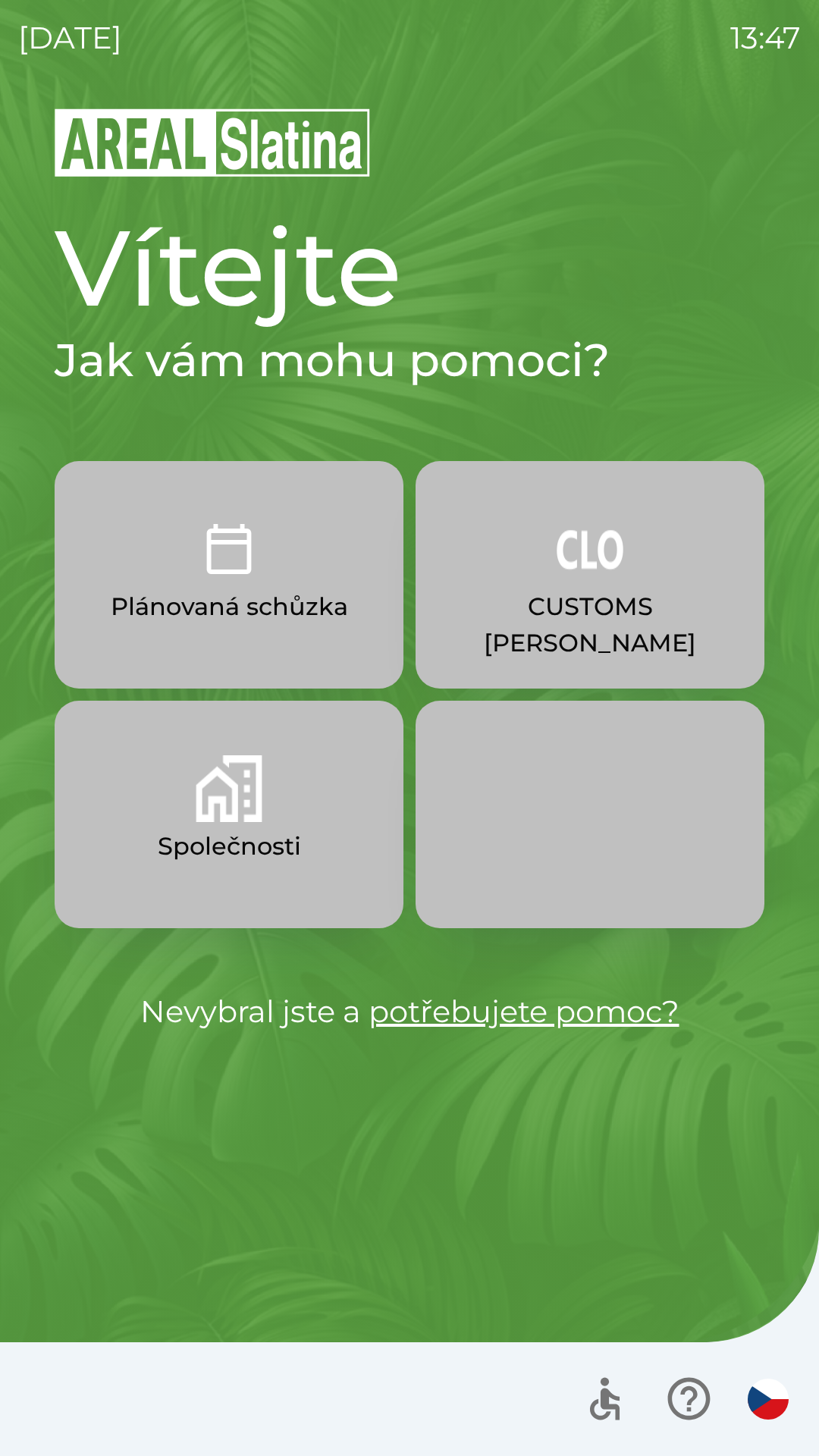
click at [279, 599] on p "Plánovaná schůzka" at bounding box center [229, 606] width 237 height 36
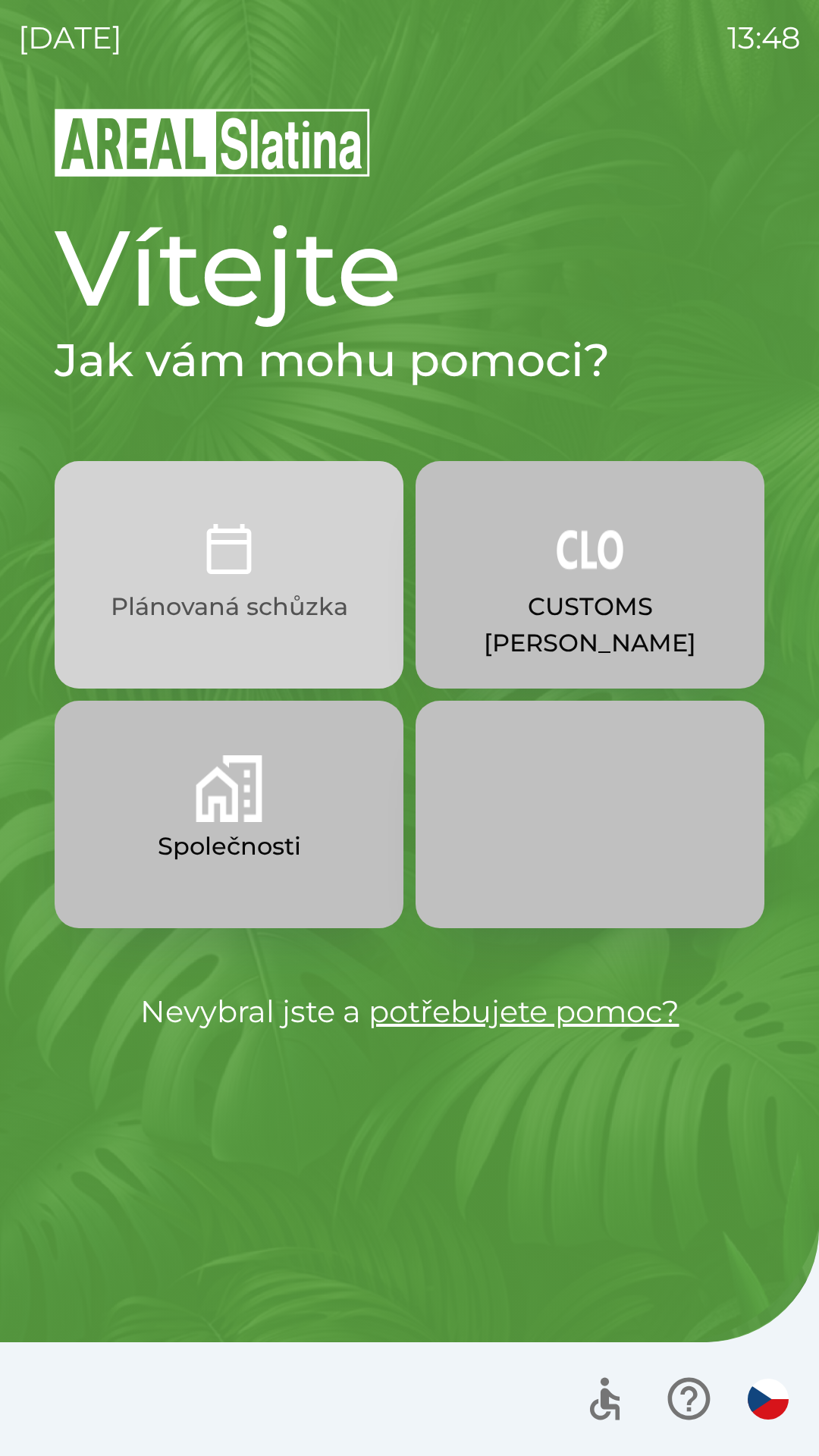
click at [242, 587] on button "Plánovaná schůzka" at bounding box center [228, 575] width 349 height 228
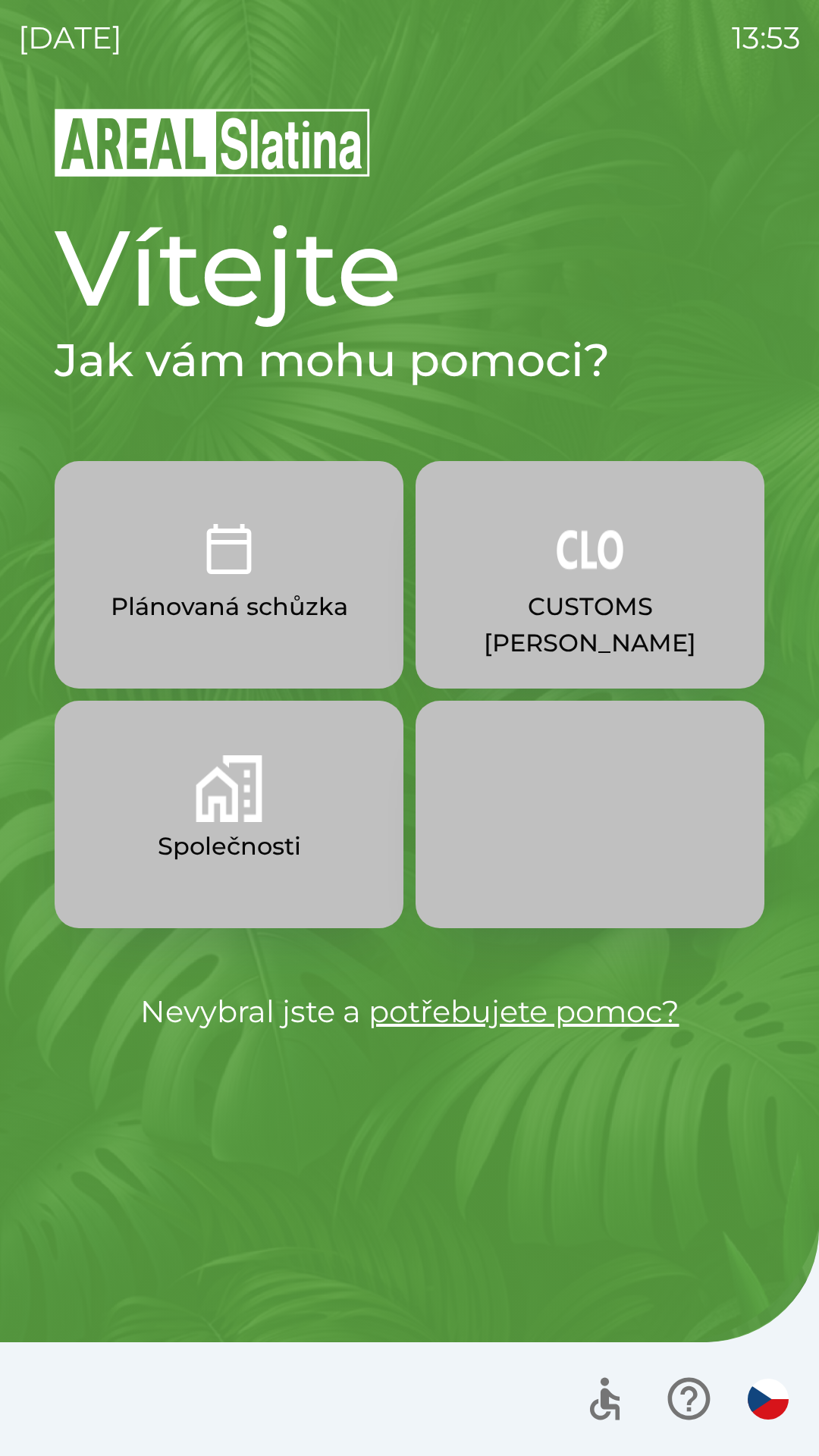
click at [265, 589] on p "Plánovaná schůzka" at bounding box center [229, 606] width 237 height 36
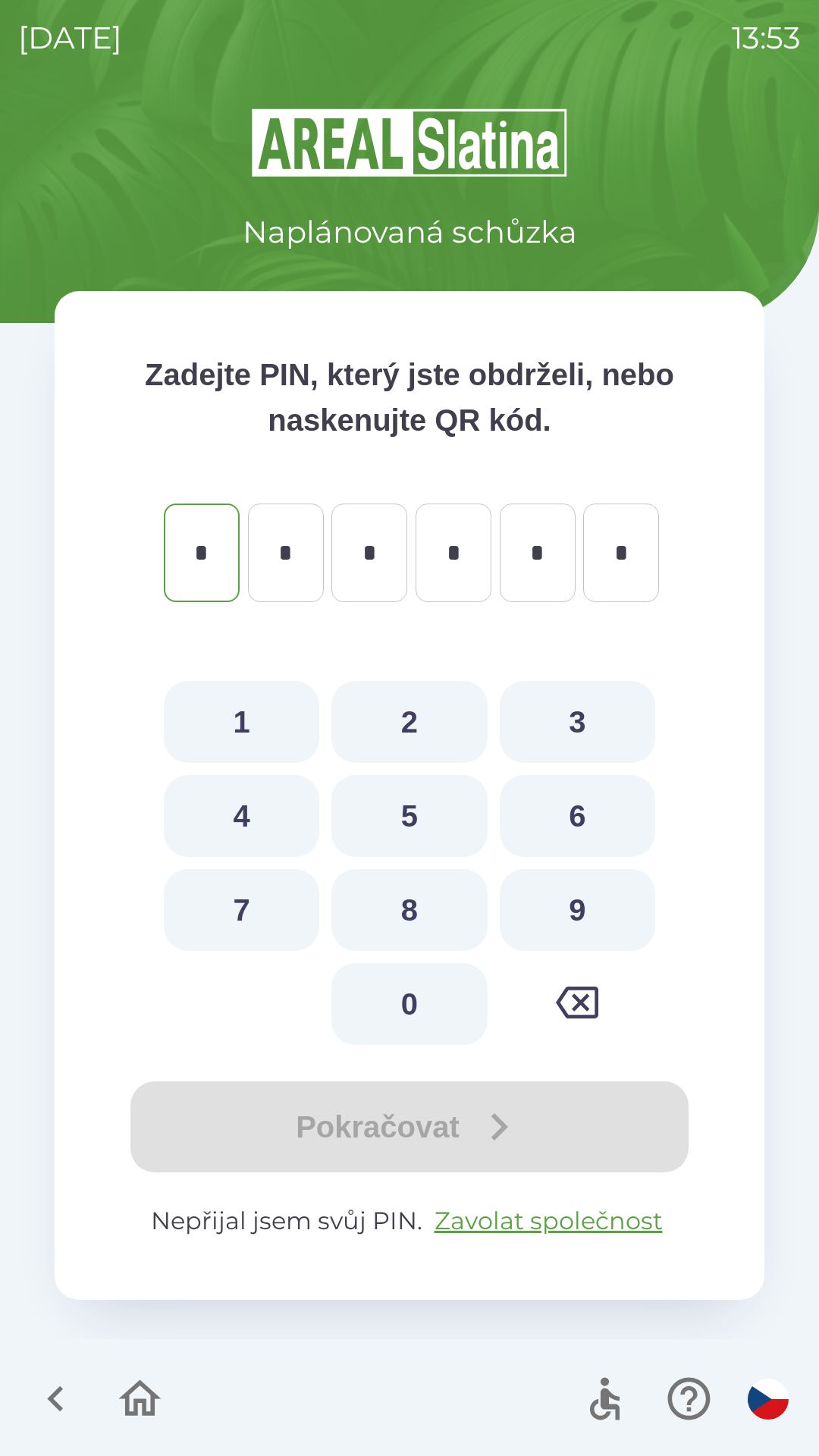
click at [234, 720] on button "1" at bounding box center [241, 722] width 156 height 82
type input "*"
click at [413, 1116] on div "Pokračovat" at bounding box center [410, 1126] width 588 height 91
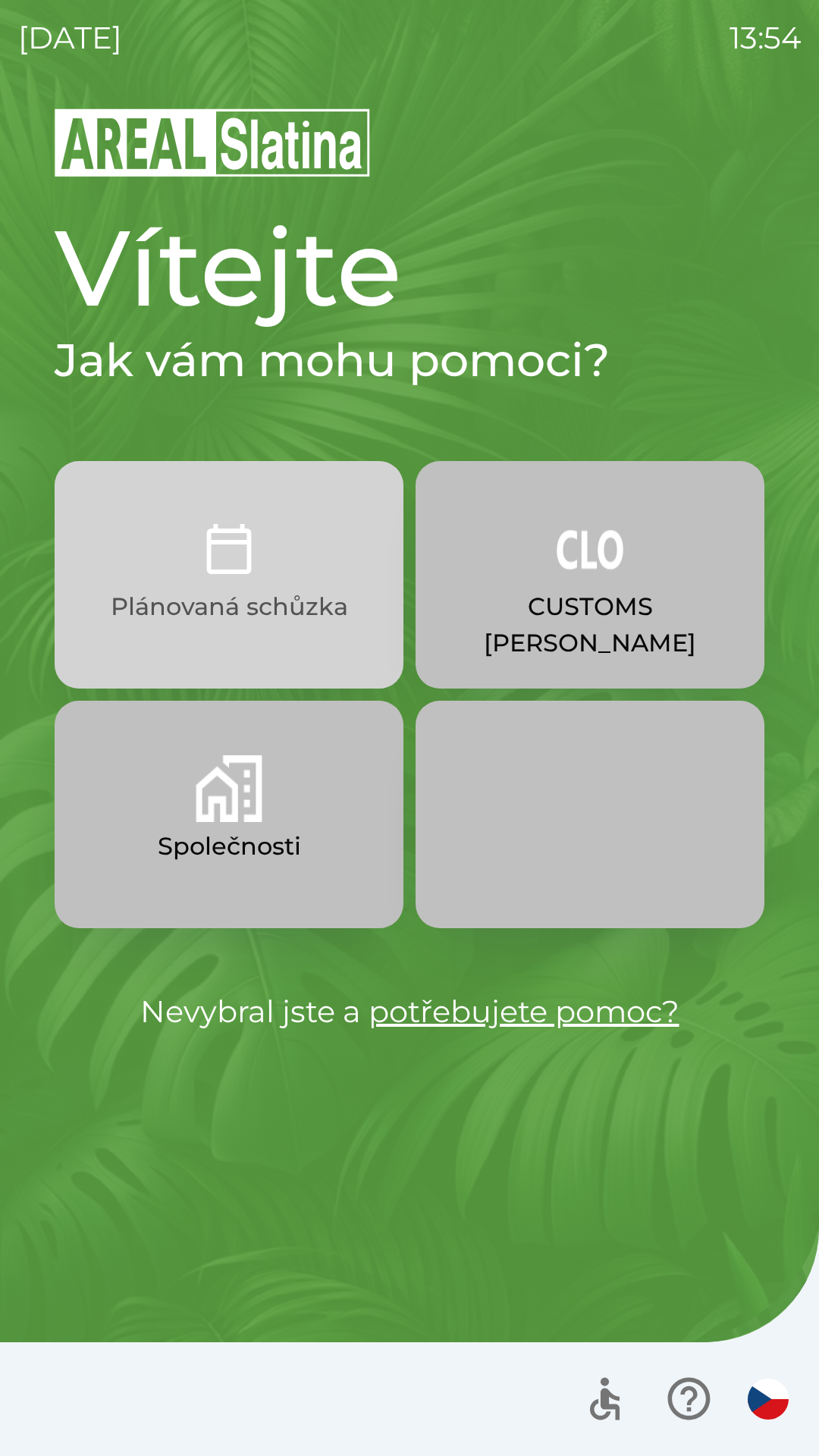
click at [233, 587] on button "Plánovaná schůzka" at bounding box center [228, 575] width 349 height 228
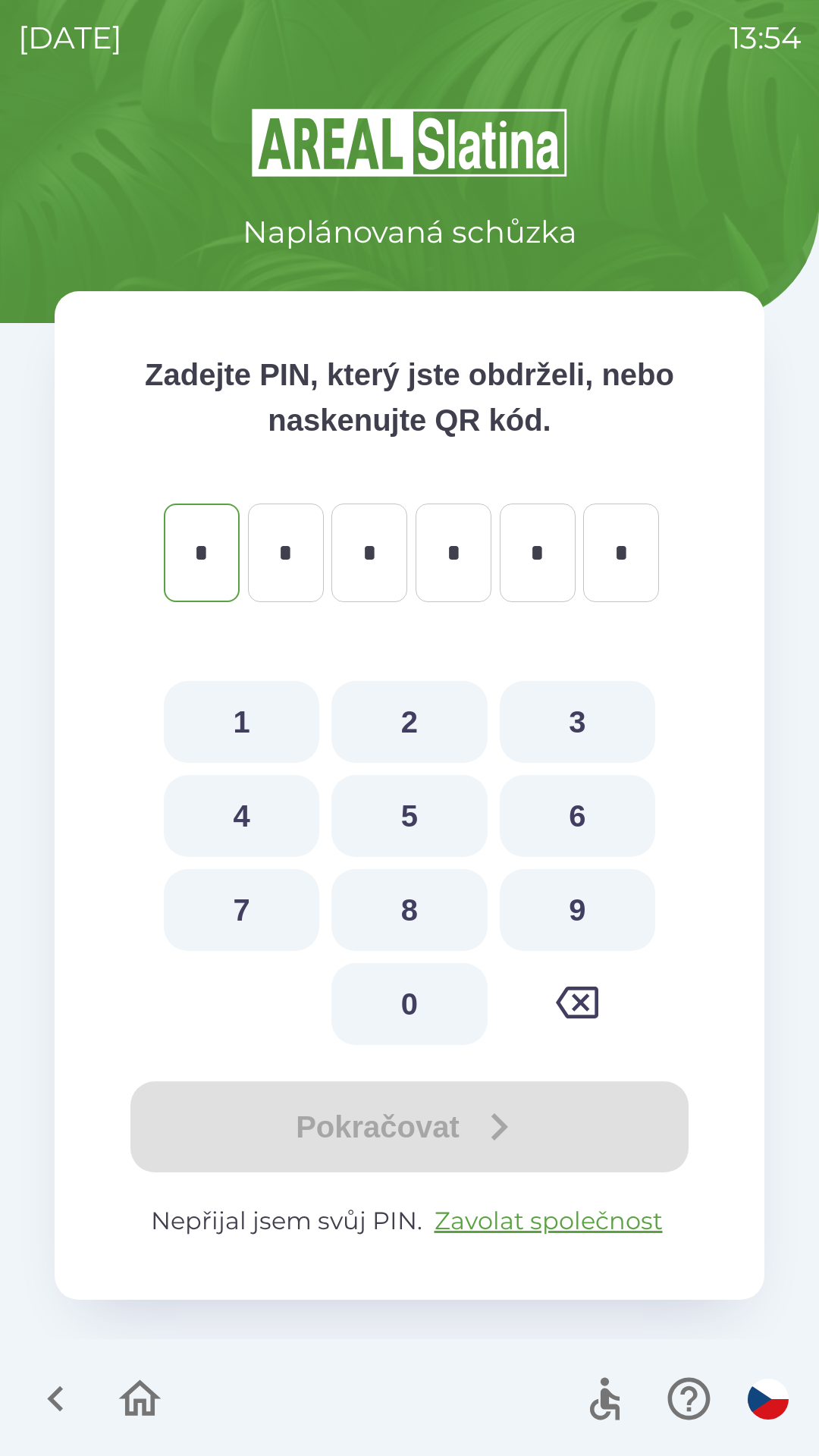
click at [359, 1133] on div "Pokračovat" at bounding box center [410, 1126] width 588 height 91
click at [510, 1209] on button "Zavolat společnost" at bounding box center [549, 1220] width 240 height 36
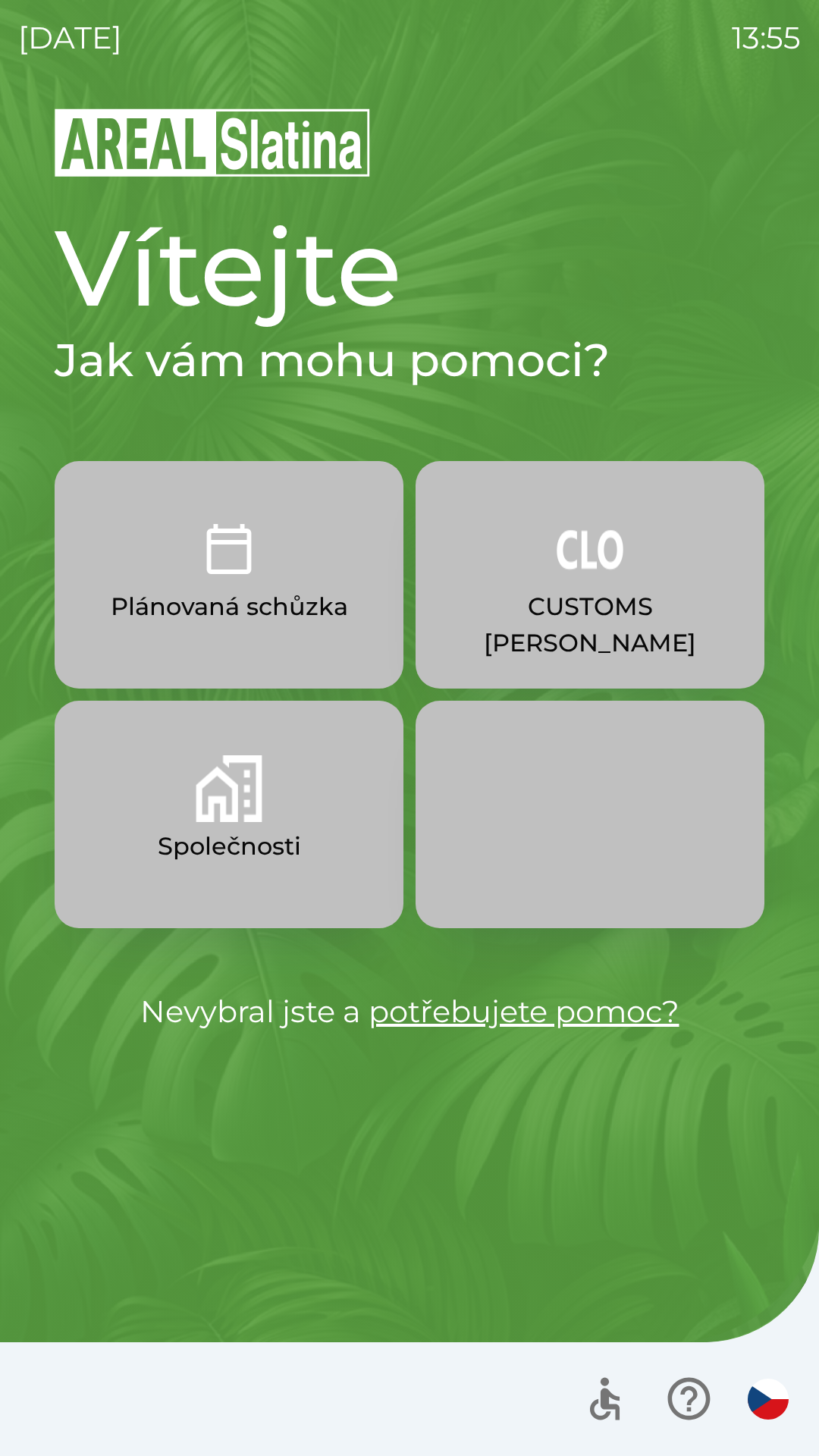
click at [217, 848] on p "Společnosti" at bounding box center [229, 847] width 143 height 36
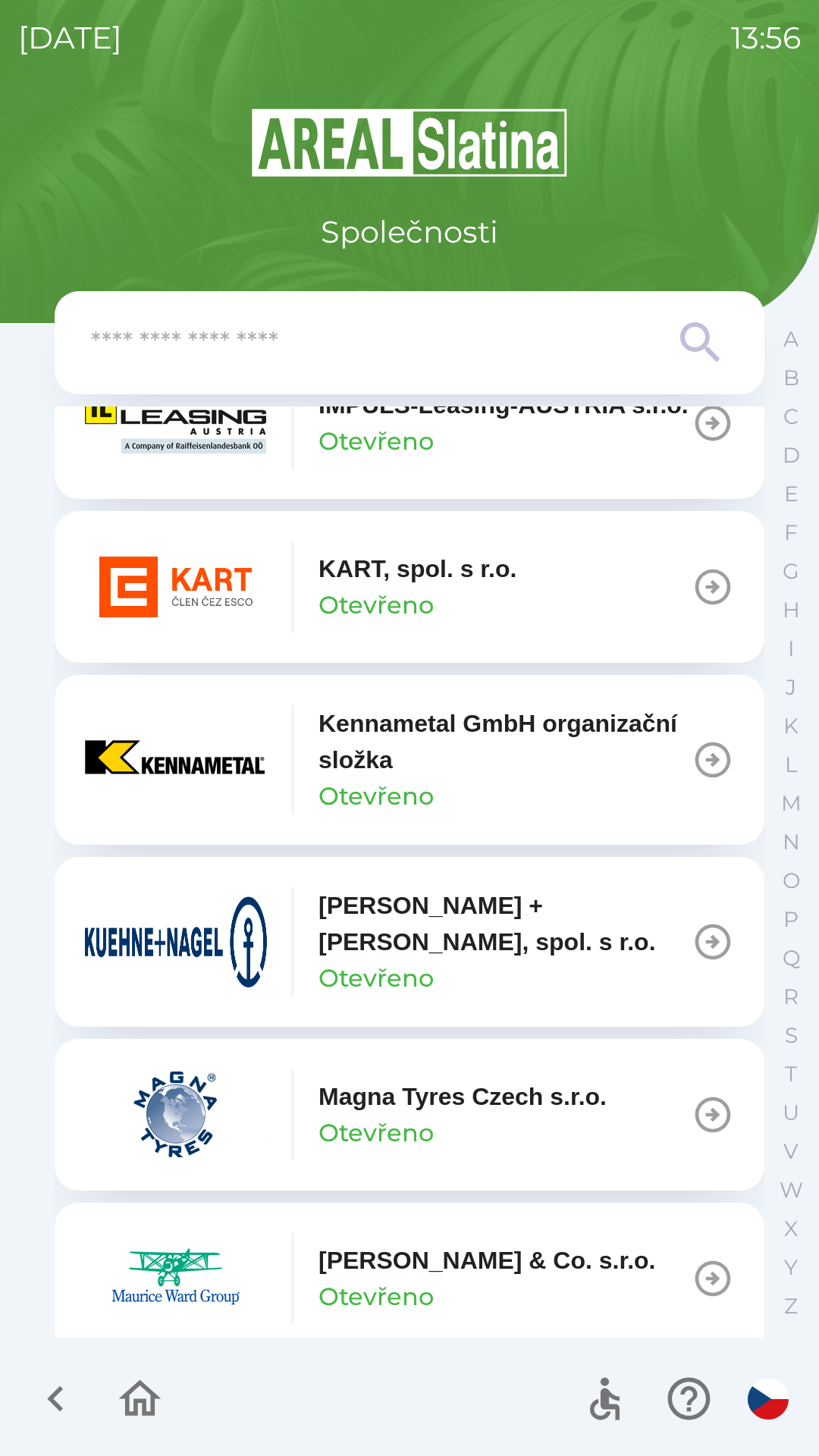
scroll to position [5369, 0]
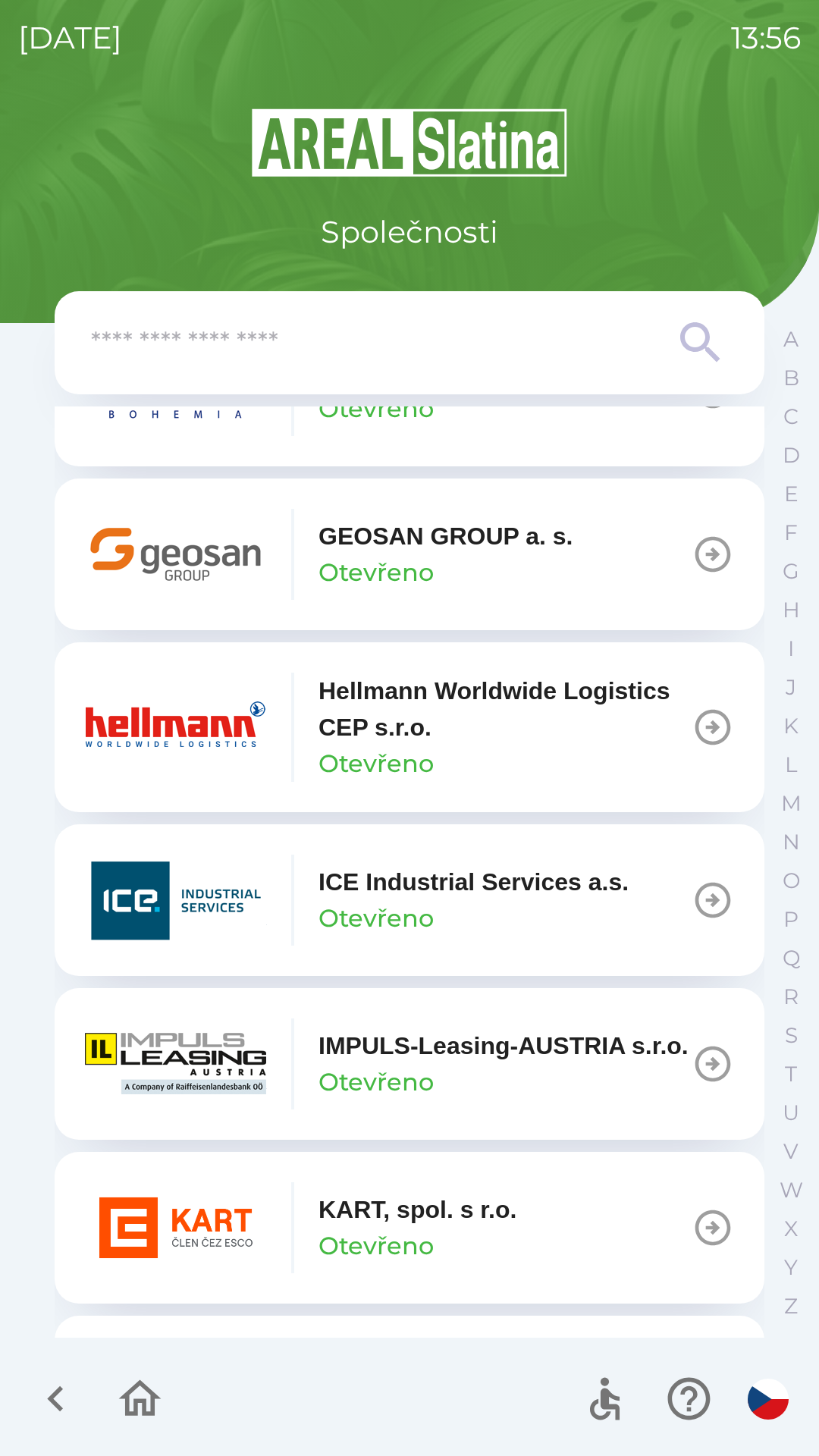
click at [58, 1391] on icon "button" at bounding box center [55, 1399] width 16 height 26
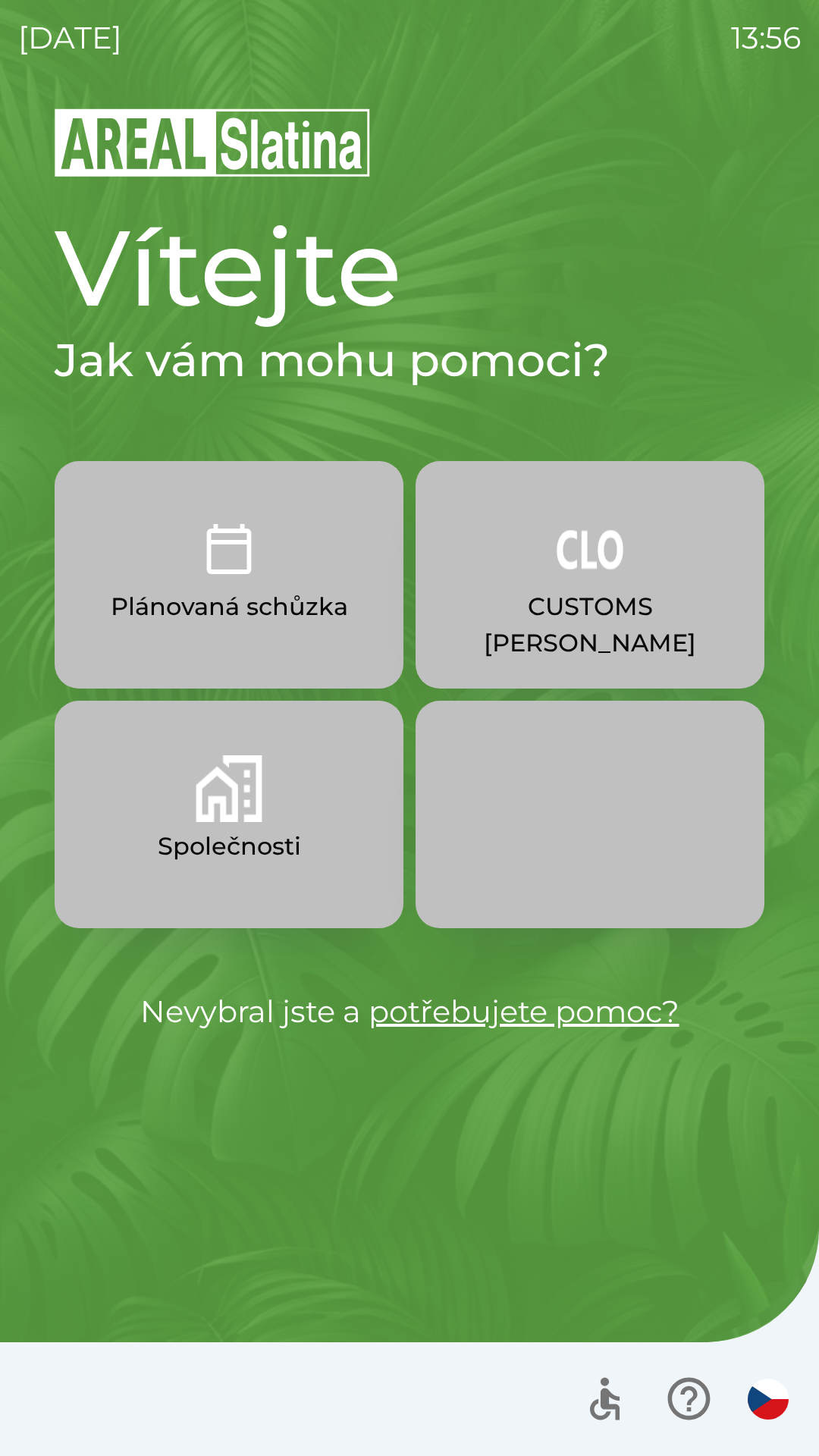
click at [248, 628] on button "Plánovaná schůzka" at bounding box center [228, 575] width 349 height 228
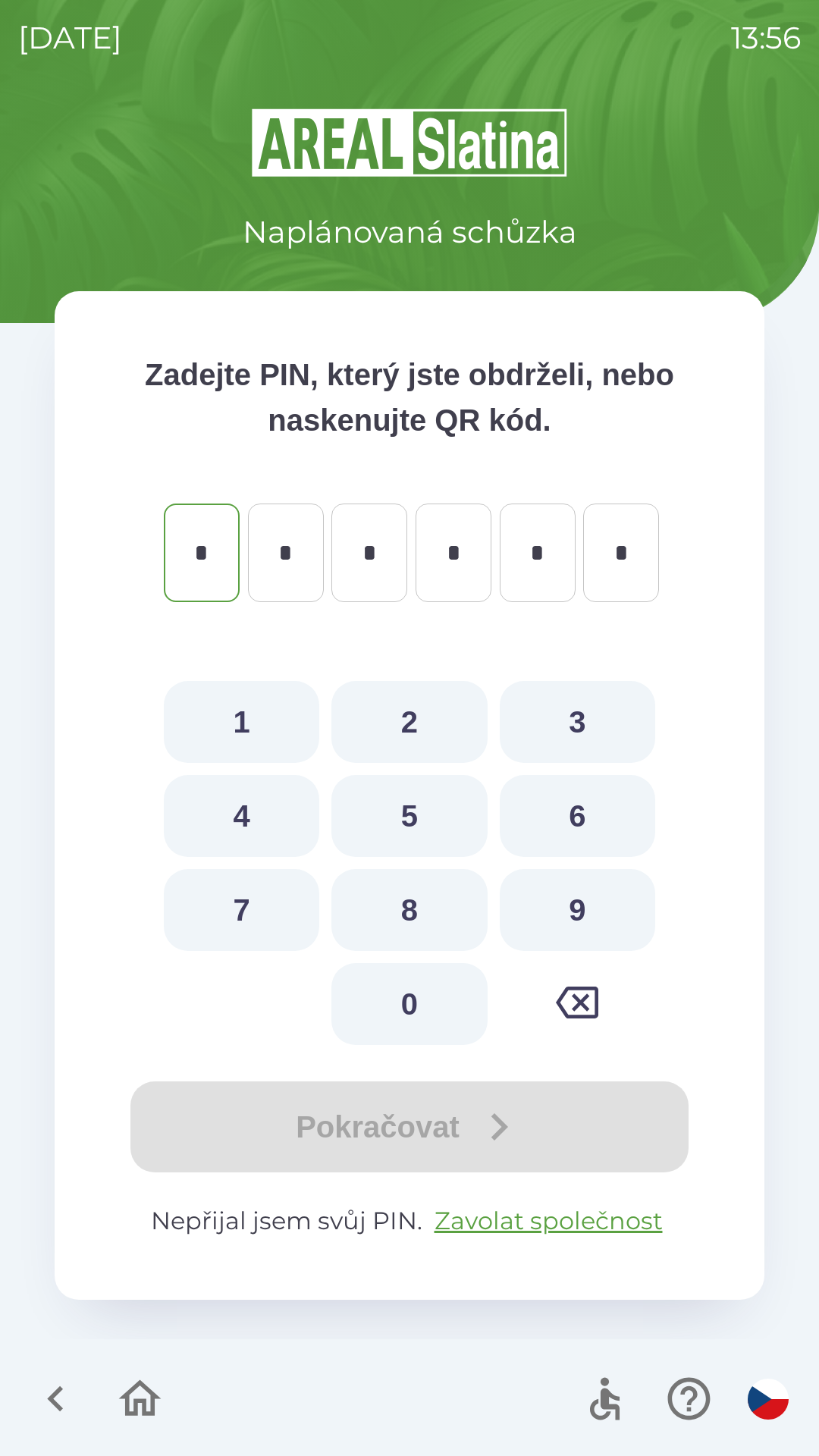
click at [134, 1404] on icon "button" at bounding box center [141, 1398] width 43 height 36
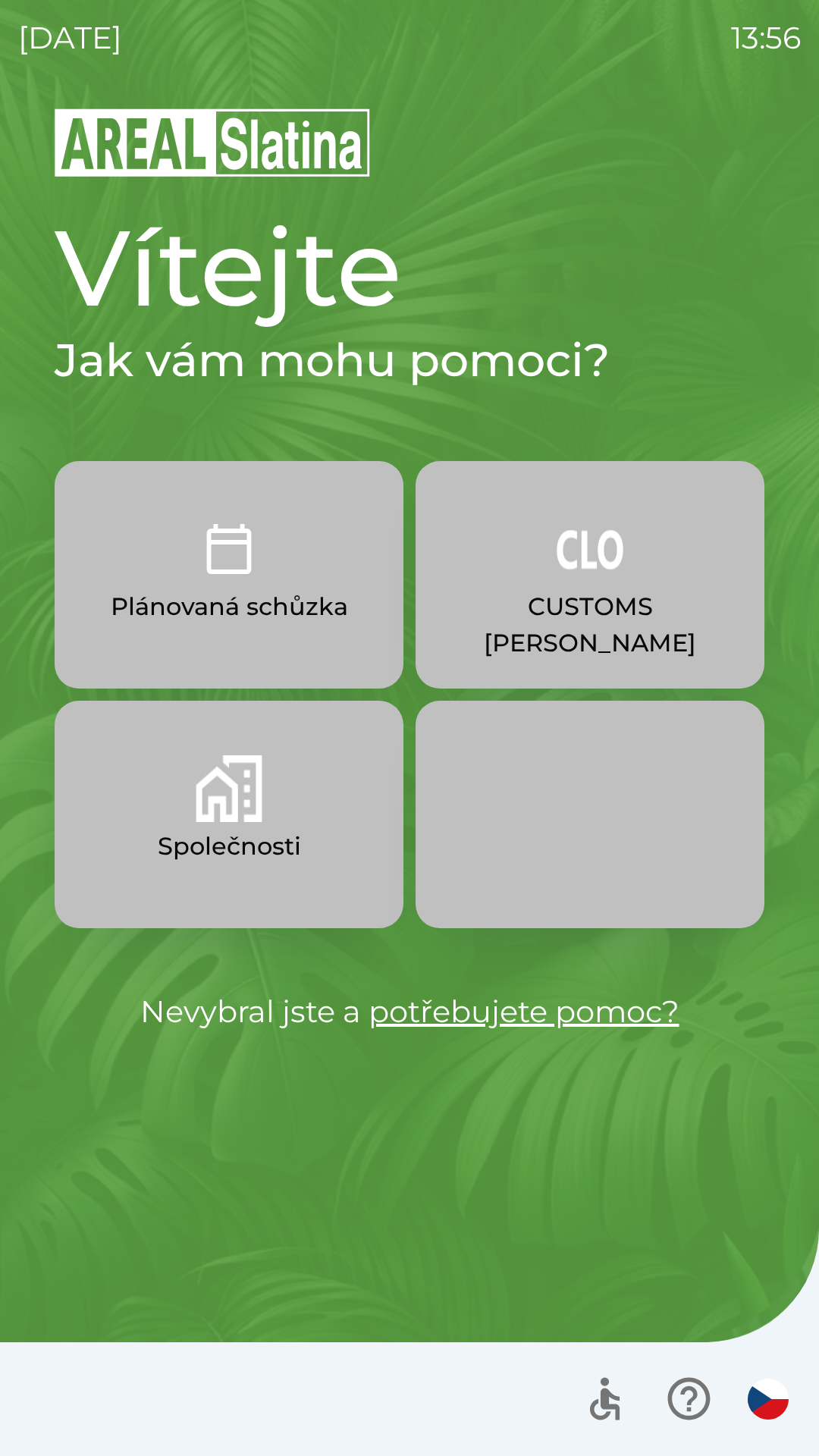
click at [213, 868] on button "Společnosti" at bounding box center [228, 814] width 349 height 228
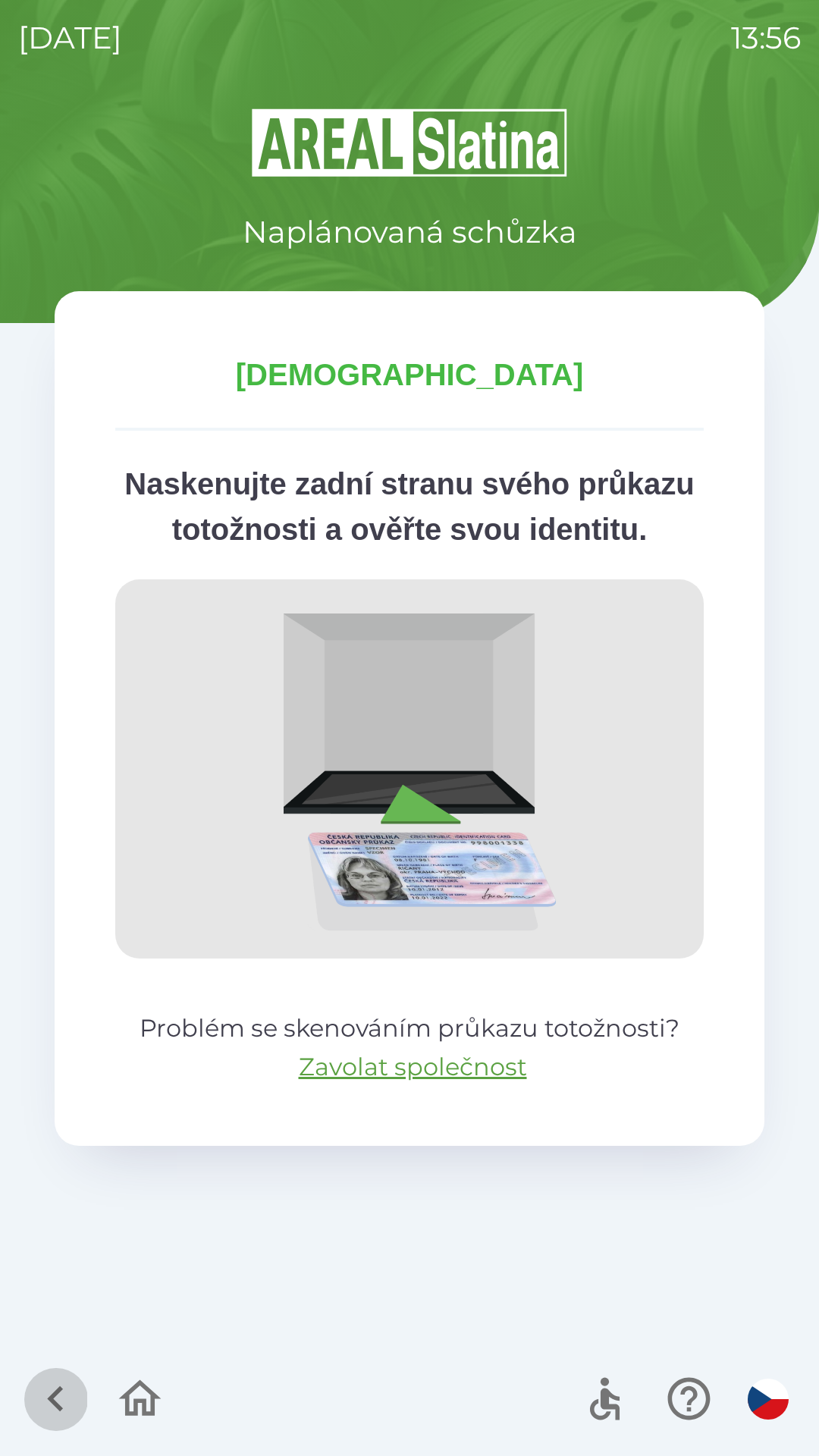
click at [59, 1391] on icon "button" at bounding box center [55, 1399] width 16 height 26
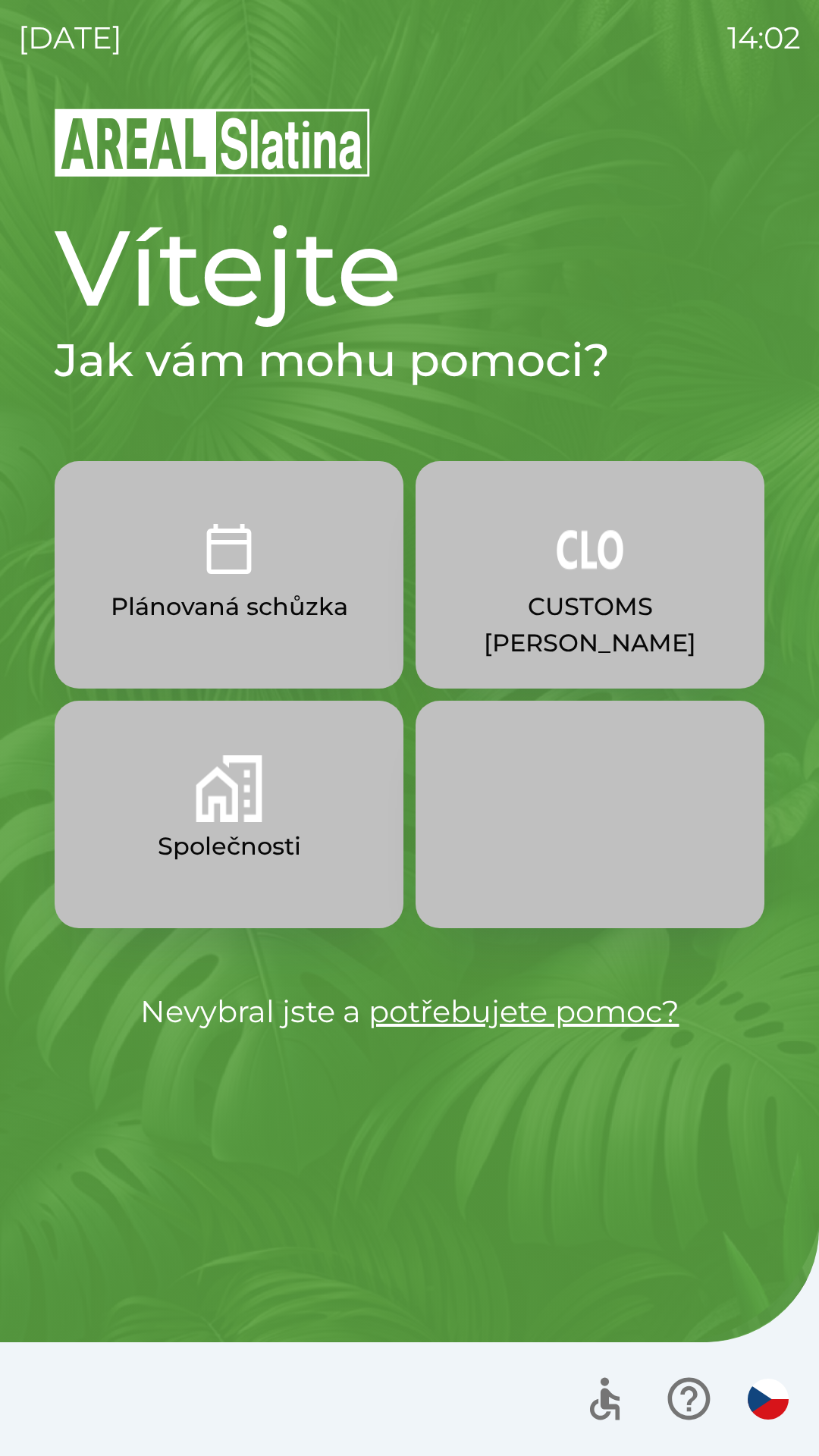
click at [323, 879] on button "Společnosti" at bounding box center [228, 814] width 349 height 228
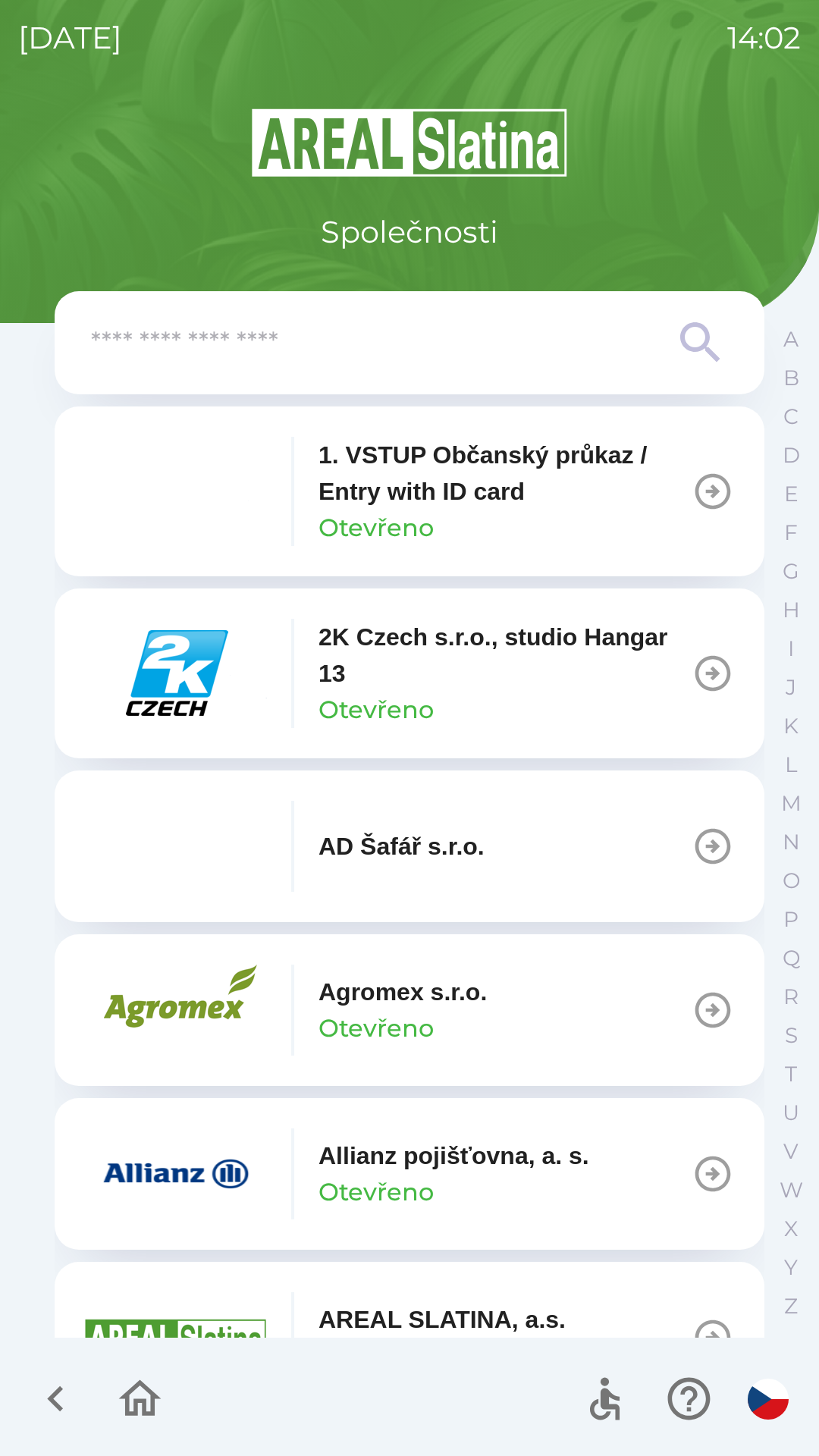
click at [432, 359] on input "text" at bounding box center [379, 343] width 576 height 42
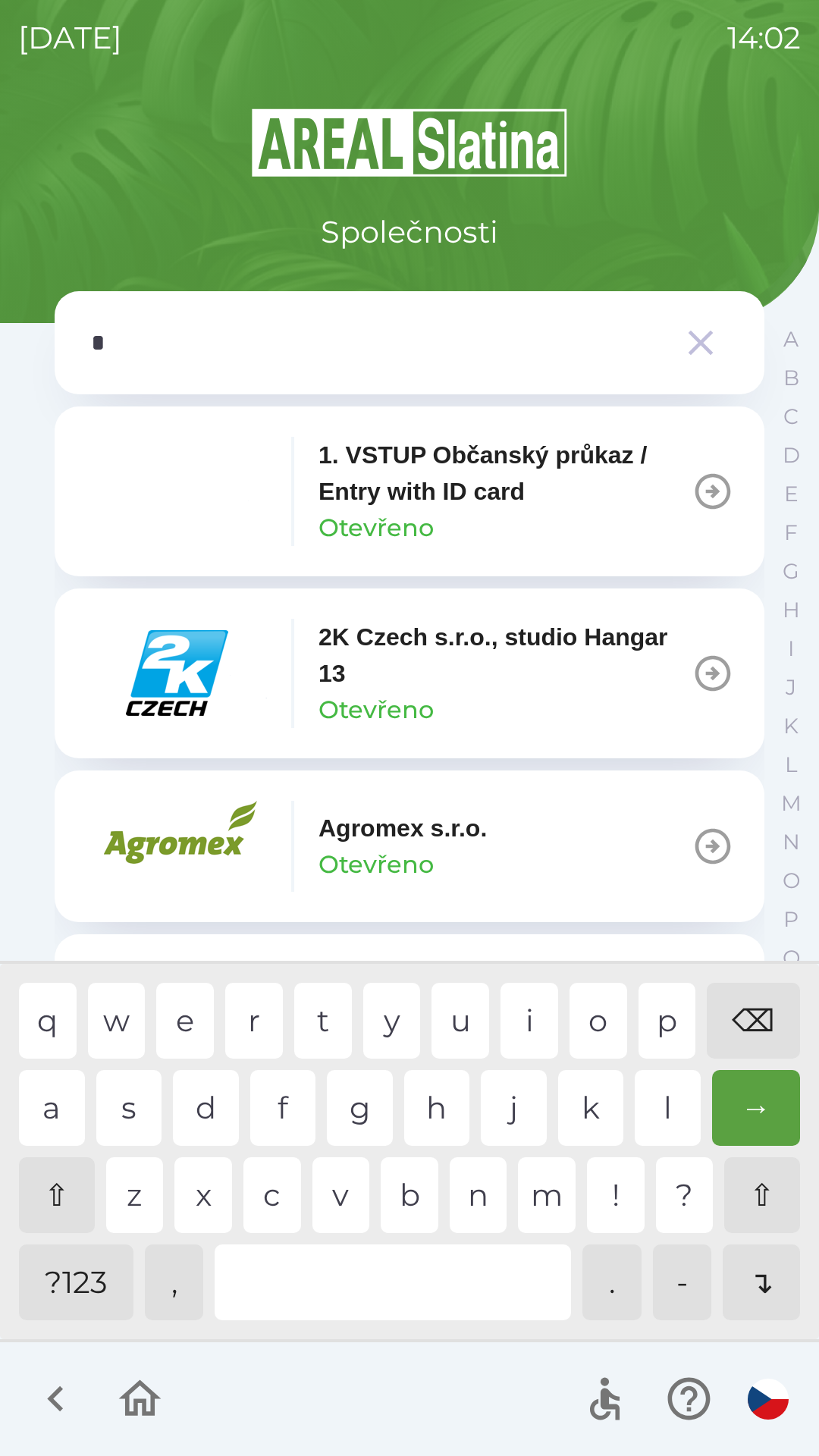
click at [183, 1024] on div "e" at bounding box center [185, 1020] width 58 height 76
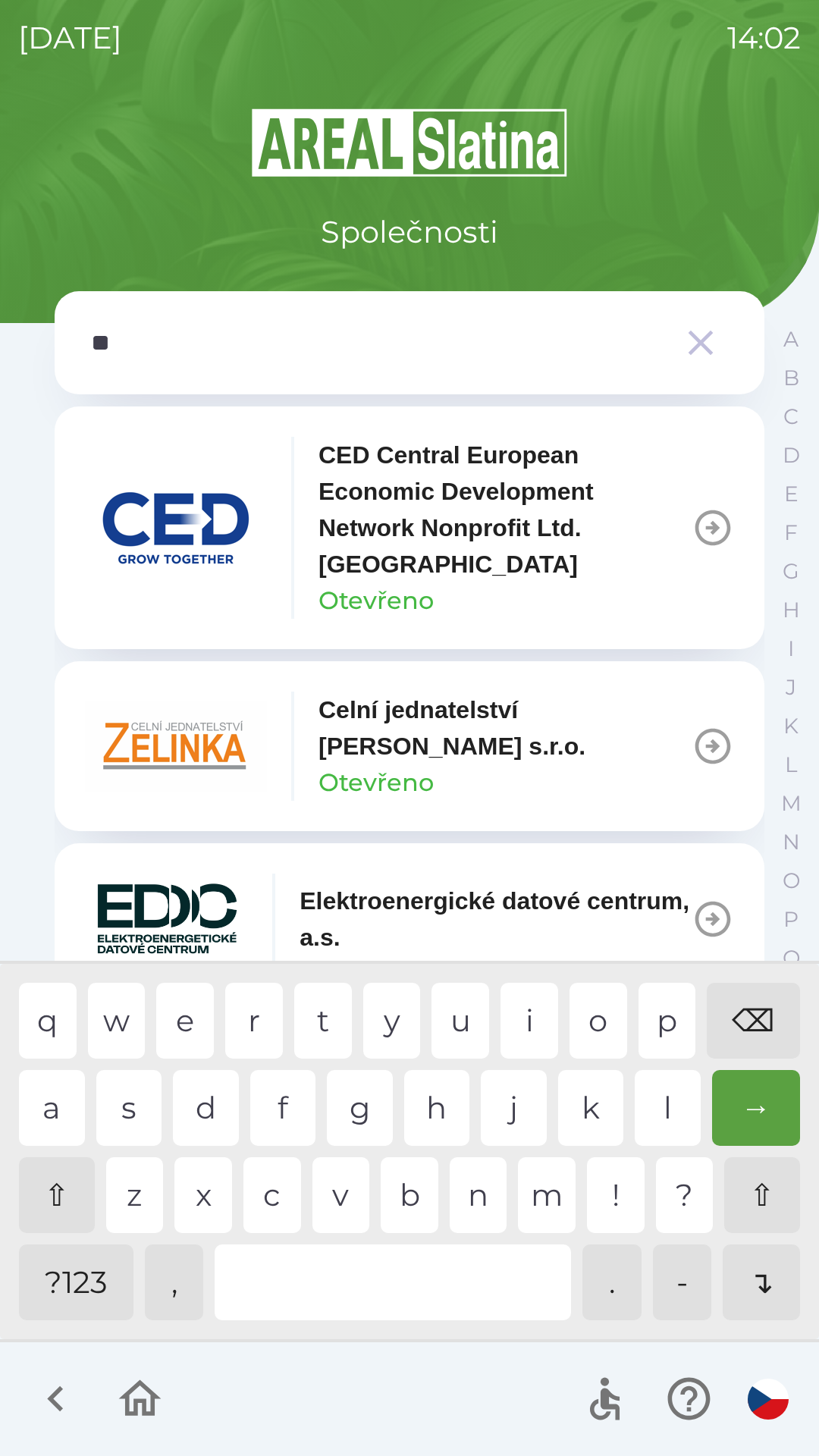
click at [676, 1109] on div "l" at bounding box center [667, 1108] width 66 height 76
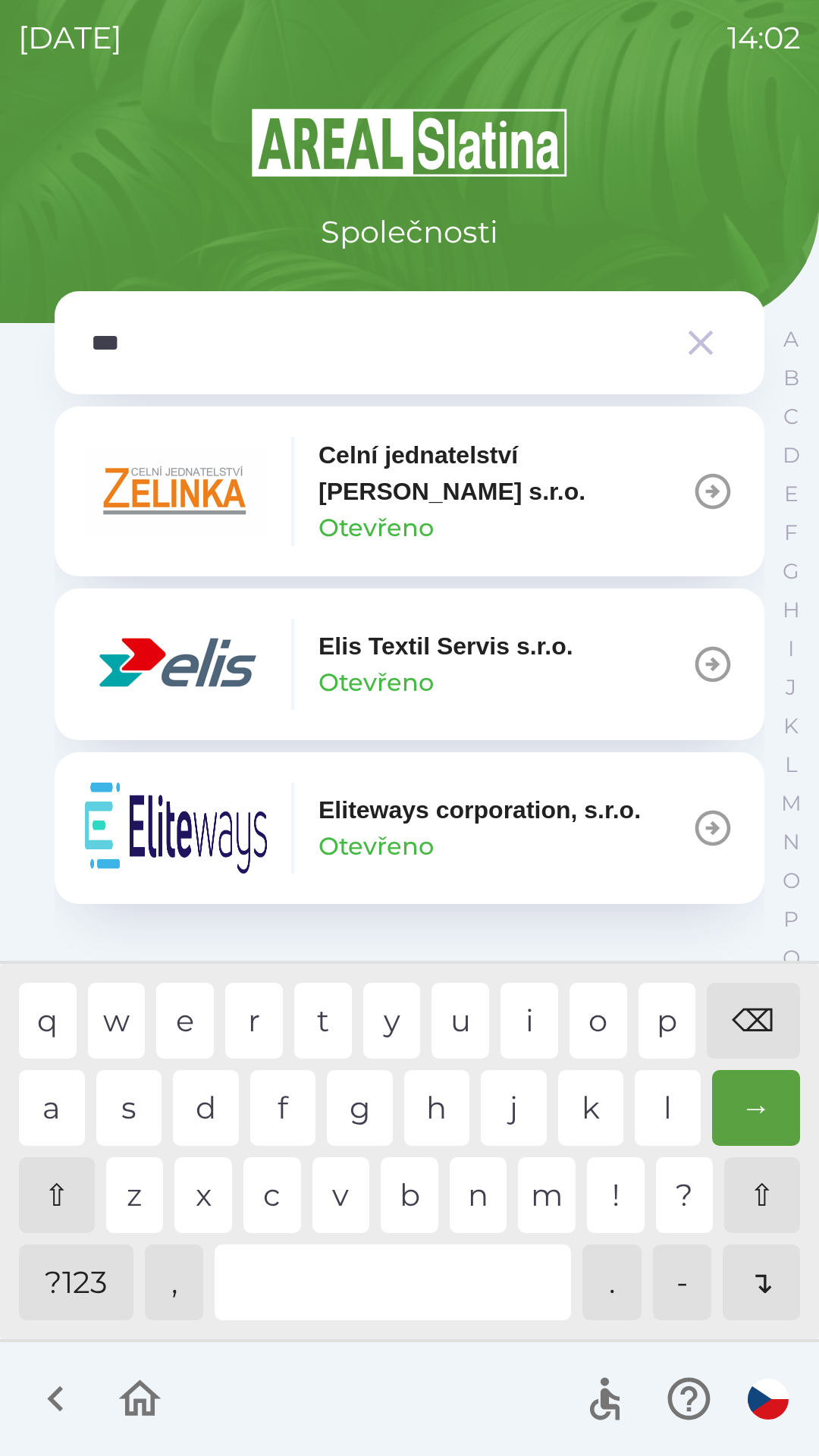
click at [527, 1019] on div "i" at bounding box center [529, 1020] width 58 height 76
type input "****"
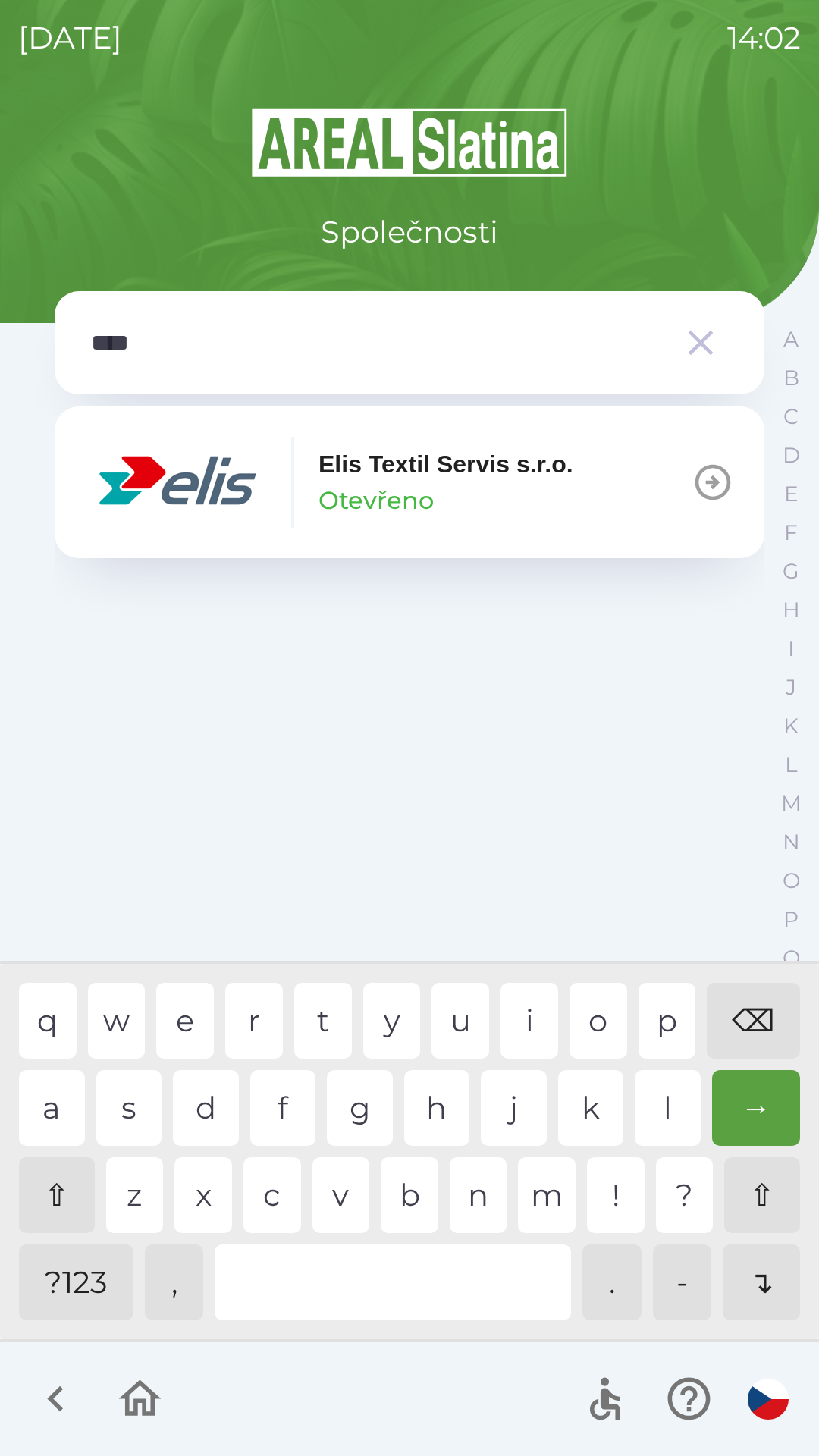
click at [382, 523] on div "Elis Textil Servis s.r.o. Otevřeno" at bounding box center [329, 482] width 489 height 91
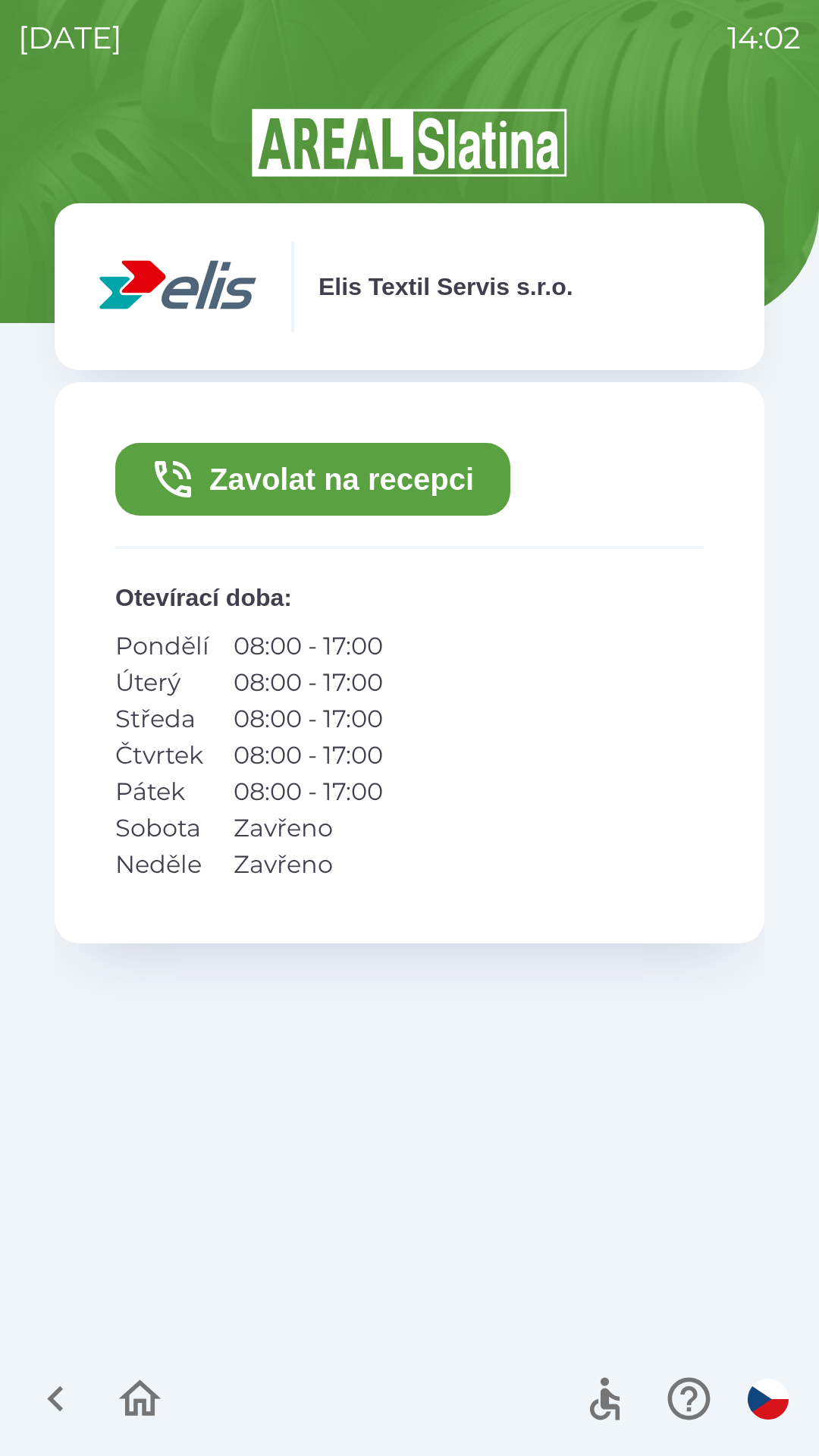
click at [448, 478] on button "Zavolat na recepci" at bounding box center [313, 479] width 395 height 73
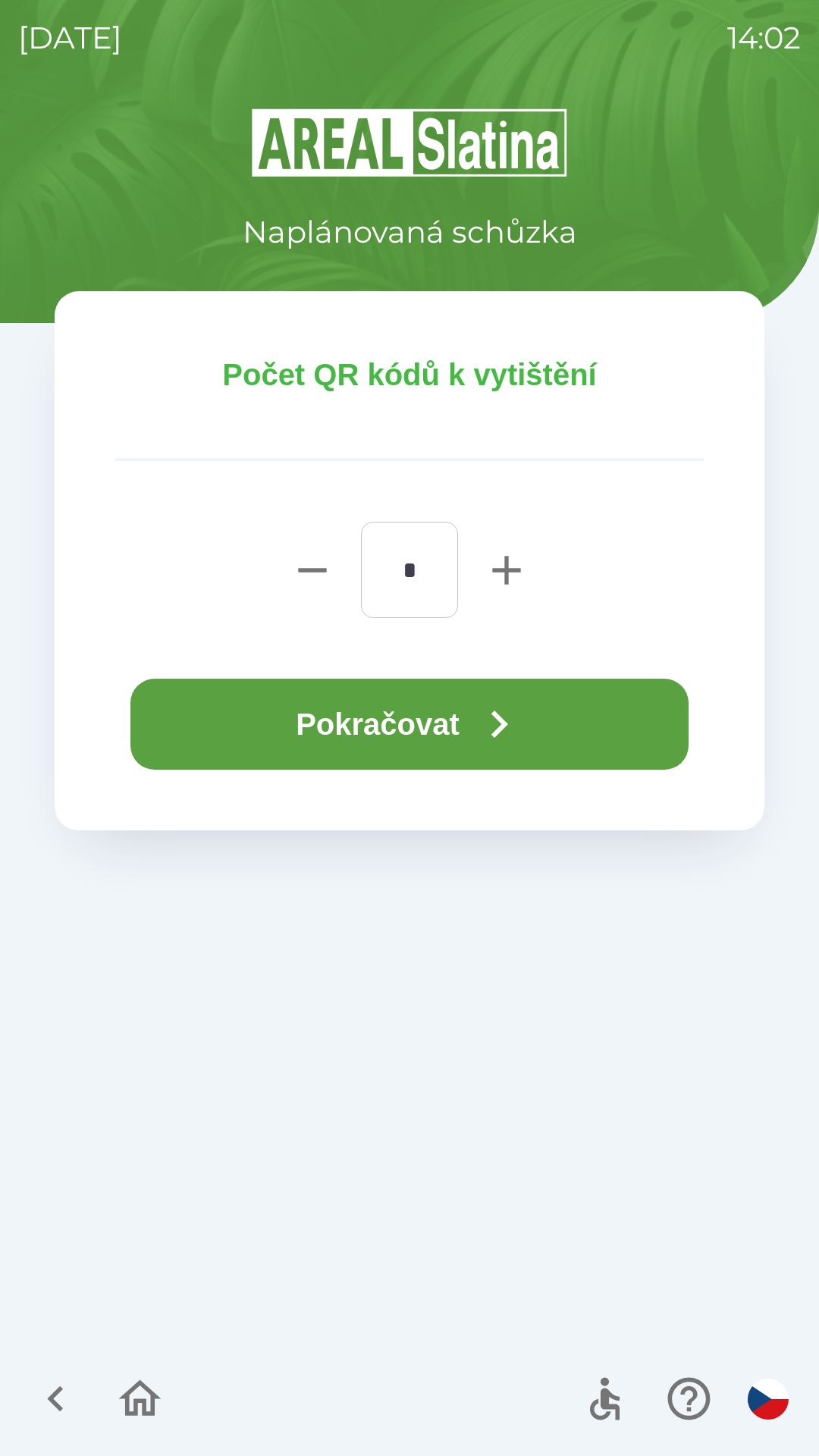
click at [518, 694] on button "Pokračovat" at bounding box center [410, 724] width 558 height 91
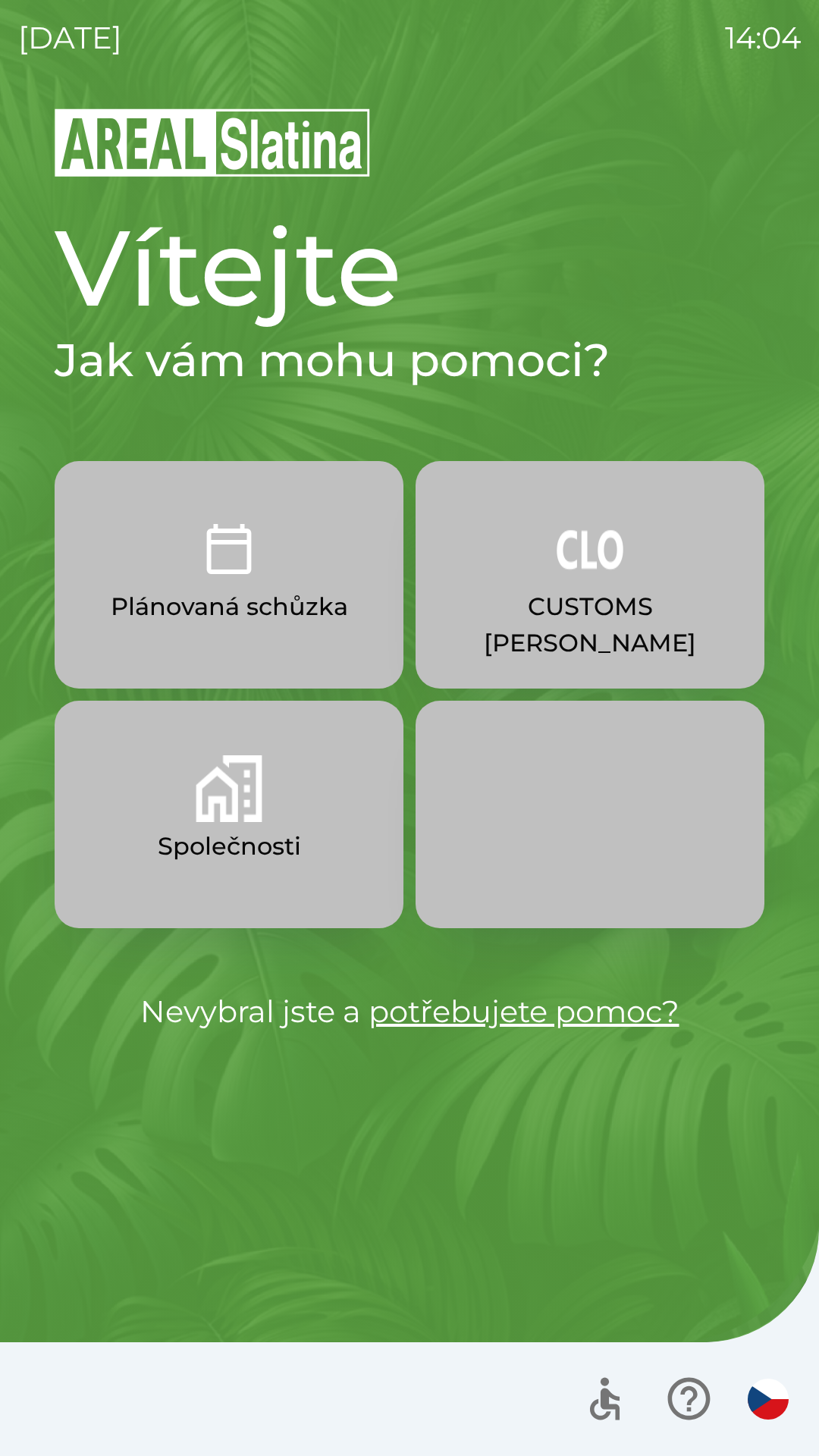
click at [523, 588] on p "CUSTOMS [PERSON_NAME]" at bounding box center [590, 624] width 276 height 73
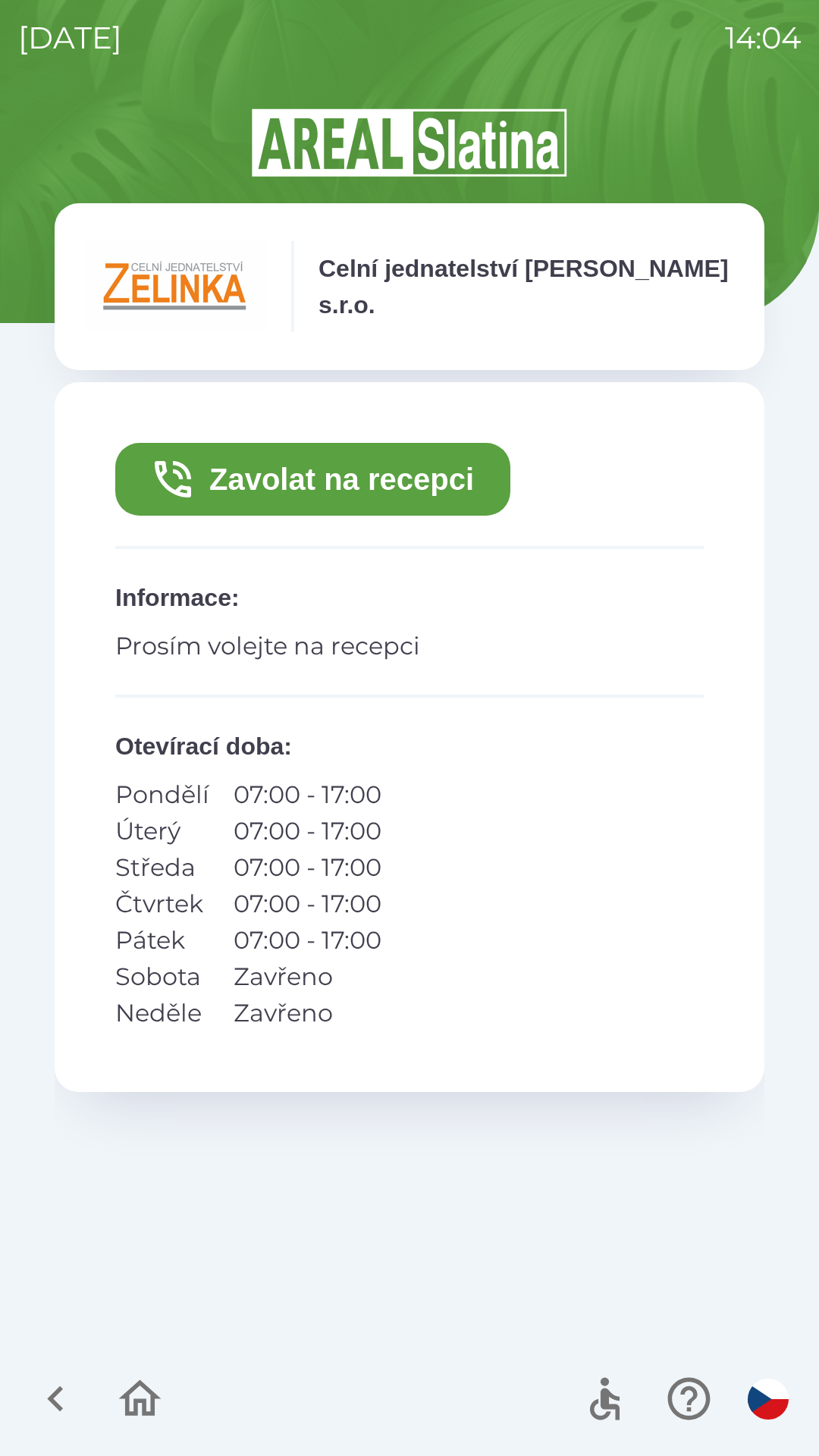
click at [368, 491] on button "Zavolat na recepci" at bounding box center [313, 479] width 395 height 73
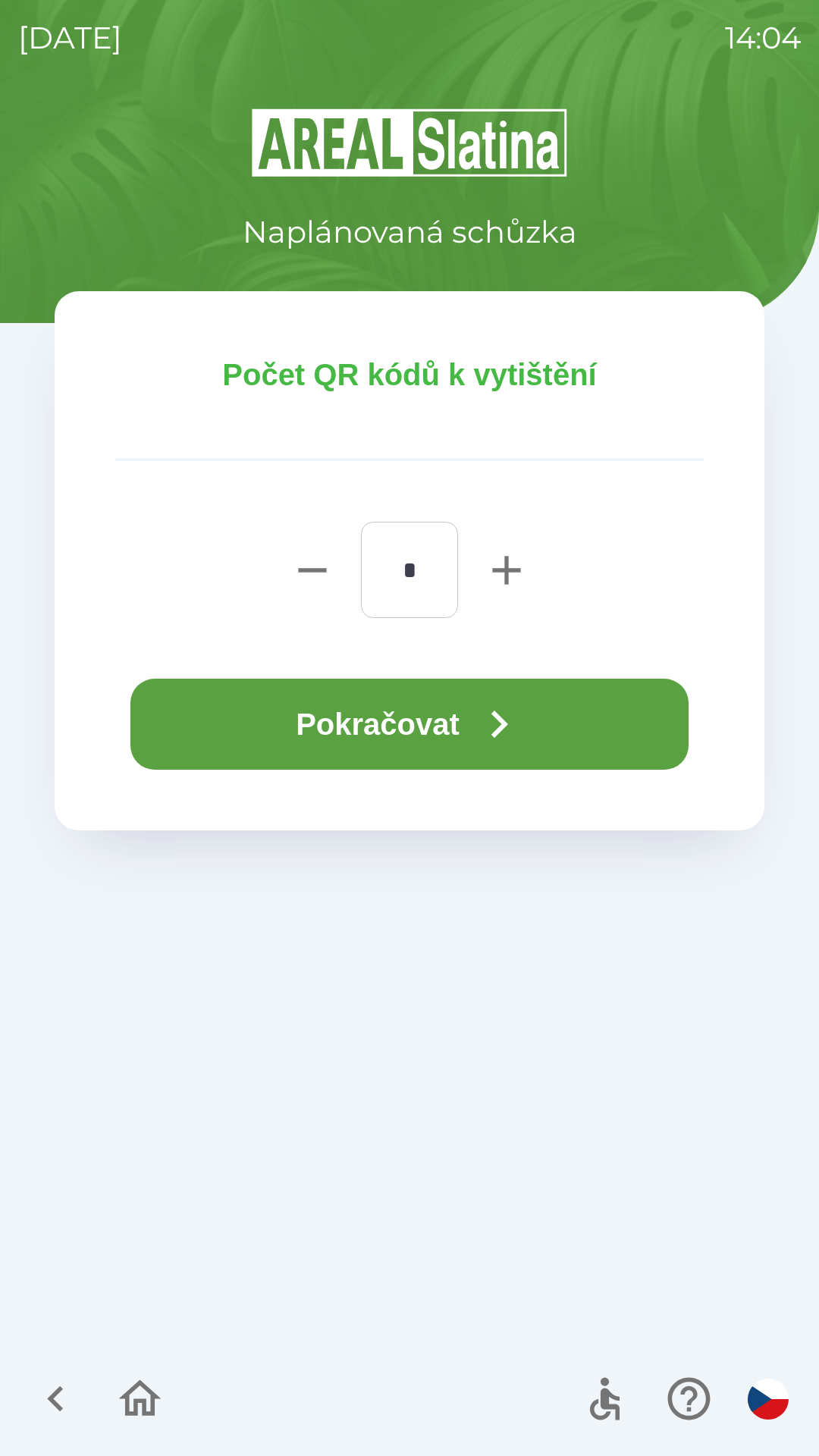
click at [355, 722] on button "Pokračovat" at bounding box center [410, 724] width 558 height 91
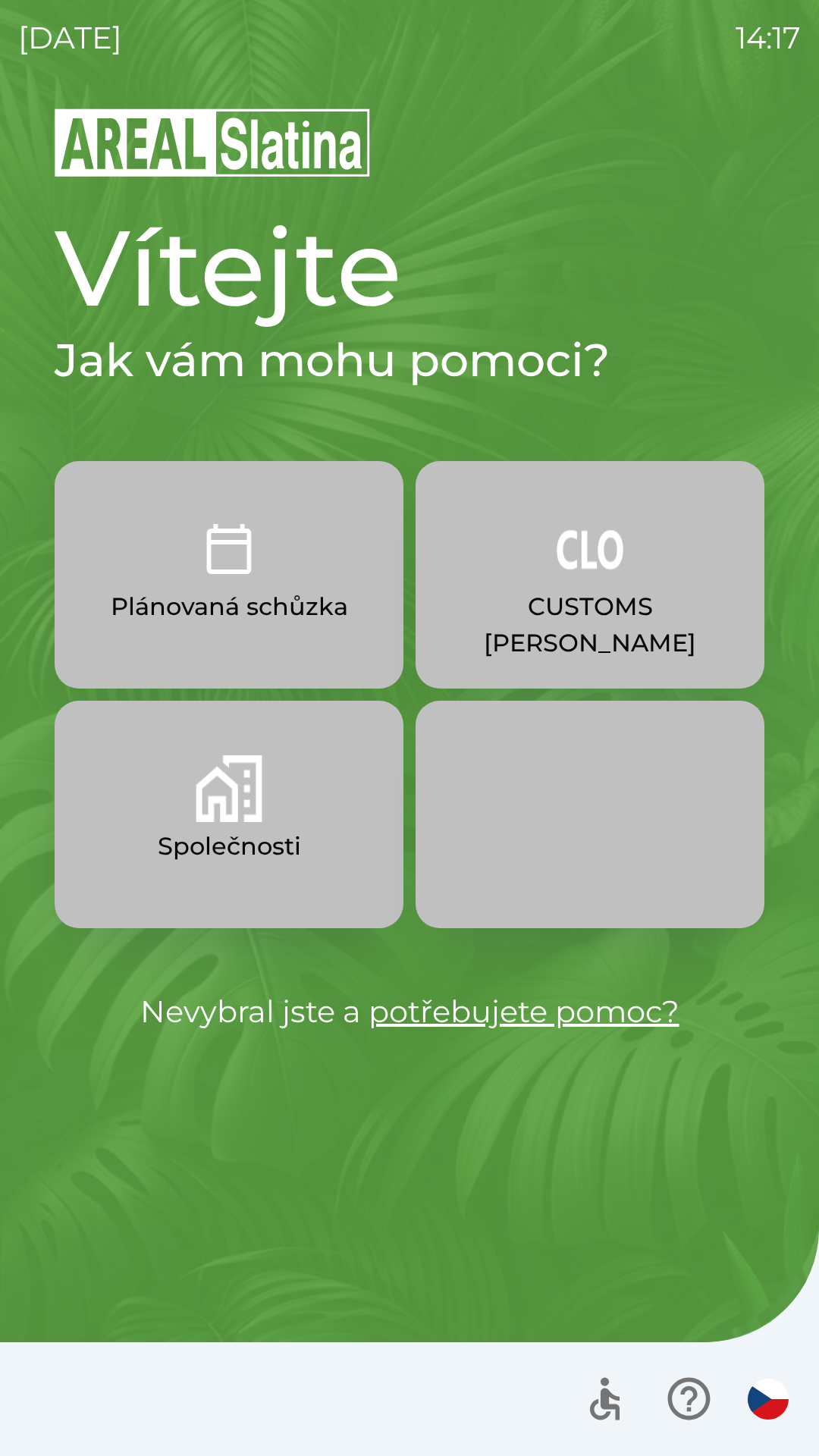
click at [276, 794] on button "Společnosti" at bounding box center [228, 814] width 349 height 228
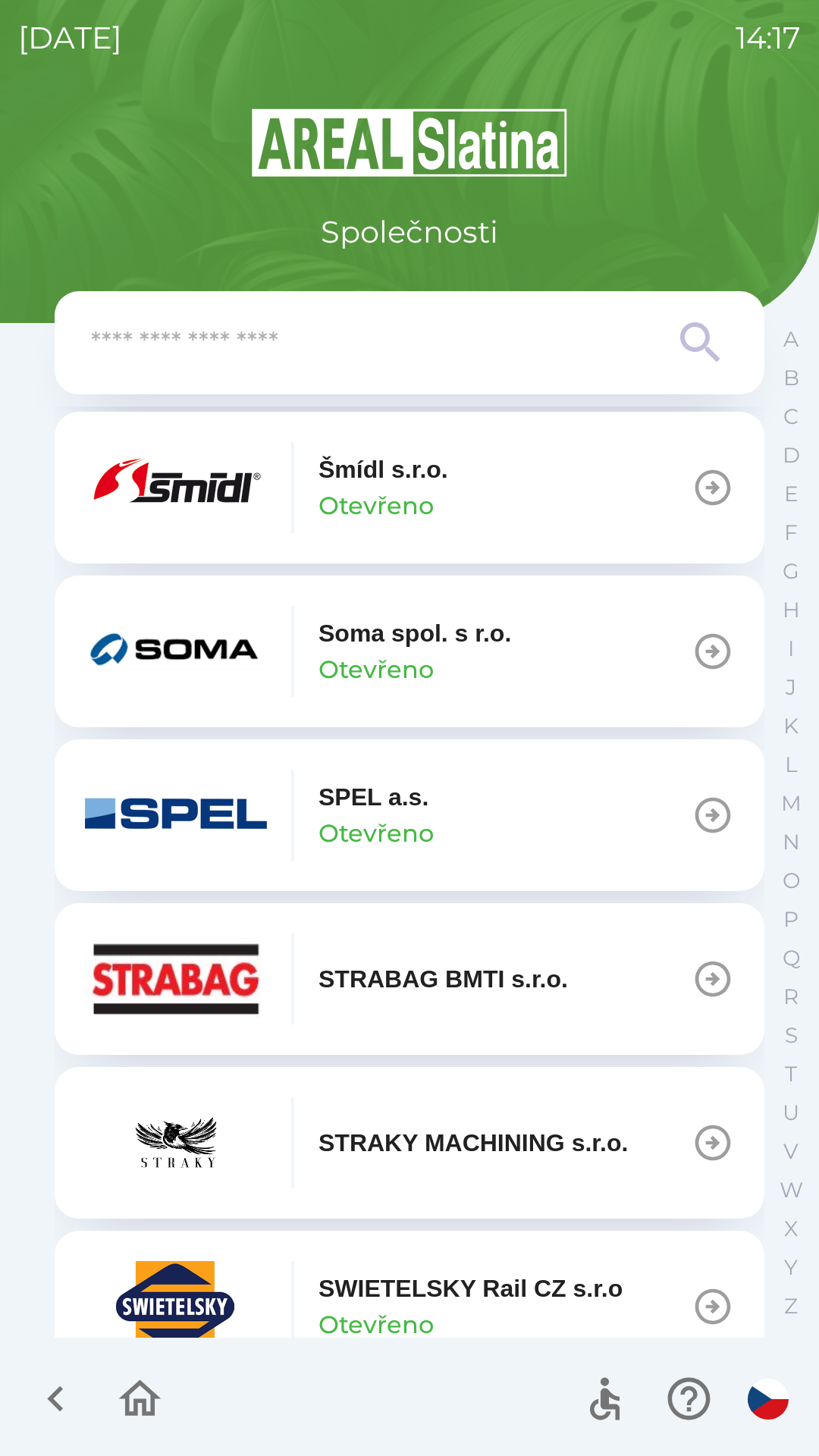
scroll to position [9421, 0]
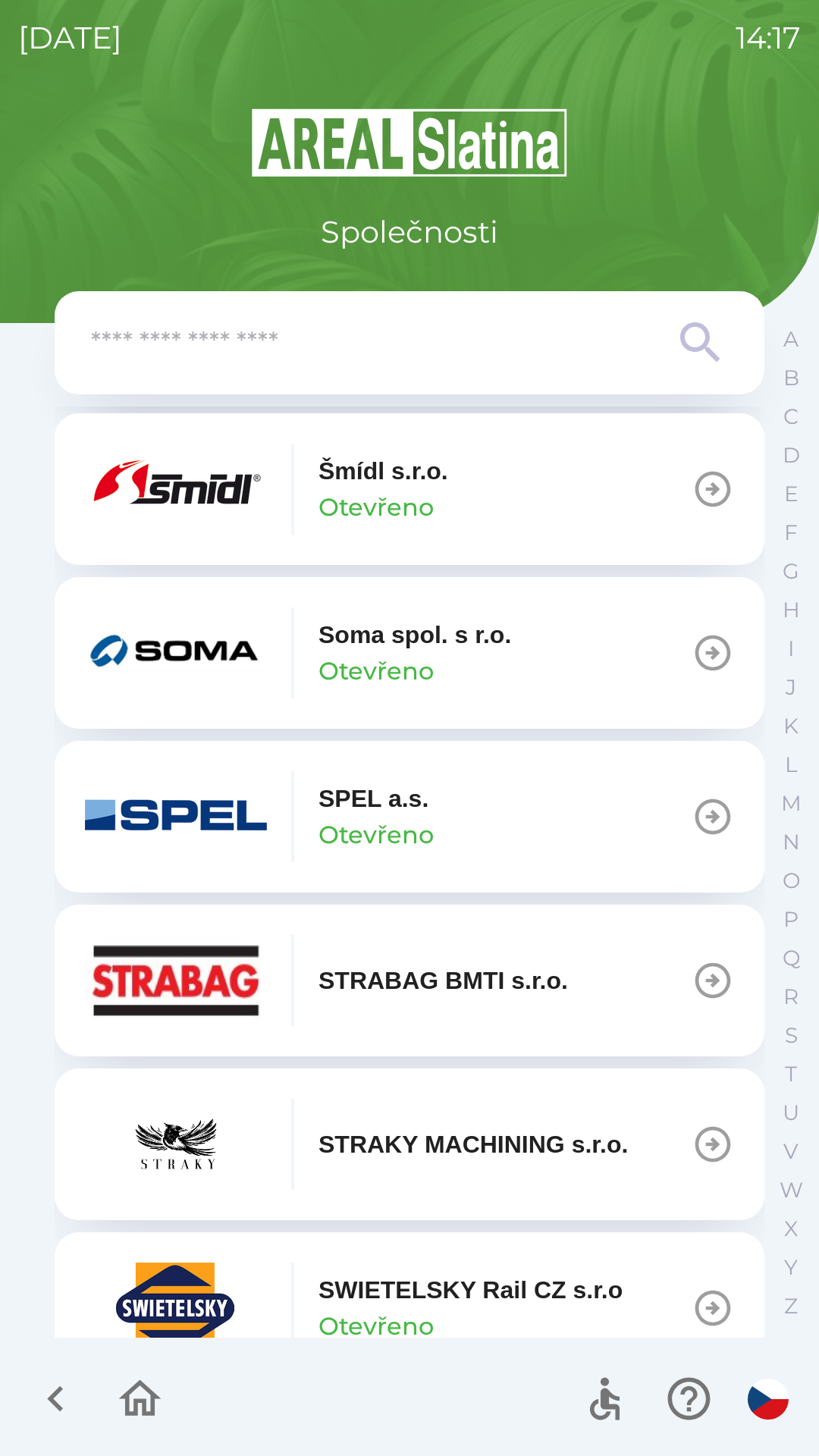
click at [504, 565] on button "[PERSON_NAME] [PERSON_NAME]" at bounding box center [410, 489] width 710 height 152
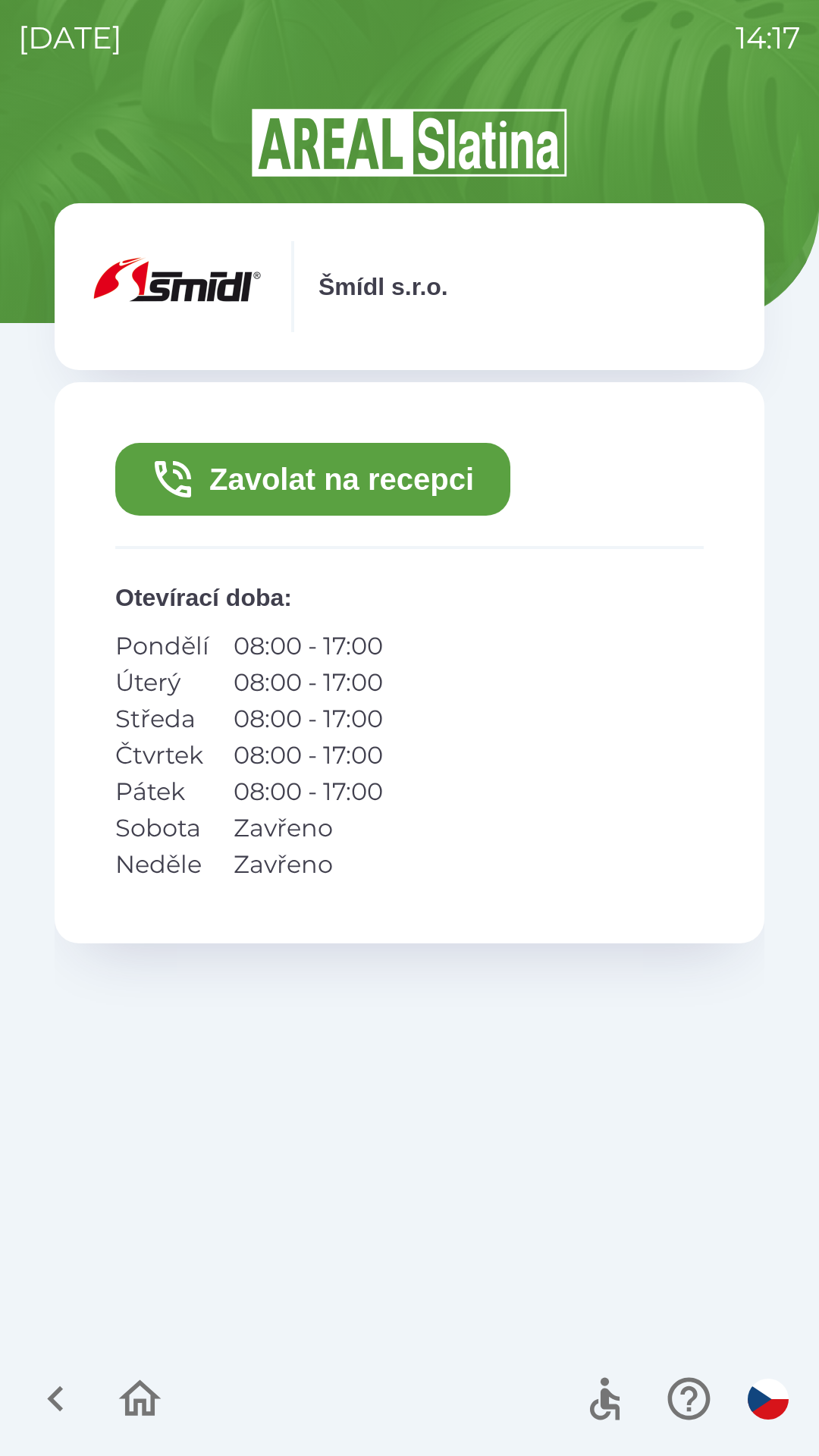
click at [386, 477] on button "Zavolat na recepci" at bounding box center [313, 479] width 395 height 73
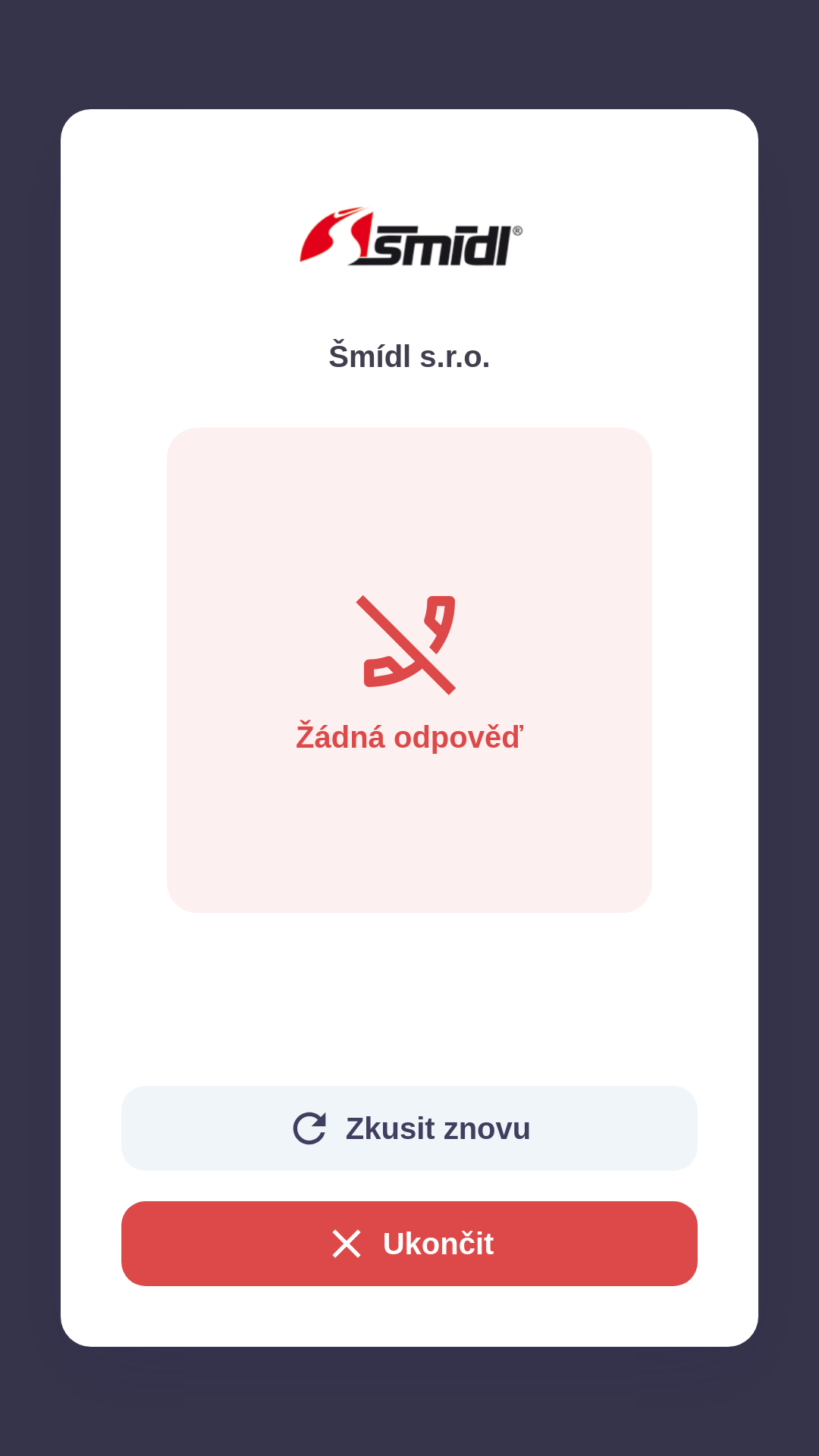
click at [443, 1101] on button "Zkusit znovu" at bounding box center [409, 1128] width 576 height 85
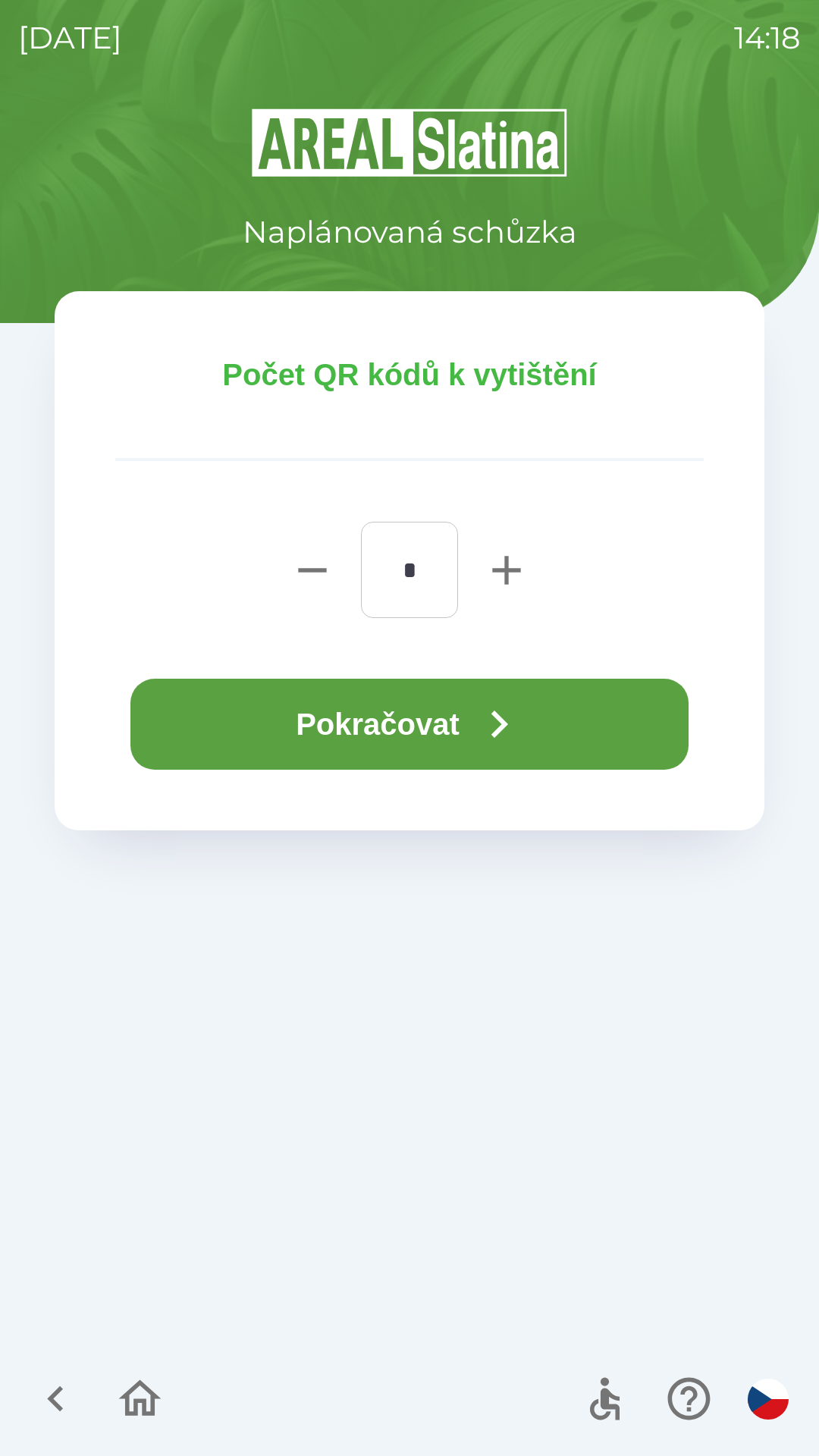
click at [387, 726] on button "Pokračovat" at bounding box center [410, 724] width 558 height 91
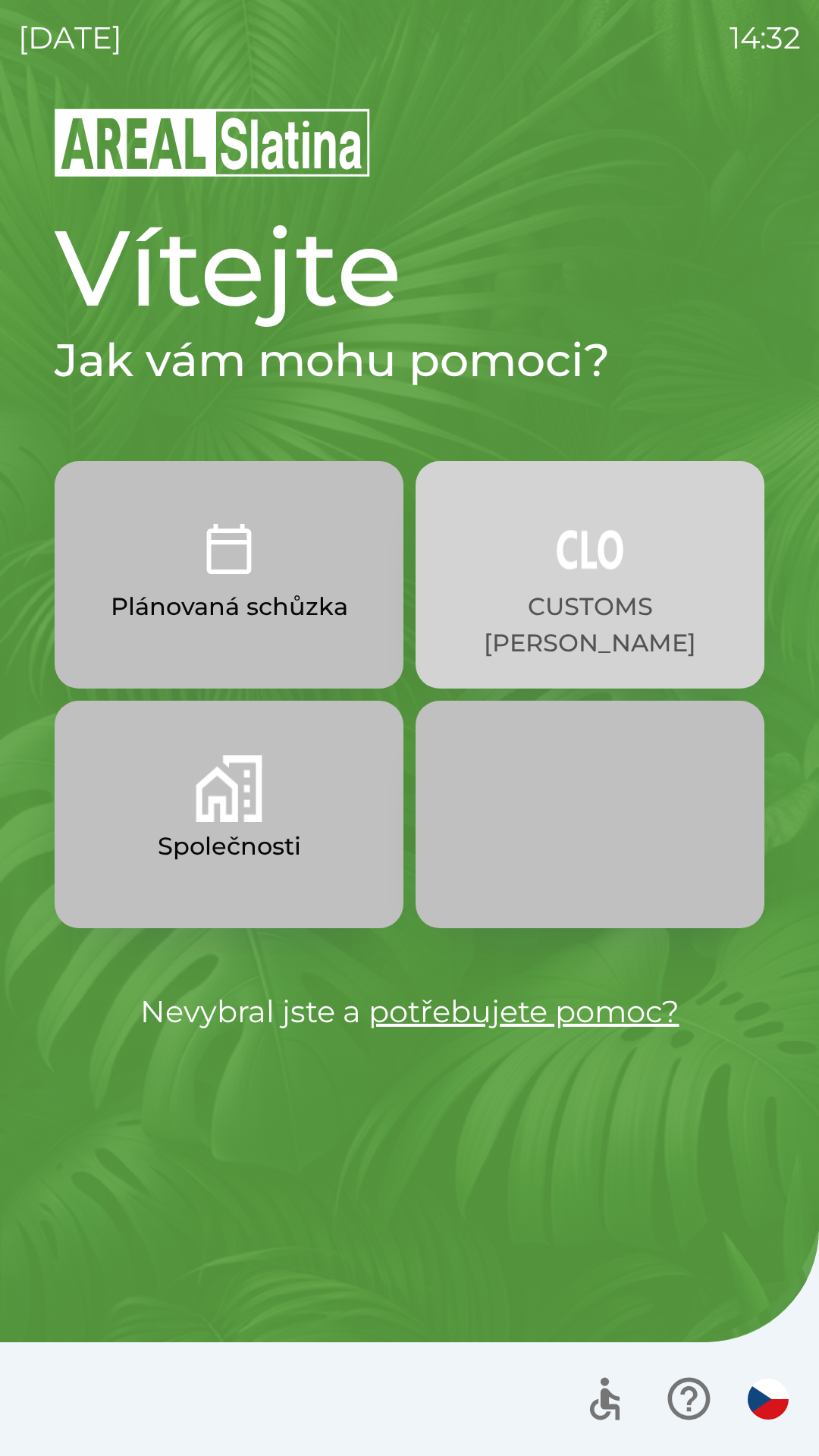
click at [568, 621] on p "CUSTOMS [PERSON_NAME]" at bounding box center [590, 624] width 276 height 73
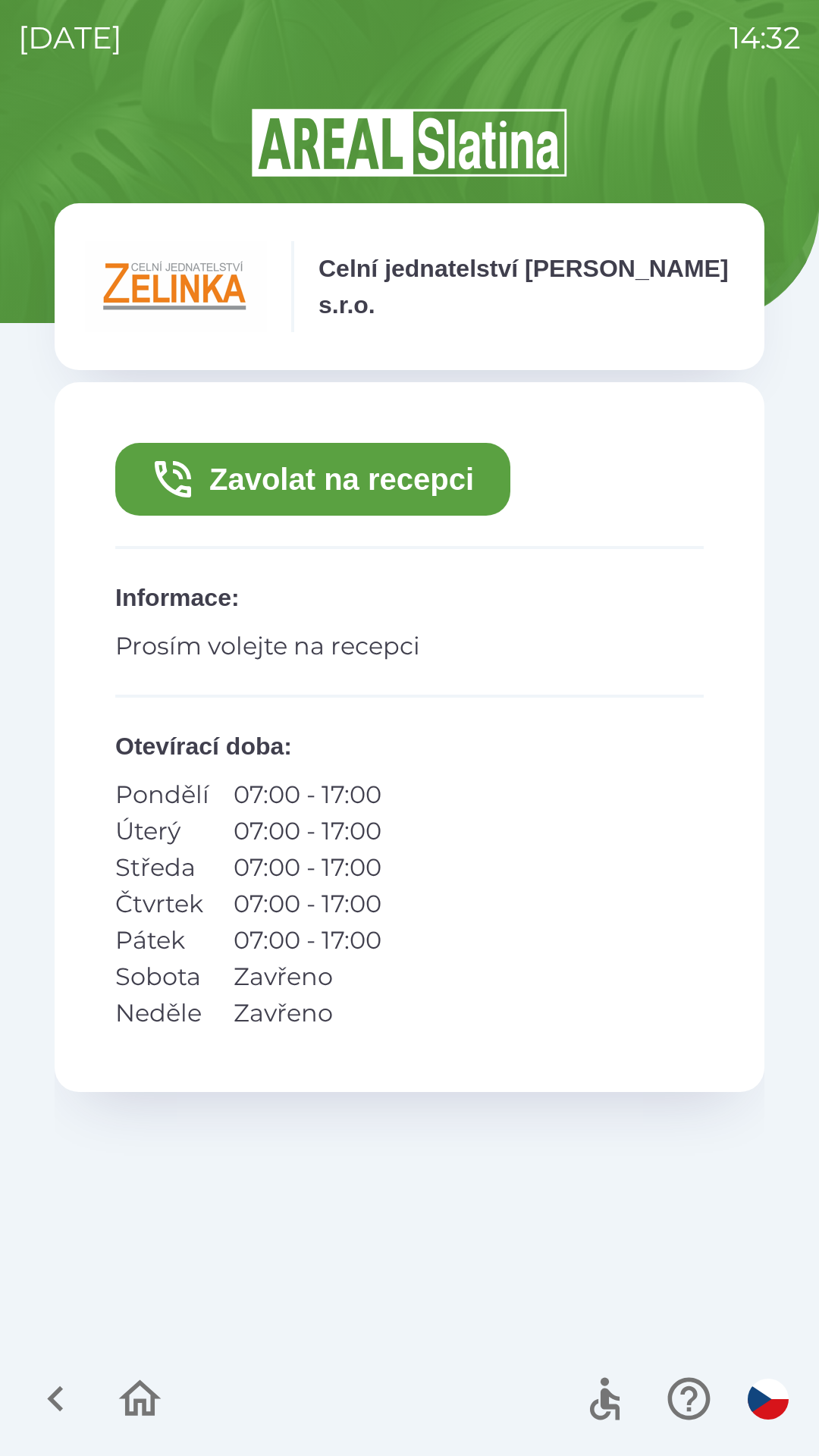
click at [326, 490] on button "Zavolat na recepci" at bounding box center [313, 479] width 395 height 73
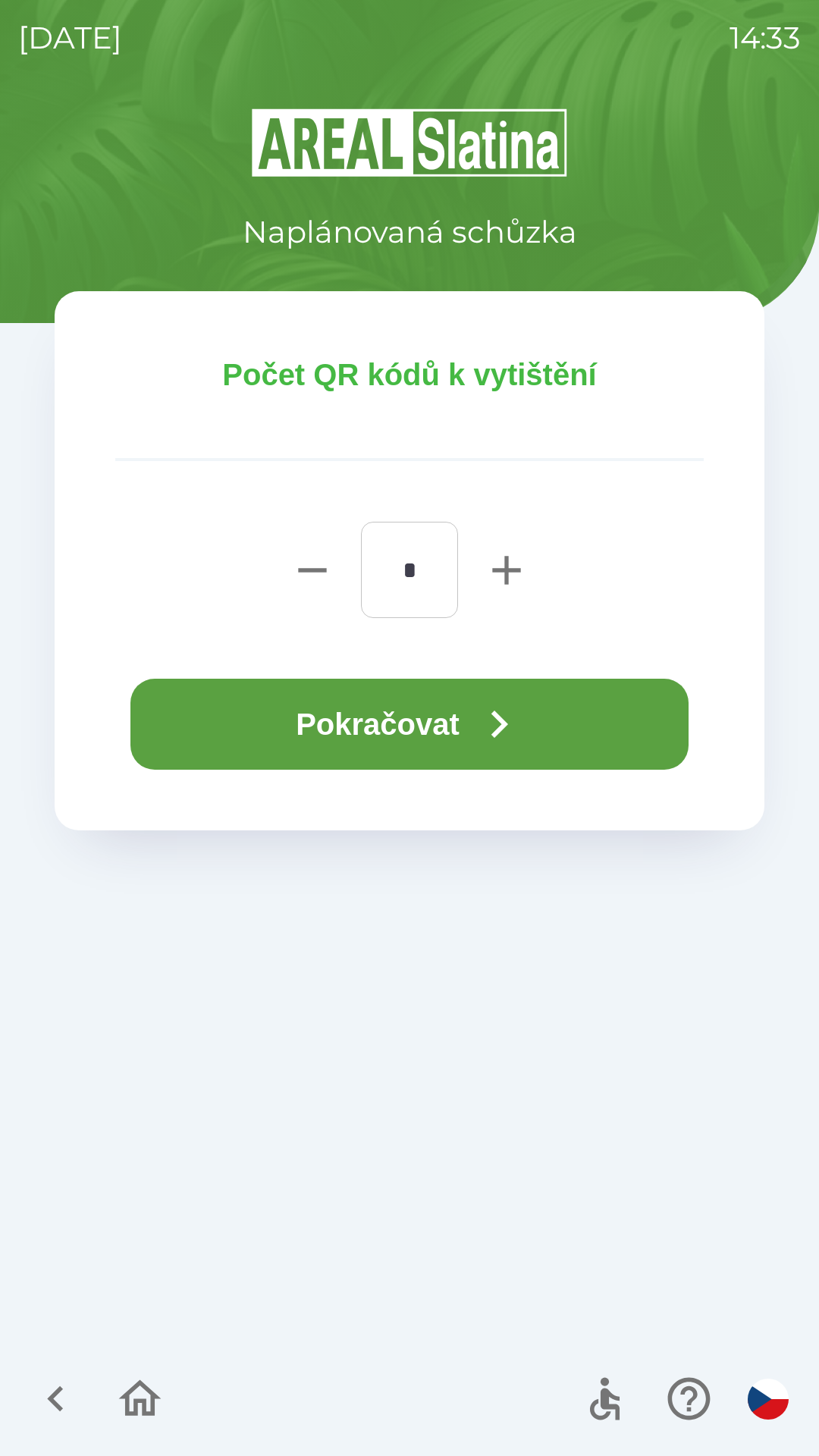
click at [436, 730] on button "Pokračovat" at bounding box center [410, 724] width 558 height 91
